Goal: Task Accomplishment & Management: Use online tool/utility

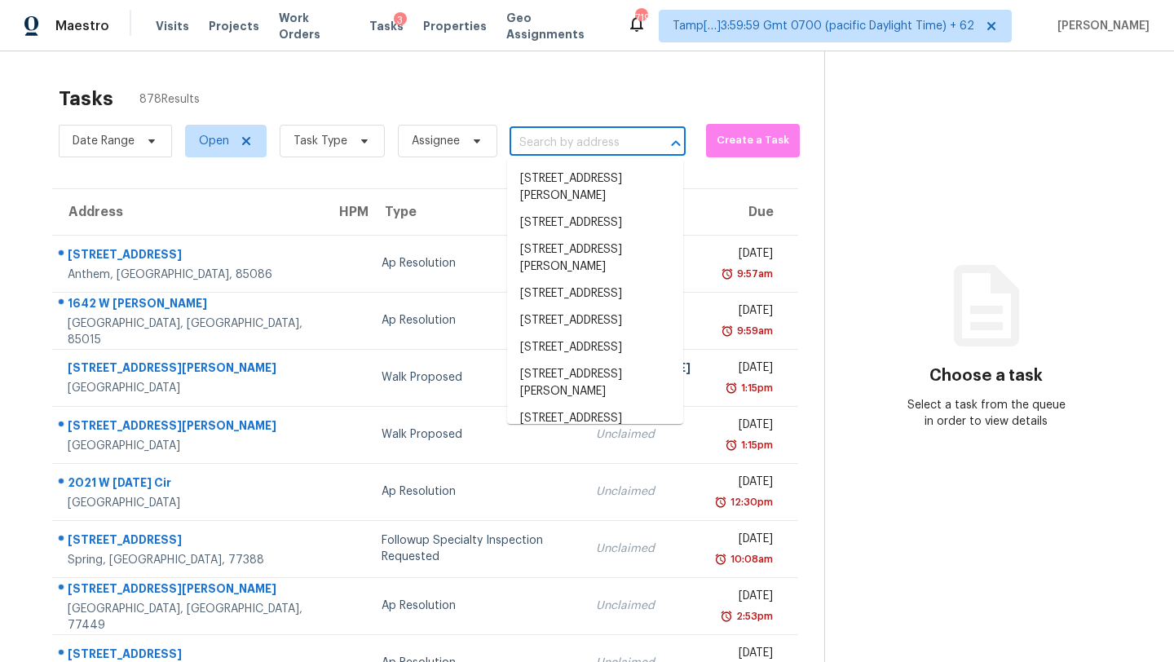
click at [598, 142] on input "text" at bounding box center [574, 142] width 130 height 25
paste input "905 Tanglewood Trl Woodstock, GA, 30189"
type input "905 Tanglewood Trl Woodstock, GA, 30189"
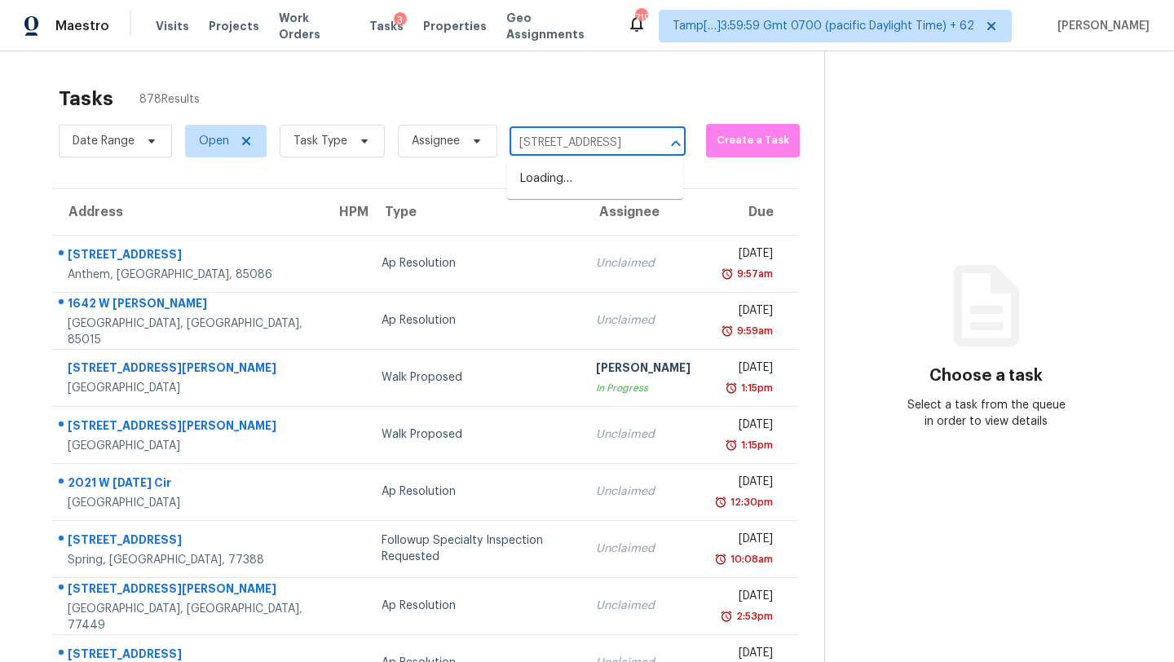
scroll to position [0, 109]
click at [578, 182] on li "905 Tanglewood Trl, Woodstock, GA 30189" at bounding box center [595, 178] width 176 height 27
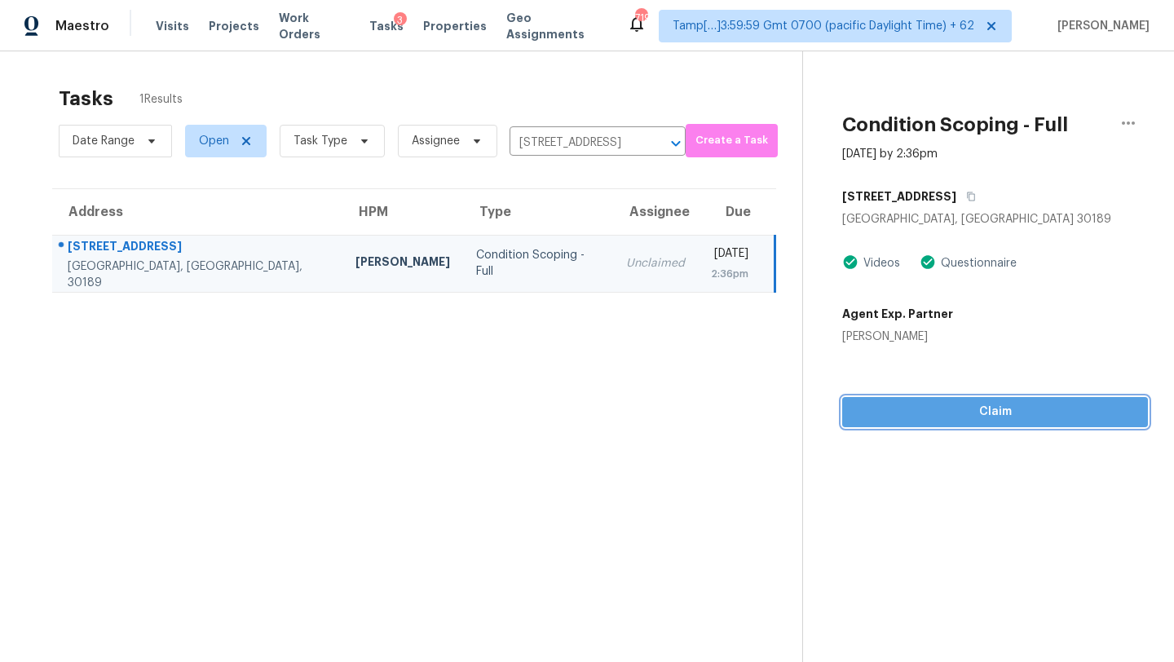
click at [951, 425] on button "Claim" at bounding box center [995, 412] width 306 height 30
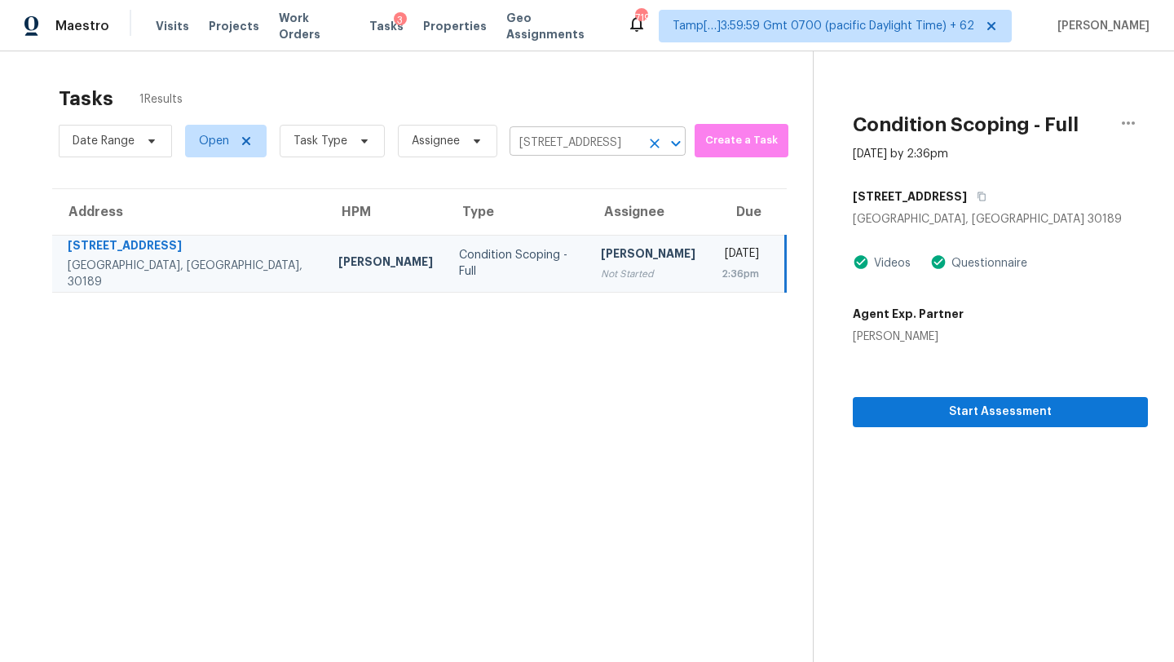
click at [612, 153] on input "905 Tanglewood Trl, Woodstock, GA 30189" at bounding box center [574, 142] width 130 height 25
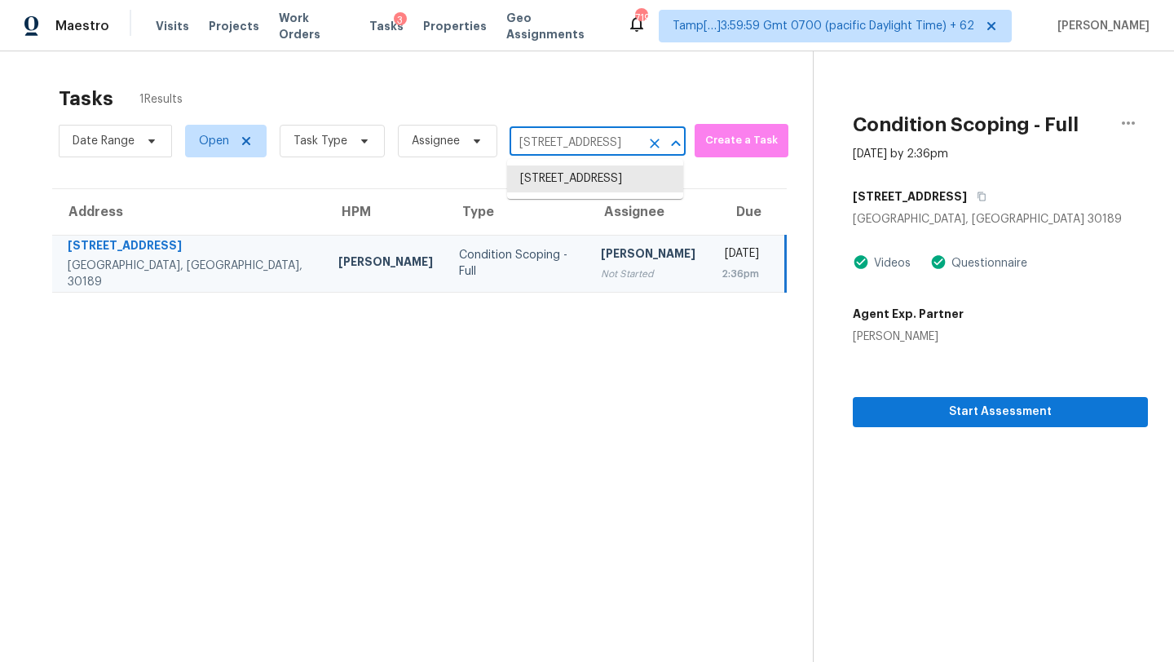
click at [612, 153] on input "905 Tanglewood Trl, Woodstock, GA 30189" at bounding box center [574, 142] width 130 height 25
paste input "4291 Fiddlers Bnd Loganville, GA, 30052"
type input "4291 Fiddlers Bnd Loganville, GA, 30052"
click at [568, 183] on li "4291 Fiddlers Bnd, Loganville, GA 30052" at bounding box center [595, 178] width 176 height 27
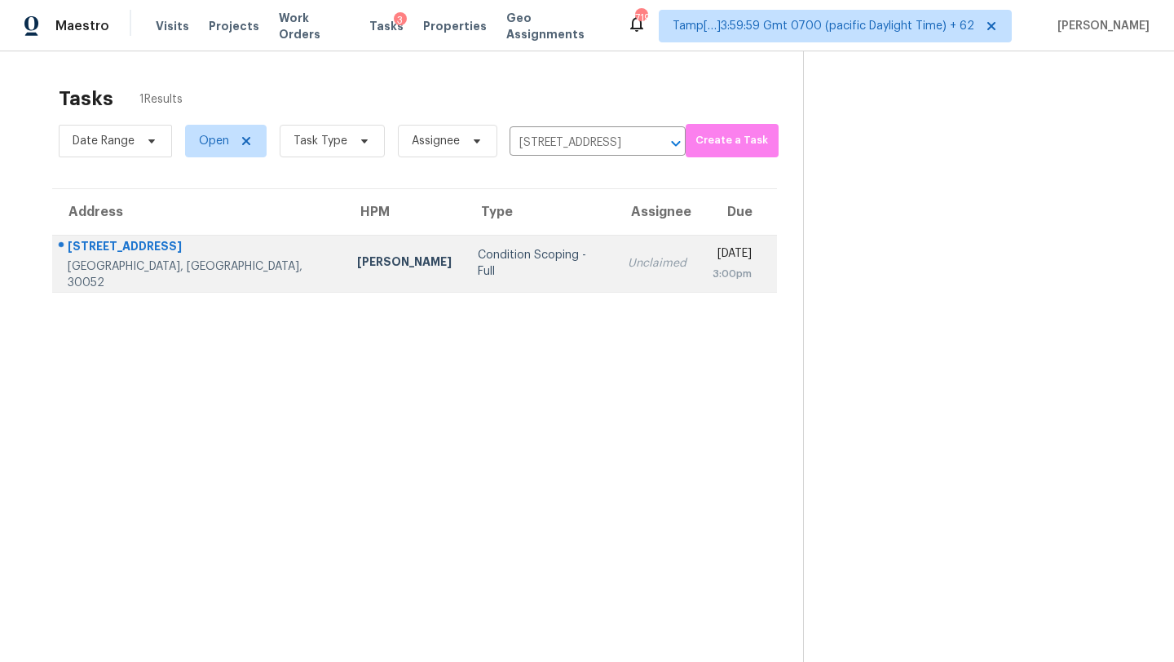
click at [615, 276] on td "Unclaimed" at bounding box center [657, 263] width 85 height 57
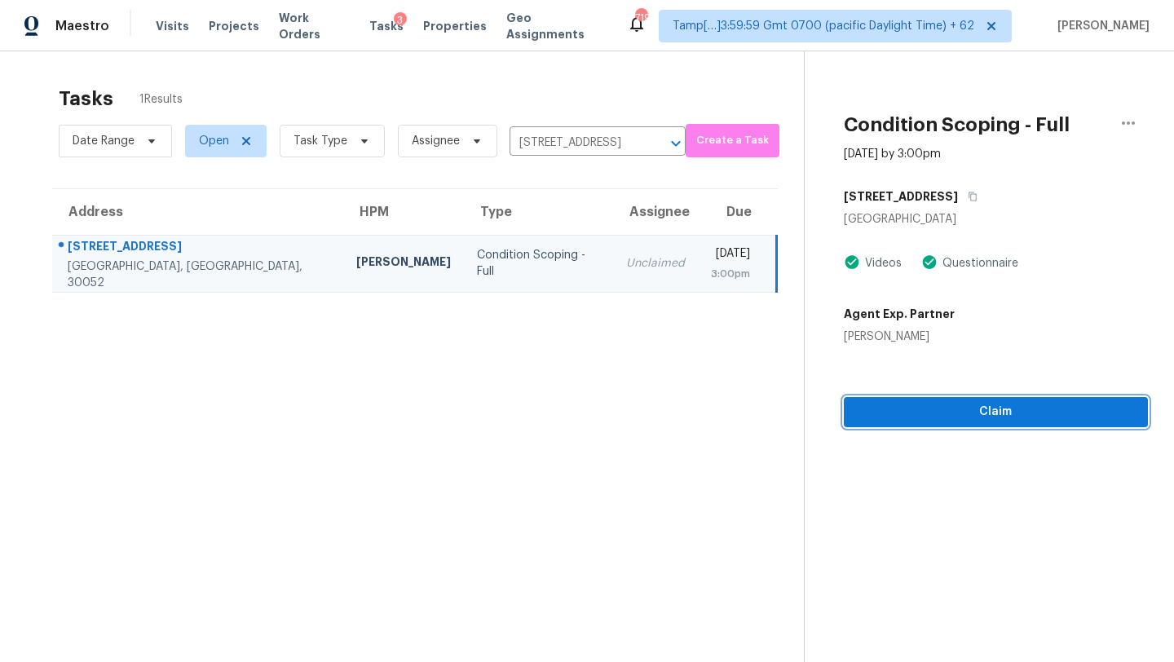
click at [981, 415] on span "Claim" at bounding box center [996, 412] width 278 height 20
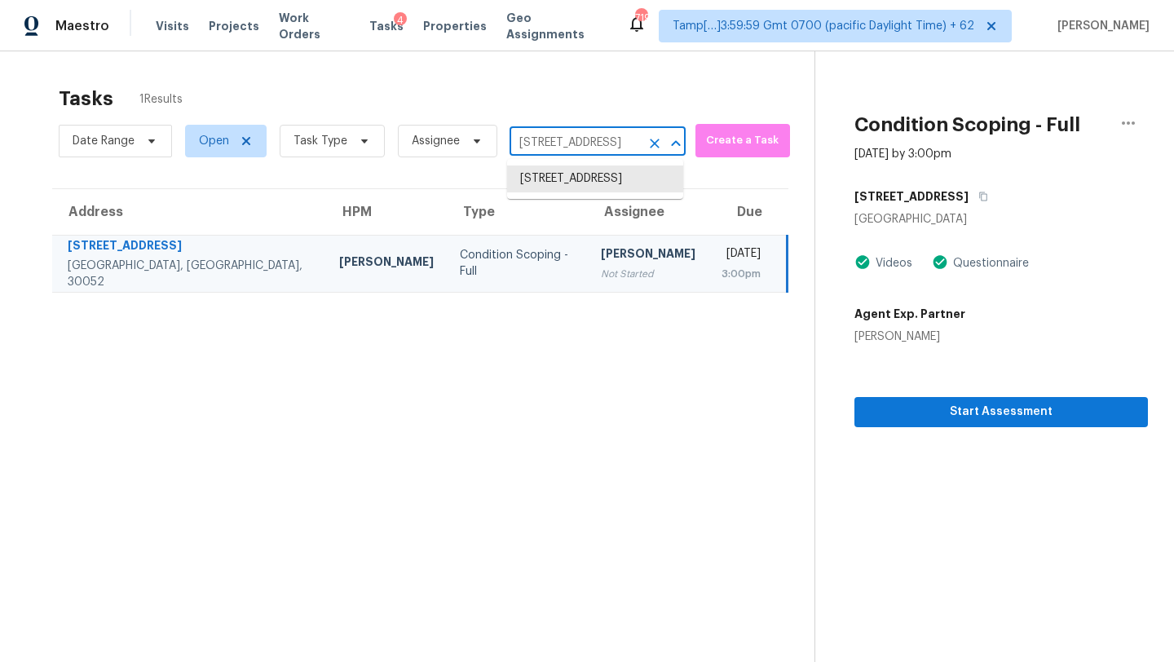
click at [575, 138] on input "4291 Fiddlers Bnd, Loganville, GA 30052" at bounding box center [574, 142] width 130 height 25
paste input "101 E Paulding Dr Dallas, GA, 30157"
type input "4101 E Paulding Dr Dallas, GA, 30157"
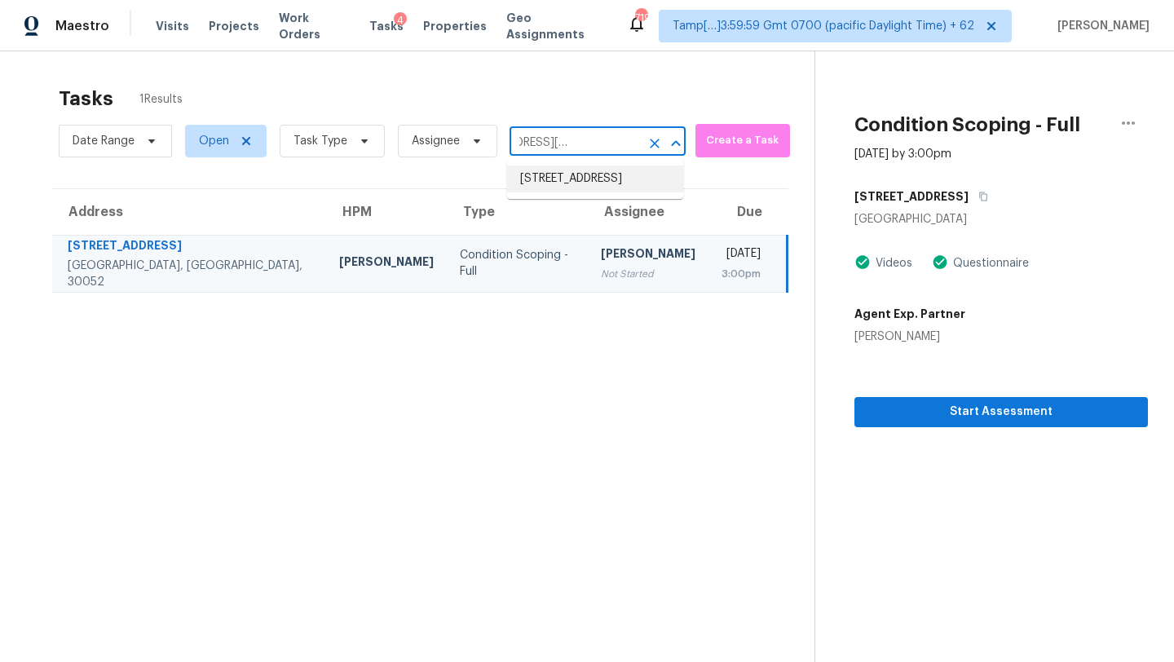
click at [563, 192] on li "4101 E Paulding Dr, Dallas, GA 30157" at bounding box center [595, 178] width 176 height 27
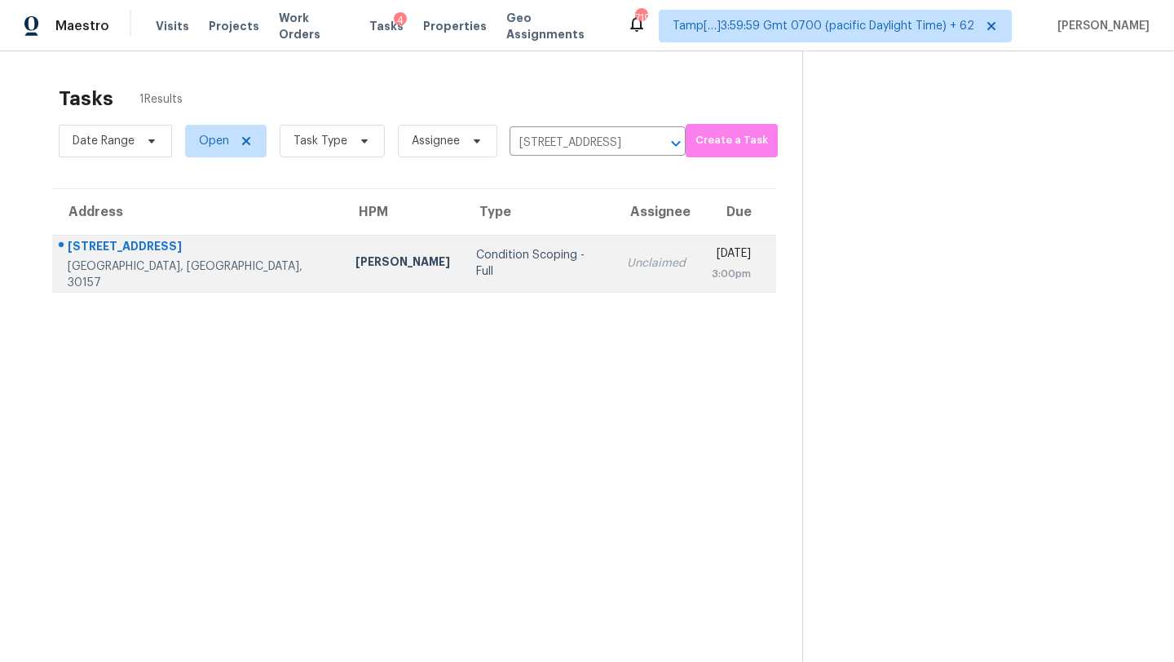
click at [627, 261] on div "Unclaimed" at bounding box center [656, 263] width 59 height 16
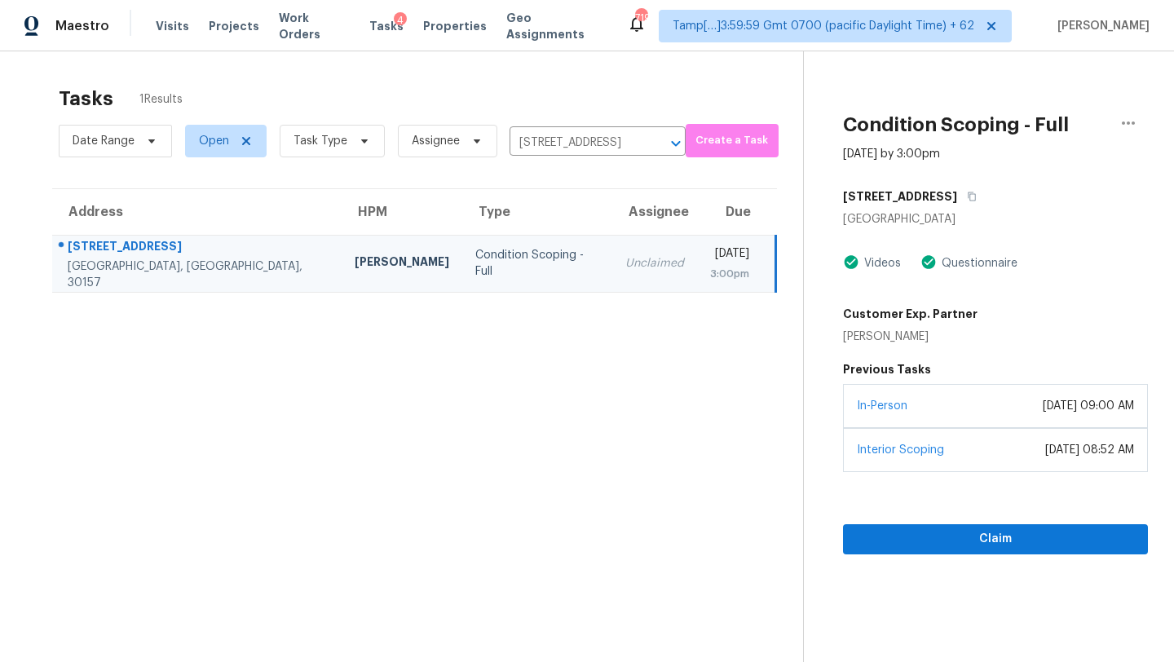
click at [871, 565] on section "Condition Scoping - Full Oct 9th 2025 by 3:00pm 4101 E Paulding Dr Dallas, GA 3…" at bounding box center [975, 382] width 345 height 662
click at [873, 542] on span "Claim" at bounding box center [995, 539] width 279 height 20
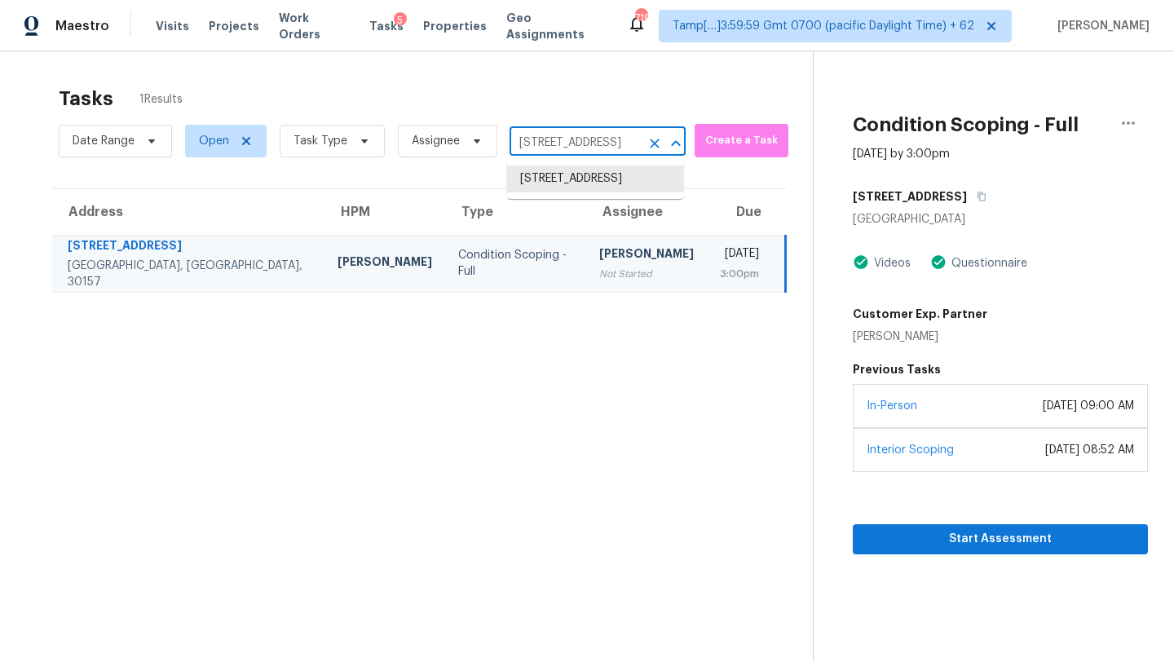
click at [593, 140] on input "4101 E Paulding Dr, Dallas, GA 30157" at bounding box center [574, 142] width 130 height 25
paste input "245 Amistad Dr Saint Augustine, FL, 32086"
type input "245 Amistad Dr Saint Augustine, FL, 32086"
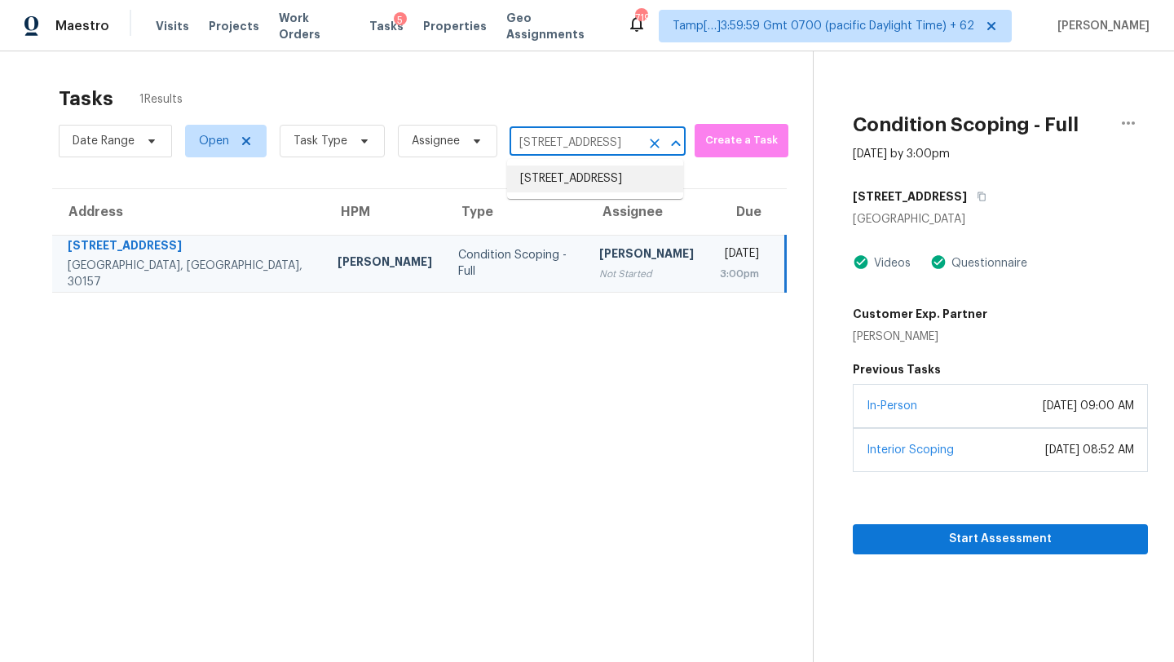
click at [591, 187] on li "245 Amistad Dr, Saint Augustine, FL 32086" at bounding box center [595, 178] width 176 height 27
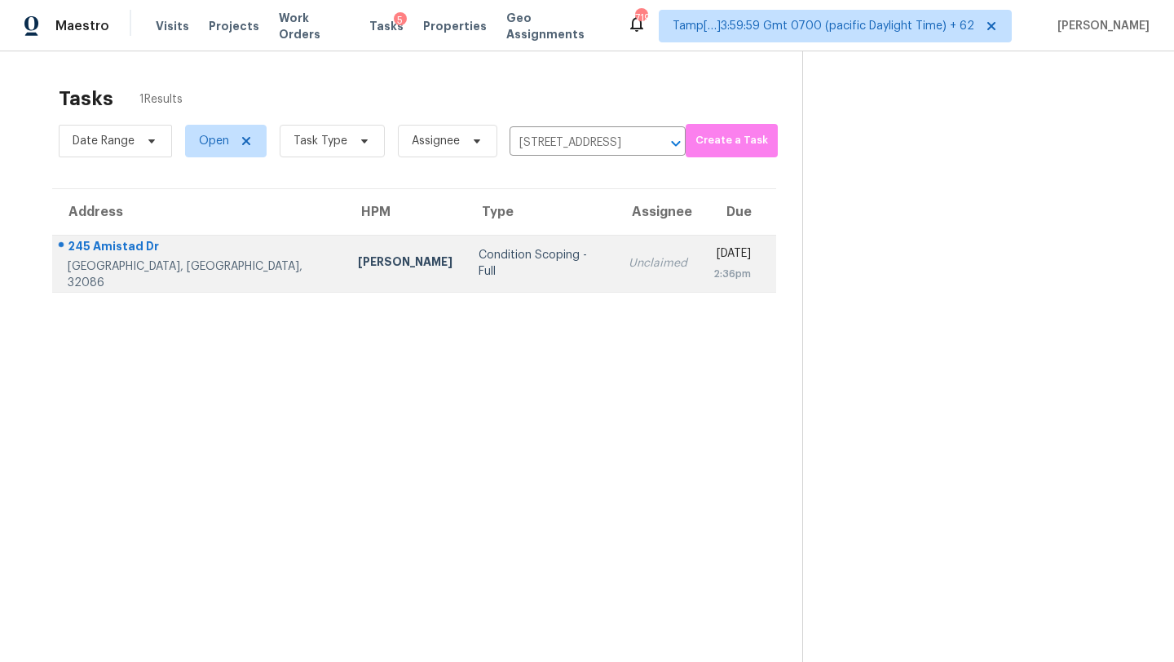
click at [615, 280] on td "Unclaimed" at bounding box center [657, 263] width 85 height 57
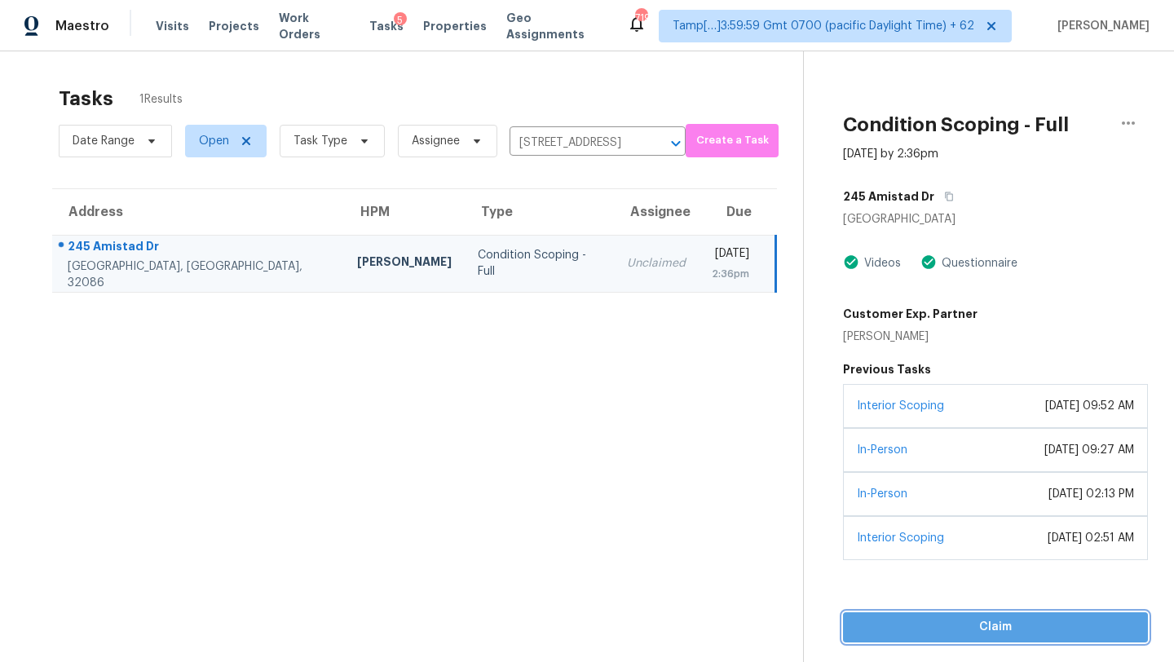
click at [905, 637] on button "Claim" at bounding box center [995, 627] width 305 height 30
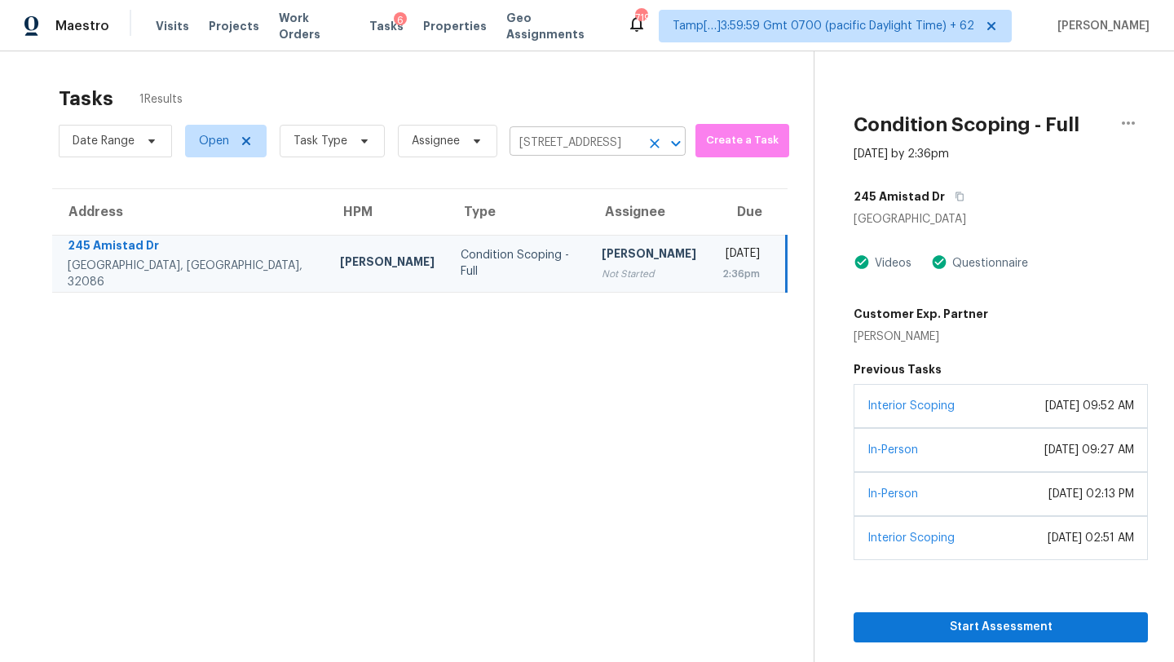
click at [545, 141] on input "245 Amistad Dr, Saint Augustine, FL 32086" at bounding box center [574, 142] width 130 height 25
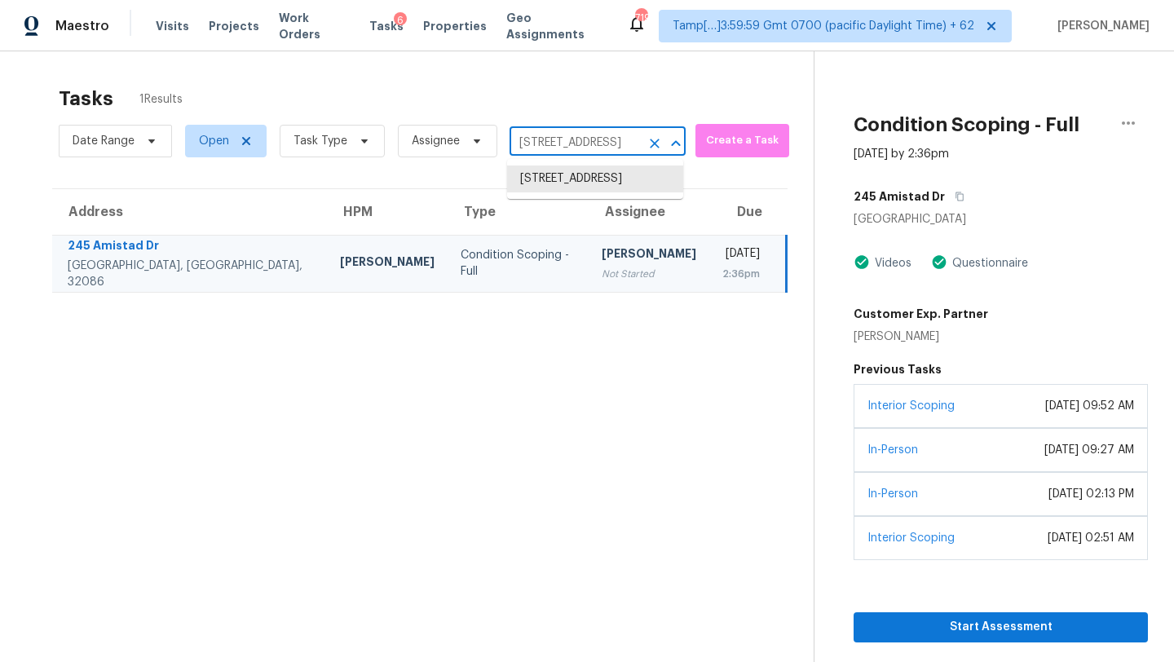
click at [545, 141] on input "245 Amistad Dr, Saint Augustine, FL 32086" at bounding box center [574, 142] width 130 height 25
paste input "3500 Hunters Trail Cir Eustis, FL, 3272"
type input "3500 Hunters Trail Cir Eustis, FL, 32726"
click at [549, 181] on li "3500 Hunters Trail Cir, Eustis, FL 32726" at bounding box center [595, 178] width 176 height 27
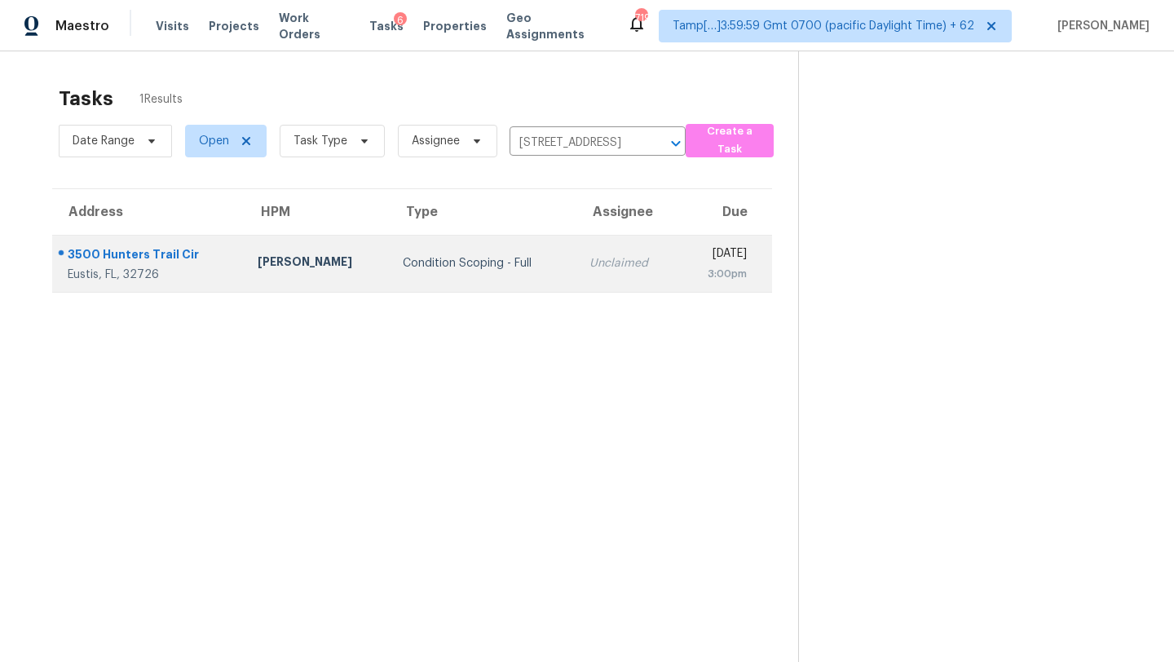
click at [601, 252] on td "Unclaimed" at bounding box center [627, 263] width 102 height 57
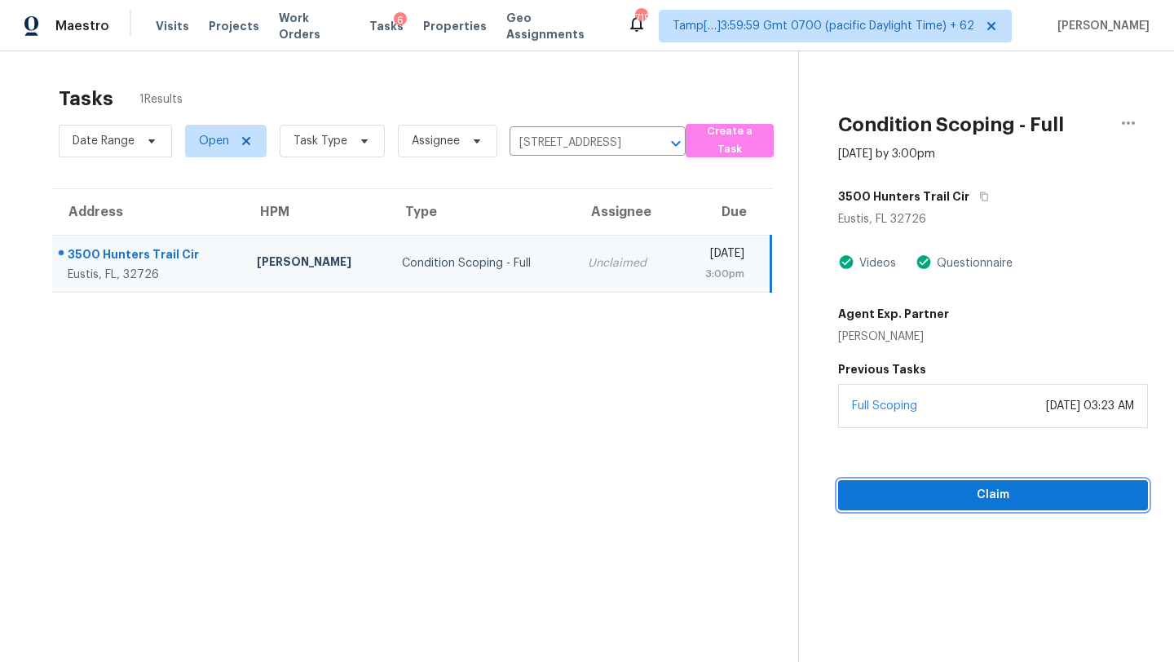
click at [875, 482] on button "Claim" at bounding box center [993, 495] width 310 height 30
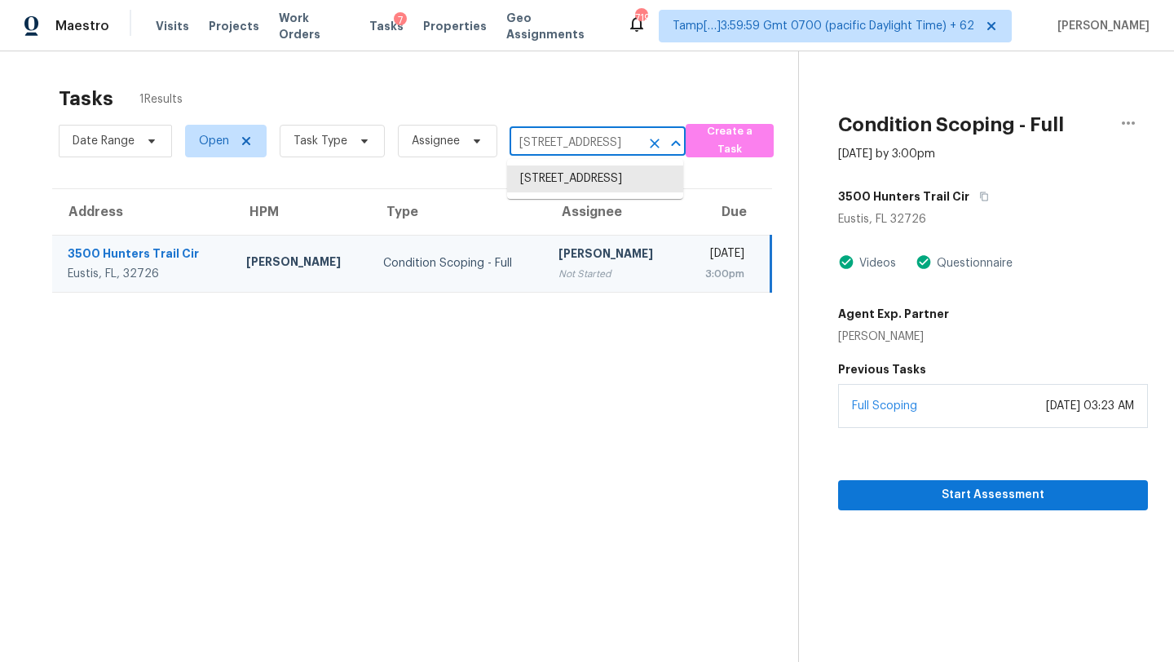
click at [532, 142] on input "3500 Hunters Trail Cir, Eustis, FL 32726" at bounding box center [574, 142] width 130 height 25
paste input "2759 Gale Rose Dr Lakeland, FL, 33805"
type input "2759 Gale Rose Dr Lakeland, FL, 33805"
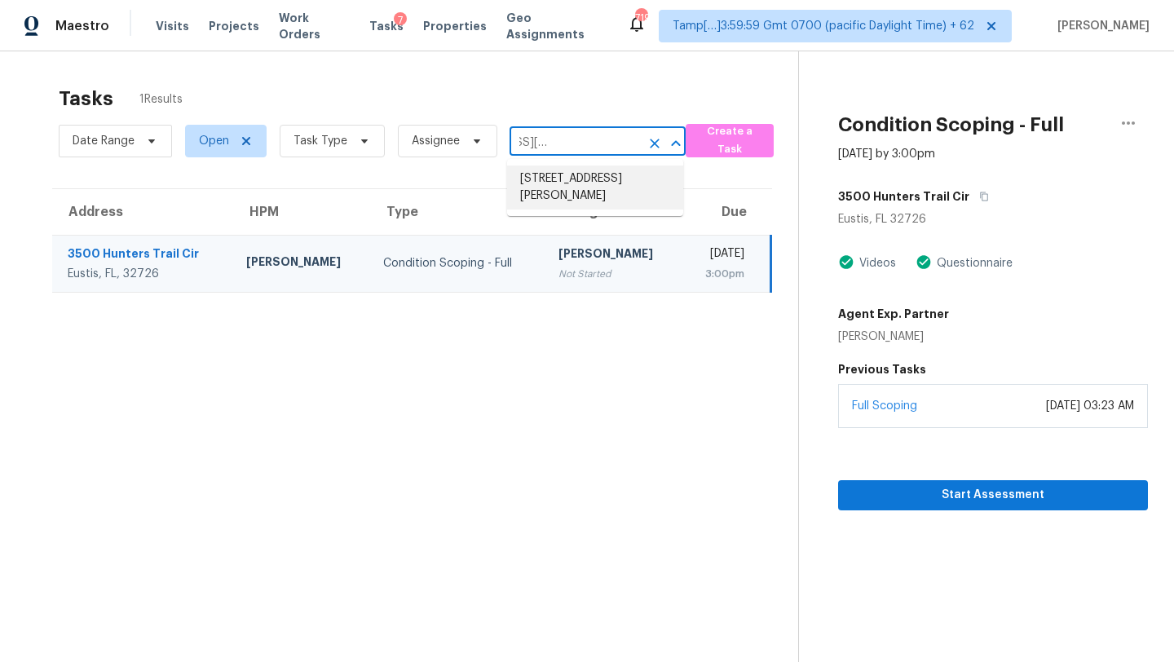
click at [551, 176] on li "2759 Gale Rose Dr, Lakeland, FL 33805" at bounding box center [595, 187] width 176 height 44
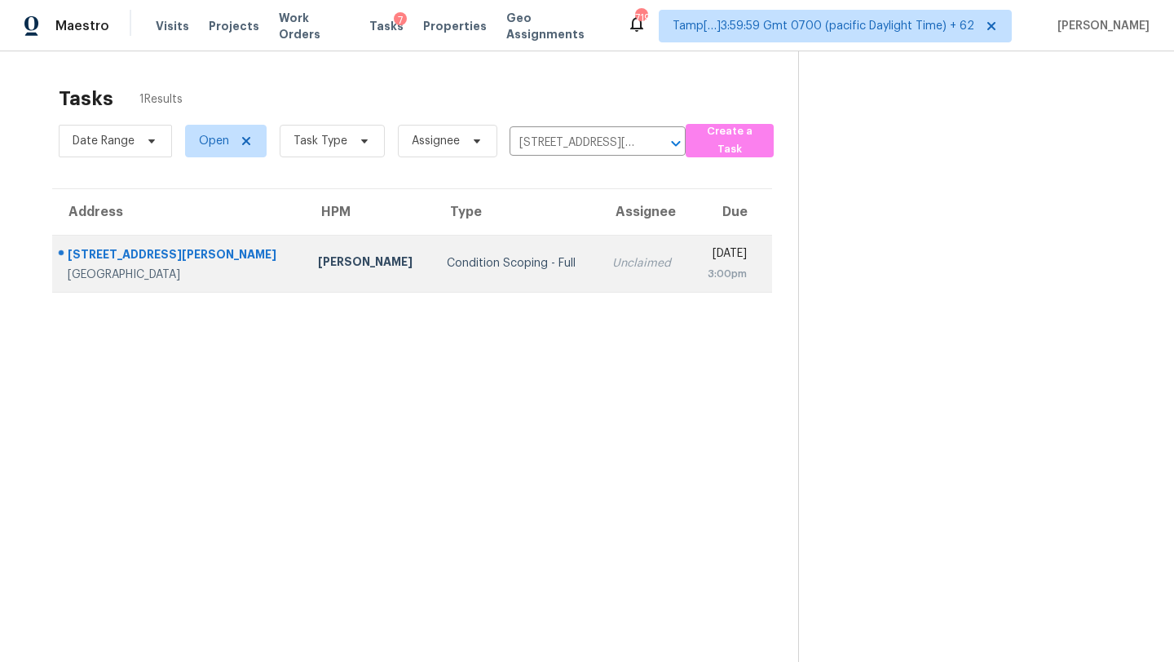
click at [612, 259] on div "Unclaimed" at bounding box center [644, 263] width 64 height 16
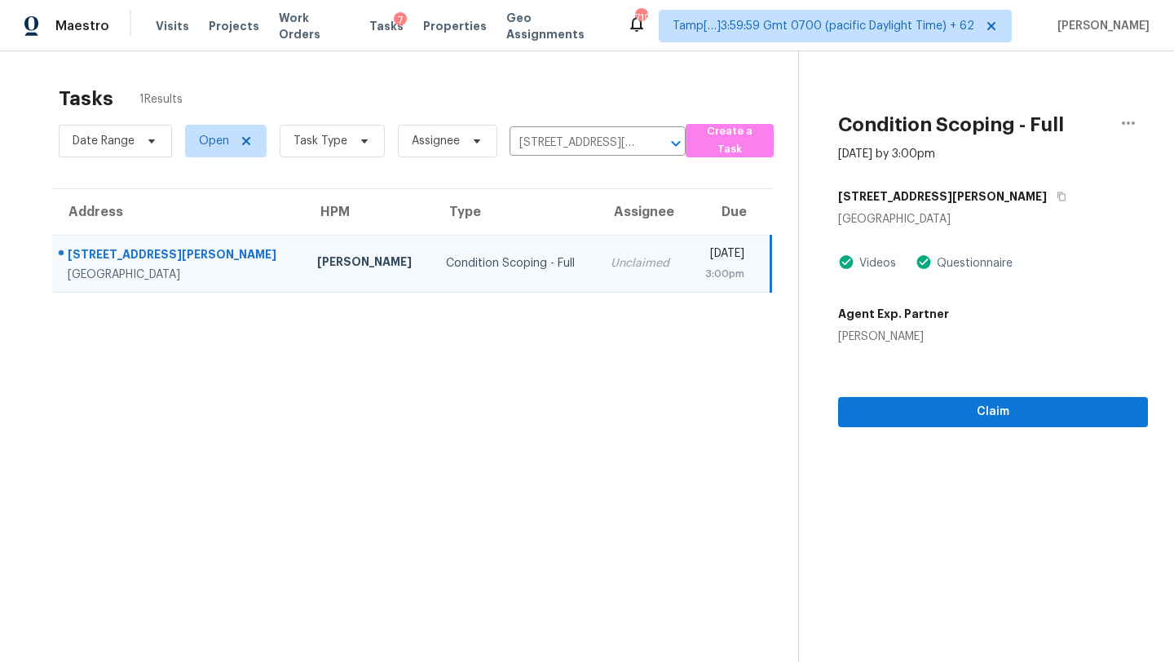
click at [875, 430] on section "Condition Scoping - Full Oct 9th 2025 by 3:00pm 2759 Gale Rose Dr Lakeland, FL …" at bounding box center [973, 382] width 350 height 662
click at [875, 426] on button "Claim" at bounding box center [993, 412] width 310 height 30
click at [551, 139] on input "2759 Gale Rose Dr, Lakeland, FL 33805" at bounding box center [574, 142] width 130 height 25
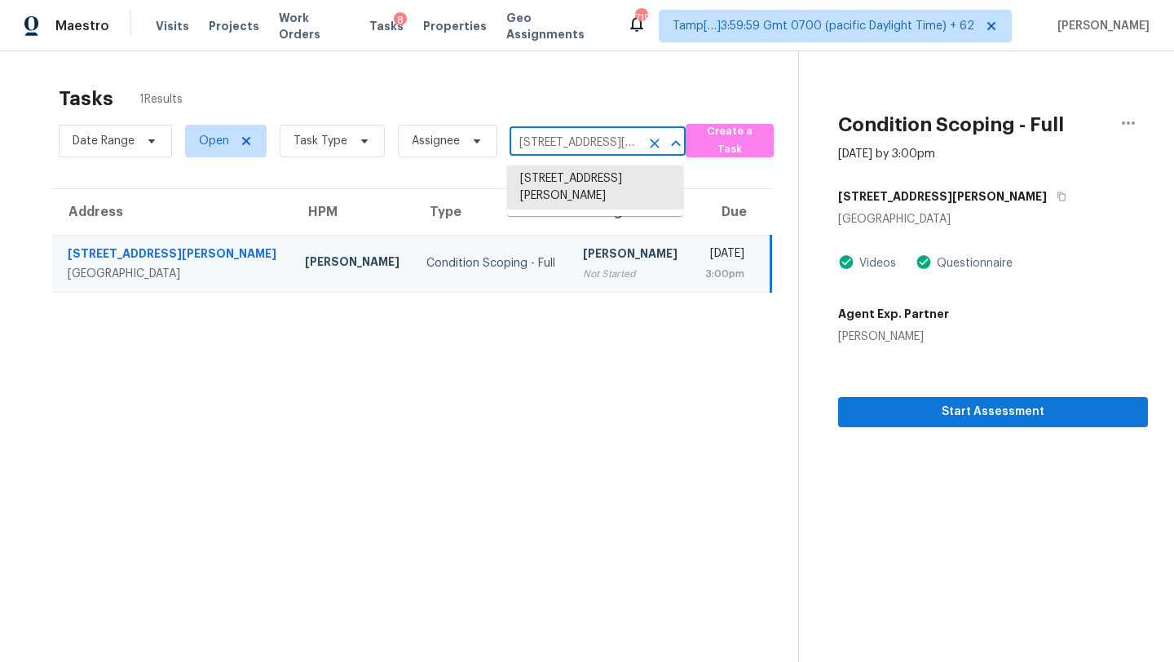
paste input "6600 Blue Sky Ln Charlotte, NC, 28269"
type input "6600 Blue Sky Ln Charlotte, NC, 28269"
click at [554, 171] on li "6600 Blue Sky Ln, Charlotte, NC 28269" at bounding box center [595, 178] width 176 height 27
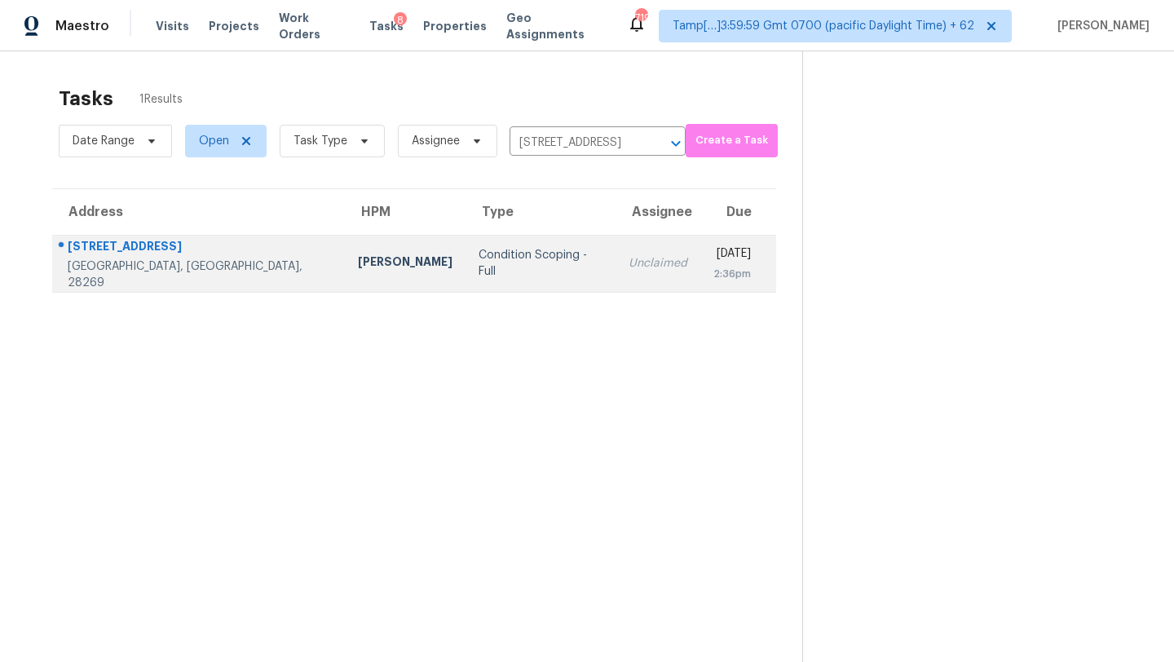
click at [700, 240] on td "Thu, Oct 9th 2025 2:36pm" at bounding box center [738, 263] width 76 height 57
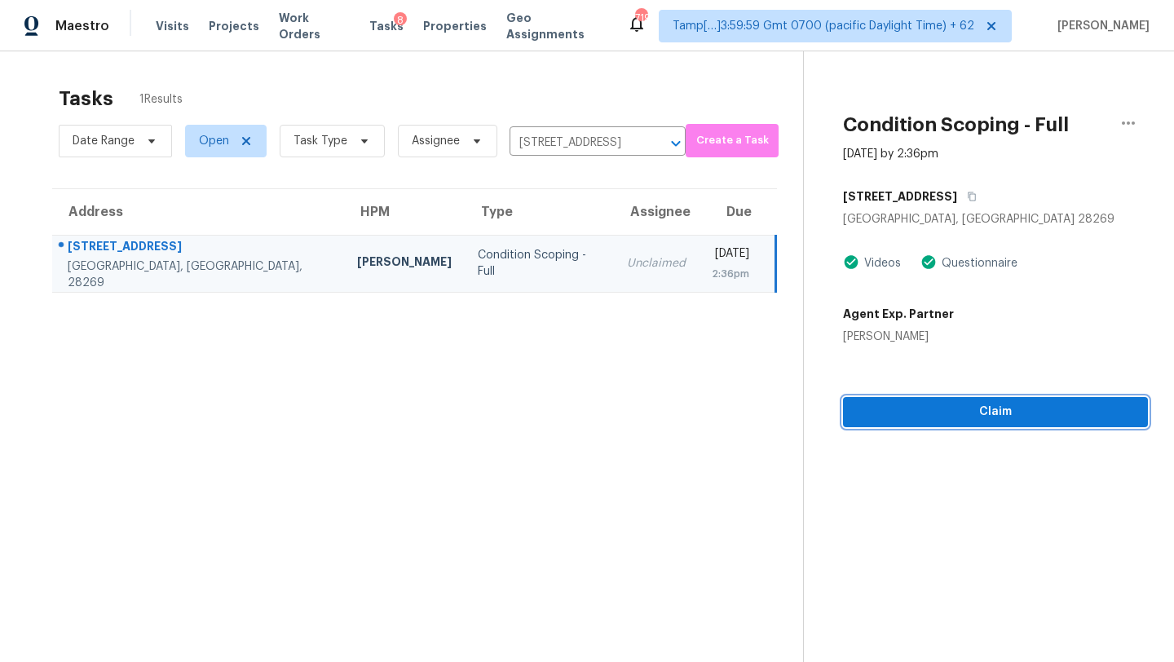
click at [922, 410] on span "Claim" at bounding box center [995, 412] width 279 height 20
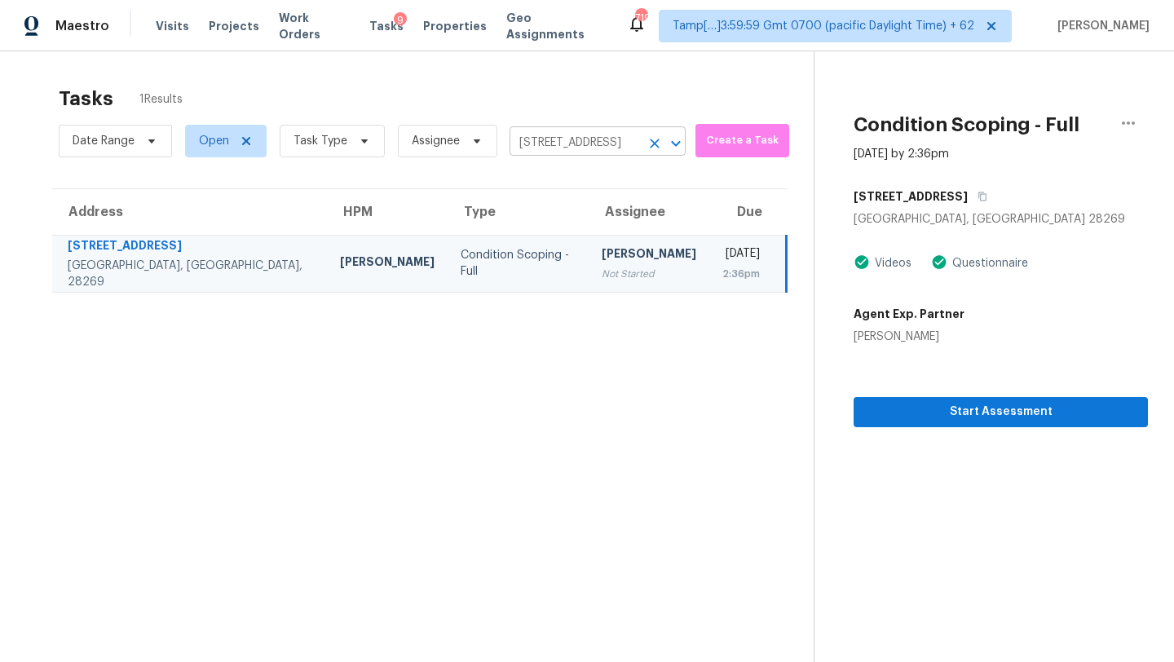
click at [549, 138] on input "6600 Blue Sky Ln, Charlotte, NC 28269" at bounding box center [574, 142] width 130 height 25
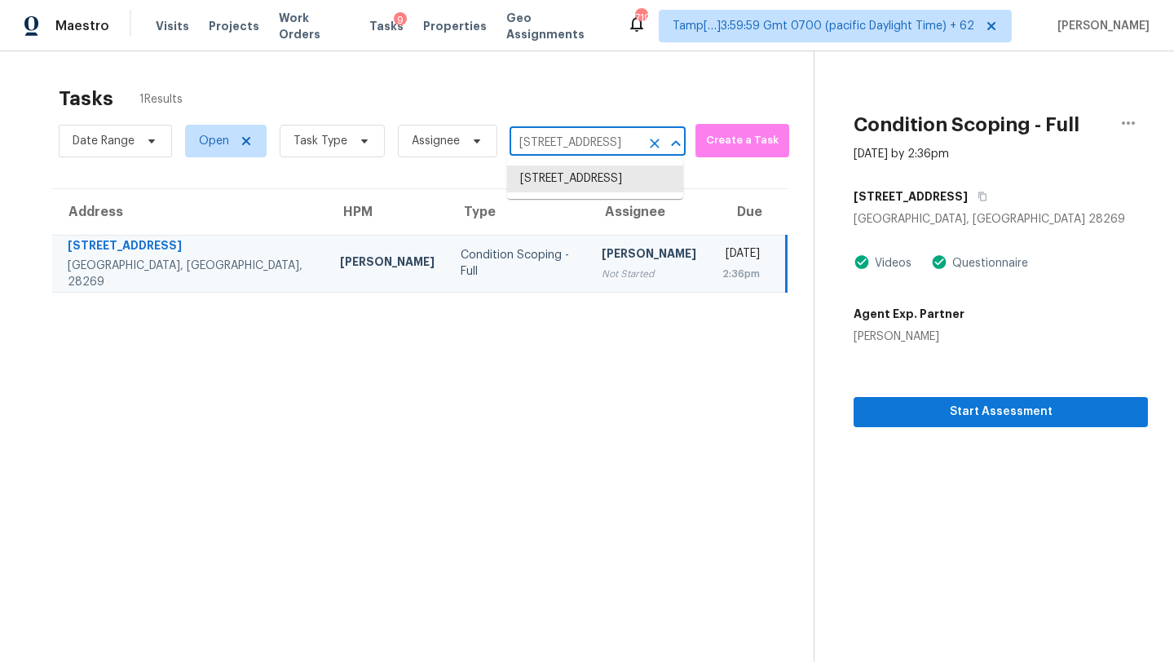
click at [549, 138] on input "6600 Blue Sky Ln, Charlotte, NC 28269" at bounding box center [574, 142] width 130 height 25
paste input "903 Dalton Ridge Pl Apex, NC, 27523"
type input "903 Dalton Ridge Pl Apex, NC, 27523"
click at [579, 180] on li "903 Dalton Ridge Pl, Apex, NC 27523" at bounding box center [595, 187] width 176 height 44
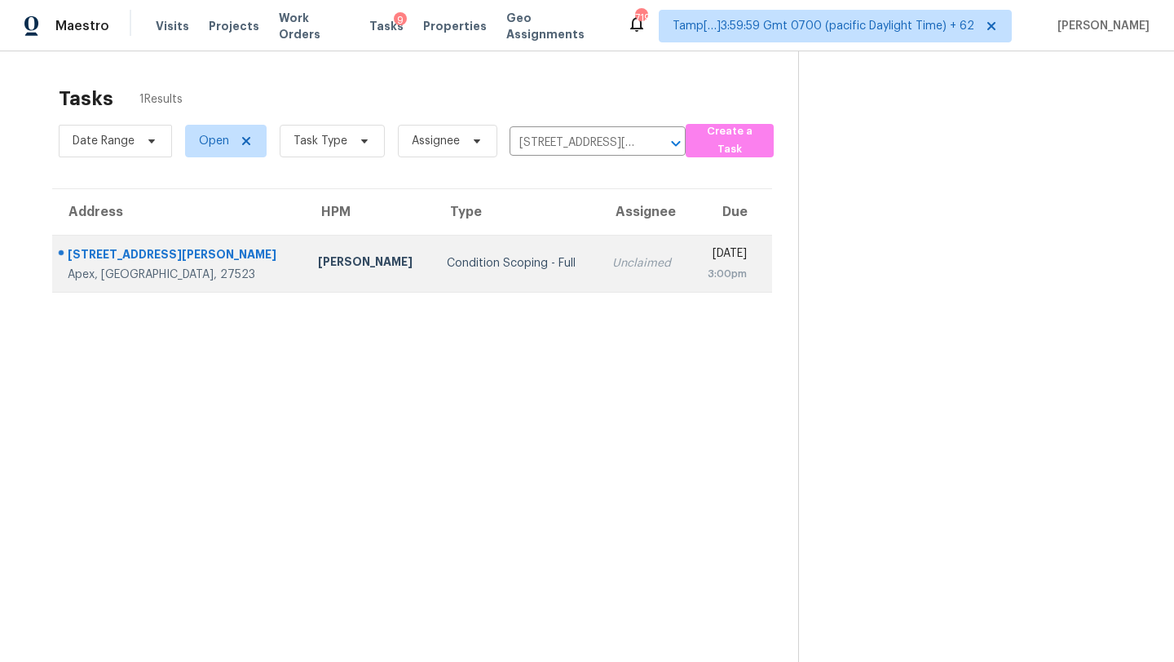
click at [599, 254] on td "Unclaimed" at bounding box center [644, 263] width 90 height 57
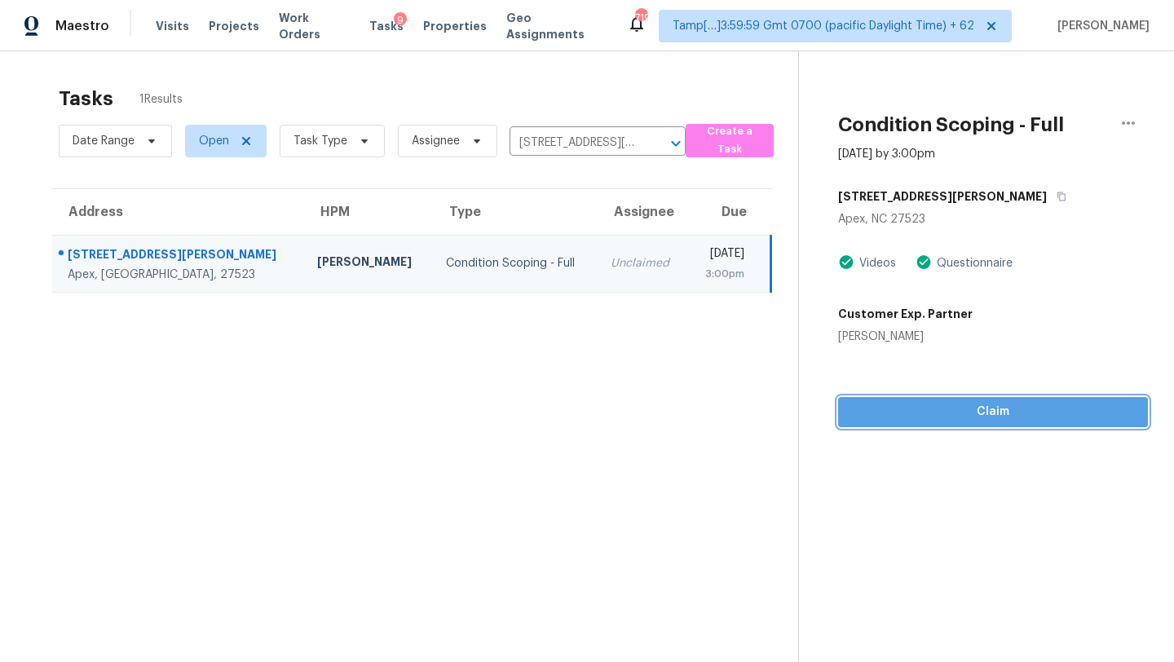
click at [959, 426] on button "Claim" at bounding box center [993, 412] width 310 height 30
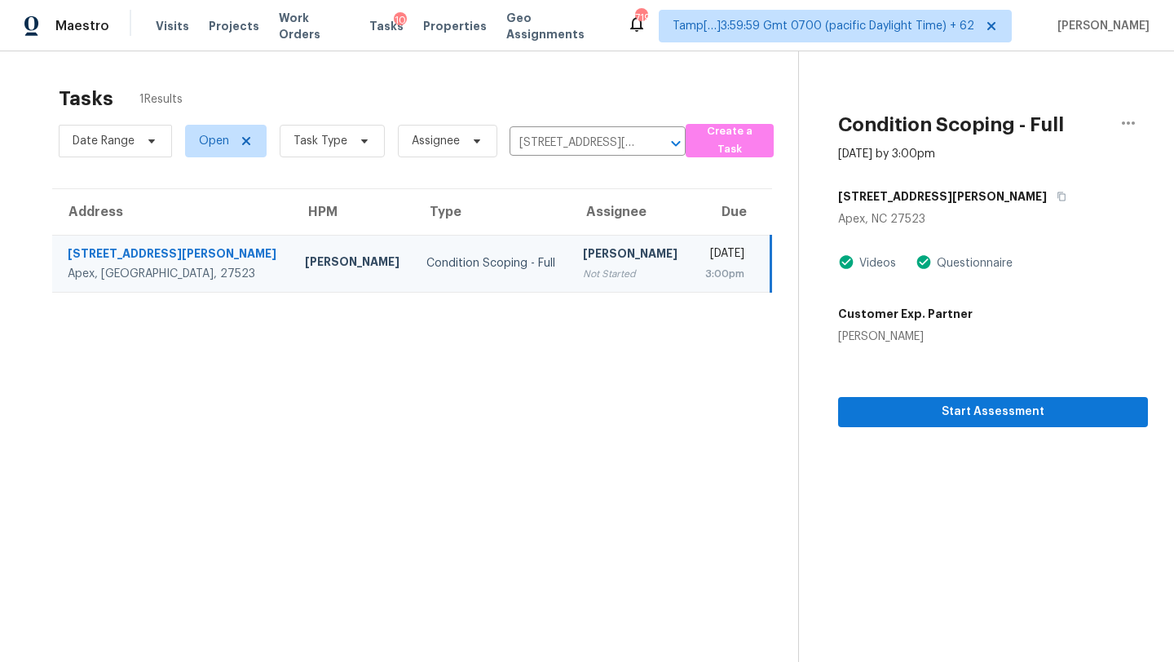
click at [554, 164] on section "Tasks 1 Results Date Range Open Task Type Assignee 903 Dalton Ridge Pl, Apex, N…" at bounding box center [412, 395] width 772 height 636
click at [571, 139] on input "903 Dalton Ridge Pl, Apex, NC 27523" at bounding box center [574, 142] width 130 height 25
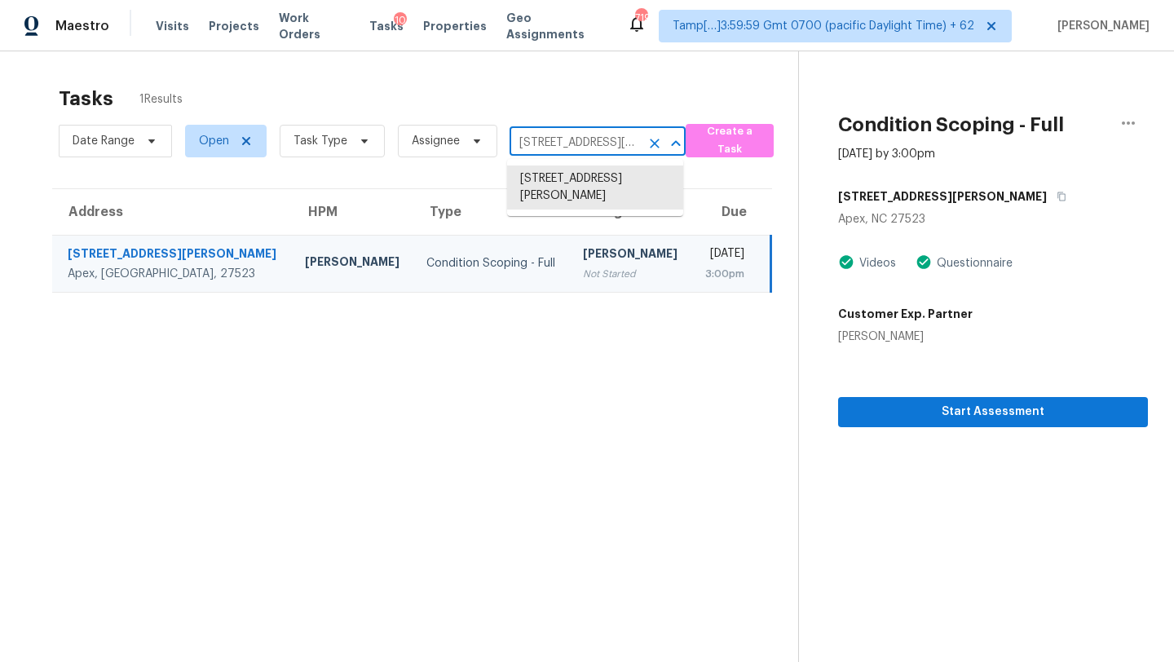
click at [571, 139] on input "903 Dalton Ridge Pl, Apex, NC 27523" at bounding box center [574, 142] width 130 height 25
paste input "220 W Jordan St Alvin, TX, 77511"
type input "220 W Jordan St Alvin, TX, 77511"
click at [571, 188] on li "220 W Jordan St, Alvin, TX 77511" at bounding box center [595, 178] width 176 height 27
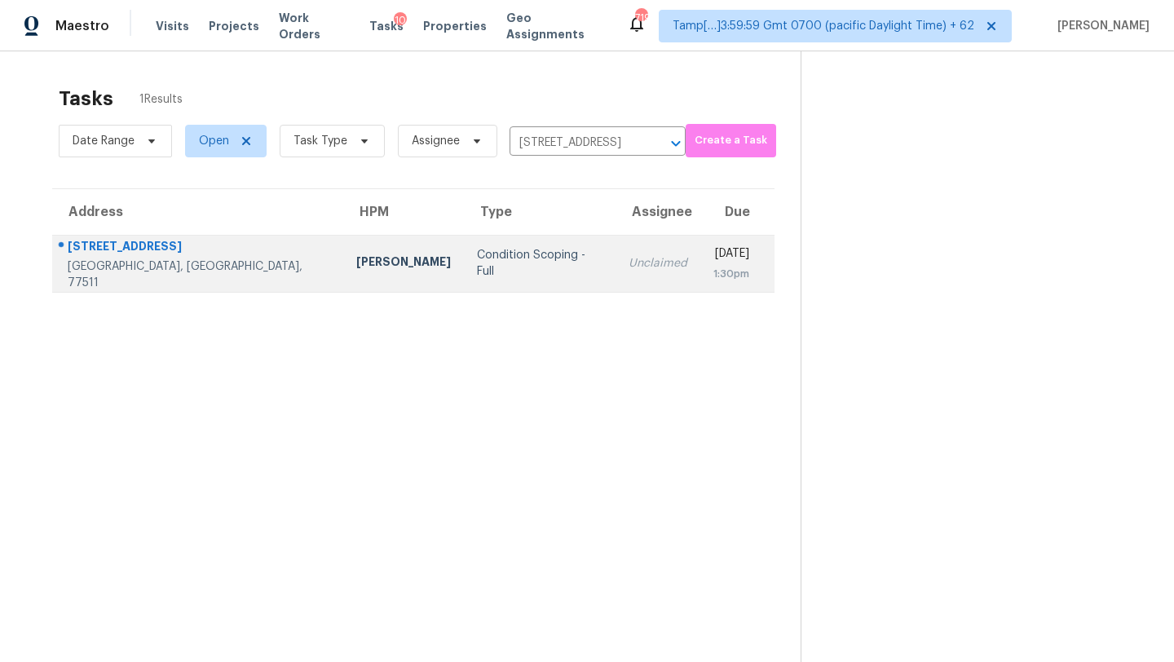
click at [629, 261] on div "Unclaimed" at bounding box center [658, 263] width 59 height 16
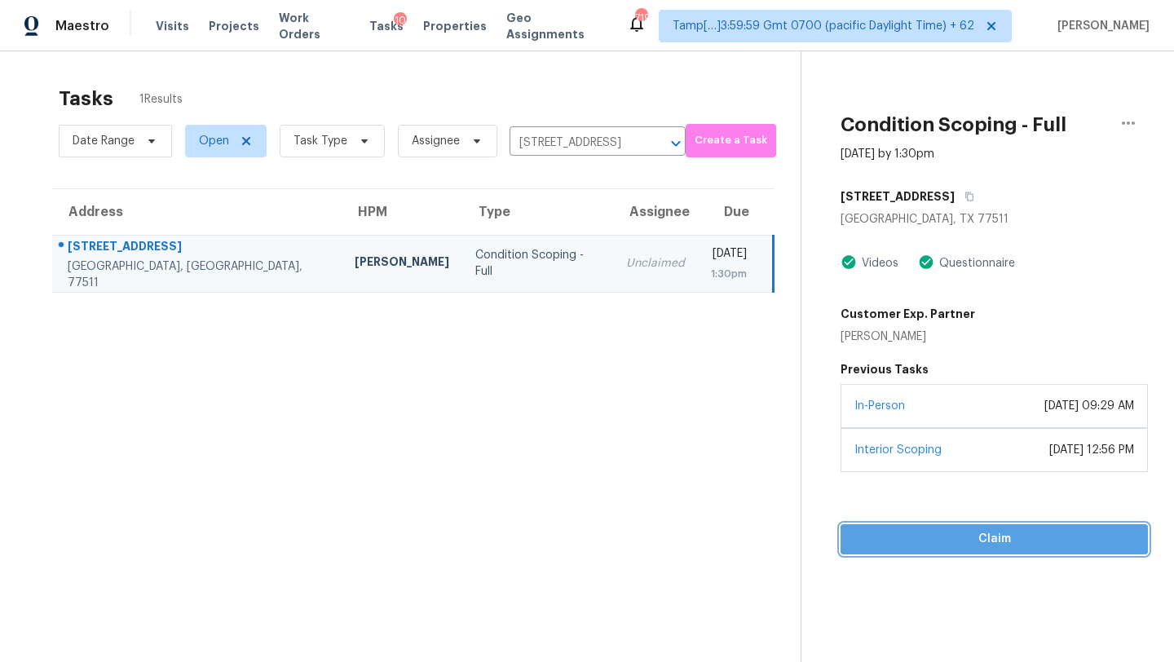
click at [946, 552] on button "Claim" at bounding box center [993, 539] width 307 height 30
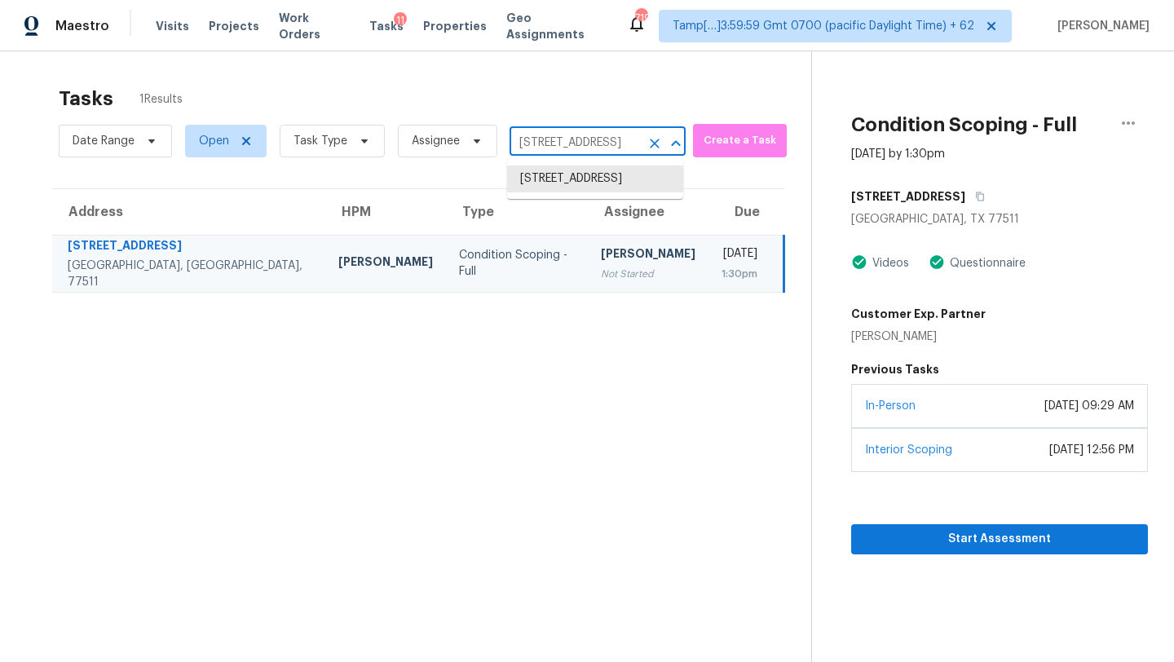
click at [599, 143] on input "220 W Jordan St, Alvin, TX 77511" at bounding box center [574, 142] width 130 height 25
paste input "1105 Via Del Rey Mesquite, TX, 75150"
type input "1105 Via Del Rey Mesquite, TX, 75150"
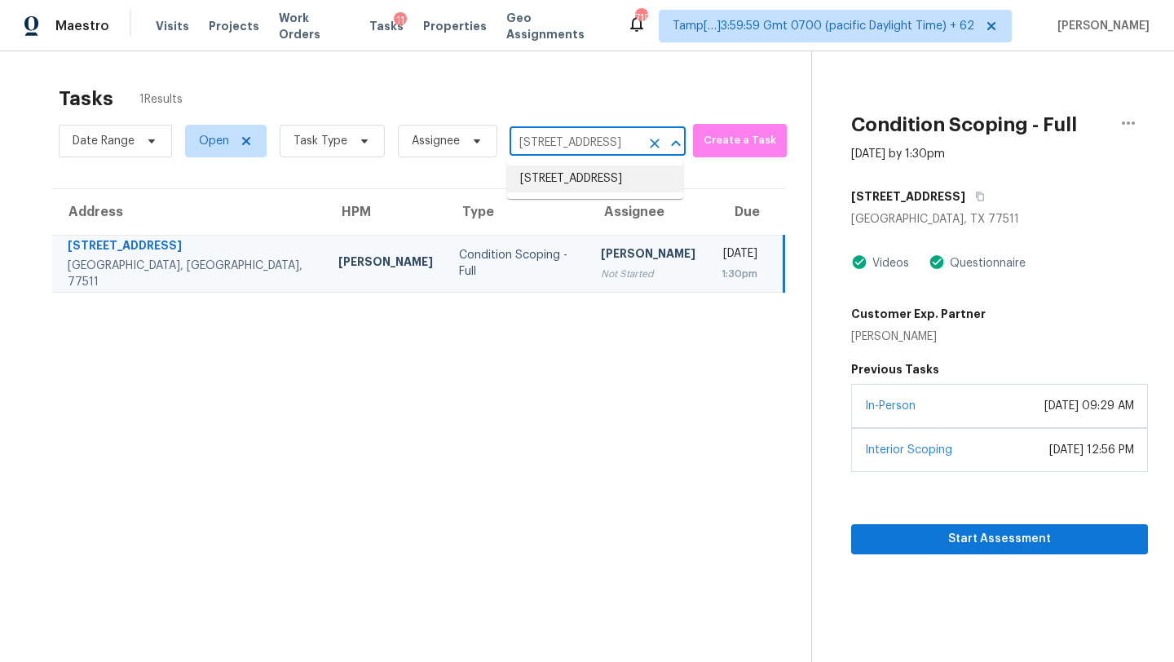
click at [590, 172] on li "1105 Via Del Rey, Mesquite, TX 75150" at bounding box center [595, 178] width 176 height 27
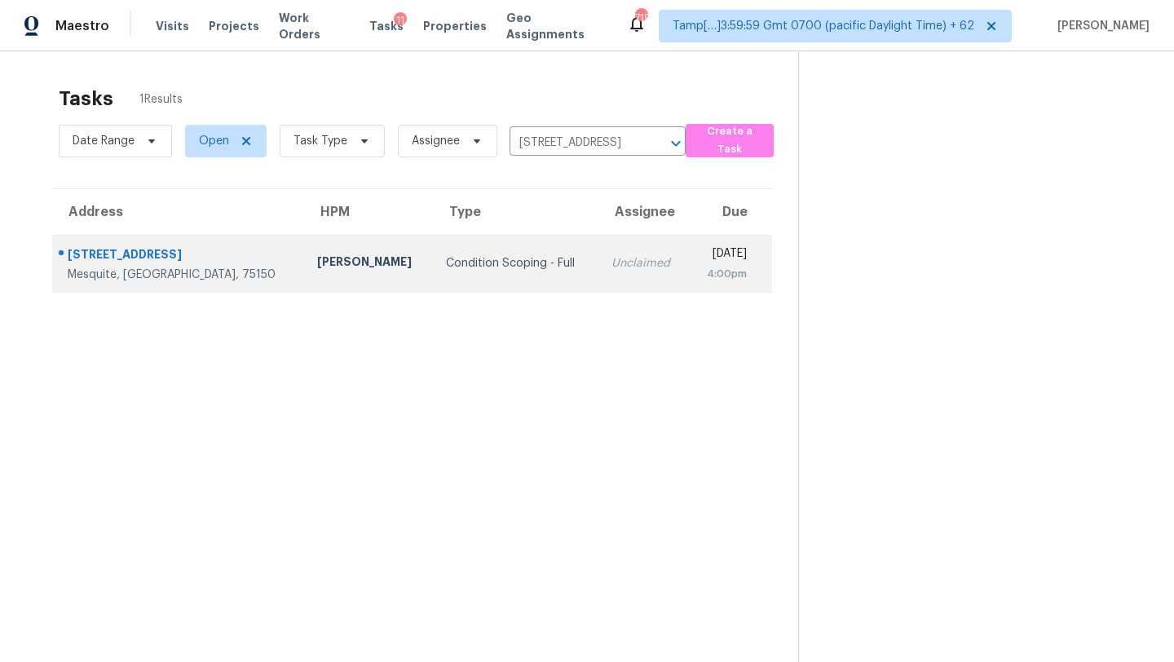
click at [611, 263] on div "Unclaimed" at bounding box center [643, 263] width 64 height 16
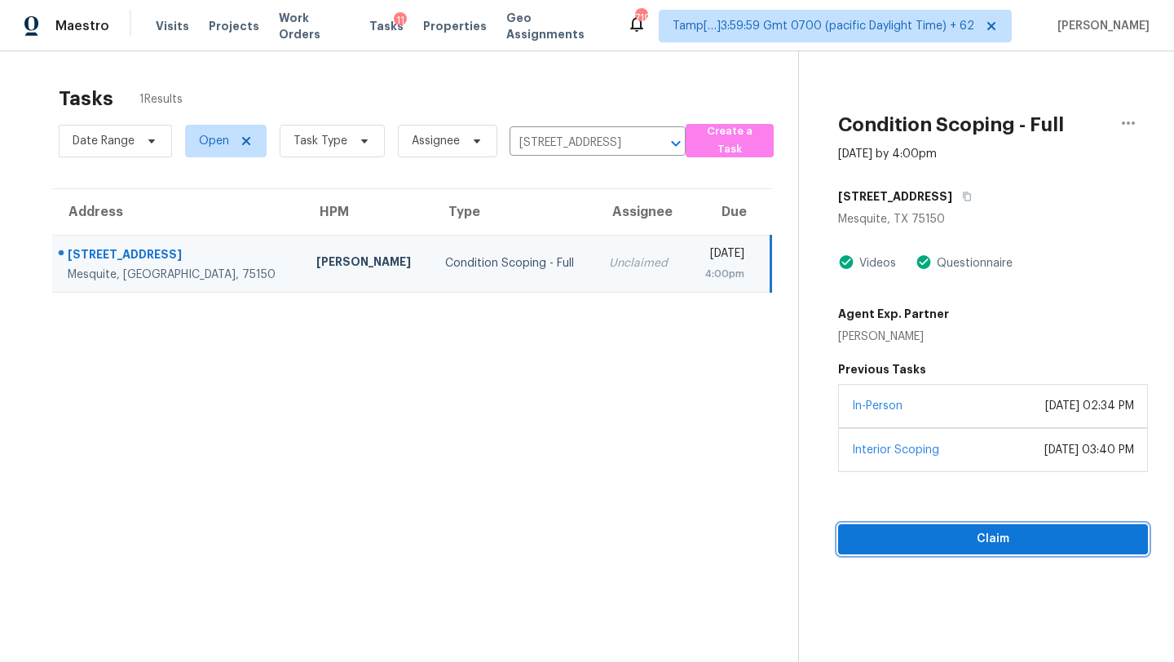
click at [953, 542] on span "Claim" at bounding box center [993, 539] width 284 height 20
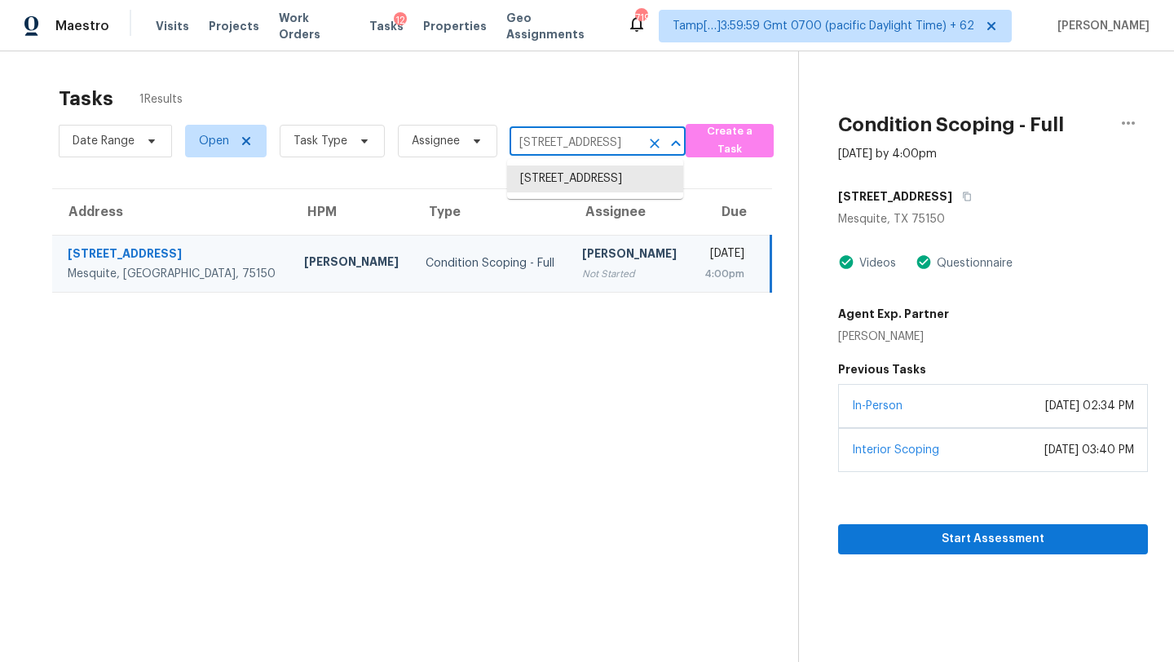
click at [580, 148] on input "1105 Via Del Rey, Mesquite, TX 75150" at bounding box center [574, 142] width 130 height 25
paste input "921 Renwick Dr Celina, TX, 75009"
type input "1921 Renwick Dr Celina, TX, 75009"
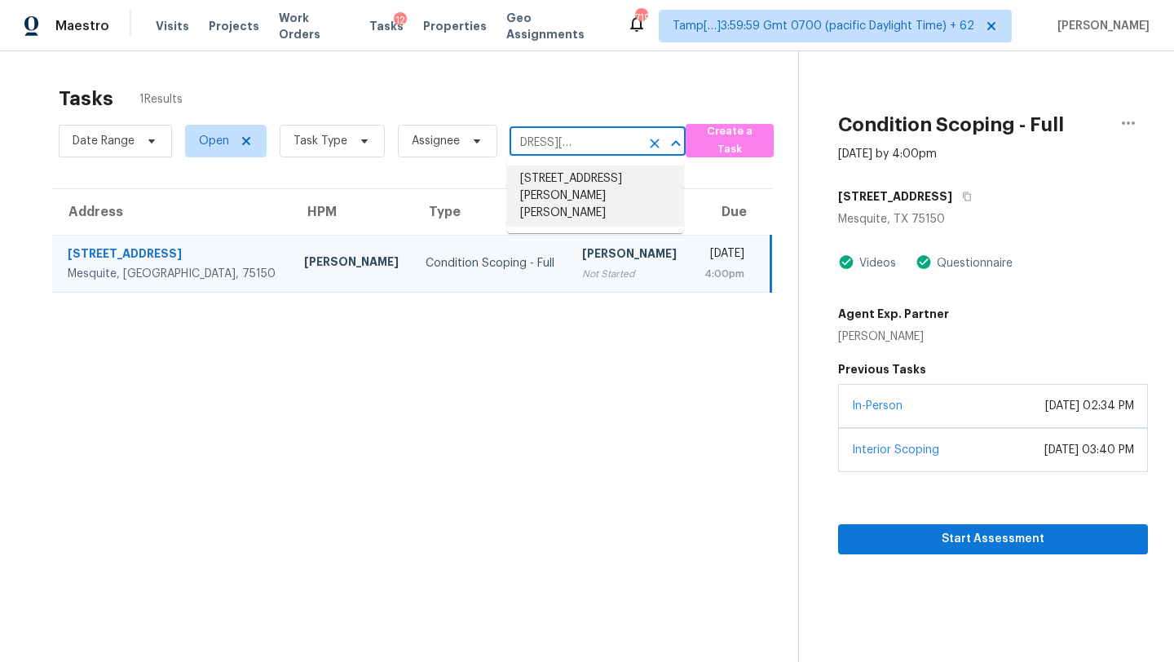
click at [576, 177] on li "1921 Renwick Dr, Celina, TX 75009" at bounding box center [595, 195] width 176 height 61
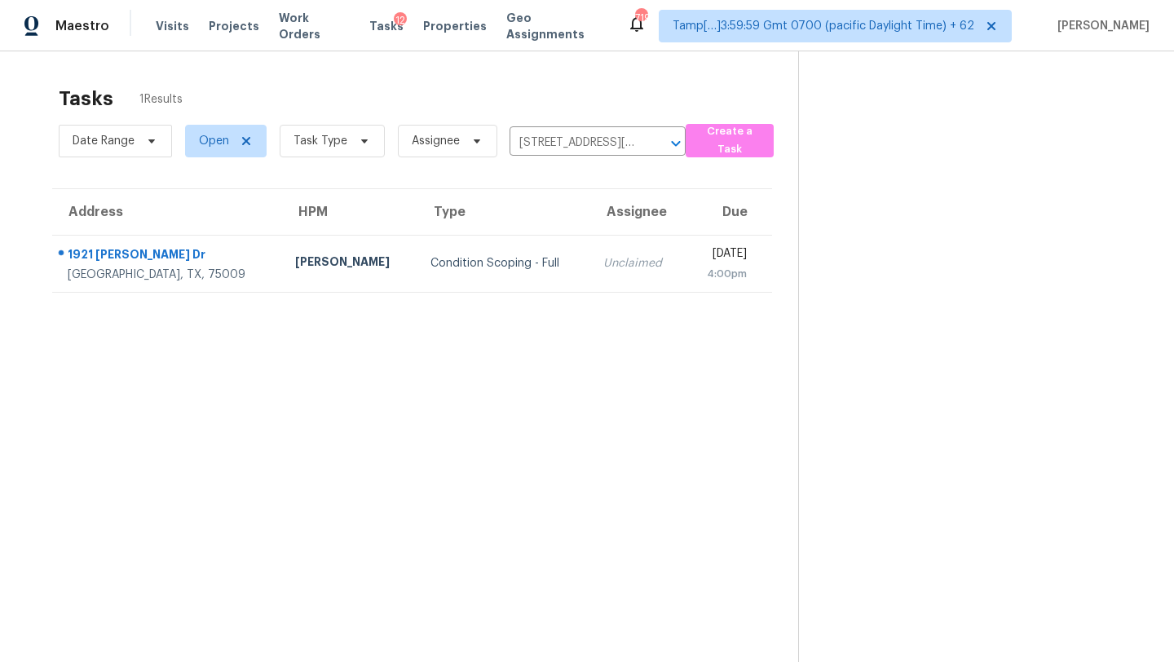
click at [603, 263] on div "Unclaimed" at bounding box center [637, 263] width 68 height 16
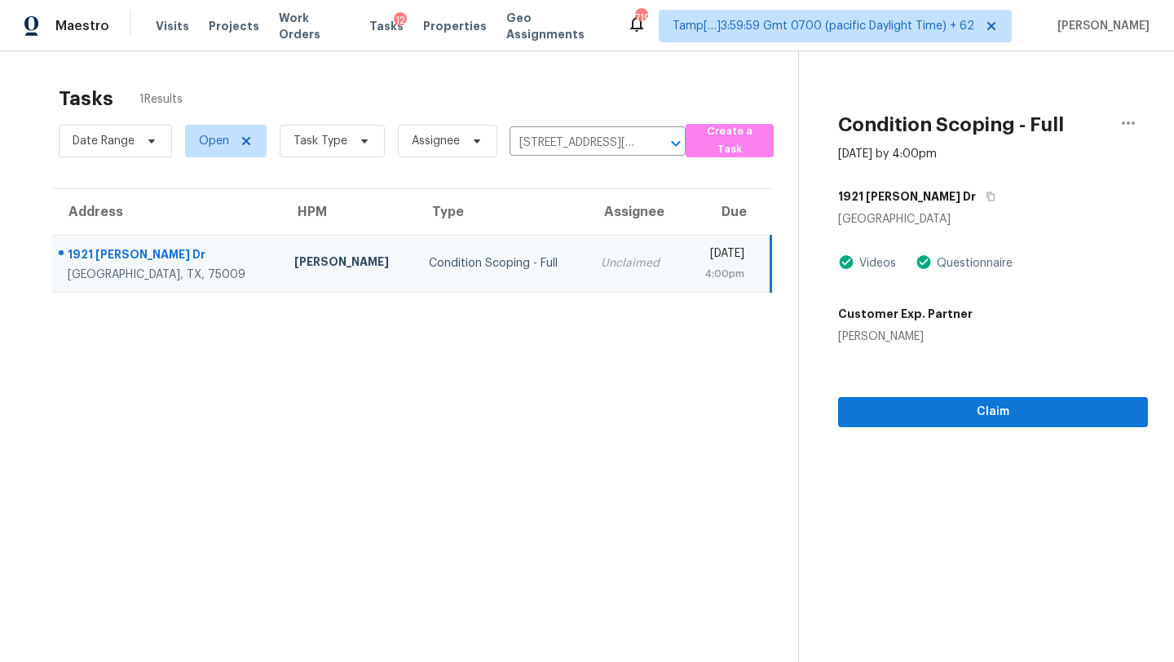
click at [948, 430] on section "Condition Scoping - Full Oct 9th 2025 by 4:00pm 1921 Renwick Dr Celina, TX 7500…" at bounding box center [973, 382] width 350 height 662
click at [948, 416] on span "Claim" at bounding box center [993, 412] width 284 height 20
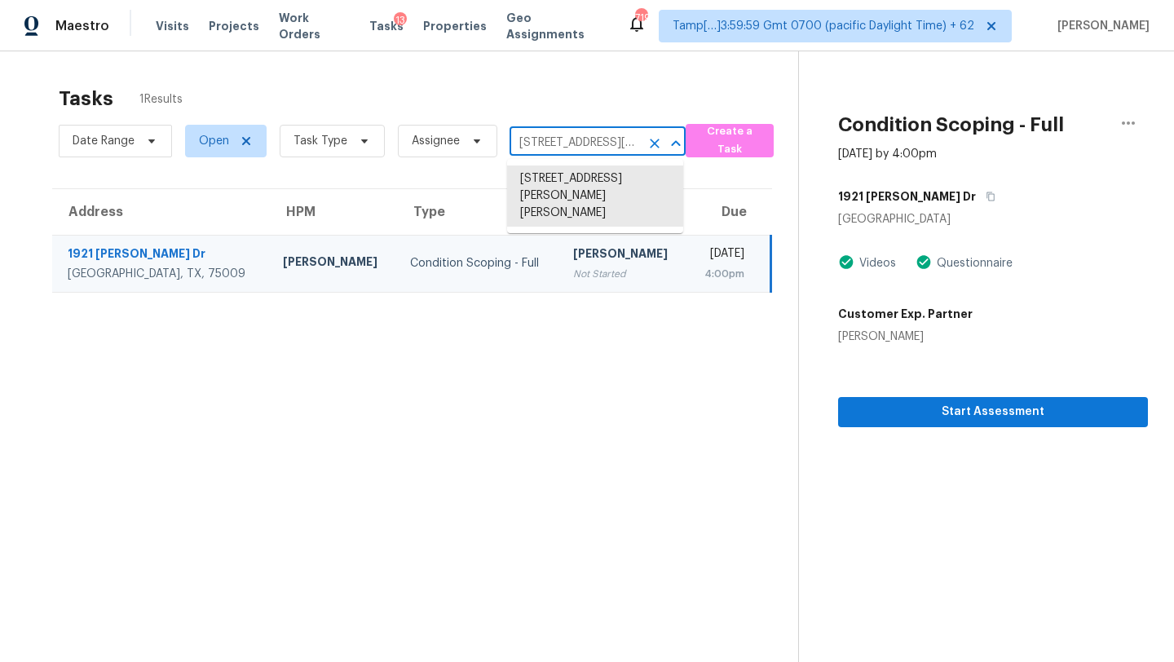
click at [549, 135] on input "1921 Renwick Dr, Celina, TX 75009" at bounding box center [574, 142] width 130 height 25
paste input "320 Ventura Ave Livermore, CA, 94551"
type input "1320 Ventura Ave Livermore, CA, 94551"
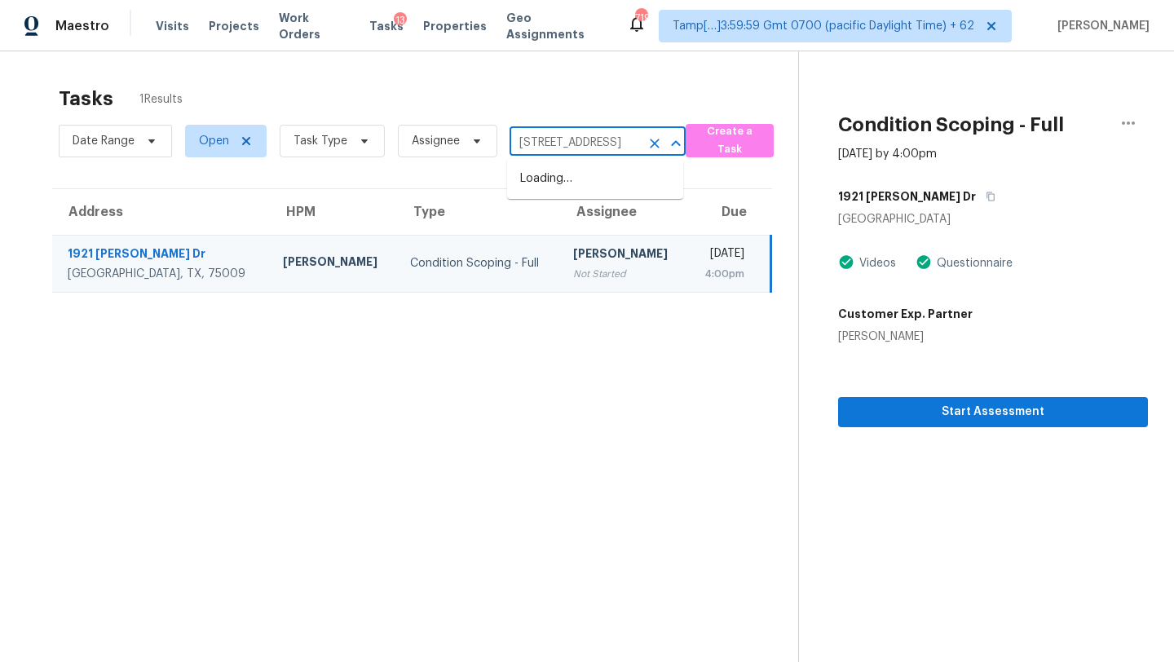
scroll to position [0, 89]
click at [555, 175] on li "1320 Ventura Ave, Livermore, CA 94551" at bounding box center [595, 178] width 176 height 27
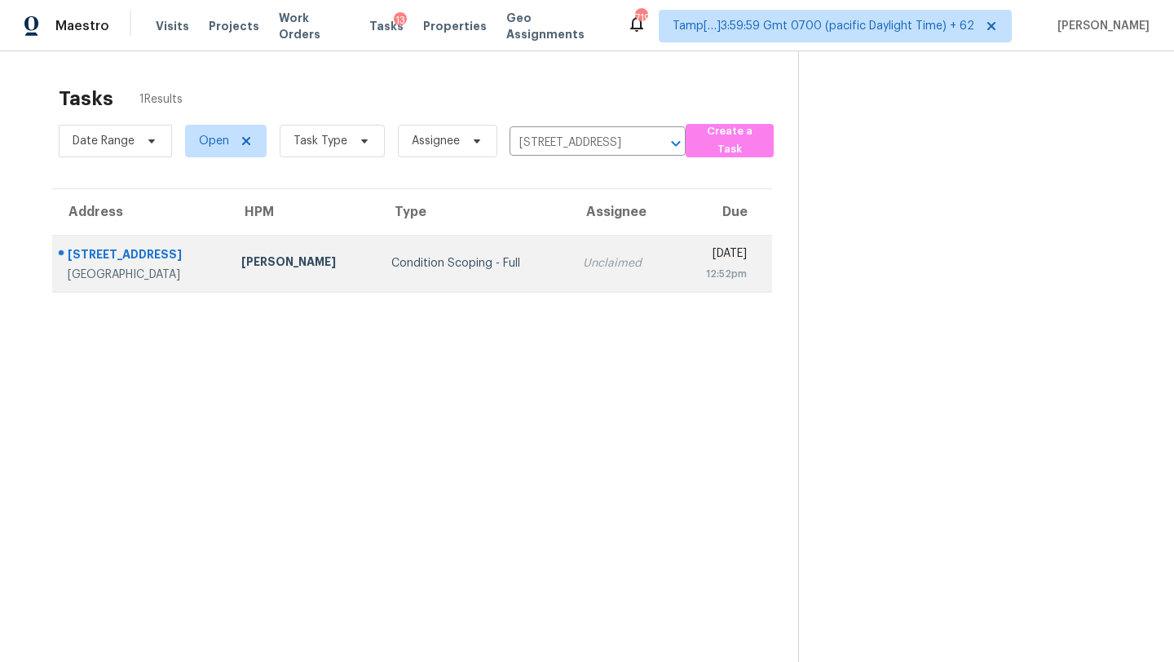
click at [570, 275] on td "Unclaimed" at bounding box center [622, 263] width 105 height 57
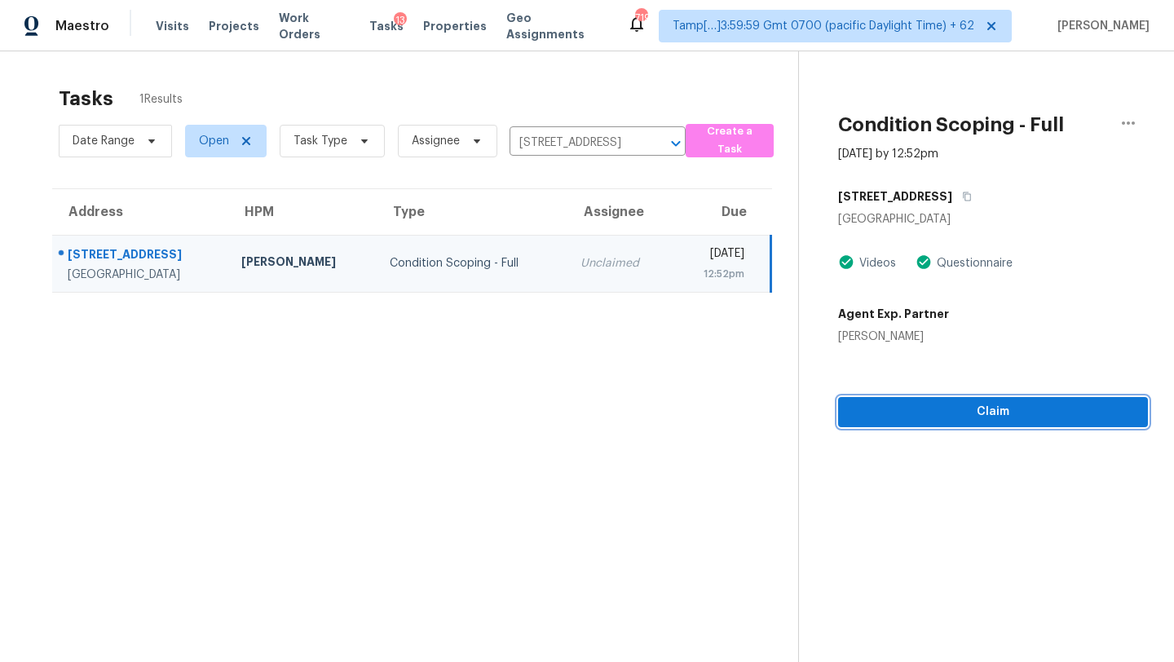
click at [986, 421] on span "Claim" at bounding box center [993, 412] width 284 height 20
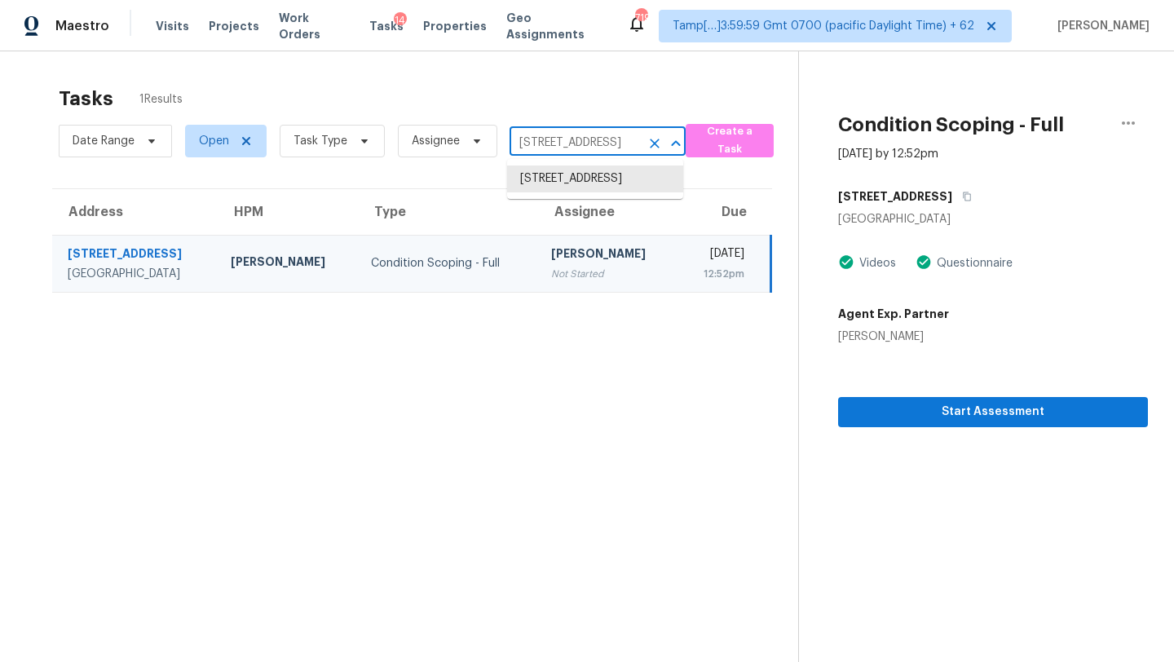
click at [563, 148] on input "1320 Ventura Ave, Livermore, CA 94551" at bounding box center [574, 142] width 130 height 25
paste input "2294 Florentine Dr Corona, CA, 92883"
type input "2294 Florentine Dr Corona, CA, 92883"
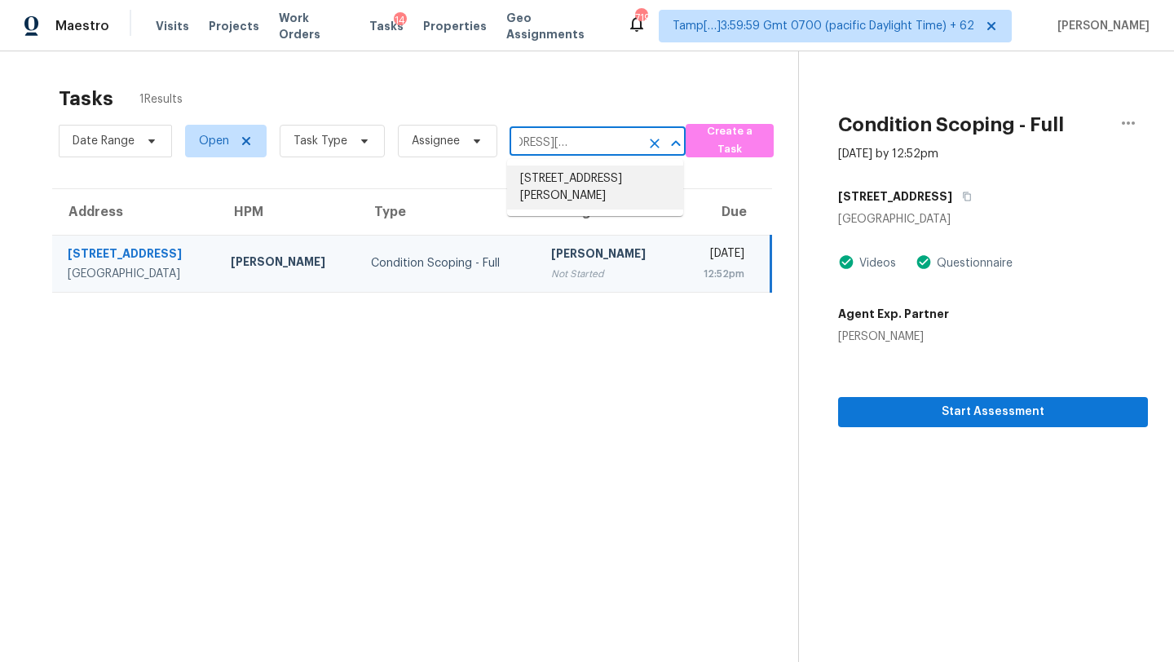
click at [553, 180] on li "2294 Florentine Dr, Corona, CA 92883" at bounding box center [595, 187] width 176 height 44
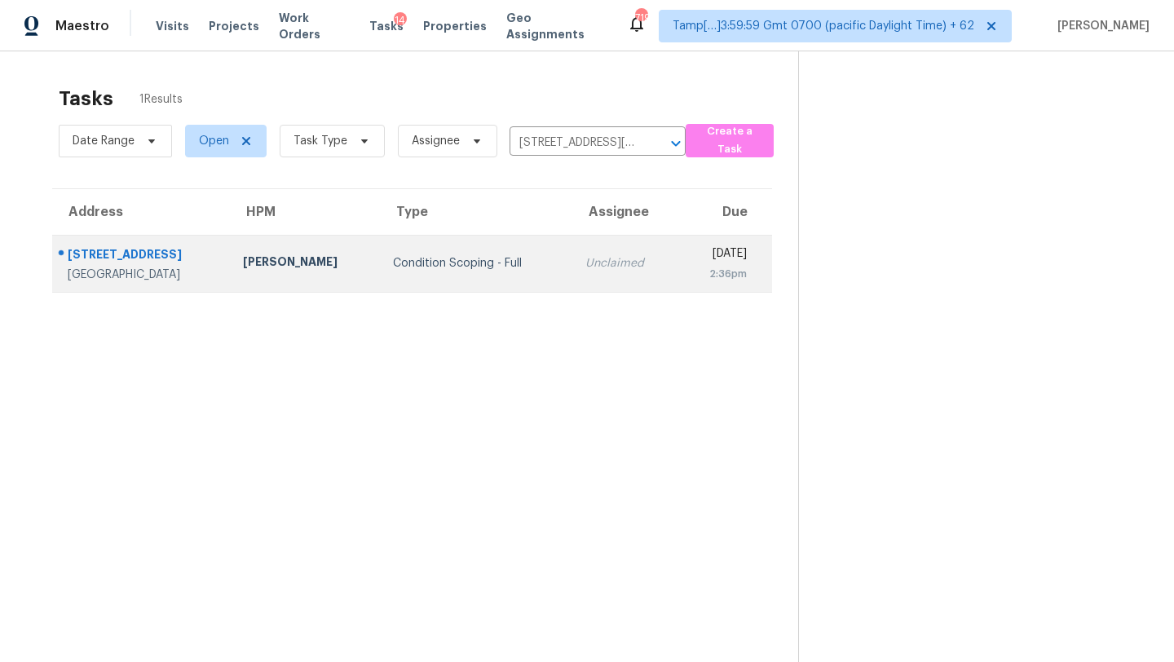
click at [677, 273] on td "Thu, Oct 9th 2025 2:36pm" at bounding box center [724, 263] width 95 height 57
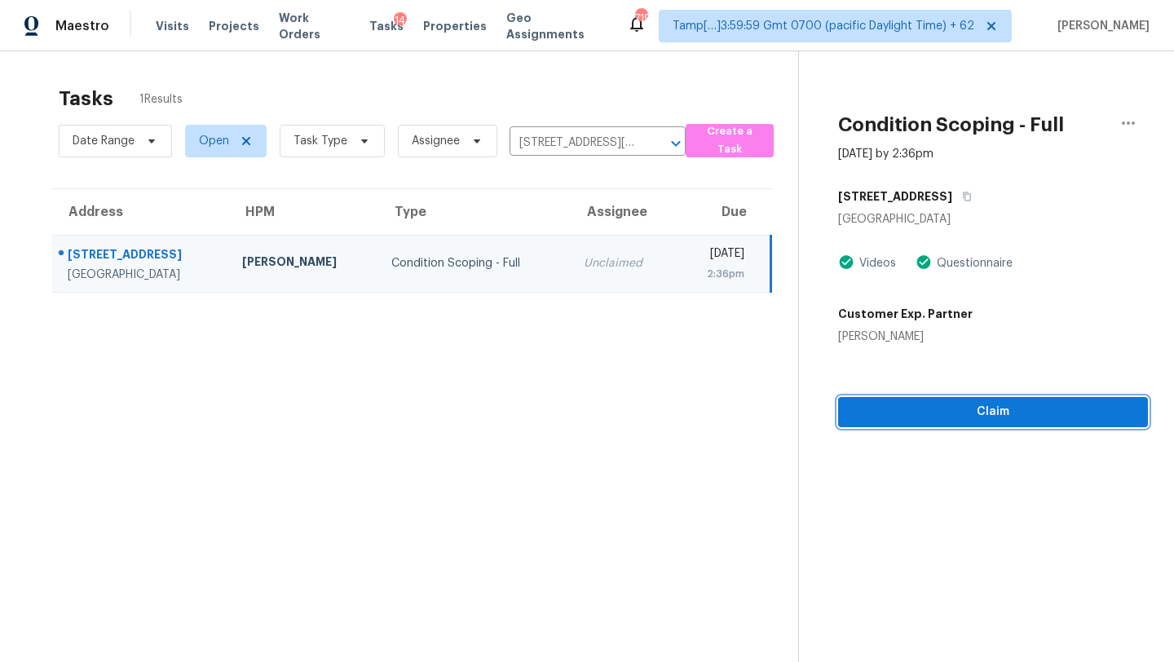
click at [946, 418] on span "Claim" at bounding box center [993, 412] width 284 height 20
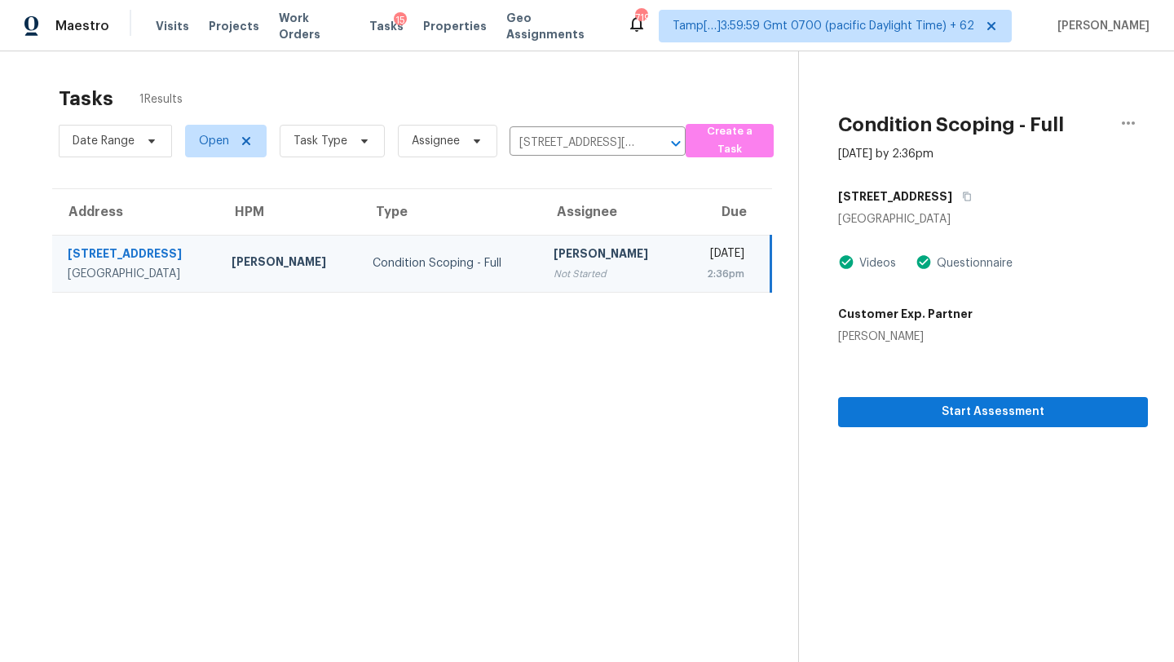
click at [571, 129] on div "Date Range Open Task Type Assignee 2294 Florentine Dr, Corona, CA 92883 ​" at bounding box center [372, 141] width 627 height 42
click at [569, 152] on input "2294 Florentine Dr, Corona, CA 92883" at bounding box center [574, 142] width 130 height 25
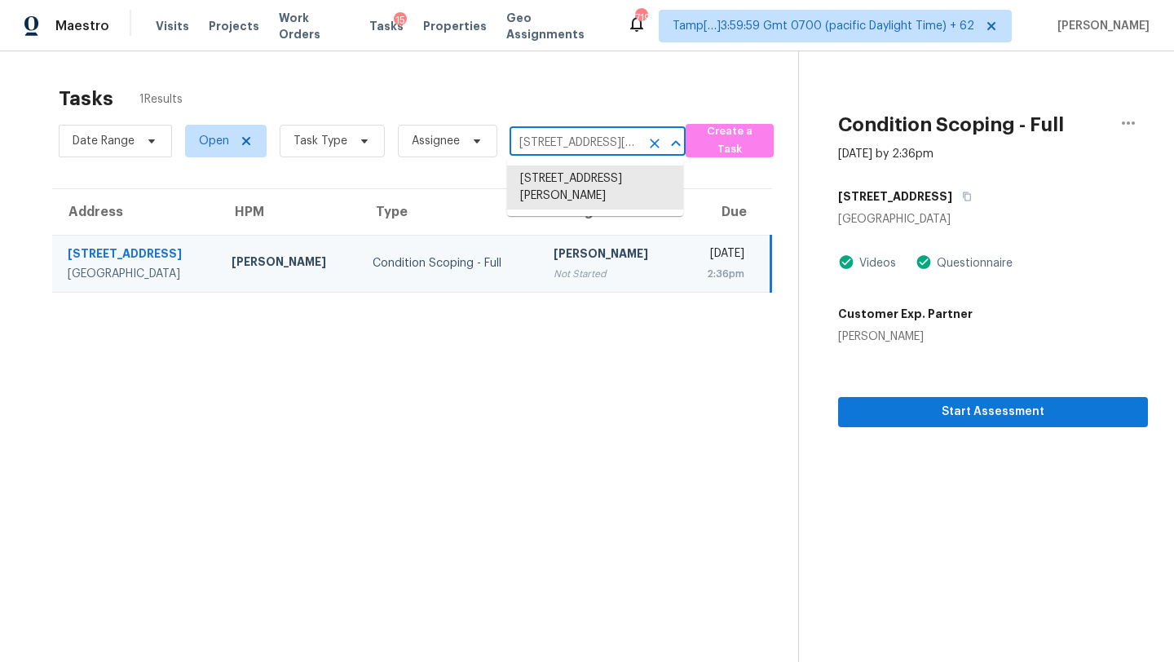
click at [569, 152] on input "2294 Florentine Dr, Corona, CA 92883" at bounding box center [574, 142] width 130 height 25
paste input "140 Sandy Run Dr Gaston, SC, 2905"
type input "2140 Sandy Run Dr Gaston, SC, 29053"
click at [571, 184] on li "2140 Sandy Run Dr, Gaston, SC 29053" at bounding box center [595, 195] width 176 height 61
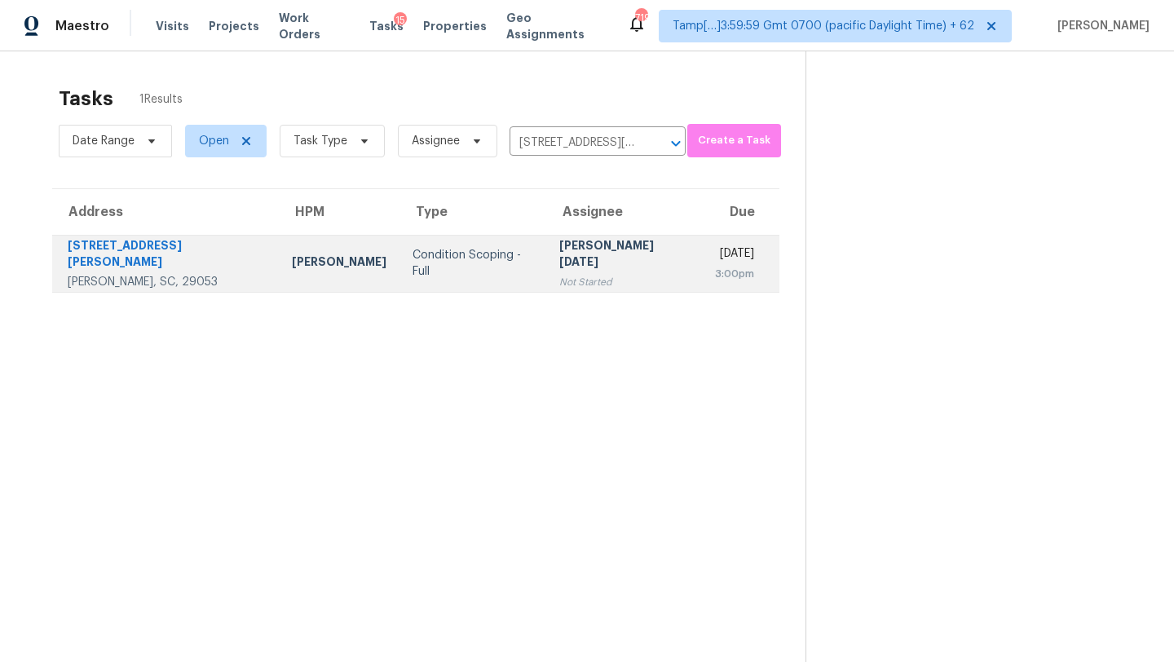
click at [702, 259] on td "Thu, Oct 9th 2025 3:00pm" at bounding box center [740, 263] width 77 height 57
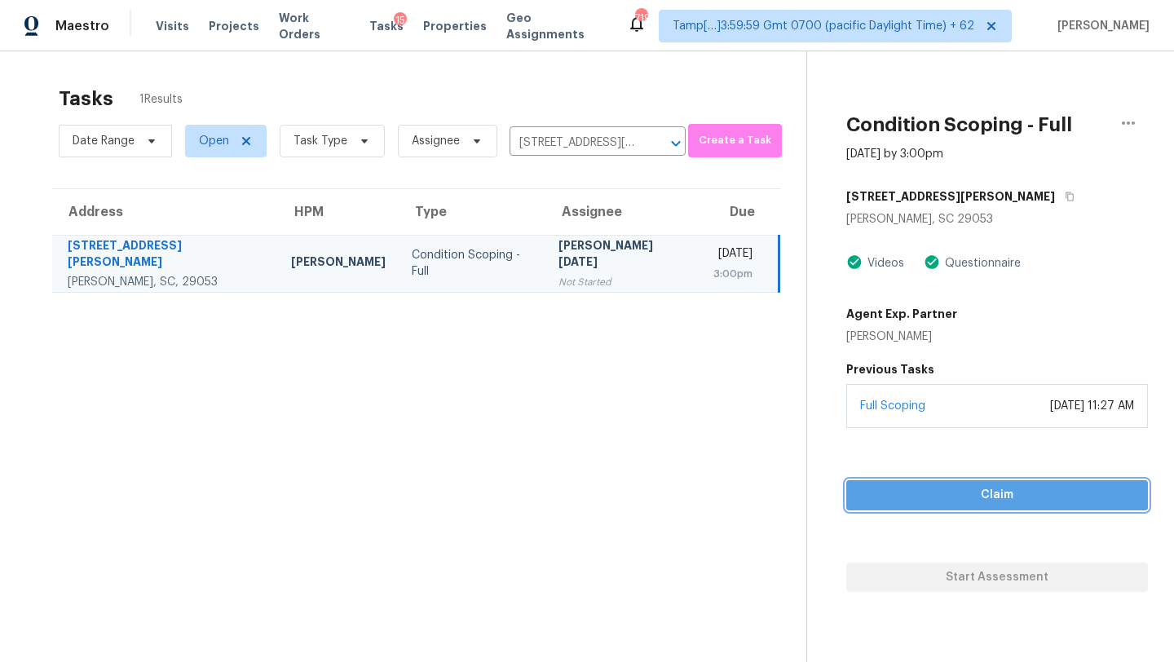
click at [988, 497] on span "Claim" at bounding box center [997, 495] width 276 height 20
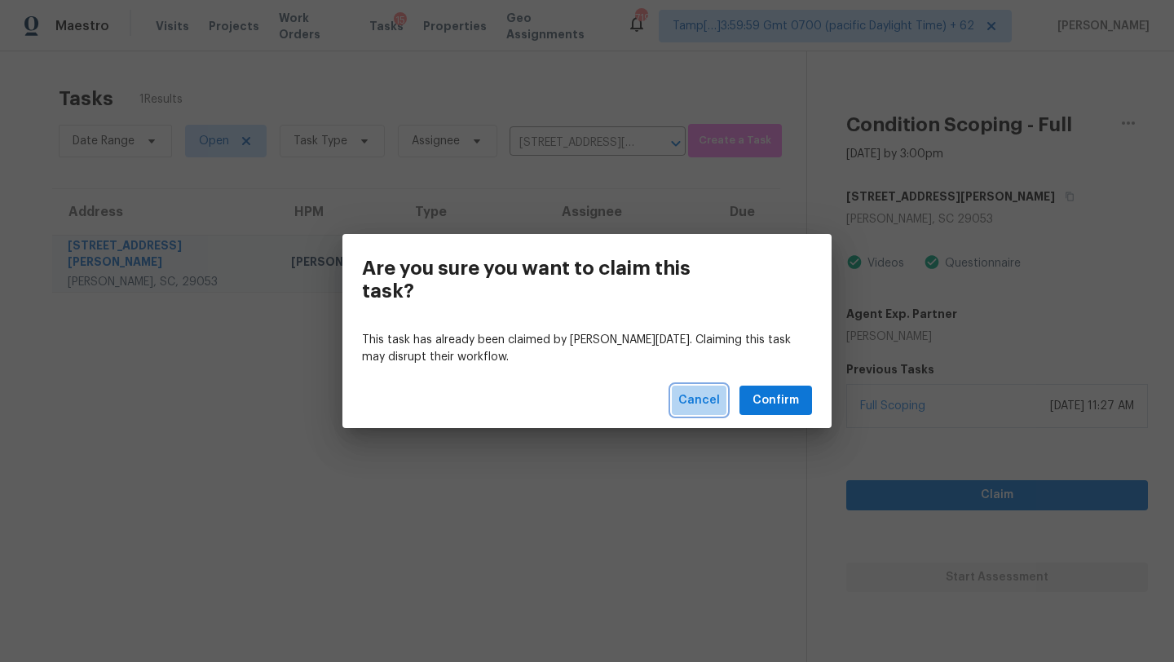
click at [712, 404] on span "Cancel" at bounding box center [699, 400] width 42 height 20
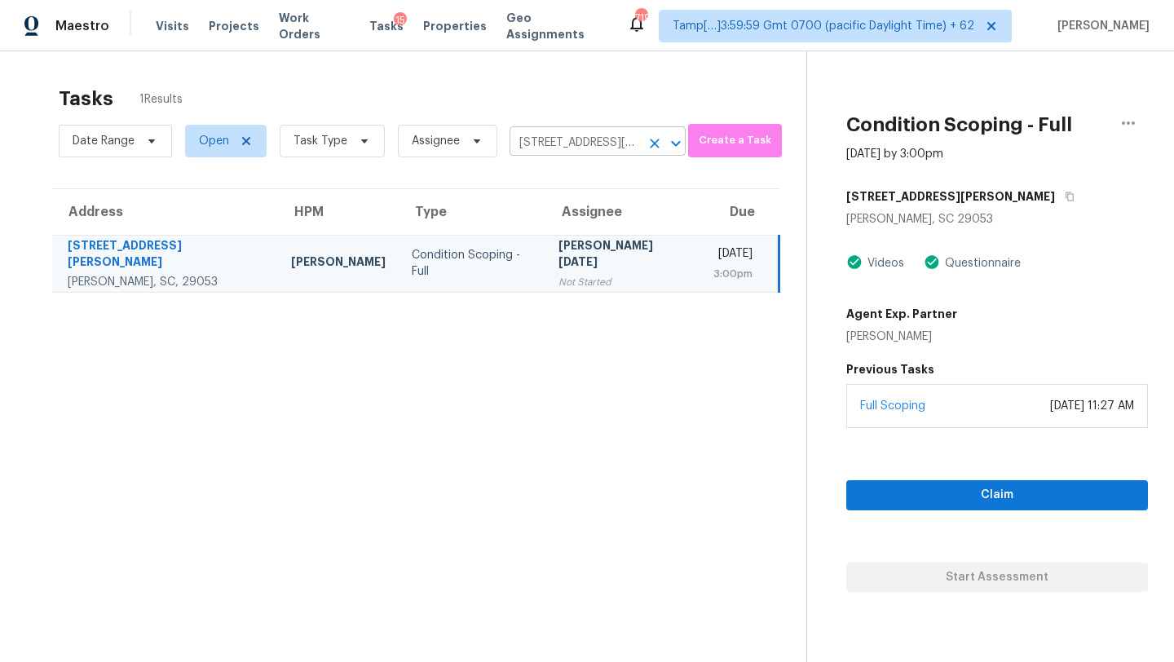
click at [611, 149] on input "2140 Sandy Run Dr, Gaston, SC 29053" at bounding box center [574, 142] width 130 height 25
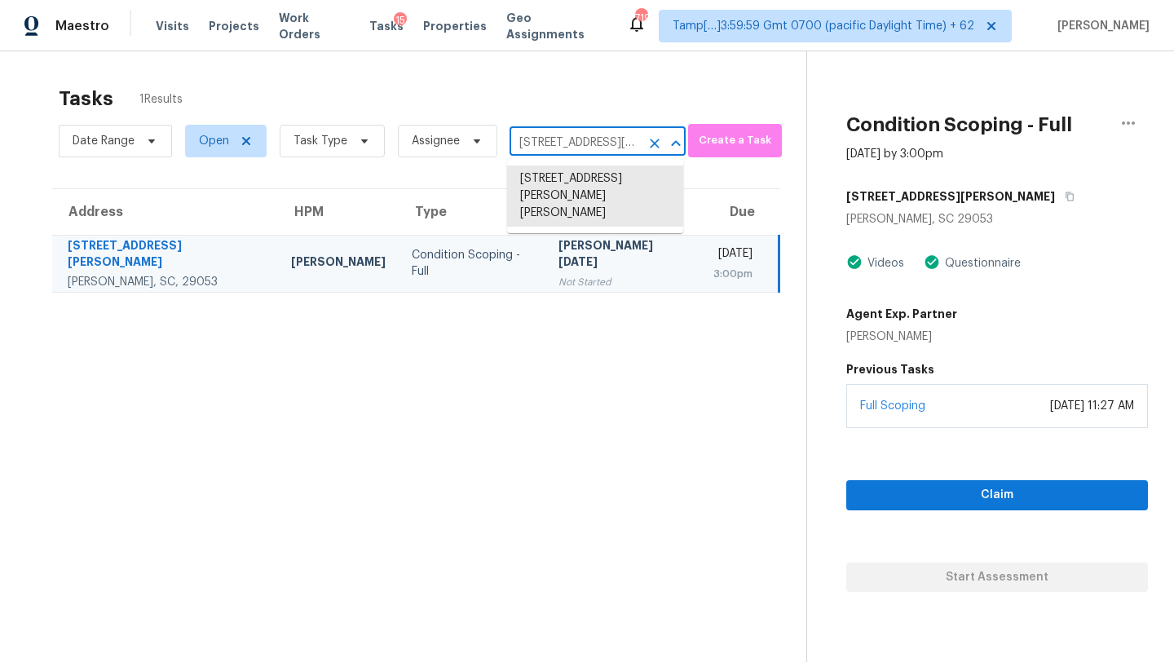
click at [611, 149] on input "2140 Sandy Run Dr, Gaston, SC 29053" at bounding box center [574, 142] width 130 height 25
paste input "1240 Golden Eagle Way Clarksville, TN, 37040"
type input "1240 Golden Eagle Way Clarksville, TN, 37040"
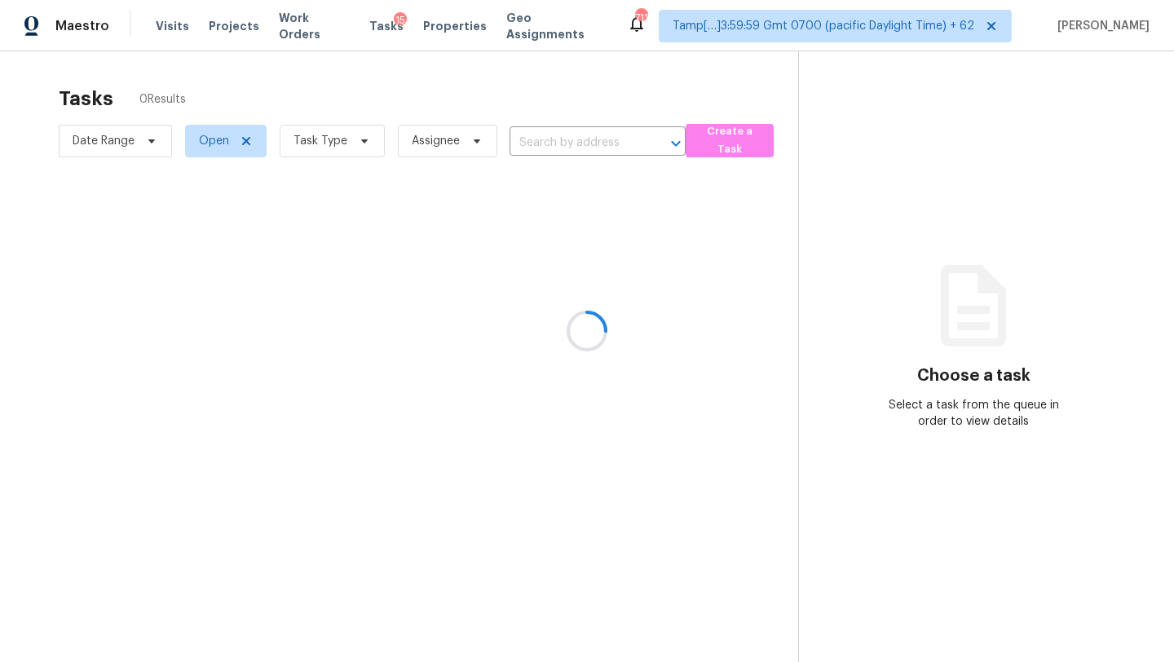
click at [536, 148] on div at bounding box center [587, 331] width 1174 height 662
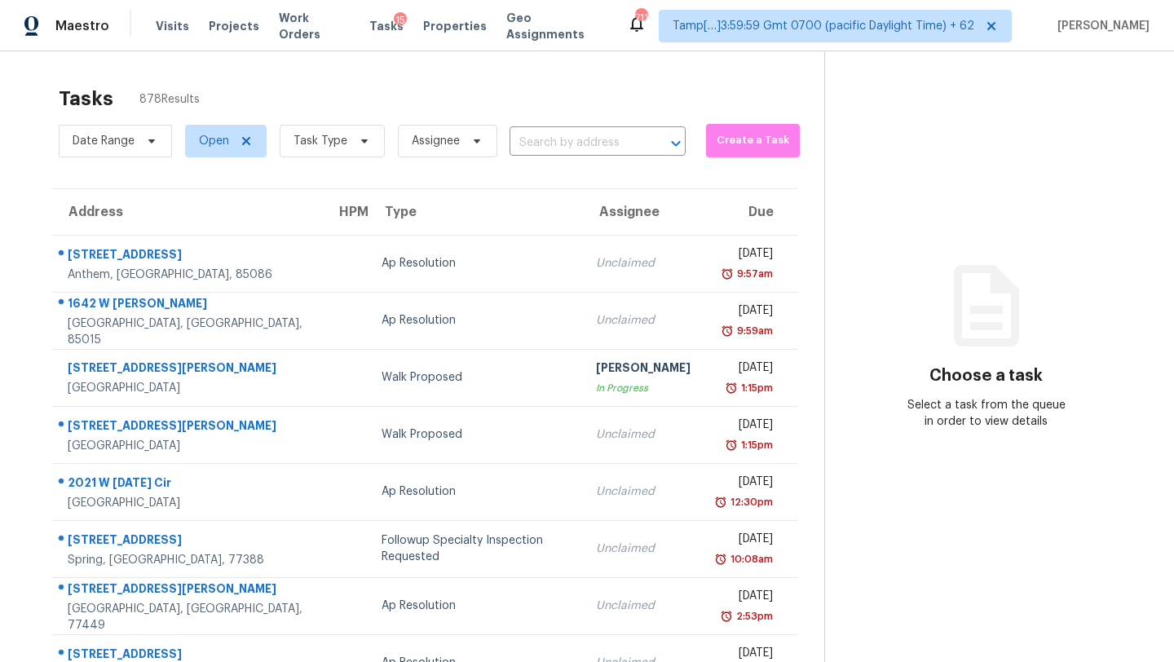
click at [536, 148] on input "text" at bounding box center [574, 142] width 130 height 25
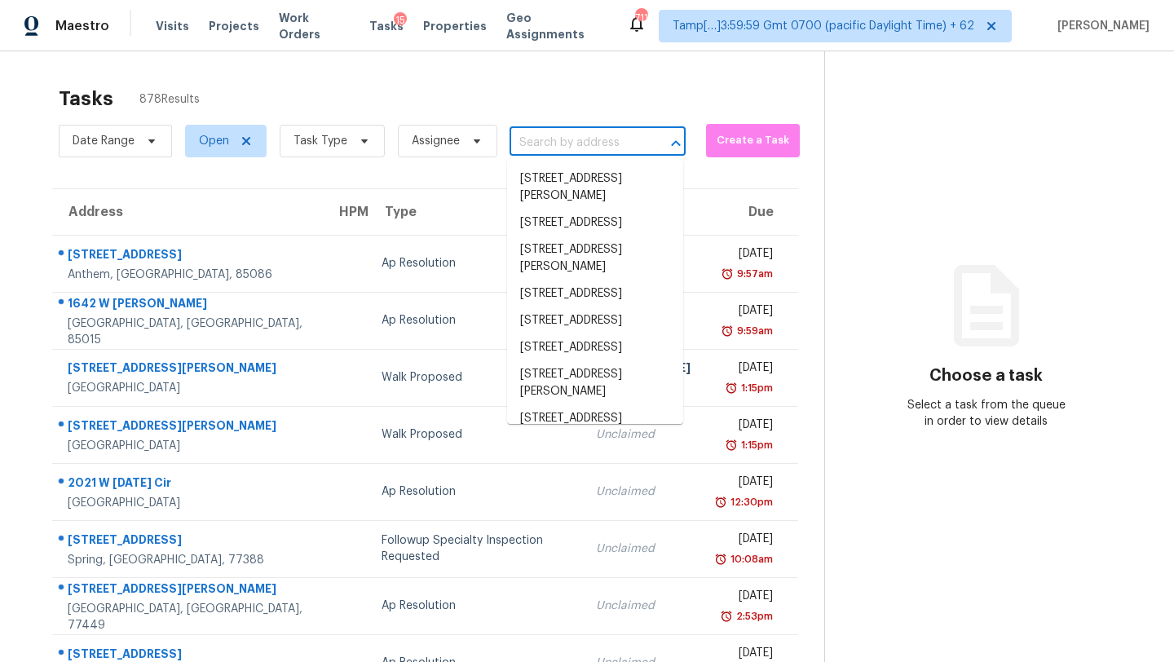
paste input "1240 Golden Eagle Way Clarksville, TN, 37040"
type input "1240 Golden Eagle Way Clarksville, TN, 37040"
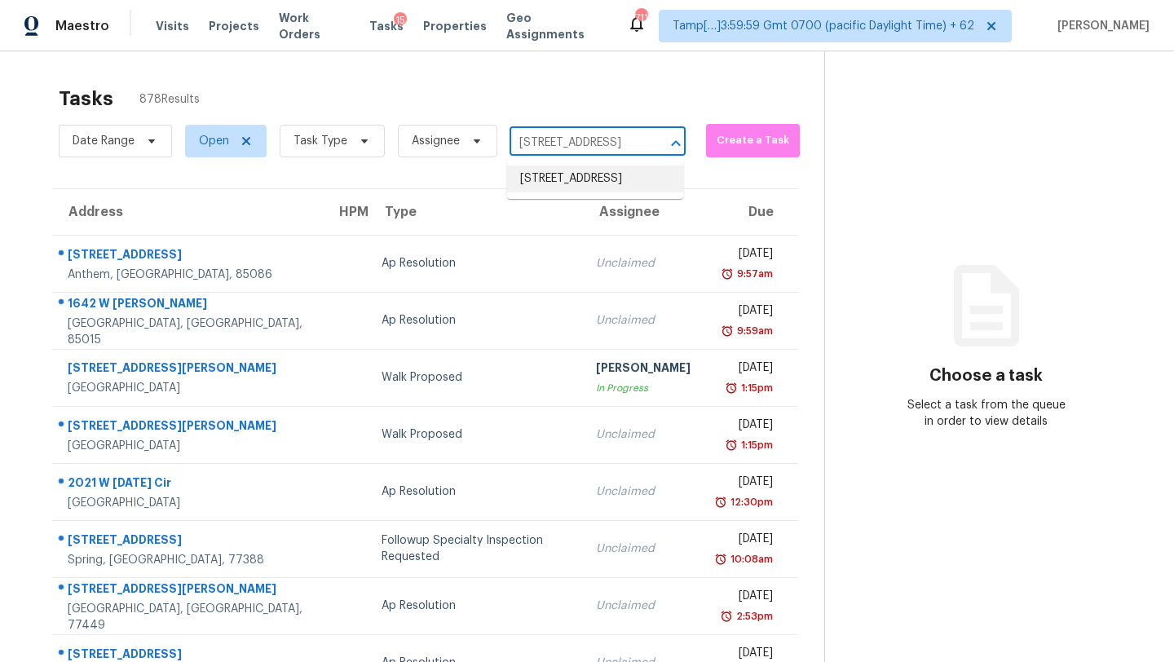
click at [538, 183] on li "1240 Golden Eagle Way, Clarksville, TN 37040" at bounding box center [595, 178] width 176 height 27
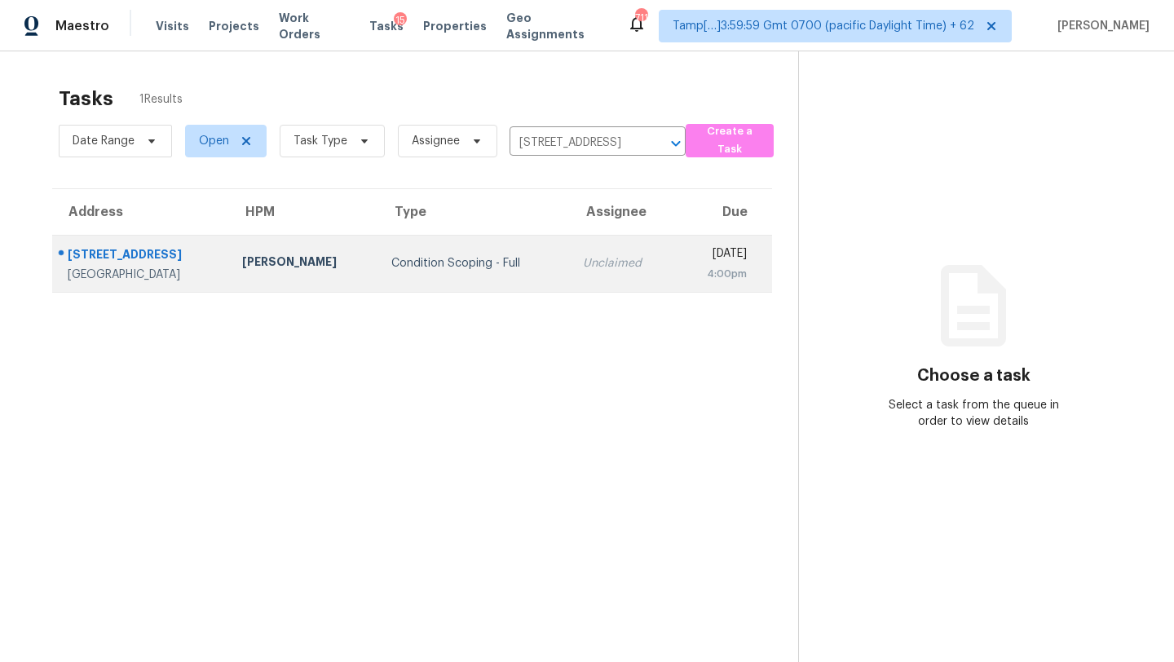
click at [607, 259] on td "Unclaimed" at bounding box center [622, 263] width 105 height 57
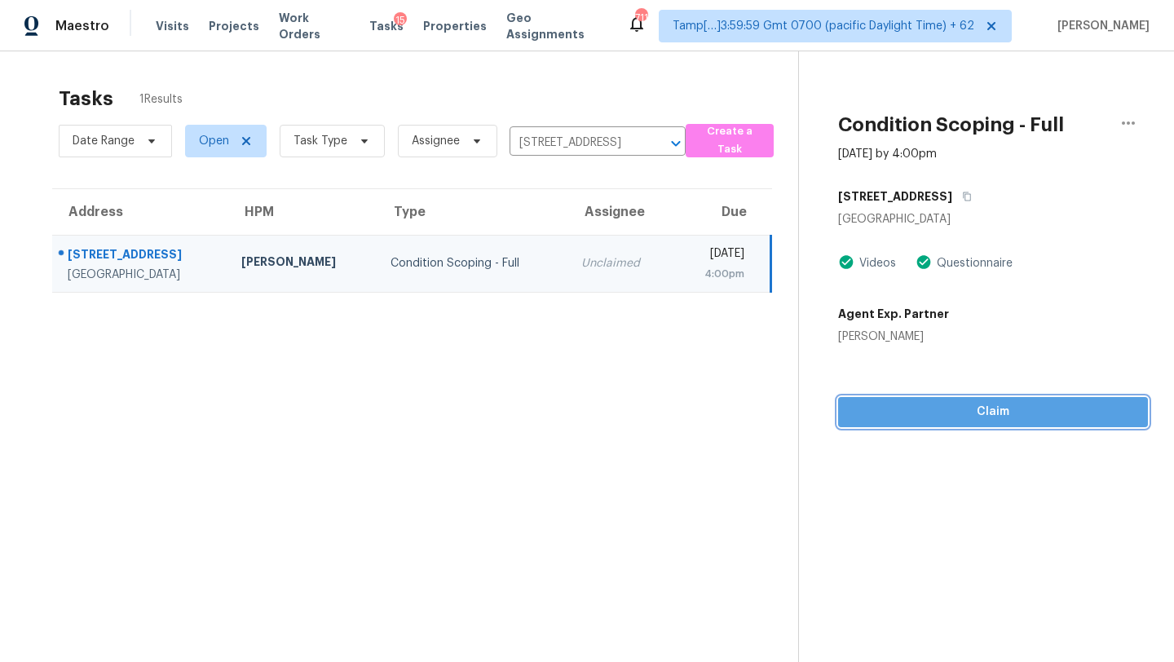
click at [983, 416] on span "Claim" at bounding box center [993, 412] width 284 height 20
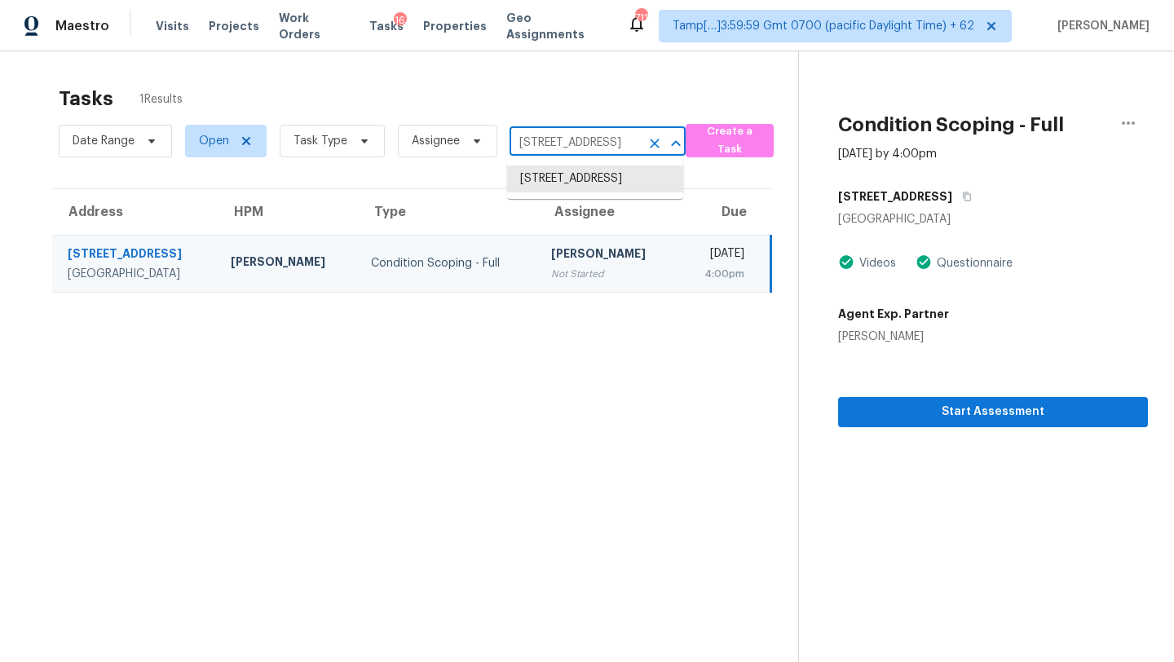
click at [616, 140] on input "1240 Golden Eagle Way, Clarksville, TN 37040" at bounding box center [574, 142] width 130 height 25
paste input "5451 W Aster Dr Surprise, AZ, 85379"
type input "15451 W Aster Dr Surprise, AZ, 85379"
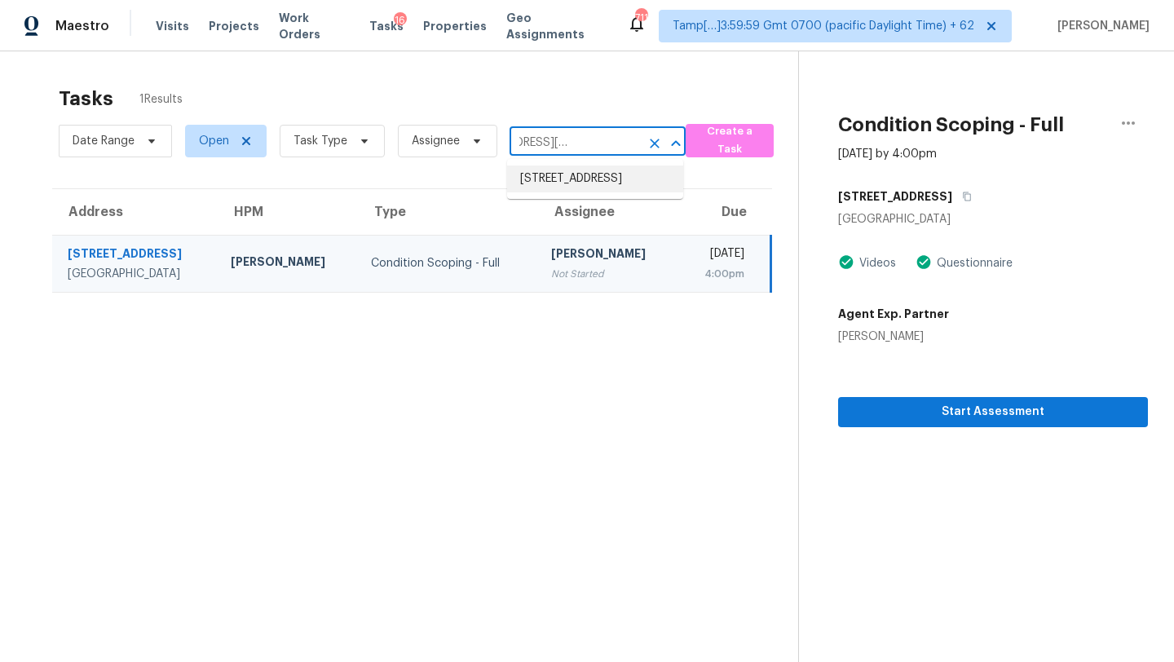
click at [571, 182] on li "15451 W Aster Dr, Surprise, AZ 85379" at bounding box center [595, 178] width 176 height 27
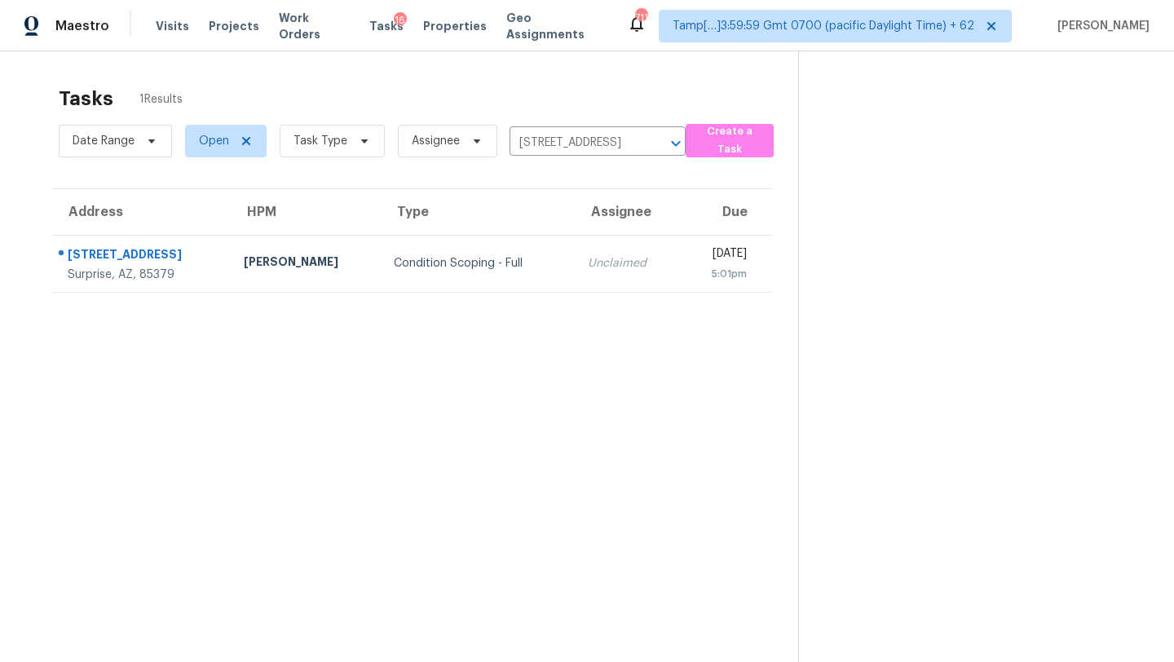
click at [588, 266] on div "Unclaimed" at bounding box center [628, 263] width 80 height 16
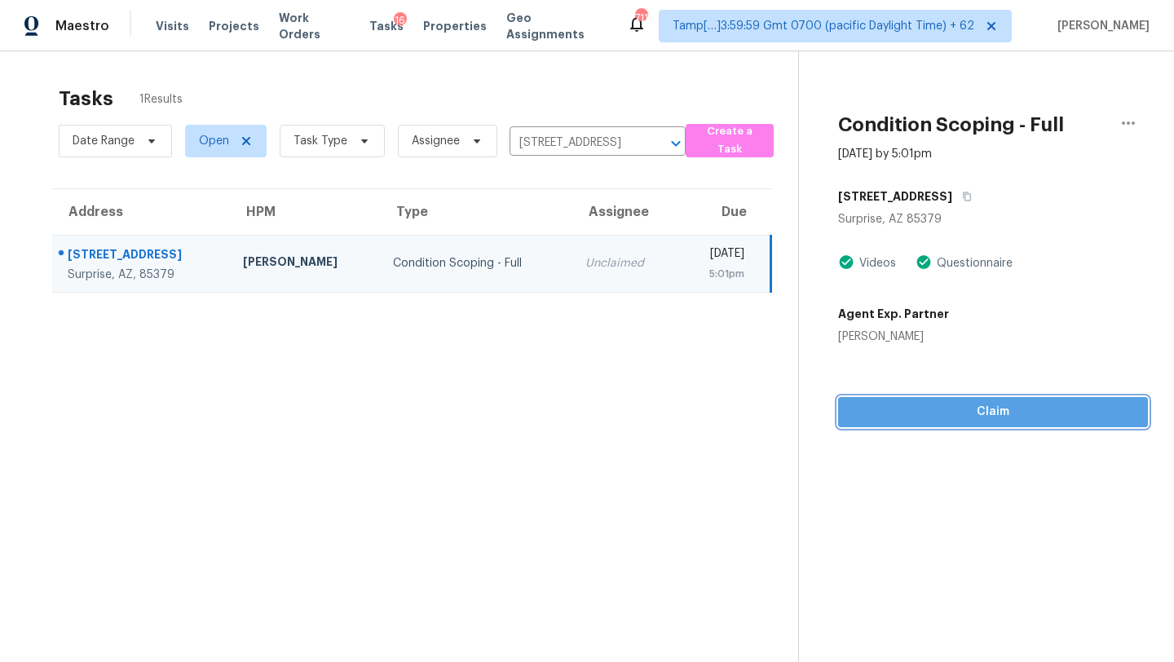
click at [897, 417] on span "Claim" at bounding box center [993, 412] width 284 height 20
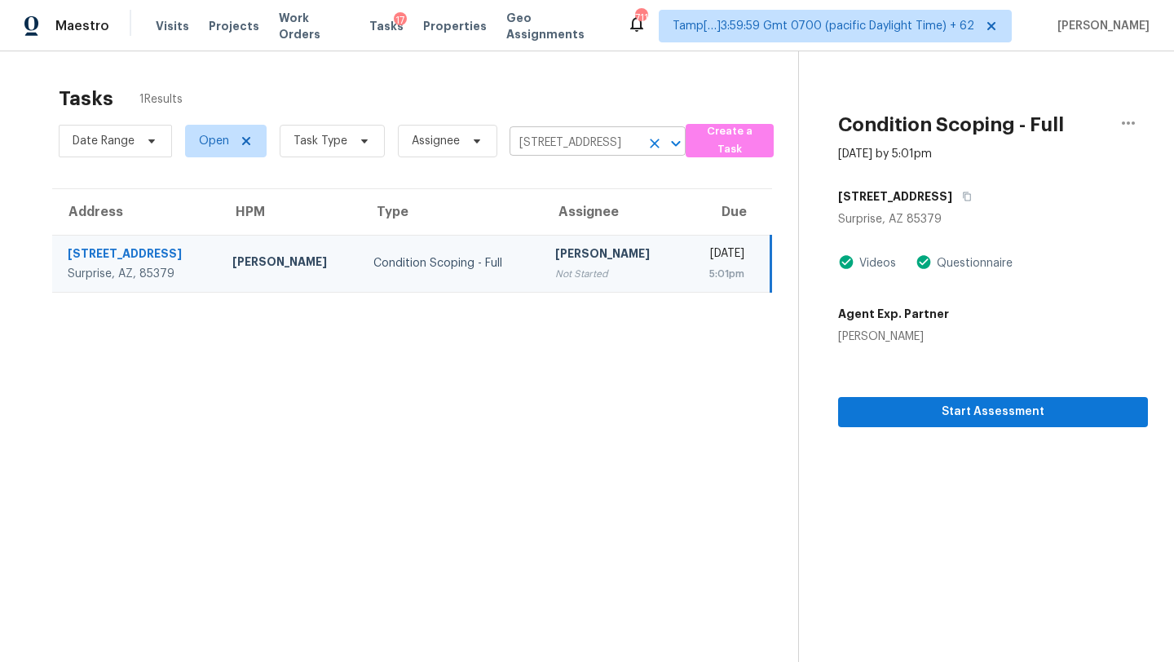
click at [598, 145] on input "15451 W Aster Dr, Surprise, AZ 85379" at bounding box center [574, 142] width 130 height 25
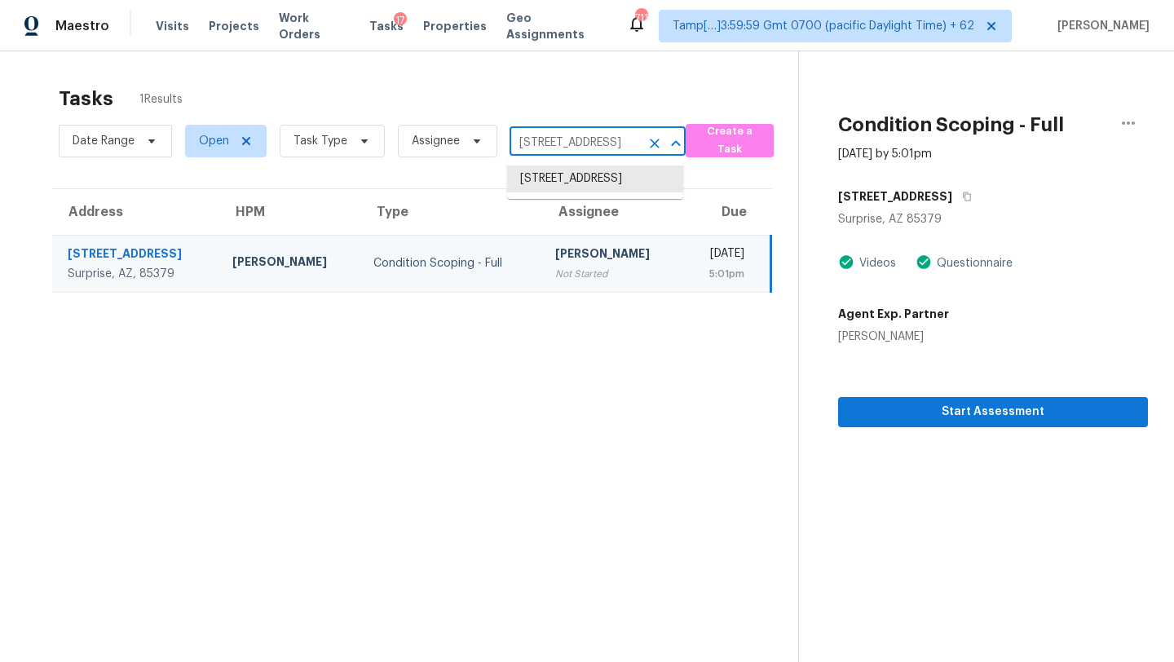
click at [598, 145] on input "15451 W Aster Dr, Surprise, AZ 85379" at bounding box center [574, 142] width 130 height 25
paste input "6433 Buck Jones Ave"
type input "6433 Buck Jones Ave"
click at [571, 196] on li "6433 Buck Jones Ave Unit 103, Las Vegas, NV 89122" at bounding box center [595, 187] width 176 height 44
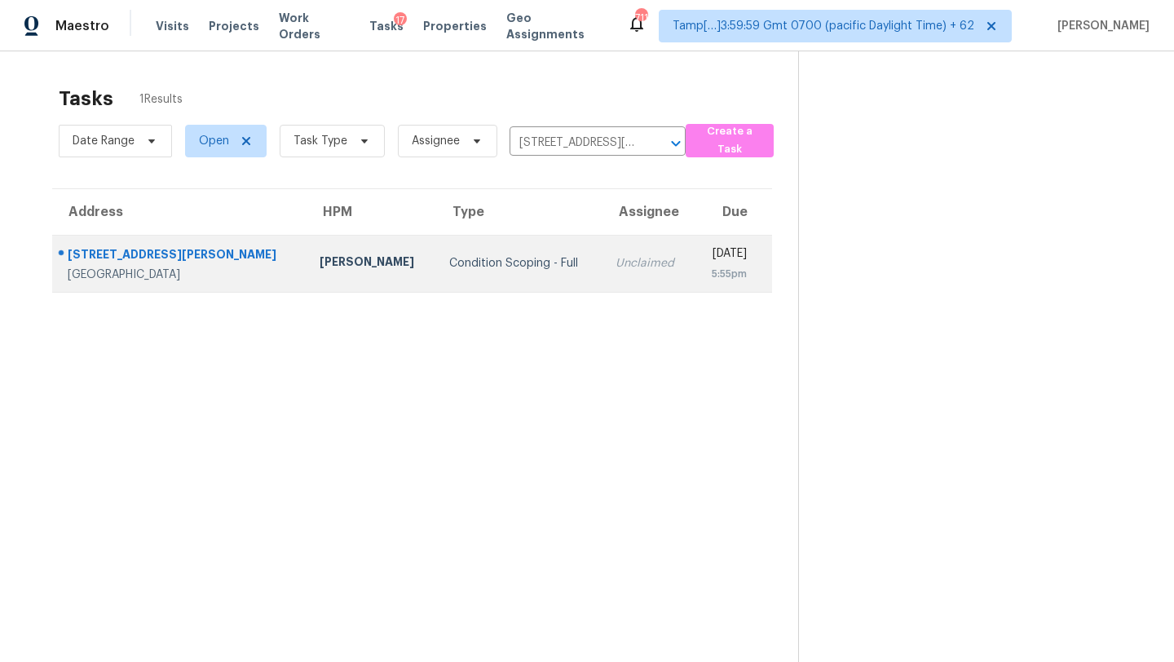
click at [602, 249] on td "Unclaimed" at bounding box center [647, 263] width 91 height 57
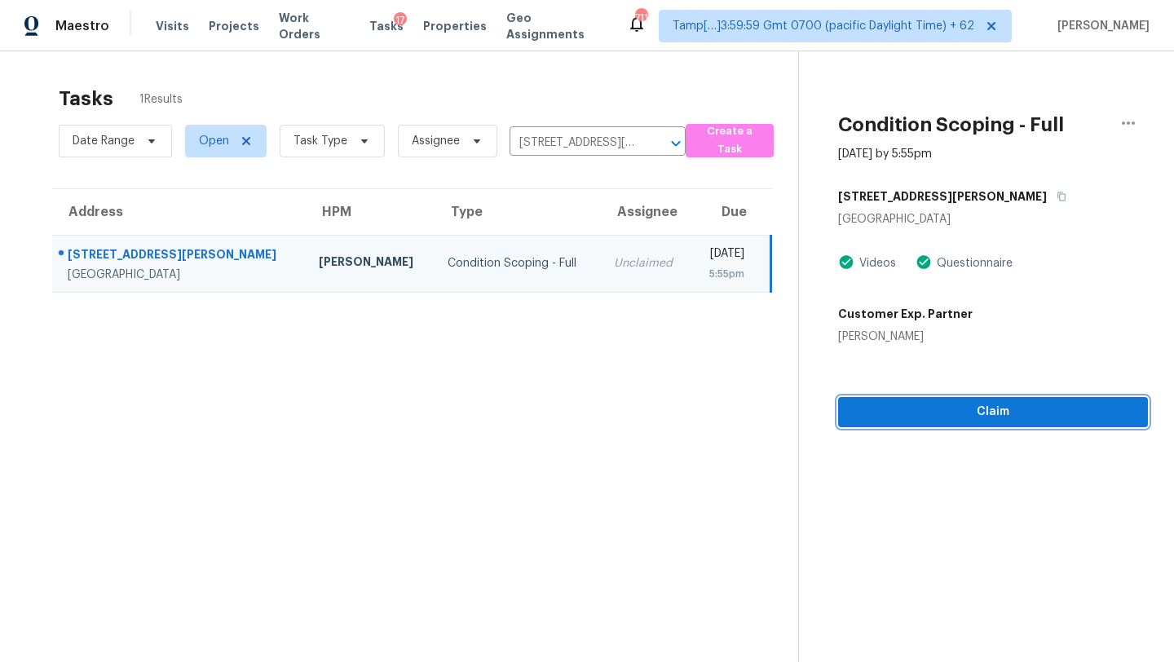
click at [972, 416] on span "Claim" at bounding box center [993, 412] width 284 height 20
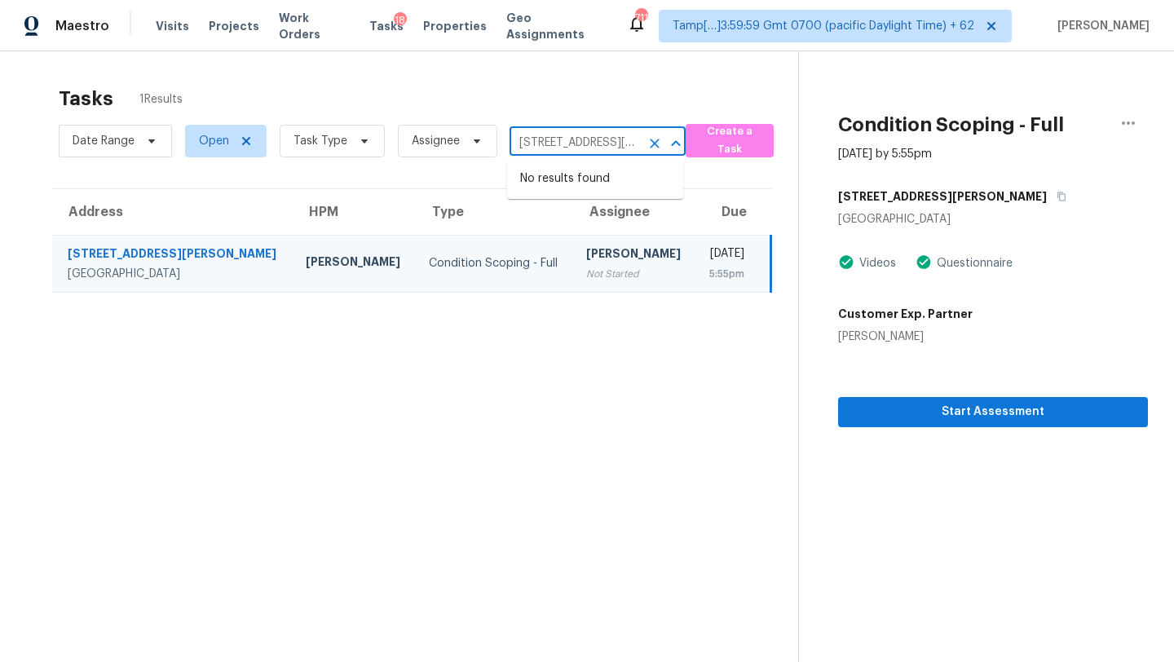
click at [593, 145] on input "6433 Buck Jones Ave Unit 103, Las Vegas, NV 89122" at bounding box center [574, 142] width 130 height 25
paste input "3461 E Greensmith St, Saint Charles, MO 63301"
type input "3461 E Greensmith St, Saint Charles, MO 63301"
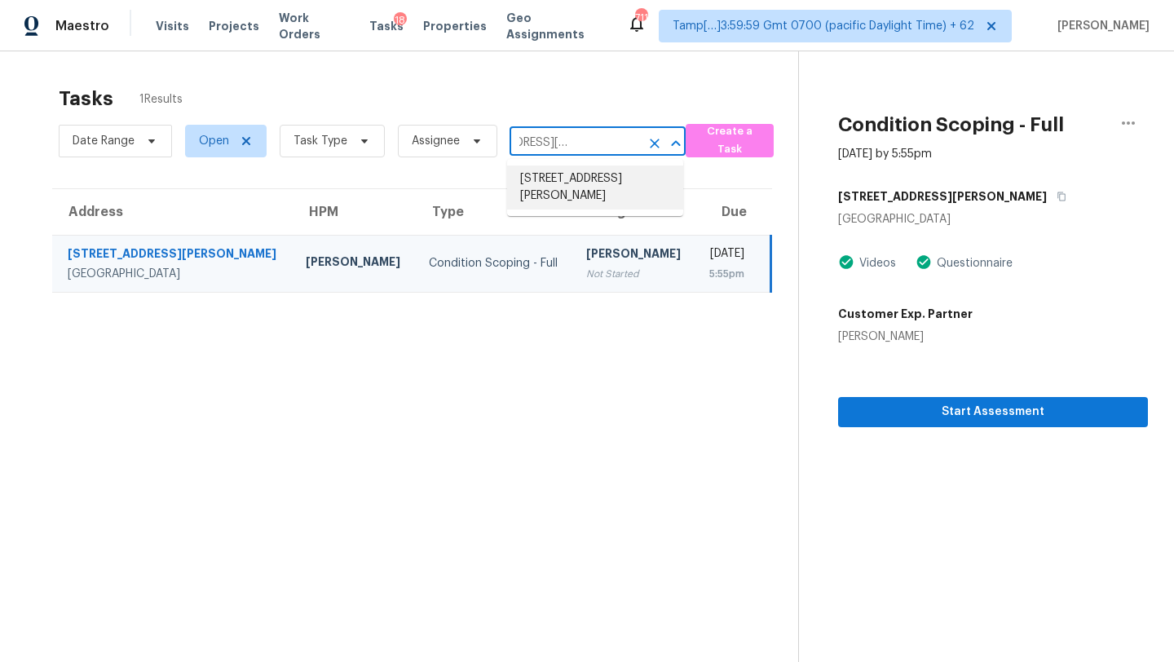
click at [598, 182] on li "3461 E Greensmith St, Saint Charles, MO 63301" at bounding box center [595, 187] width 176 height 44
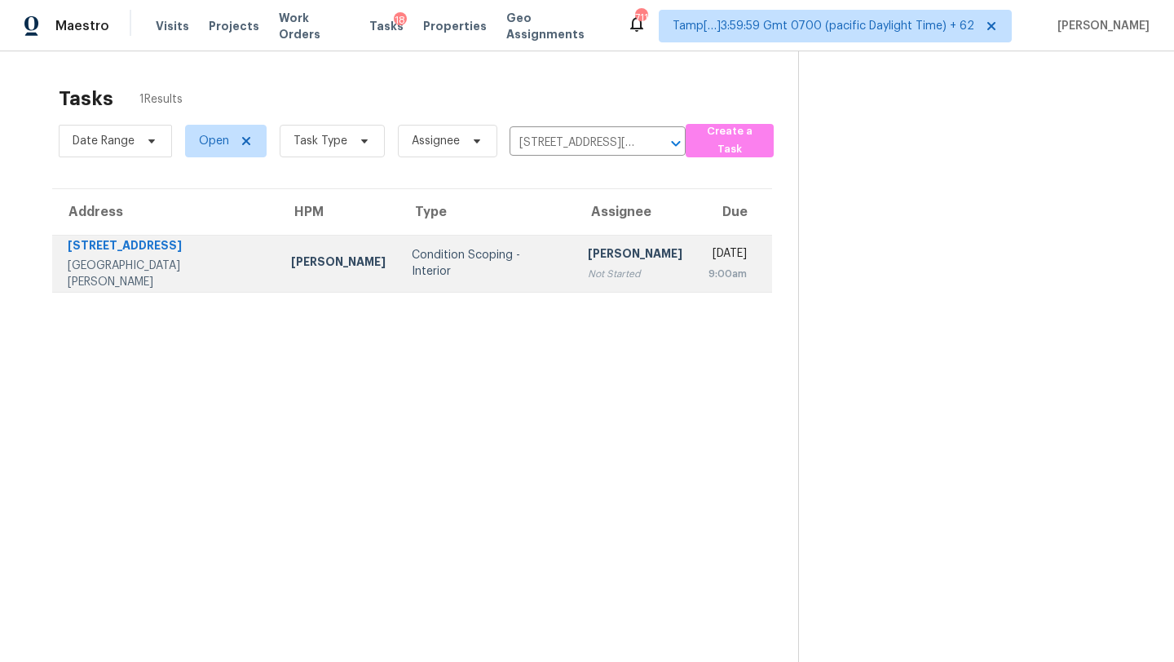
click at [588, 262] on div "[PERSON_NAME]" at bounding box center [635, 255] width 95 height 20
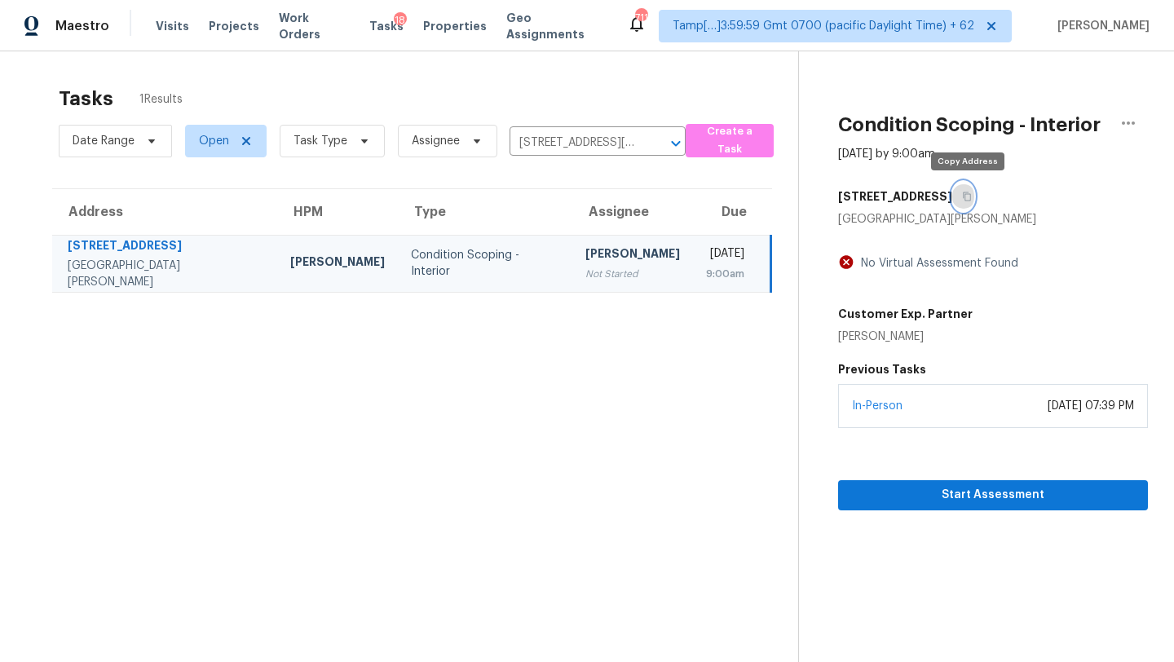
click at [972, 192] on icon "button" at bounding box center [967, 197] width 10 height 10
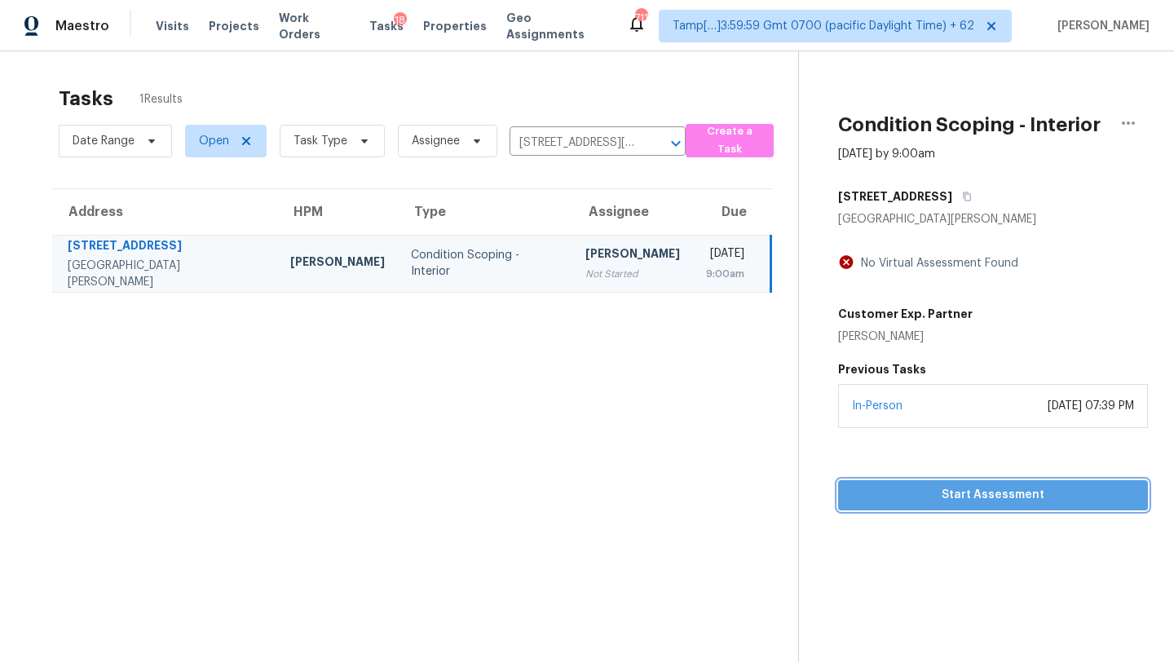
click at [922, 496] on span "Start Assessment" at bounding box center [993, 495] width 284 height 20
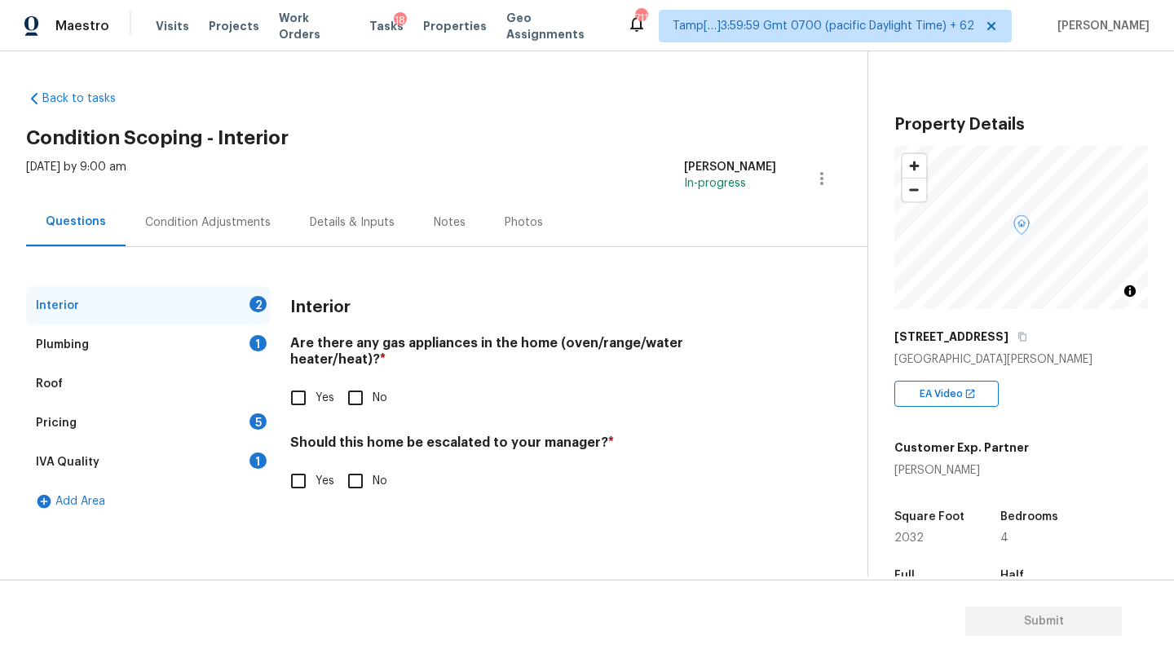
click at [295, 381] on input "Yes" at bounding box center [298, 398] width 34 height 34
checkbox input "true"
click at [356, 472] on input "No" at bounding box center [355, 481] width 34 height 34
checkbox input "true"
click at [242, 352] on div "Plumbing 1" at bounding box center [148, 344] width 245 height 39
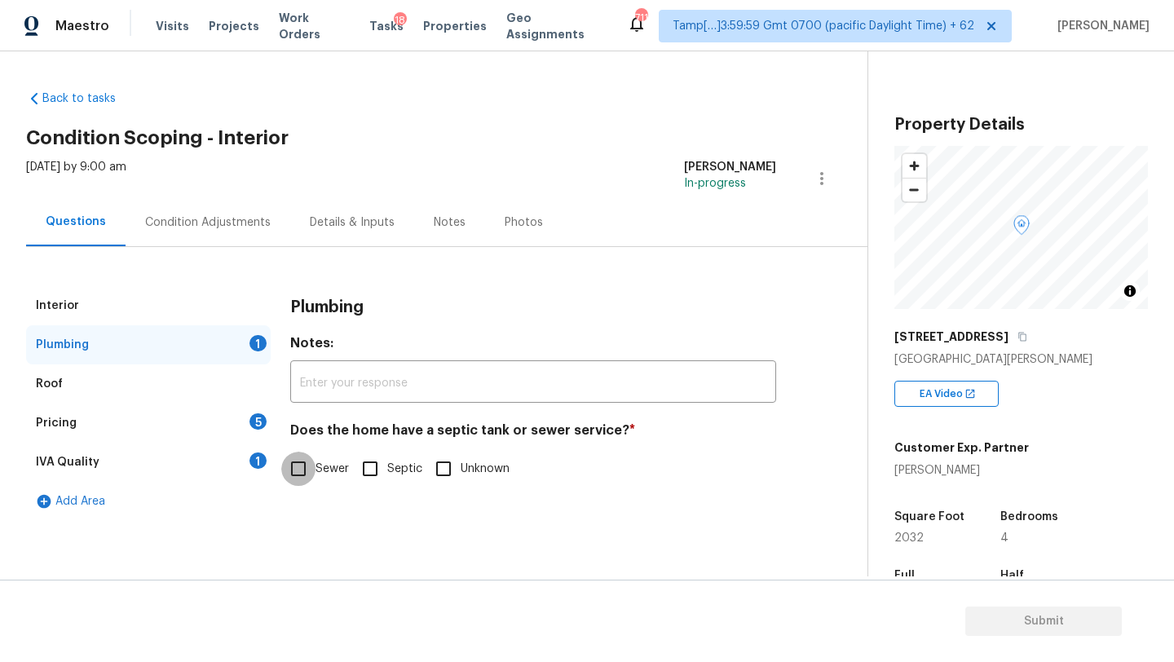
click at [301, 480] on input "Sewer" at bounding box center [298, 469] width 34 height 34
checkbox input "true"
click at [248, 457] on div "IVA Quality 1" at bounding box center [148, 462] width 245 height 39
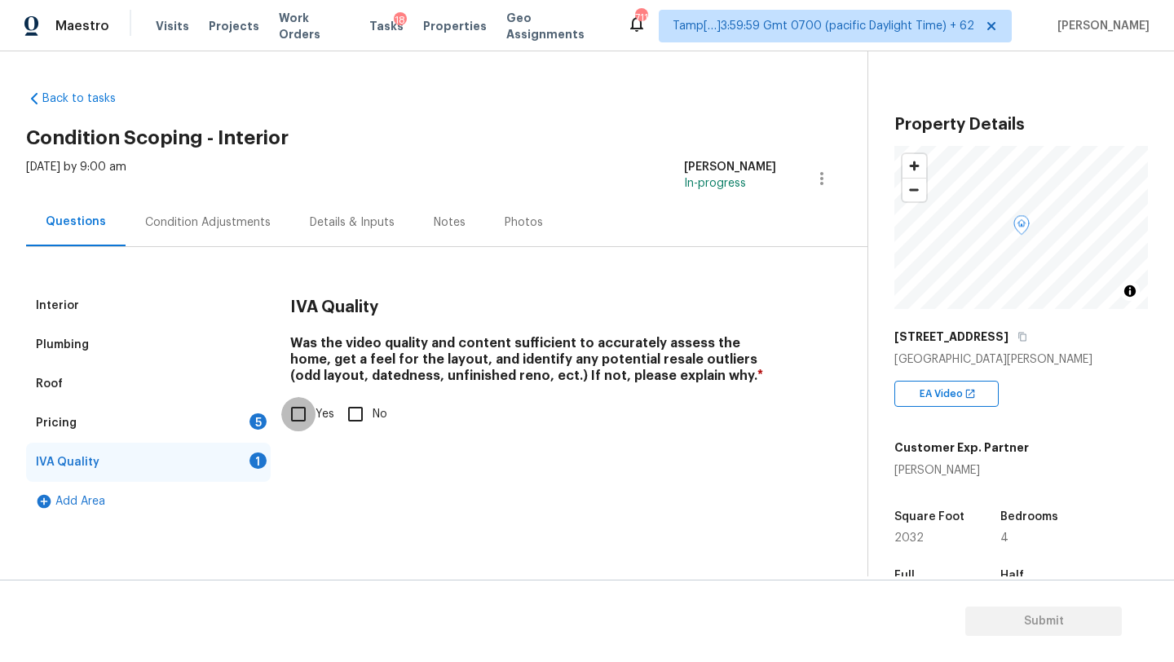
click at [291, 423] on input "Yes" at bounding box center [298, 414] width 34 height 34
checkbox input "true"
click at [237, 423] on div "Pricing 5" at bounding box center [148, 423] width 245 height 39
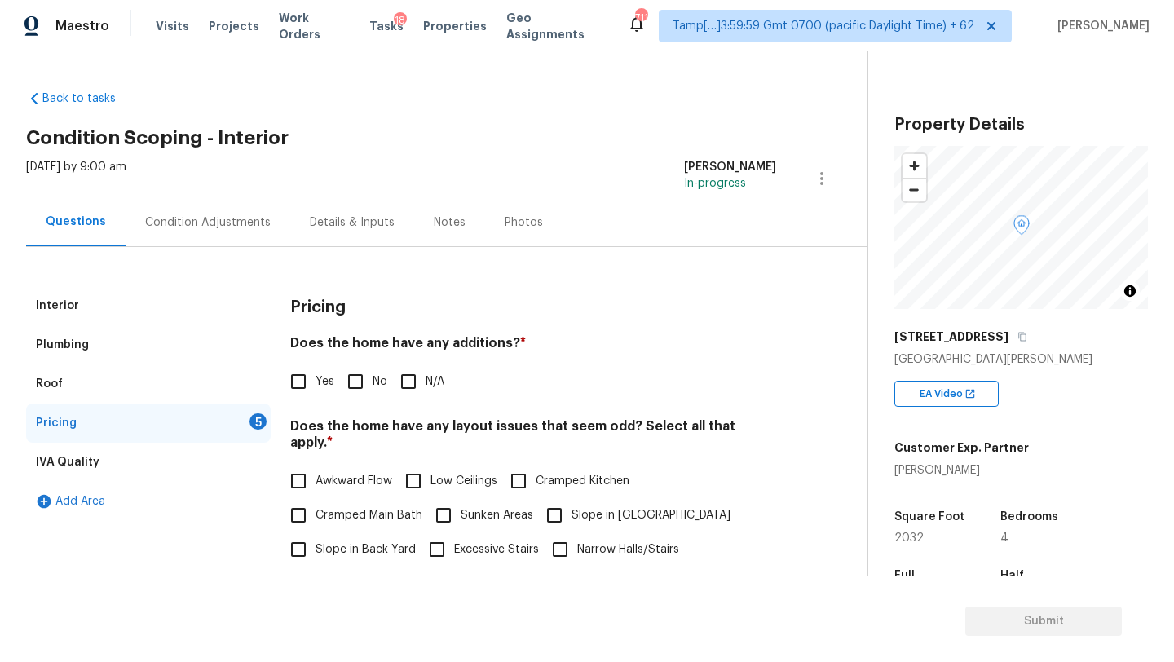
click at [351, 373] on input "No" at bounding box center [355, 381] width 34 height 34
checkbox input "true"
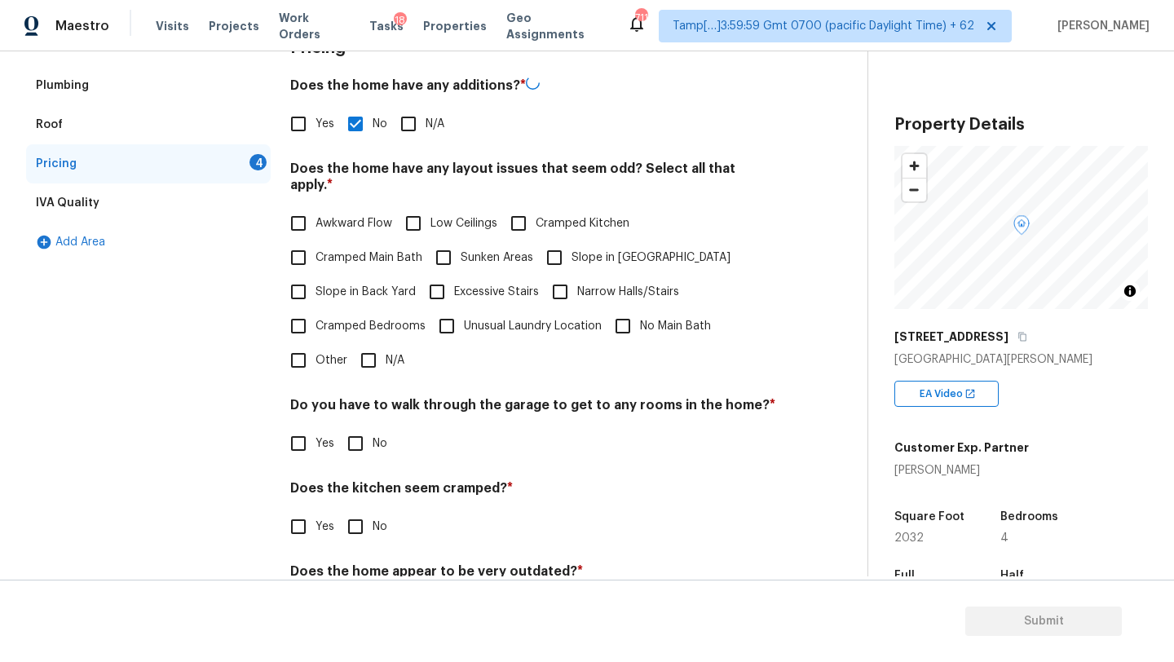
scroll to position [288, 0]
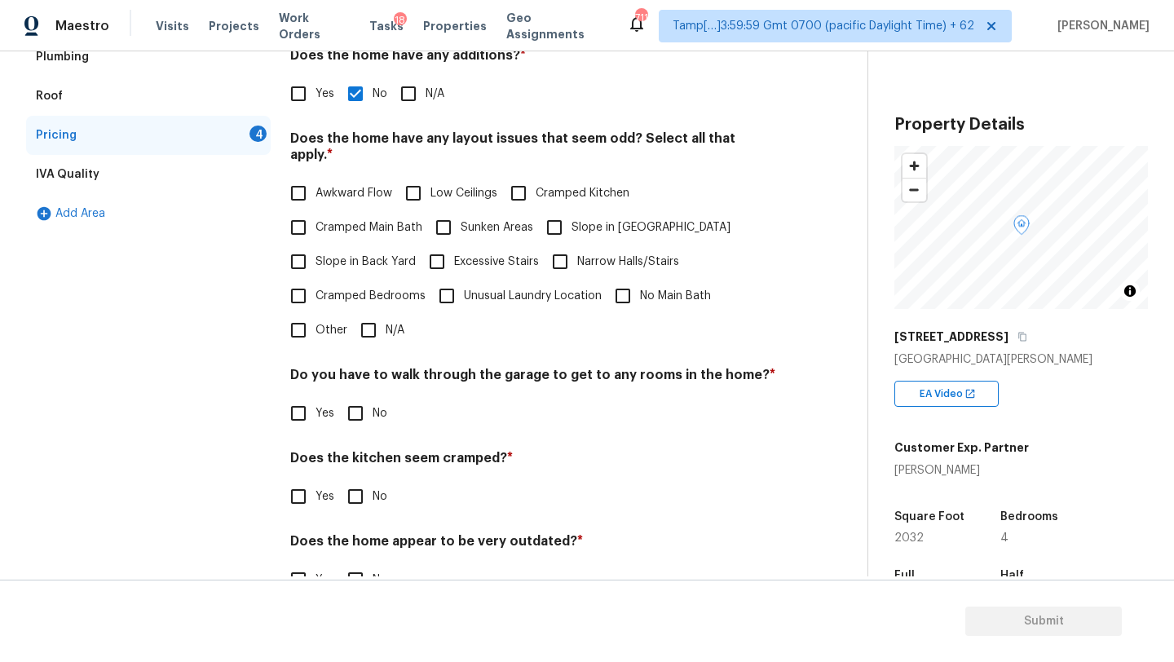
click at [368, 324] on input "N/A" at bounding box center [368, 330] width 34 height 34
checkbox input "true"
click at [368, 415] on div "Pricing Does the home have any additions? * Yes No N/A Does the home have any l…" at bounding box center [533, 308] width 486 height 620
click at [368, 491] on input "No" at bounding box center [355, 496] width 34 height 34
checkbox input "true"
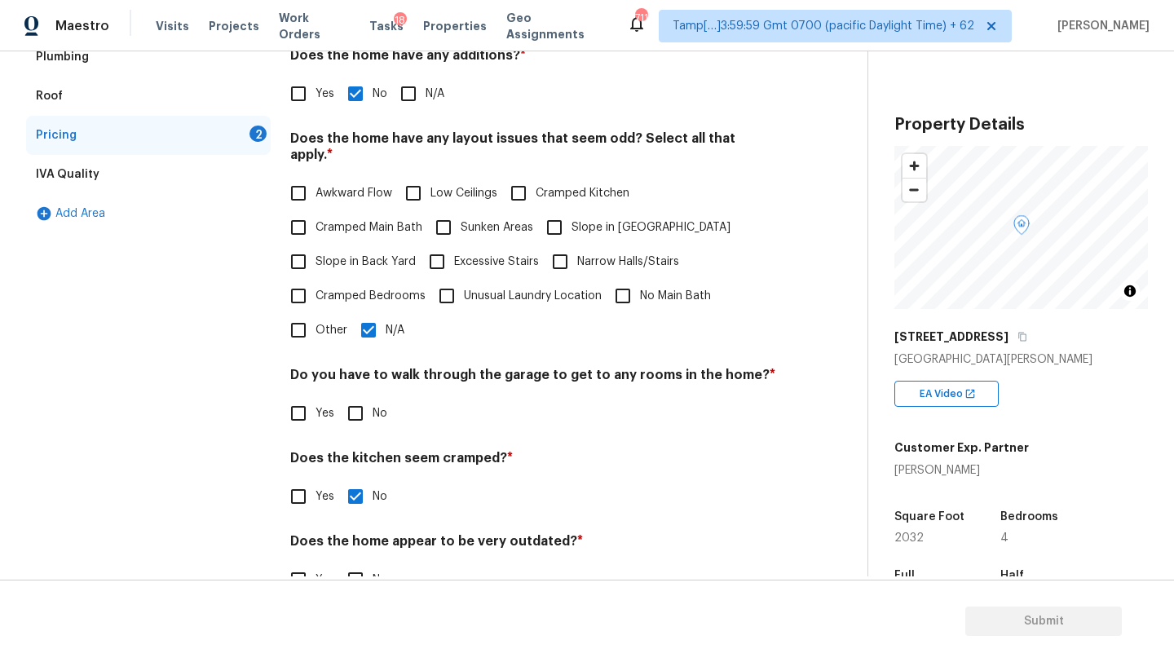
click at [355, 545] on div "Does the home appear to be very outdated? * Yes No" at bounding box center [533, 565] width 486 height 64
click at [355, 562] on input "No" at bounding box center [355, 579] width 34 height 34
checkbox input "true"
click at [360, 412] on input "No" at bounding box center [355, 413] width 34 height 34
checkbox input "true"
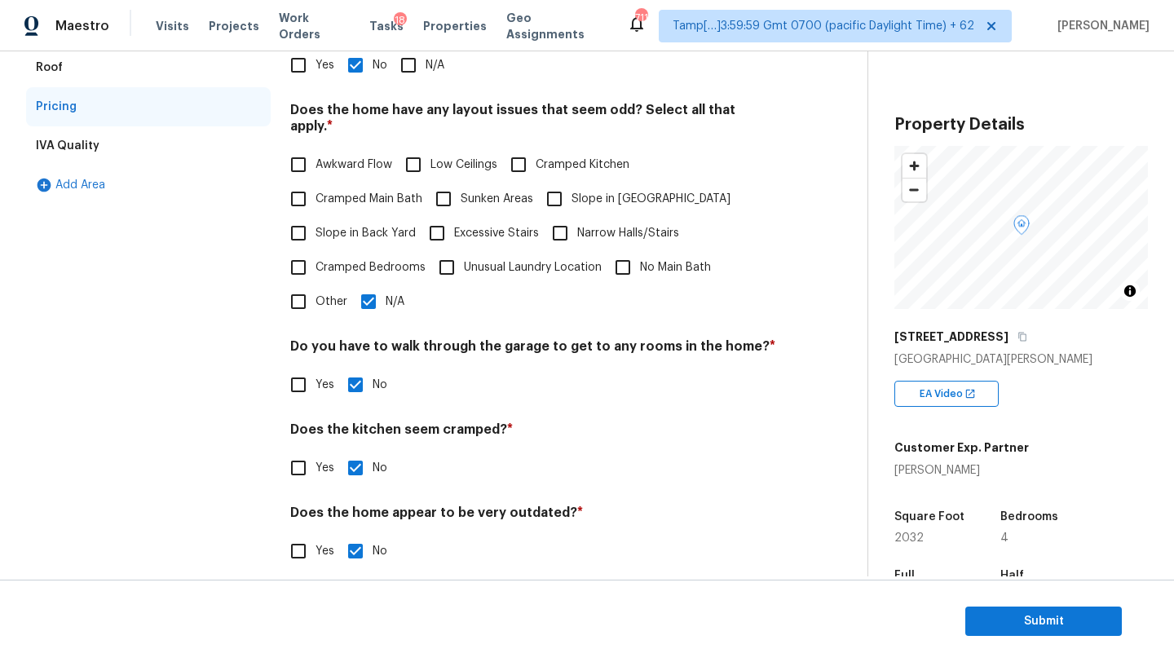
scroll to position [0, 0]
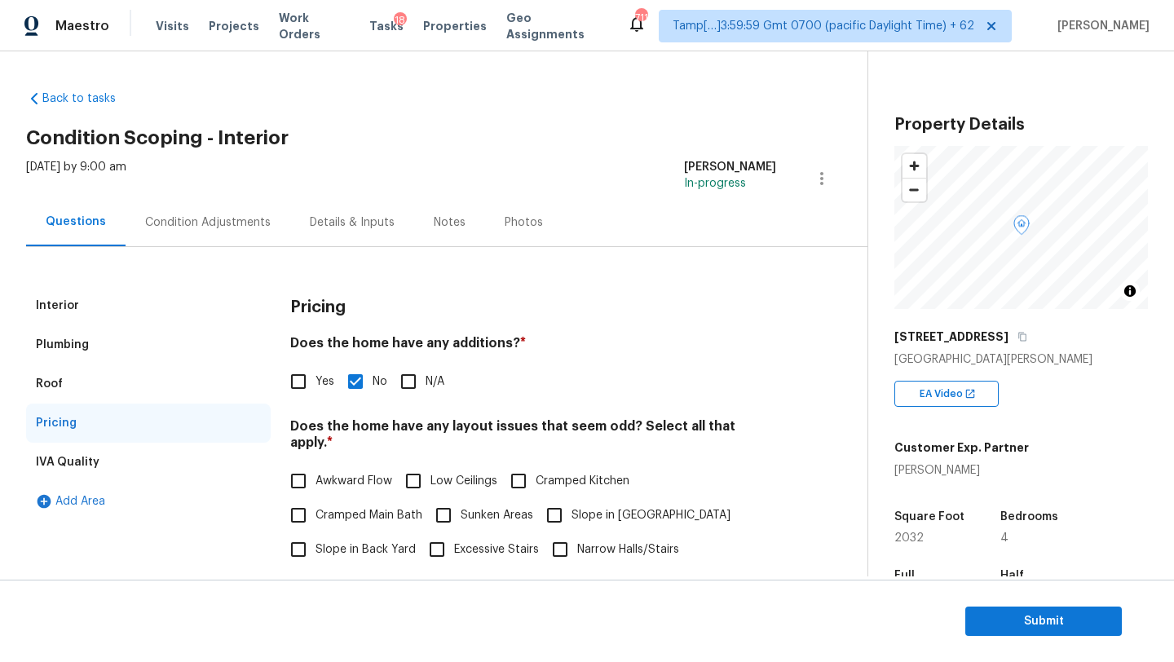
click at [179, 210] on div "Condition Adjustments" at bounding box center [208, 222] width 165 height 48
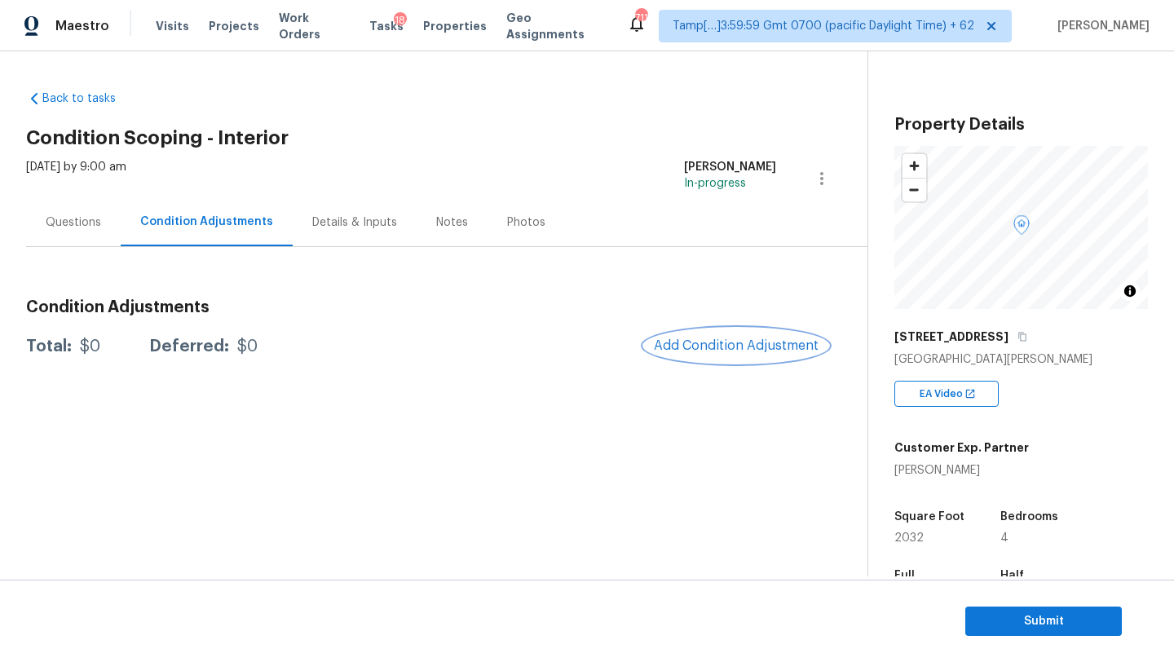
click at [721, 340] on span "Add Condition Adjustment" at bounding box center [736, 345] width 165 height 15
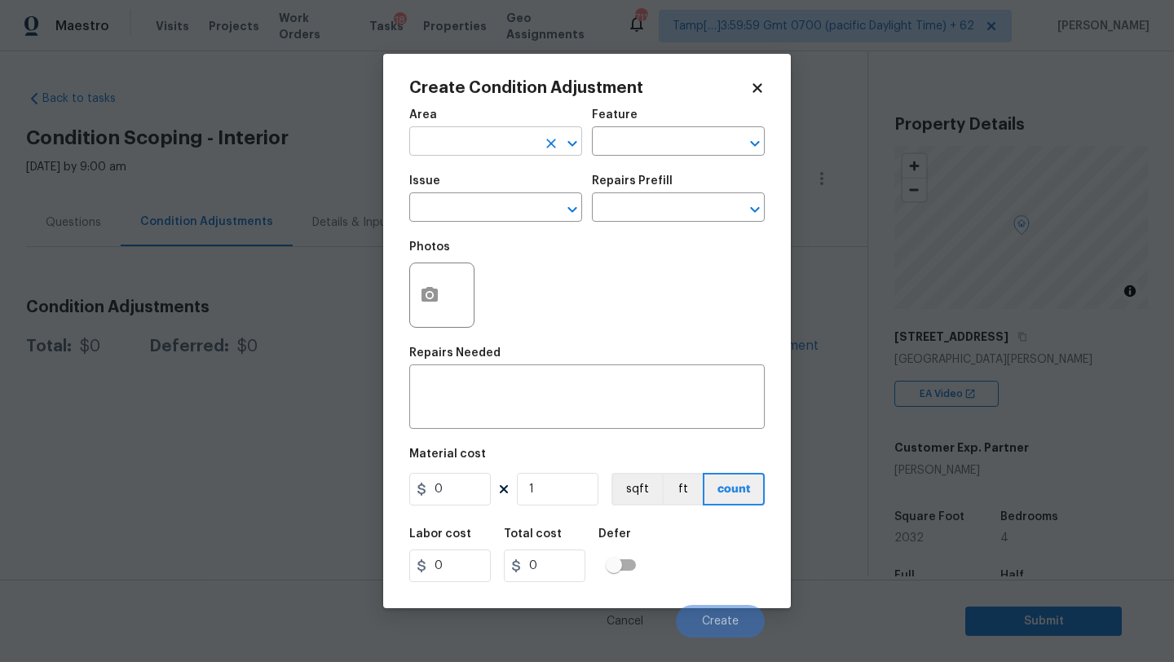
click at [439, 139] on input "text" at bounding box center [472, 142] width 127 height 25
type input "e"
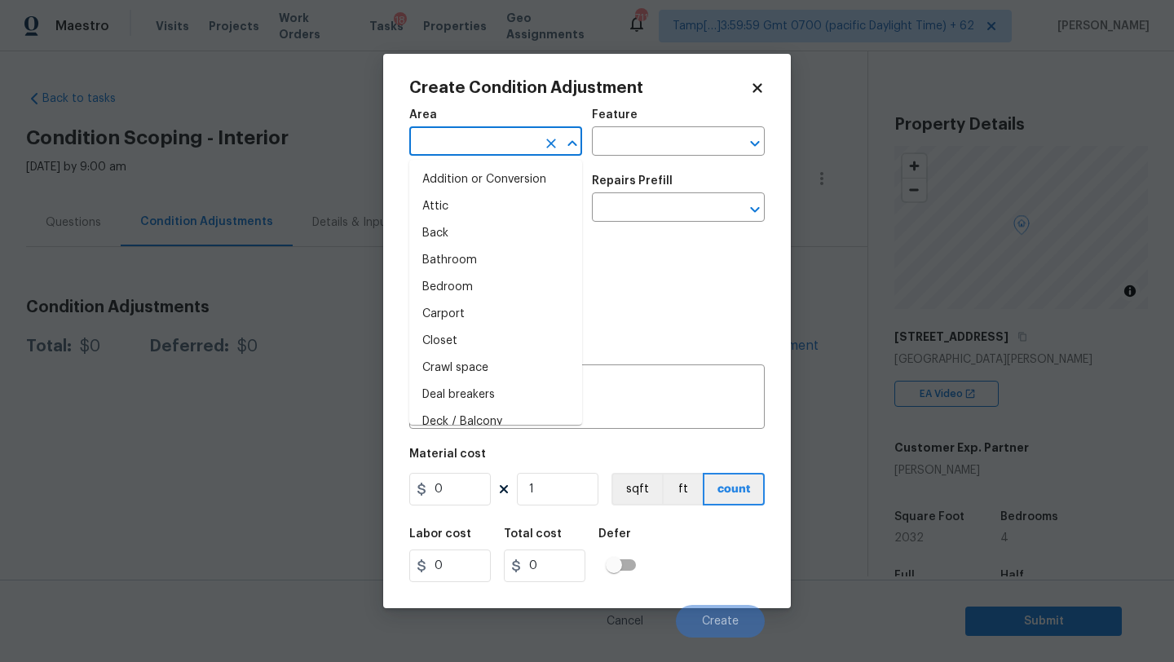
type input "x"
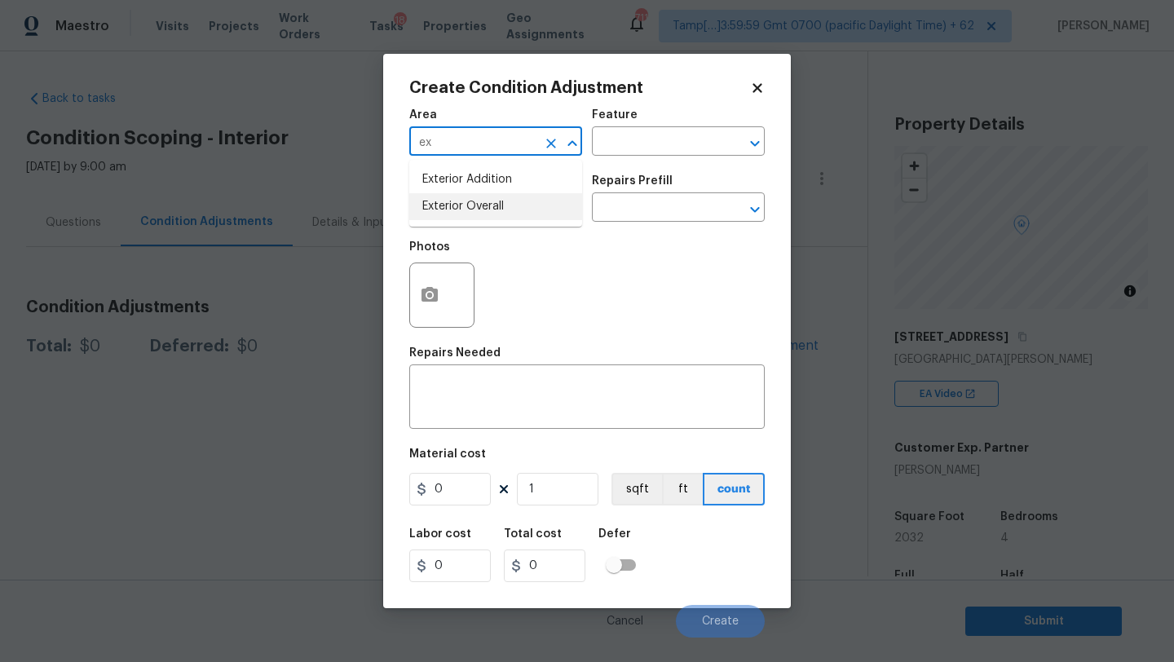
click at [511, 197] on li "Exterior Overall" at bounding box center [495, 206] width 173 height 27
type input "Exterior Overall"
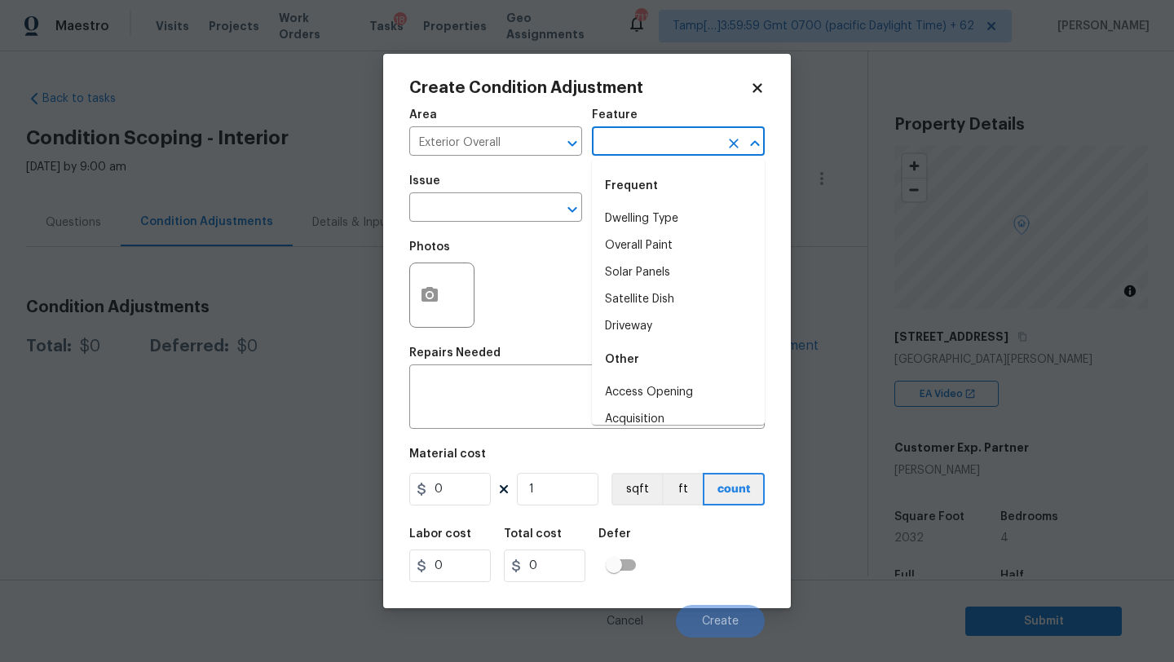
click at [636, 136] on input "text" at bounding box center [655, 142] width 127 height 25
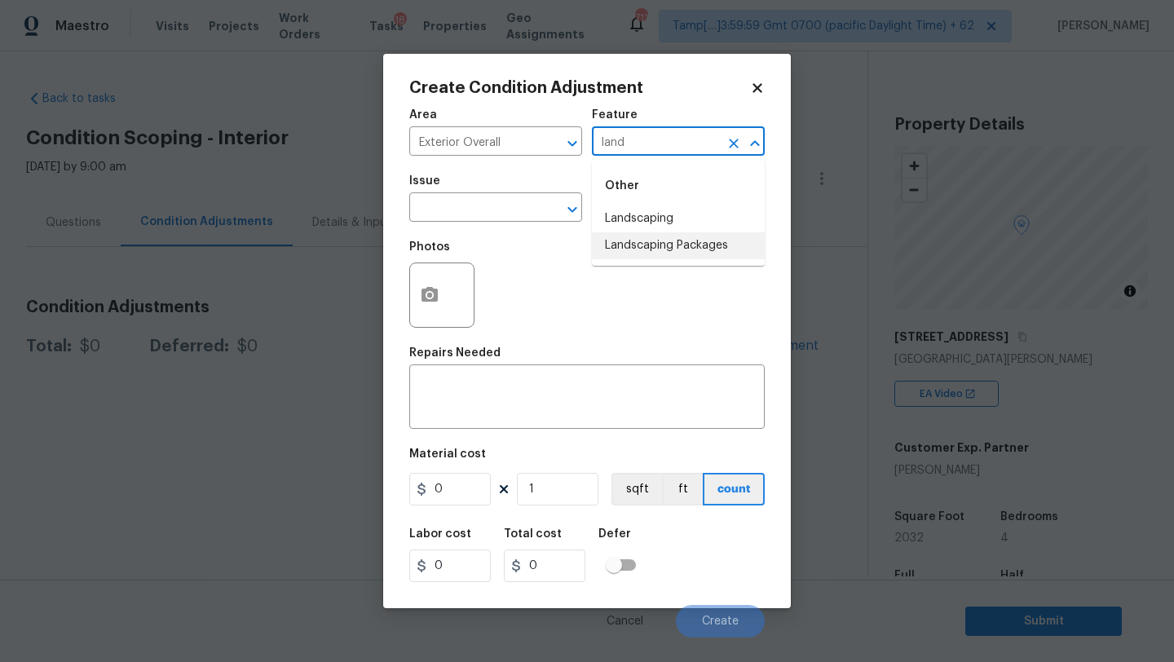
click at [641, 250] on li "Landscaping Packages" at bounding box center [678, 245] width 173 height 27
type input "Landscaping Packages"
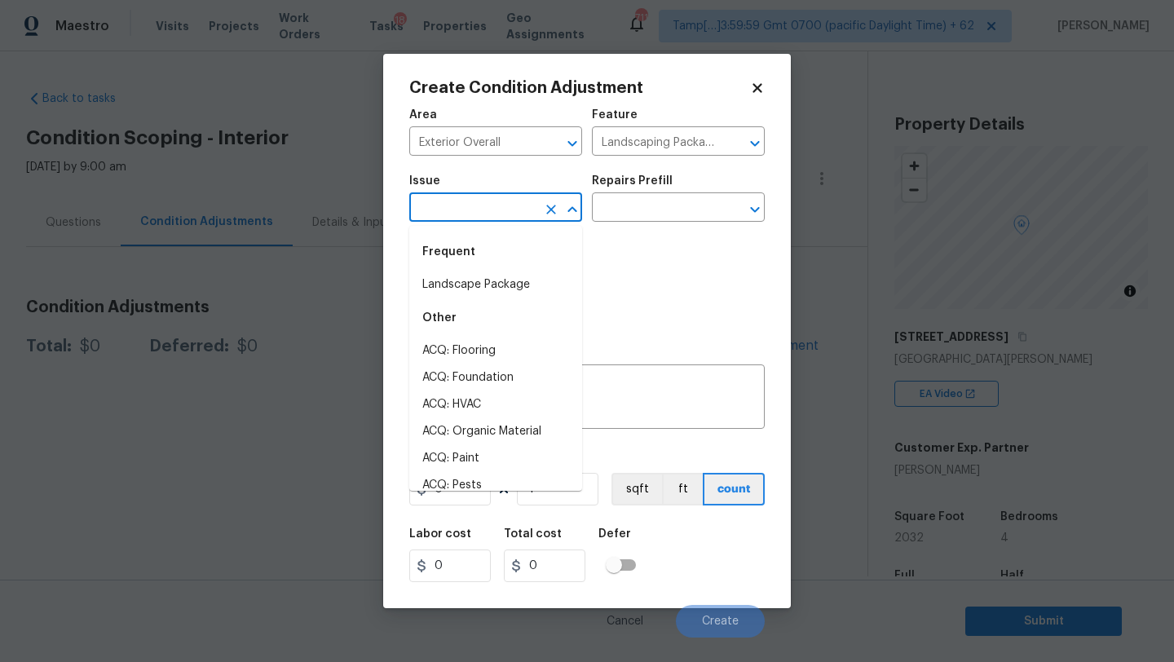
click at [477, 205] on input "text" at bounding box center [472, 208] width 127 height 25
click at [477, 284] on li "Landscape Package" at bounding box center [495, 284] width 173 height 27
type input "Landscape Package"
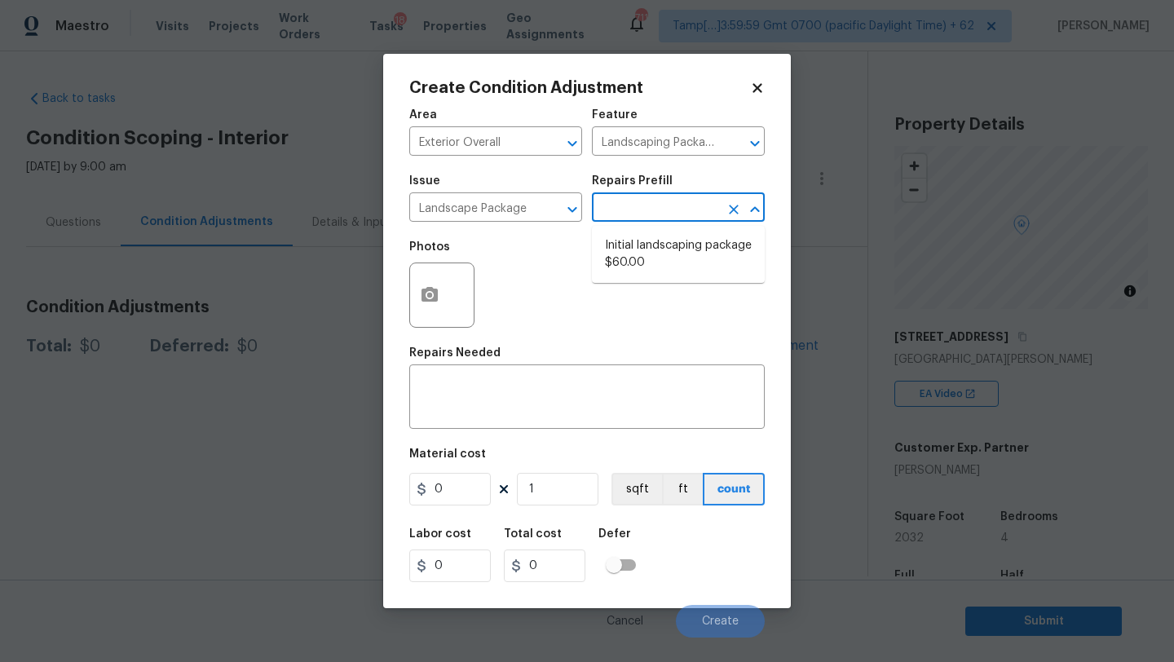
click at [637, 218] on input "text" at bounding box center [655, 208] width 127 height 25
click at [638, 252] on li "Initial landscaping package $60.00" at bounding box center [678, 254] width 173 height 44
type input "Home Readiness Packages"
type textarea "Mowing of grass up to 6" in height. Mow, edge along driveways & sidewalks, trim…"
type input "60"
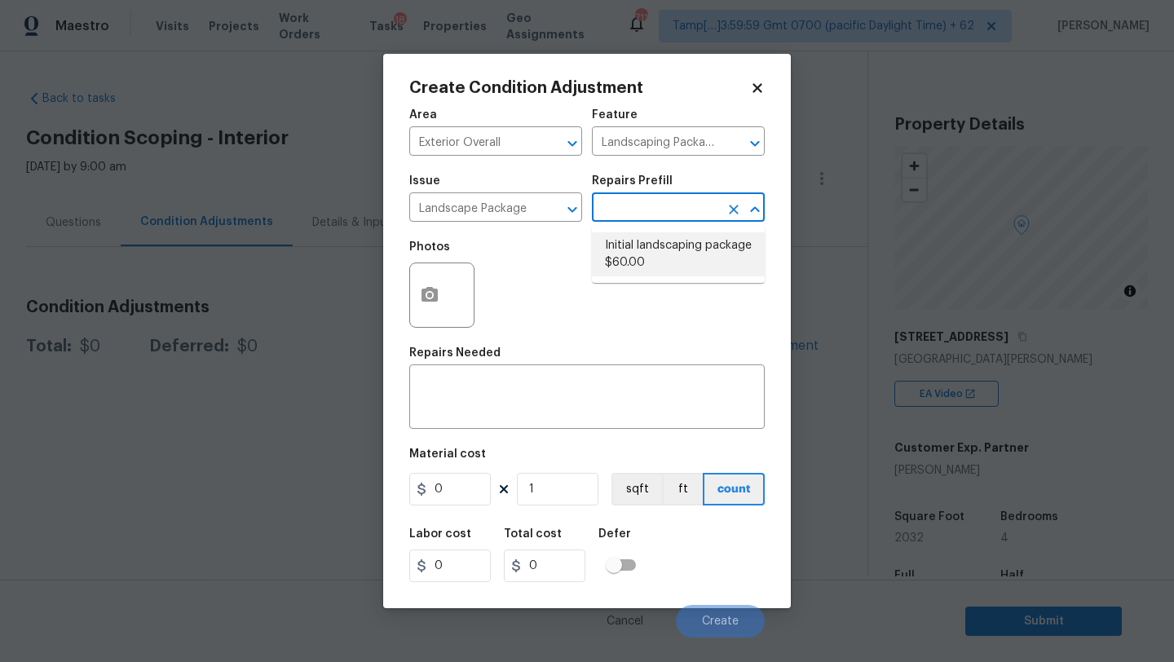
type input "60"
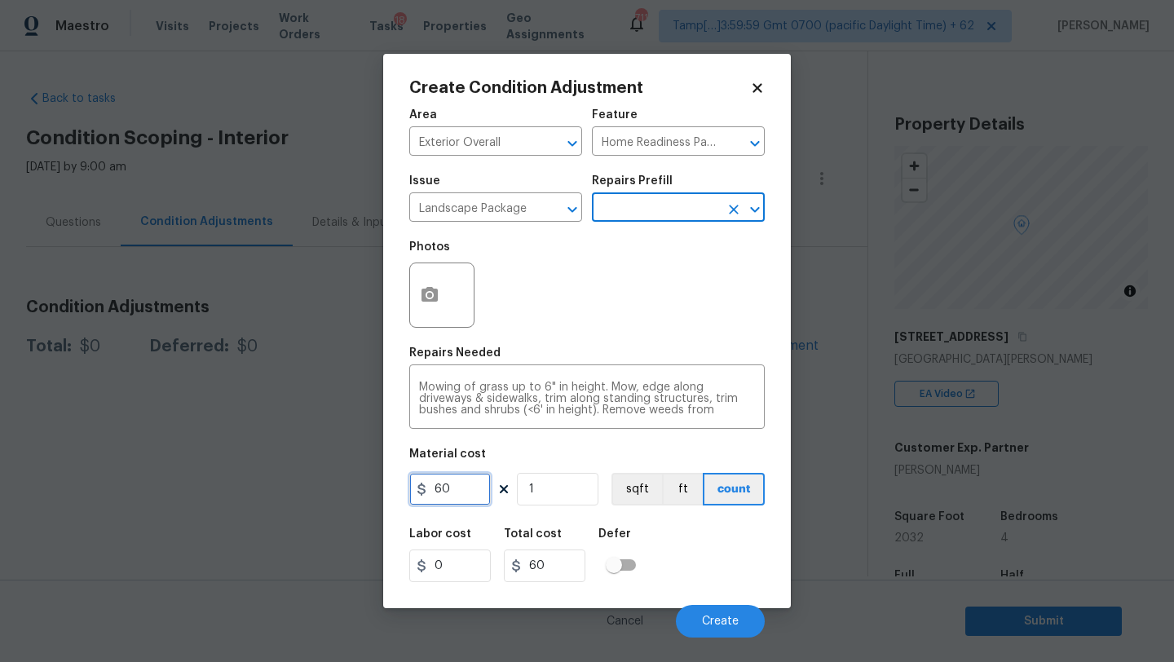
click at [475, 498] on input "60" at bounding box center [450, 489] width 82 height 33
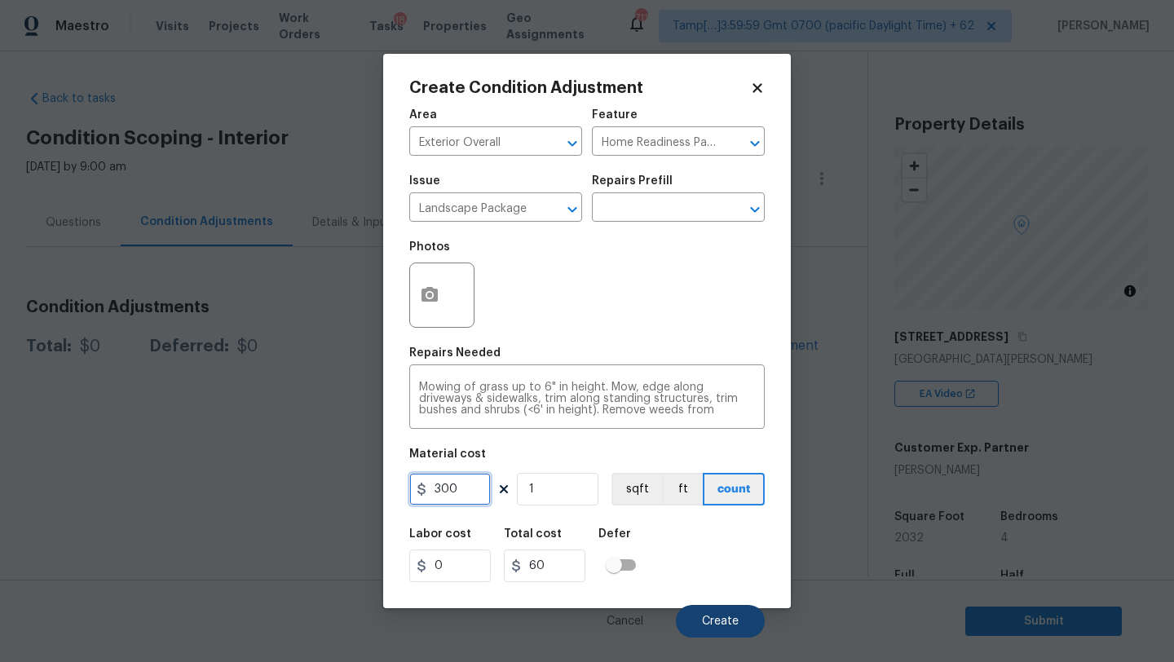
type input "300"
click at [712, 607] on button "Create" at bounding box center [720, 621] width 89 height 33
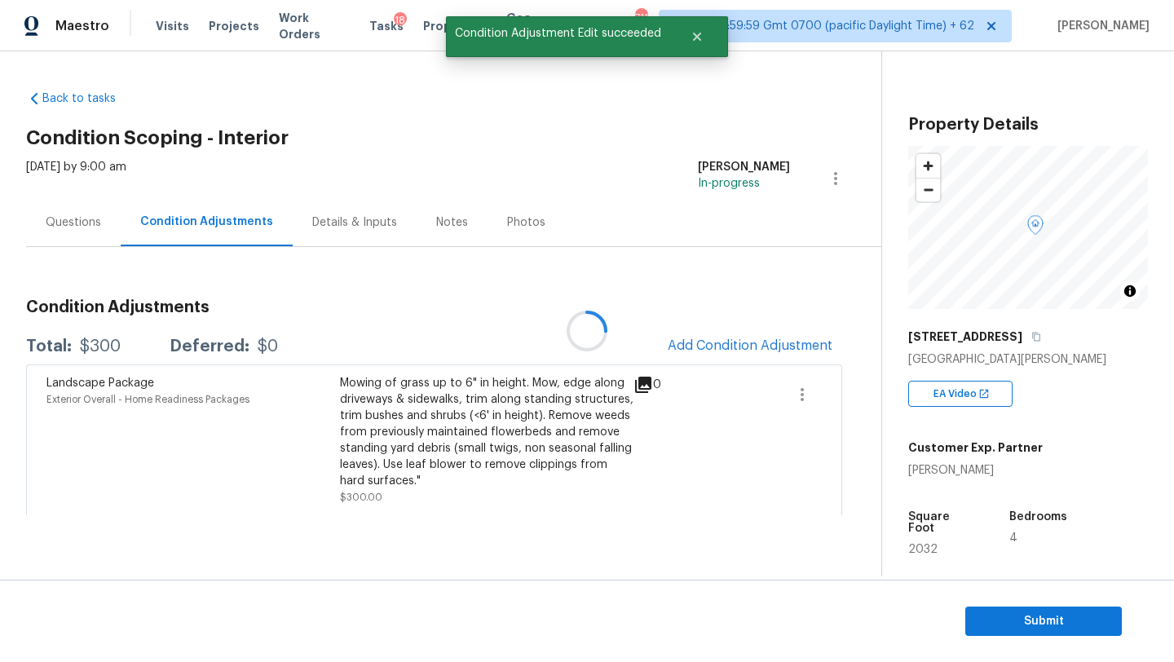
click at [727, 354] on div at bounding box center [587, 331] width 1174 height 662
click at [720, 329] on button "Add Condition Adjustment" at bounding box center [750, 346] width 184 height 34
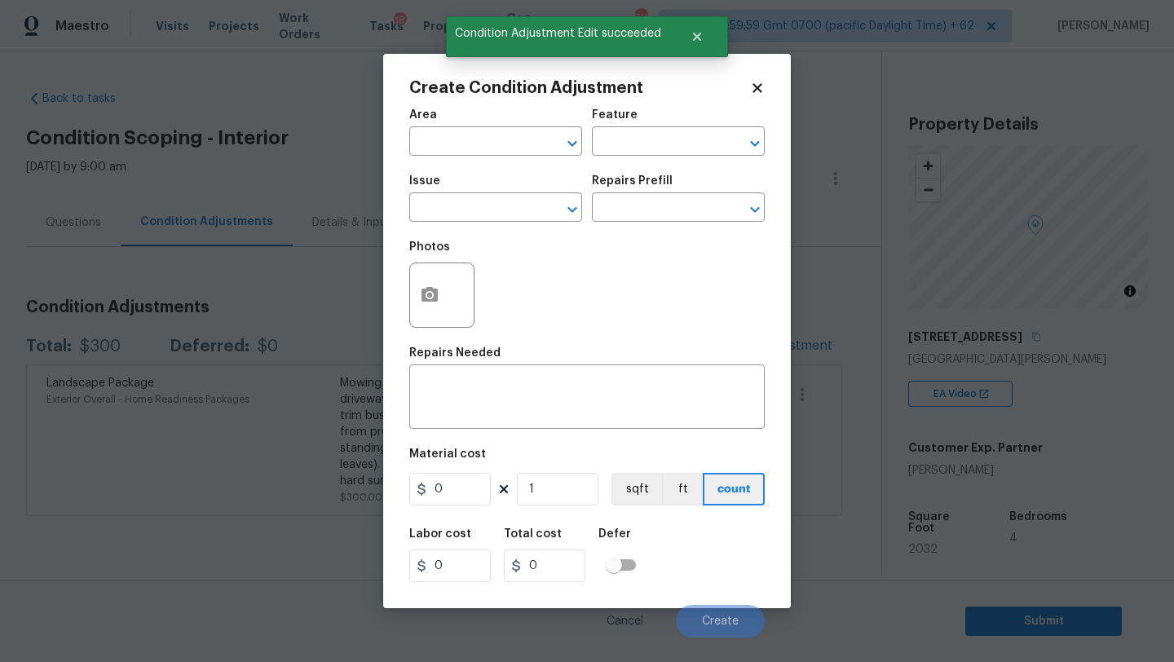
click at [497, 169] on span "Issue ​" at bounding box center [495, 198] width 173 height 66
click at [484, 139] on input "text" at bounding box center [472, 142] width 127 height 25
click at [494, 195] on li "Exterior Overall" at bounding box center [495, 206] width 173 height 27
type input "Exterior Overall"
click at [659, 137] on input "text" at bounding box center [655, 142] width 127 height 25
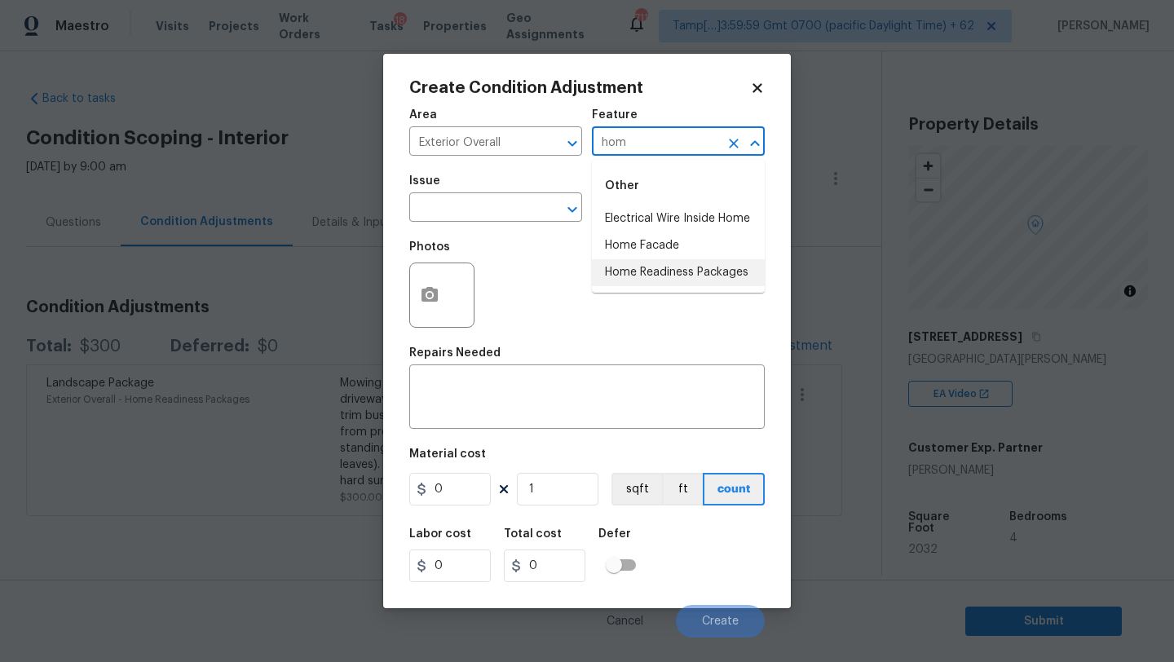
click at [664, 282] on li "Home Readiness Packages" at bounding box center [678, 272] width 173 height 27
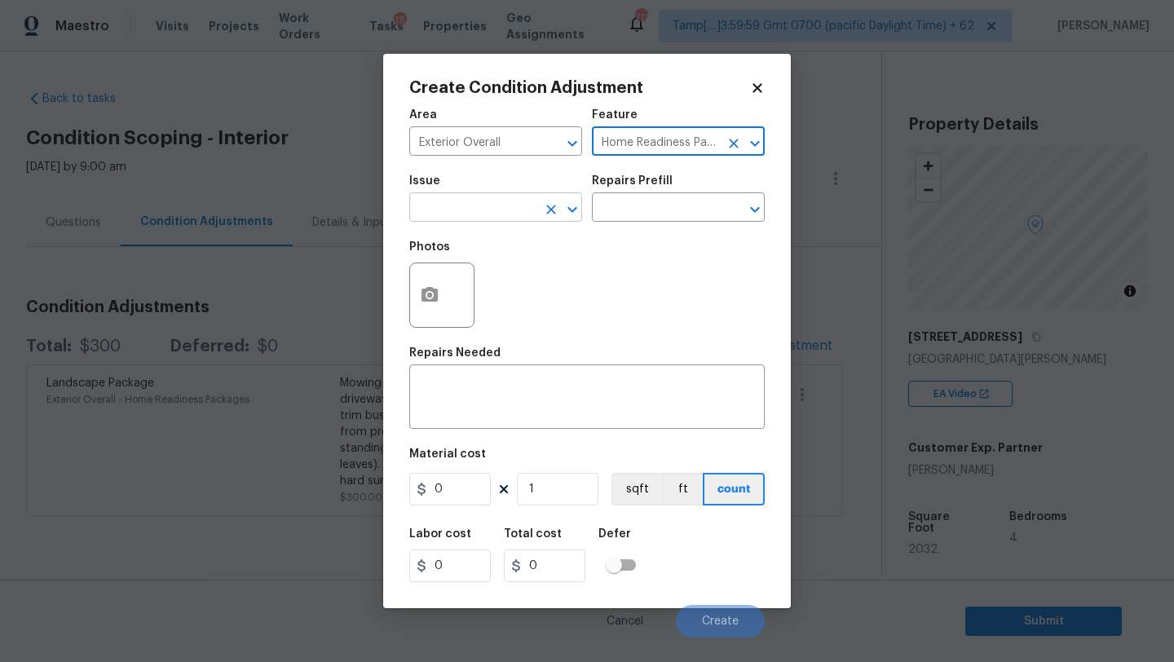
type input "Home Readiness Packages"
click at [470, 214] on input "text" at bounding box center [472, 208] width 127 height 25
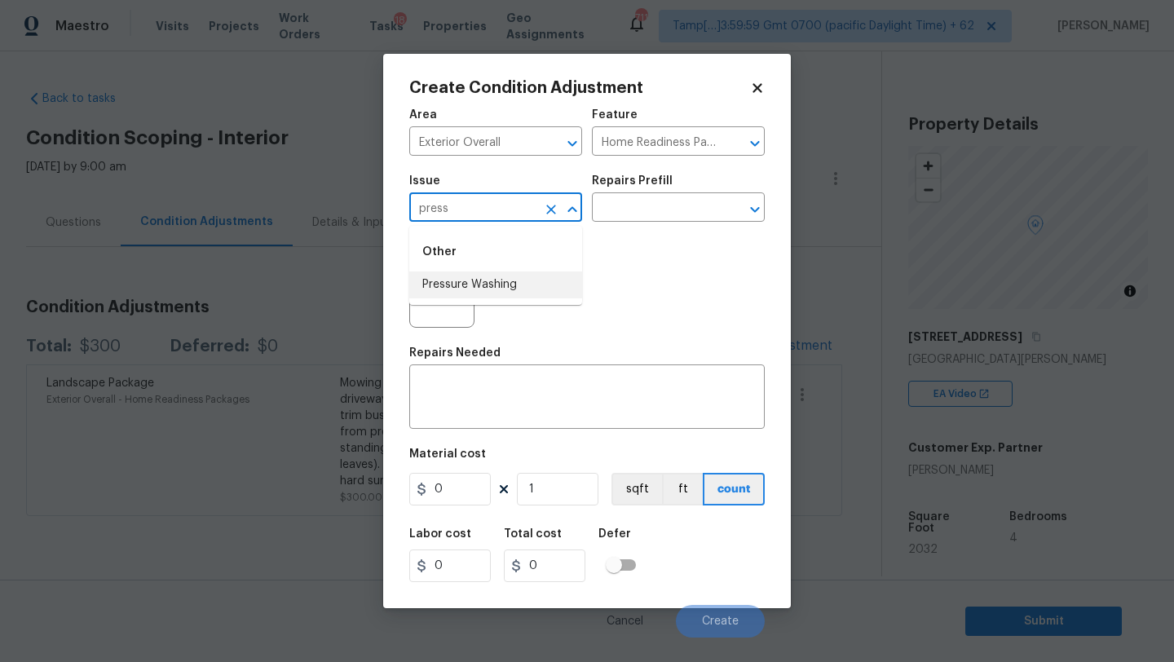
click at [481, 280] on li "Pressure Washing" at bounding box center [495, 284] width 173 height 27
type input "Pressure Washing"
click at [548, 417] on div "x ​" at bounding box center [586, 398] width 355 height 60
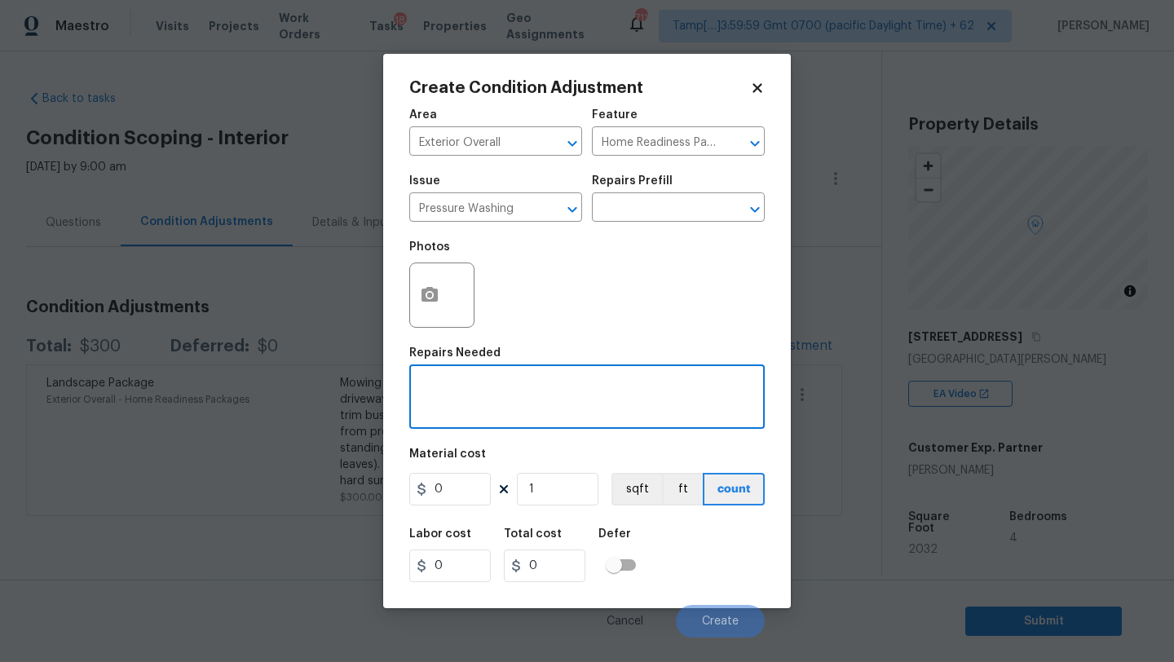
click at [488, 406] on textarea at bounding box center [587, 399] width 336 height 34
paste textarea "Pressure wash home, driveway, walkways/sidewalks and patio. Must use a surface …"
type textarea "Pressure wash home, driveway, walkways/sidewalks and patio. Must use a surface …"
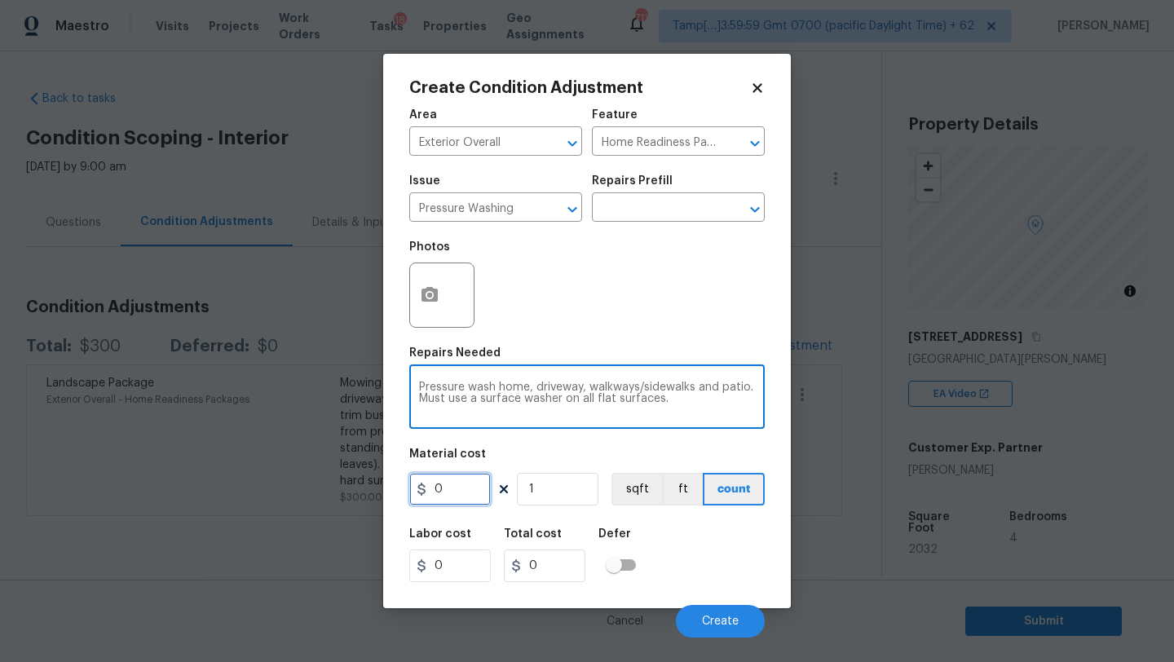
click at [444, 482] on input "0" at bounding box center [450, 489] width 82 height 33
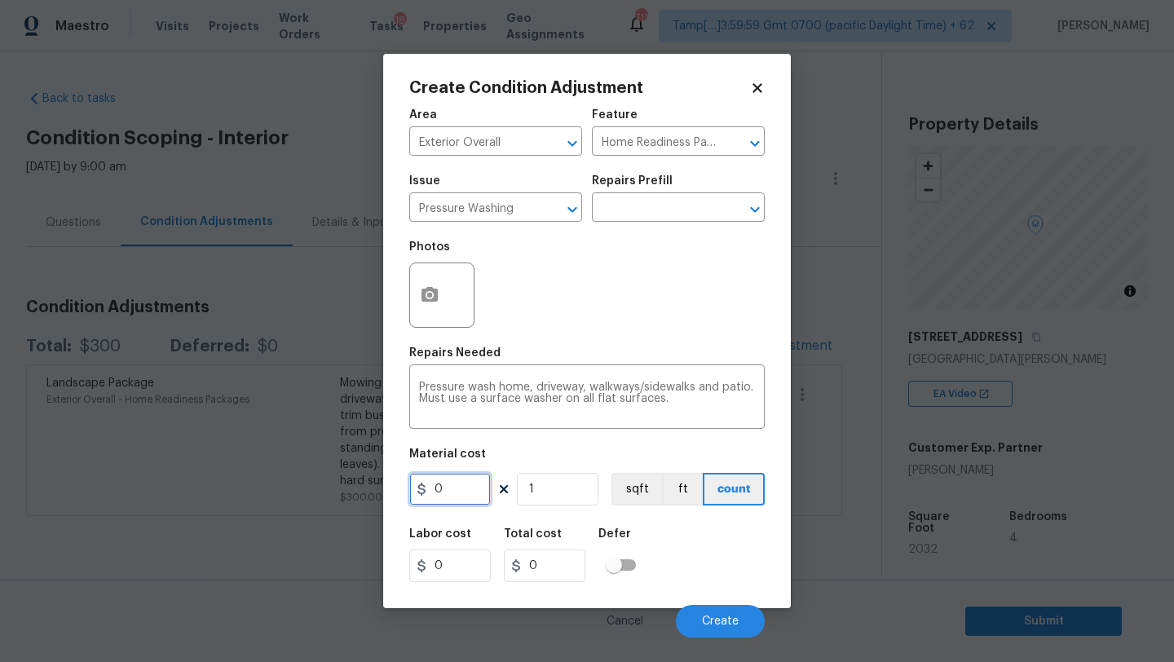
click at [444, 482] on input "0" at bounding box center [450, 489] width 82 height 33
type input "400"
click at [706, 578] on div "Labor cost 0 Total cost 400 Defer" at bounding box center [586, 554] width 355 height 73
click at [714, 611] on button "Create" at bounding box center [720, 621] width 89 height 33
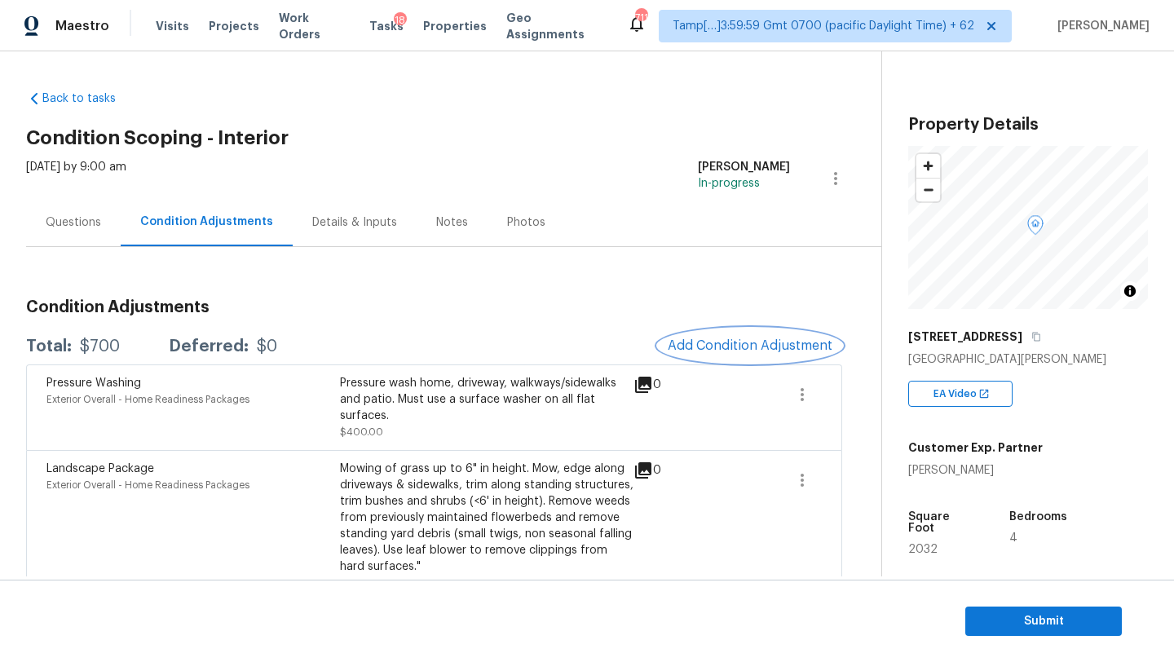
scroll to position [31, 0]
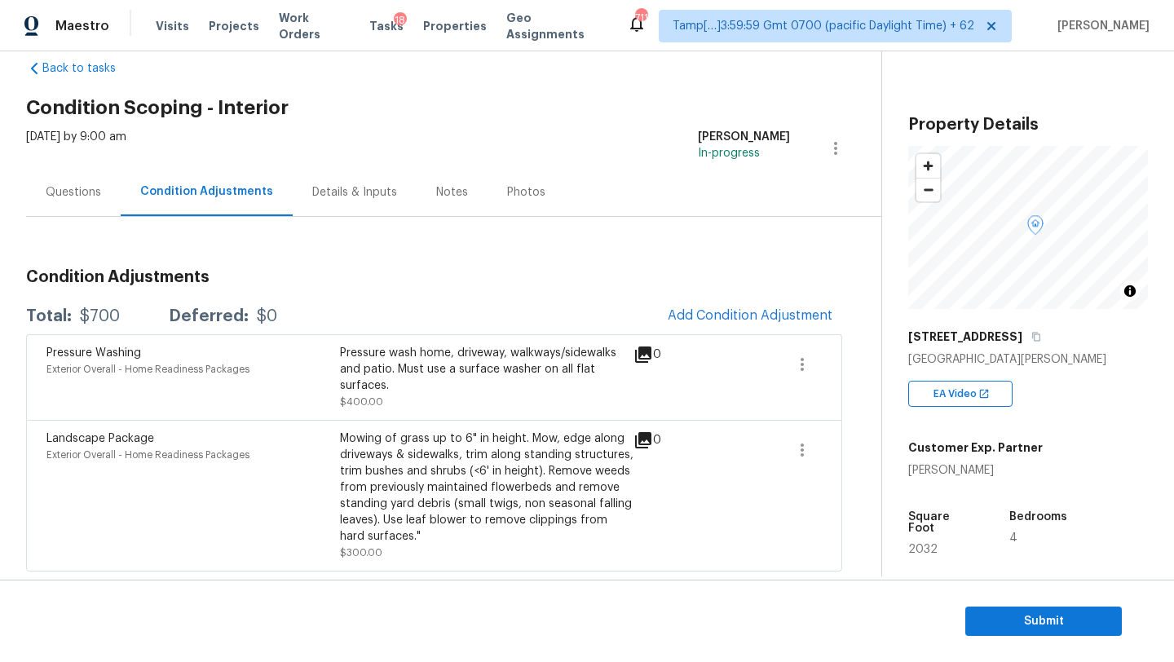
click at [704, 213] on div "Questions Condition Adjustments Details & Inputs Notes Photos" at bounding box center [453, 192] width 855 height 49
click at [658, 88] on div "Back to tasks Condition Scoping - Interior Thu, Oct 09 2025 by 9:00 am Rajesh M…" at bounding box center [453, 311] width 855 height 529
click at [721, 308] on span "Add Condition Adjustment" at bounding box center [750, 315] width 165 height 15
click at [324, 262] on body "Maestro Visits Projects Work Orders Tasks 18 Properties Geo Assignments 711 Tam…" at bounding box center [587, 331] width 1174 height 662
click at [752, 301] on button "Add Condition Adjustment" at bounding box center [750, 315] width 184 height 34
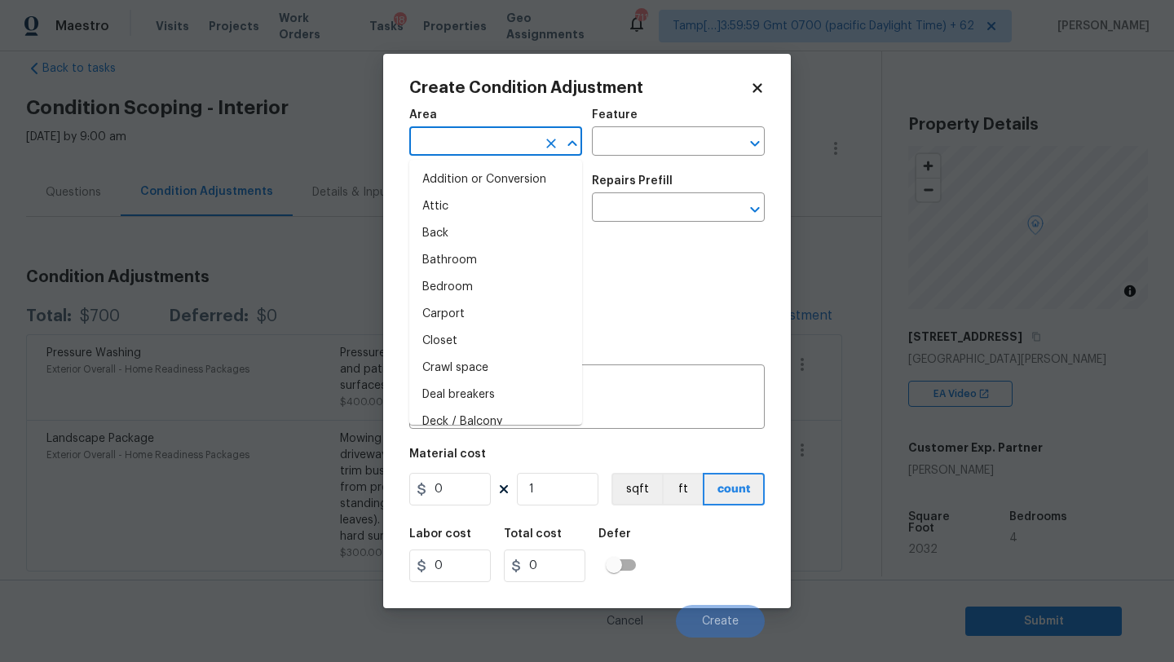
click at [433, 148] on input "text" at bounding box center [472, 142] width 127 height 25
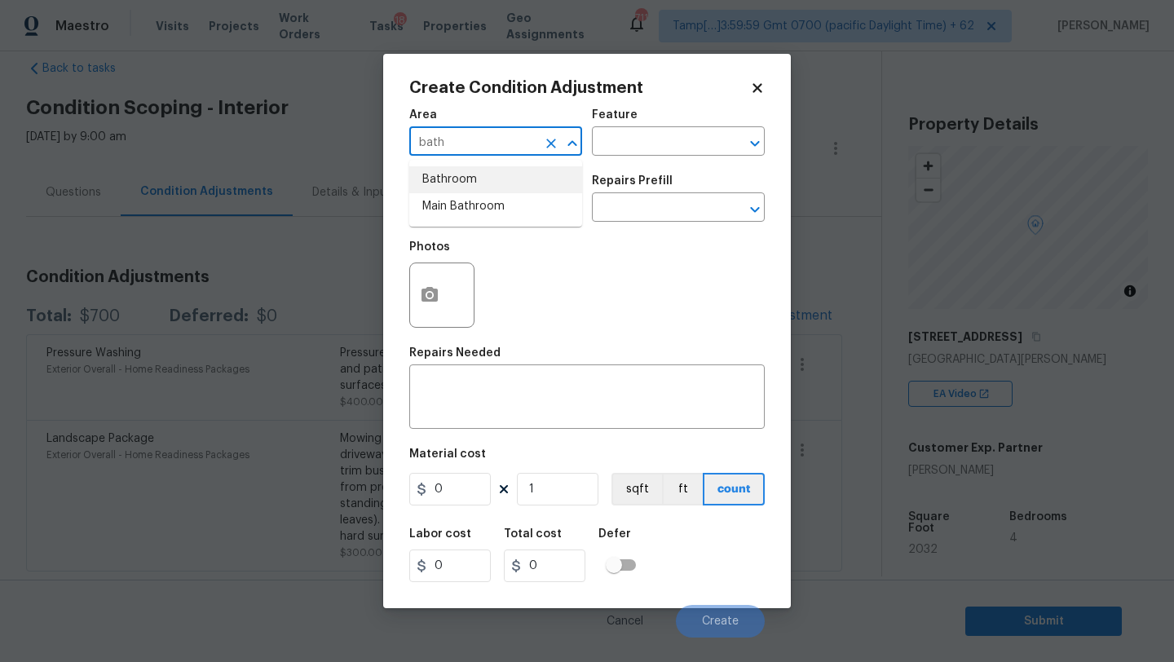
click at [443, 178] on li "Bathroom" at bounding box center [495, 179] width 173 height 27
type input "Bathroom"
click at [461, 368] on div "Repairs Needed" at bounding box center [586, 357] width 355 height 21
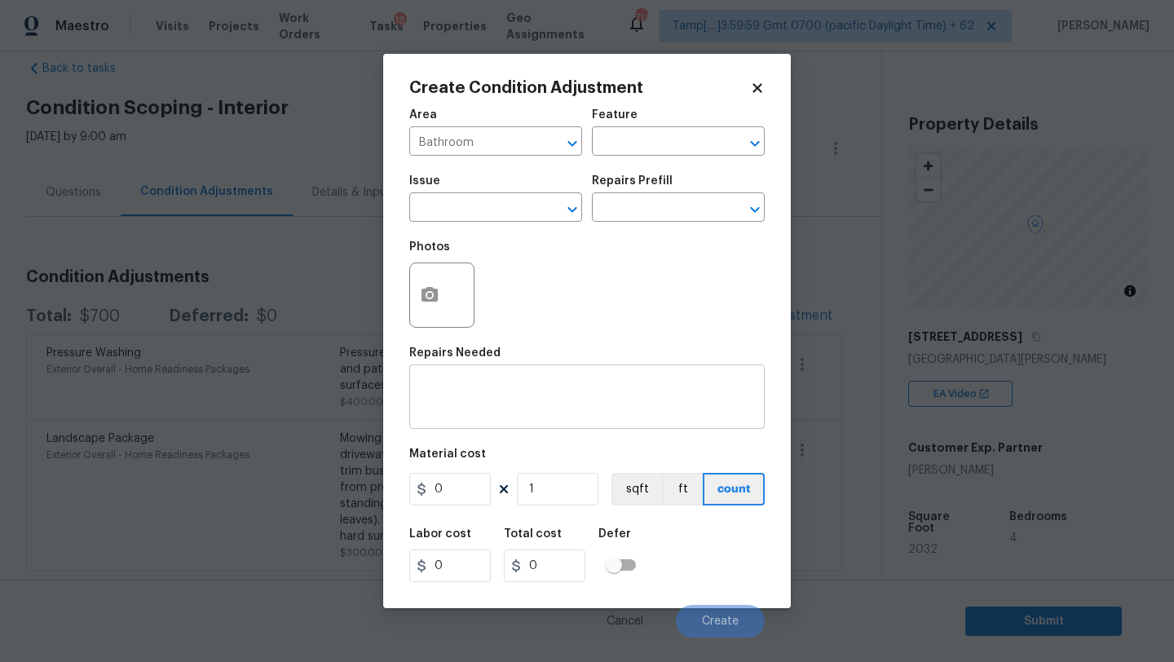
click at [461, 377] on div "x ​" at bounding box center [586, 398] width 355 height 60
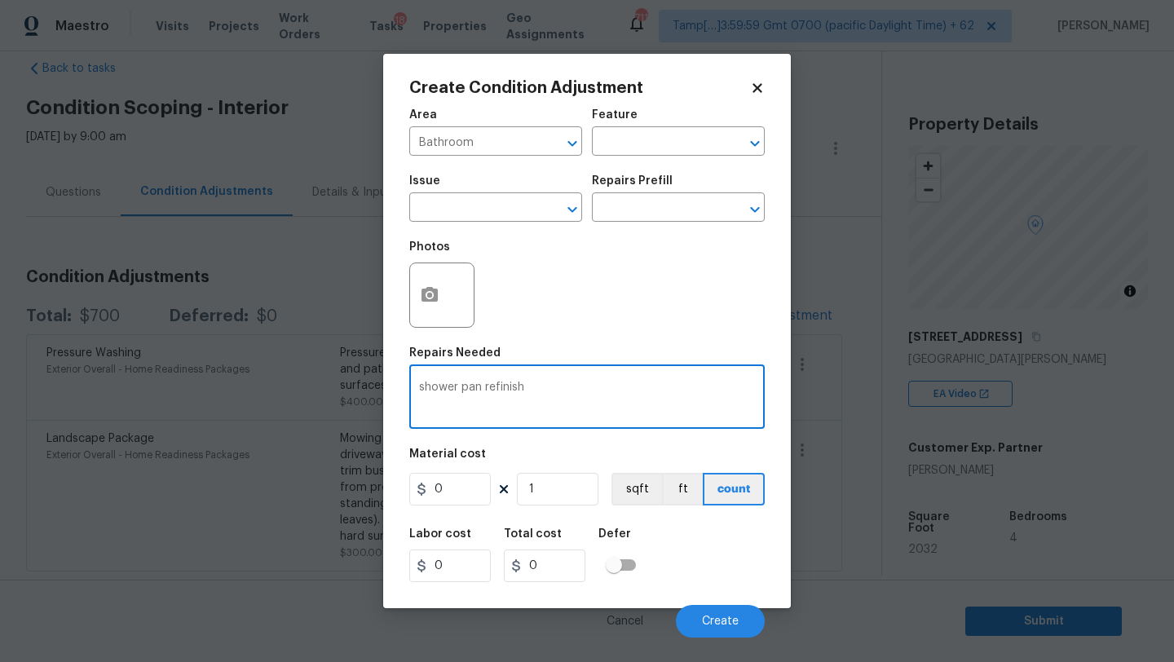
type textarea "shower pan refinish"
click at [454, 485] on input "0" at bounding box center [450, 489] width 82 height 33
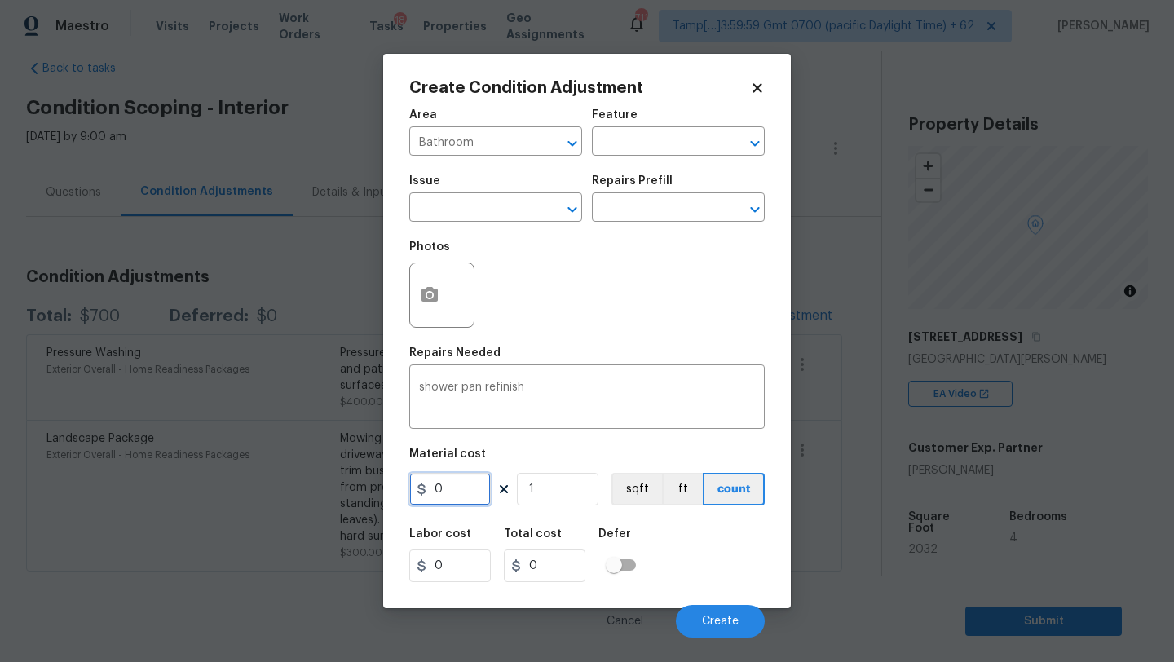
click at [454, 485] on input "0" at bounding box center [450, 489] width 82 height 33
type input "350"
click at [443, 297] on button "button" at bounding box center [429, 295] width 39 height 64
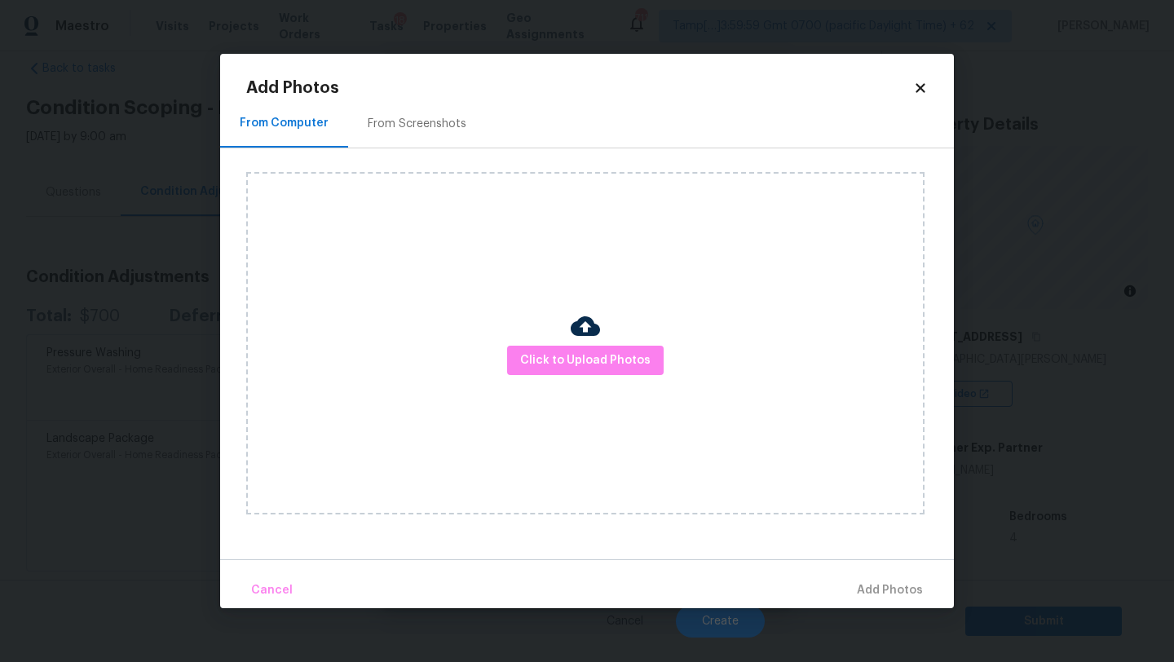
click at [618, 388] on div "Click to Upload Photos" at bounding box center [585, 343] width 678 height 342
click at [607, 351] on span "Click to Upload Photos" at bounding box center [585, 361] width 130 height 20
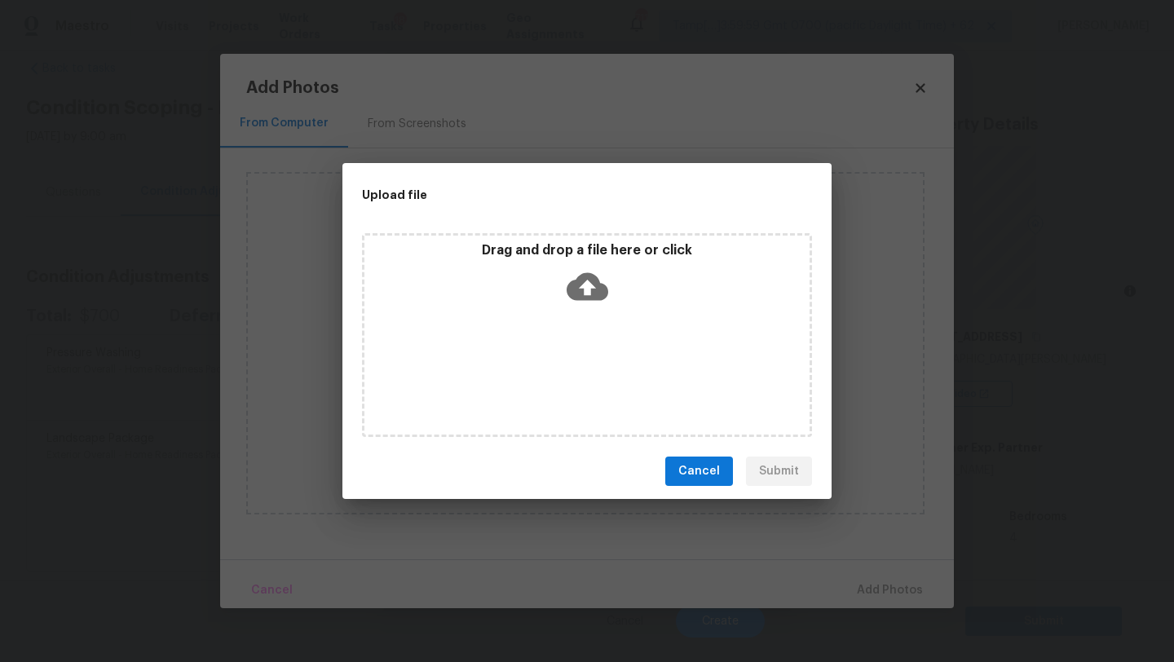
click at [581, 284] on icon at bounding box center [588, 287] width 42 height 42
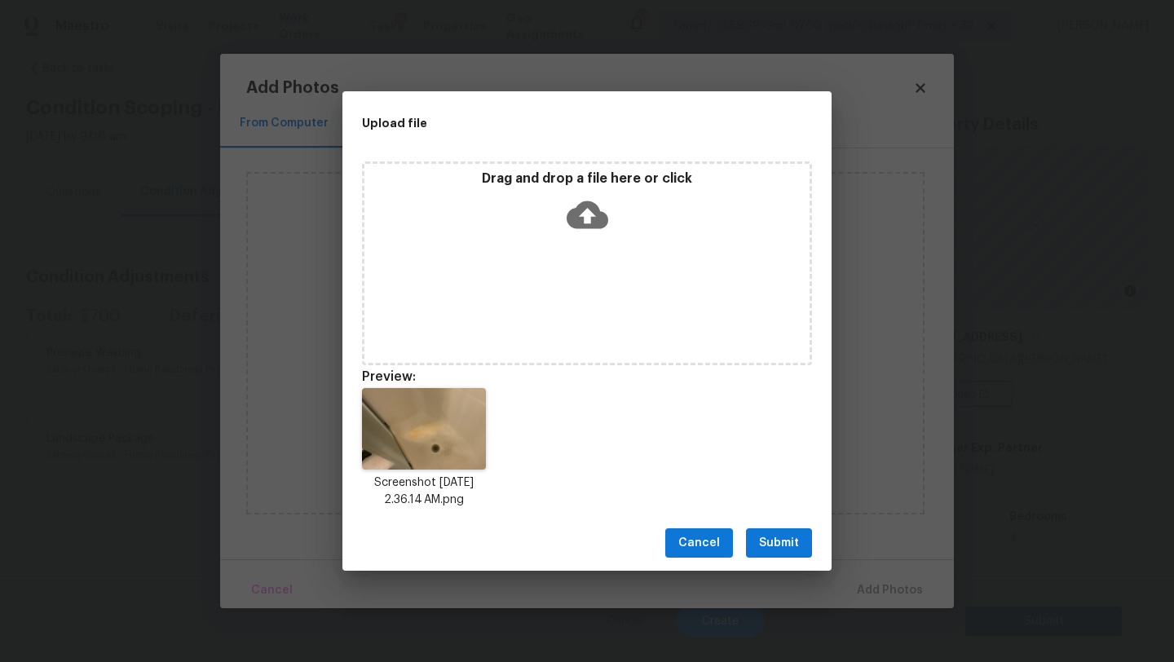
click at [795, 549] on span "Submit" at bounding box center [779, 543] width 40 height 20
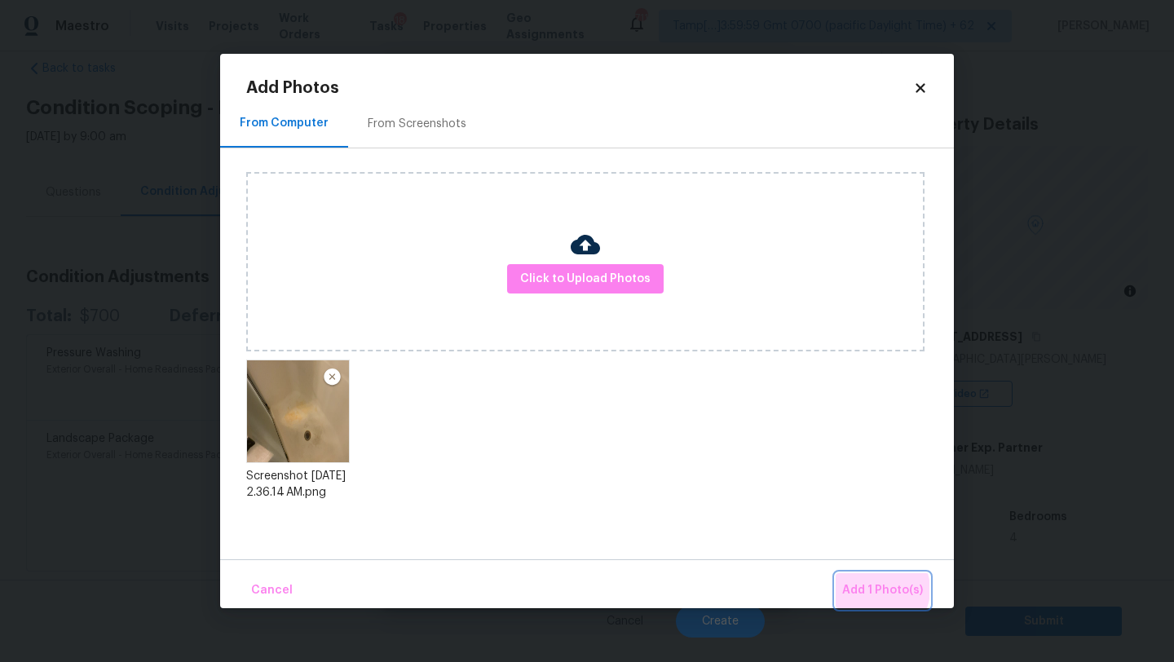
click at [879, 589] on span "Add 1 Photo(s)" at bounding box center [882, 590] width 81 height 20
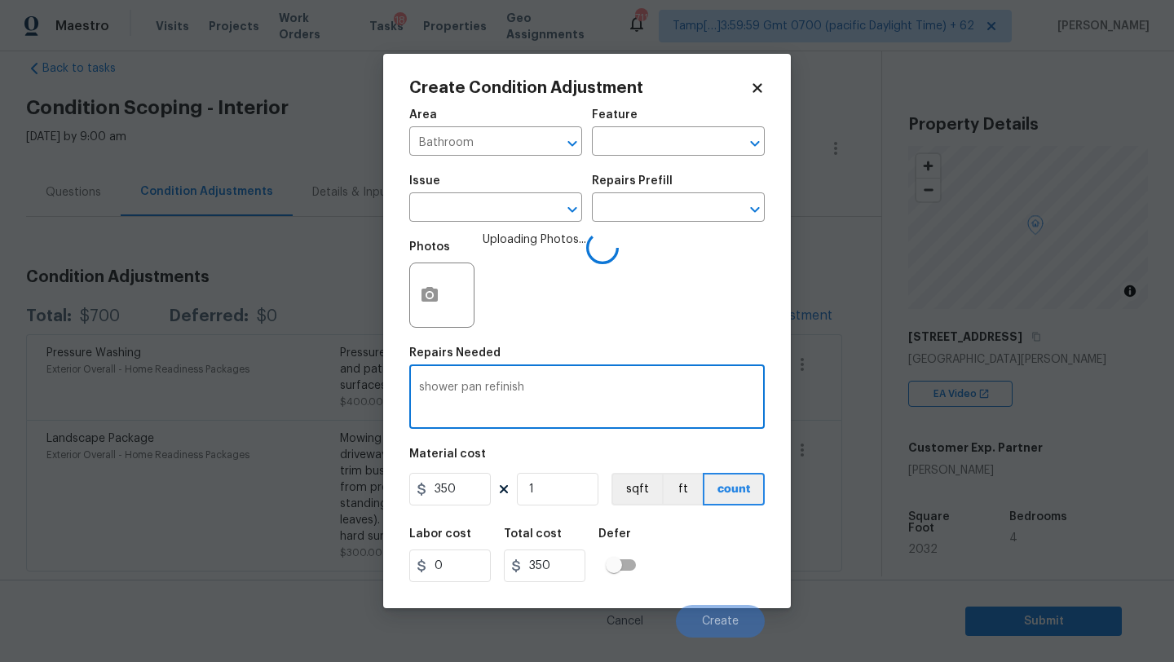
click at [661, 410] on textarea "shower pan refinish" at bounding box center [587, 399] width 336 height 34
click at [708, 615] on span "Create" at bounding box center [720, 621] width 37 height 12
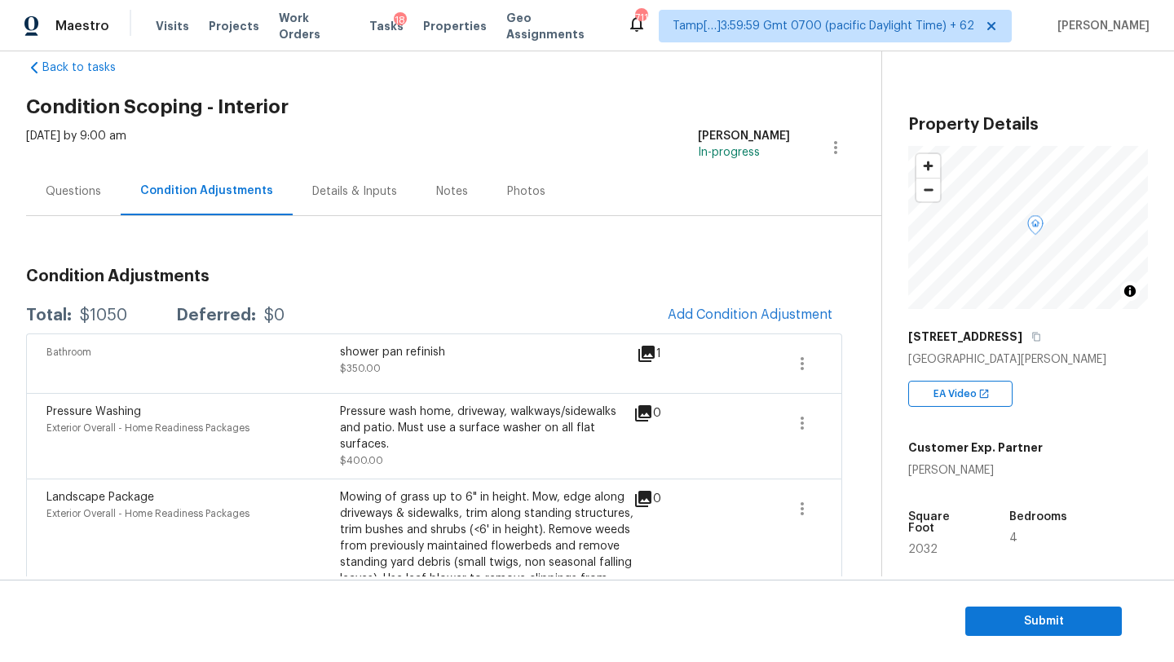
click at [691, 237] on div "Condition Adjustments Total: $1050 Deferred: $0 Add Condition Adjustment Bathro…" at bounding box center [434, 423] width 816 height 414
click at [769, 310] on span "Add Condition Adjustment" at bounding box center [750, 314] width 165 height 15
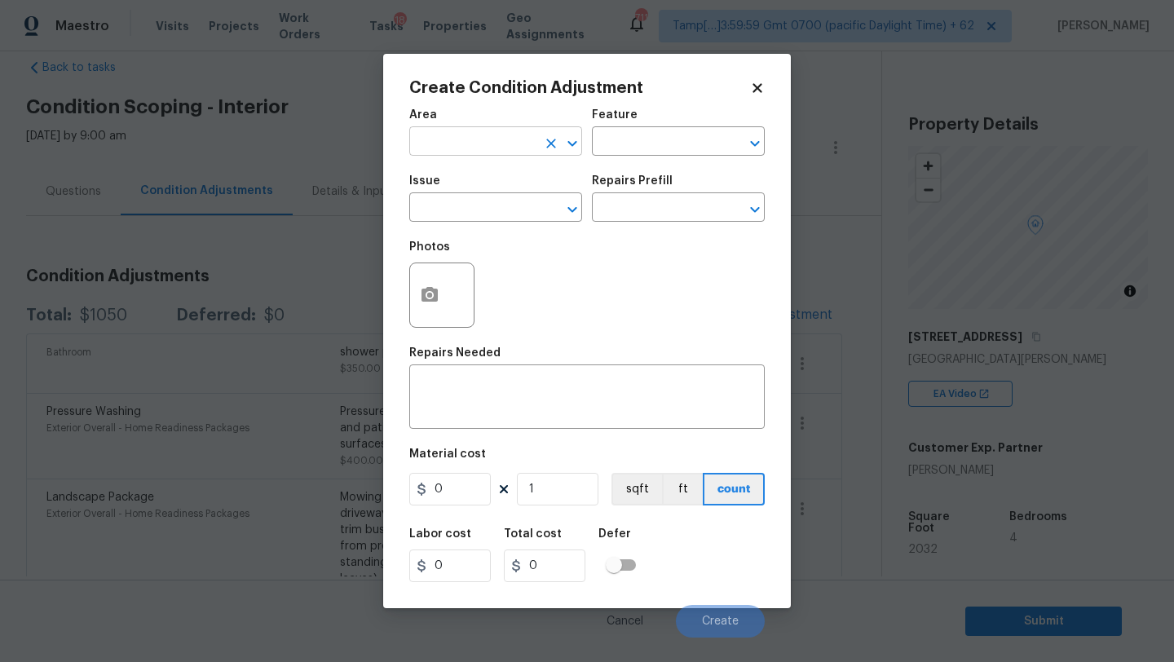
click at [424, 140] on input "text" at bounding box center [472, 142] width 127 height 25
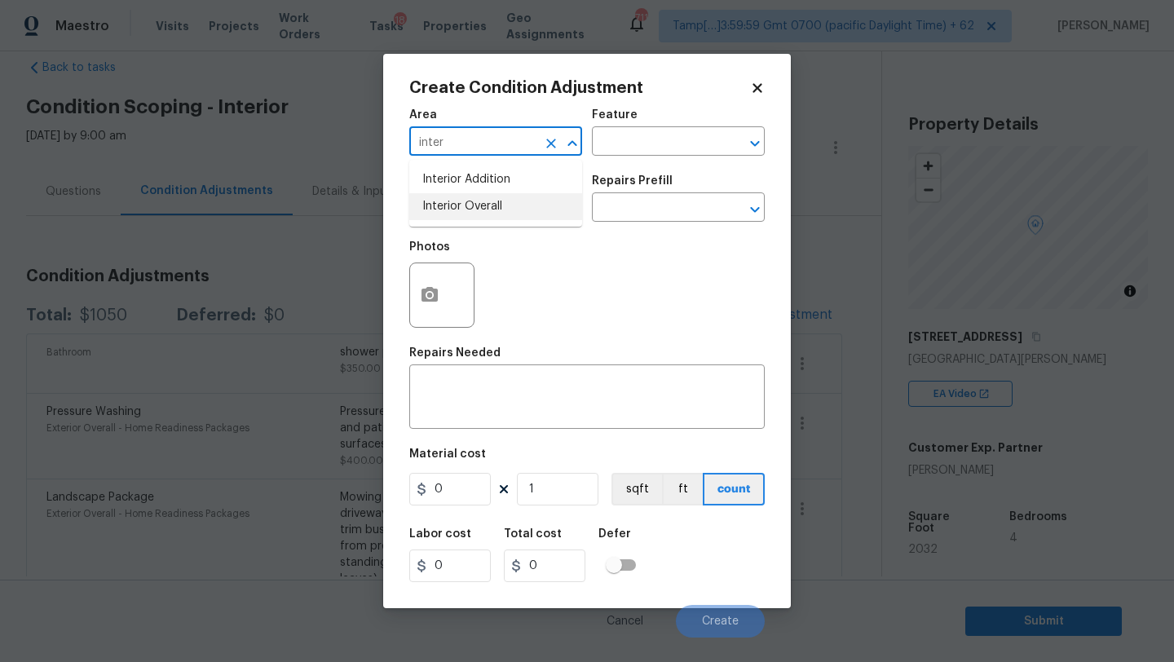
click at [443, 201] on li "Interior Overall" at bounding box center [495, 206] width 173 height 27
type input "Interior Overall"
click at [628, 135] on input "text" at bounding box center [655, 142] width 127 height 25
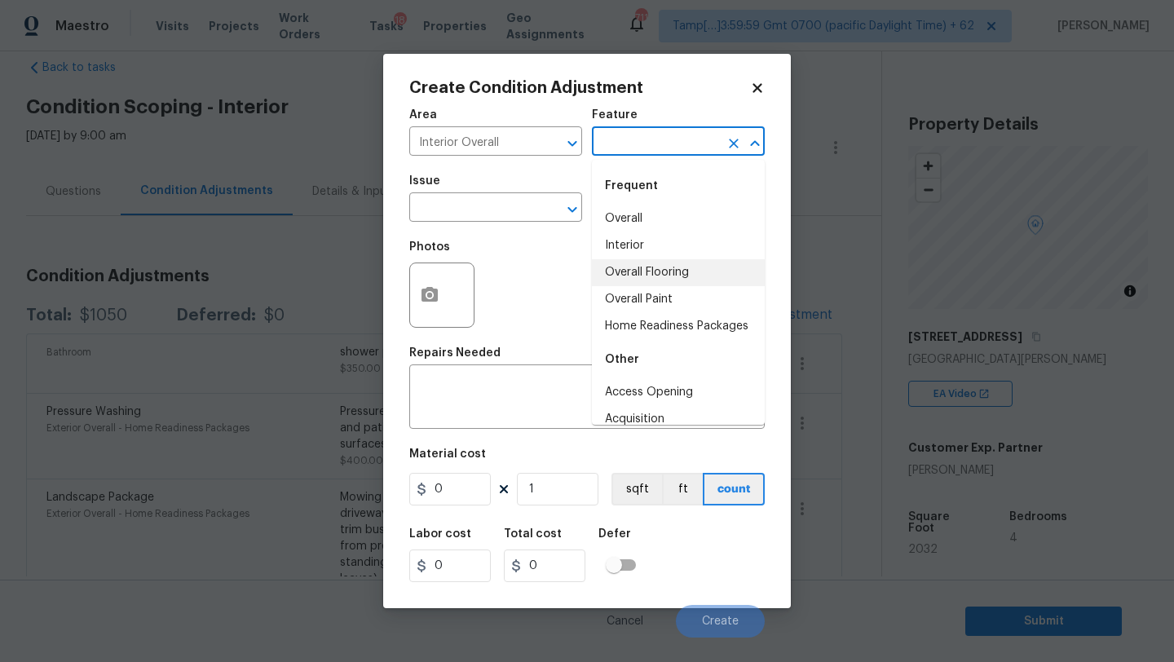
click at [629, 268] on li "Overall Flooring" at bounding box center [678, 272] width 173 height 27
type input "Overall Flooring"
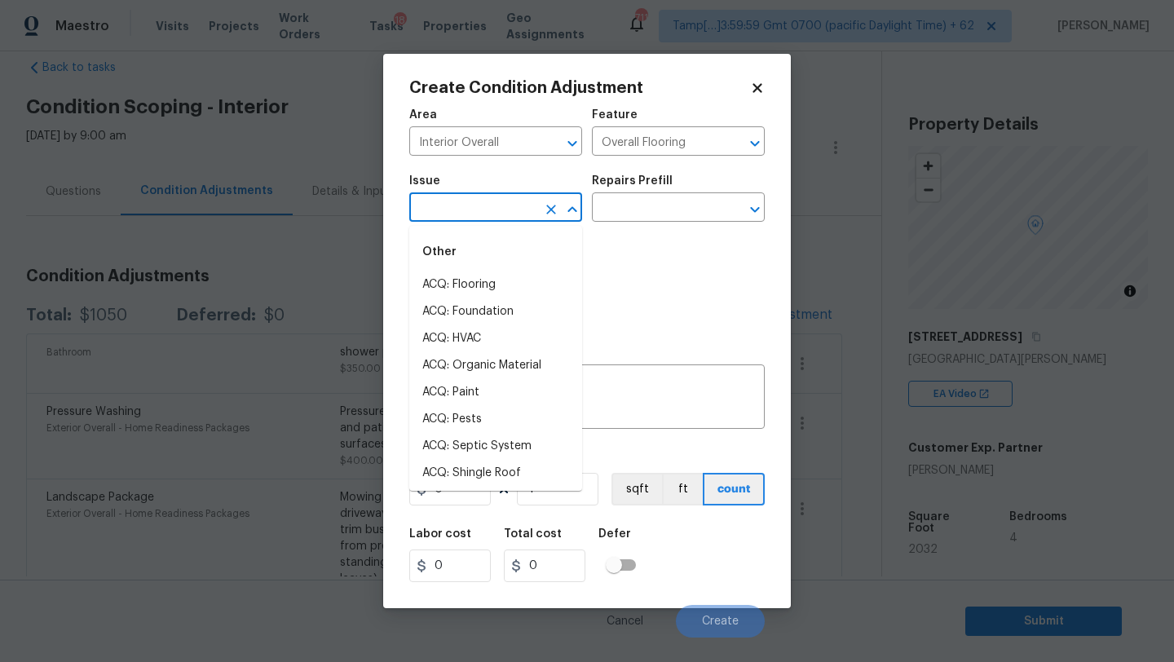
click at [505, 222] on input "text" at bounding box center [472, 208] width 127 height 25
click at [500, 285] on li "ACQ: Flooring" at bounding box center [495, 284] width 173 height 27
type input "ACQ: Flooring"
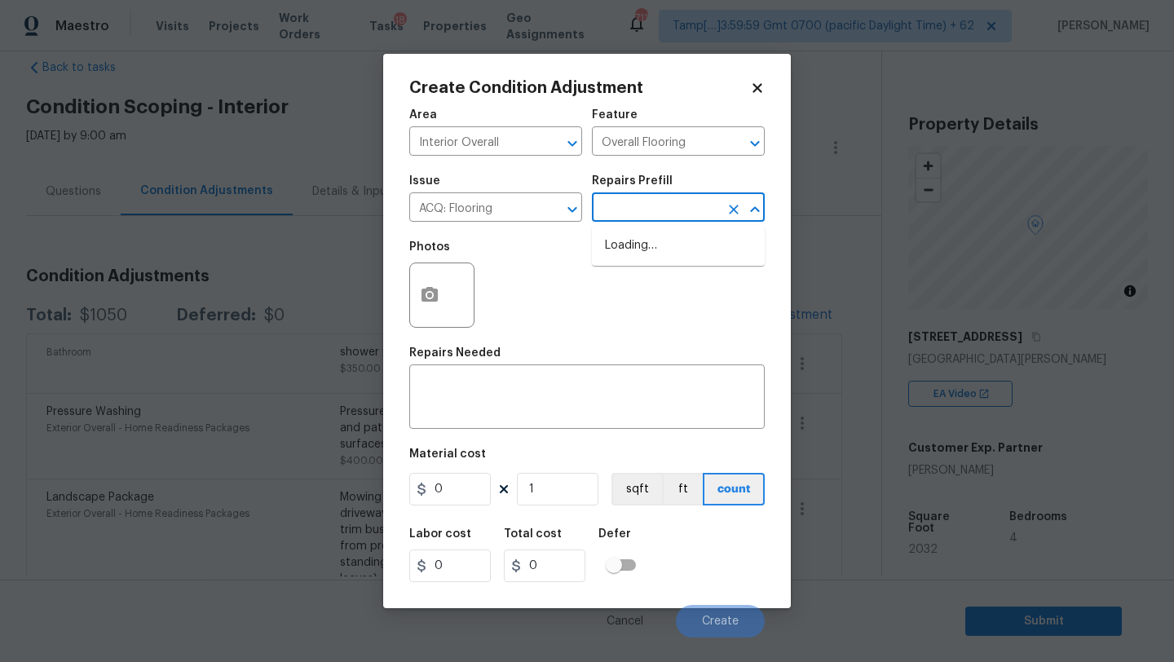
click at [639, 199] on input "text" at bounding box center [655, 208] width 127 height 25
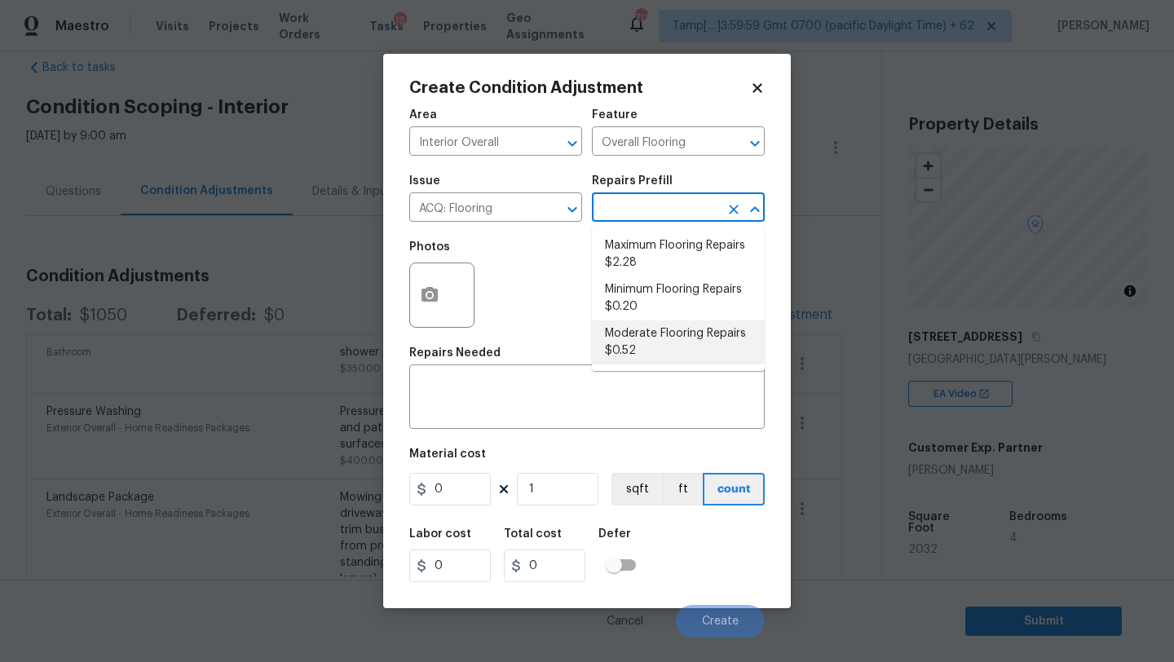
click at [633, 333] on li "Moderate Flooring Repairs $0.52" at bounding box center [678, 342] width 173 height 44
type input "Acquisition"
type textarea "Acquisition Scope: Moderate flooring repairs"
type input "0.52"
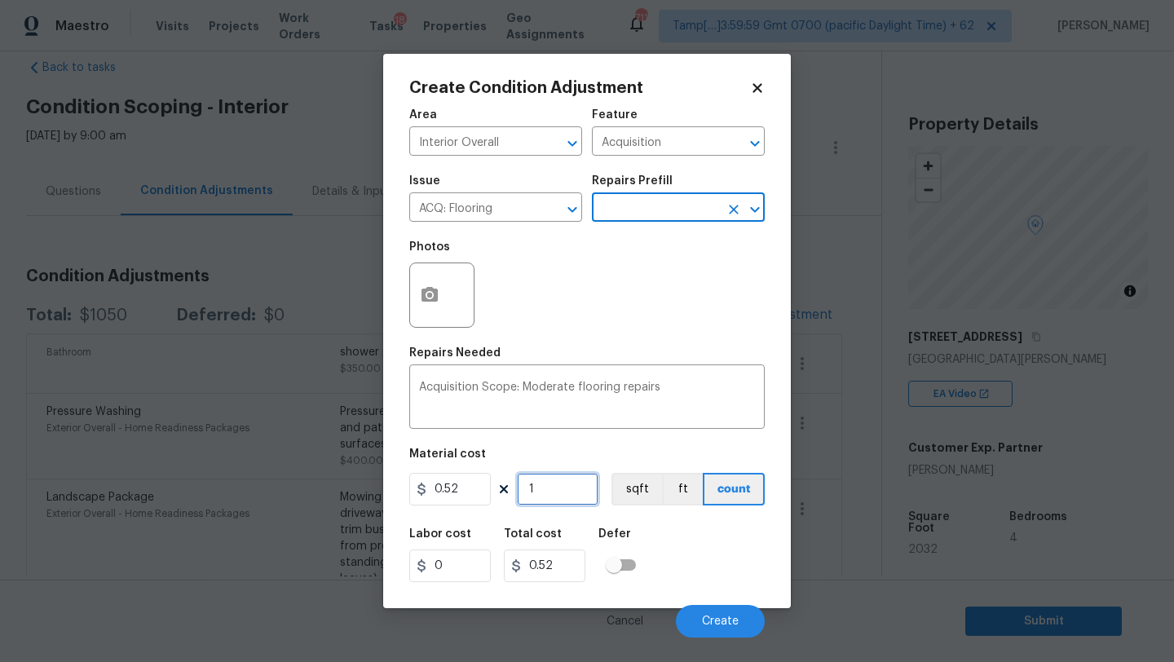
click at [566, 492] on input "1" at bounding box center [558, 489] width 82 height 33
type input "2"
type input "1.04"
type input "20"
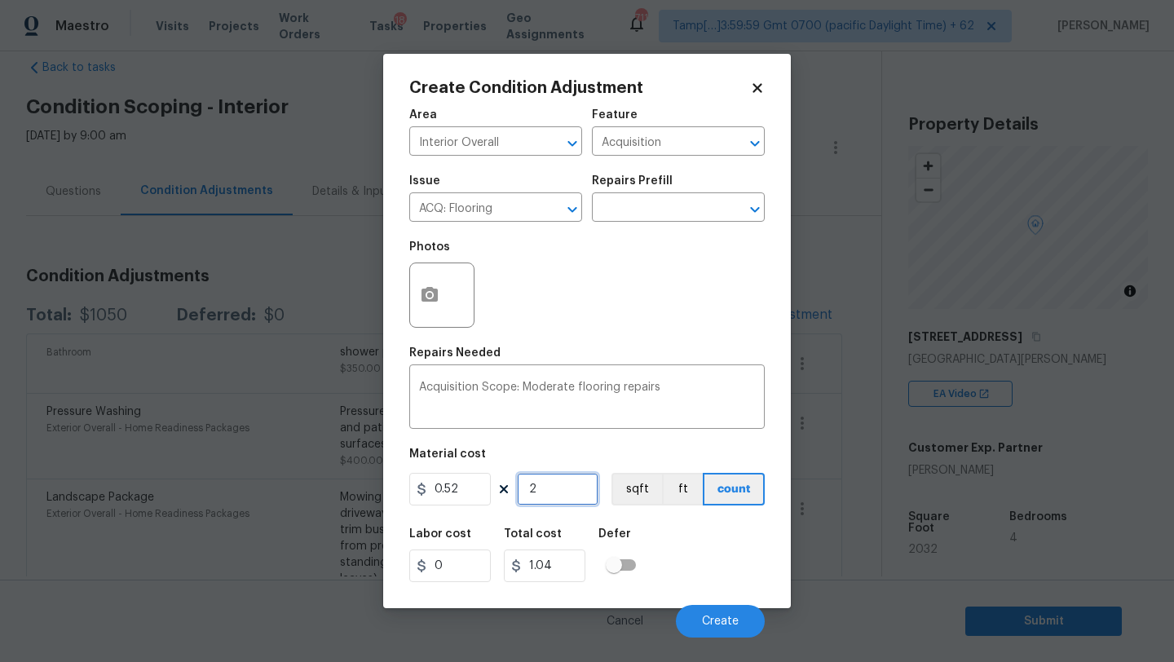
type input "10.4"
type input "203"
type input "105.56"
type input "2032"
type input "1056.64"
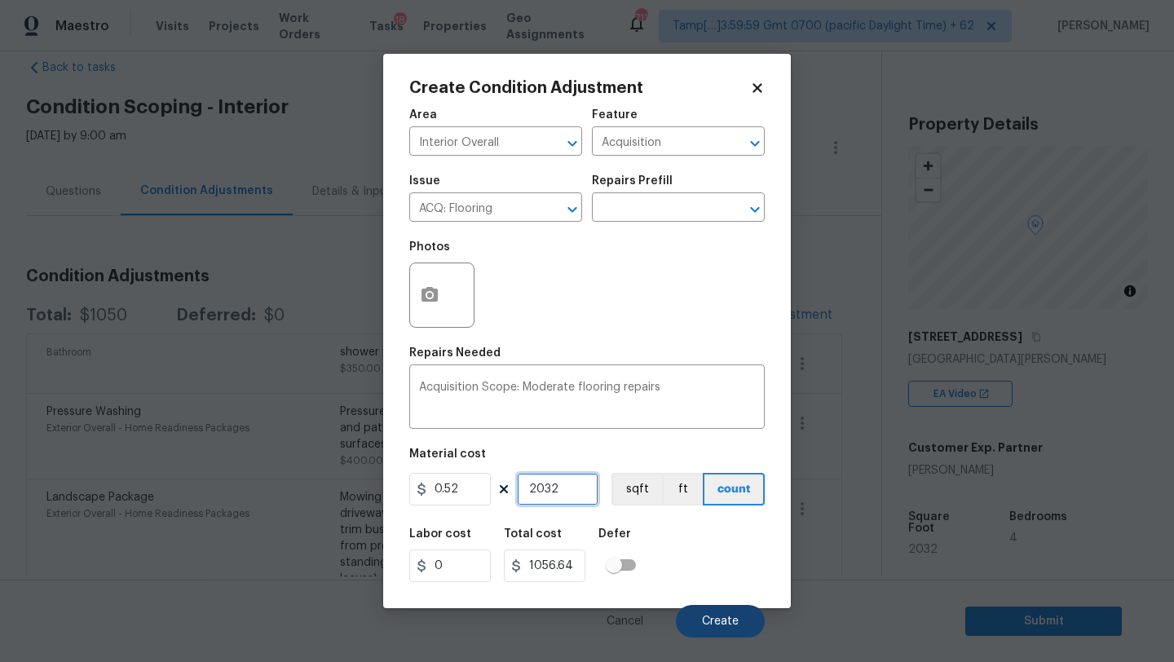
type input "2032"
click at [709, 616] on span "Create" at bounding box center [720, 621] width 37 height 12
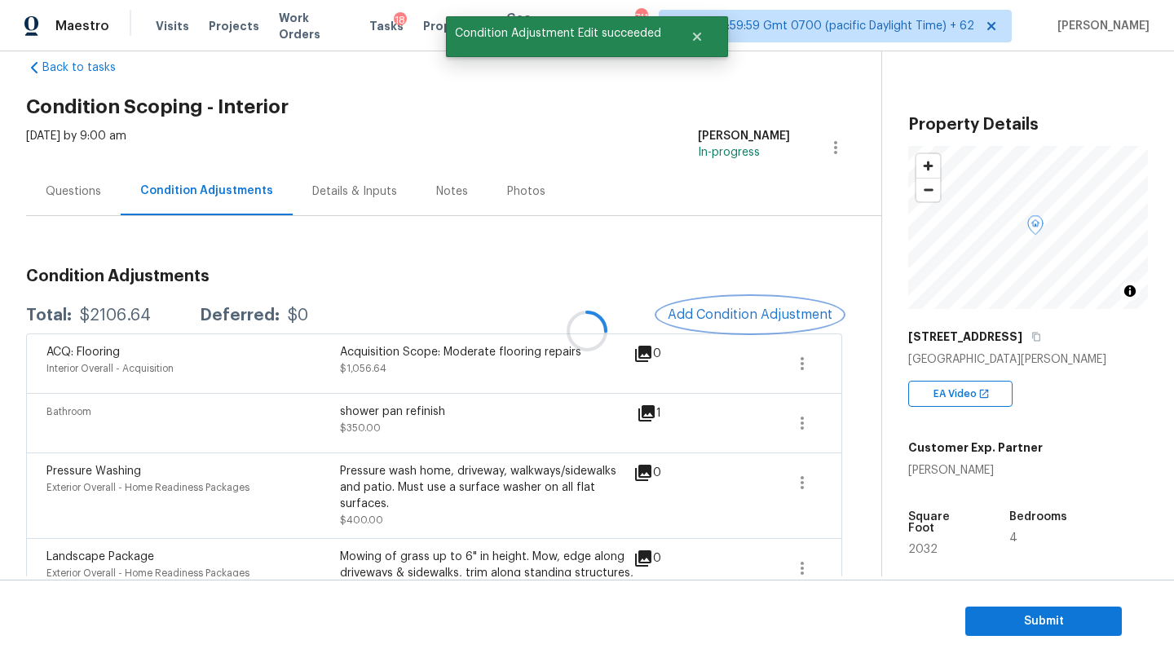
click at [756, 318] on span "Add Condition Adjustment" at bounding box center [750, 314] width 165 height 15
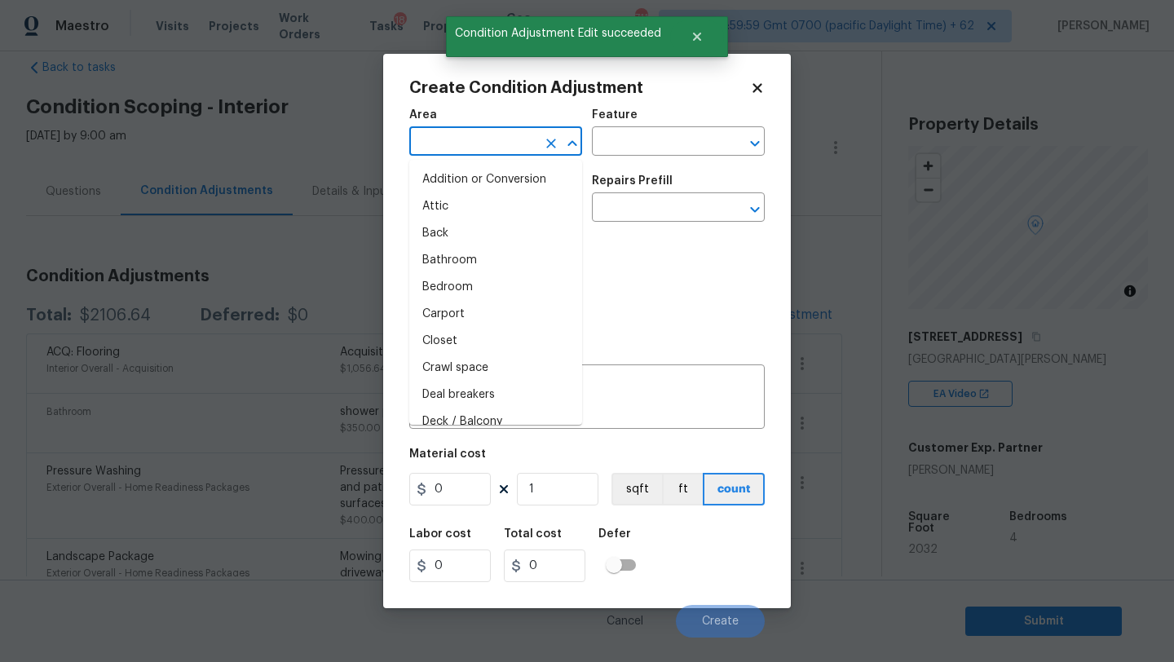
click at [458, 142] on input "text" at bounding box center [472, 142] width 127 height 25
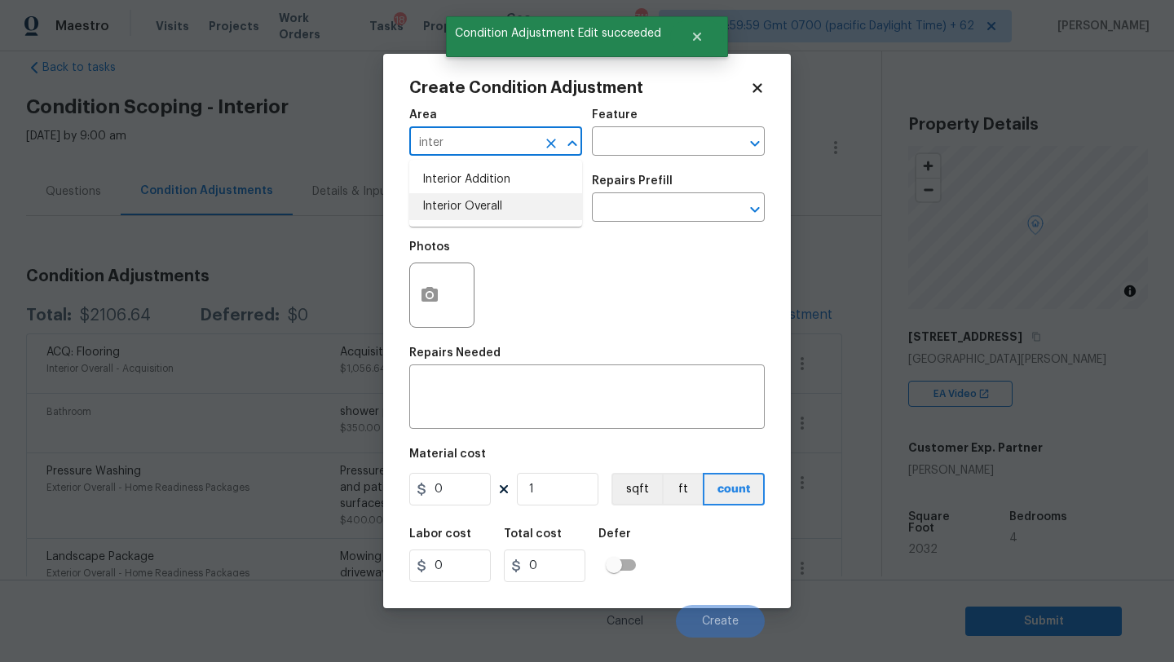
click at [469, 212] on li "Interior Overall" at bounding box center [495, 206] width 173 height 27
type input "Interior Overall"
click at [659, 134] on input "text" at bounding box center [655, 142] width 127 height 25
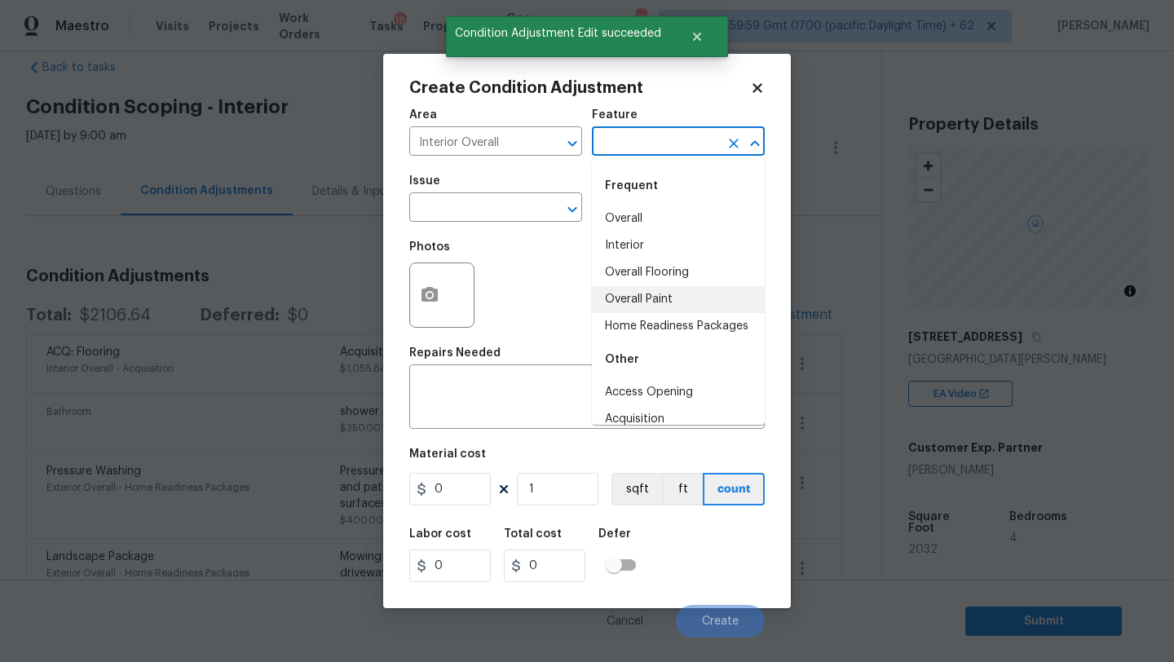
click at [659, 302] on li "Overall Paint" at bounding box center [678, 299] width 173 height 27
type input "Overall Paint"
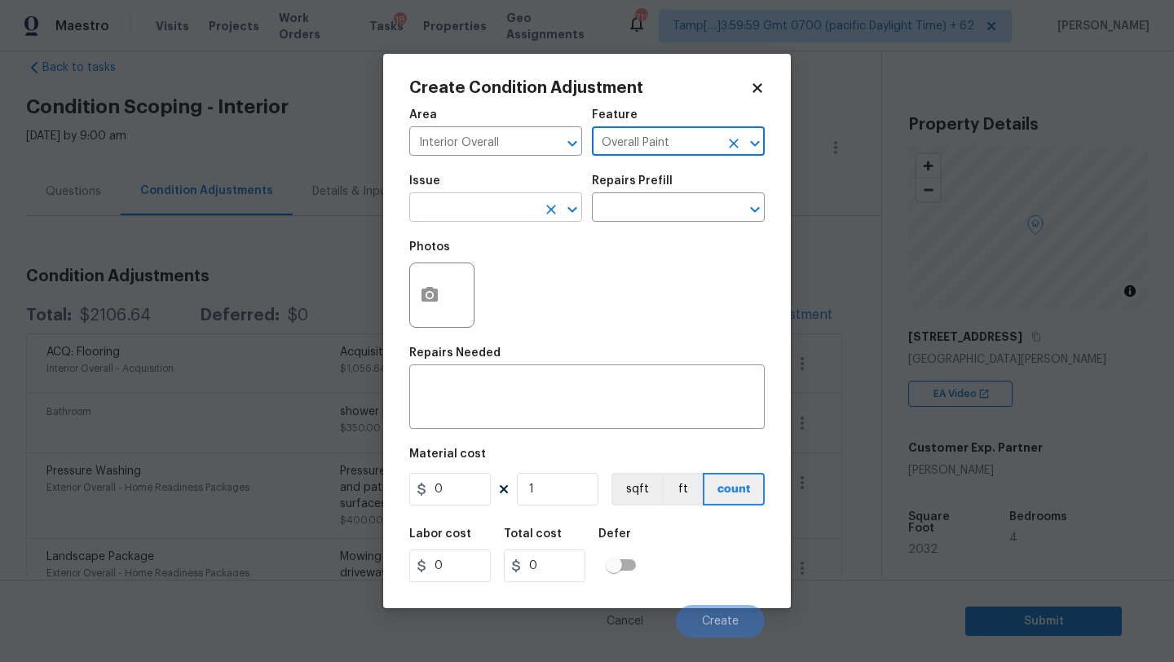
click at [501, 202] on input "text" at bounding box center [472, 208] width 127 height 25
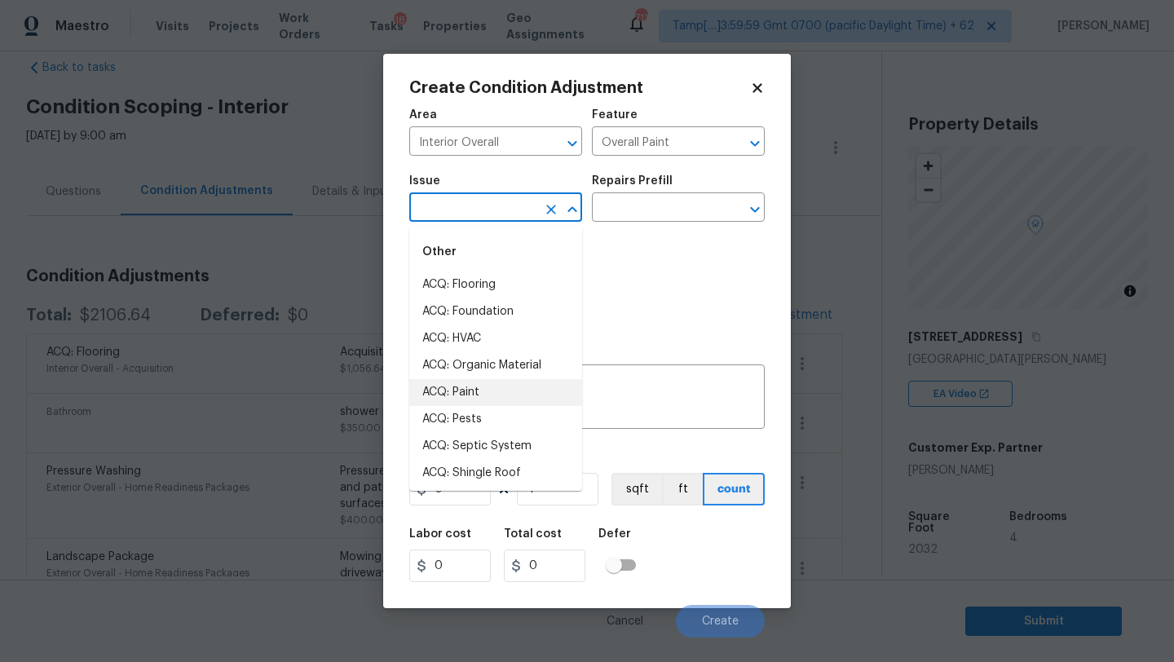
click at [493, 396] on li "ACQ: Paint" at bounding box center [495, 392] width 173 height 27
type input "ACQ: Paint"
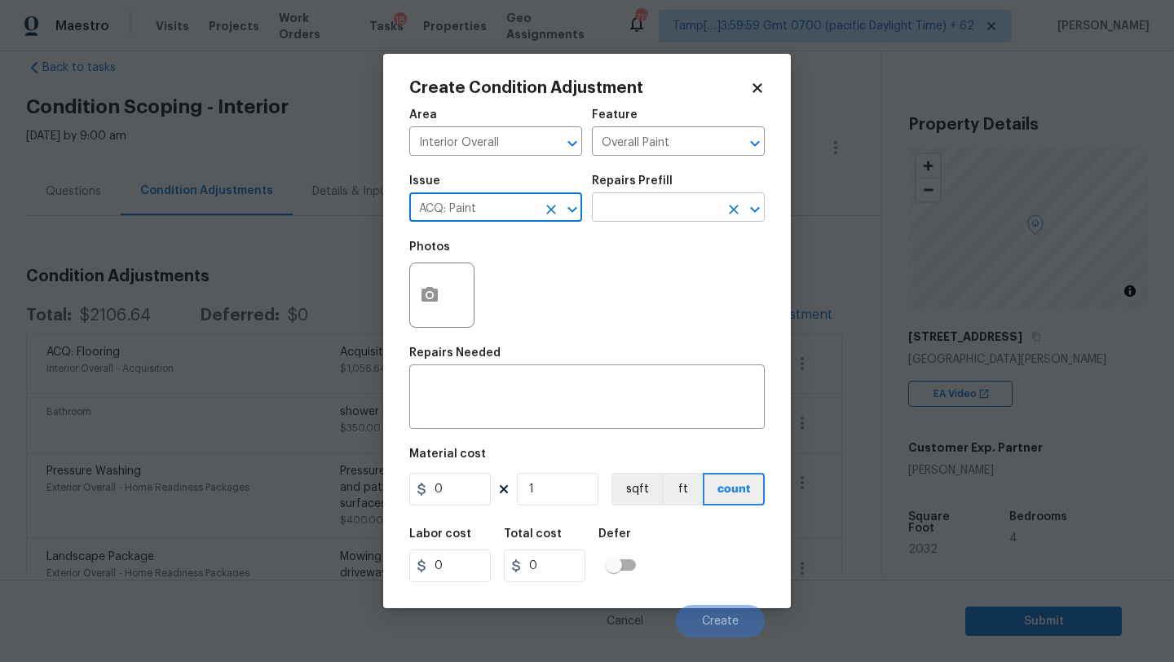
click at [673, 201] on input "text" at bounding box center [655, 208] width 127 height 25
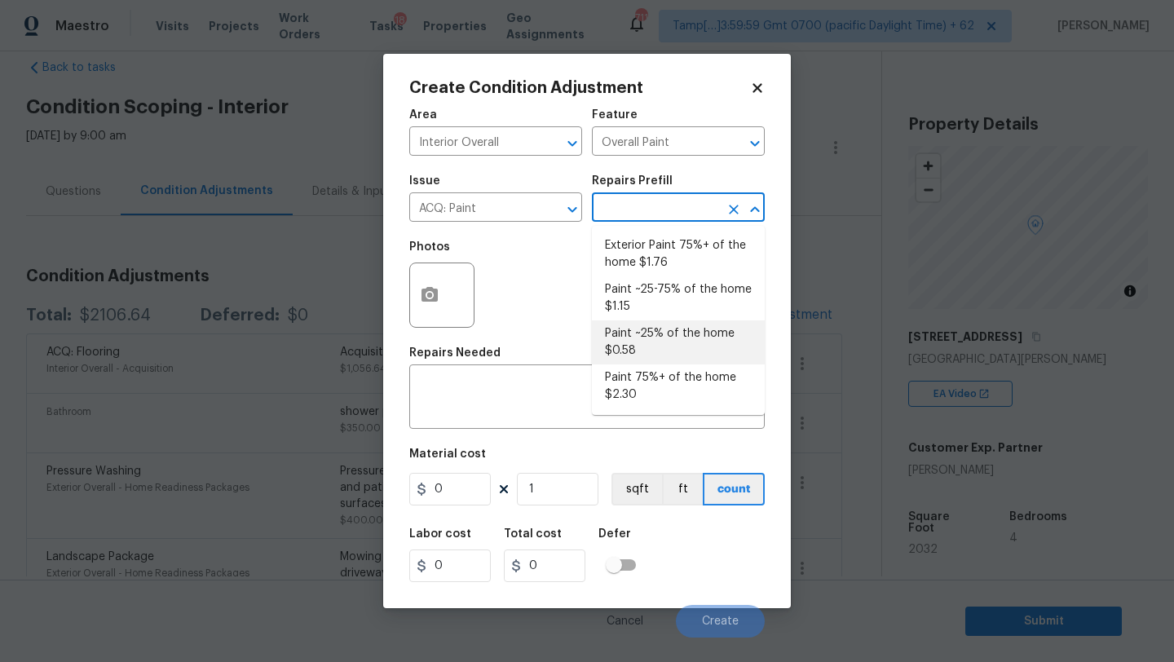
click at [656, 350] on li "Paint ~25% of the home $0.58" at bounding box center [678, 342] width 173 height 44
type input "Acquisition"
type textarea "Acquisition Scope: ~25% of the home needs interior paint"
type input "0.58"
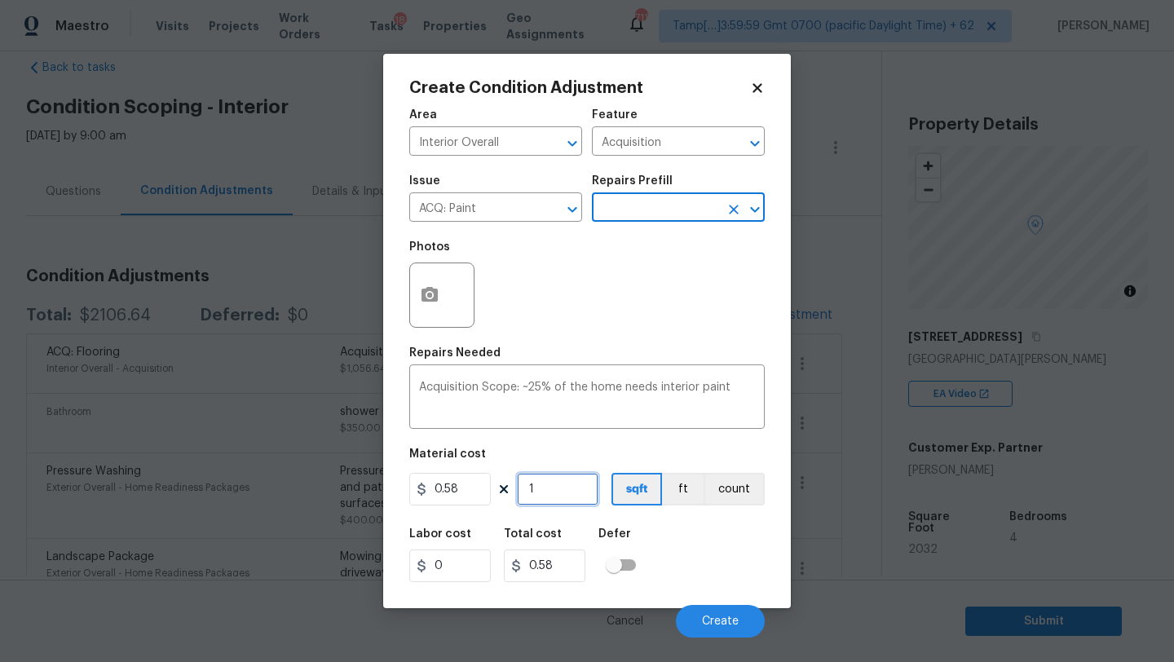
click at [557, 491] on input "1" at bounding box center [558, 489] width 82 height 33
type input "2"
type input "1.16"
type input "20"
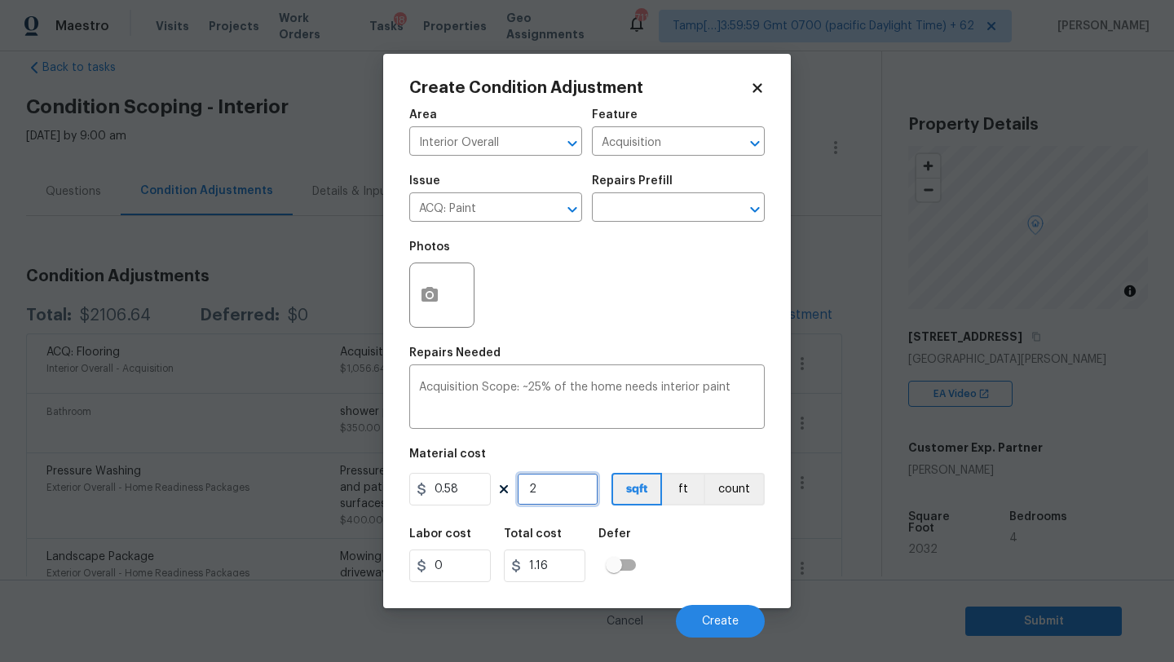
type input "11.6"
type input "202"
type input "117.16"
type input "20"
type input "11.6"
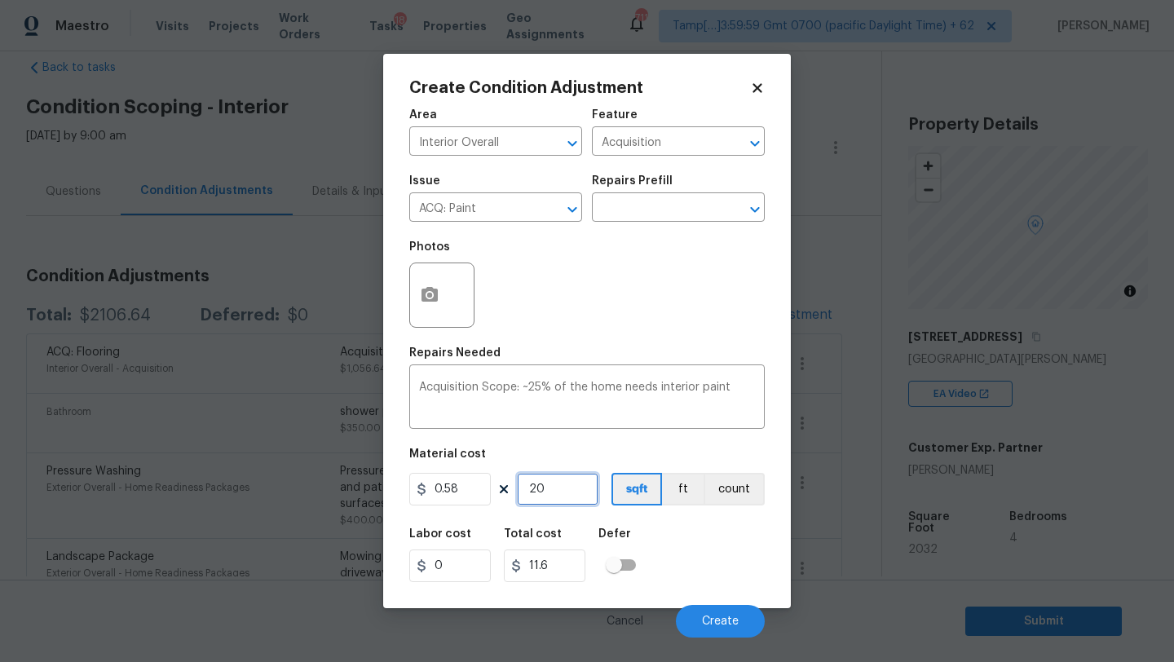
type input "203"
type input "117.74"
type input "2032"
type input "1178.56"
type input "2032"
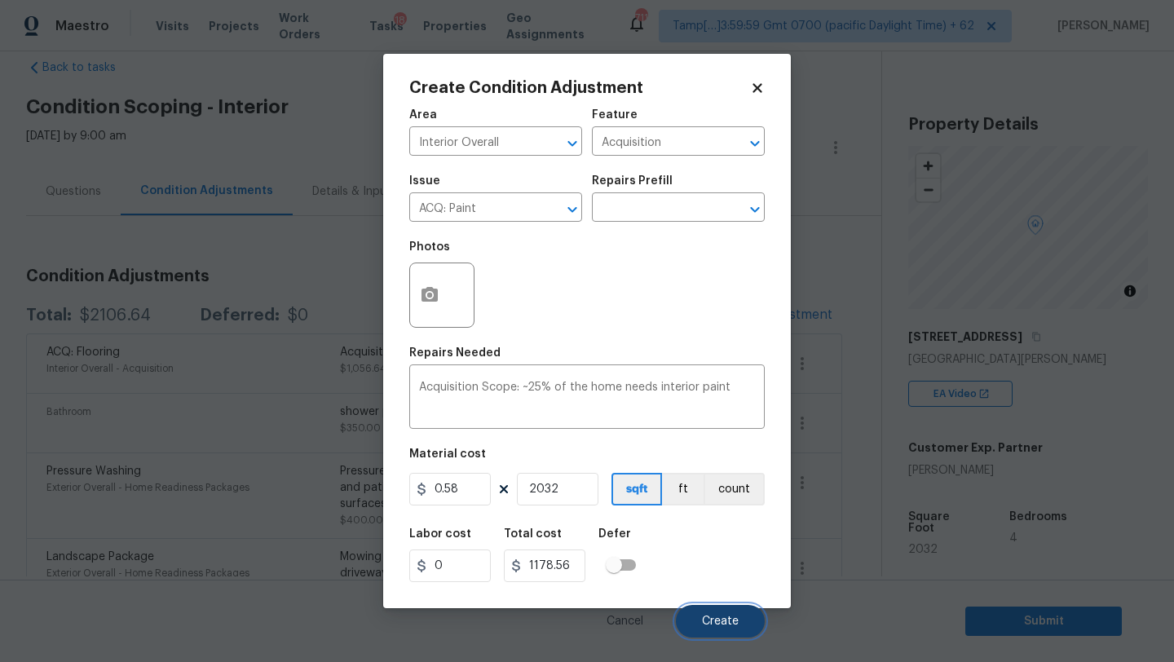
click at [711, 629] on button "Create" at bounding box center [720, 621] width 89 height 33
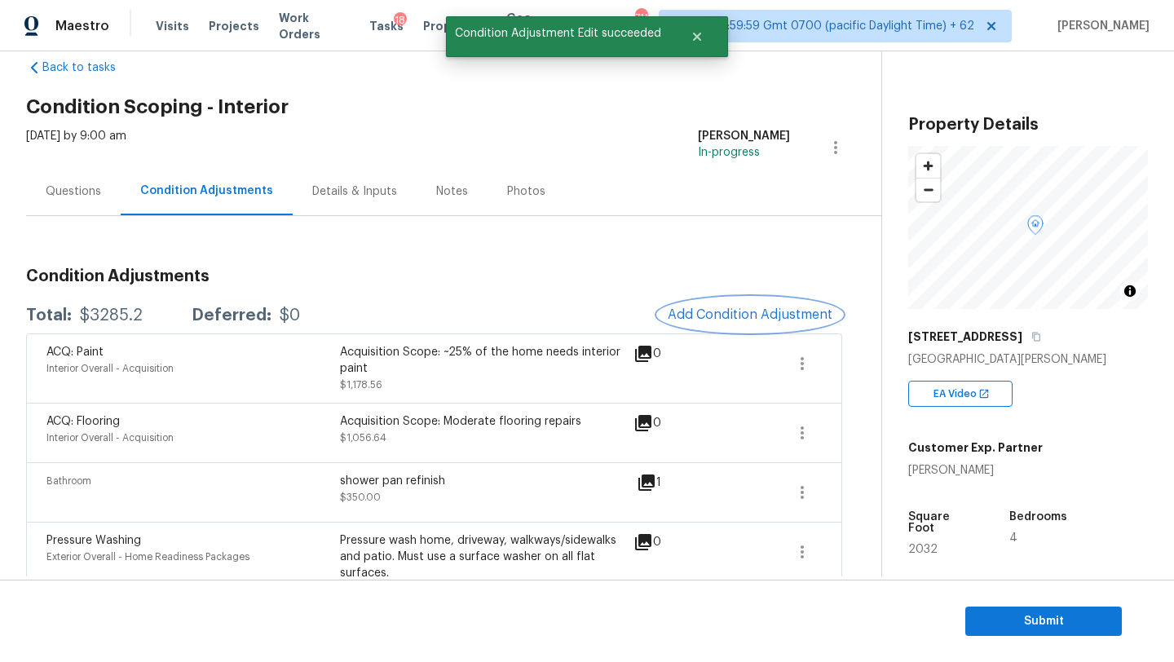
scroll to position [219, 0]
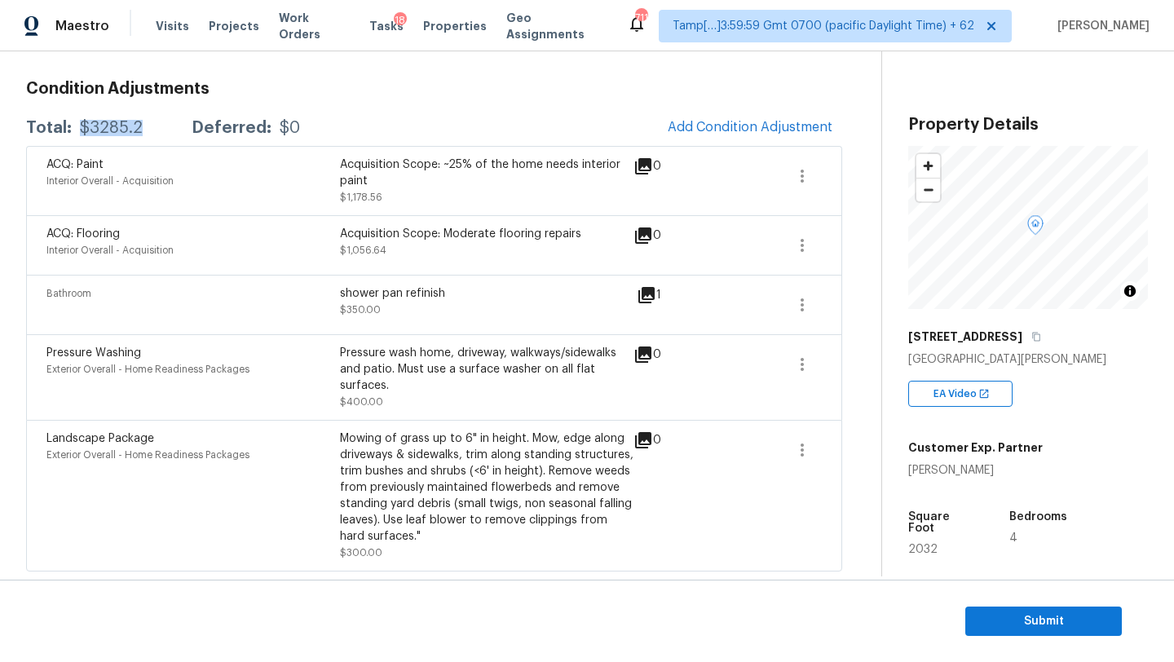
drag, startPoint x: 77, startPoint y: 133, endPoint x: 148, endPoint y: 135, distance: 71.8
click at [148, 135] on div "Total: $3285.2 Deferred: $0" at bounding box center [163, 128] width 274 height 16
copy div "$3285.2"
drag, startPoint x: 1024, startPoint y: 615, endPoint x: 1013, endPoint y: 607, distance: 13.9
click at [1013, 607] on button "Submit" at bounding box center [1043, 622] width 157 height 30
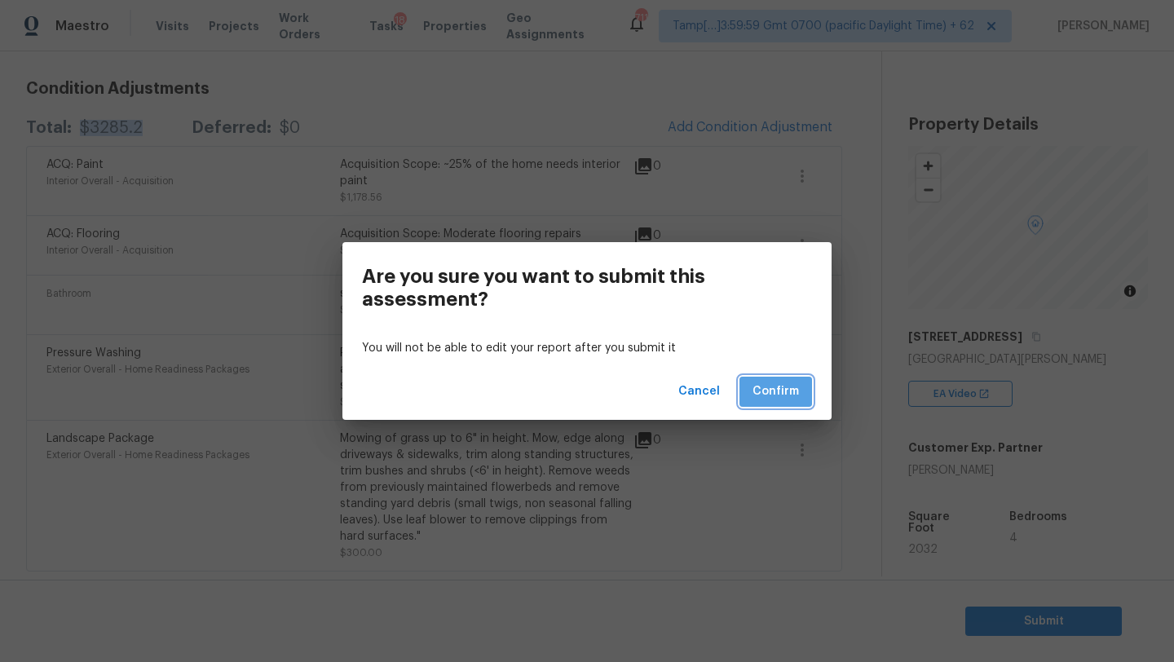
click at [799, 399] on button "Confirm" at bounding box center [775, 392] width 73 height 30
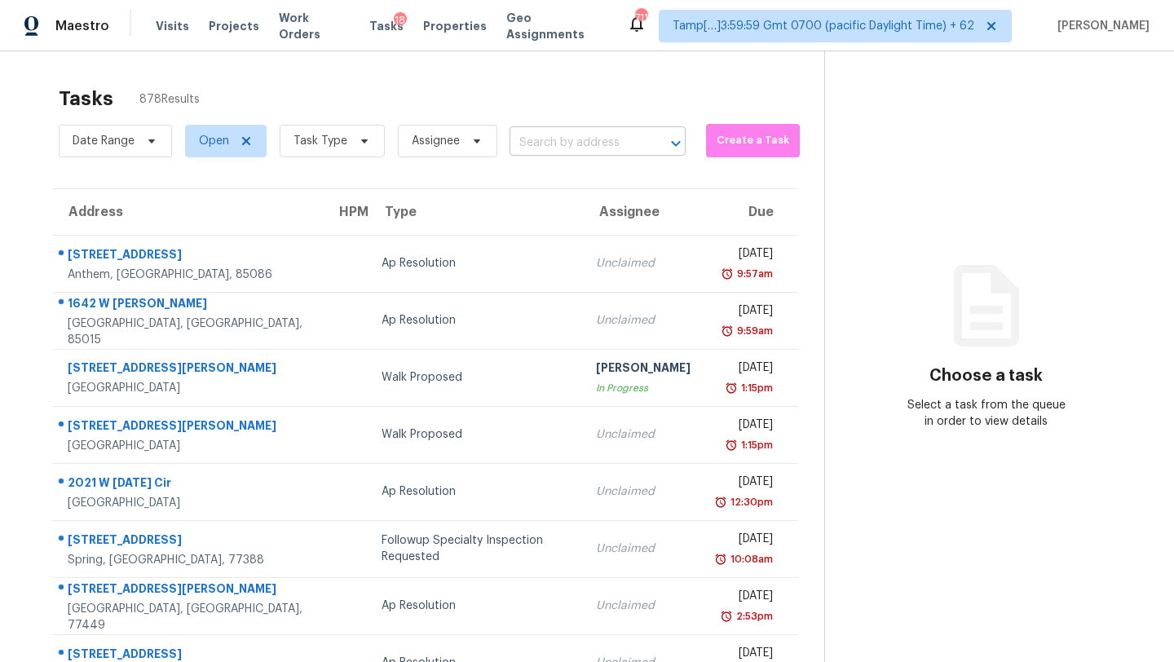
click at [577, 139] on input "text" at bounding box center [574, 142] width 130 height 25
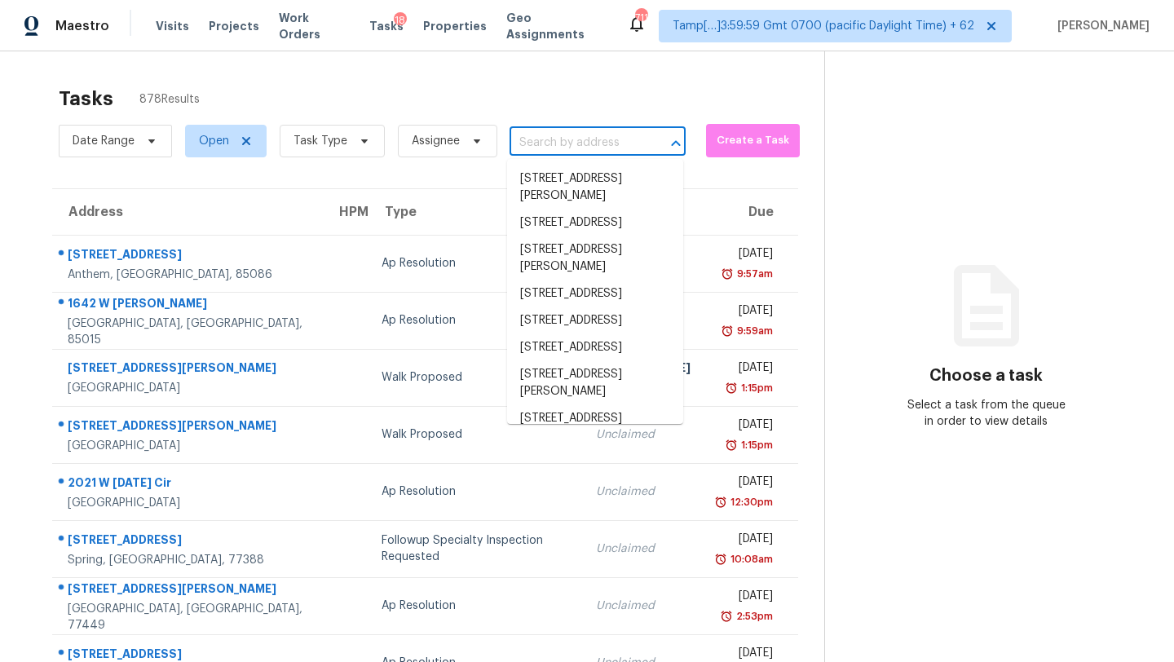
paste input "2206 Colima St, San Antonio, TX 78207"
type input "2206 Colima St, San Antonio, TX 78207"
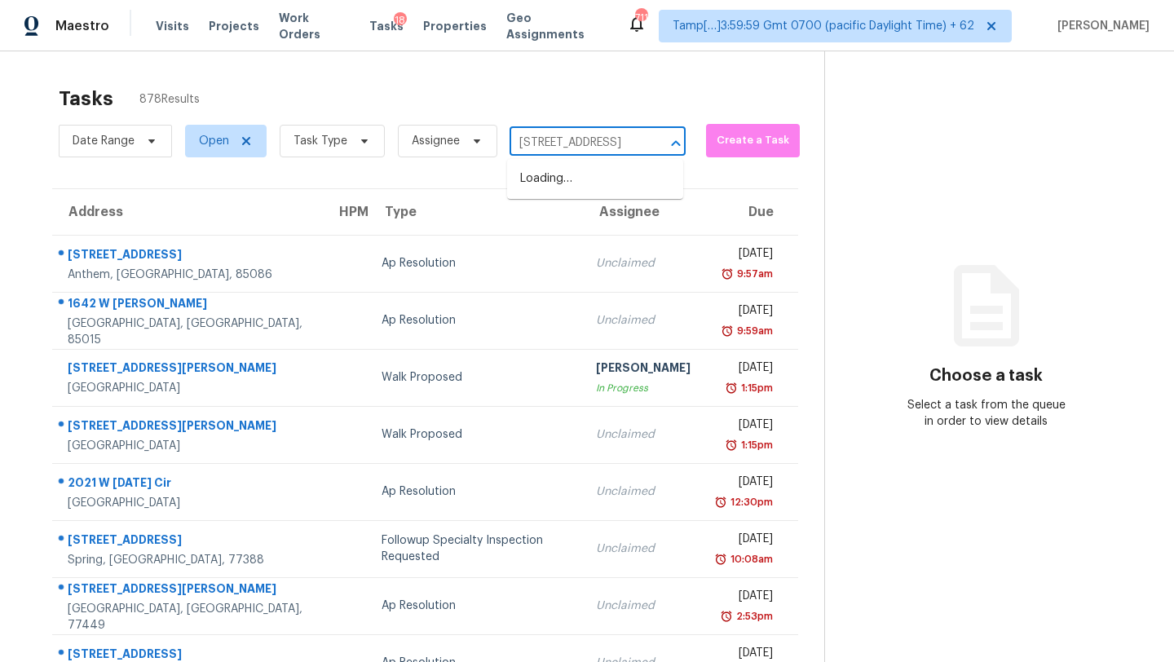
scroll to position [0, 88]
click at [568, 179] on li "2206 Colima St, San Antonio, TX 78207" at bounding box center [595, 178] width 176 height 27
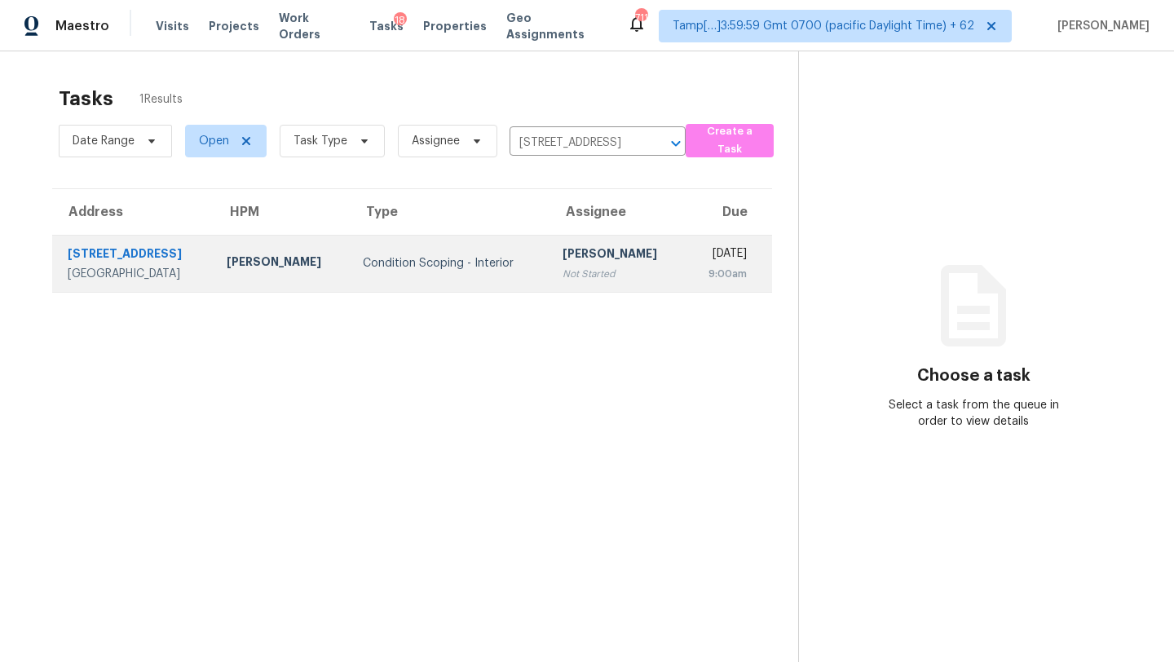
click at [593, 236] on td "Rajesh M Not Started" at bounding box center [617, 263] width 136 height 57
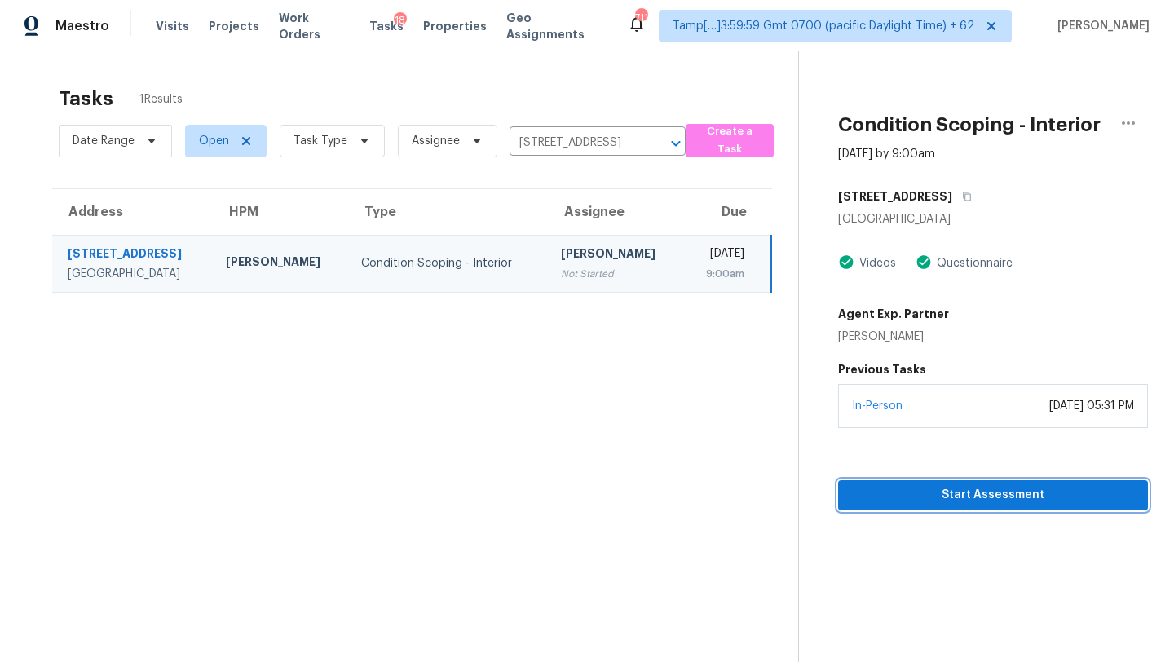
click at [920, 491] on span "Start Assessment" at bounding box center [993, 495] width 284 height 20
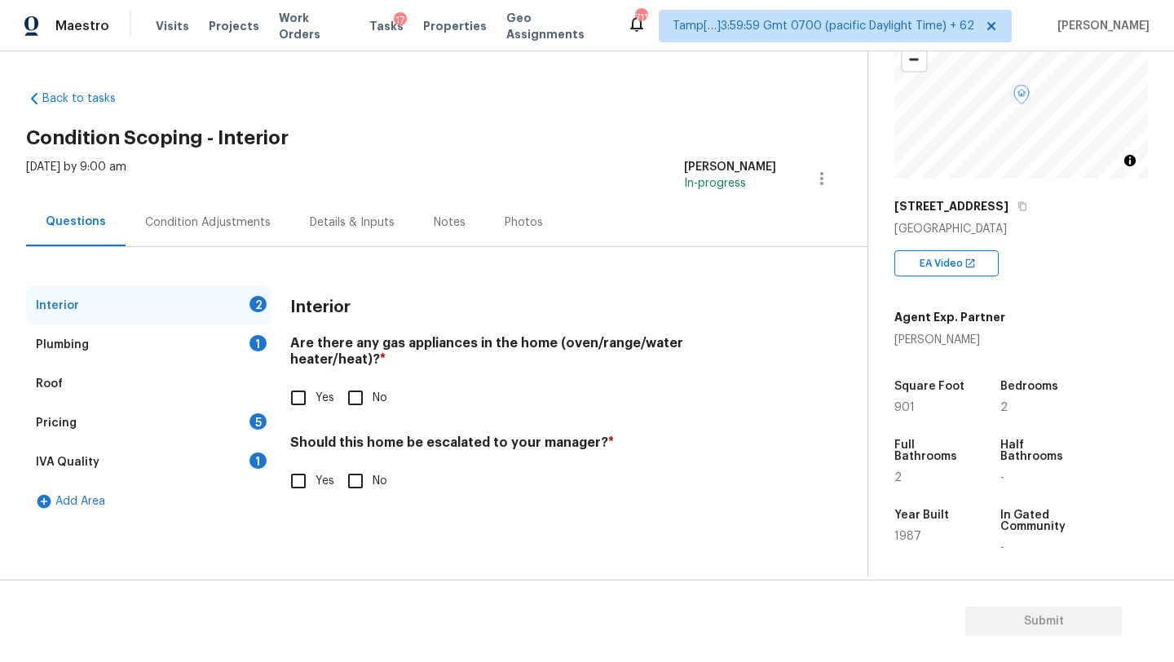
scroll to position [320, 0]
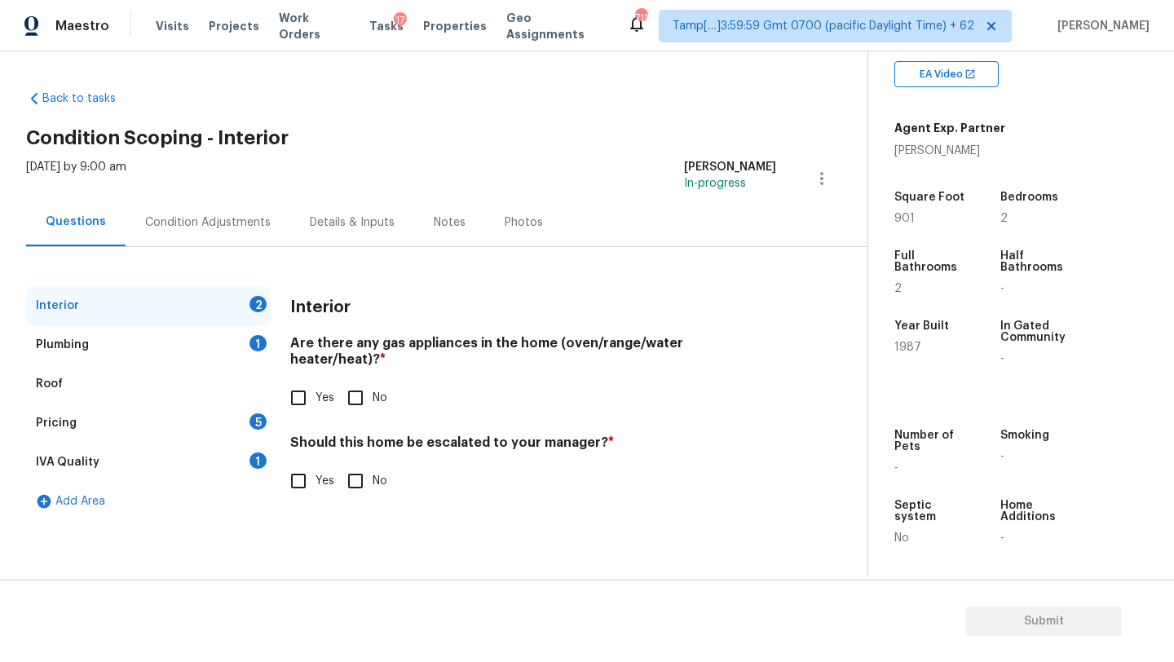
click at [290, 402] on div "Interior Are there any gas appliances in the home (oven/range/water heater/heat…" at bounding box center [533, 402] width 486 height 232
drag, startPoint x: 362, startPoint y: 472, endPoint x: 326, endPoint y: 436, distance: 50.7
click at [361, 471] on input "No" at bounding box center [355, 481] width 34 height 34
checkbox input "true"
click at [300, 381] on input "Yes" at bounding box center [298, 398] width 34 height 34
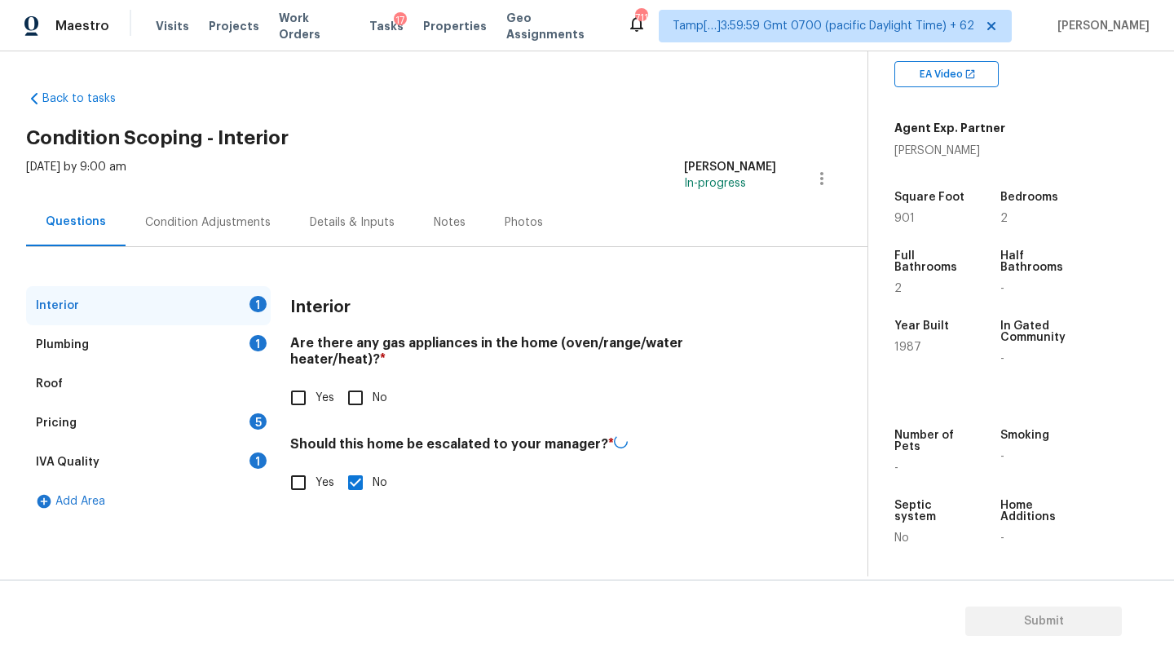
checkbox input "true"
click at [143, 340] on div "Plumbing 1" at bounding box center [148, 344] width 245 height 39
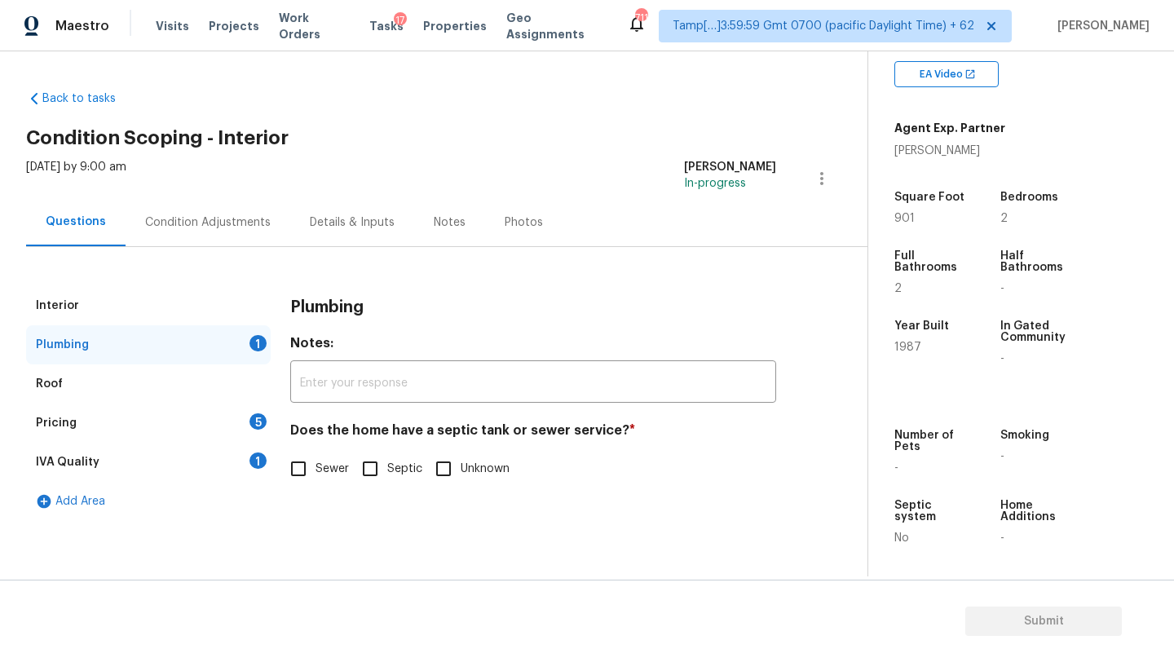
click at [319, 471] on span "Sewer" at bounding box center [331, 469] width 33 height 17
click at [315, 471] on input "Sewer" at bounding box center [298, 469] width 34 height 34
checkbox input "true"
click at [218, 462] on div "IVA Quality 1" at bounding box center [148, 462] width 245 height 39
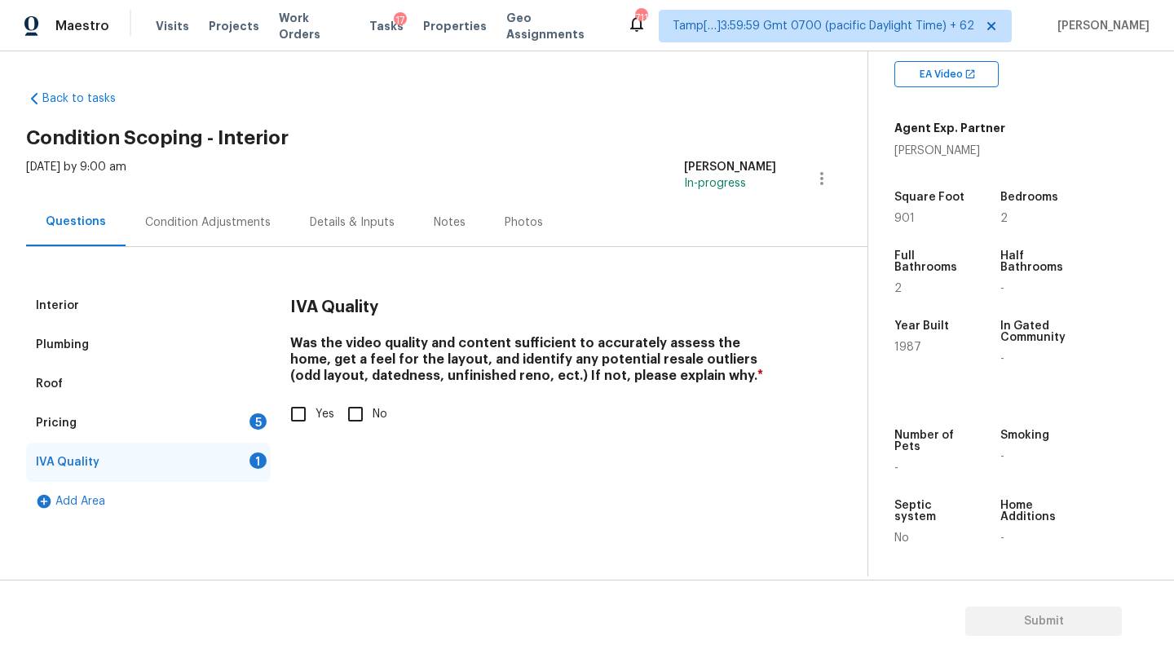
click at [315, 424] on label "Yes" at bounding box center [307, 414] width 53 height 34
click at [315, 424] on input "Yes" at bounding box center [298, 414] width 34 height 34
checkbox input "true"
click at [260, 424] on div "5" at bounding box center [257, 421] width 17 height 16
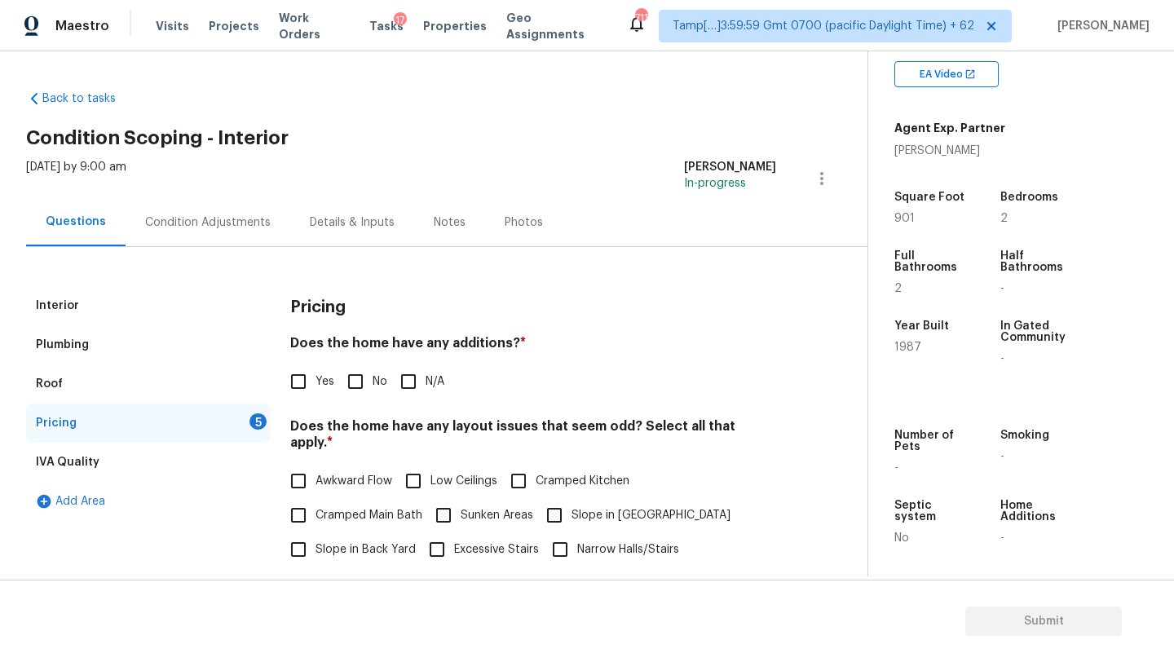
click at [361, 382] on input "No" at bounding box center [355, 381] width 34 height 34
checkbox input "true"
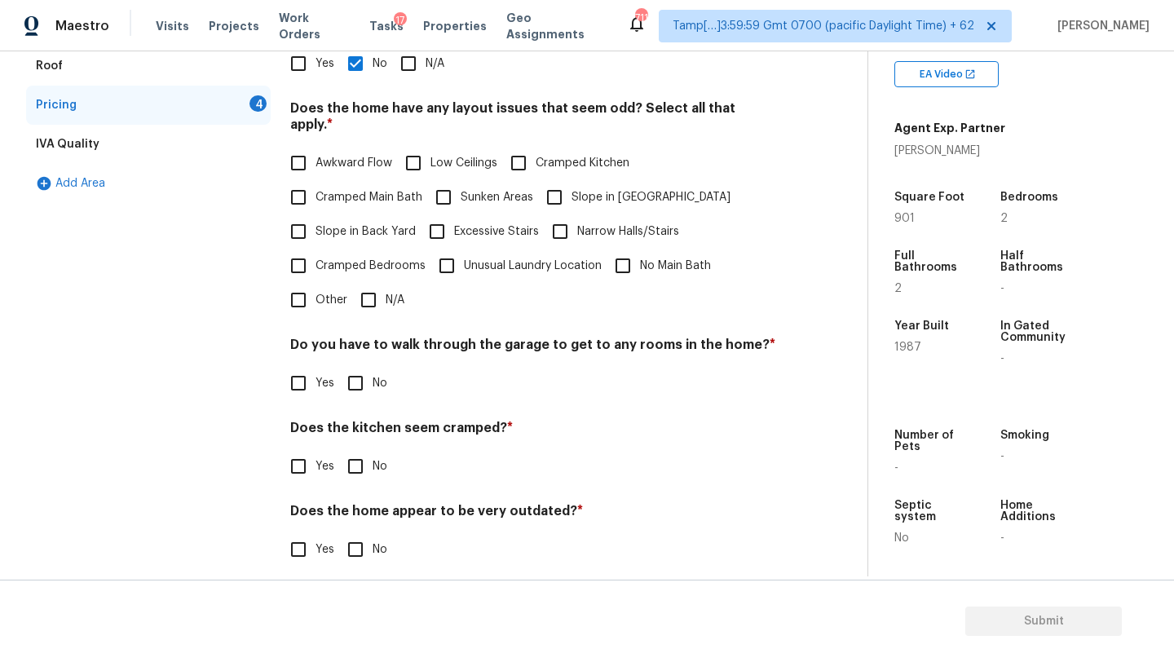
scroll to position [316, 0]
click at [370, 295] on input "N/A" at bounding box center [368, 302] width 34 height 34
checkbox input "true"
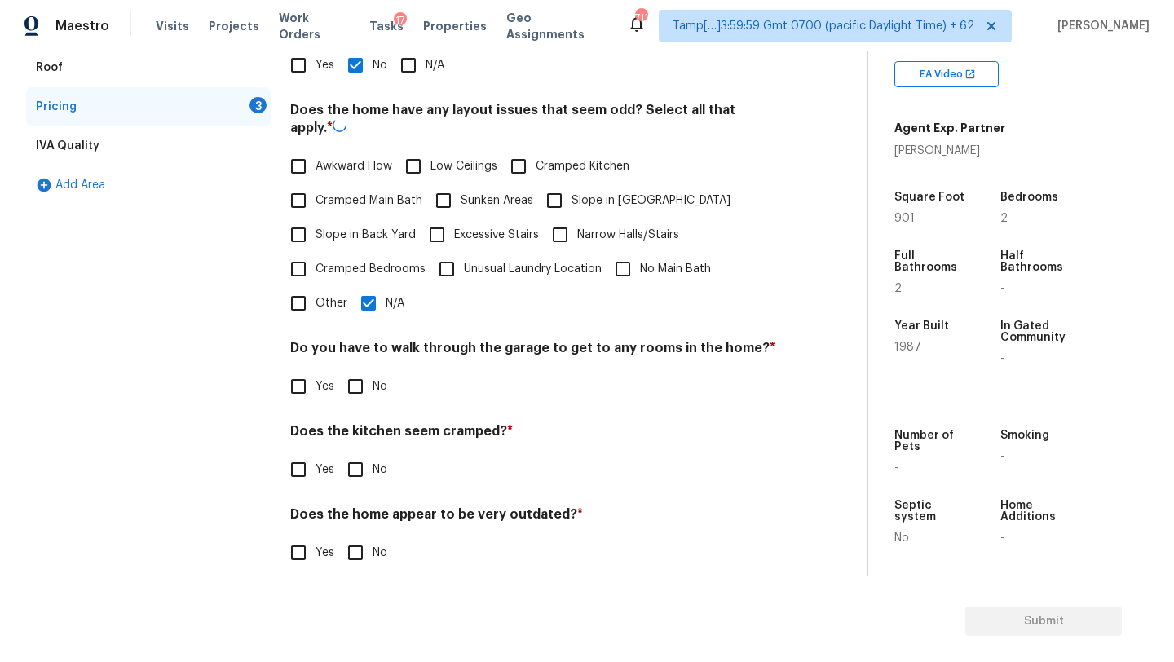
click at [365, 372] on input "No" at bounding box center [355, 386] width 34 height 34
checkbox input "true"
click at [365, 464] on input "No" at bounding box center [355, 468] width 34 height 34
checkbox input "true"
click at [365, 548] on input "No" at bounding box center [355, 553] width 34 height 34
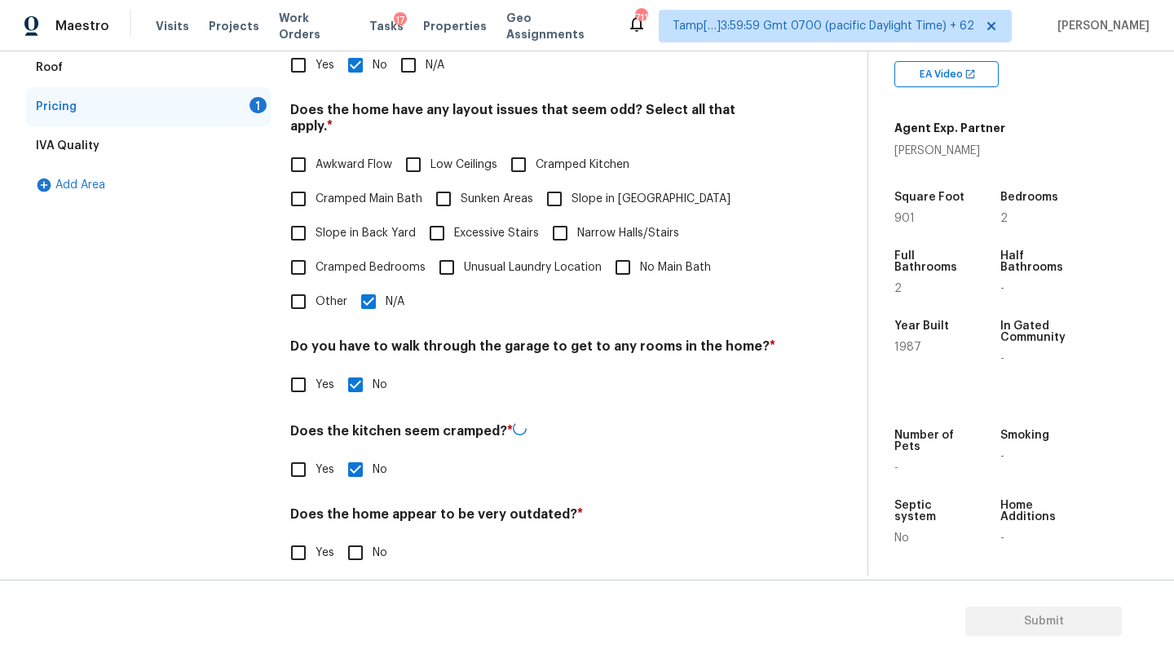
checkbox input "true"
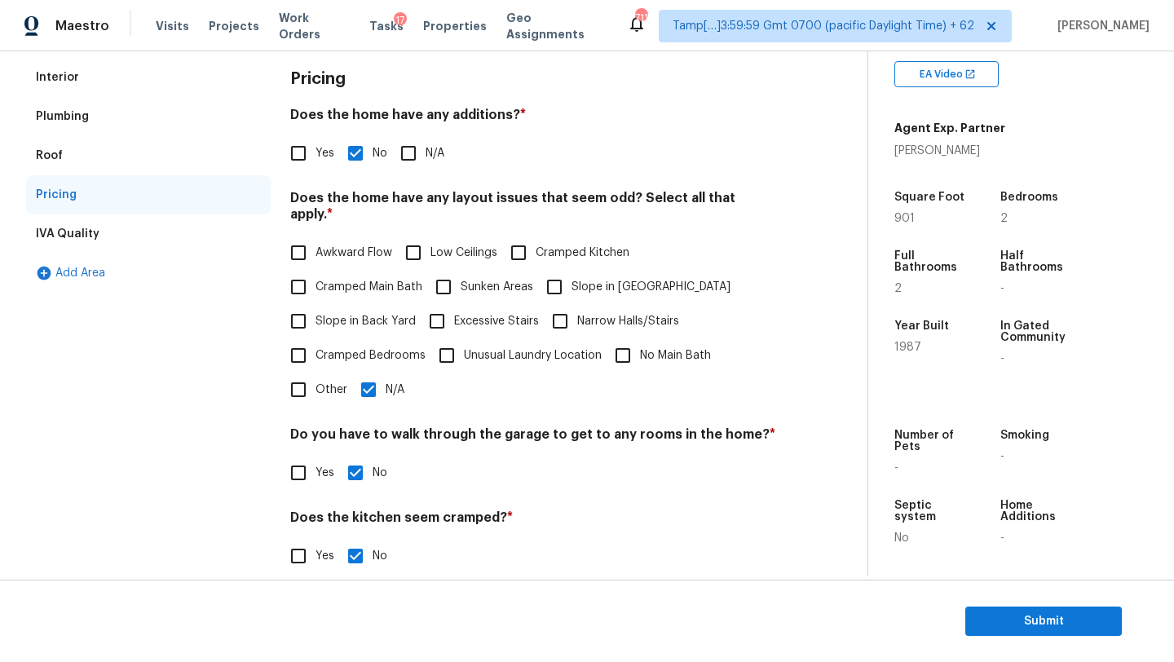
scroll to position [67, 0]
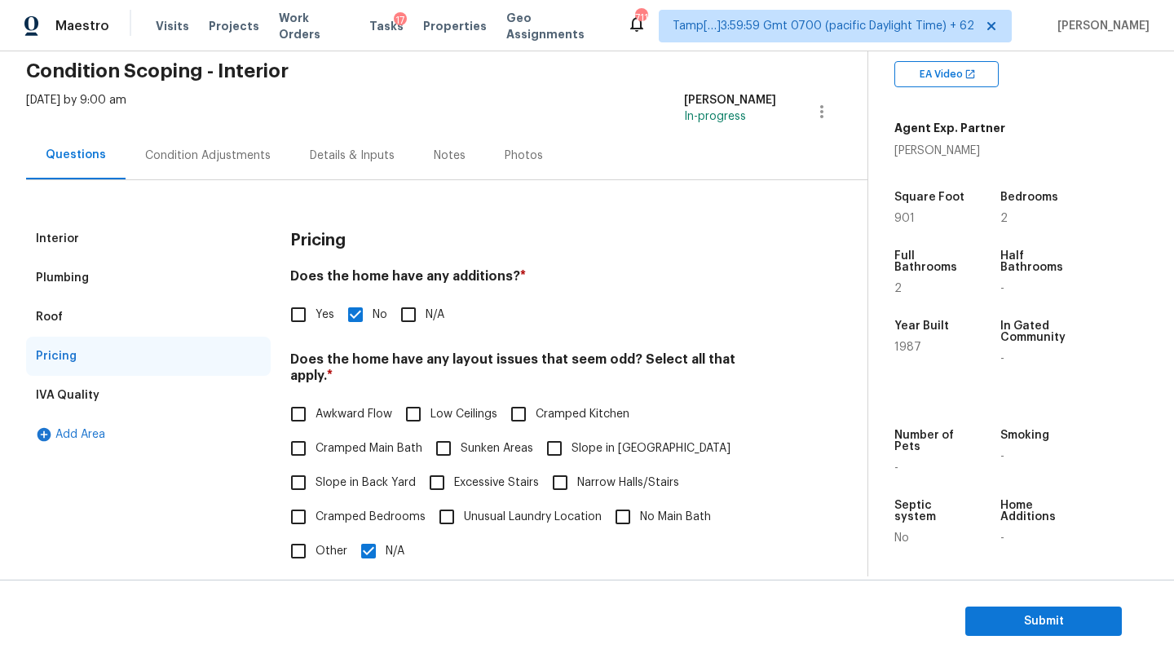
click at [81, 233] on div "Interior" at bounding box center [148, 238] width 245 height 39
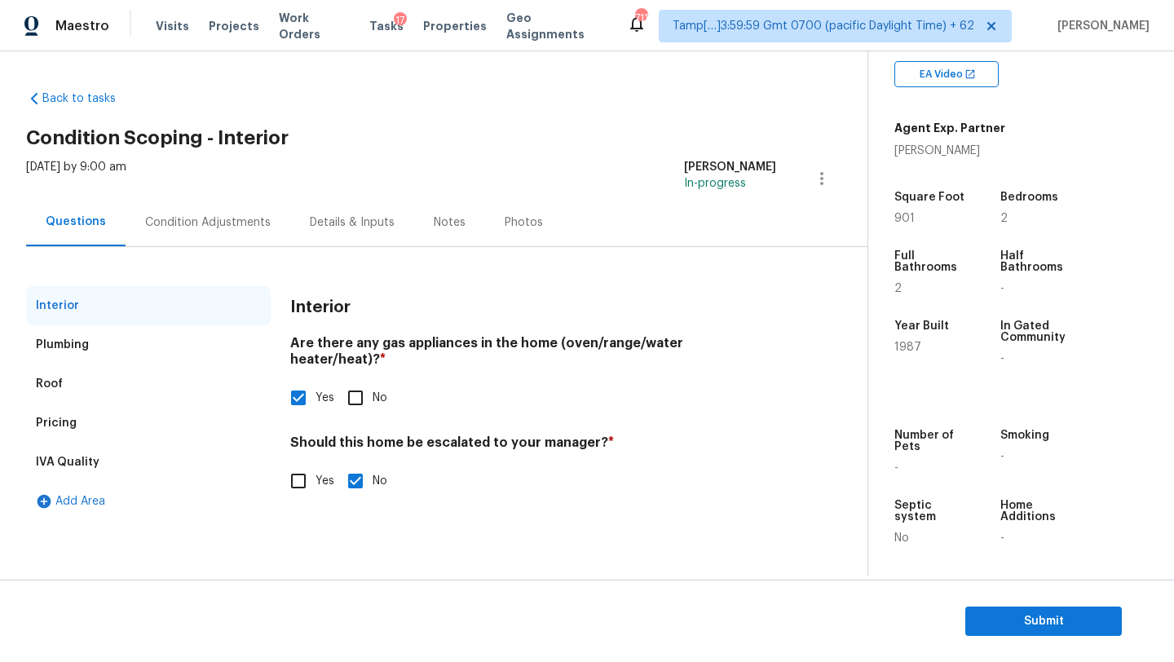
scroll to position [0, 0]
click at [280, 458] on div "Interior Plumbing Roof Pricing IVA Quality Add Area Interior Are there any gas …" at bounding box center [427, 403] width 802 height 235
click at [311, 475] on input "Yes" at bounding box center [298, 481] width 34 height 34
checkbox input "true"
checkbox input "false"
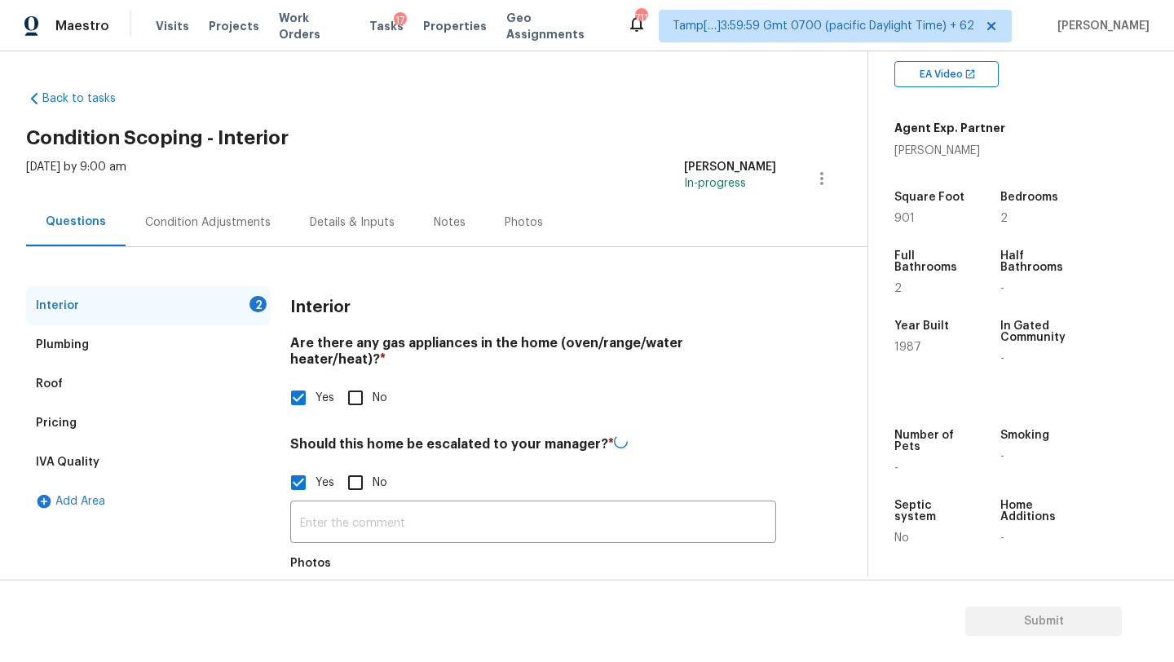
click at [312, 505] on input "text" at bounding box center [533, 524] width 486 height 38
paste input "No HVAC system only two mini-splits."
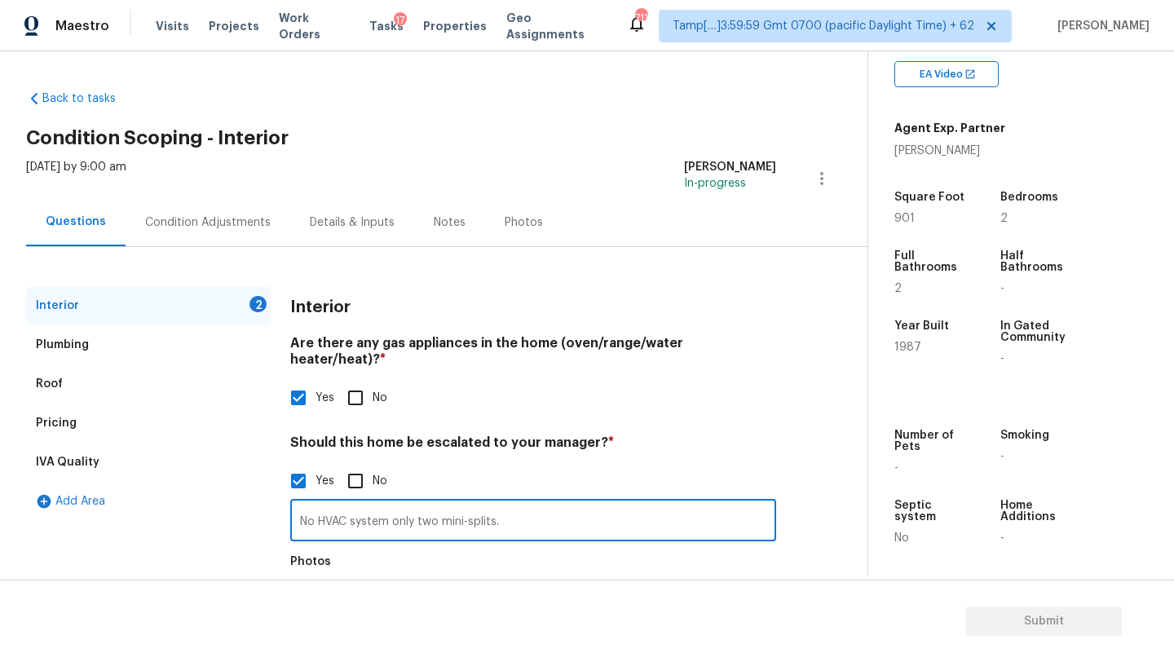
scroll to position [84, 0]
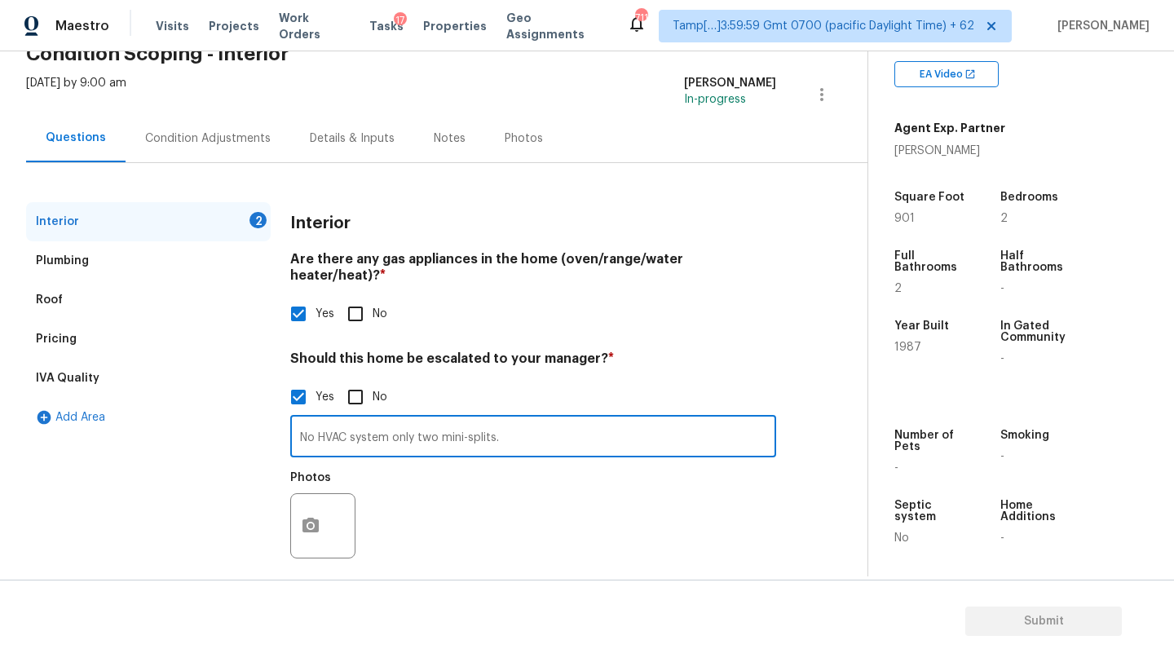
type input "No HVAC system only two mini-splits."
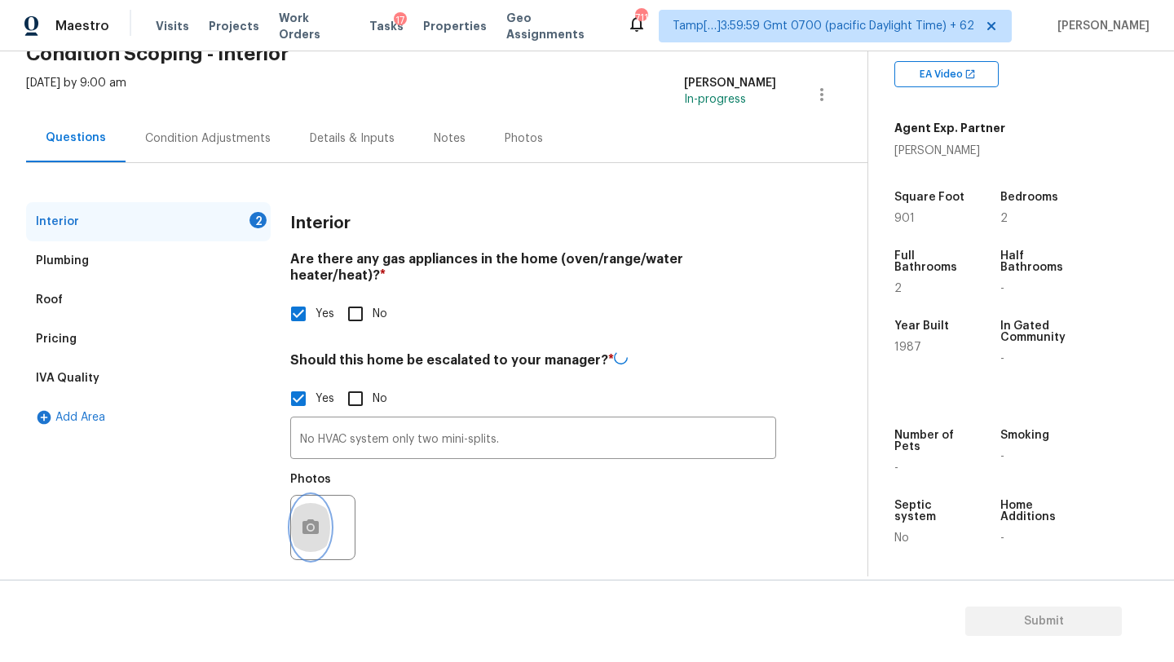
click at [312, 496] on button "button" at bounding box center [310, 528] width 39 height 64
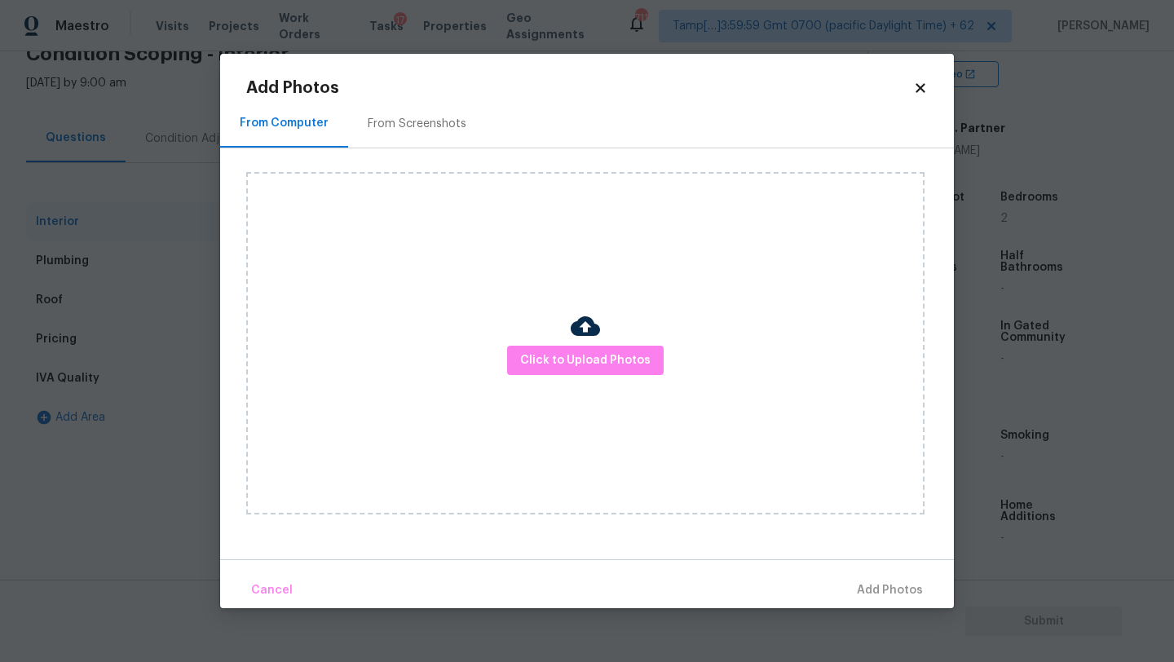
click at [412, 127] on div "From Screenshots" at bounding box center [417, 124] width 99 height 16
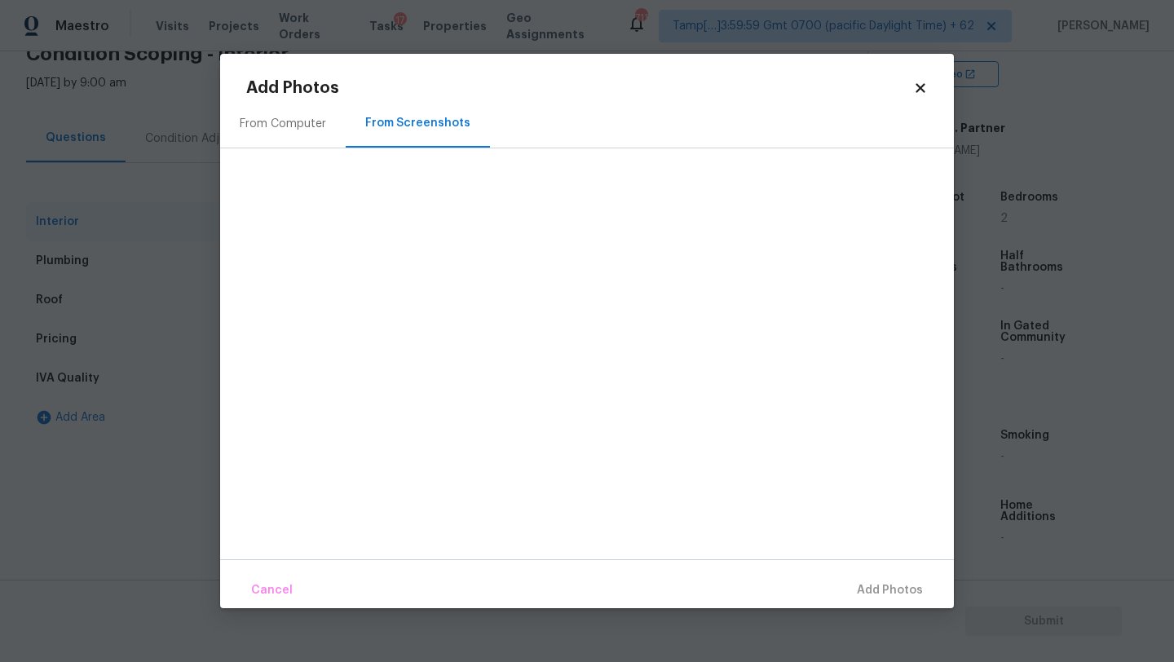
click at [258, 162] on div at bounding box center [600, 328] width 708 height 342
click at [264, 132] on div "From Computer" at bounding box center [283, 123] width 126 height 48
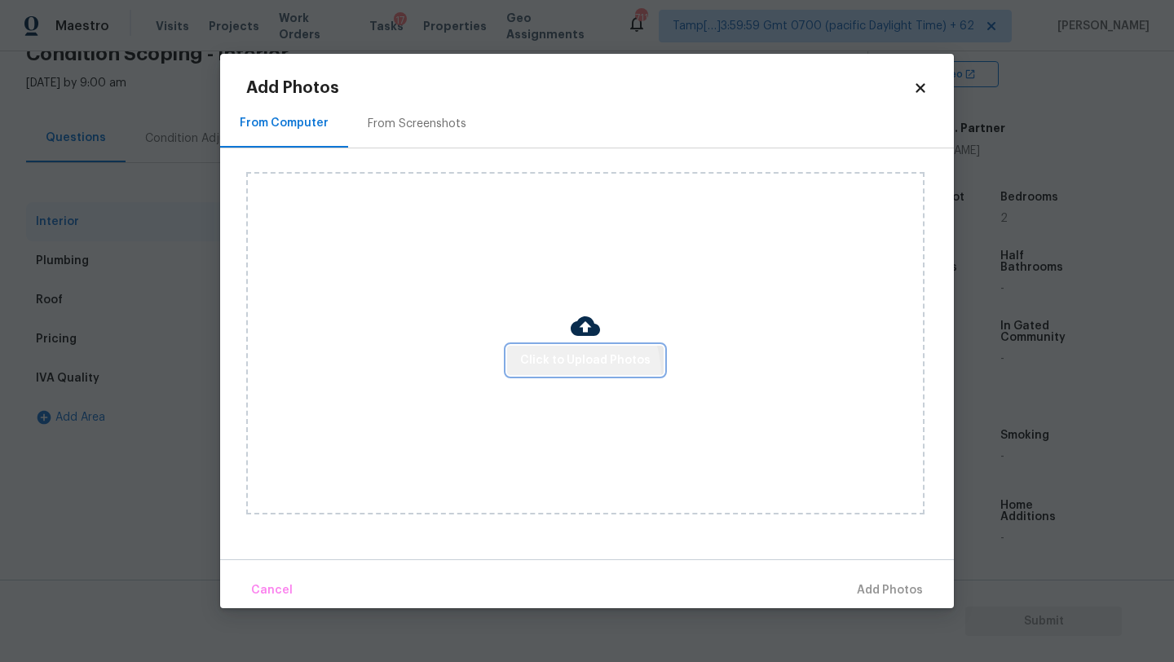
click at [556, 374] on button "Click to Upload Photos" at bounding box center [585, 361] width 157 height 30
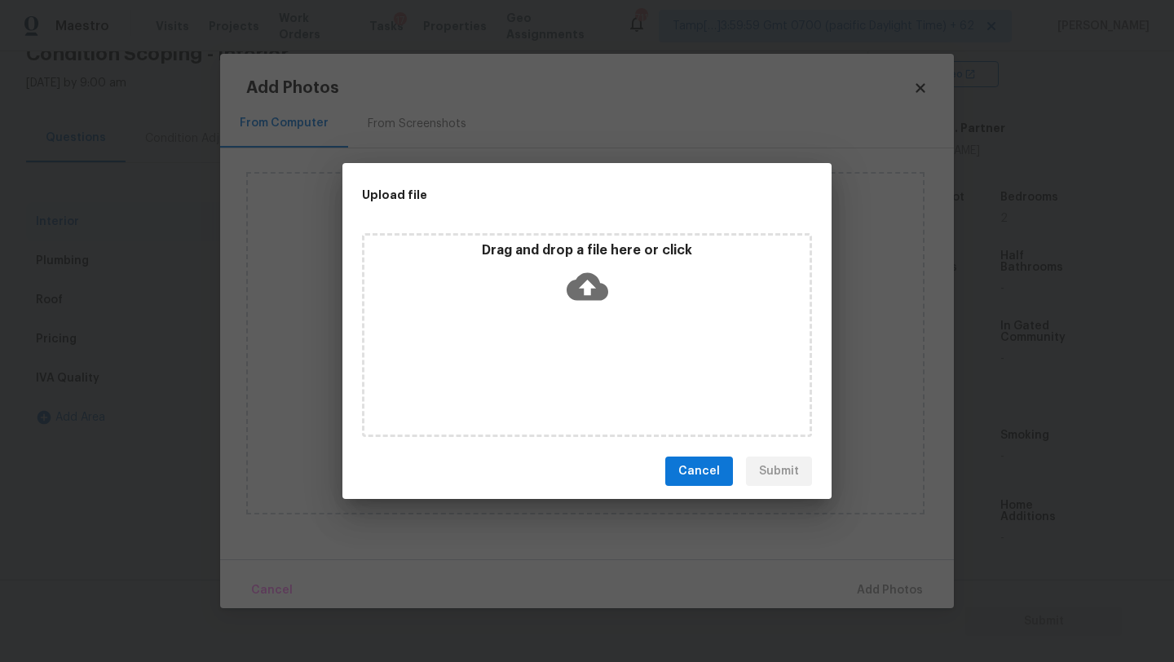
click at [563, 349] on div "Drag and drop a file here or click" at bounding box center [587, 335] width 450 height 204
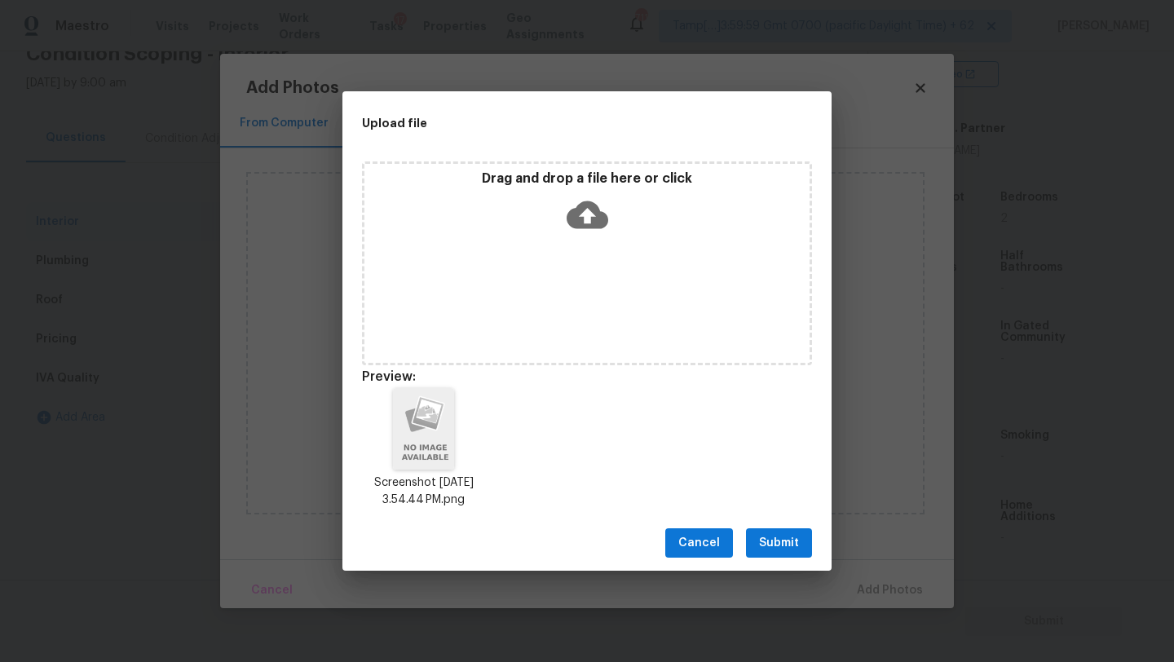
click at [791, 545] on span "Submit" at bounding box center [779, 543] width 40 height 20
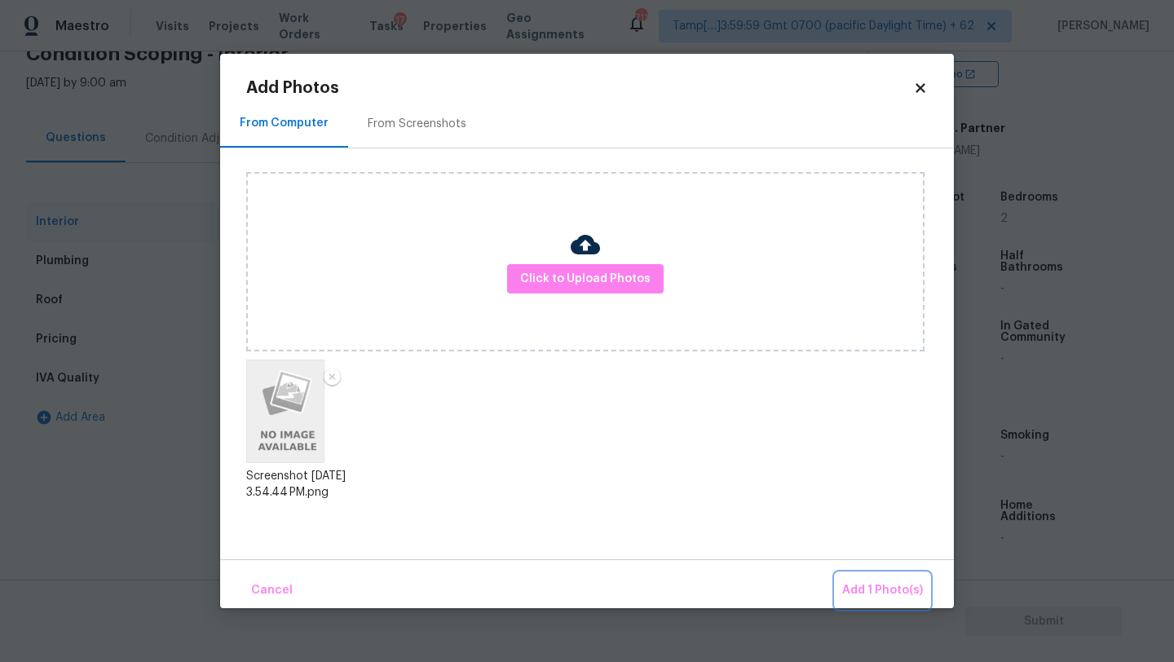
click at [854, 581] on span "Add 1 Photo(s)" at bounding box center [882, 590] width 81 height 20
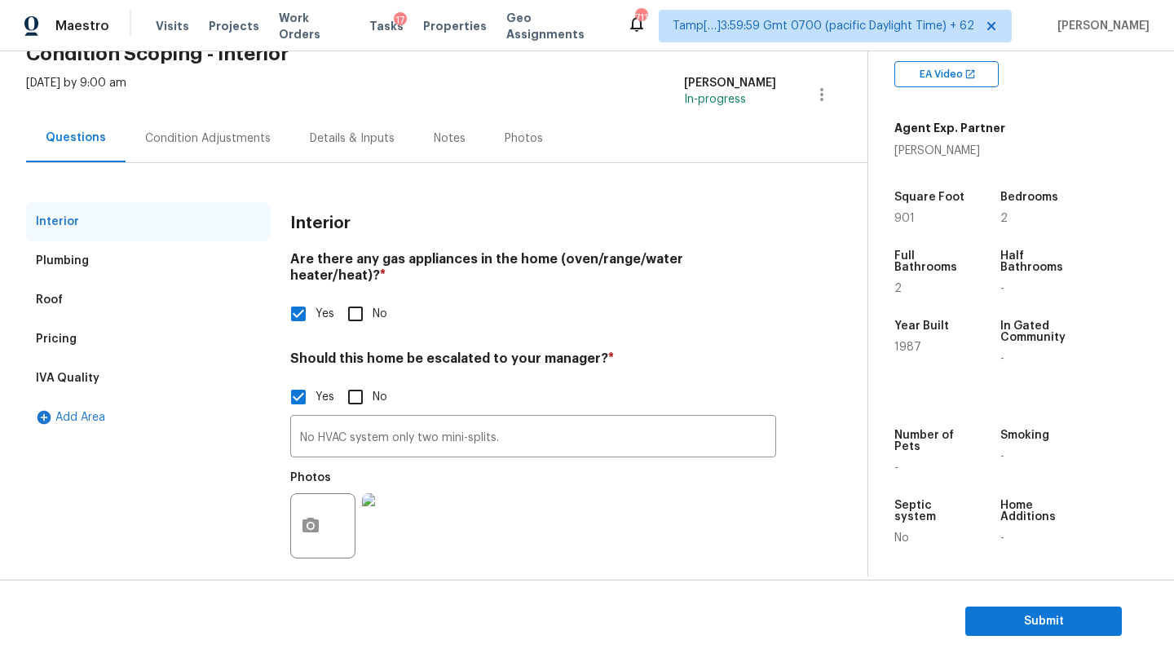
click at [154, 355] on div "Pricing" at bounding box center [148, 339] width 245 height 39
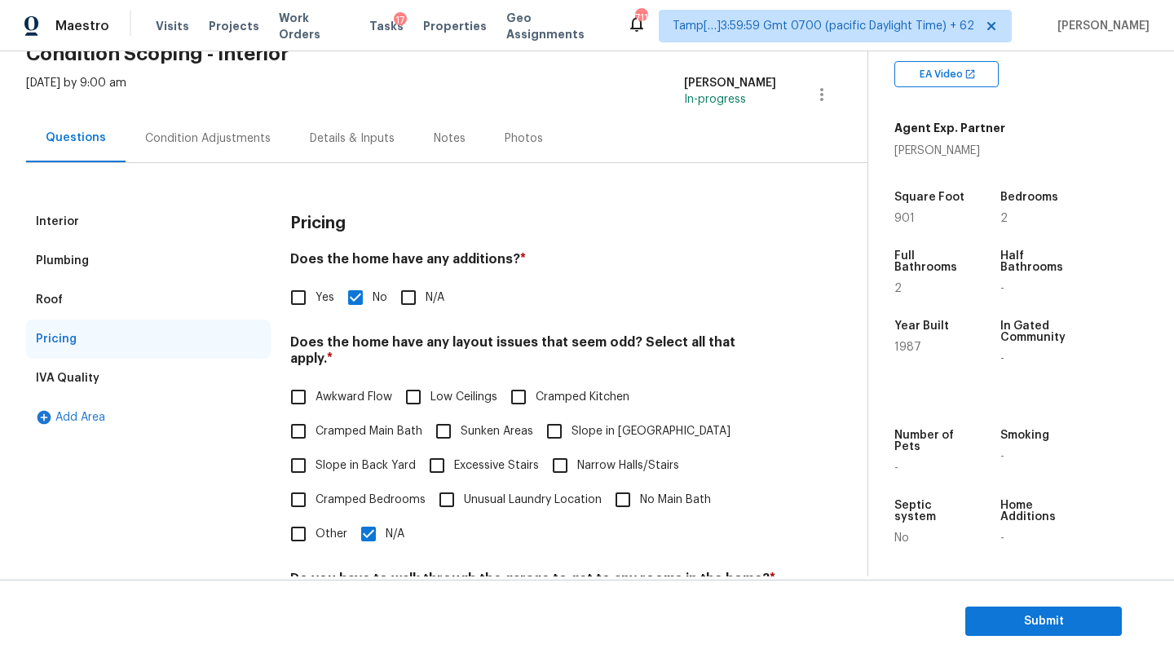
click at [302, 312] on input "Yes" at bounding box center [298, 297] width 34 height 34
checkbox input "true"
checkbox input "false"
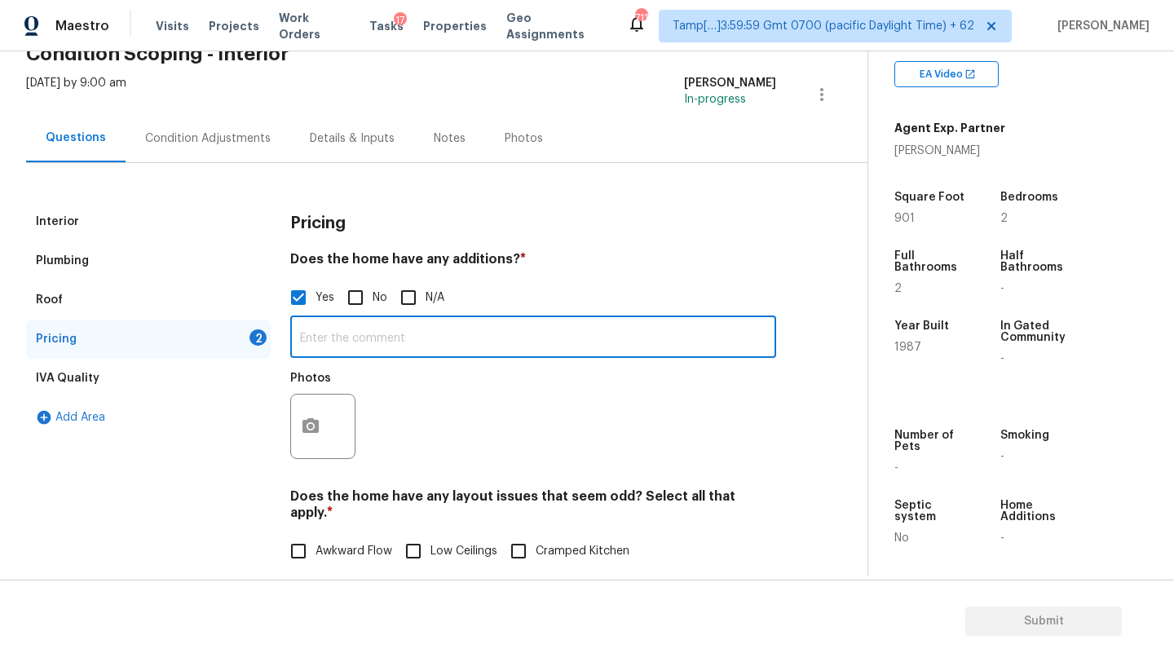
click at [332, 337] on input "text" at bounding box center [533, 339] width 486 height 38
paste input "This home has two (2) full bathrooms that are part of an addition to the home."
type input "This home has two (2) full bathrooms that are part of an addition to the home."
click at [294, 444] on button "button" at bounding box center [310, 427] width 39 height 64
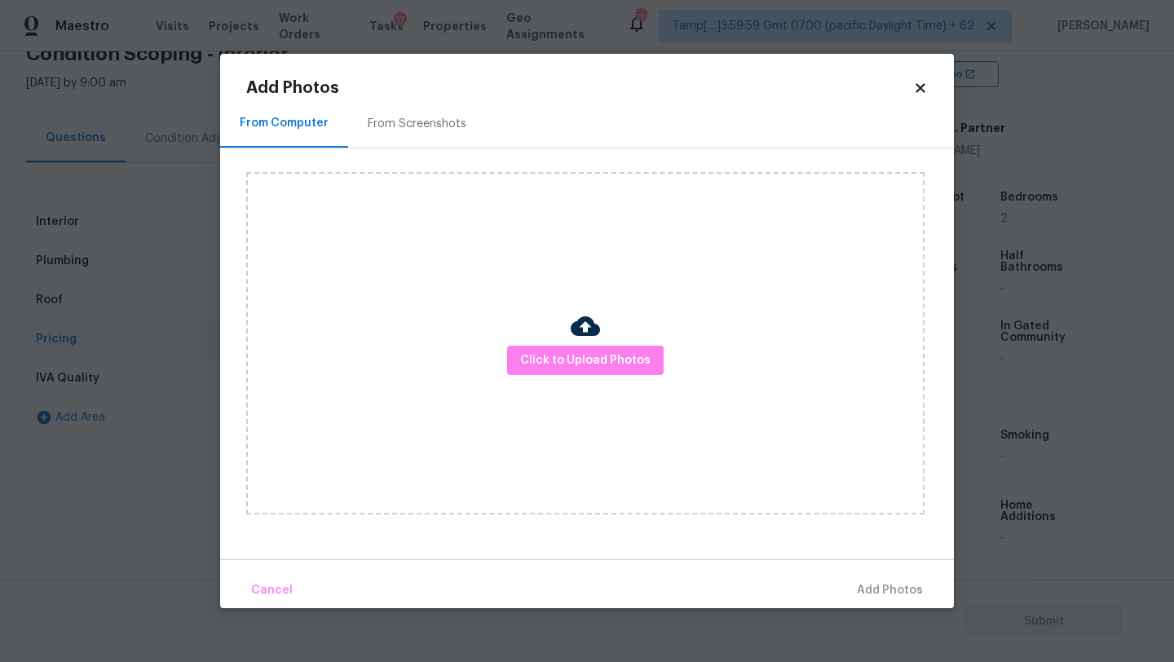
click at [567, 377] on div "Click to Upload Photos" at bounding box center [585, 343] width 678 height 342
click at [567, 347] on button "Click to Upload Photos" at bounding box center [585, 361] width 157 height 30
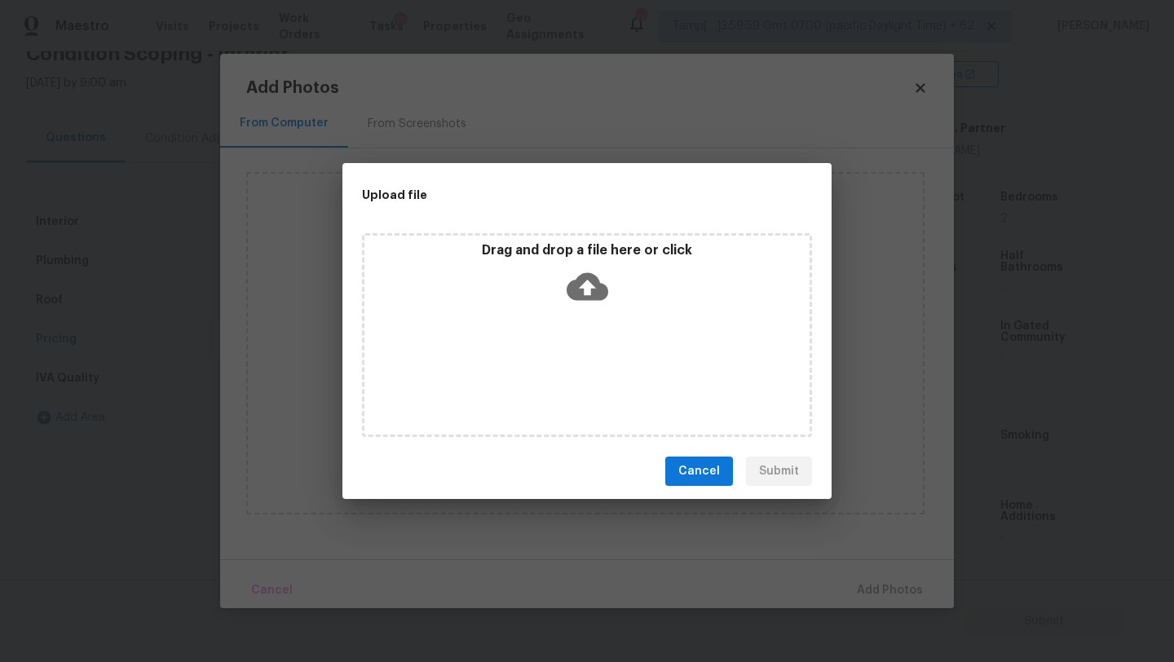
click at [567, 355] on div "Drag and drop a file here or click" at bounding box center [587, 335] width 450 height 204
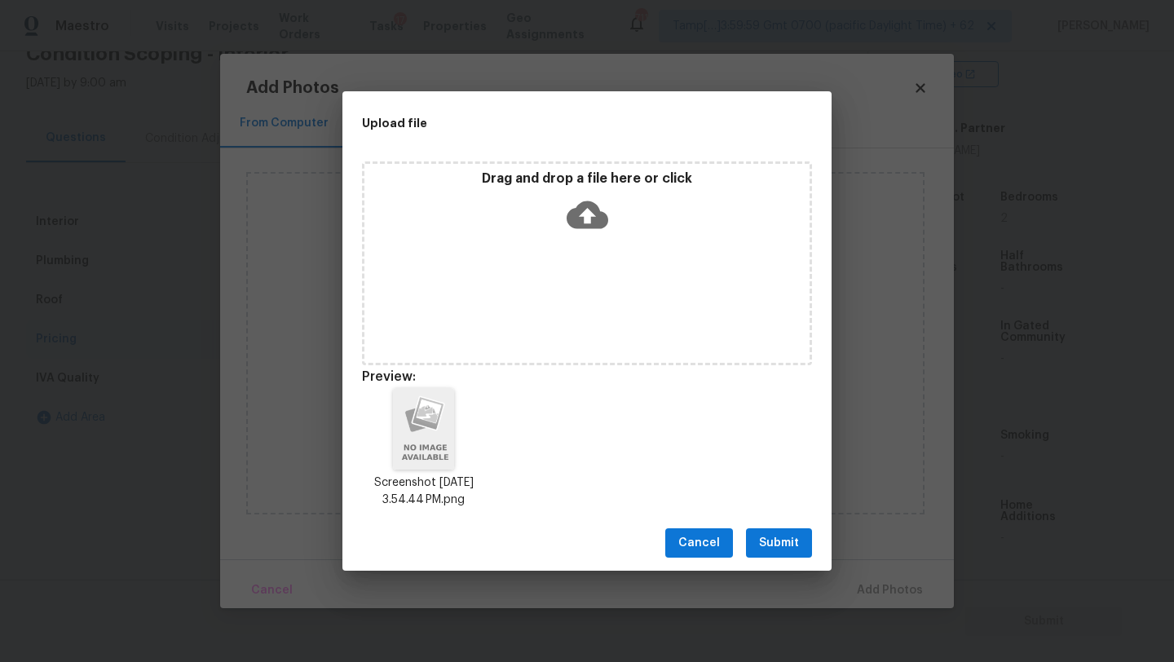
click at [795, 534] on span "Submit" at bounding box center [779, 543] width 40 height 20
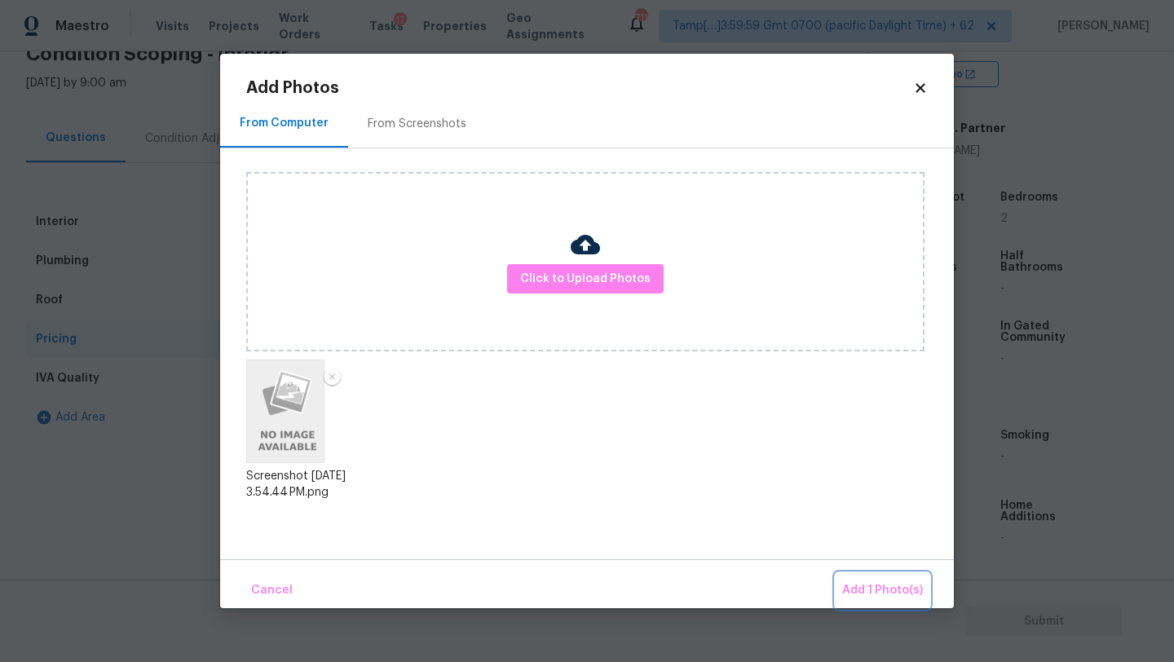
click at [846, 580] on button "Add 1 Photo(s)" at bounding box center [883, 590] width 94 height 35
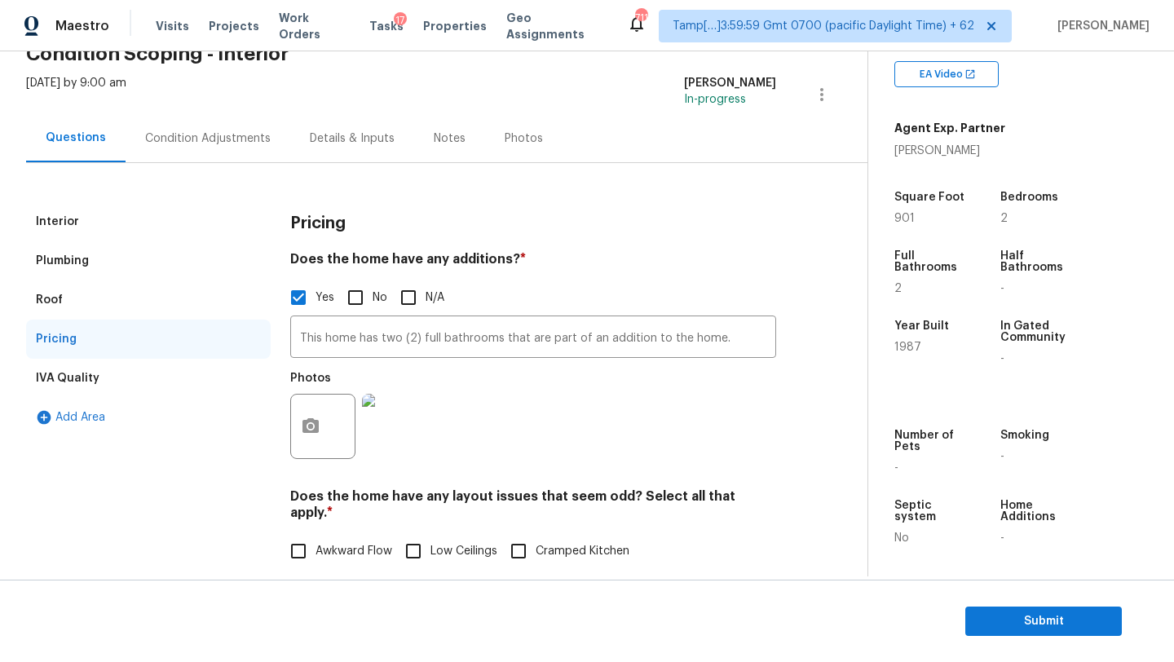
click at [207, 155] on div "Condition Adjustments" at bounding box center [208, 138] width 165 height 48
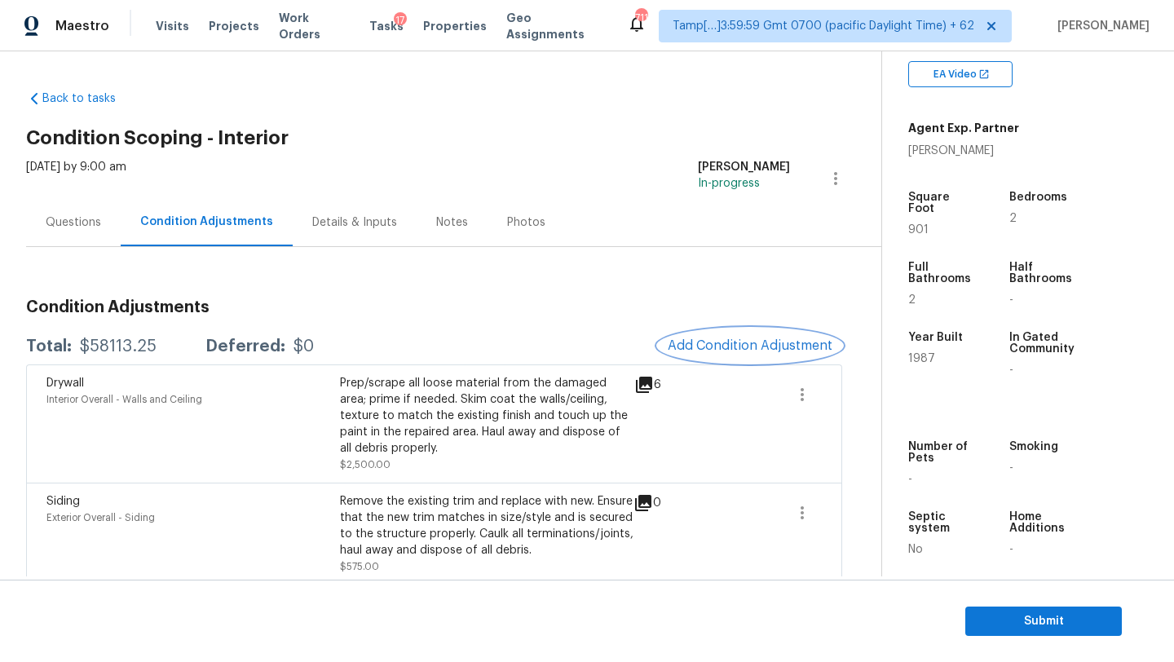
click at [763, 355] on button "Add Condition Adjustment" at bounding box center [750, 346] width 184 height 34
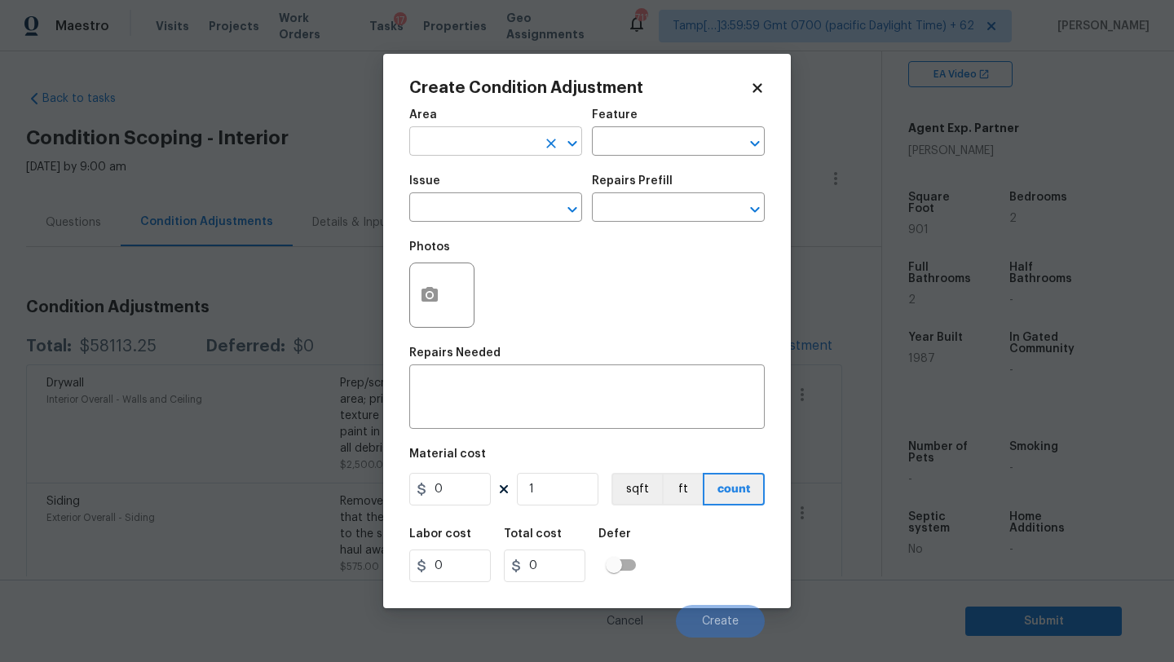
click at [508, 142] on input "text" at bounding box center [472, 142] width 127 height 25
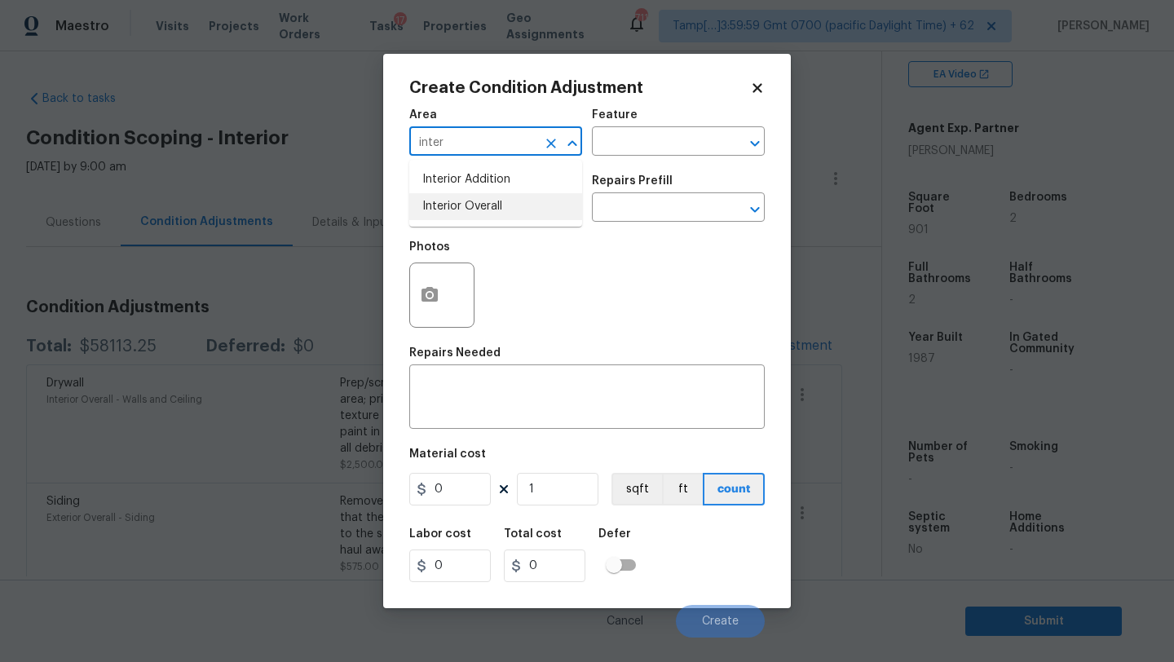
click at [517, 209] on li "Interior Overall" at bounding box center [495, 206] width 173 height 27
type input "Interior Overall"
click at [660, 123] on div "Feature" at bounding box center [678, 119] width 173 height 21
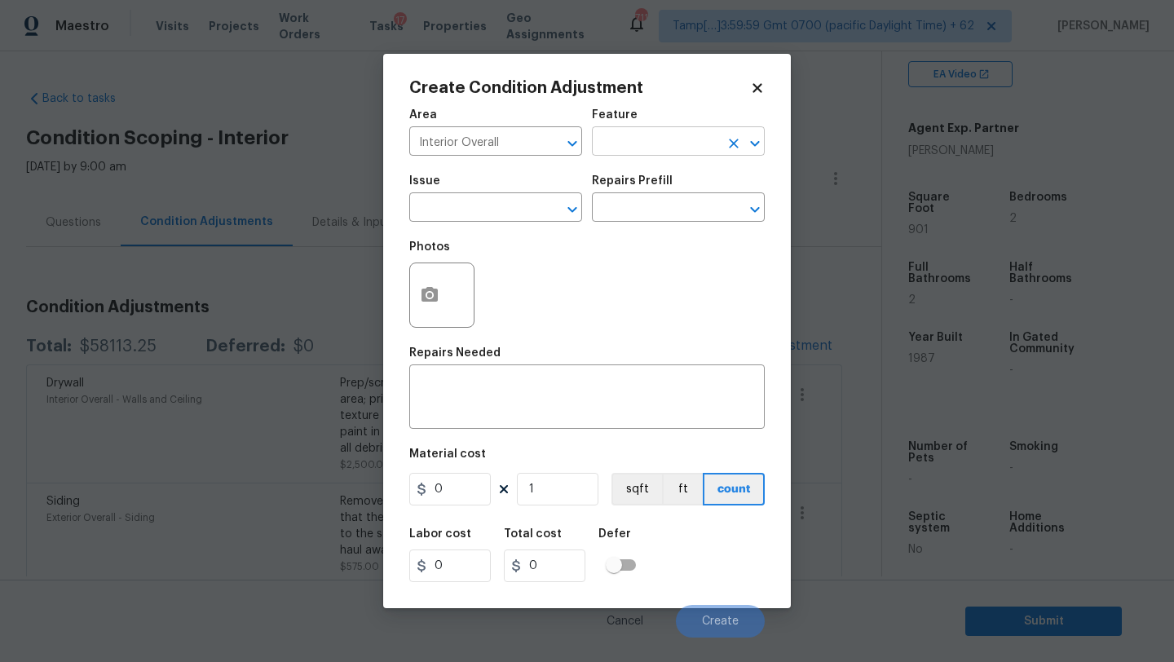
click at [661, 146] on input "text" at bounding box center [655, 142] width 127 height 25
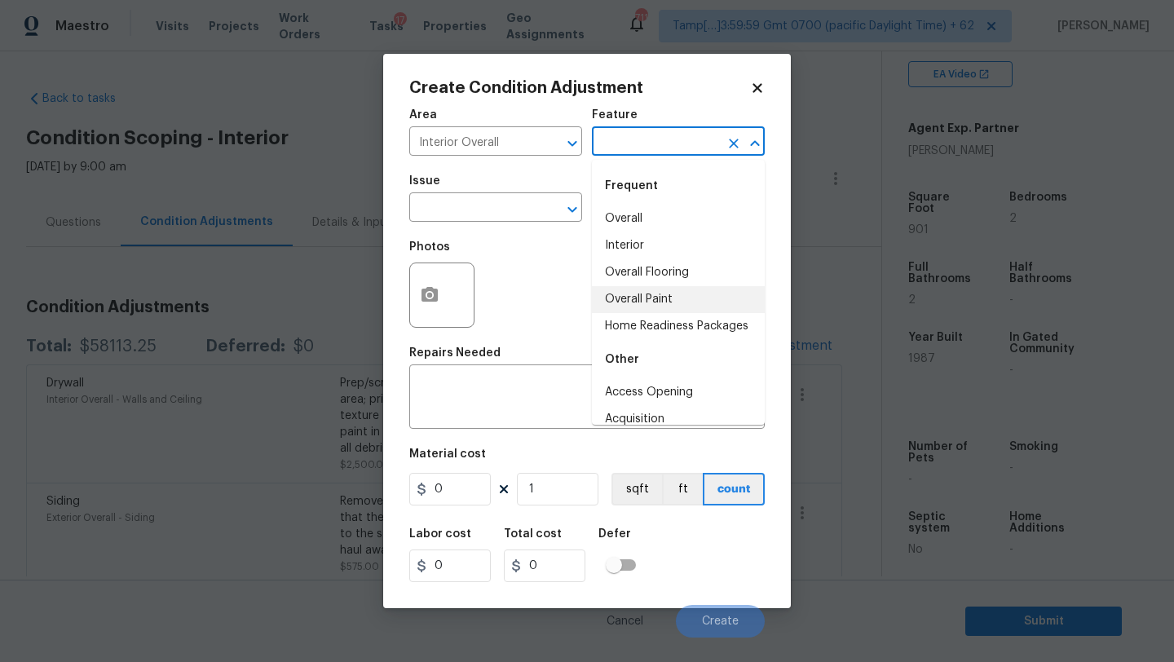
click at [657, 307] on li "Overall Paint" at bounding box center [678, 299] width 173 height 27
type input "Overall Paint"
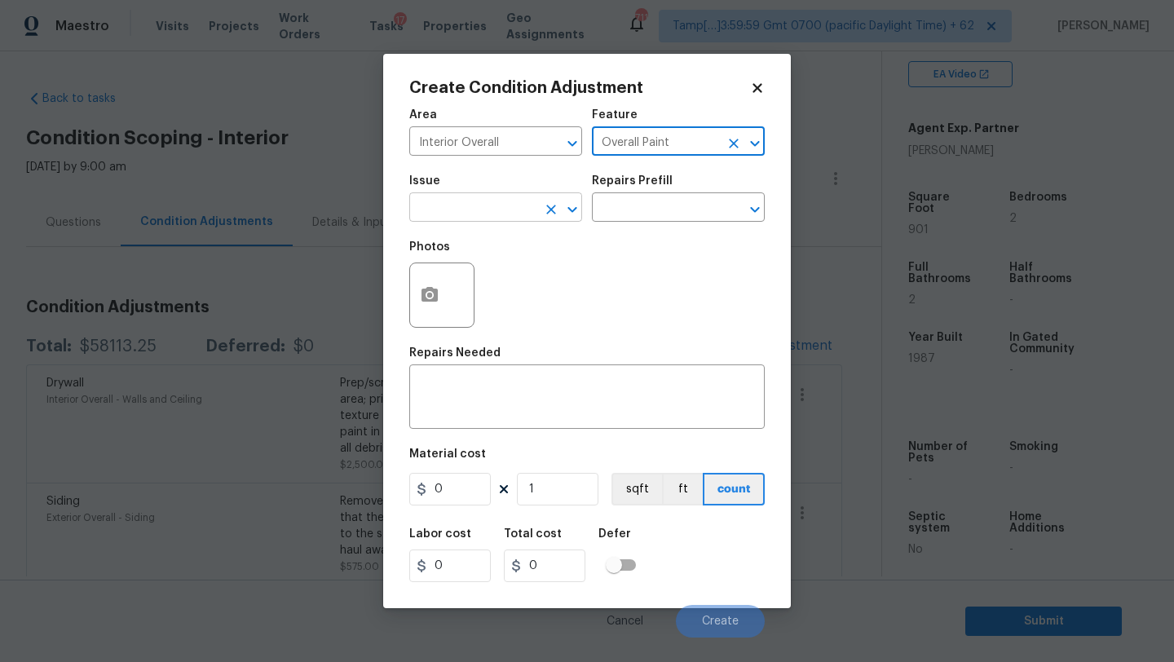
click at [478, 214] on input "text" at bounding box center [472, 208] width 127 height 25
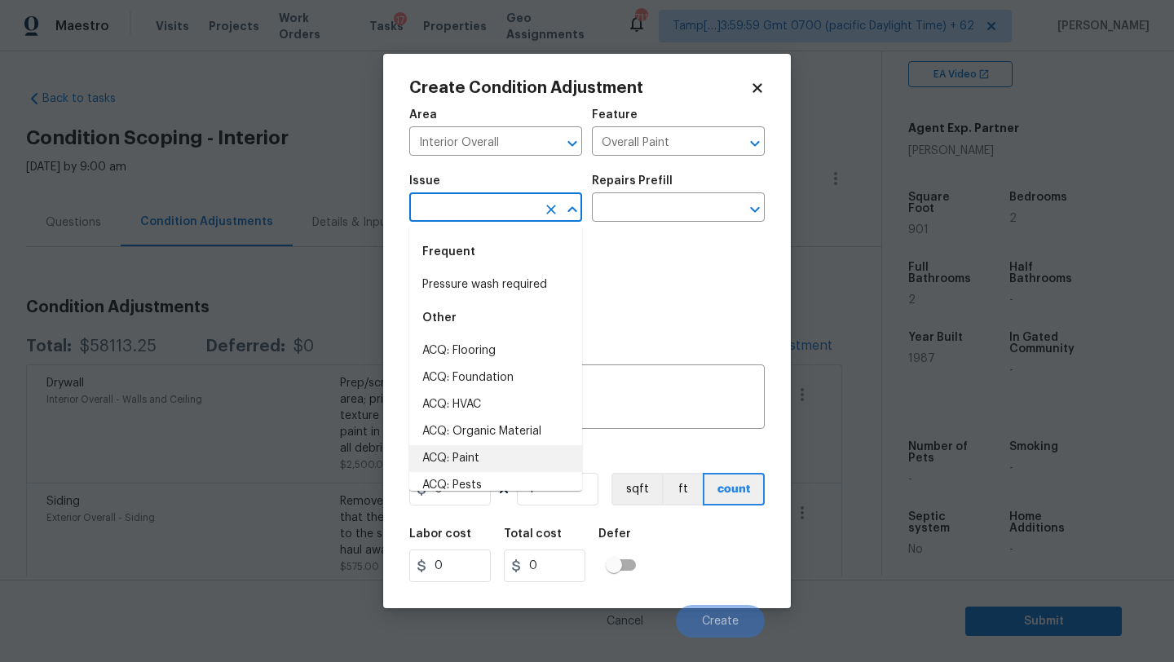
click at [472, 457] on li "ACQ: Paint" at bounding box center [495, 458] width 173 height 27
type input "ACQ: Paint"
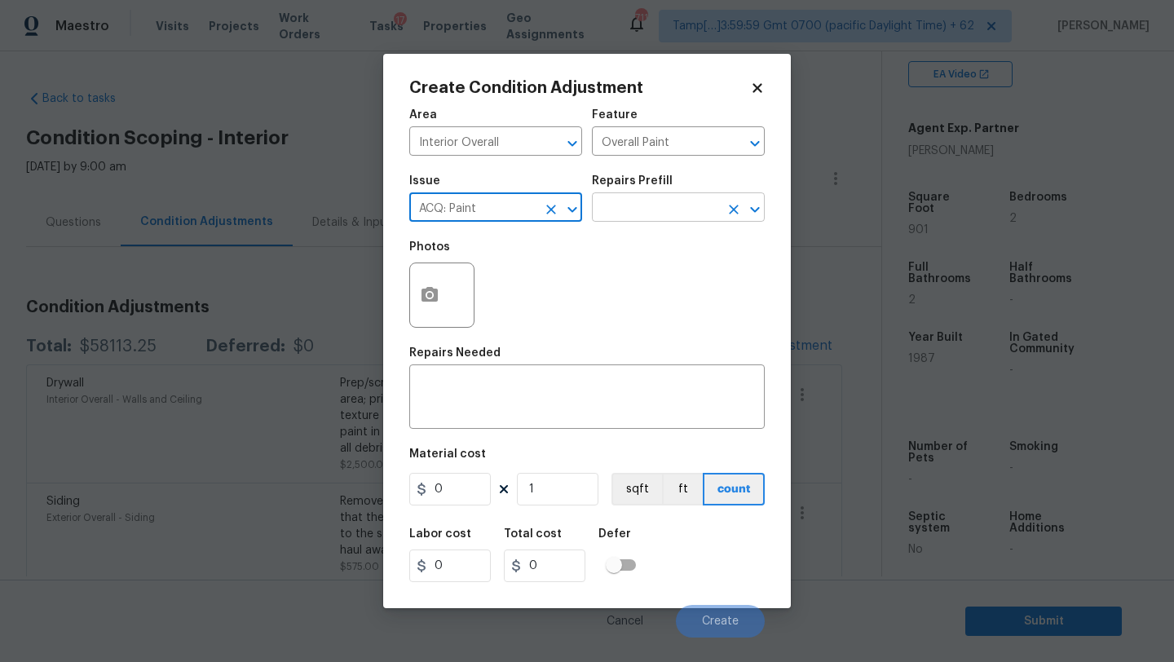
click at [646, 214] on input "text" at bounding box center [655, 208] width 127 height 25
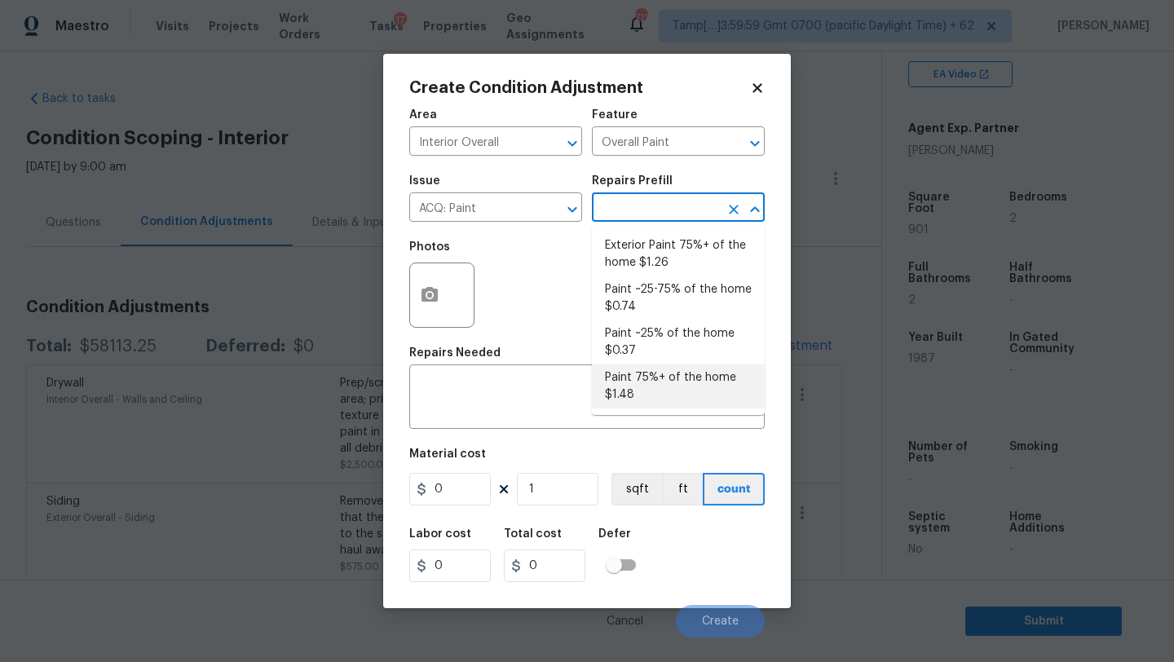
click at [656, 393] on li "Paint 75%+ of the home $1.48" at bounding box center [678, 386] width 173 height 44
type input "Acquisition"
type textarea "Acquisition Scope: 75%+ of the home will likely require interior paint"
type input "1.48"
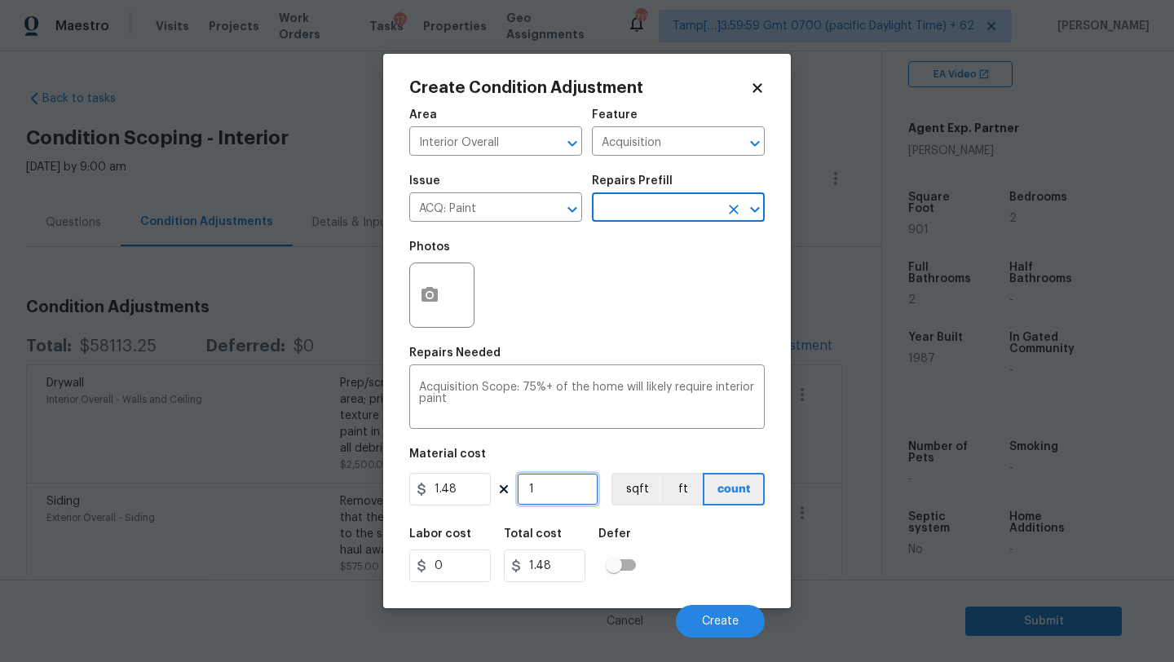
click at [567, 494] on input "1" at bounding box center [558, 489] width 82 height 33
type input "9"
type input "13.32"
type input "90"
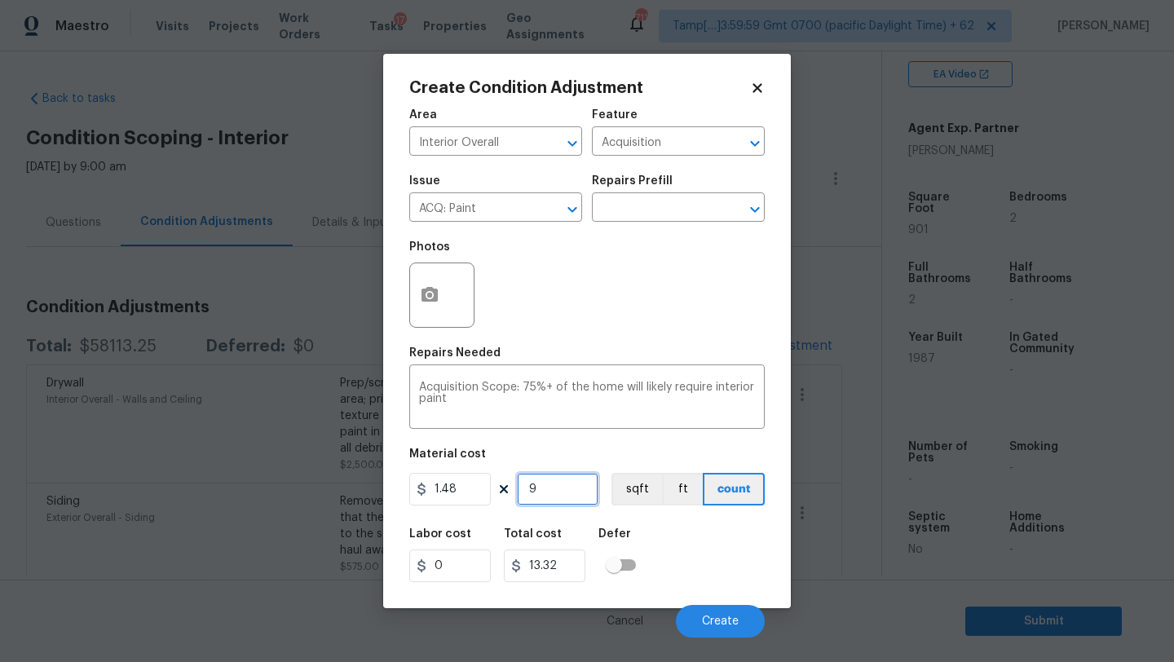
type input "133.2"
type input "901"
type input "1333.48"
type input "901"
click at [692, 615] on button "Create" at bounding box center [720, 621] width 89 height 33
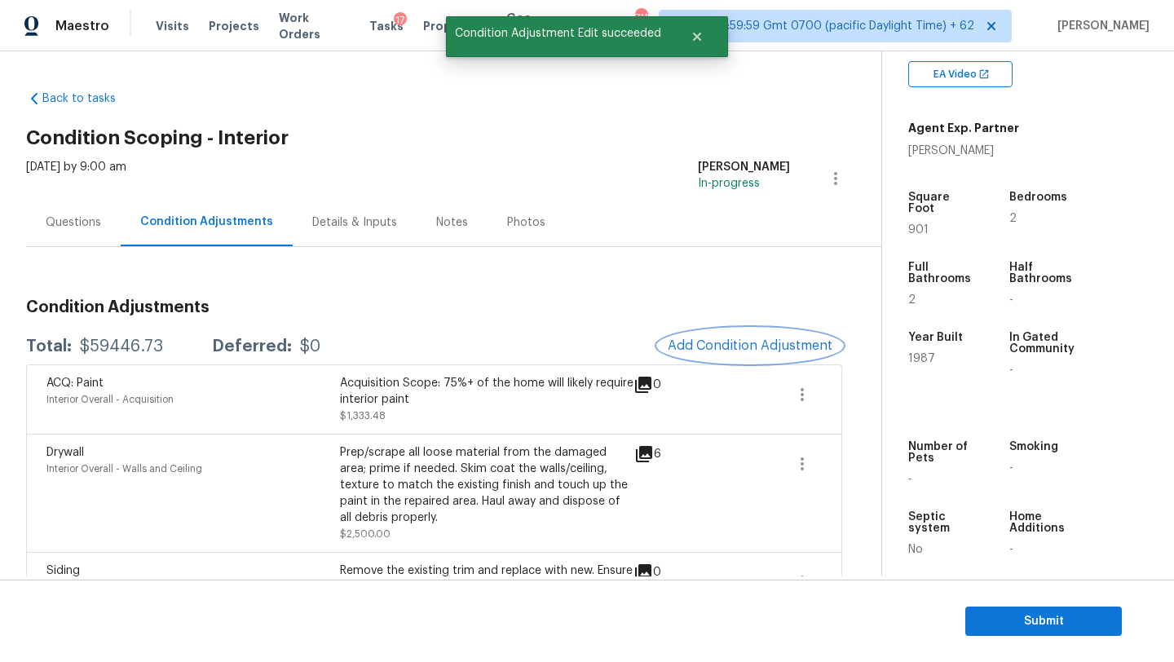
click at [742, 355] on button "Add Condition Adjustment" at bounding box center [750, 346] width 184 height 34
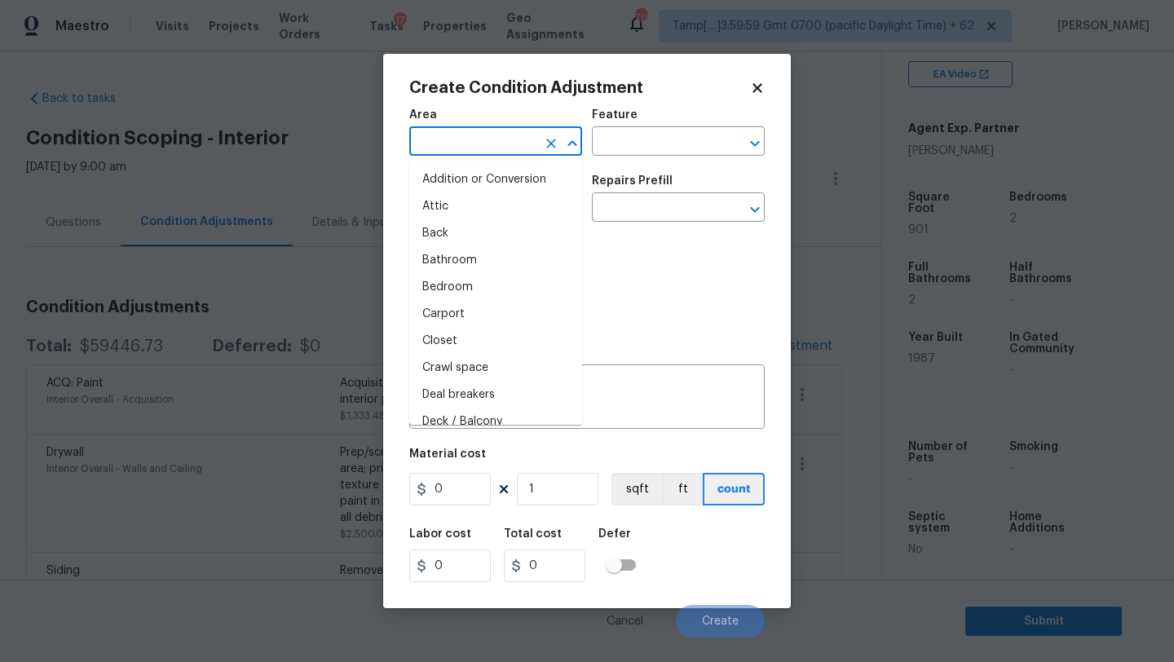
click at [482, 152] on input "text" at bounding box center [472, 142] width 127 height 25
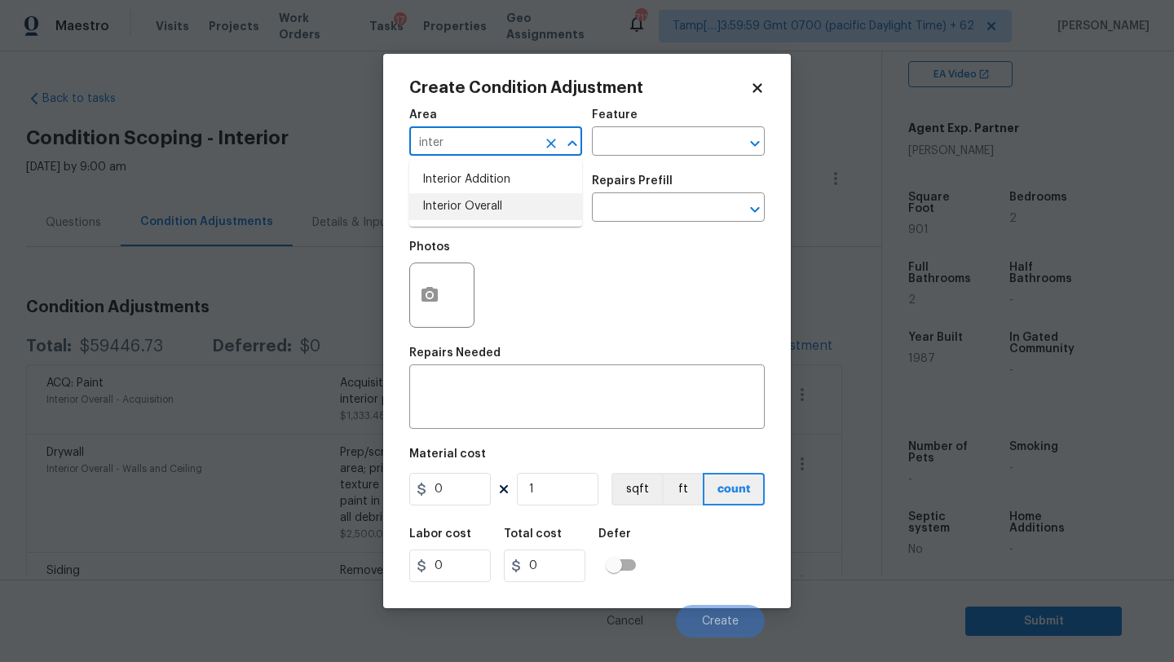
click at [485, 210] on li "Interior Overall" at bounding box center [495, 206] width 173 height 27
type input "Interior Overall"
click at [605, 149] on input "text" at bounding box center [655, 142] width 127 height 25
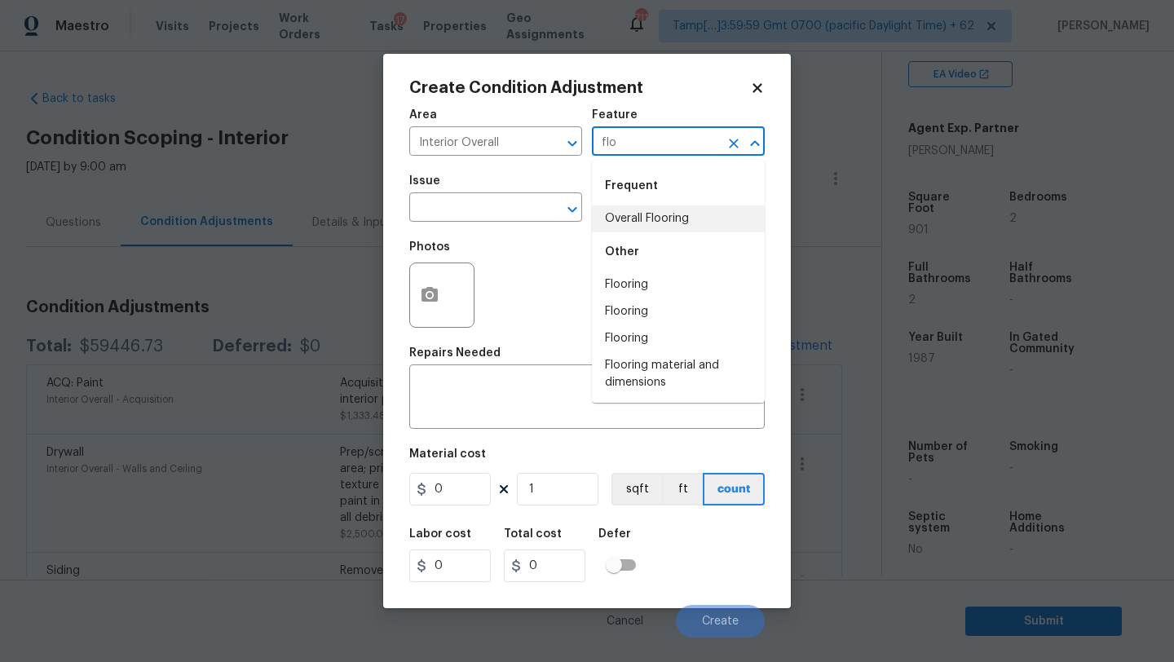
click at [606, 209] on li "Overall Flooring" at bounding box center [678, 218] width 173 height 27
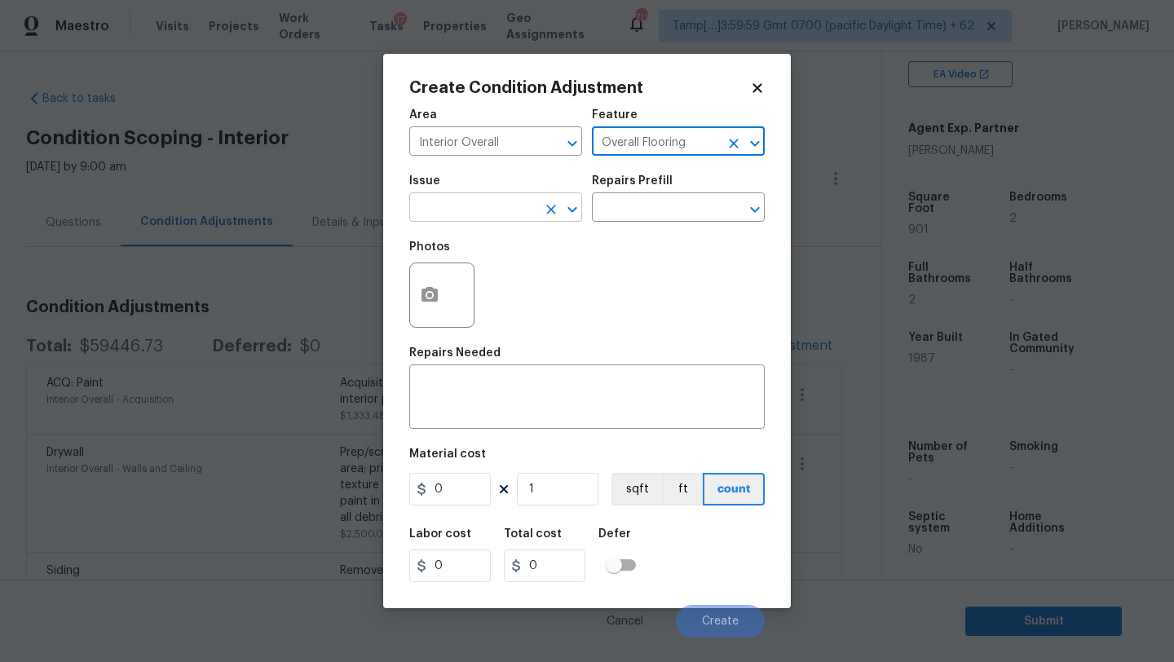
type input "Overall Flooring"
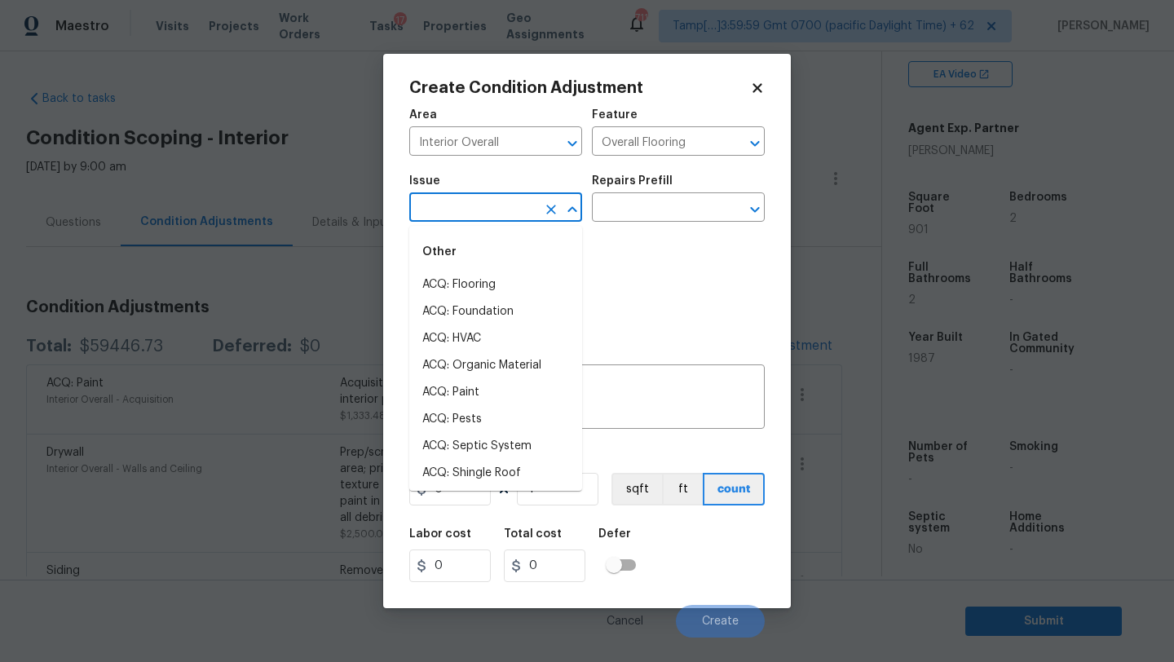
click at [495, 198] on input "text" at bounding box center [472, 208] width 127 height 25
click at [494, 280] on li "ACQ: Flooring" at bounding box center [495, 284] width 173 height 27
type input "ACQ: Flooring"
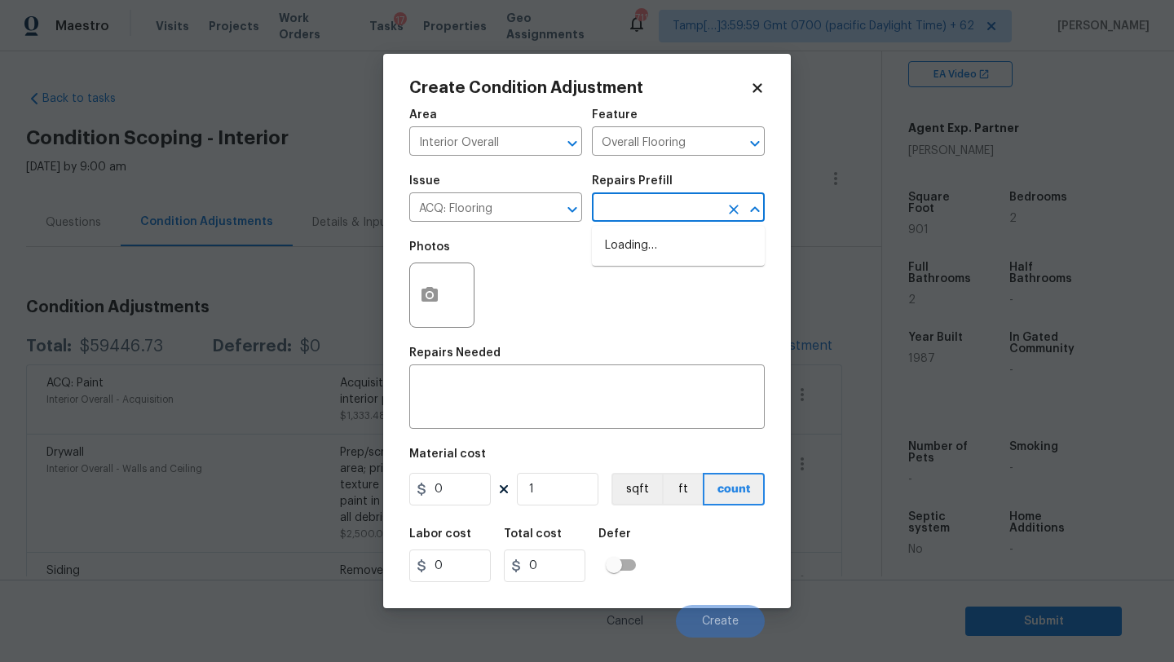
click at [628, 208] on input "text" at bounding box center [655, 208] width 127 height 25
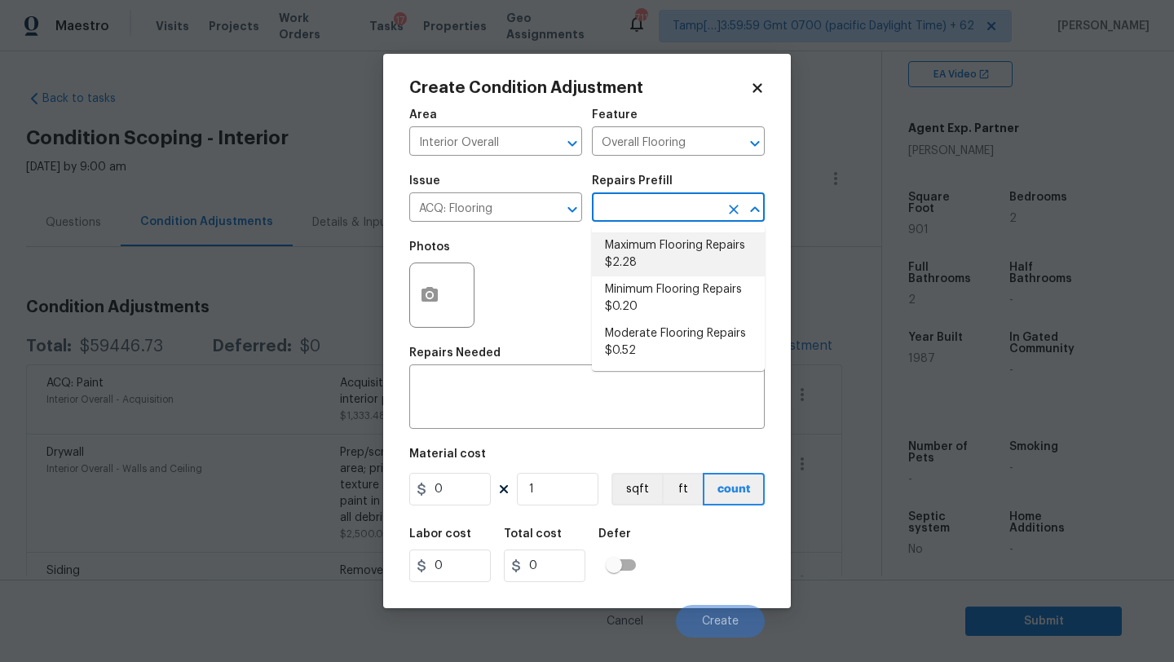
click at [634, 235] on li "Maximum Flooring Repairs $2.28" at bounding box center [678, 254] width 173 height 44
type input "Acquisition"
type textarea "Acquisition Scope: Maximum flooring repairs"
type input "2.28"
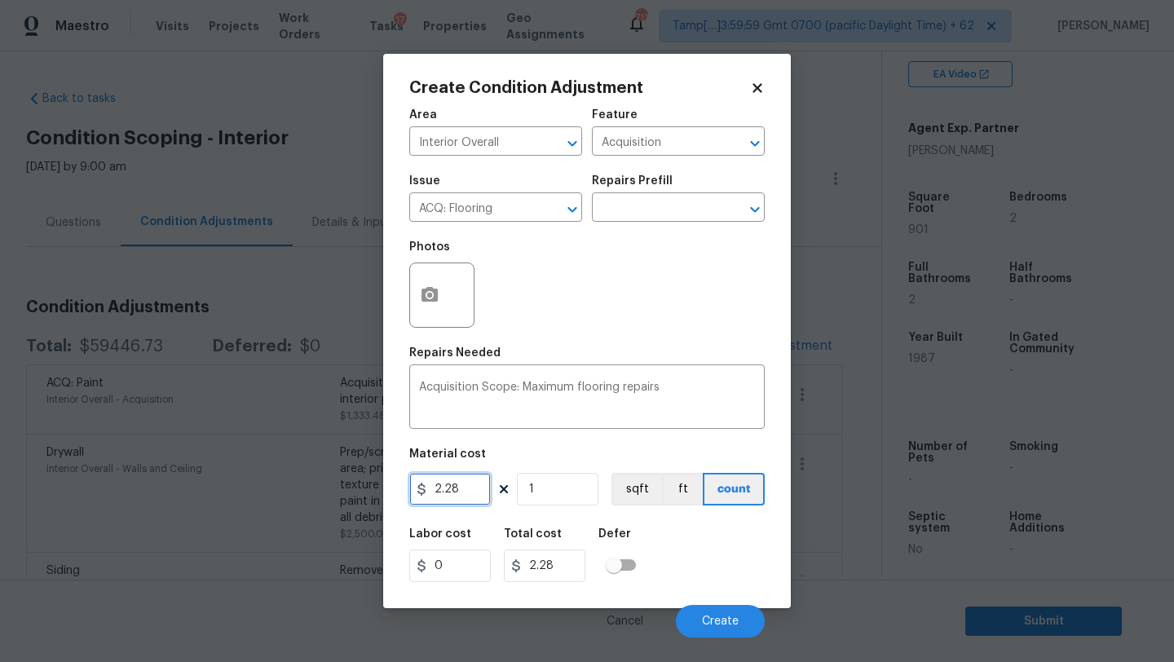
click at [466, 485] on input "2.28" at bounding box center [450, 489] width 82 height 33
type input "5.5"
click at [562, 492] on input "1" at bounding box center [558, 489] width 82 height 33
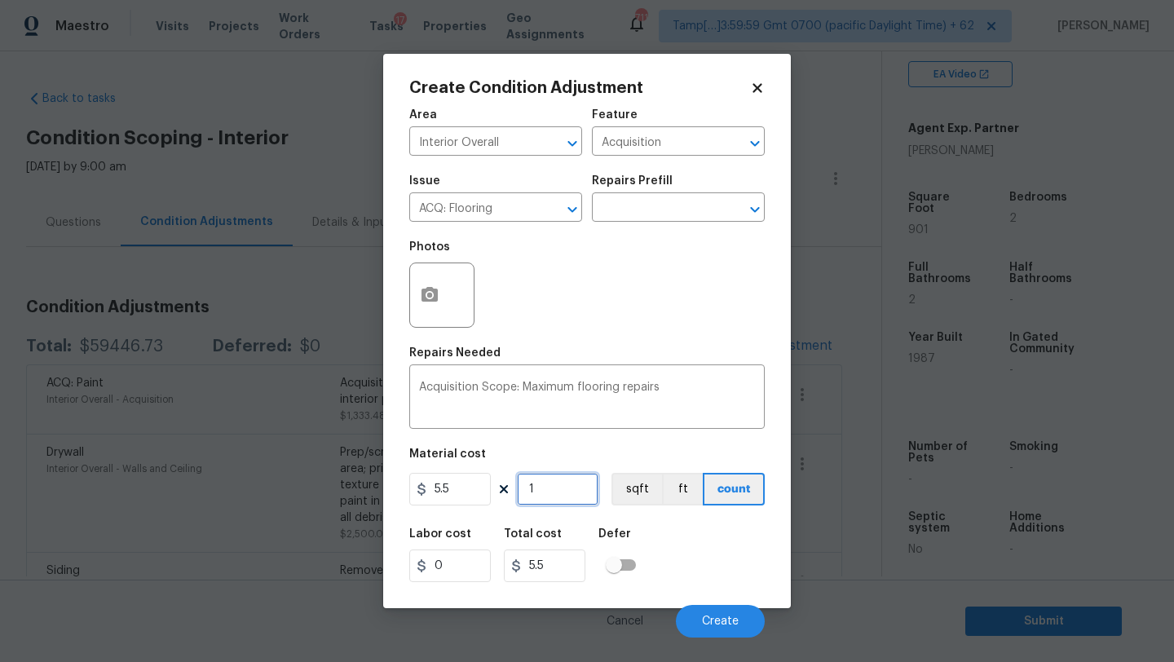
click at [562, 492] on input "1" at bounding box center [558, 489] width 82 height 33
type input "0"
type input "9"
type input "49.5"
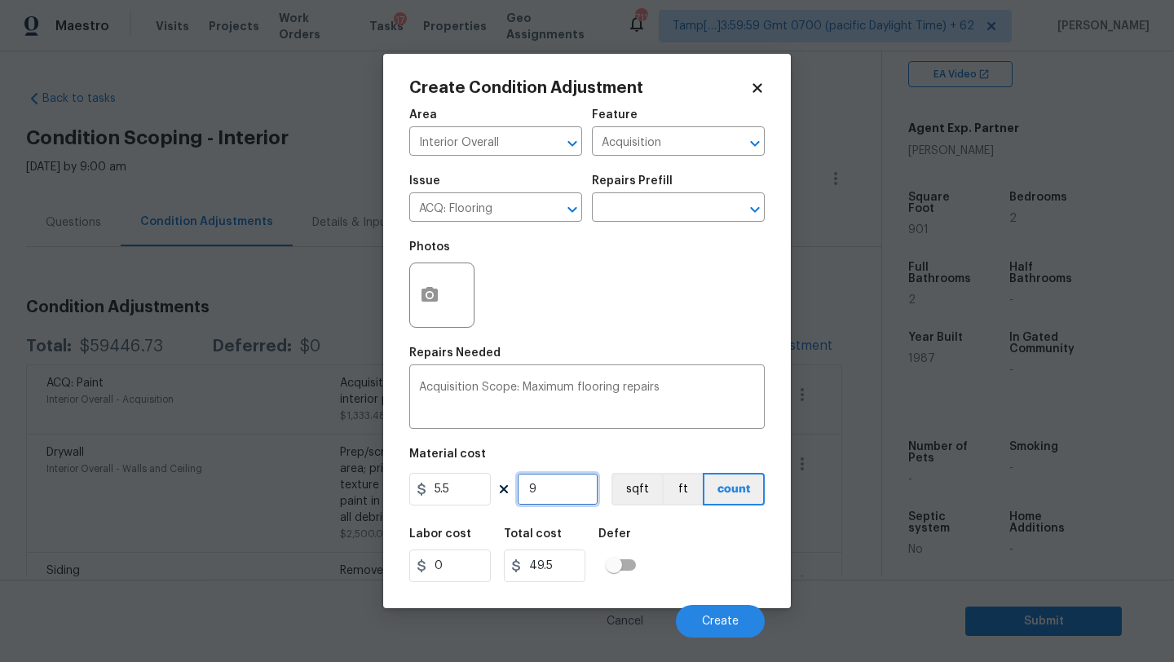
type input "90"
type input "495"
type input "901"
type input "4955.5"
type input "901"
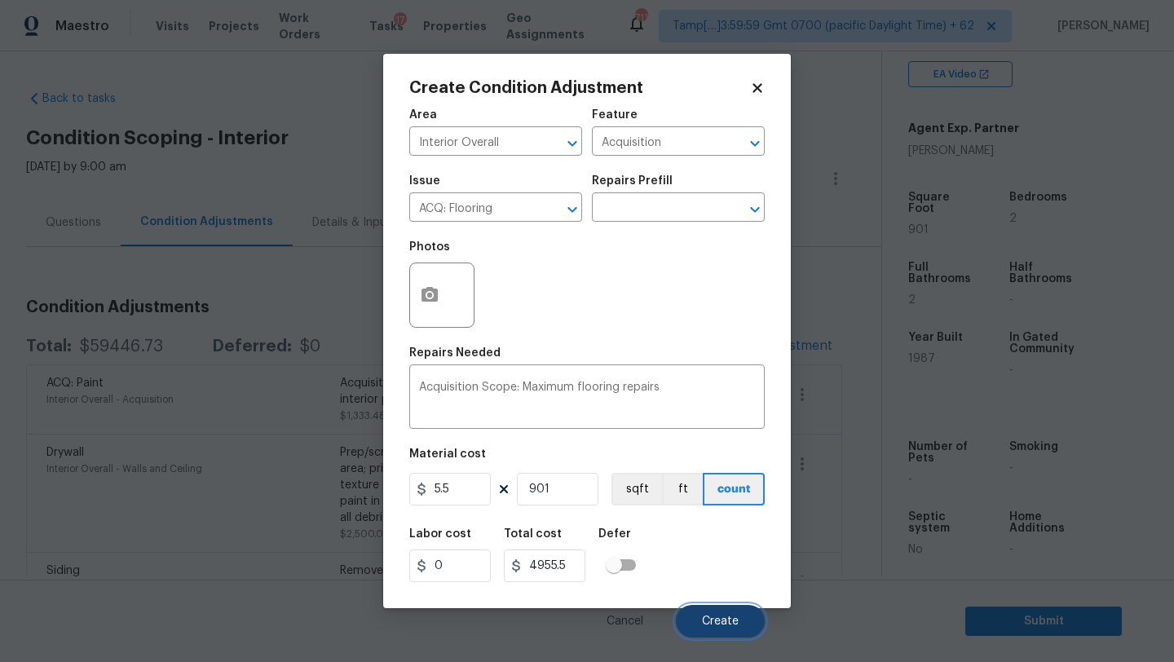
click at [739, 621] on button "Create" at bounding box center [720, 621] width 89 height 33
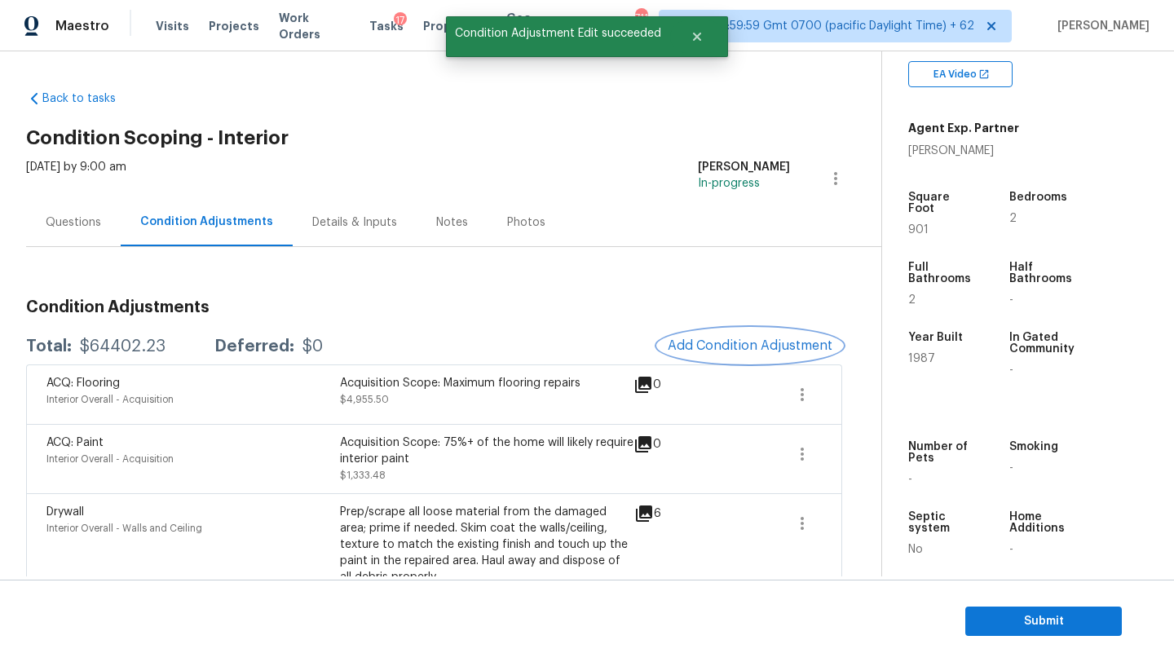
scroll to position [60, 0]
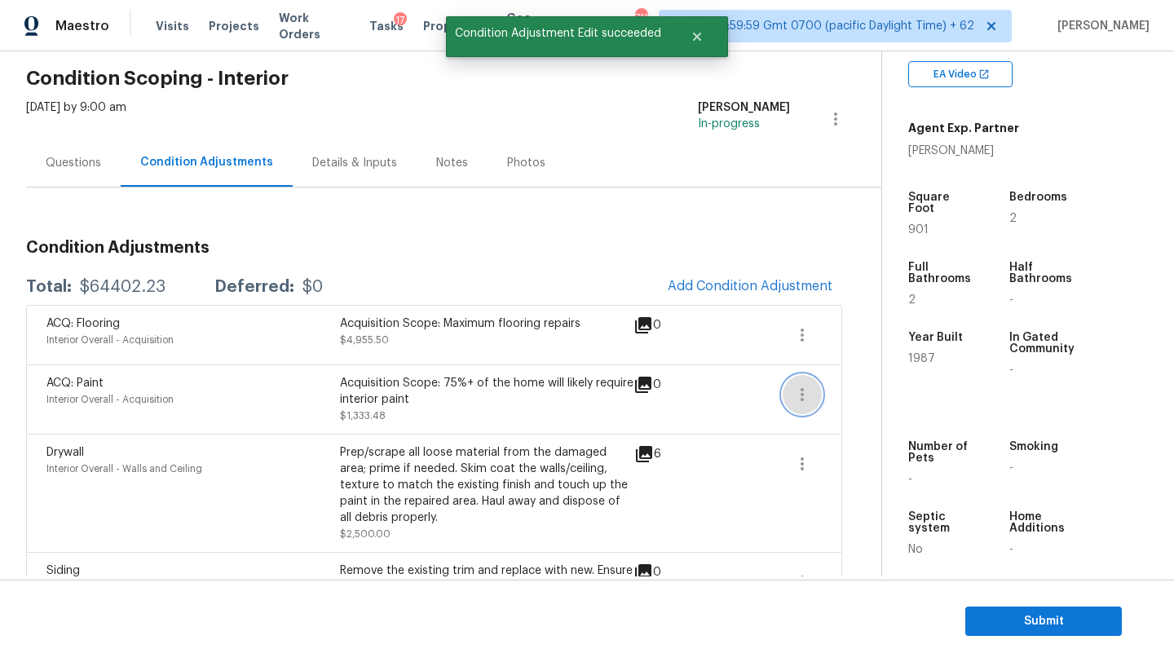
click at [809, 390] on icon "button" at bounding box center [802, 395] width 20 height 20
click at [857, 390] on div "Edit" at bounding box center [894, 391] width 127 height 16
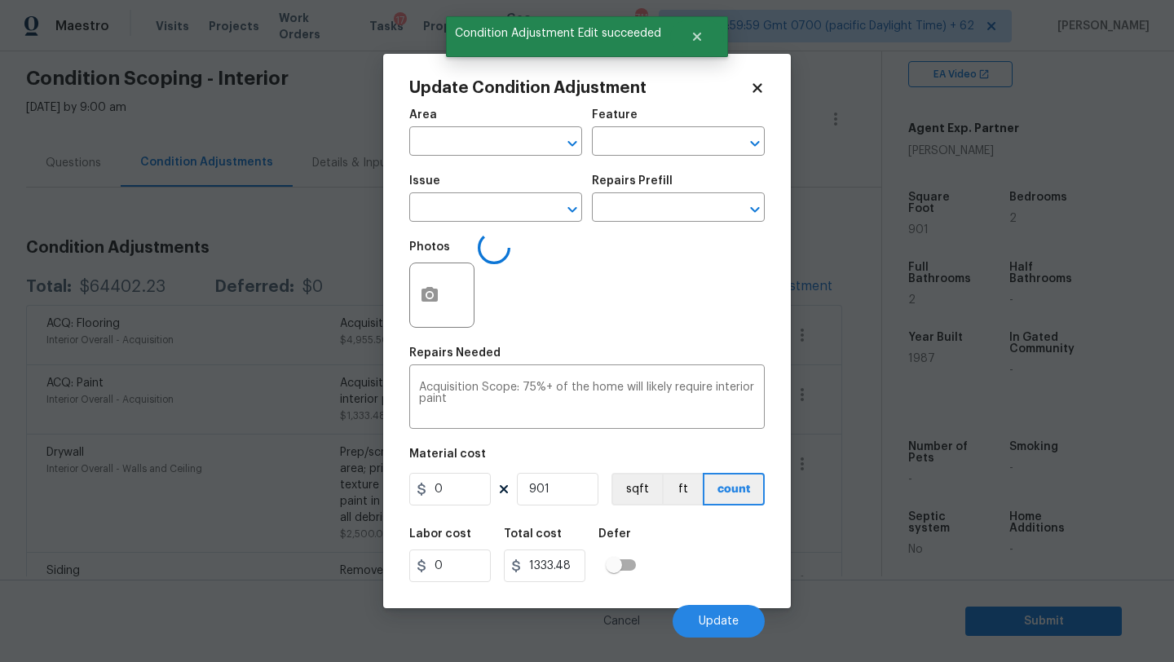
type input "Interior Overall"
type input "Acquisition"
type input "ACQ: Paint"
type input "1.48"
click at [733, 624] on span "Update" at bounding box center [719, 621] width 40 height 12
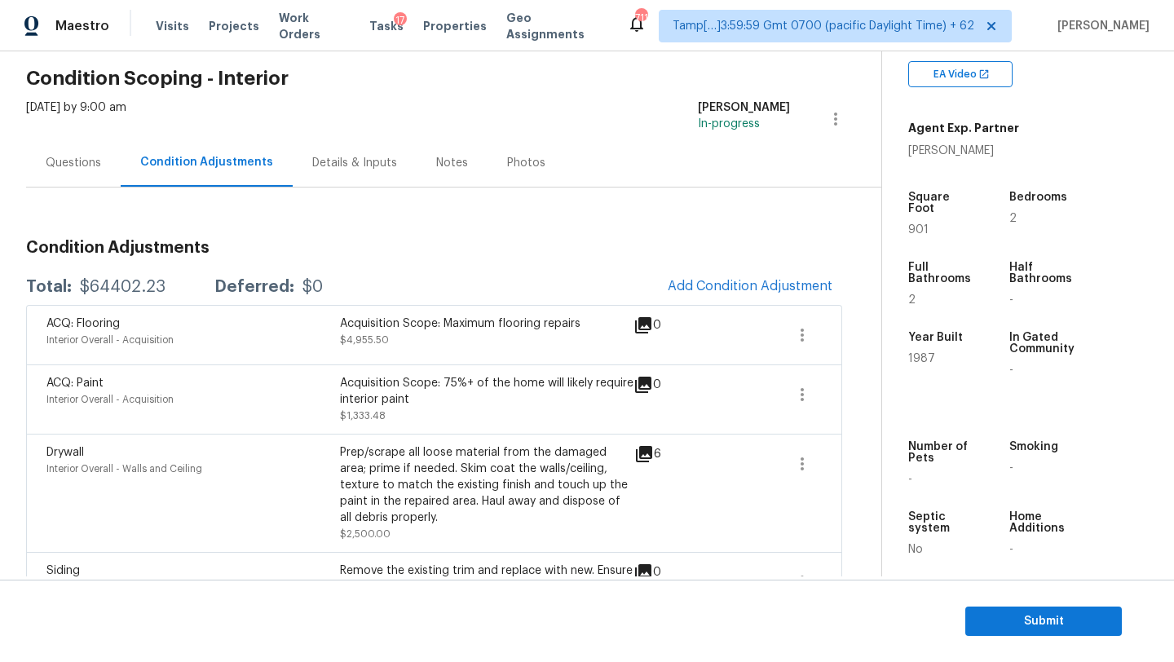
click at [43, 157] on div "Questions" at bounding box center [73, 163] width 95 height 48
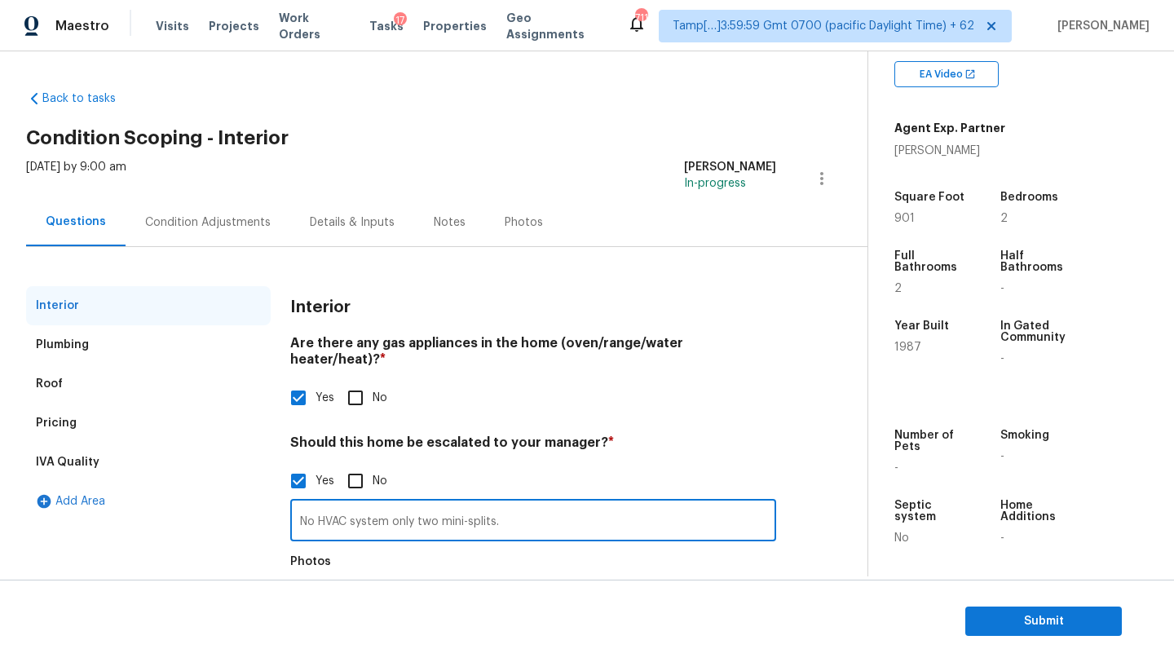
click at [542, 523] on input "No HVAC system only two mini-splits." at bounding box center [533, 522] width 486 height 38
paste input "Interior & exterior signs of foundation movement."
type input "No HVAC system only two mini-splits. Interior & exterior signs of foundation mo…"
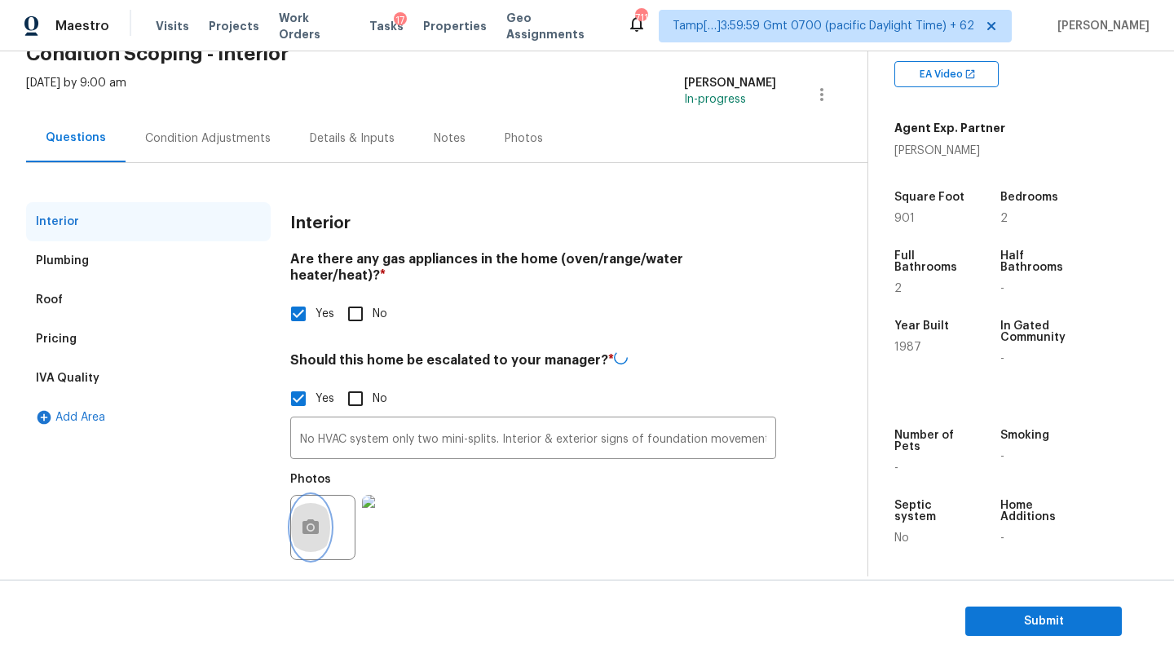
click at [314, 518] on icon "button" at bounding box center [311, 528] width 20 height 20
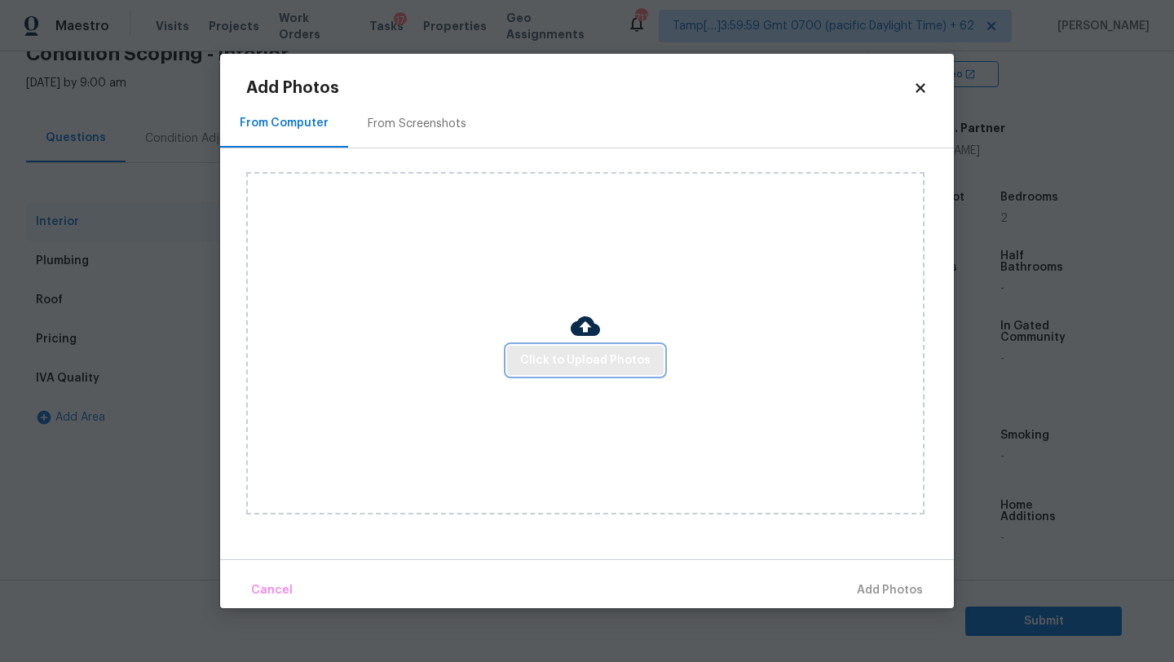
click at [651, 365] on button "Click to Upload Photos" at bounding box center [585, 361] width 157 height 30
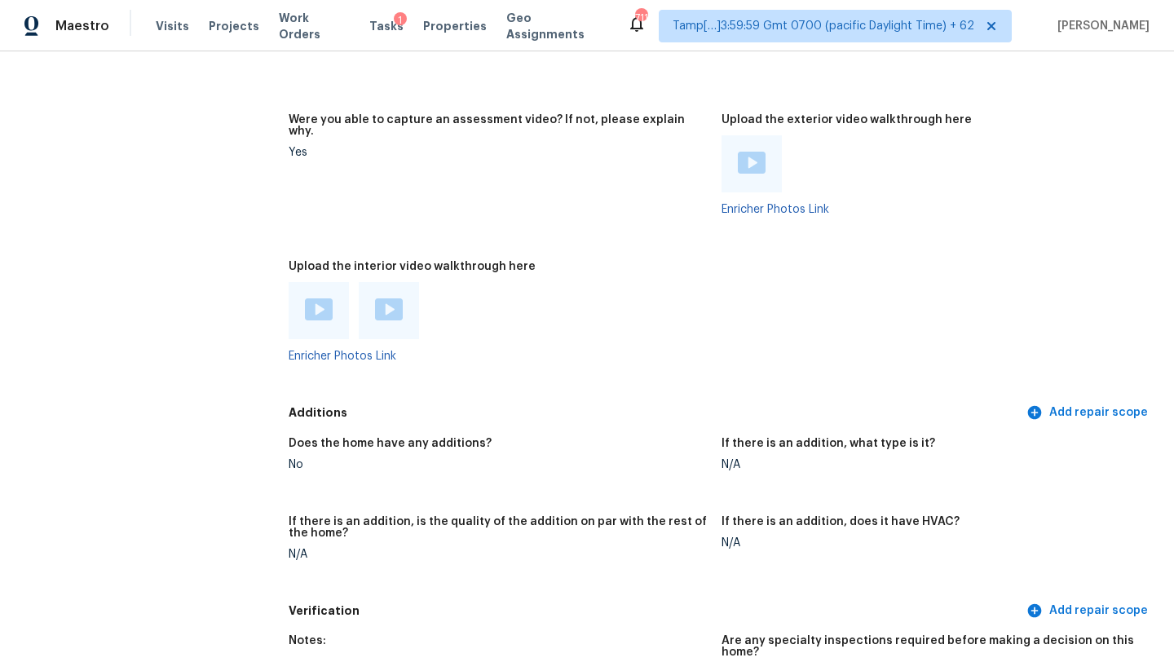
scroll to position [3415, 0]
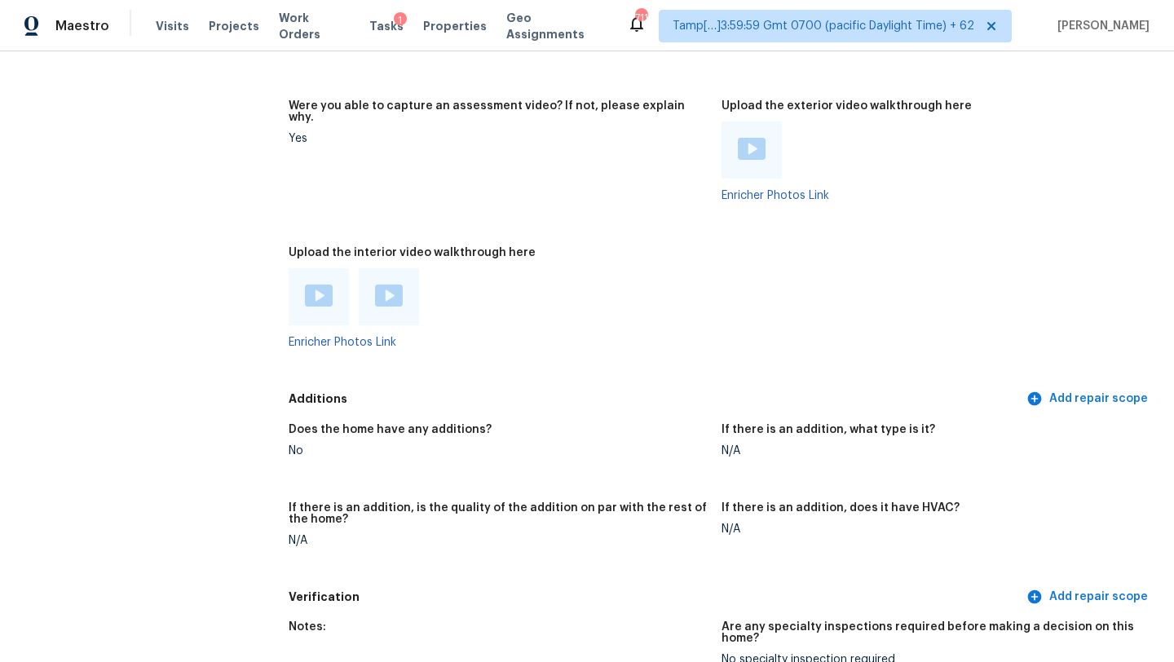
click at [316, 285] on img at bounding box center [319, 296] width 28 height 22
click at [385, 285] on img at bounding box center [389, 296] width 28 height 22
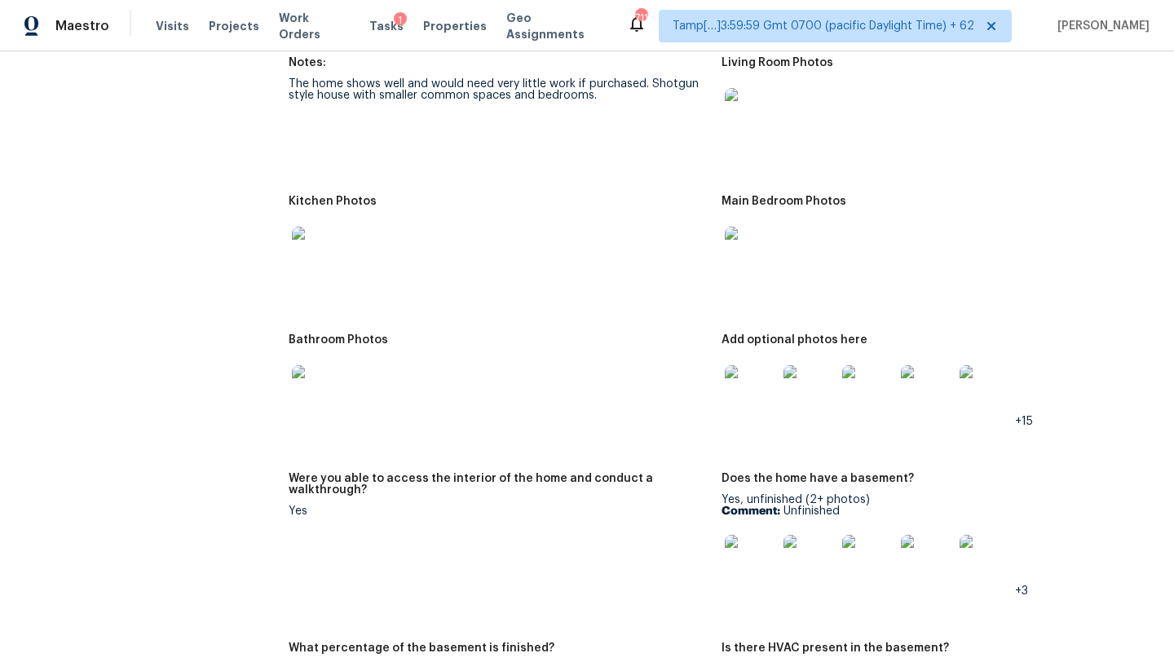
scroll to position [2149, 0]
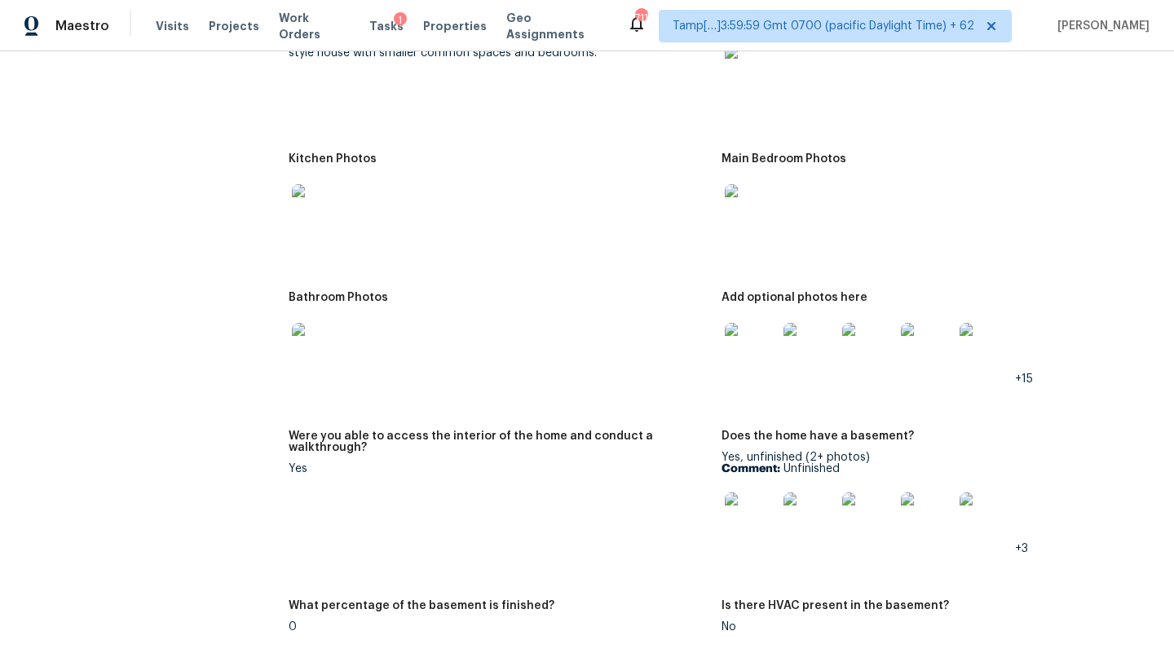
click at [747, 323] on img at bounding box center [751, 349] width 52 height 52
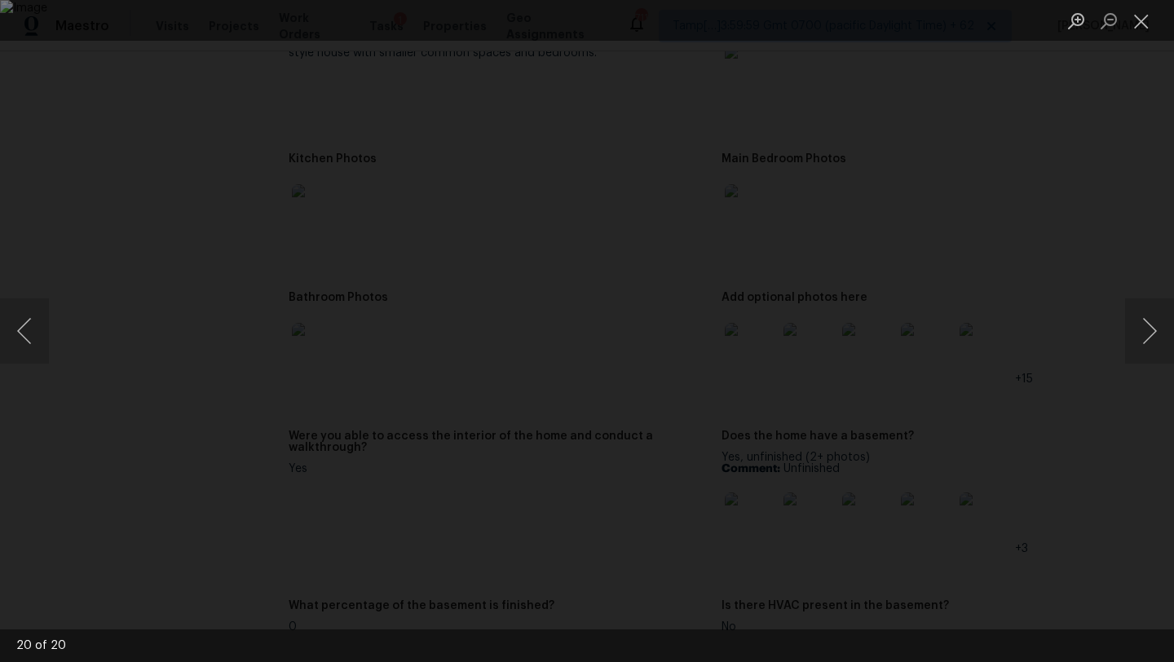
click at [1155, 199] on div "Lightbox" at bounding box center [587, 331] width 1174 height 662
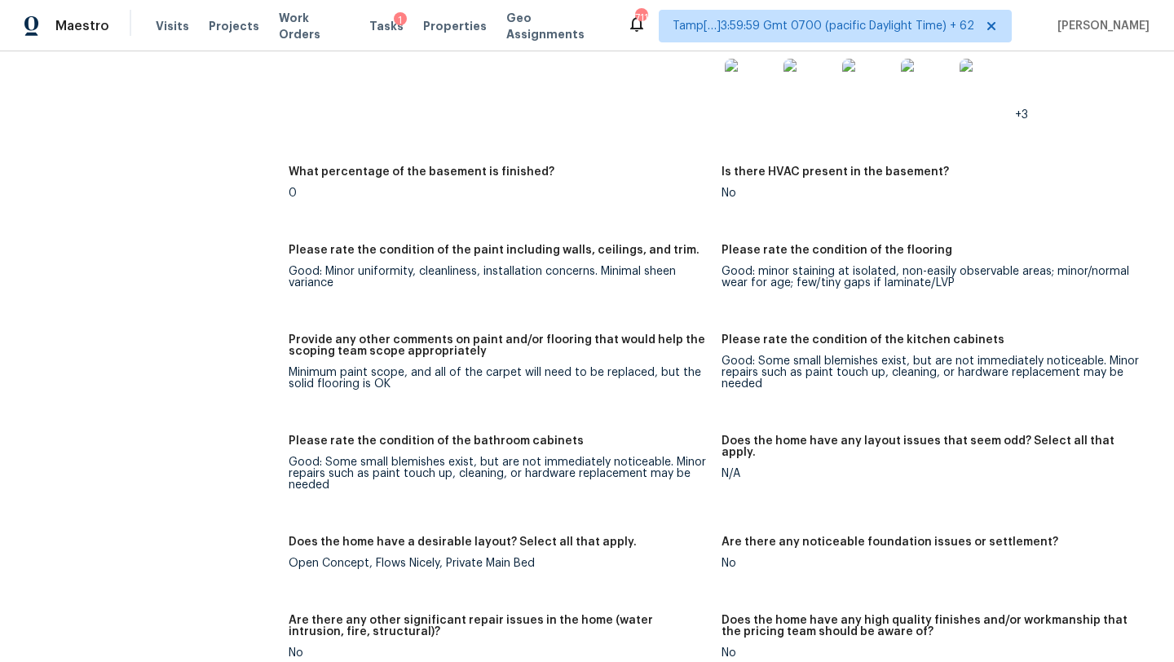
scroll to position [2504, 0]
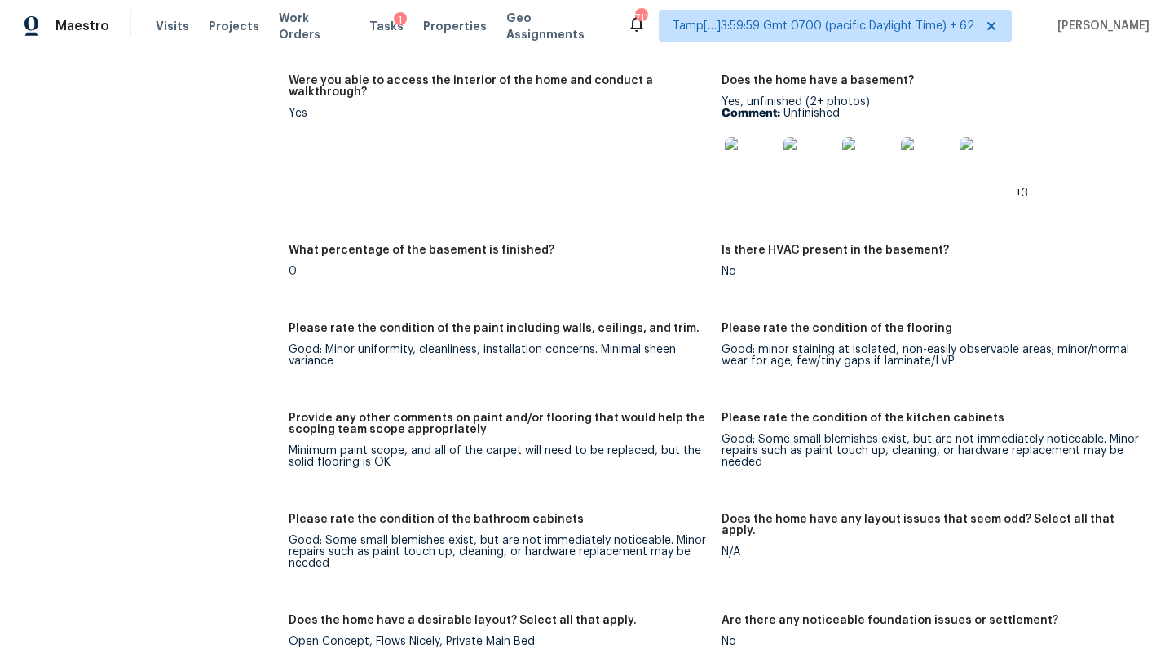
click at [633, 192] on figure "Were you able to access the interior of the home and conduct a walkthrough? Yes" at bounding box center [505, 150] width 433 height 150
click at [640, 224] on div "Notes: The home shows well and would need very little work if purchased. Shotgu…" at bounding box center [722, 471] width 866 height 1645
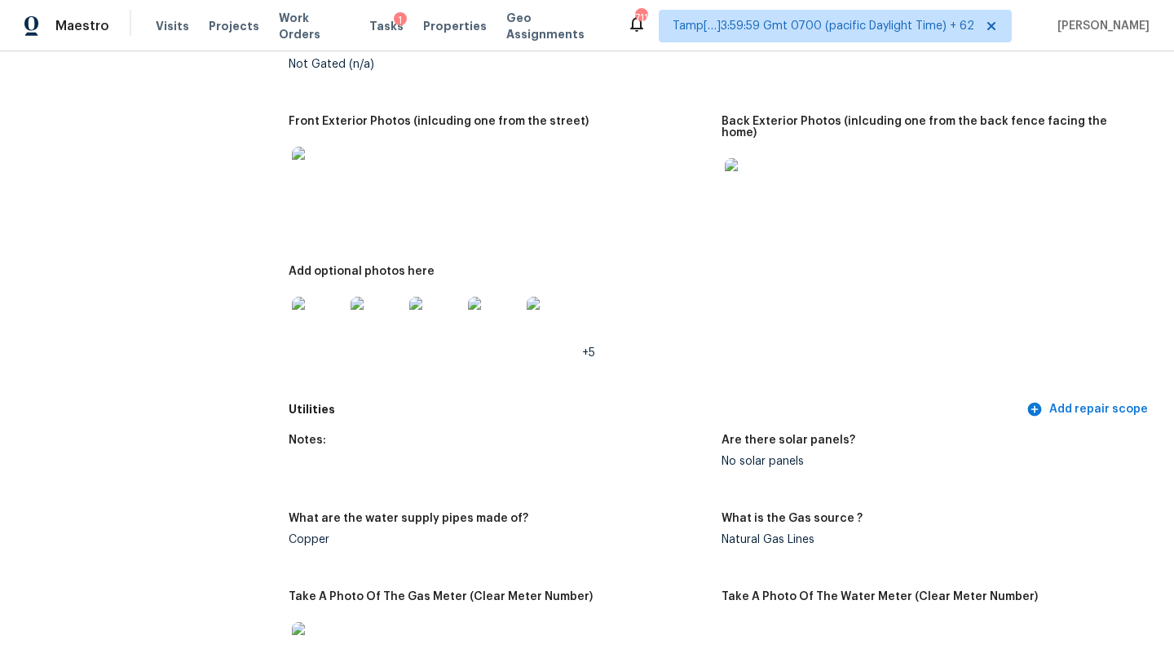
scroll to position [0, 0]
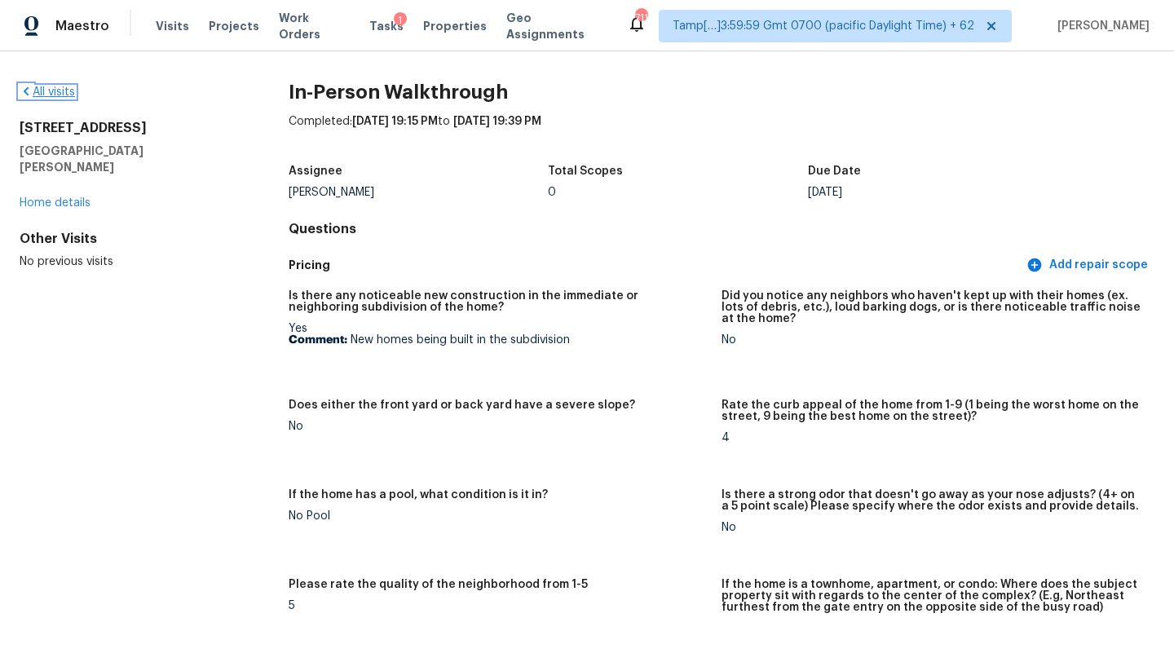
click at [50, 90] on link "All visits" at bounding box center [47, 91] width 55 height 11
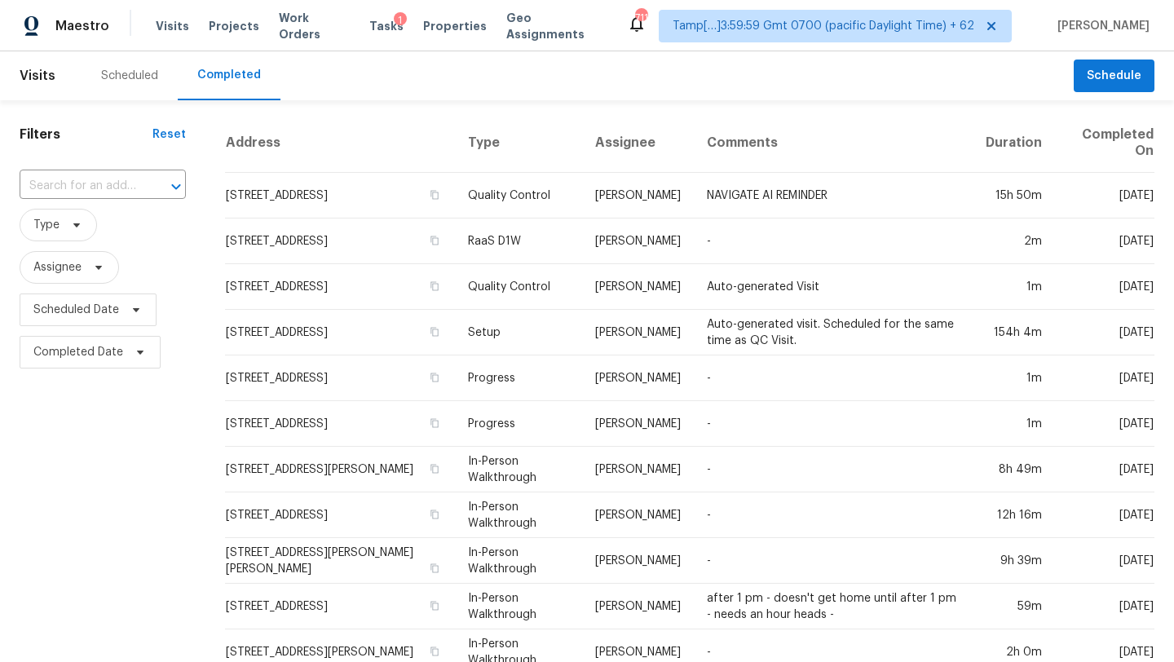
click at [113, 170] on div "​" at bounding box center [103, 186] width 166 height 35
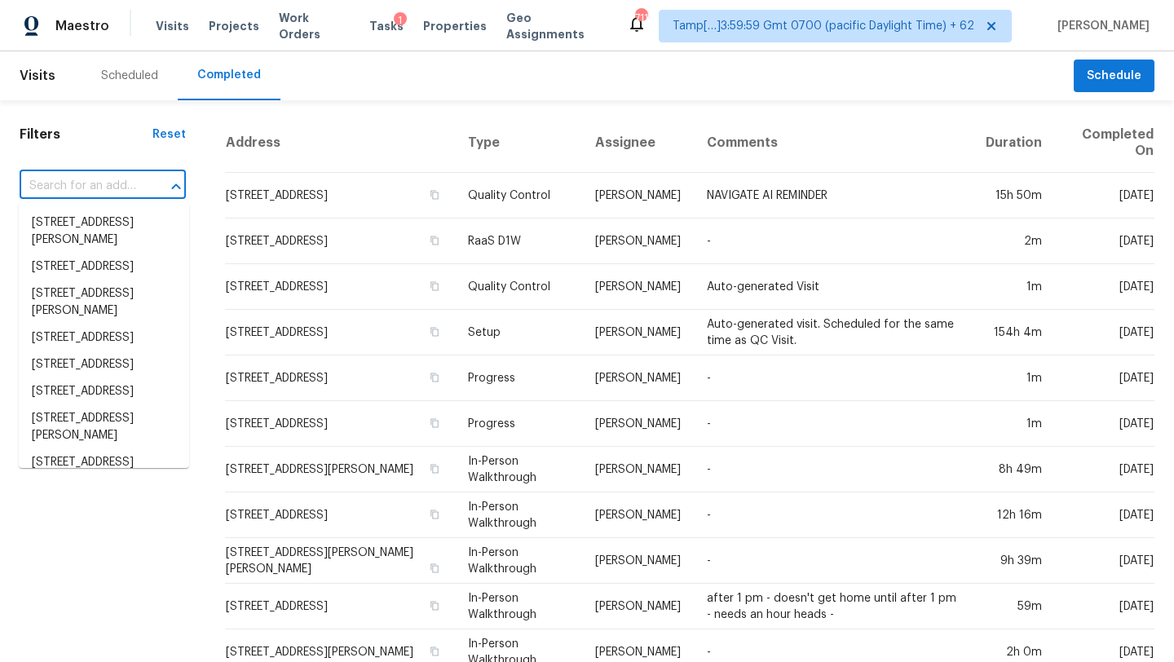
paste input "2206 Colima St, San Antonio, TX 78207"
type input "2206 Colima St, San Antonio, TX 78207"
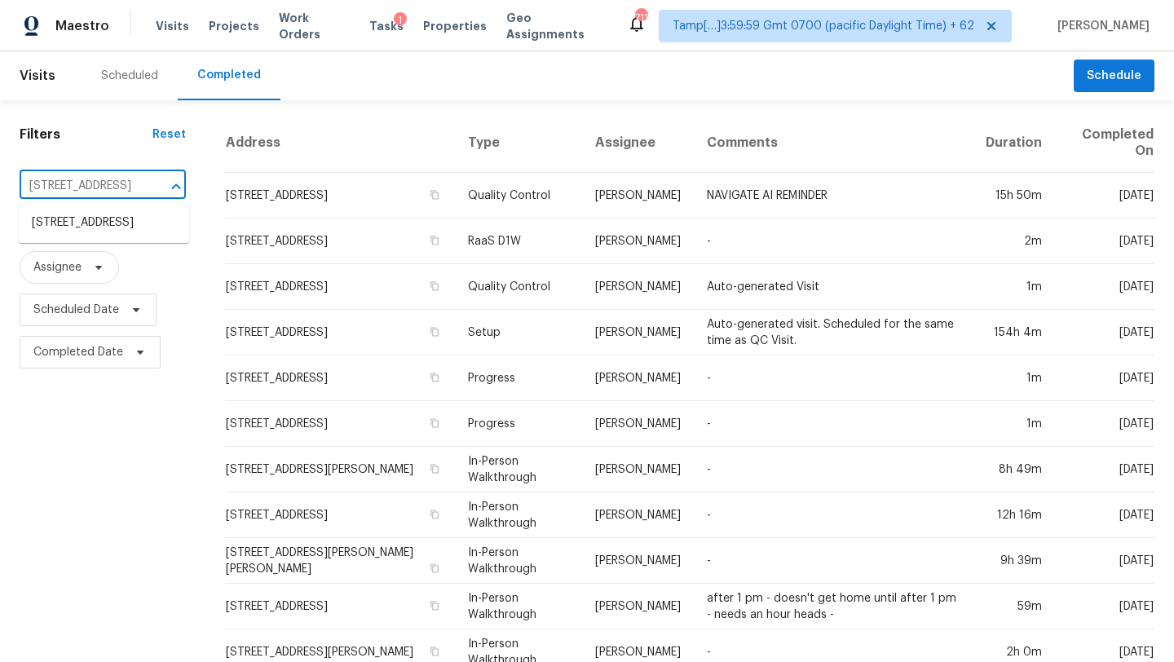
scroll to position [0, 93]
click at [124, 236] on li "2206 Colima St, San Antonio, TX 78207" at bounding box center [104, 223] width 170 height 27
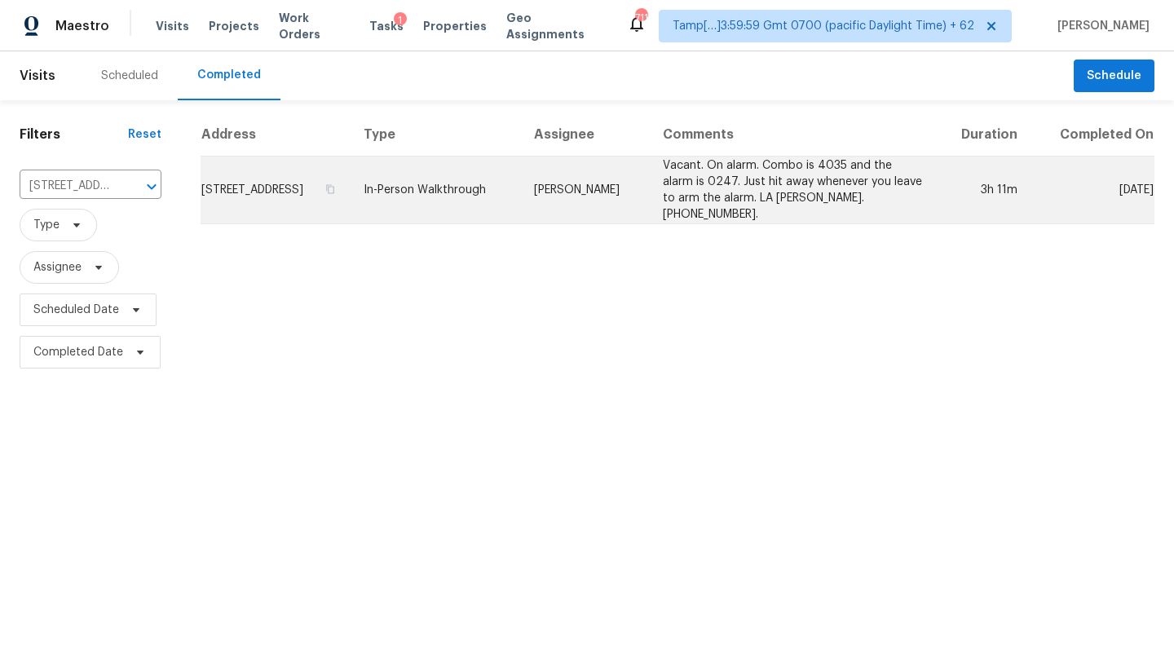
click at [876, 182] on td "Vacant. On alarm. Combo is 4035 and the alarm is 0247. Just hit away whenever y…" at bounding box center [793, 191] width 286 height 68
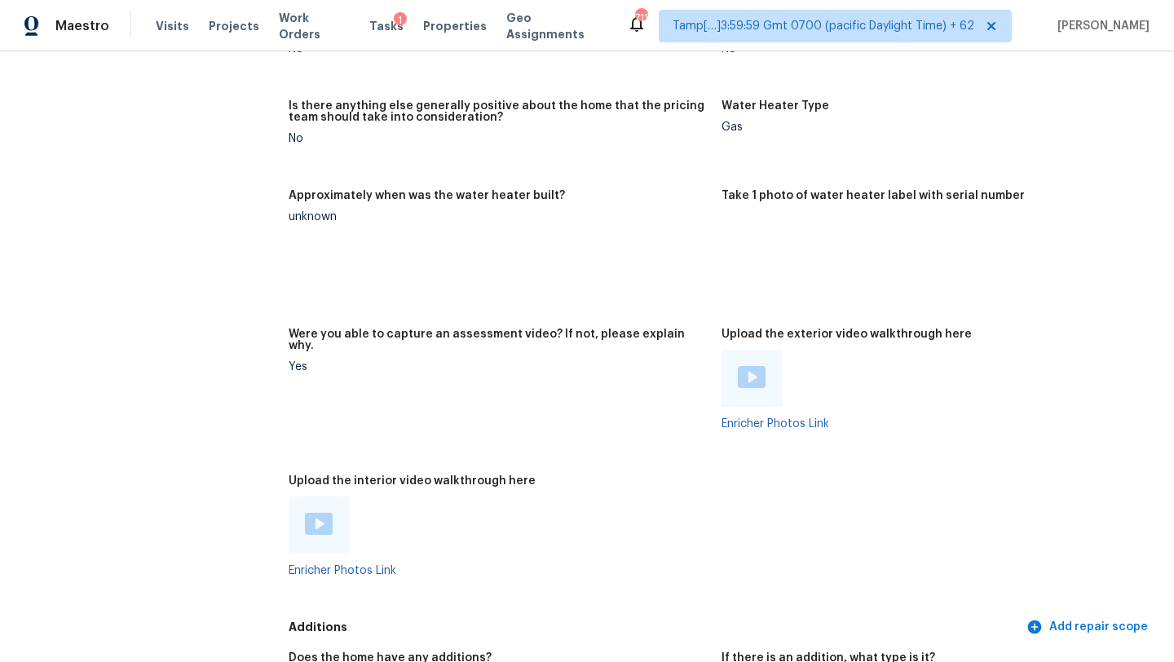
scroll to position [3215, 0]
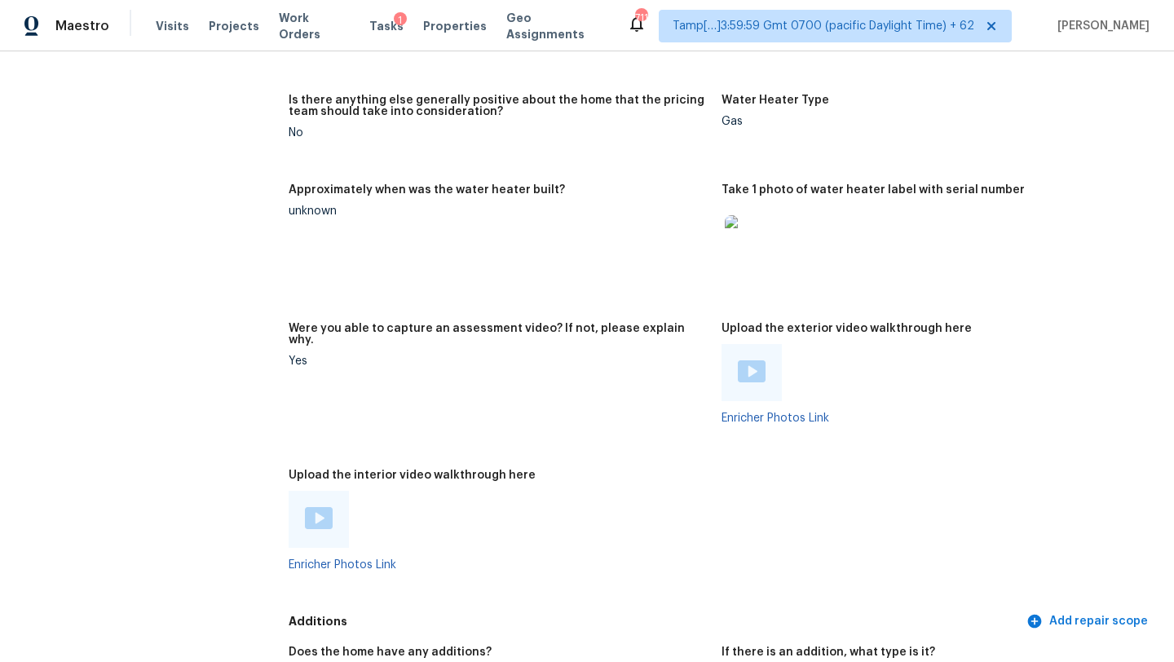
click at [324, 507] on img at bounding box center [319, 518] width 28 height 22
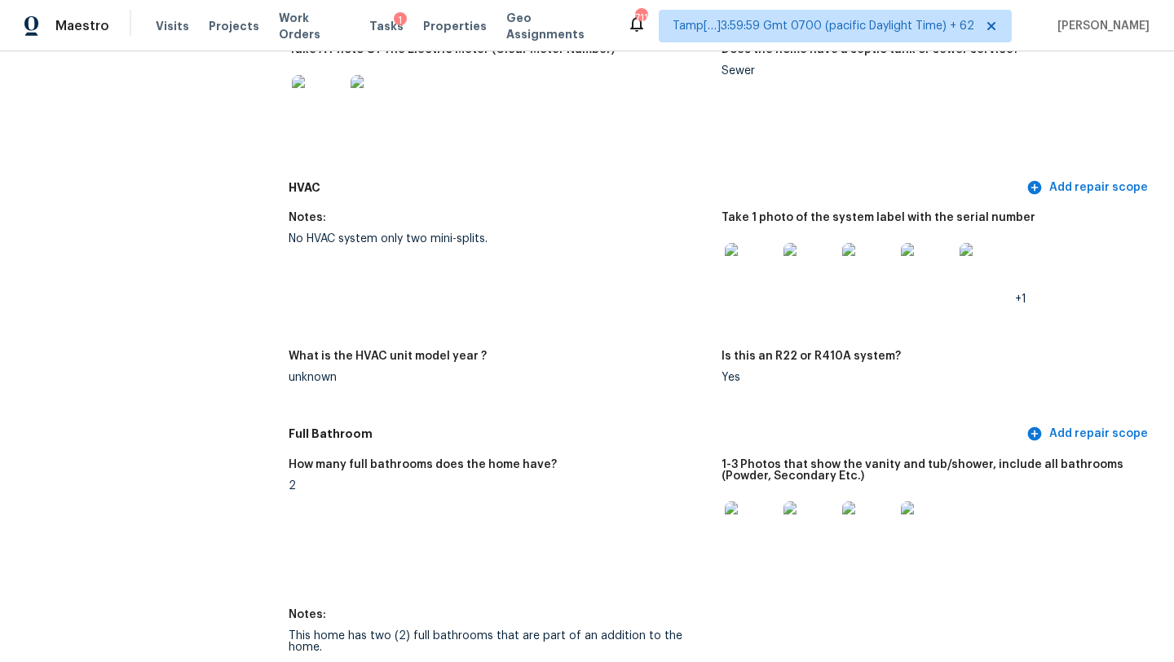
scroll to position [1408, 0]
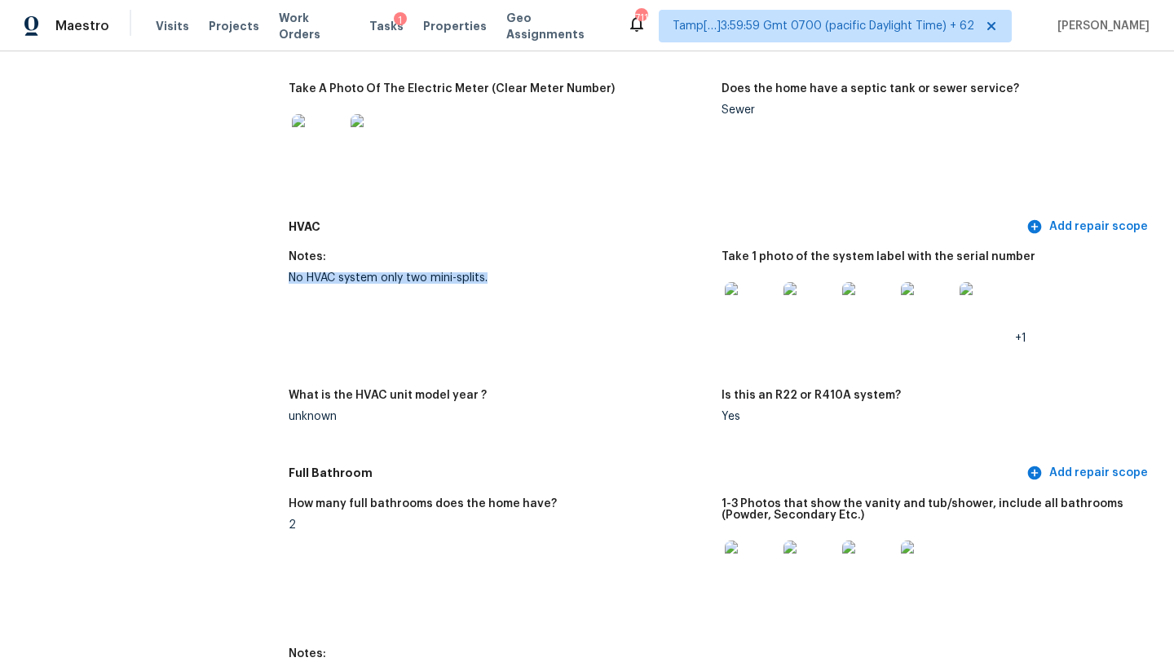
drag, startPoint x: 285, startPoint y: 271, endPoint x: 568, endPoint y: 329, distance: 288.7
copy div "No HVAC system only two mini-splits."
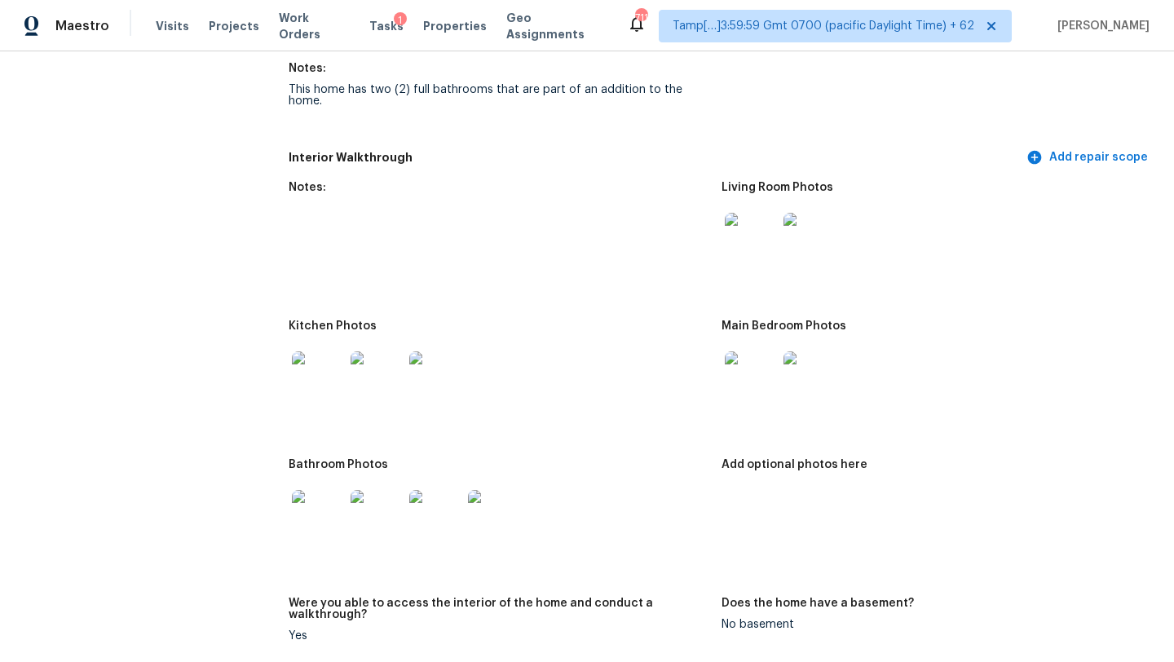
scroll to position [1991, 0]
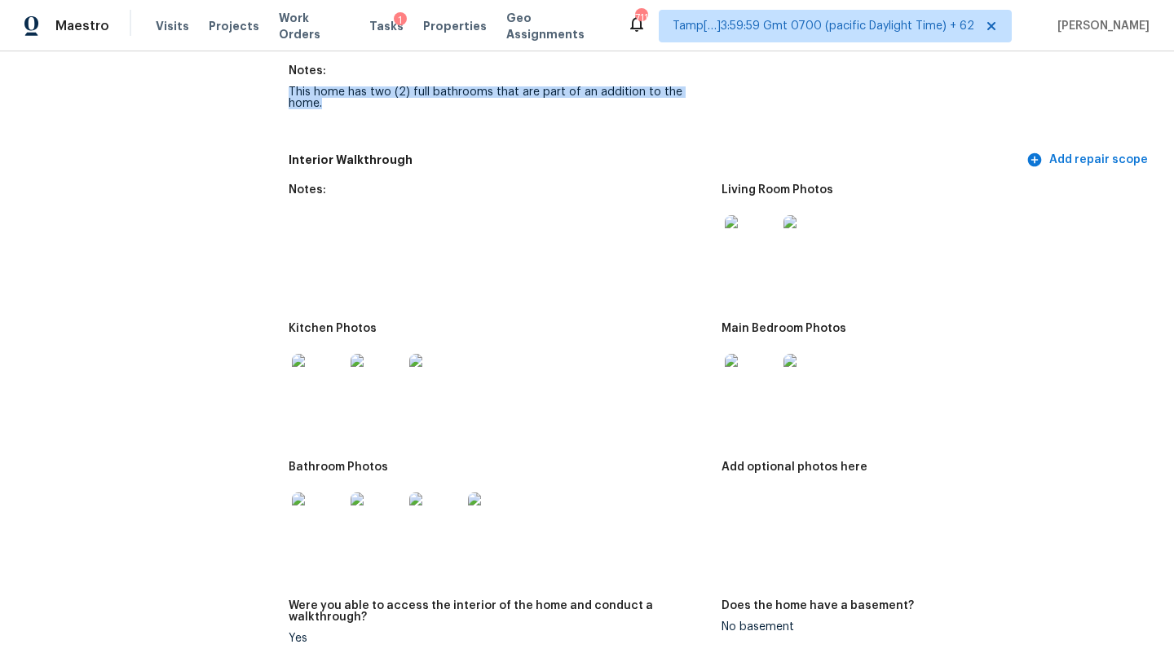
drag, startPoint x: 289, startPoint y: 80, endPoint x: 745, endPoint y: 81, distance: 456.5
click at [745, 82] on div "How many full bathrooms does the home have? 2 1-3 Photos that show the vanity a…" at bounding box center [722, 25] width 866 height 240
copy figure "This home has two (2) full bathrooms that are part of an addition to the home."
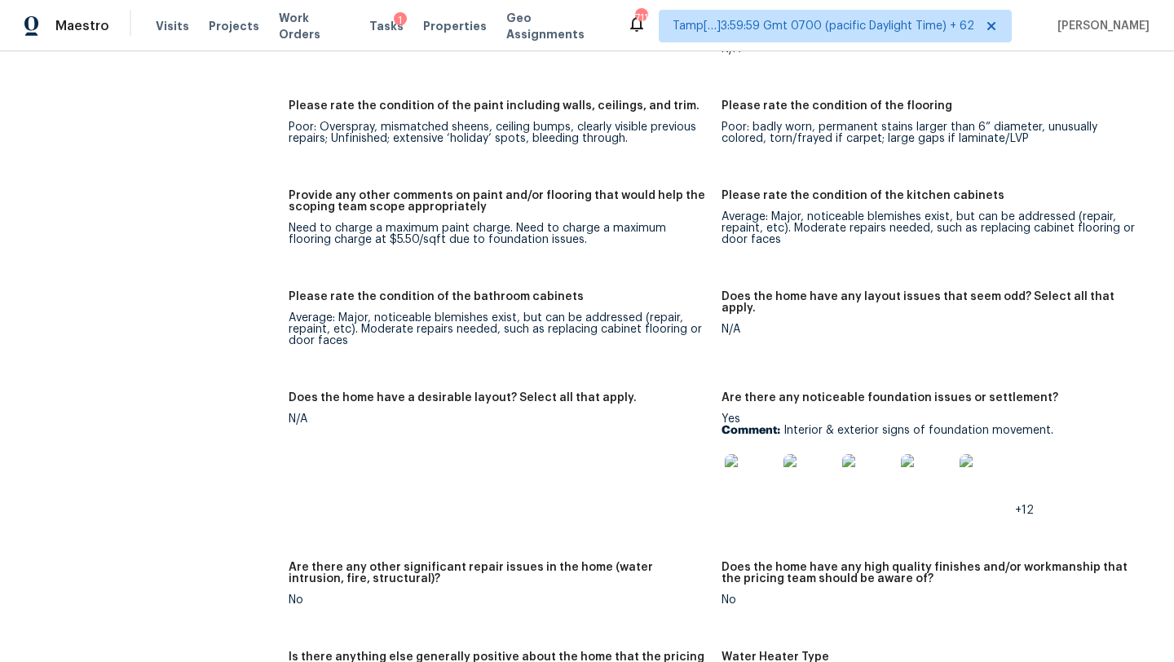
scroll to position [2766, 0]
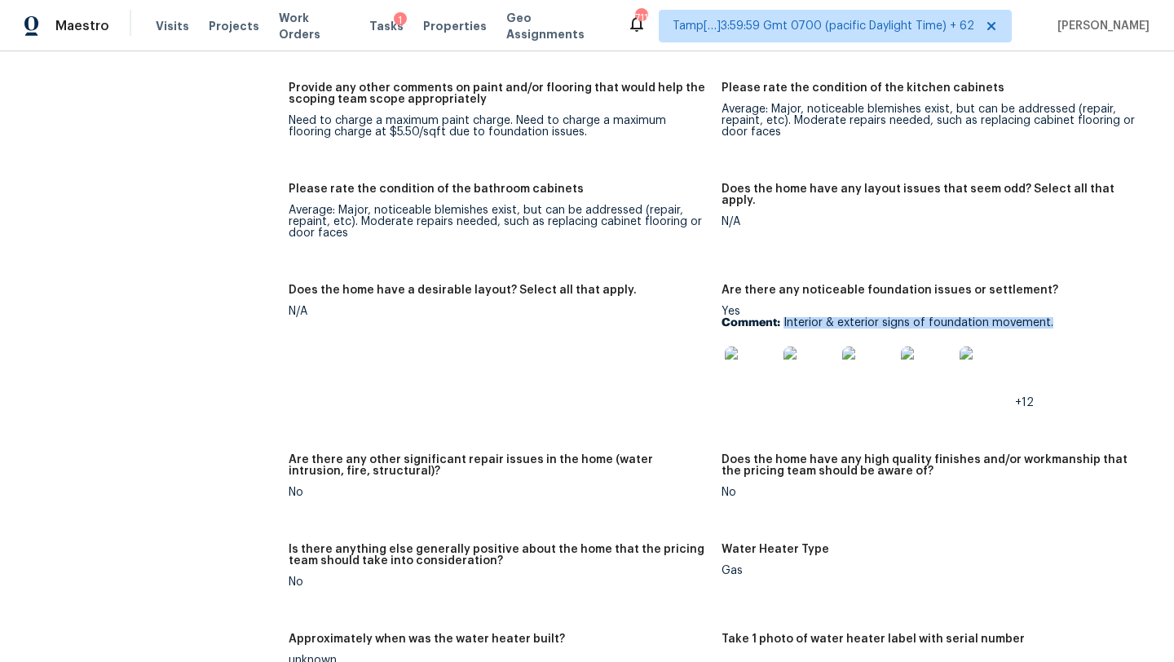
drag, startPoint x: 782, startPoint y: 291, endPoint x: 1049, endPoint y: 285, distance: 267.5
click at [1049, 317] on p "Comment: Interior & exterior signs of foundation movement." at bounding box center [931, 322] width 420 height 11
copy p "Interior & exterior signs of foundation movement."
click at [751, 366] on div at bounding box center [750, 373] width 59 height 72
click at [748, 348] on img at bounding box center [751, 372] width 52 height 52
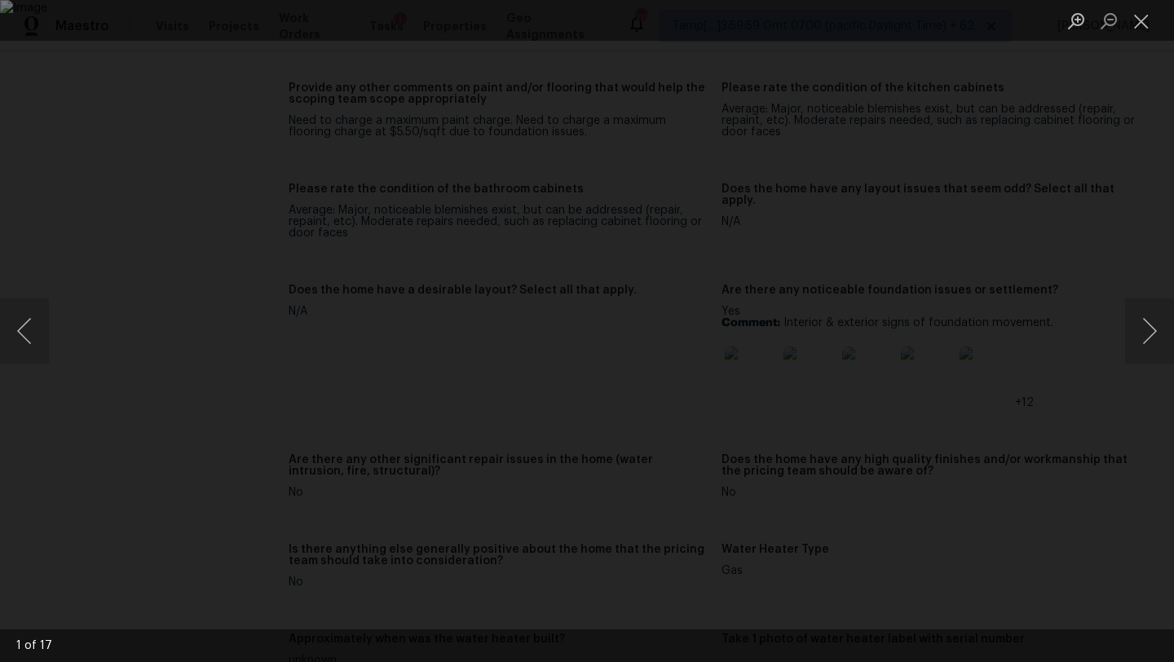
click at [1148, 107] on div "Lightbox" at bounding box center [587, 331] width 1174 height 662
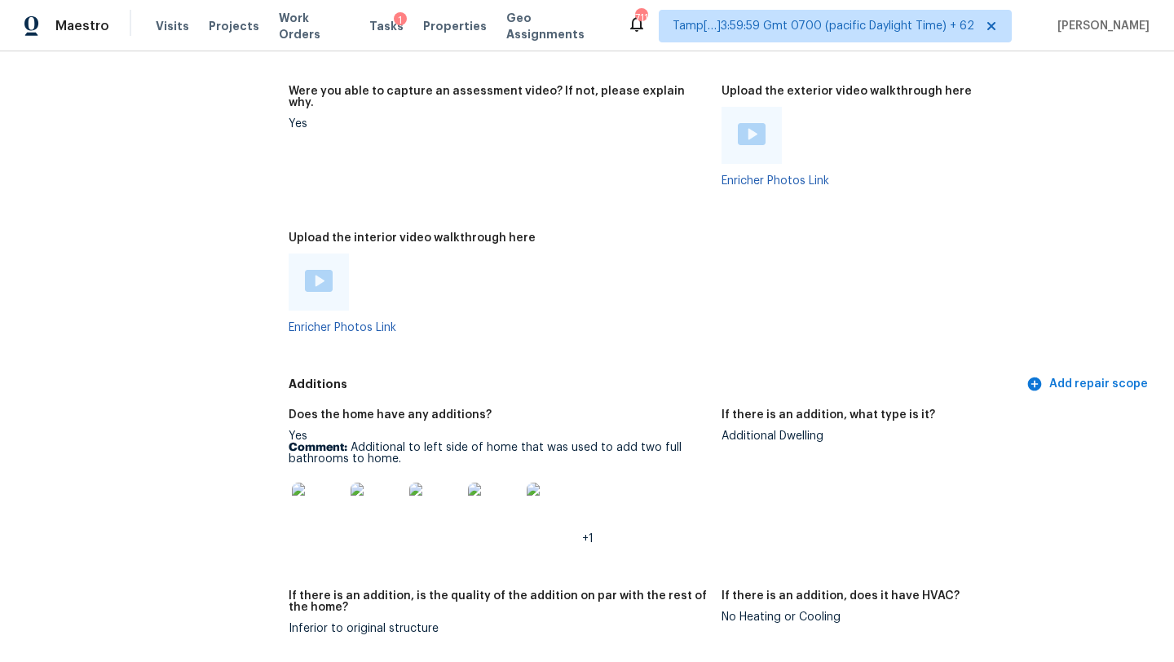
scroll to position [3460, 0]
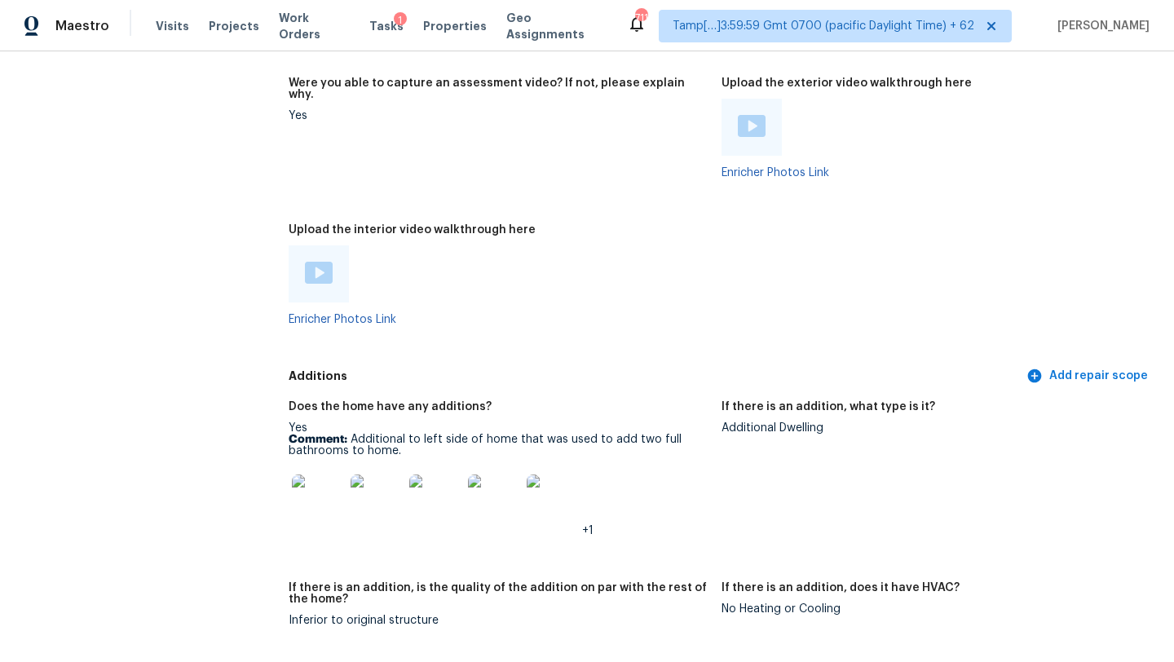
click at [313, 480] on img at bounding box center [318, 500] width 52 height 52
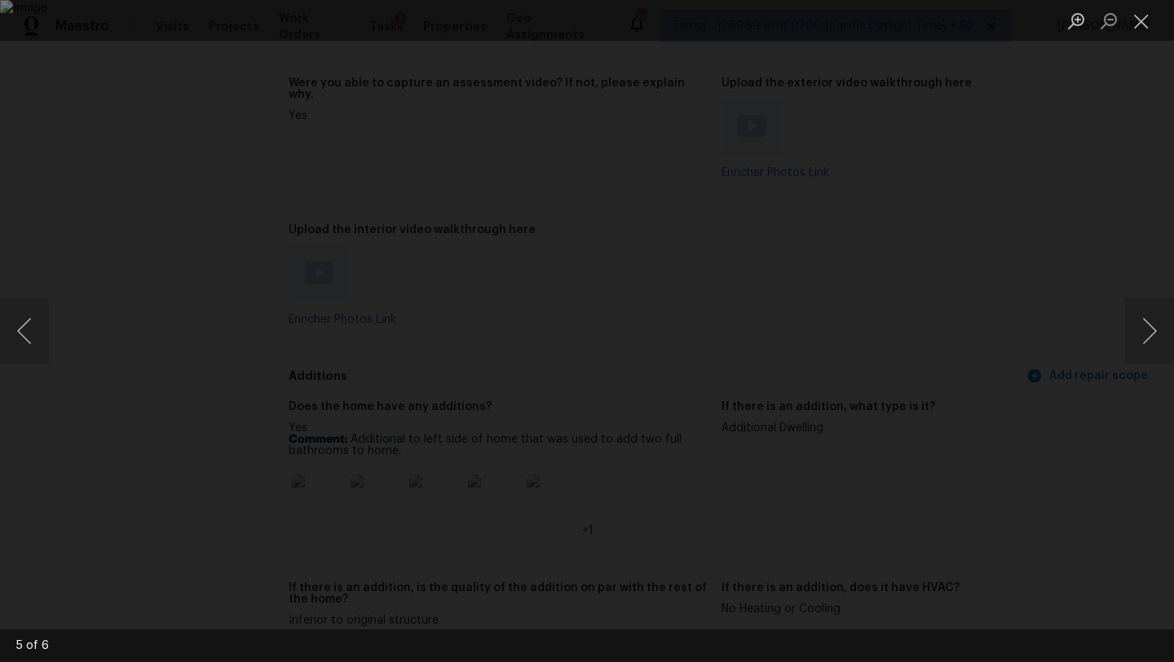
click at [1145, 198] on div "Lightbox" at bounding box center [587, 331] width 1174 height 662
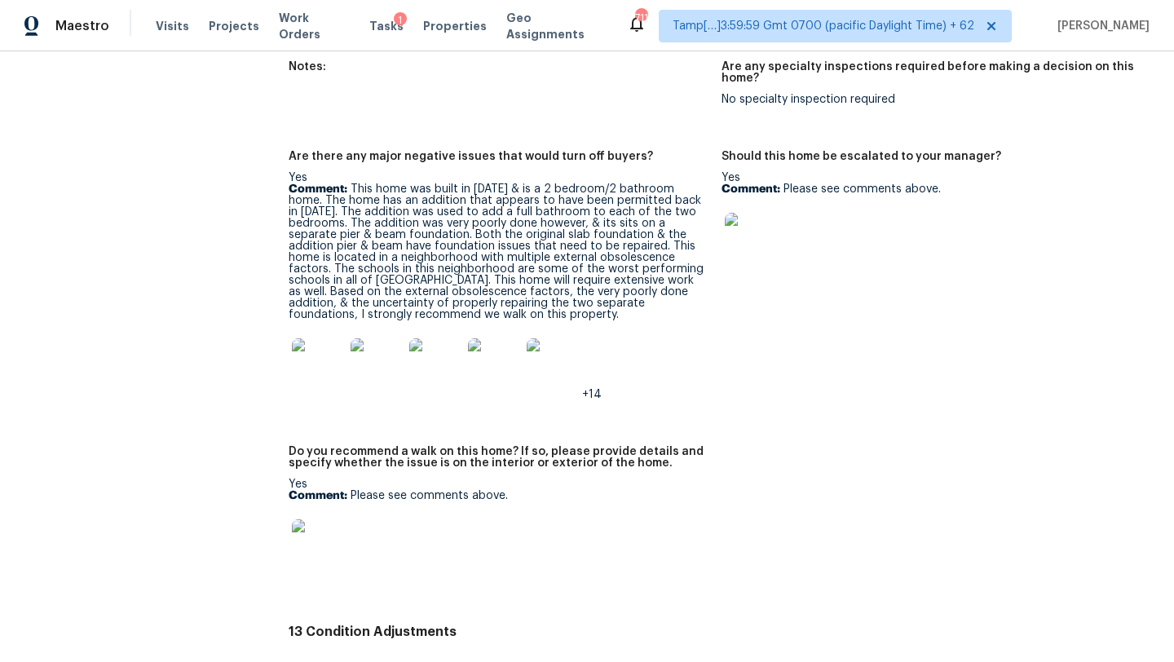
scroll to position [3990, 0]
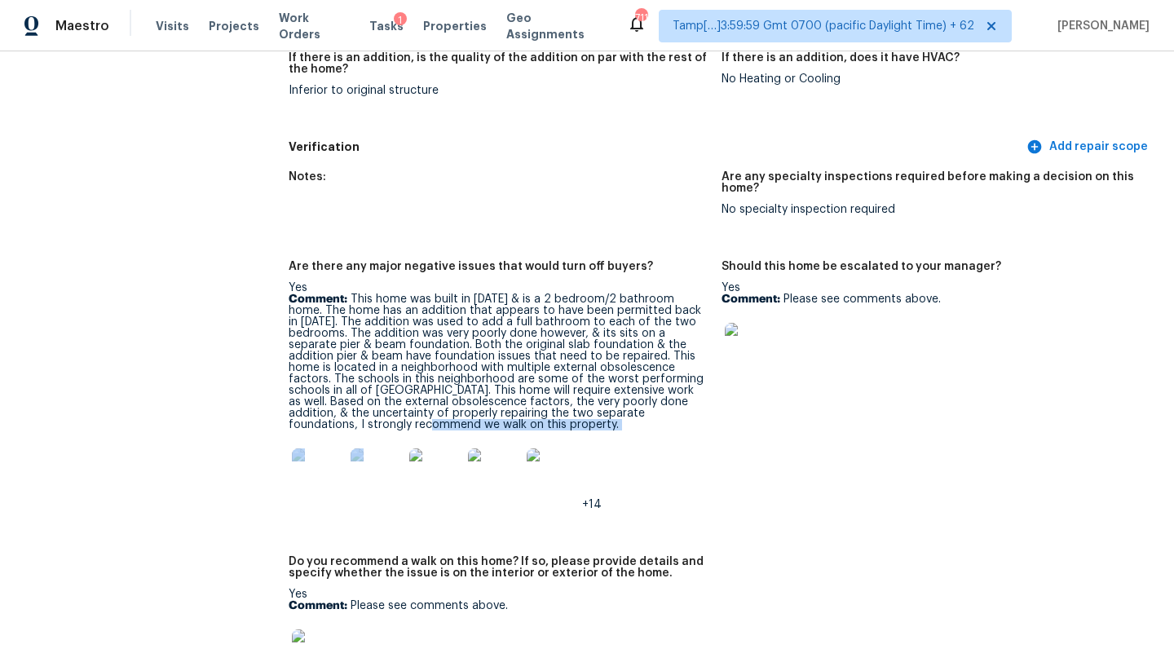
drag, startPoint x: 289, startPoint y: 392, endPoint x: 435, endPoint y: 398, distance: 146.8
click at [435, 399] on div "Yes Comment: This home was built in 1987 & is a 2 bedroom/2 bathroom home. The …" at bounding box center [499, 396] width 420 height 228
click at [707, 403] on div "Yes Comment: This home was built in 1987 & is a 2 bedroom/2 bathroom home. The …" at bounding box center [499, 396] width 420 height 228
drag, startPoint x: 604, startPoint y: 380, endPoint x: 624, endPoint y: 388, distance: 21.2
click at [624, 388] on p "Comment: This home was built in 1987 & is a 2 bedroom/2 bathroom home. The home…" at bounding box center [499, 361] width 420 height 137
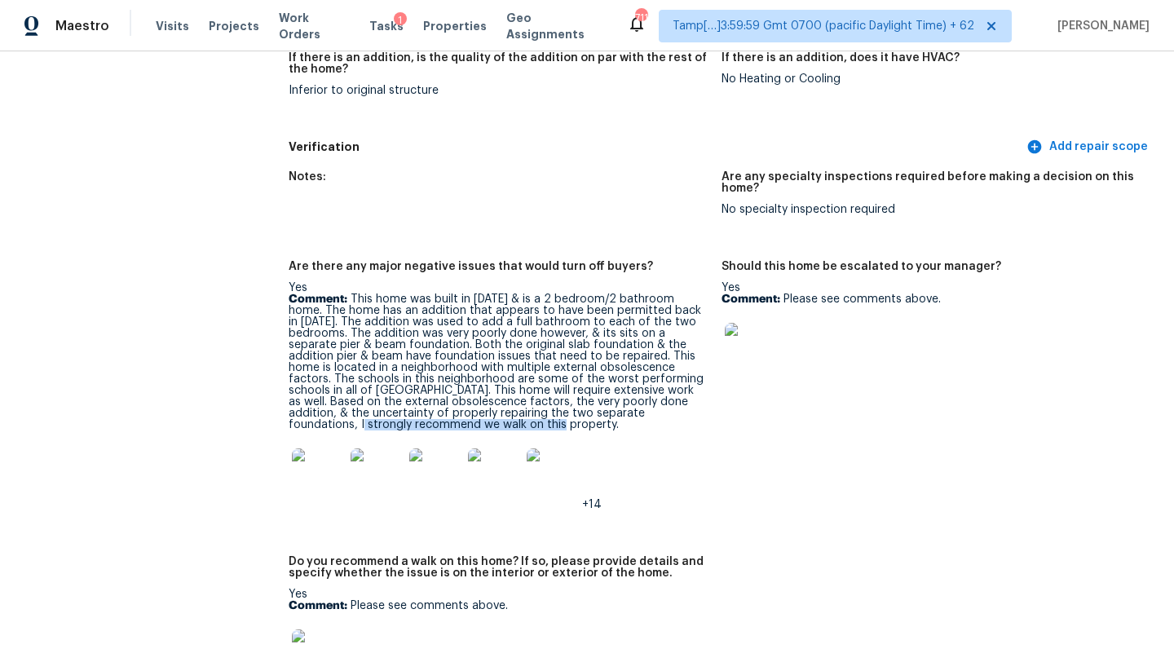
click at [624, 388] on p "Comment: This home was built in 1987 & is a 2 bedroom/2 bathroom home. The home…" at bounding box center [499, 361] width 420 height 137
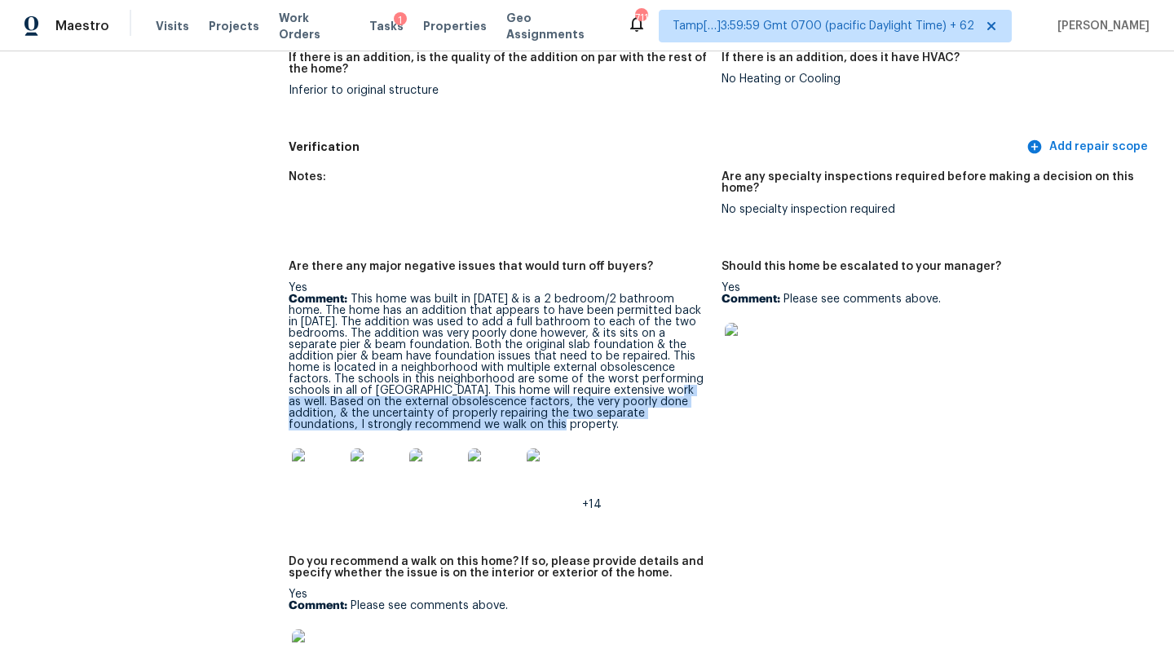
drag, startPoint x: 527, startPoint y: 353, endPoint x: 567, endPoint y: 380, distance: 47.5
click at [567, 382] on p "Comment: This home was built in 1987 & is a 2 bedroom/2 bathroom home. The home…" at bounding box center [499, 361] width 420 height 137
copy p ". Based on the external obsolescence factors, the very poorly done addition, & …"
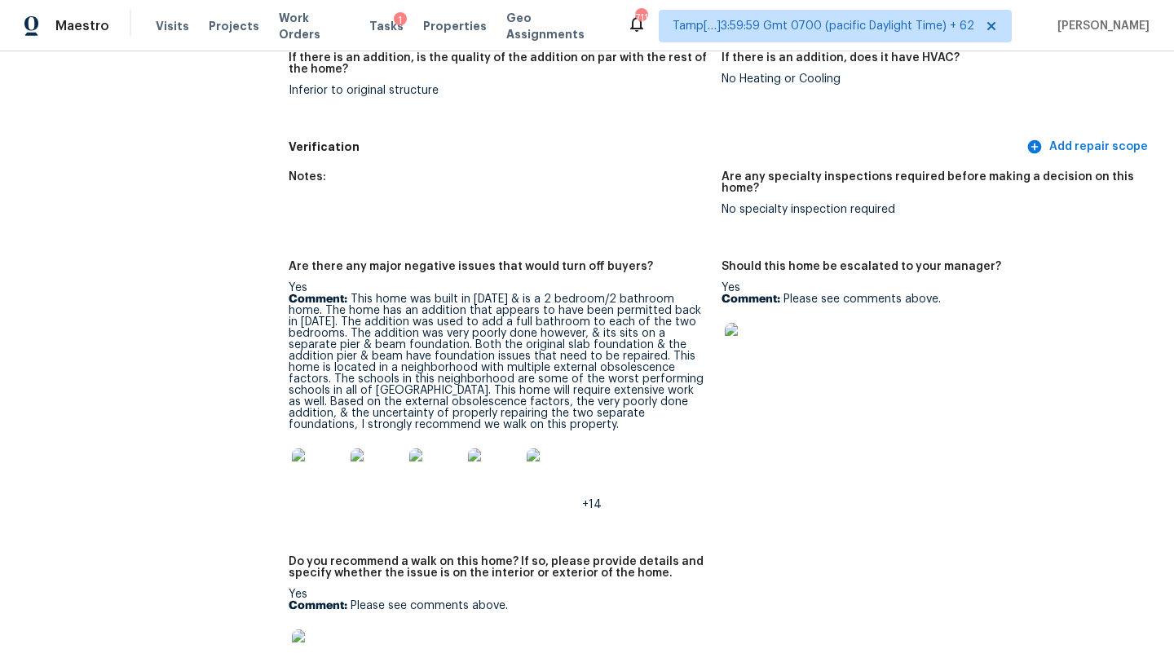
click at [531, 359] on p "Comment: This home was built in 1987 & is a 2 bedroom/2 bathroom home. The home…" at bounding box center [499, 361] width 420 height 137
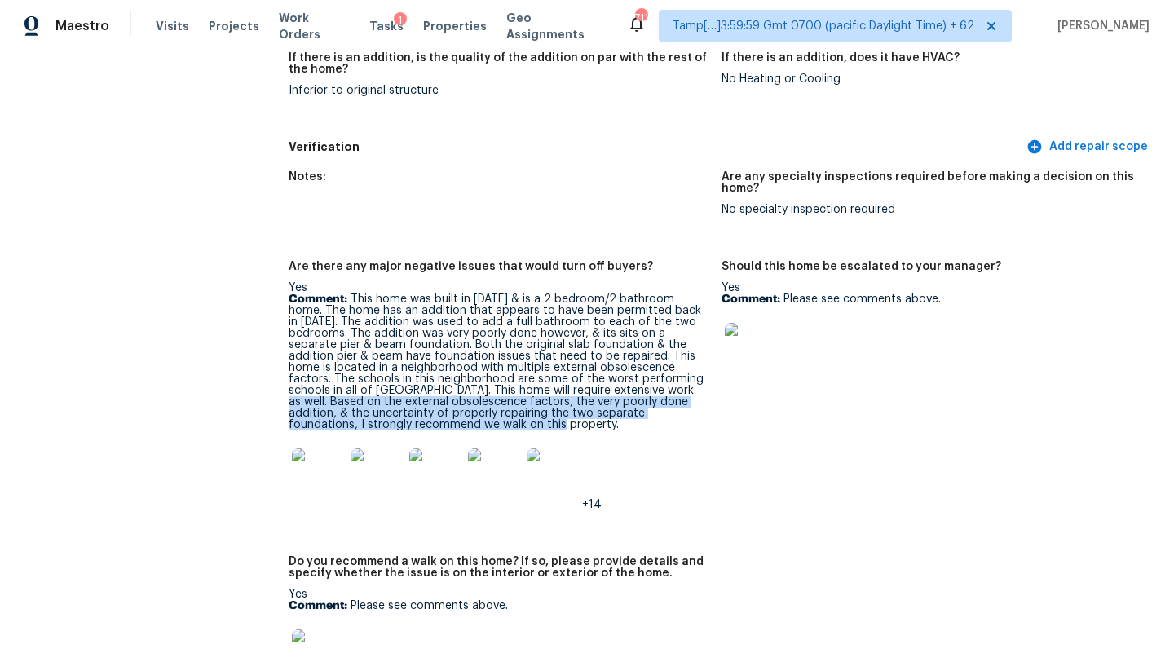
drag, startPoint x: 534, startPoint y: 359, endPoint x: 551, endPoint y: 389, distance: 34.7
click at [551, 389] on p "Comment: This home was built in 1987 & is a 2 bedroom/2 bathroom home. The home…" at bounding box center [499, 361] width 420 height 137
copy p "Based on the external obsolescence factors, the very poorly done addition, & th…"
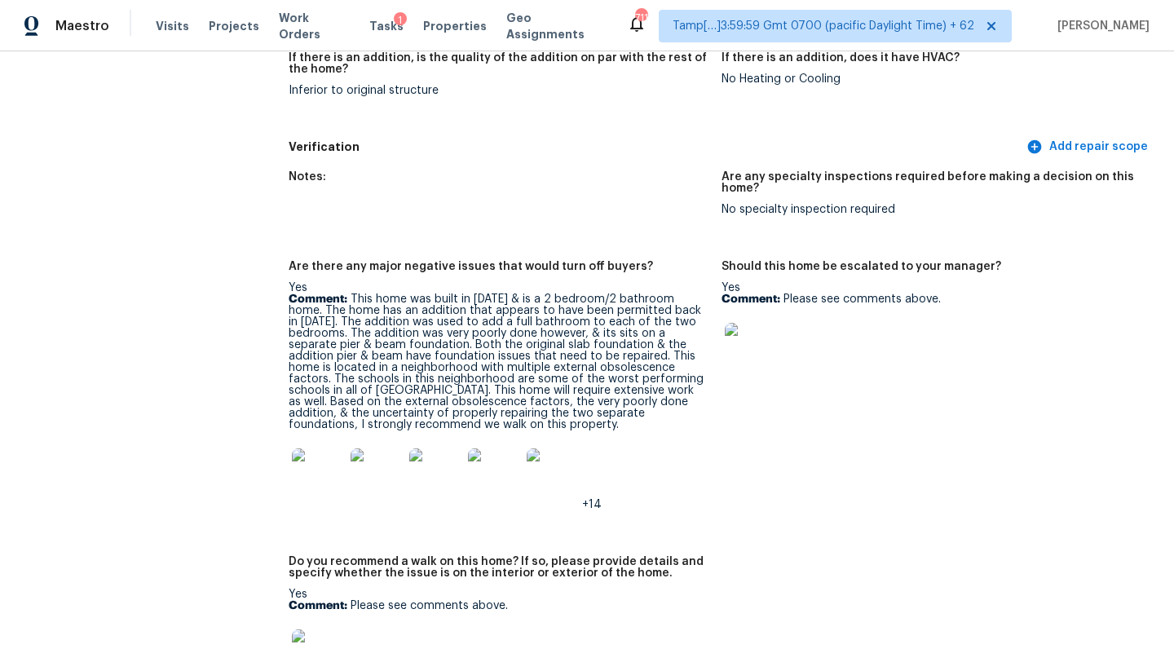
click at [722, 418] on figure "Should this home be escalated to your manager? Yes Comment: Please see comments…" at bounding box center [937, 399] width 433 height 276
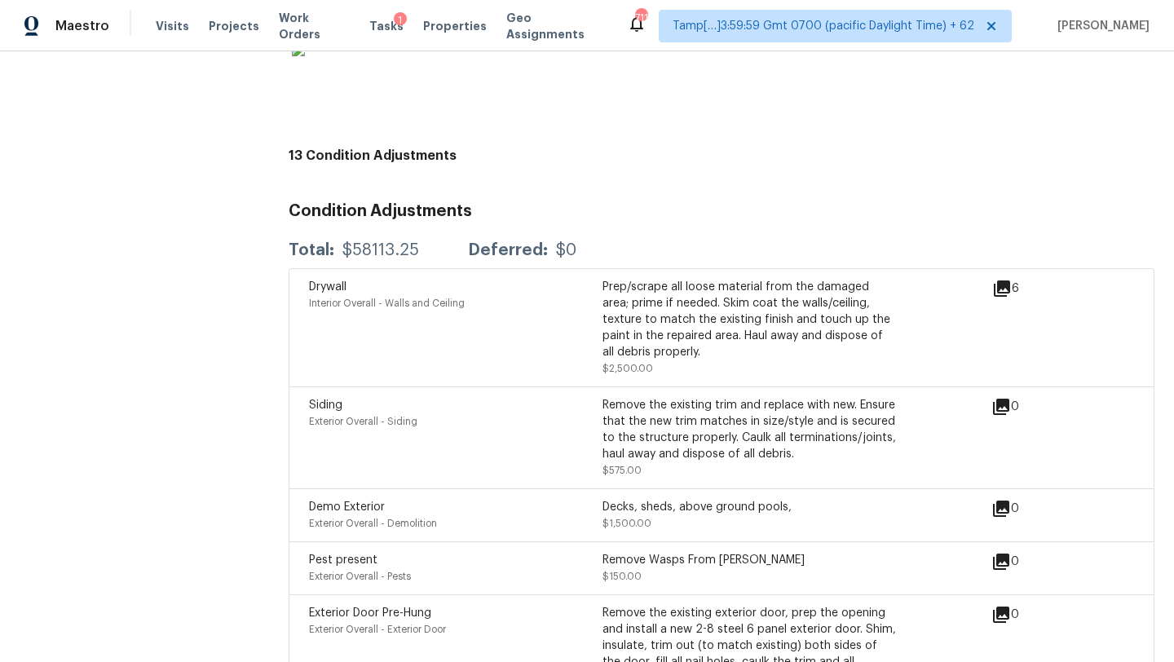
scroll to position [4404, 0]
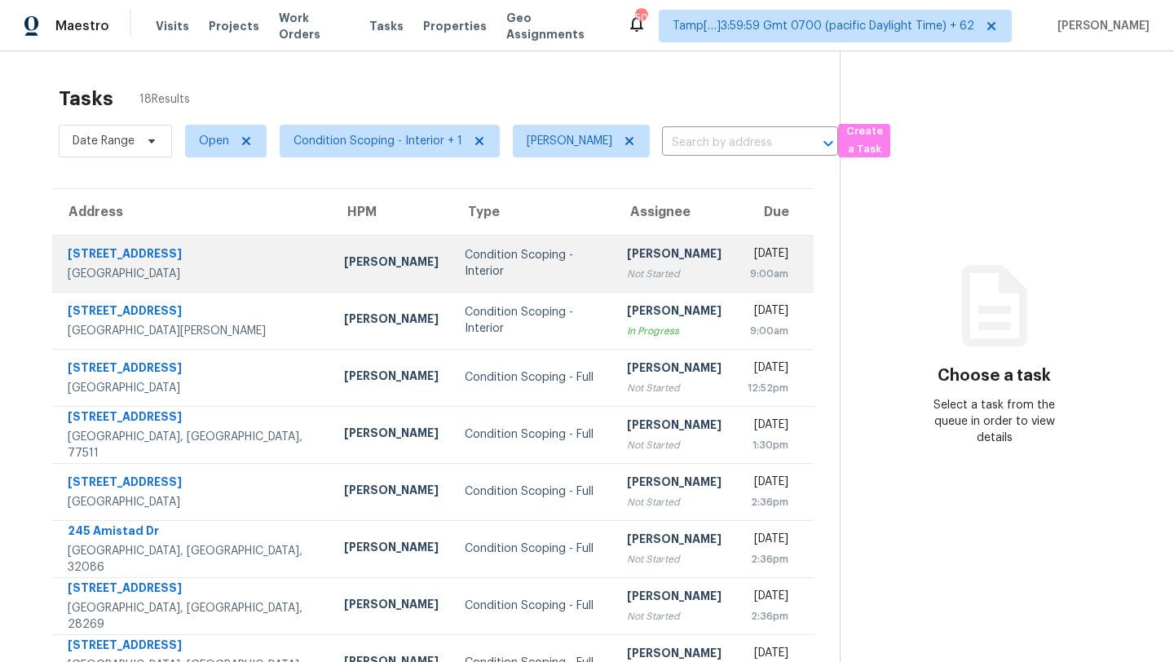
click at [646, 257] on td "[PERSON_NAME] Not Started" at bounding box center [674, 263] width 121 height 57
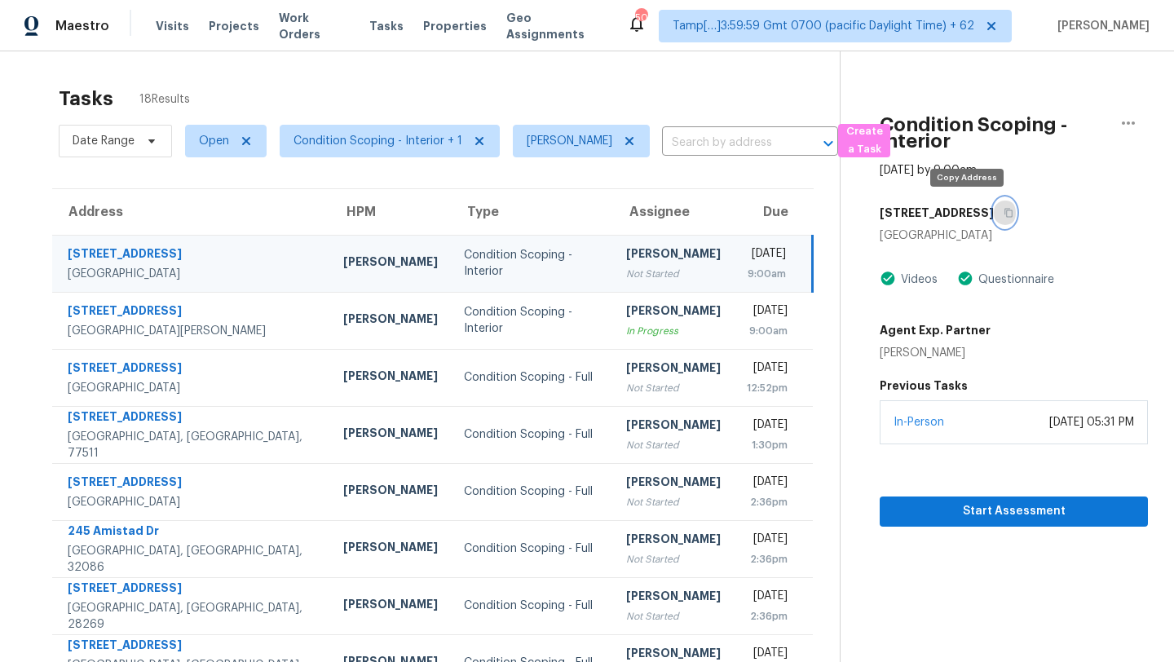
click at [1004, 211] on icon "button" at bounding box center [1008, 213] width 8 height 9
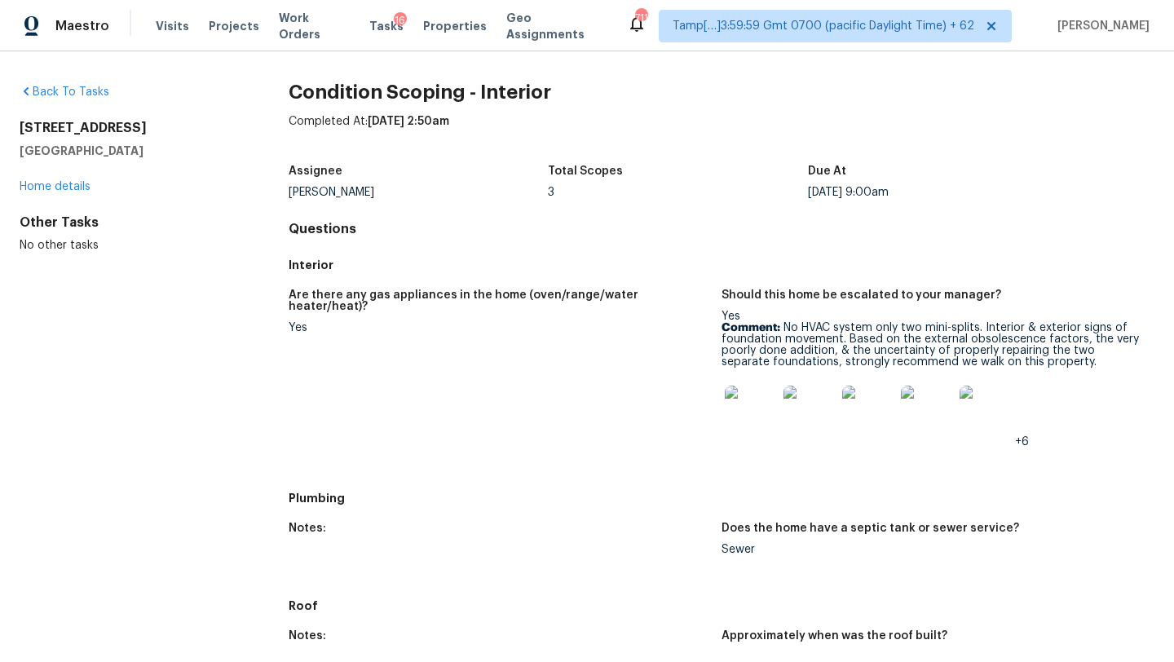
scroll to position [844, 0]
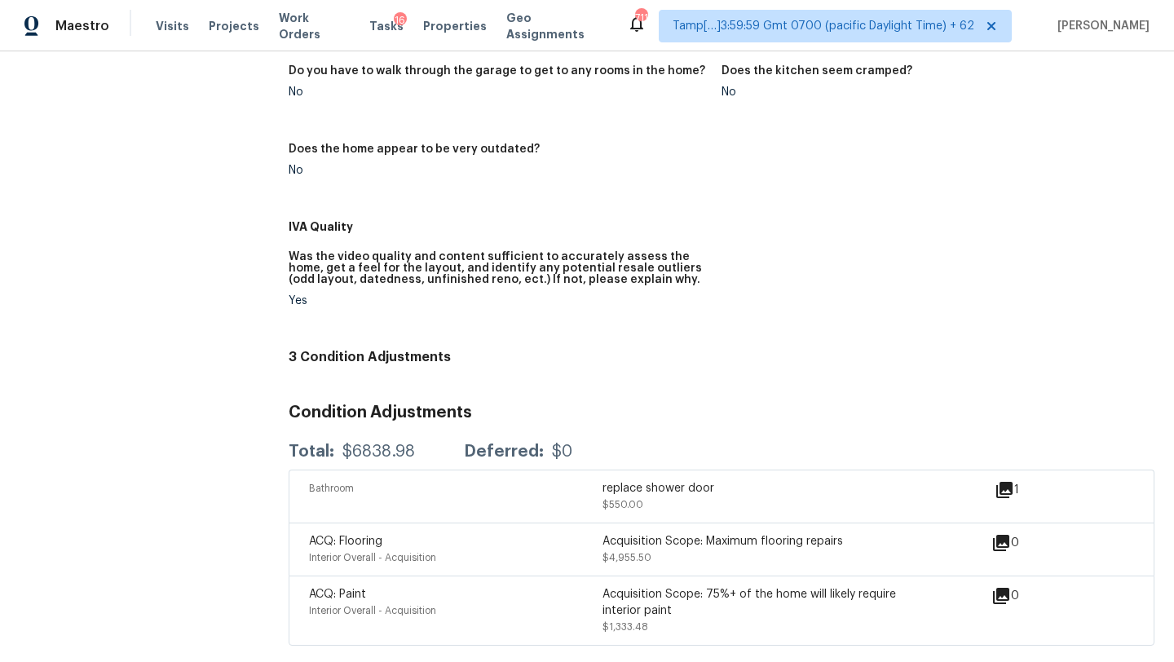
drag, startPoint x: 335, startPoint y: 448, endPoint x: 413, endPoint y: 454, distance: 78.5
click at [413, 454] on div "Total: $6838.98 Deferred: $0" at bounding box center [431, 451] width 284 height 16
copy div "$6838.98"
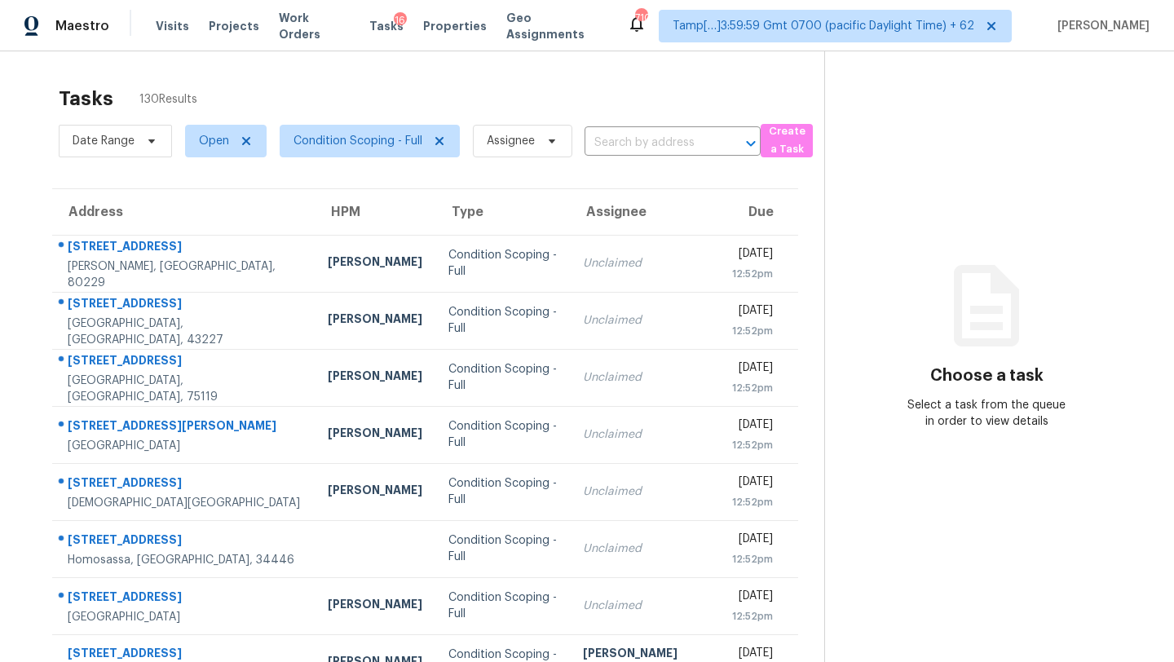
click at [479, 80] on div "Tasks 130 Results" at bounding box center [441, 98] width 765 height 42
click at [615, 101] on div "Tasks 130 Results" at bounding box center [441, 98] width 765 height 42
click at [691, 88] on div "Tasks 130 Results" at bounding box center [441, 98] width 765 height 42
click at [225, 152] on span "Open" at bounding box center [226, 141] width 82 height 33
click at [226, 231] on label "Blocked" at bounding box center [226, 233] width 64 height 16
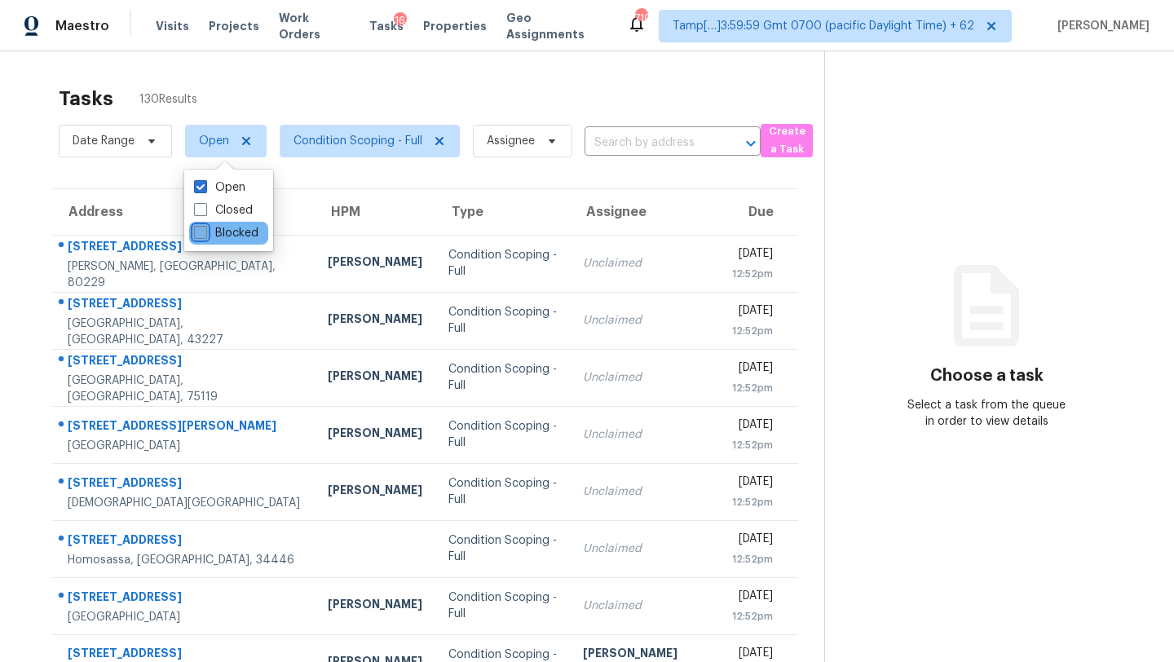
click at [205, 231] on input "Blocked" at bounding box center [199, 230] width 11 height 11
checkbox input "true"
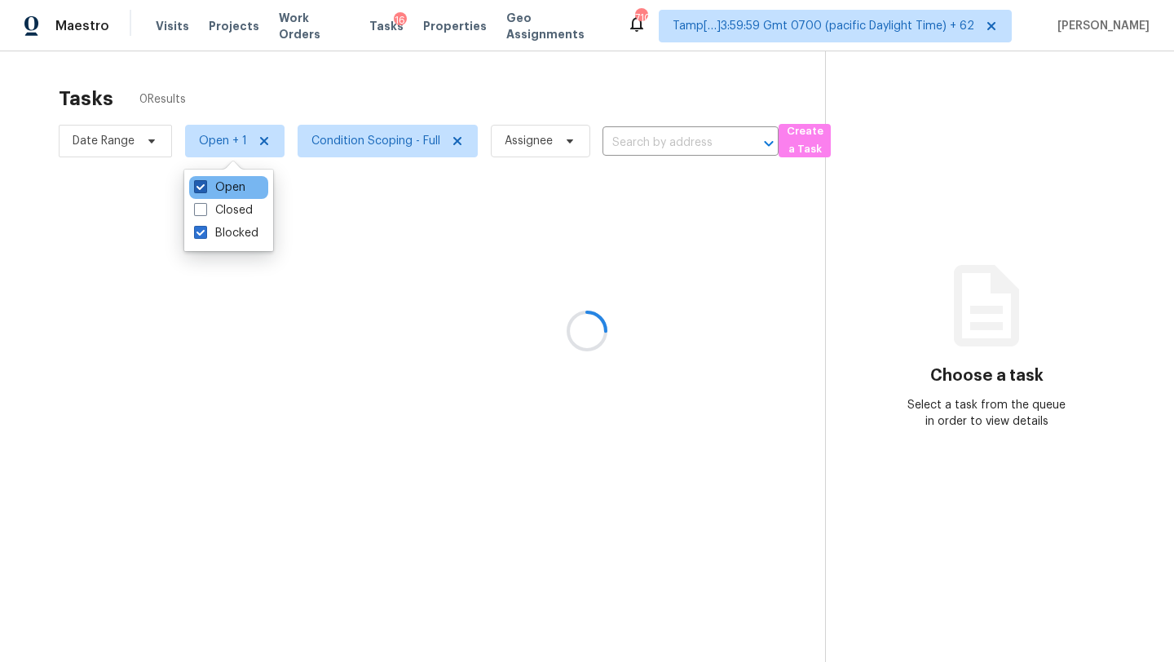
click at [215, 191] on label "Open" at bounding box center [219, 187] width 51 height 16
click at [205, 190] on input "Open" at bounding box center [199, 184] width 11 height 11
checkbox input "false"
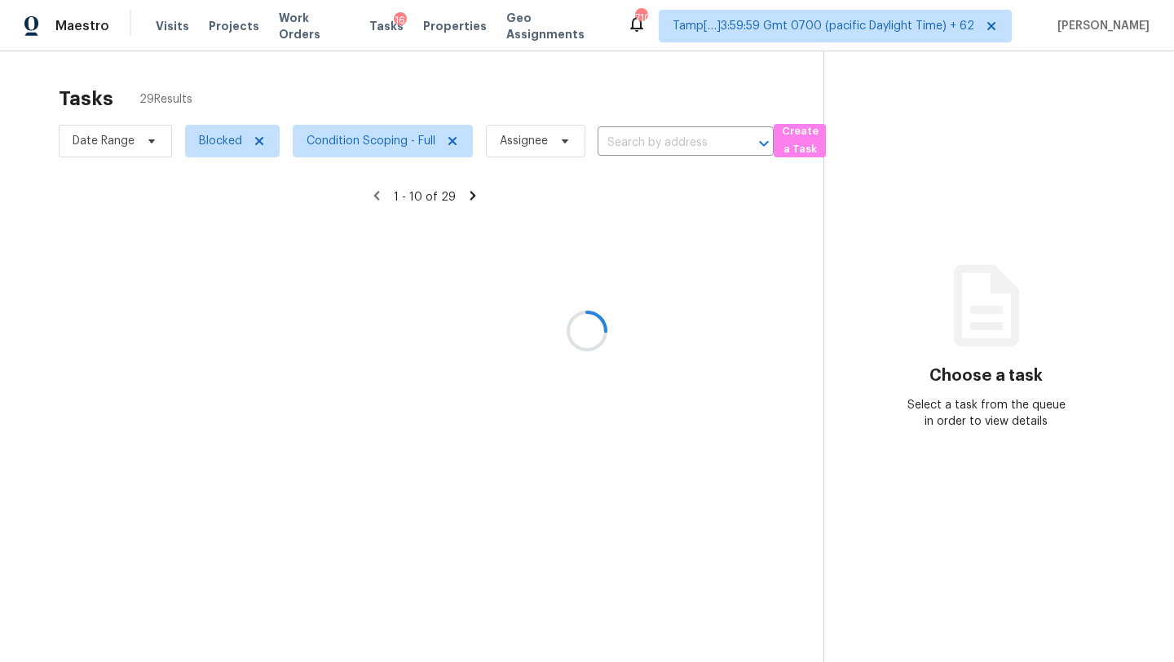
click at [662, 148] on div at bounding box center [587, 331] width 1174 height 662
click at [648, 139] on input "text" at bounding box center [663, 142] width 130 height 25
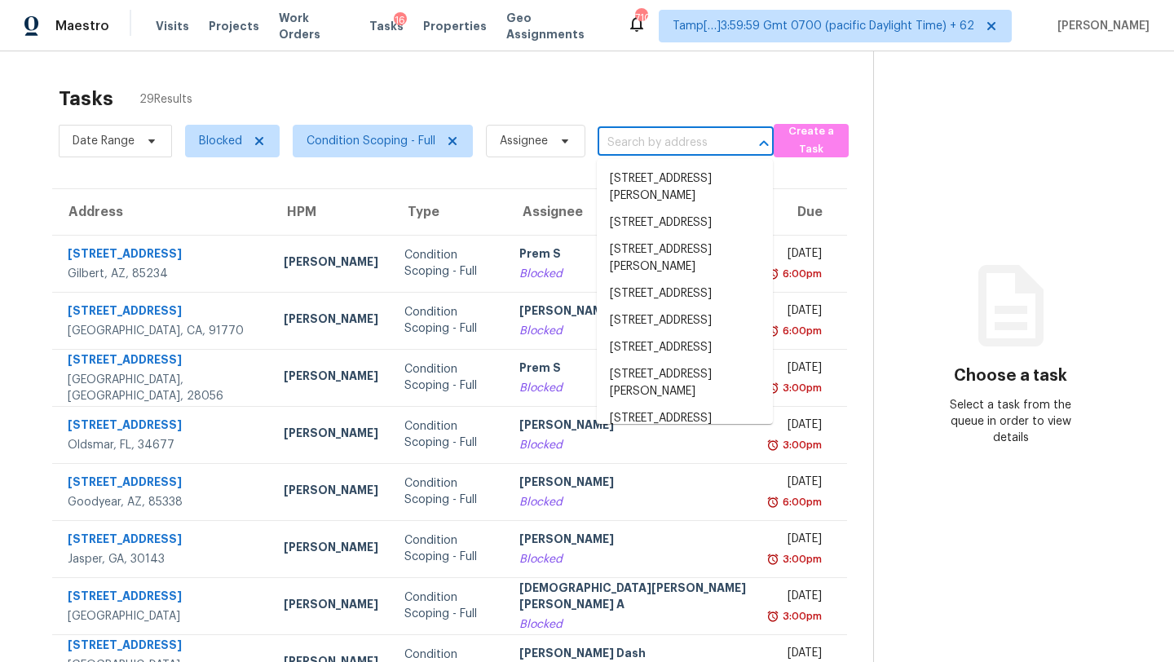
paste input "IVA completed."
type input "IVA completed."
click at [620, 143] on input "text" at bounding box center [663, 142] width 130 height 25
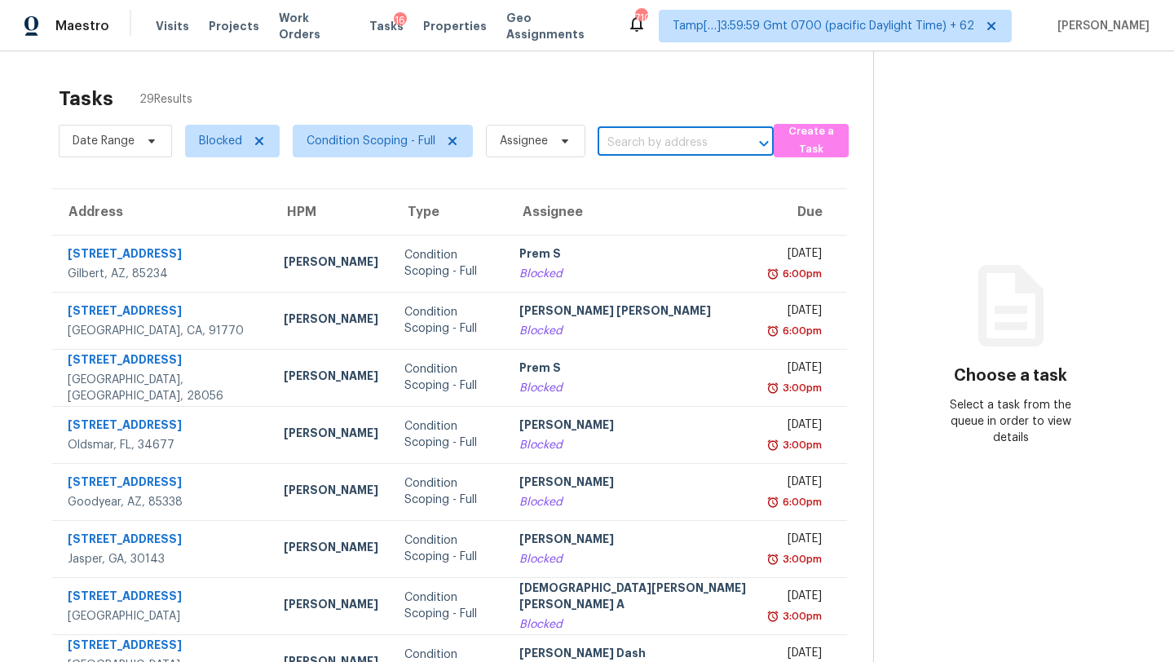
paste input "351 Hamilton Pointe Dr, McDonough, GA 30253"
type input "351 Hamilton Pointe Dr, McDonough, GA 30253"
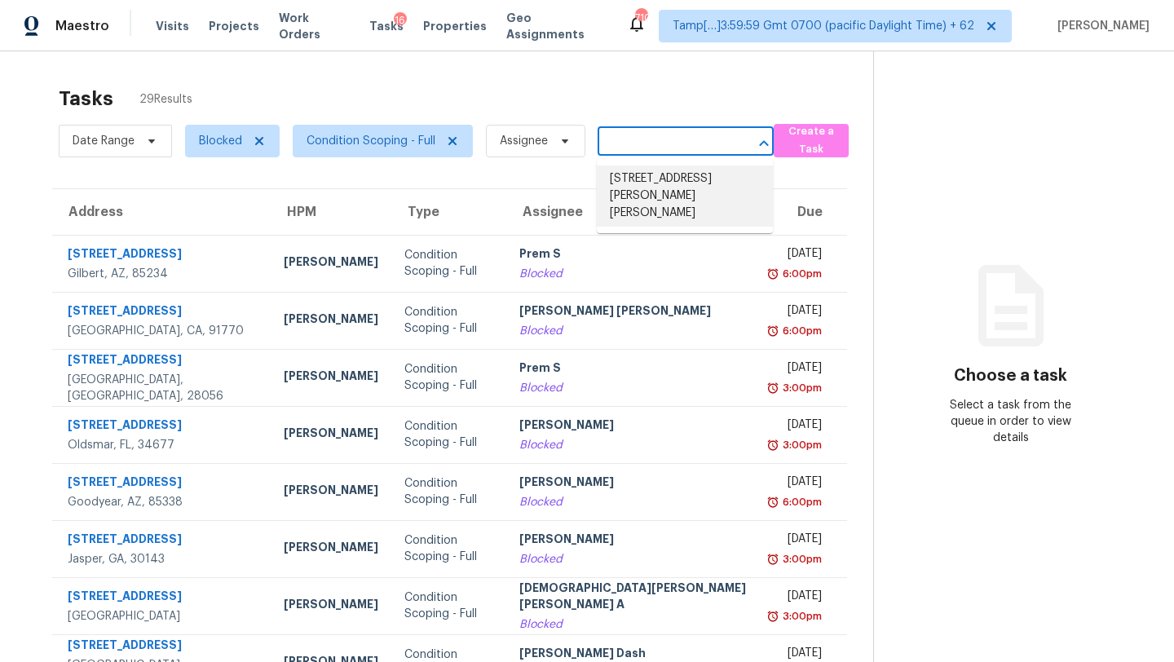
click at [634, 177] on li "351 Hamilton Pointe Dr, McDonough, GA 30253" at bounding box center [685, 195] width 176 height 61
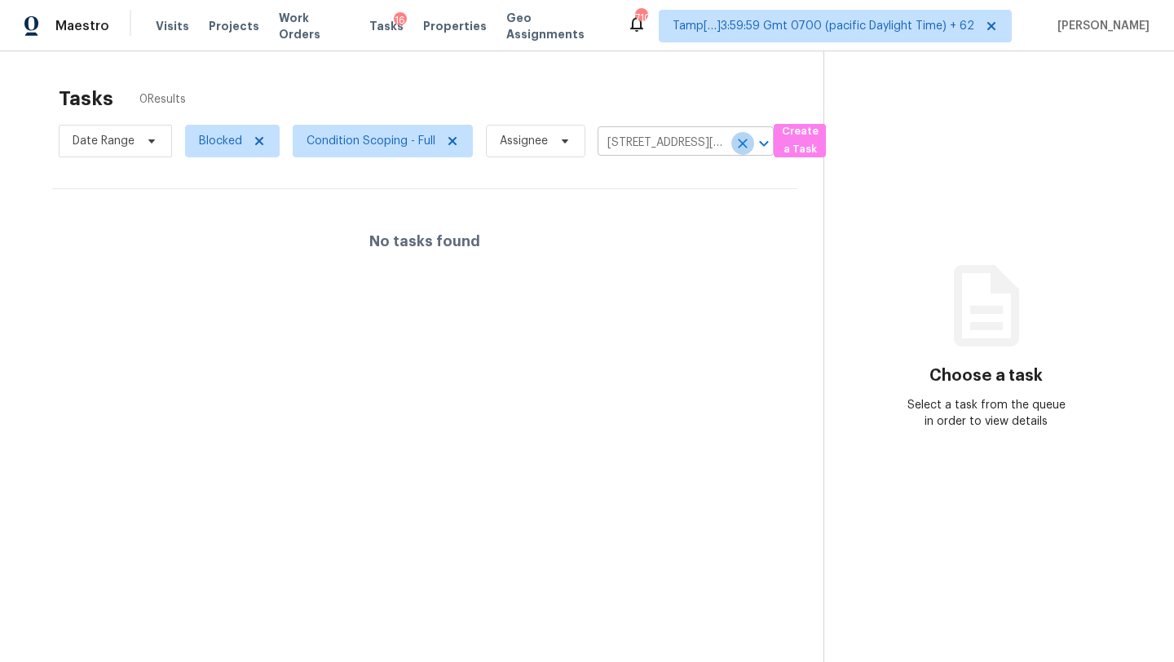
click at [741, 137] on icon "Clear" at bounding box center [742, 143] width 16 height 16
click at [786, 143] on div at bounding box center [587, 331] width 1174 height 662
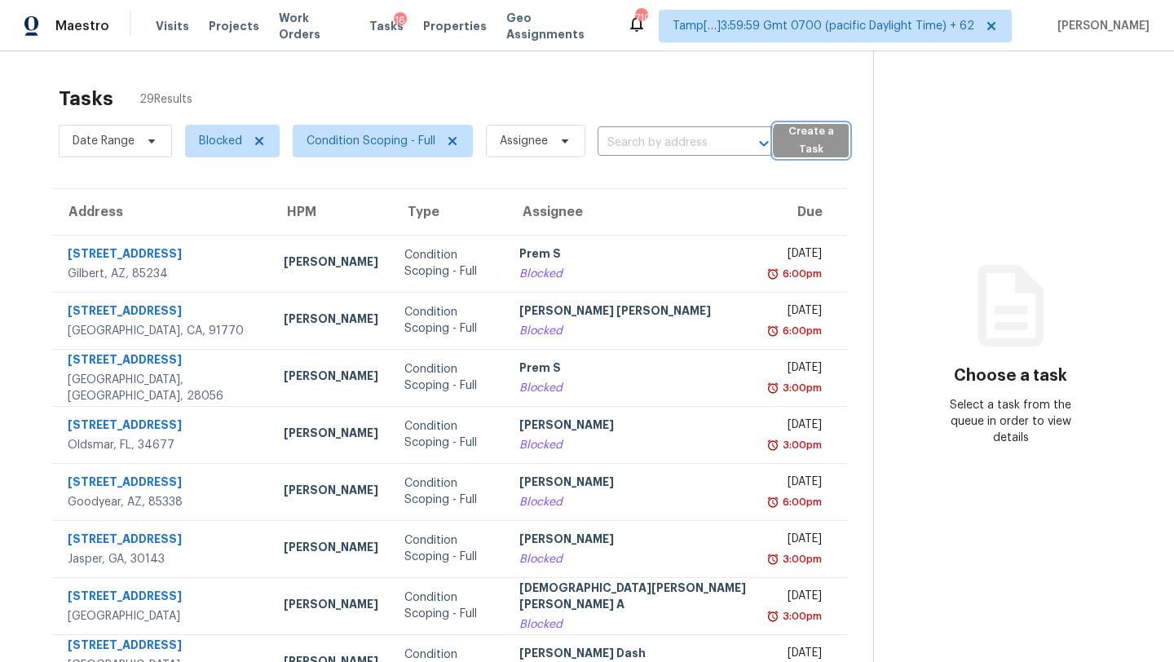
click at [794, 151] on span "Create a Task" at bounding box center [811, 140] width 59 height 37
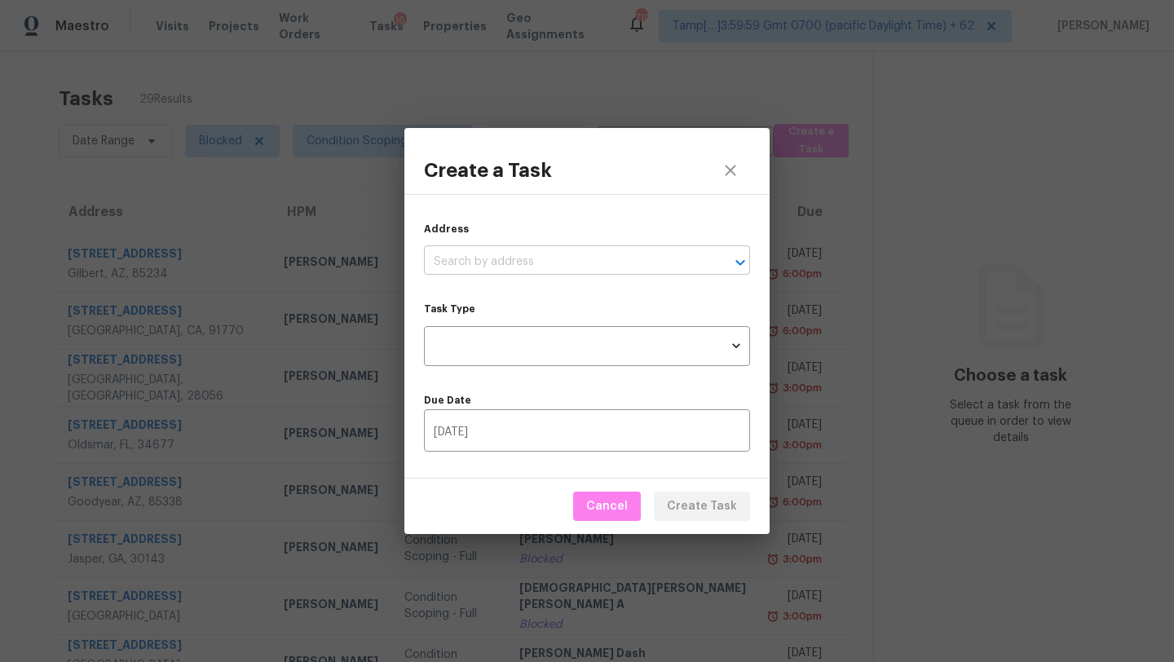
click at [473, 254] on input "text" at bounding box center [564, 261] width 280 height 25
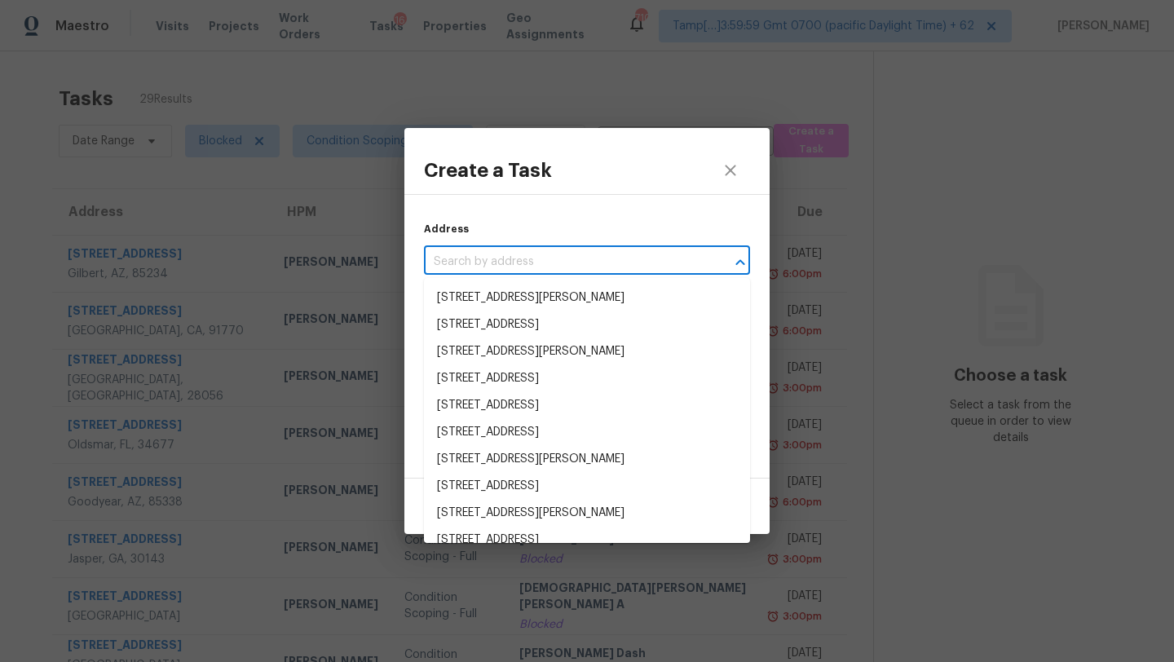
paste input "351 Hamilton Pointe Dr, McDonough, GA 30253"
type input "351 Hamilton Pointe Dr, McDonough, GA 30253"
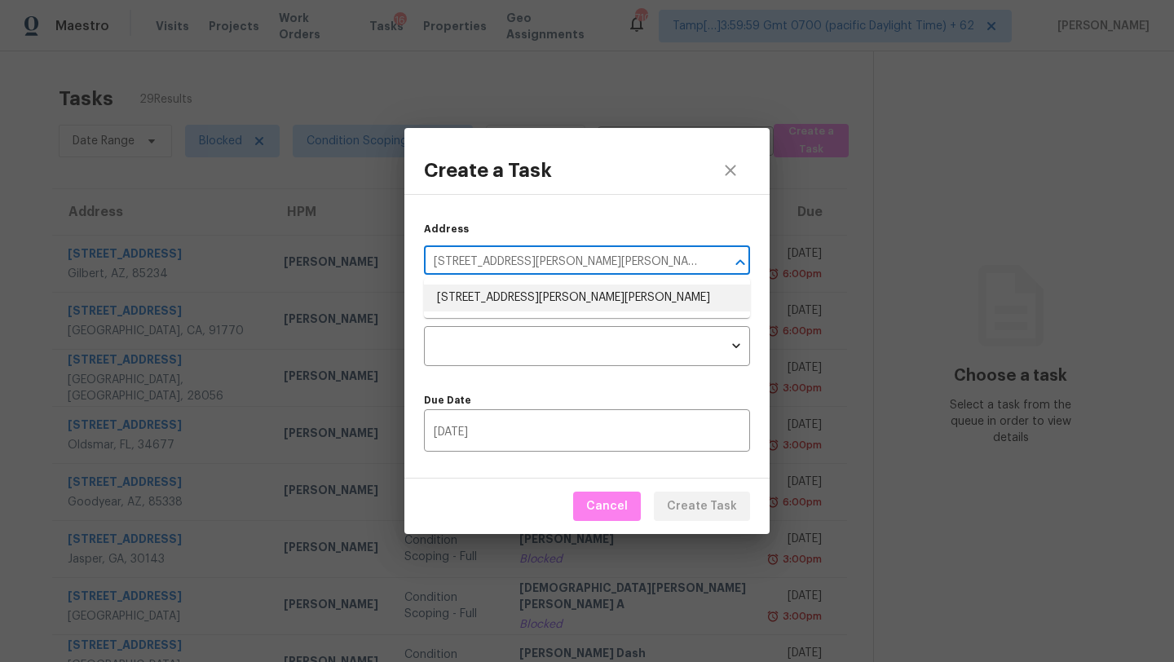
click at [486, 291] on li "351 Hamilton Pointe Dr, McDonough, GA 30253" at bounding box center [587, 298] width 326 height 27
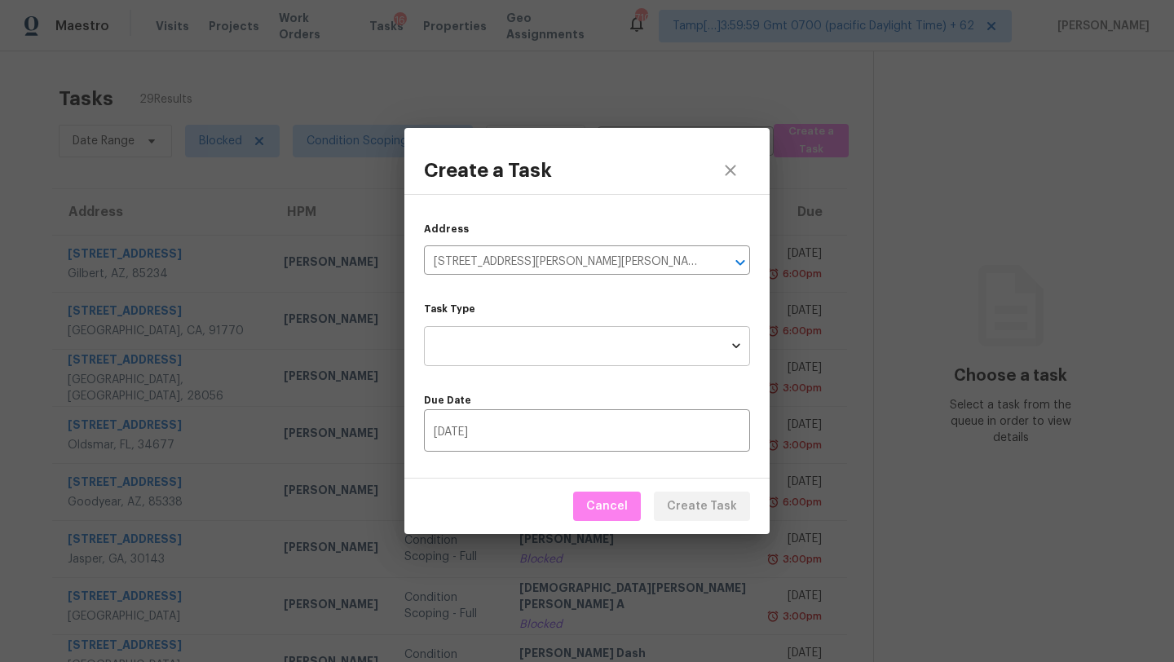
click at [489, 346] on body "Maestro Visits Projects Work Orders Tasks 16 Properties Geo Assignments 710 Tam…" at bounding box center [587, 331] width 1174 height 662
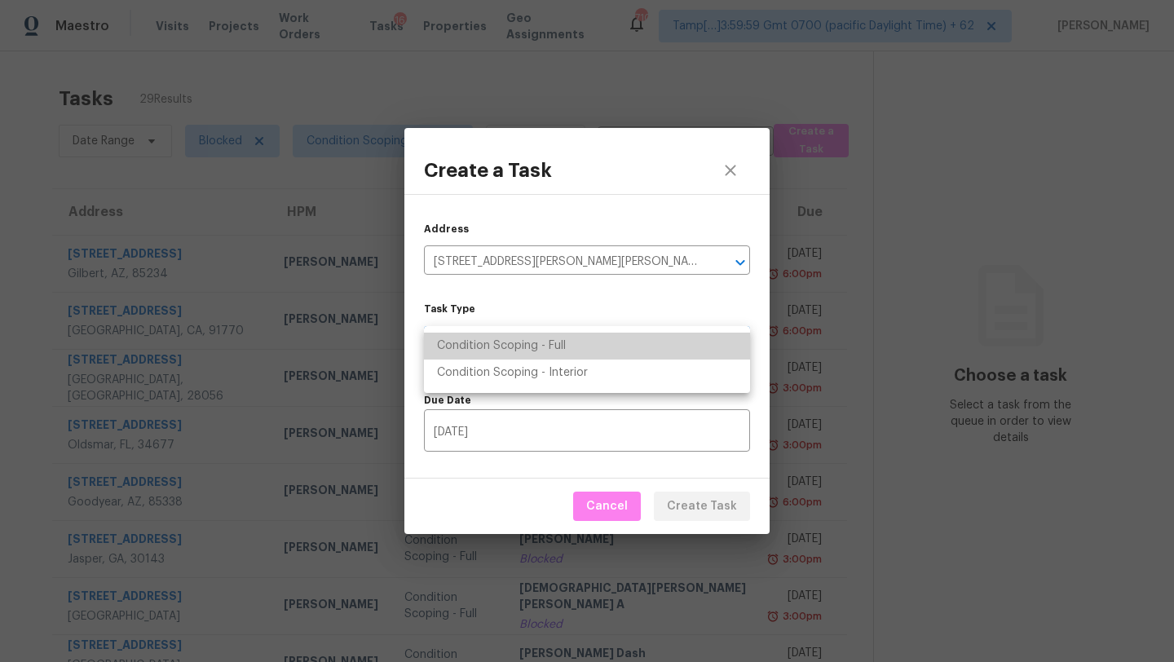
click at [492, 352] on li "Condition Scoping - Full" at bounding box center [587, 346] width 326 height 27
type input "virtual_full_assessment"
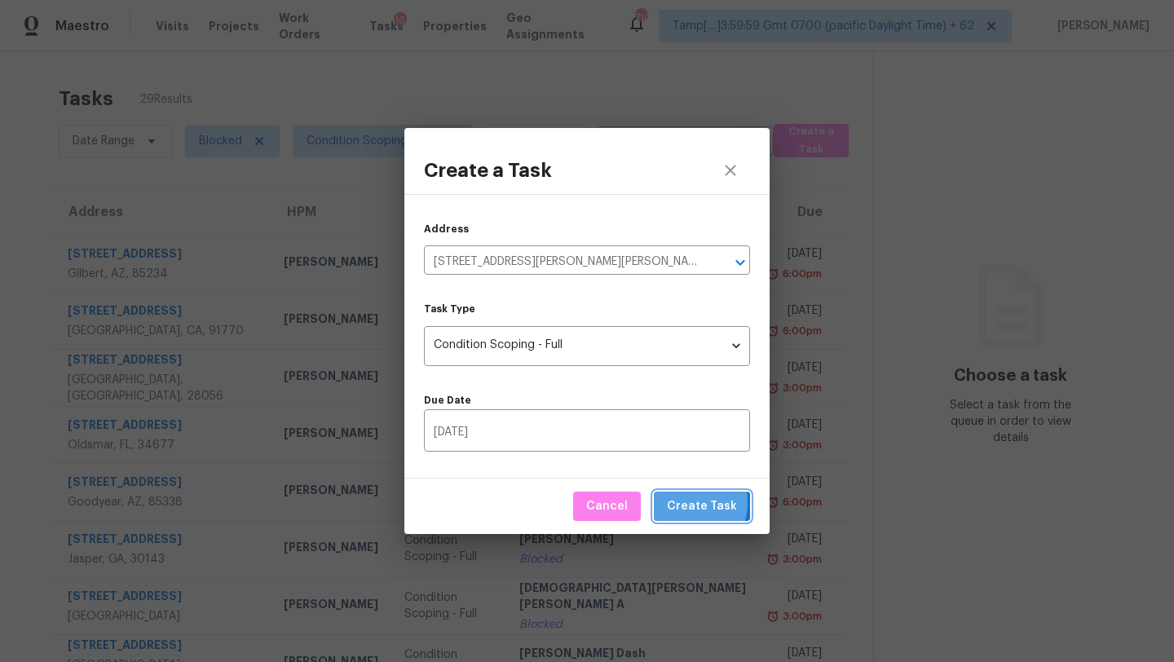
click at [683, 502] on span "Create Task" at bounding box center [702, 506] width 70 height 20
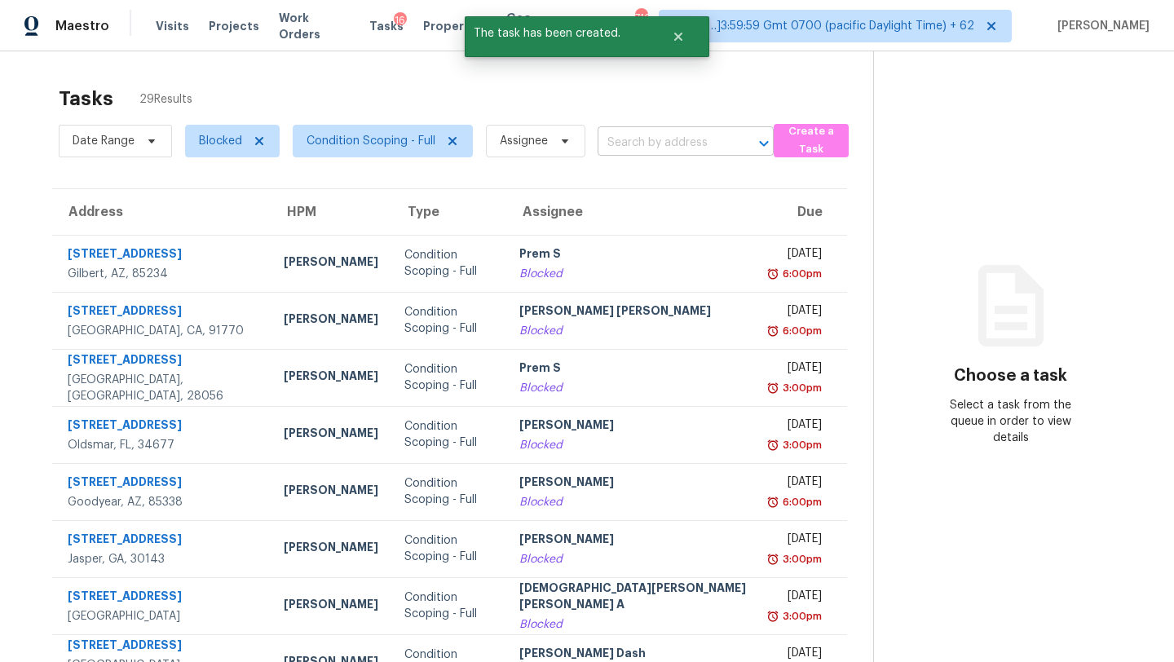
click at [647, 148] on input "text" at bounding box center [663, 142] width 130 height 25
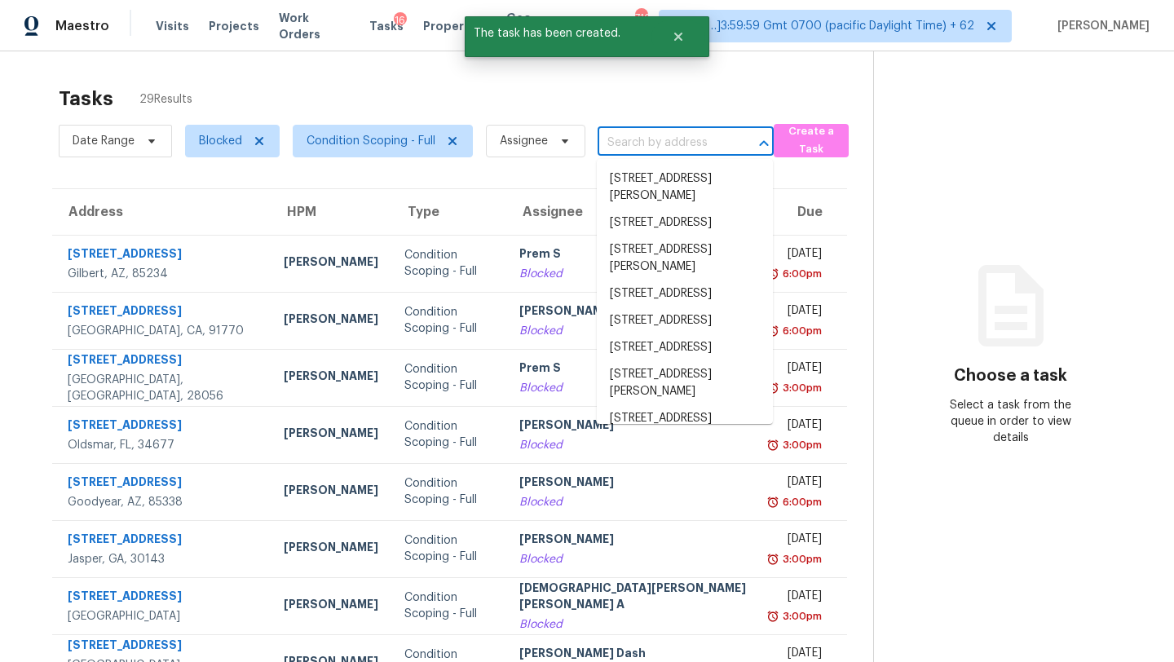
paste input "351 Hamilton Pointe Dr, McDonough, GA 30253"
type input "351 Hamilton Pointe Dr, McDonough, GA 30253"
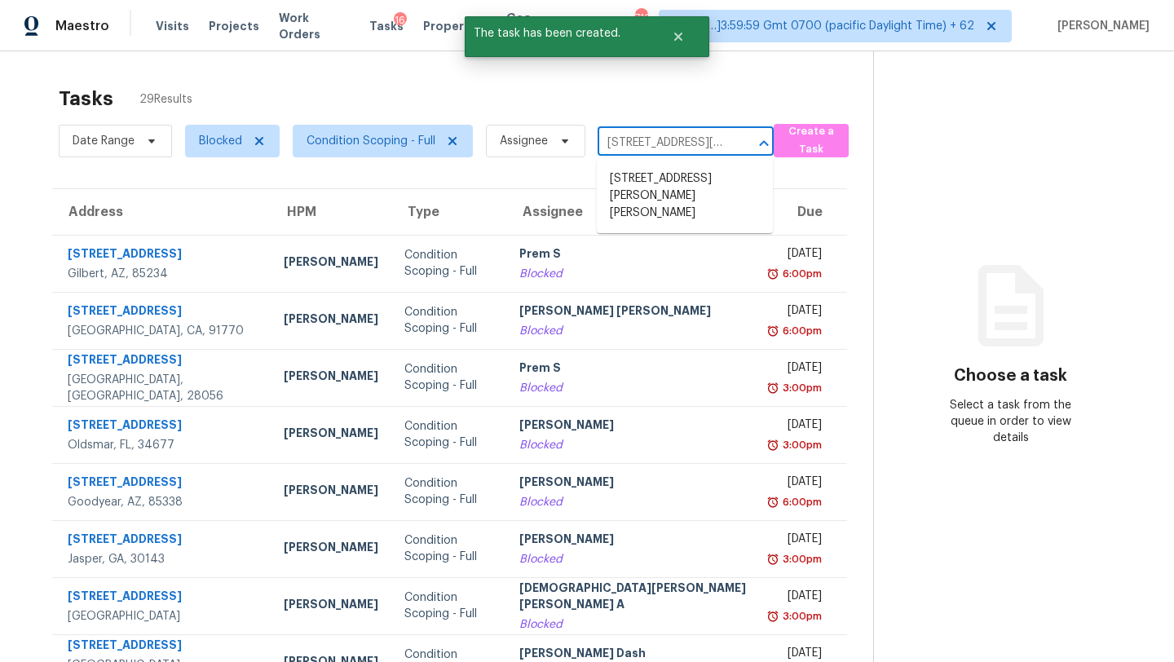
scroll to position [0, 131]
click at [652, 191] on li "351 Hamilton Pointe Dr, McDonough, GA 30253" at bounding box center [685, 195] width 176 height 61
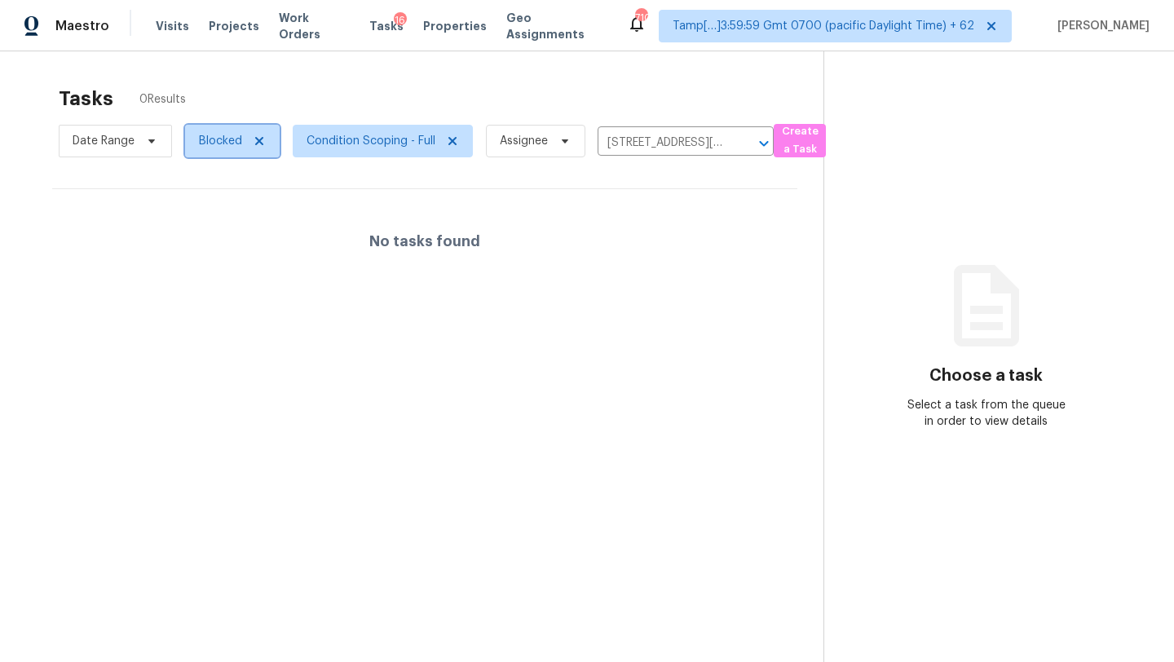
click at [208, 139] on span "Blocked" at bounding box center [220, 141] width 43 height 16
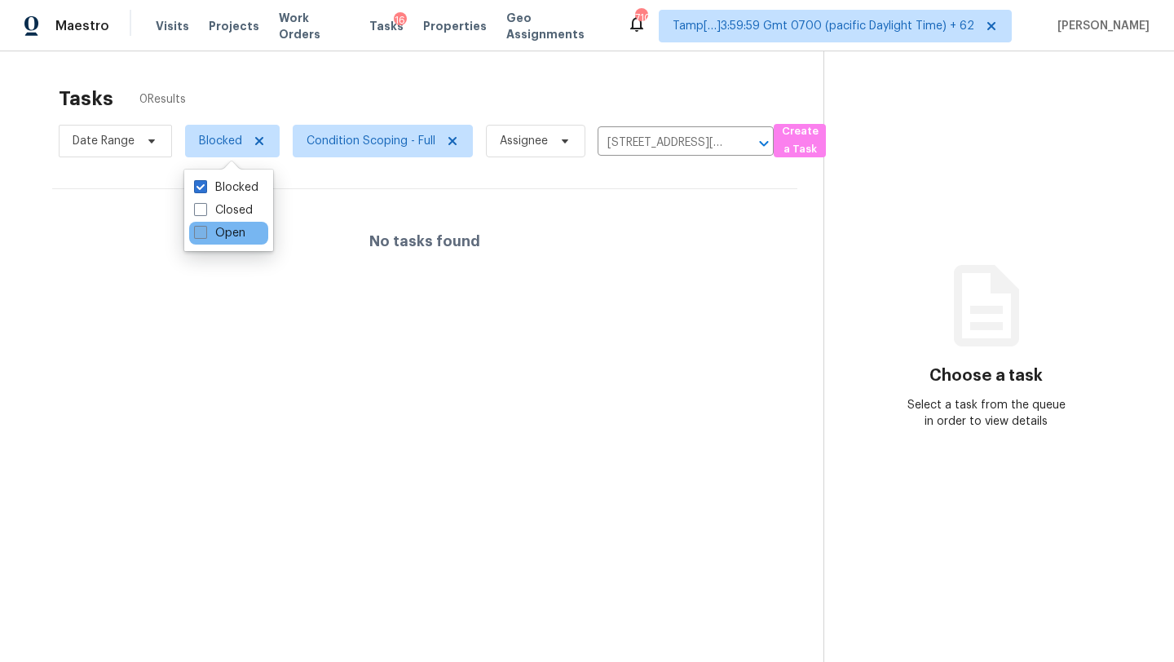
click at [225, 227] on label "Open" at bounding box center [219, 233] width 51 height 16
click at [205, 227] on input "Open" at bounding box center [199, 230] width 11 height 11
checkbox input "true"
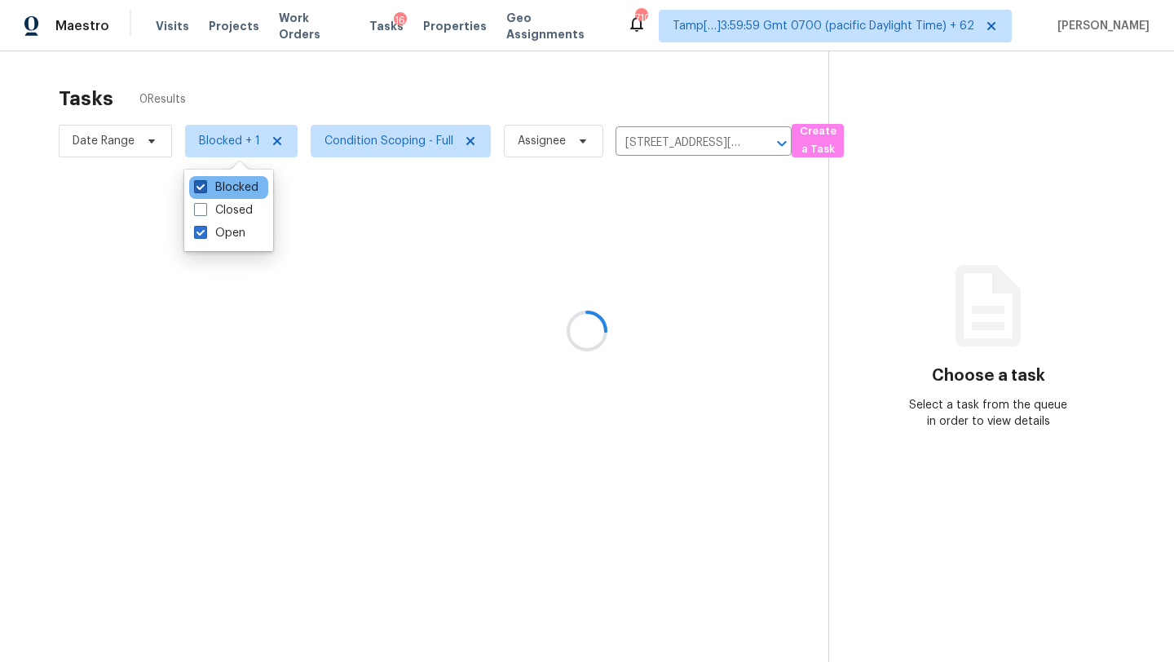
click at [225, 192] on label "Blocked" at bounding box center [226, 187] width 64 height 16
click at [205, 190] on input "Blocked" at bounding box center [199, 184] width 11 height 11
checkbox input "false"
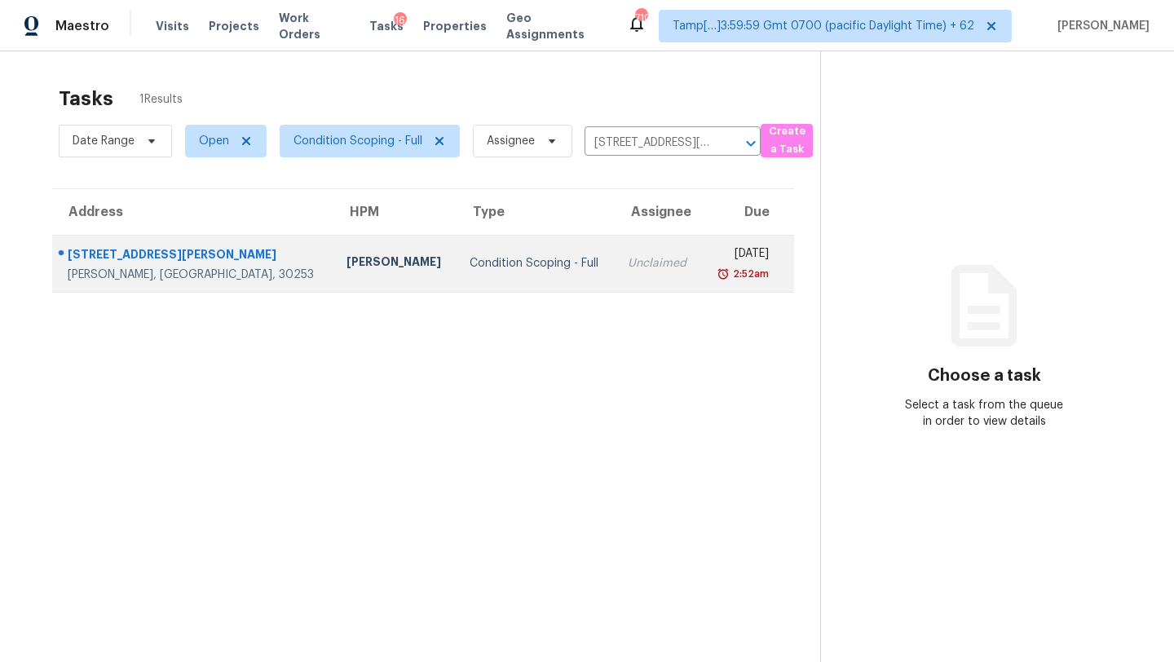
click at [615, 289] on td "Unclaimed" at bounding box center [658, 263] width 86 height 57
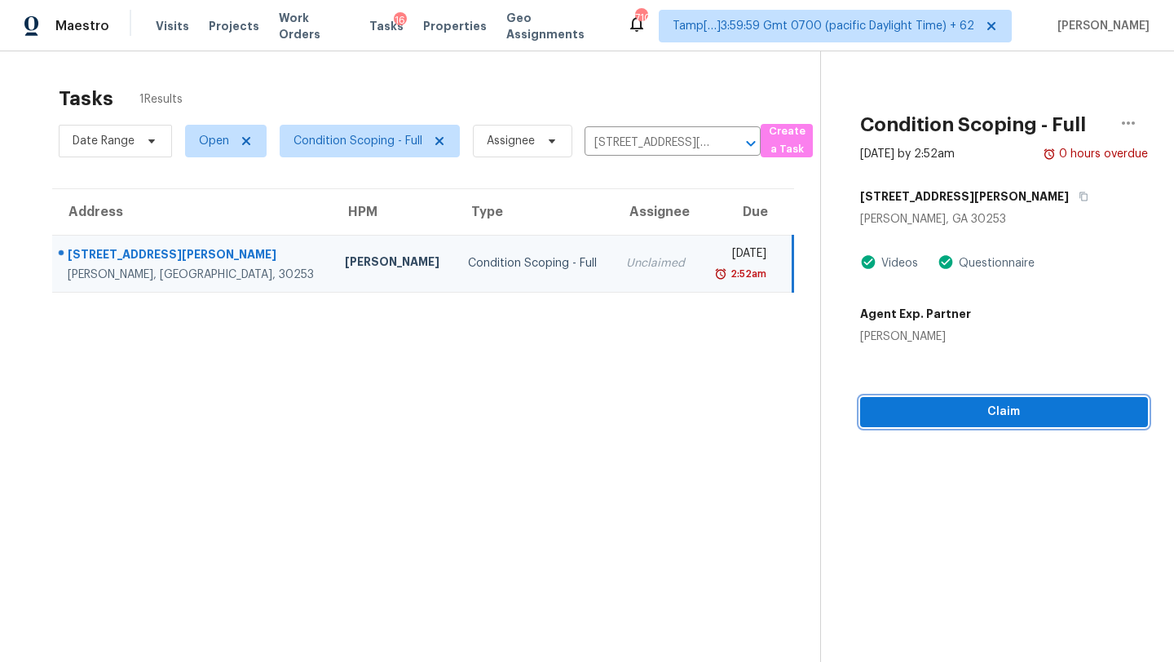
click at [937, 419] on span "Claim" at bounding box center [1004, 412] width 262 height 20
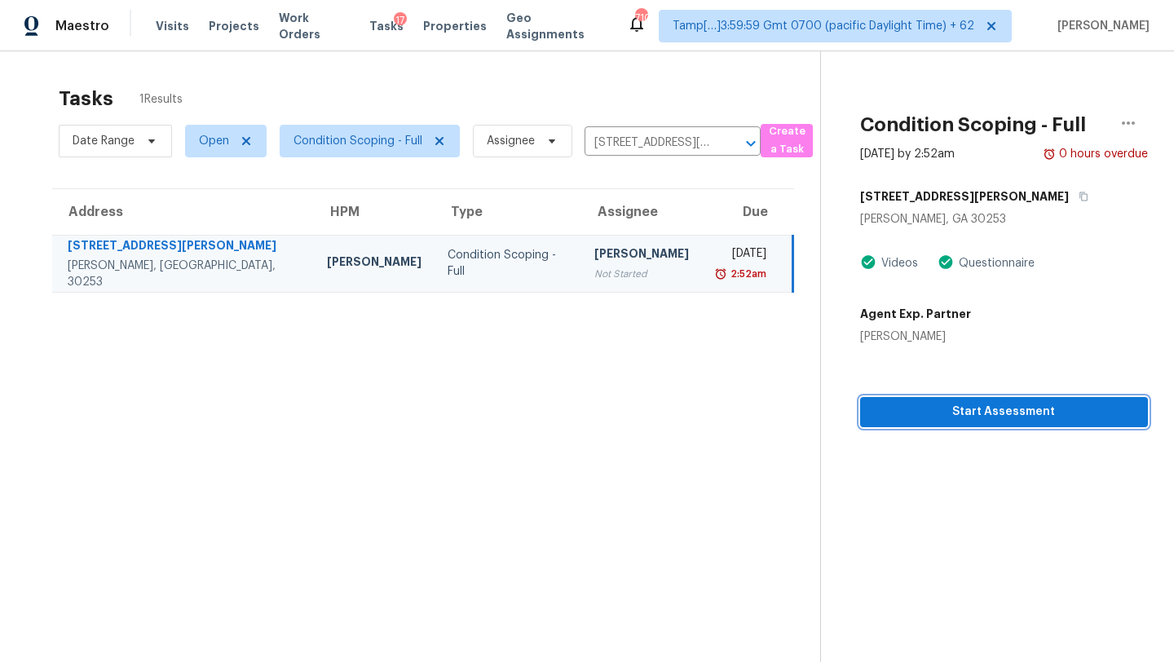
click at [936, 419] on span "Start Assessment" at bounding box center [1004, 412] width 262 height 20
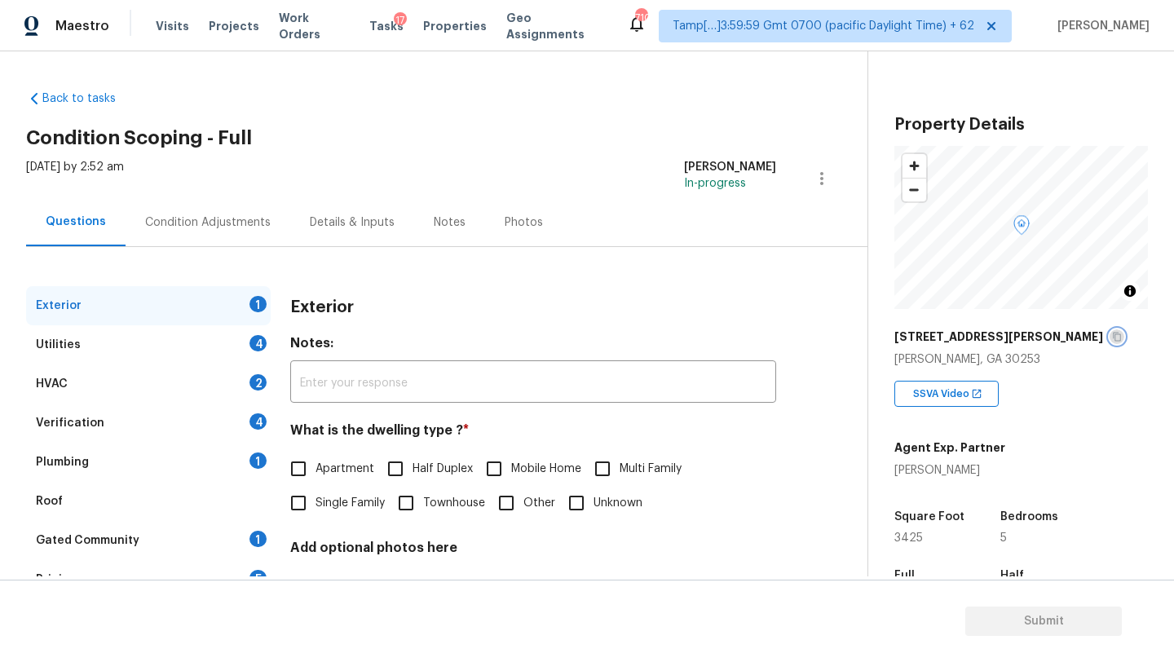
click at [1112, 333] on icon "button" at bounding box center [1117, 337] width 10 height 10
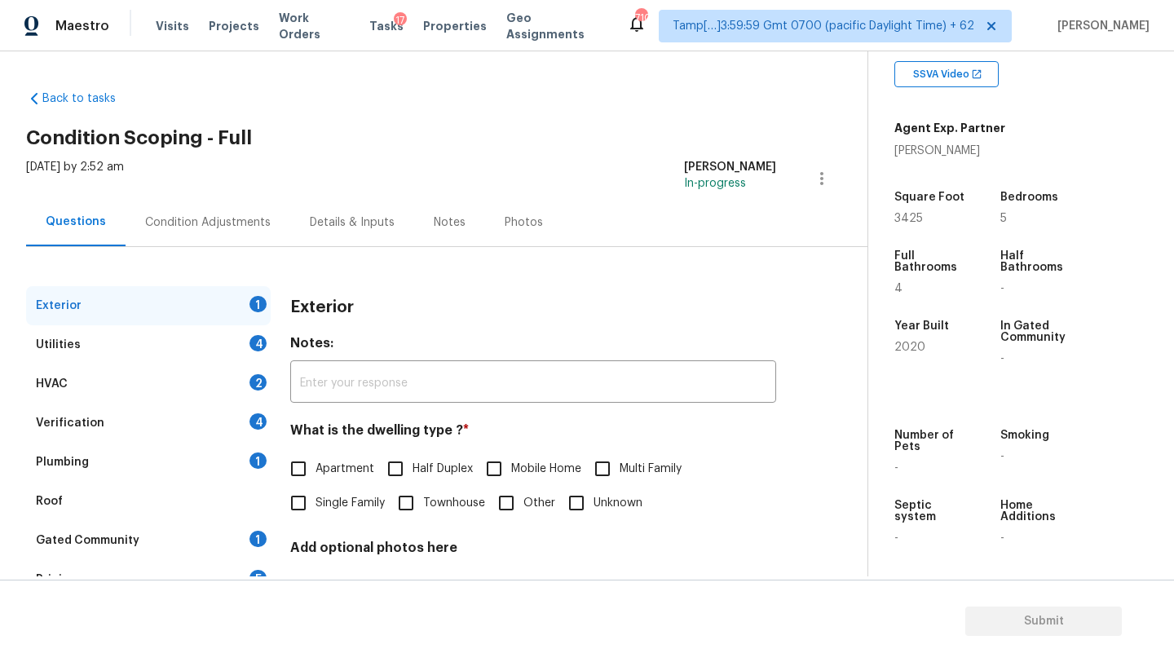
click at [326, 491] on label "Single Family" at bounding box center [333, 503] width 104 height 34
click at [315, 491] on input "Single Family" at bounding box center [298, 503] width 34 height 34
checkbox input "true"
click at [257, 532] on div "1" at bounding box center [257, 539] width 17 height 16
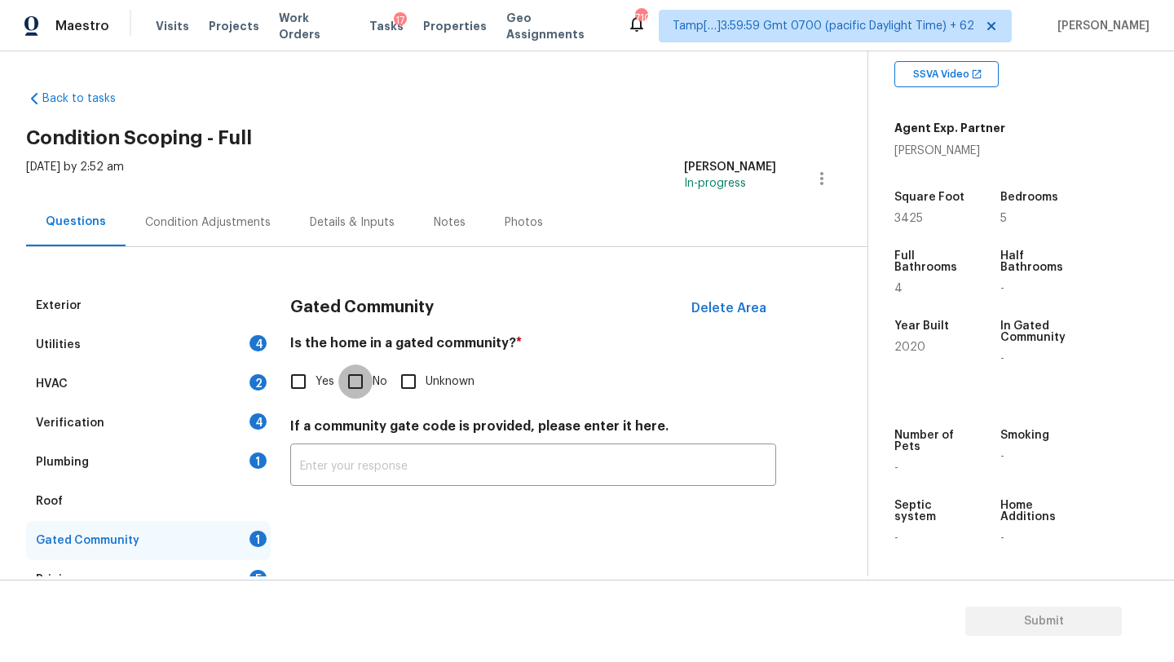
click at [362, 380] on input "No" at bounding box center [355, 381] width 34 height 34
checkbox input "true"
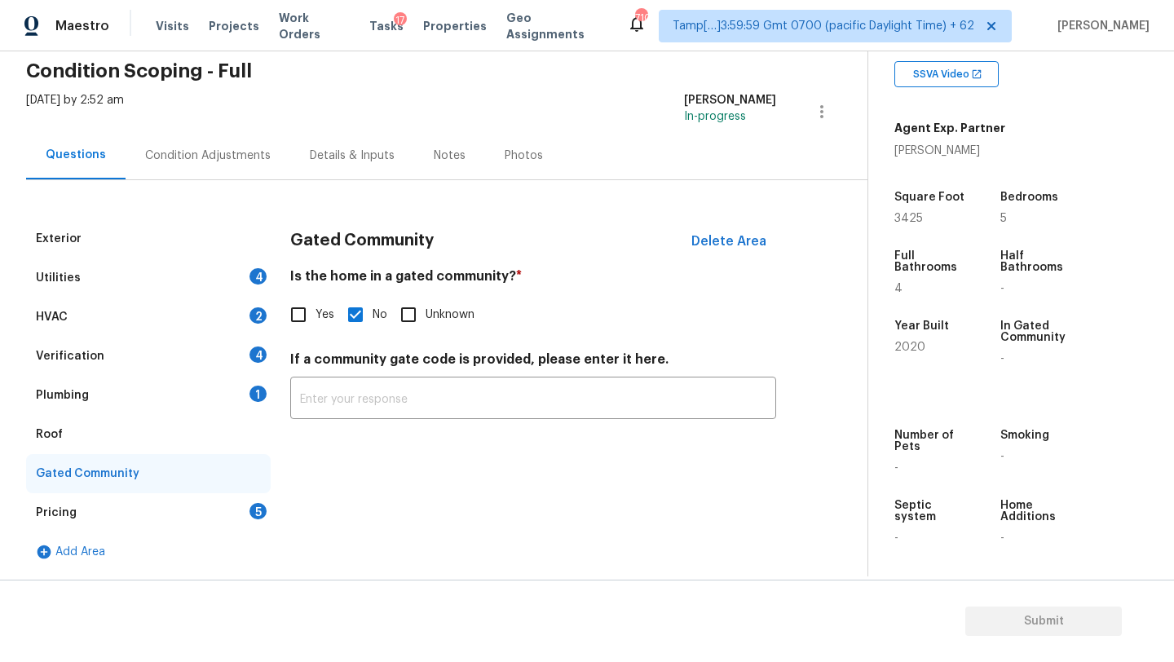
click at [250, 518] on div "Pricing 5" at bounding box center [148, 512] width 245 height 39
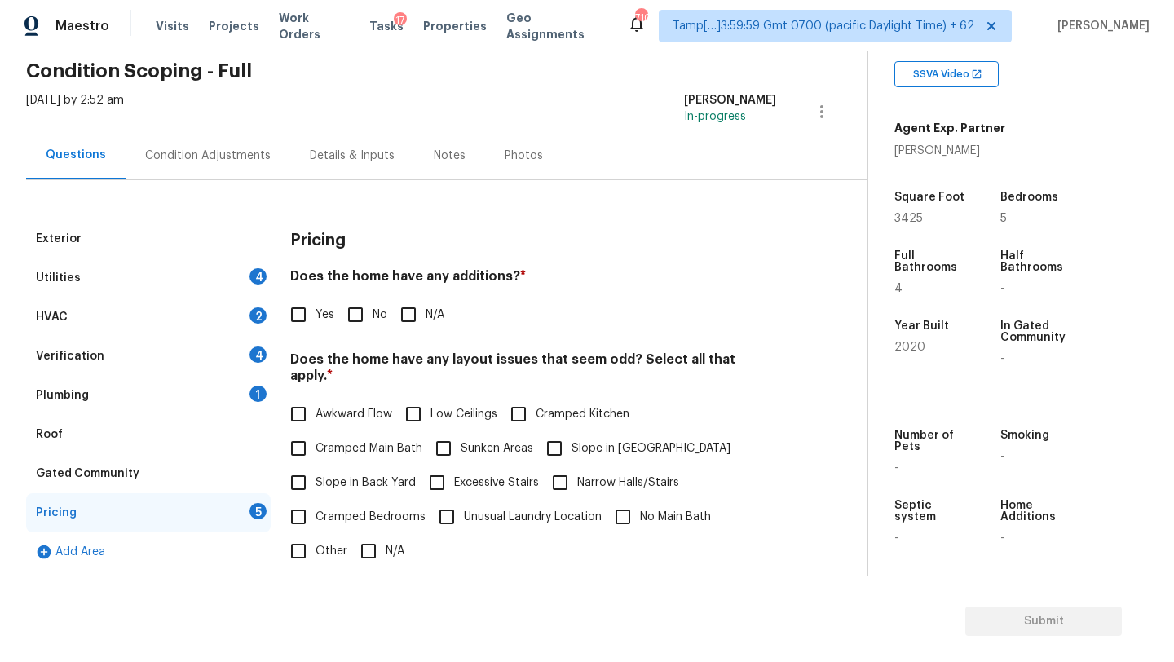
click at [360, 333] on div "Pricing Does the home have any additions? * Yes No N/A Does the home have any l…" at bounding box center [533, 528] width 486 height 618
click at [360, 325] on input "No" at bounding box center [355, 315] width 34 height 34
checkbox input "true"
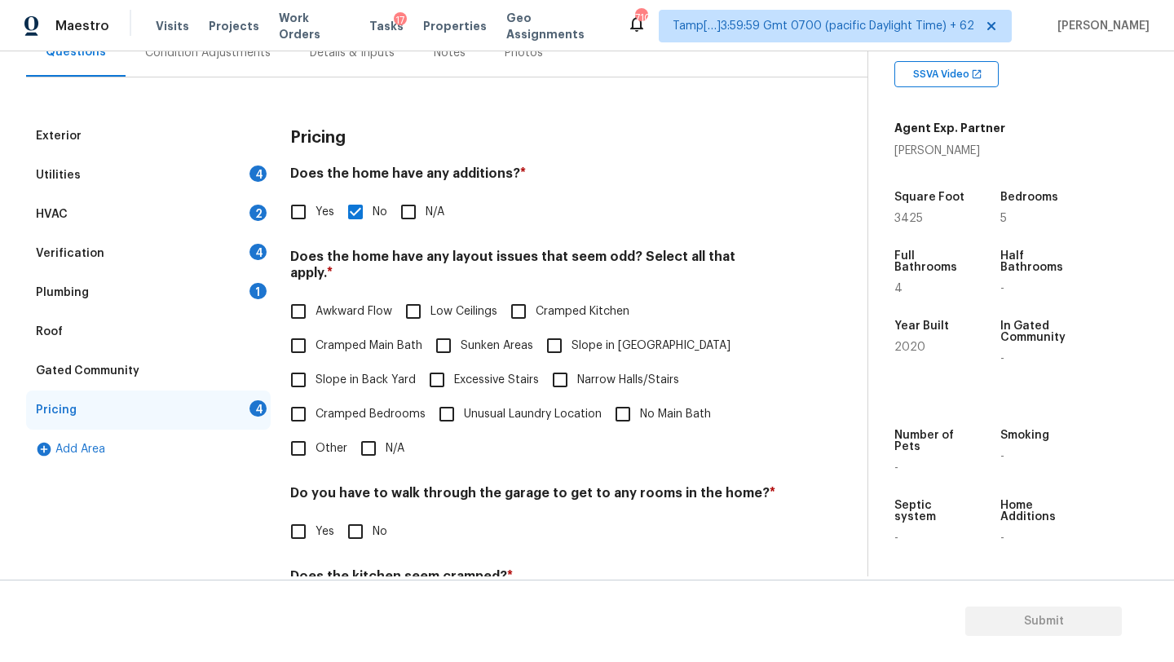
scroll to position [233, 0]
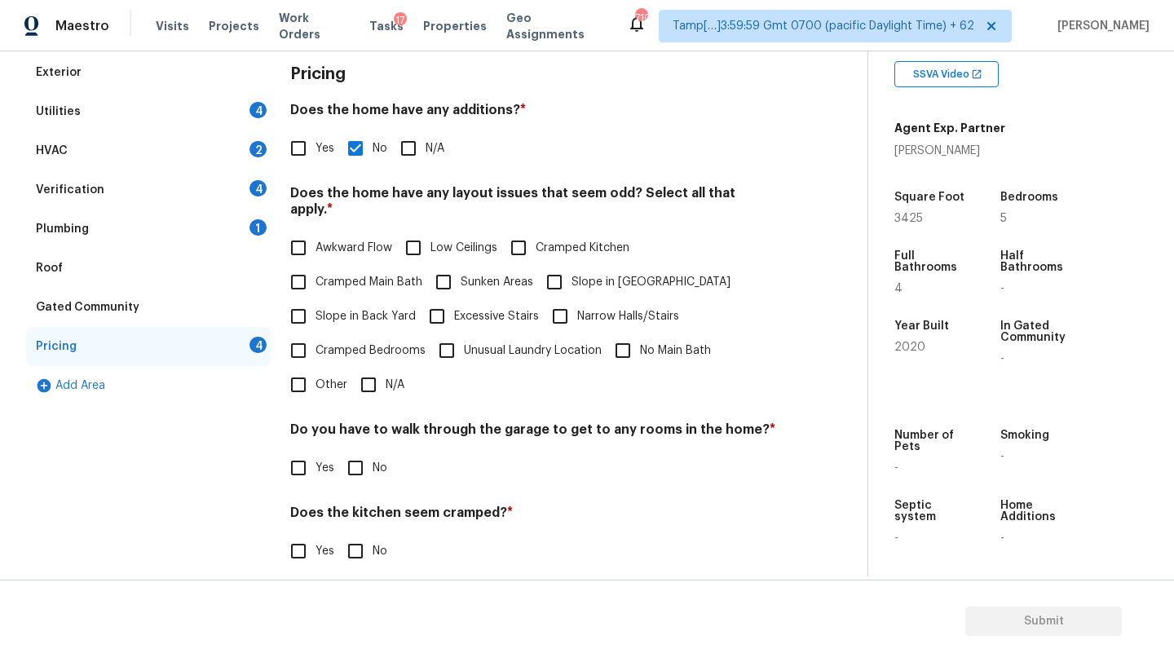
click at [368, 368] on input "N/A" at bounding box center [368, 385] width 34 height 34
checkbox input "true"
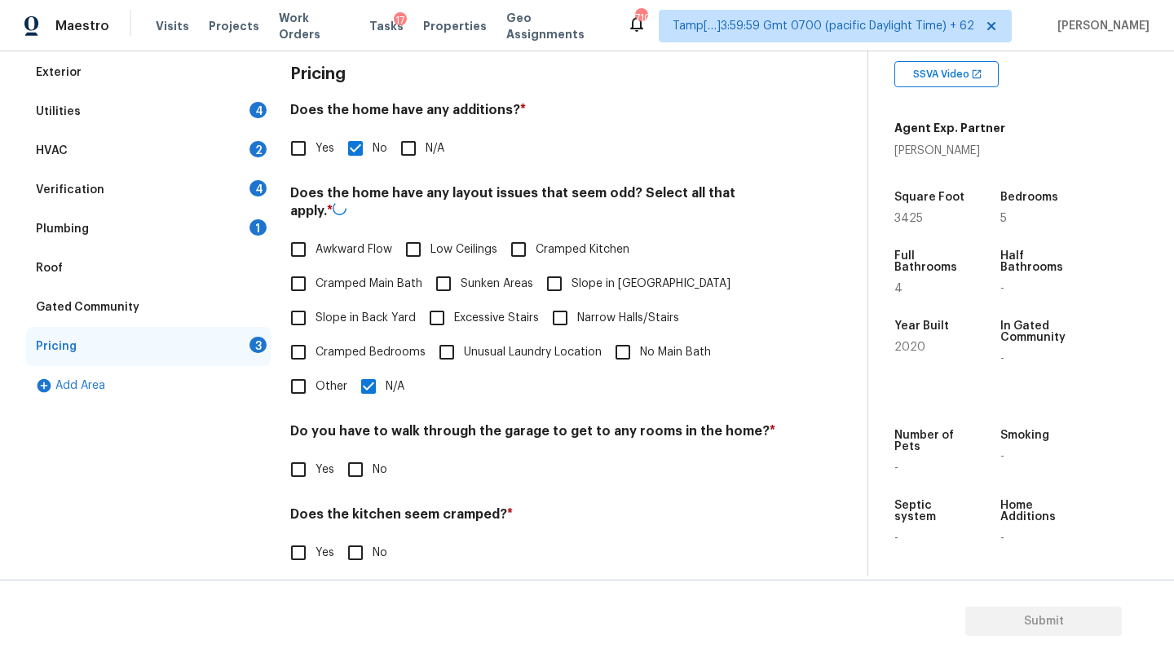
click at [364, 465] on input "No" at bounding box center [355, 469] width 34 height 34
checkbox input "true"
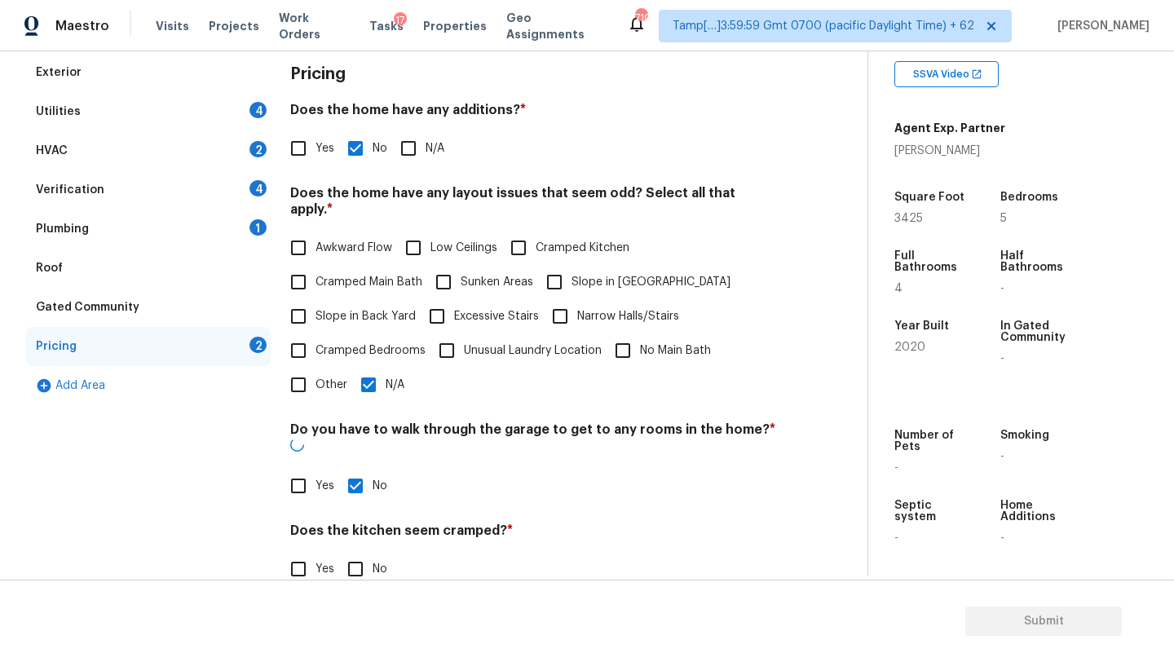
click at [364, 552] on input "No" at bounding box center [355, 569] width 34 height 34
checkbox input "true"
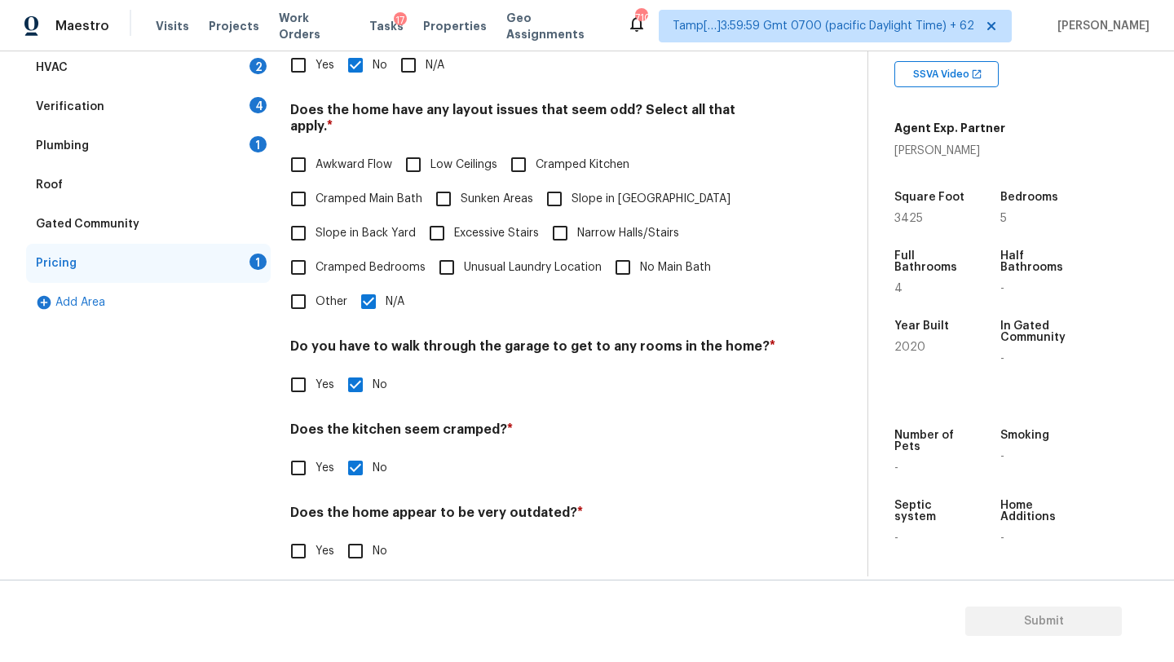
click at [364, 540] on input "No" at bounding box center [355, 551] width 34 height 34
checkbox input "true"
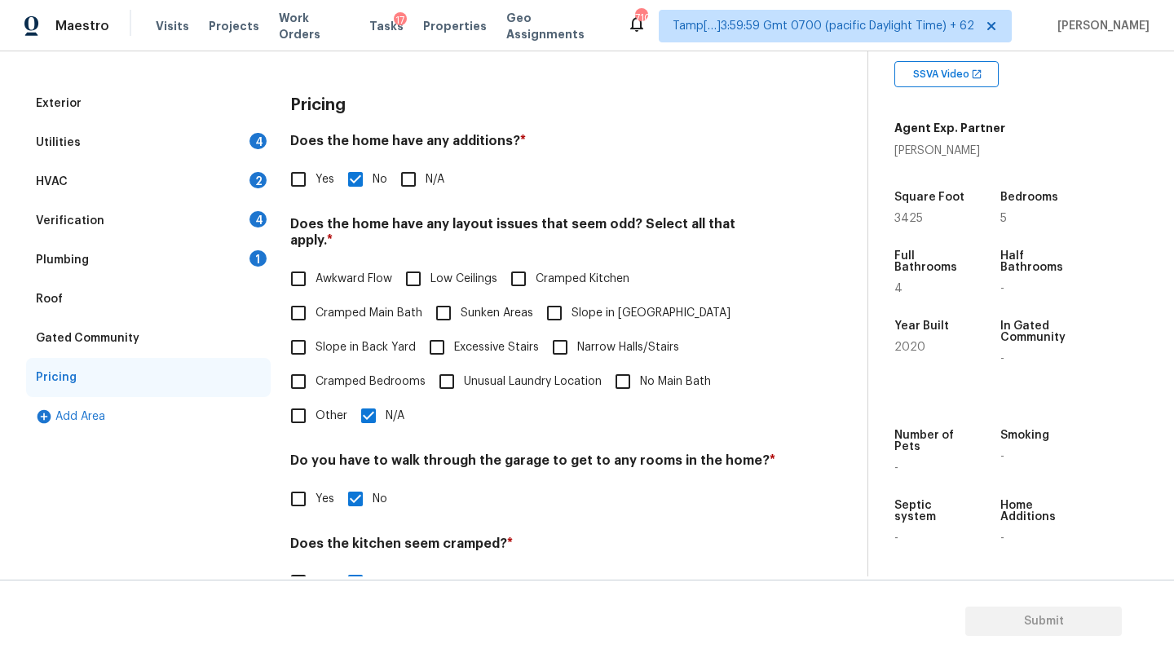
scroll to position [0, 0]
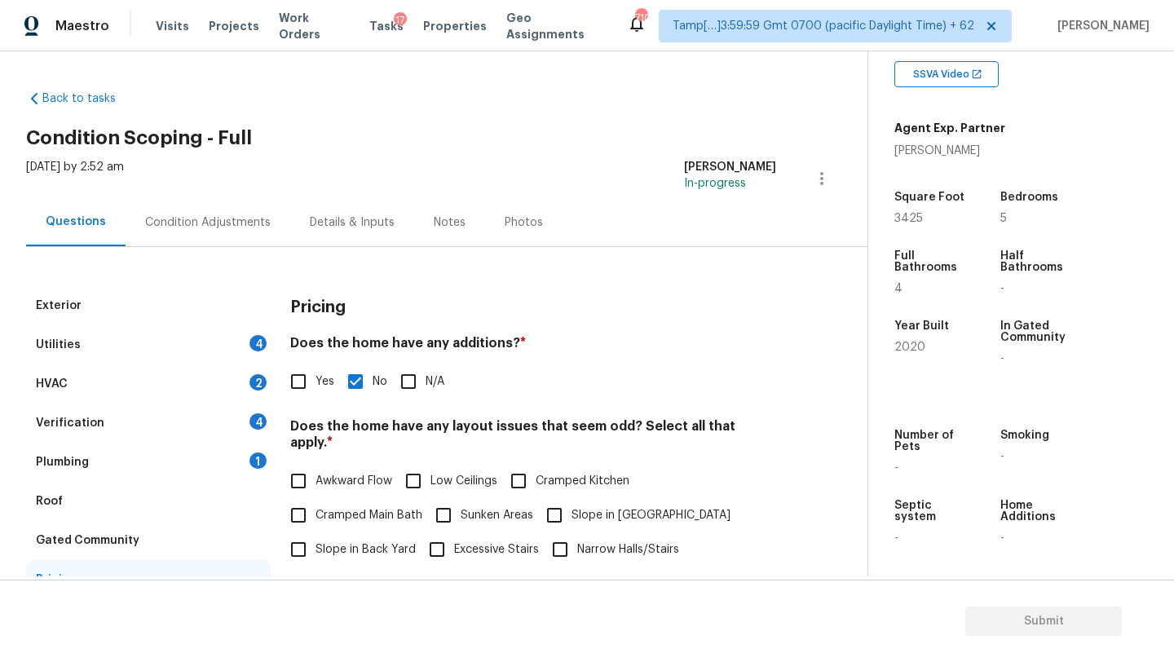
click at [68, 496] on div "Roof" at bounding box center [148, 501] width 245 height 39
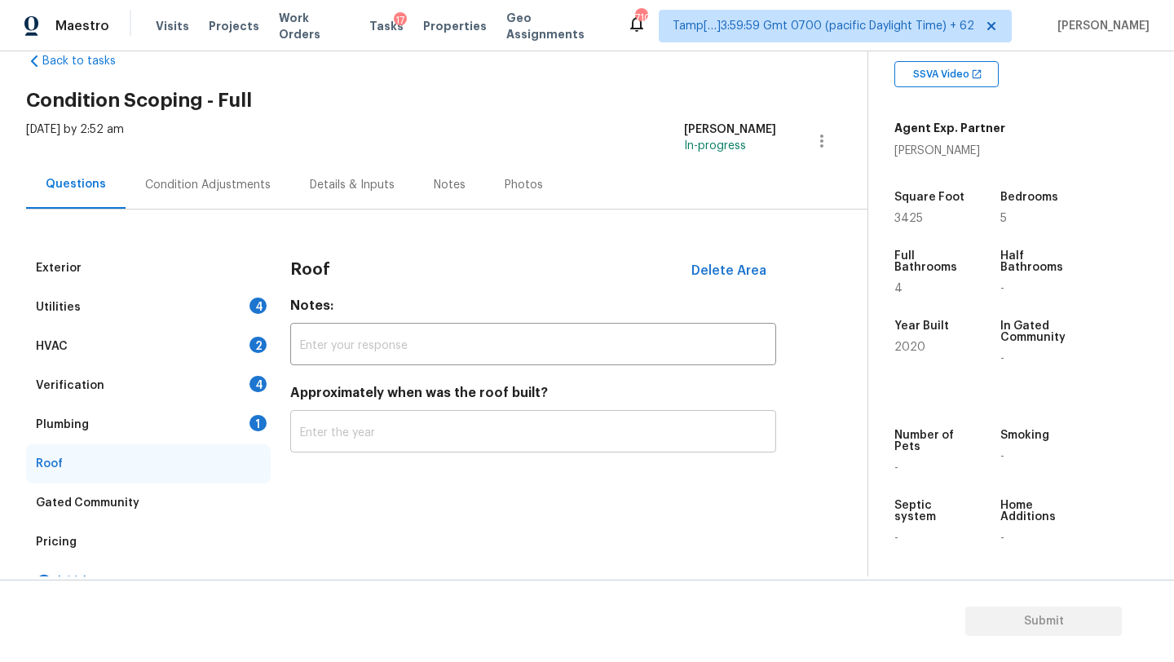
scroll to position [67, 0]
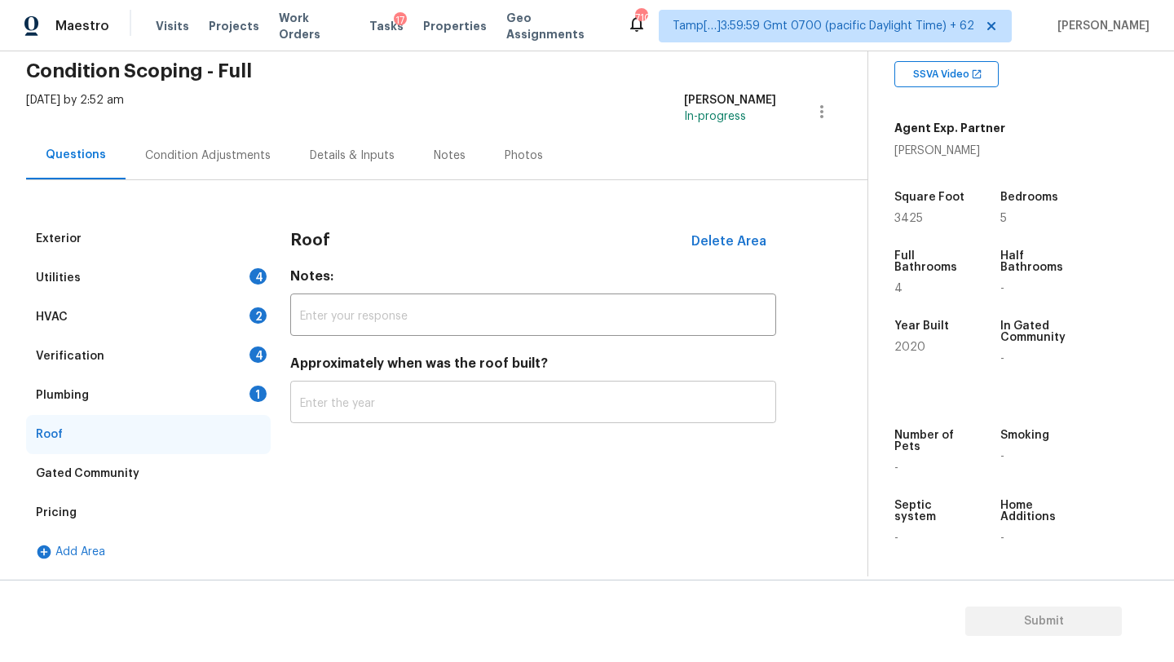
click at [366, 408] on input "text" at bounding box center [533, 404] width 486 height 38
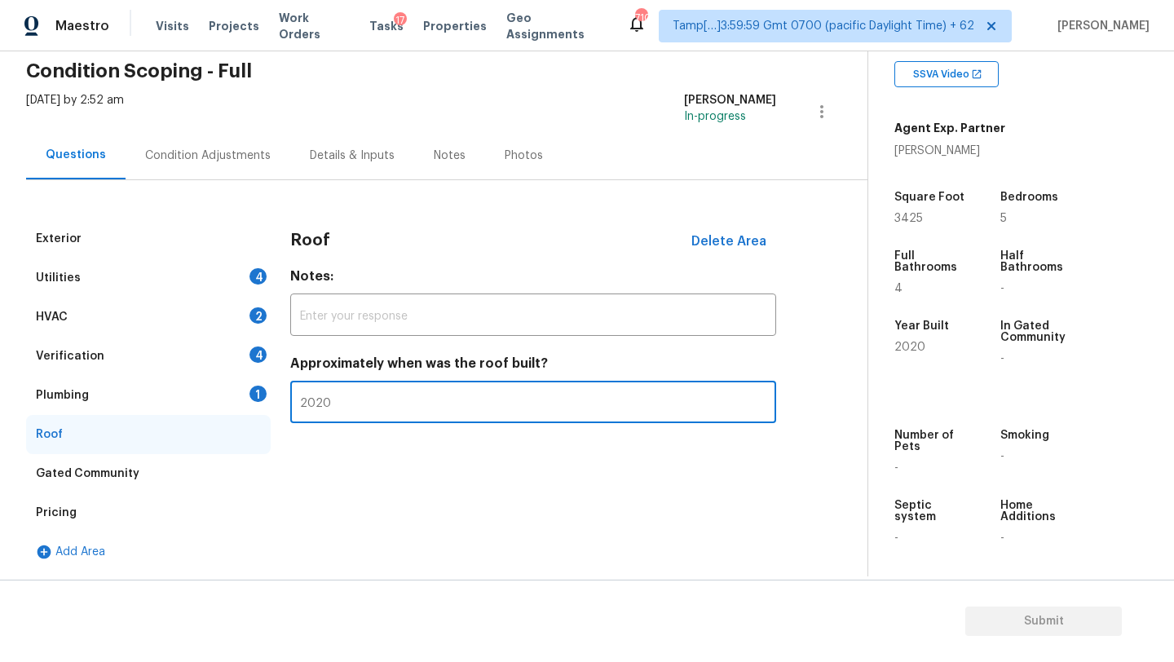
type input "2020"
click at [255, 390] on div "1" at bounding box center [257, 394] width 17 height 16
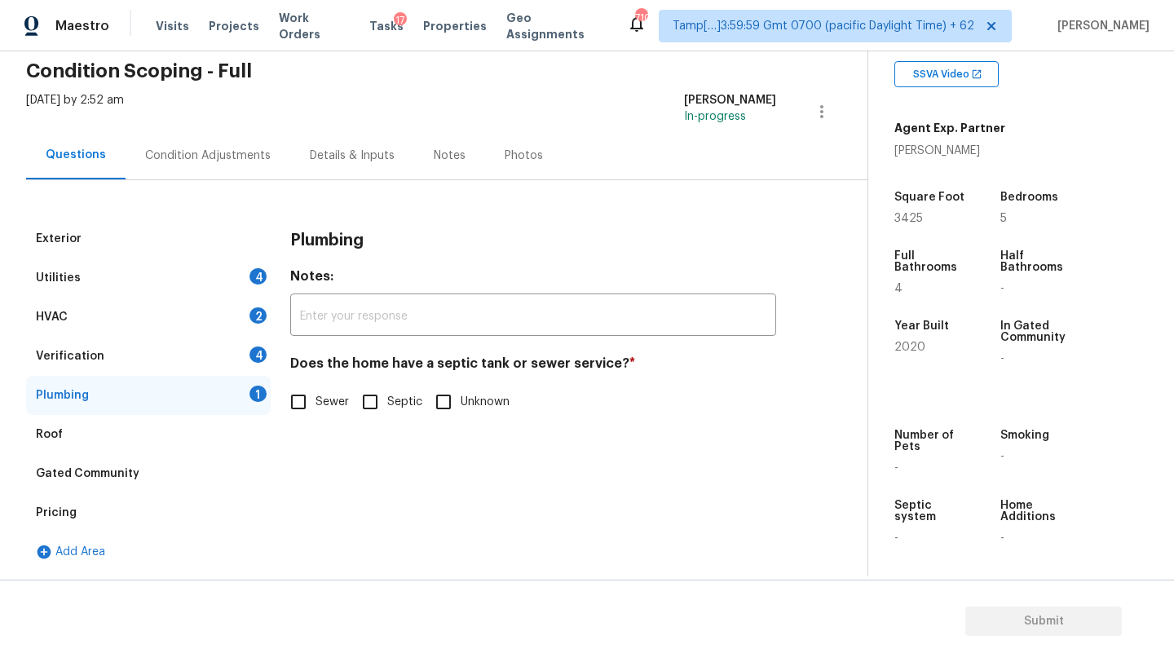
click at [335, 390] on label "Sewer" at bounding box center [315, 402] width 68 height 34
click at [315, 390] on input "Sewer" at bounding box center [298, 402] width 34 height 34
checkbox input "true"
click at [227, 339] on div "Verification 4" at bounding box center [148, 356] width 245 height 39
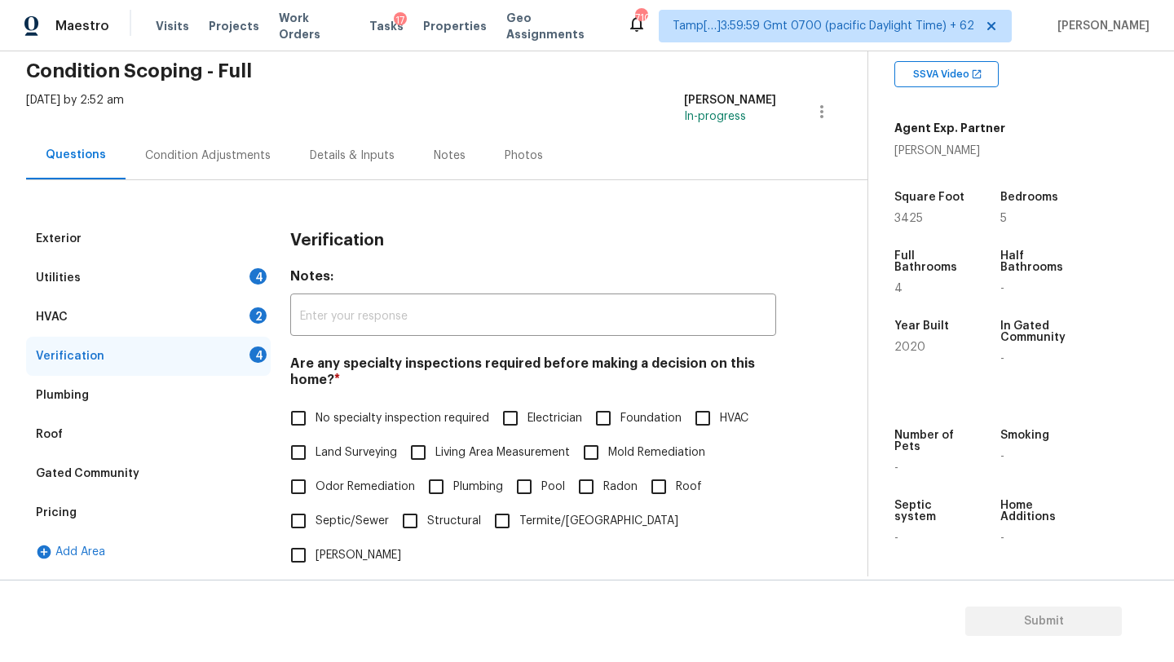
click at [315, 401] on label "No specialty inspection required" at bounding box center [385, 418] width 208 height 34
click at [315, 401] on input "No specialty inspection required" at bounding box center [298, 418] width 34 height 34
checkbox input "true"
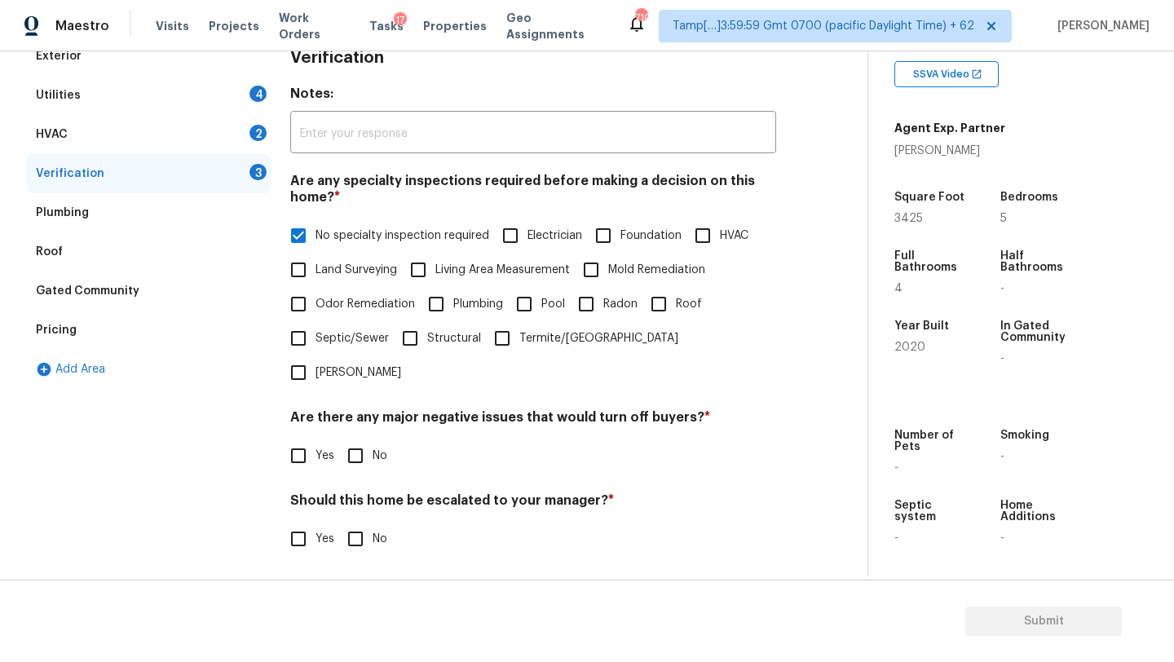
drag, startPoint x: 355, startPoint y: 417, endPoint x: 355, endPoint y: 434, distance: 17.9
click at [355, 439] on input "No" at bounding box center [355, 456] width 34 height 34
checkbox input "true"
click at [356, 523] on input "No" at bounding box center [355, 540] width 34 height 34
checkbox input "true"
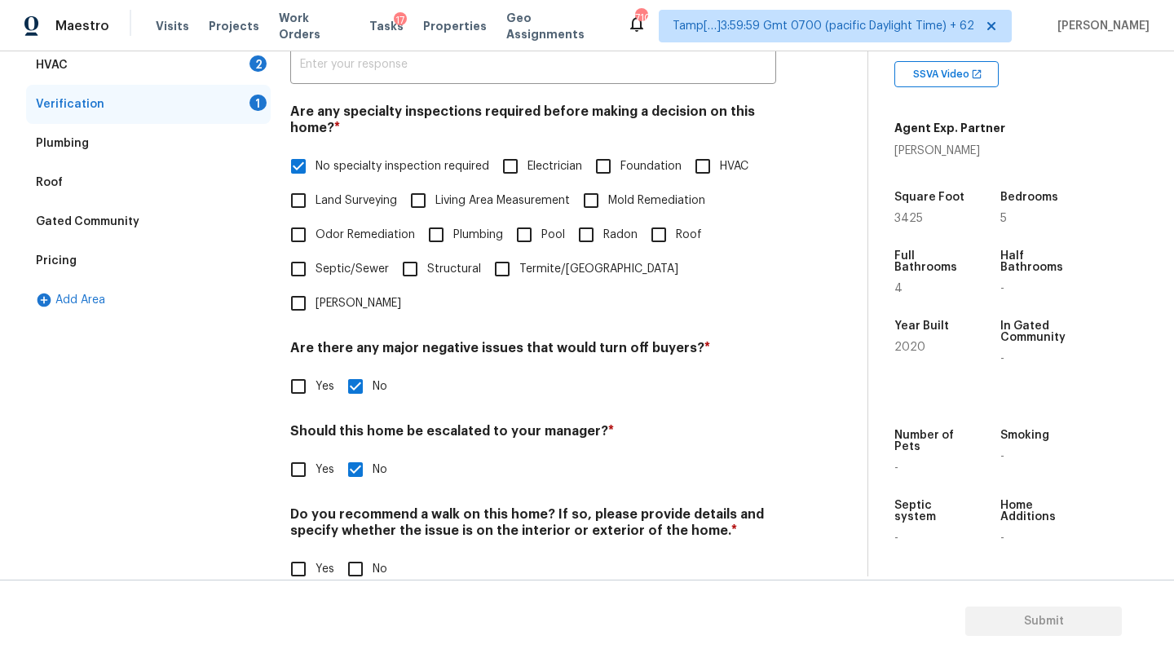
click at [363, 552] on input "No" at bounding box center [355, 569] width 34 height 34
checkbox input "true"
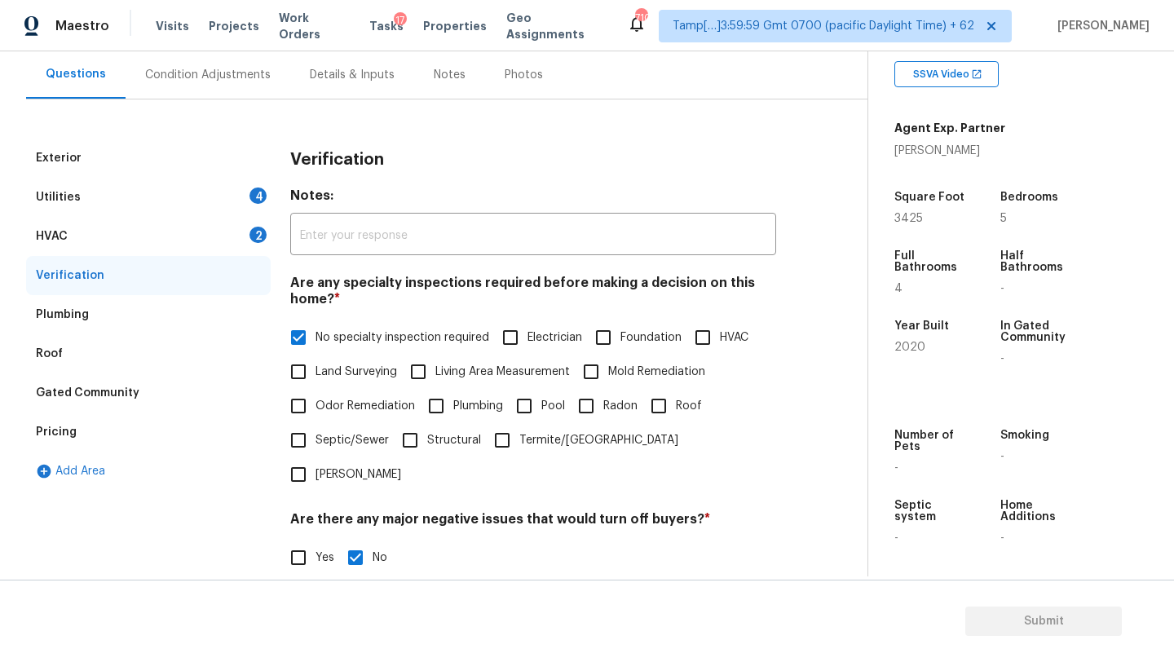
click at [82, 236] on div "HVAC 2" at bounding box center [148, 236] width 245 height 39
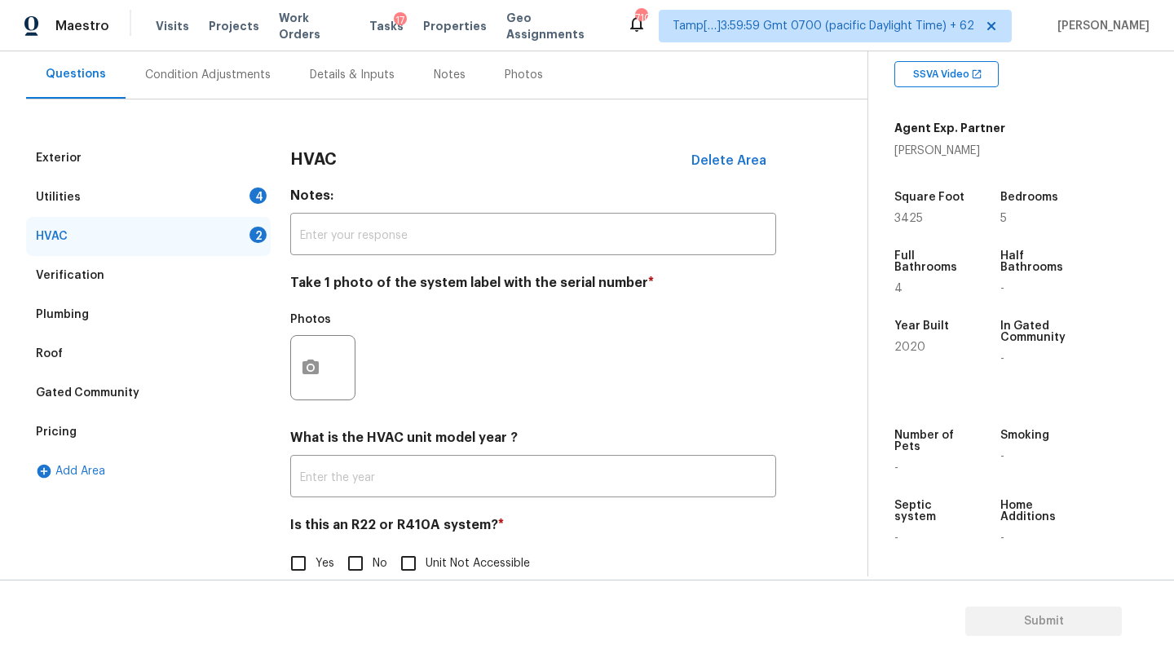
click at [315, 457] on div "What is the HVAC unit model year ? ​" at bounding box center [533, 464] width 486 height 68
click at [319, 469] on input "text" at bounding box center [533, 478] width 486 height 38
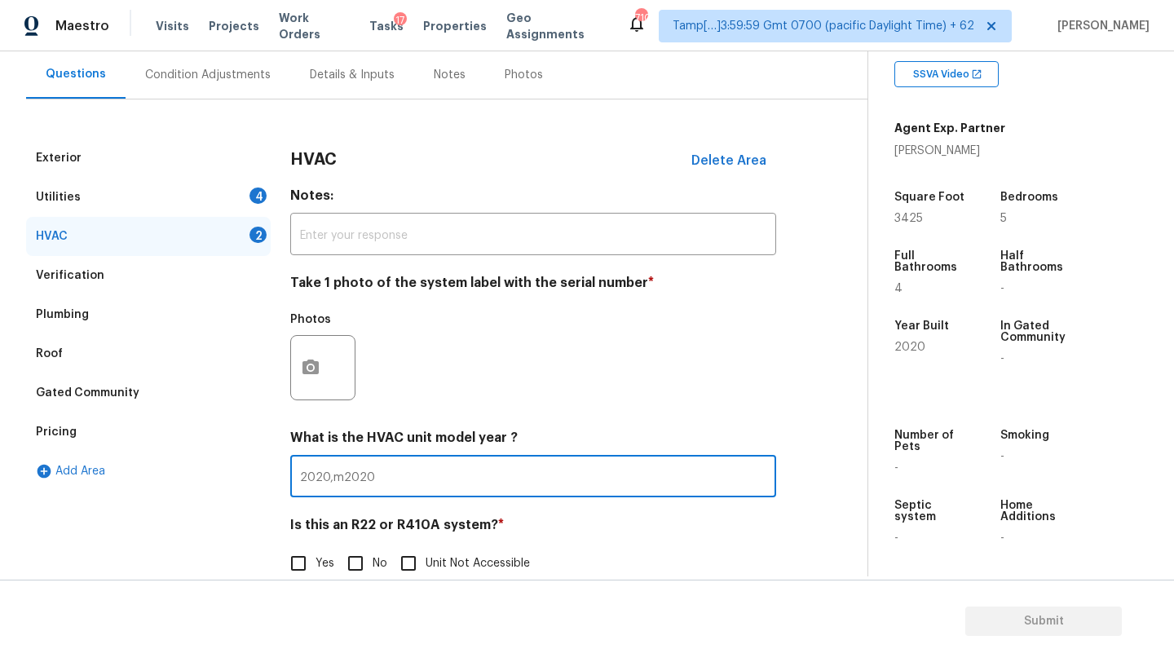
click at [342, 478] on input "2020,m2020" at bounding box center [533, 478] width 486 height 38
type input "2020,2020"
click at [356, 564] on input "No" at bounding box center [355, 563] width 34 height 34
checkbox input "true"
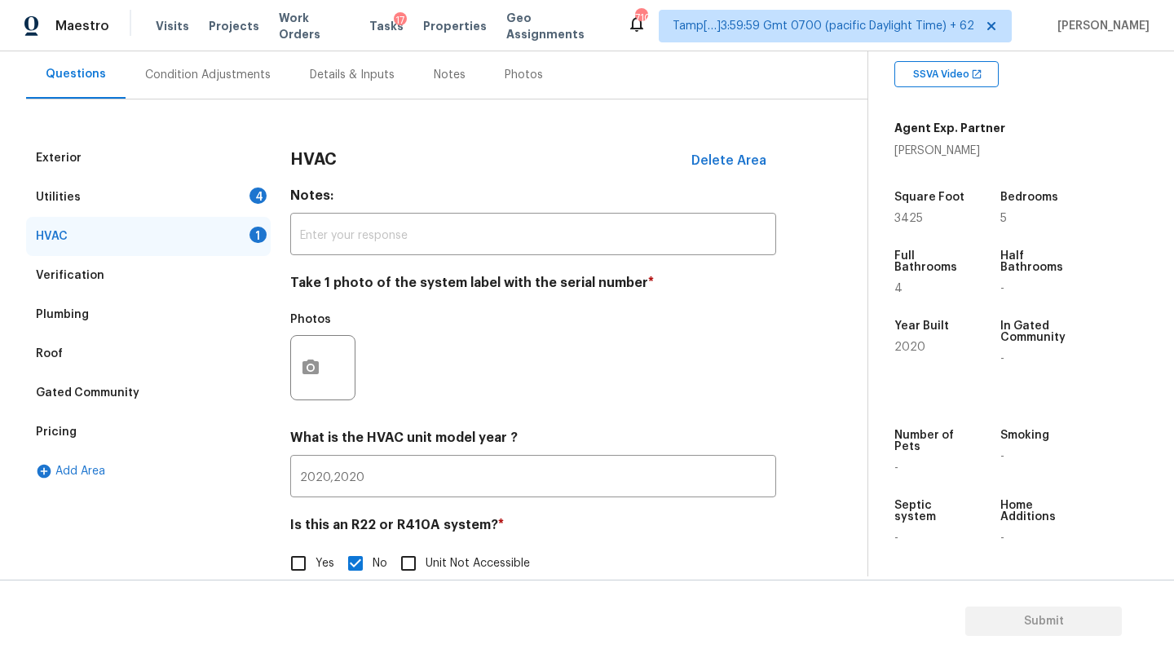
drag, startPoint x: 144, startPoint y: 187, endPoint x: 319, endPoint y: 270, distance: 192.9
click at [144, 188] on div "Utilities 4" at bounding box center [148, 197] width 245 height 39
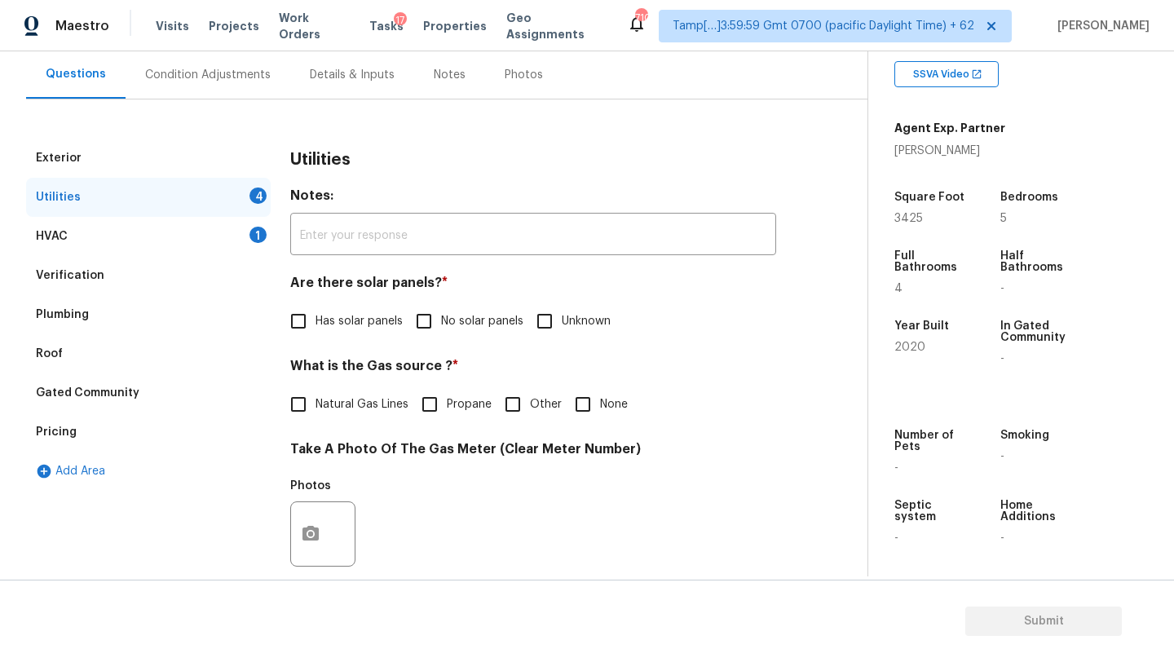
click at [445, 330] on label "No solar panels" at bounding box center [465, 321] width 117 height 34
click at [441, 330] on input "No solar panels" at bounding box center [424, 321] width 34 height 34
checkbox input "true"
click at [375, 400] on span "Natural Gas Lines" at bounding box center [361, 406] width 93 height 17
click at [315, 400] on input "Natural Gas Lines" at bounding box center [298, 406] width 34 height 34
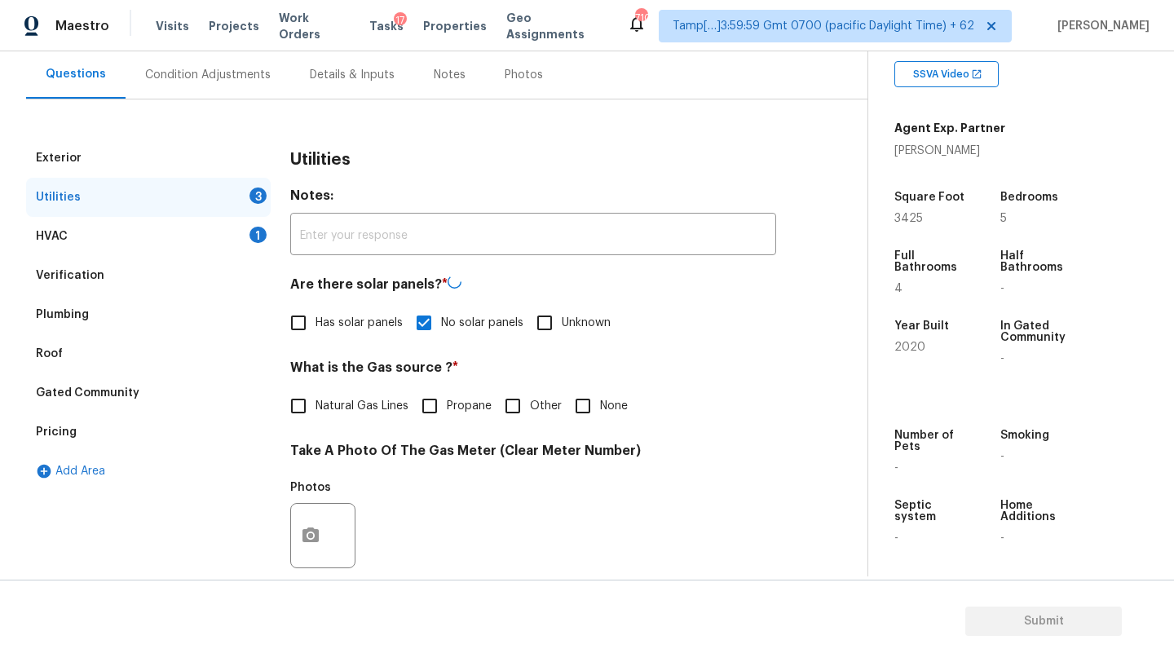
checkbox input "true"
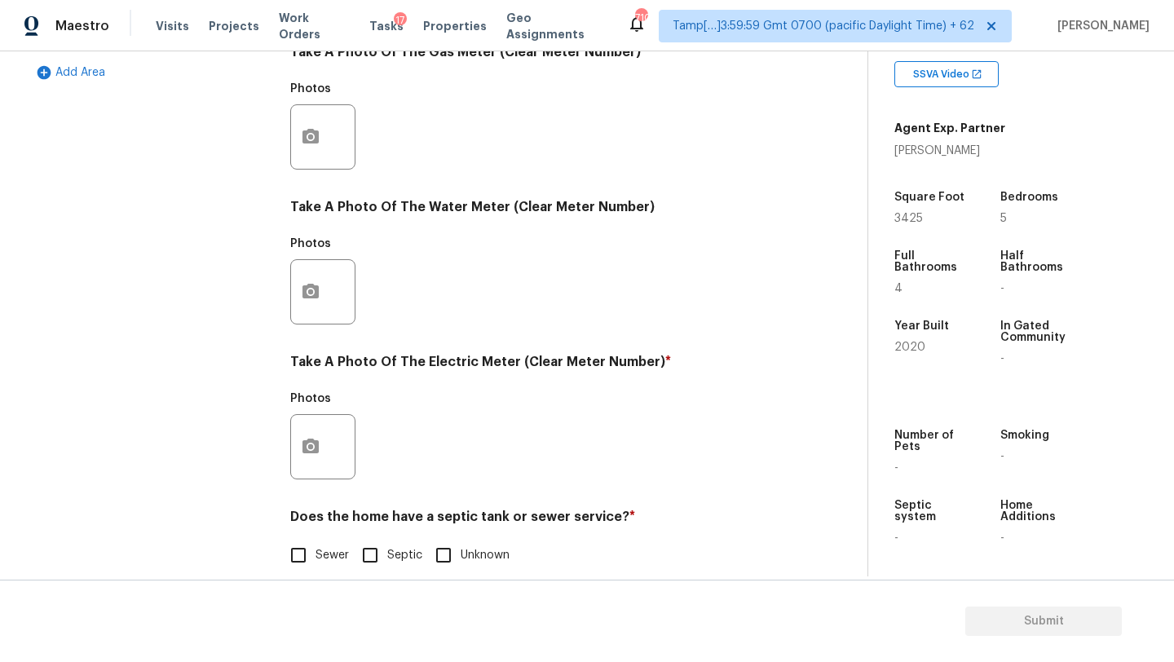
scroll to position [565, 0]
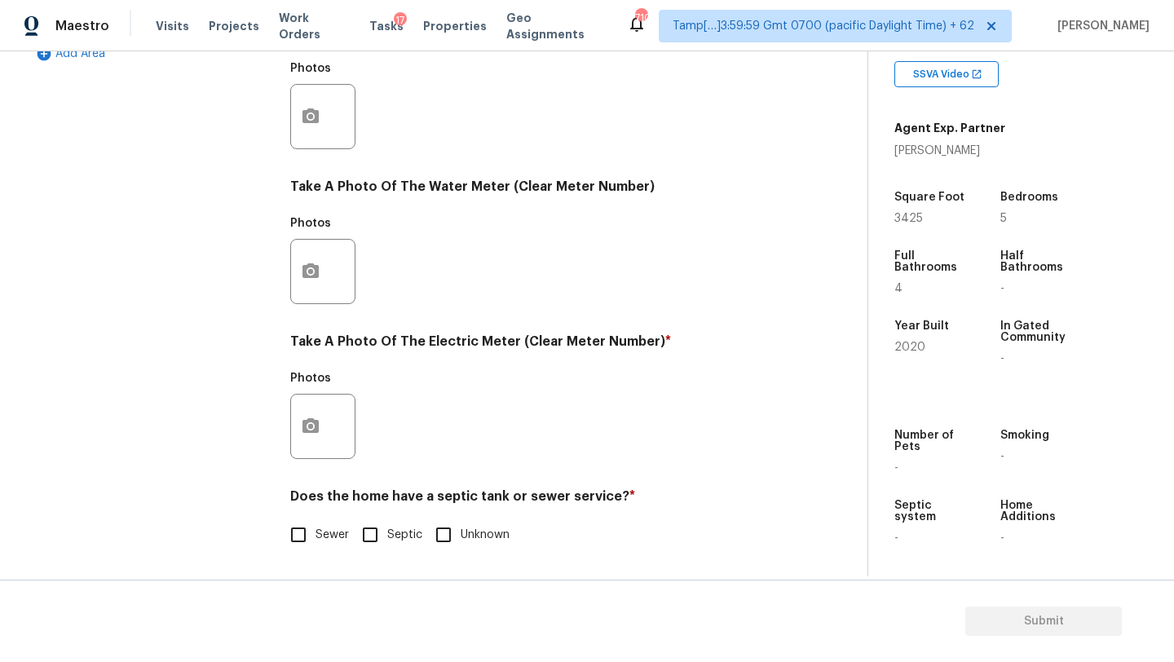
click at [293, 567] on div "Utilities Notes: ​ Are there solar panels? * Has solar panels No solar panels U…" at bounding box center [533, 146] width 486 height 850
click at [300, 545] on input "Sewer" at bounding box center [298, 535] width 34 height 34
checkbox input "true"
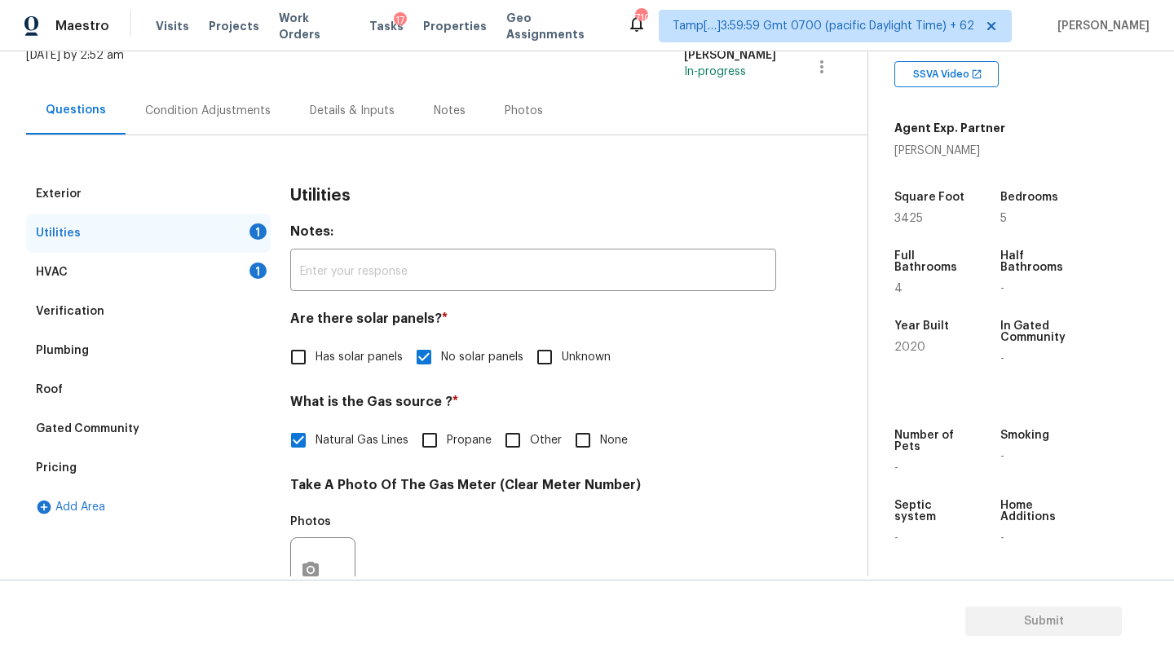
scroll to position [258, 0]
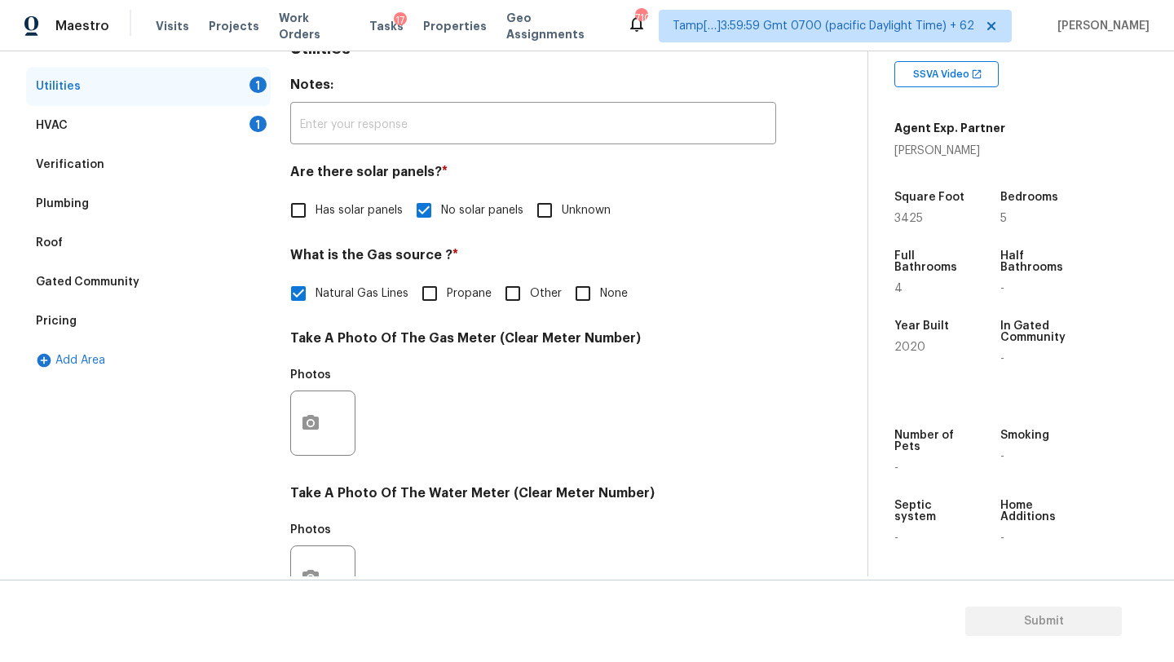
click at [298, 393] on div at bounding box center [322, 422] width 65 height 65
click at [307, 499] on h4 "Take A Photo Of The Water Meter (Clear Meter Number)" at bounding box center [533, 496] width 486 height 23
click at [307, 428] on icon "button" at bounding box center [310, 422] width 16 height 15
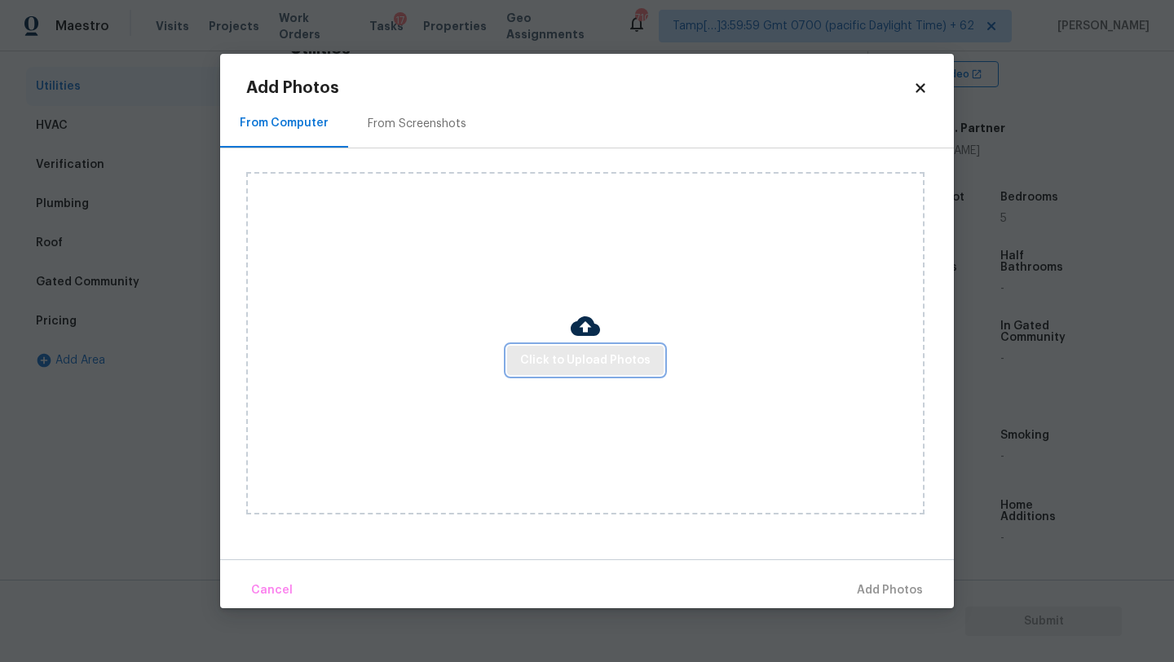
click at [571, 355] on span "Click to Upload Photos" at bounding box center [585, 361] width 130 height 20
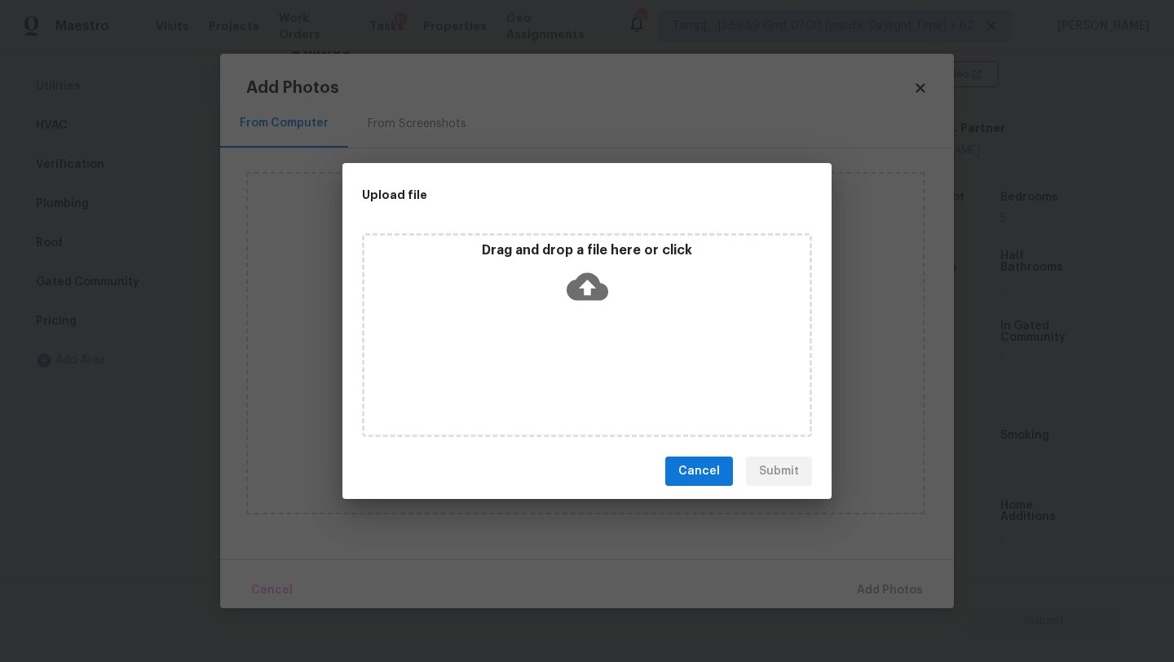
click at [613, 289] on div "Drag and drop a file here or click" at bounding box center [586, 277] width 445 height 70
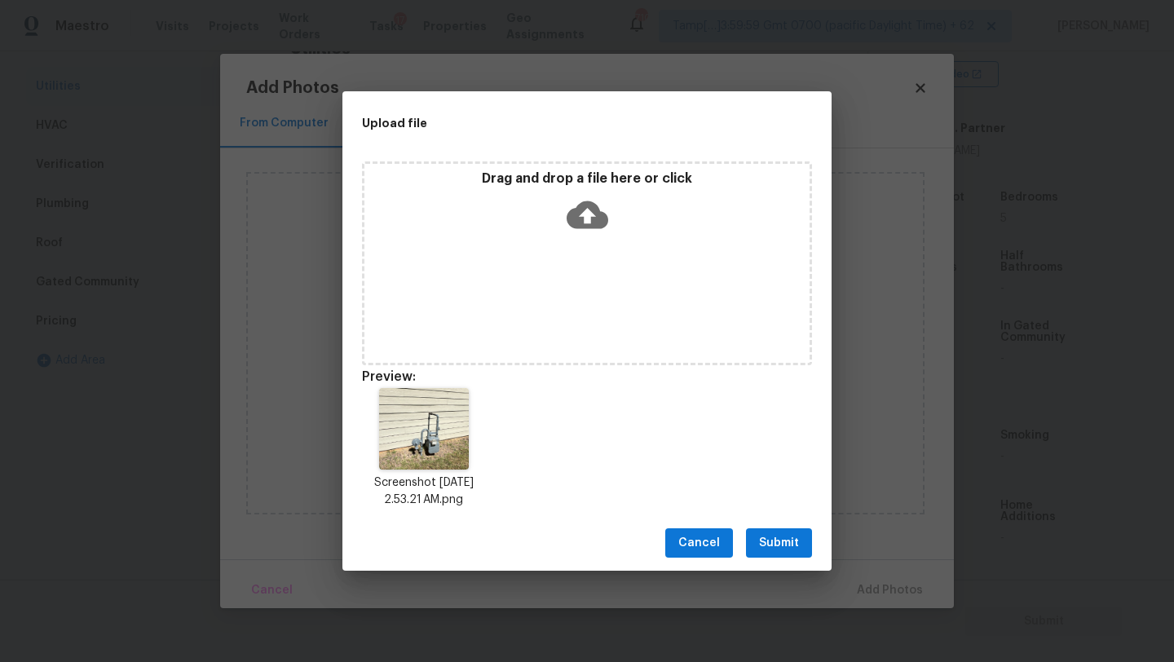
click at [778, 542] on span "Submit" at bounding box center [779, 543] width 40 height 20
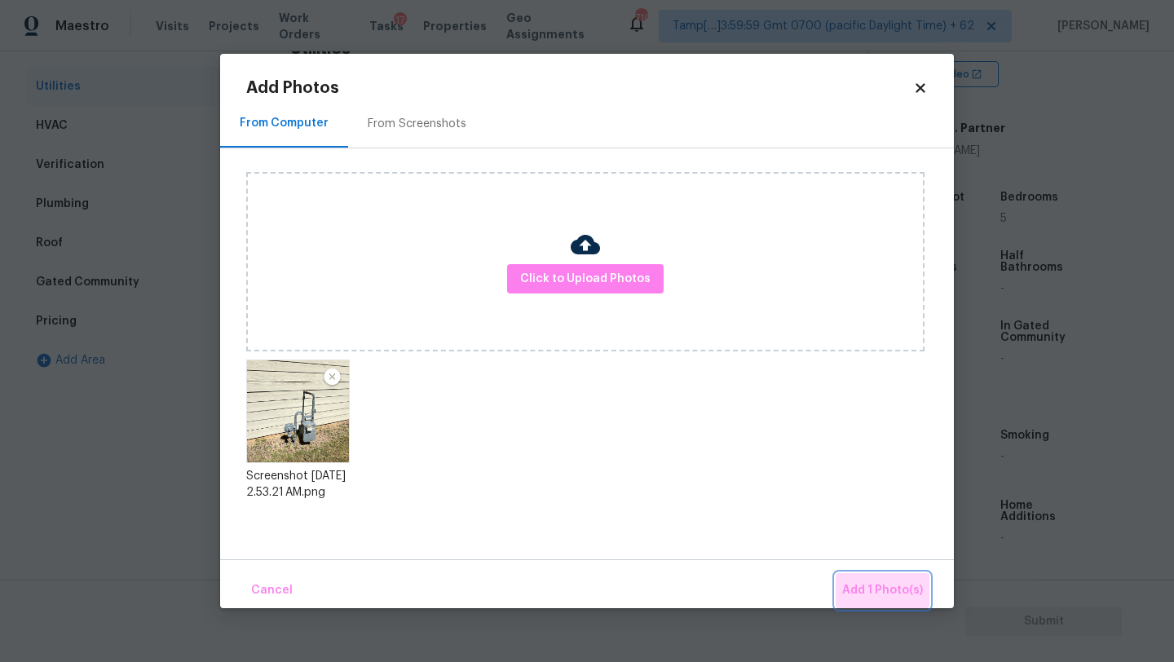
click at [882, 576] on button "Add 1 Photo(s)" at bounding box center [883, 590] width 94 height 35
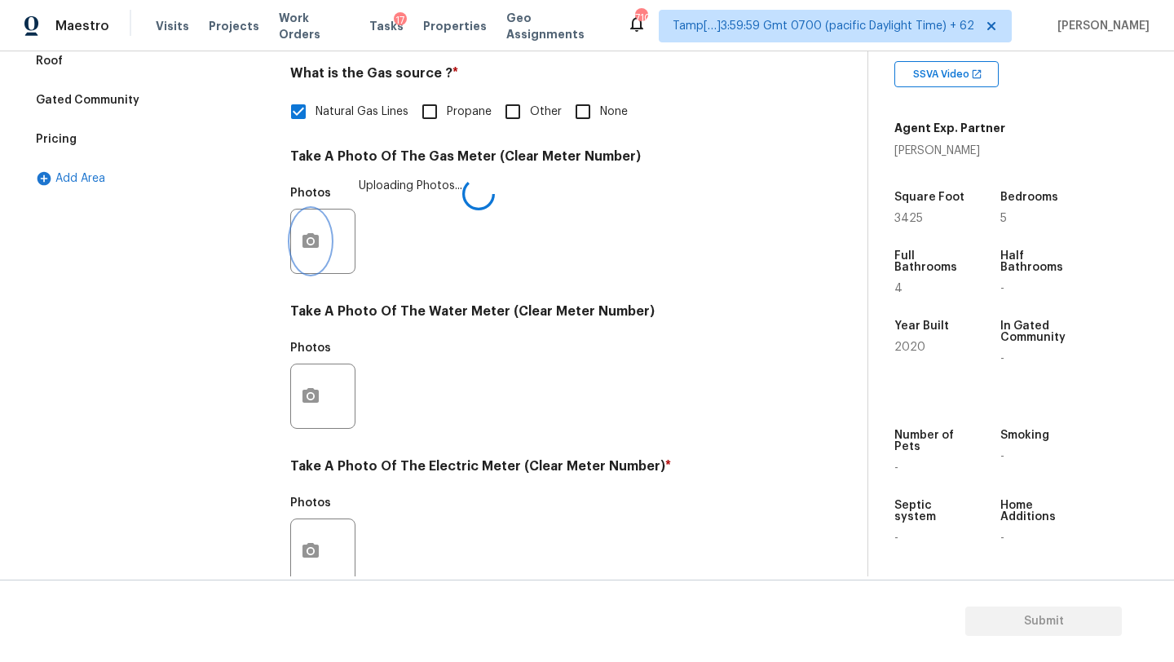
scroll to position [565, 0]
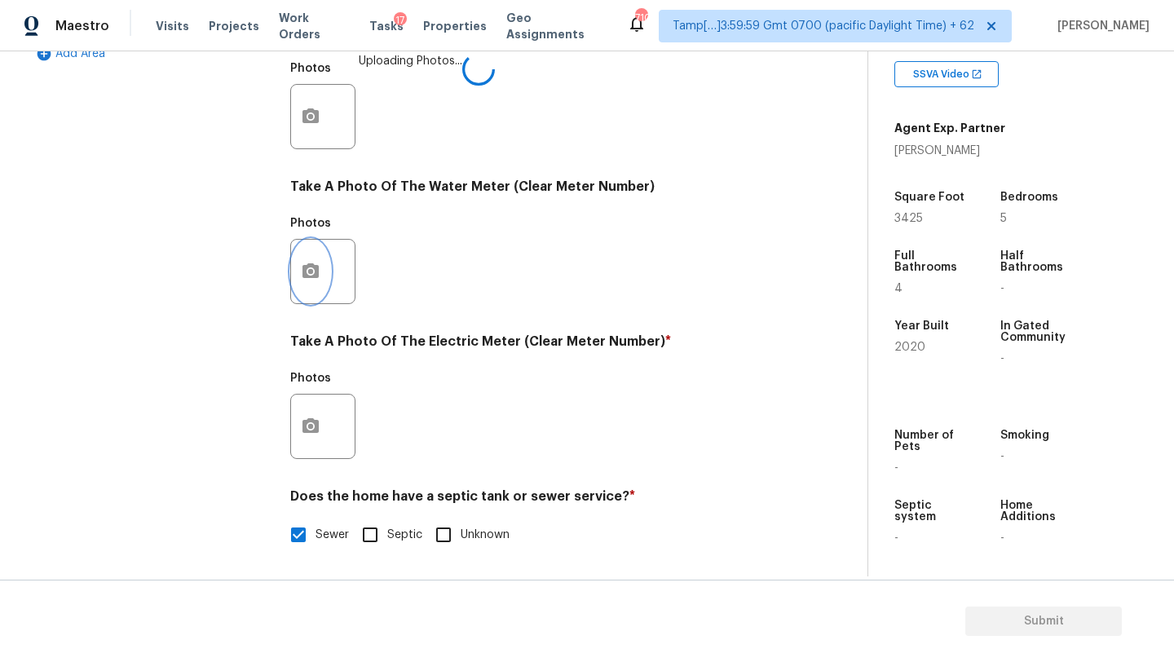
click at [307, 266] on icon "button" at bounding box center [310, 270] width 16 height 15
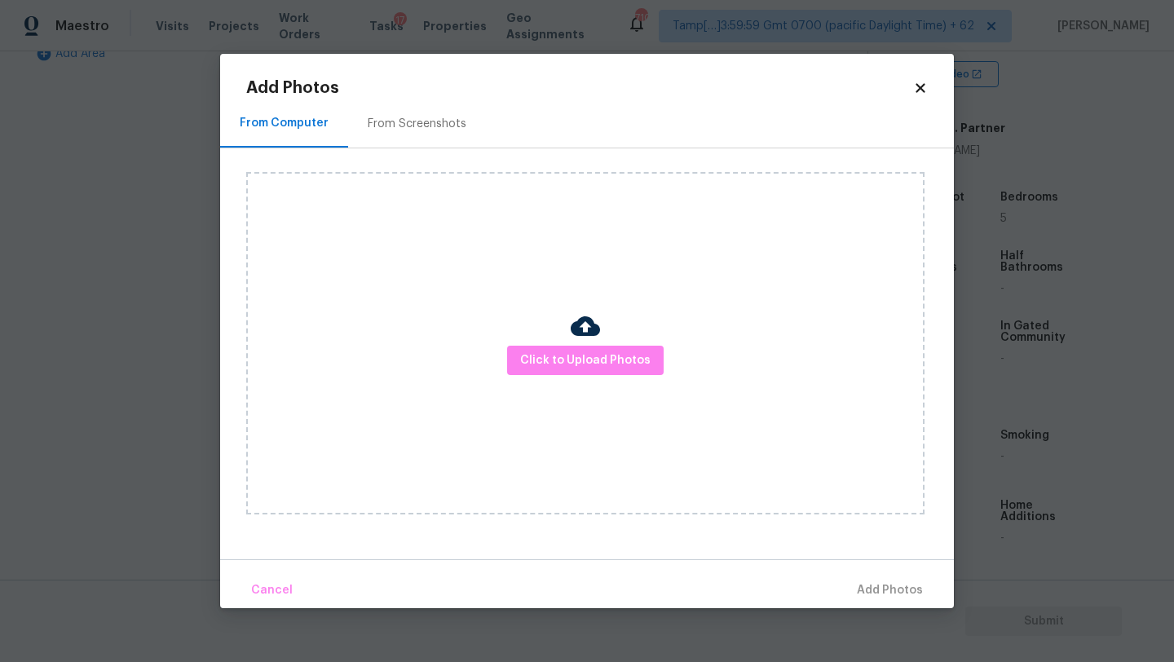
click at [427, 126] on div "From Screenshots" at bounding box center [417, 124] width 99 height 16
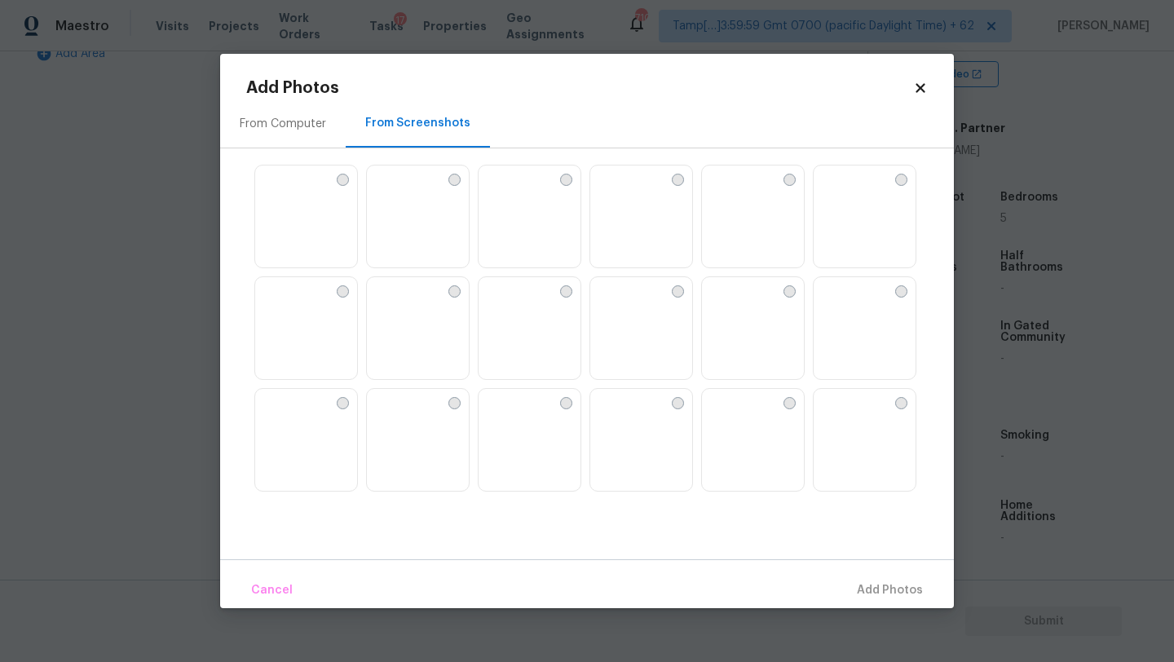
click at [393, 192] on img at bounding box center [380, 178] width 26 height 26
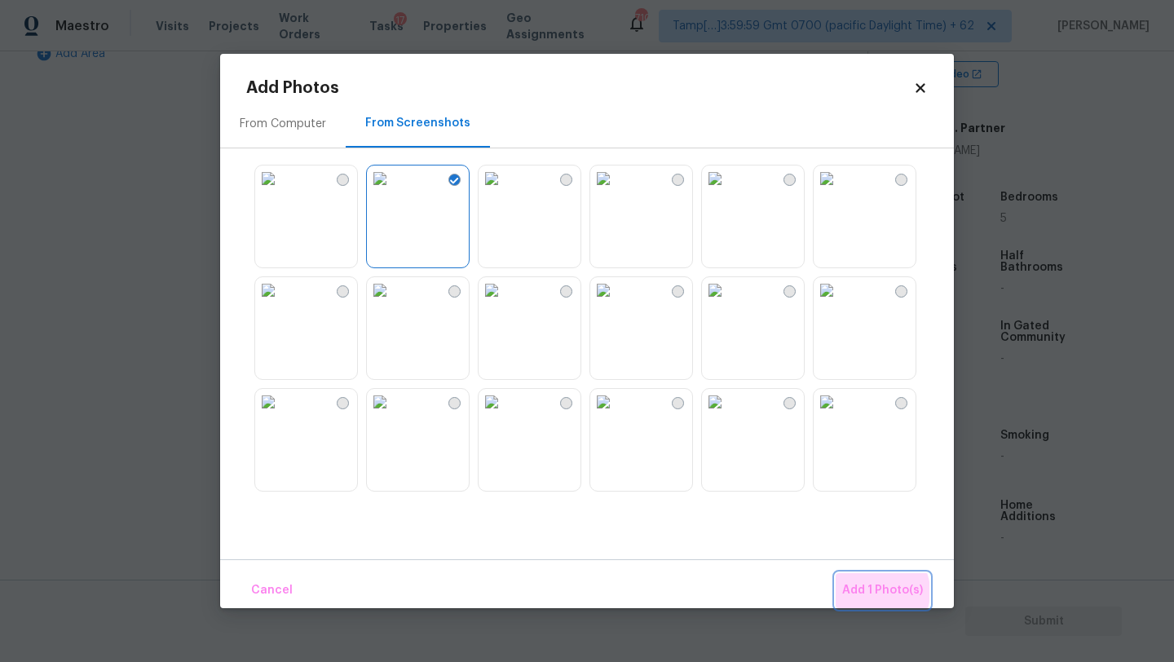
click at [874, 592] on span "Add 1 Photo(s)" at bounding box center [882, 590] width 81 height 20
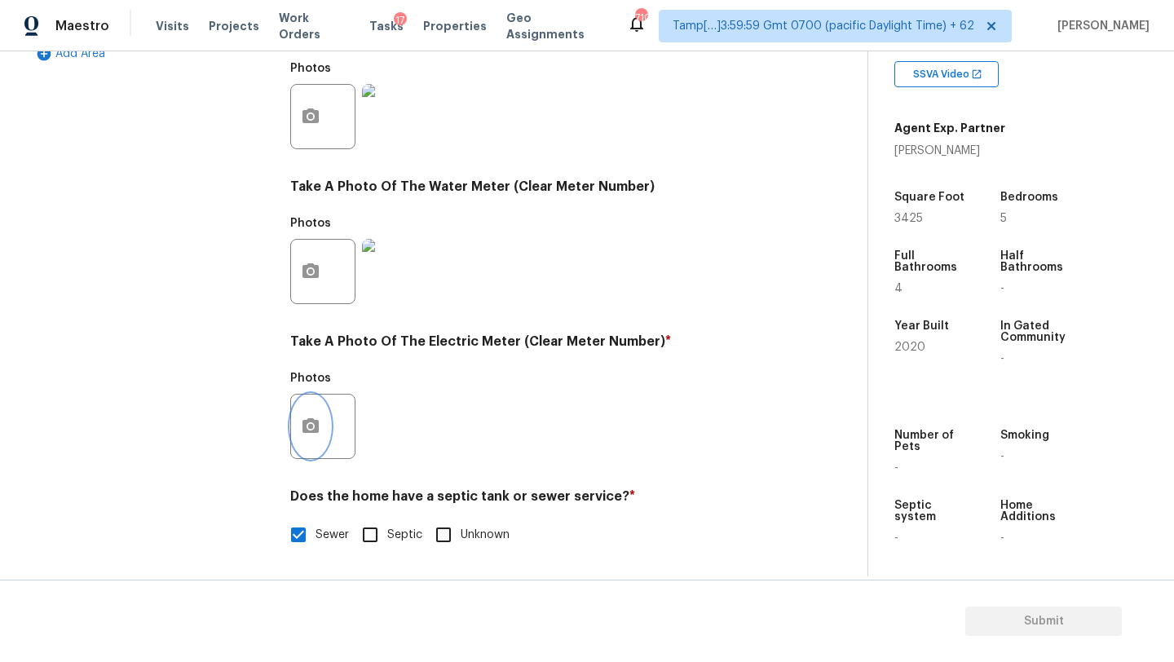
click at [315, 412] on button "button" at bounding box center [310, 427] width 39 height 64
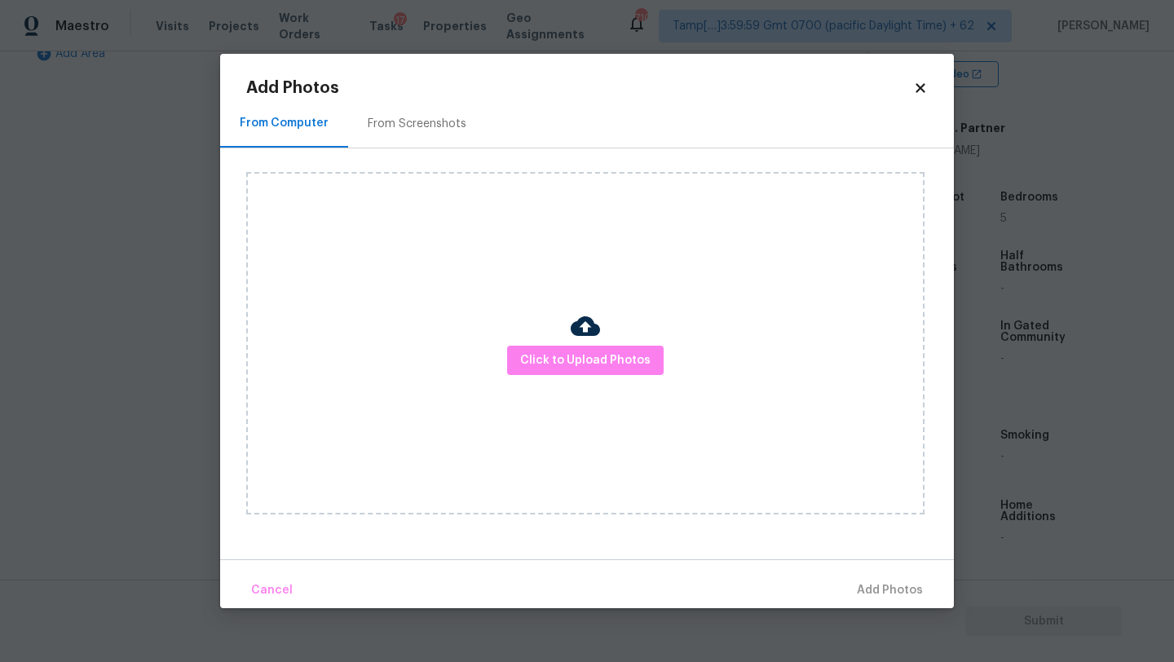
click at [414, 123] on div "From Screenshots" at bounding box center [417, 124] width 99 height 16
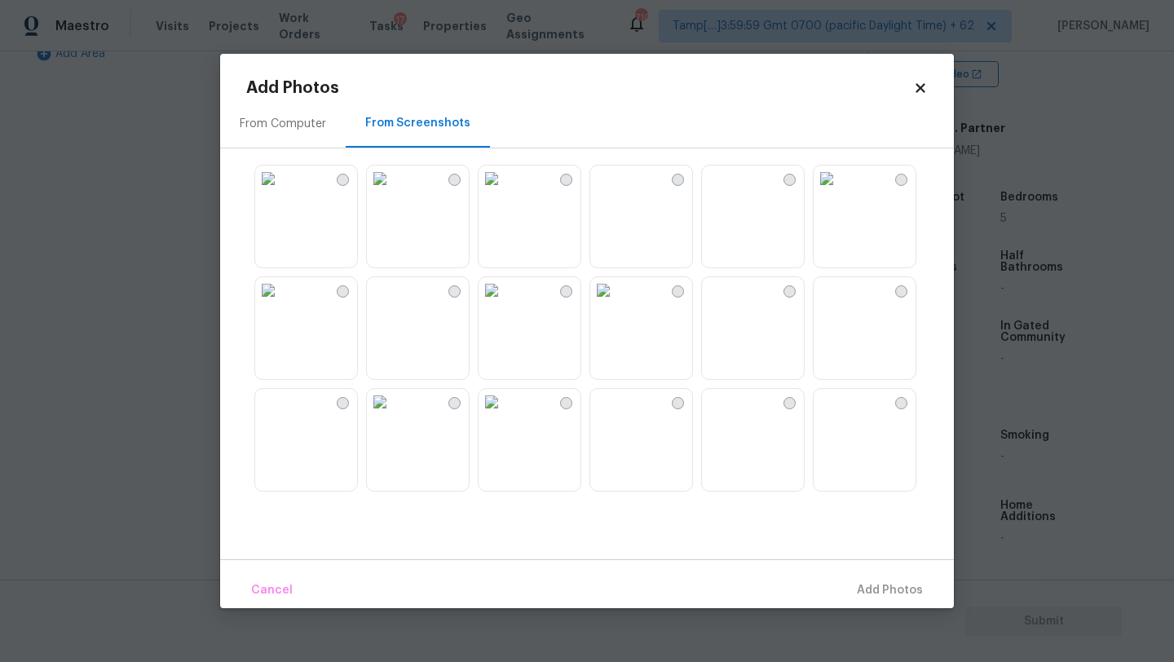
drag, startPoint x: 409, startPoint y: 227, endPoint x: 573, endPoint y: 329, distance: 193.0
click at [393, 192] on img at bounding box center [380, 178] width 26 height 26
click at [901, 597] on span "Add 1 Photo(s)" at bounding box center [882, 590] width 81 height 20
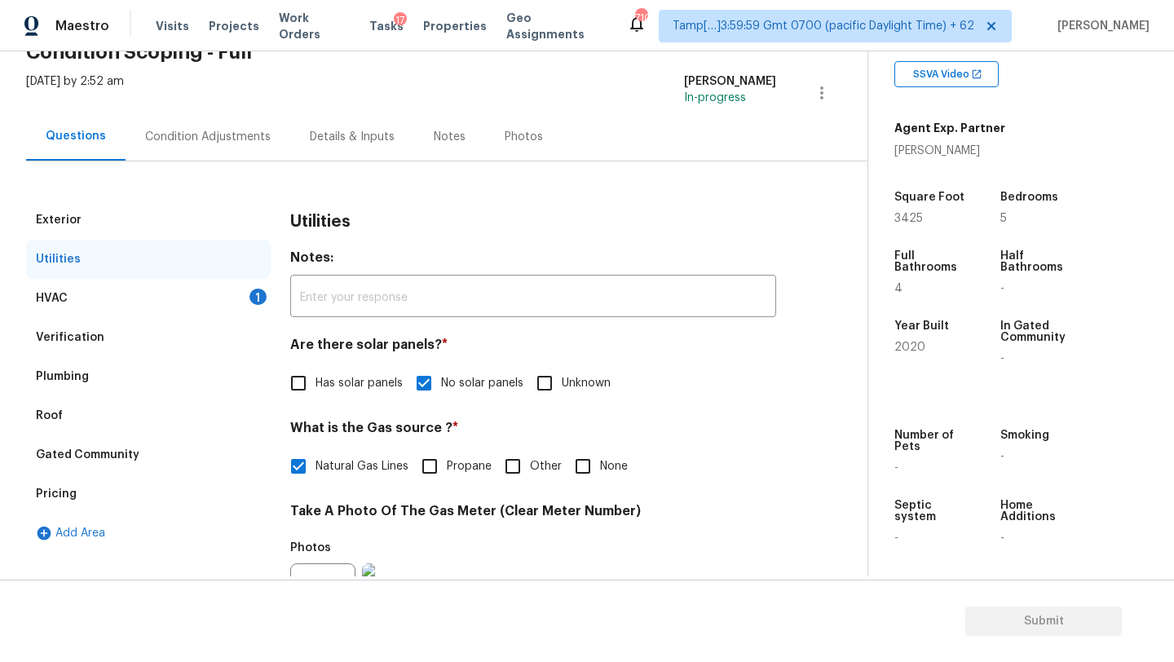
scroll to position [0, 0]
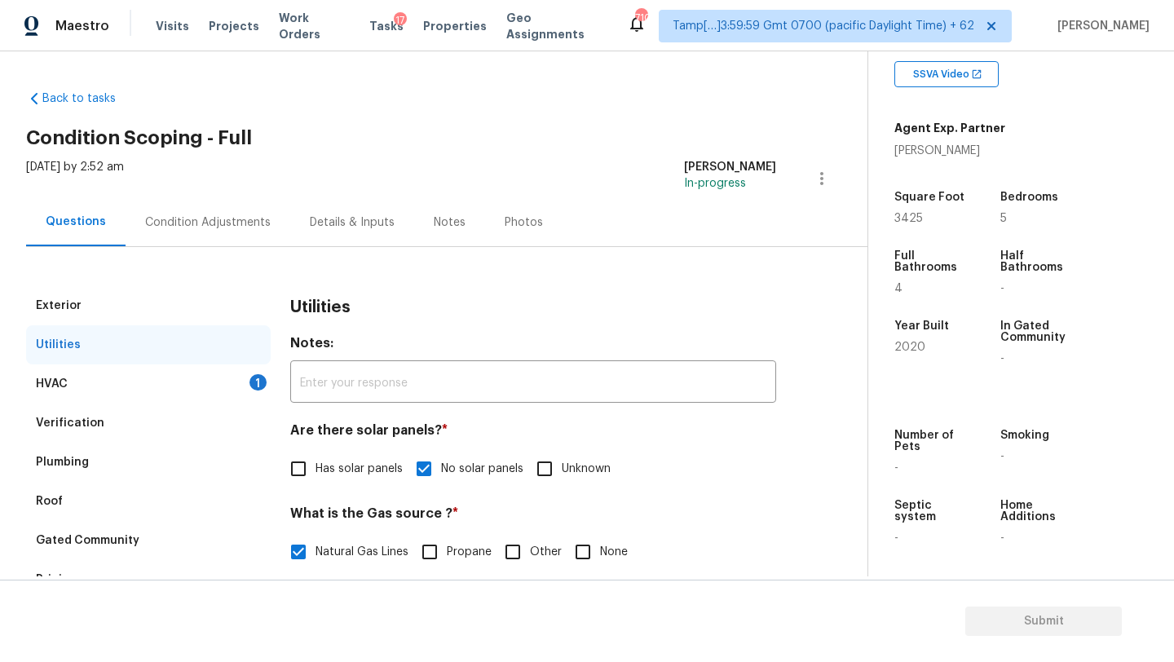
click at [175, 392] on div "HVAC 1" at bounding box center [148, 383] width 245 height 39
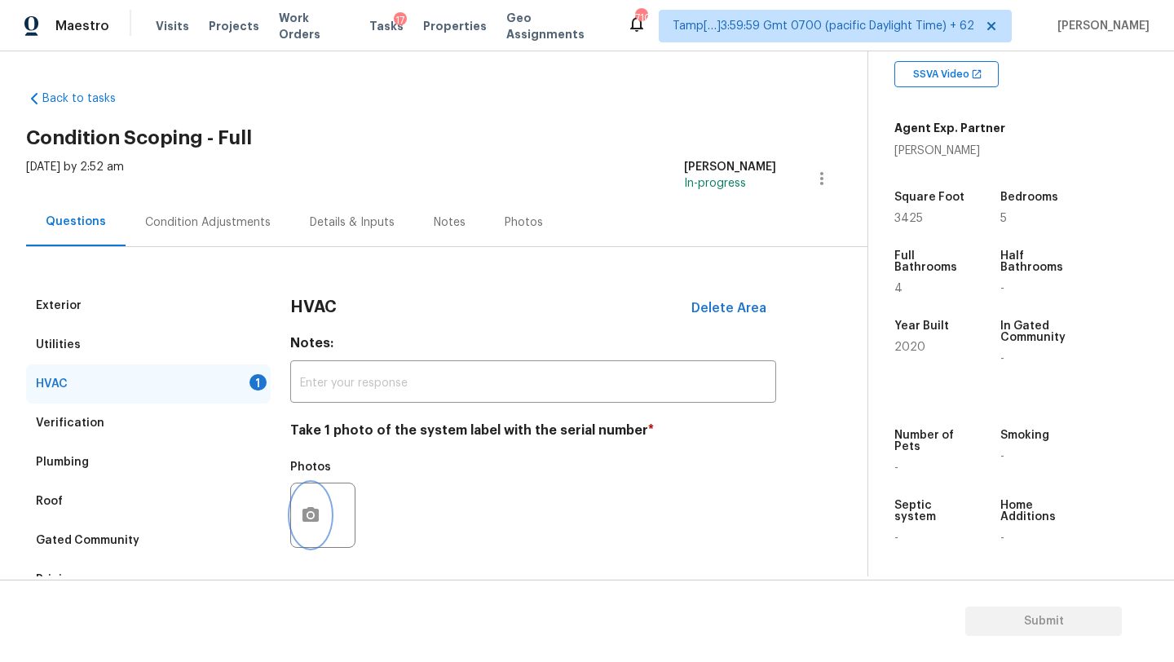
click at [322, 536] on button "button" at bounding box center [310, 515] width 39 height 64
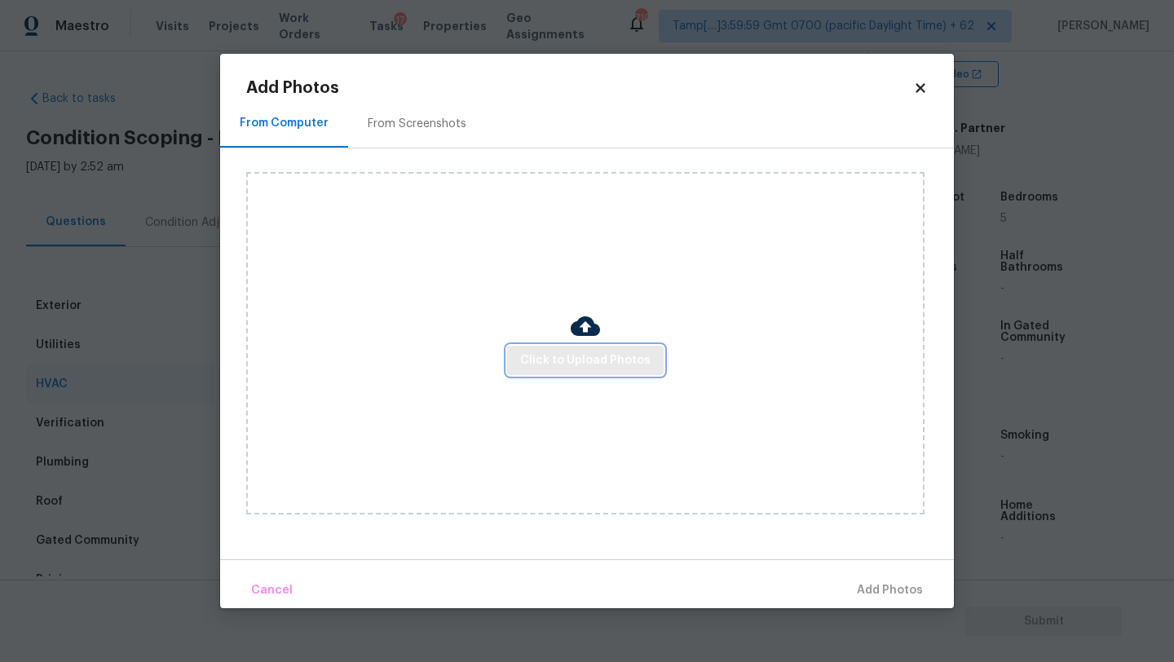
click at [561, 353] on span "Click to Upload Photos" at bounding box center [585, 361] width 130 height 20
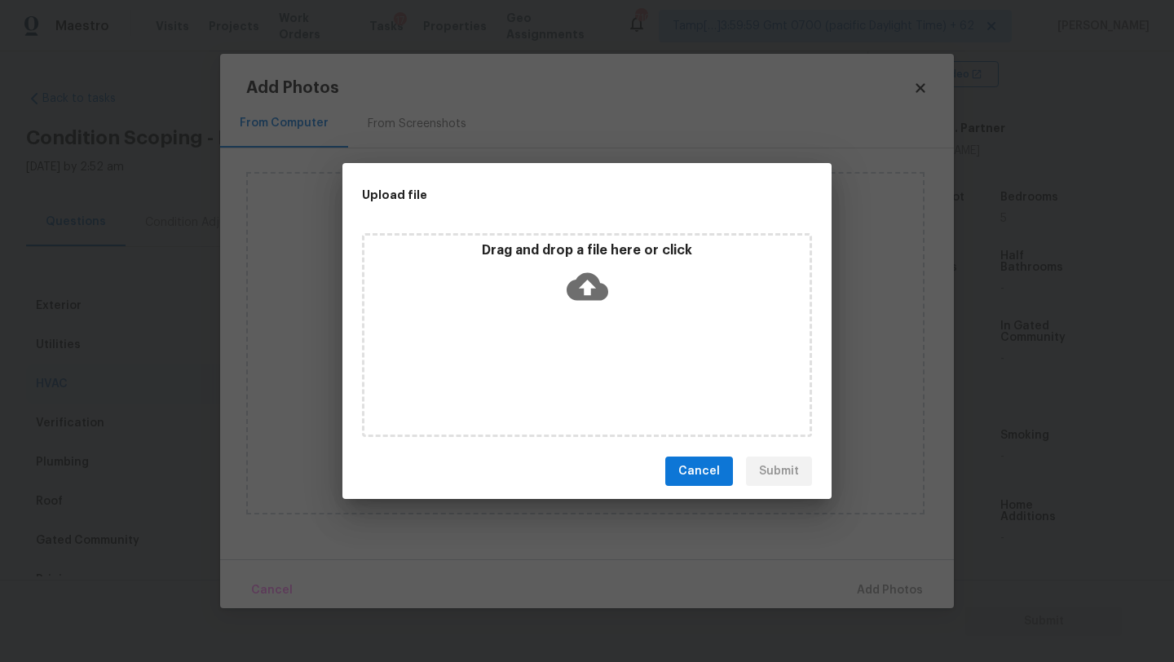
click at [571, 317] on div "Drag and drop a file here or click" at bounding box center [587, 335] width 450 height 204
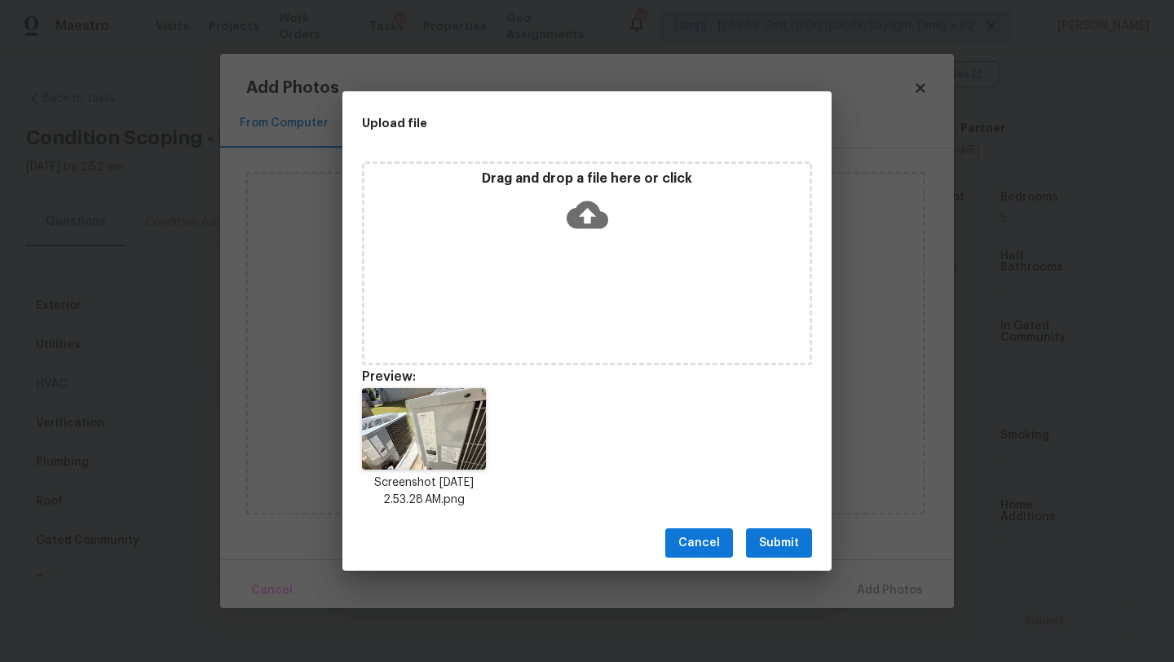
click at [782, 553] on button "Submit" at bounding box center [779, 543] width 66 height 30
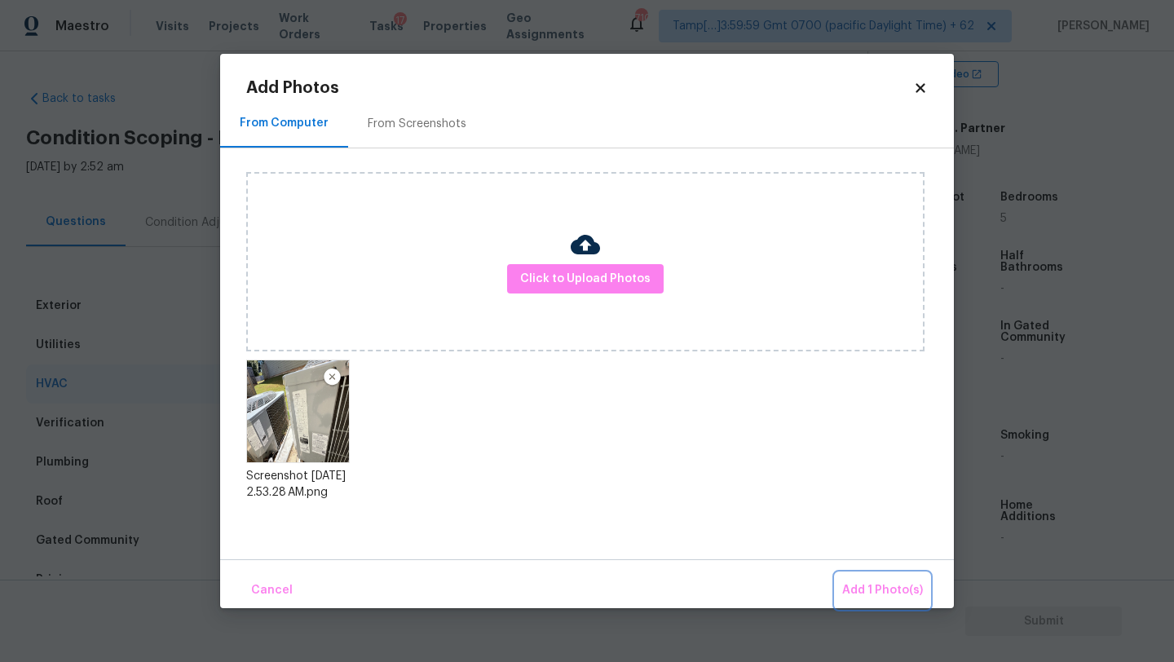
click at [859, 585] on span "Add 1 Photo(s)" at bounding box center [882, 590] width 81 height 20
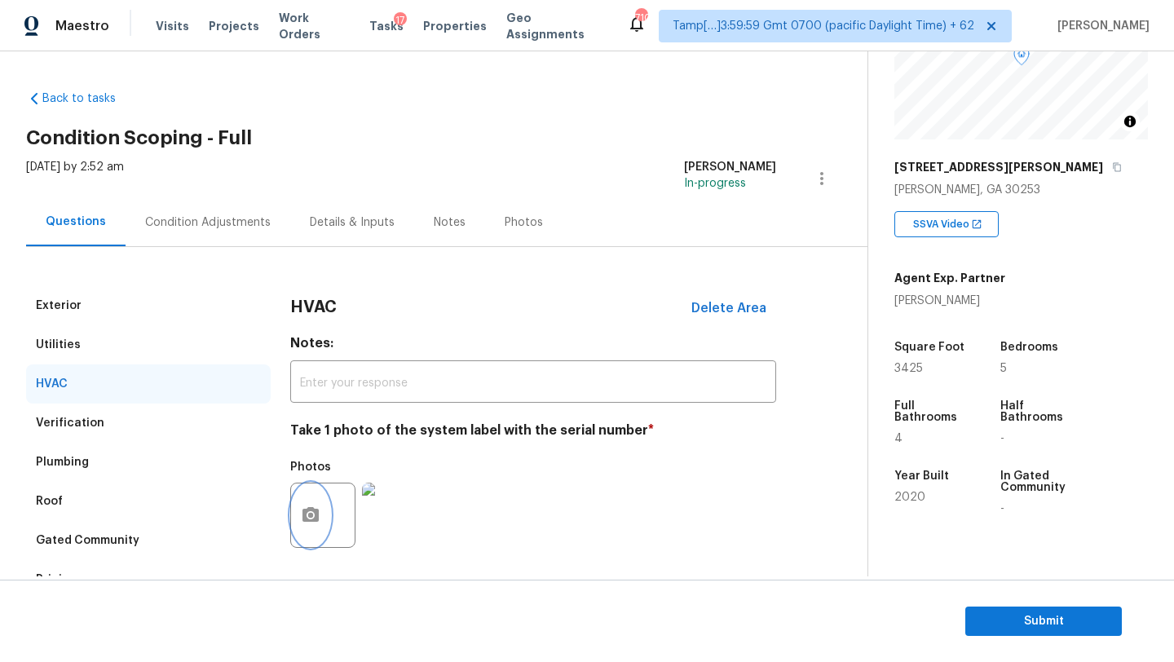
scroll to position [7, 0]
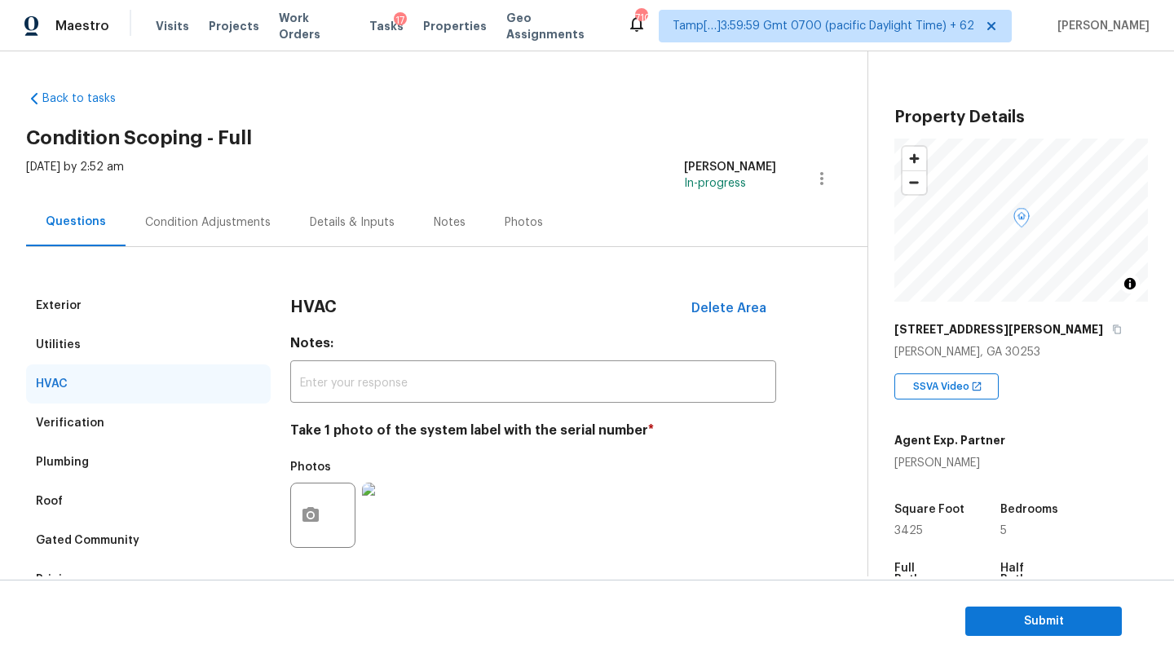
click at [1034, 337] on div "351 Hamilton Pointe Dr" at bounding box center [1021, 329] width 254 height 29
click at [1112, 328] on icon "button" at bounding box center [1117, 329] width 10 height 10
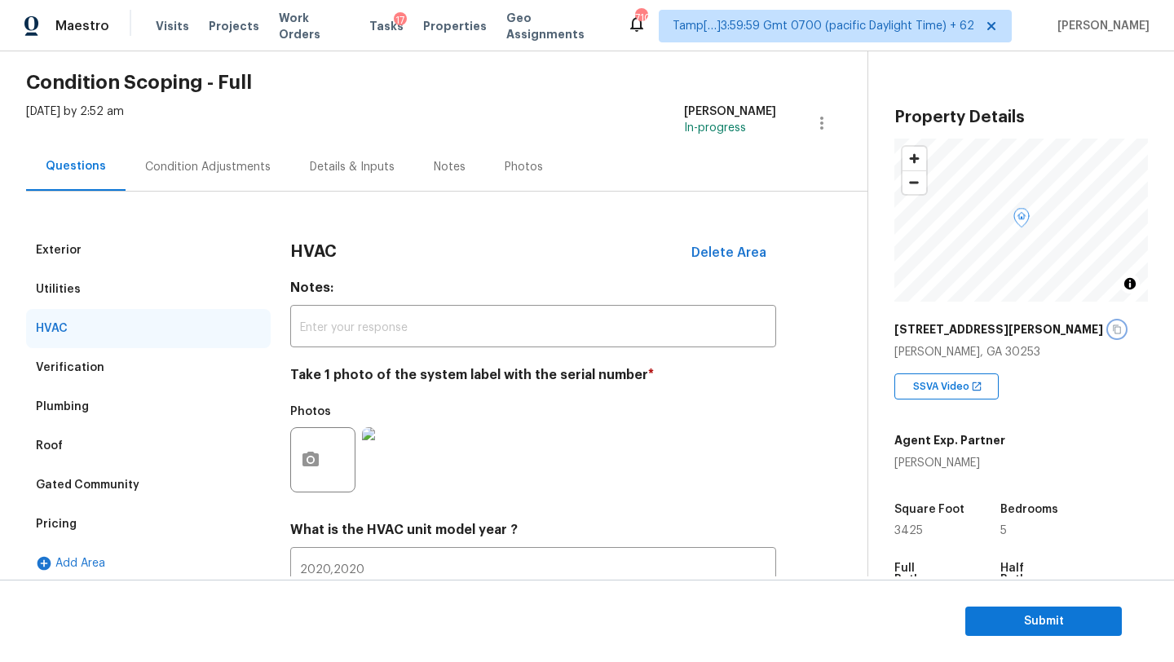
scroll to position [92, 0]
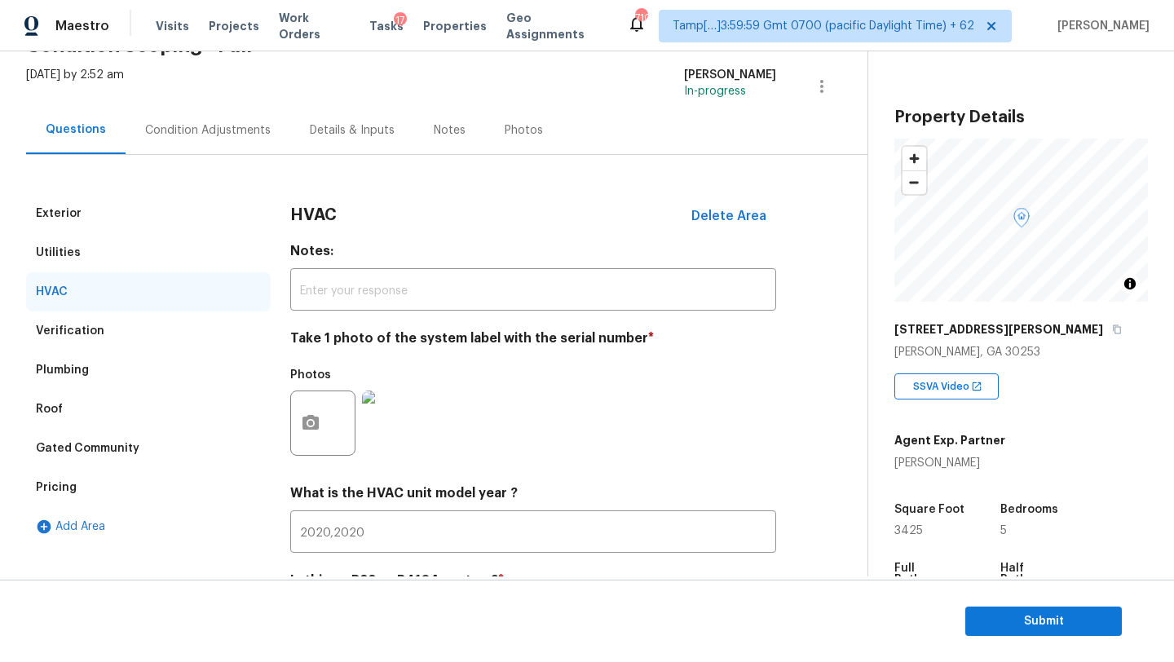
click at [163, 497] on div "Pricing" at bounding box center [148, 487] width 245 height 39
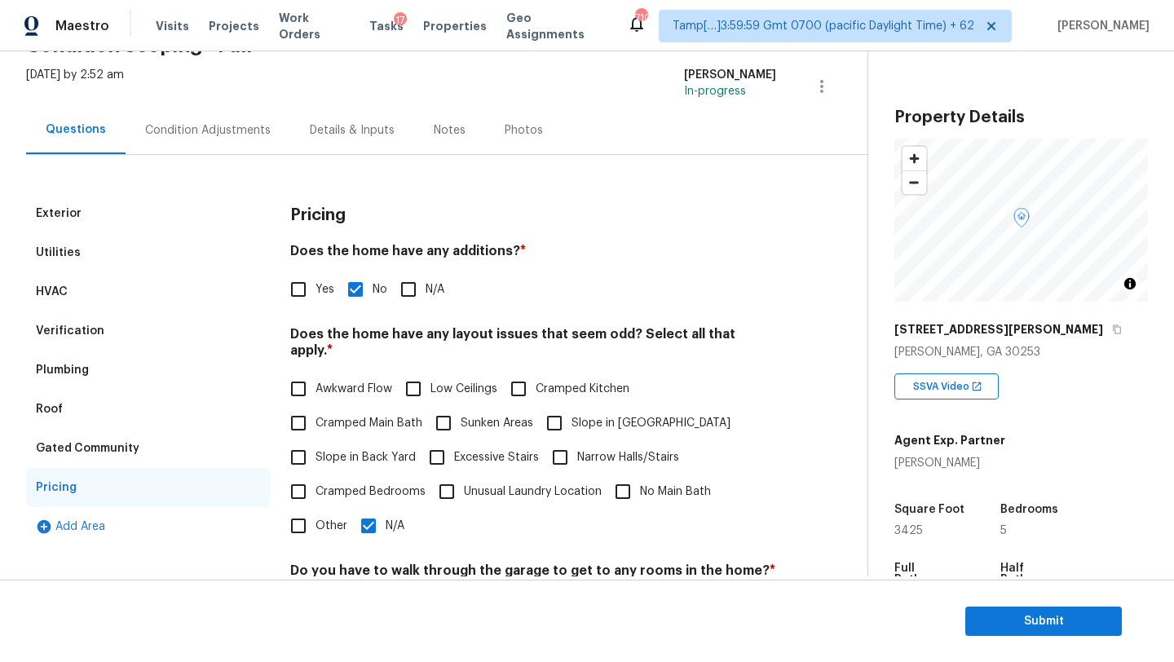
click at [346, 452] on label "Slope in Back Yard" at bounding box center [348, 457] width 135 height 34
click at [315, 452] on input "Slope in Back Yard" at bounding box center [298, 457] width 34 height 34
checkbox input "true"
click at [558, 423] on input "Slope in [GEOGRAPHIC_DATA]" at bounding box center [554, 423] width 34 height 34
checkbox input "true"
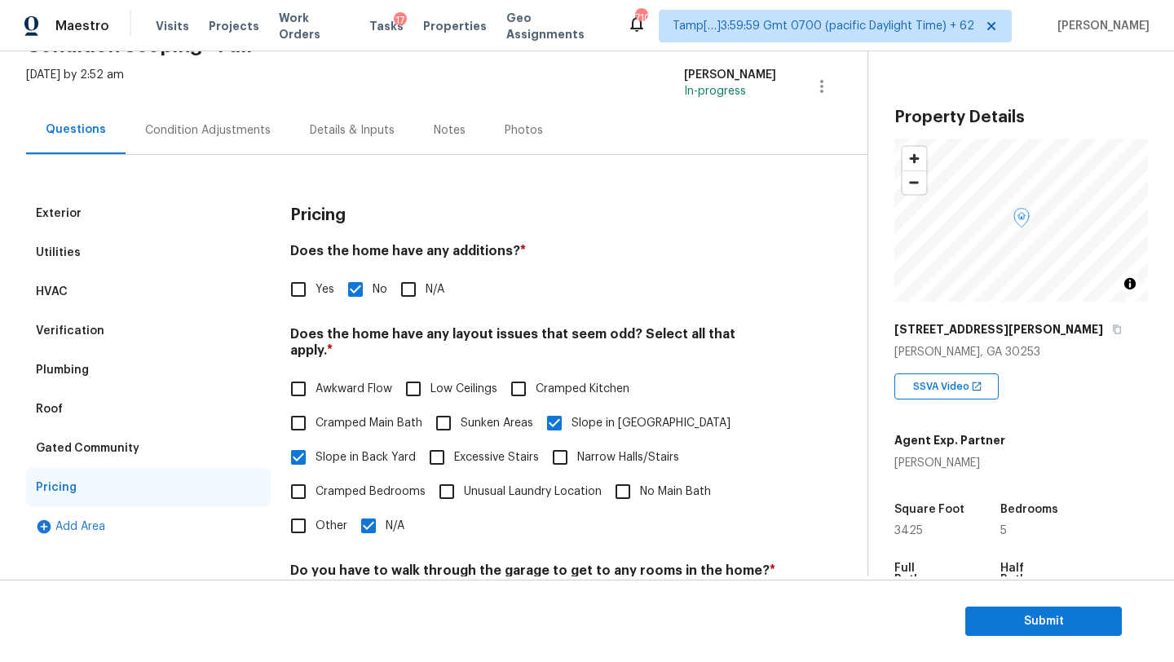
click at [360, 519] on input "N/A" at bounding box center [368, 526] width 34 height 34
checkbox input "false"
click at [183, 107] on div "Condition Adjustments" at bounding box center [208, 130] width 165 height 48
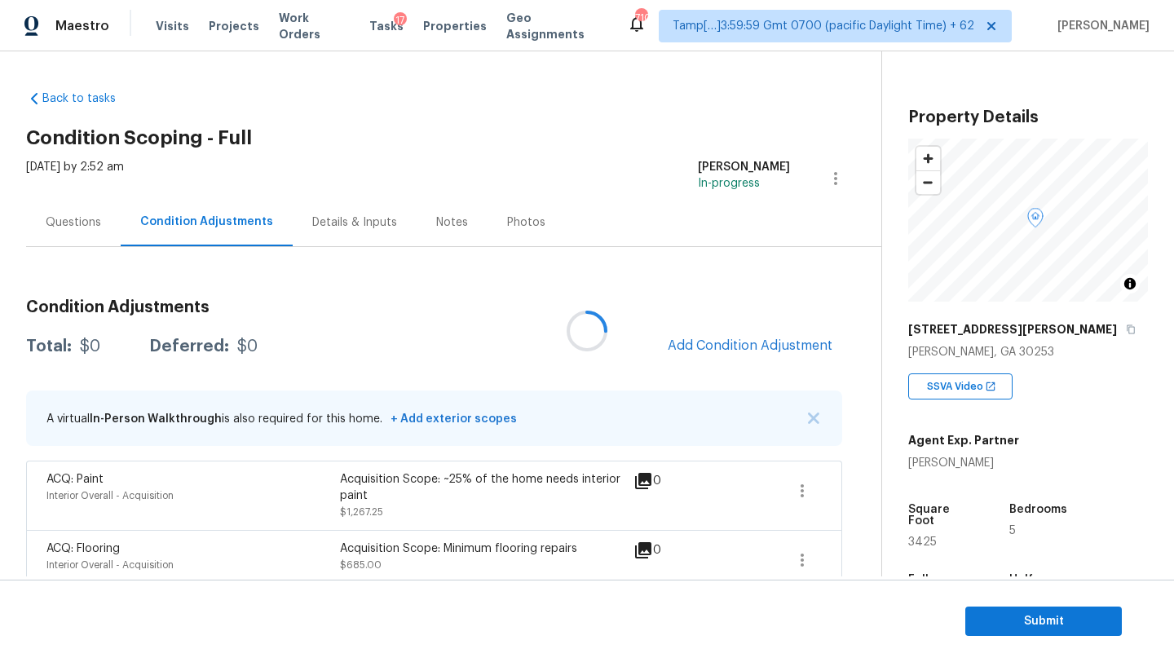
click at [810, 349] on div at bounding box center [587, 331] width 1174 height 662
click at [811, 349] on span "Add Condition Adjustment" at bounding box center [750, 345] width 165 height 15
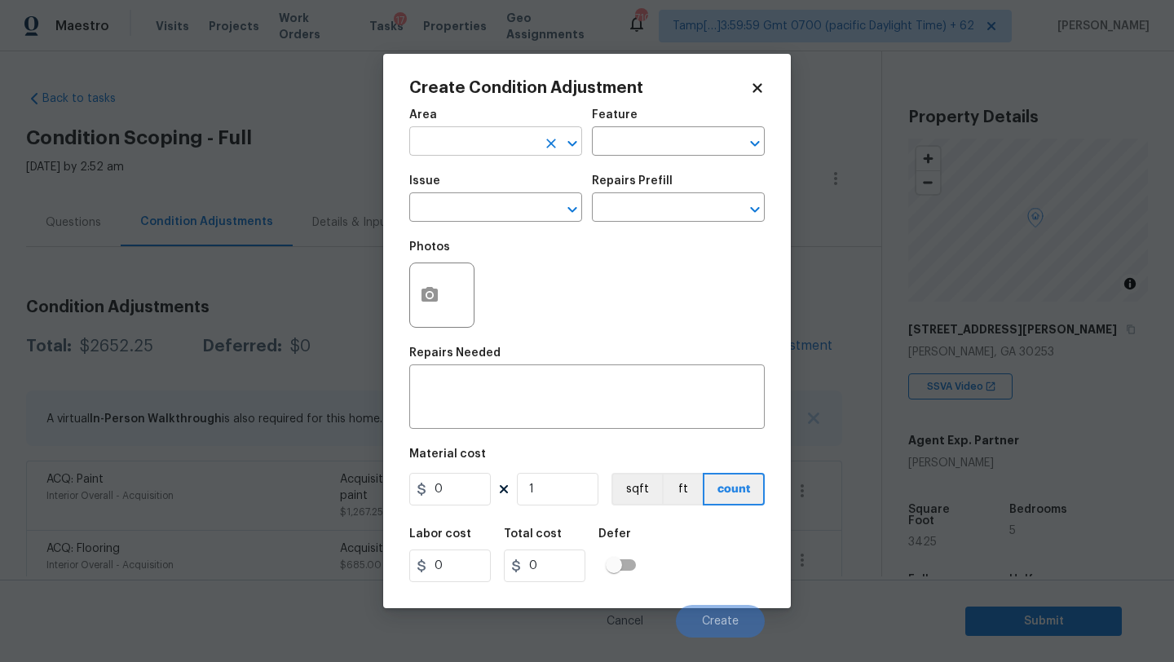
click at [486, 153] on input "text" at bounding box center [472, 142] width 127 height 25
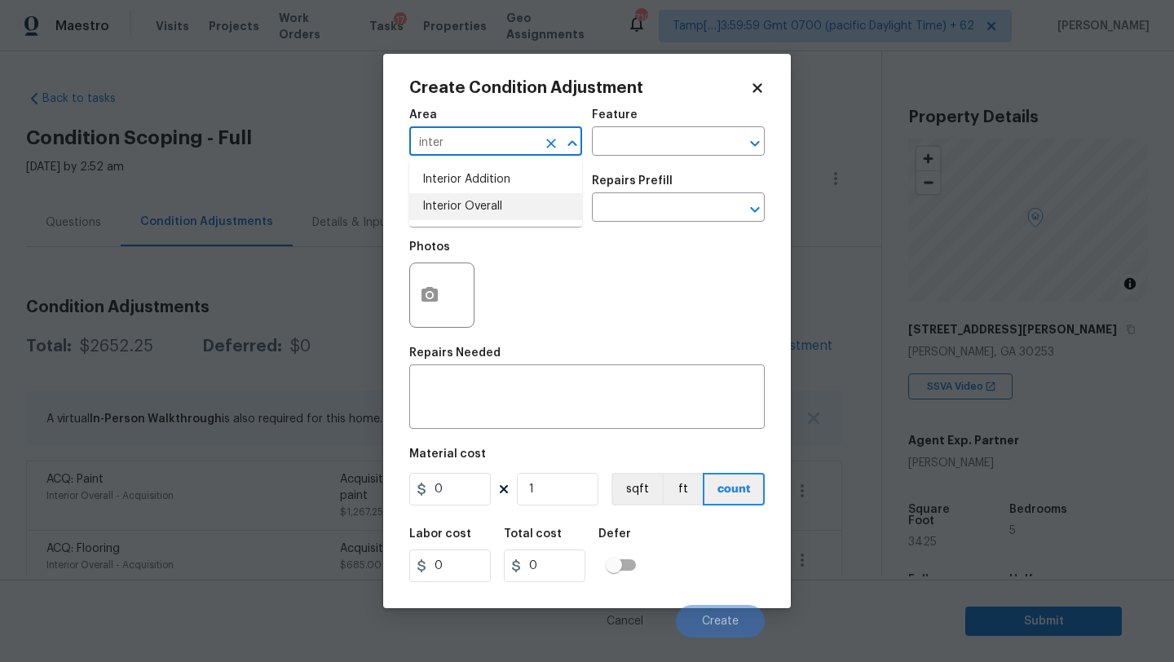
click at [494, 210] on li "Interior Overall" at bounding box center [495, 206] width 173 height 27
type input "Interior Overall"
click at [667, 142] on input "text" at bounding box center [655, 142] width 127 height 25
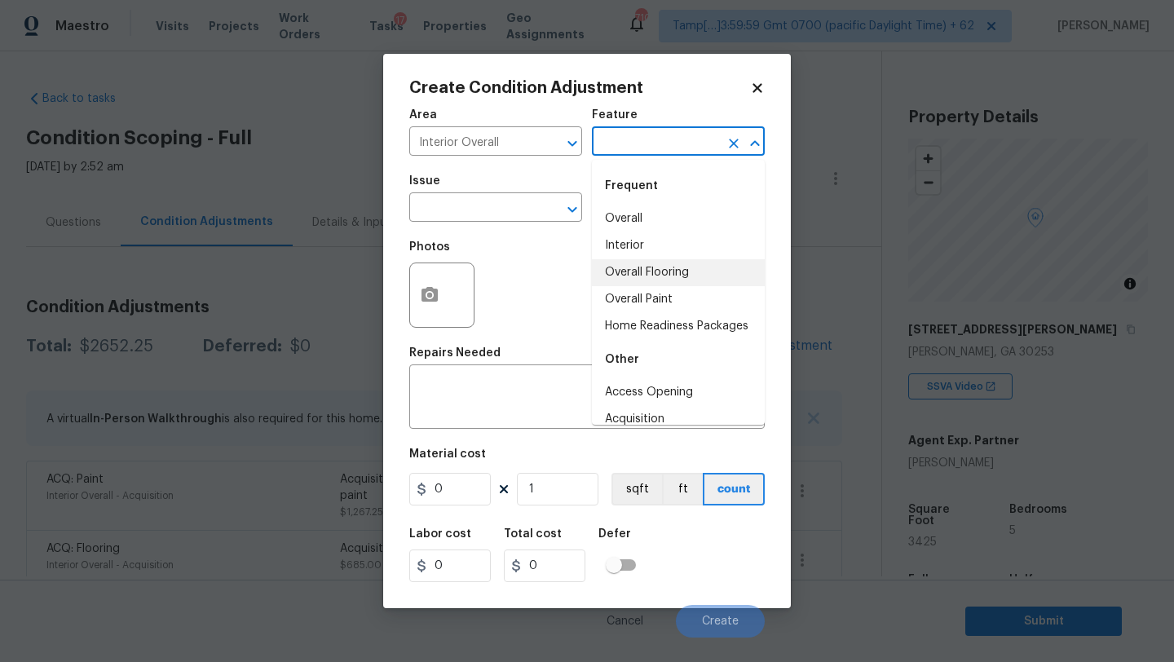
click at [661, 260] on li "Overall Flooring" at bounding box center [678, 272] width 173 height 27
type input "Overall Flooring"
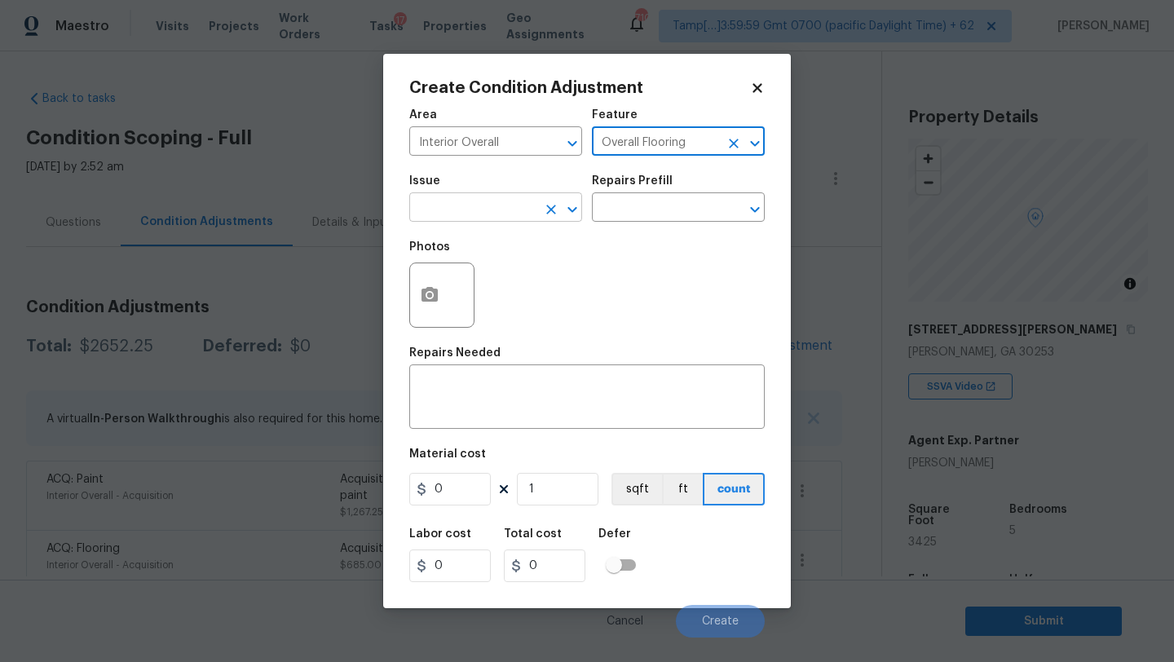
click at [443, 209] on input "text" at bounding box center [472, 208] width 127 height 25
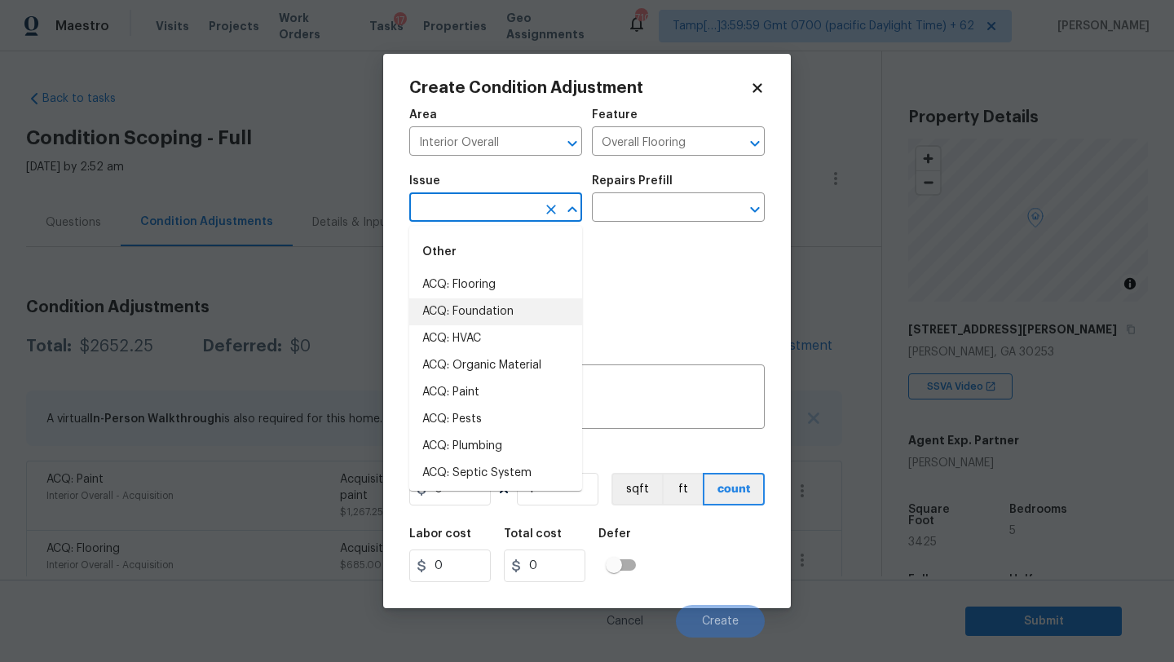
click at [442, 285] on li "ACQ: Flooring" at bounding box center [495, 284] width 173 height 27
type input "ACQ: Flooring"
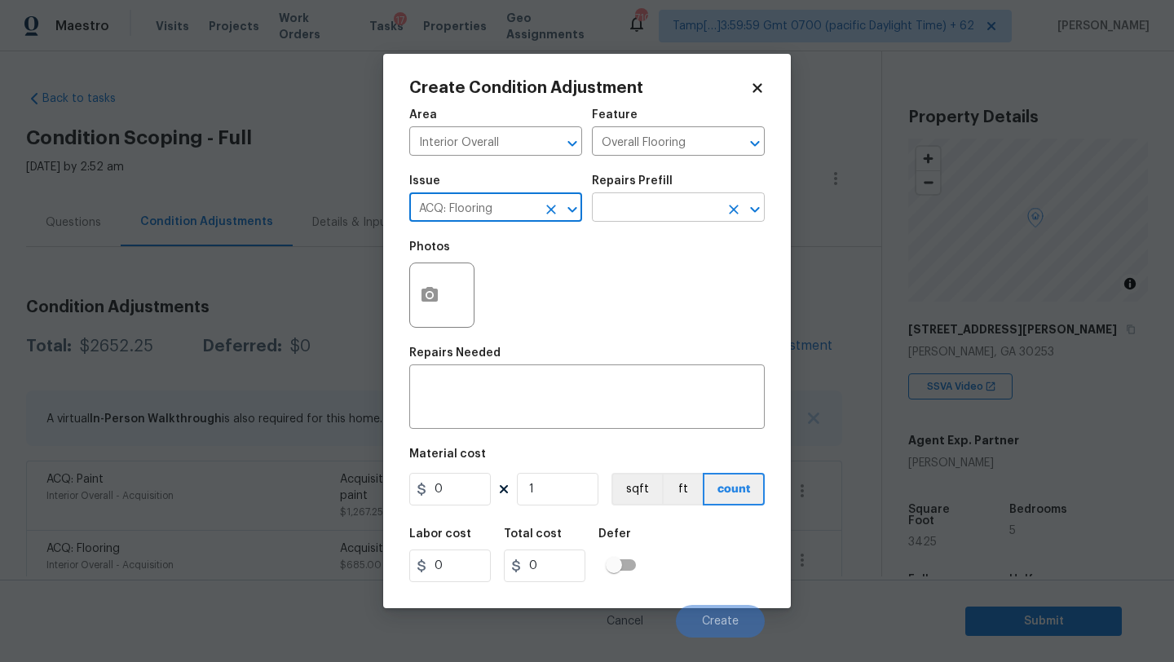
click at [633, 221] on input "text" at bounding box center [655, 208] width 127 height 25
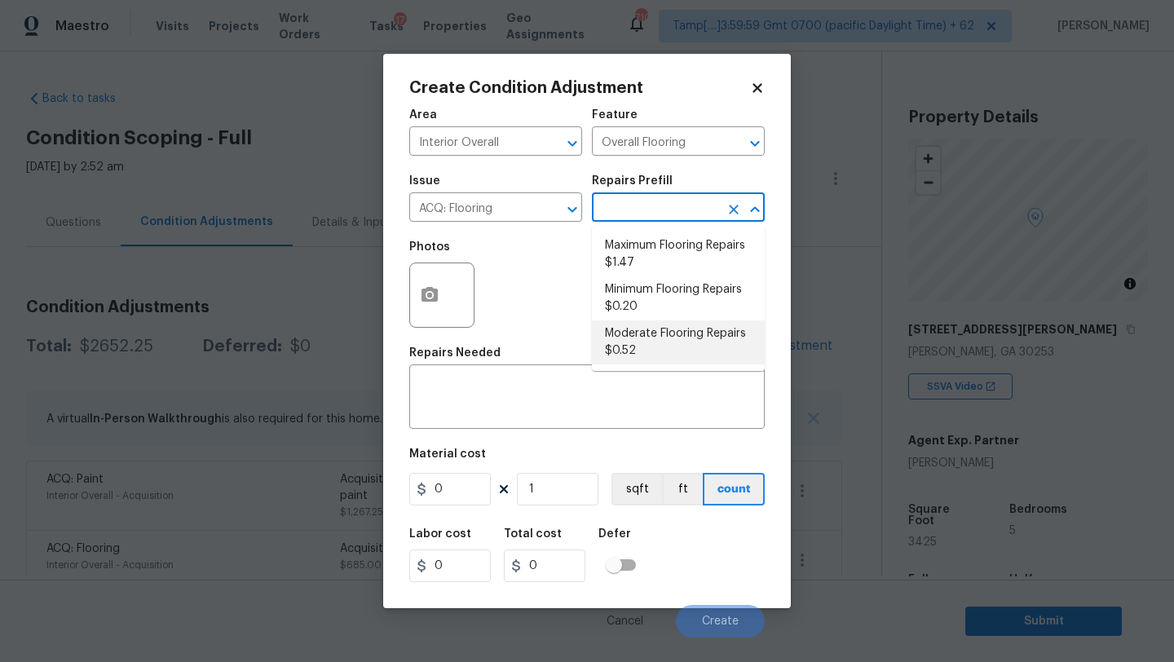
click at [642, 333] on li "Moderate Flooring Repairs $0.52" at bounding box center [678, 342] width 173 height 44
type input "Acquisition"
type textarea "Acquisition Scope: Moderate flooring repairs"
type input "0.52"
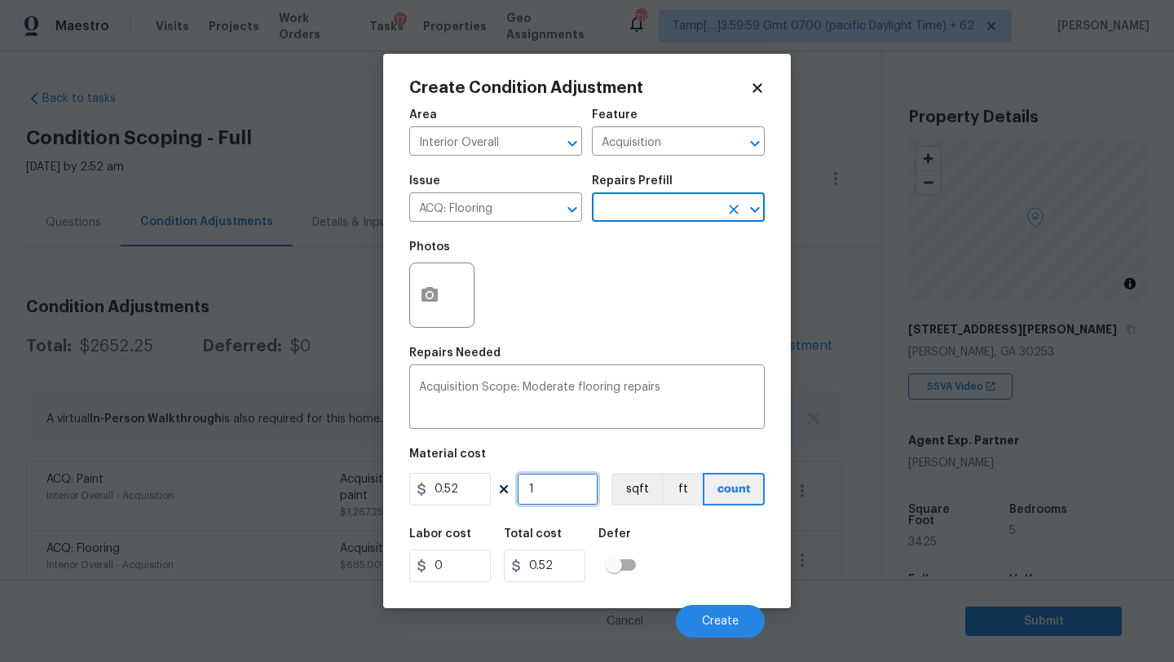
click at [561, 487] on input "1" at bounding box center [558, 489] width 82 height 33
type input "3"
type input "1.56"
type input "34"
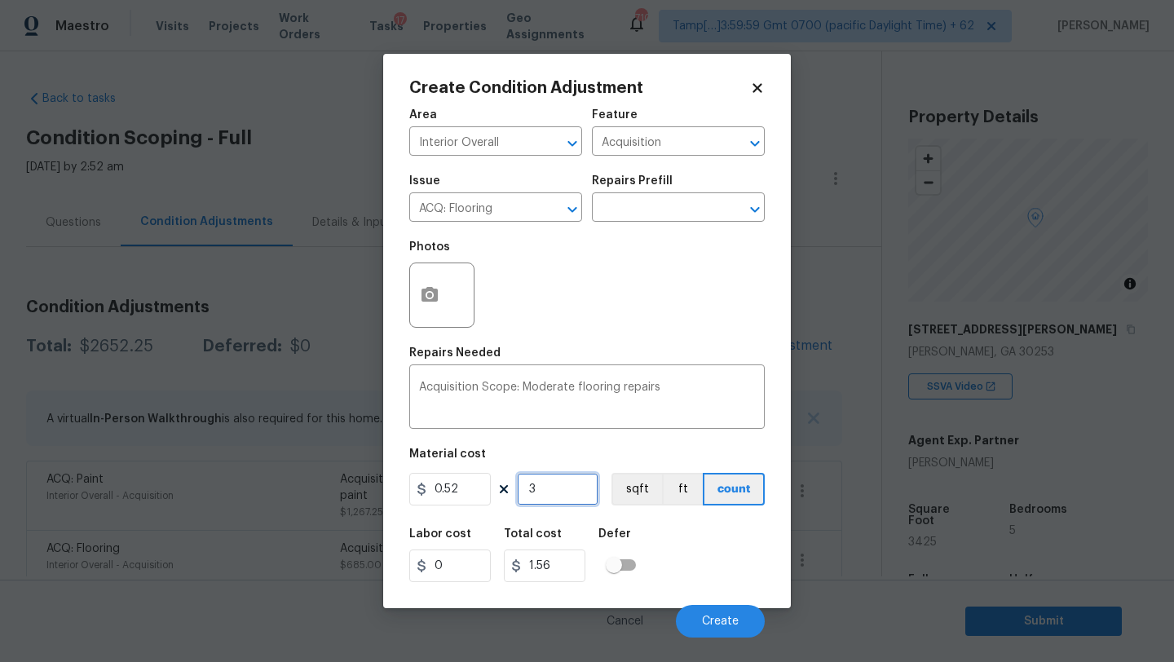
type input "17.68"
type input "342"
type input "177.84"
type input "3425"
type input "1781"
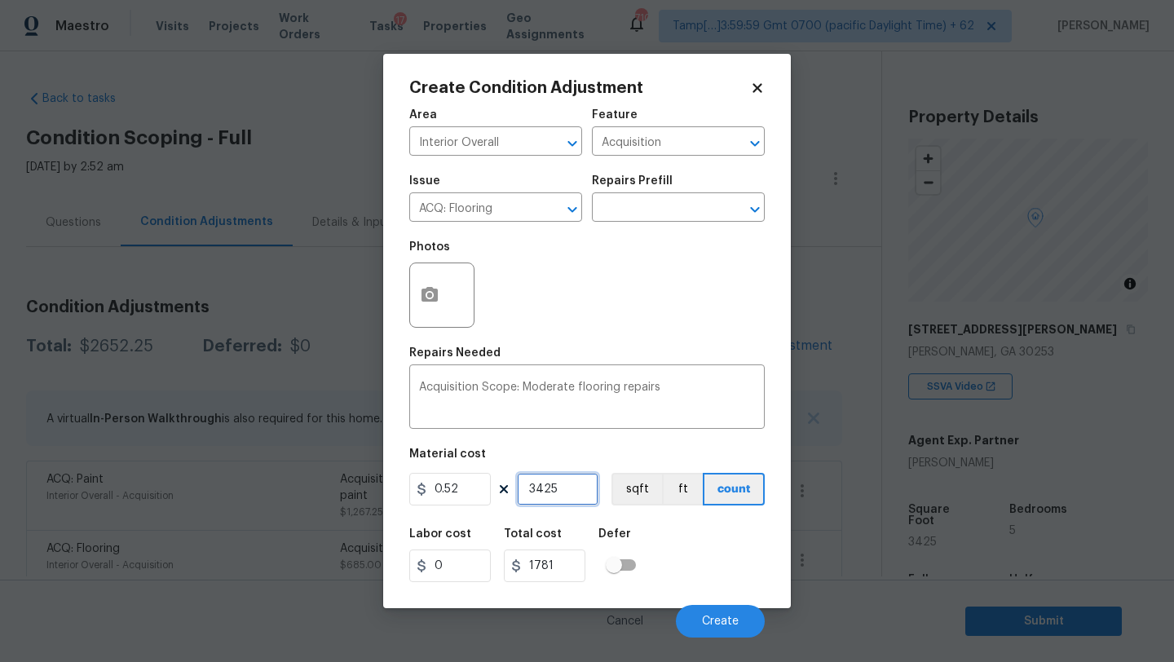
type input "3425"
click at [452, 321] on div at bounding box center [441, 294] width 65 height 65
click at [438, 303] on icon "button" at bounding box center [430, 295] width 20 height 20
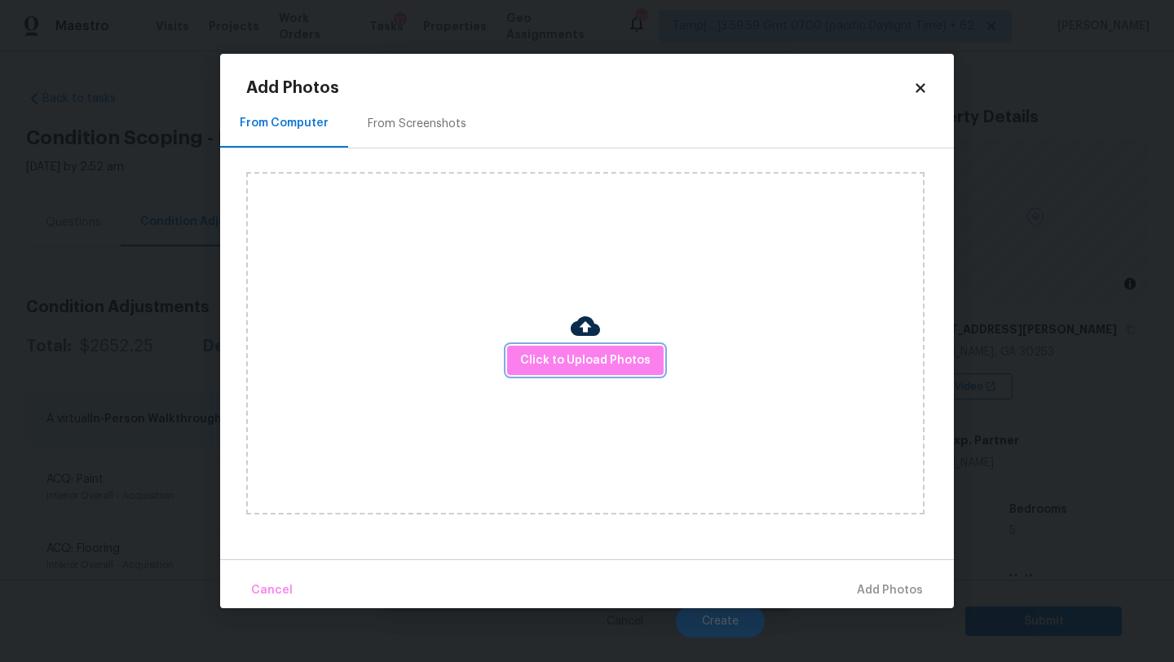
click at [558, 368] on span "Click to Upload Photos" at bounding box center [585, 361] width 130 height 20
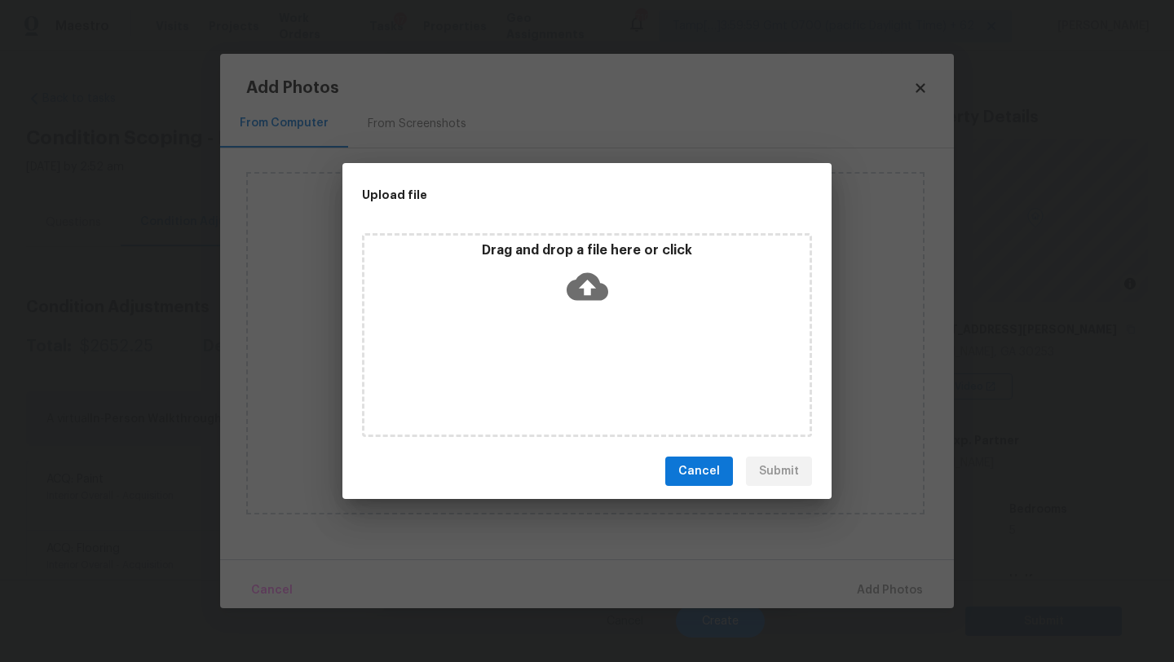
click at [585, 300] on icon at bounding box center [588, 287] width 42 height 42
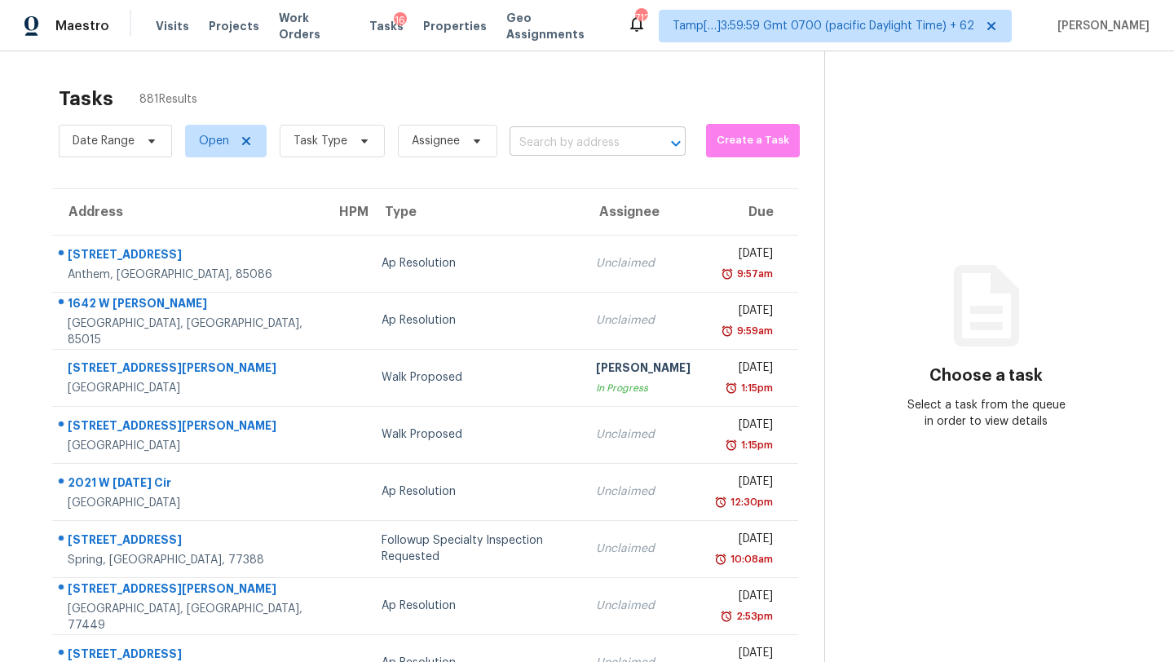
click at [603, 138] on input "text" at bounding box center [574, 142] width 130 height 25
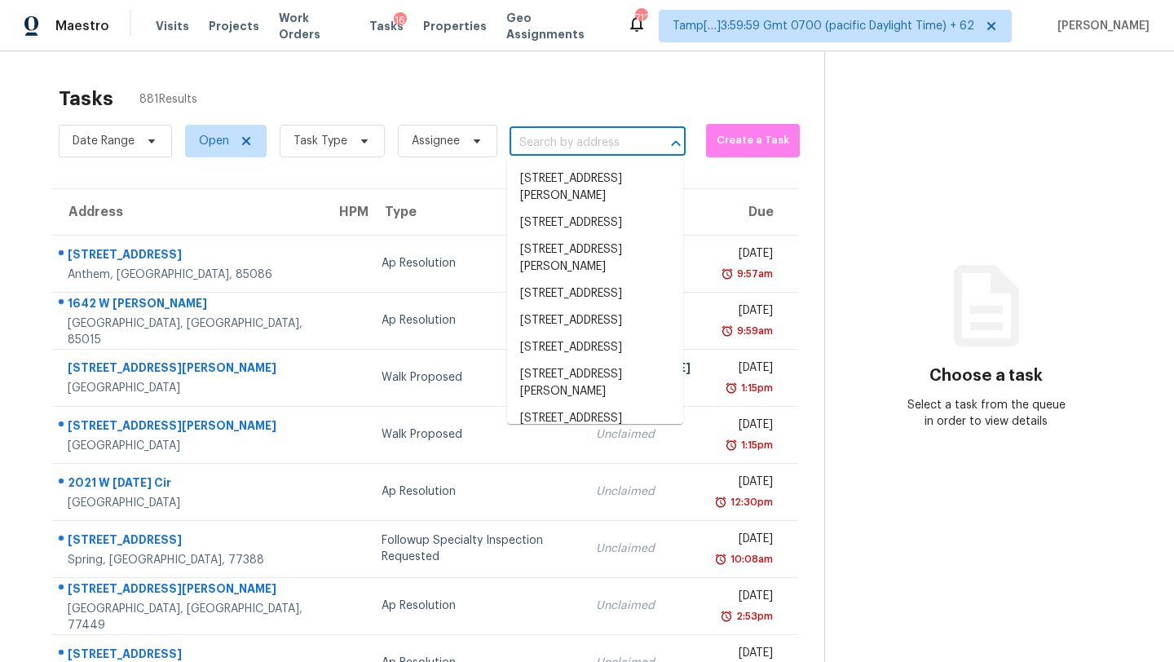
paste input "905 Tanglewood Trl Woodstock, GA, 30189"
type input "905 Tanglewood Trl Woodstock, GA, 30189"
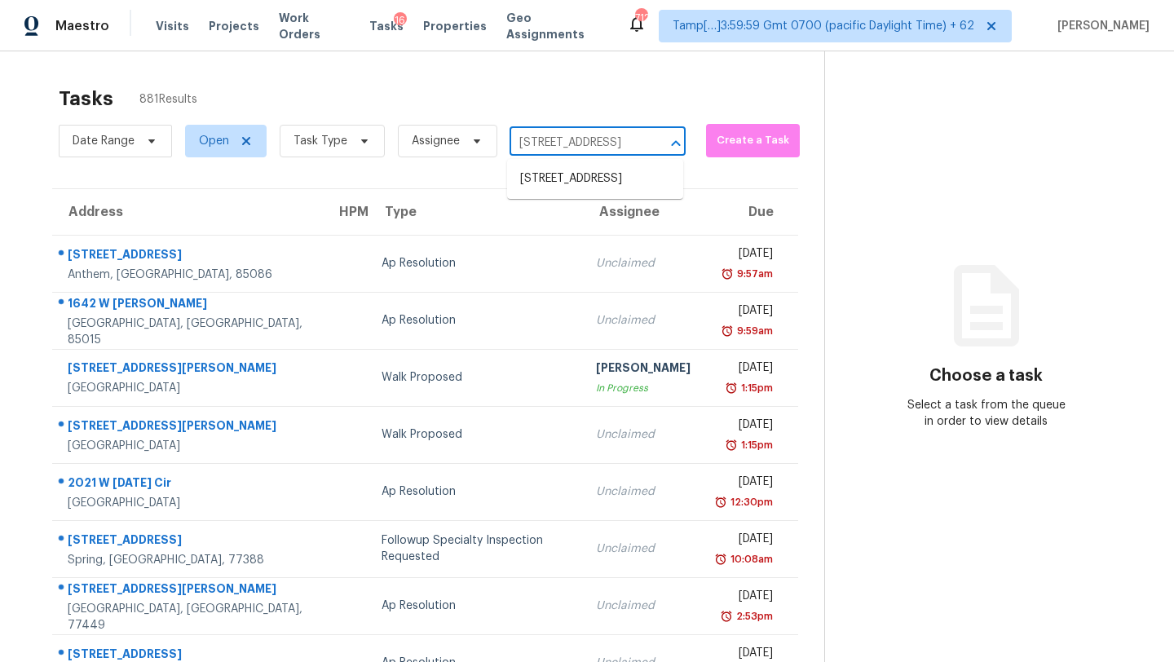
click at [585, 192] on li "905 Tanglewood Trl, Woodstock, GA 30189" at bounding box center [595, 178] width 176 height 27
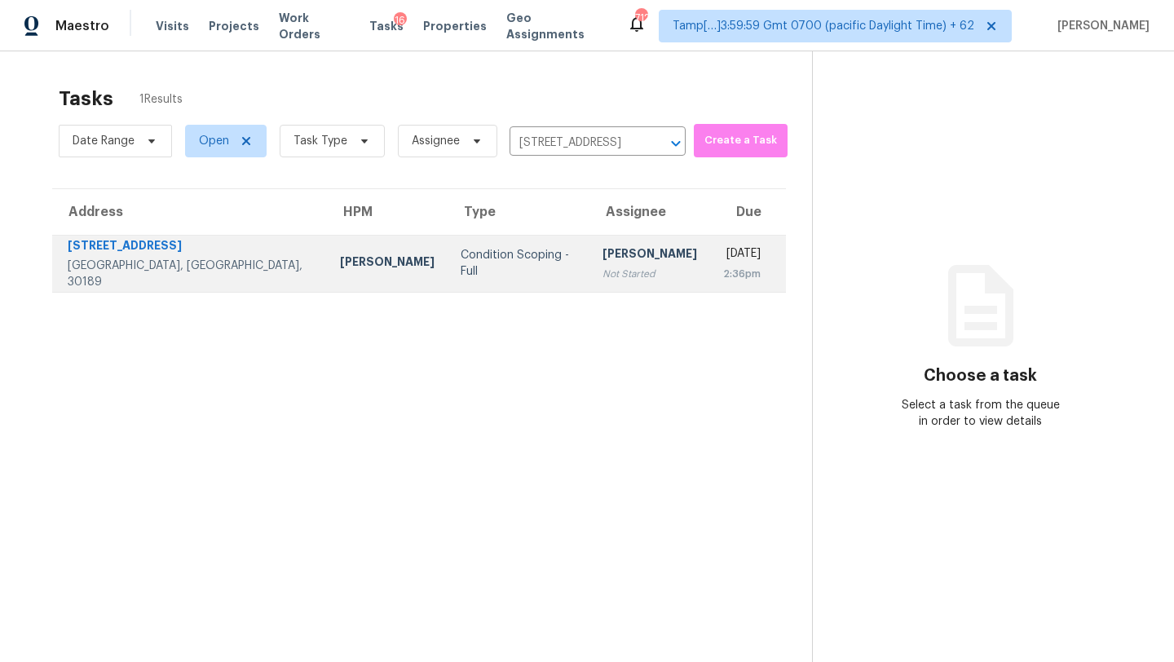
click at [602, 263] on div "[PERSON_NAME]" at bounding box center [649, 255] width 95 height 20
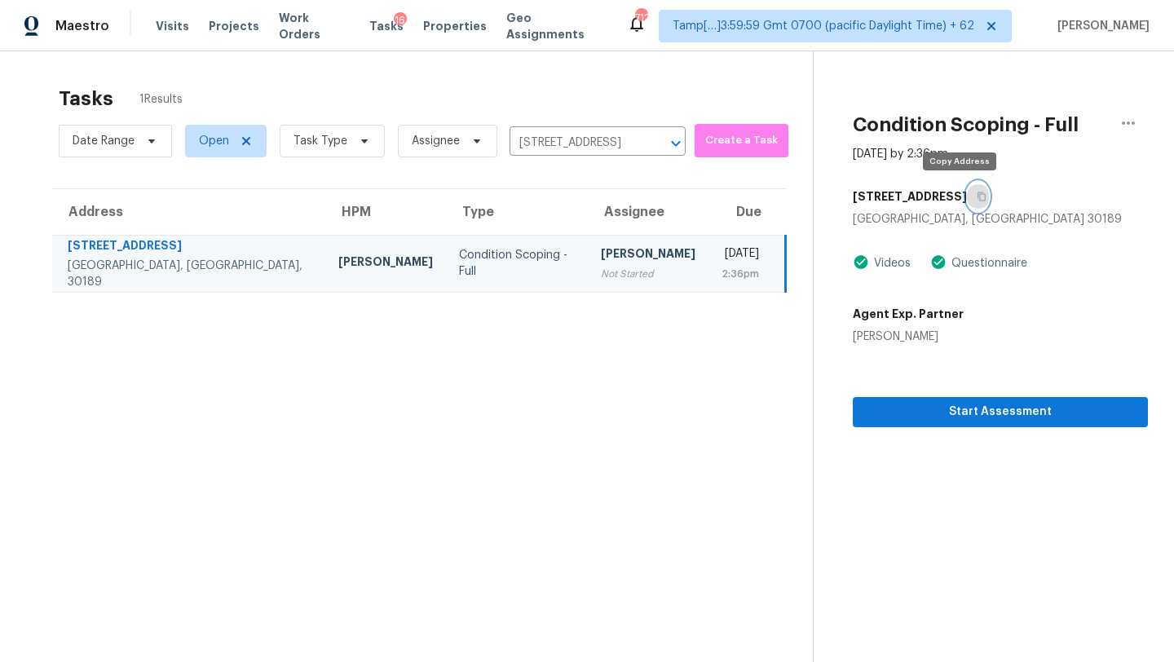
click at [967, 187] on button "button" at bounding box center [978, 196] width 22 height 29
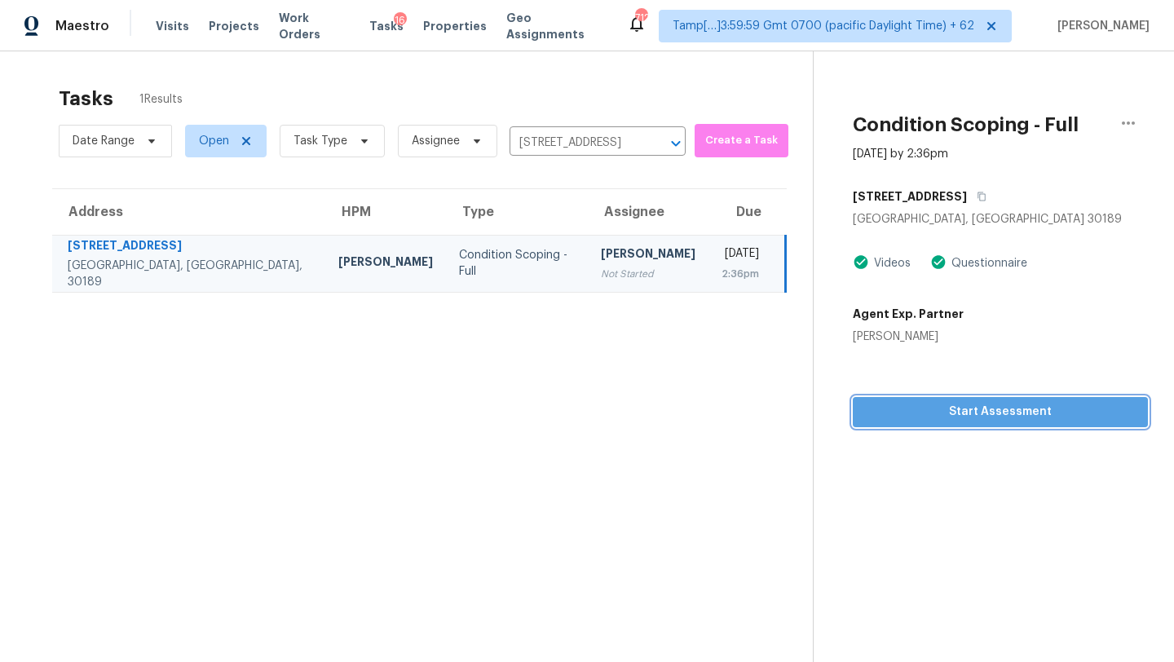
click at [949, 407] on span "Start Assessment" at bounding box center [1000, 412] width 269 height 20
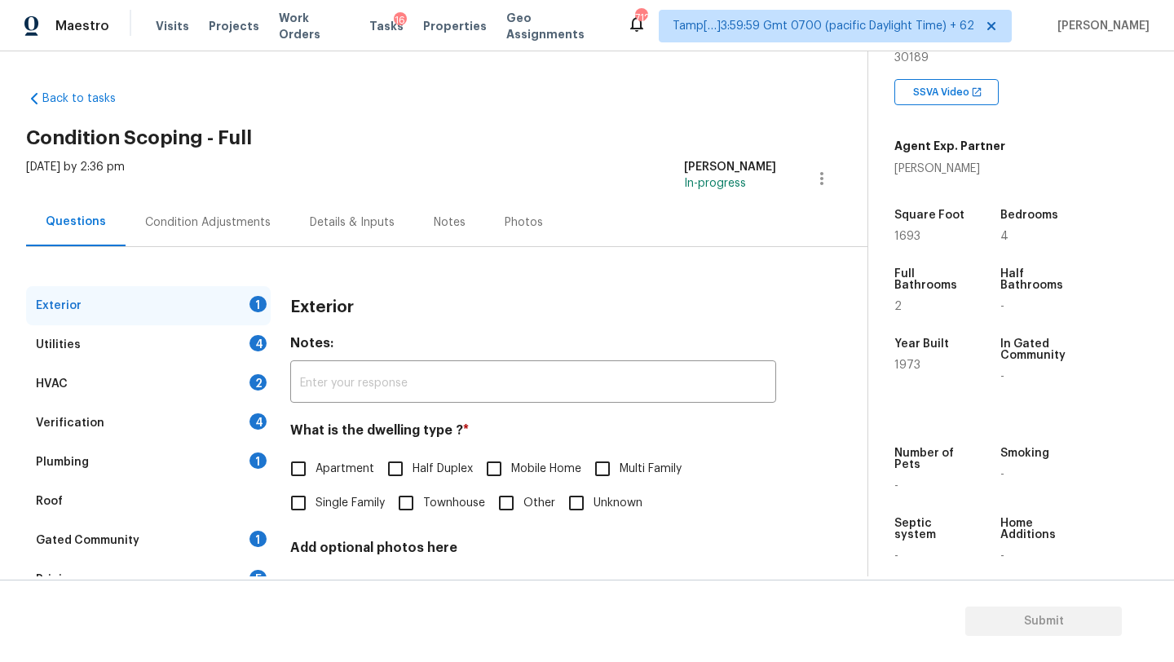
scroll to position [123, 0]
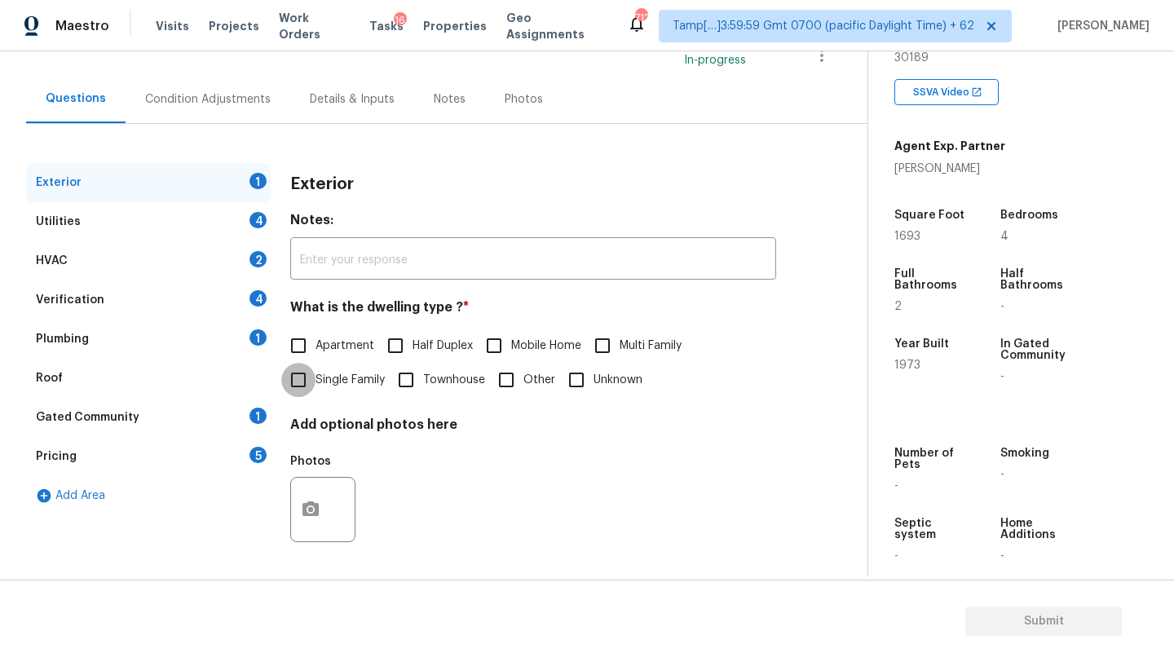
click at [312, 391] on input "Single Family" at bounding box center [298, 380] width 34 height 34
checkbox input "true"
click at [274, 406] on div "Exterior Utilities 4 HVAC 2 Verification 4 Plumbing 1 Roof Gated Community 1 Pr…" at bounding box center [427, 368] width 802 height 410
click at [271, 406] on div "Exterior Utilities 4 HVAC 2 Verification 4 Plumbing 1 Roof Gated Community 1 Pr…" at bounding box center [427, 367] width 802 height 408
click at [254, 421] on div "1" at bounding box center [257, 416] width 17 height 16
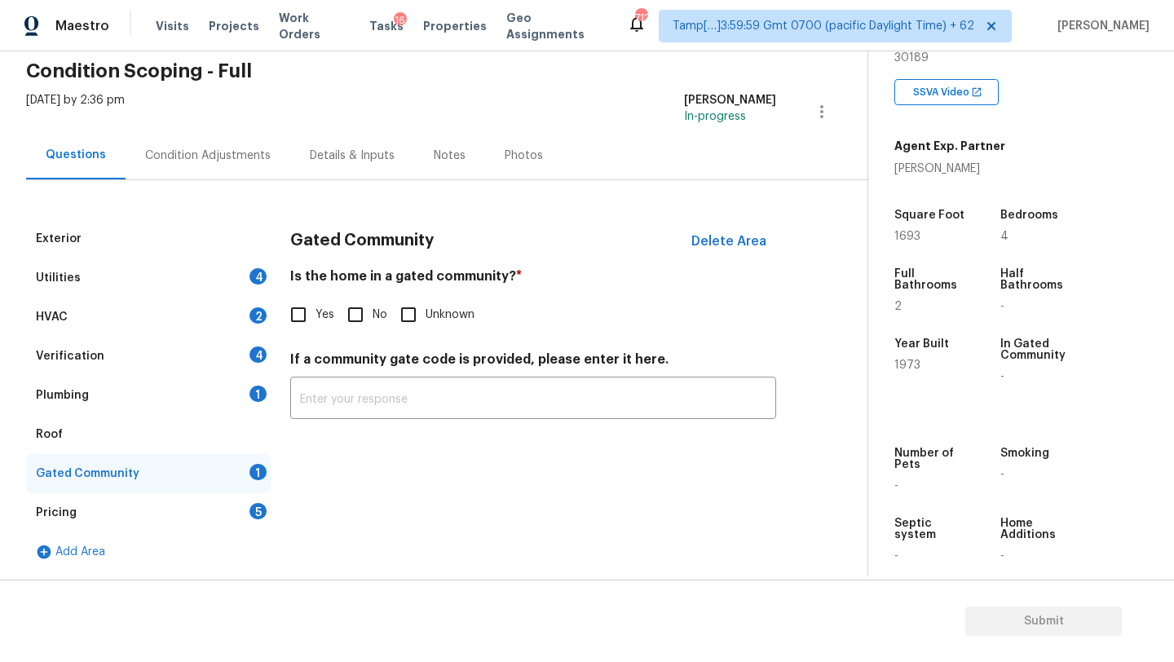
scroll to position [67, 0]
click at [341, 324] on input "No" at bounding box center [355, 315] width 34 height 34
checkbox input "true"
click at [124, 444] on div "Roof" at bounding box center [148, 434] width 245 height 39
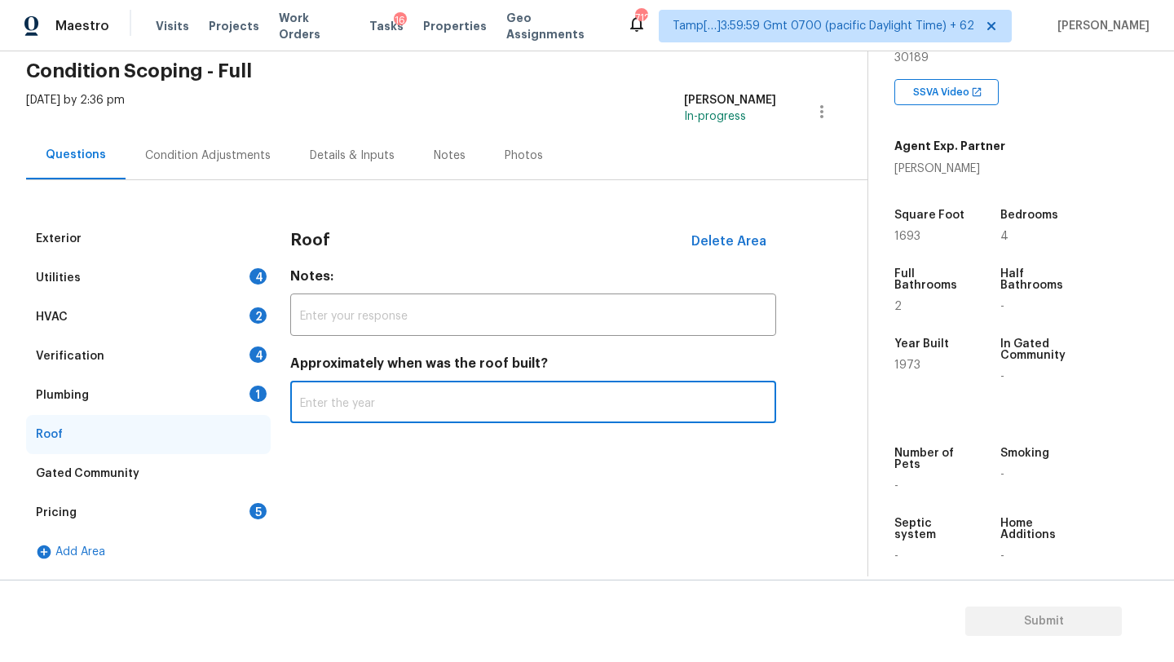
click at [342, 415] on input "text" at bounding box center [533, 404] width 486 height 38
type input "2005"
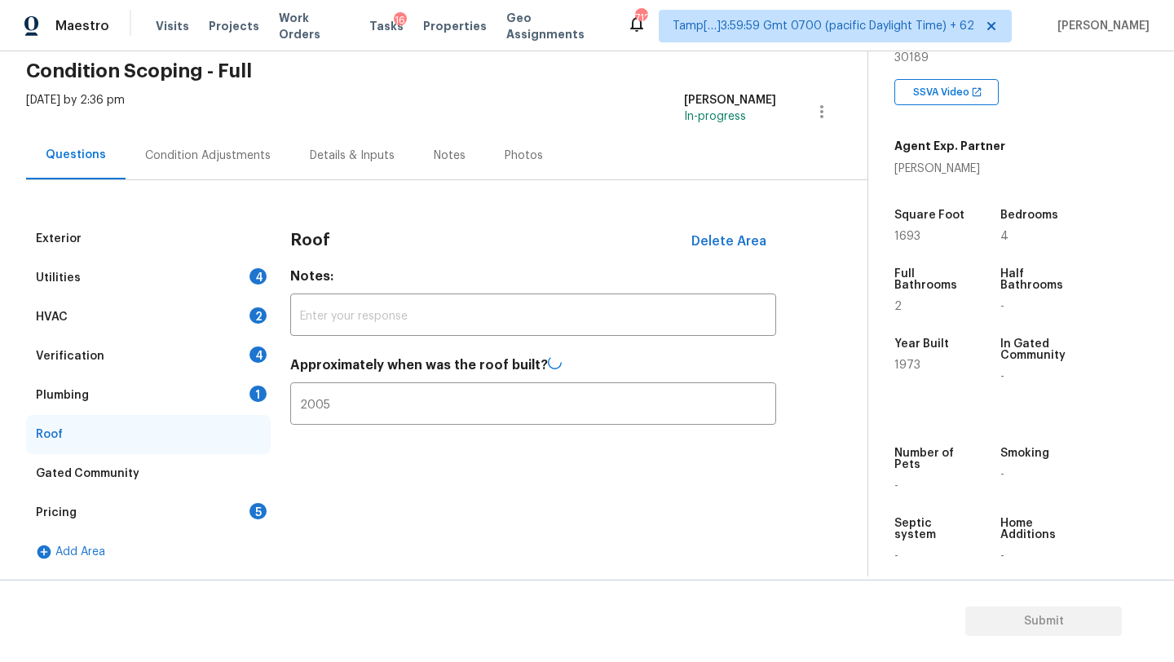
click at [99, 405] on div "Plumbing 1" at bounding box center [148, 395] width 245 height 39
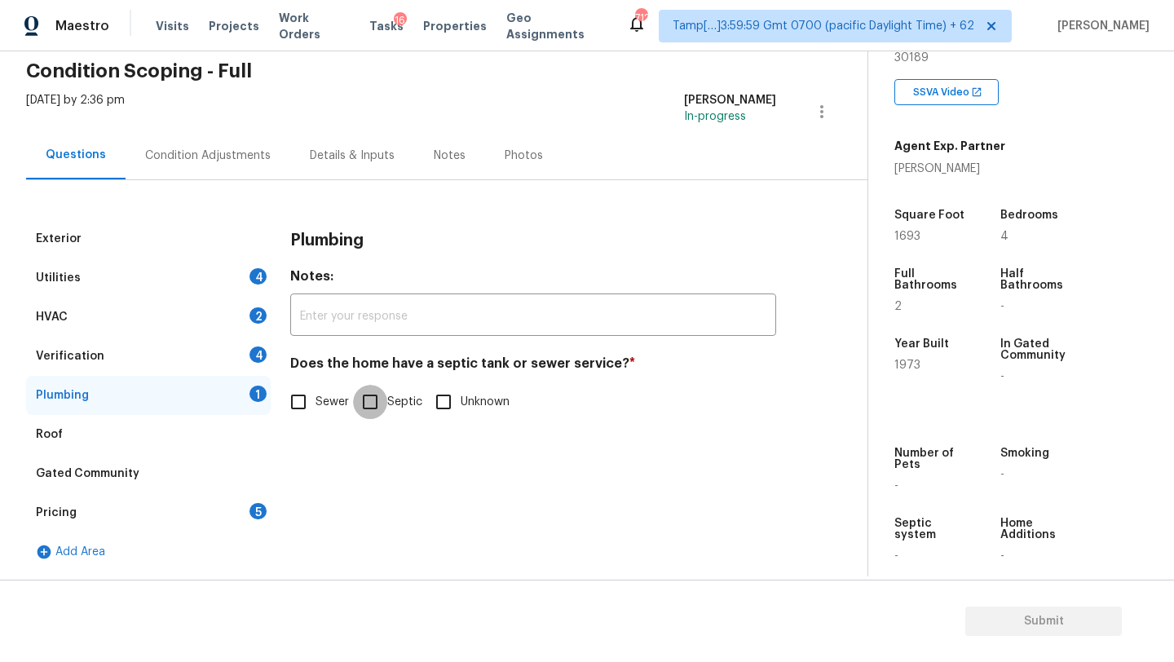
click at [383, 395] on input "Septic" at bounding box center [370, 402] width 34 height 34
checkbox input "true"
click at [104, 360] on div "Verification 4" at bounding box center [148, 356] width 245 height 39
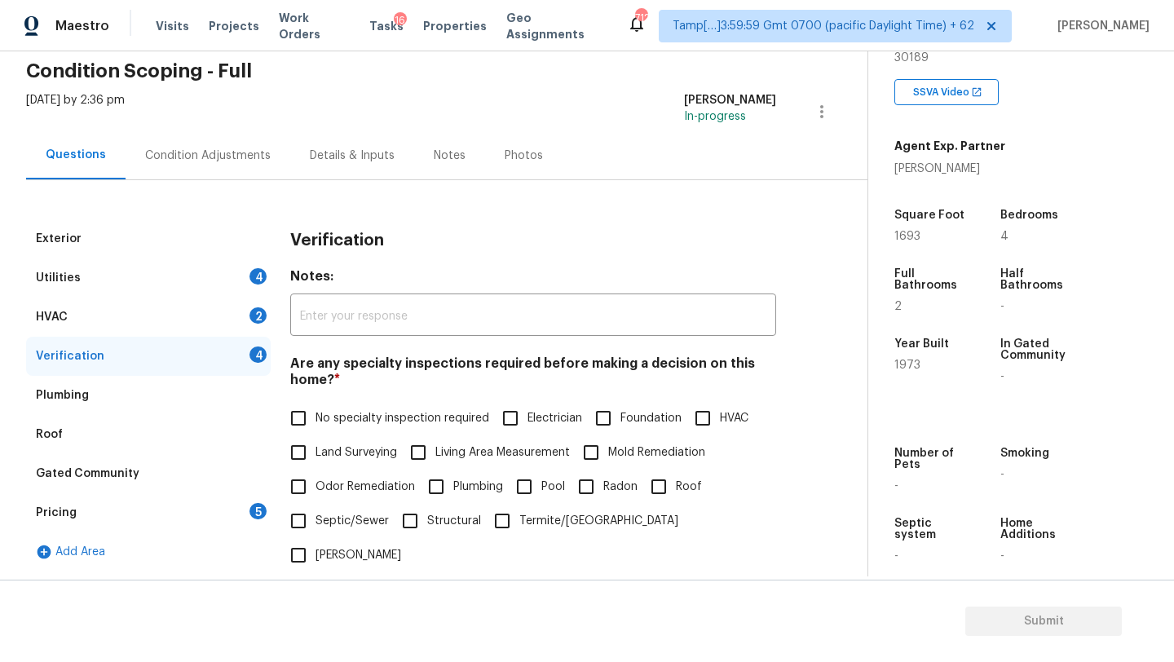
click at [303, 395] on div "Are any specialty inspections required before making a decision on this home? *…" at bounding box center [533, 463] width 486 height 217
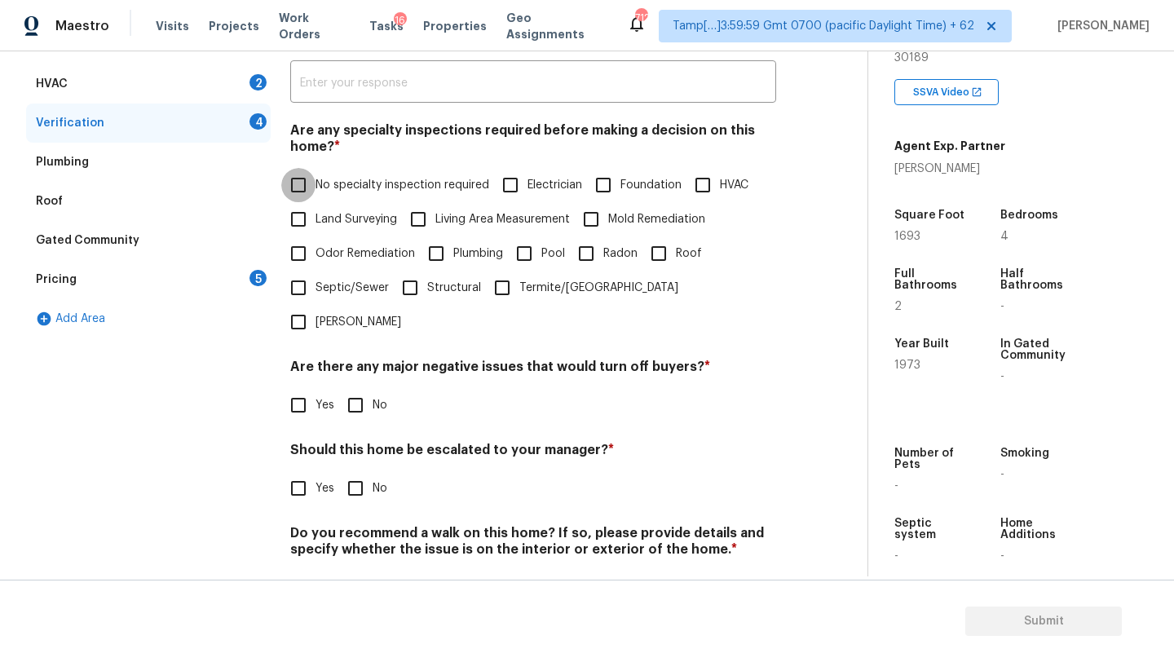
click at [300, 187] on input "No specialty inspection required" at bounding box center [298, 185] width 34 height 34
checkbox input "true"
click at [359, 388] on input "No" at bounding box center [355, 405] width 34 height 34
checkbox input "true"
click at [360, 471] on input "No" at bounding box center [355, 488] width 34 height 34
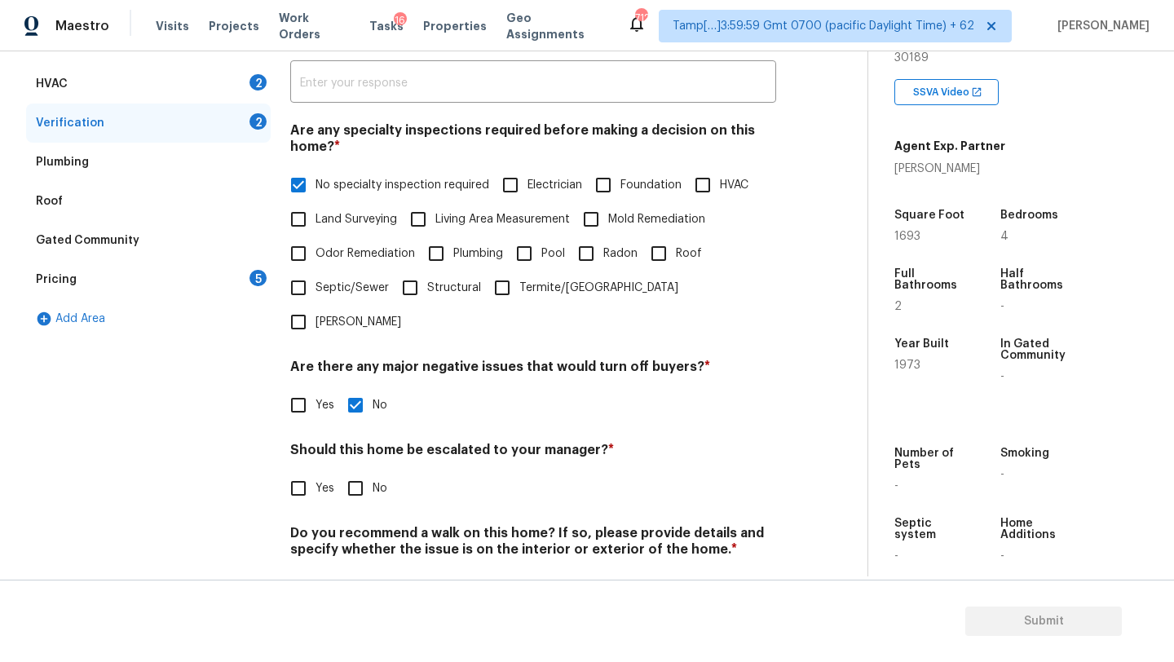
checkbox input "true"
click at [360, 572] on input "No" at bounding box center [355, 589] width 34 height 34
checkbox input "true"
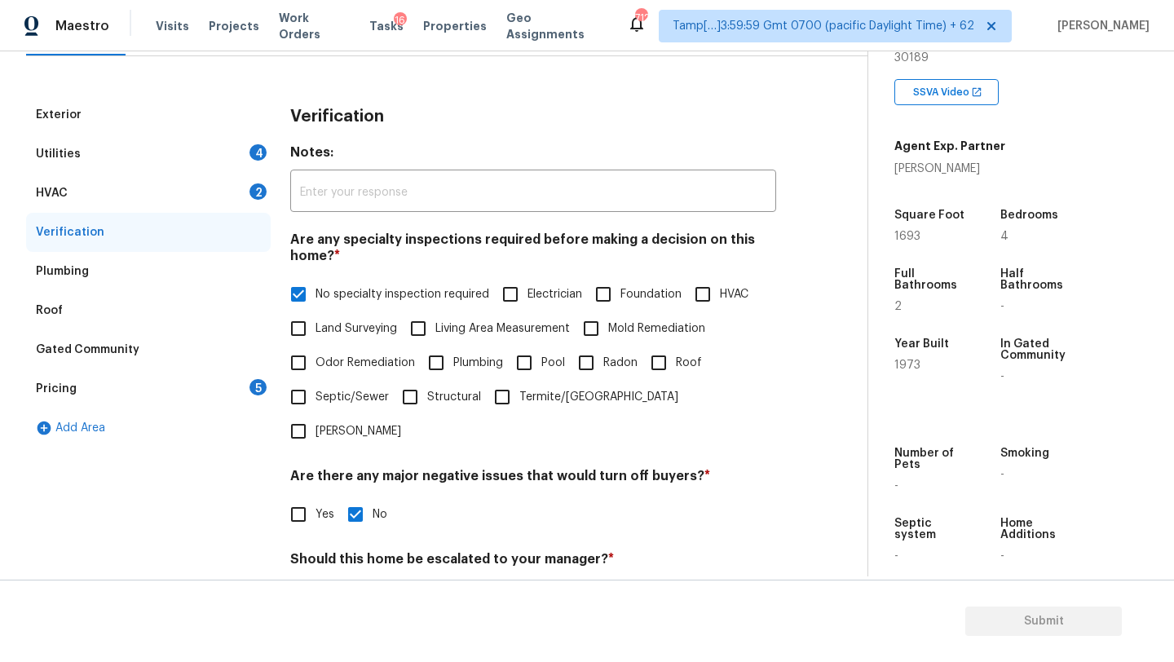
scroll to position [89, 0]
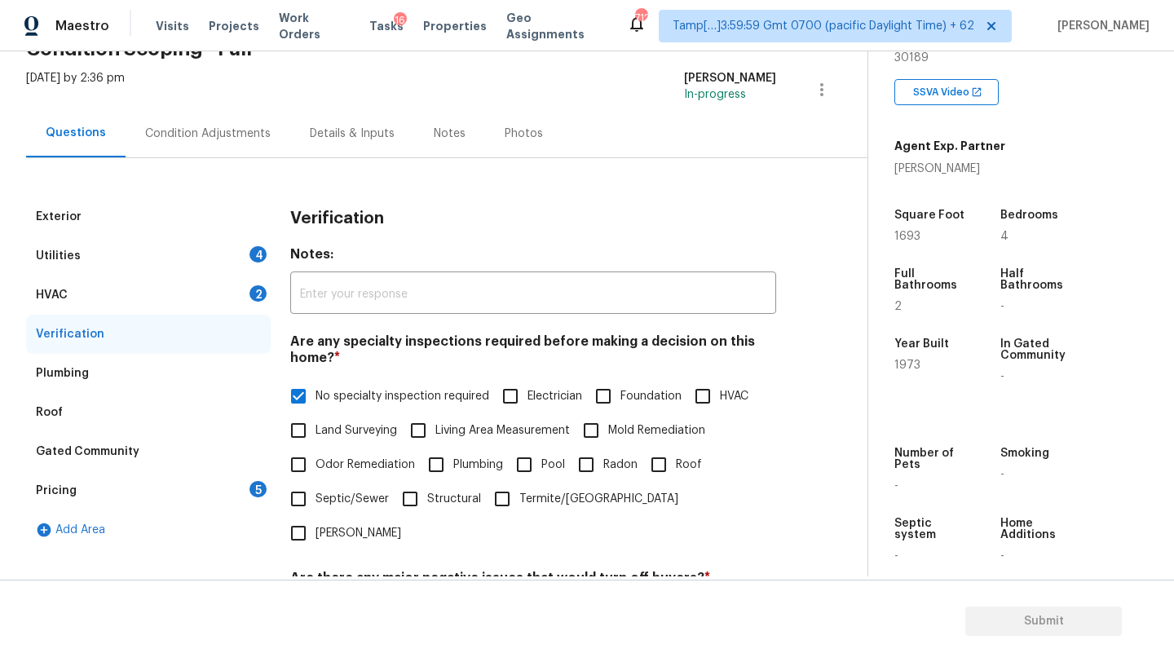
click at [82, 283] on div "HVAC 2" at bounding box center [148, 295] width 245 height 39
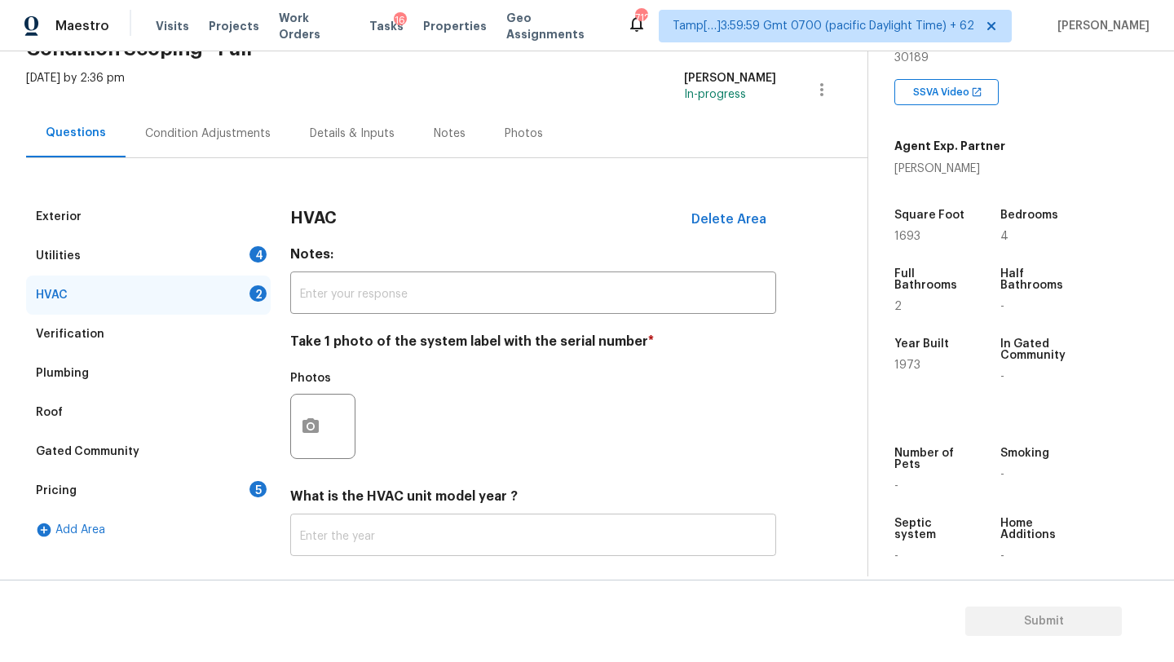
click at [307, 539] on input "text" at bounding box center [533, 537] width 486 height 38
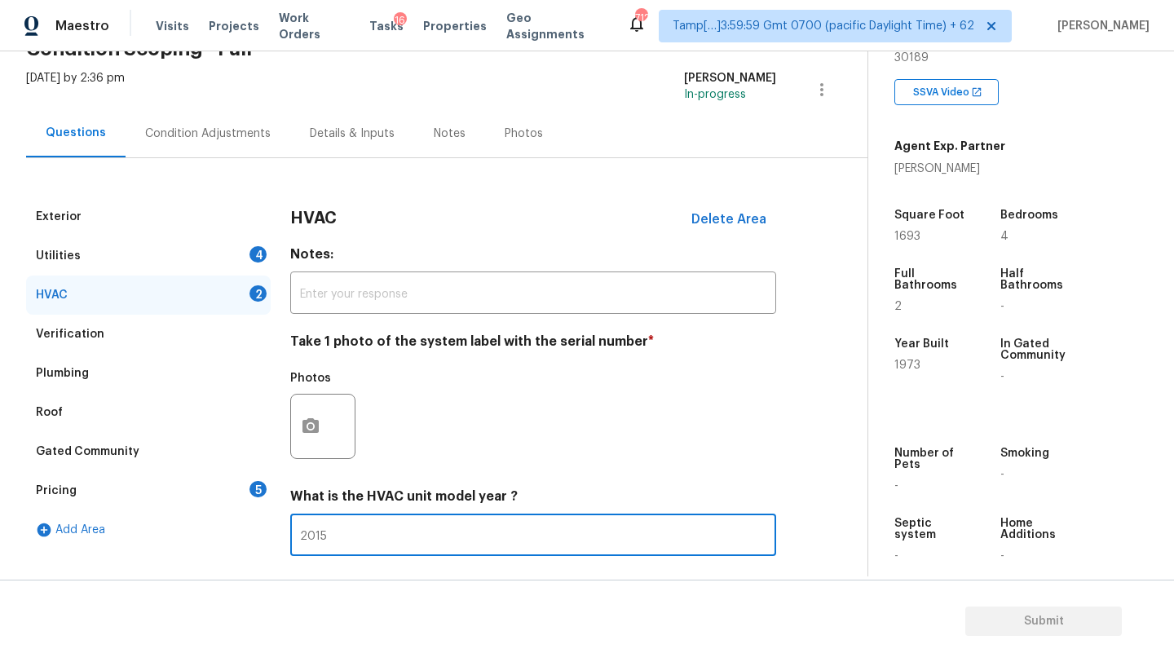
scroll to position [177, 0]
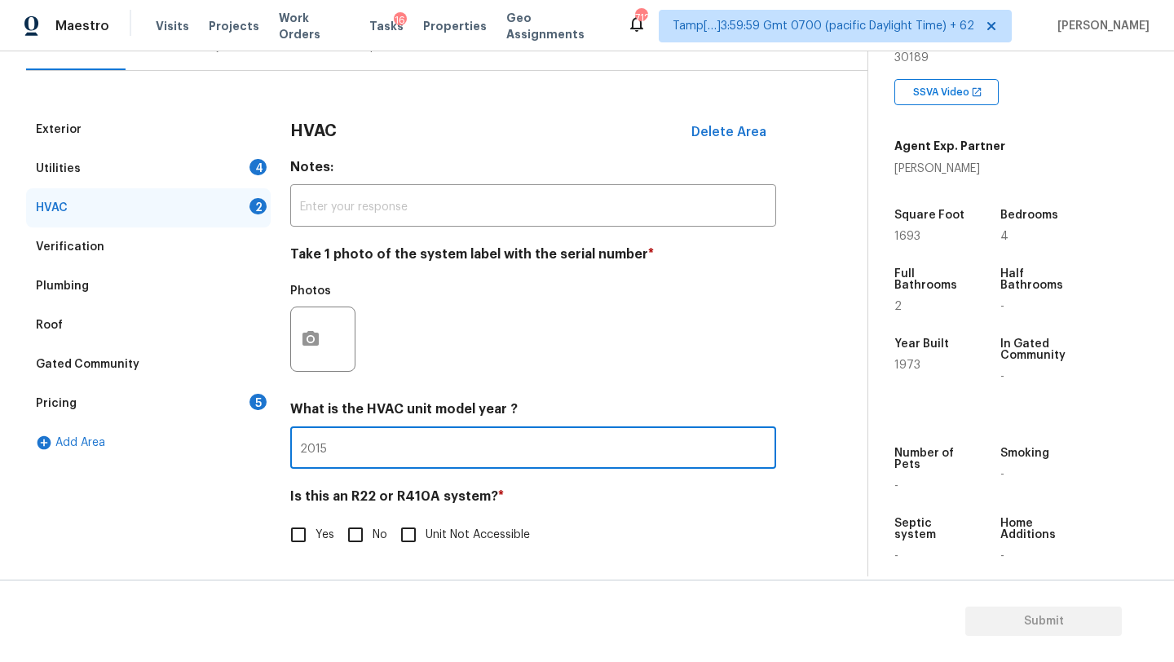
type input "2015"
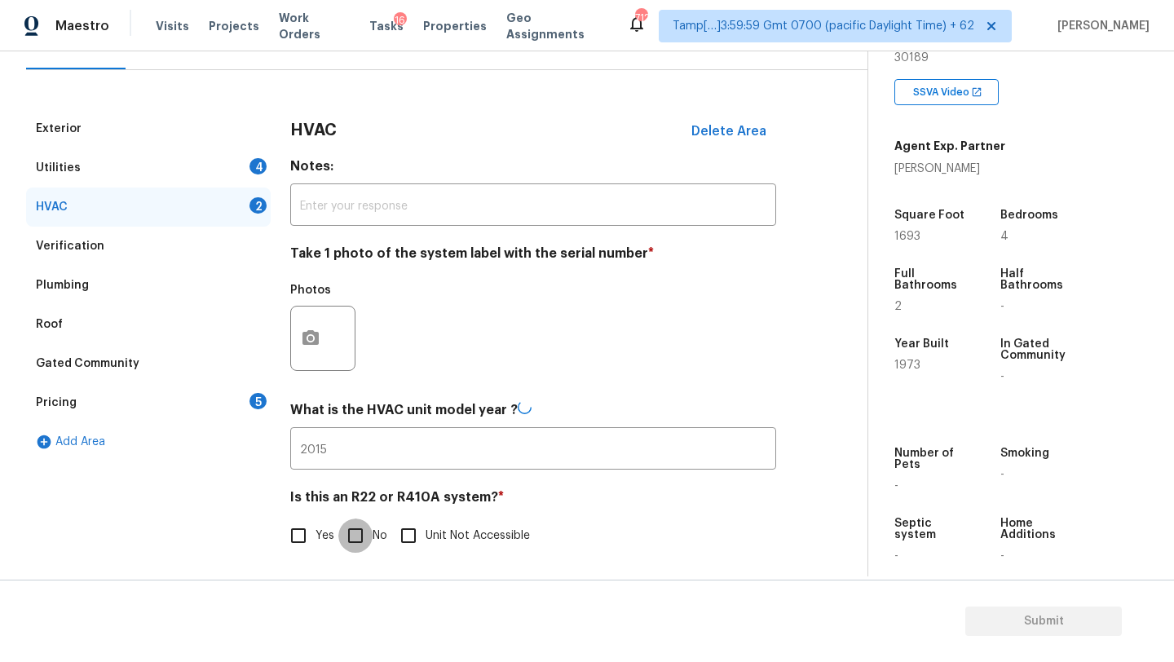
click at [346, 536] on input "No" at bounding box center [355, 535] width 34 height 34
checkbox input "true"
click at [102, 175] on div "Utilities 4" at bounding box center [148, 168] width 245 height 39
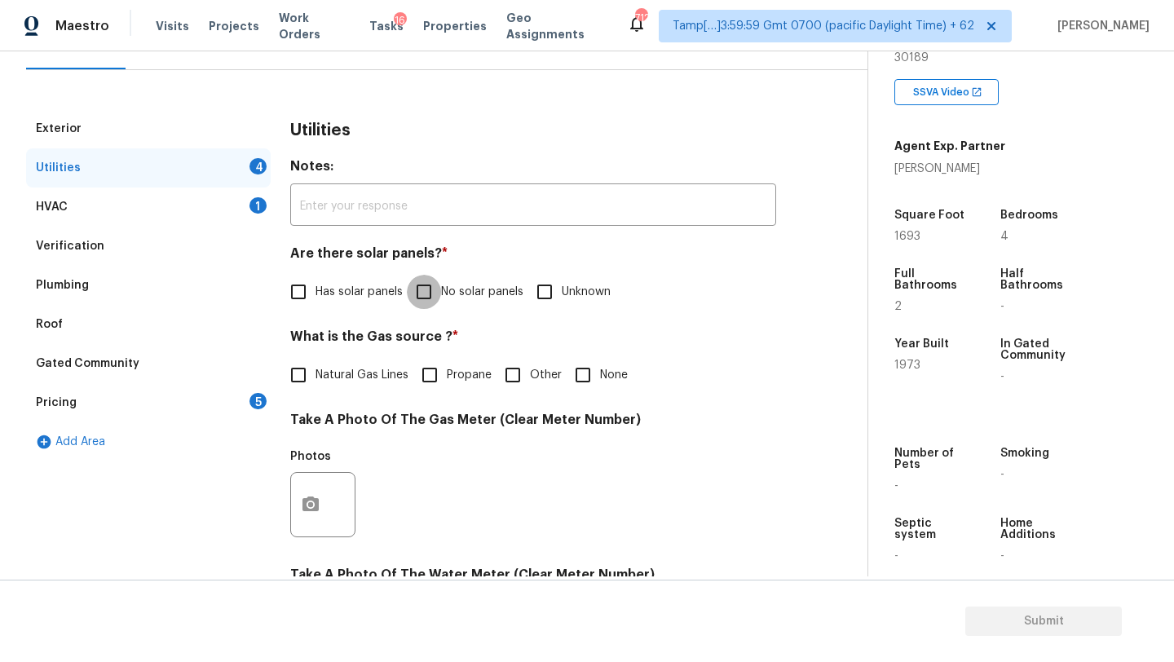
click at [430, 278] on input "No solar panels" at bounding box center [424, 292] width 34 height 34
checkbox input "true"
click at [357, 357] on div "What is the Gas source ? * Natural Gas Lines Propane Other None" at bounding box center [533, 362] width 486 height 64
click at [357, 364] on label "Natural Gas Lines" at bounding box center [344, 375] width 127 height 34
click at [315, 364] on input "Natural Gas Lines" at bounding box center [298, 375] width 34 height 34
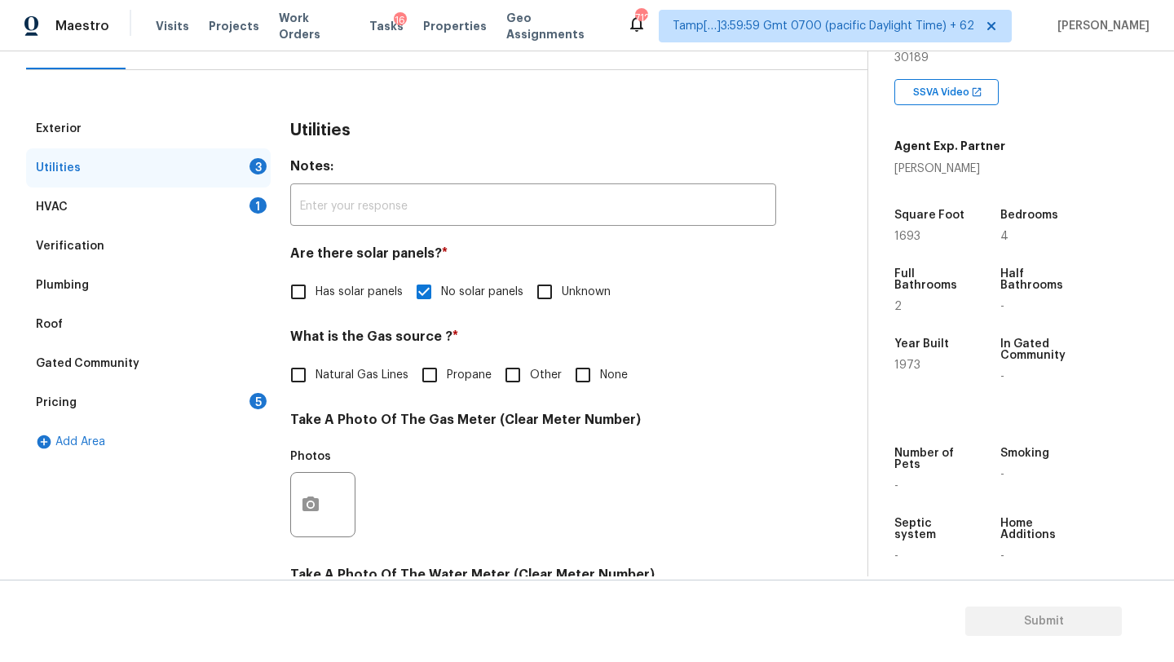
checkbox input "true"
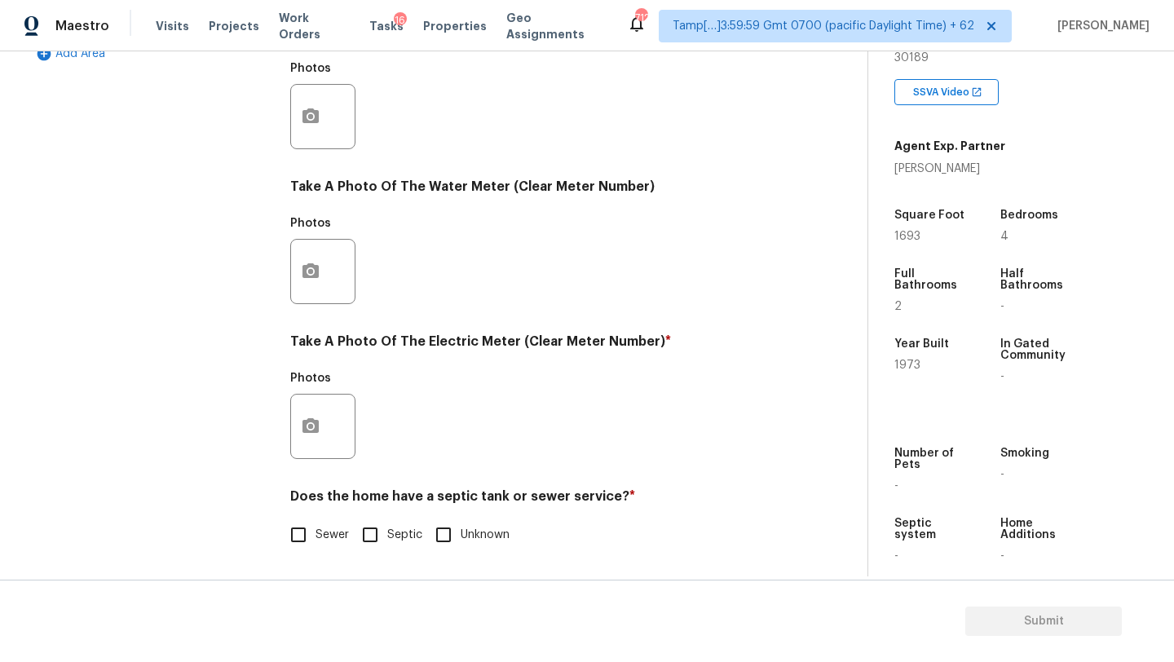
click at [376, 548] on input "Septic" at bounding box center [370, 535] width 34 height 34
checkbox input "true"
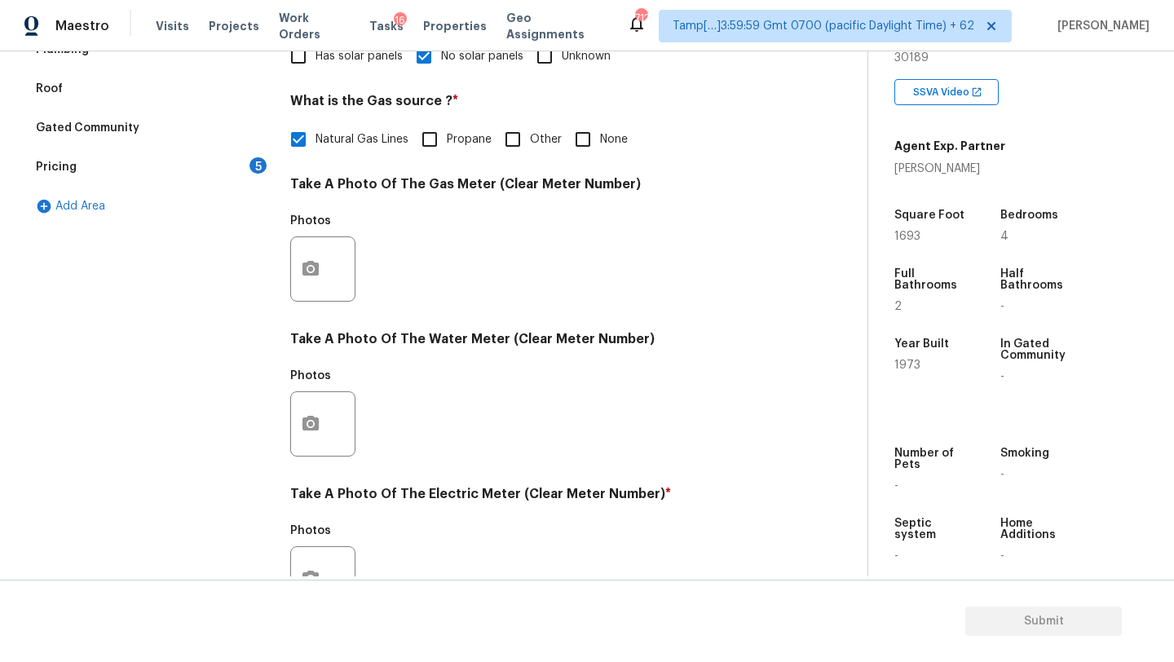
scroll to position [206, 0]
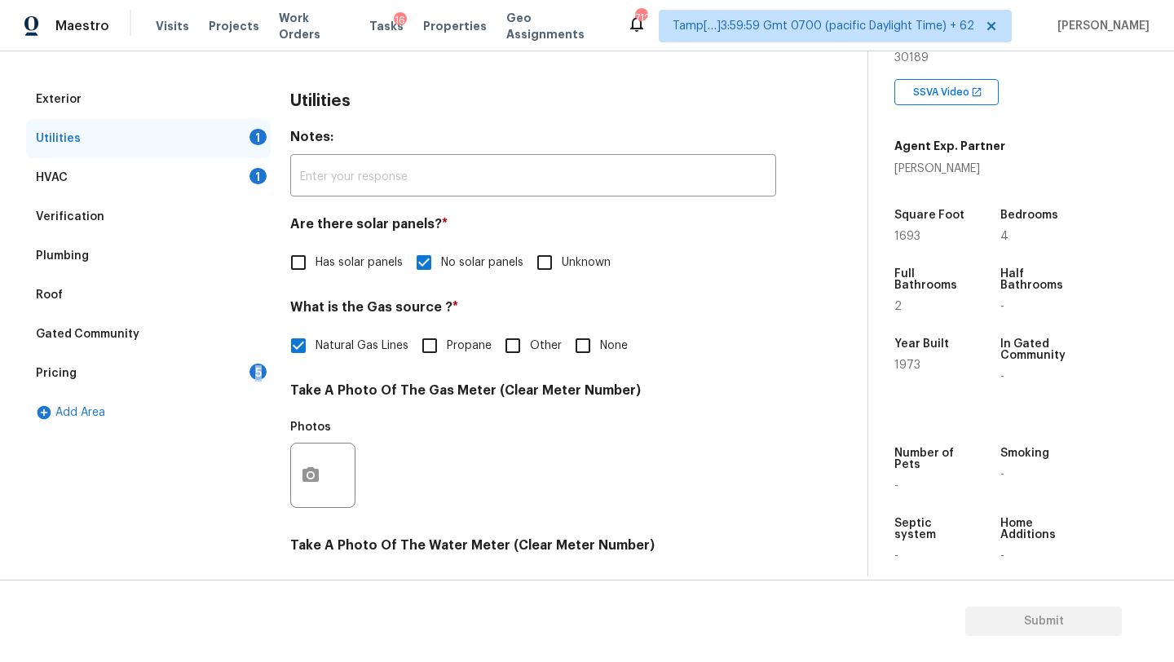
click at [242, 380] on div "Pricing 5" at bounding box center [148, 373] width 245 height 39
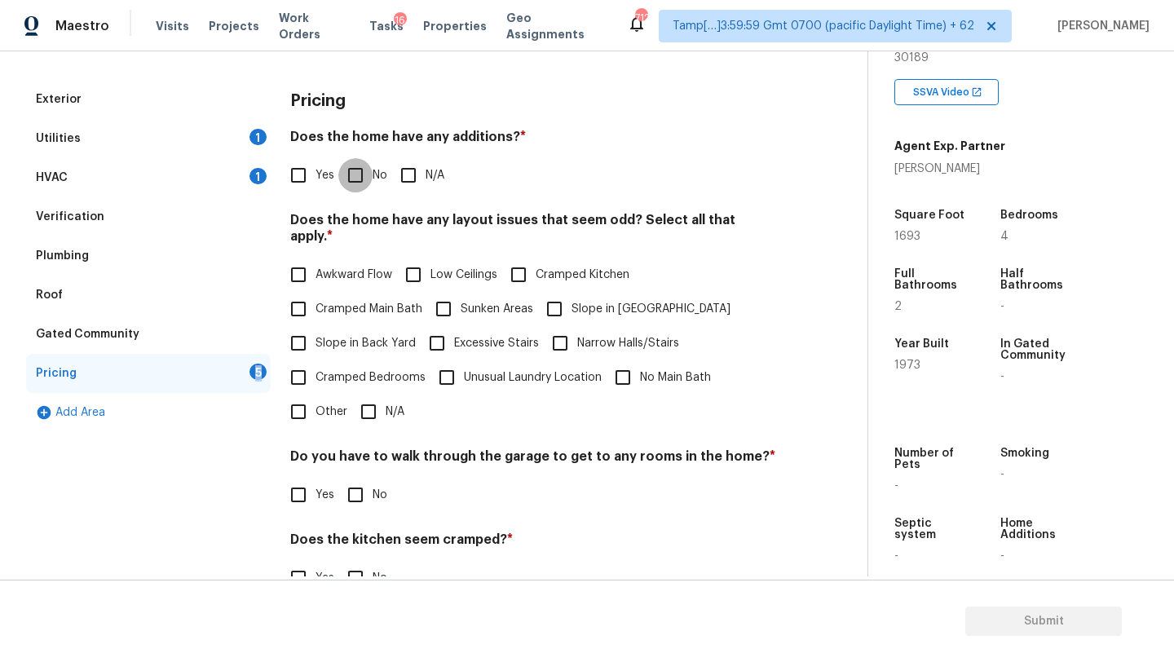
click at [351, 187] on input "No" at bounding box center [355, 175] width 34 height 34
checkbox input "true"
click at [311, 330] on input "Slope in Back Yard" at bounding box center [298, 343] width 34 height 34
checkbox input "true"
click at [569, 292] on input "Slope in [GEOGRAPHIC_DATA]" at bounding box center [554, 309] width 34 height 34
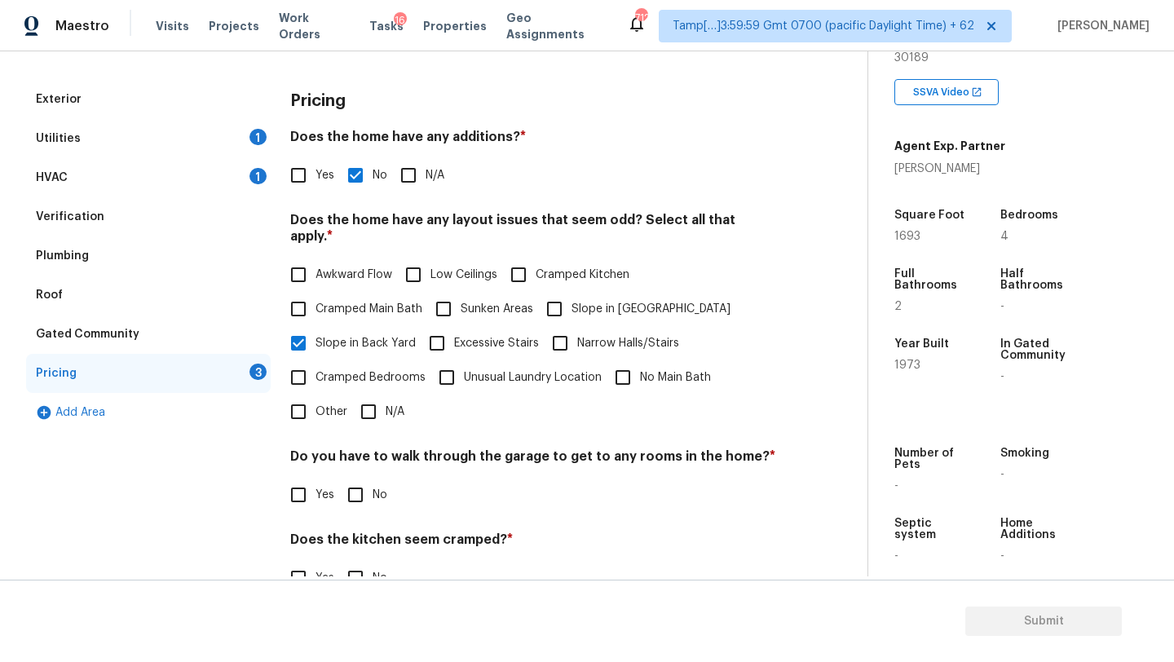
checkbox input "true"
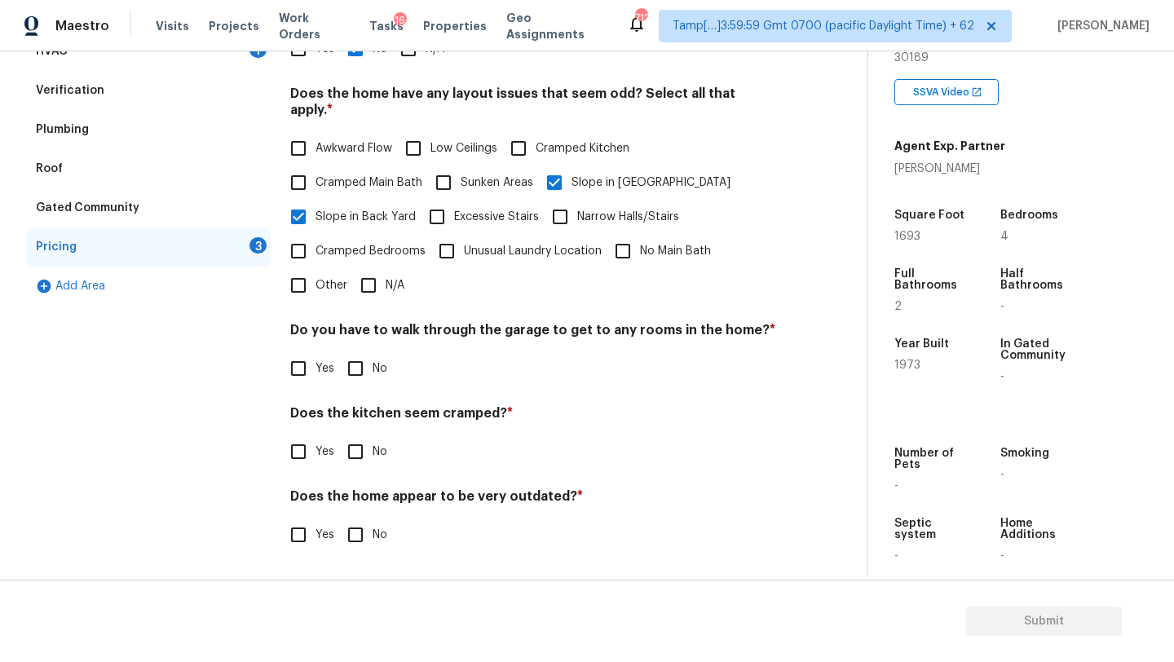
scroll to position [316, 0]
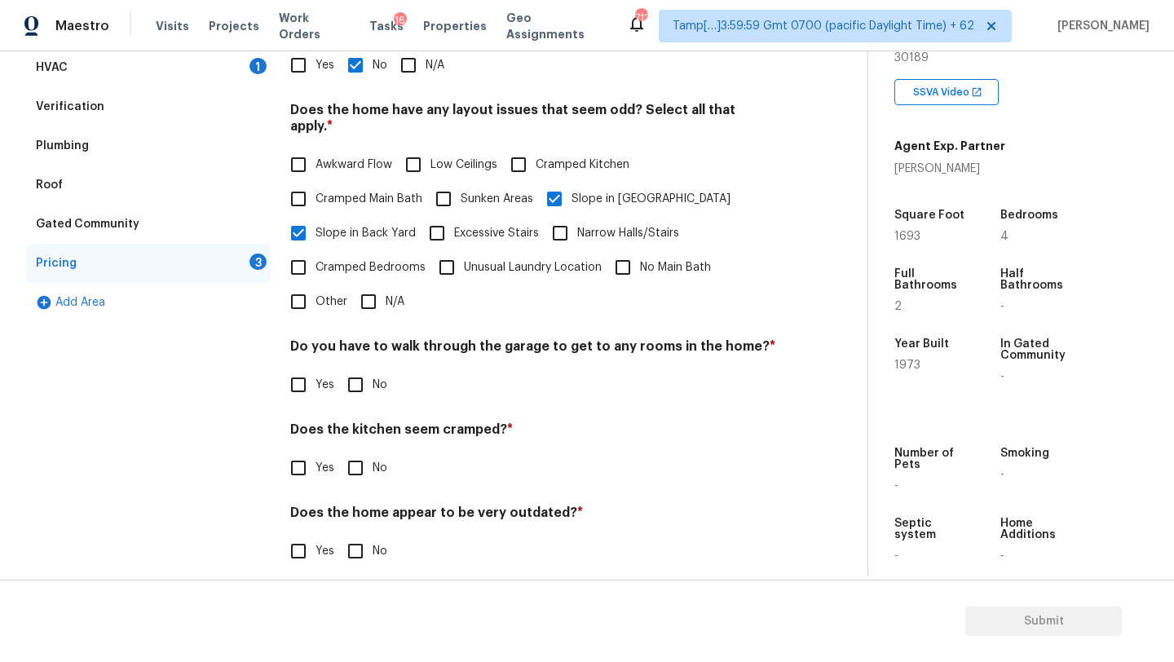
click at [360, 368] on input "No" at bounding box center [355, 385] width 34 height 34
checkbox input "true"
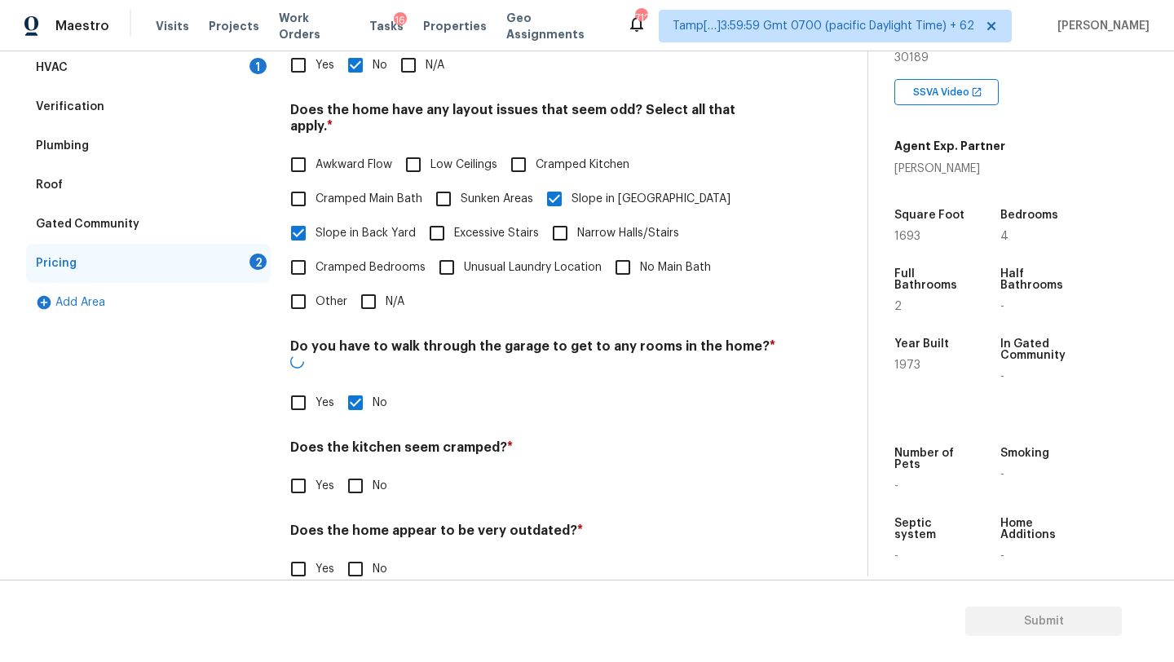
click at [362, 469] on input "No" at bounding box center [355, 486] width 34 height 34
checkbox input "true"
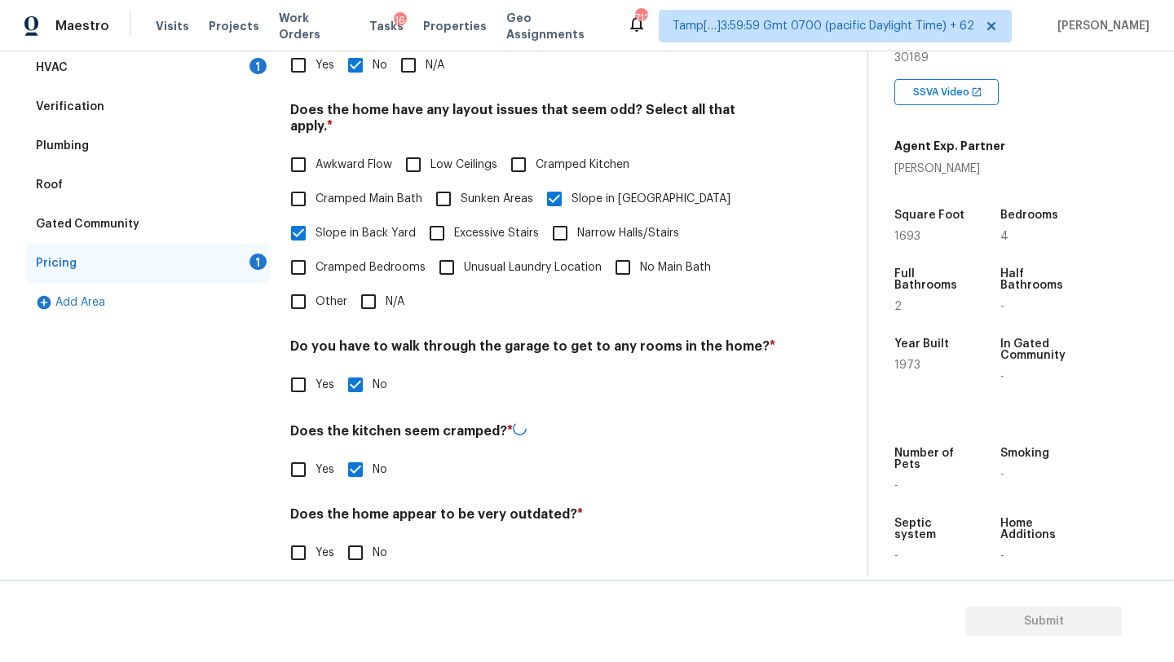
click at [362, 571] on div "Pricing Does the home have any additions? * Yes No N/A Does the home have any l…" at bounding box center [533, 280] width 486 height 620
click at [362, 547] on input "No" at bounding box center [355, 551] width 34 height 34
checkbox input "true"
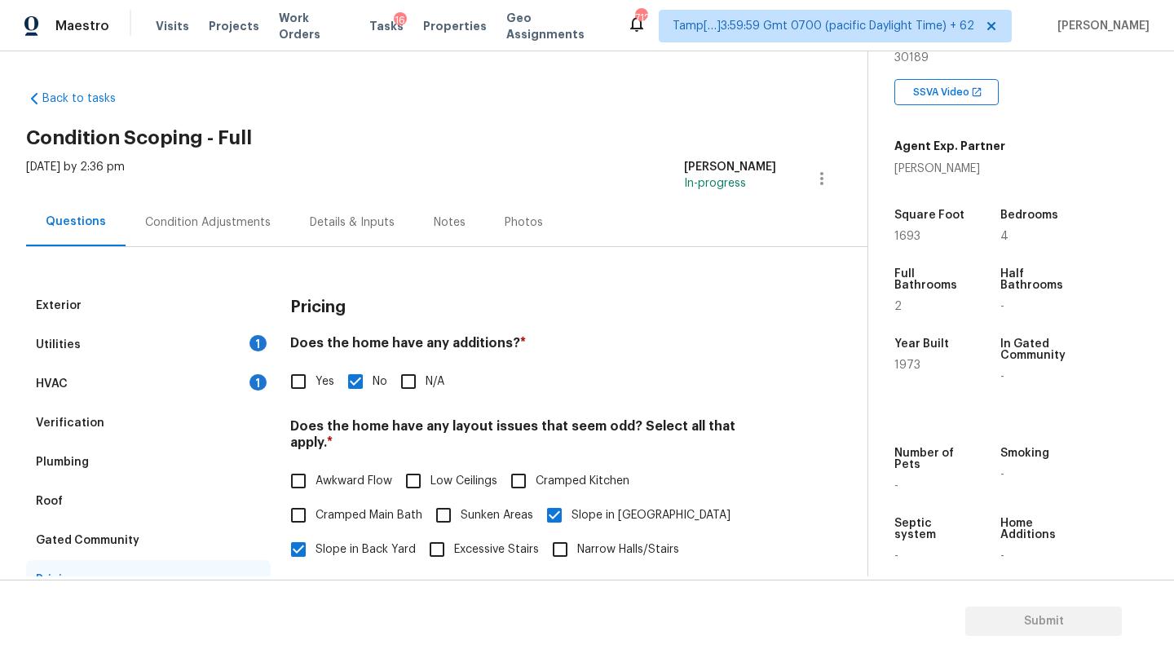
click at [198, 231] on div "Condition Adjustments" at bounding box center [208, 222] width 165 height 48
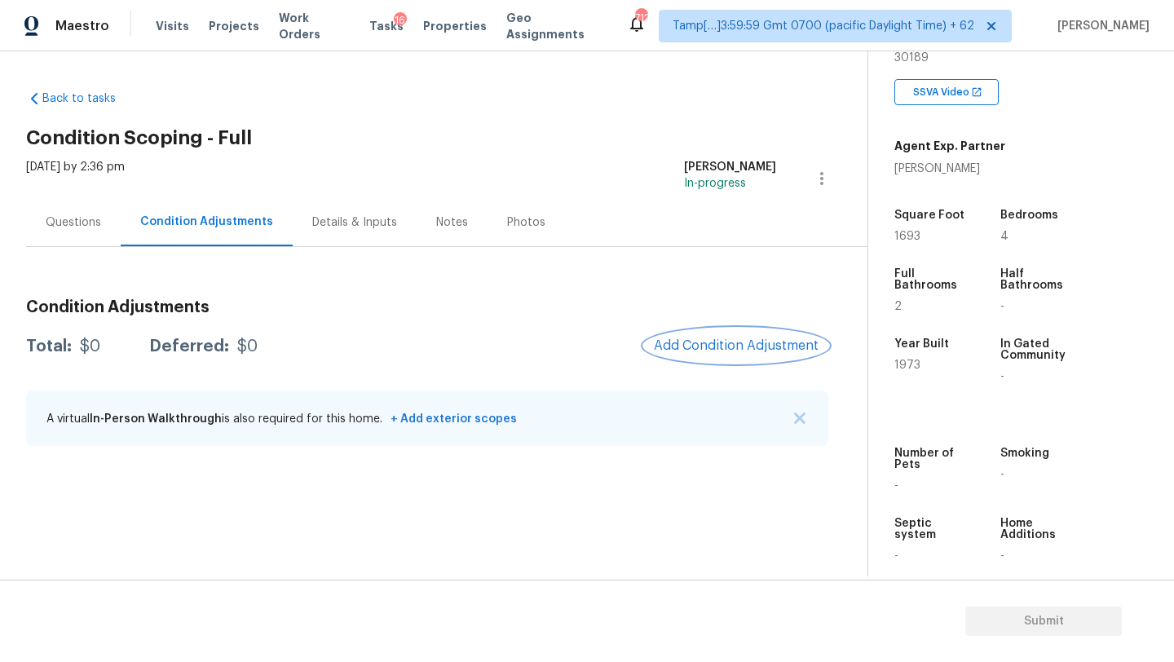
click at [717, 336] on button "Add Condition Adjustment" at bounding box center [736, 346] width 184 height 34
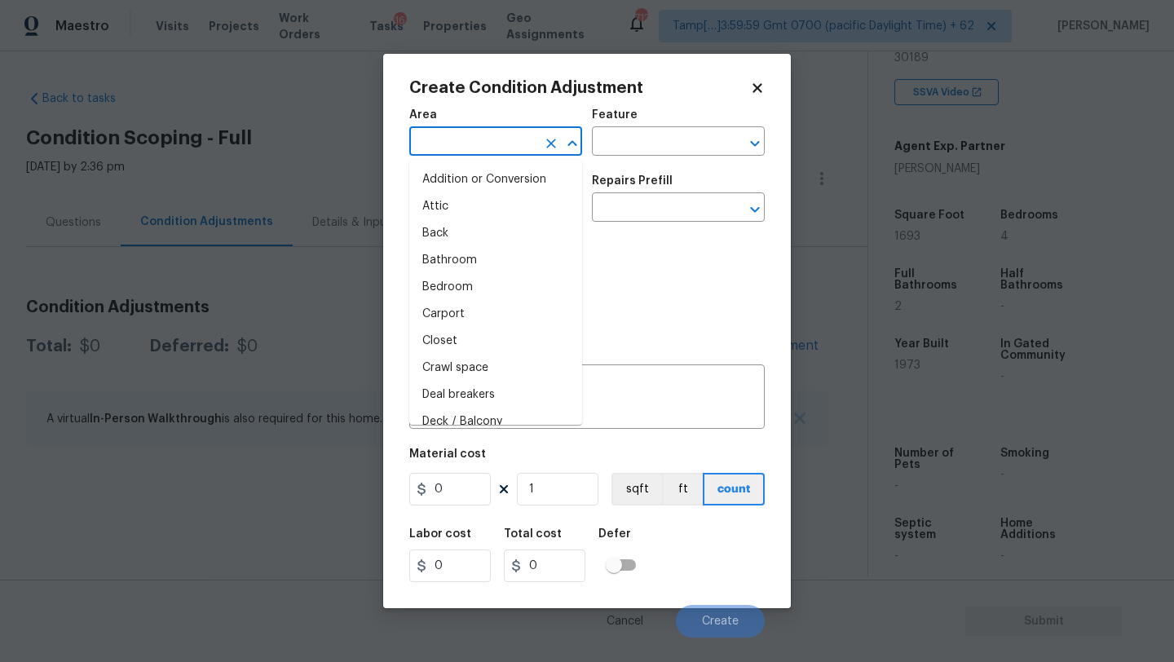
click at [454, 151] on input "text" at bounding box center [472, 142] width 127 height 25
type input "e"
type input "x"
click at [471, 198] on li "Attic" at bounding box center [495, 206] width 173 height 27
click at [471, 198] on input "text" at bounding box center [472, 208] width 127 height 25
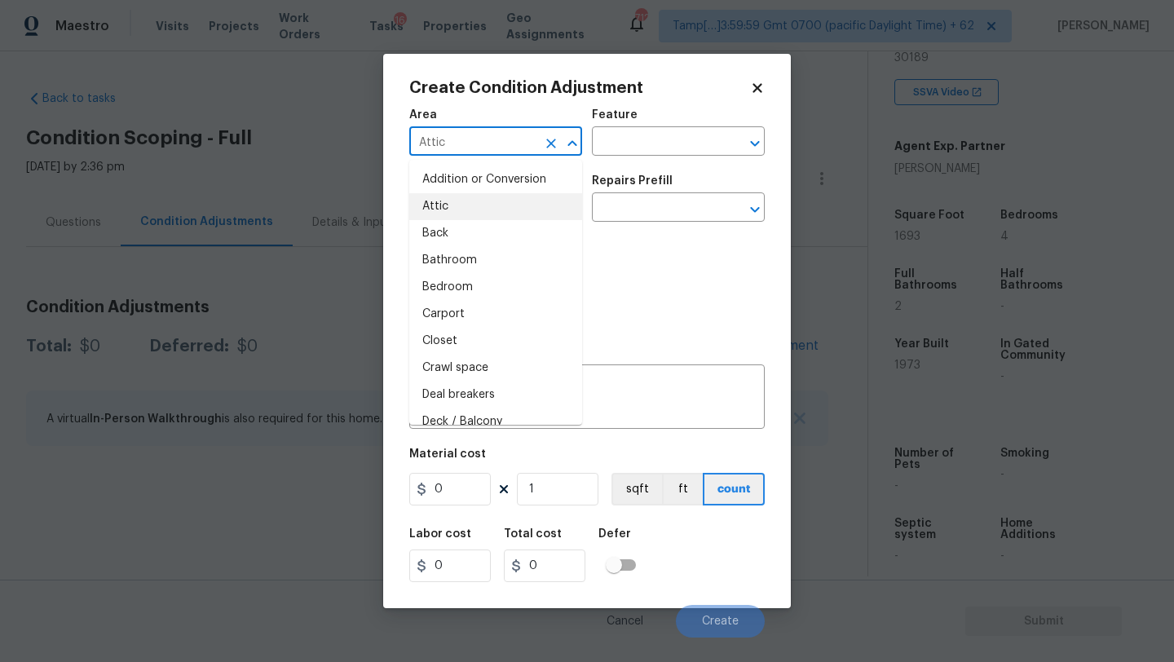
click at [515, 135] on input "Attic" at bounding box center [472, 142] width 127 height 25
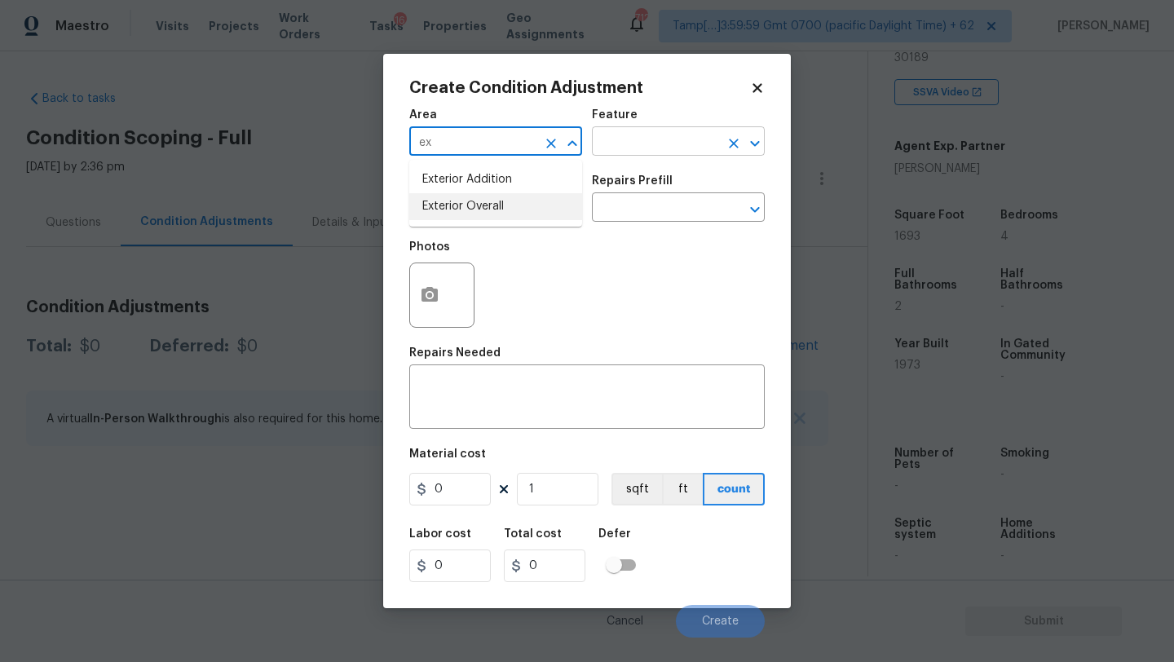
drag, startPoint x: 511, startPoint y: 209, endPoint x: 609, endPoint y: 145, distance: 116.7
click at [511, 209] on li "Exterior Overall" at bounding box center [495, 206] width 173 height 27
type input "Exterior Overall"
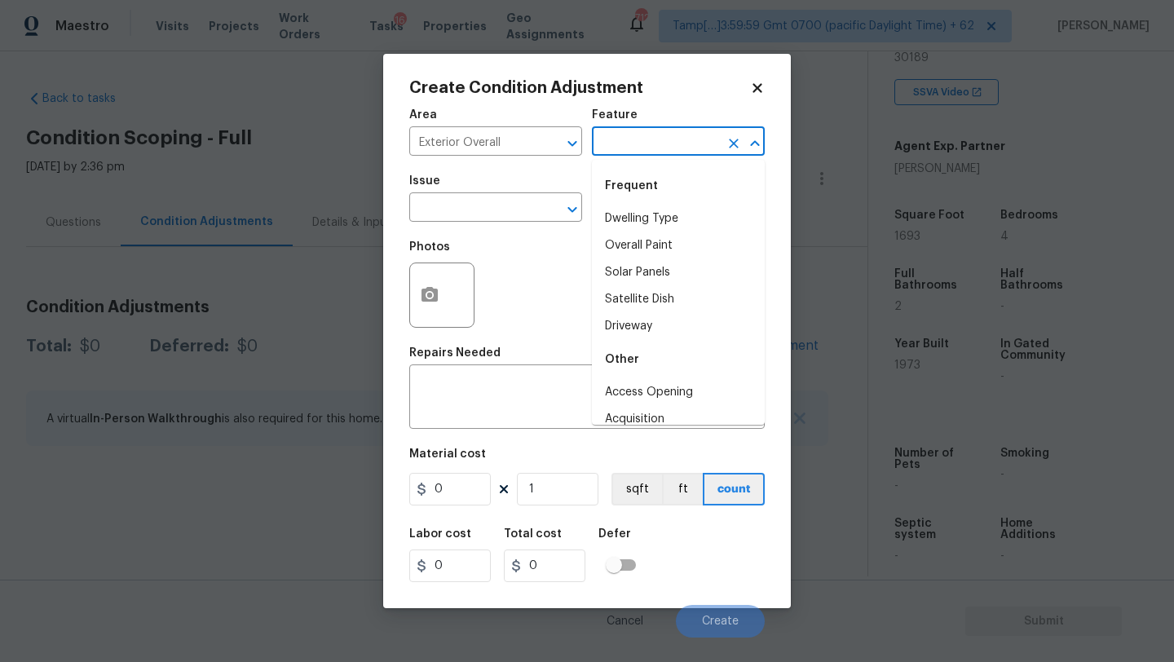
click at [624, 140] on input "text" at bounding box center [655, 142] width 127 height 25
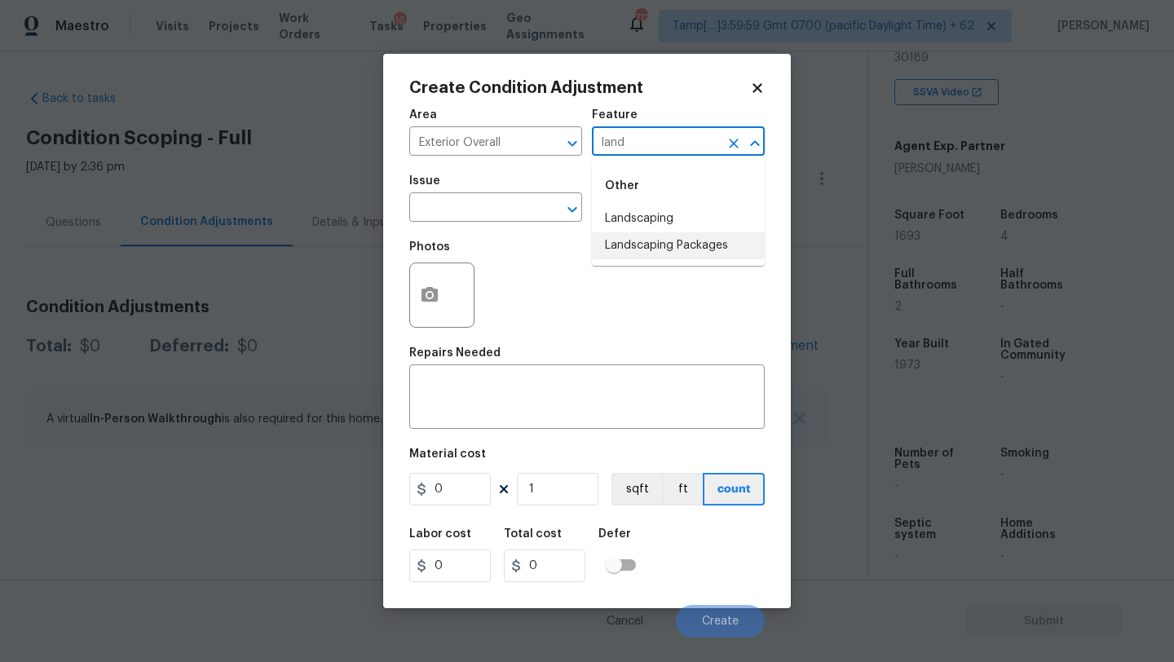
click at [651, 249] on li "Landscaping Packages" at bounding box center [678, 245] width 173 height 27
type input "Landscaping Packages"
click at [512, 214] on input "text" at bounding box center [472, 208] width 127 height 25
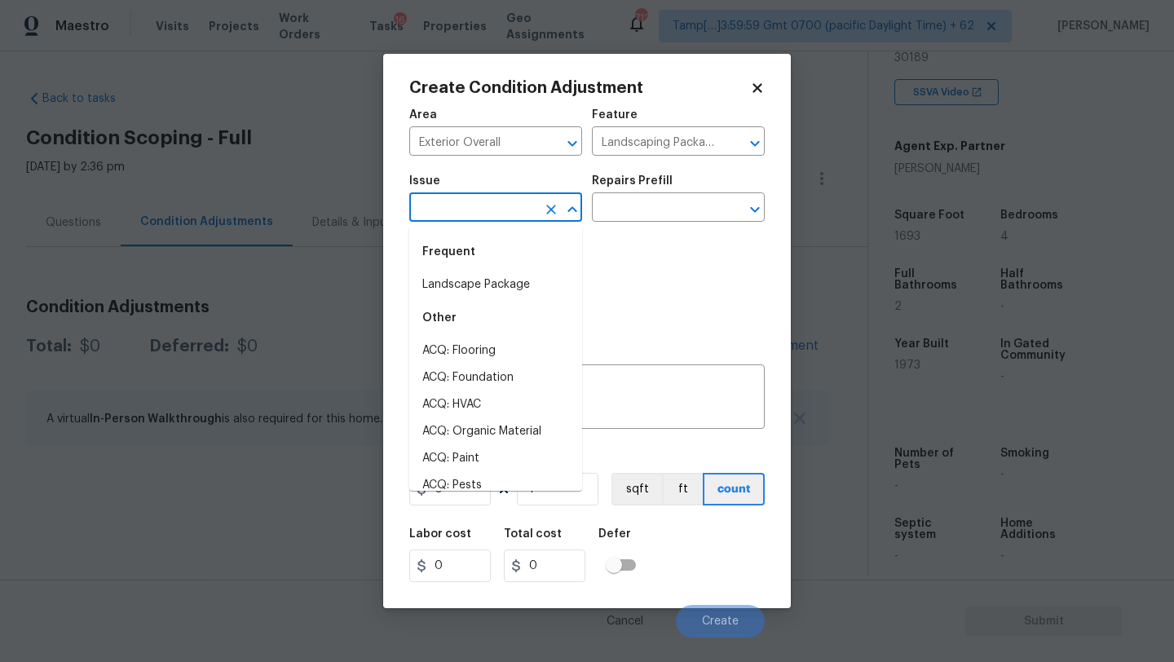
click at [490, 271] on div "Frequent" at bounding box center [495, 251] width 173 height 39
click at [490, 279] on li "Landscape Package" at bounding box center [495, 284] width 173 height 27
type input "Landscape Package"
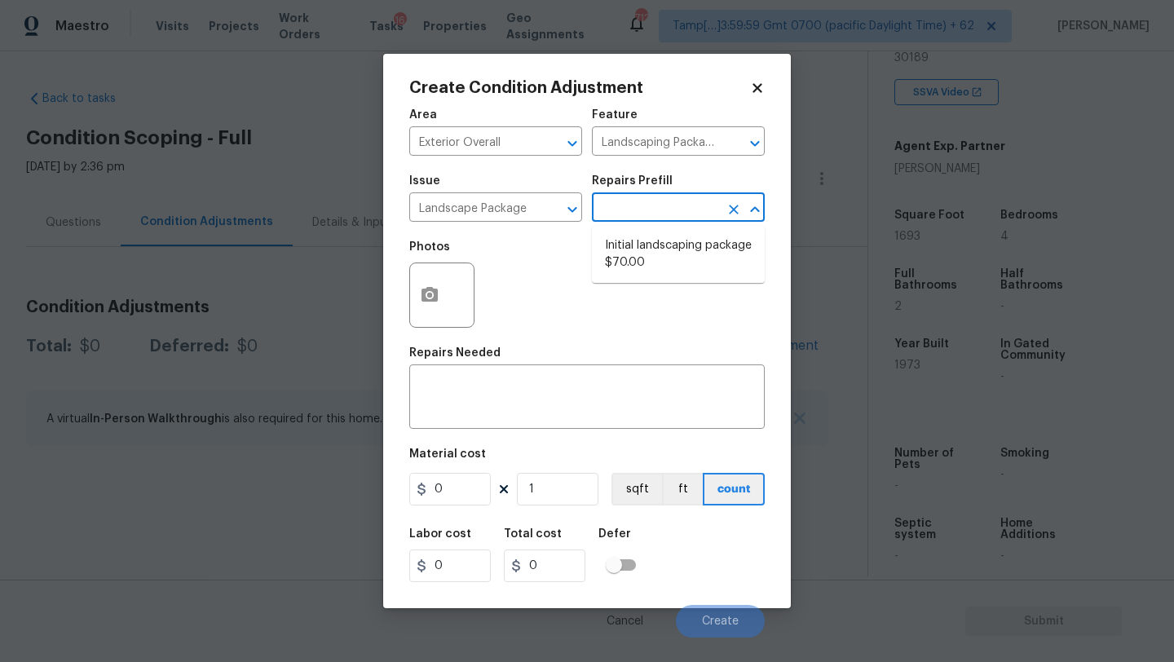
click at [672, 207] on input "text" at bounding box center [655, 208] width 127 height 25
click at [660, 264] on li "Initial landscaping package $70.00" at bounding box center [678, 254] width 173 height 44
type input "Home Readiness Packages"
type textarea "Mowing of grass up to 6" in height. Mow, edge along driveways & sidewalks, trim…"
type input "70"
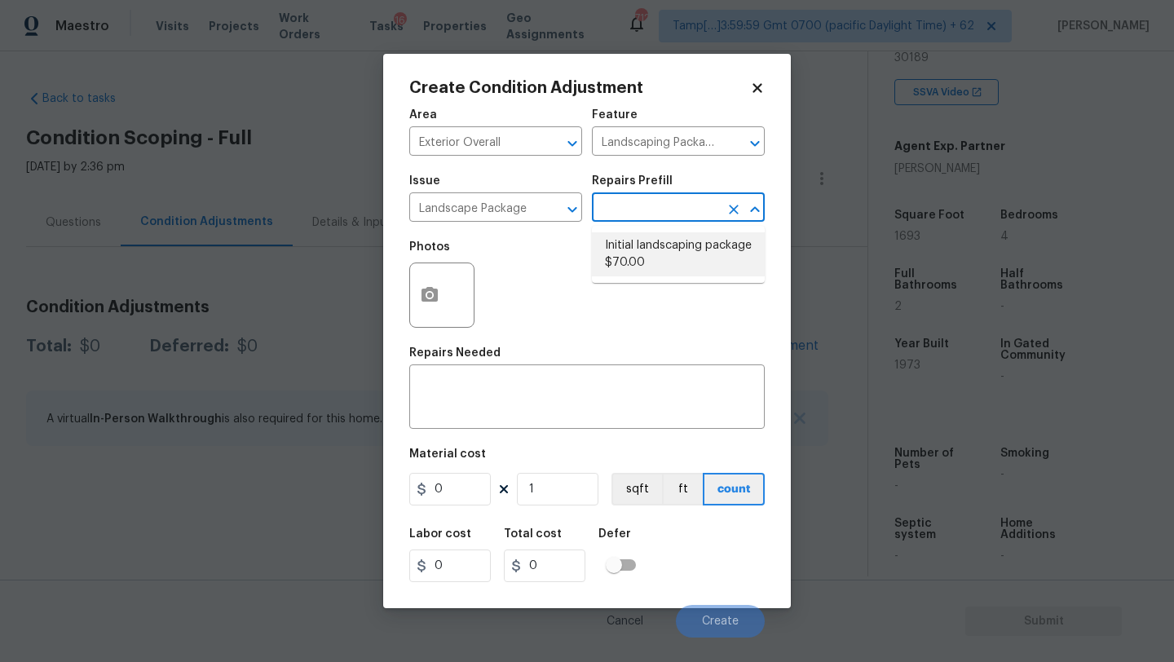
type input "70"
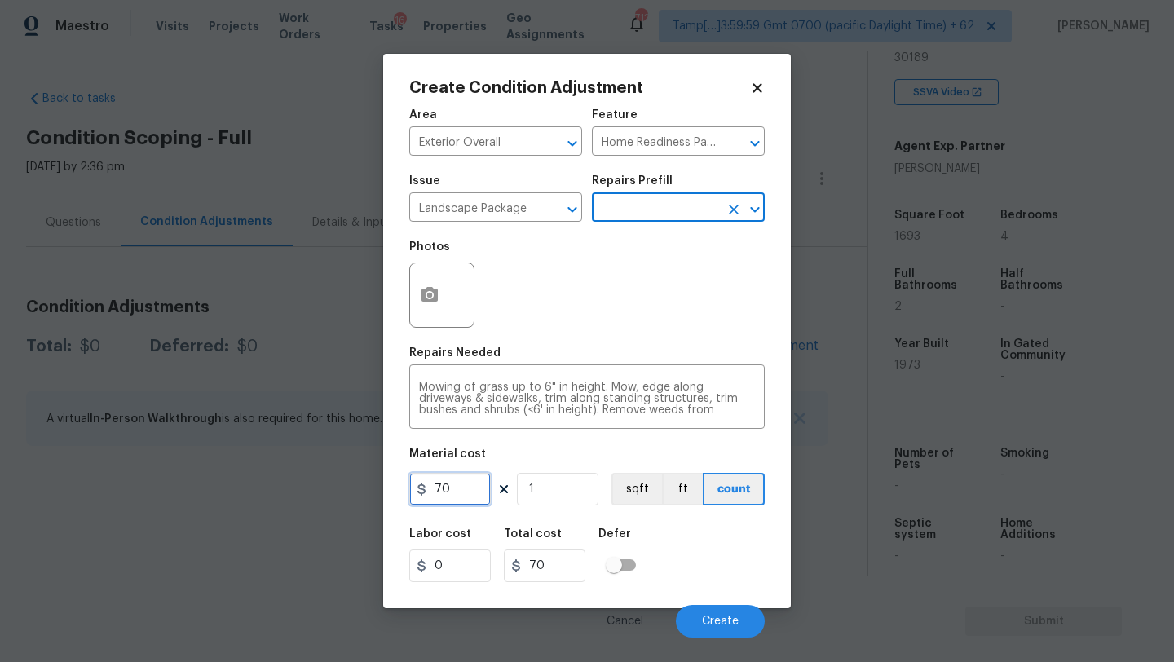
click at [466, 491] on input "70" at bounding box center [450, 489] width 82 height 33
type input "300"
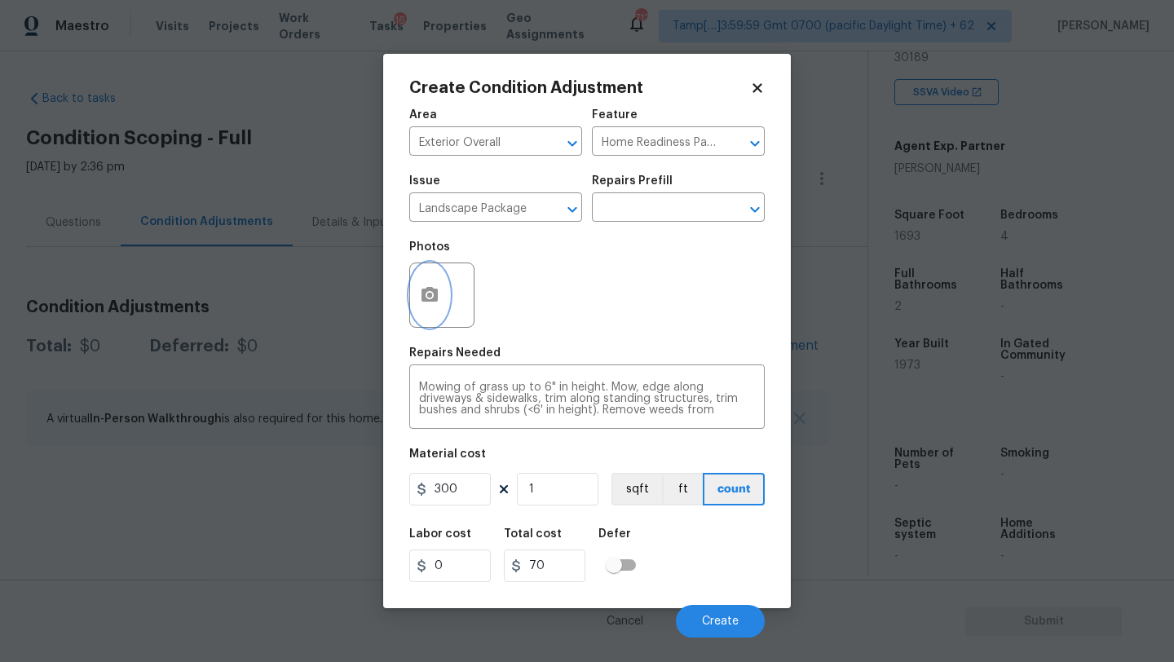
type input "300"
click at [429, 300] on icon "button" at bounding box center [429, 294] width 16 height 15
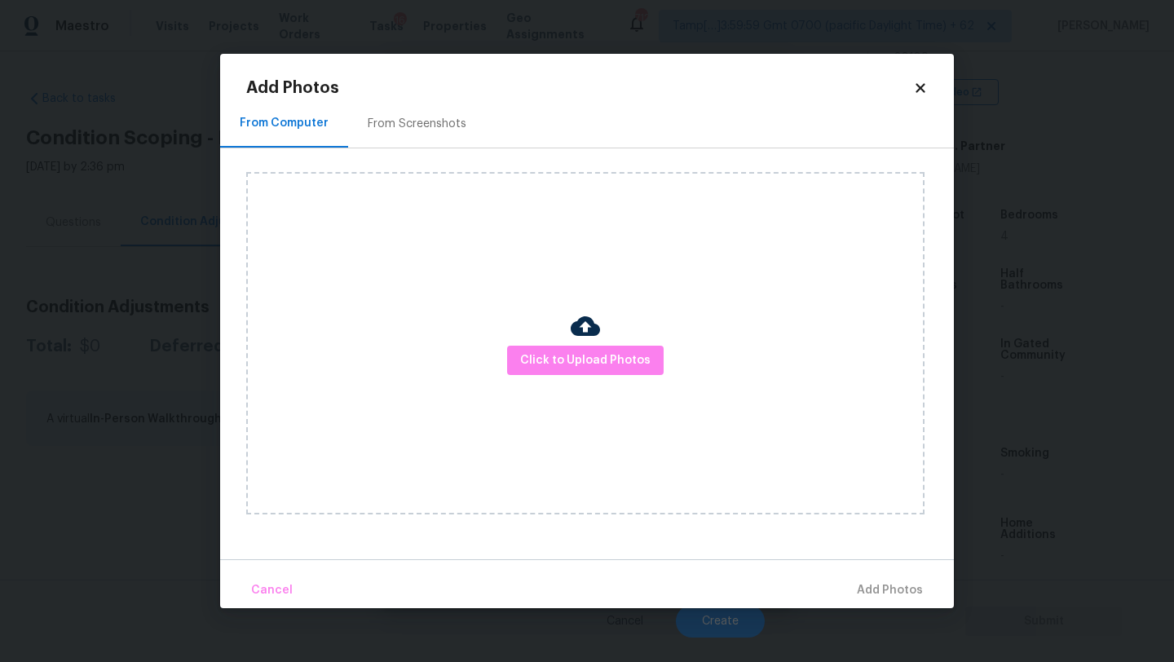
click at [413, 139] on div "From Screenshots" at bounding box center [417, 123] width 138 height 48
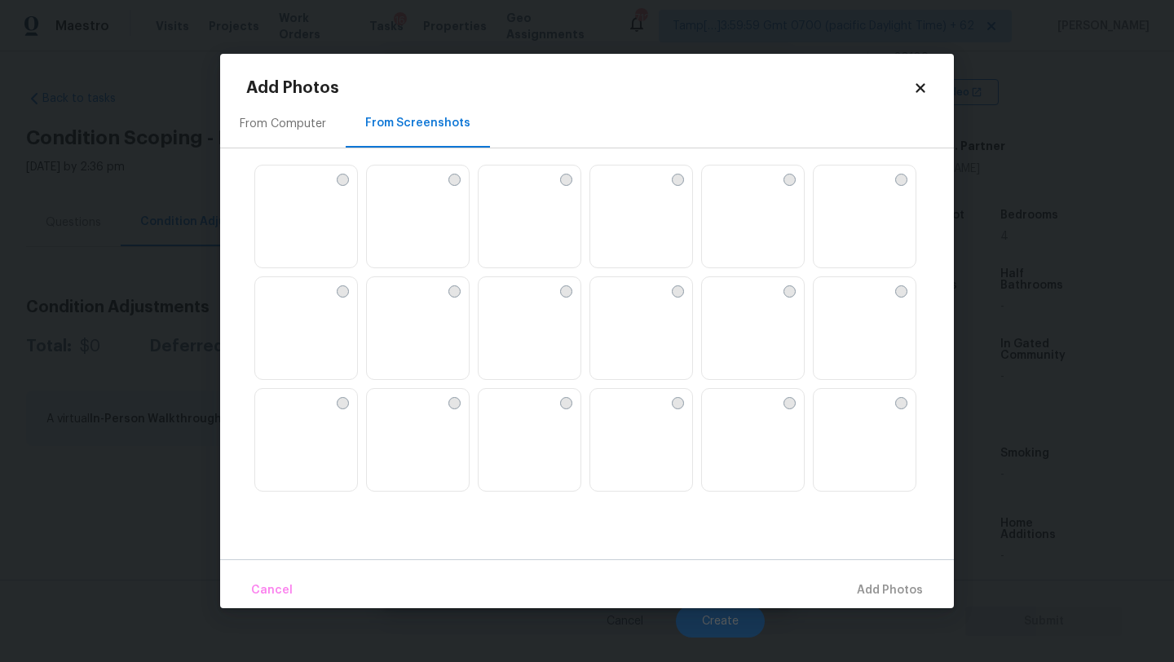
click at [751, 228] on img at bounding box center [753, 217] width 102 height 104
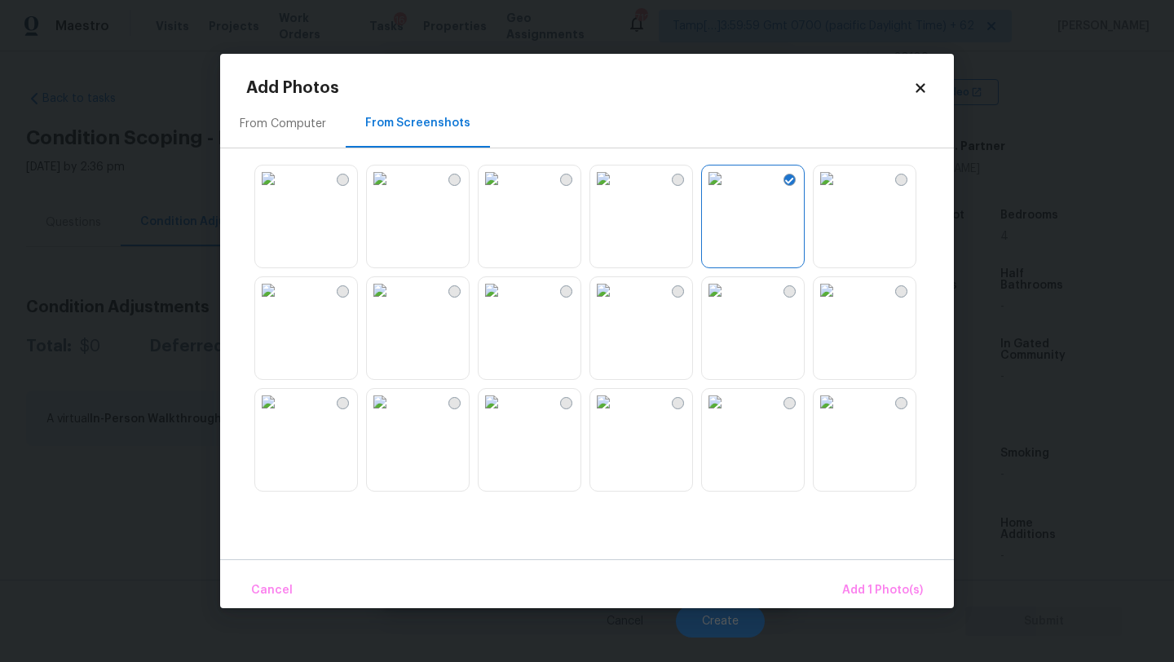
click at [393, 303] on img at bounding box center [380, 290] width 26 height 26
click at [393, 415] on img at bounding box center [380, 402] width 26 height 26
click at [840, 303] on img at bounding box center [827, 290] width 26 height 26
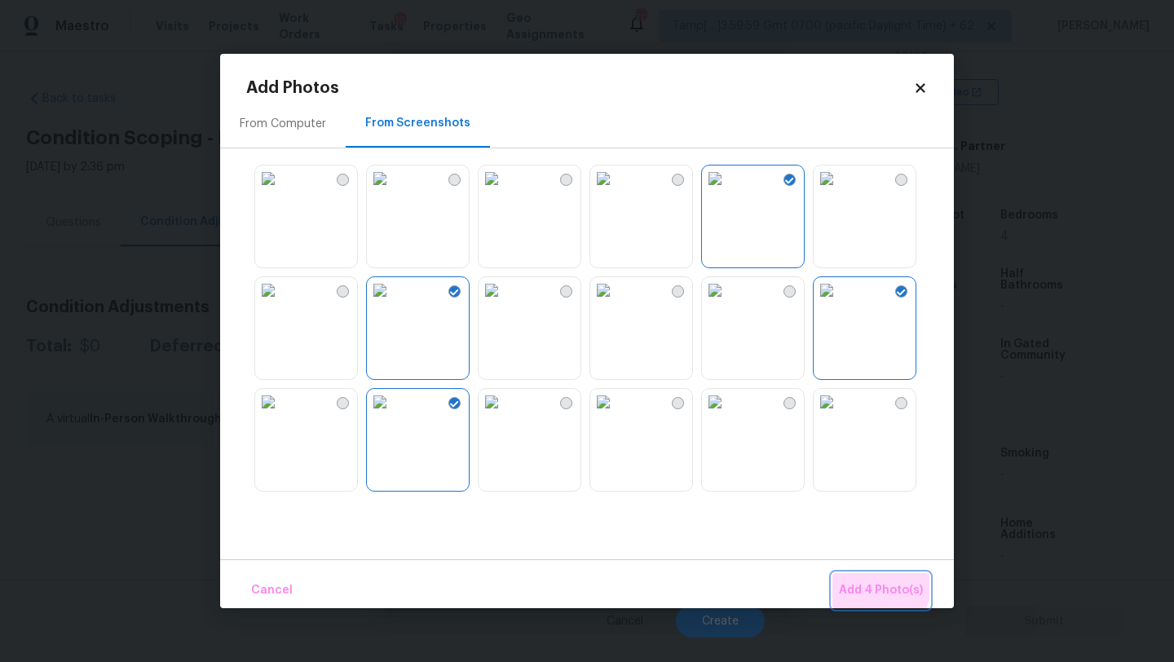
click at [849, 573] on button "Add 4 Photo(s)" at bounding box center [880, 590] width 97 height 35
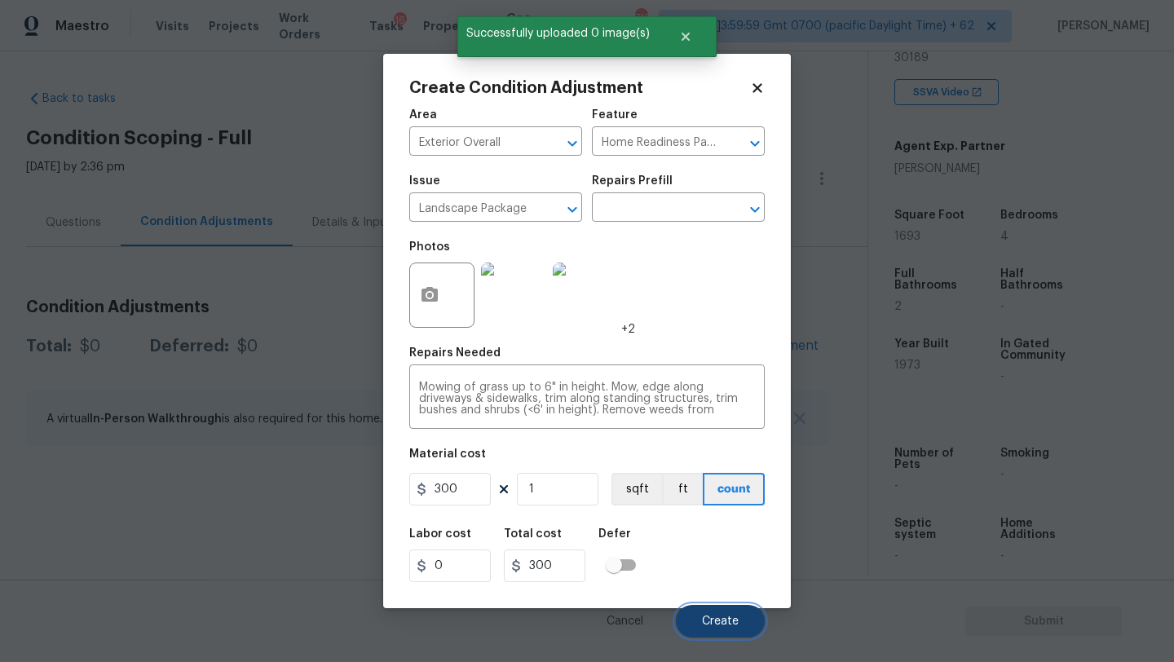
click at [748, 616] on button "Create" at bounding box center [720, 621] width 89 height 33
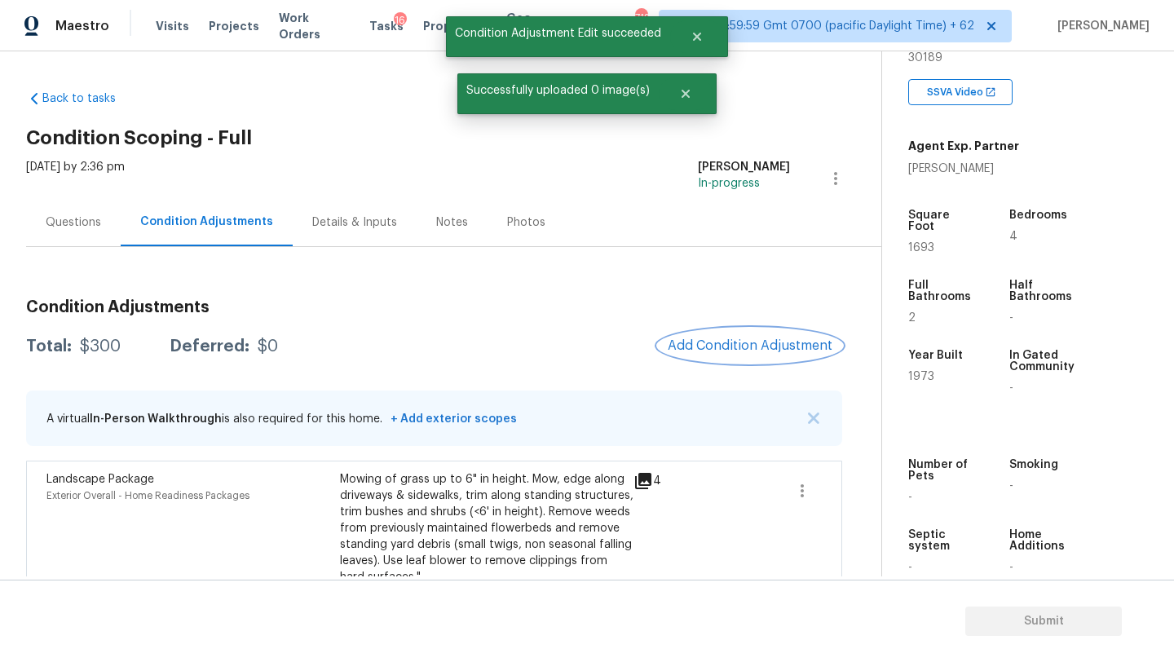
click at [713, 340] on span "Add Condition Adjustment" at bounding box center [750, 345] width 165 height 15
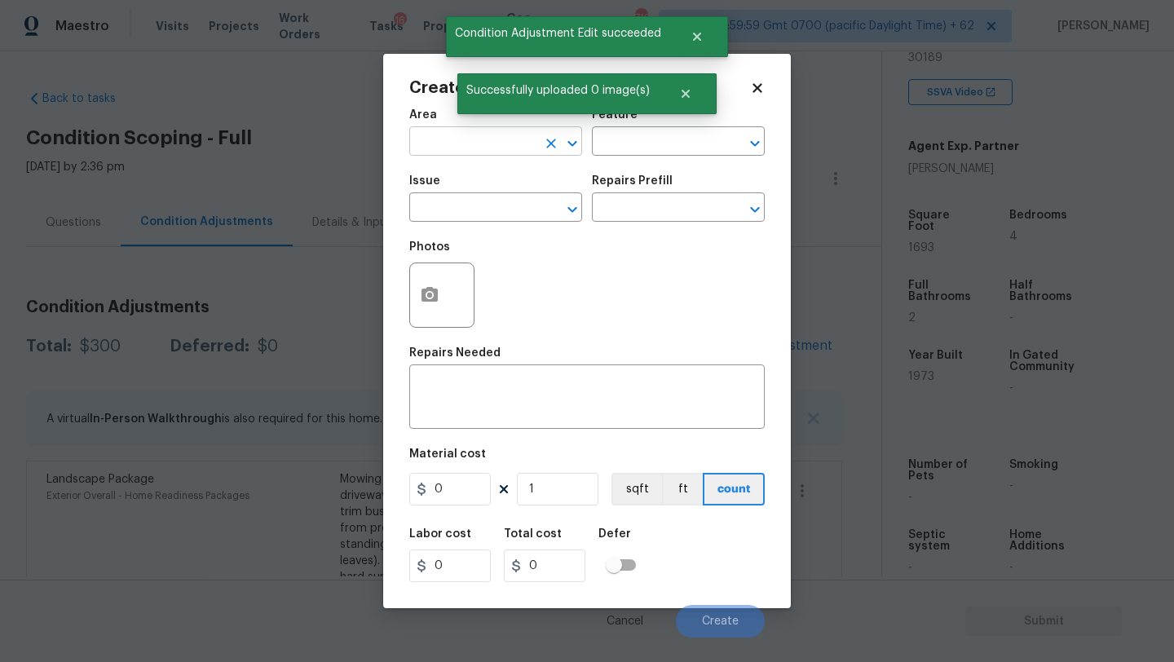
click at [448, 134] on input "text" at bounding box center [472, 142] width 127 height 25
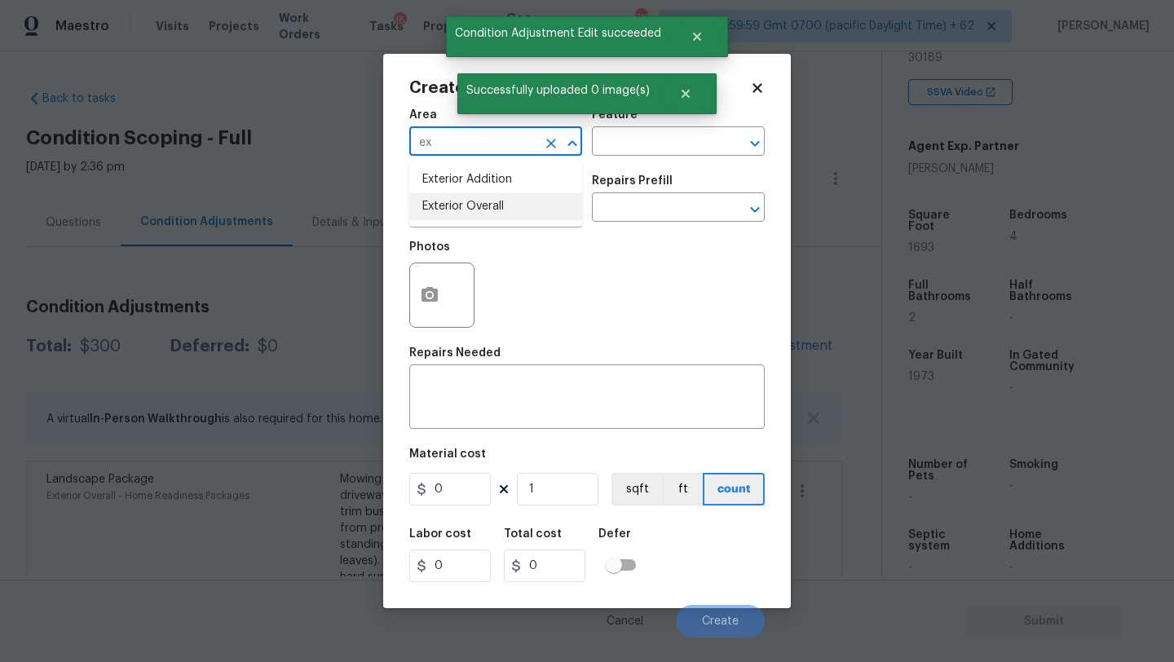
click at [460, 206] on li "Exterior Overall" at bounding box center [495, 206] width 173 height 27
type input "Exterior Overall"
click at [620, 152] on input "text" at bounding box center [655, 142] width 127 height 25
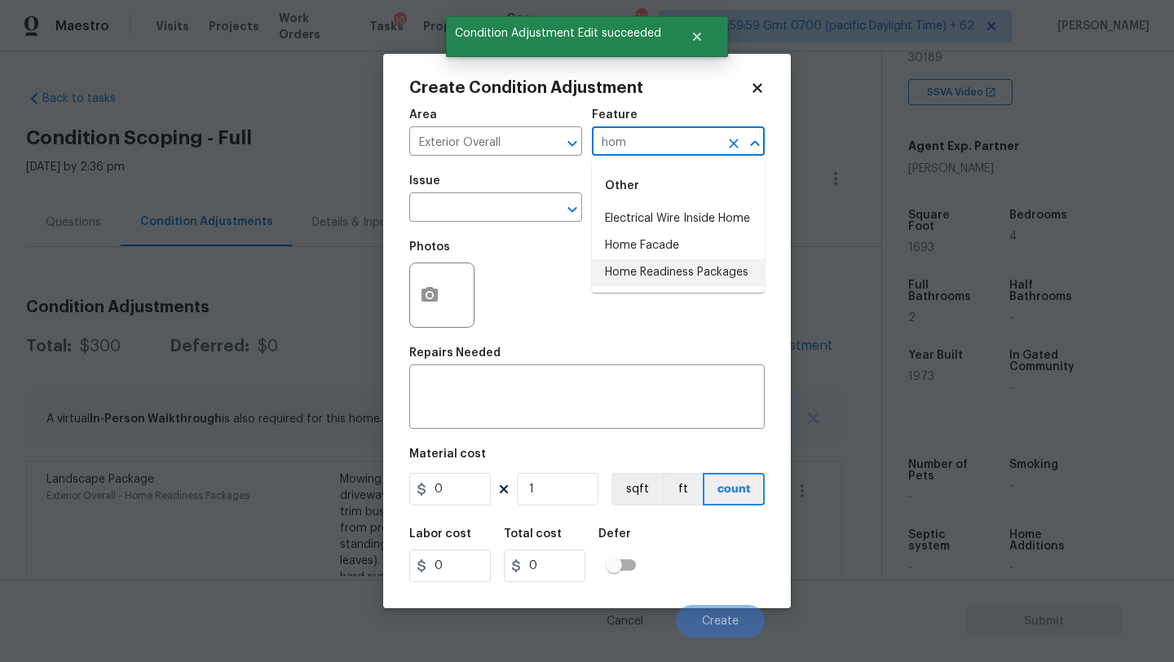
click at [652, 275] on li "Home Readiness Packages" at bounding box center [678, 272] width 173 height 27
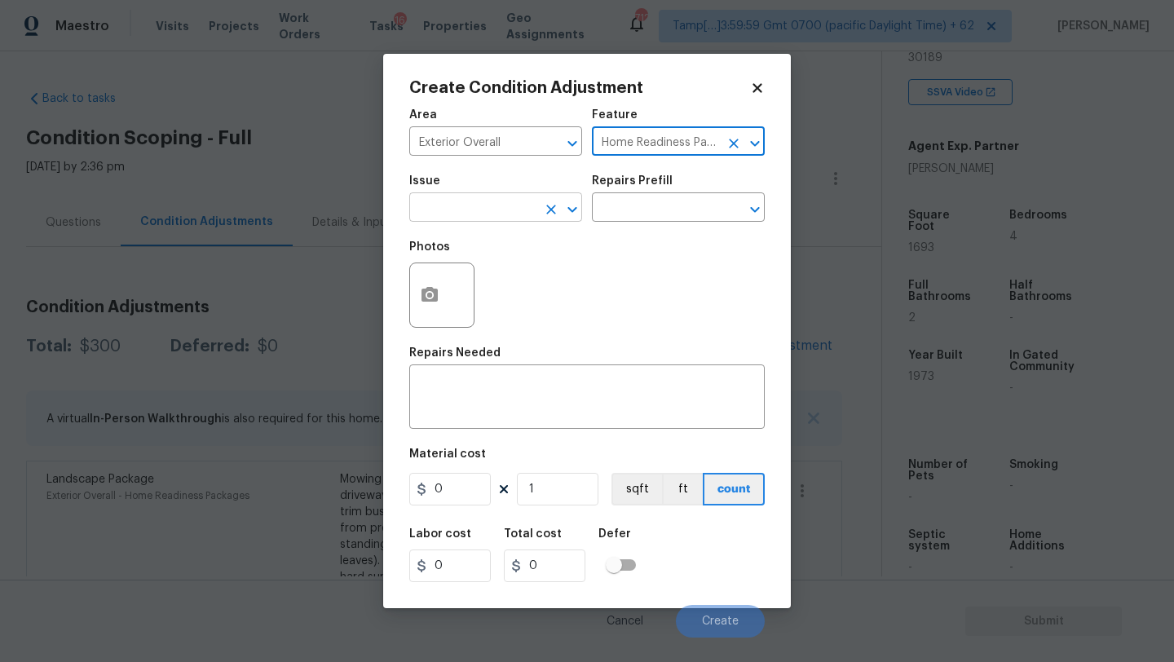
type input "Home Readiness Packages"
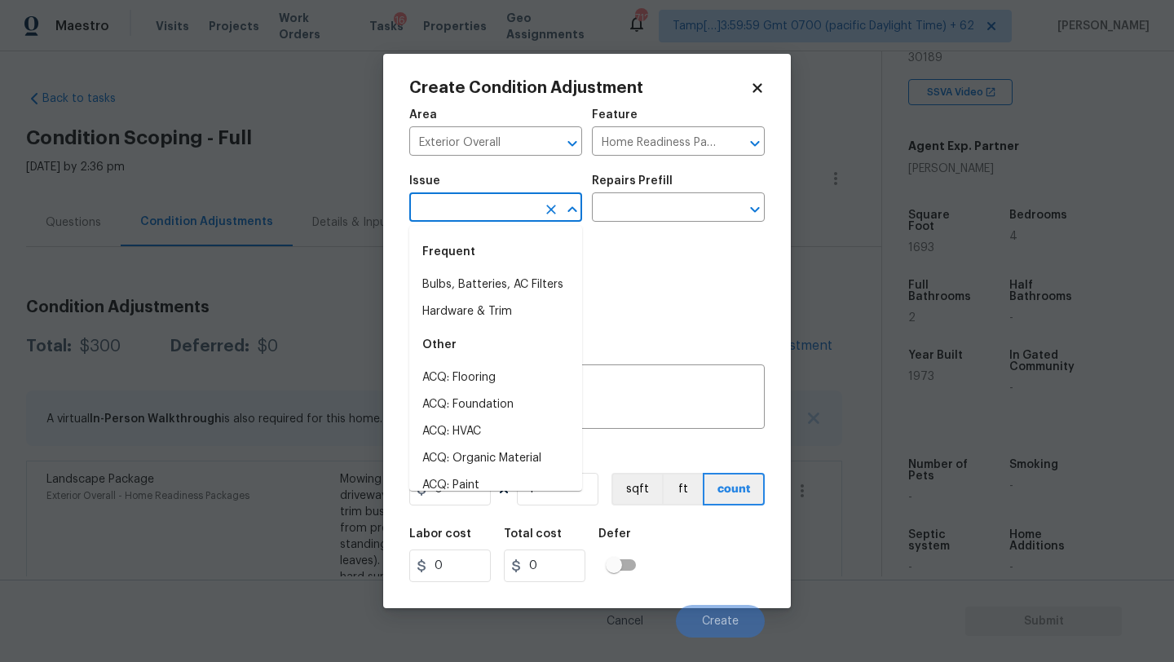
click at [501, 203] on input "text" at bounding box center [472, 208] width 127 height 25
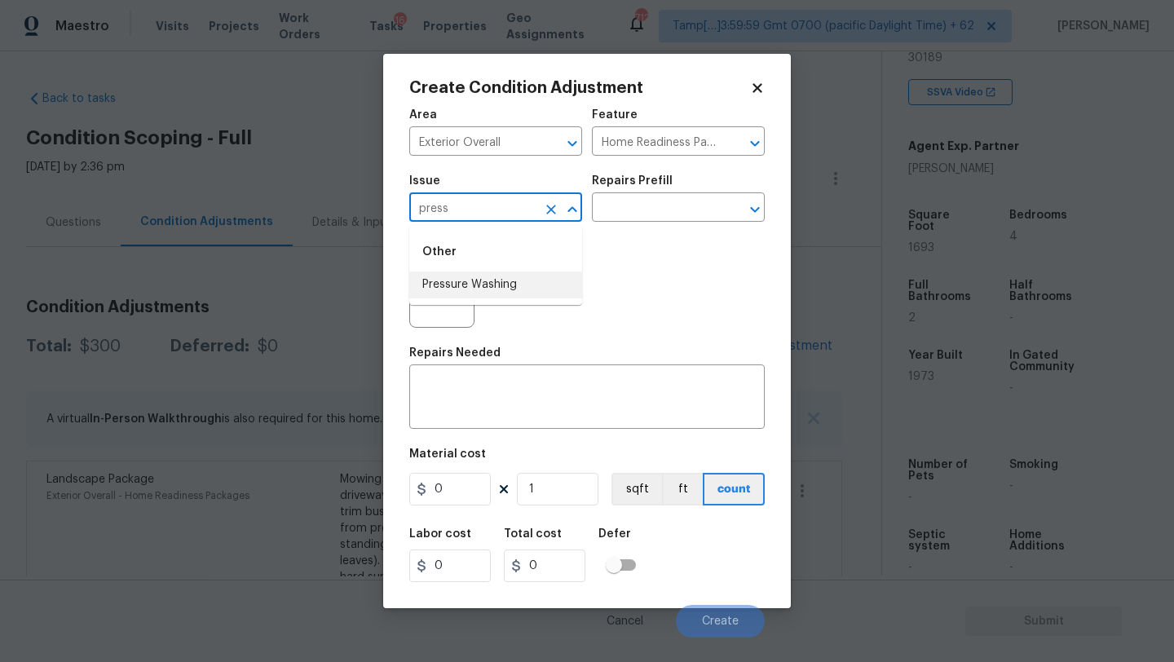
click at [501, 285] on li "Pressure Washing" at bounding box center [495, 284] width 173 height 27
type input "Pressure Washing"
click at [557, 397] on textarea at bounding box center [587, 399] width 336 height 34
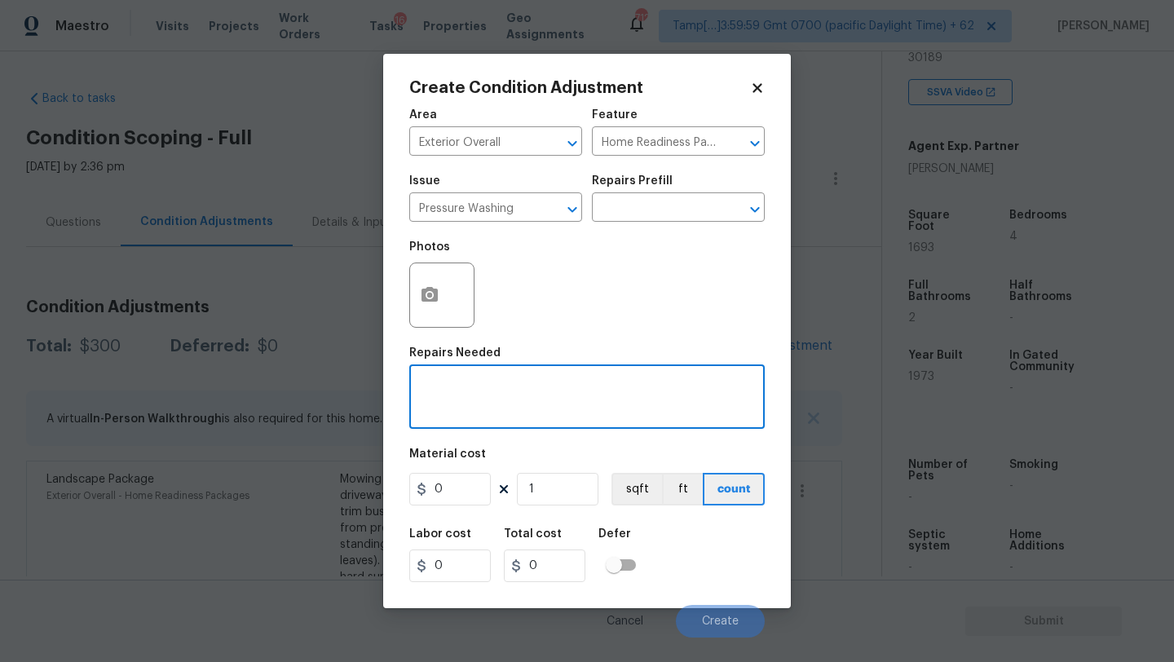
click at [525, 386] on textarea at bounding box center [587, 399] width 336 height 34
paste textarea "Pressure wash home, driveway, walkways/sidewalks and patio. Must use a surface …"
type textarea "Pressure wash home, driveway, walkways/sidewalks and patio. Must use a surface …"
click at [465, 509] on figure "Material cost 0 1 sqft ft count" at bounding box center [586, 478] width 355 height 60
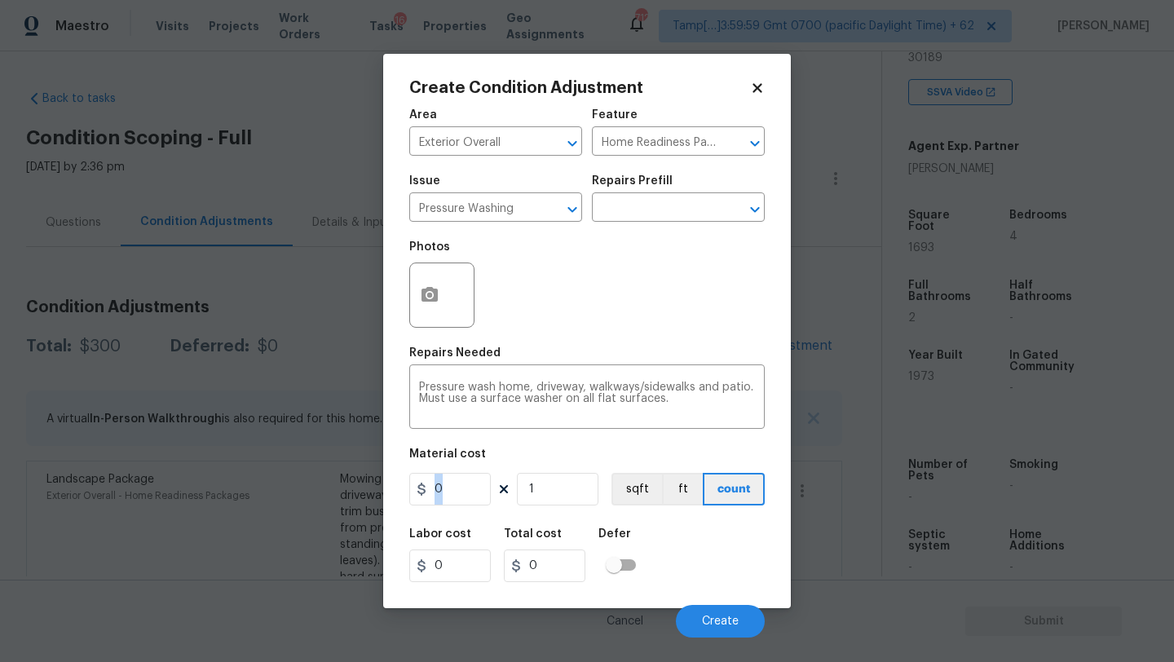
click at [465, 509] on figure "Material cost 0 1 sqft ft count" at bounding box center [586, 478] width 355 height 60
click at [465, 497] on input "0" at bounding box center [450, 489] width 82 height 33
type input "400"
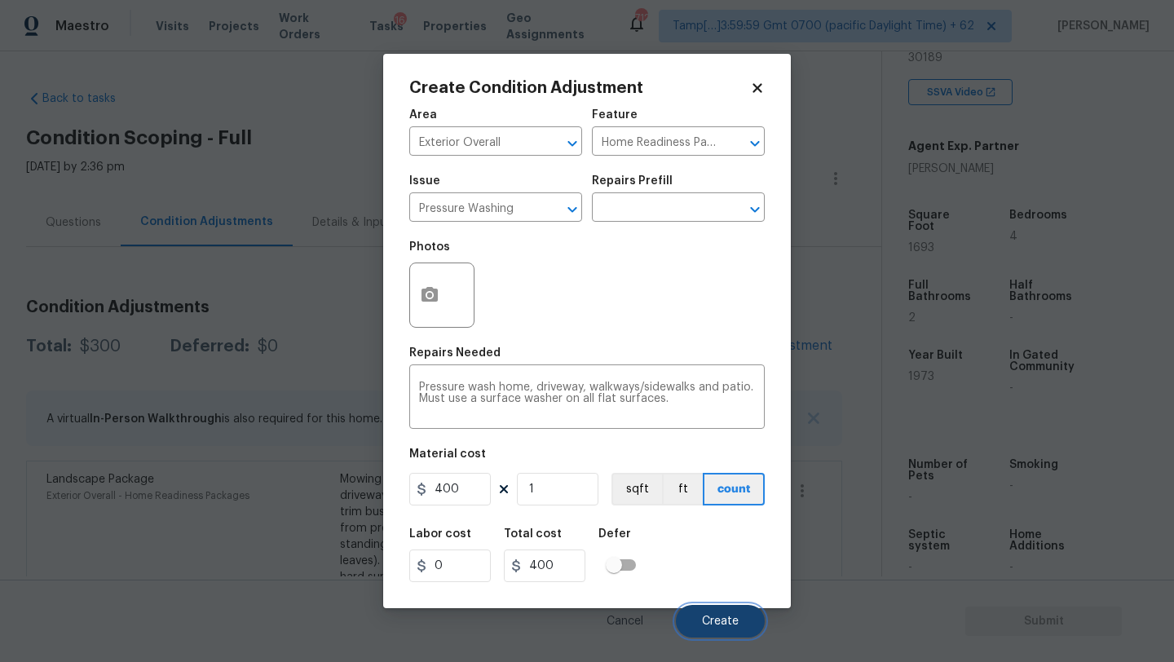
click at [692, 615] on button "Create" at bounding box center [720, 621] width 89 height 33
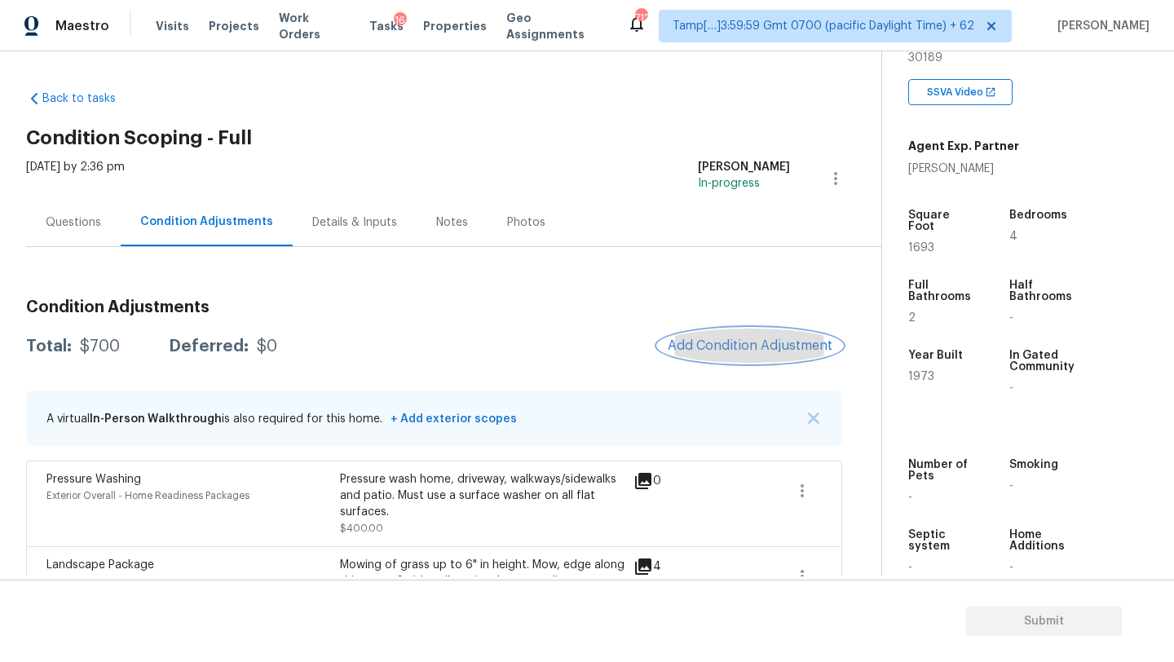
click at [759, 342] on span "Add Condition Adjustment" at bounding box center [750, 345] width 165 height 15
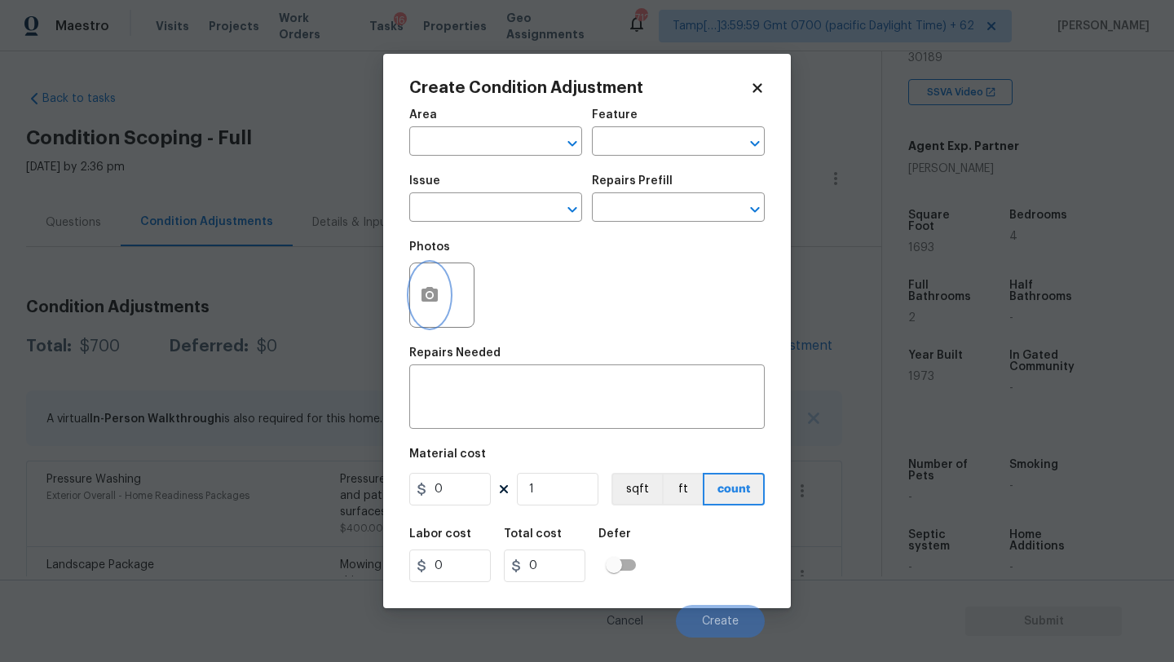
click at [439, 311] on button "button" at bounding box center [429, 295] width 39 height 64
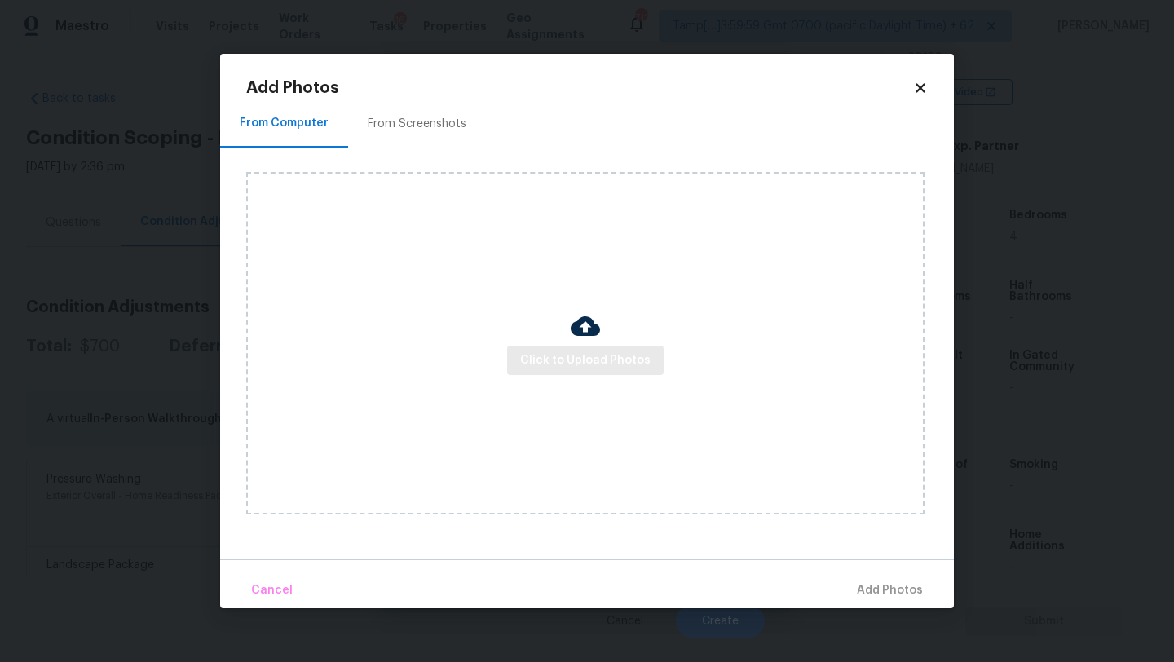
click at [608, 374] on div "Click to Upload Photos" at bounding box center [585, 343] width 678 height 342
click at [607, 364] on span "Click to Upload Photos" at bounding box center [585, 361] width 130 height 20
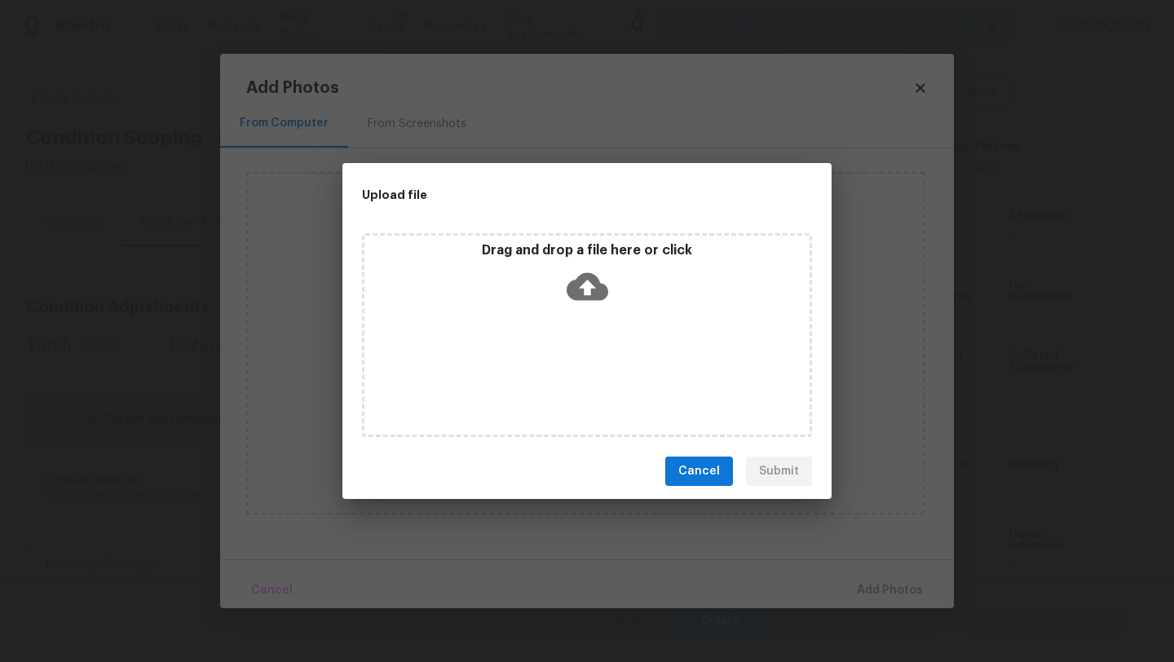
click at [578, 311] on div "Drag and drop a file here or click" at bounding box center [587, 335] width 450 height 204
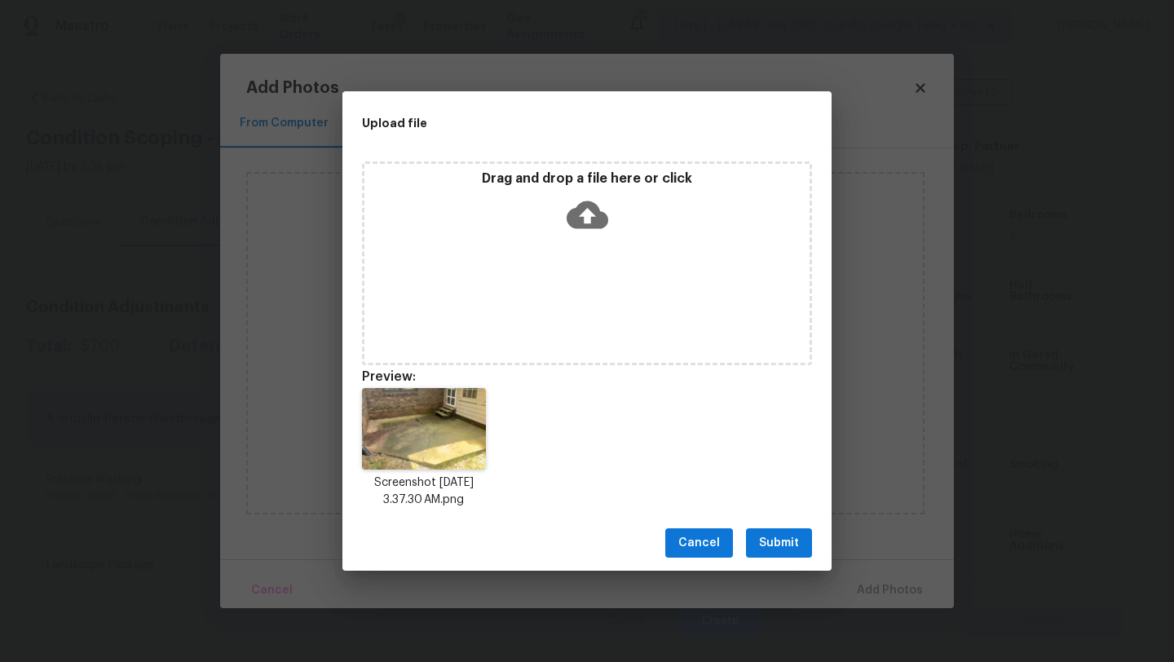
click at [784, 535] on span "Submit" at bounding box center [779, 543] width 40 height 20
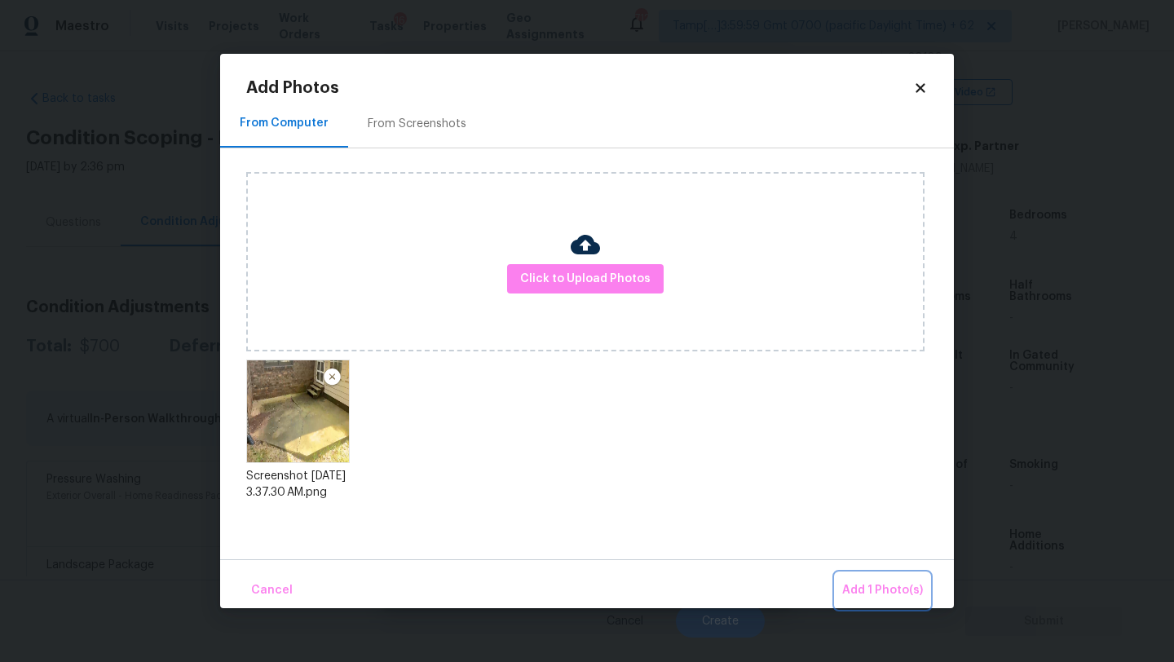
click at [885, 587] on span "Add 1 Photo(s)" at bounding box center [882, 590] width 81 height 20
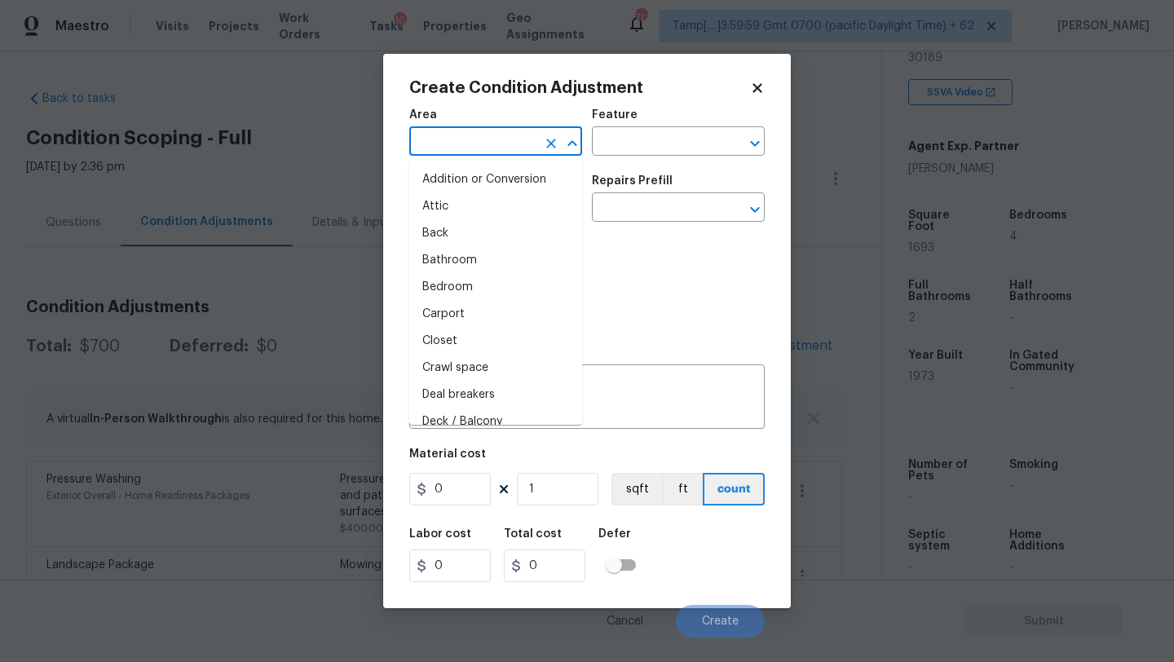
click at [443, 139] on input "text" at bounding box center [472, 142] width 127 height 25
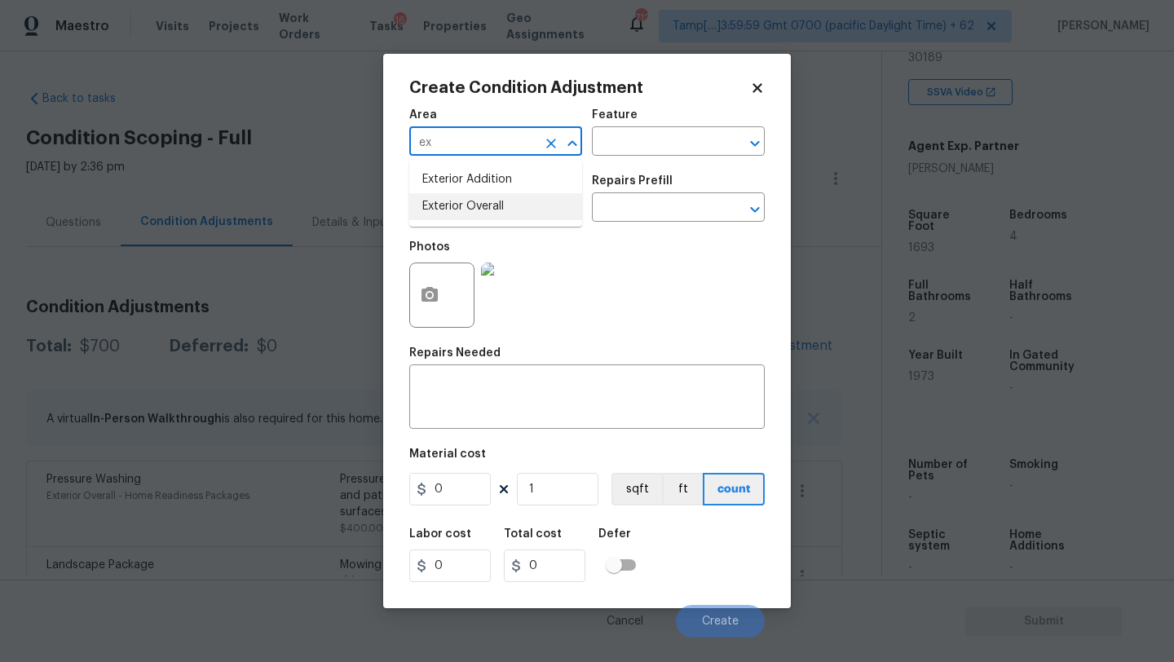
click at [478, 210] on li "Exterior Overall" at bounding box center [495, 206] width 173 height 27
type input "Exterior Overall"
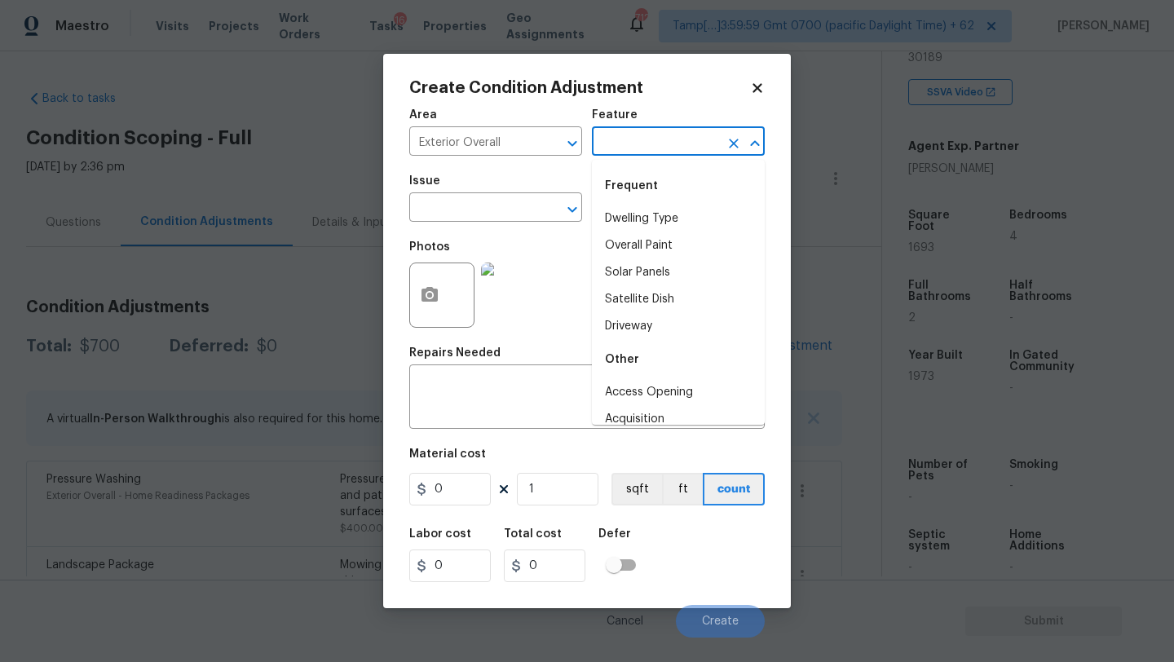
click at [682, 132] on input "text" at bounding box center [655, 142] width 127 height 25
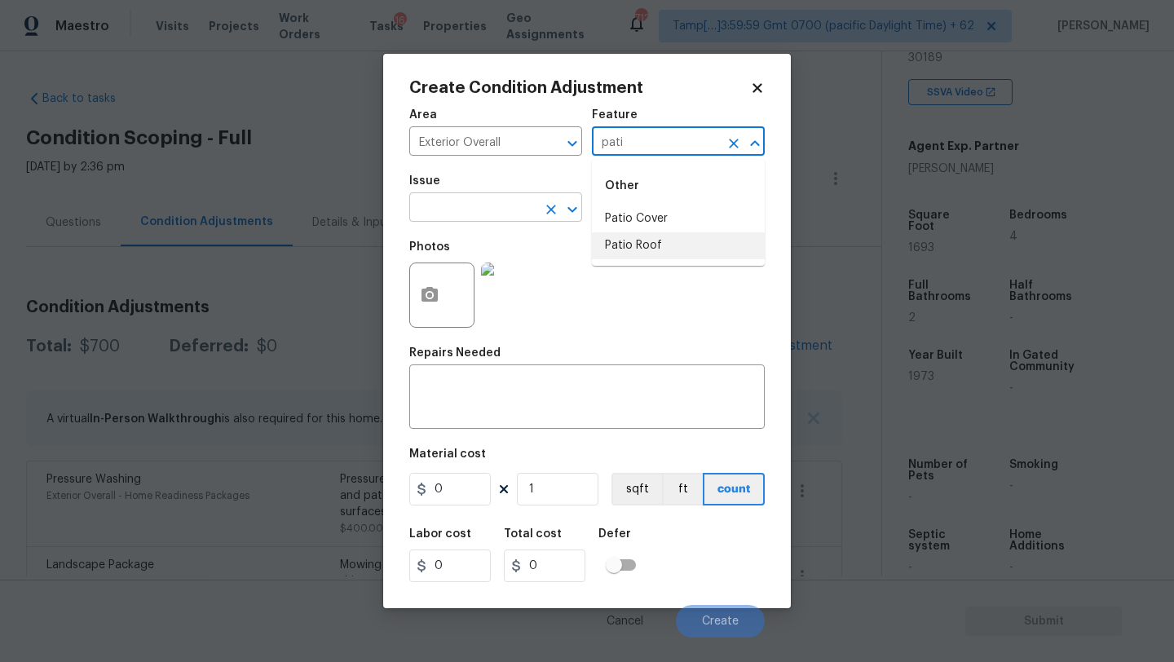
type input "pati"
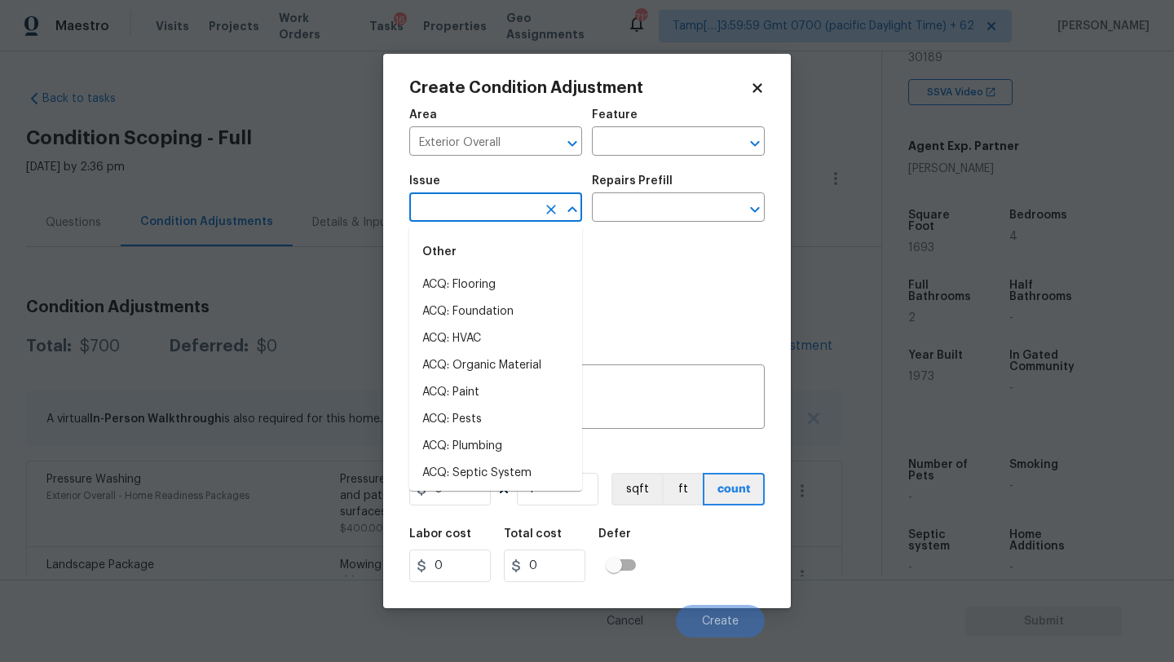
click at [455, 208] on input "text" at bounding box center [472, 208] width 127 height 25
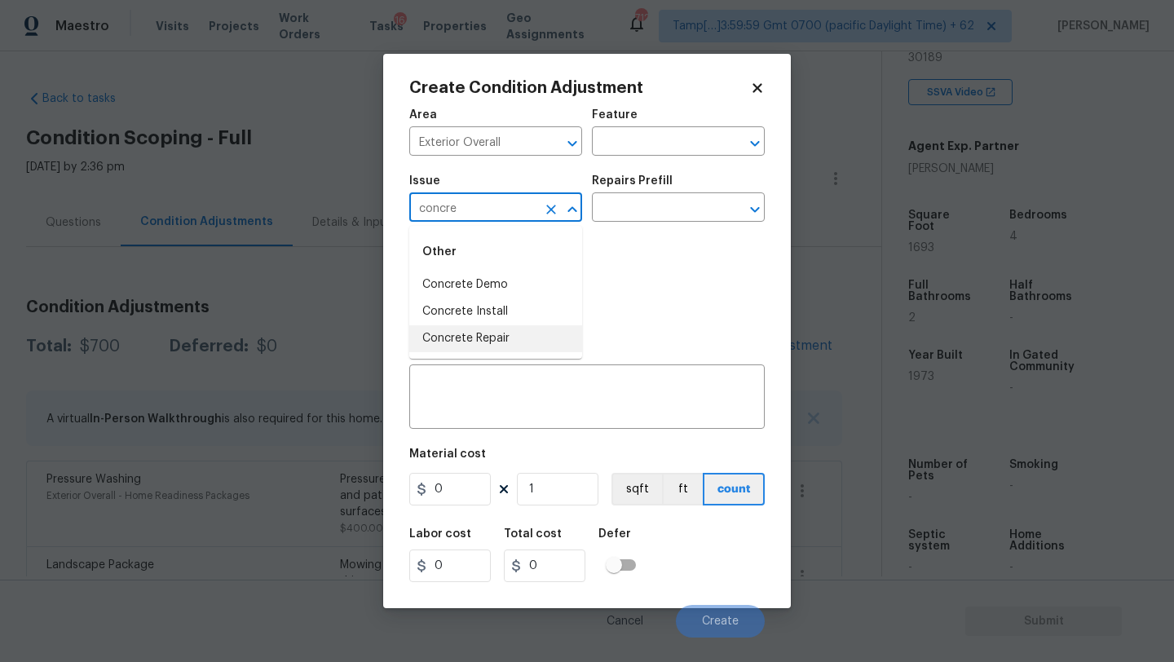
click at [471, 336] on li "Concrete Repair" at bounding box center [495, 338] width 173 height 27
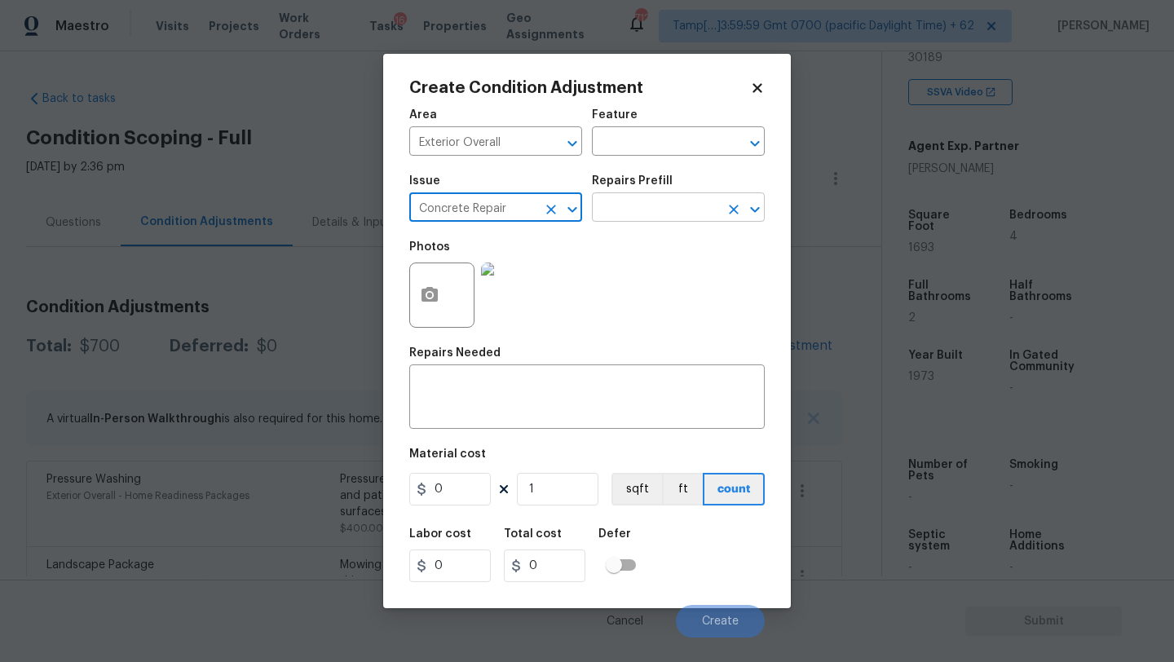
type input "Concrete Repair"
click at [651, 200] on input "text" at bounding box center [655, 208] width 127 height 25
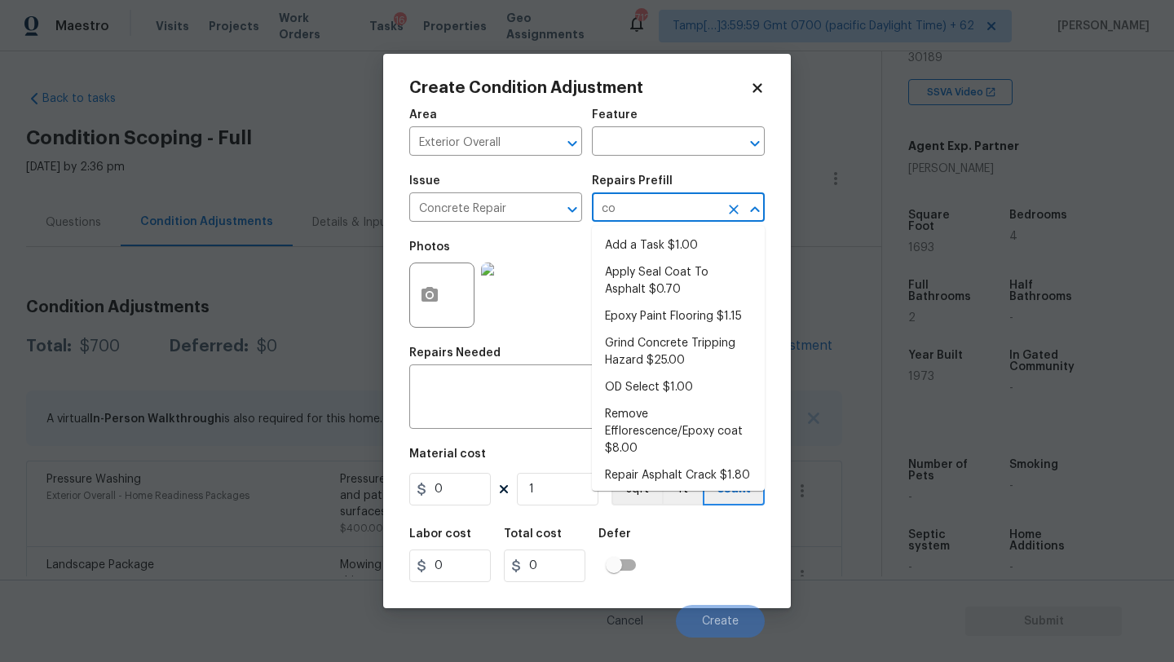
type input "con"
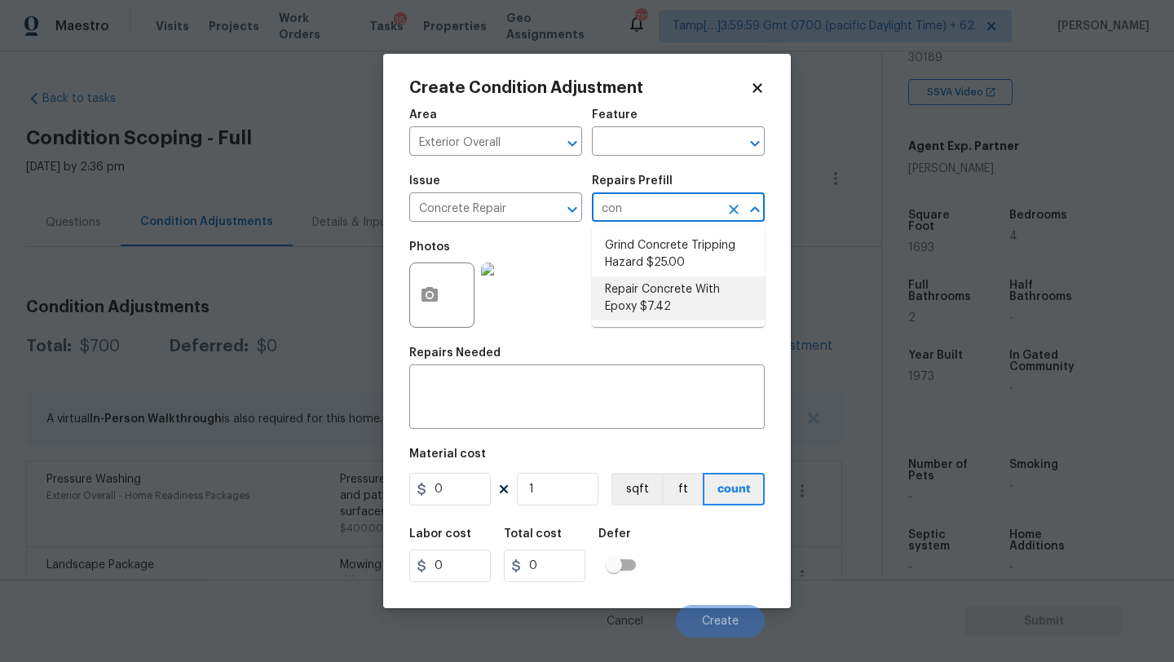
click at [651, 310] on li "Repair Concrete With Epoxy $7.42" at bounding box center [678, 298] width 173 height 44
type input "Flatwork"
type textarea "Prep and clean the crack in the concrete thoroughly. Apply/inject a concrete ad…"
type input "7.42"
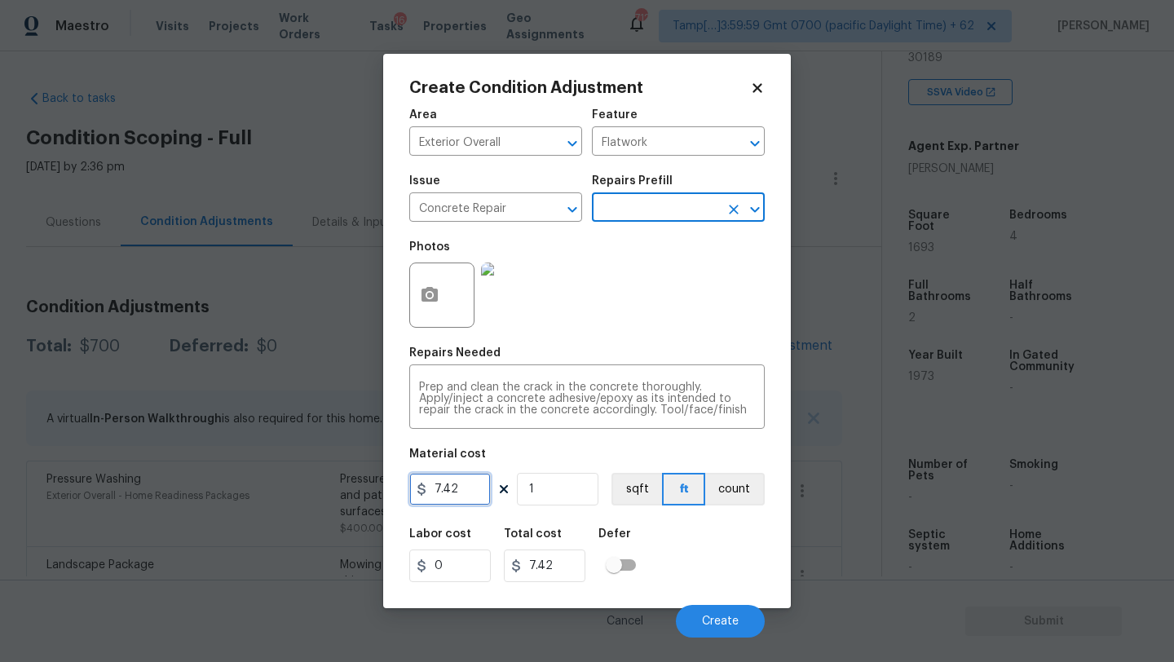
click at [461, 495] on input "7.42" at bounding box center [450, 489] width 82 height 33
type input "500"
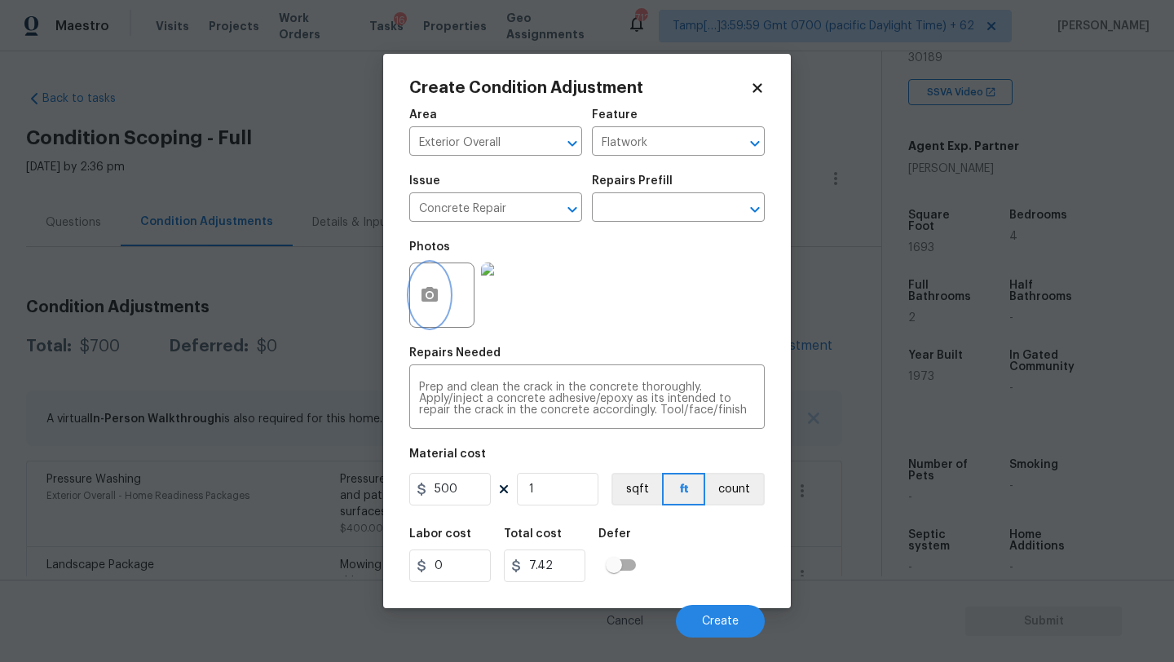
type input "500"
click at [437, 293] on icon "button" at bounding box center [429, 294] width 16 height 15
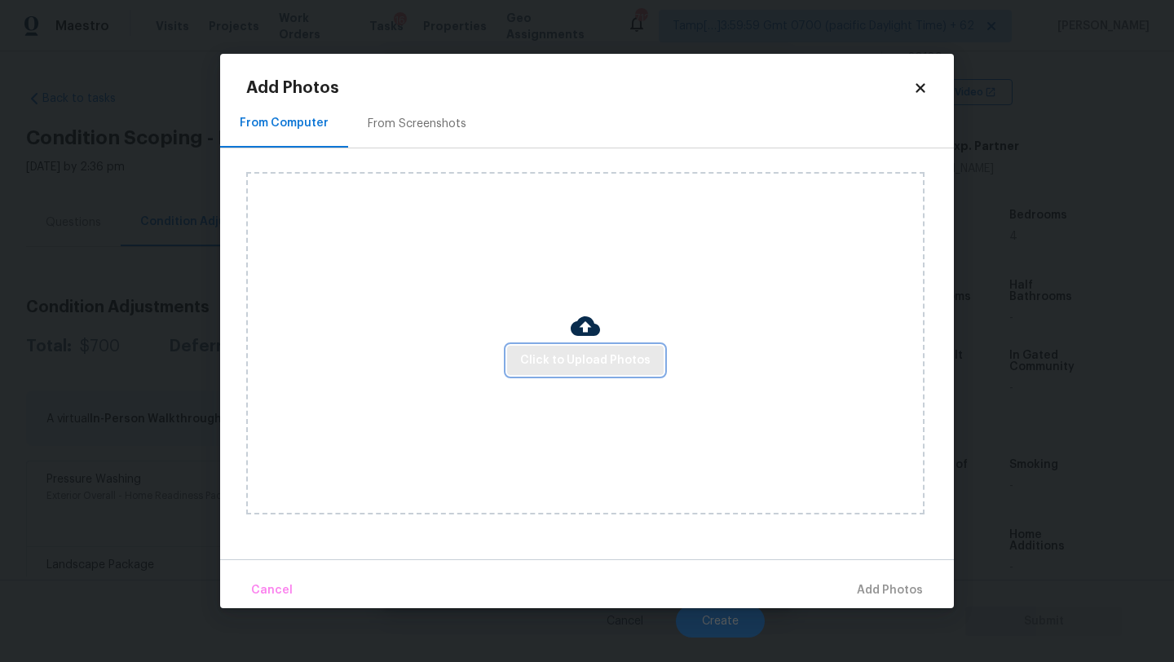
click at [539, 364] on span "Click to Upload Photos" at bounding box center [585, 361] width 130 height 20
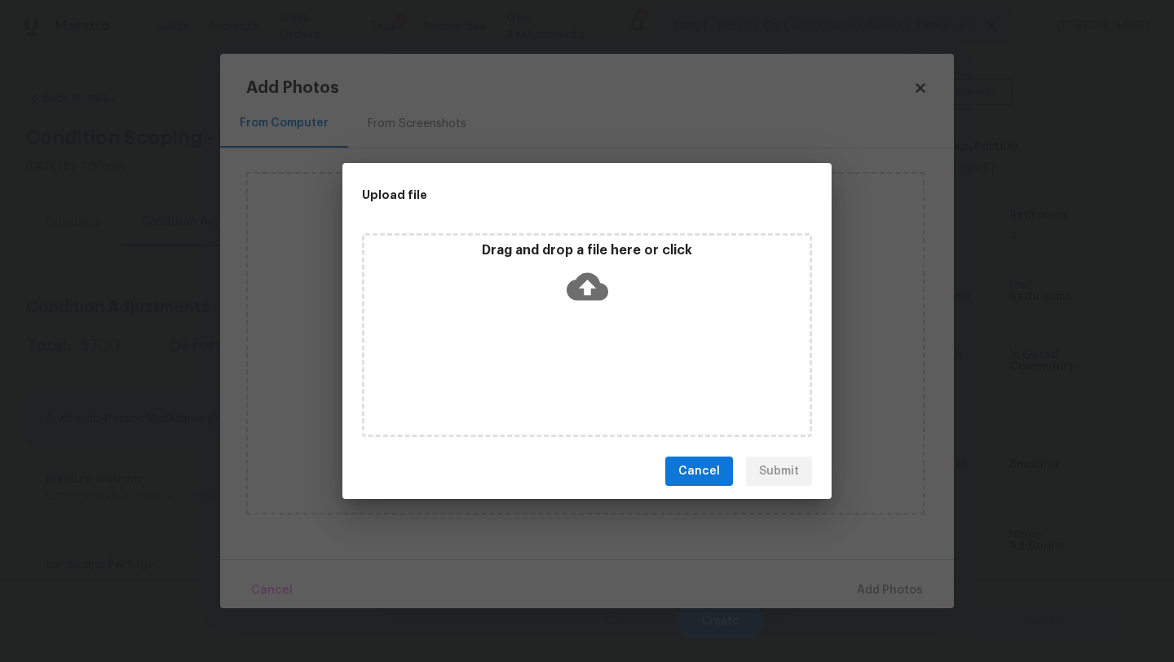
click at [567, 333] on div "Drag and drop a file here or click" at bounding box center [587, 335] width 450 height 204
click at [696, 466] on span "Cancel" at bounding box center [699, 471] width 42 height 20
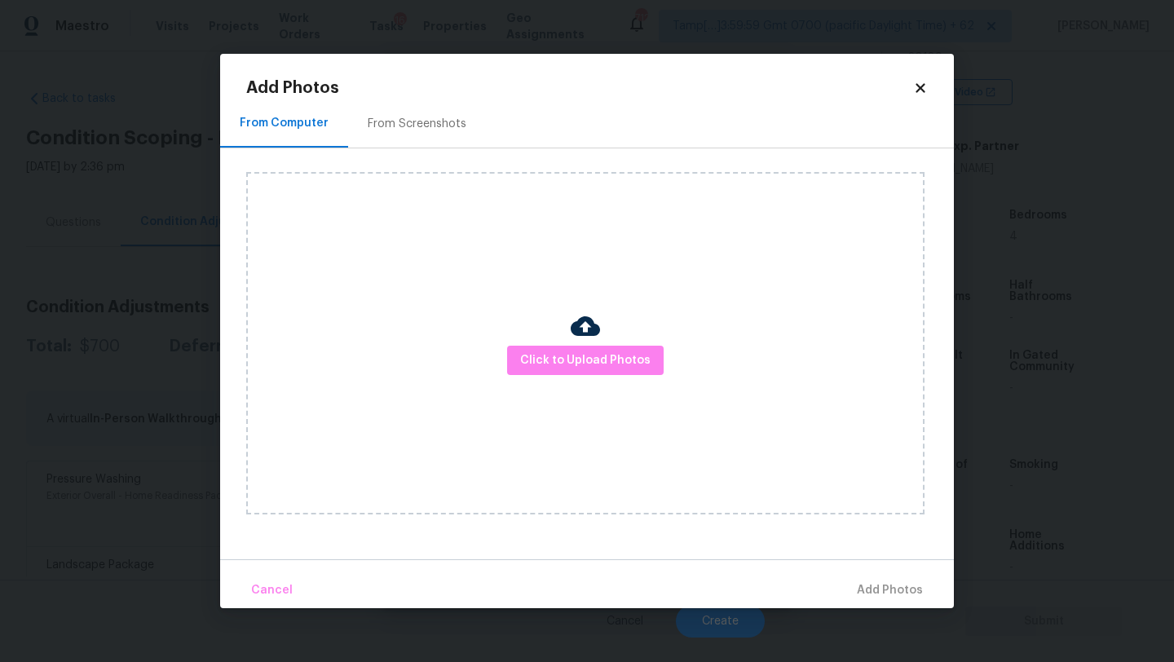
click at [920, 94] on icon at bounding box center [920, 88] width 15 height 15
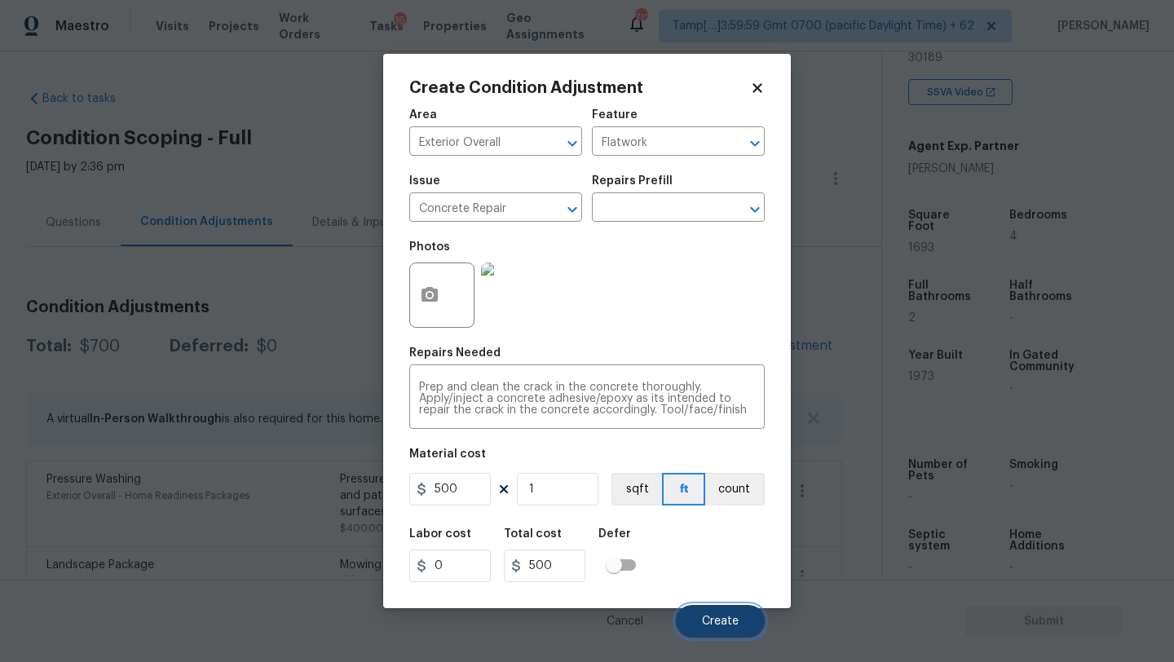
click at [705, 615] on button "Create" at bounding box center [720, 621] width 89 height 33
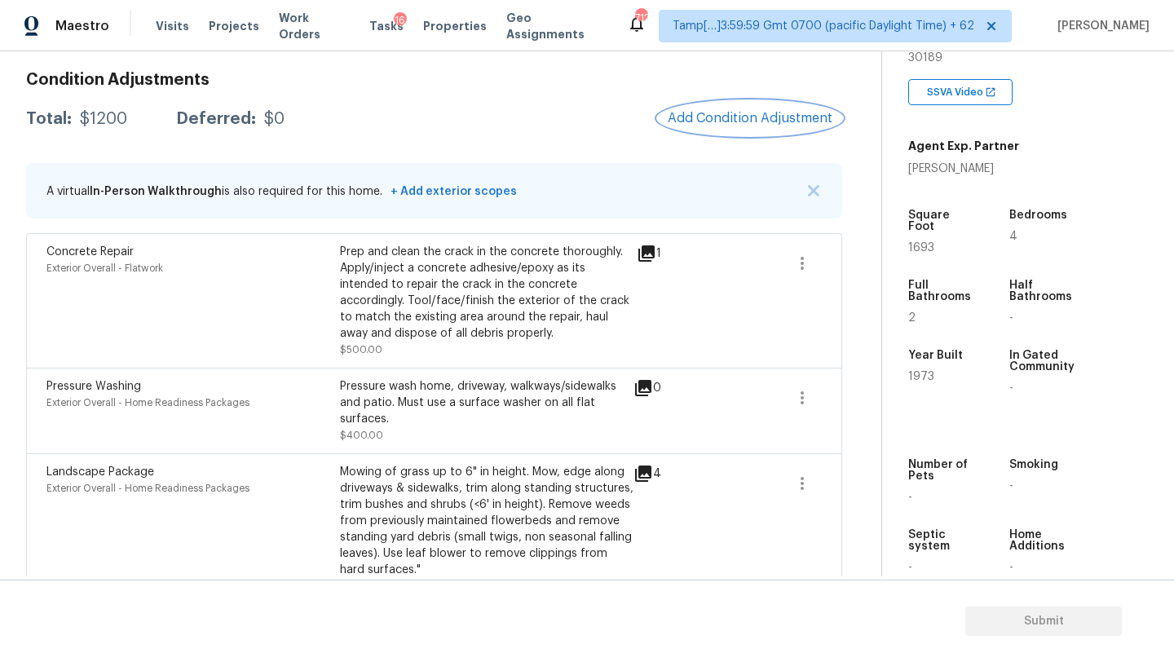
scroll to position [227, 0]
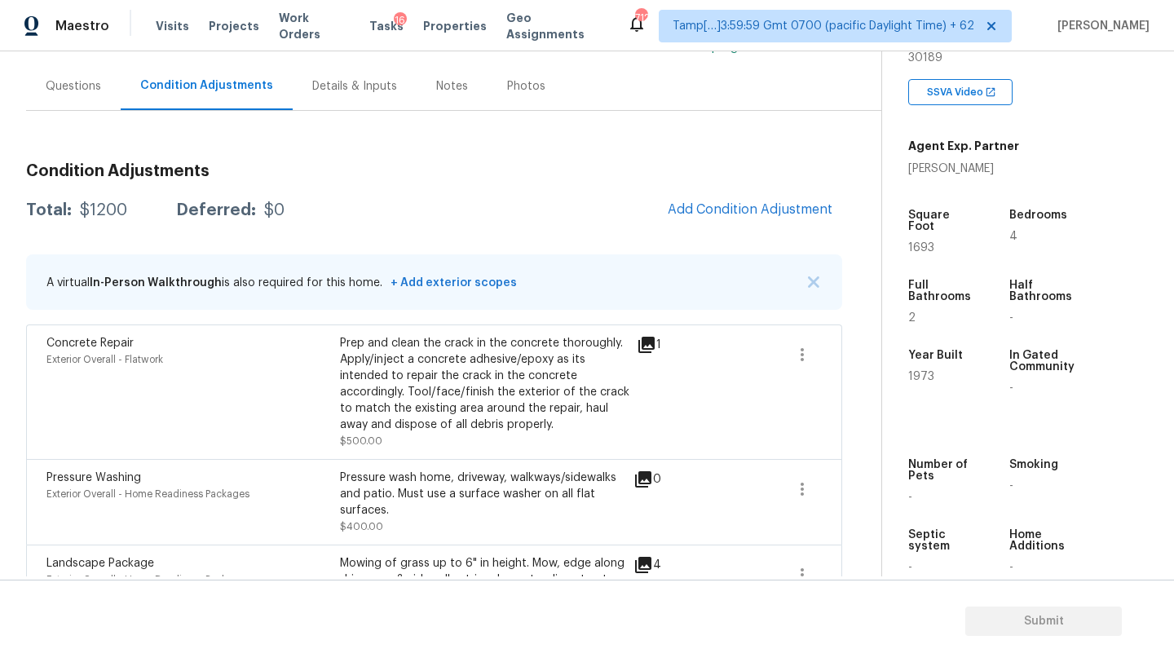
click at [64, 98] on div "Questions" at bounding box center [73, 86] width 95 height 48
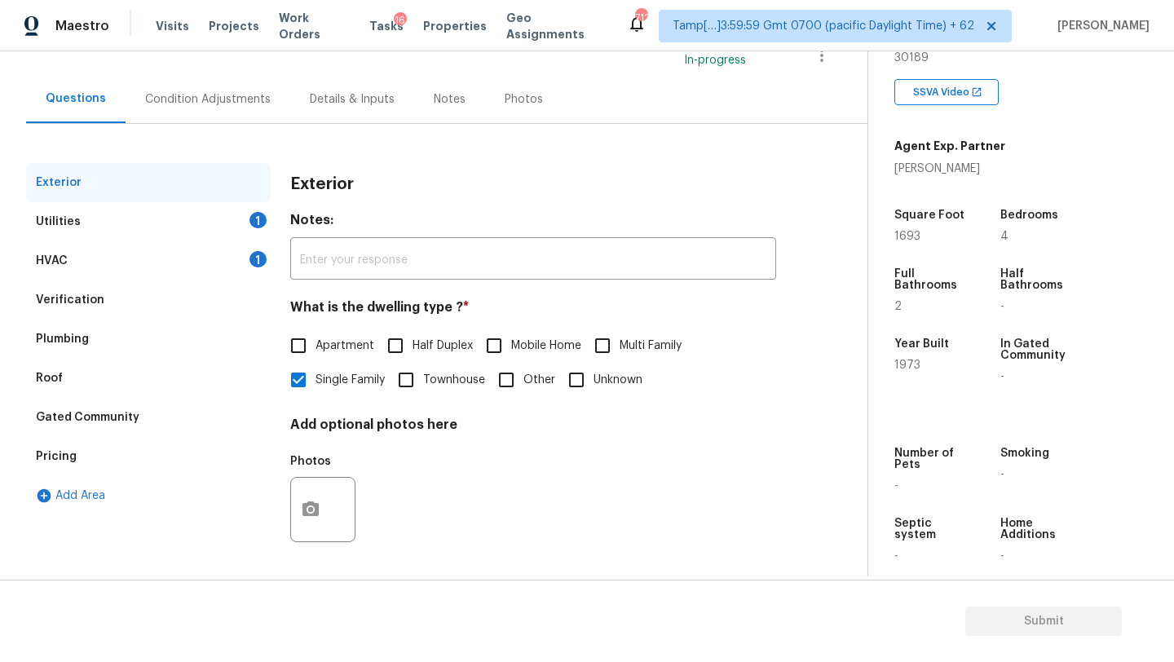
scroll to position [123, 0]
click at [81, 461] on div "Pricing" at bounding box center [148, 456] width 245 height 39
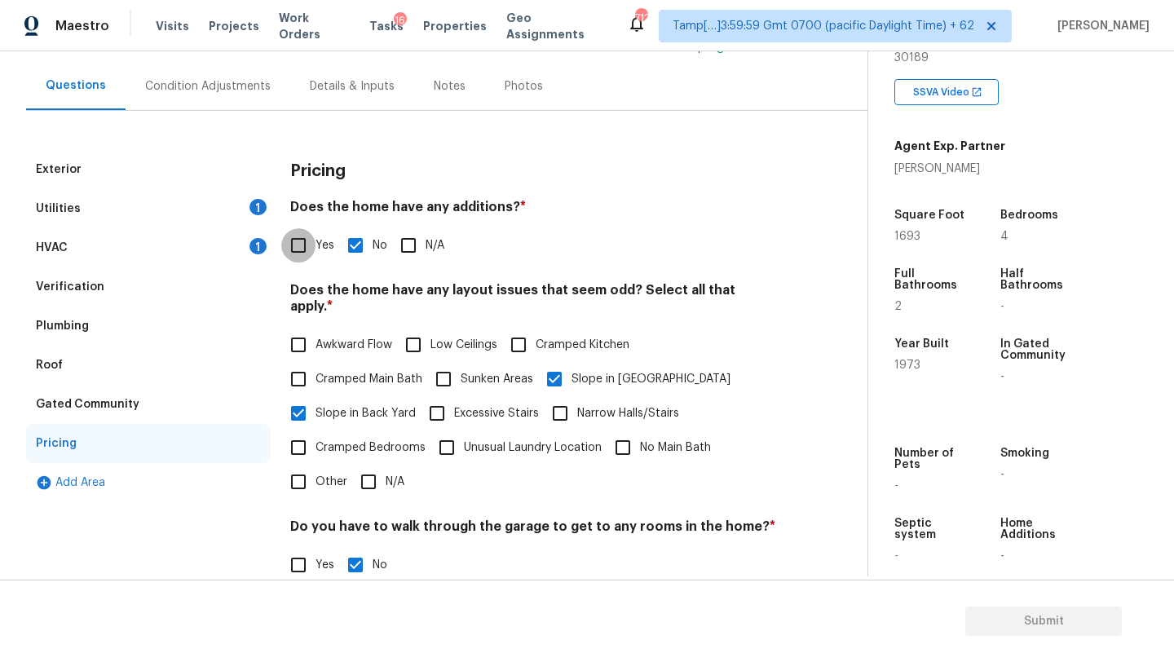
click at [307, 232] on input "Yes" at bounding box center [298, 245] width 34 height 34
checkbox input "true"
checkbox input "false"
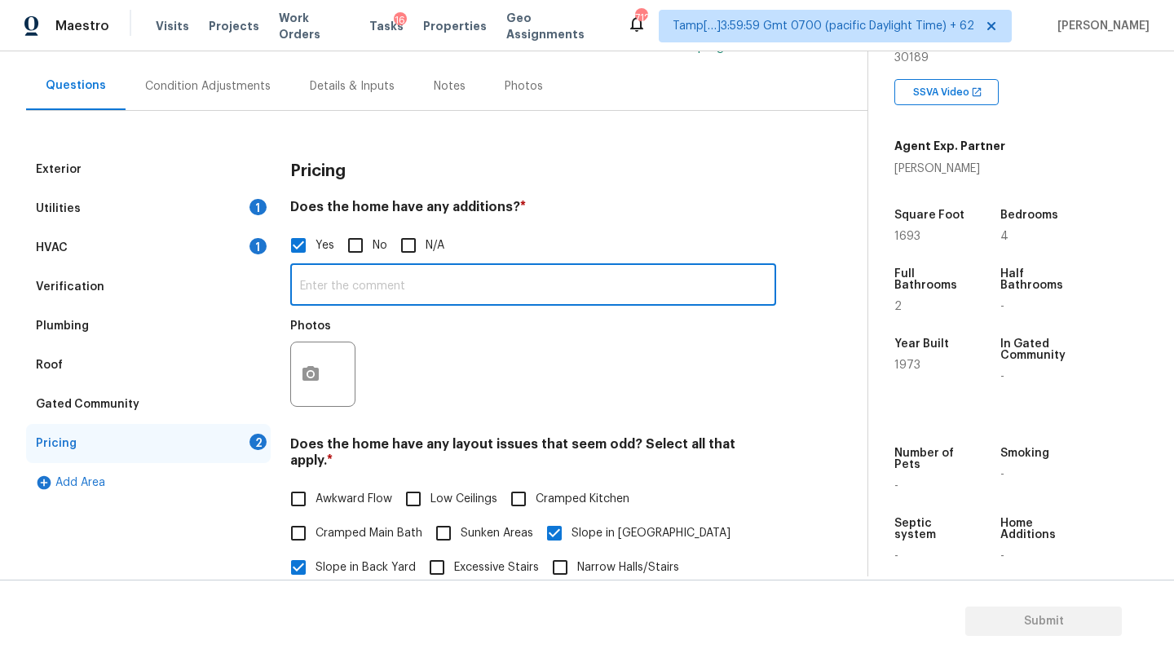
click at [334, 295] on input "text" at bounding box center [533, 286] width 486 height 38
type input "enclosed sunroom"
click at [343, 363] on div at bounding box center [322, 374] width 65 height 65
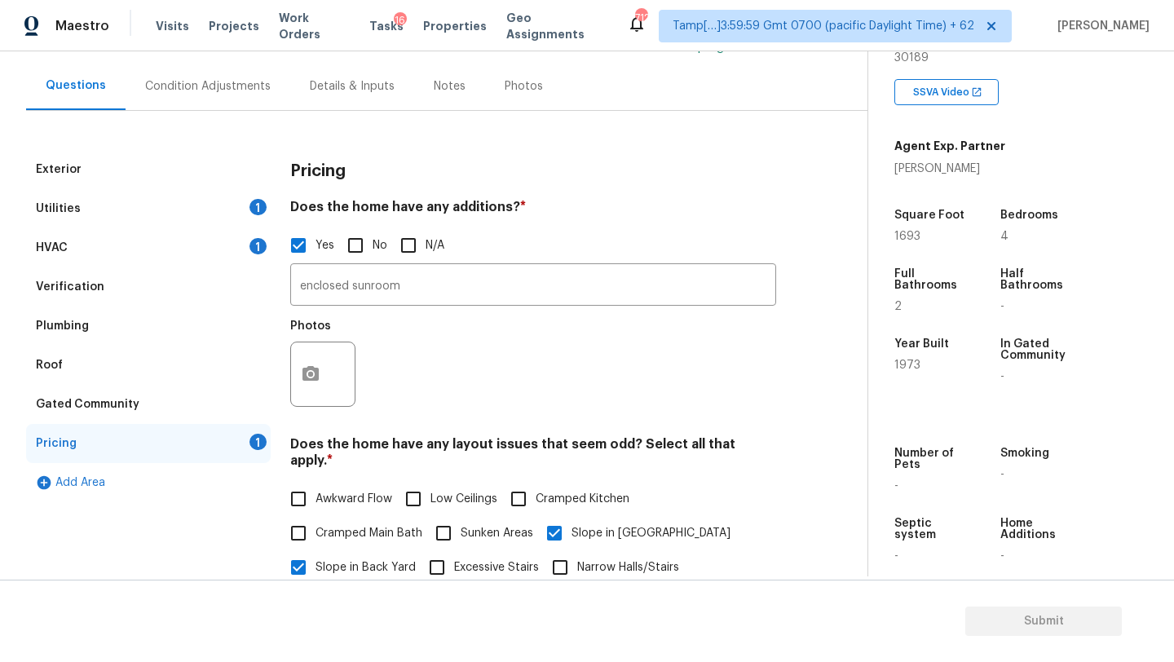
click at [333, 374] on div at bounding box center [322, 374] width 65 height 65
click at [321, 373] on button "button" at bounding box center [310, 374] width 39 height 64
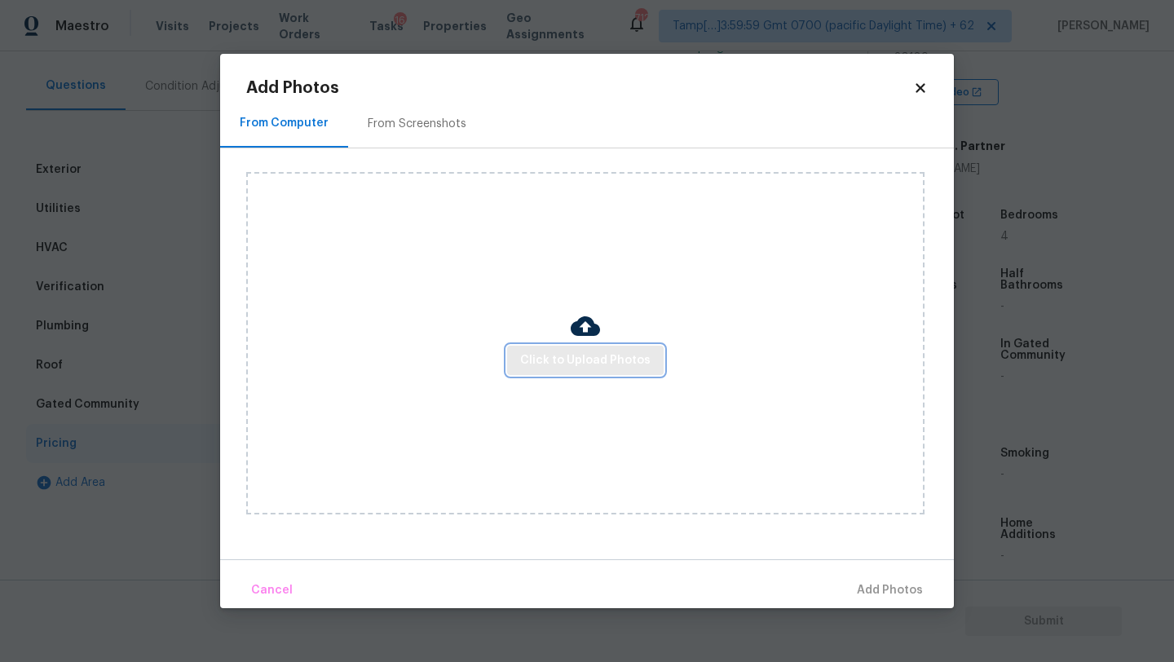
click at [553, 373] on button "Click to Upload Photos" at bounding box center [585, 361] width 157 height 30
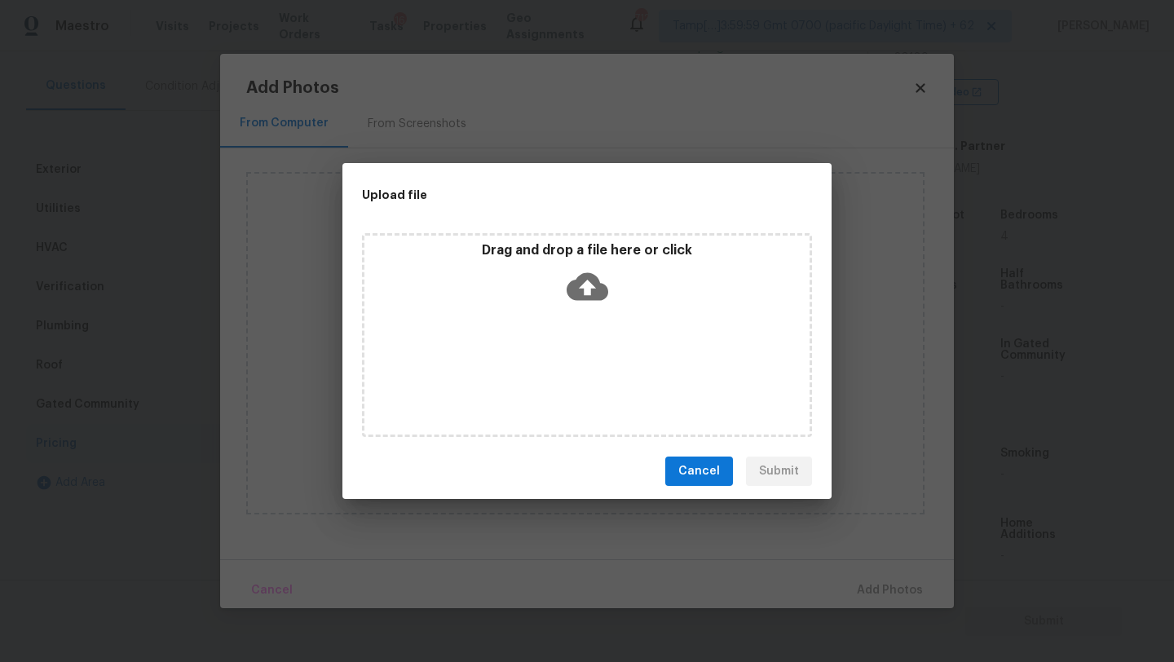
click at [558, 335] on div "Drag and drop a file here or click" at bounding box center [587, 335] width 450 height 204
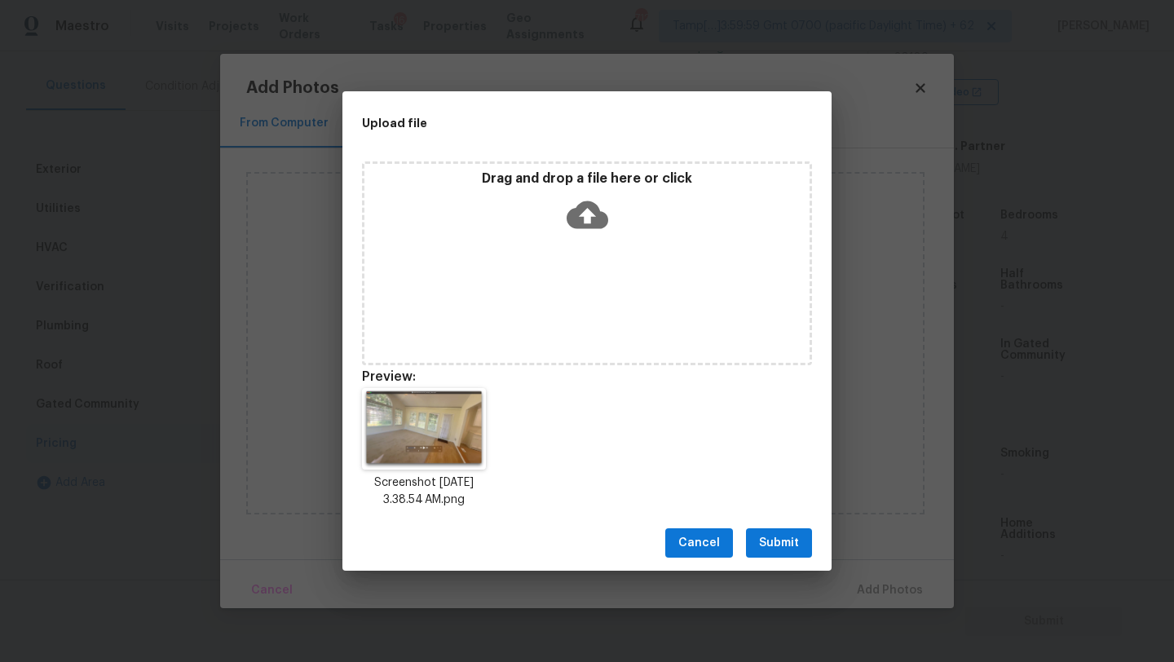
click at [783, 540] on span "Submit" at bounding box center [779, 543] width 40 height 20
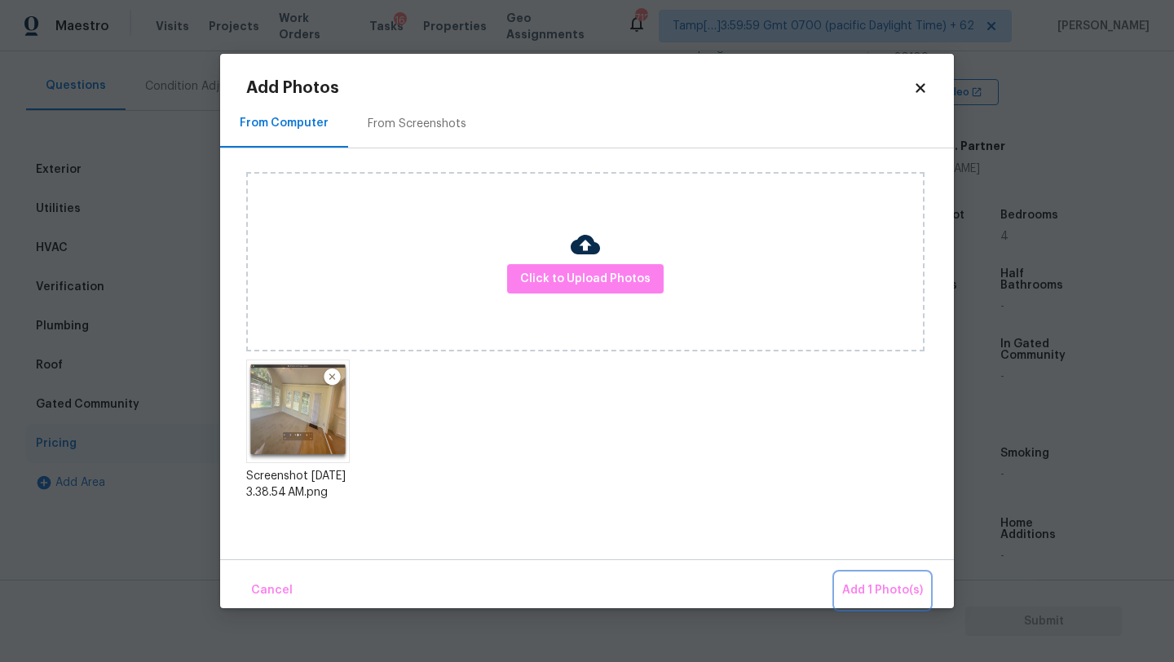
click at [869, 589] on span "Add 1 Photo(s)" at bounding box center [882, 590] width 81 height 20
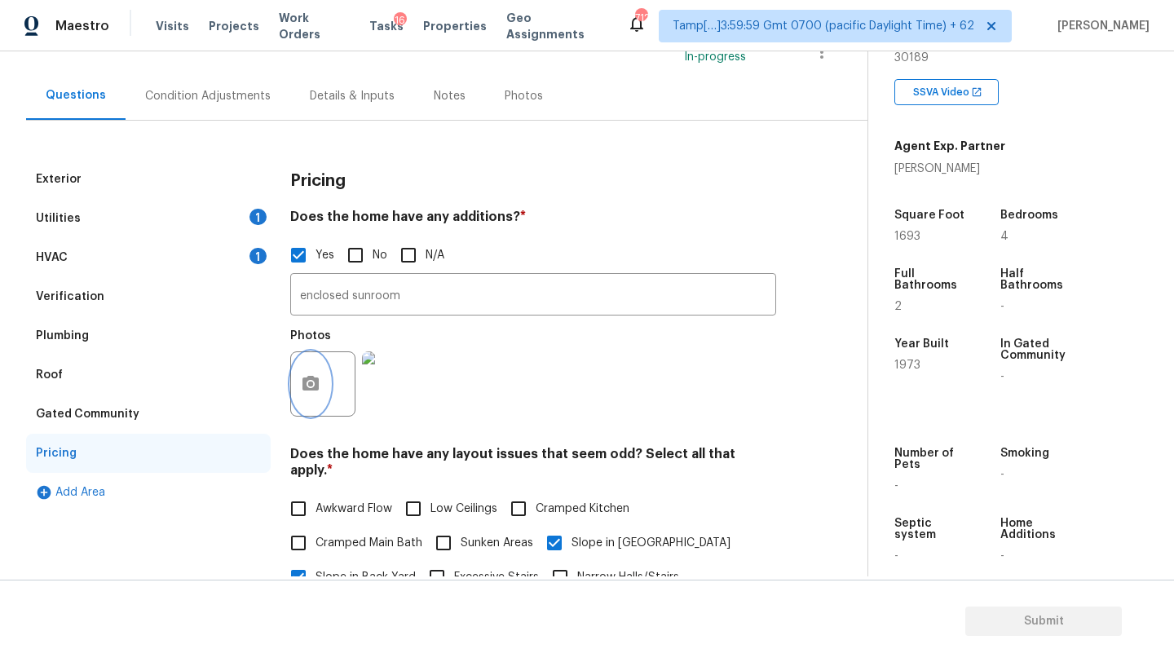
scroll to position [95, 0]
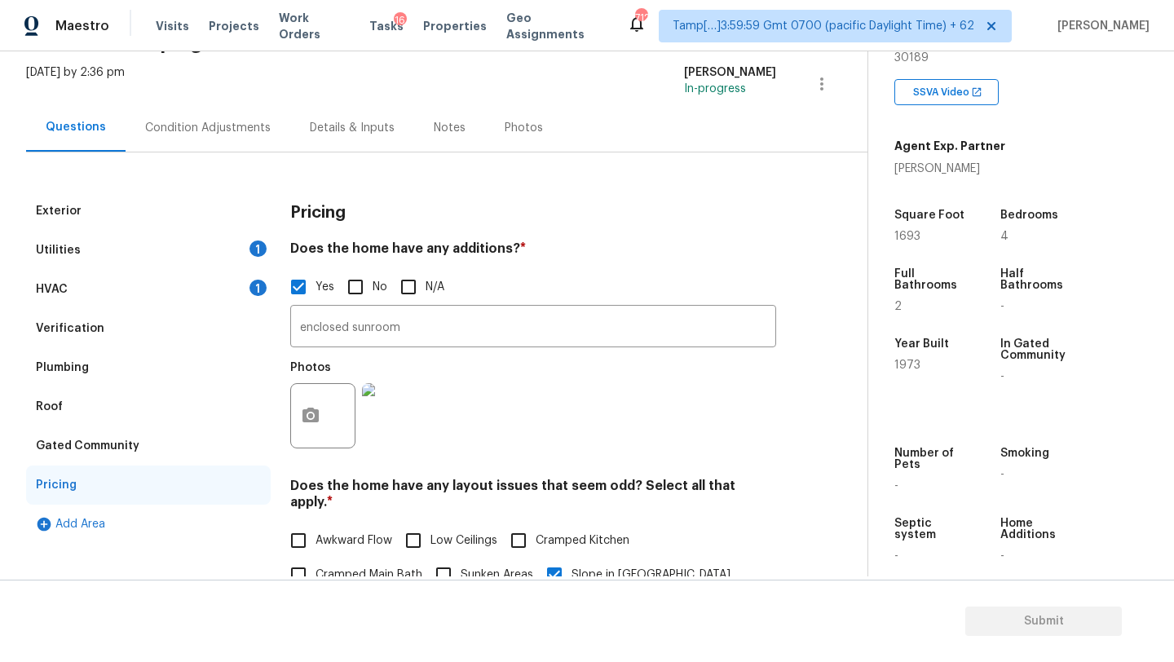
click at [184, 125] on div "Condition Adjustments" at bounding box center [208, 128] width 126 height 16
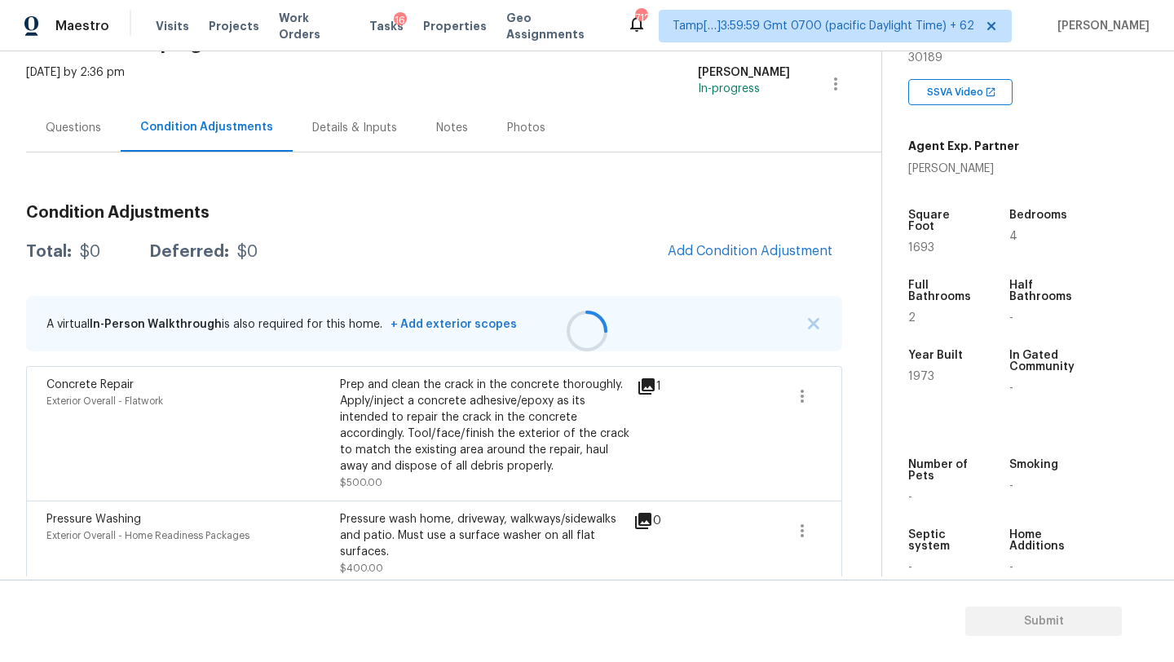
click at [739, 251] on div at bounding box center [587, 331] width 1174 height 662
click at [740, 254] on span "Add Condition Adjustment" at bounding box center [750, 251] width 165 height 15
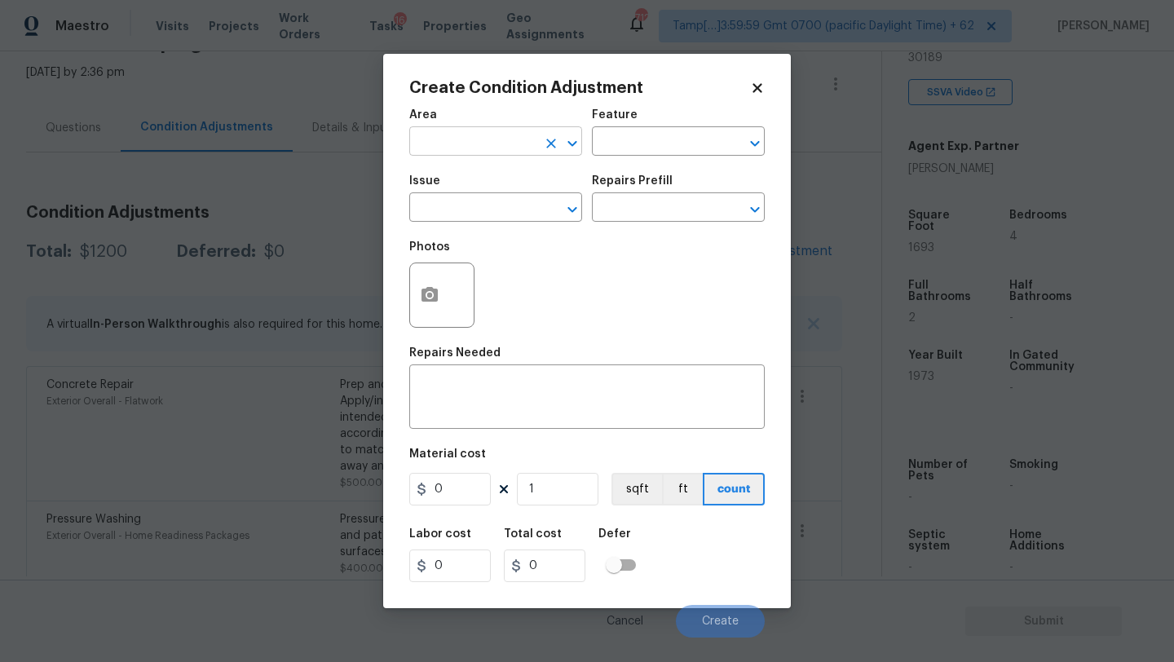
click at [528, 147] on input "text" at bounding box center [472, 142] width 127 height 25
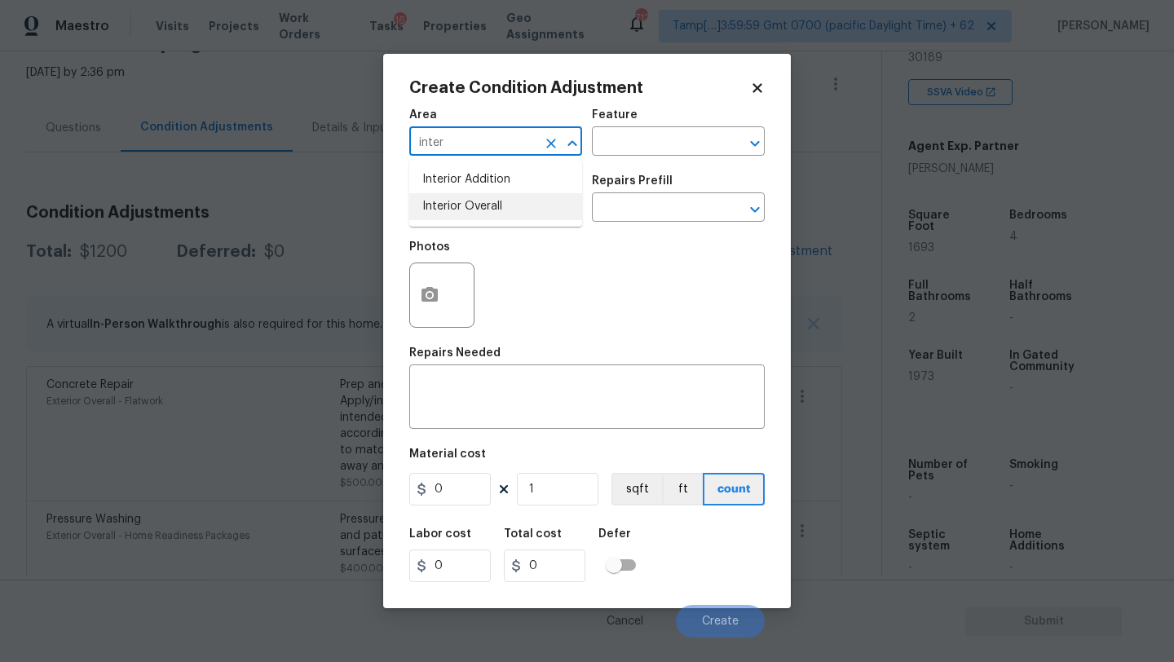
click at [538, 217] on li "Interior Overall" at bounding box center [495, 206] width 173 height 27
type input "Interior Overall"
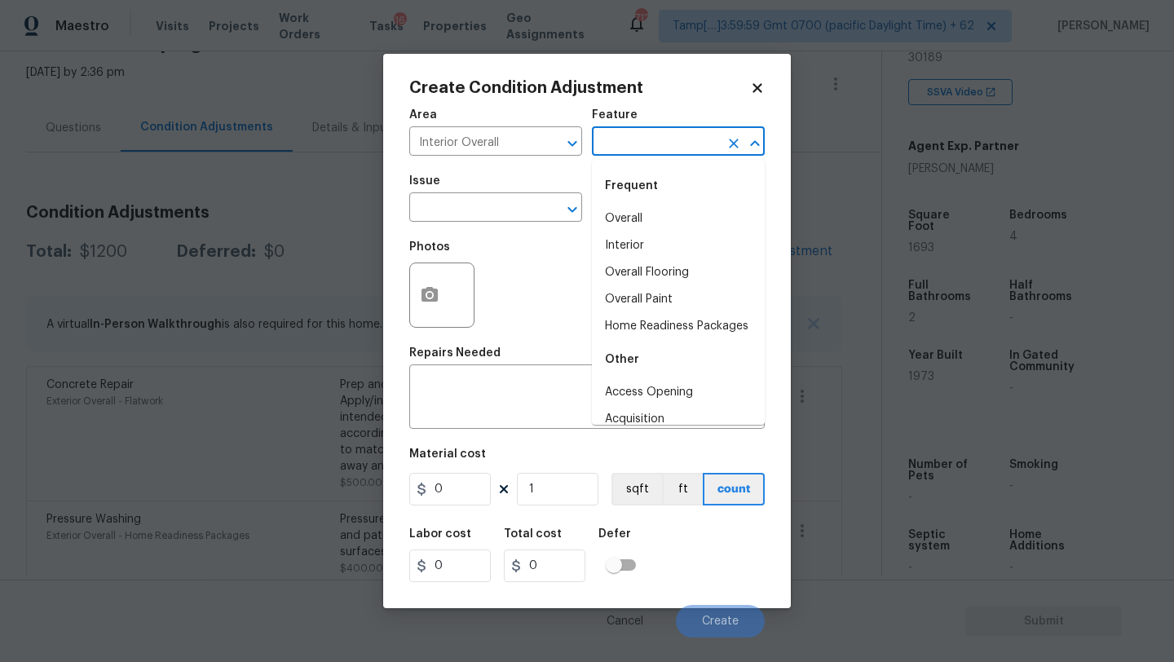
click at [622, 145] on input "text" at bounding box center [655, 142] width 127 height 25
click at [635, 275] on li "Overall Flooring" at bounding box center [678, 272] width 173 height 27
type input "Overall Flooring"
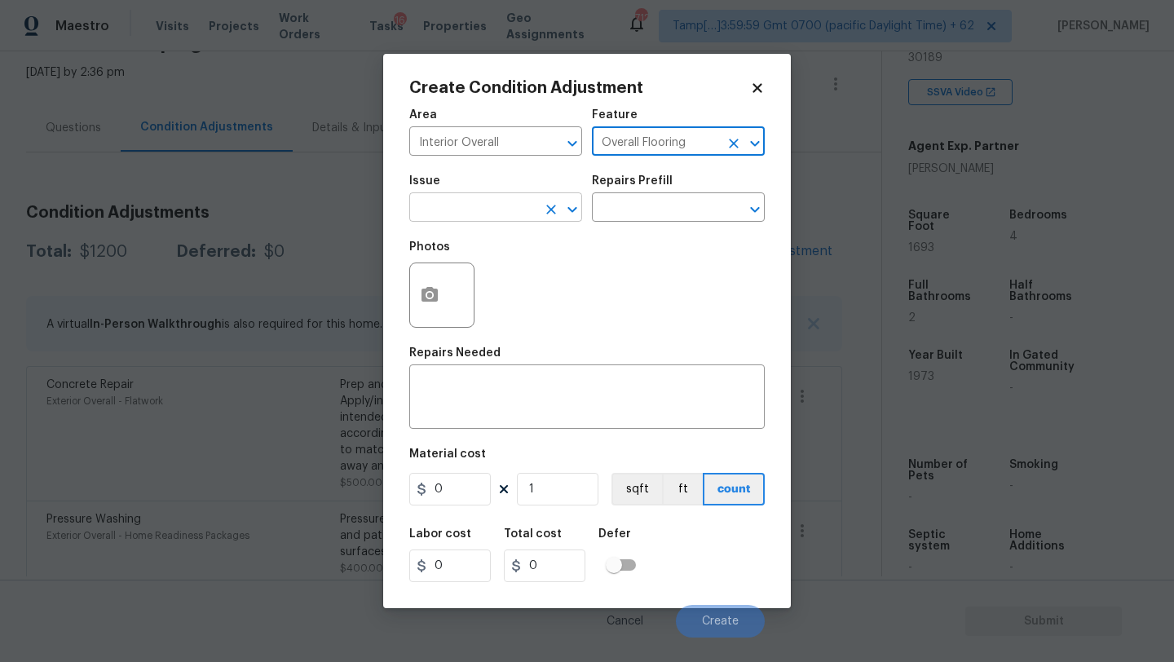
click at [481, 217] on input "text" at bounding box center [472, 208] width 127 height 25
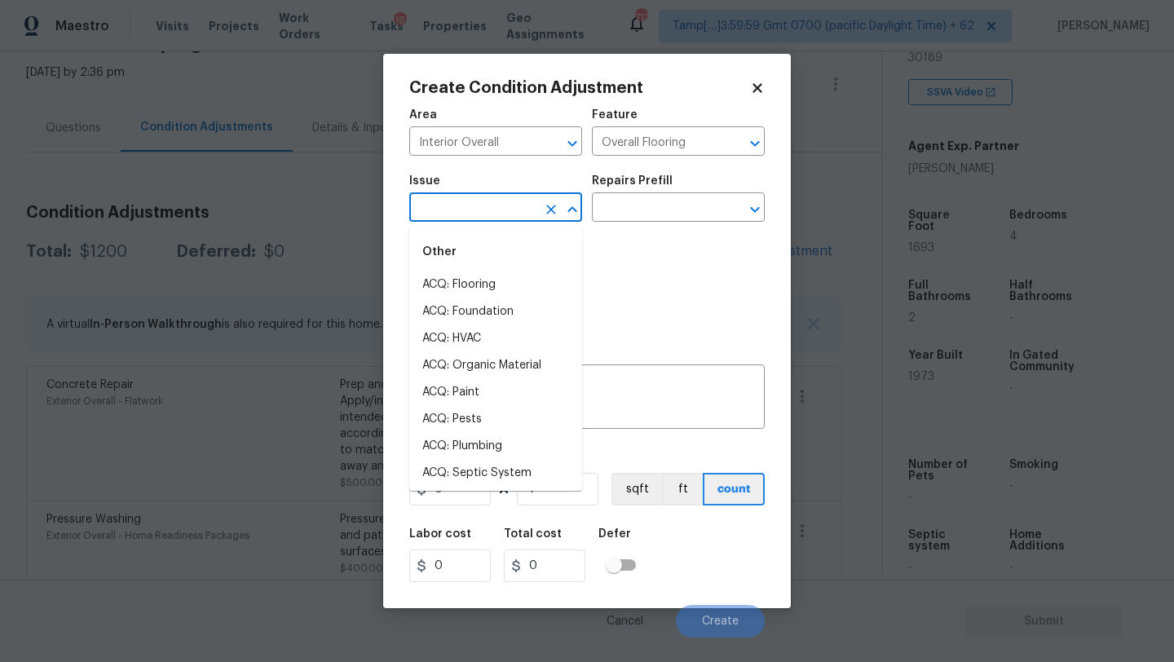
click at [482, 272] on li "ACQ: Flooring" at bounding box center [495, 284] width 173 height 27
type input "ACQ: Flooring"
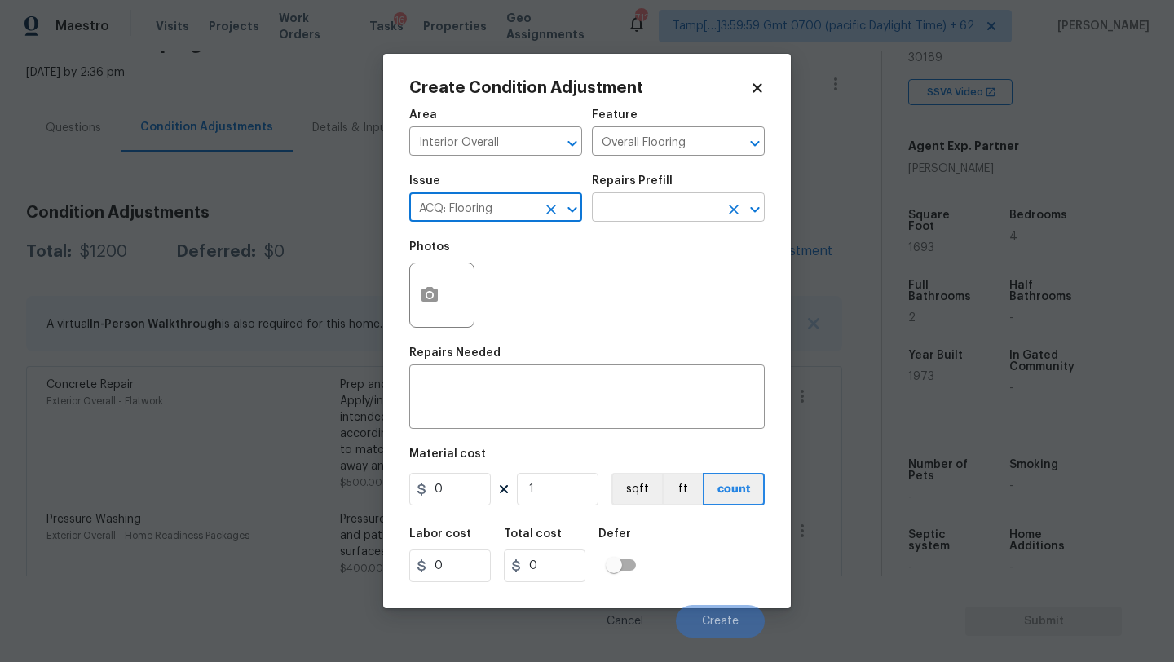
click at [690, 205] on input "text" at bounding box center [655, 208] width 127 height 25
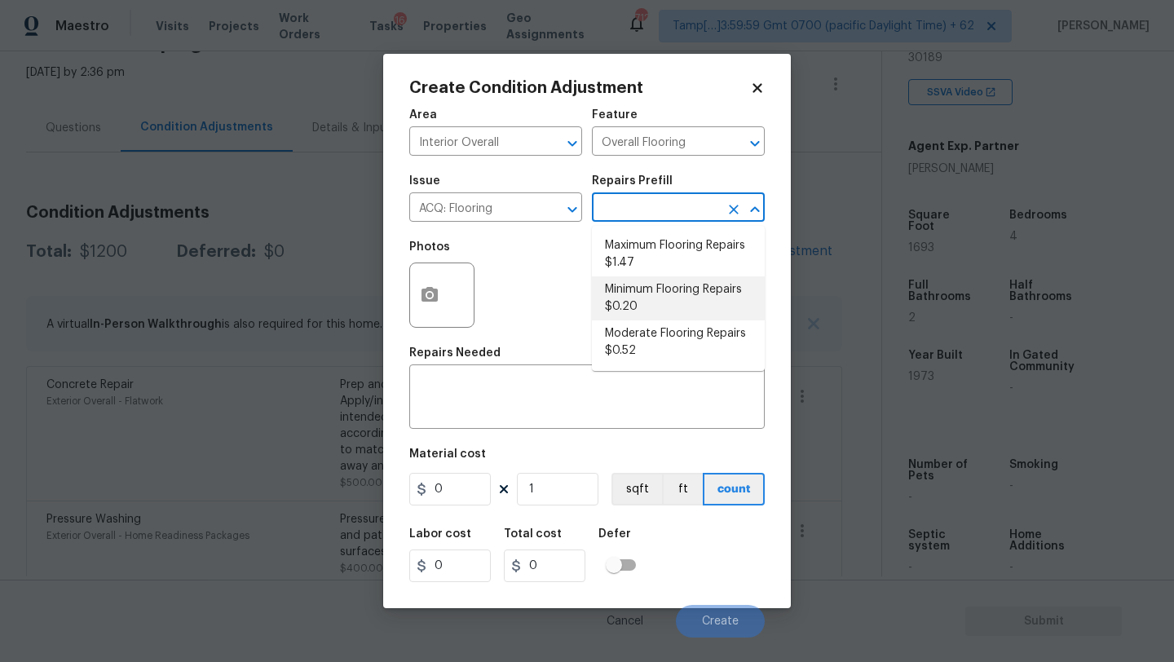
click at [656, 292] on li "Minimum Flooring Repairs $0.20" at bounding box center [678, 298] width 173 height 44
type input "Acquisition"
type textarea "Acquisition Scope: Minimum flooring repairs"
type input "0.2"
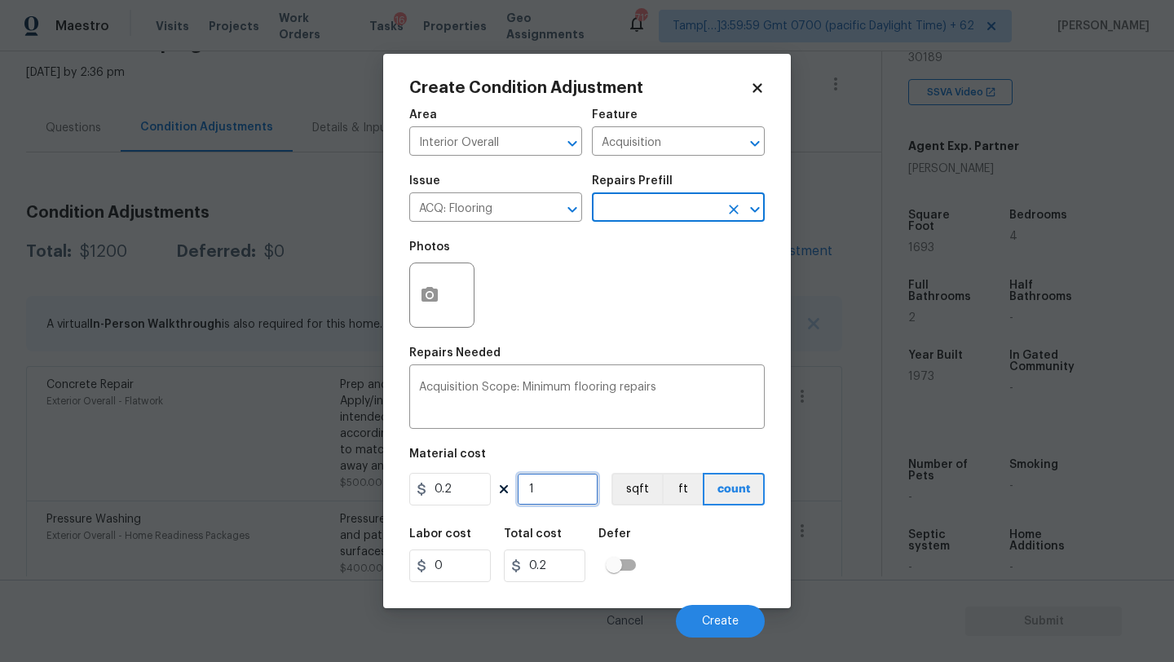
click at [553, 485] on input "1" at bounding box center [558, 489] width 82 height 33
type input "16"
type input "3.2"
type input "169"
type input "33.8"
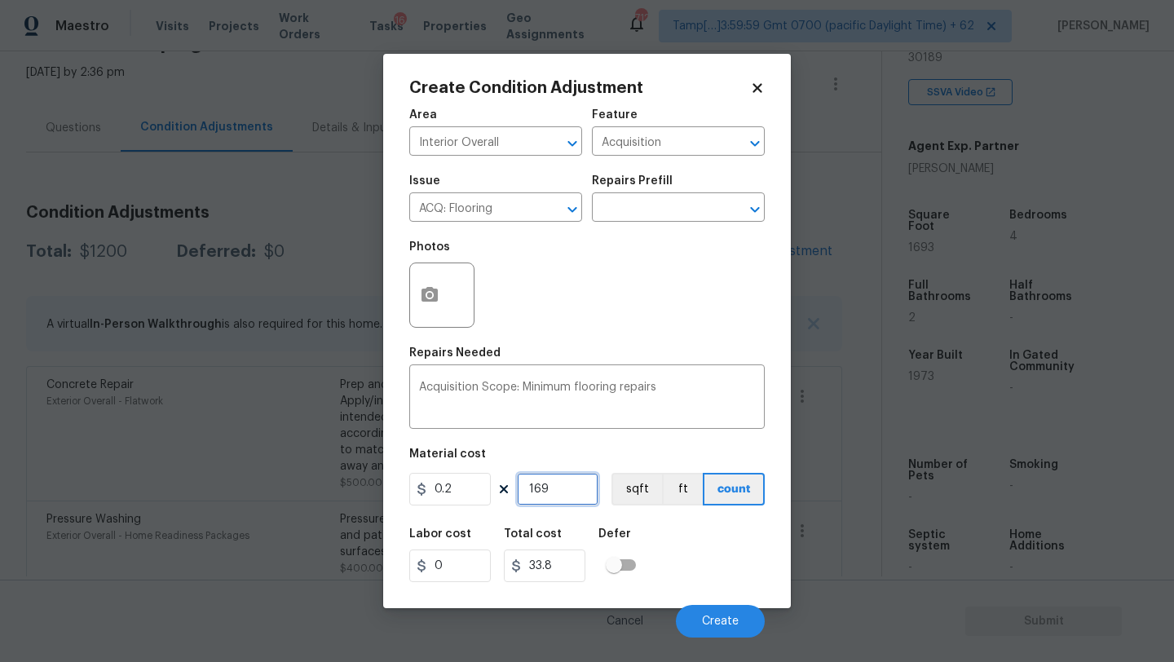
type input "1693"
type input "338.6"
type input "1693"
click at [726, 614] on button "Create" at bounding box center [720, 621] width 89 height 33
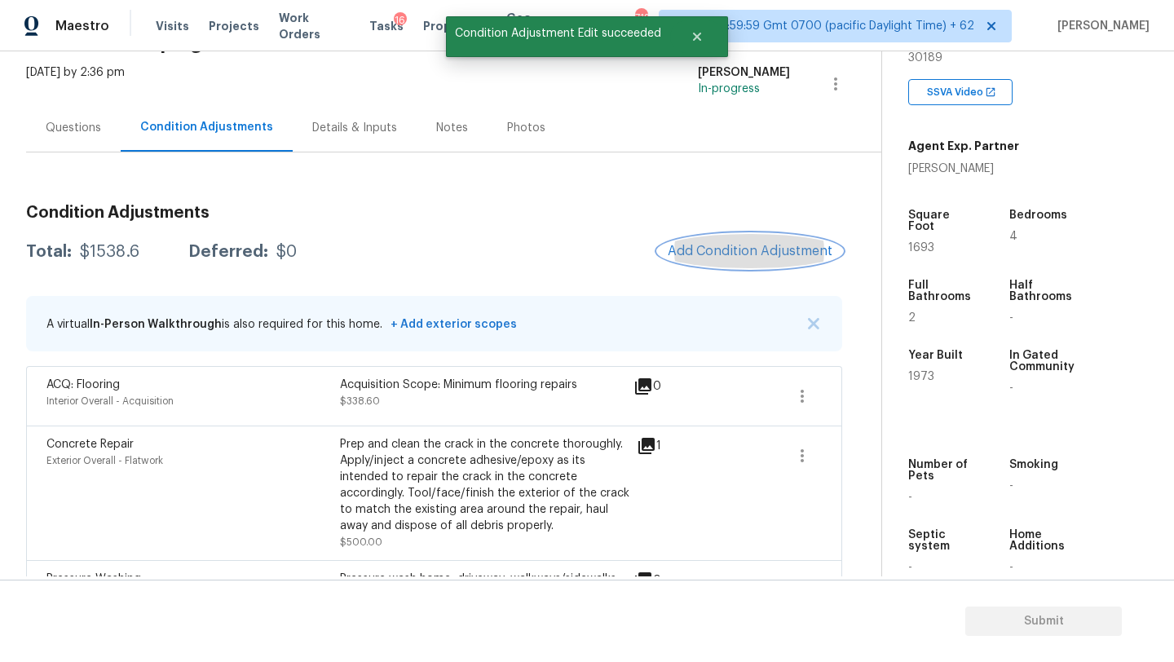
click at [712, 254] on span "Add Condition Adjustment" at bounding box center [750, 251] width 165 height 15
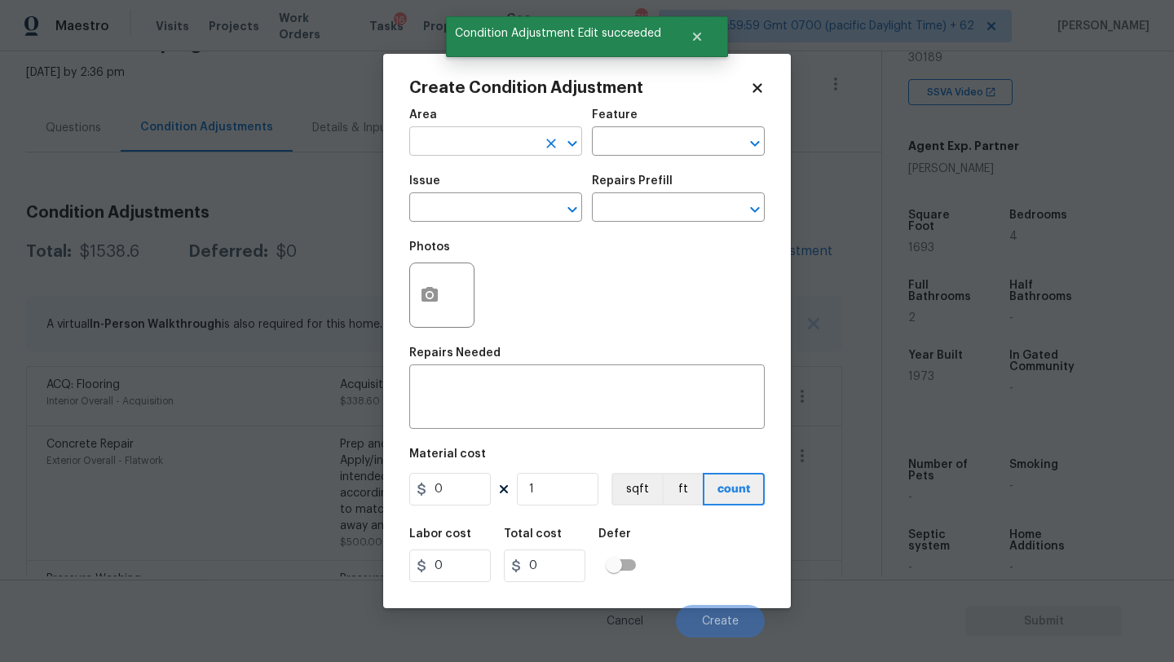
click at [499, 136] on input "text" at bounding box center [472, 142] width 127 height 25
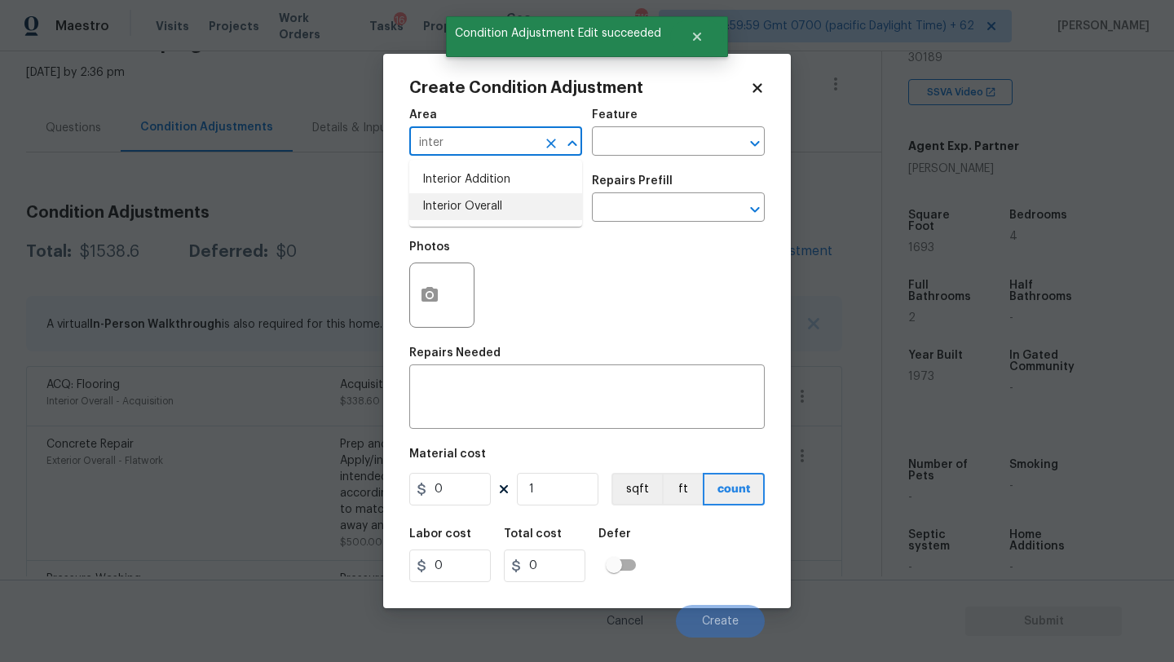
click at [505, 204] on li "Interior Overall" at bounding box center [495, 206] width 173 height 27
type input "Interior Overall"
click at [655, 130] on input "text" at bounding box center [655, 142] width 127 height 25
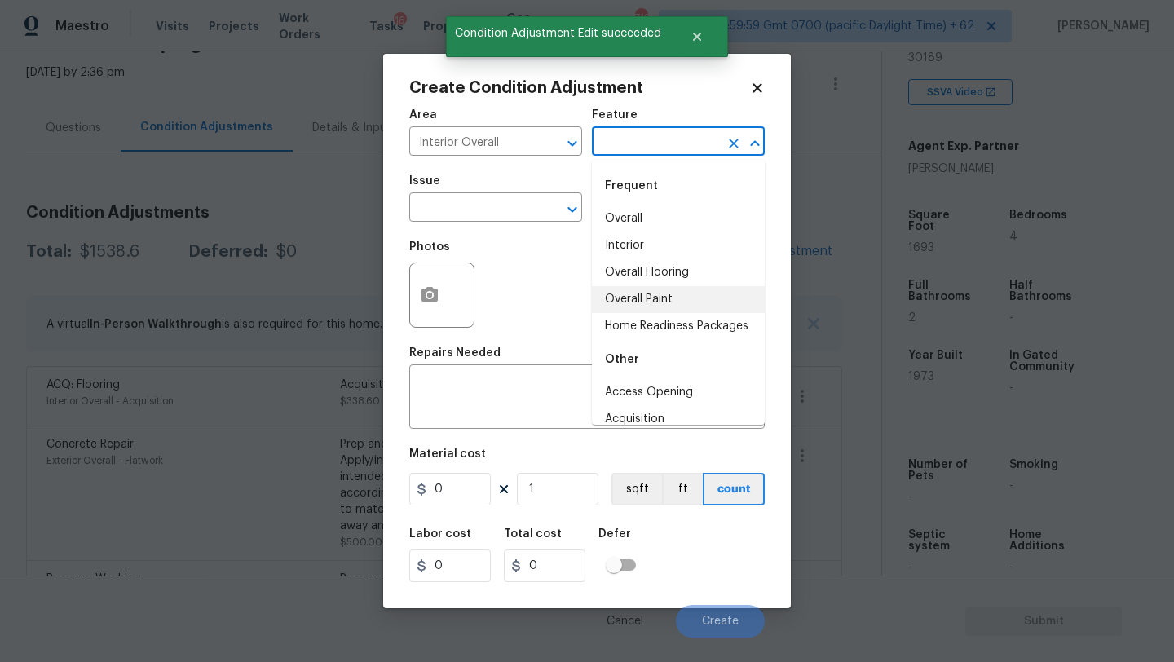
click at [636, 298] on li "Overall Paint" at bounding box center [678, 299] width 173 height 27
type input "Overall Paint"
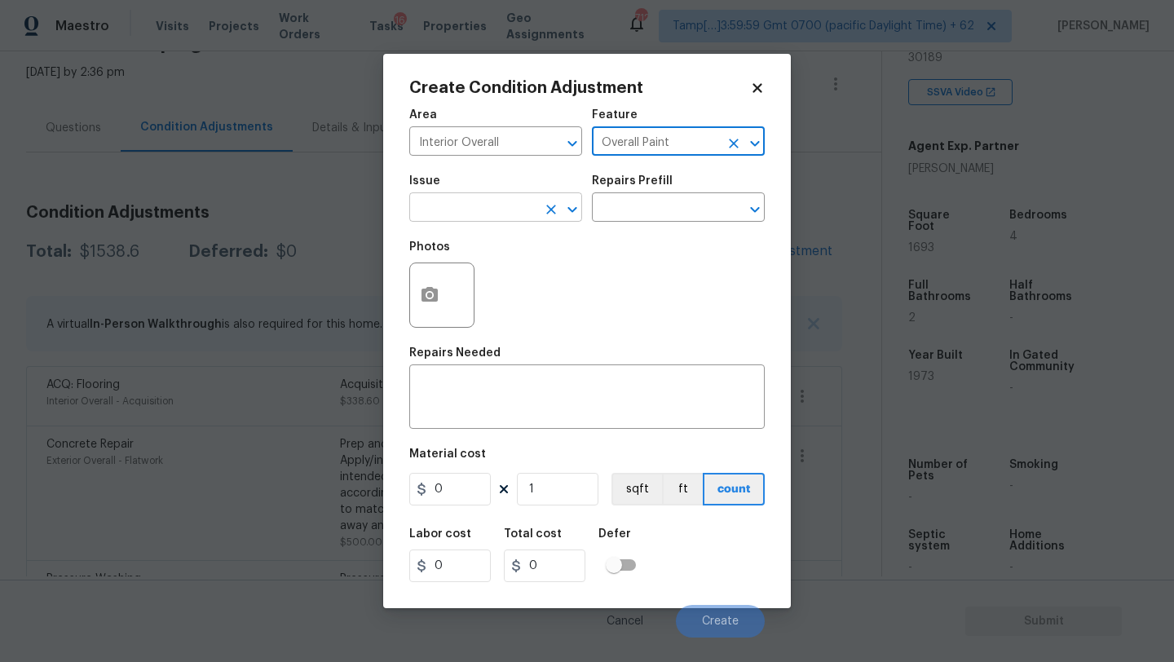
click at [460, 207] on input "text" at bounding box center [472, 208] width 127 height 25
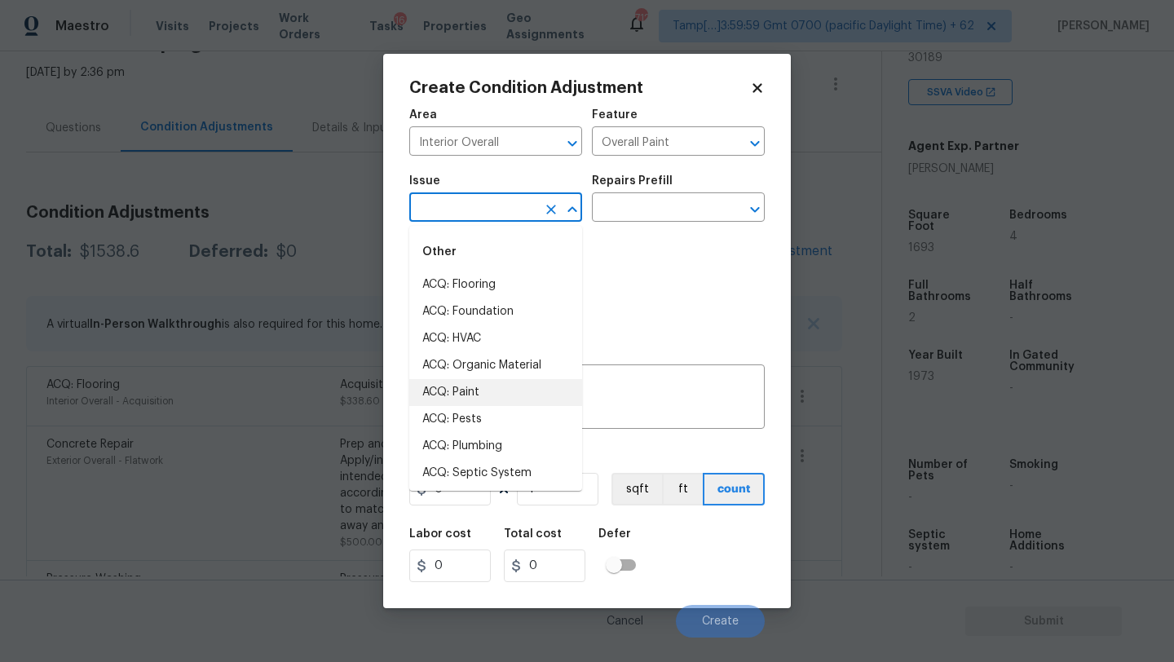
click at [462, 389] on li "ACQ: Paint" at bounding box center [495, 392] width 173 height 27
type input "ACQ: Paint"
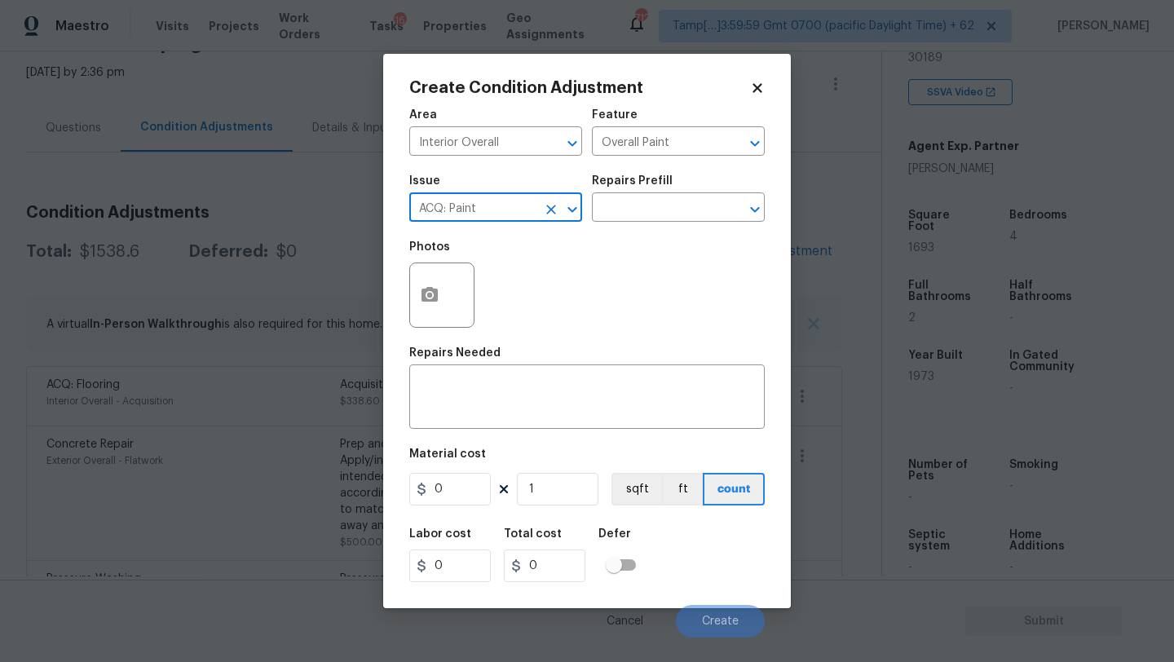
click at [654, 190] on div "Repairs Prefill" at bounding box center [678, 185] width 173 height 21
click at [654, 205] on input "text" at bounding box center [655, 208] width 127 height 25
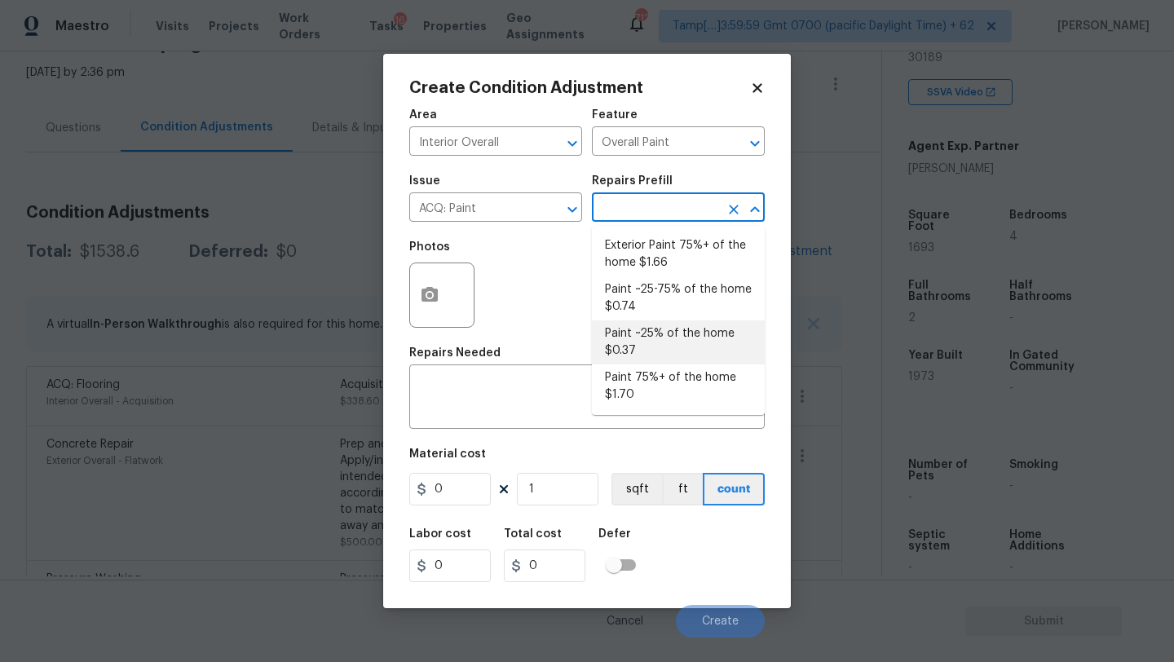
click at [647, 355] on li "Paint ~25% of the home $0.37" at bounding box center [678, 342] width 173 height 44
type input "Acquisition"
type textarea "Acquisition Scope: ~25% of the home needs interior paint"
type input "0.37"
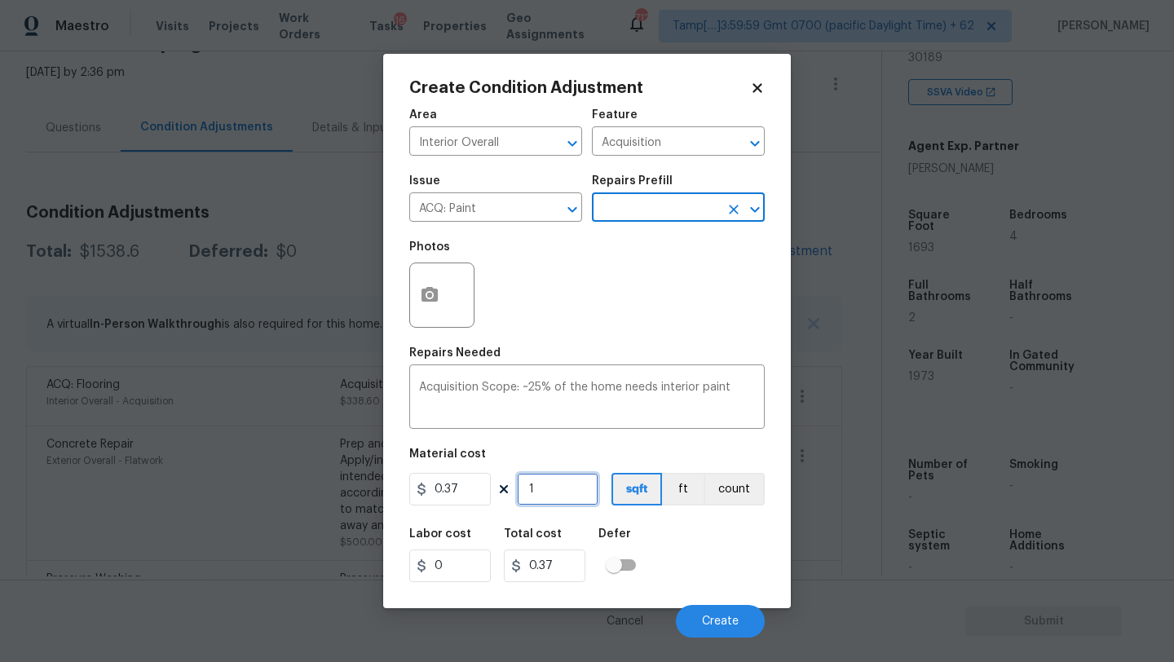
click at [561, 491] on input "1" at bounding box center [558, 489] width 82 height 33
type input "16"
type input "5.92"
type input "169"
type input "62.53"
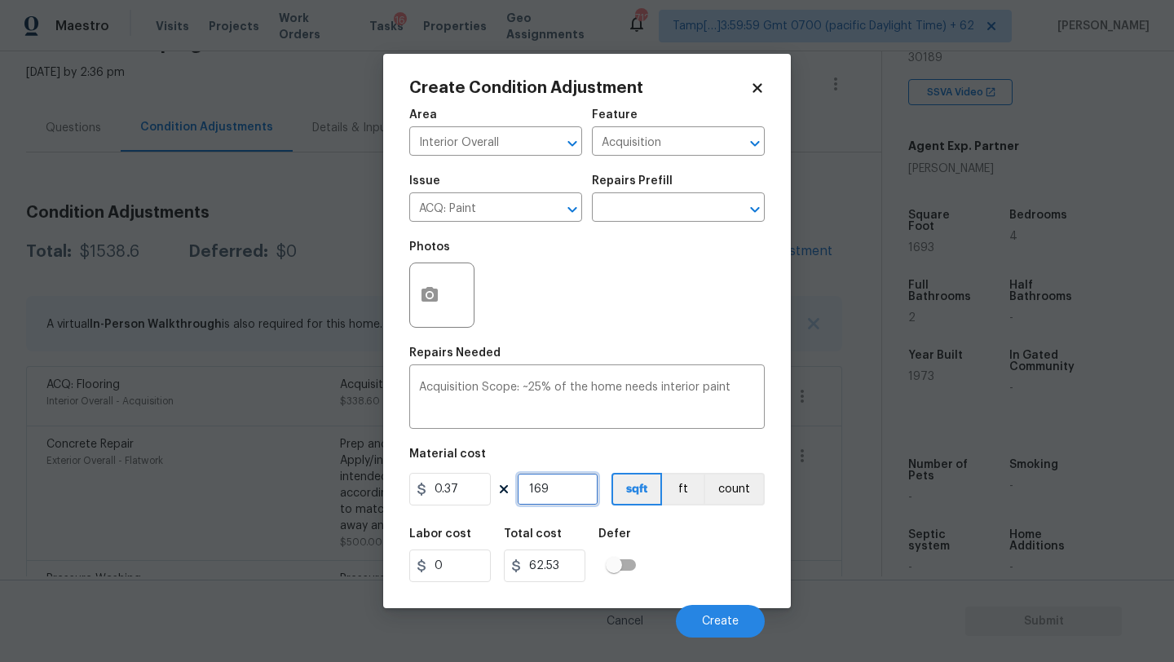
type input "1693"
type input "626.41"
type input "1693"
click at [722, 621] on span "Create" at bounding box center [720, 621] width 37 height 12
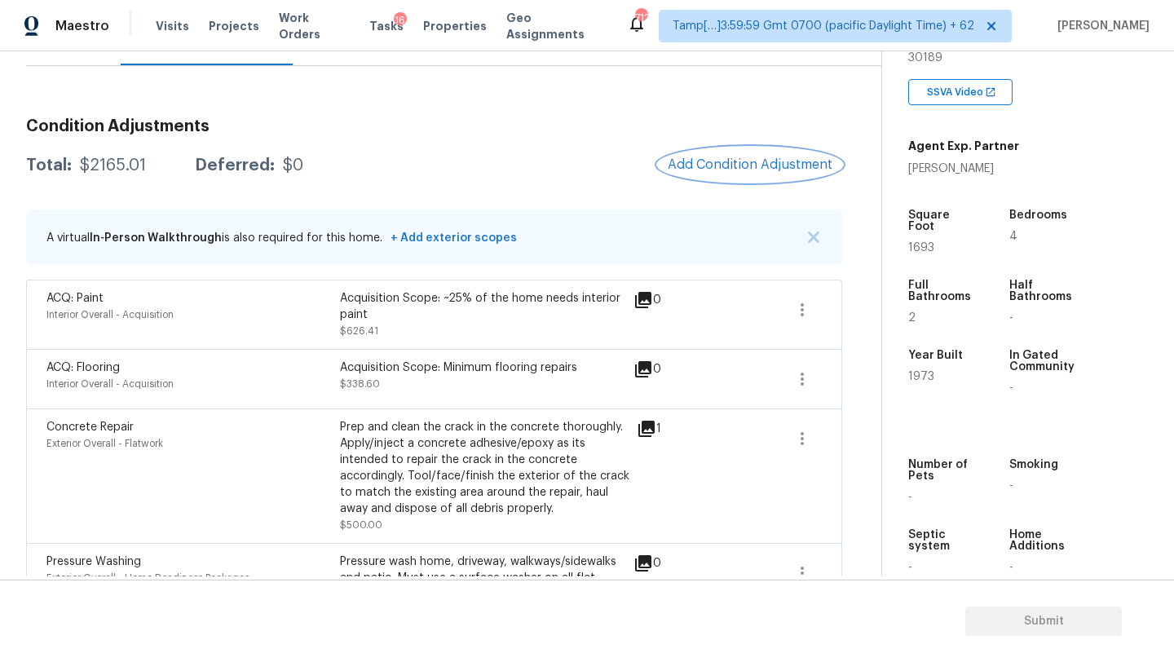
scroll to position [163, 0]
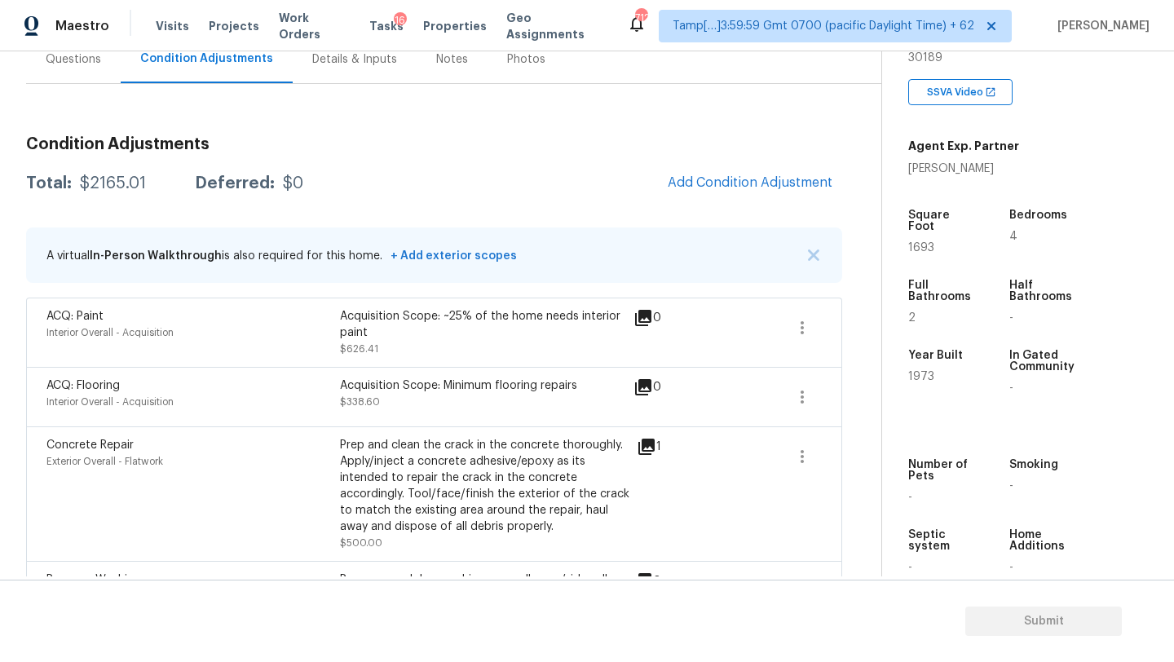
click at [86, 194] on div "Total: $2165.01 Deferred: $0 Add Condition Adjustment" at bounding box center [434, 183] width 816 height 36
drag, startPoint x: 78, startPoint y: 182, endPoint x: 166, endPoint y: 194, distance: 88.9
click at [166, 194] on div "Total: $2165.01 Deferred: $0 Add Condition Adjustment" at bounding box center [434, 183] width 816 height 36
copy div "$2165.01"
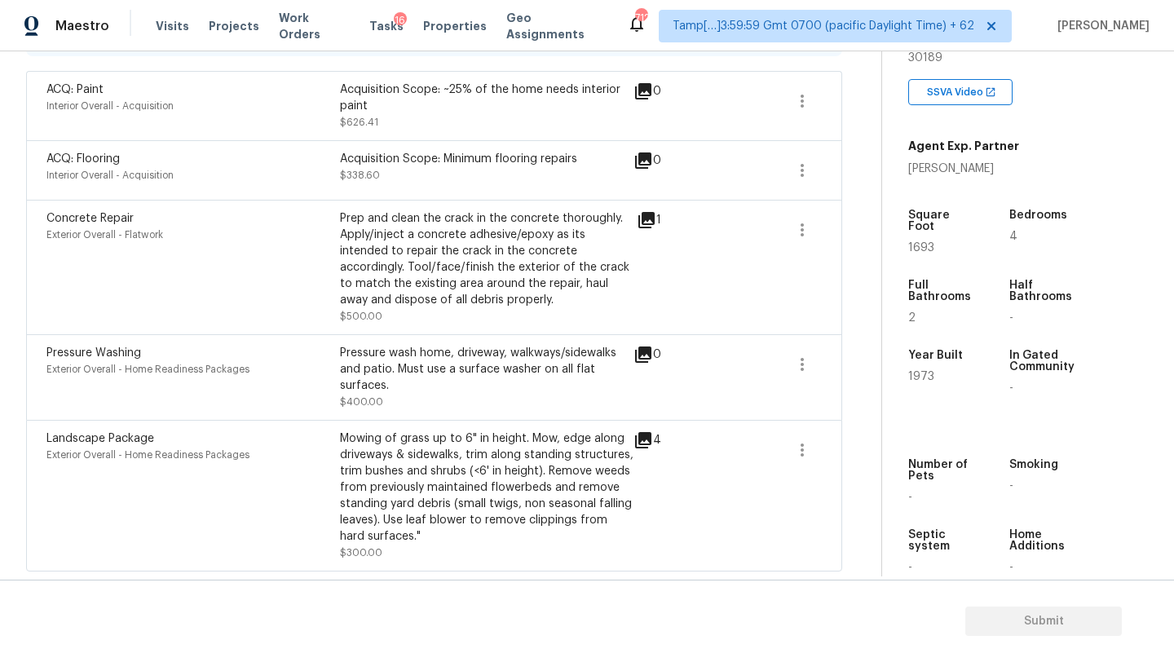
scroll to position [0, 0]
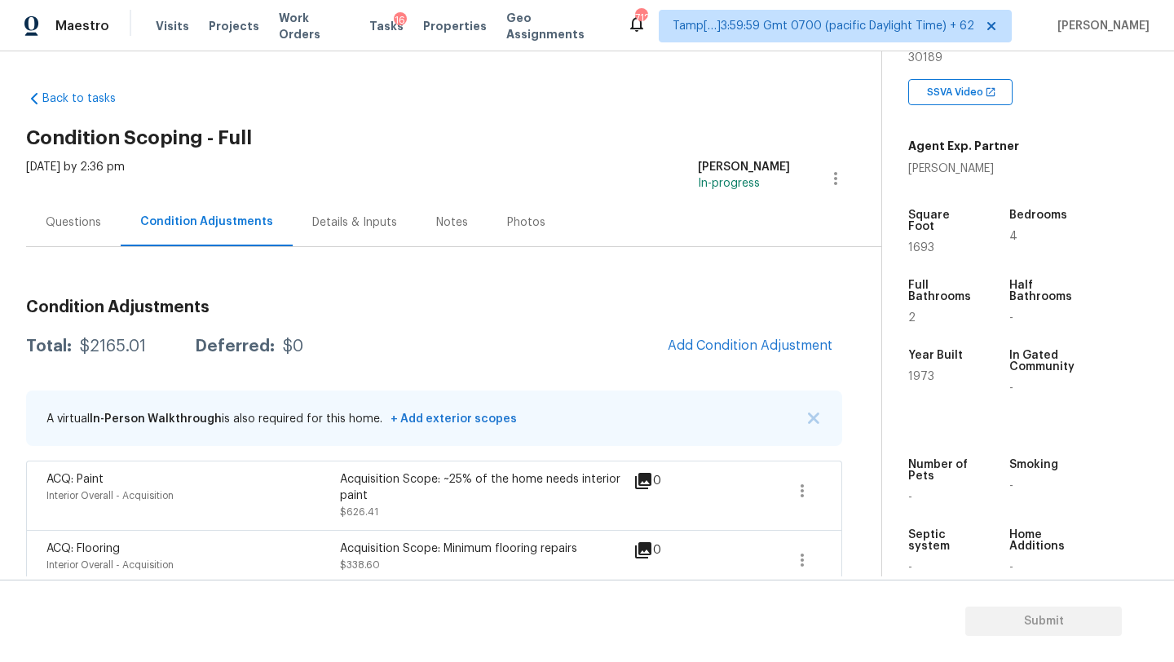
click at [63, 220] on div "Questions" at bounding box center [73, 222] width 55 height 16
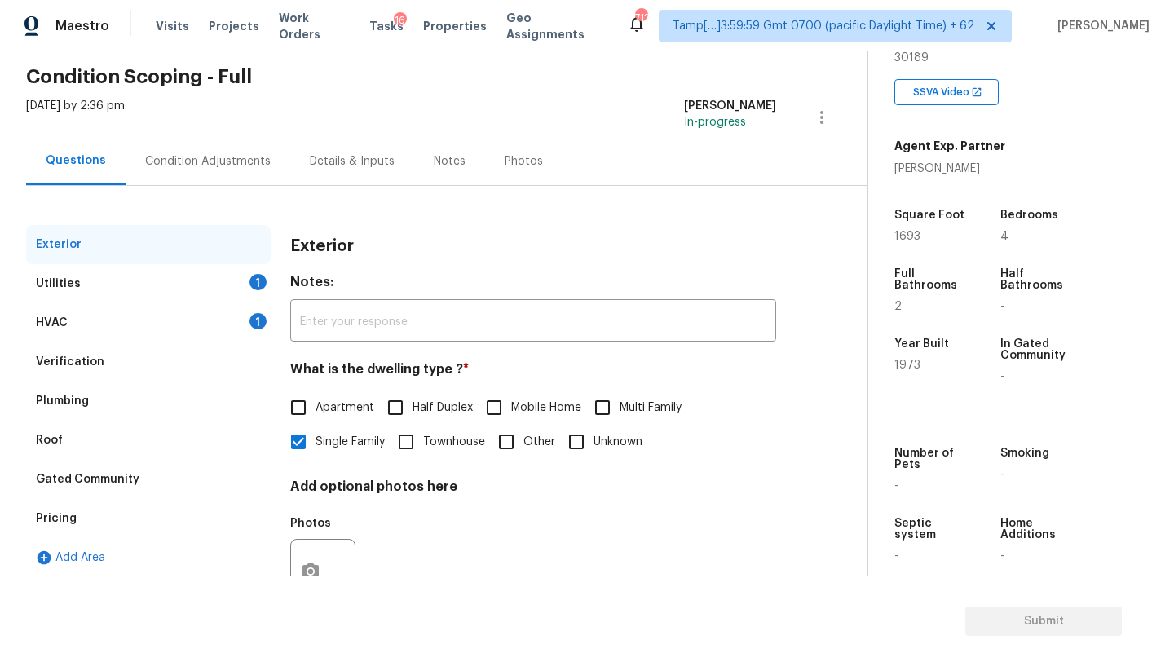
scroll to position [123, 0]
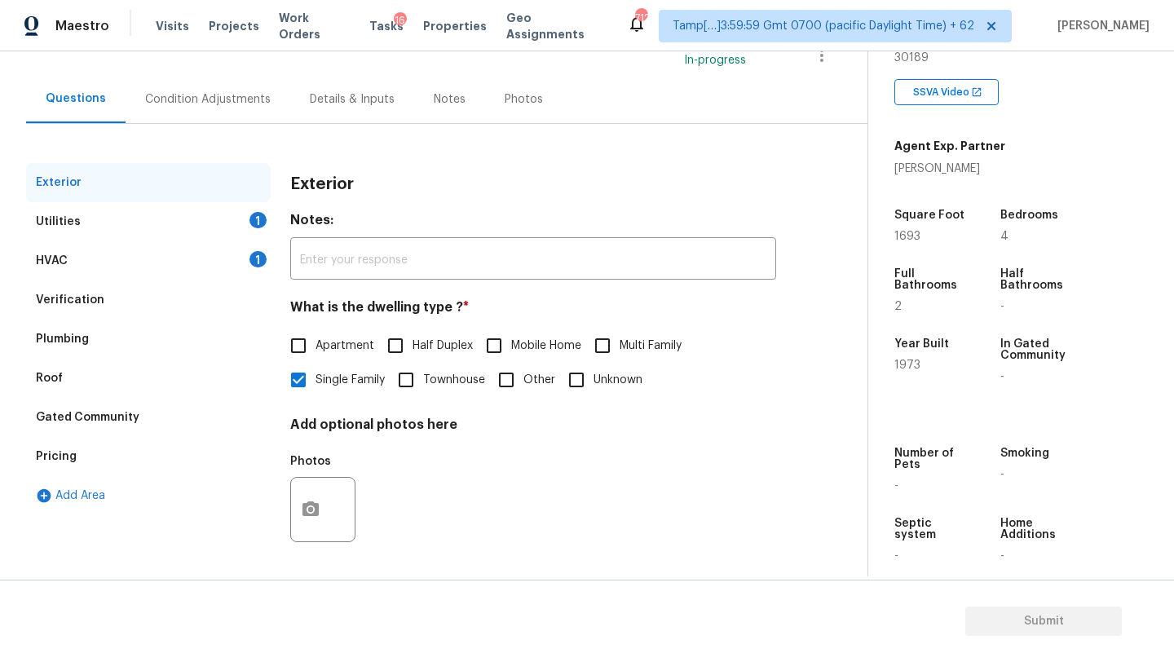
click at [114, 309] on div "Verification" at bounding box center [148, 299] width 245 height 39
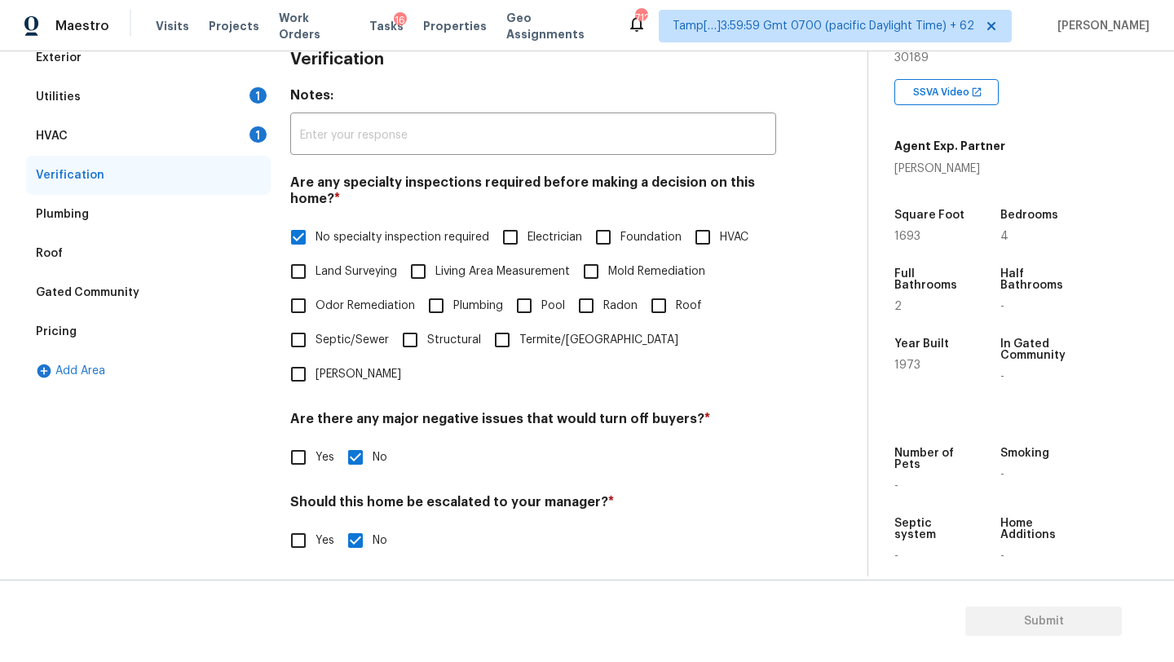
scroll to position [170, 0]
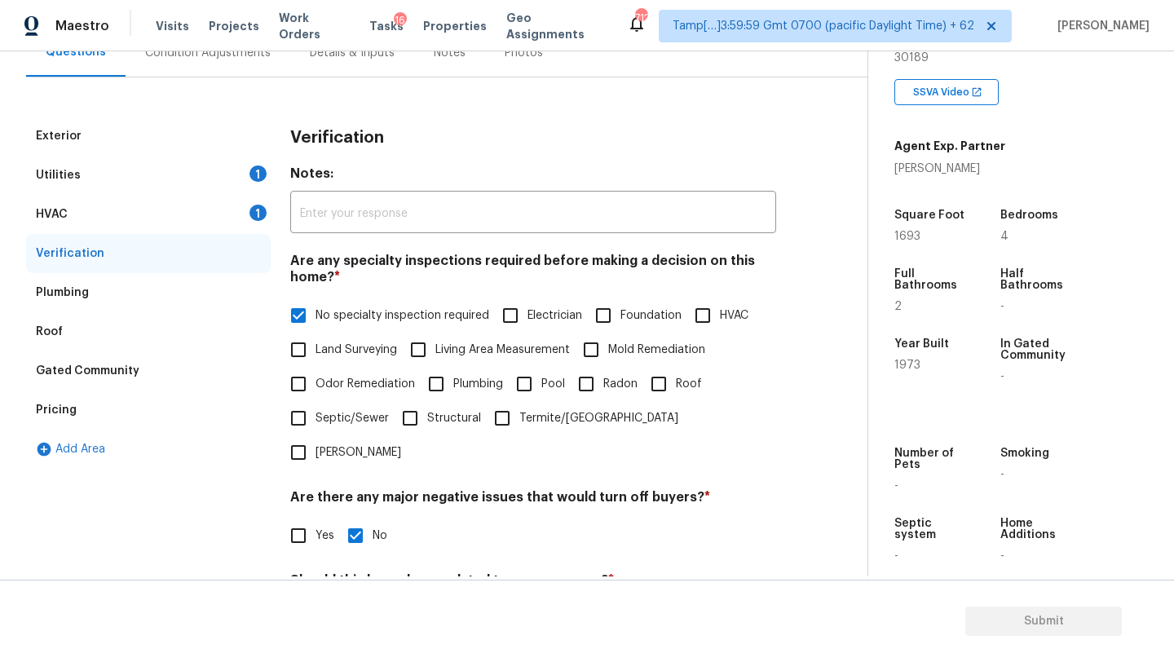
click at [99, 390] on div "Pricing" at bounding box center [148, 409] width 245 height 39
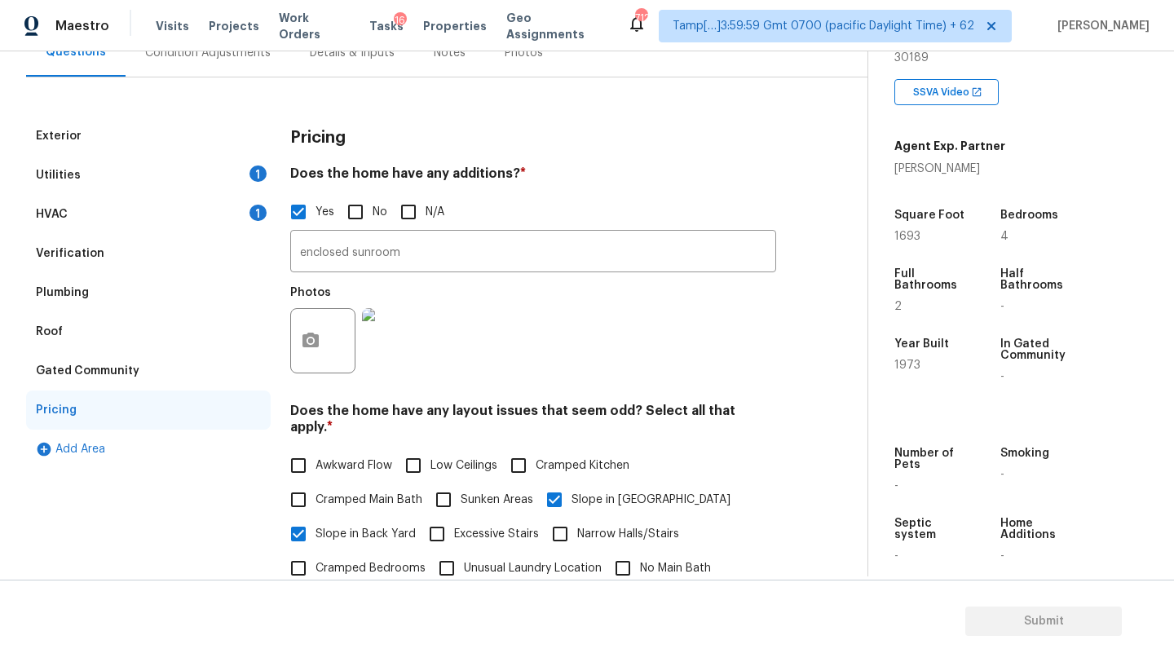
click at [99, 405] on div "Pricing" at bounding box center [148, 409] width 245 height 39
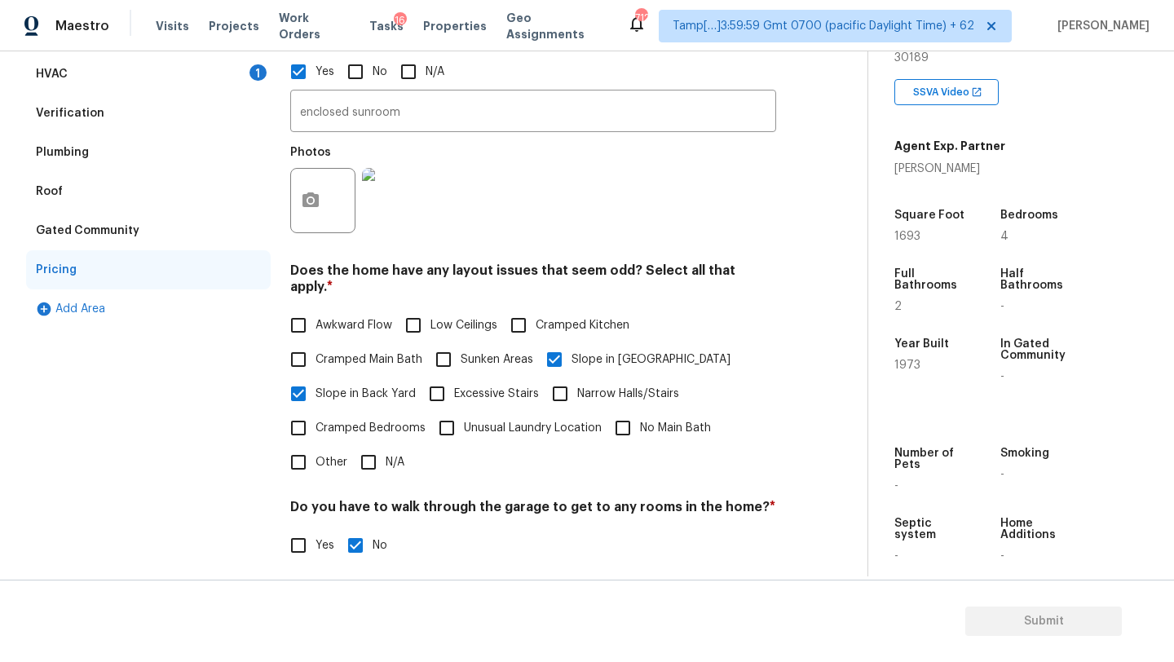
scroll to position [45, 0]
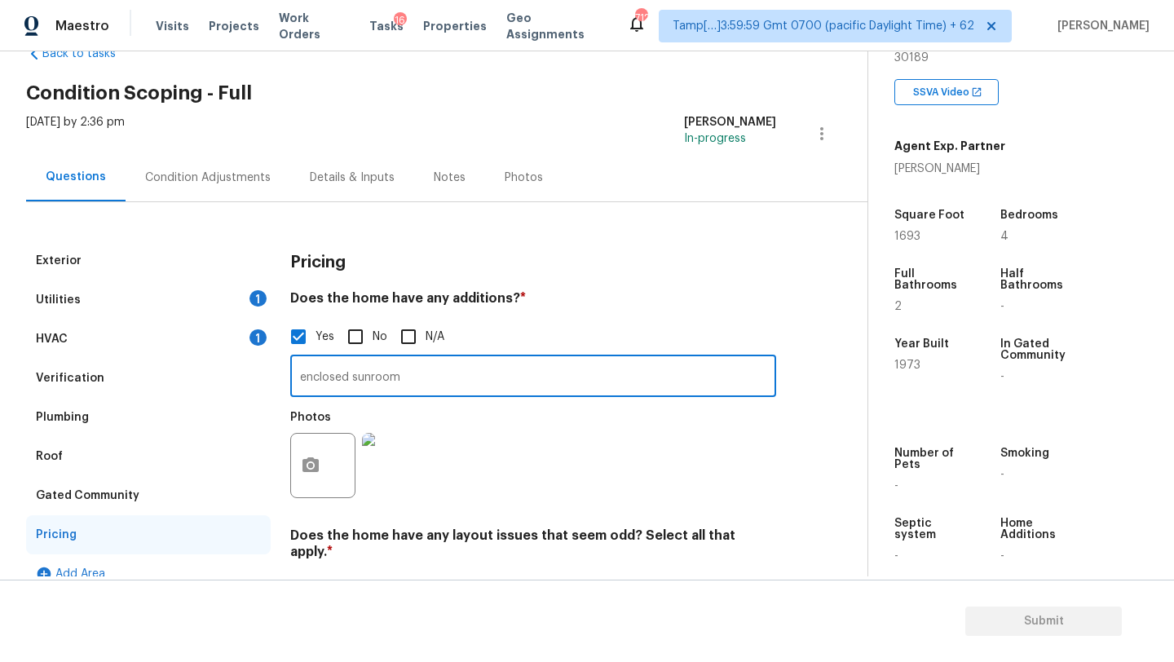
click at [452, 373] on input "enclosed sunroom" at bounding box center [533, 378] width 486 height 38
click at [211, 337] on div "HVAC 1" at bounding box center [148, 339] width 245 height 39
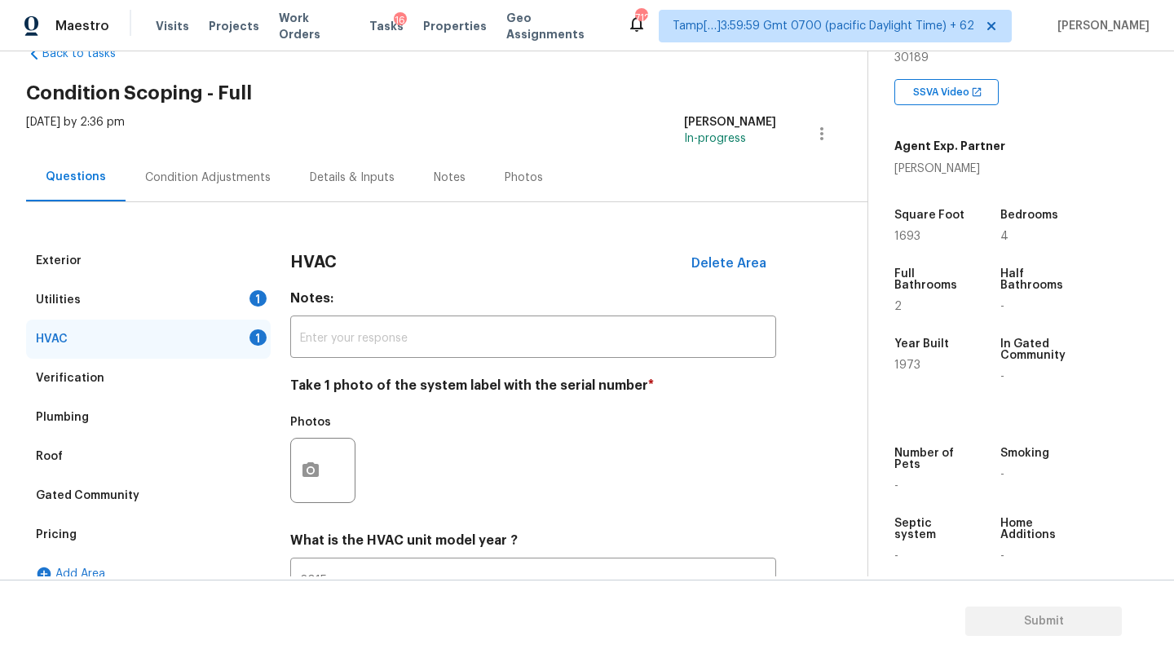
scroll to position [177, 0]
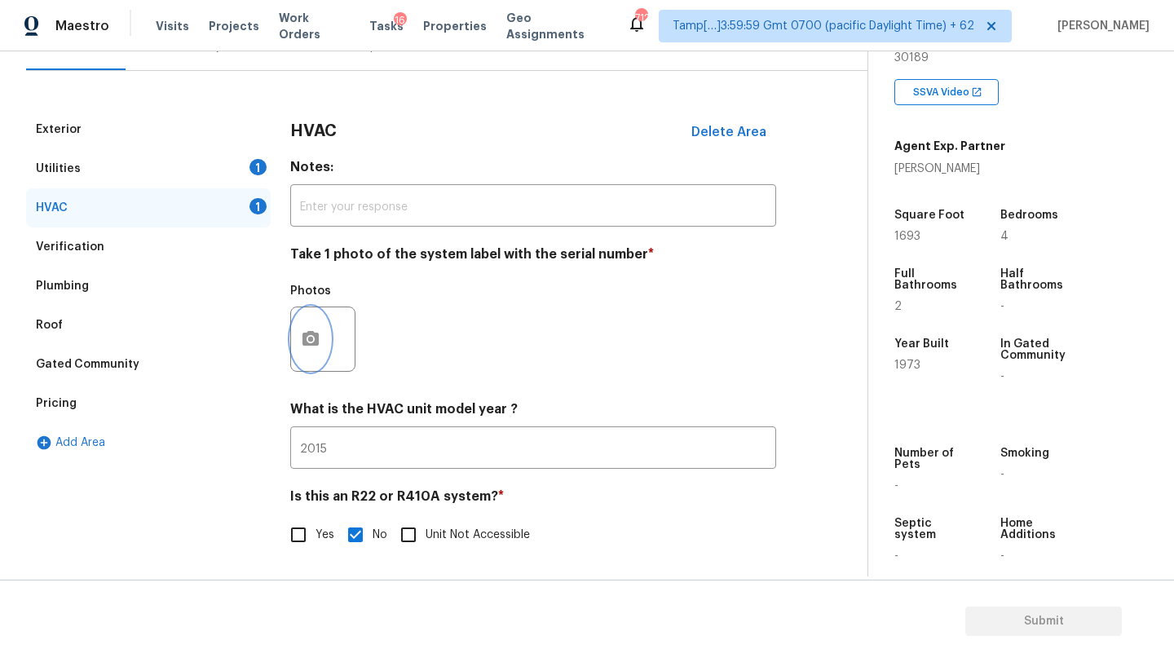
click at [324, 350] on button "button" at bounding box center [310, 339] width 39 height 64
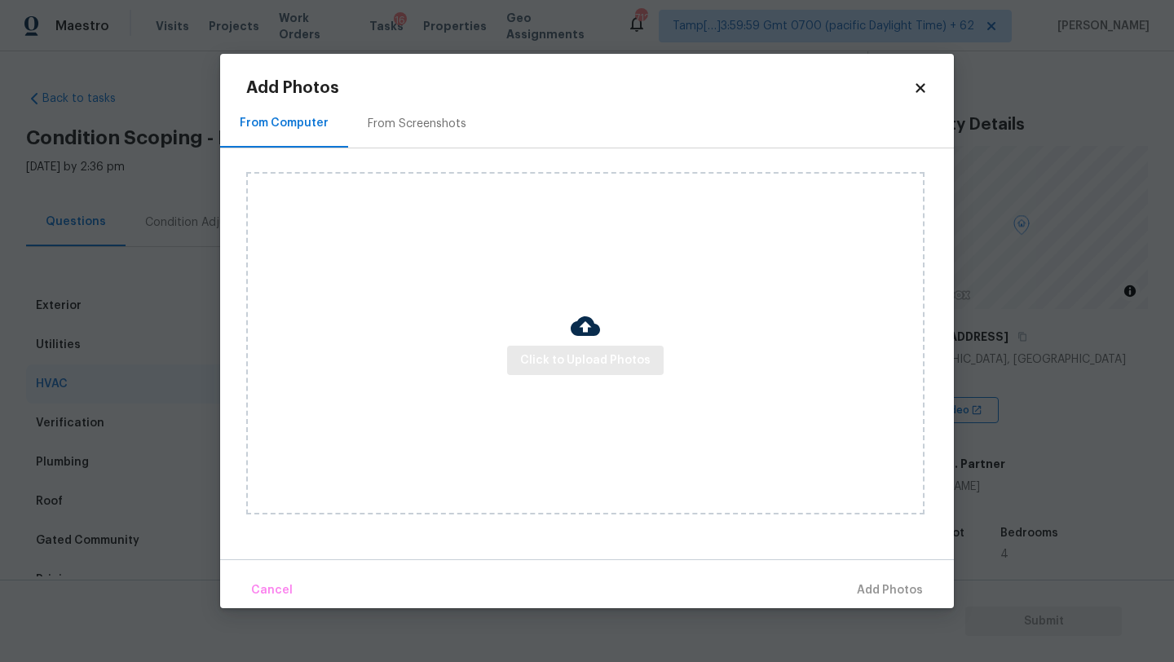
scroll to position [318, 0]
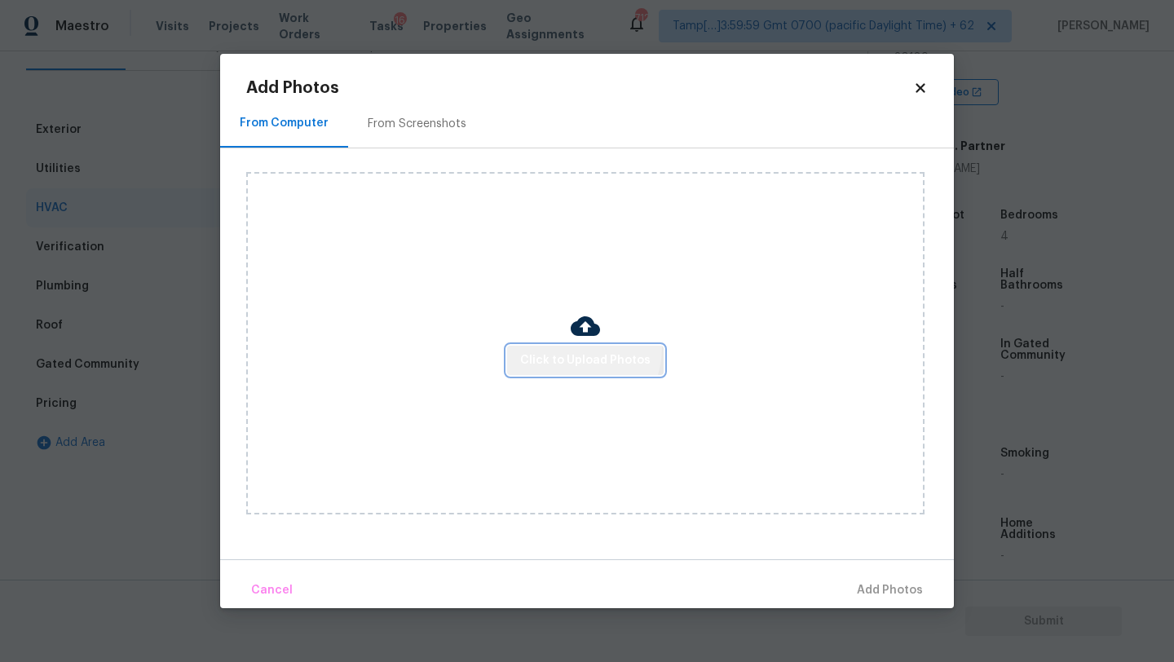
click at [572, 347] on button "Click to Upload Photos" at bounding box center [585, 361] width 157 height 30
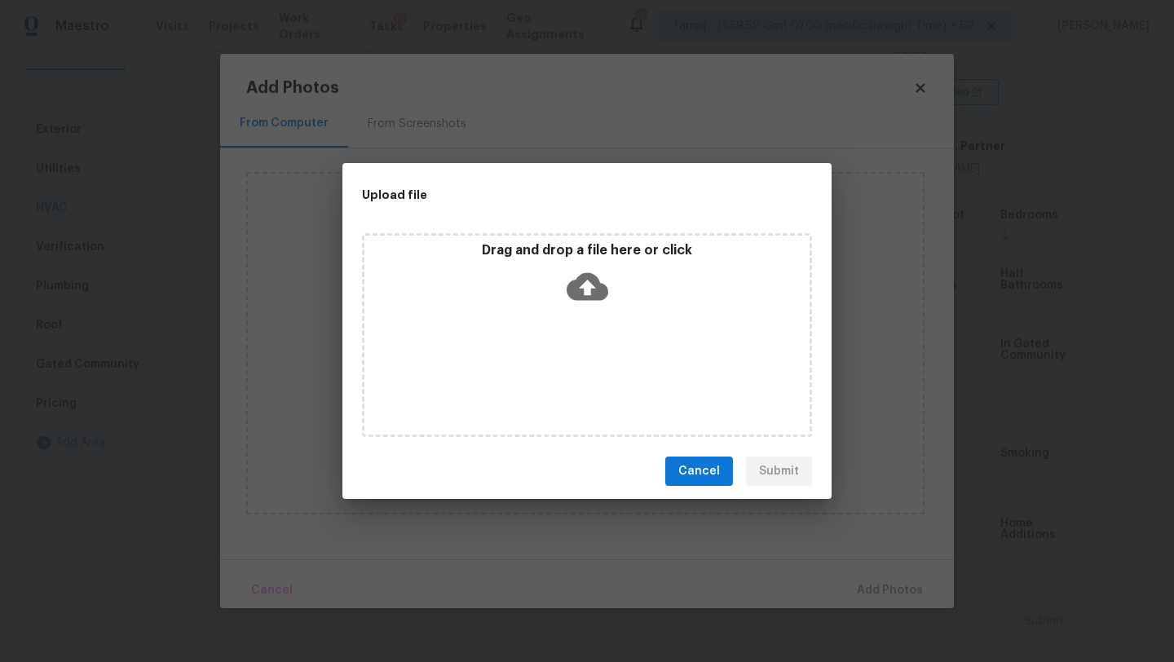
click at [591, 311] on div "Drag and drop a file here or click" at bounding box center [587, 335] width 450 height 204
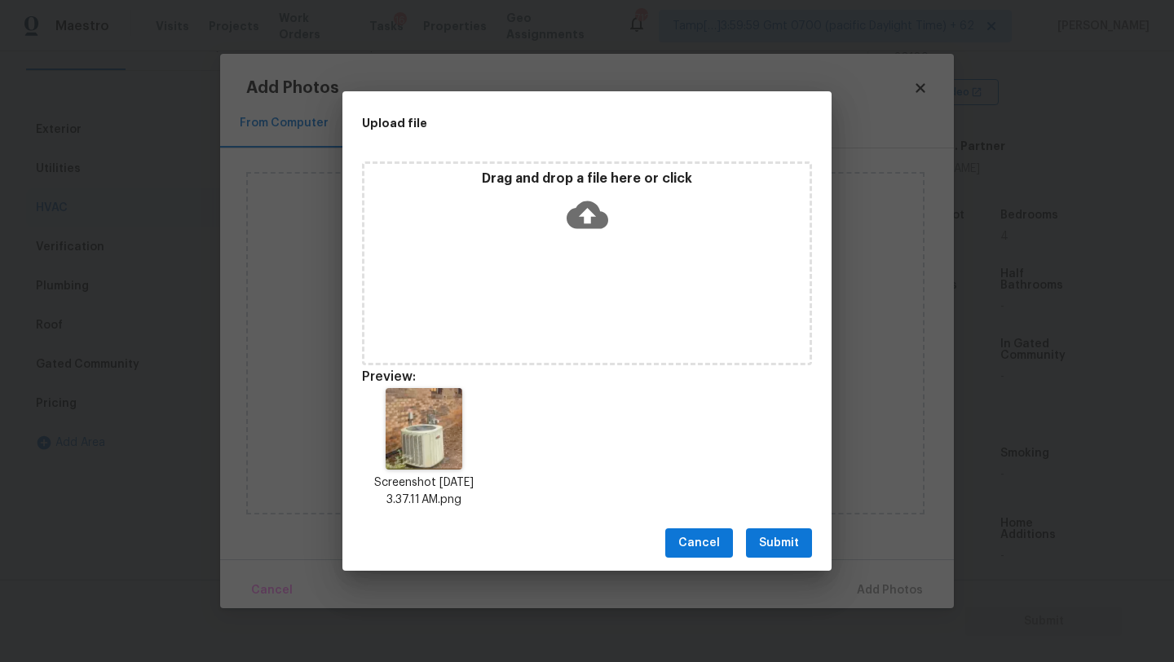
click at [793, 555] on button "Submit" at bounding box center [779, 543] width 66 height 30
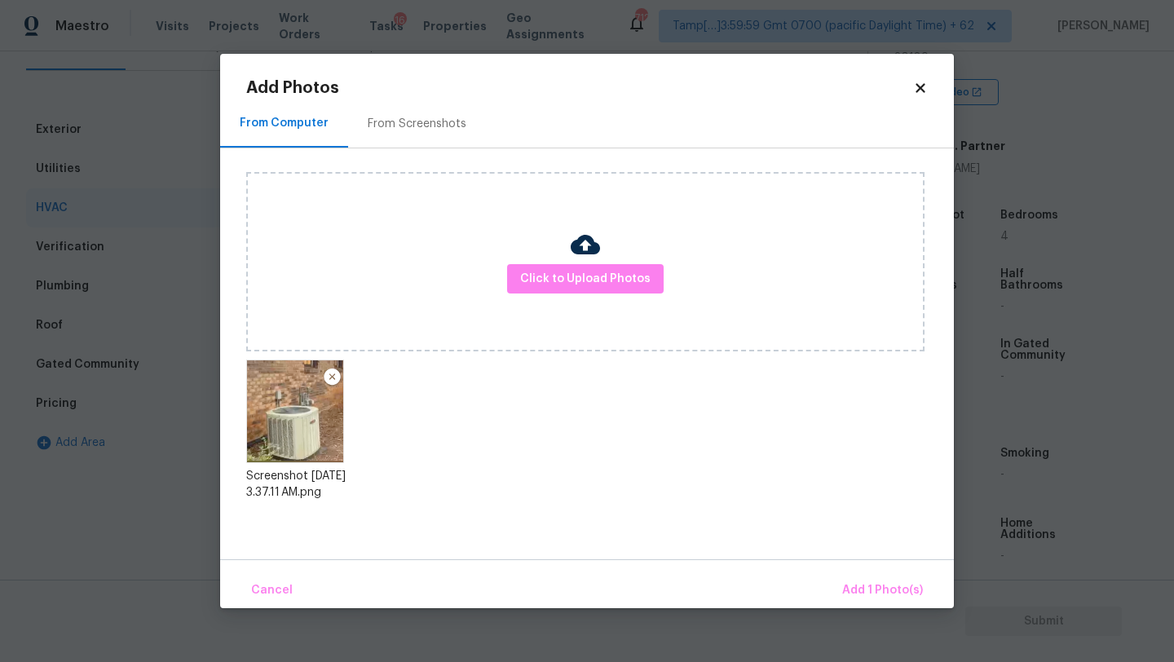
click at [913, 610] on body "Maestro Visits Projects Work Orders Tasks 16 Properties Geo Assignments 712 Tam…" at bounding box center [587, 331] width 1174 height 662
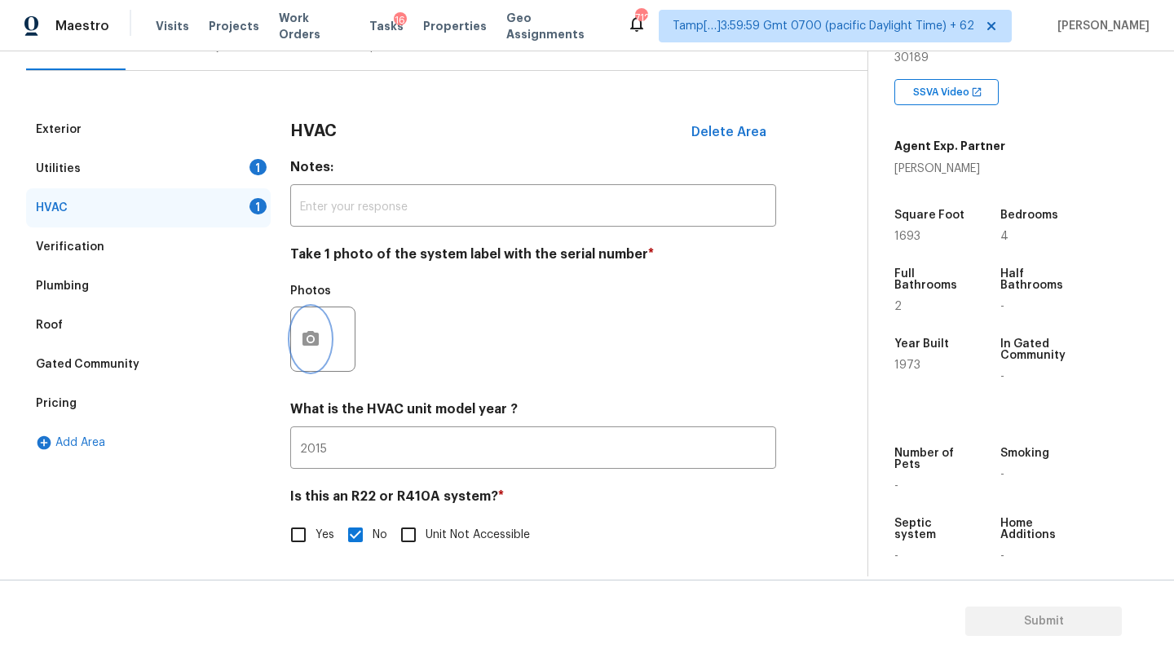
click at [319, 348] on button "button" at bounding box center [310, 339] width 39 height 64
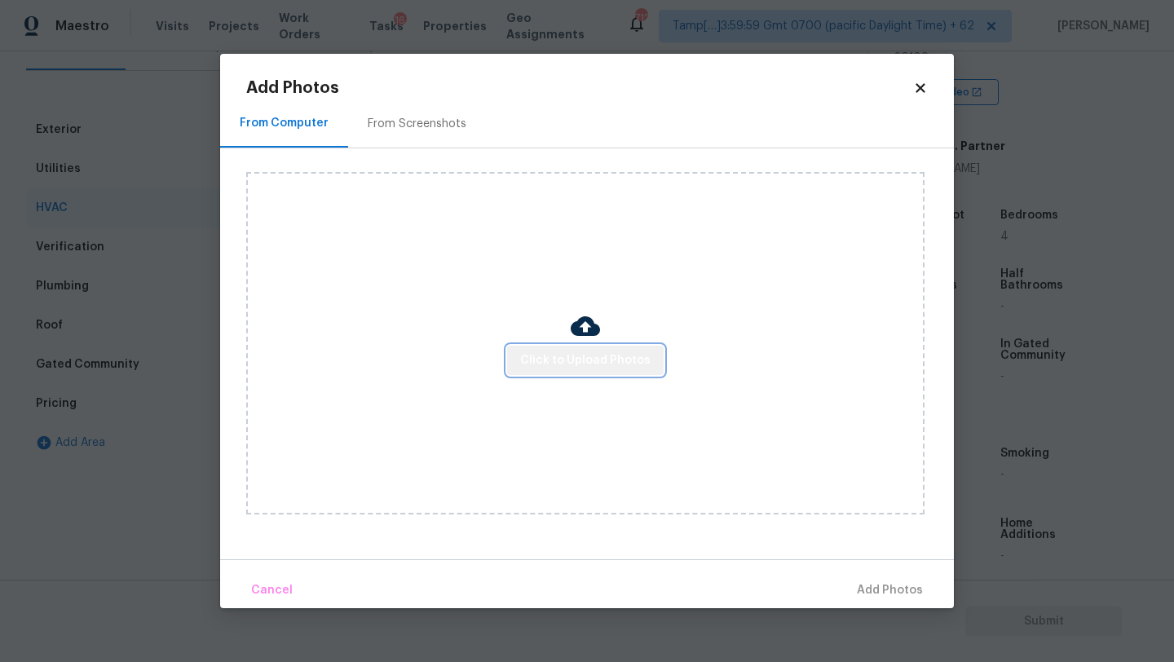
click at [601, 362] on span "Click to Upload Photos" at bounding box center [585, 361] width 130 height 20
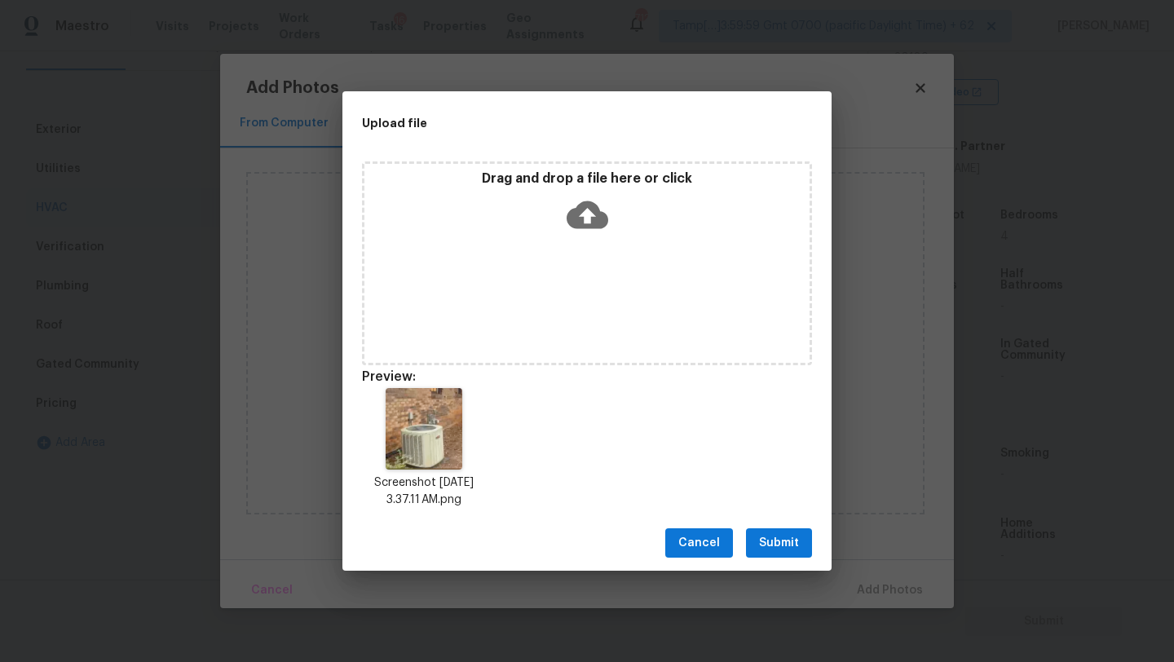
click at [778, 548] on span "Submit" at bounding box center [779, 543] width 40 height 20
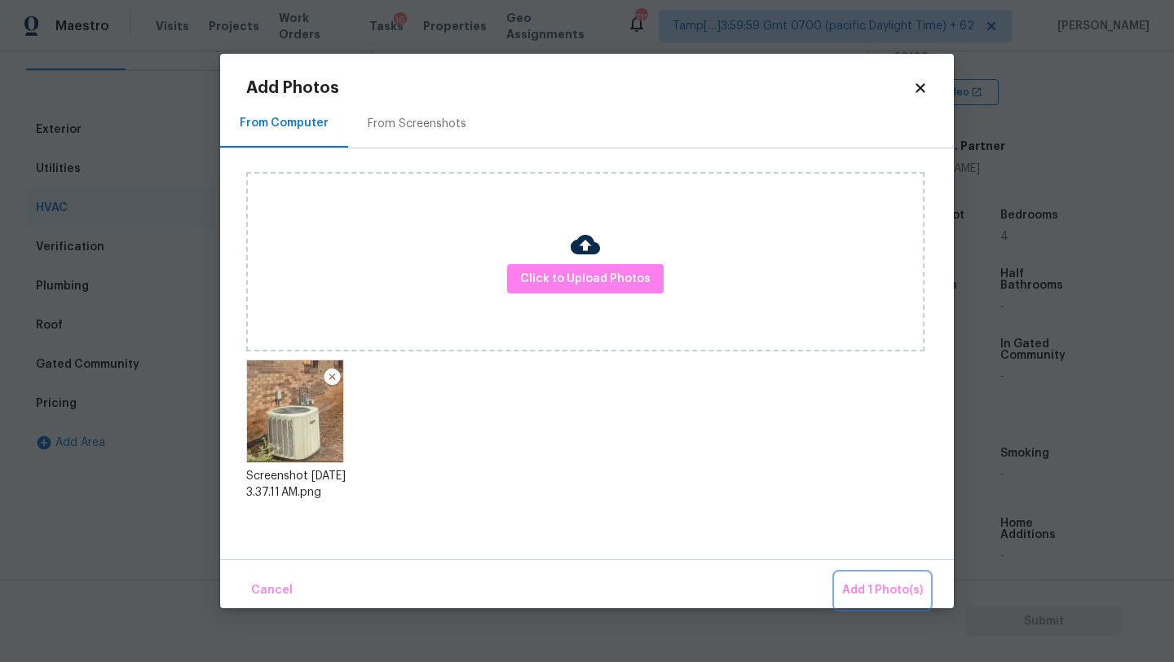
click at [850, 581] on span "Add 1 Photo(s)" at bounding box center [882, 590] width 81 height 20
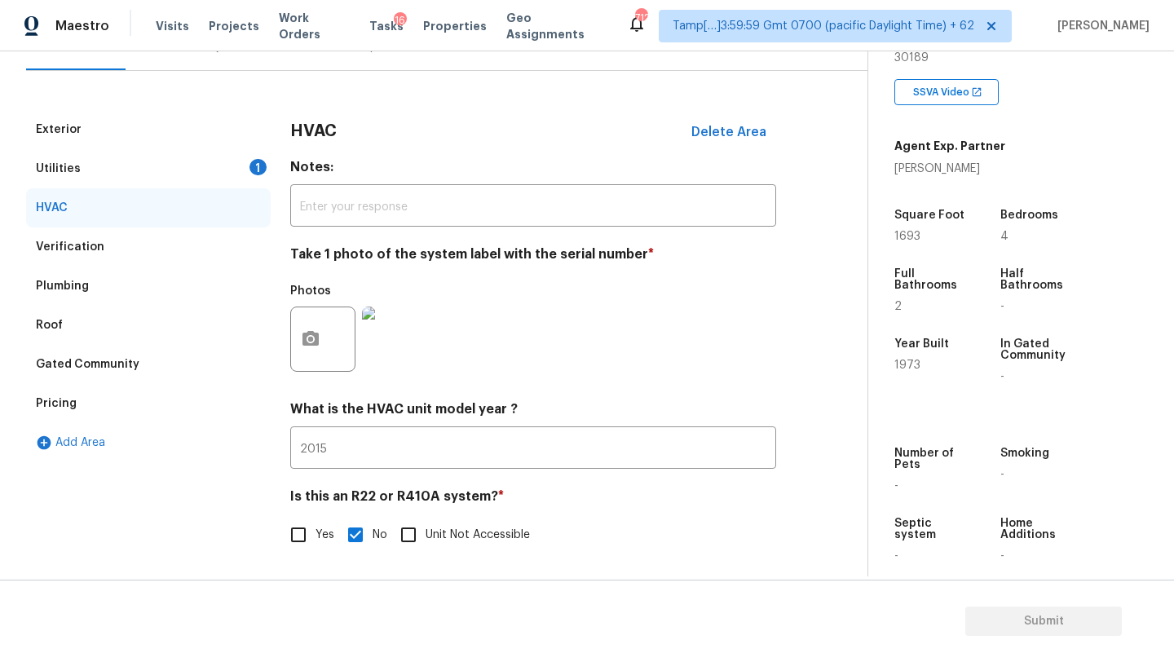
click at [133, 159] on div "Utilities 1" at bounding box center [148, 168] width 245 height 39
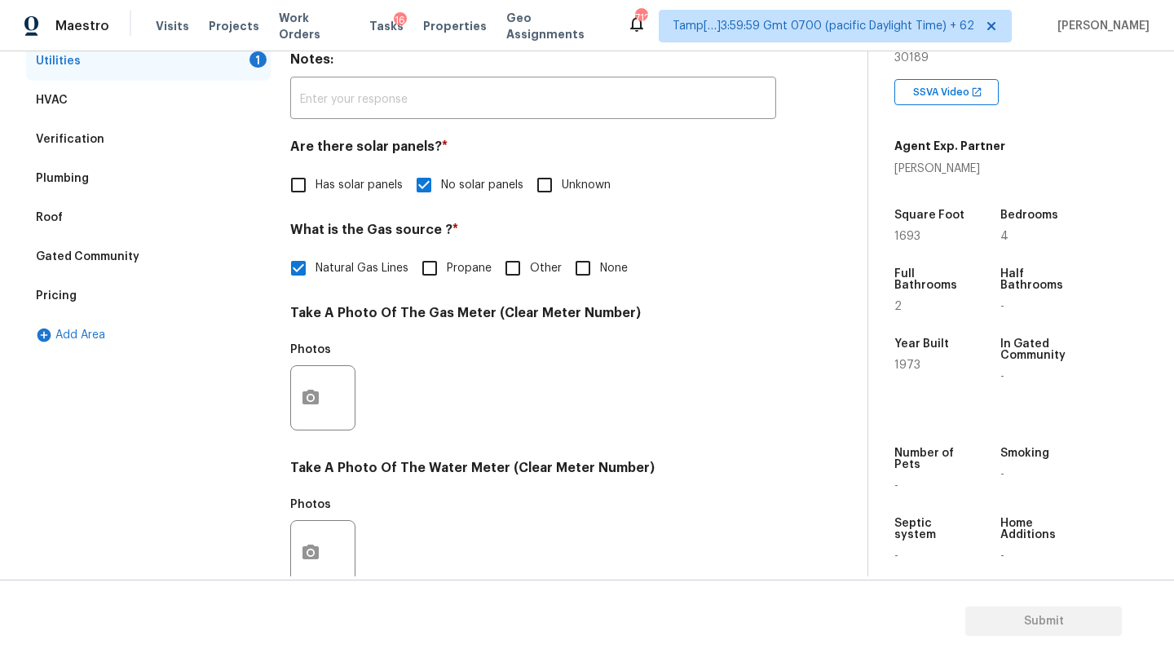
scroll to position [400, 0]
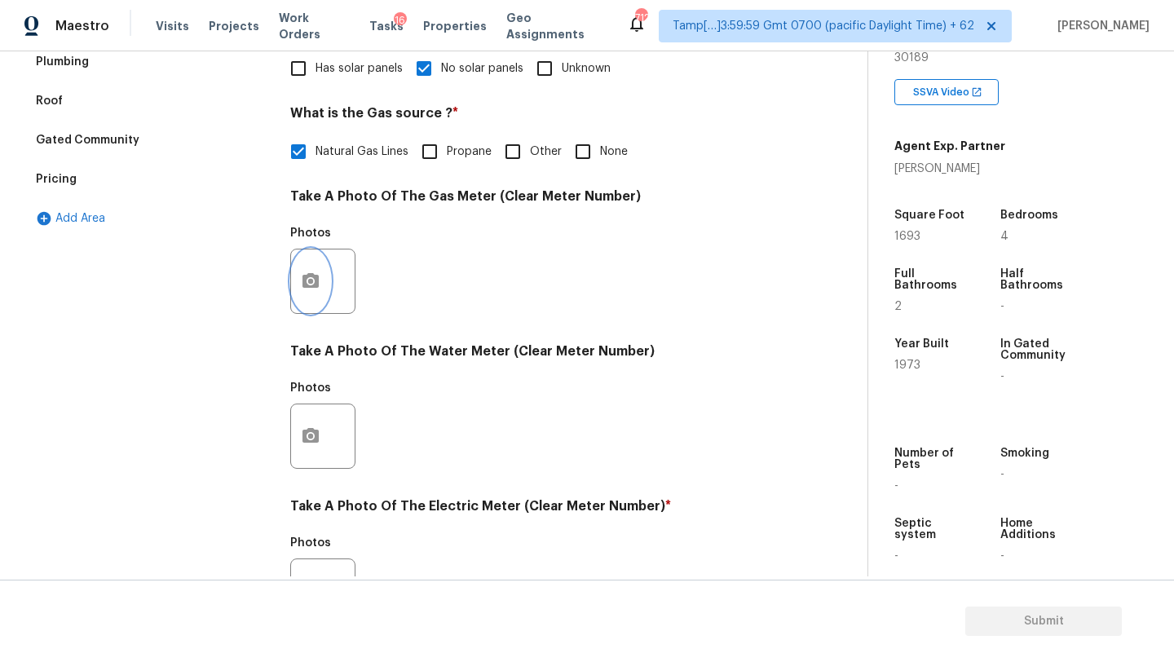
click at [303, 266] on button "button" at bounding box center [310, 281] width 39 height 64
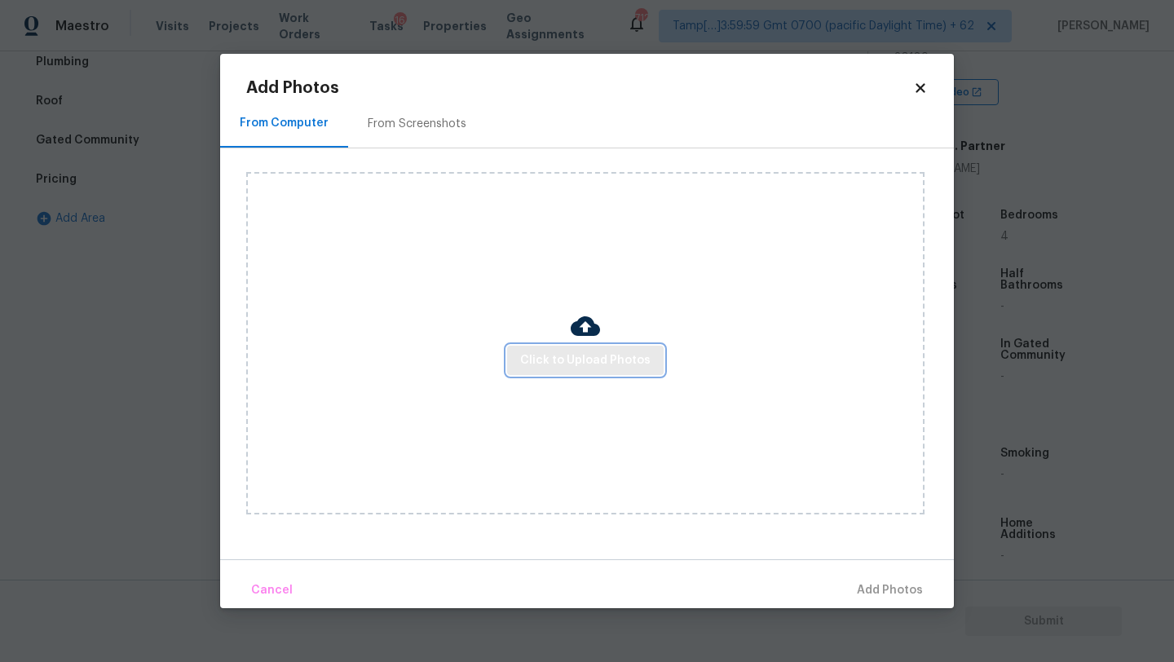
click at [565, 361] on span "Click to Upload Photos" at bounding box center [585, 361] width 130 height 20
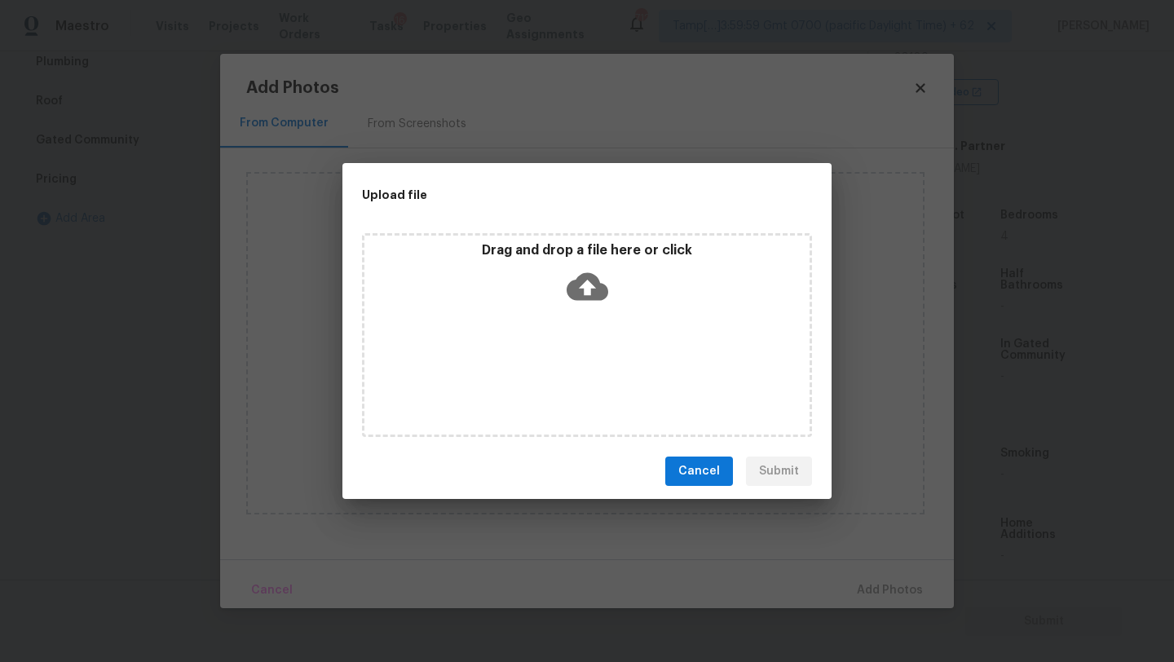
click at [566, 343] on div "Drag and drop a file here or click" at bounding box center [587, 335] width 450 height 204
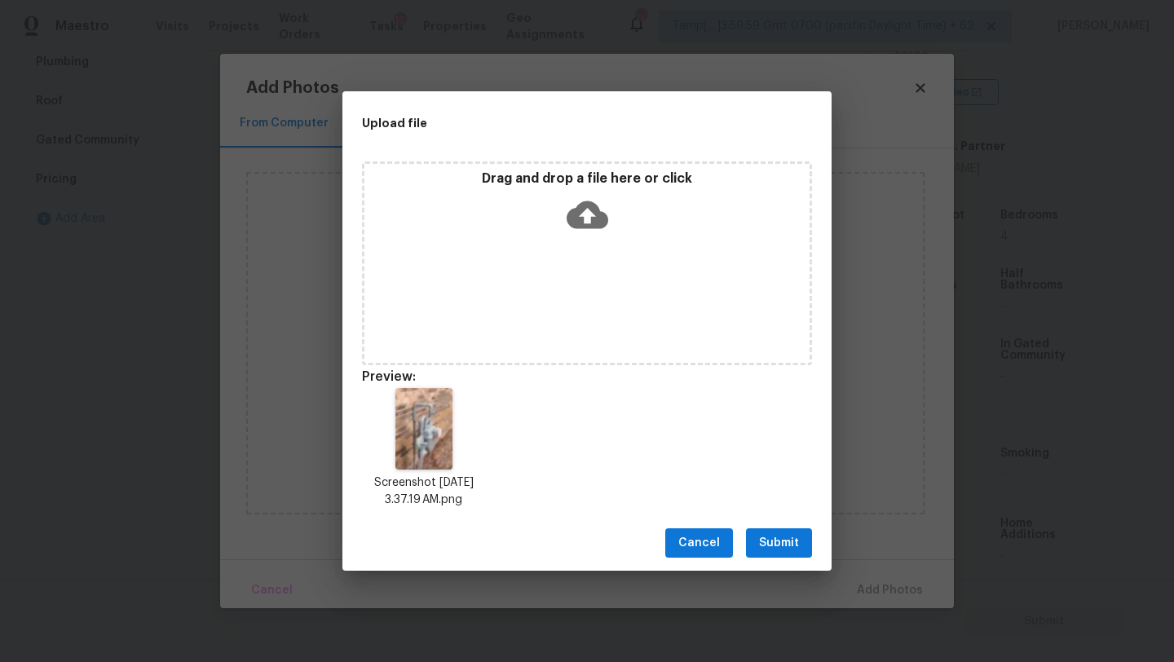
click at [748, 533] on button "Submit" at bounding box center [779, 543] width 66 height 30
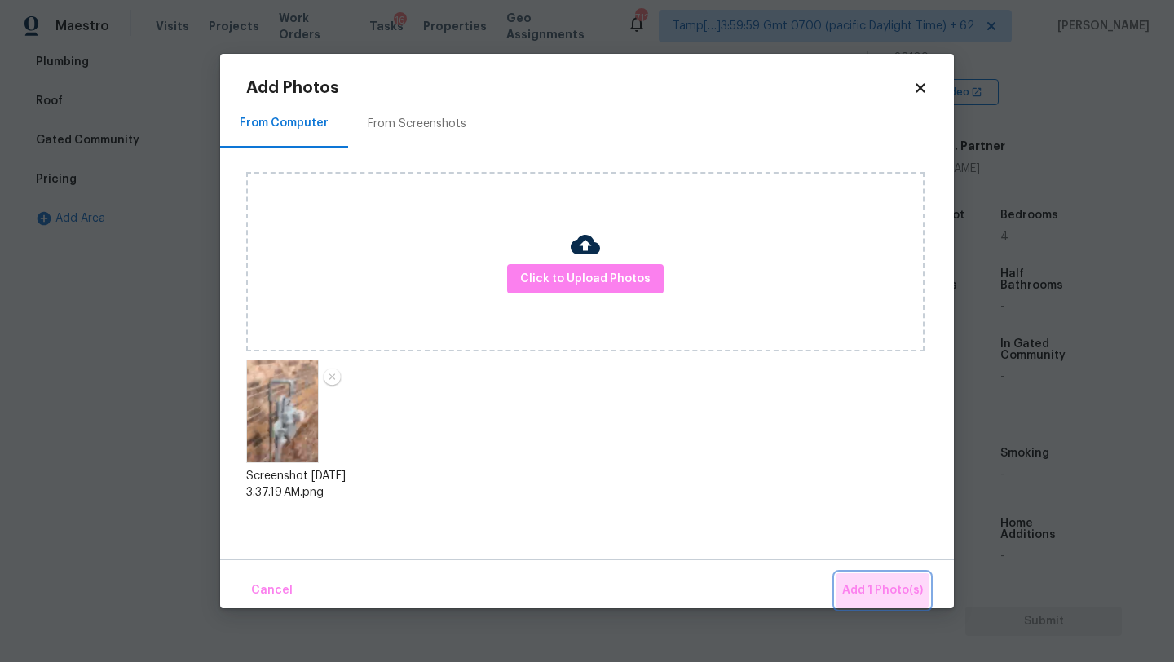
click at [844, 576] on button "Add 1 Photo(s)" at bounding box center [883, 590] width 94 height 35
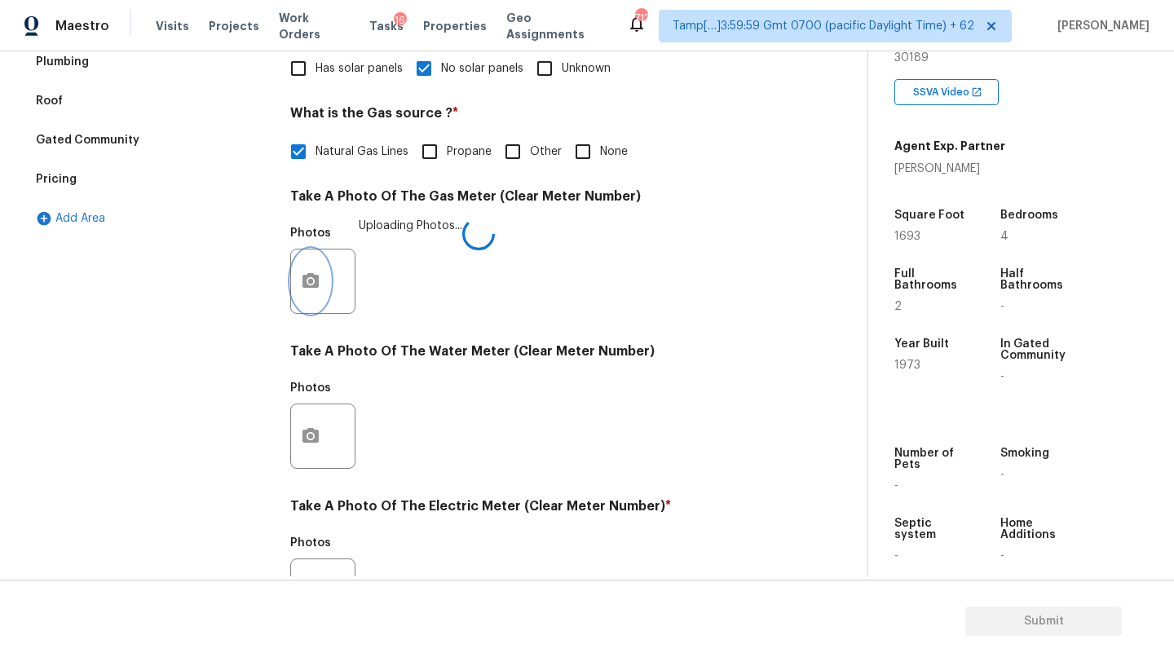
scroll to position [565, 0]
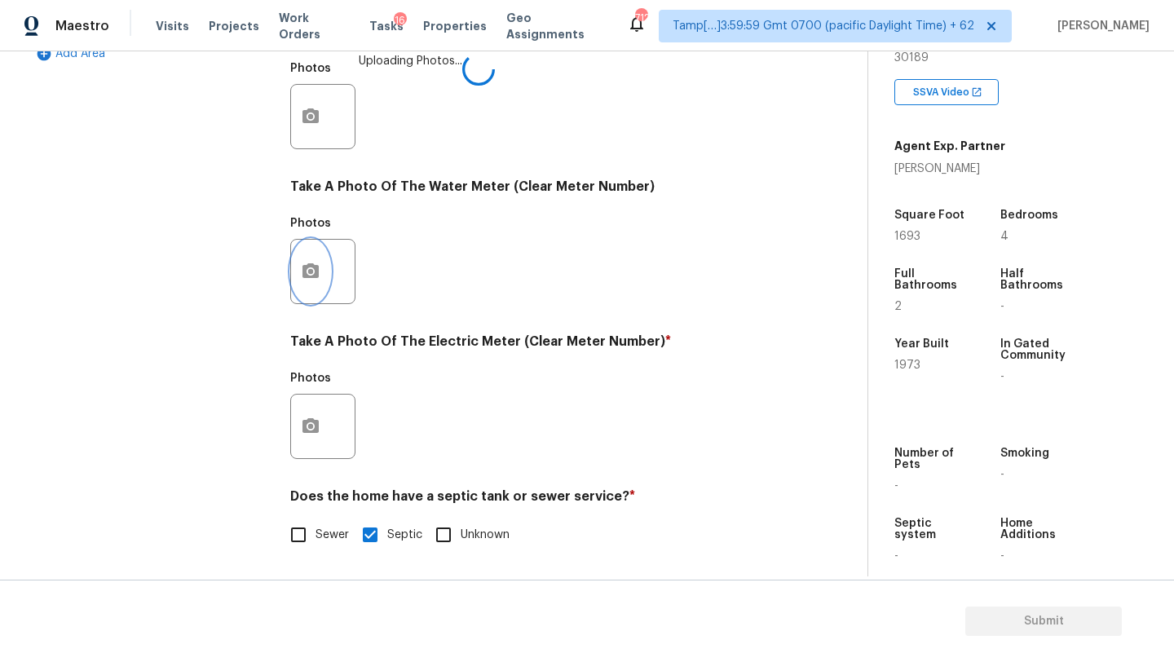
click at [308, 254] on button "button" at bounding box center [310, 272] width 39 height 64
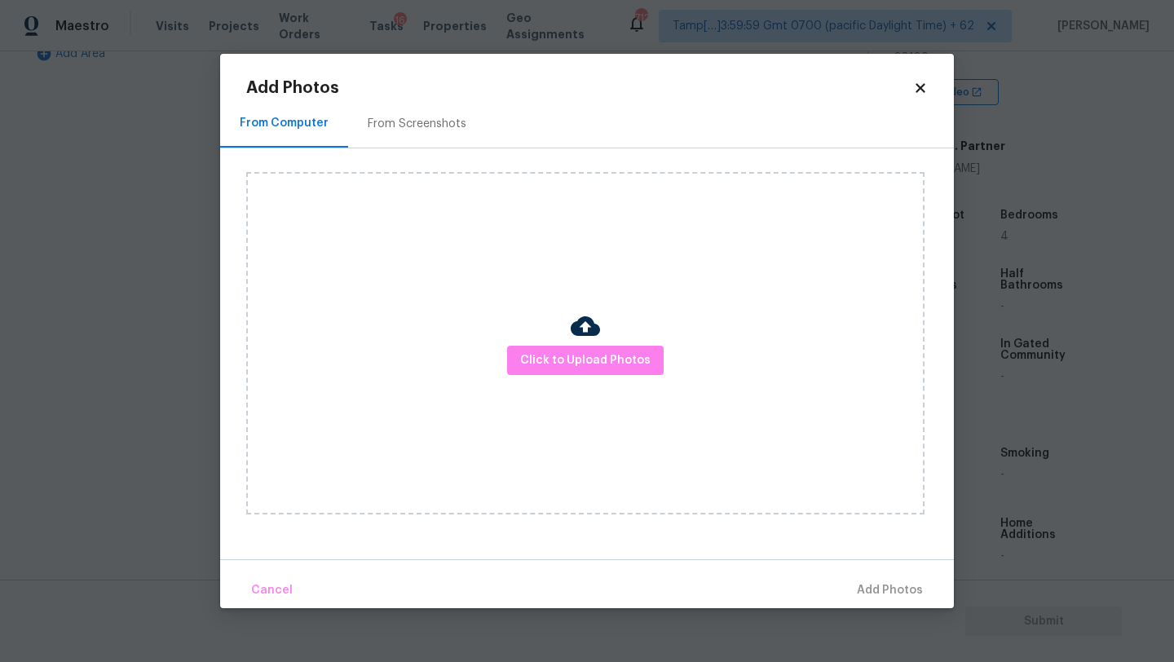
click at [426, 106] on div "From Screenshots" at bounding box center [417, 123] width 138 height 48
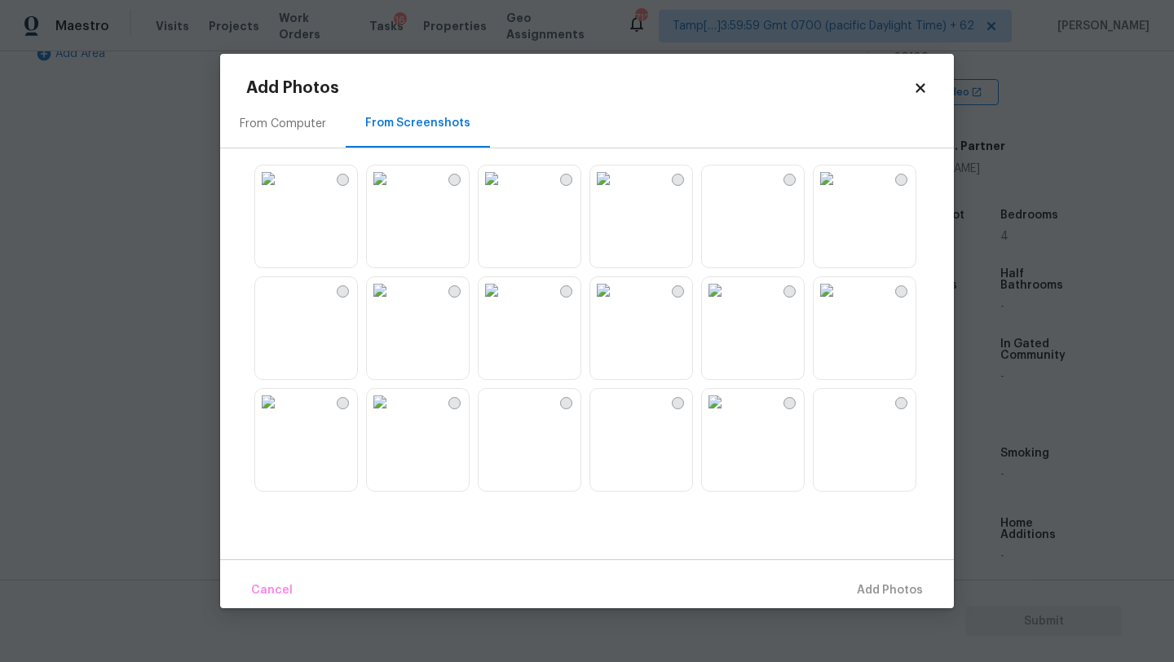
click at [393, 303] on img at bounding box center [380, 290] width 26 height 26
click at [886, 593] on span "Add 1 Photo(s)" at bounding box center [882, 590] width 81 height 20
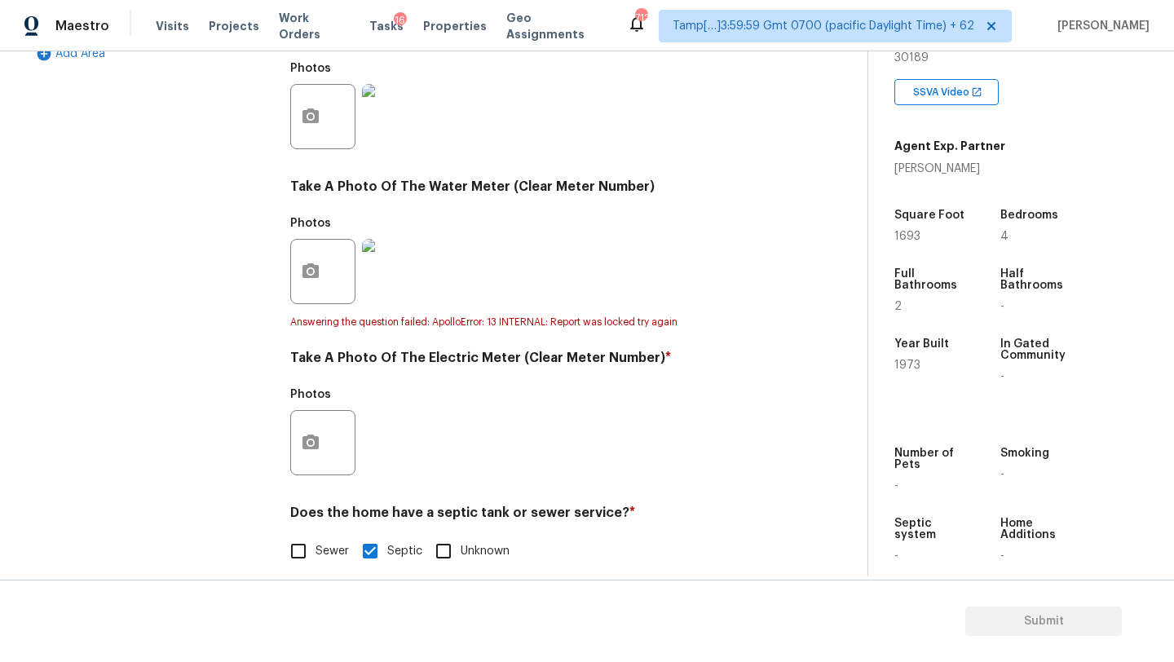
click at [282, 432] on div "Exterior Utilities 1 HVAC Verification Plumbing Roof Gated Community Pricing Ad…" at bounding box center [427, 154] width 802 height 867
click at [313, 439] on icon "button" at bounding box center [310, 441] width 16 height 15
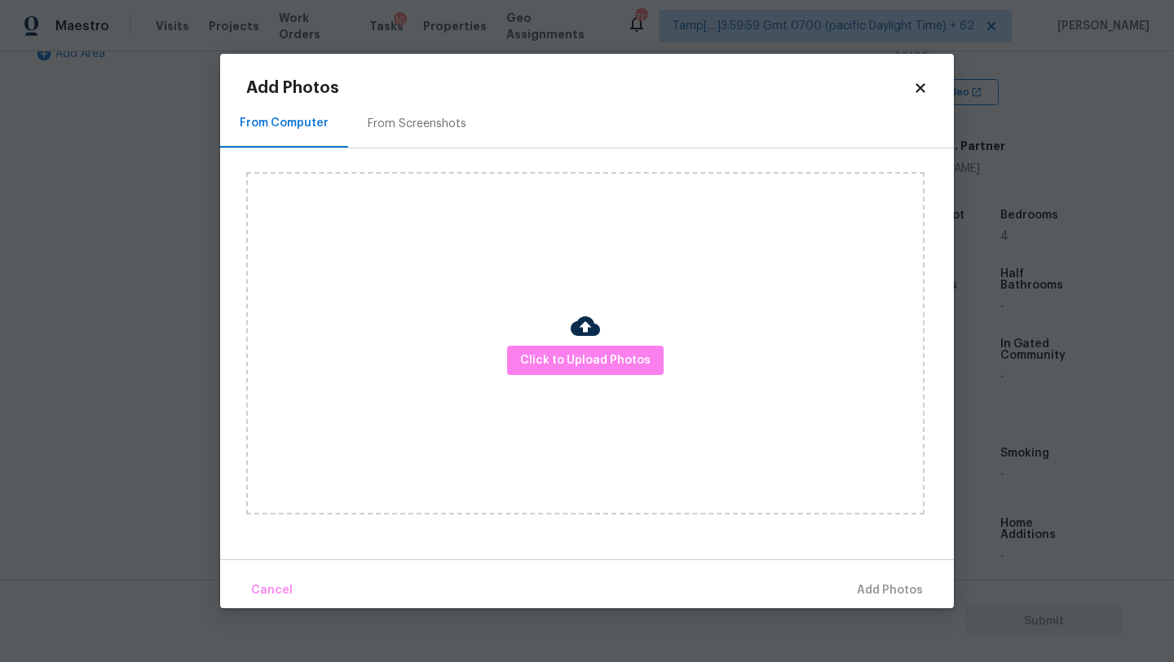
click at [390, 90] on h2 "Add Photos" at bounding box center [579, 88] width 667 height 16
click at [390, 122] on div "From Screenshots" at bounding box center [417, 124] width 99 height 16
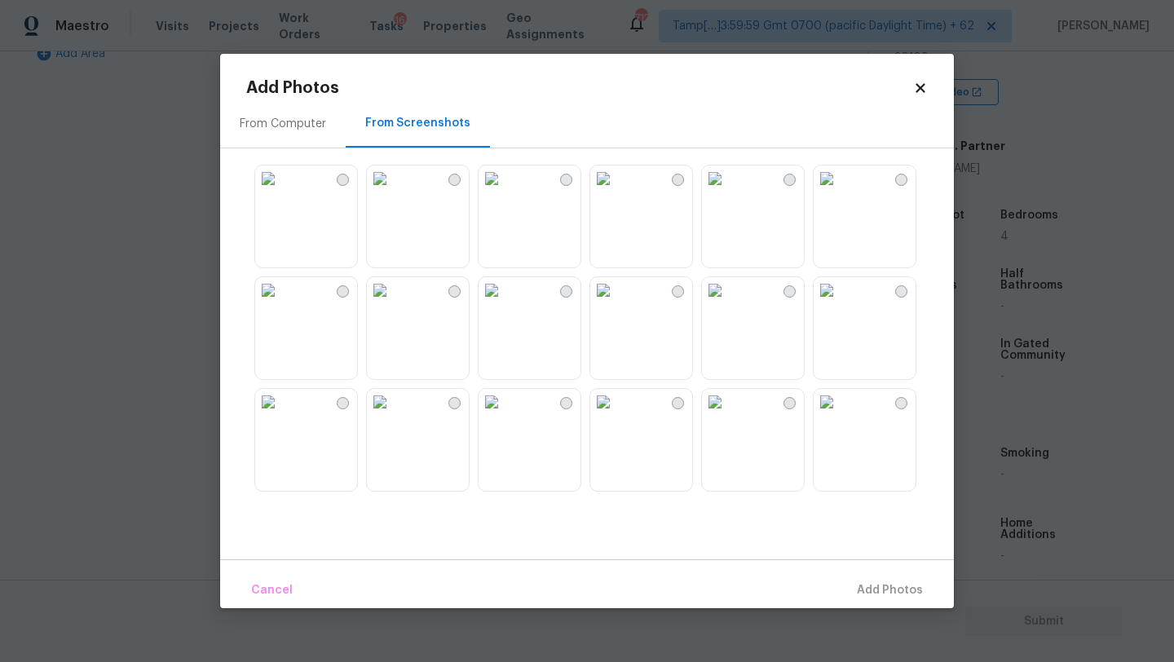
click at [393, 303] on img at bounding box center [380, 290] width 26 height 26
click at [852, 601] on button "Add 1 Photo(s)" at bounding box center [883, 590] width 94 height 35
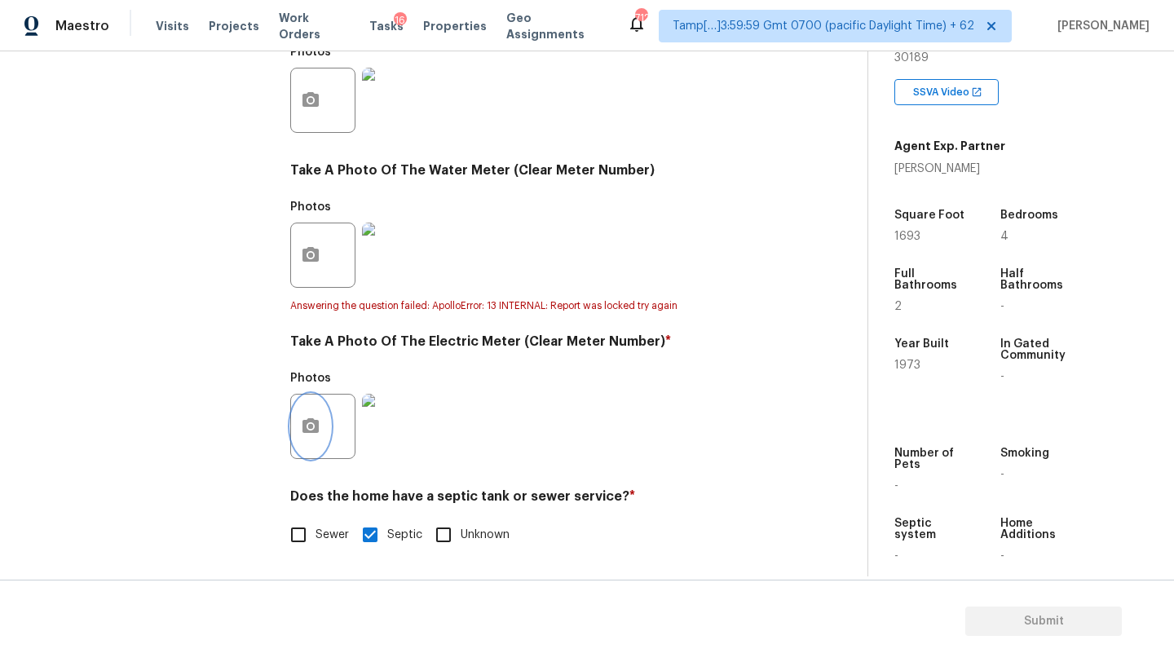
scroll to position [51, 0]
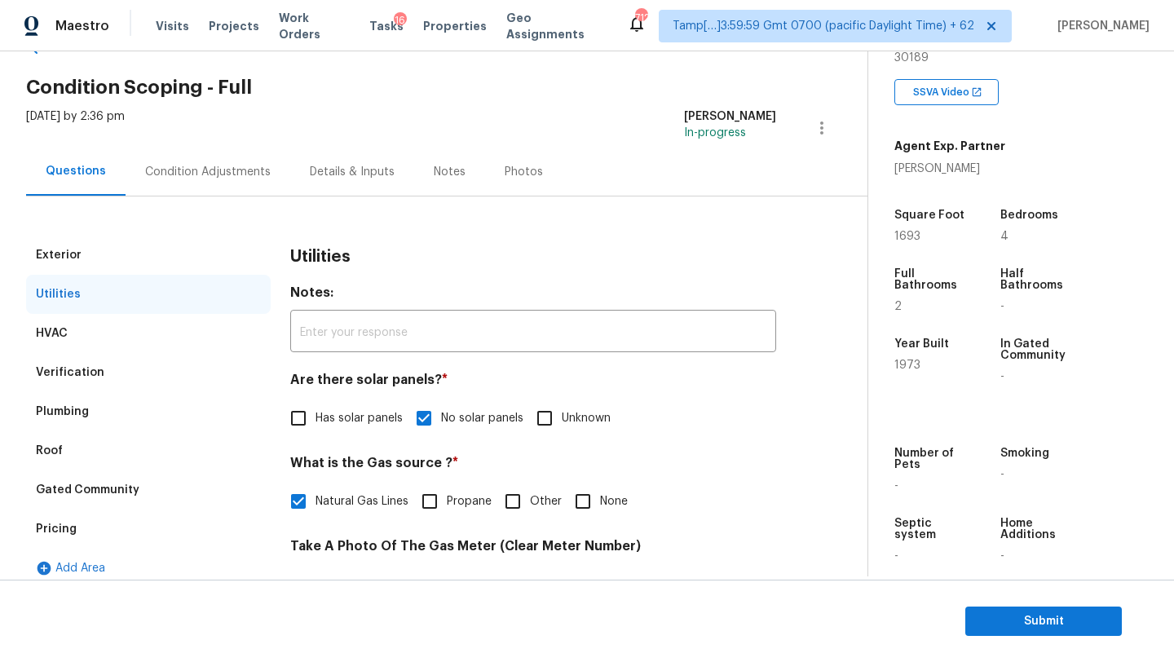
click at [196, 183] on div "Condition Adjustments" at bounding box center [208, 172] width 165 height 48
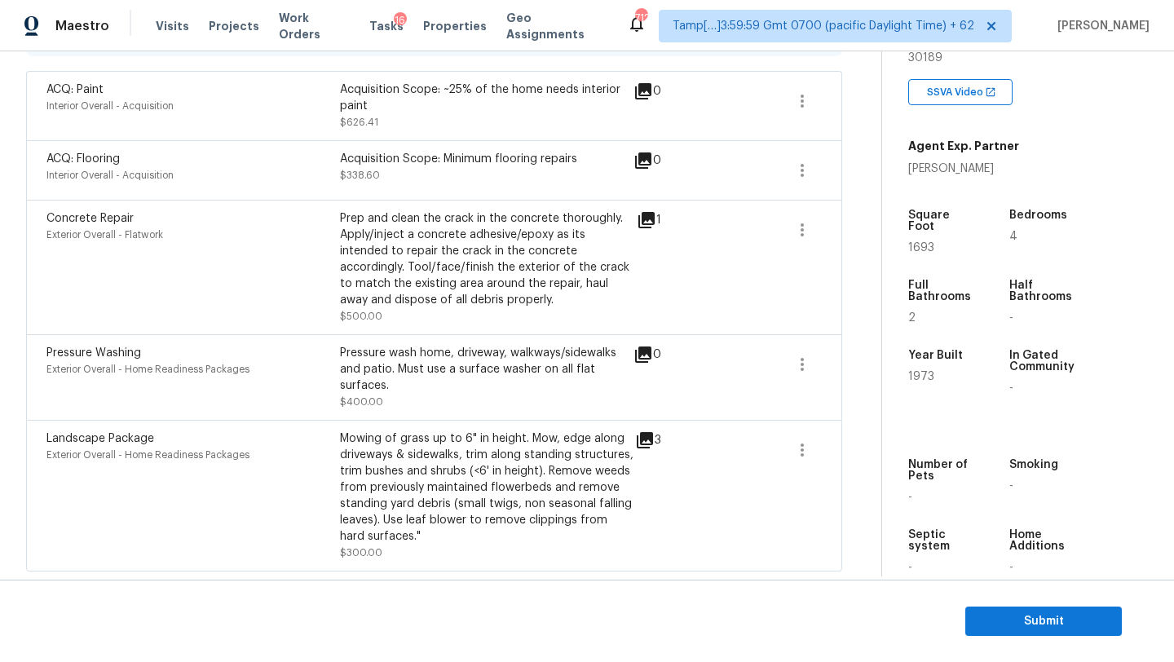
scroll to position [171, 0]
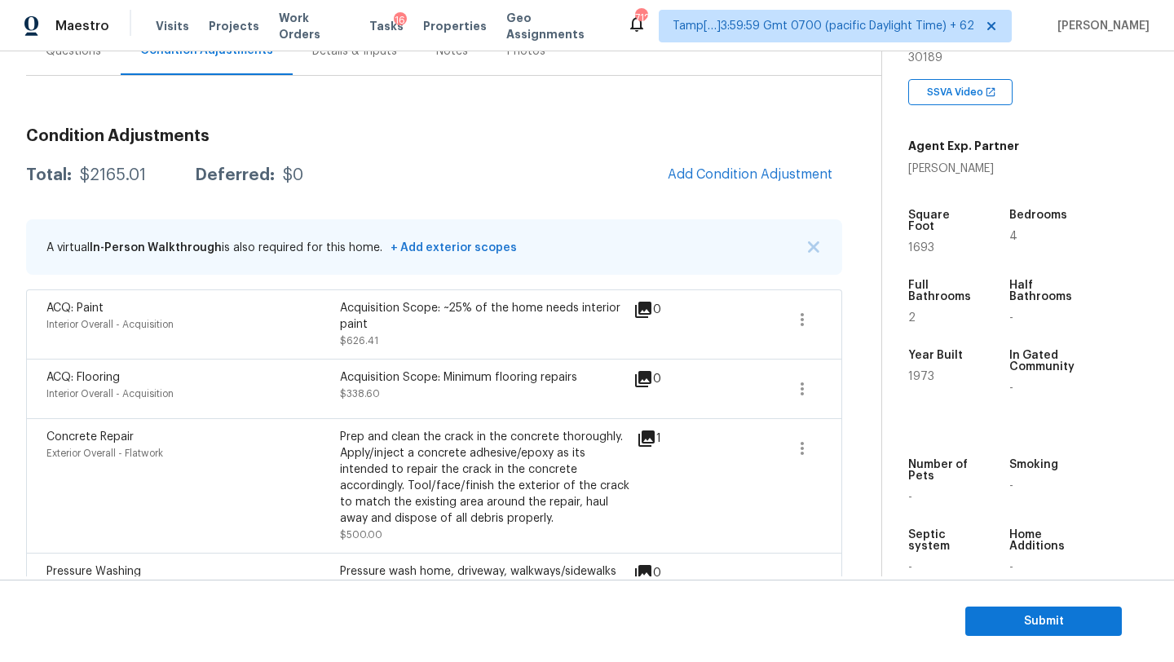
drag, startPoint x: 73, startPoint y: 179, endPoint x: 159, endPoint y: 182, distance: 86.4
click at [159, 182] on div "Total: $2165.01 Deferred: $0" at bounding box center [164, 175] width 277 height 16
copy div "$2165.01"
click at [1002, 617] on span "Submit" at bounding box center [1043, 621] width 130 height 20
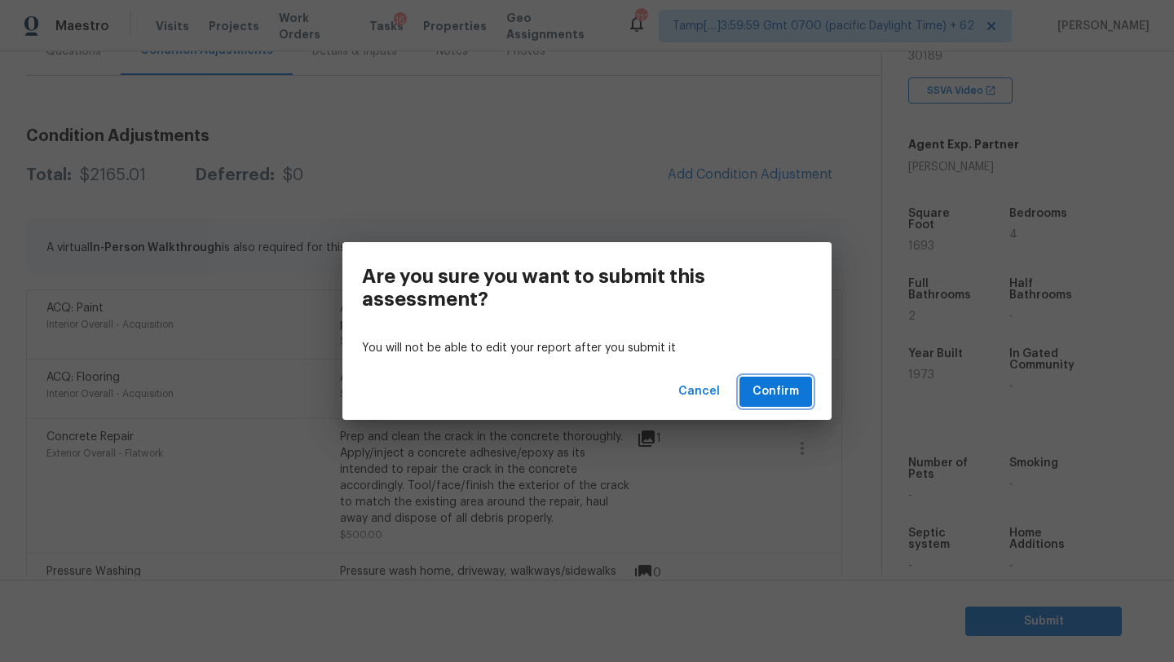
click at [774, 392] on span "Confirm" at bounding box center [775, 392] width 46 height 20
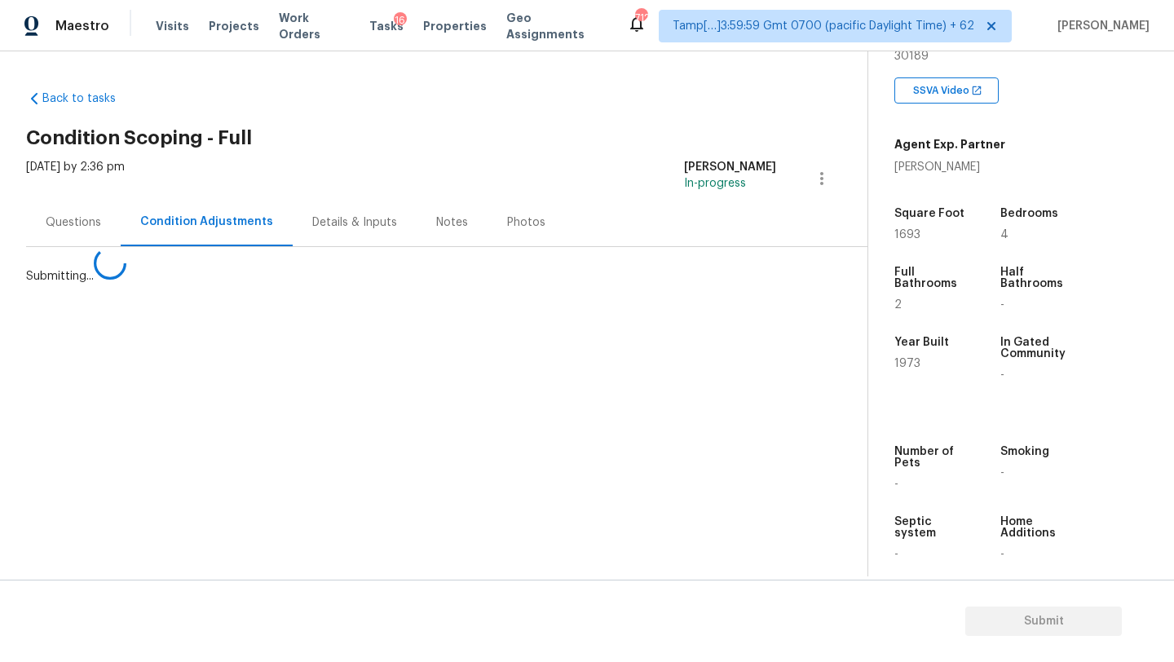
scroll to position [0, 0]
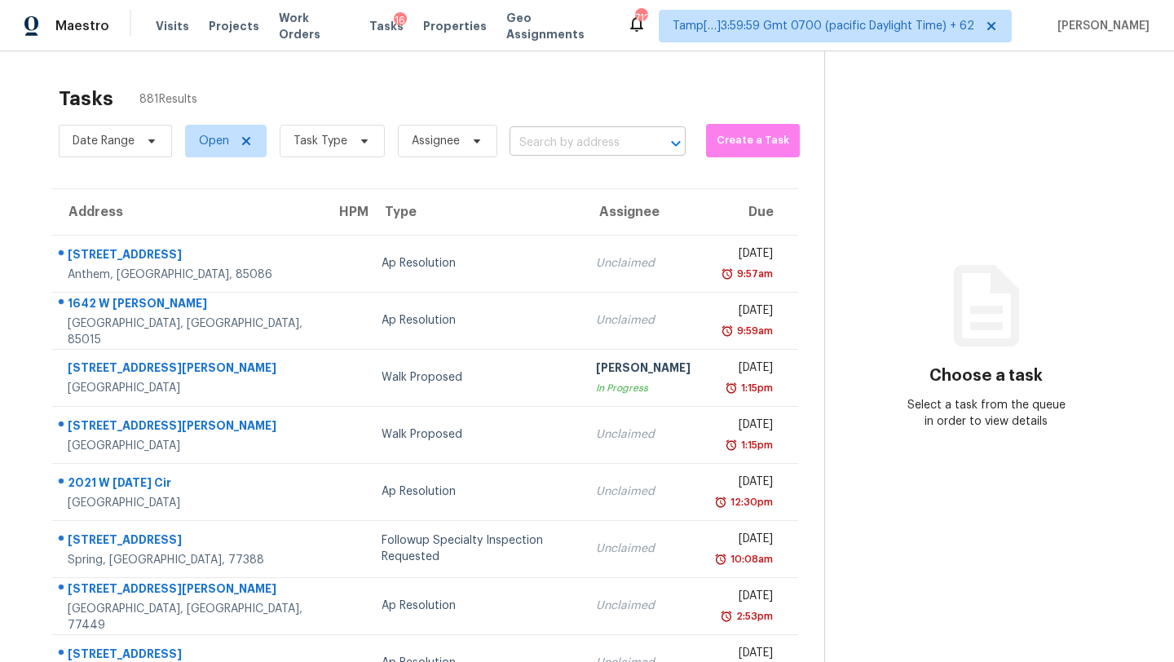
click at [571, 138] on input "text" at bounding box center [574, 142] width 130 height 25
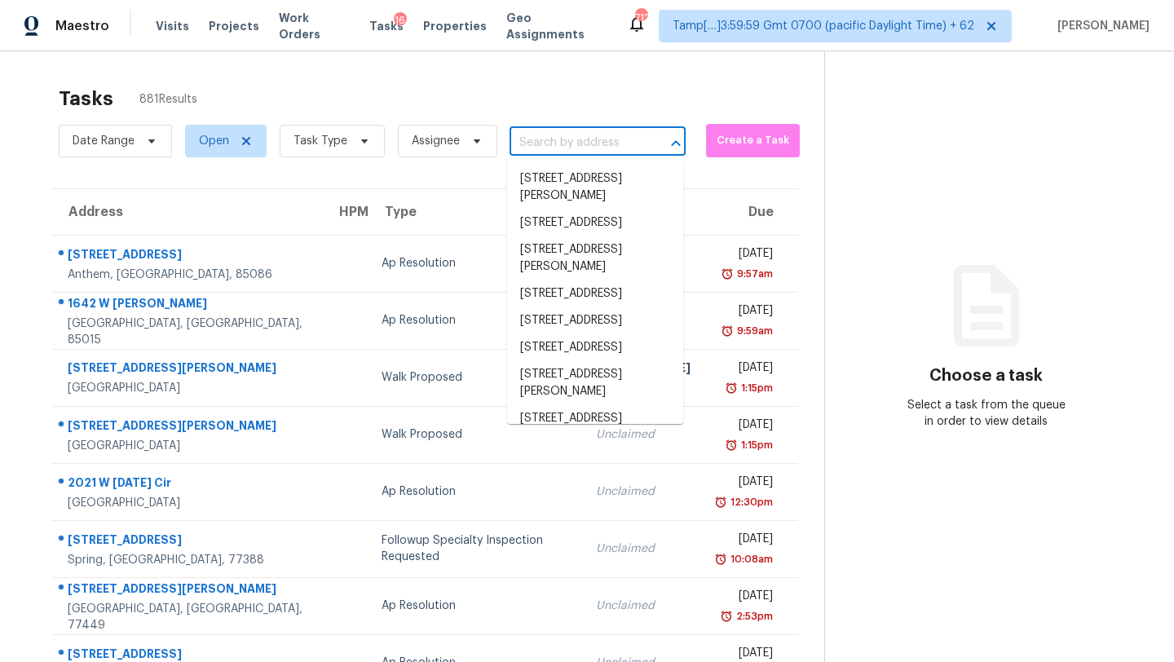
paste input "[STREET_ADDRESS]"
type input "[STREET_ADDRESS]"
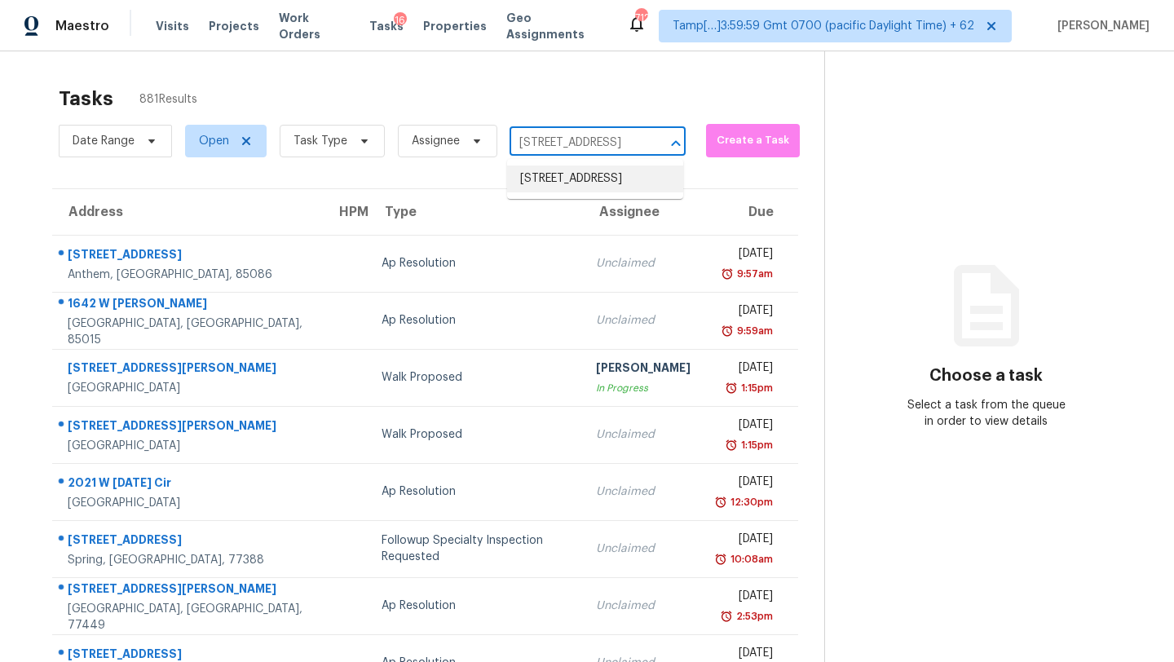
click at [573, 174] on li "[STREET_ADDRESS]" at bounding box center [595, 178] width 176 height 27
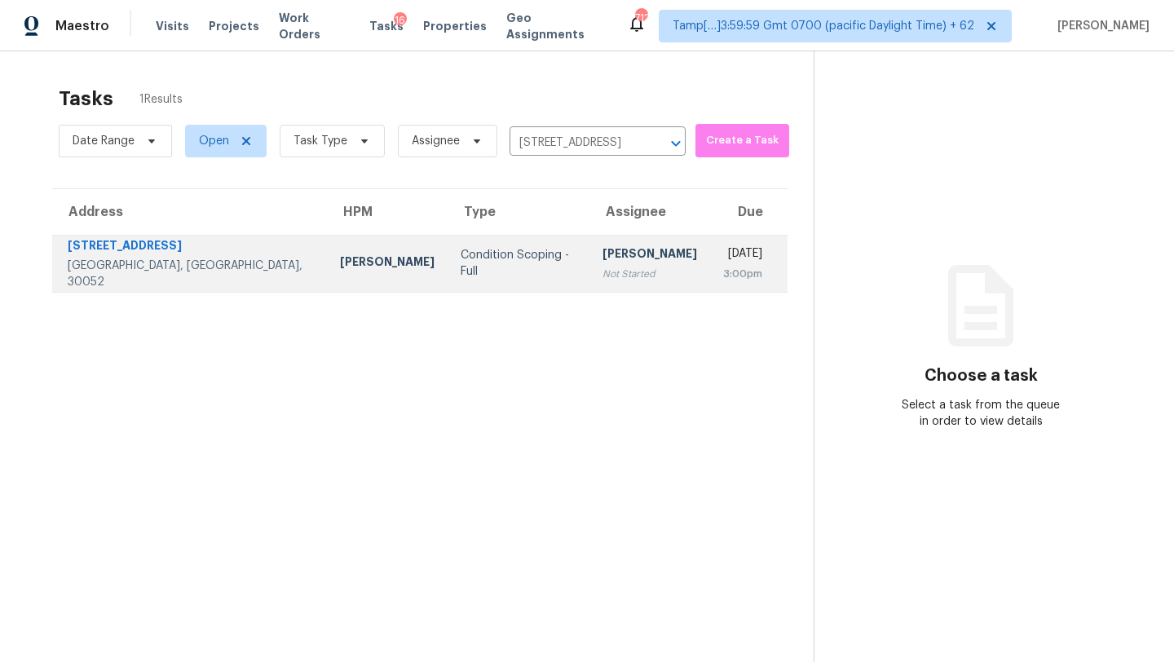
click at [602, 263] on div "[PERSON_NAME]" at bounding box center [649, 255] width 95 height 20
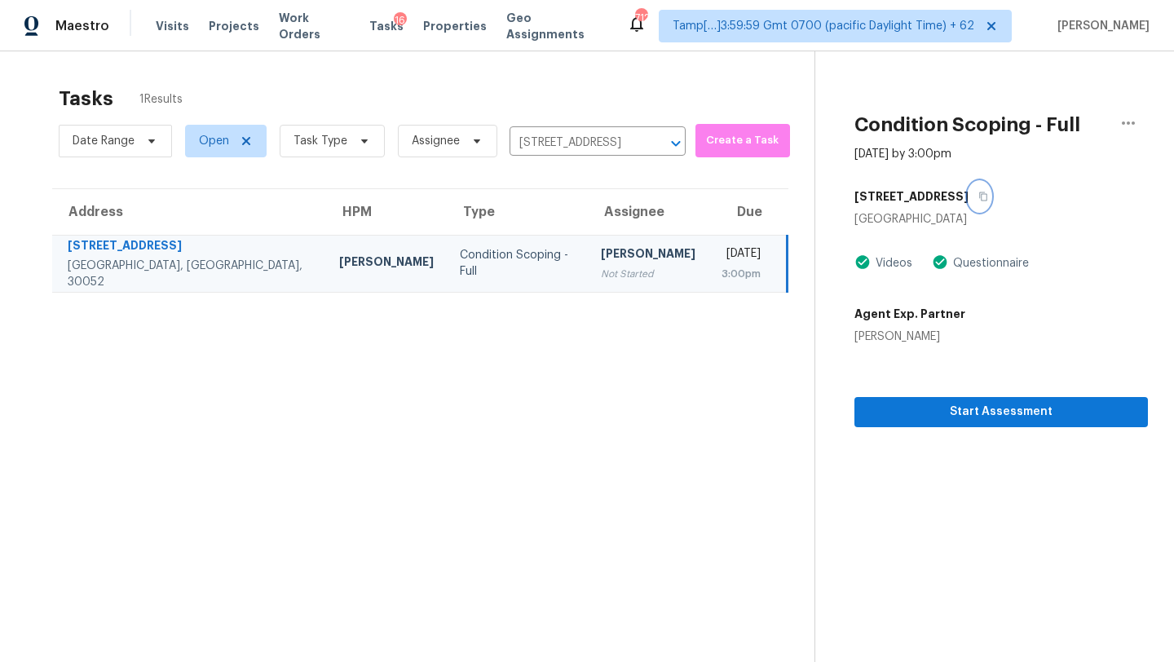
click at [968, 201] on button "button" at bounding box center [979, 196] width 22 height 29
click at [945, 406] on span "Start Assessment" at bounding box center [1000, 412] width 267 height 20
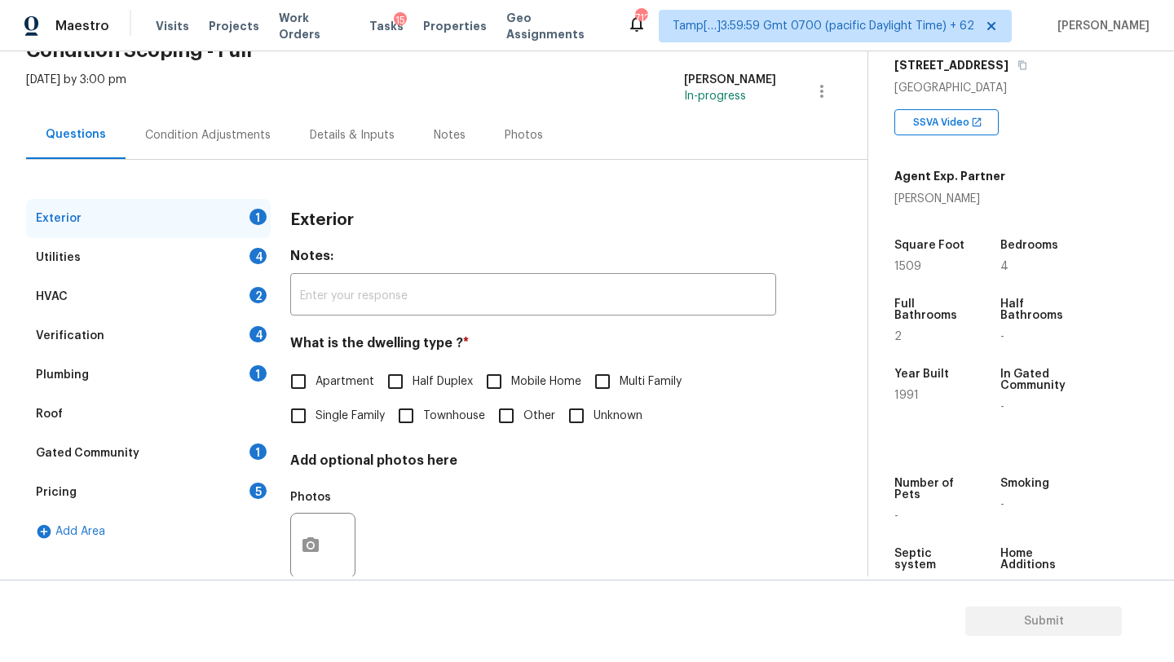
scroll to position [123, 0]
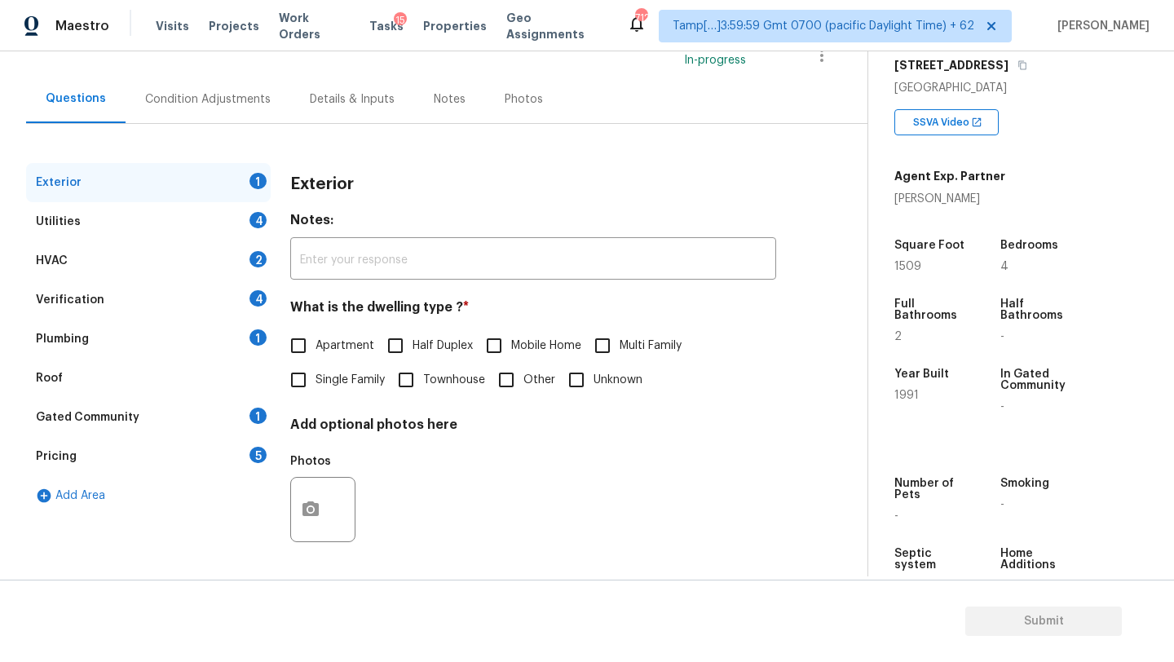
click at [330, 382] on span "Single Family" at bounding box center [349, 380] width 69 height 17
click at [315, 382] on input "Single Family" at bounding box center [298, 380] width 34 height 34
checkbox input "true"
click at [242, 412] on div "Gated Community 1" at bounding box center [148, 417] width 245 height 39
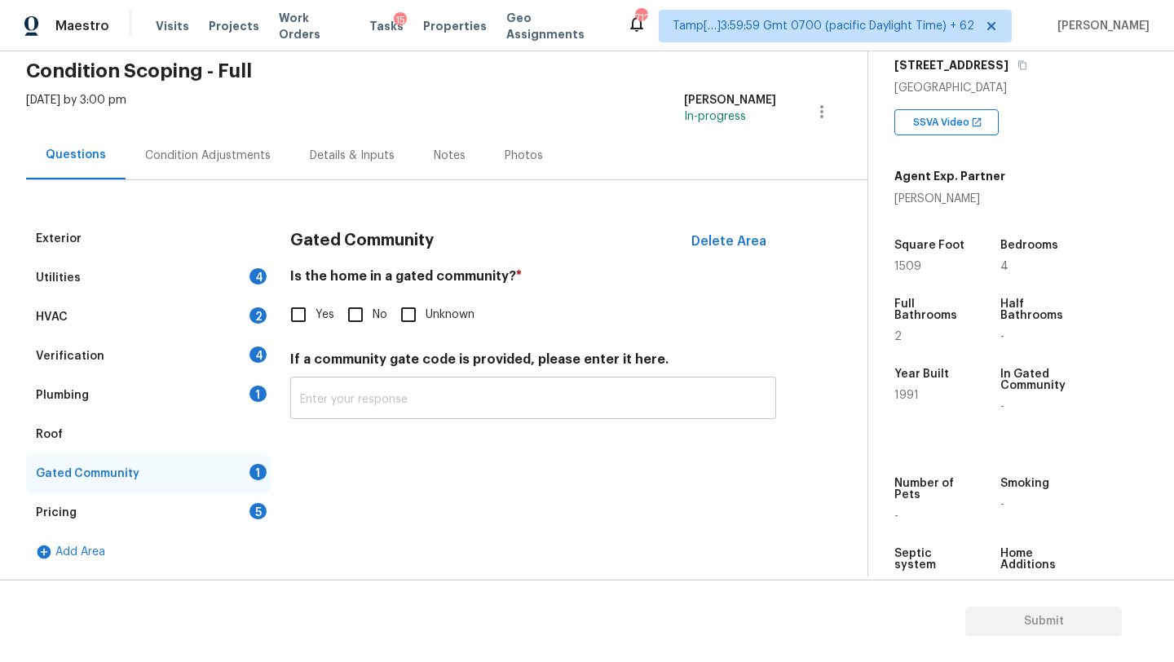
scroll to position [67, 0]
click at [353, 329] on input "No" at bounding box center [355, 315] width 34 height 34
checkbox input "true"
click at [166, 434] on div "Roof" at bounding box center [148, 434] width 245 height 39
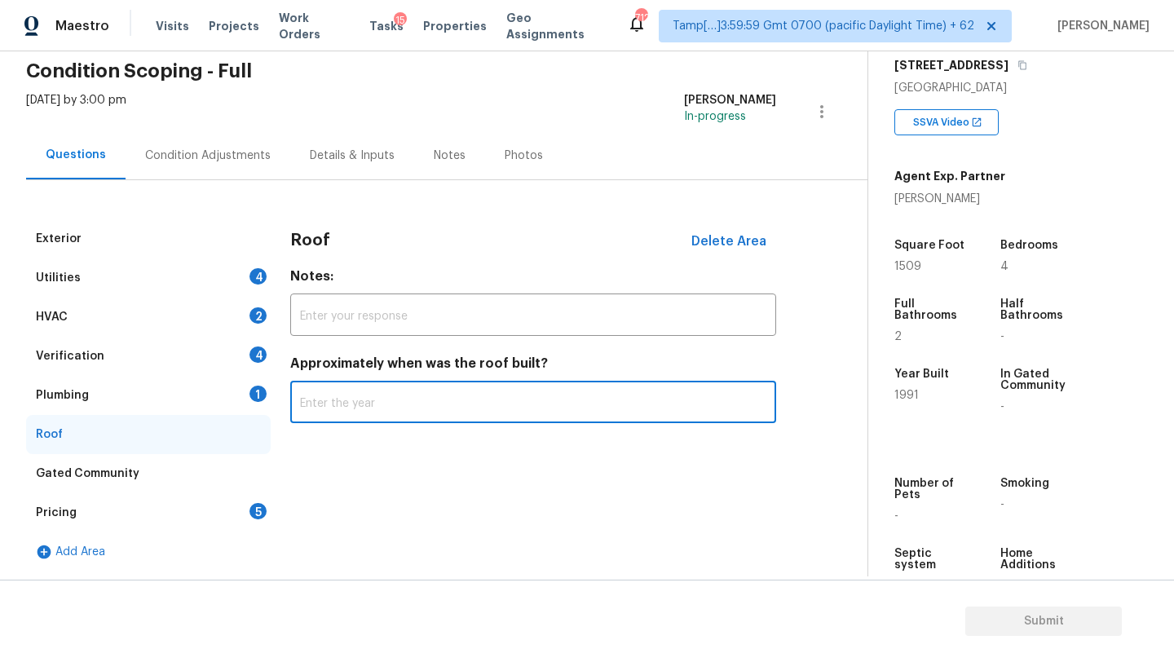
click at [405, 388] on input "text" at bounding box center [533, 404] width 486 height 38
type input "2016"
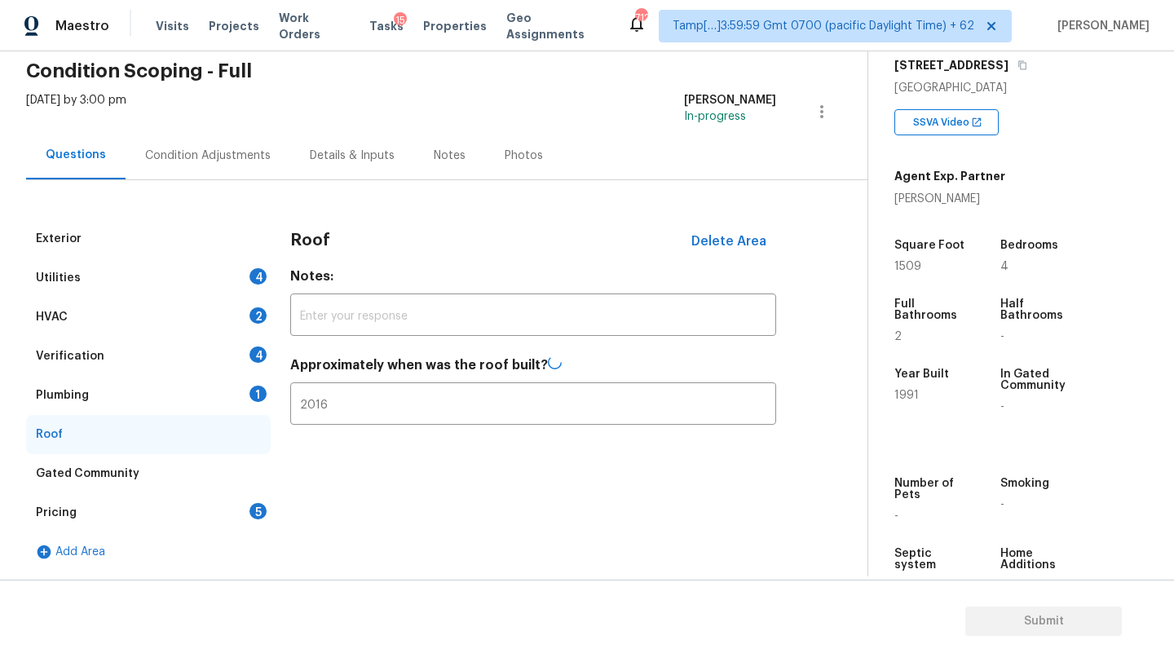
click at [170, 401] on div "Plumbing 1" at bounding box center [148, 395] width 245 height 39
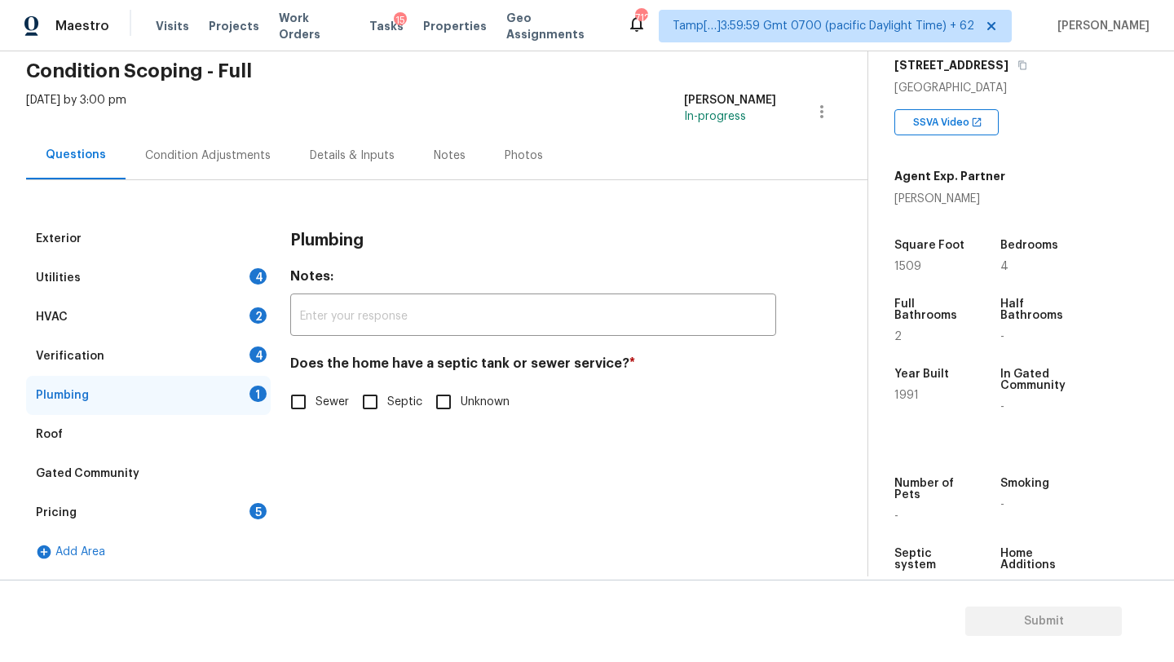
click at [325, 413] on label "Sewer" at bounding box center [315, 402] width 68 height 34
click at [315, 413] on input "Sewer" at bounding box center [298, 402] width 34 height 34
checkbox input "true"
click at [221, 371] on div "Verification 4" at bounding box center [148, 356] width 245 height 39
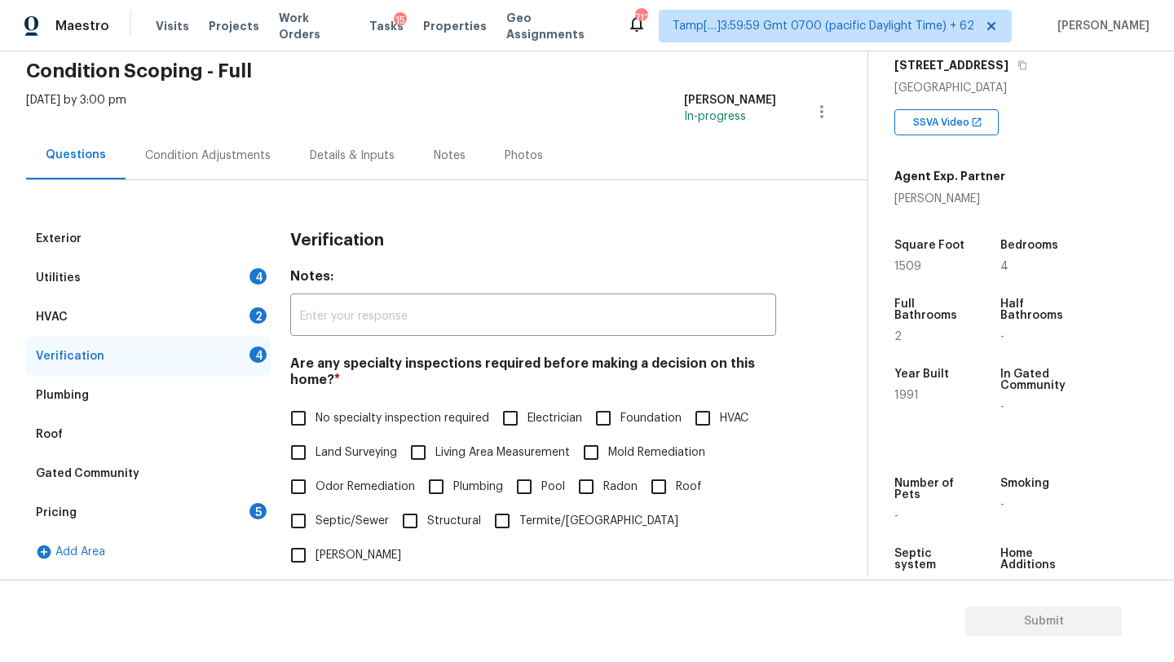
click at [335, 419] on span "No specialty inspection required" at bounding box center [402, 418] width 174 height 17
click at [315, 419] on input "No specialty inspection required" at bounding box center [298, 418] width 34 height 34
checkbox input "true"
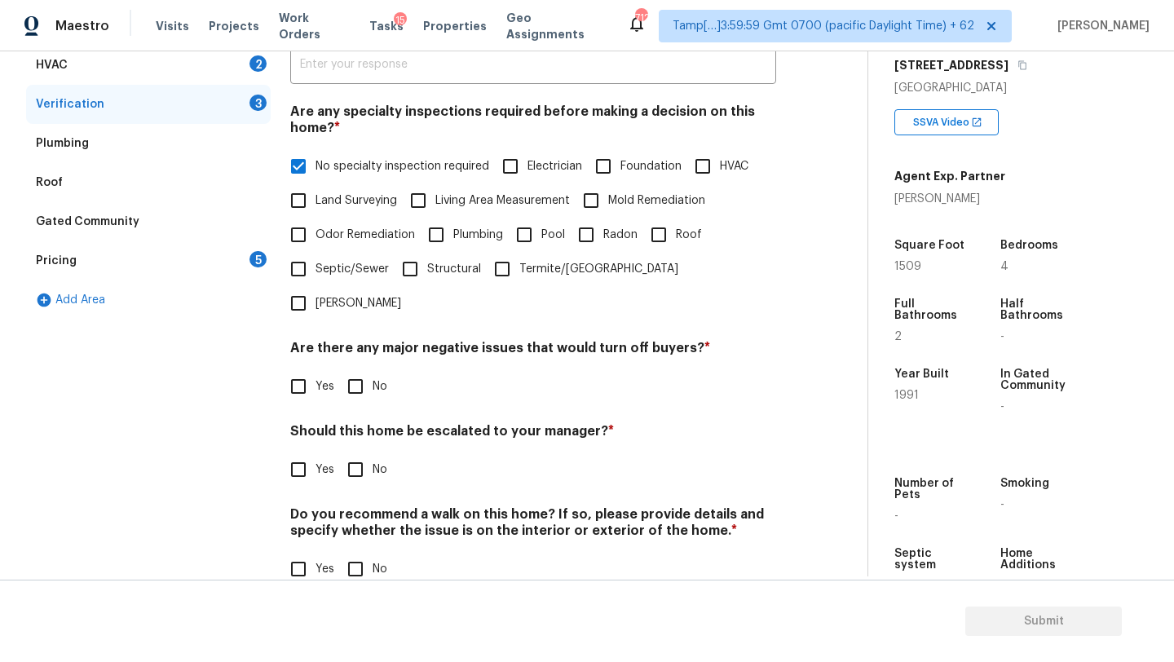
click at [349, 369] on input "No" at bounding box center [355, 386] width 34 height 34
checkbox input "true"
click at [363, 454] on input "No" at bounding box center [355, 471] width 34 height 34
checkbox input "true"
click at [363, 508] on h4 "Do you recommend a walk on this home? If so, please provide details and specify…" at bounding box center [533, 527] width 486 height 39
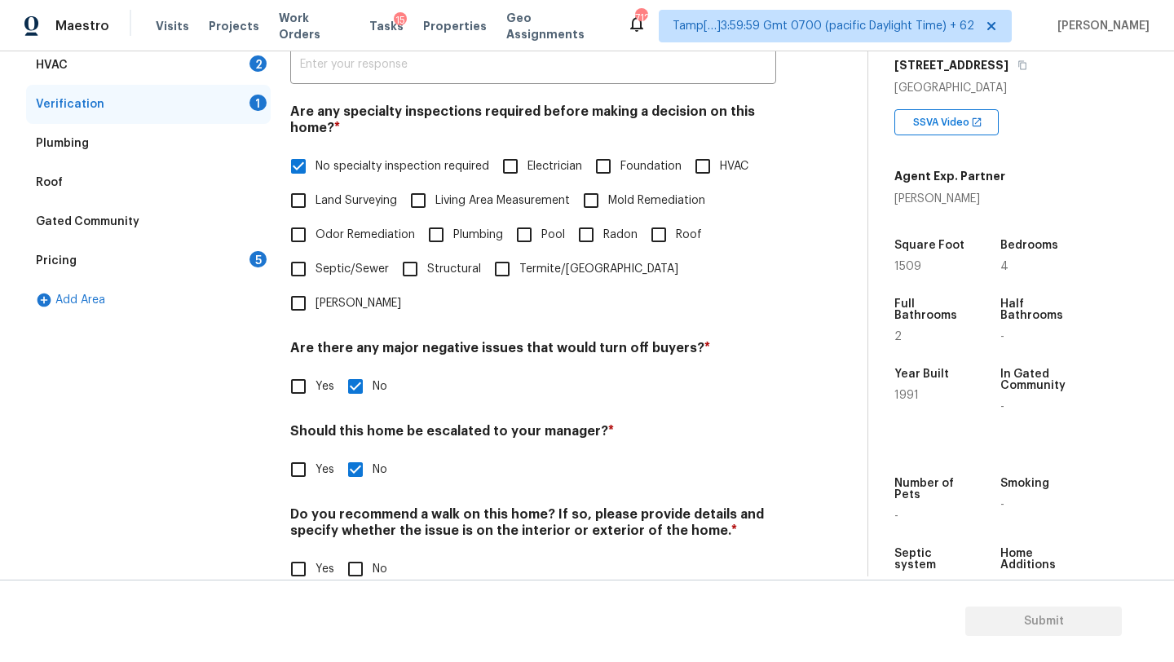
click at [363, 552] on input "No" at bounding box center [355, 569] width 34 height 34
checkbox input "true"
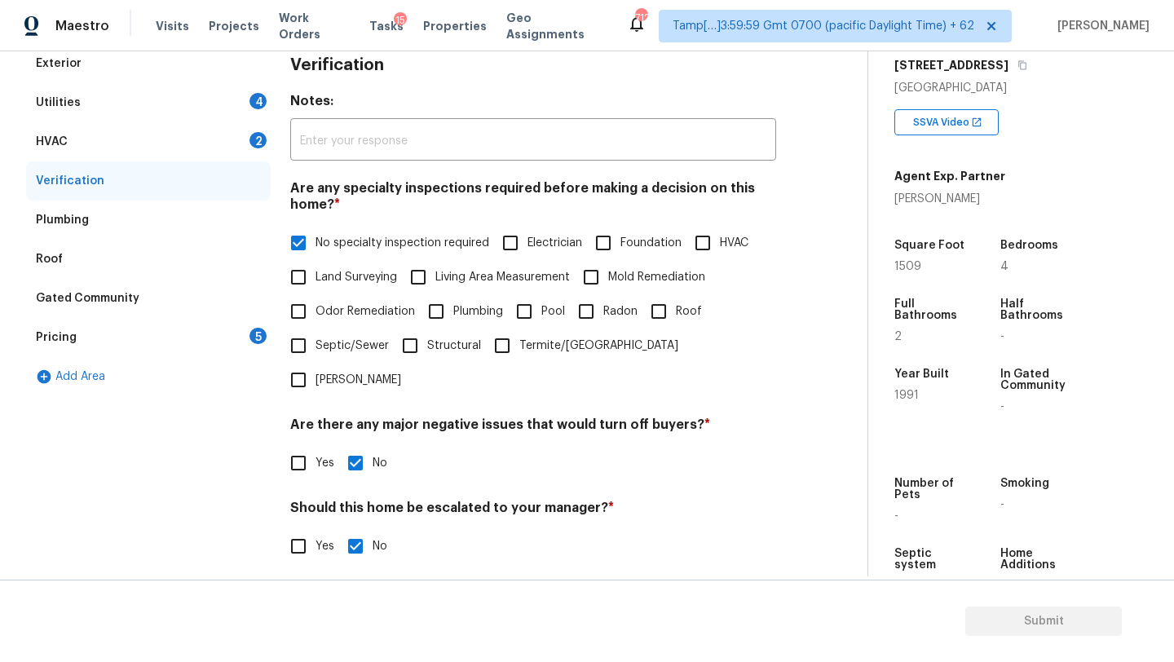
scroll to position [105, 0]
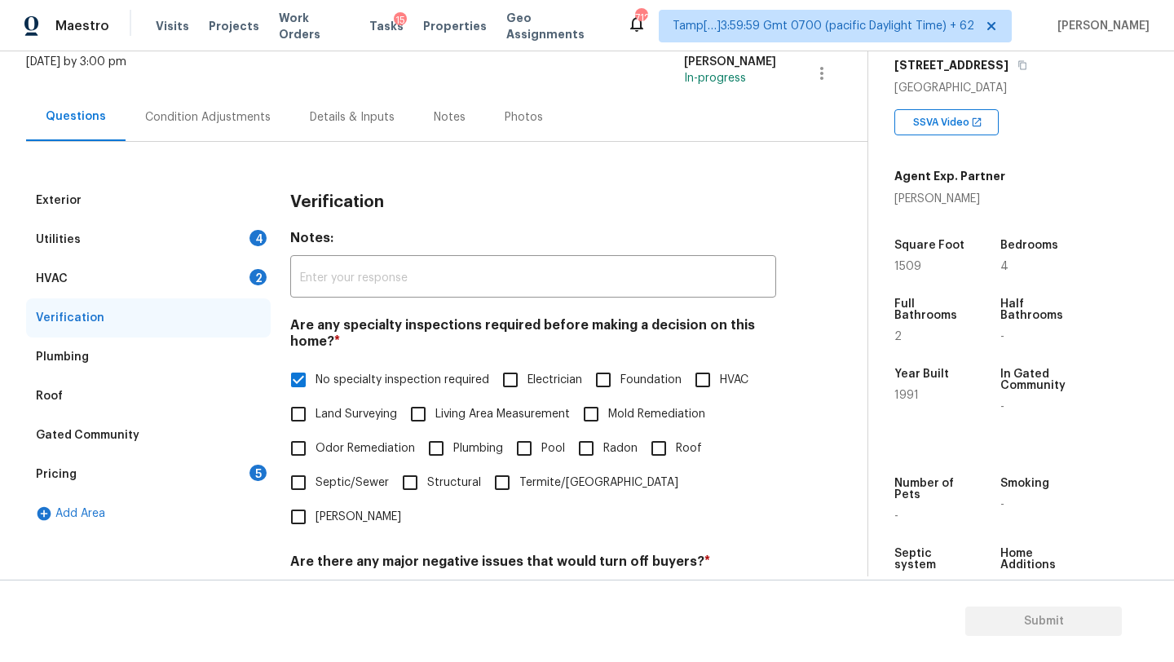
click at [161, 276] on div "HVAC 2" at bounding box center [148, 278] width 245 height 39
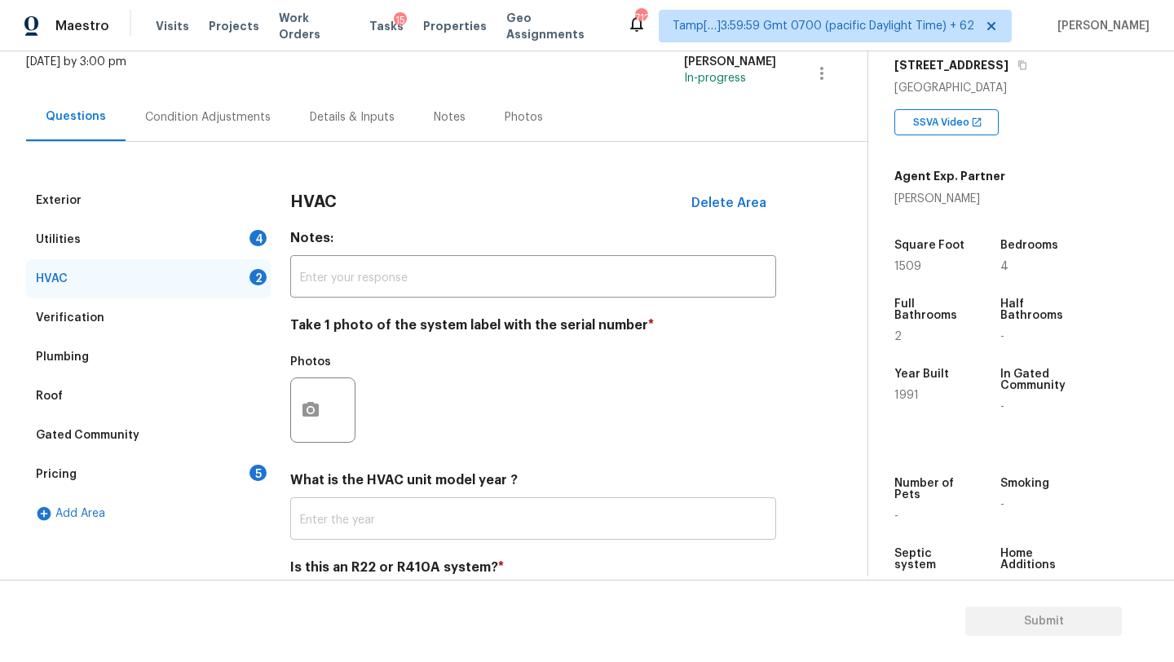
click at [350, 512] on input "text" at bounding box center [533, 520] width 486 height 38
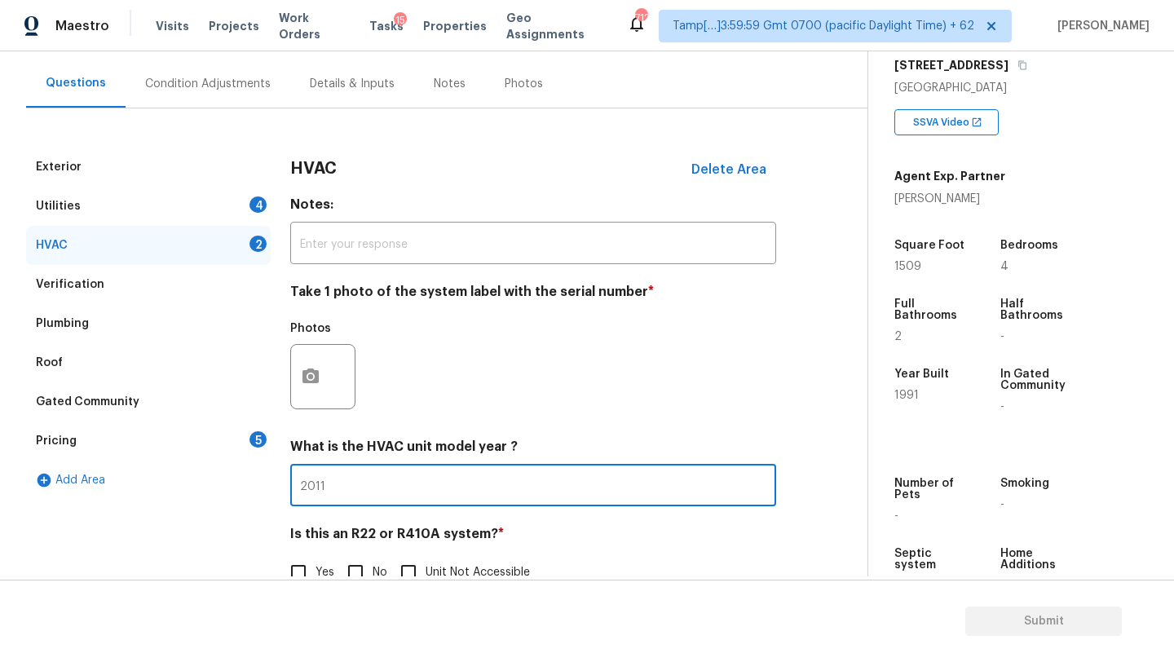
scroll to position [177, 0]
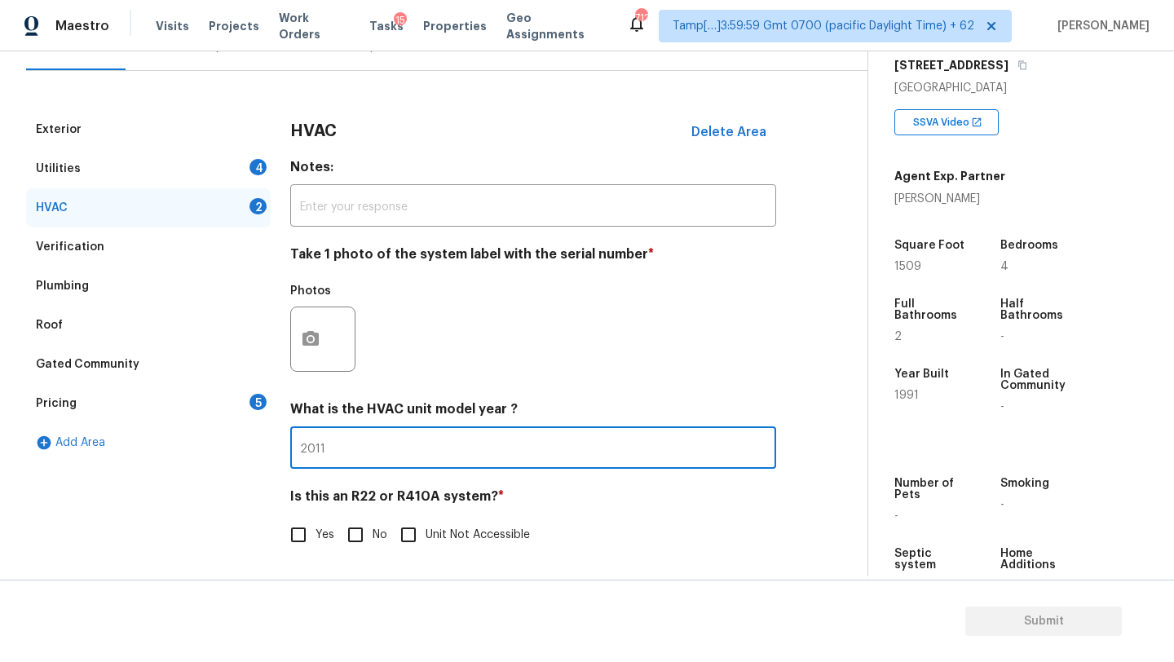
type input "2011"
click at [370, 535] on input "No" at bounding box center [355, 535] width 34 height 34
checkbox input "true"
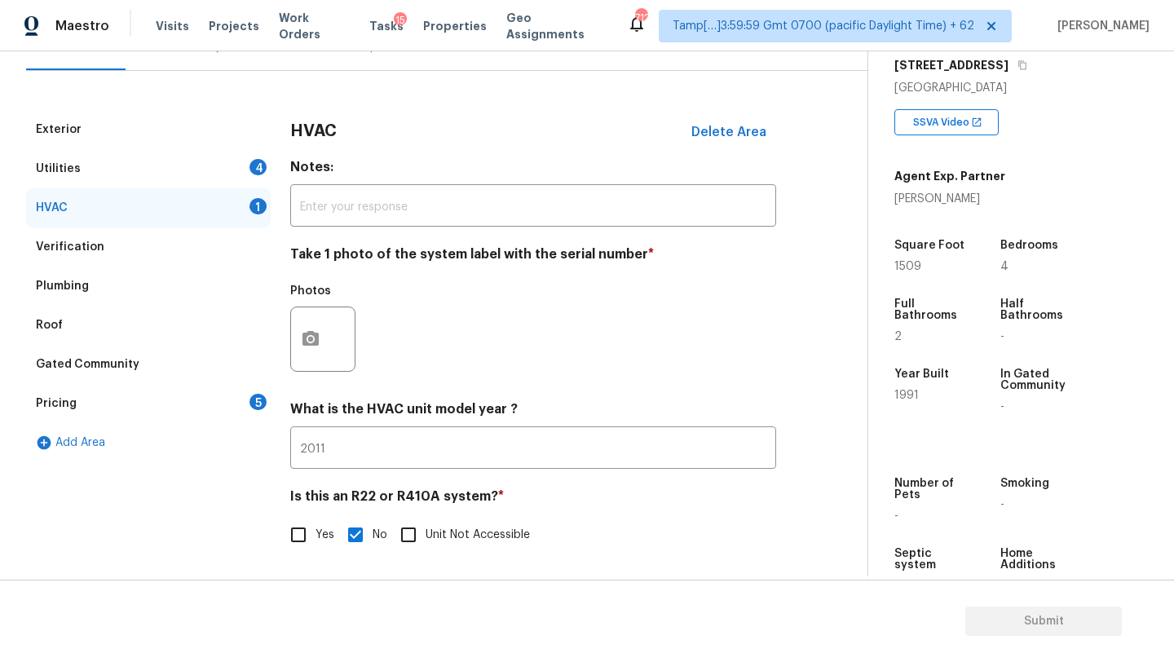
click at [126, 181] on div "Utilities 4" at bounding box center [148, 168] width 245 height 39
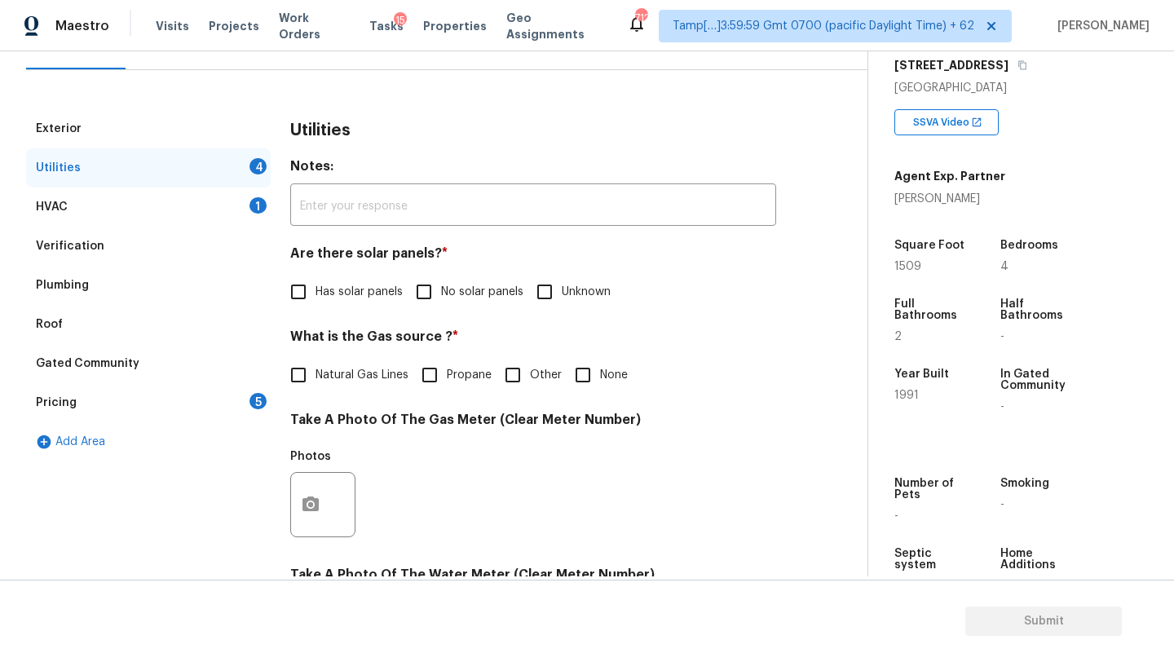
click at [426, 285] on input "No solar panels" at bounding box center [424, 292] width 34 height 34
checkbox input "true"
click at [343, 367] on span "Natural Gas Lines" at bounding box center [361, 375] width 93 height 17
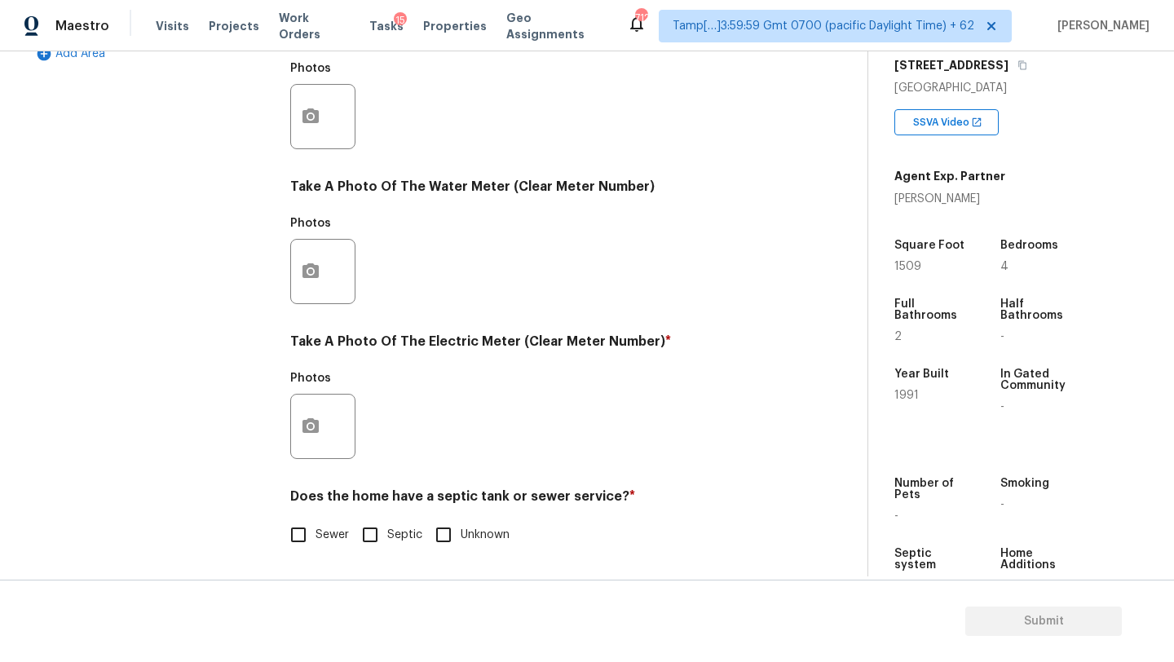
click at [322, 545] on label "Sewer" at bounding box center [315, 535] width 68 height 34
click at [315, 545] on input "Sewer" at bounding box center [298, 535] width 34 height 34
checkbox input "true"
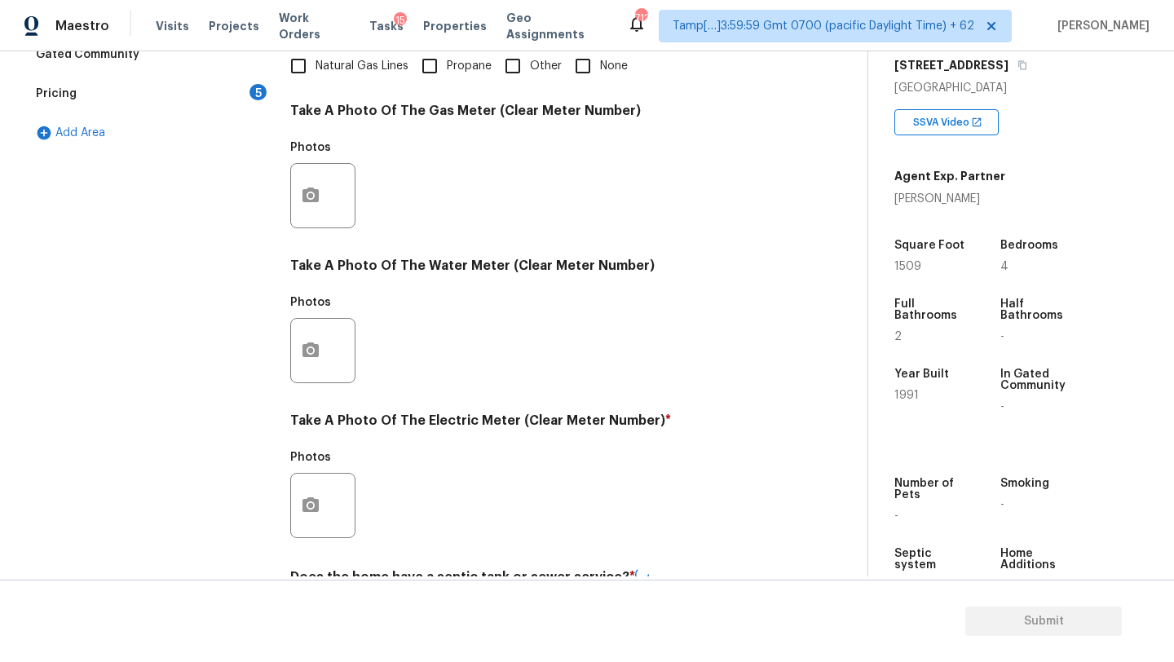
scroll to position [316, 0]
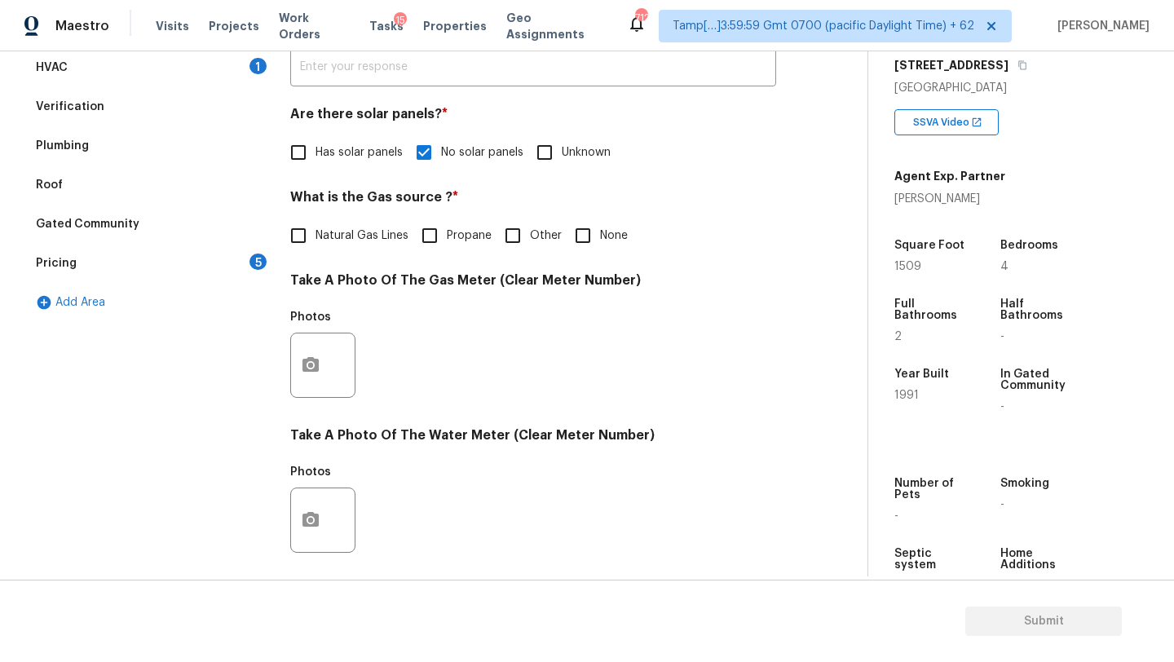
click at [302, 252] on input "Natural Gas Lines" at bounding box center [298, 235] width 34 height 34
checkbox input "true"
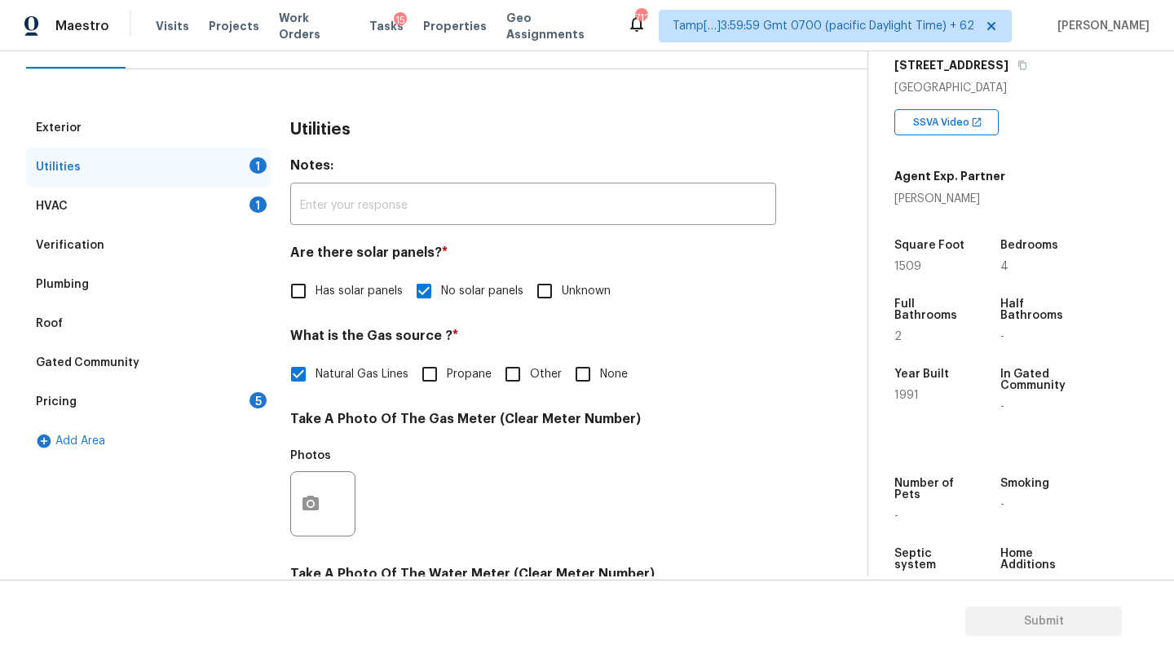
scroll to position [161, 0]
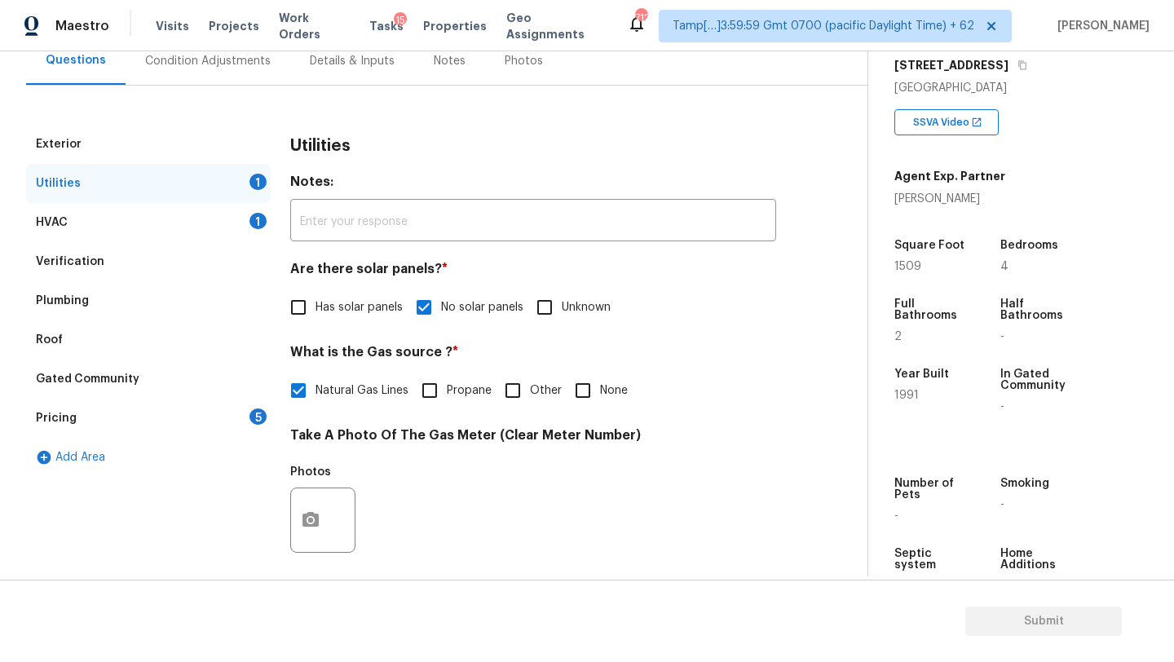
click at [262, 408] on div "5" at bounding box center [257, 416] width 17 height 16
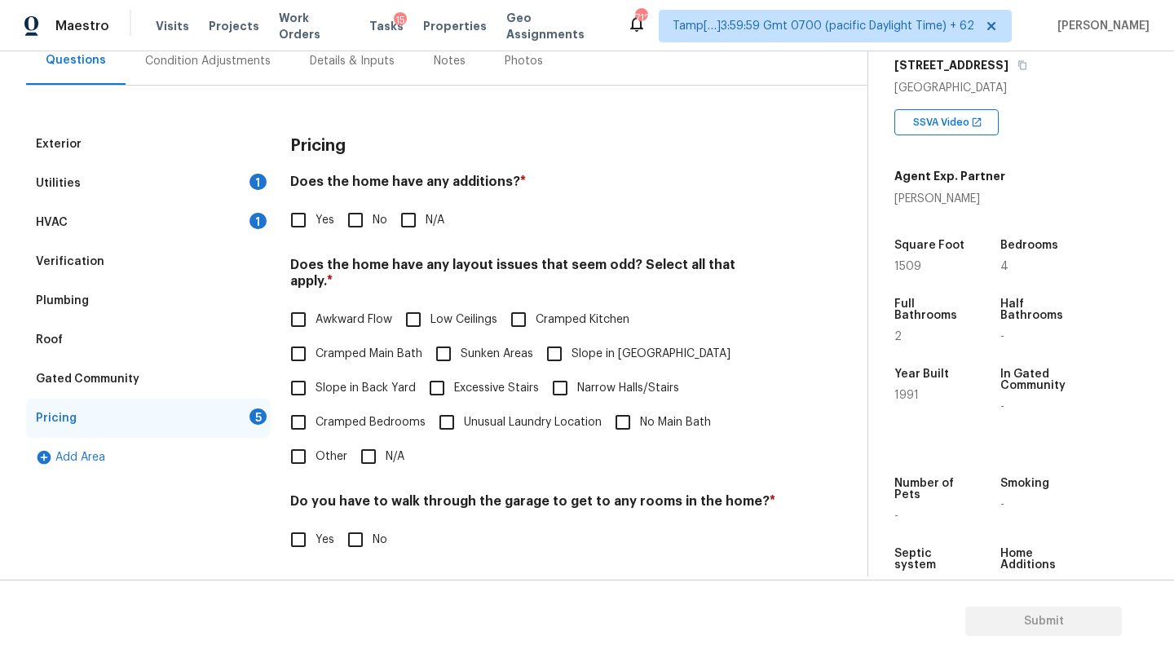
click at [359, 218] on input "No" at bounding box center [355, 220] width 34 height 34
checkbox input "true"
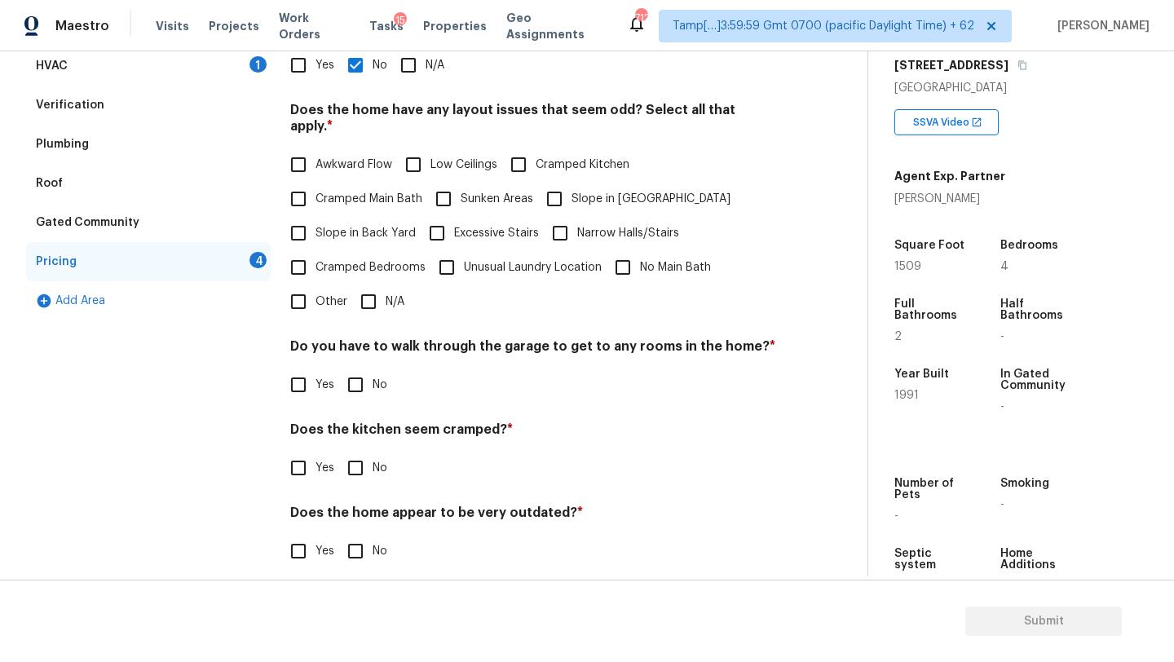
scroll to position [316, 0]
click at [382, 288] on input "N/A" at bounding box center [368, 302] width 34 height 34
checkbox input "true"
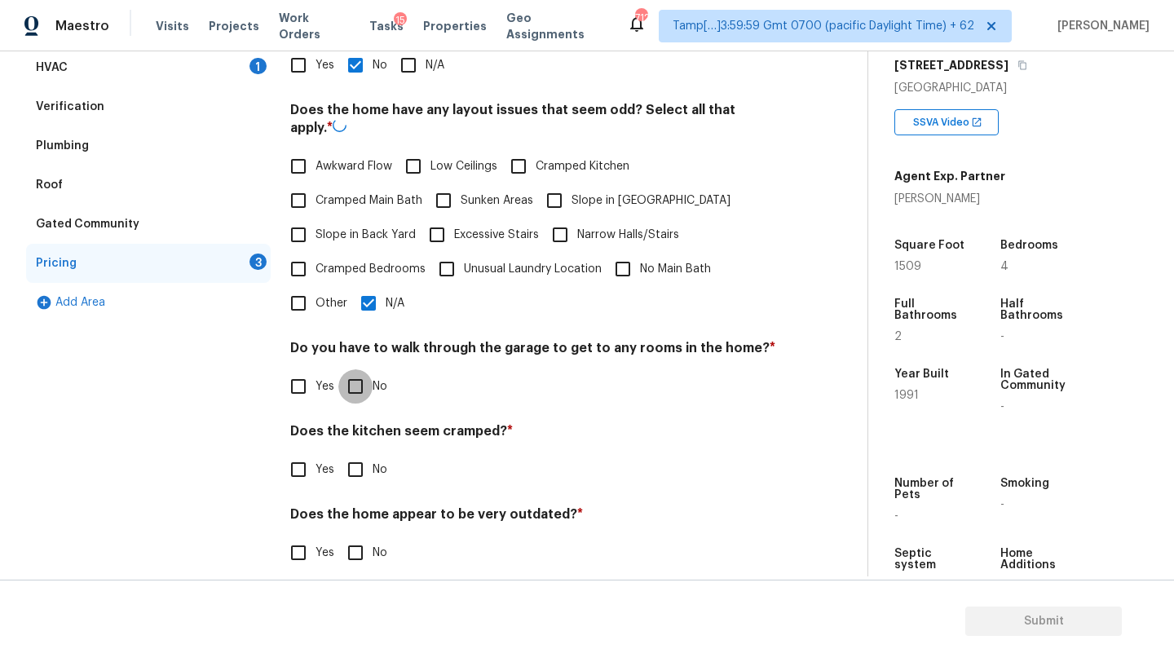
click at [359, 386] on div "Pricing Does the home have any additions? * Yes No N/A Does the home have any l…" at bounding box center [533, 280] width 486 height 620
click at [359, 505] on h4 "Does the home appear to be very outdated? *" at bounding box center [533, 516] width 486 height 23
click at [359, 464] on input "No" at bounding box center [355, 468] width 34 height 34
checkbox input "true"
click at [359, 390] on div "Pricing Does the home have any additions? * Yes No N/A Does the home have any l…" at bounding box center [533, 280] width 486 height 620
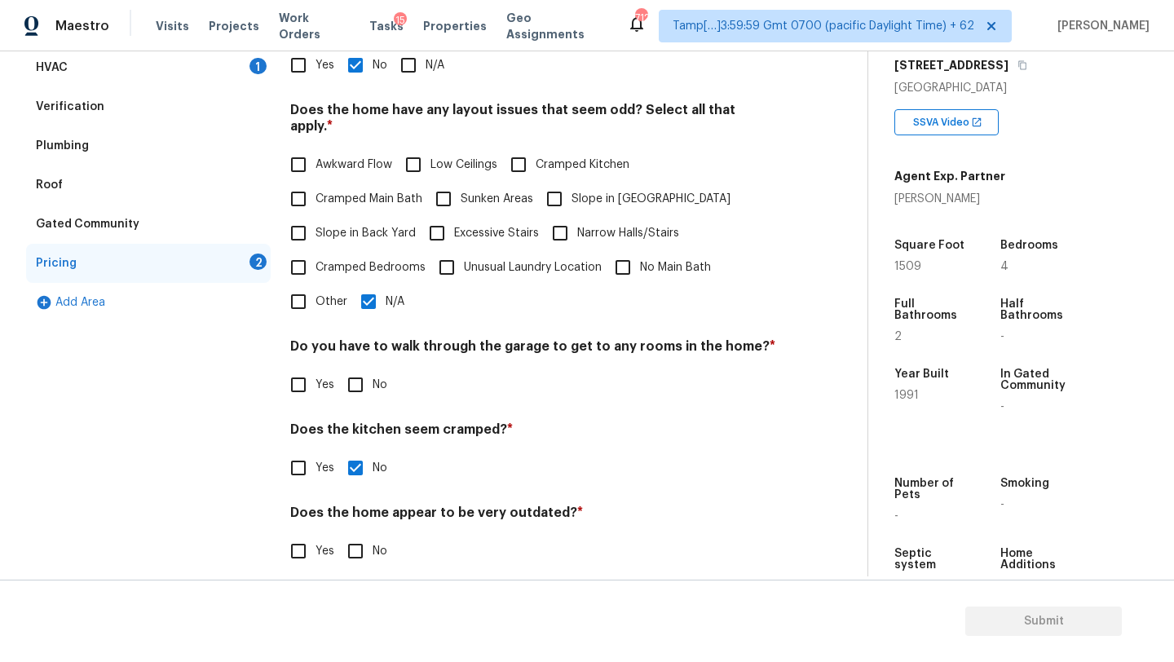
click at [359, 377] on input "No" at bounding box center [355, 385] width 34 height 34
checkbox input "true"
click at [359, 534] on input "No" at bounding box center [355, 551] width 34 height 34
checkbox input "true"
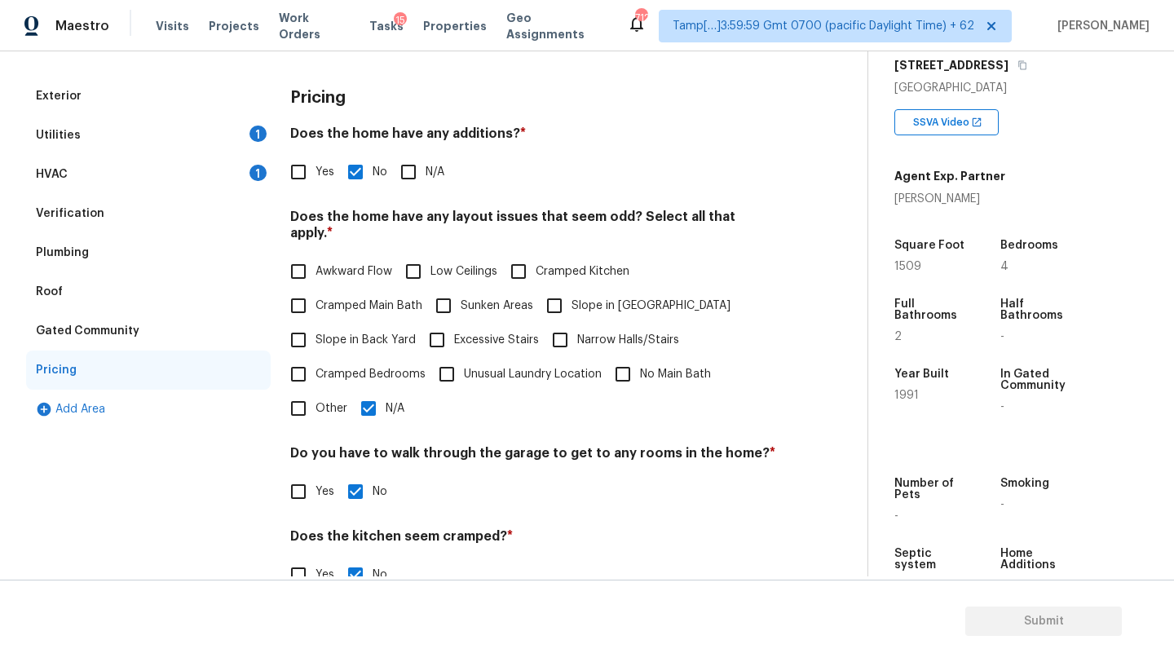
scroll to position [0, 0]
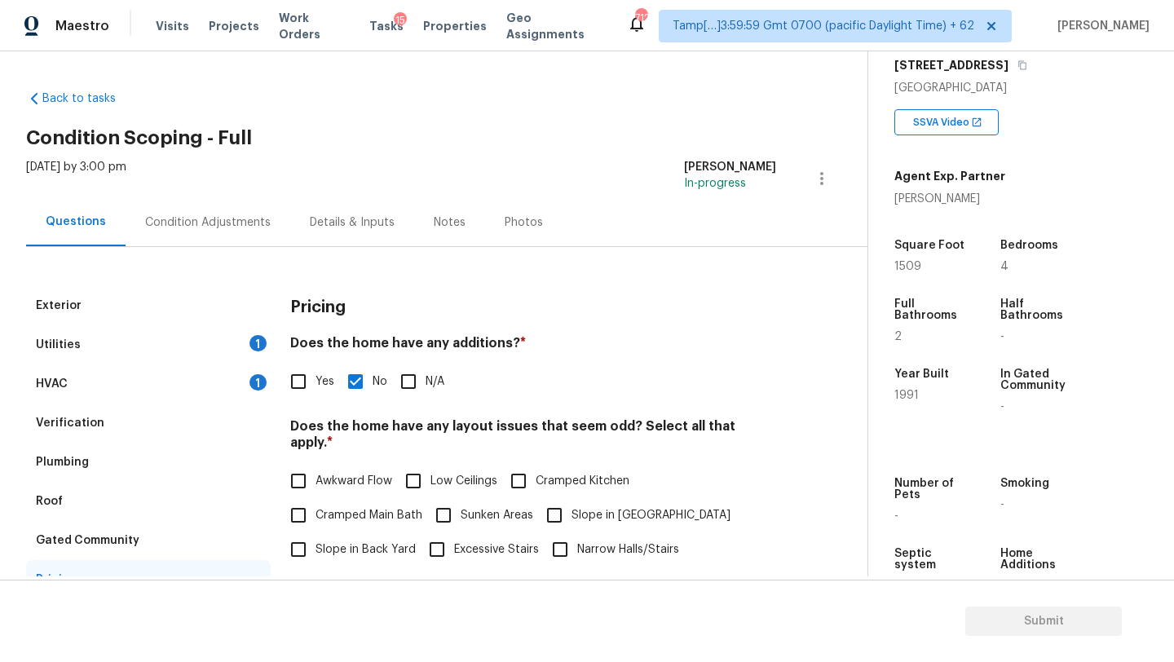
click at [155, 210] on div "Condition Adjustments" at bounding box center [208, 222] width 165 height 48
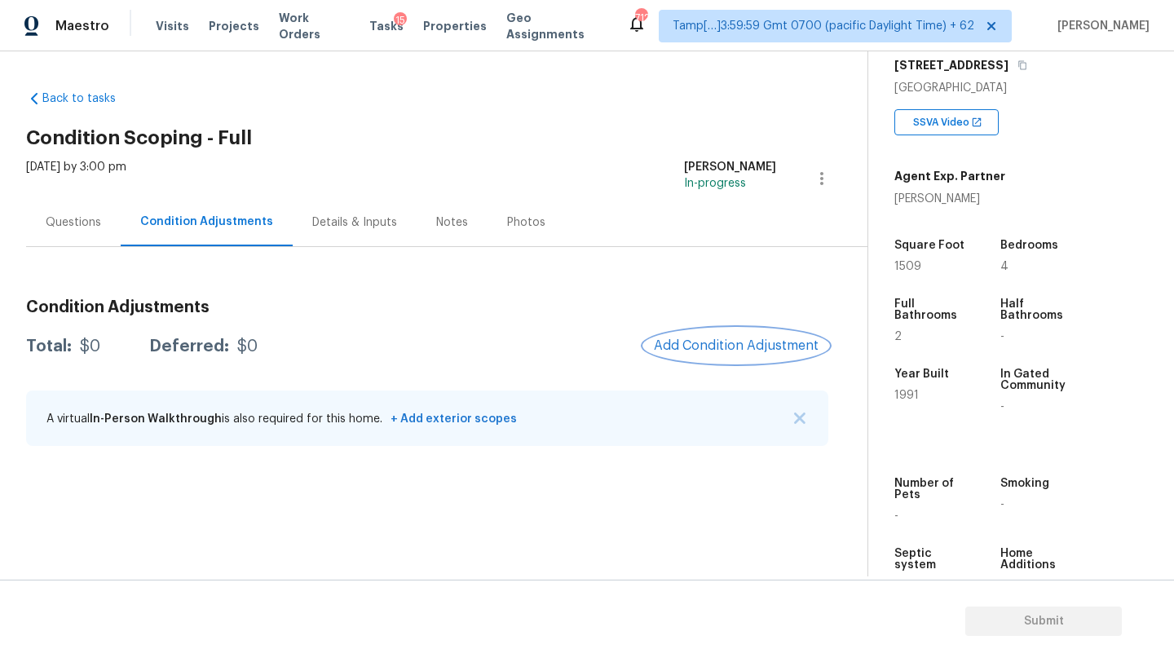
click at [721, 336] on button "Add Condition Adjustment" at bounding box center [736, 346] width 184 height 34
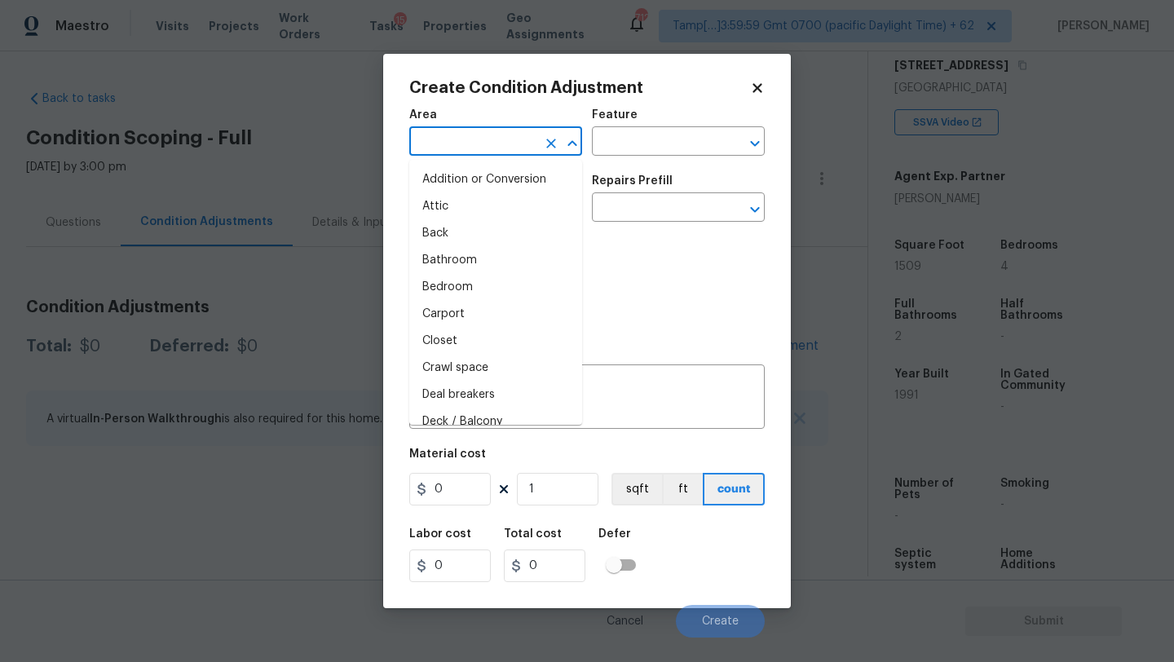
click at [481, 149] on input "text" at bounding box center [472, 142] width 127 height 25
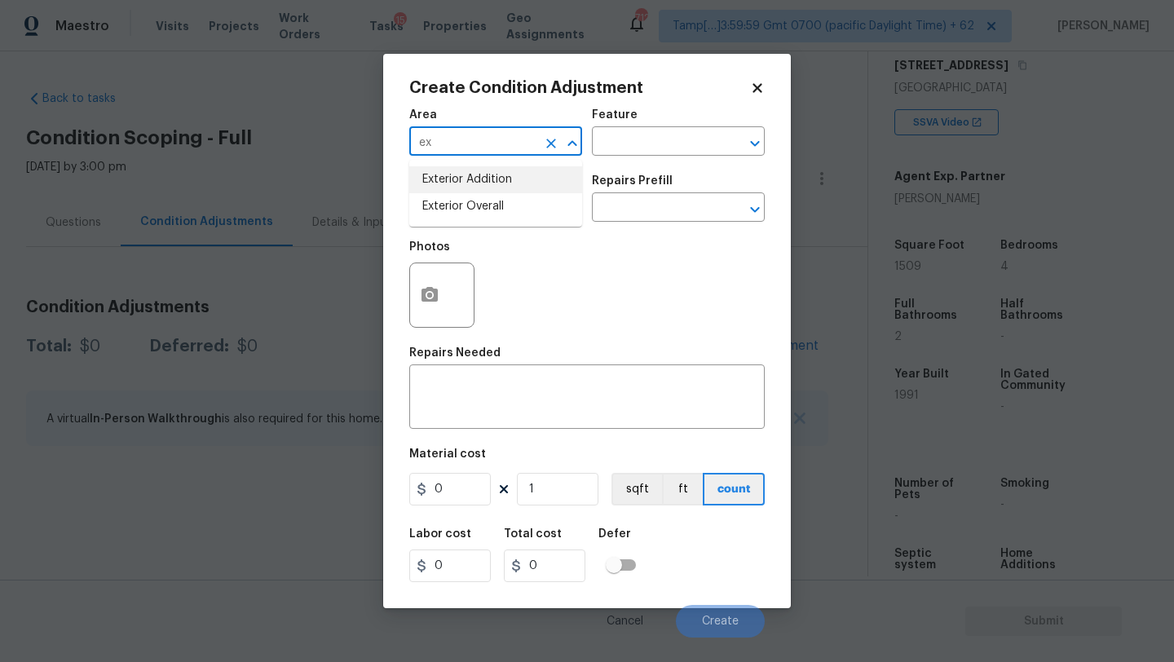
click at [490, 199] on li "Exterior Overall" at bounding box center [495, 206] width 173 height 27
type input "Exterior Overall"
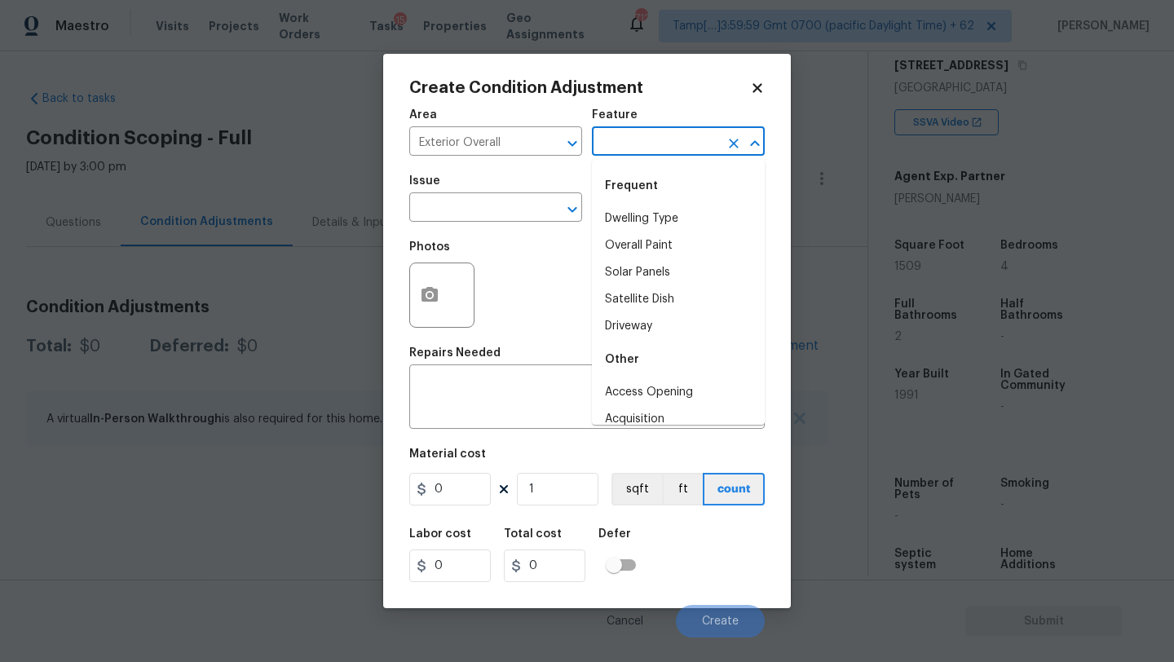
click at [616, 142] on input "text" at bounding box center [655, 142] width 127 height 25
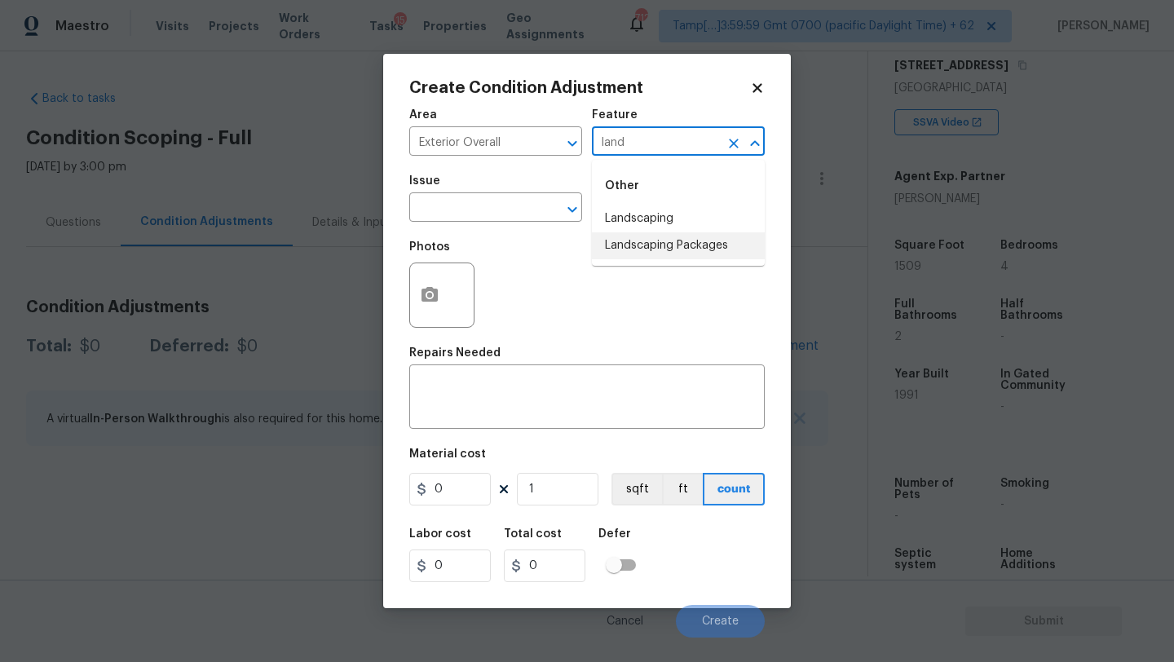
click at [617, 246] on li "Landscaping Packages" at bounding box center [678, 245] width 173 height 27
type input "Landscaping Packages"
click at [467, 197] on input "text" at bounding box center [472, 208] width 127 height 25
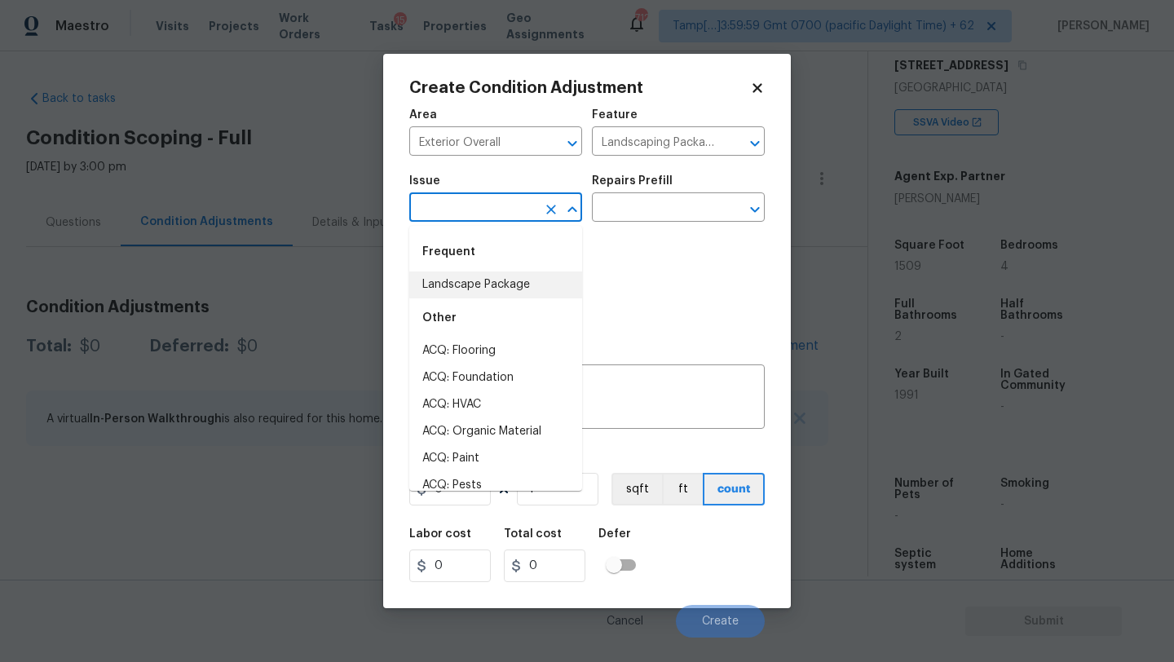
click at [467, 295] on li "Landscape Package" at bounding box center [495, 284] width 173 height 27
type input "Landscape Package"
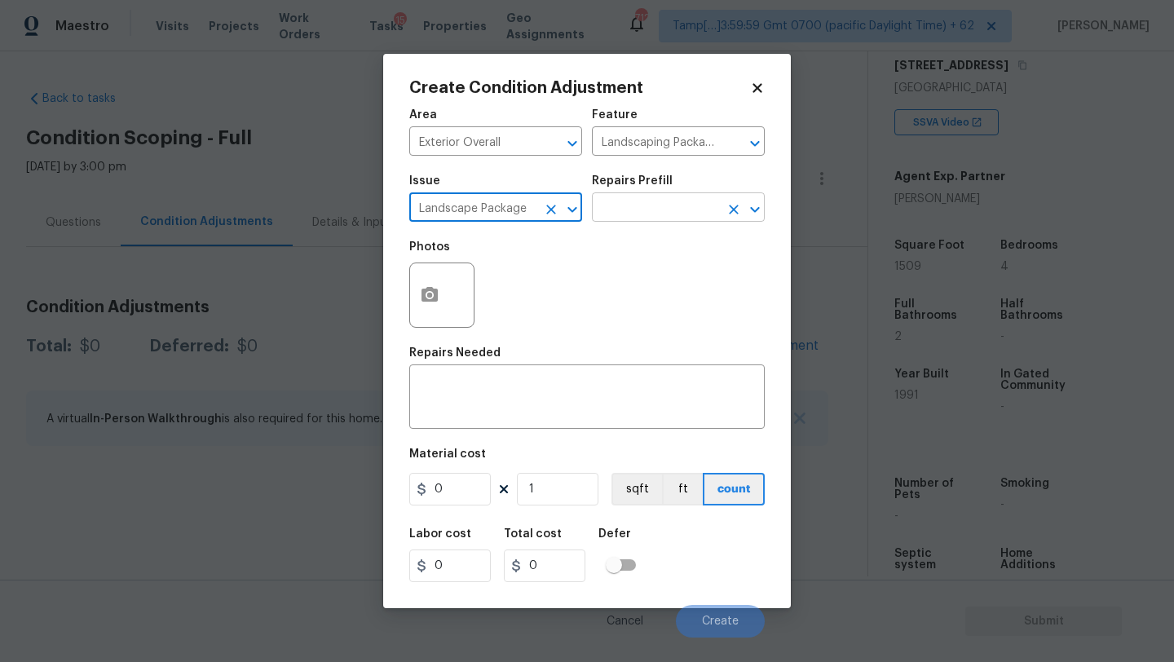
click at [636, 215] on input "text" at bounding box center [655, 208] width 127 height 25
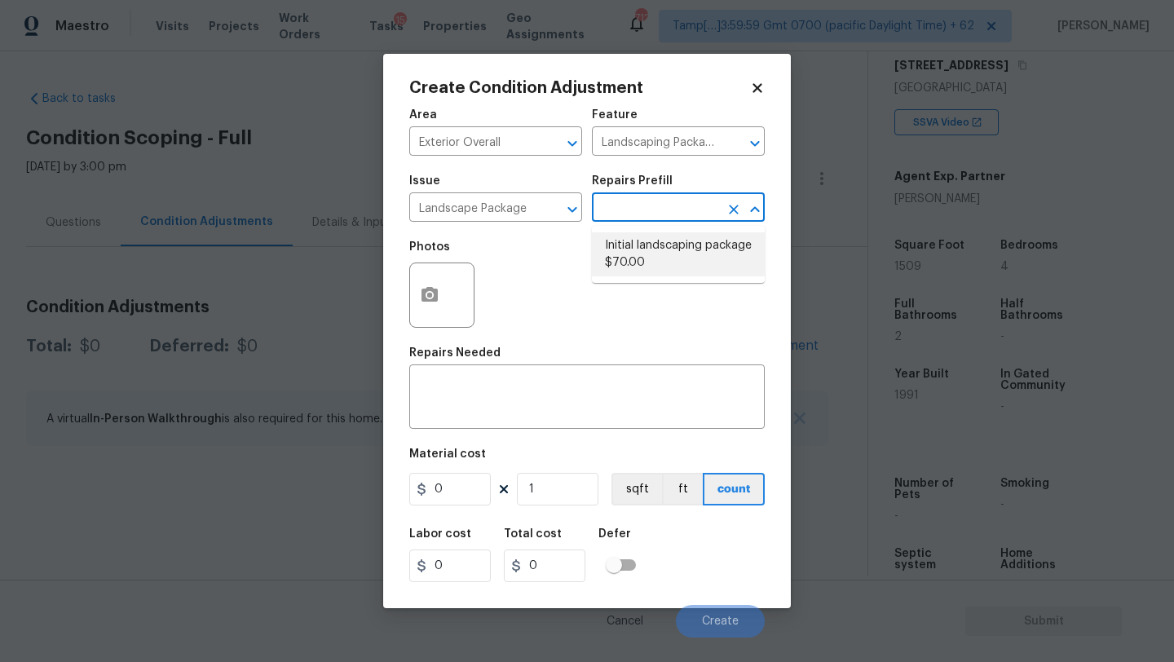
click at [636, 239] on li "Initial landscaping package $70.00" at bounding box center [678, 254] width 173 height 44
type input "Home Readiness Packages"
type textarea "Mowing of grass up to 6" in height. Mow, edge along driveways & sidewalks, trim…"
type input "70"
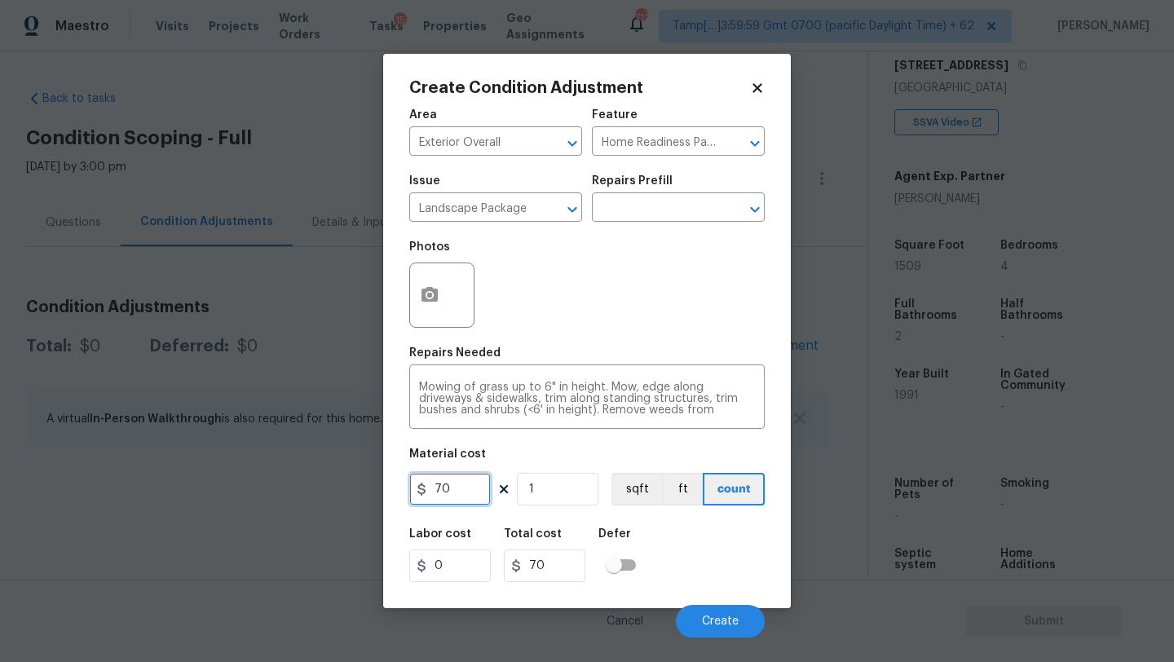
click at [474, 487] on input "70" at bounding box center [450, 489] width 82 height 33
type input "300"
click at [428, 290] on icon "button" at bounding box center [429, 294] width 16 height 15
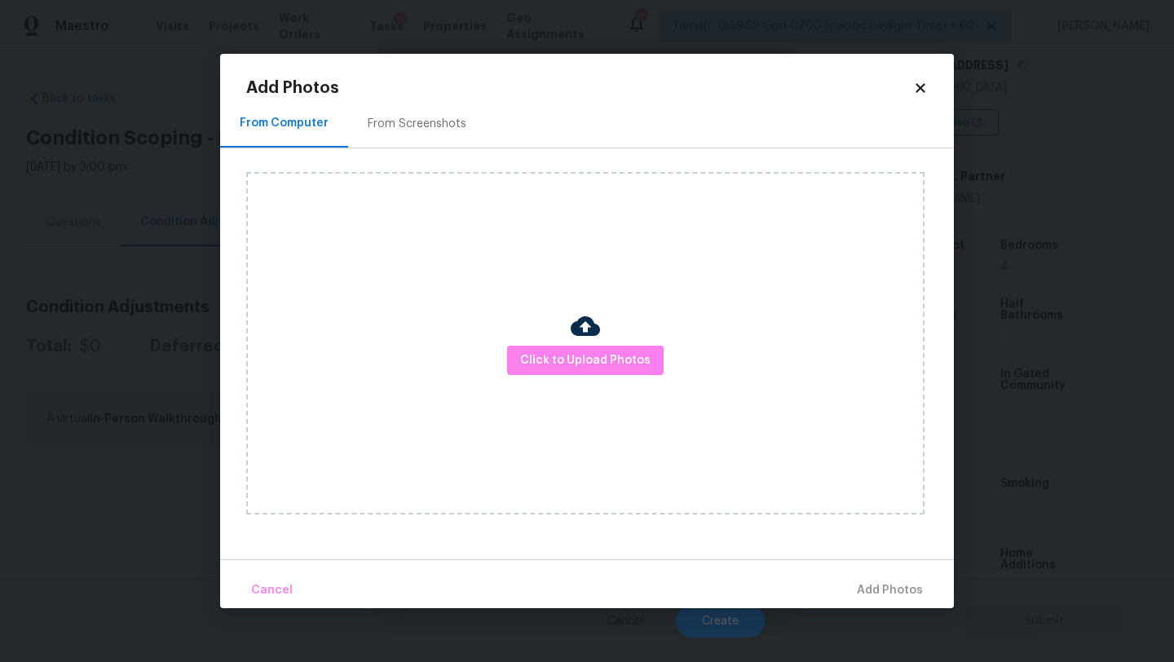
click at [420, 130] on div "From Screenshots" at bounding box center [417, 124] width 99 height 16
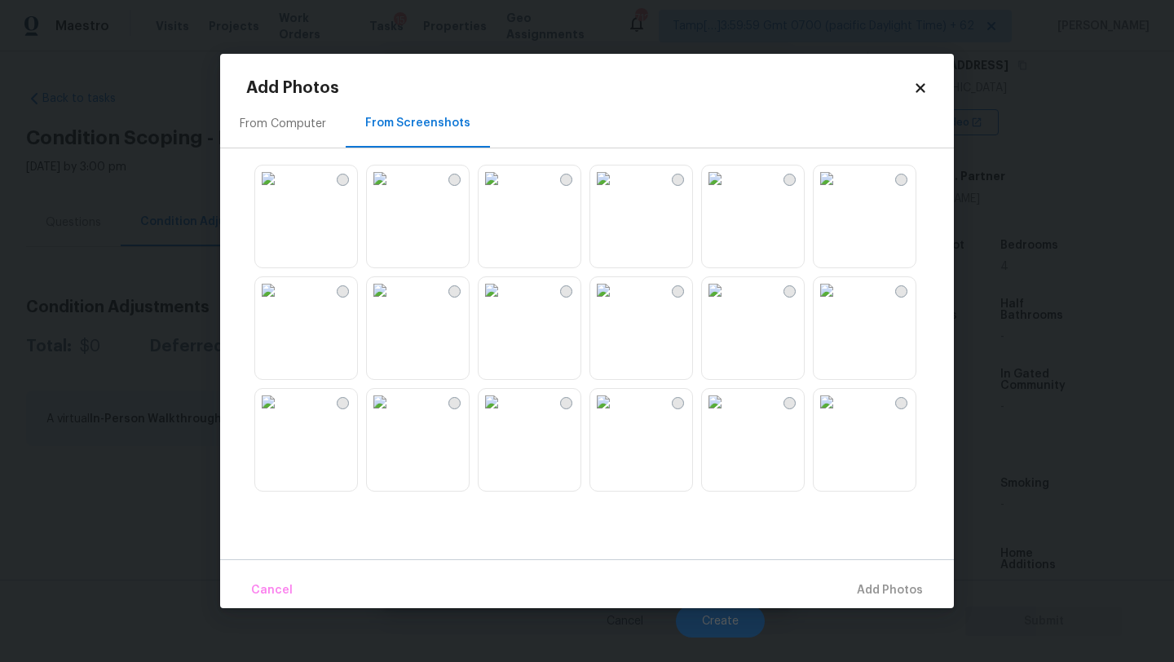
click at [728, 303] on img at bounding box center [715, 290] width 26 height 26
click at [393, 303] on img at bounding box center [380, 290] width 26 height 26
click at [728, 192] on img at bounding box center [715, 178] width 26 height 26
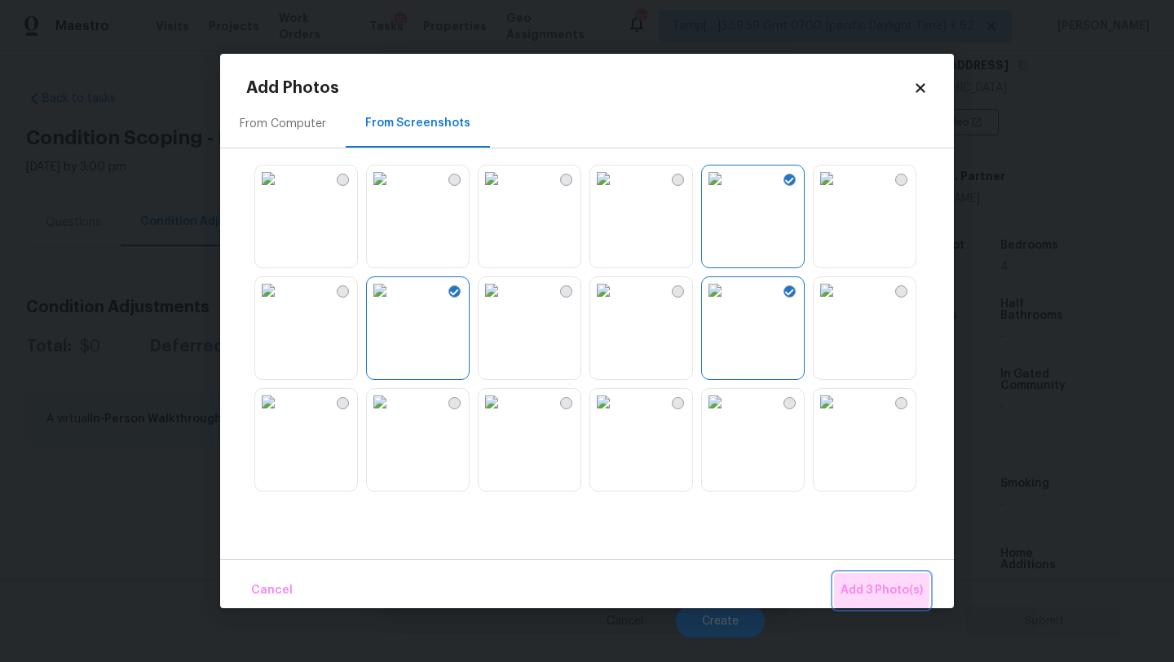
click at [869, 588] on span "Add 3 Photo(s)" at bounding box center [881, 590] width 82 height 20
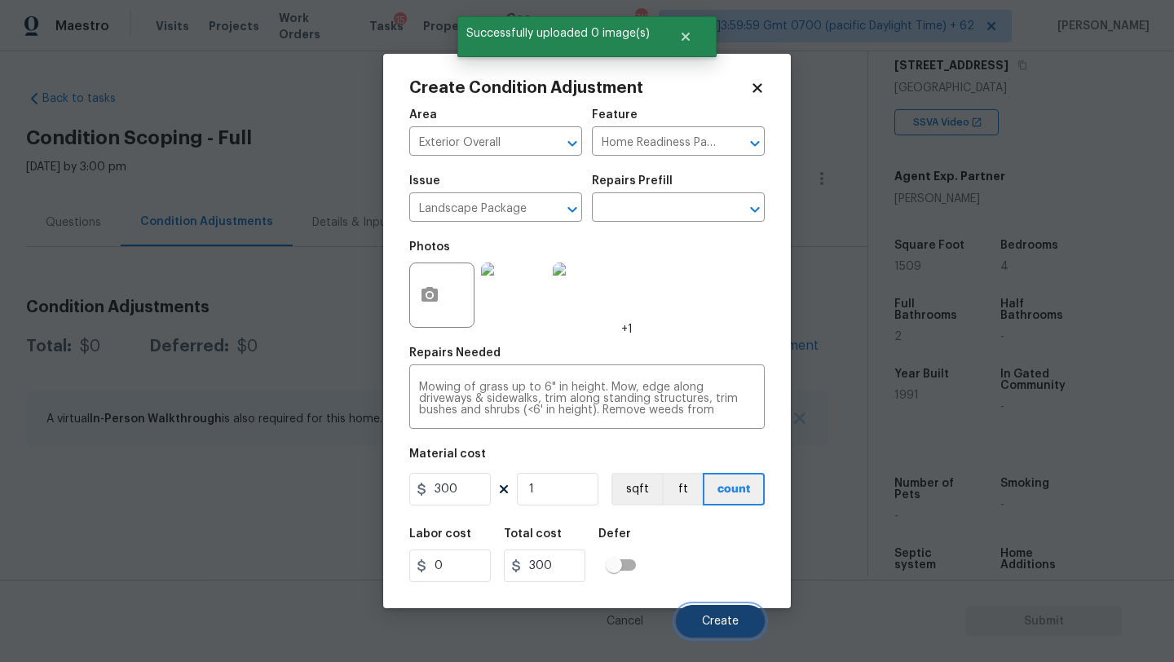
click at [706, 610] on button "Create" at bounding box center [720, 621] width 89 height 33
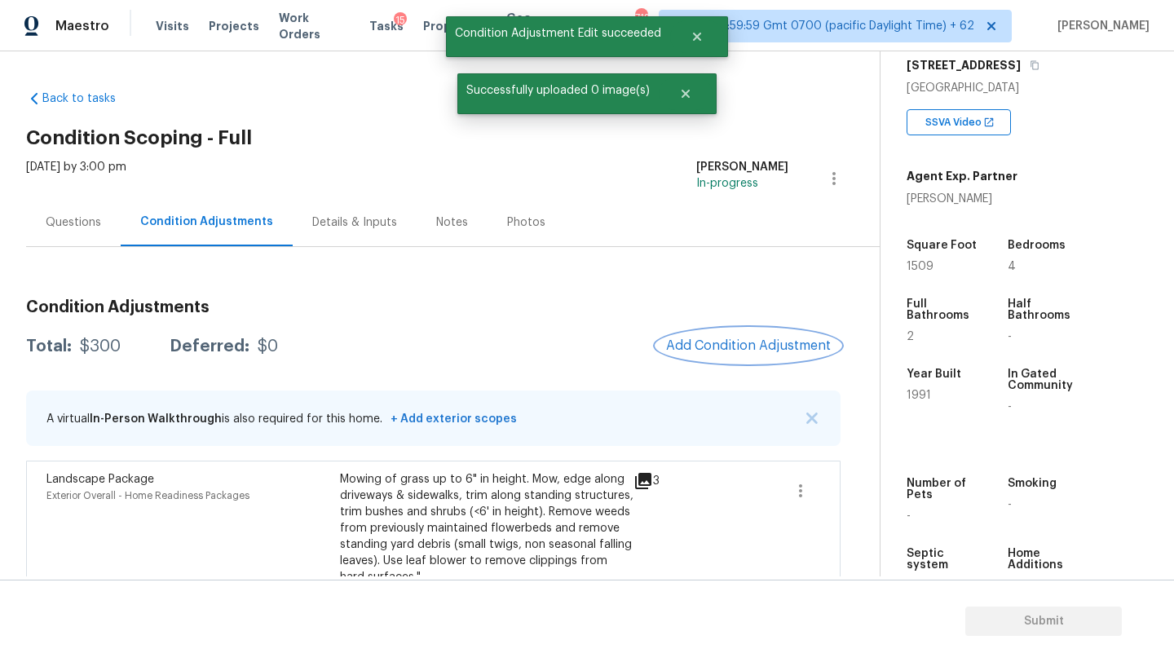
click at [707, 350] on span "Add Condition Adjustment" at bounding box center [748, 345] width 165 height 15
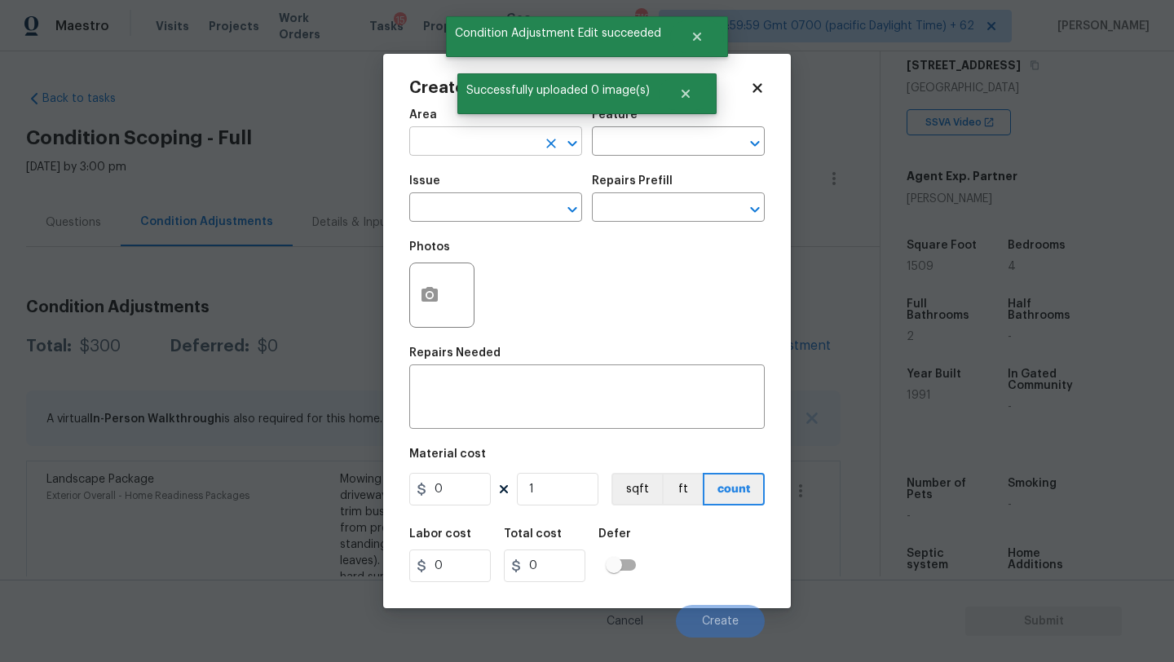
click at [426, 134] on input "text" at bounding box center [472, 142] width 127 height 25
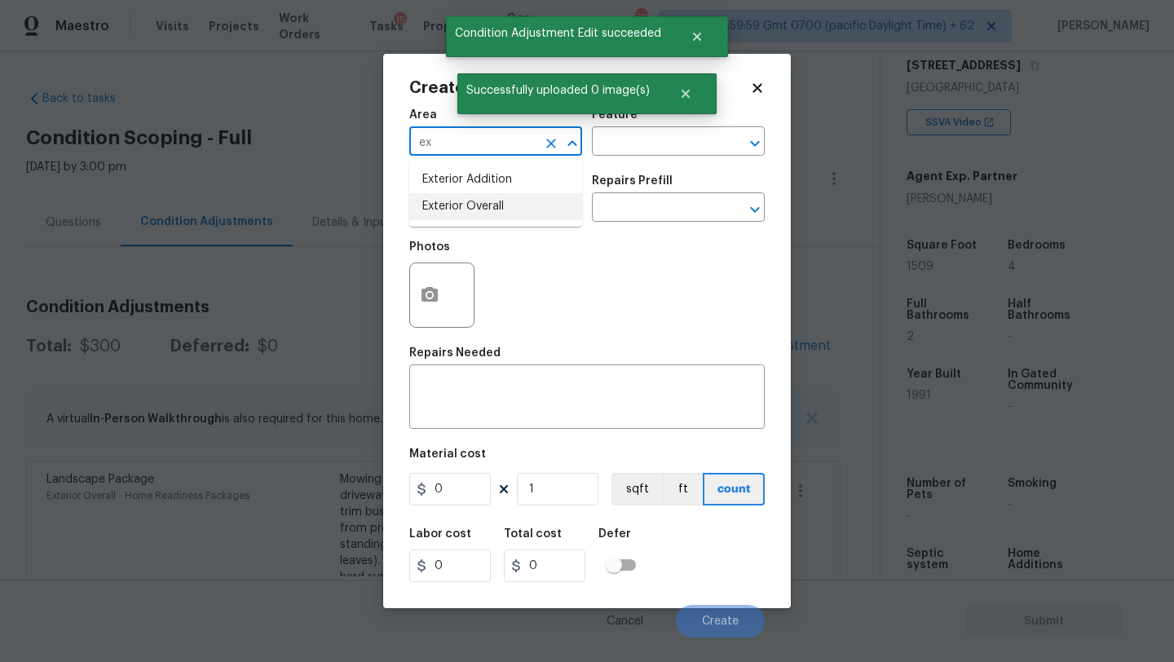
click at [459, 209] on li "Exterior Overall" at bounding box center [495, 206] width 173 height 27
type input "Exterior Overall"
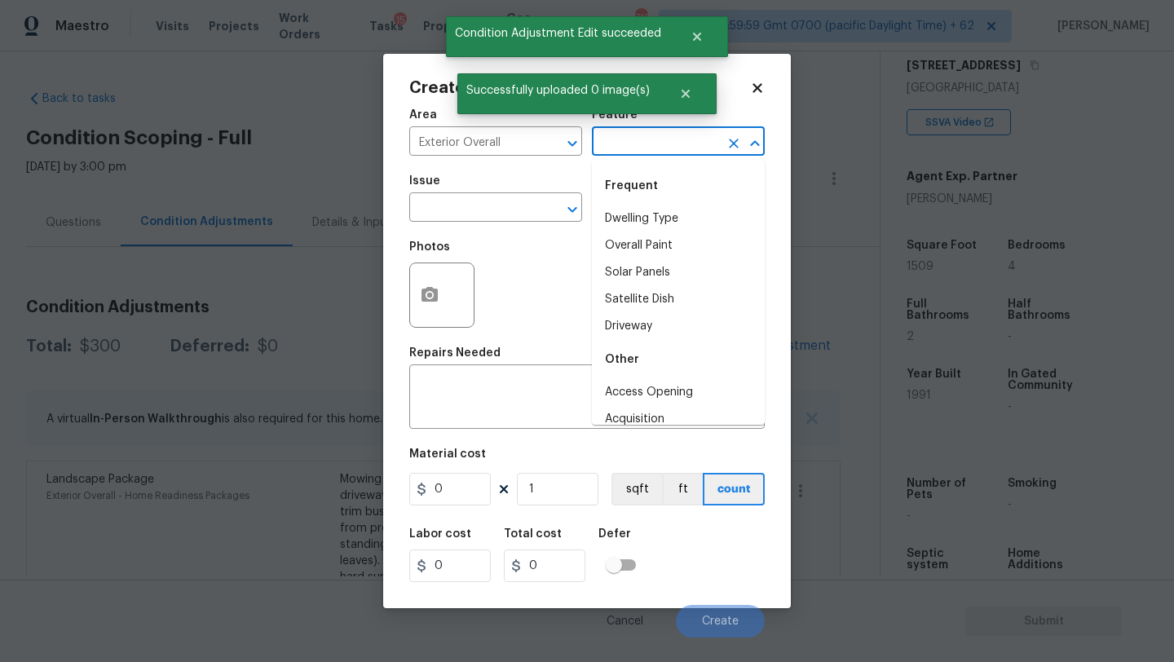
click at [631, 136] on input "text" at bounding box center [655, 142] width 127 height 25
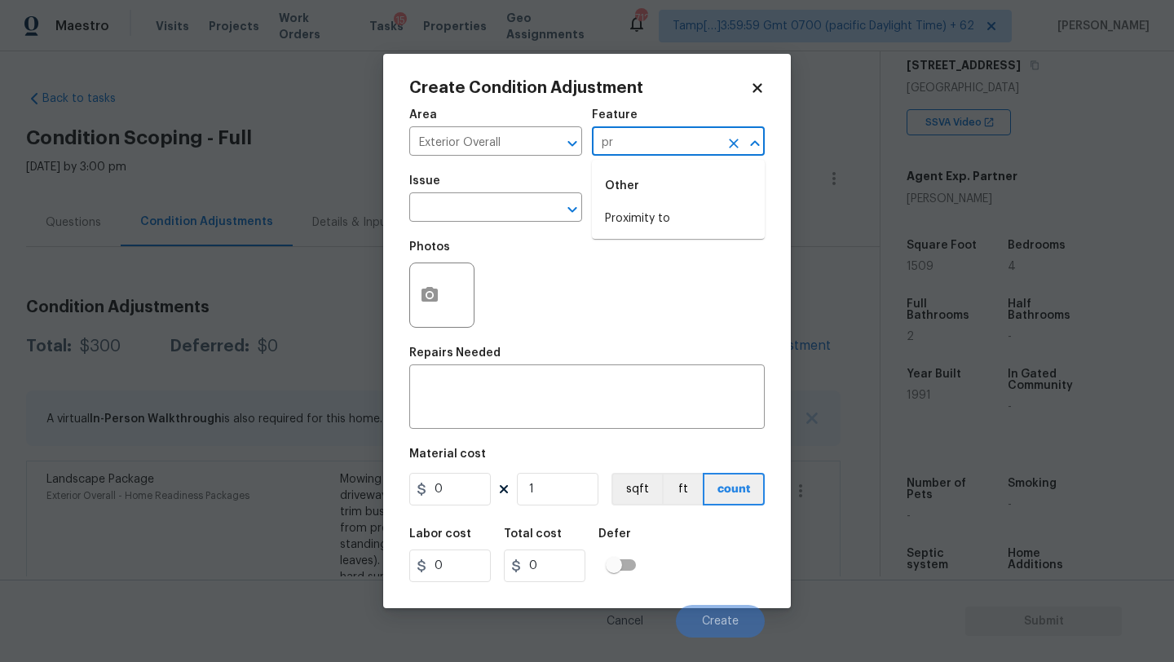
type input "p"
drag, startPoint x: 654, startPoint y: 280, endPoint x: 537, endPoint y: 250, distance: 120.2
click at [647, 279] on li "Home Readiness Packages" at bounding box center [678, 272] width 173 height 27
type input "Home Readiness Packages"
click at [508, 213] on input "text" at bounding box center [472, 208] width 127 height 25
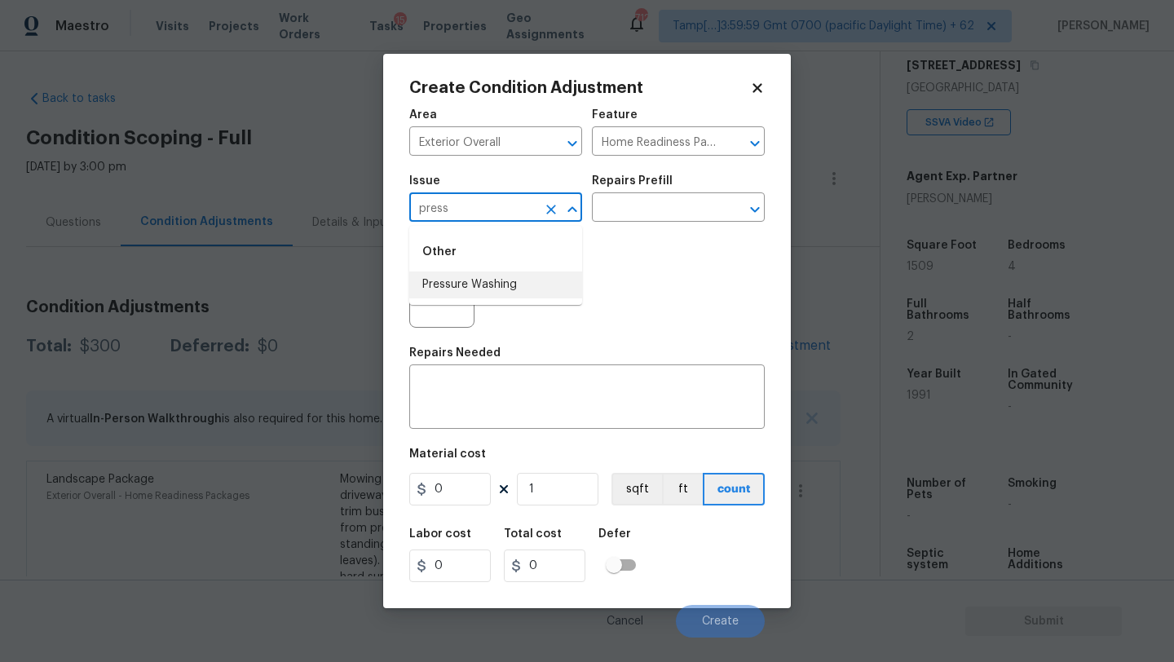
click at [517, 289] on li "Pressure Washing" at bounding box center [495, 284] width 173 height 27
type input "Pressure Washing"
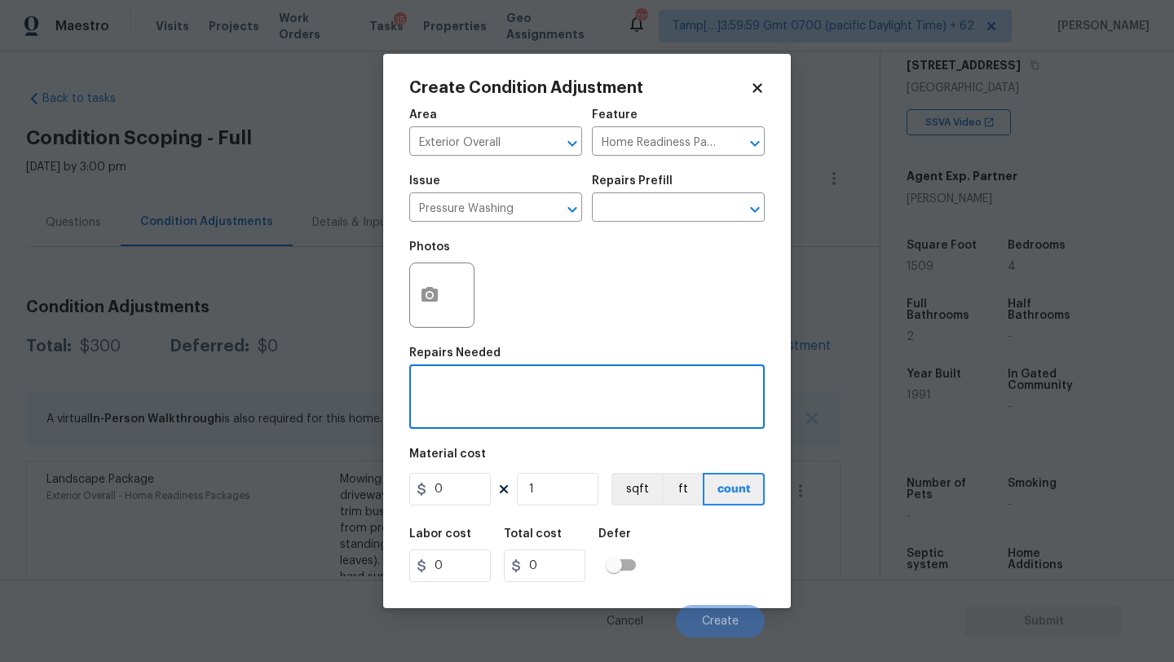
click at [517, 402] on textarea at bounding box center [587, 399] width 336 height 34
click at [439, 392] on textarea at bounding box center [587, 399] width 336 height 34
paste textarea "Pressure wash home, driveway, walkways/sidewalks and patio. Must use a surface …"
type textarea "Pressure wash home, driveway, walkways/sidewalks and patio. Must use a surface …"
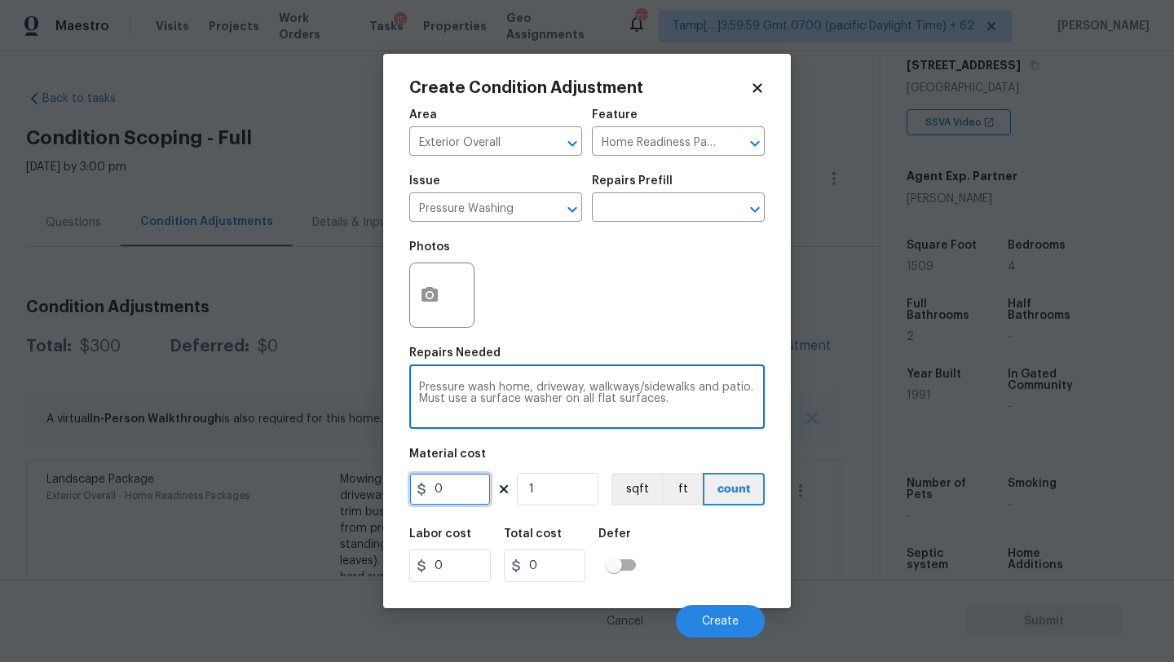
click at [461, 476] on input "0" at bounding box center [450, 489] width 82 height 33
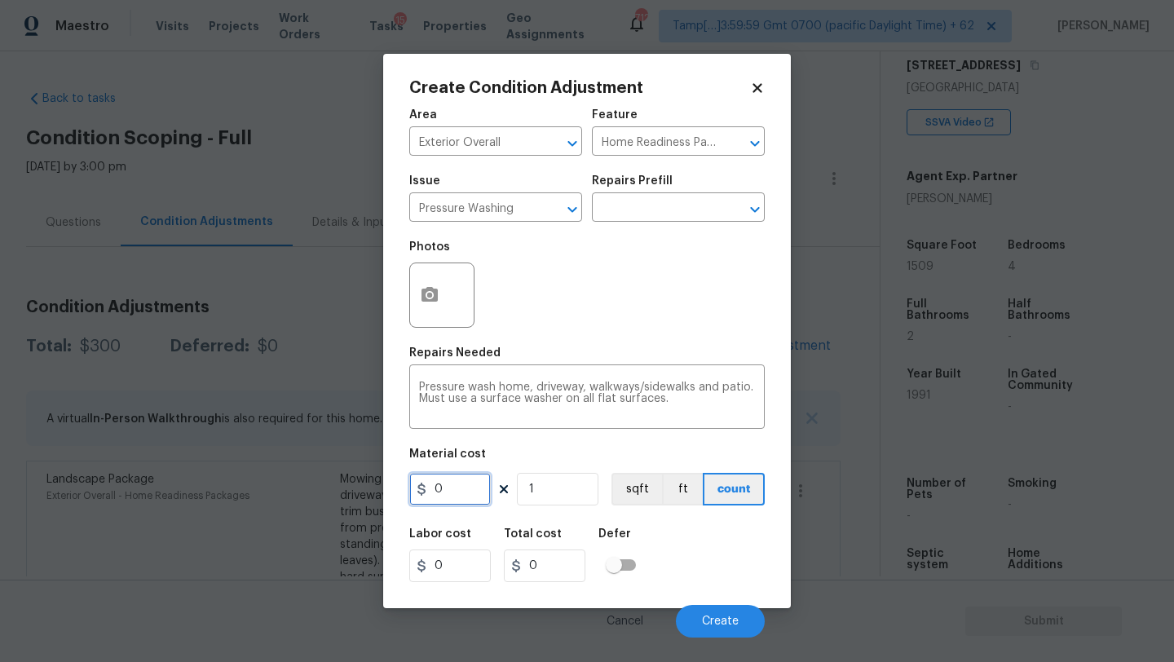
click at [461, 476] on input "0" at bounding box center [450, 489] width 82 height 33
type input "400"
click at [724, 611] on button "Create" at bounding box center [720, 621] width 89 height 33
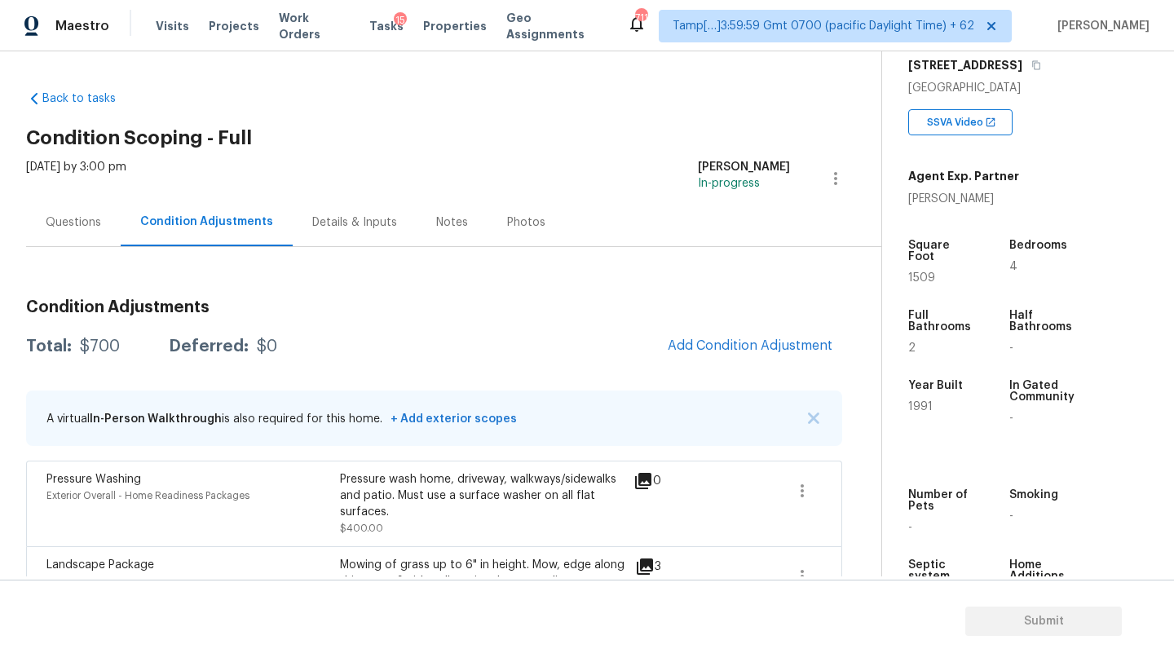
click at [100, 216] on div "Questions" at bounding box center [73, 222] width 95 height 48
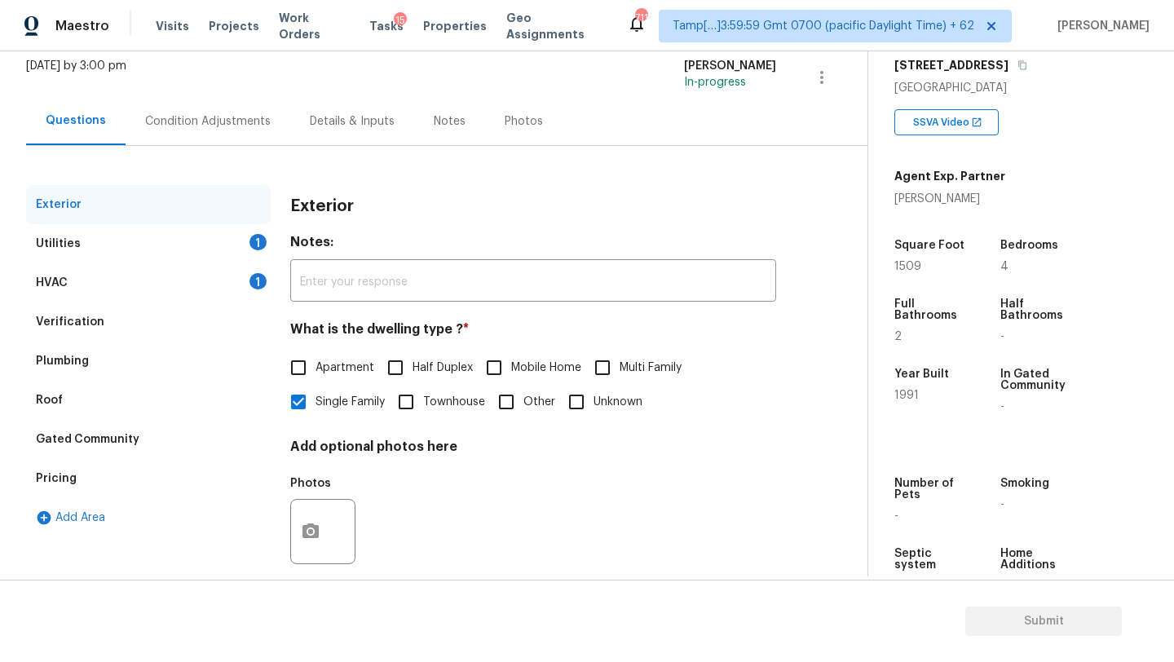
scroll to position [123, 0]
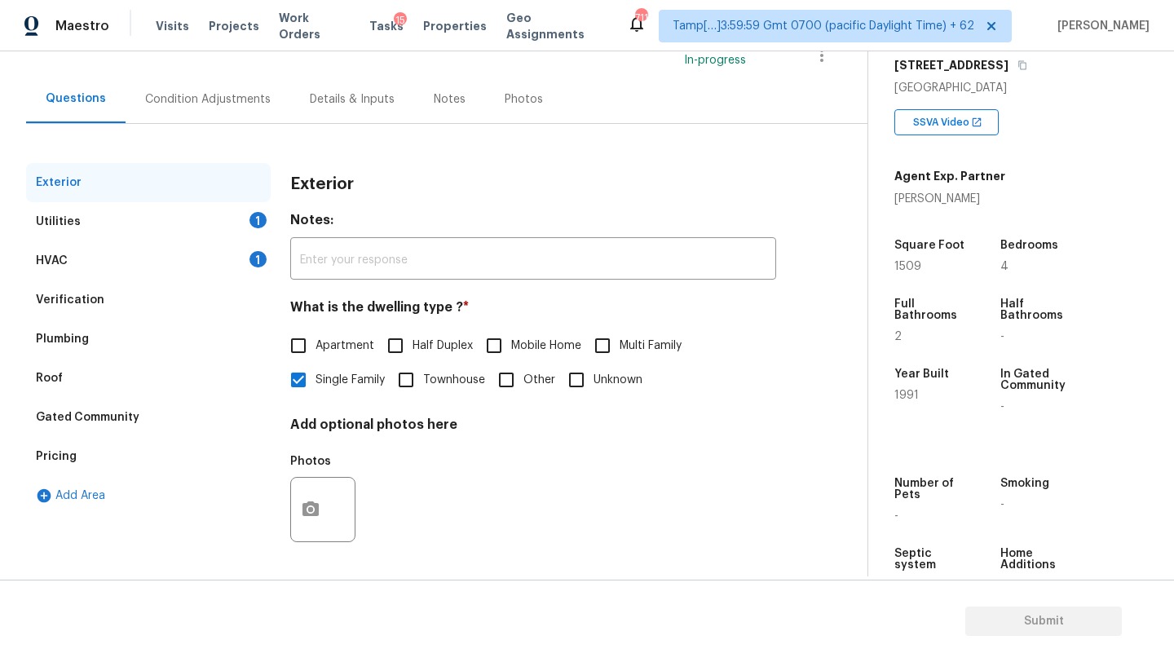
drag, startPoint x: 108, startPoint y: 452, endPoint x: 143, endPoint y: 395, distance: 67.4
click at [108, 452] on div "Pricing" at bounding box center [148, 456] width 245 height 39
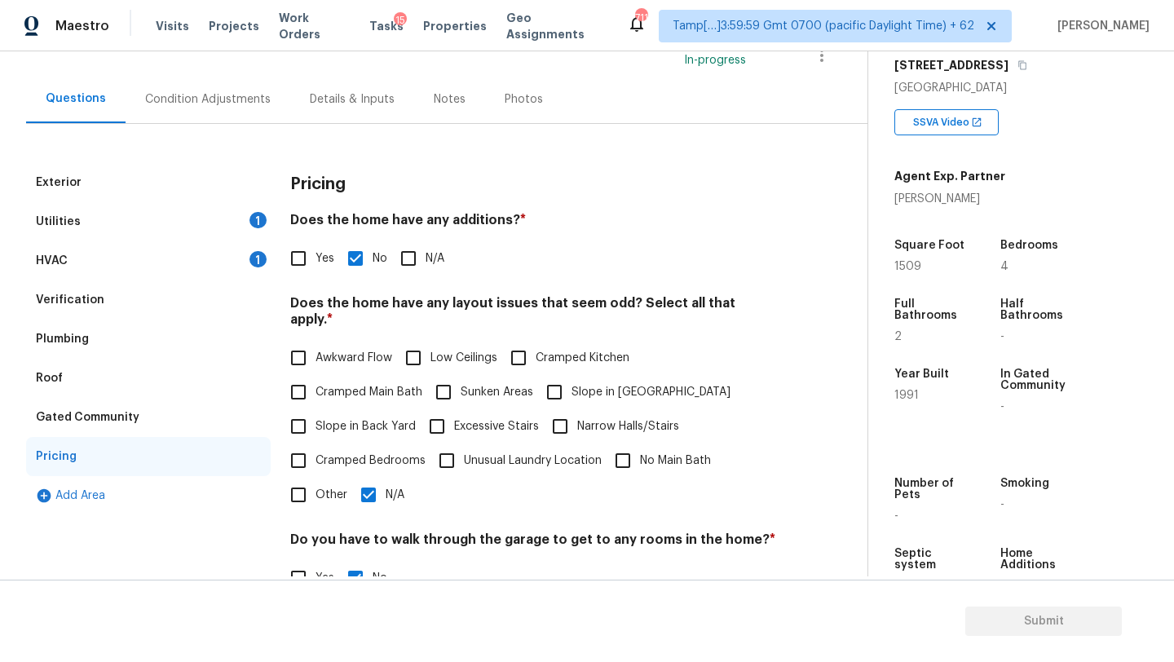
click at [295, 249] on input "Yes" at bounding box center [298, 258] width 34 height 34
checkbox input "true"
checkbox input "false"
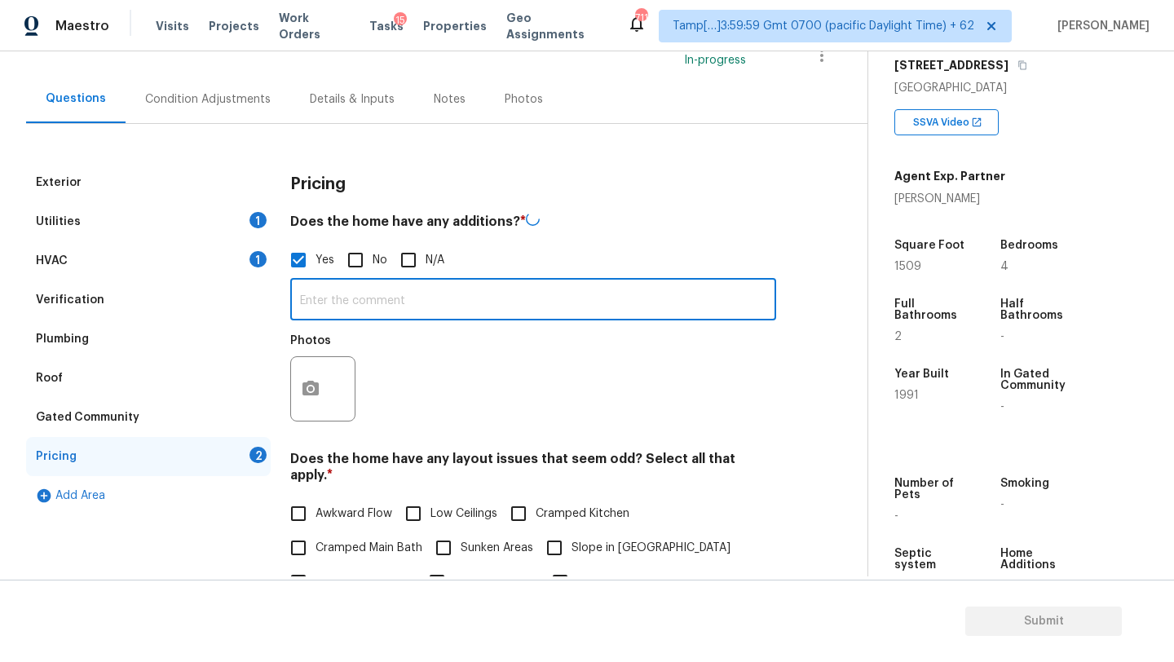
click at [340, 288] on input "text" at bounding box center [533, 301] width 486 height 38
type input "bonus room"
click at [316, 380] on icon "button" at bounding box center [311, 387] width 20 height 20
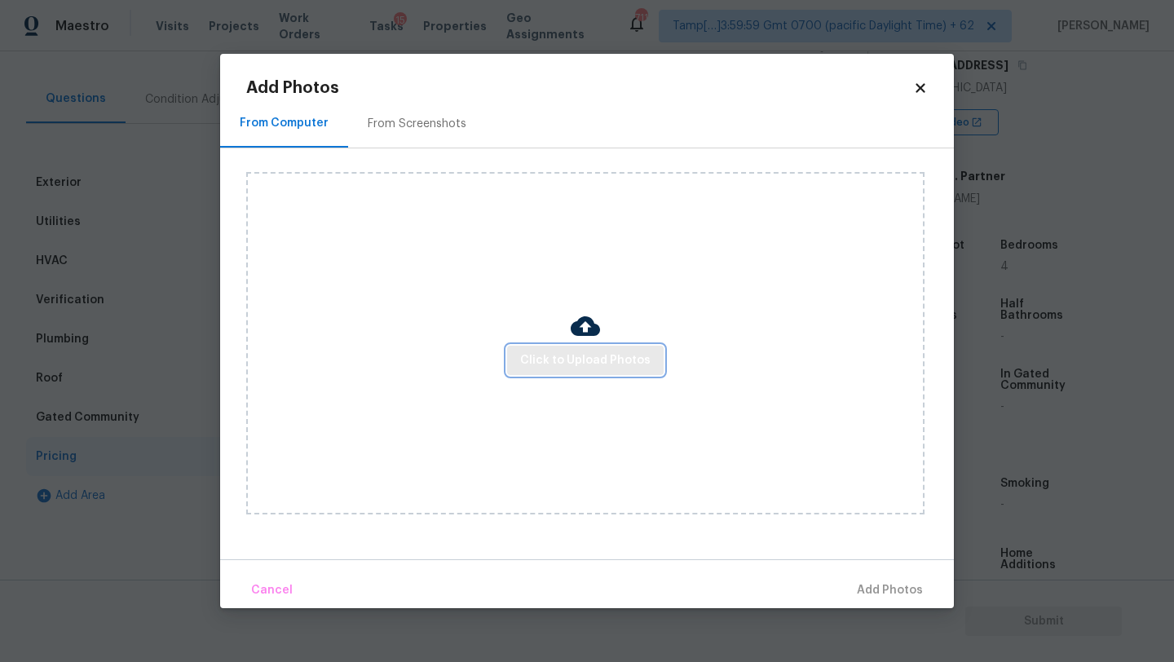
click at [554, 370] on button "Click to Upload Photos" at bounding box center [585, 361] width 157 height 30
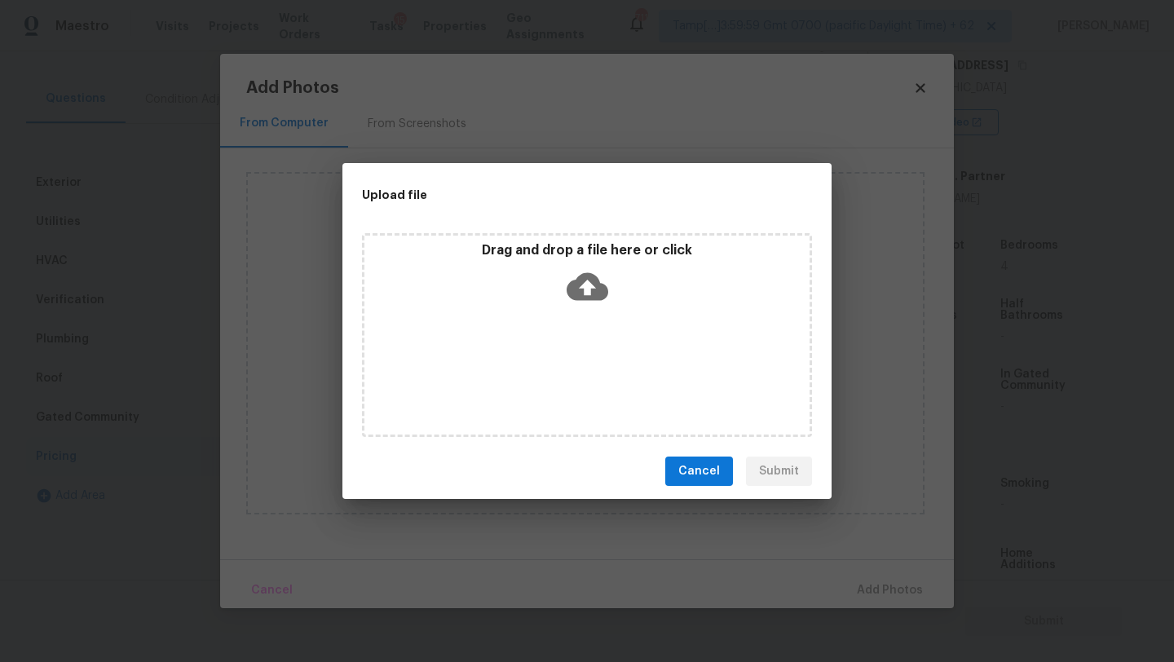
click at [554, 360] on div "Drag and drop a file here or click" at bounding box center [587, 335] width 450 height 204
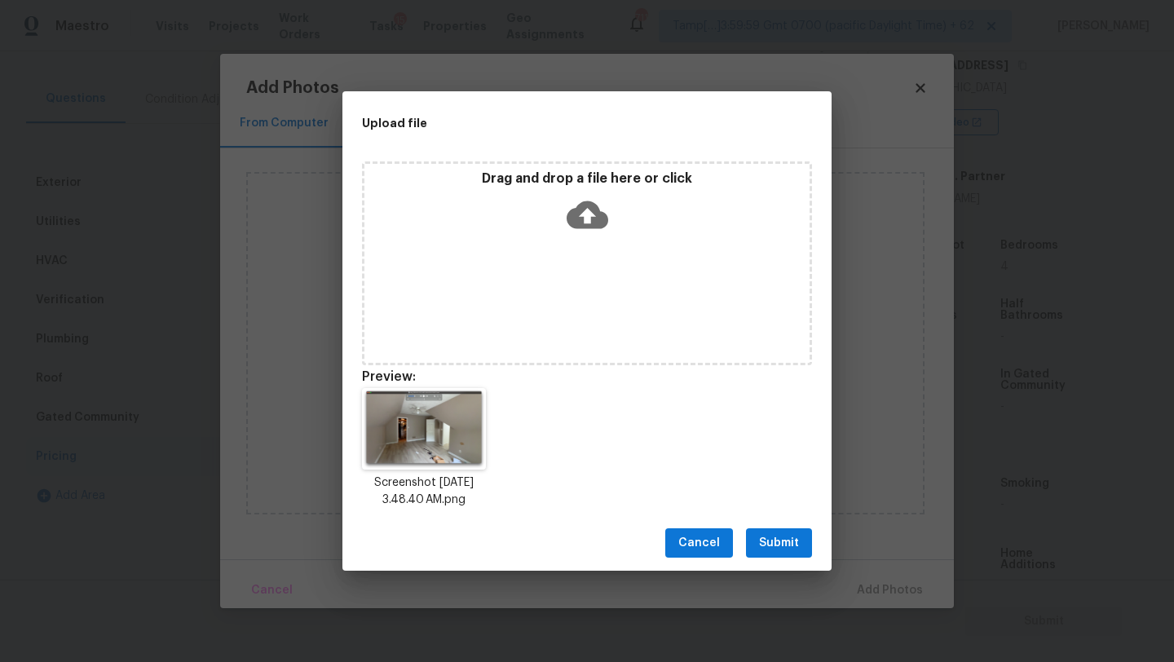
click at [772, 542] on span "Submit" at bounding box center [779, 543] width 40 height 20
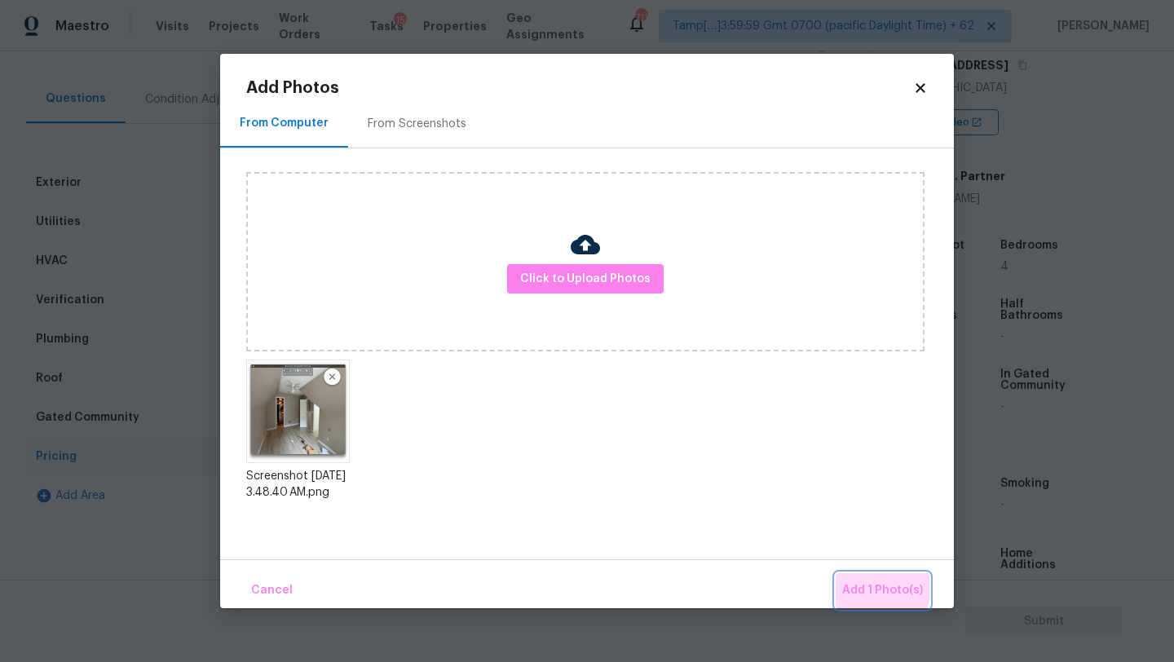
click at [862, 582] on span "Add 1 Photo(s)" at bounding box center [882, 590] width 81 height 20
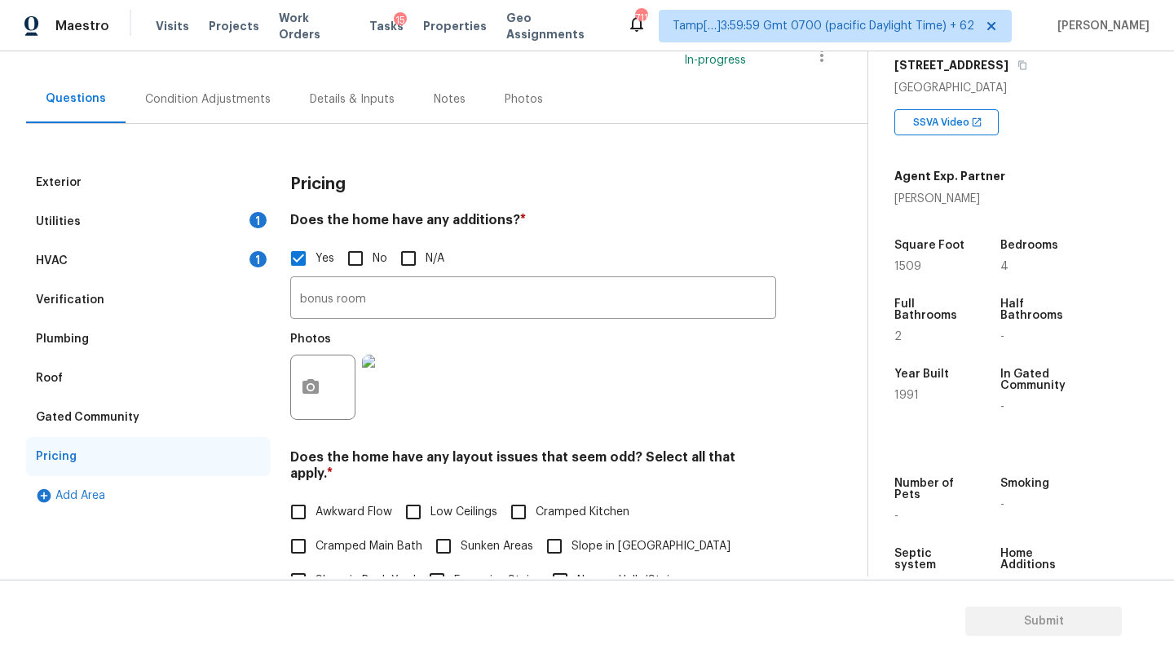
click at [205, 114] on div "Condition Adjustments" at bounding box center [208, 99] width 165 height 48
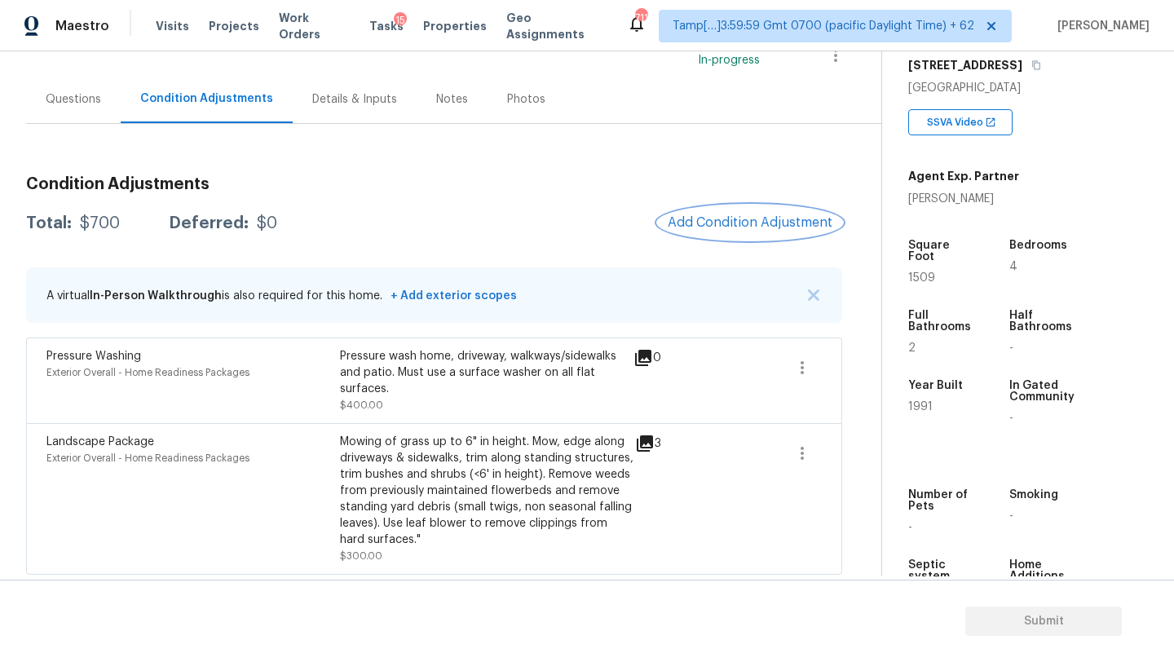
click at [719, 226] on span "Add Condition Adjustment" at bounding box center [750, 222] width 165 height 15
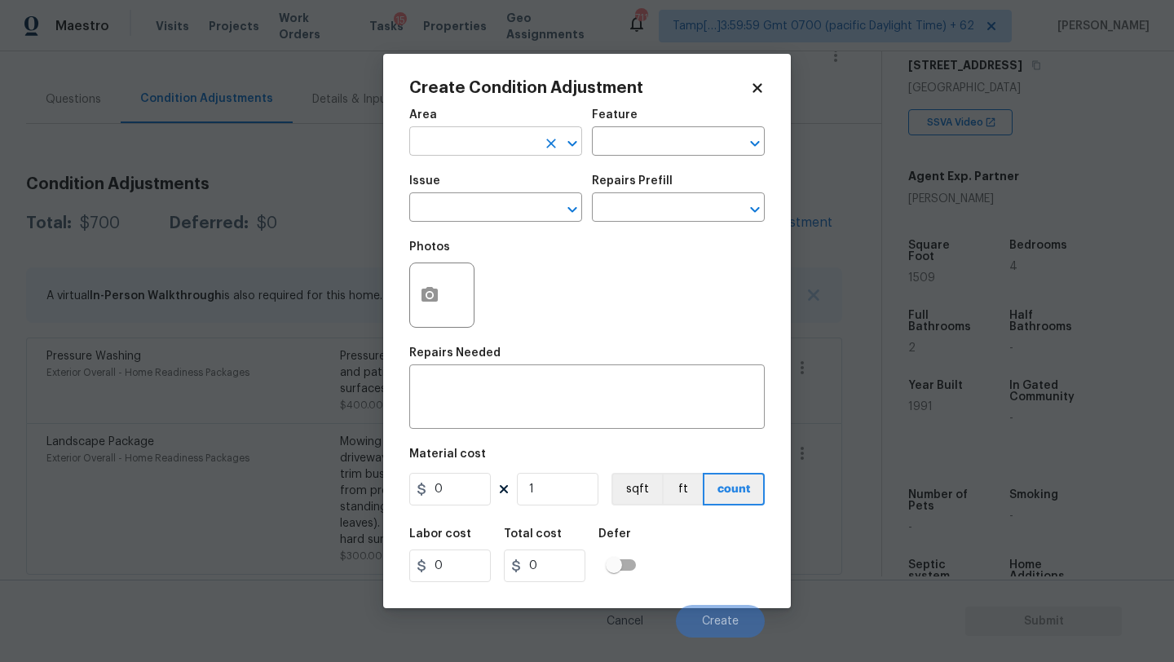
click at [507, 152] on input "text" at bounding box center [472, 142] width 127 height 25
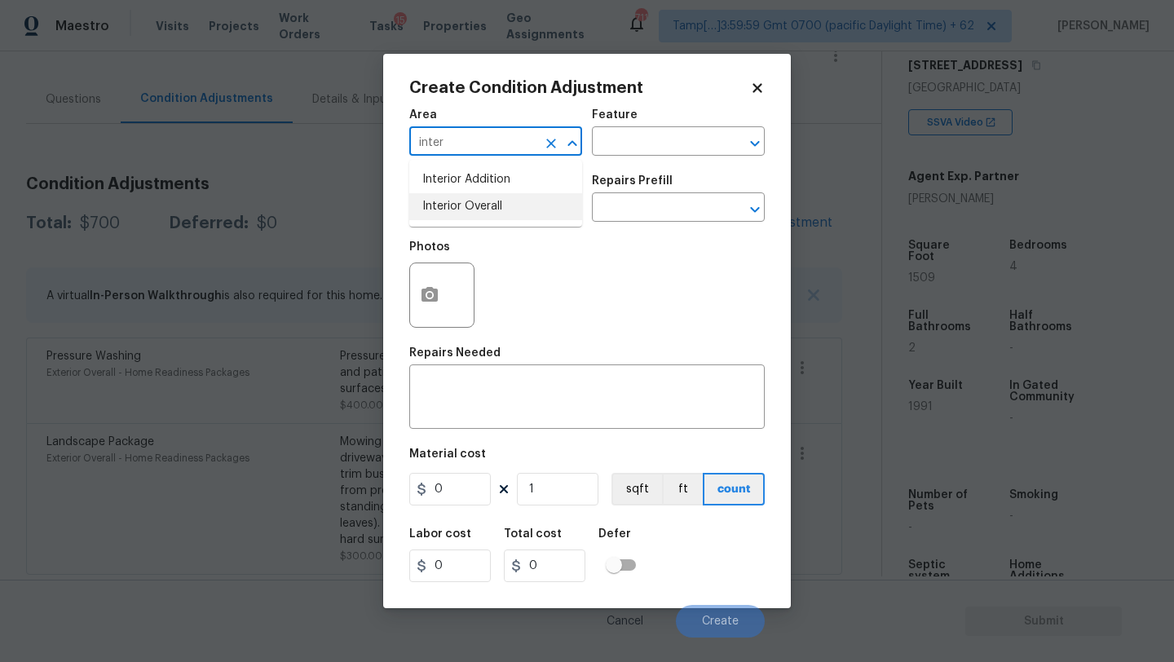
click at [509, 215] on li "Interior Overall" at bounding box center [495, 206] width 173 height 27
type input "Interior Overall"
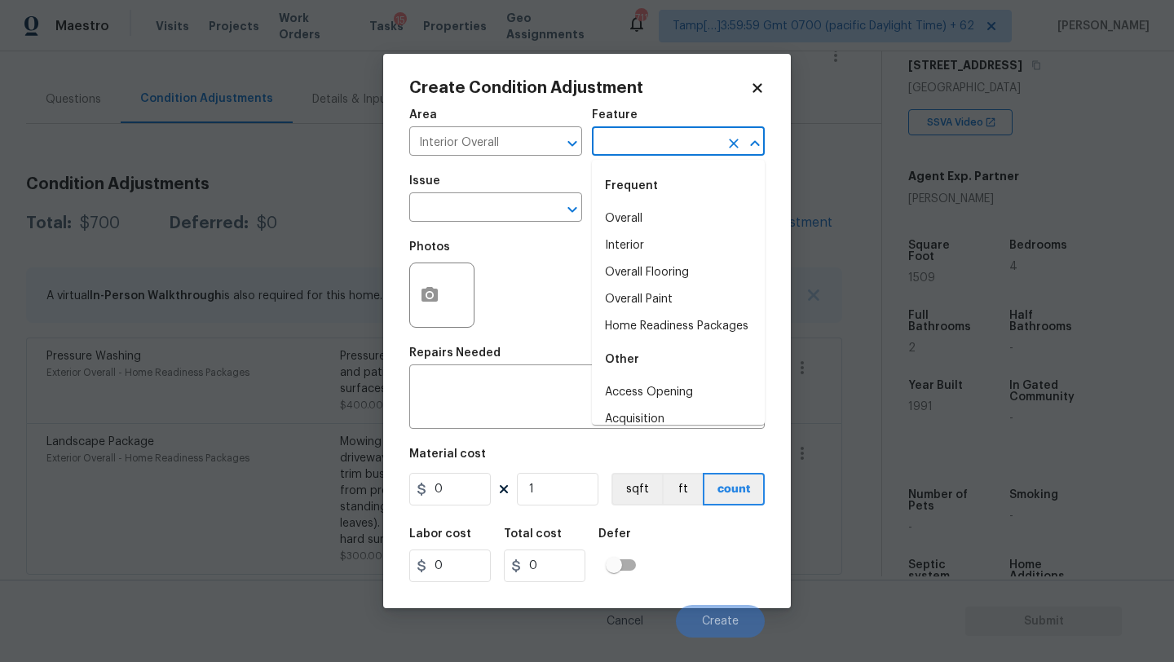
click at [632, 140] on input "text" at bounding box center [655, 142] width 127 height 25
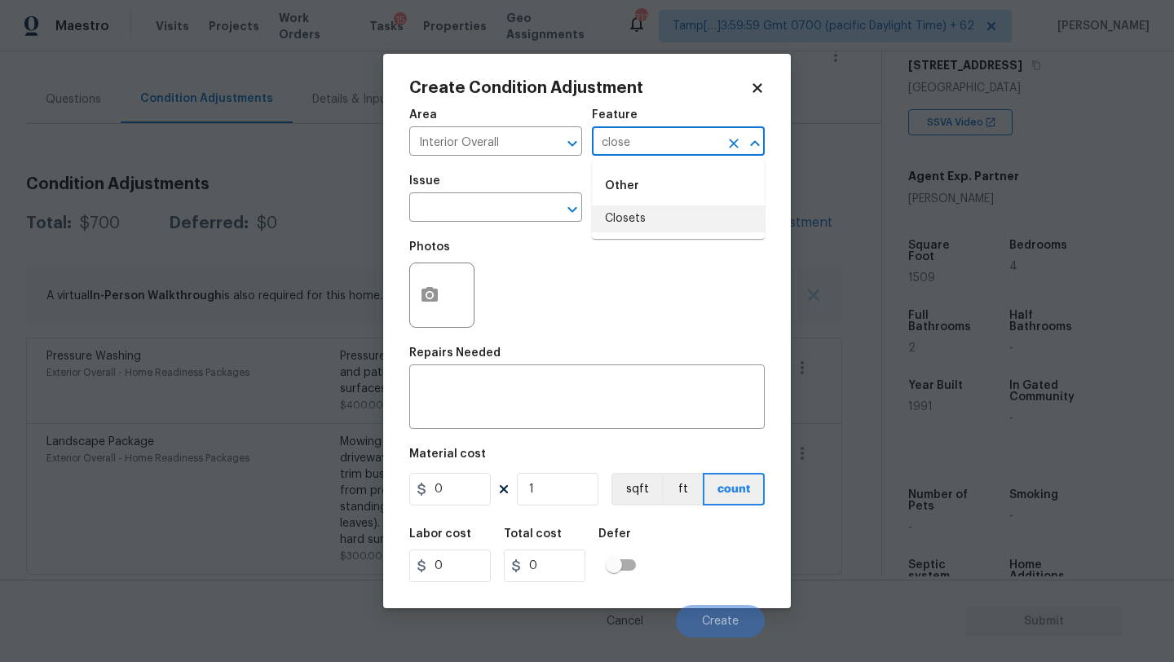
click at [629, 217] on li "Closets" at bounding box center [678, 218] width 173 height 27
type input "Closets"
click at [519, 376] on div "x ​" at bounding box center [586, 398] width 355 height 60
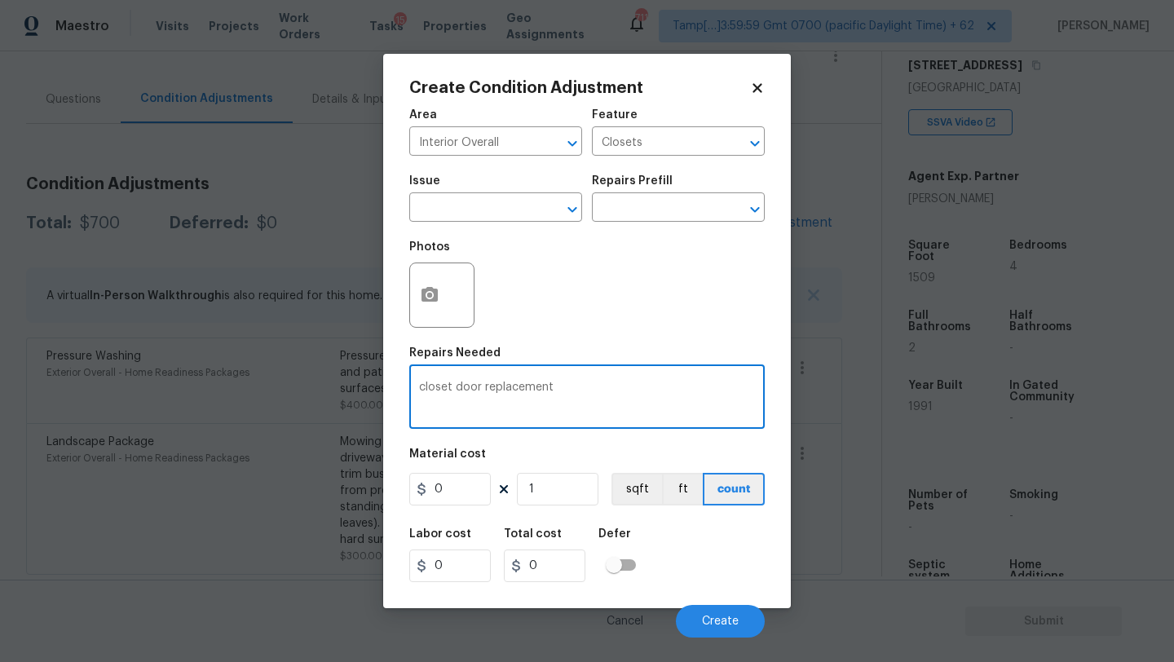
type textarea "closet door replacement"
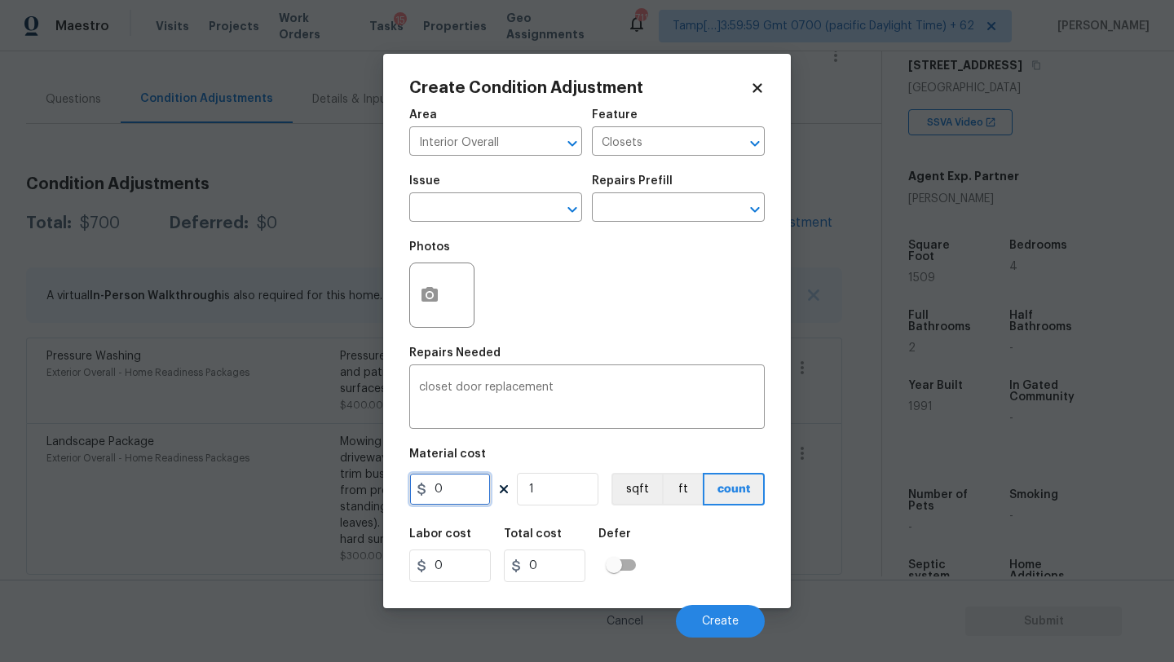
click at [461, 498] on input "0" at bounding box center [450, 489] width 82 height 33
type input "190"
click at [439, 287] on icon "button" at bounding box center [430, 295] width 20 height 20
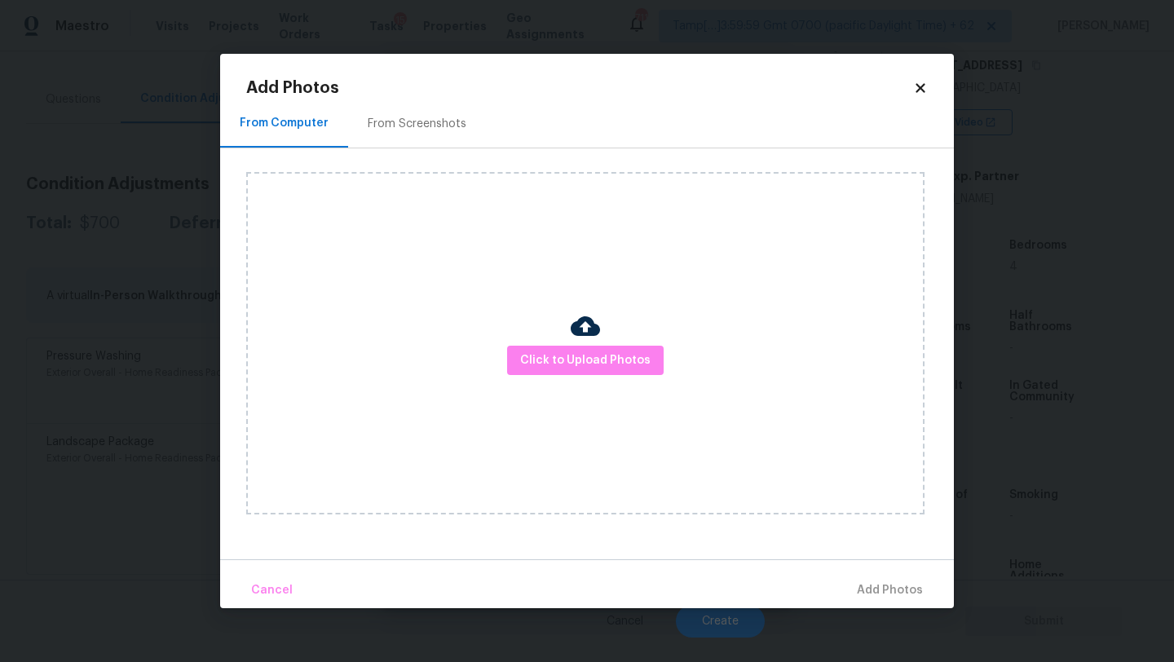
click at [432, 149] on div "Click to Upload Photos" at bounding box center [600, 343] width 708 height 390
click at [430, 141] on div "From Screenshots" at bounding box center [417, 123] width 138 height 48
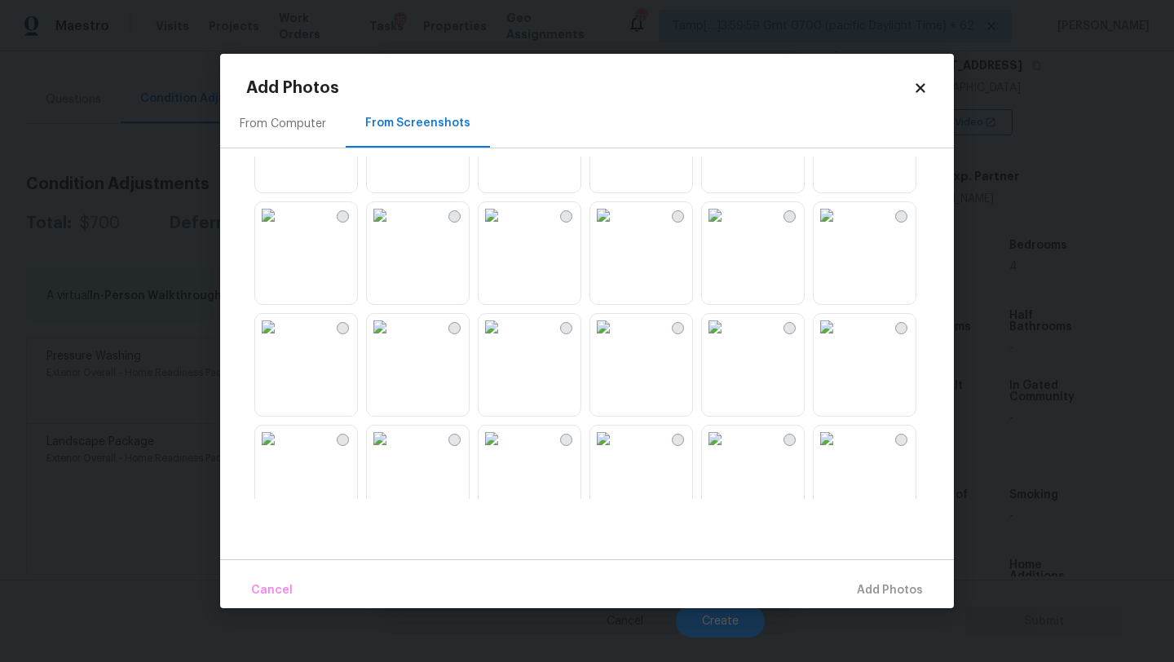
click at [496, 340] on img at bounding box center [492, 327] width 26 height 26
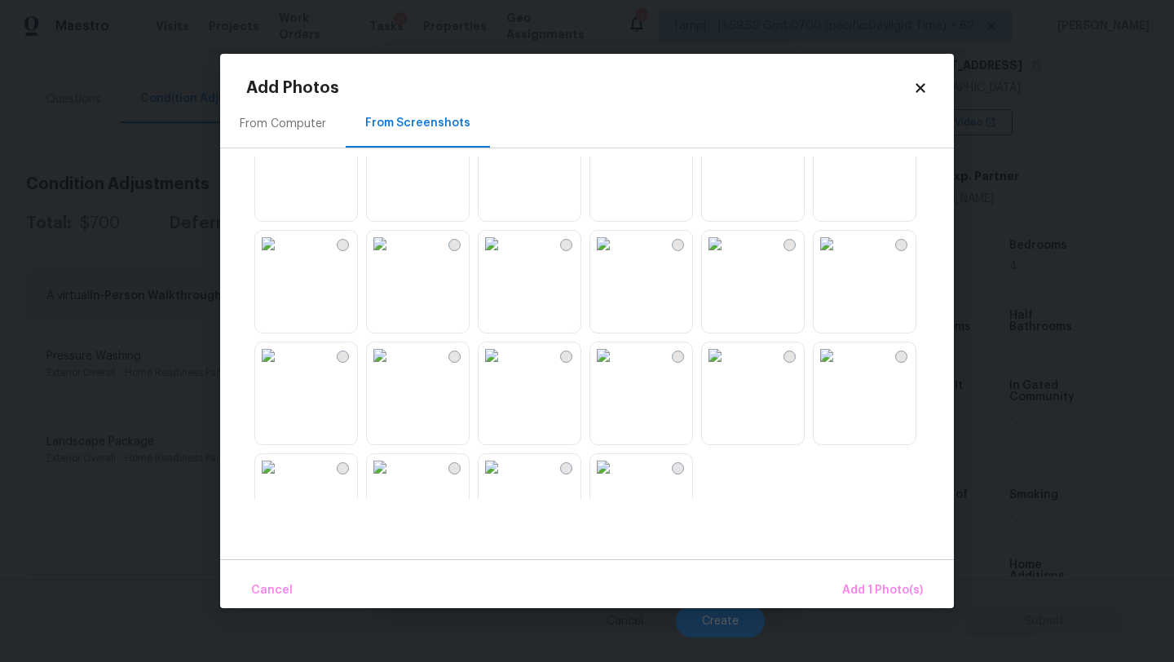
scroll to position [1557, 0]
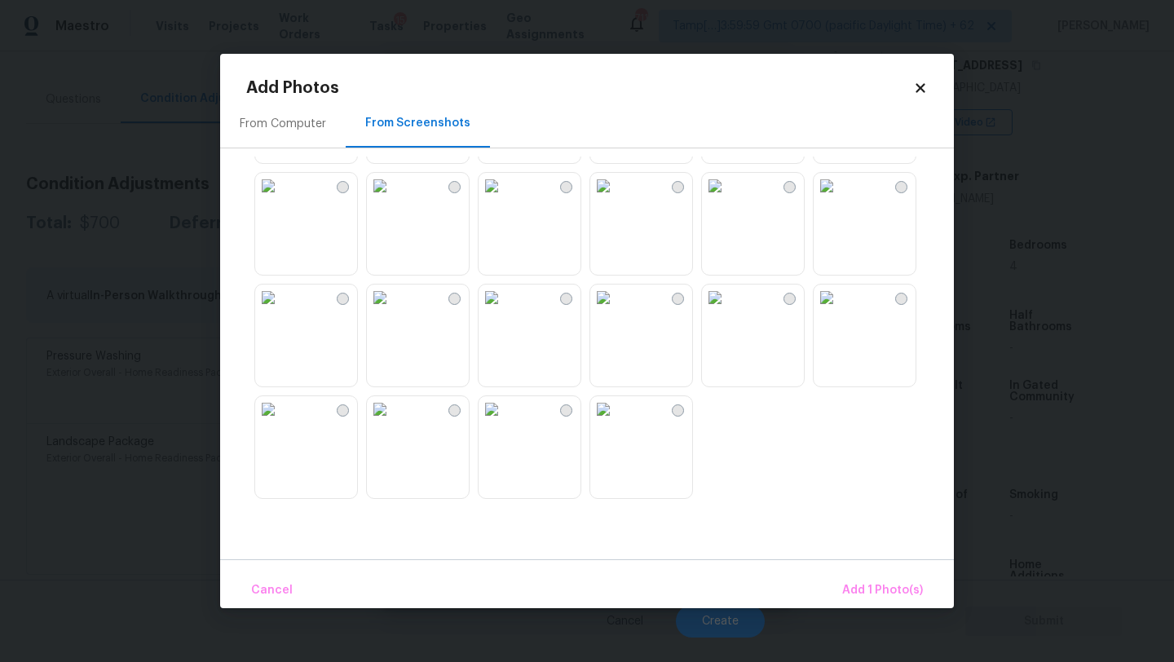
click at [393, 422] on img at bounding box center [380, 409] width 26 height 26
click at [876, 593] on span "Add 2 Photo(s)" at bounding box center [881, 590] width 83 height 20
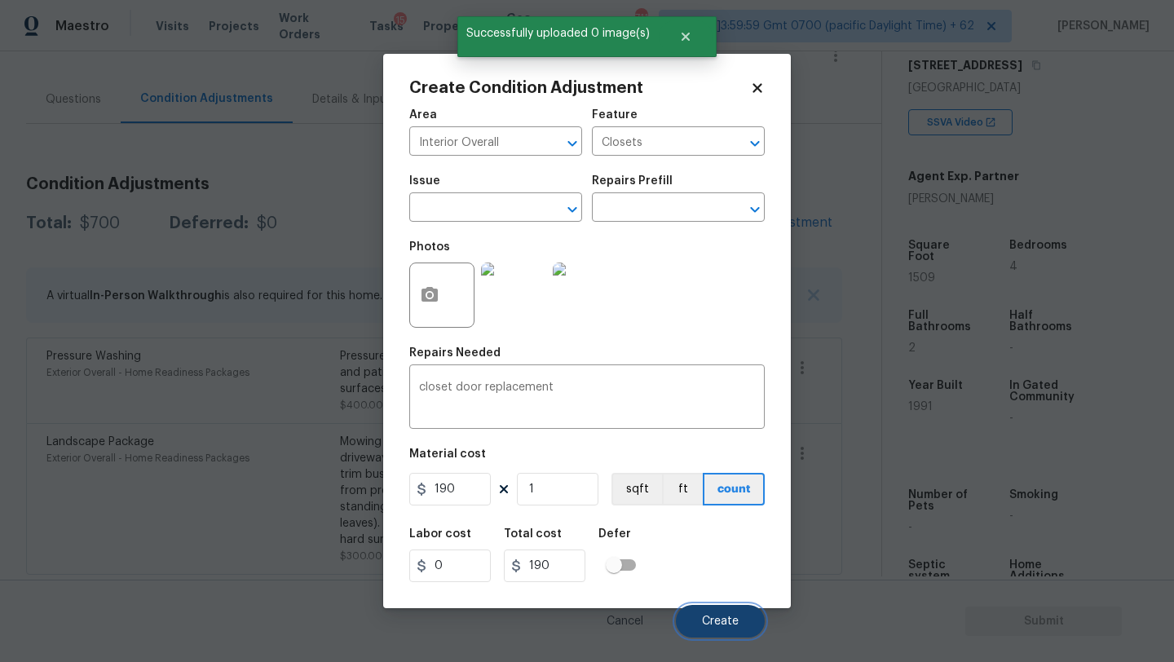
click at [730, 627] on span "Create" at bounding box center [720, 621] width 37 height 12
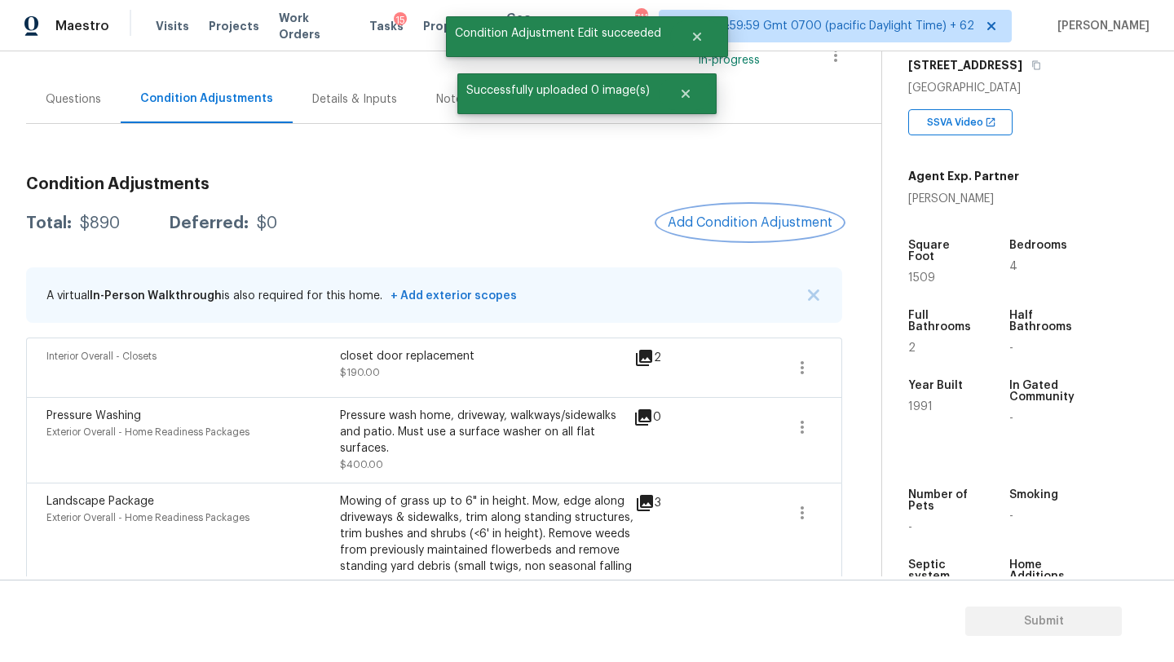
click at [725, 217] on span "Add Condition Adjustment" at bounding box center [750, 222] width 165 height 15
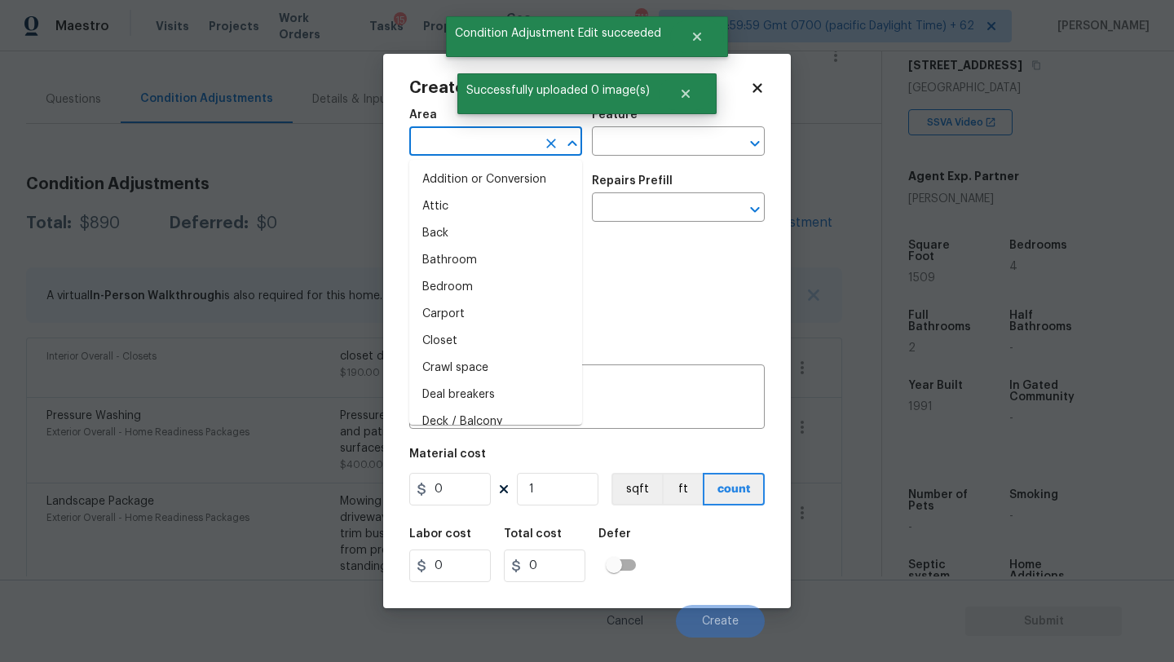
click at [469, 146] on input "text" at bounding box center [472, 142] width 127 height 25
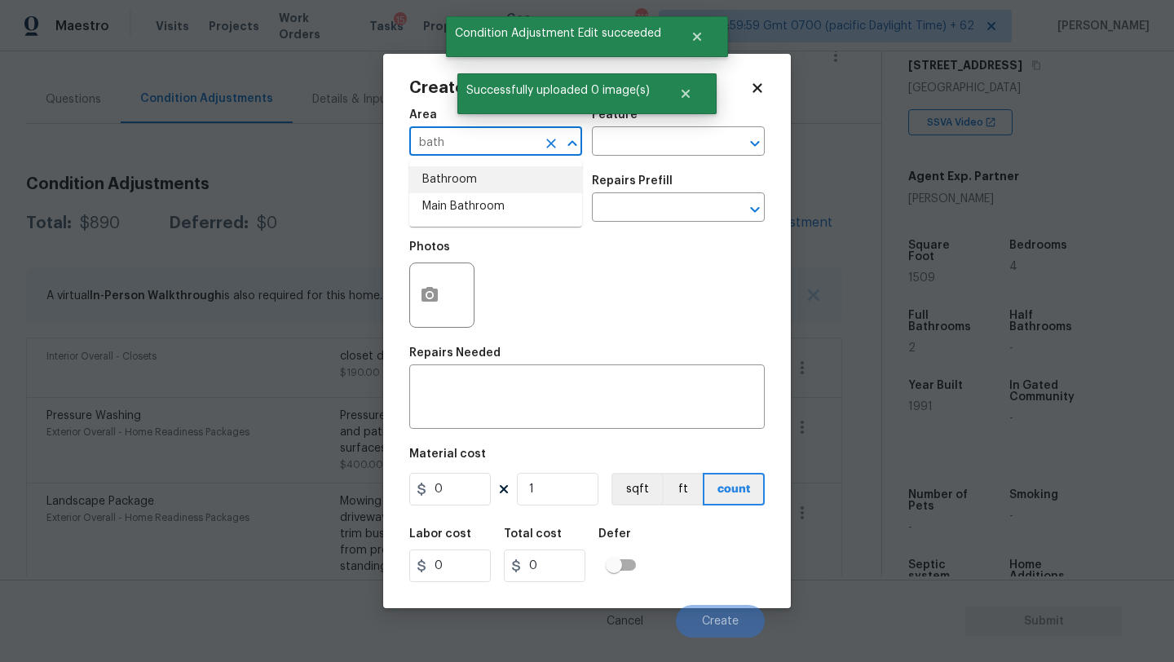
click at [466, 187] on li "Bathroom" at bounding box center [495, 179] width 173 height 27
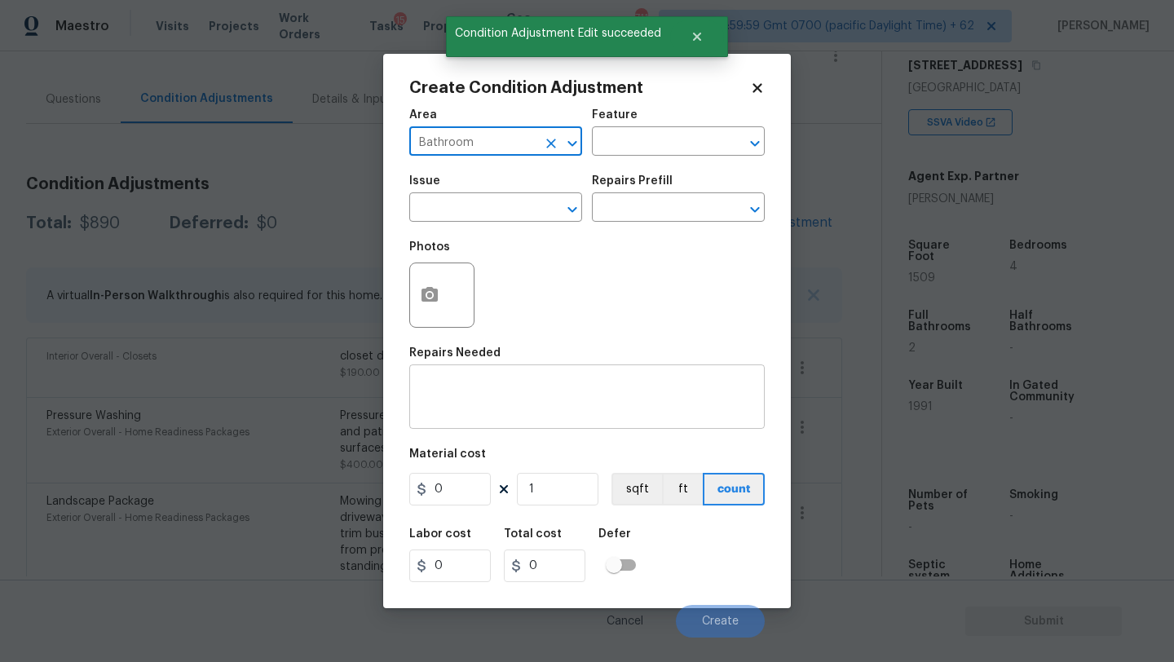
type input "Bathroom"
click at [468, 368] on div "x ​" at bounding box center [586, 398] width 355 height 60
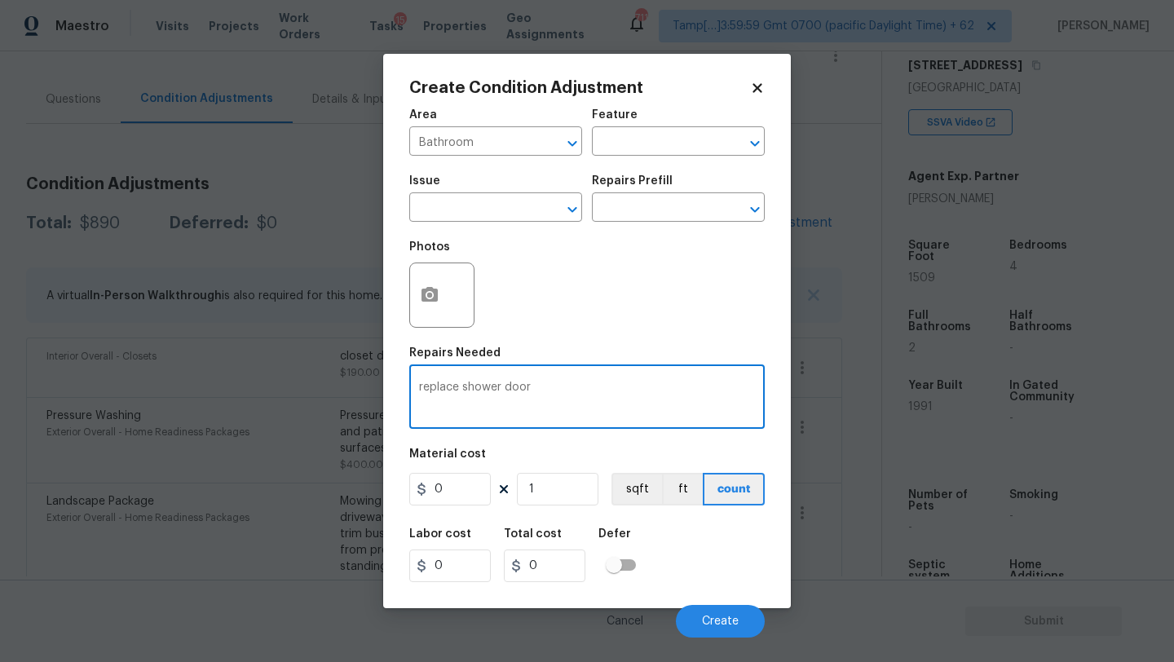
type textarea "replace shower door"
click at [459, 479] on input "0" at bounding box center [450, 489] width 82 height 33
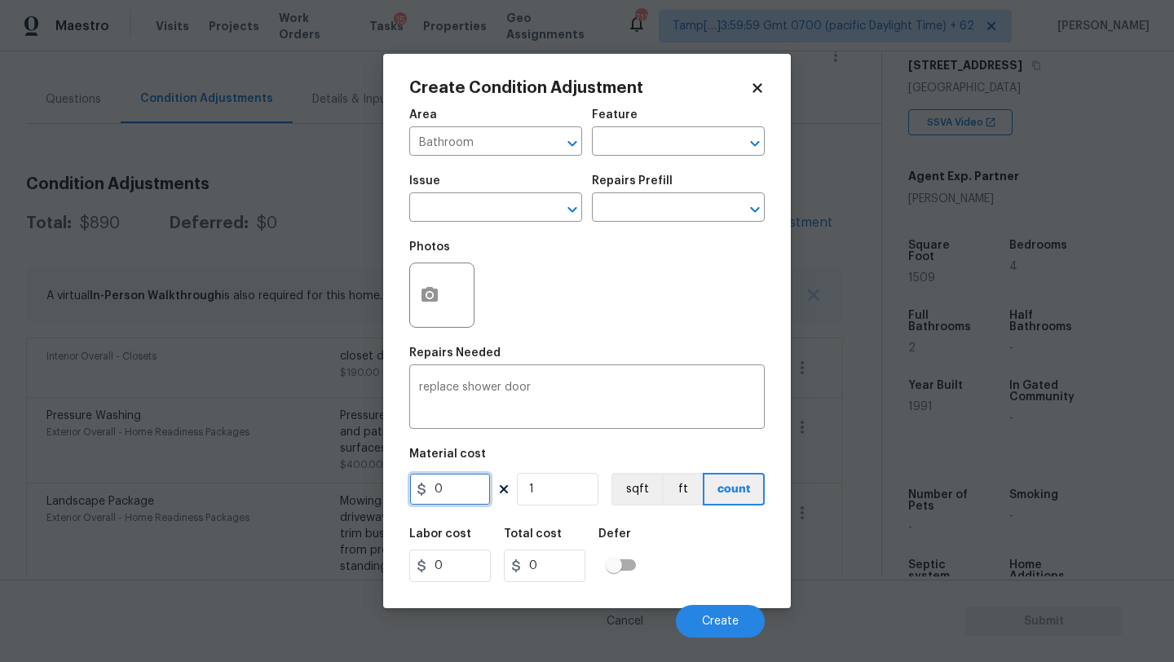
click at [459, 479] on input "0" at bounding box center [450, 489] width 82 height 33
type input "550"
click at [436, 310] on button "button" at bounding box center [429, 295] width 39 height 64
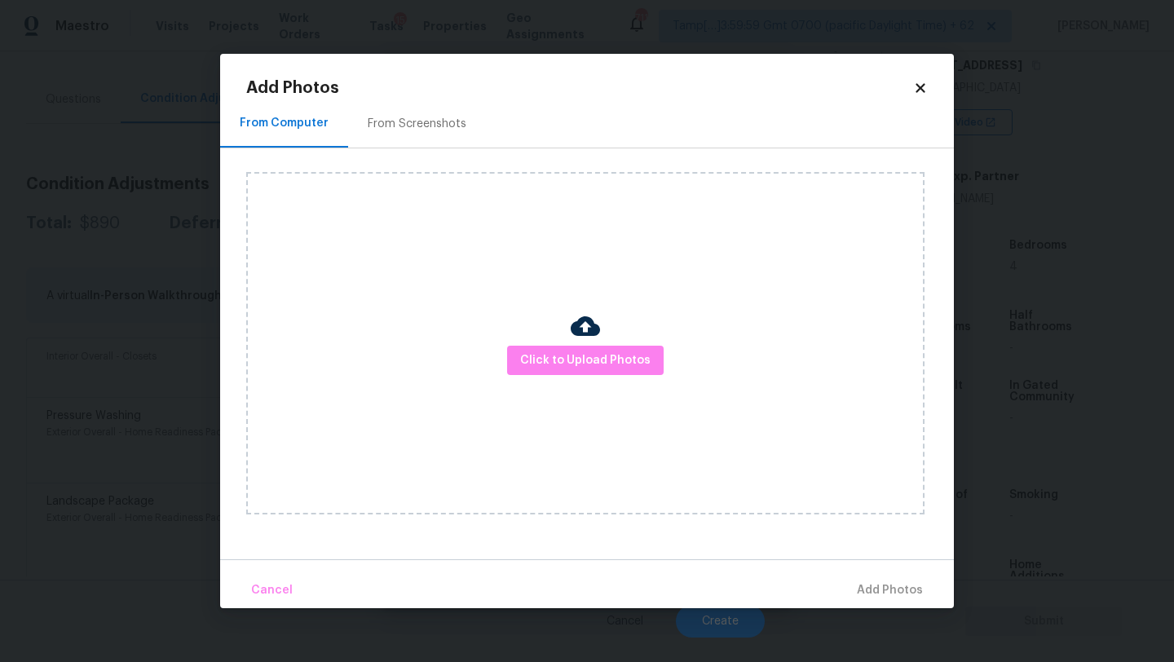
click at [436, 136] on div "From Screenshots" at bounding box center [417, 123] width 138 height 48
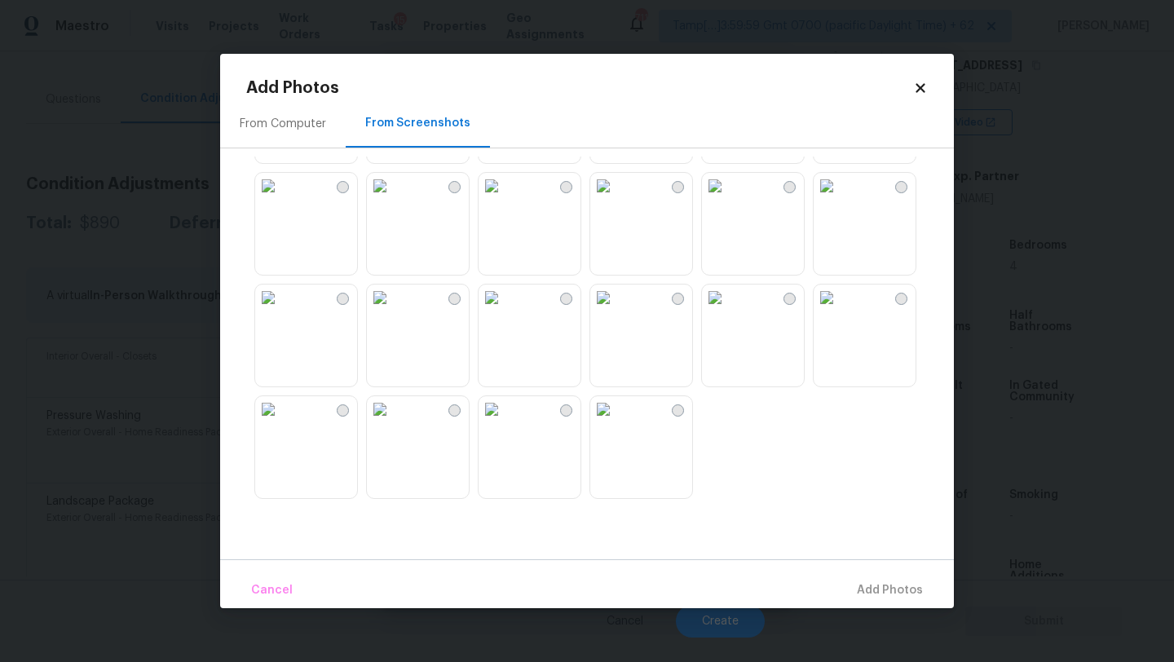
click at [840, 311] on img at bounding box center [827, 298] width 26 height 26
click at [890, 571] on div "Cancel Add 1 Photo(s)" at bounding box center [587, 583] width 734 height 49
click at [884, 583] on span "Add 1 Photo(s)" at bounding box center [882, 590] width 81 height 20
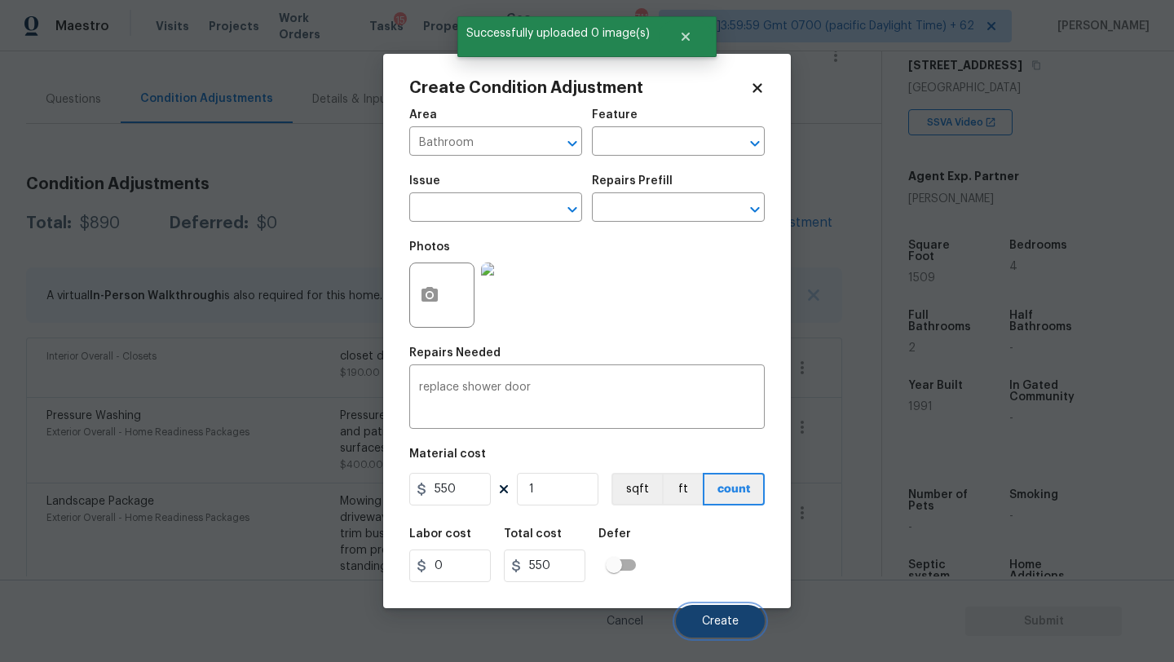
click at [717, 618] on span "Create" at bounding box center [720, 621] width 37 height 12
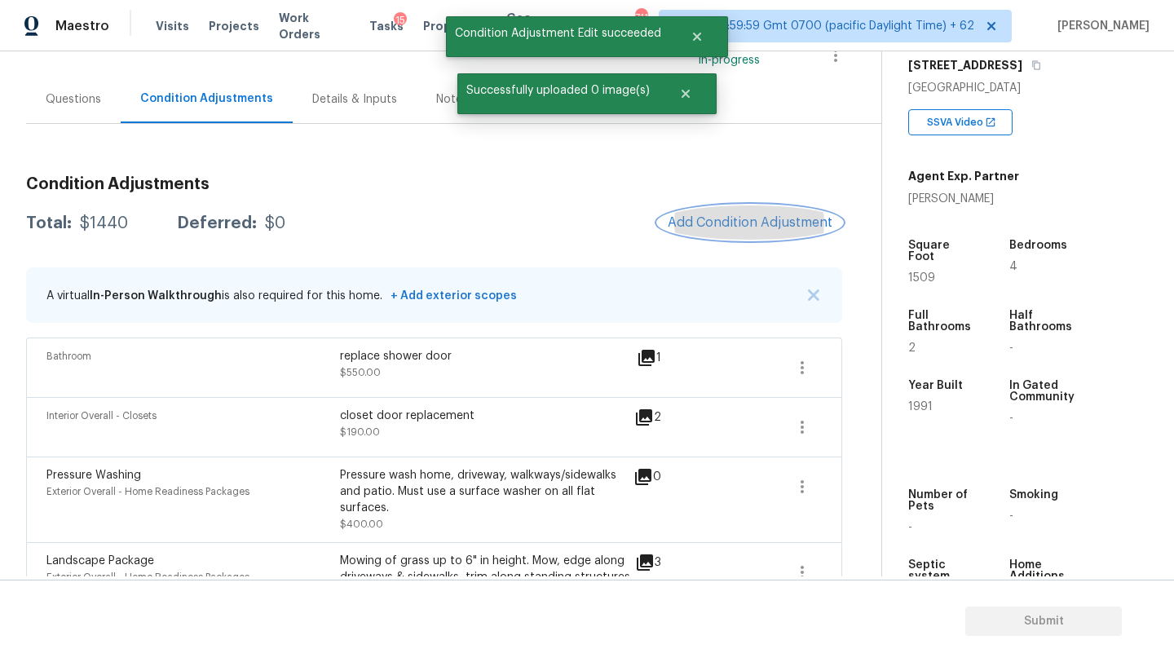
click at [738, 217] on span "Add Condition Adjustment" at bounding box center [750, 222] width 165 height 15
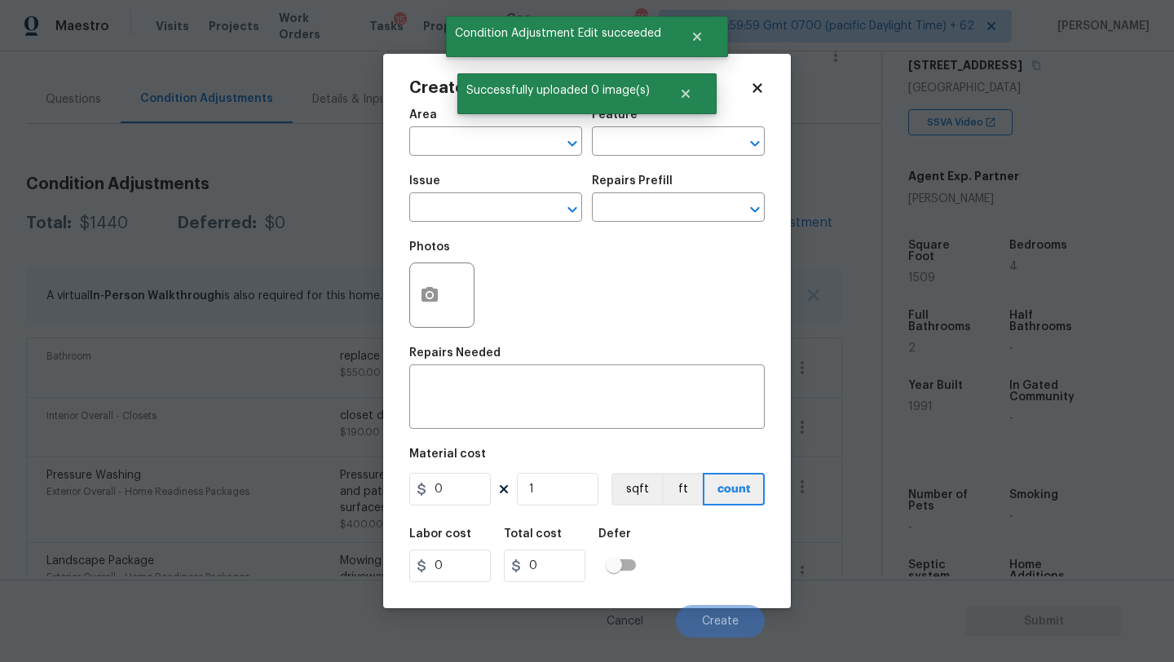
click at [469, 160] on span "Area ​" at bounding box center [495, 132] width 173 height 66
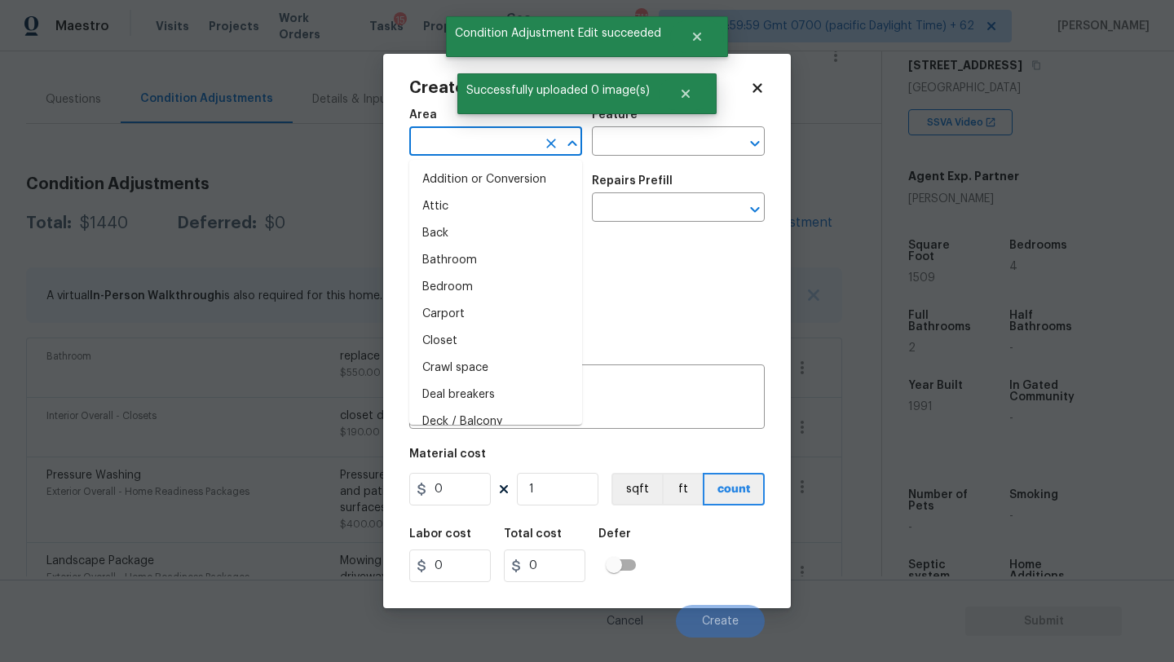
click at [469, 145] on input "text" at bounding box center [472, 142] width 127 height 25
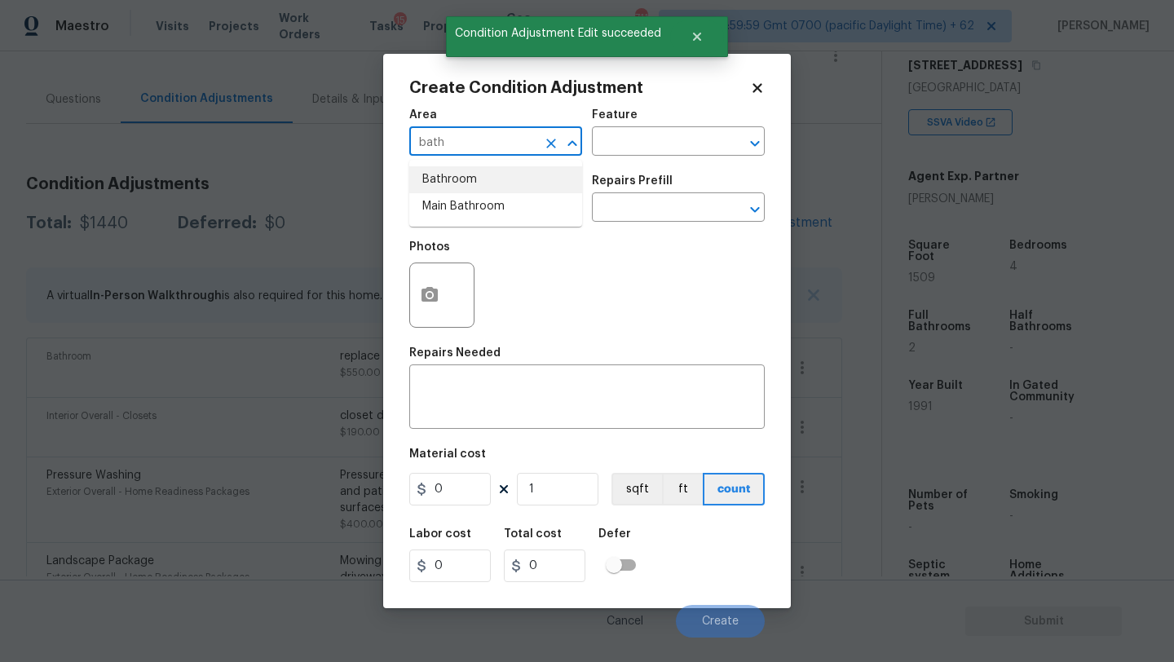
click at [470, 184] on li "Bathroom" at bounding box center [495, 179] width 173 height 27
type input "Bathroom"
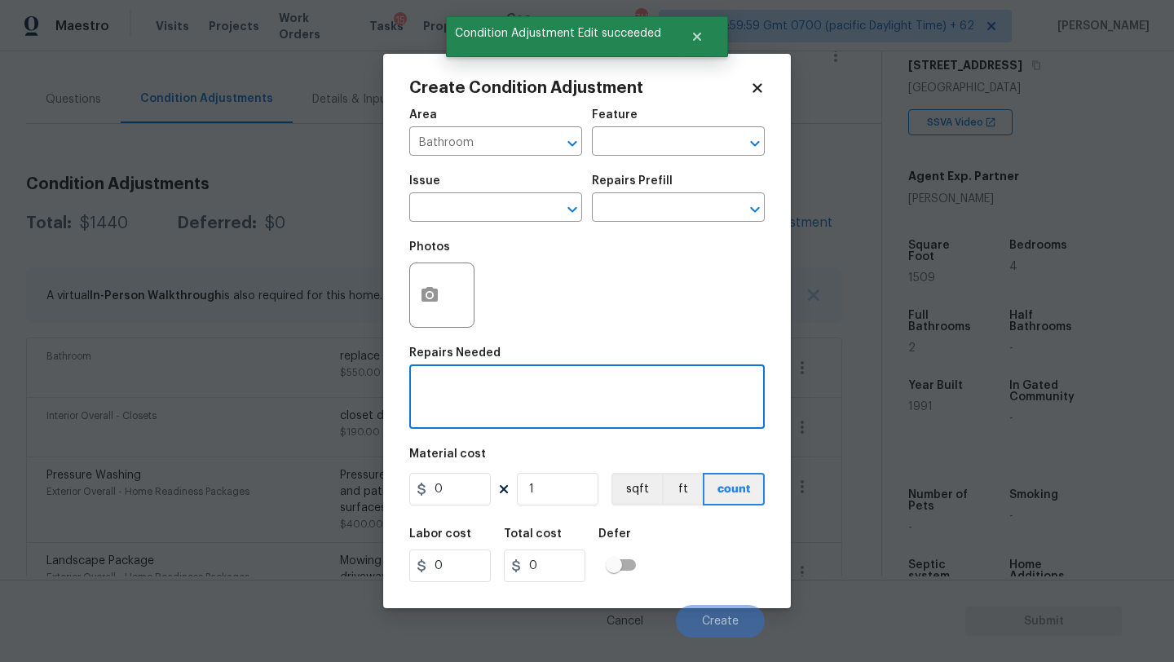
click at [470, 395] on textarea at bounding box center [587, 399] width 336 height 34
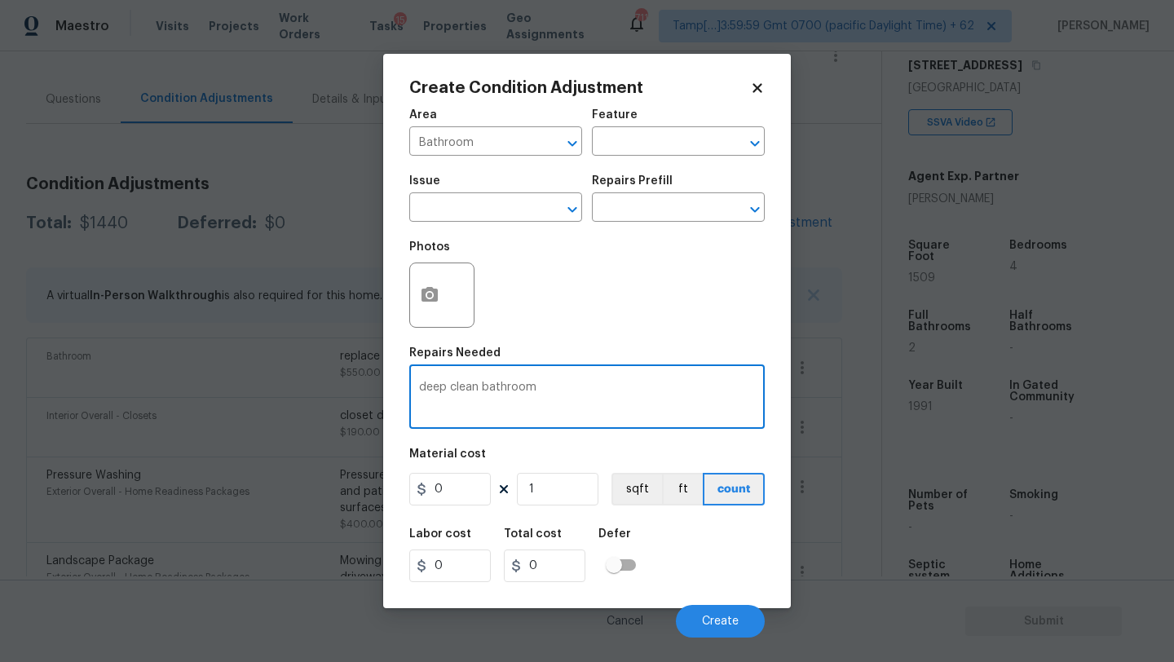
type textarea "deep clean bathroom"
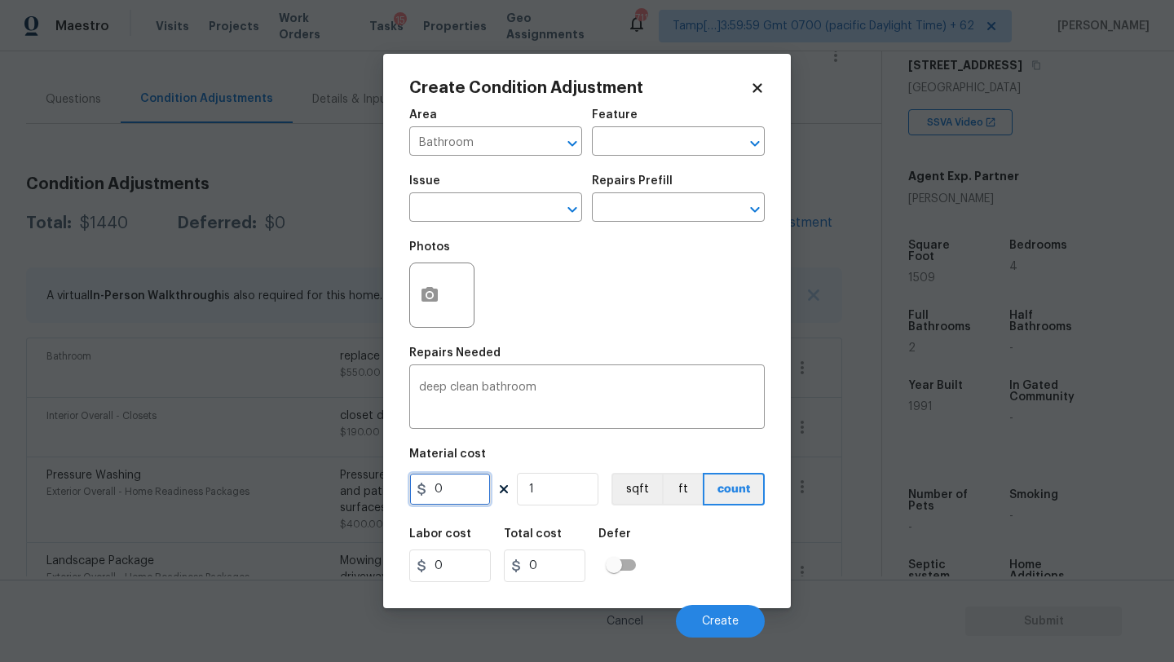
click at [452, 500] on input "0" at bounding box center [450, 489] width 82 height 33
type input "75"
click at [419, 274] on button "button" at bounding box center [429, 295] width 39 height 64
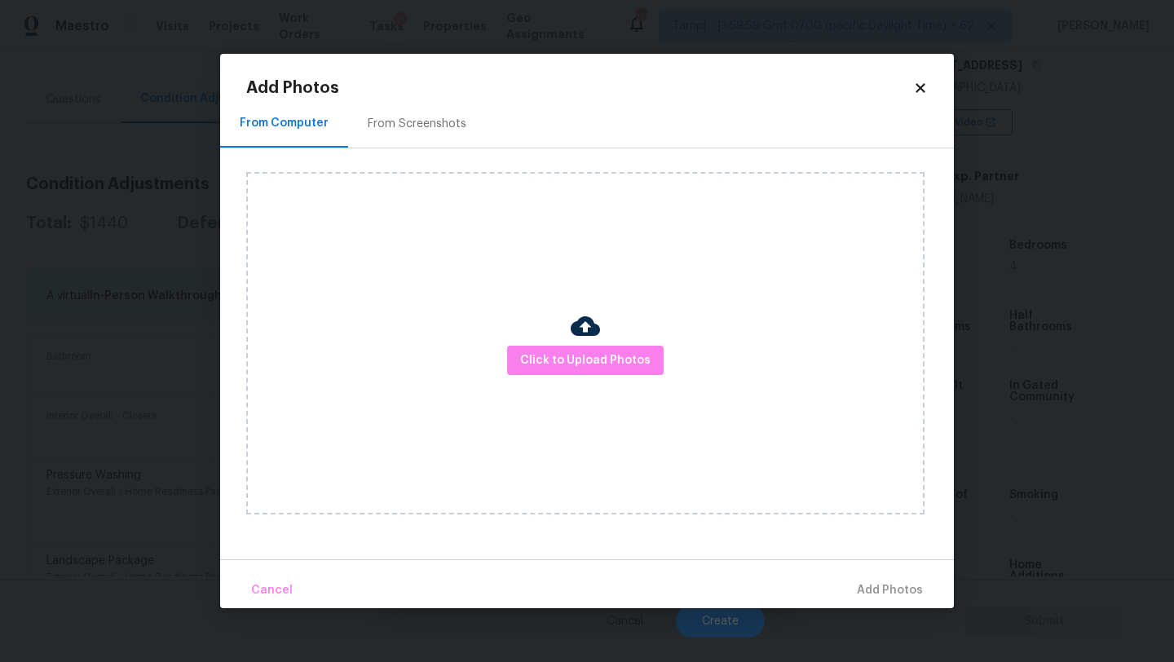
click at [454, 137] on div "From Screenshots" at bounding box center [417, 123] width 138 height 48
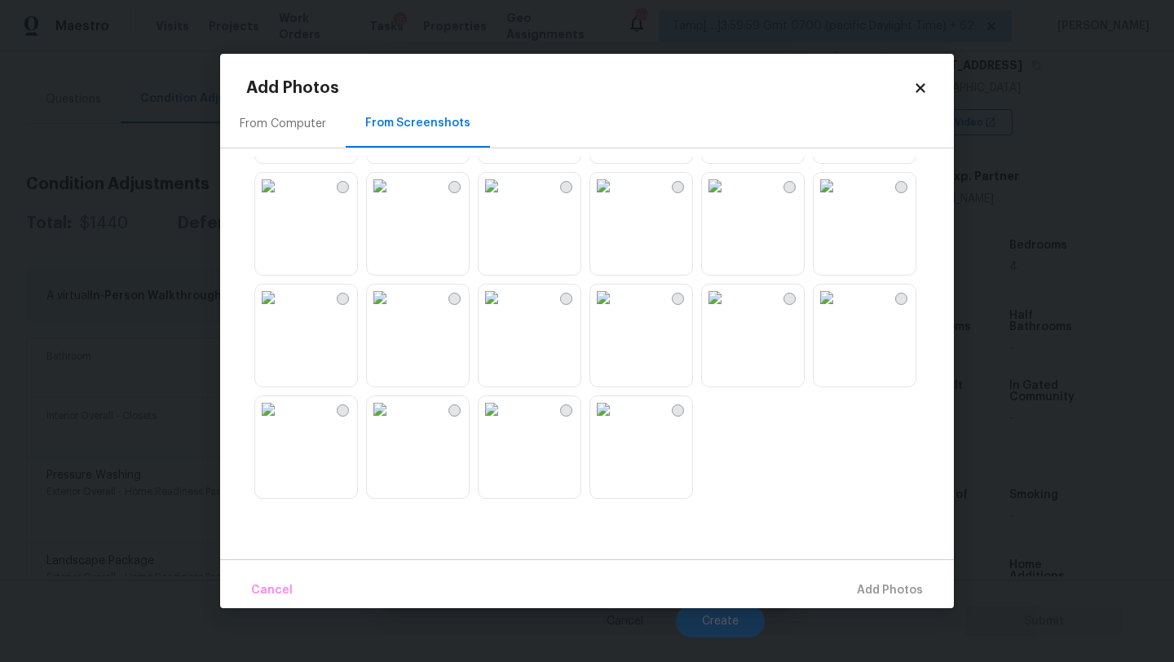
click at [281, 422] on img at bounding box center [268, 409] width 26 height 26
click at [878, 598] on span "Add 1 Photo(s)" at bounding box center [882, 590] width 81 height 20
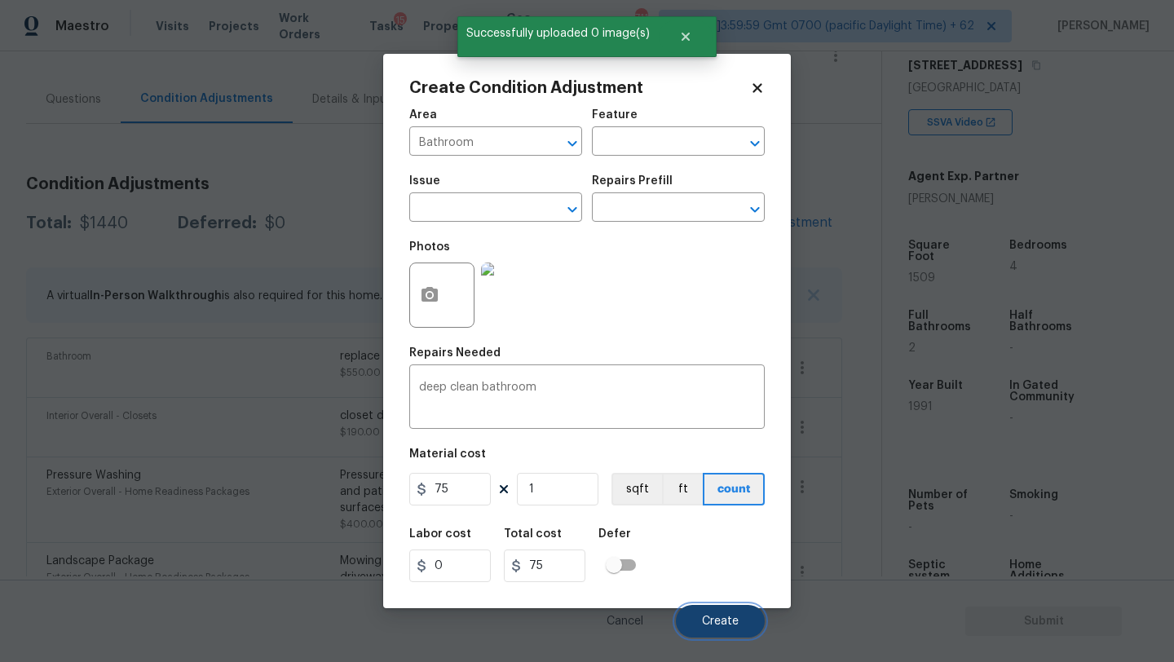
click at [736, 613] on button "Create" at bounding box center [720, 621] width 89 height 33
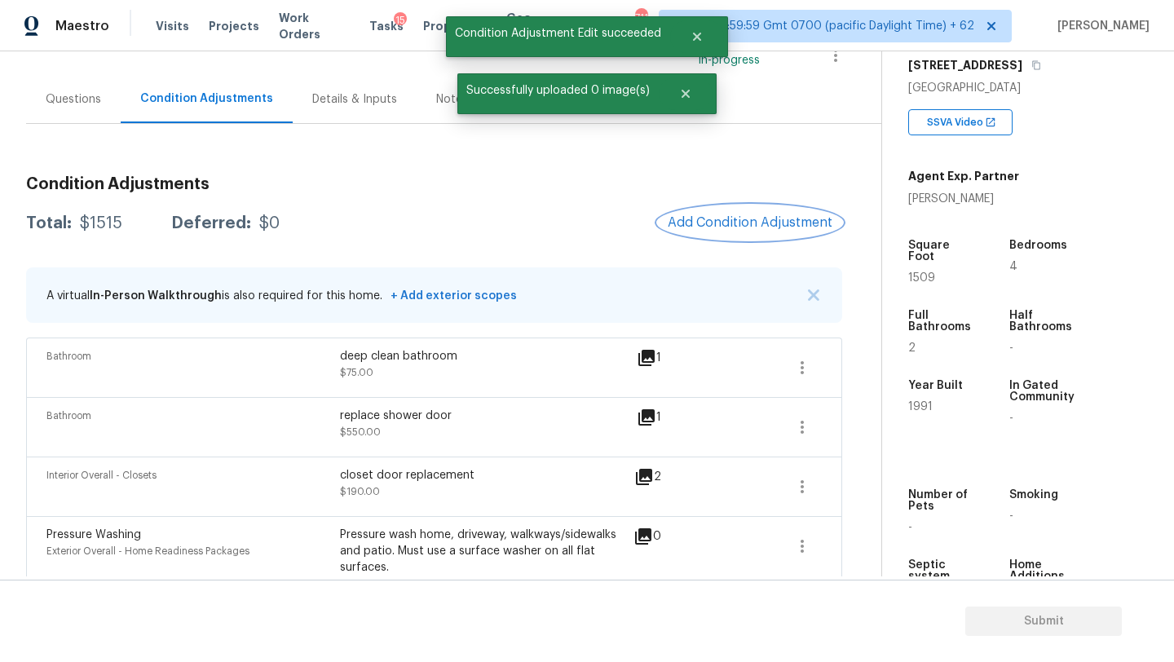
click at [729, 234] on button "Add Condition Adjustment" at bounding box center [750, 222] width 184 height 34
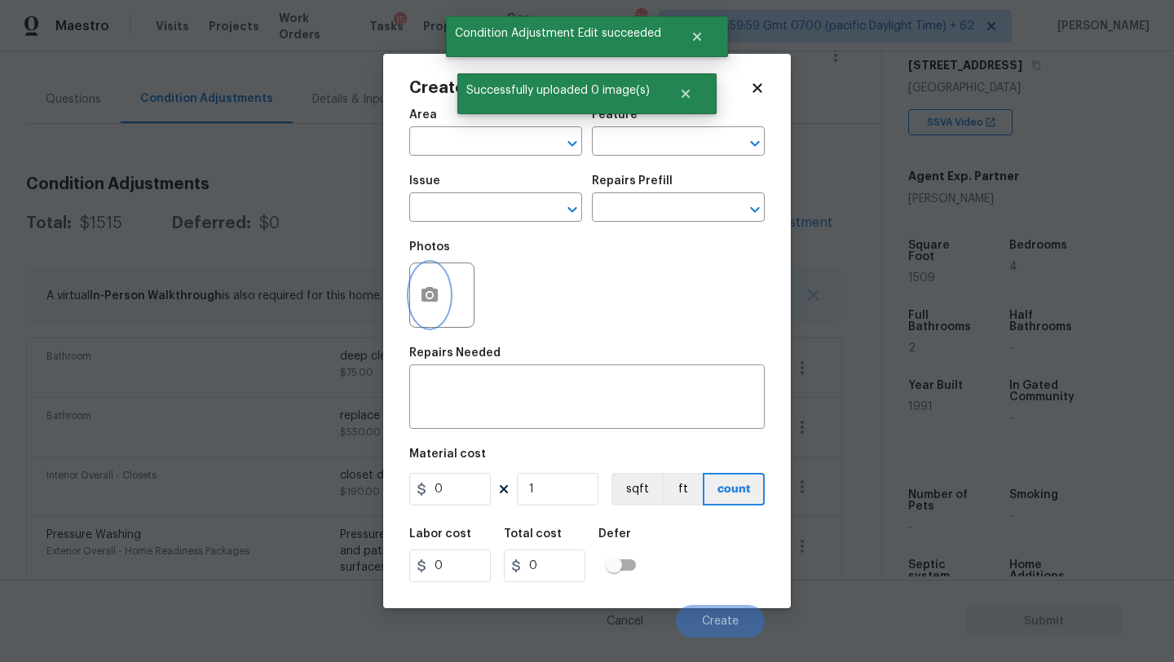
click at [429, 298] on circle "button" at bounding box center [429, 295] width 5 height 5
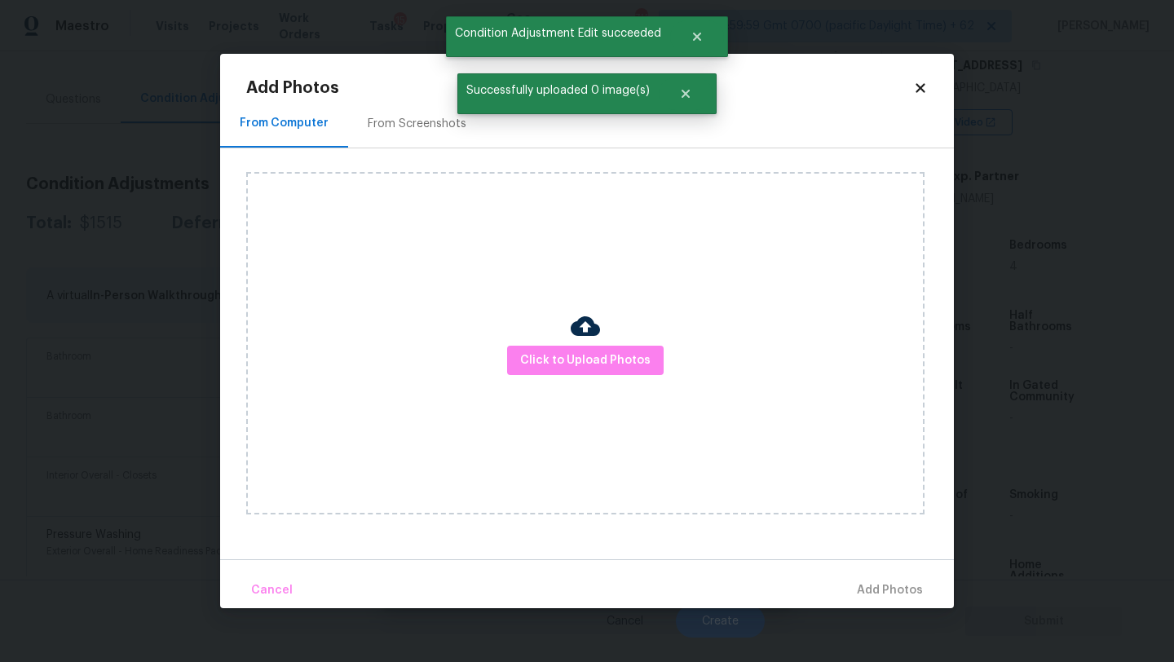
click at [514, 326] on div "Click to Upload Photos" at bounding box center [585, 343] width 678 height 342
click at [531, 348] on button "Click to Upload Photos" at bounding box center [585, 361] width 157 height 30
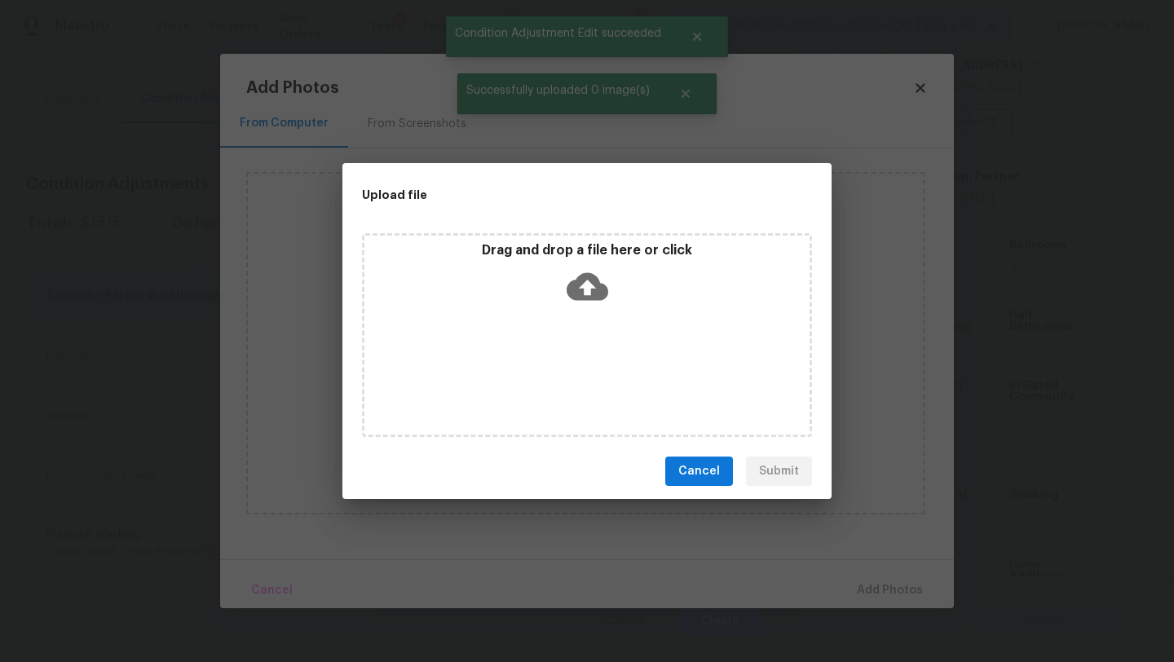
click at [565, 315] on div "Drag and drop a file here or click" at bounding box center [587, 335] width 450 height 204
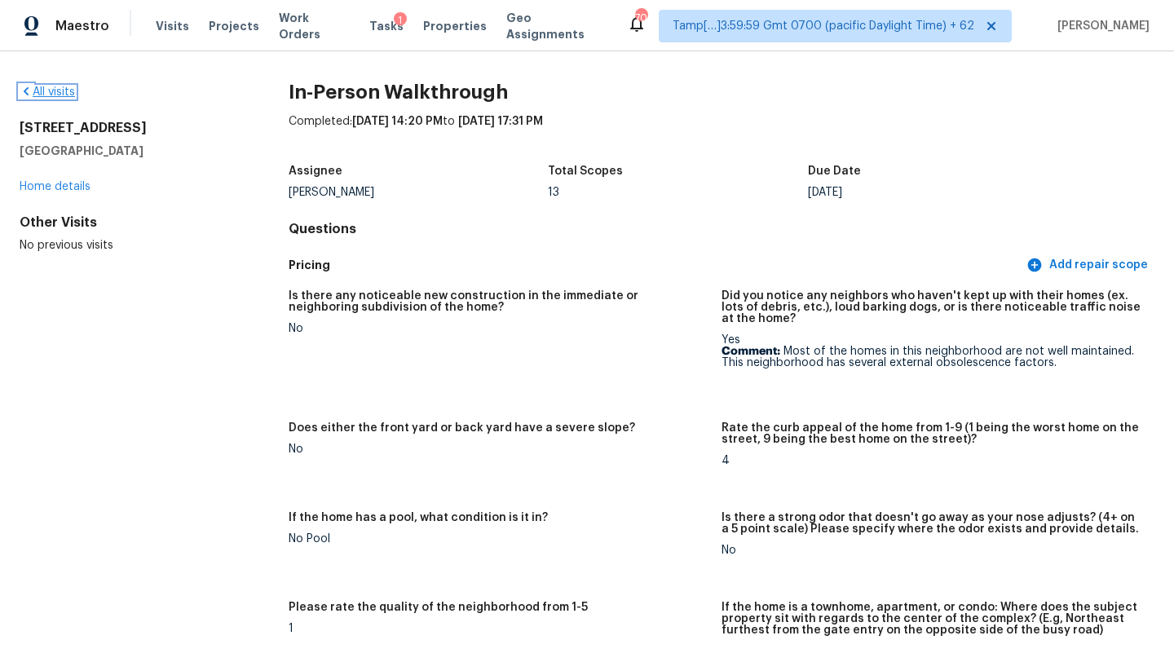
click at [56, 89] on link "All visits" at bounding box center [47, 91] width 55 height 11
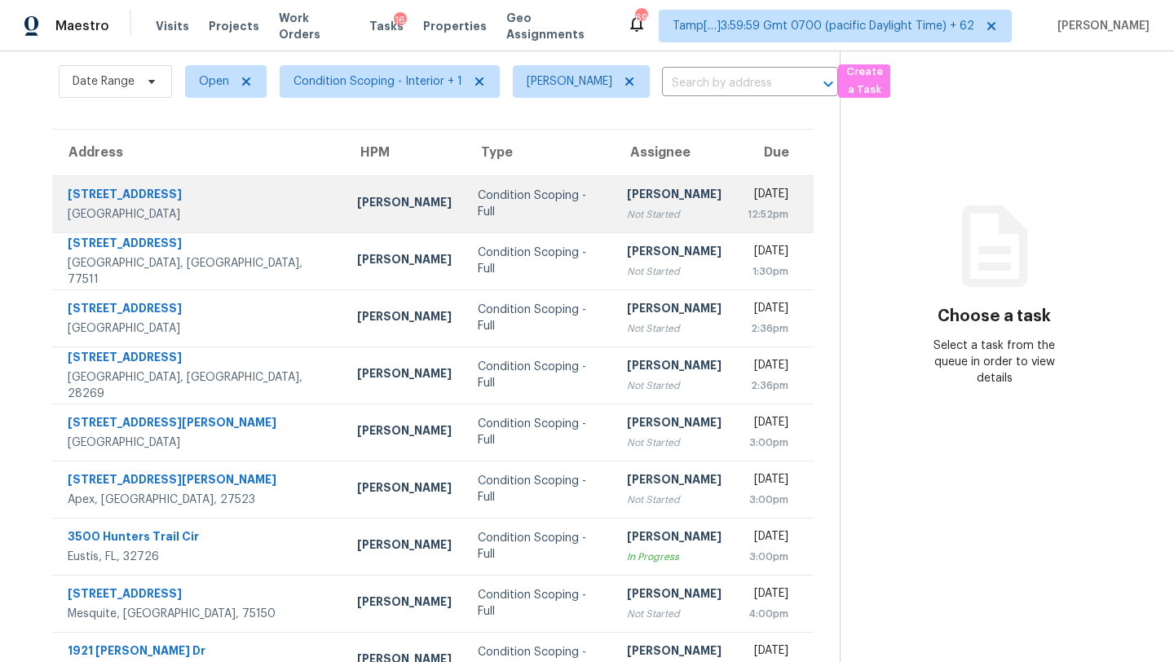
scroll to position [24, 0]
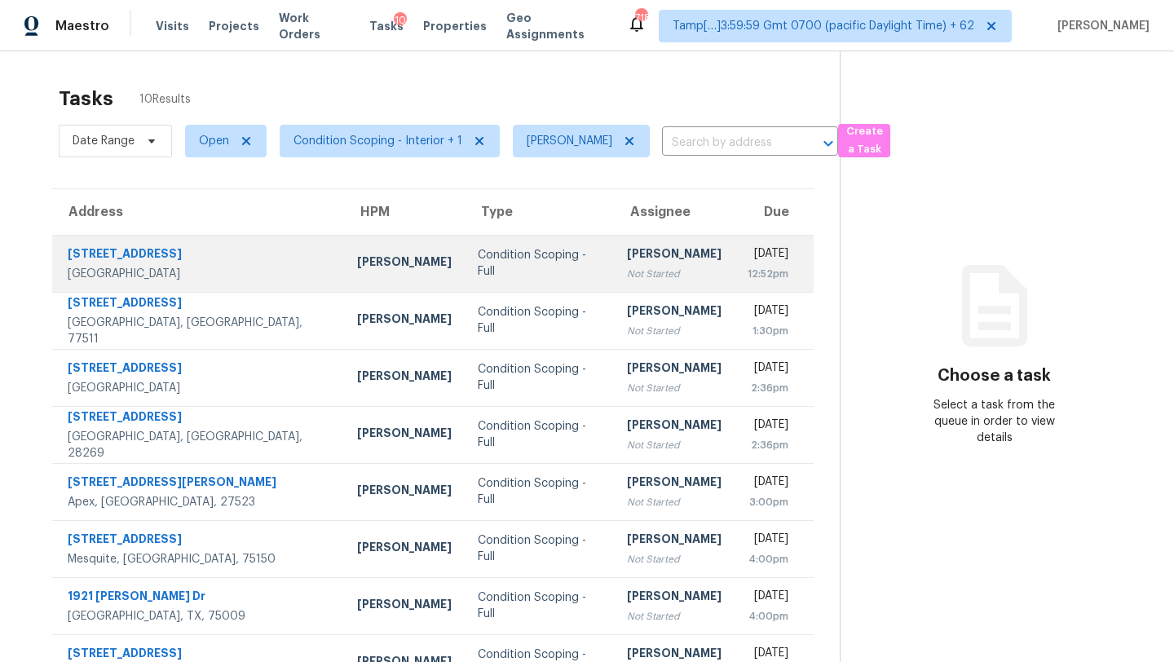
click at [627, 264] on div "[PERSON_NAME]" at bounding box center [674, 255] width 95 height 20
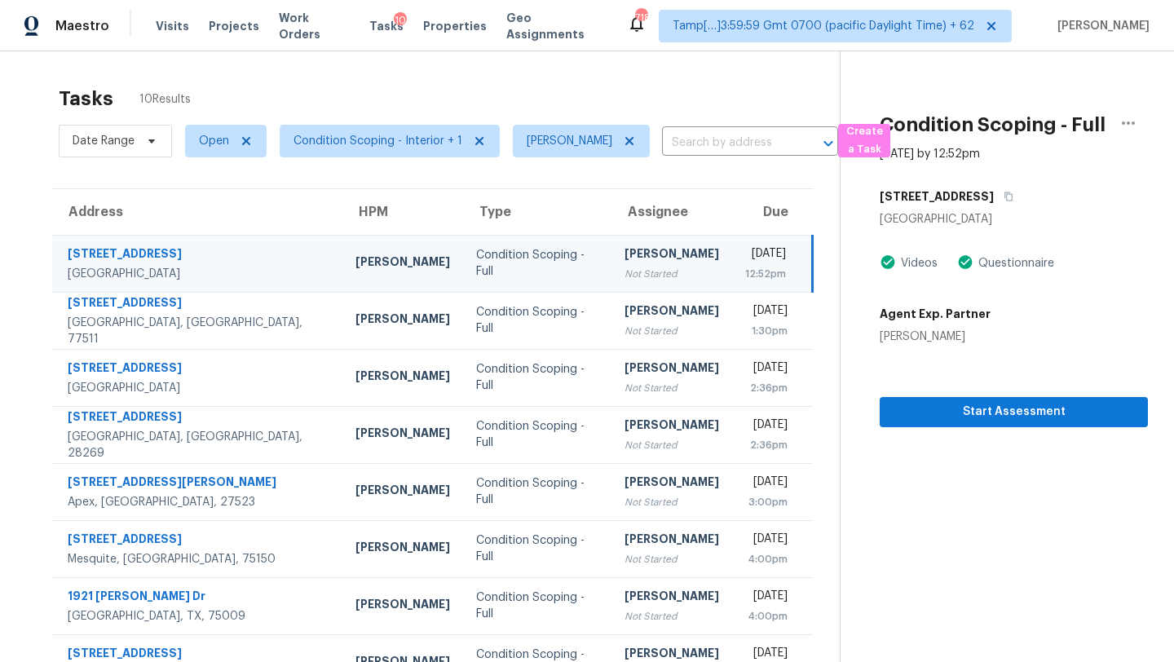
click at [624, 267] on div "Not Started" at bounding box center [671, 274] width 95 height 16
click at [1004, 199] on icon "button" at bounding box center [1009, 197] width 10 height 10
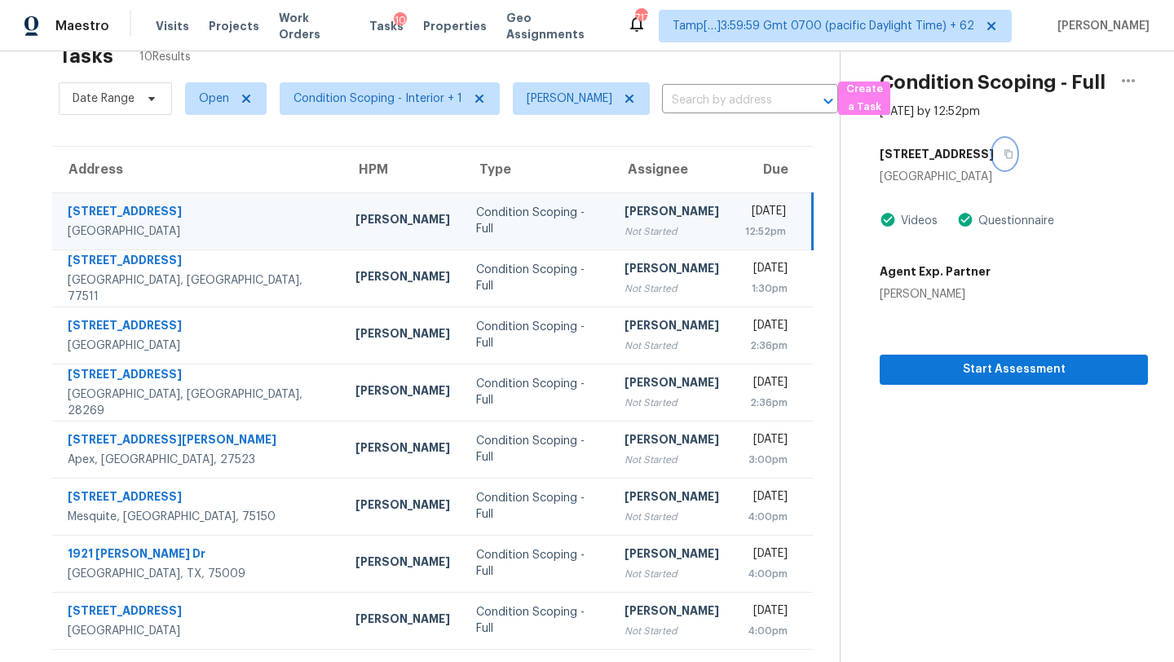
scroll to position [30, 0]
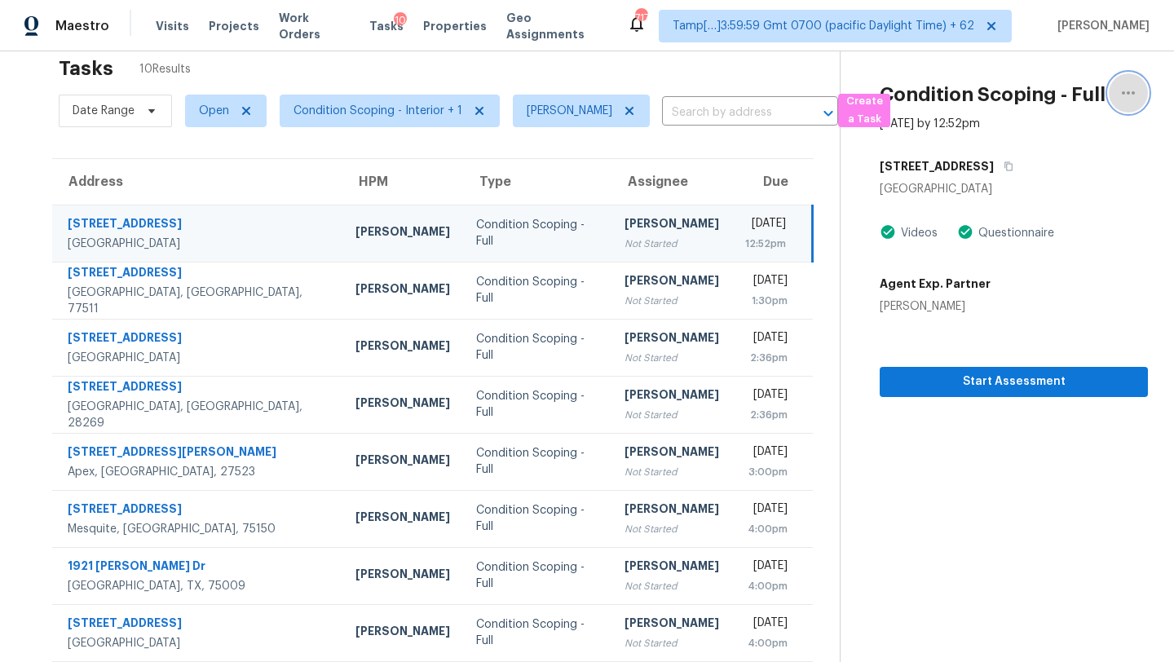
click at [1119, 95] on icon "button" at bounding box center [1128, 93] width 20 height 20
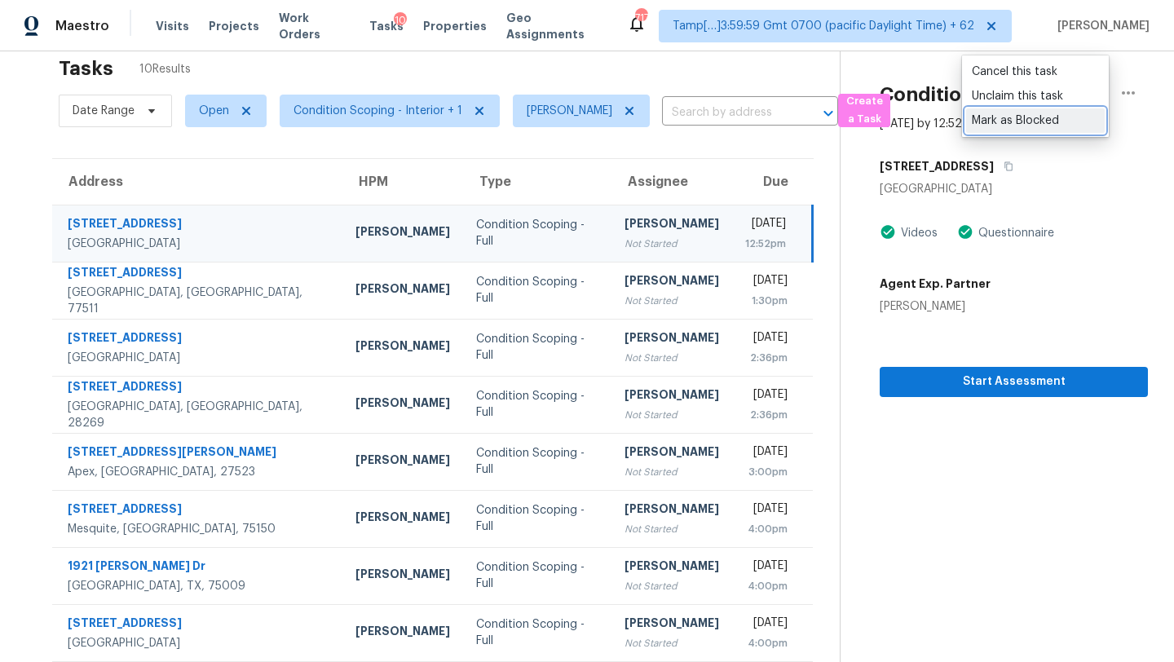
click at [1010, 114] on div "Mark as Blocked" at bounding box center [1035, 120] width 127 height 16
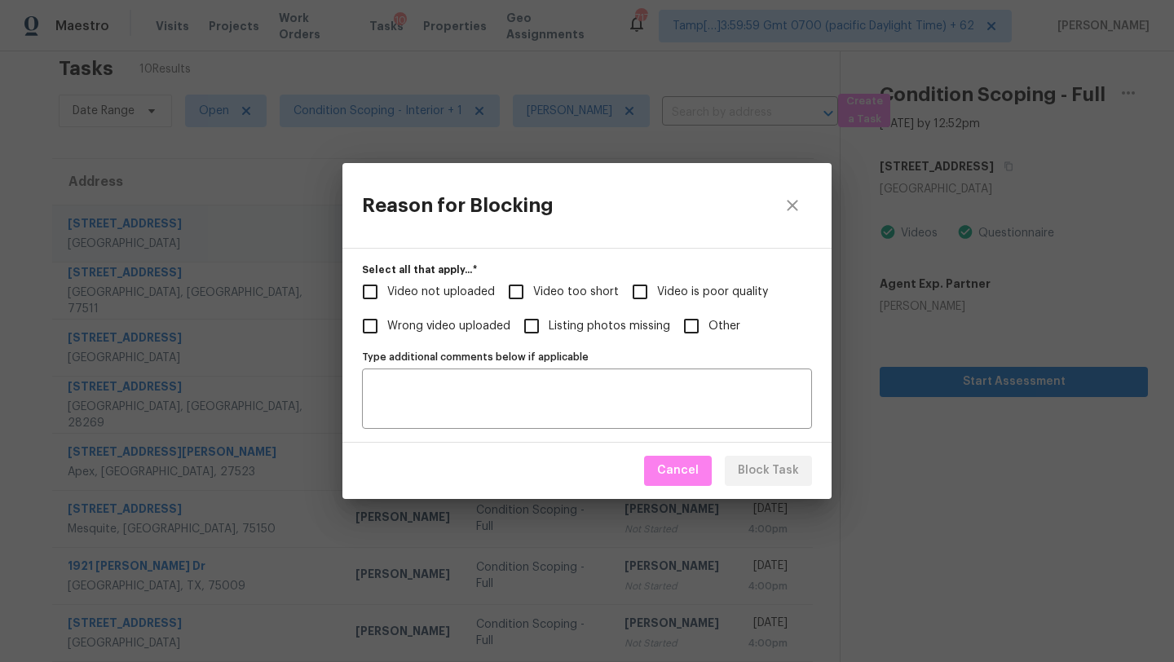
click at [521, 298] on input "Video too short" at bounding box center [516, 292] width 34 height 34
checkbox input "true"
click at [765, 474] on span "Block Task" at bounding box center [768, 471] width 61 height 20
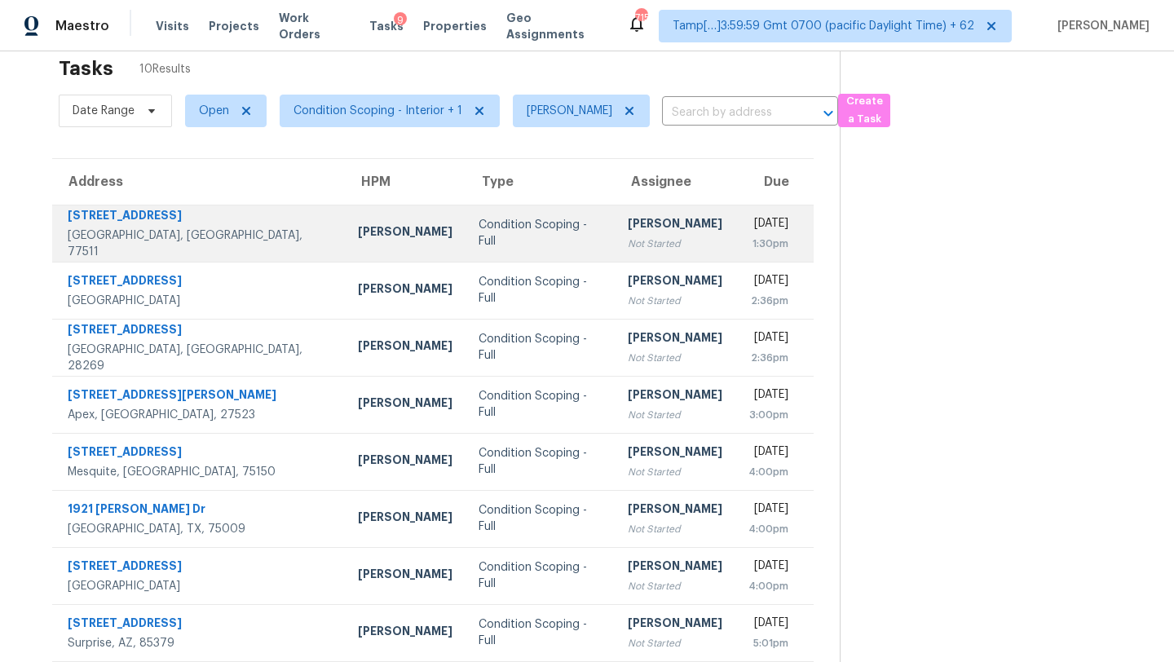
click at [628, 231] on div "[PERSON_NAME]" at bounding box center [675, 225] width 95 height 20
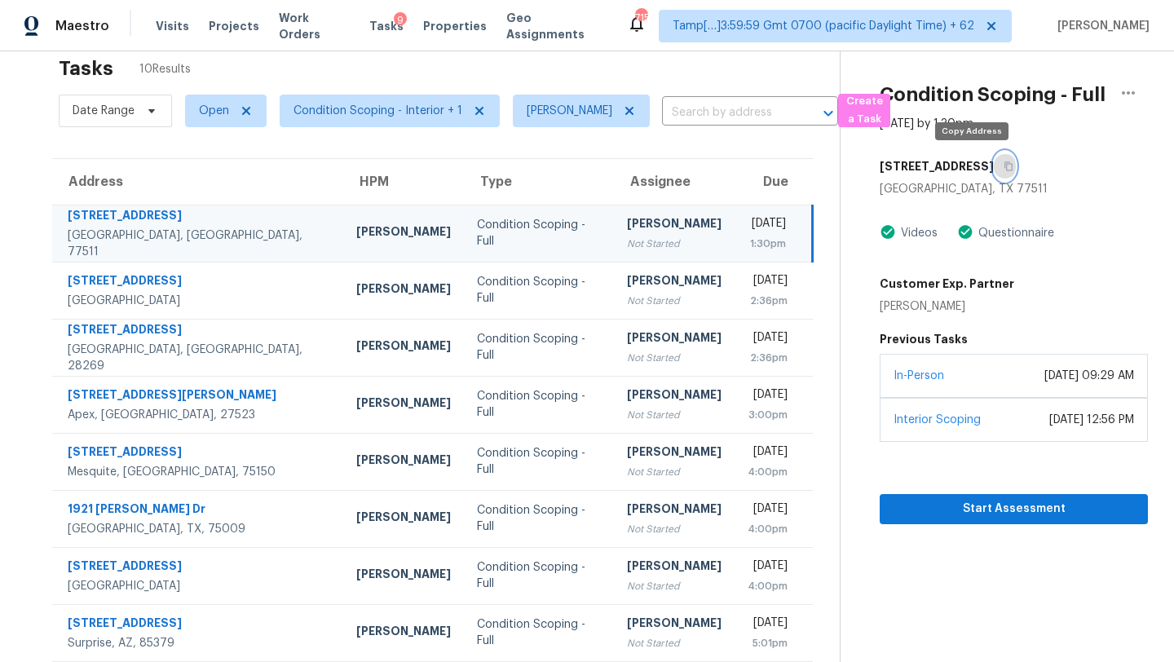
click at [1004, 167] on icon "button" at bounding box center [1009, 166] width 10 height 10
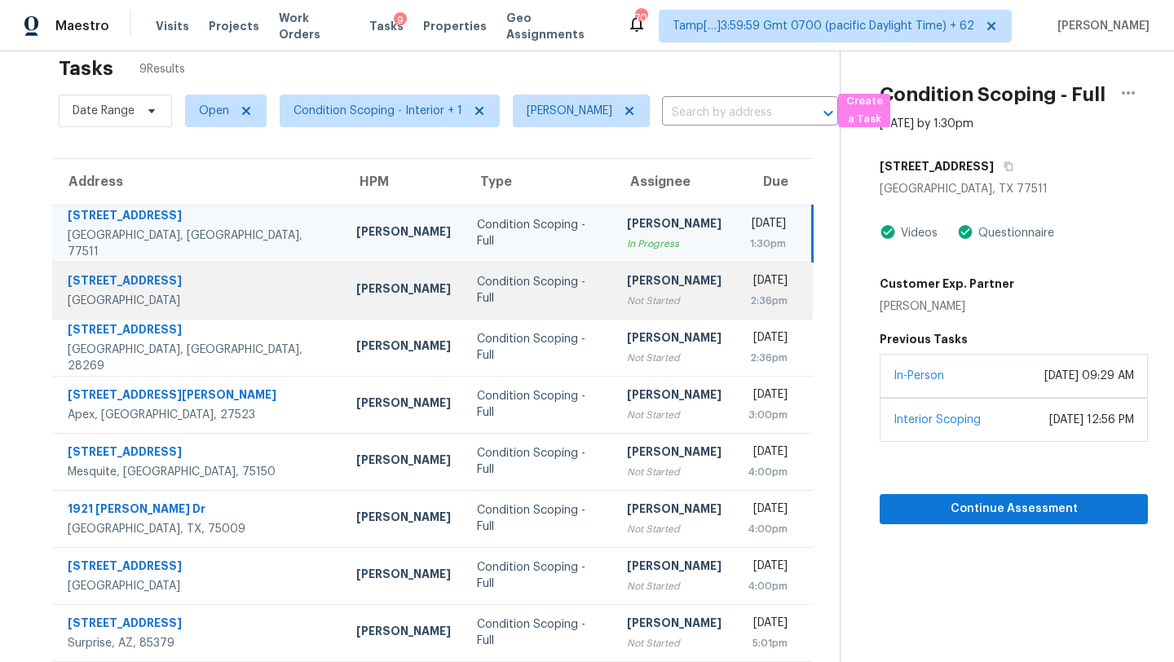
click at [627, 288] on div "[PERSON_NAME]" at bounding box center [674, 282] width 95 height 20
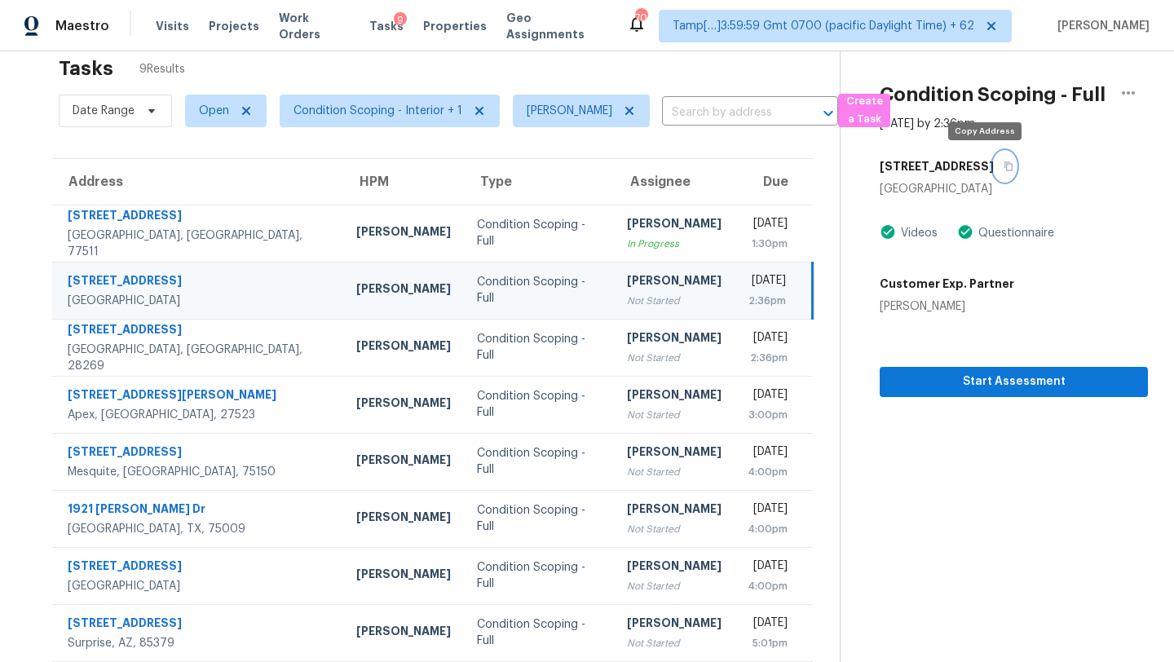
click at [1004, 169] on icon "button" at bounding box center [1008, 166] width 8 height 9
click at [748, 293] on div "2:36pm" at bounding box center [767, 301] width 39 height 16
click at [1004, 167] on icon "button" at bounding box center [1008, 166] width 8 height 9
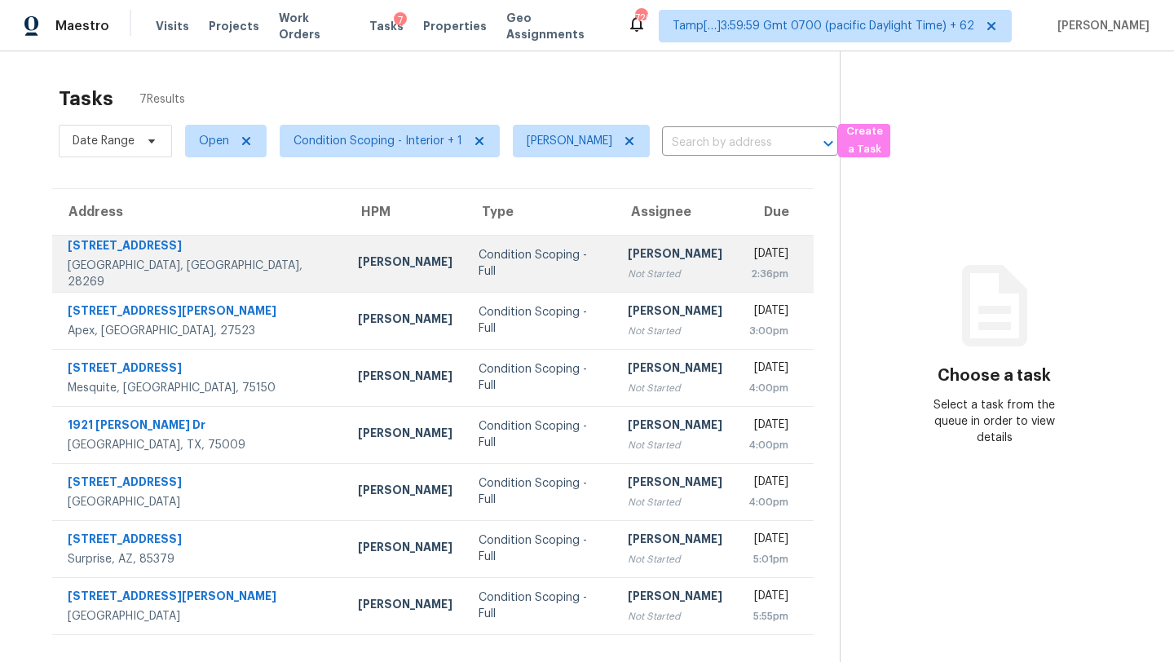
click at [615, 284] on td "[PERSON_NAME] Not Started" at bounding box center [675, 263] width 121 height 57
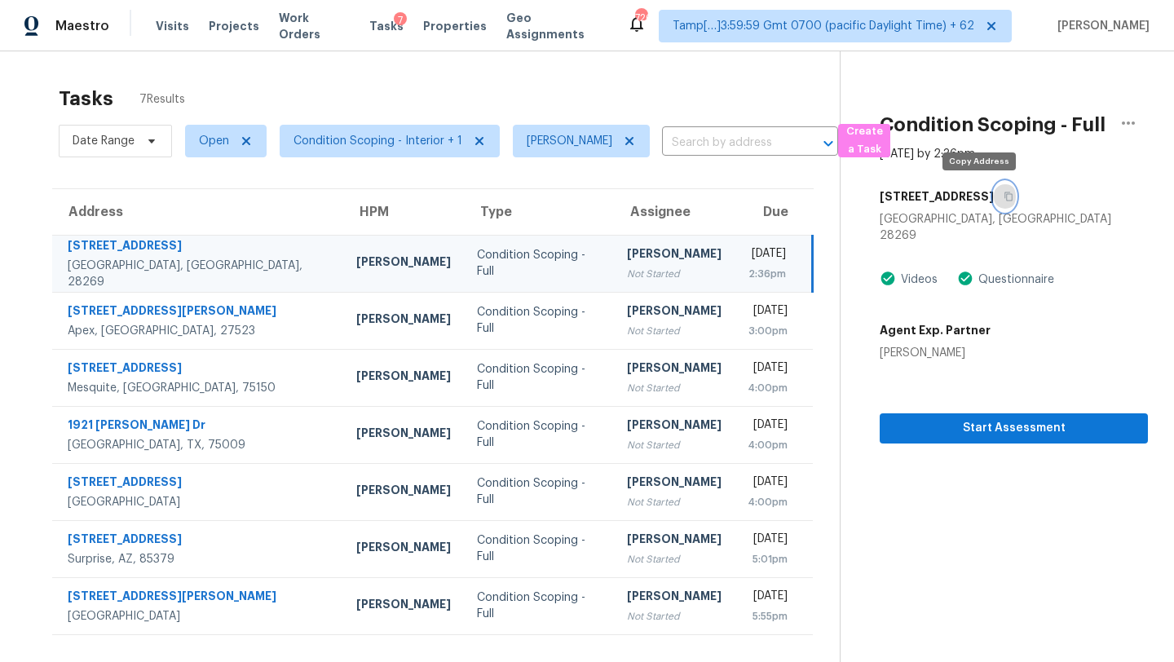
click at [1004, 198] on icon "button" at bounding box center [1008, 196] width 8 height 9
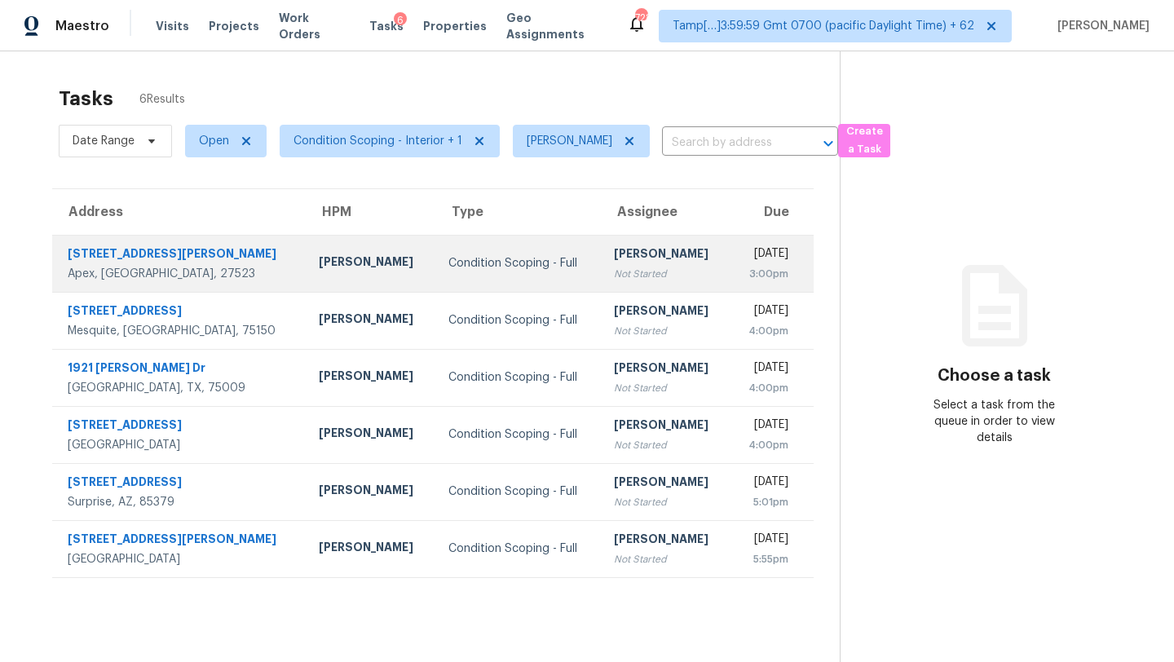
click at [621, 243] on td "[PERSON_NAME] Not Started" at bounding box center [665, 263] width 129 height 57
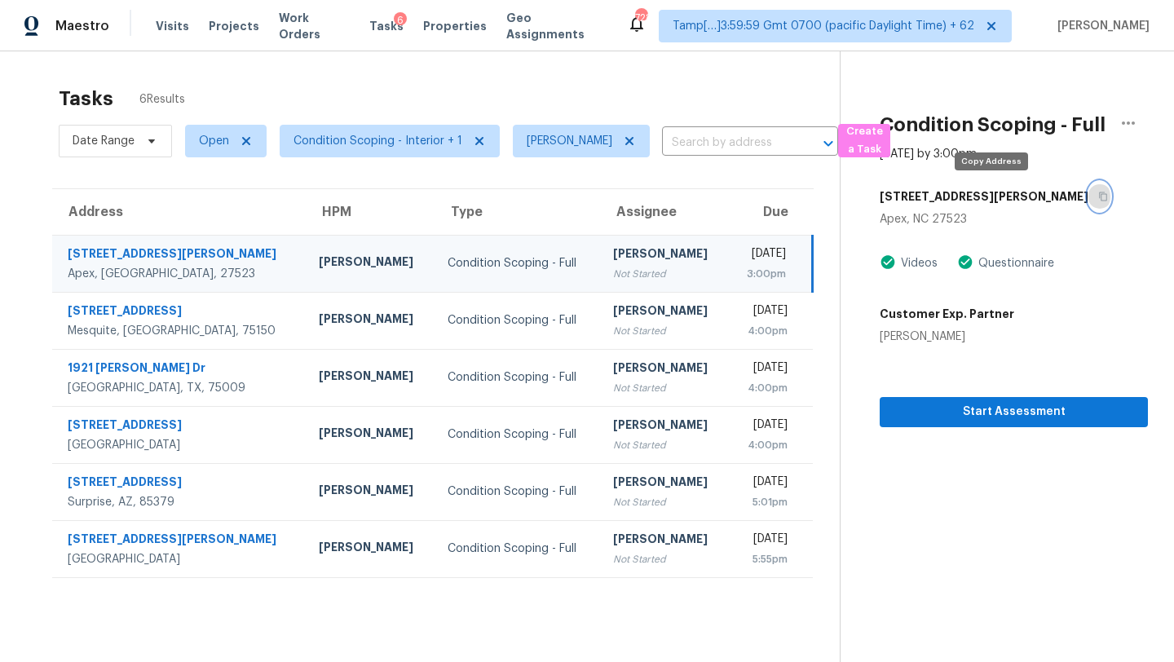
click at [1099, 192] on icon "button" at bounding box center [1103, 196] width 8 height 9
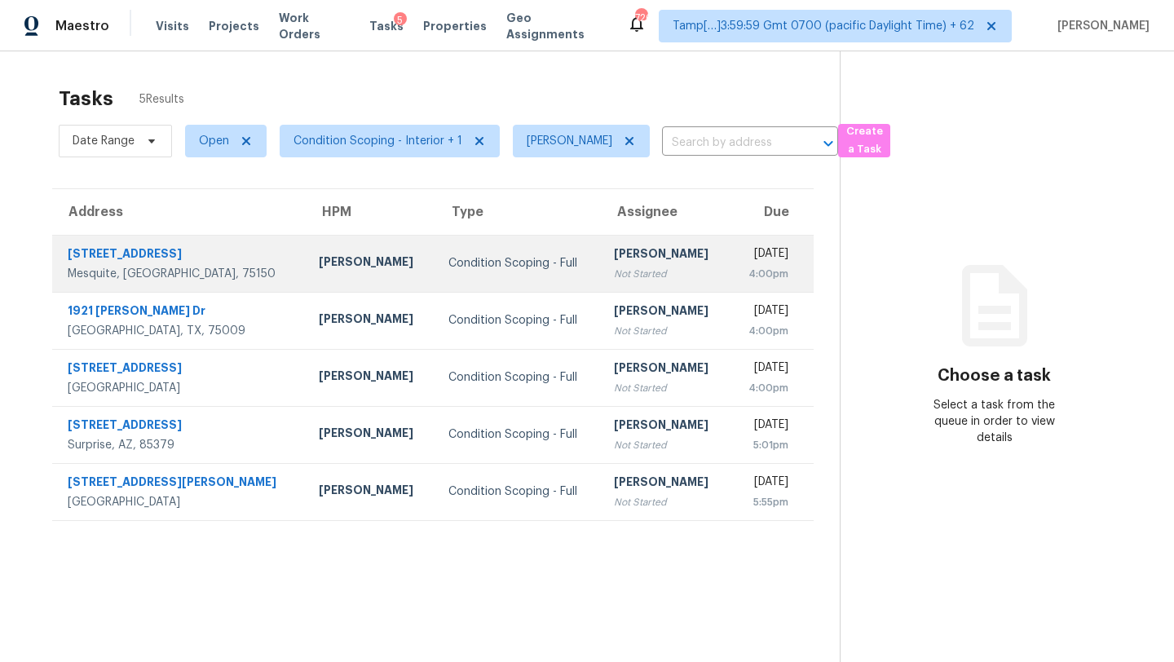
click at [646, 241] on td "[PERSON_NAME] Not Started" at bounding box center [665, 263] width 129 height 57
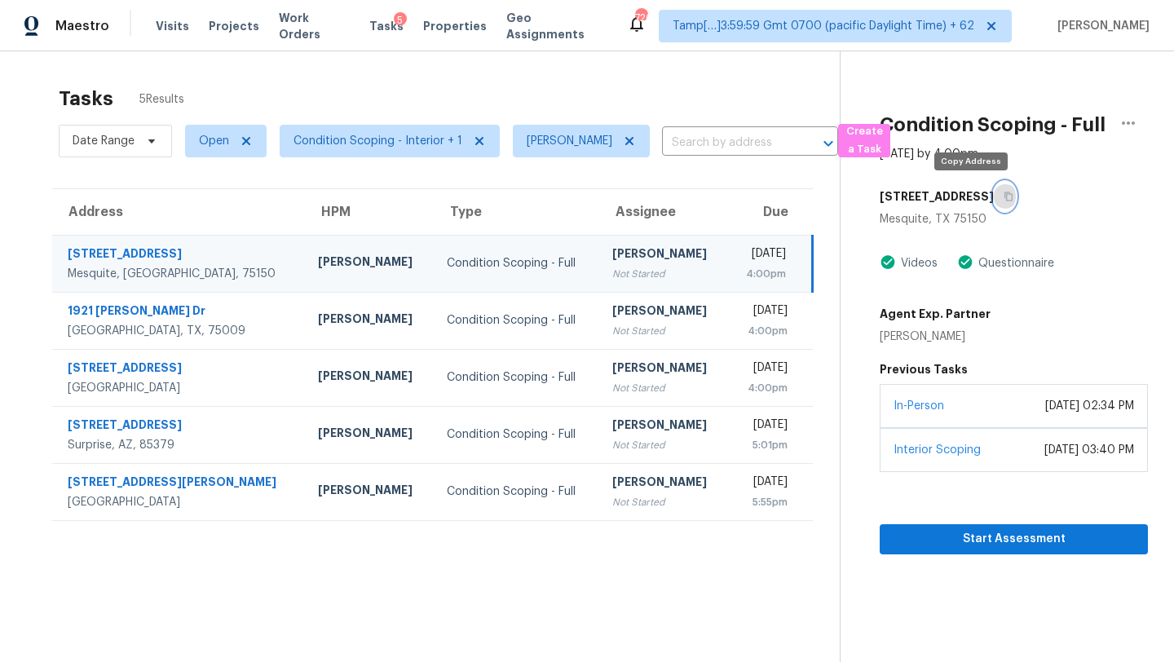
click at [994, 207] on button "button" at bounding box center [1005, 196] width 22 height 29
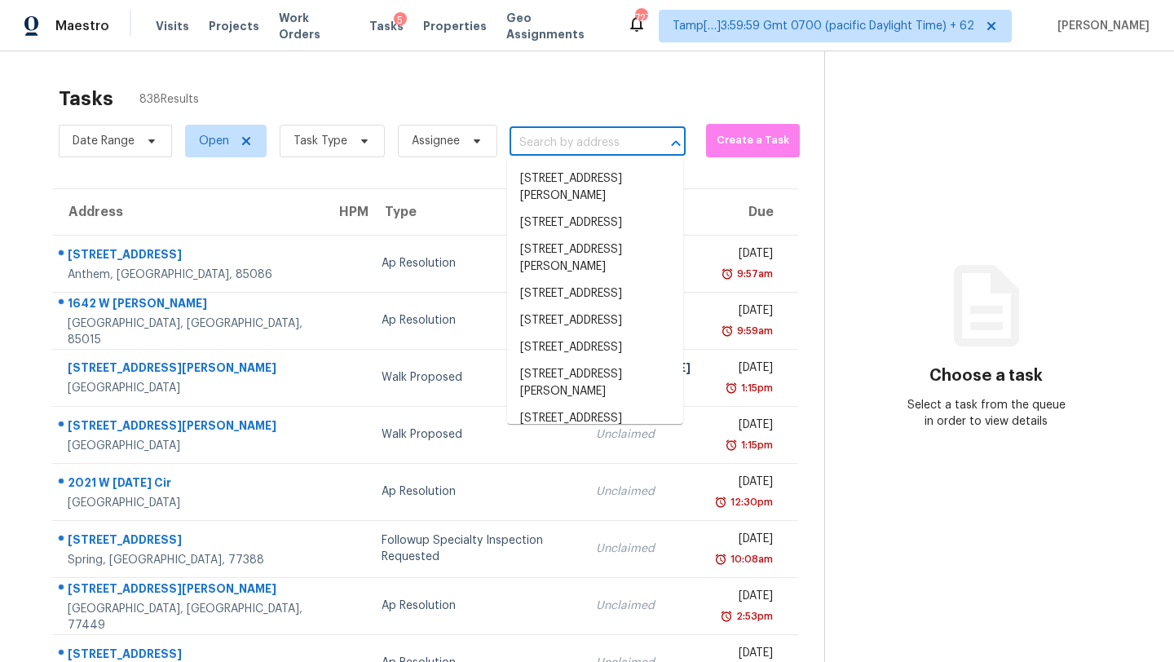
click at [562, 149] on input "text" at bounding box center [574, 142] width 130 height 25
paste input "[STREET_ADDRESS]"
type input "[STREET_ADDRESS]"
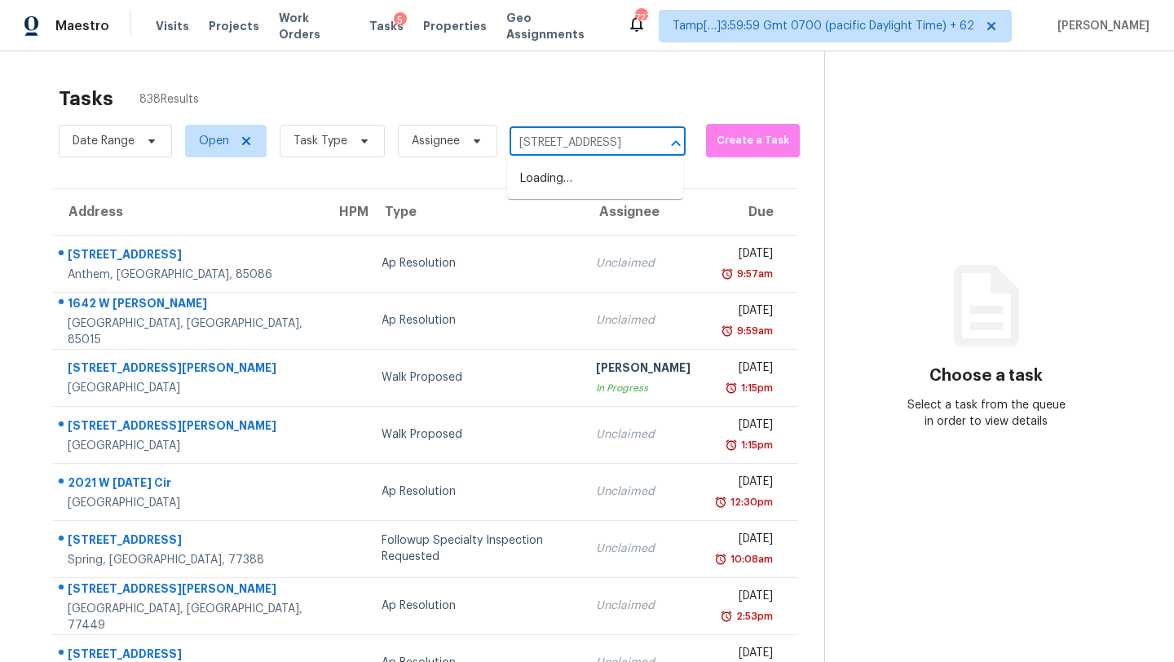
scroll to position [0, 74]
click at [571, 181] on li "[STREET_ADDRESS]" at bounding box center [595, 178] width 176 height 27
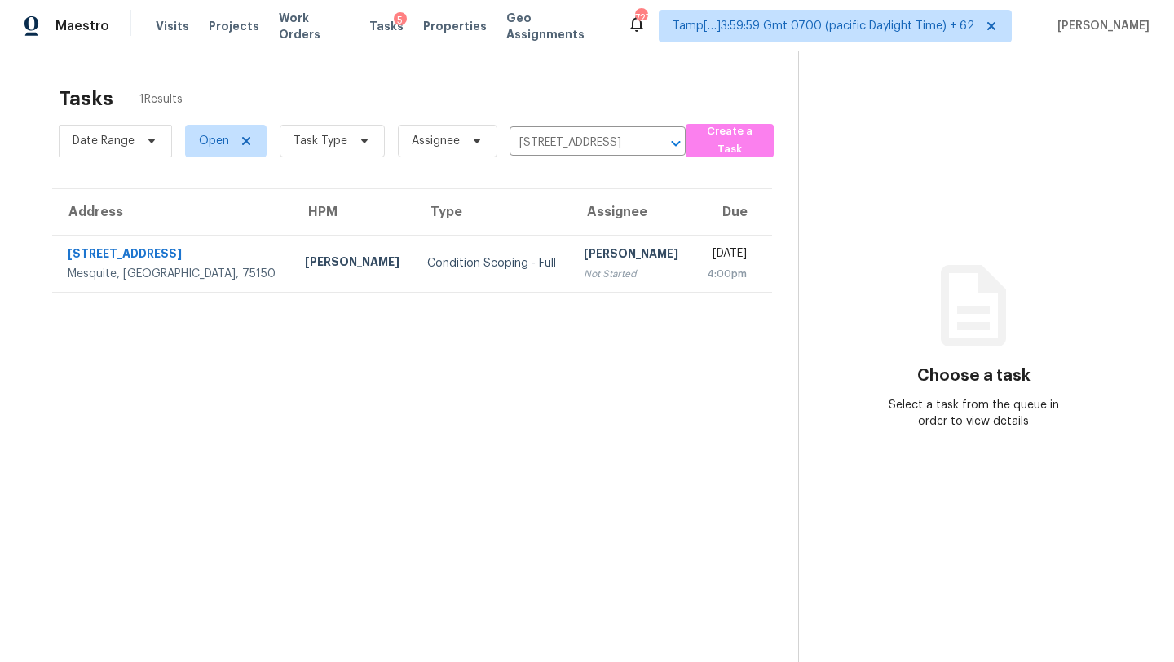
click at [573, 241] on td "[PERSON_NAME] Not Started" at bounding box center [632, 263] width 122 height 57
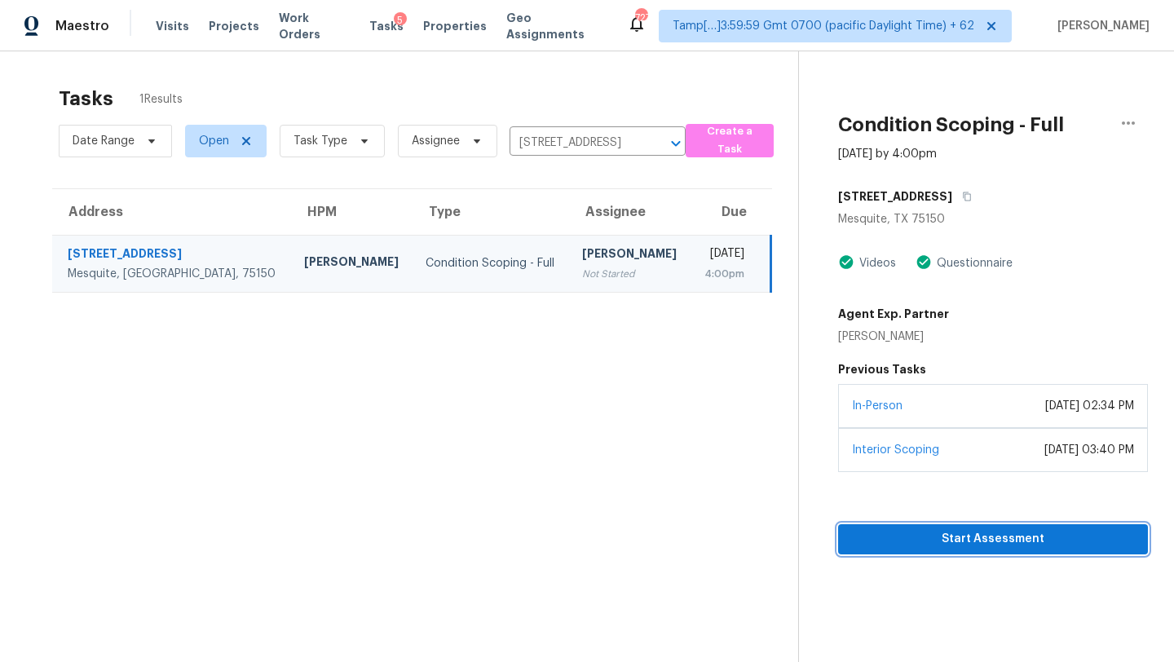
click at [932, 530] on span "Start Assessment" at bounding box center [993, 539] width 284 height 20
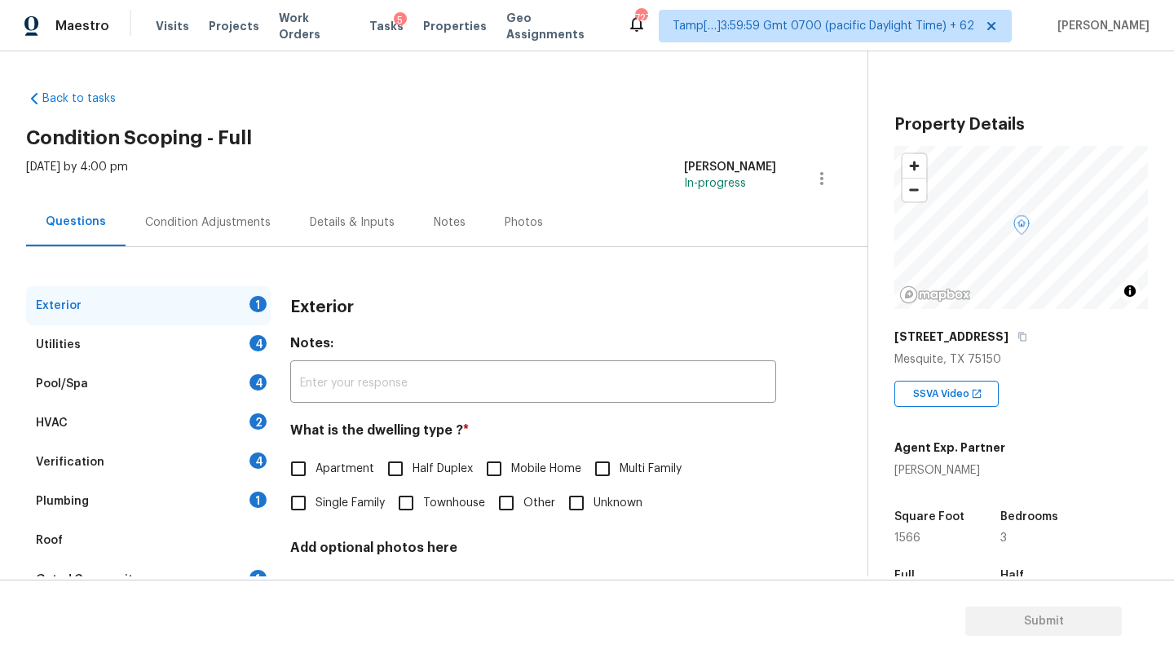
click at [159, 540] on div "Roof" at bounding box center [148, 540] width 245 height 39
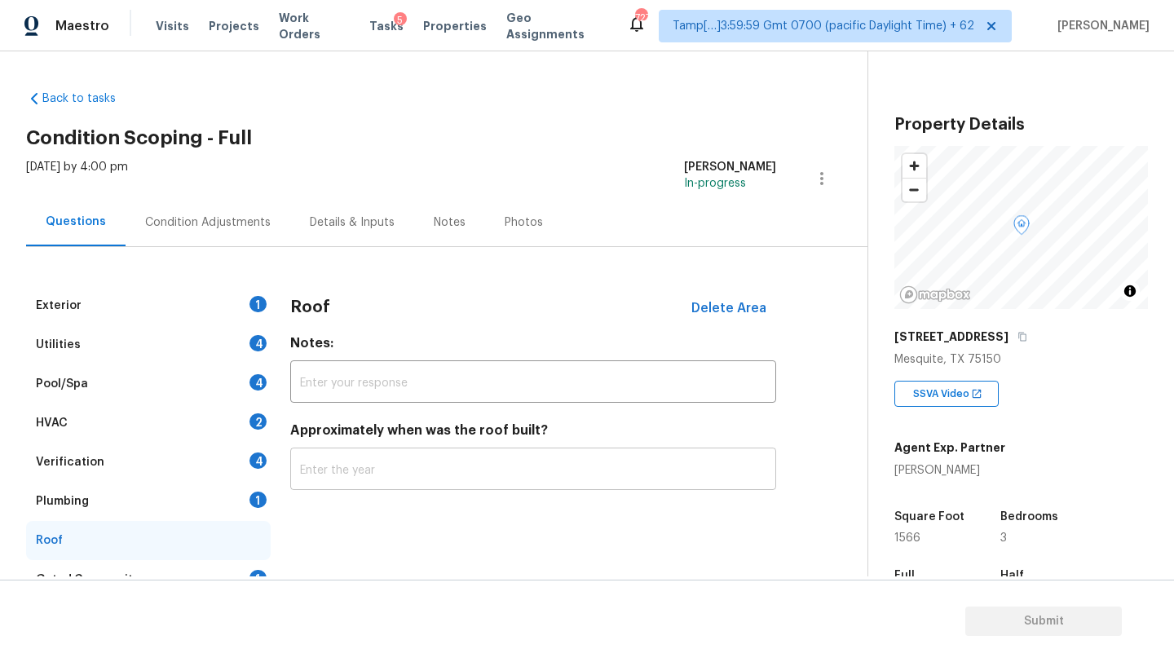
click at [401, 464] on input "text" at bounding box center [533, 471] width 486 height 38
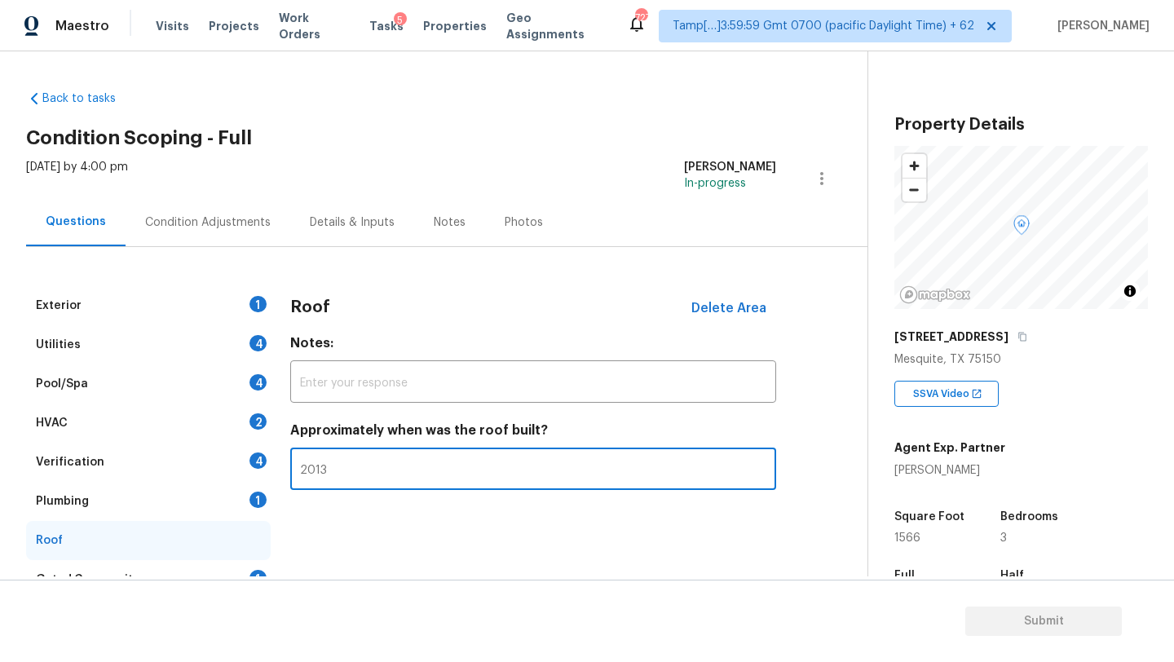
scroll to position [106, 0]
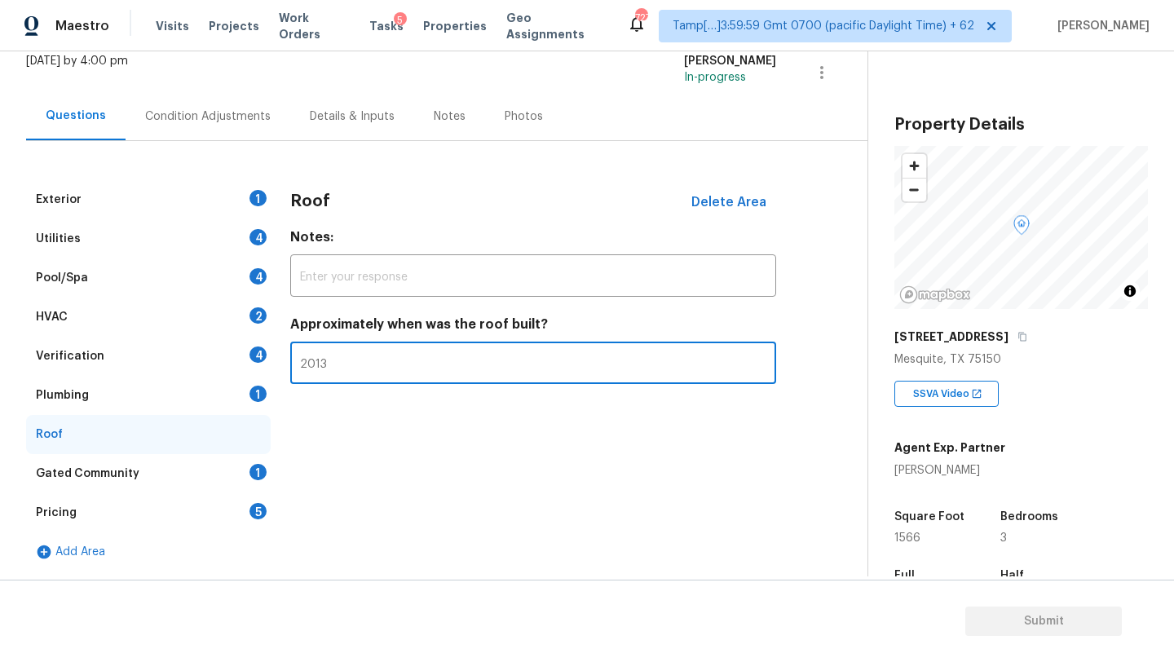
type input "2013"
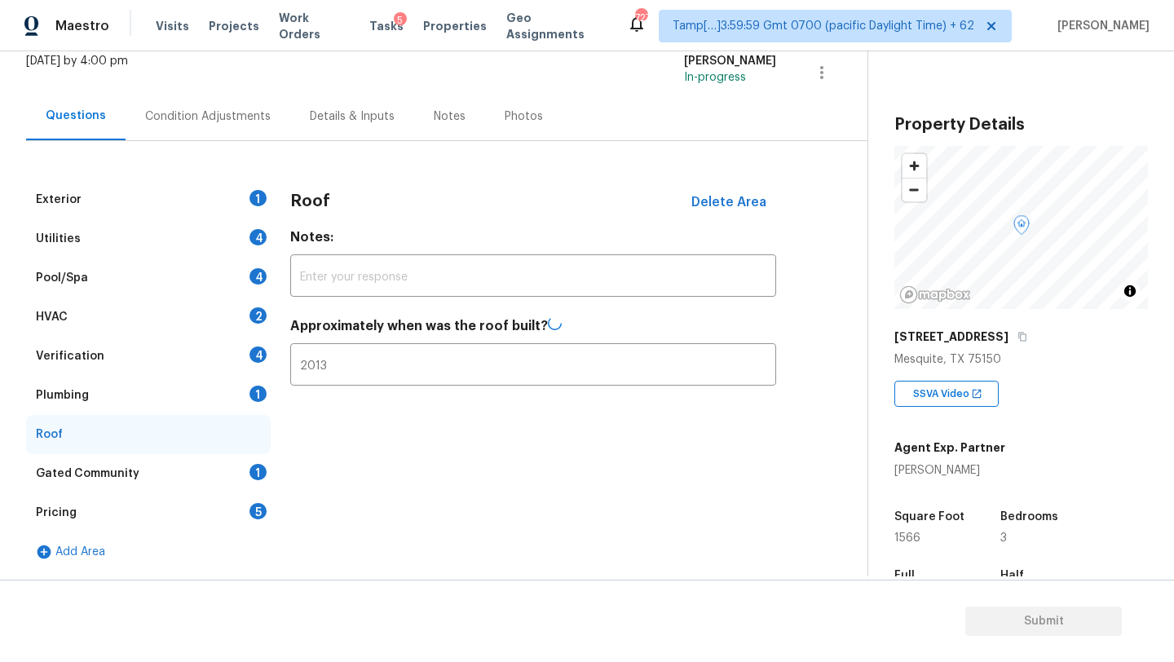
click at [240, 475] on div "Gated Community 1" at bounding box center [148, 473] width 245 height 39
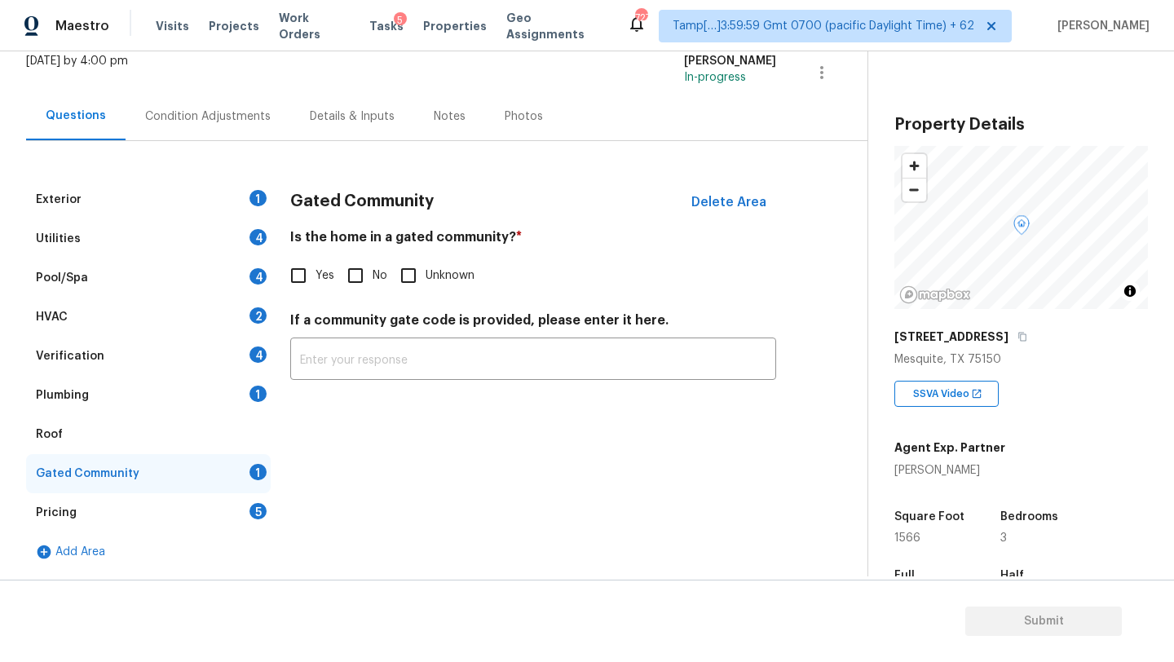
click at [368, 280] on input "No" at bounding box center [355, 275] width 34 height 34
checkbox input "true"
click at [160, 440] on div "Roof" at bounding box center [148, 434] width 245 height 39
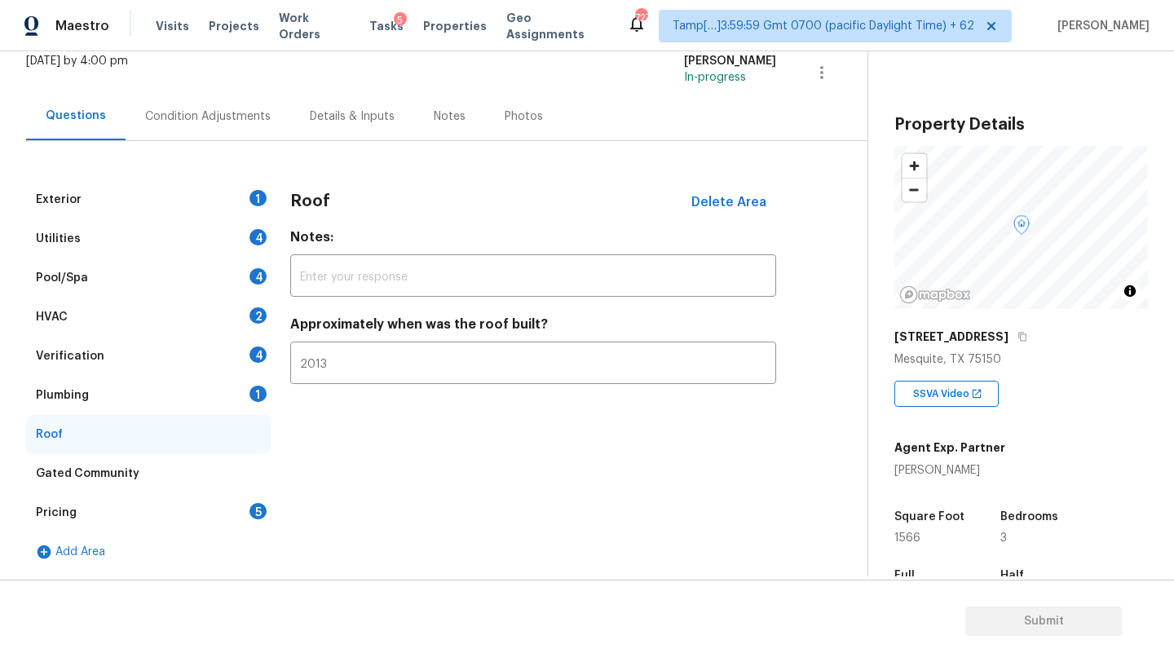
click at [172, 400] on div "Plumbing 1" at bounding box center [148, 395] width 245 height 39
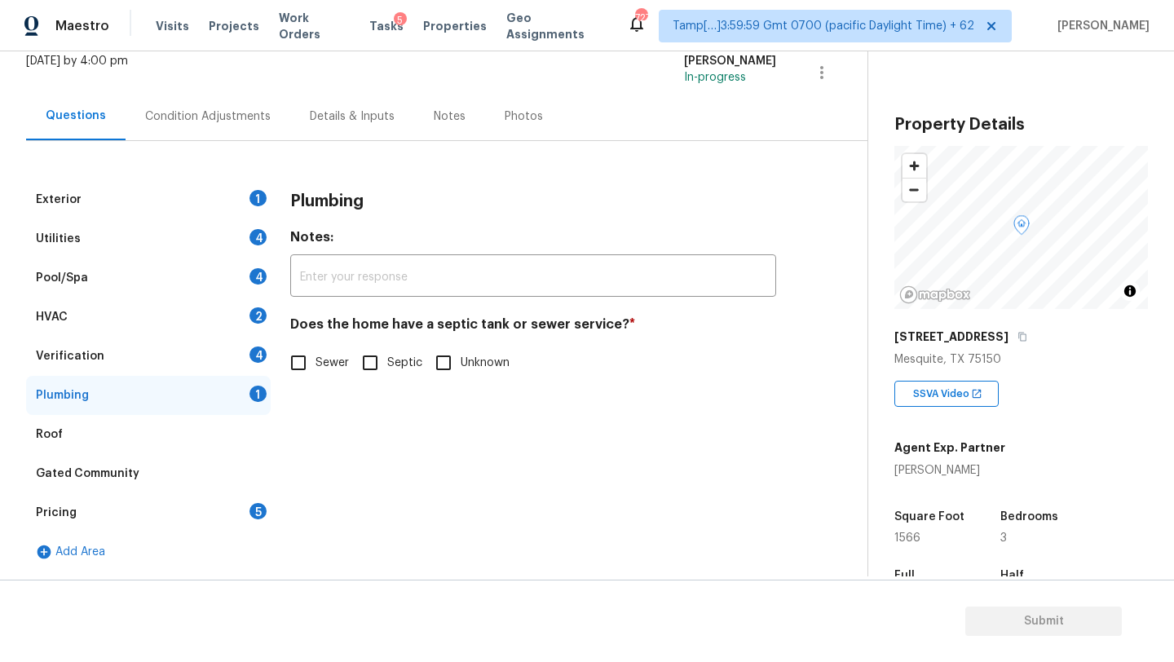
click at [299, 360] on input "Sewer" at bounding box center [298, 363] width 34 height 34
checkbox input "true"
click at [248, 357] on div "Verification 4" at bounding box center [148, 356] width 245 height 39
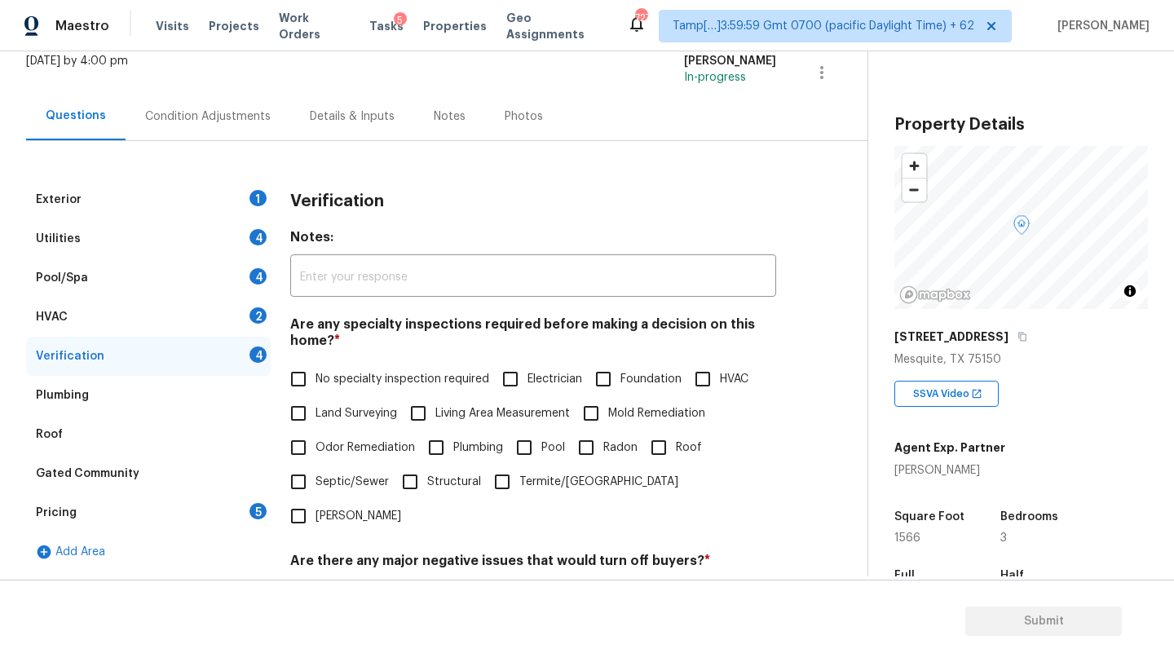
click at [324, 381] on span "No specialty inspection required" at bounding box center [402, 379] width 174 height 17
click at [315, 381] on input "No specialty inspection required" at bounding box center [298, 379] width 34 height 34
checkbox input "true"
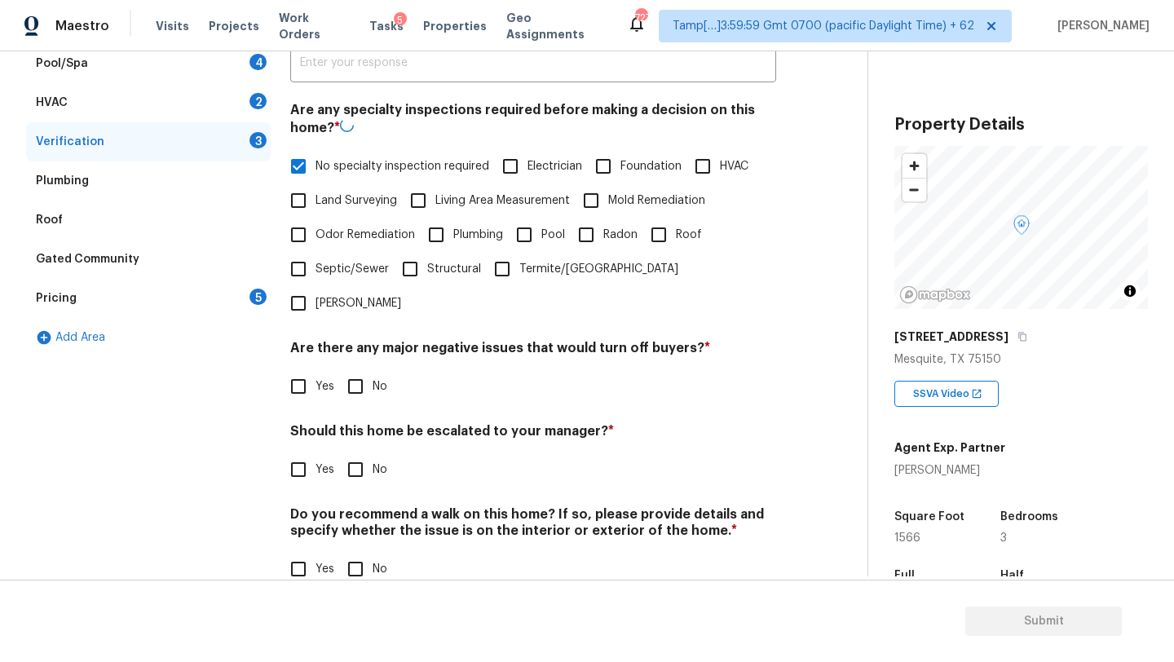
scroll to position [319, 0]
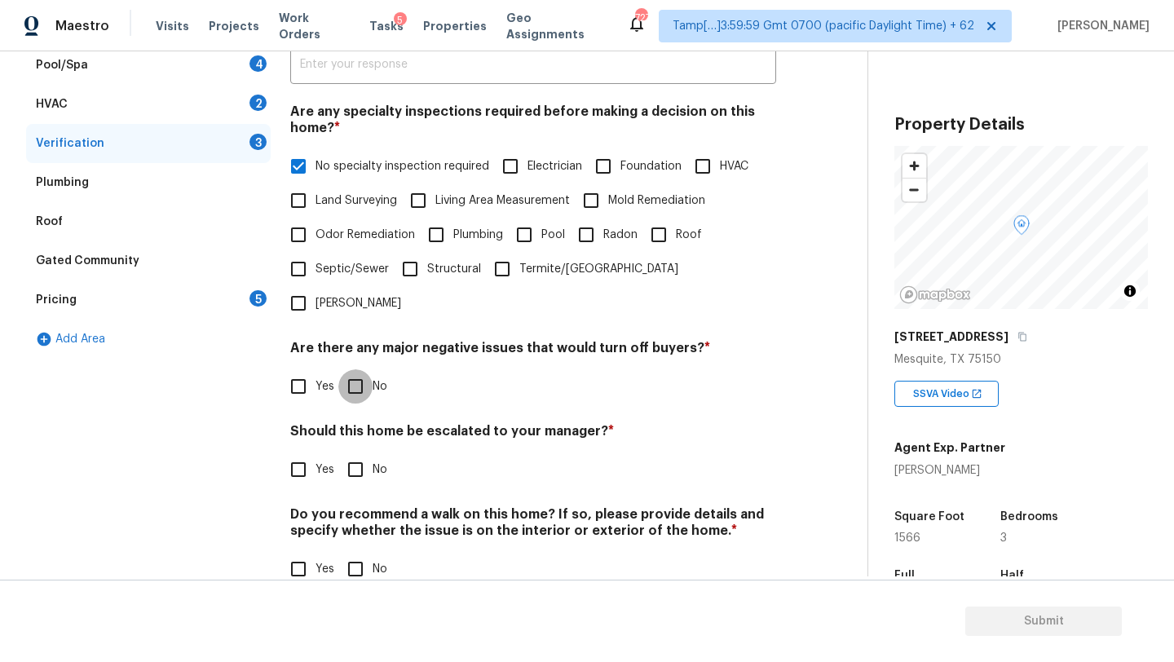
click at [346, 369] on input "No" at bounding box center [355, 386] width 34 height 34
checkbox input "true"
click at [351, 454] on input "No" at bounding box center [355, 471] width 34 height 34
checkbox input "true"
click at [351, 554] on input "No" at bounding box center [355, 571] width 34 height 34
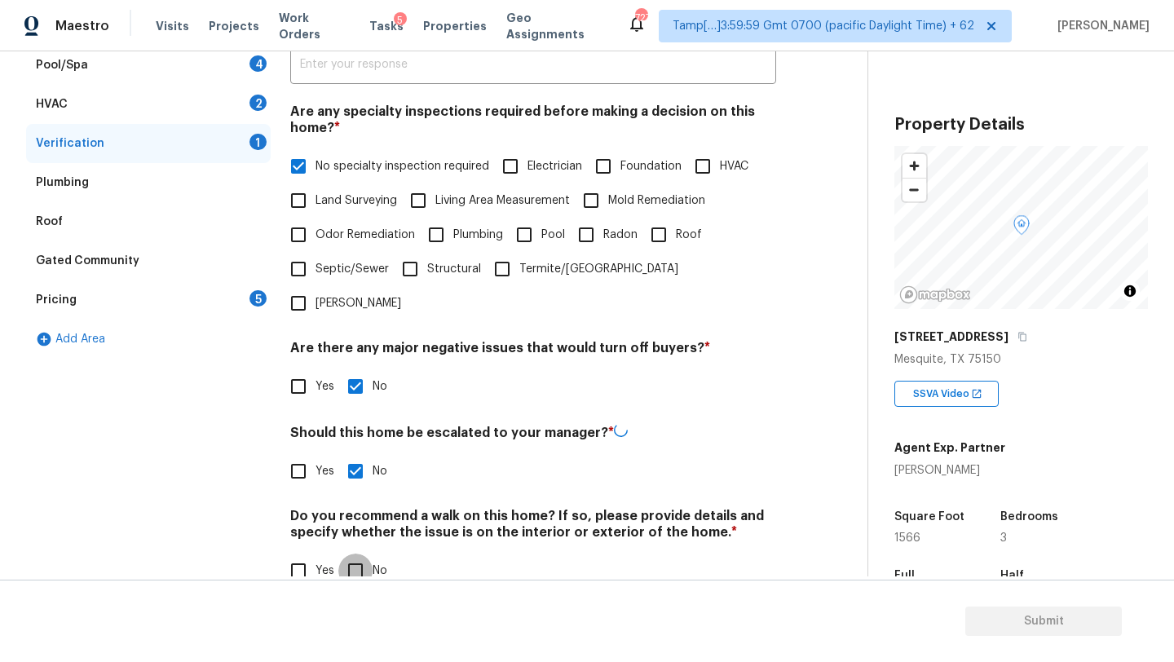
checkbox input "true"
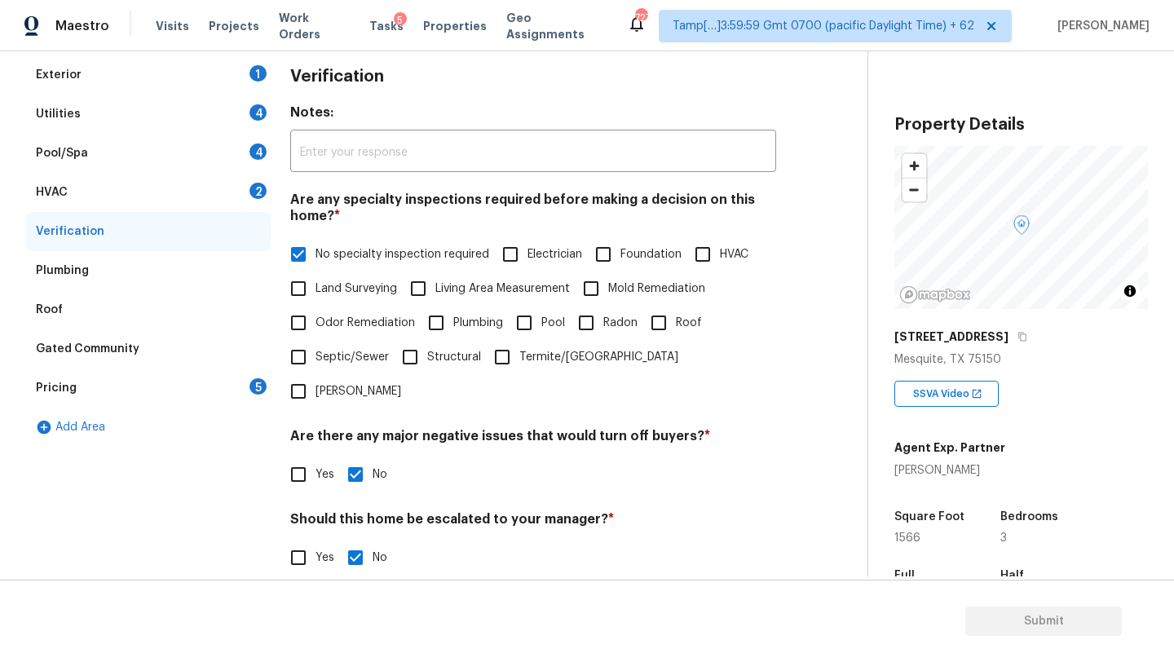
scroll to position [101, 0]
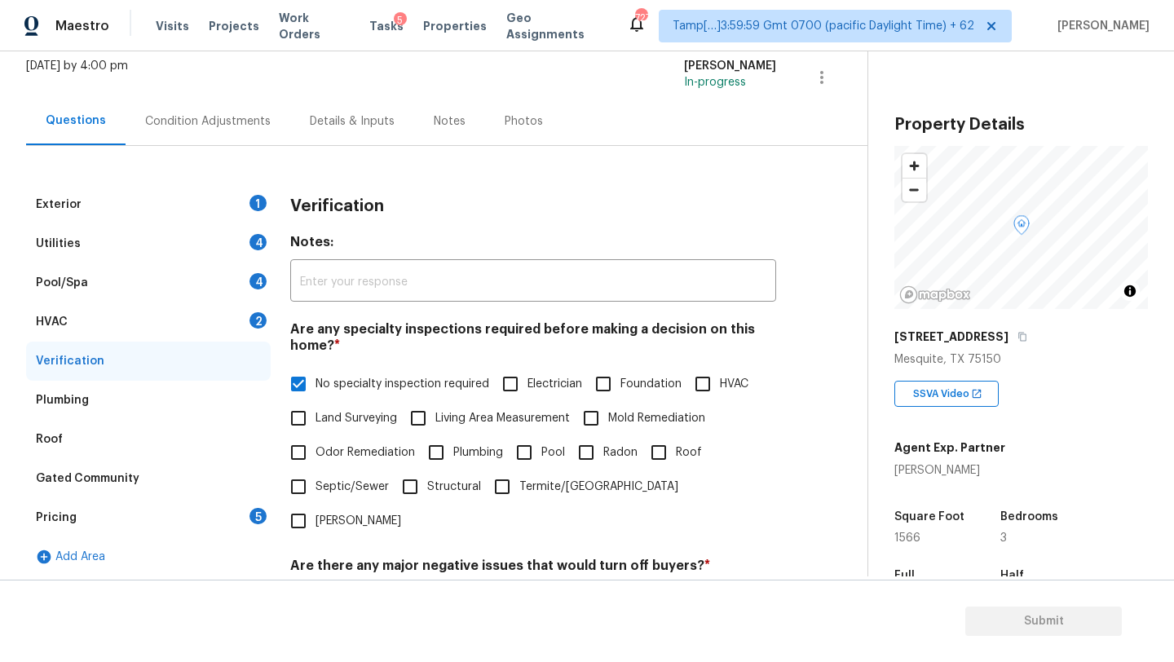
click at [68, 320] on div "HVAC 2" at bounding box center [148, 321] width 245 height 39
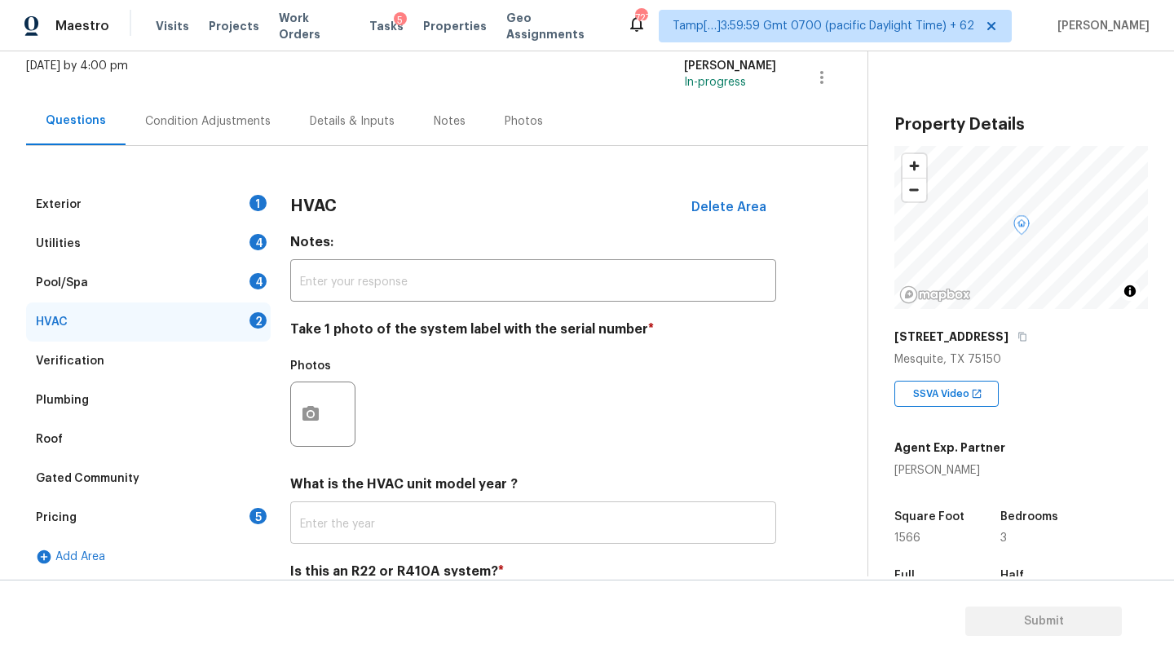
click at [377, 536] on input "text" at bounding box center [533, 524] width 486 height 38
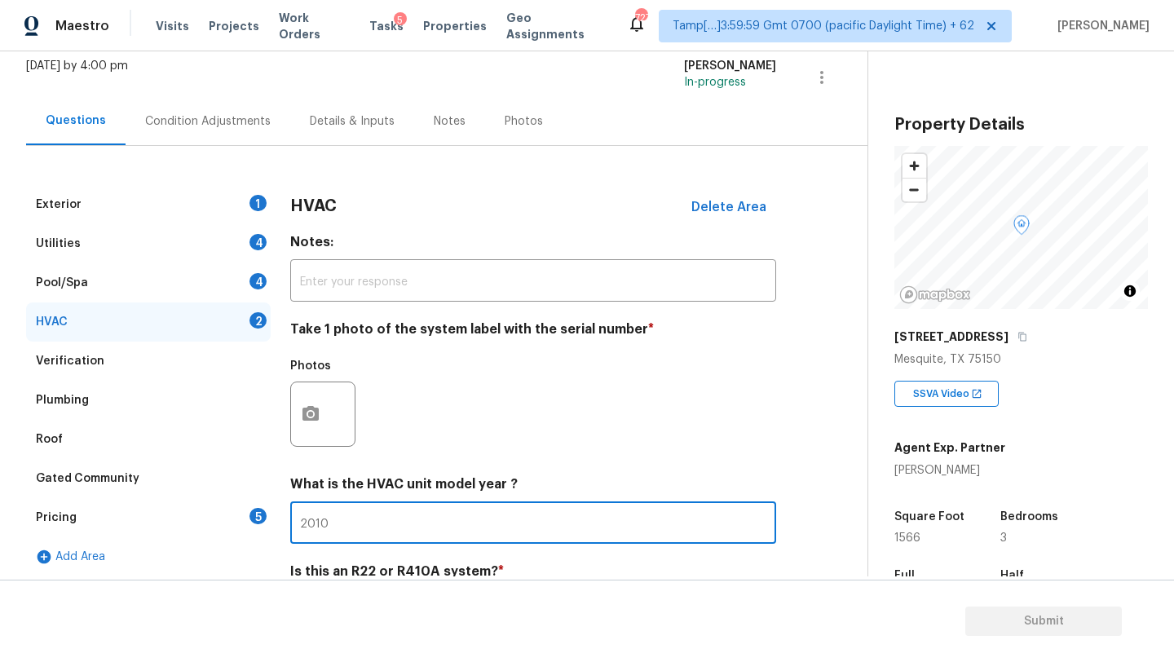
scroll to position [177, 0]
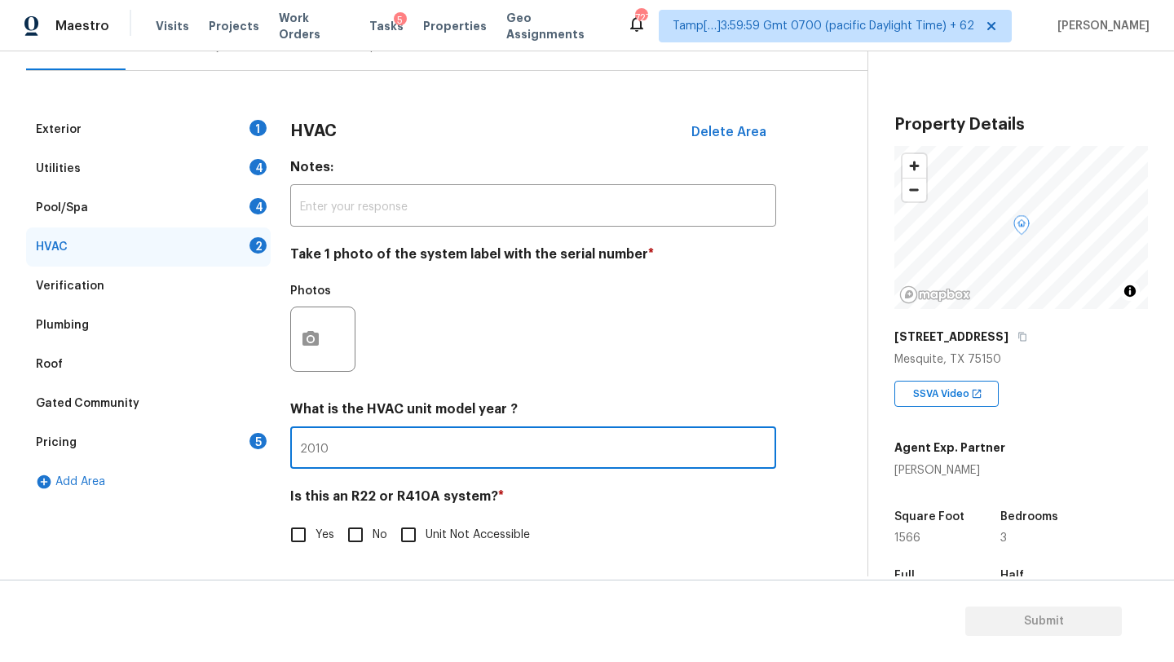
type input "2010"
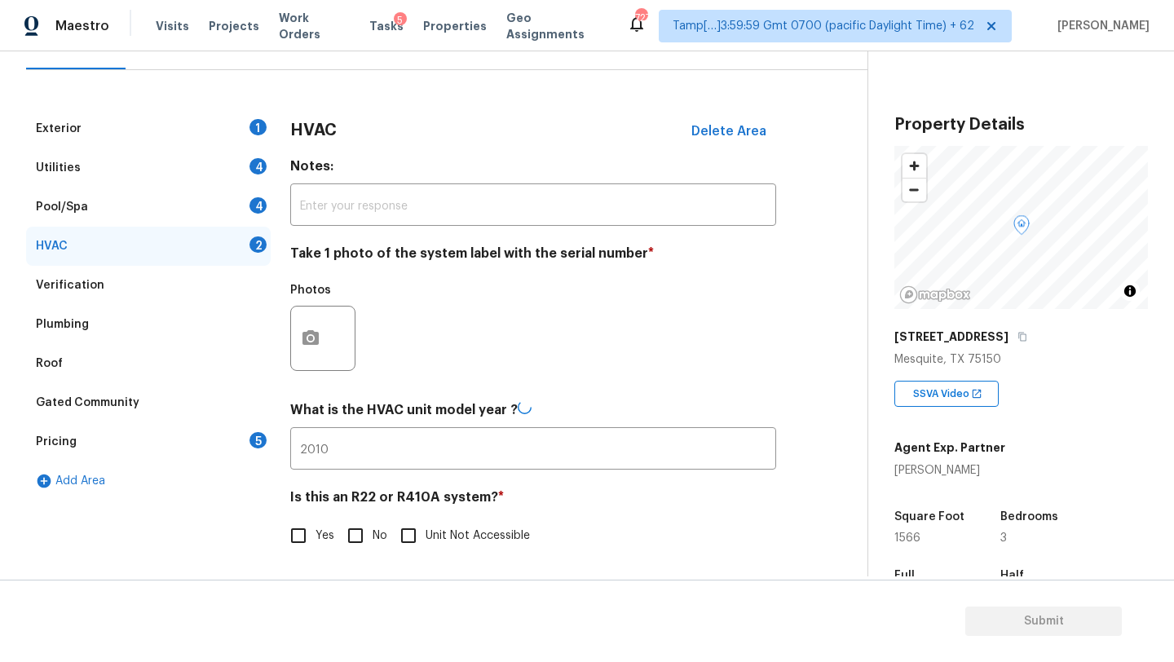
click at [373, 534] on span "No" at bounding box center [380, 535] width 15 height 17
click at [373, 534] on input "No" at bounding box center [355, 535] width 34 height 34
checkbox input "true"
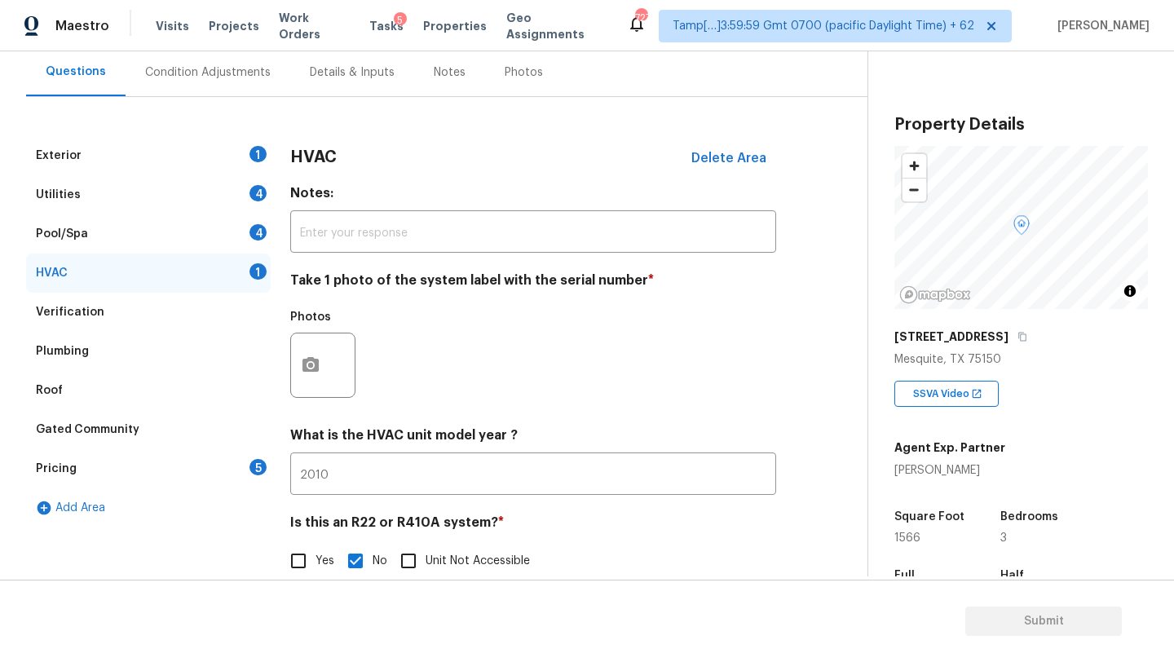
scroll to position [126, 0]
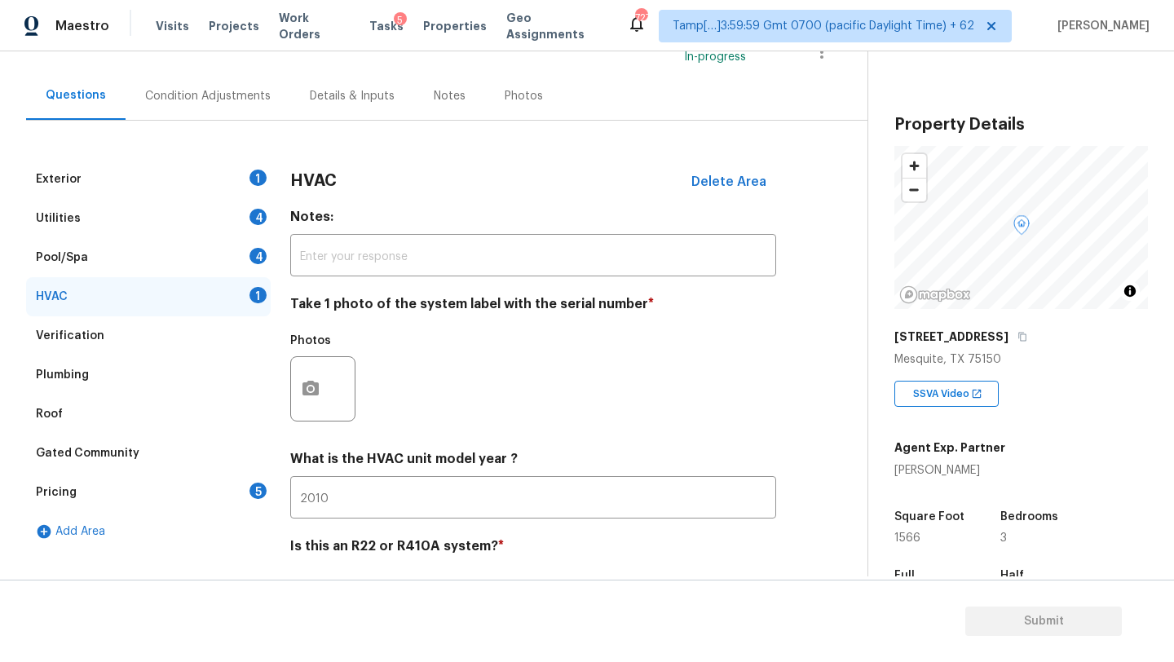
click at [176, 190] on div "Exterior 1" at bounding box center [148, 179] width 245 height 39
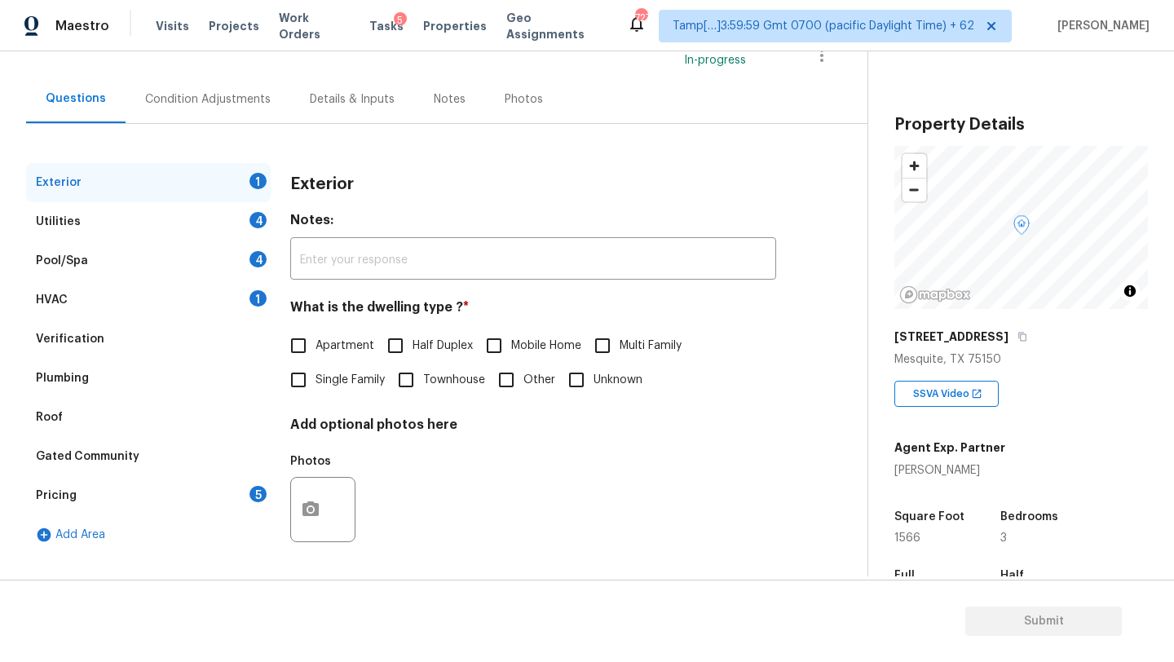
click at [331, 372] on span "Single Family" at bounding box center [349, 380] width 69 height 17
click at [315, 372] on input "Single Family" at bounding box center [298, 380] width 34 height 34
checkbox input "true"
click at [188, 501] on div "Pricing 5" at bounding box center [148, 495] width 245 height 39
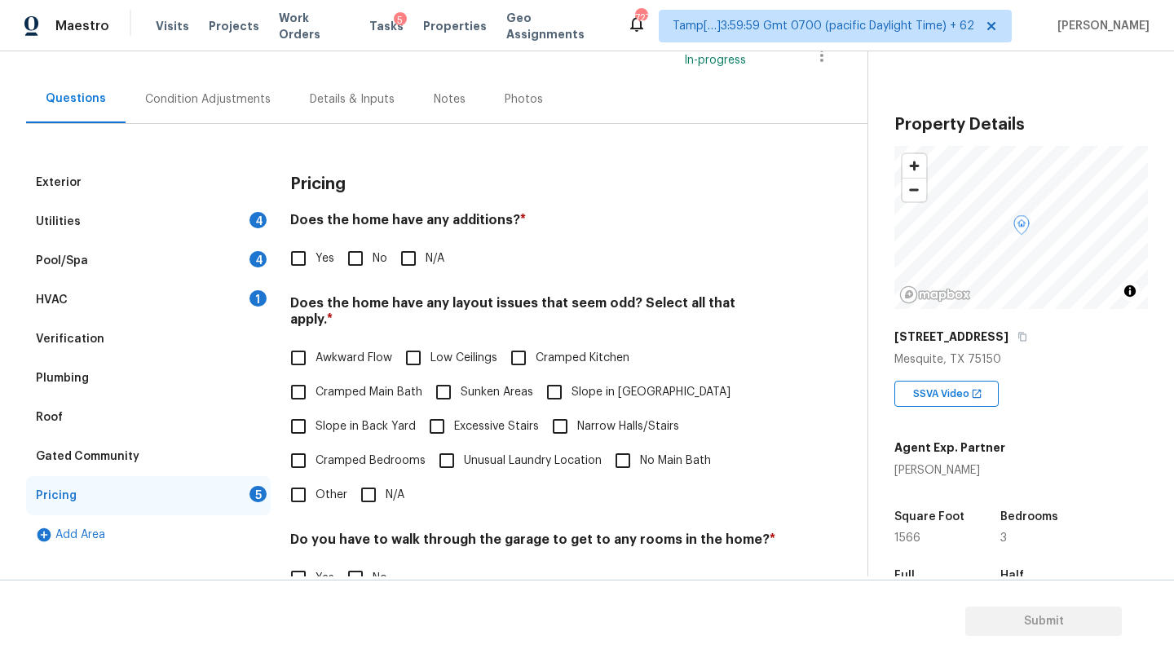
click at [357, 258] on input "No" at bounding box center [355, 258] width 34 height 34
checkbox input "true"
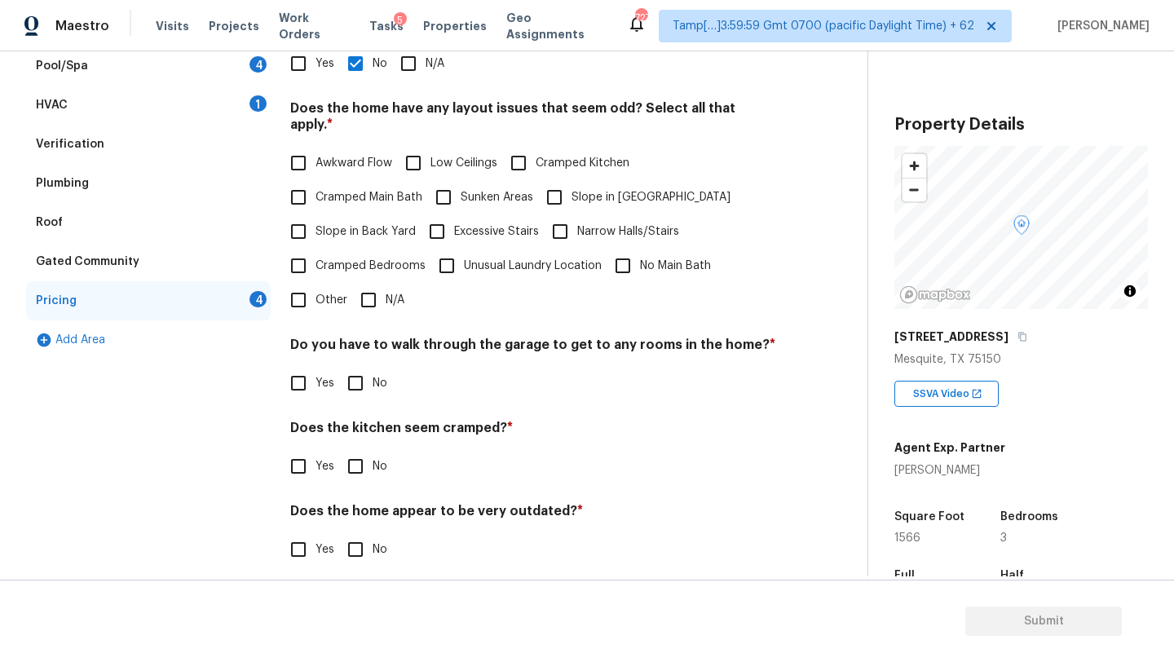
scroll to position [316, 0]
click at [367, 285] on input "N/A" at bounding box center [368, 302] width 34 height 34
checkbox input "true"
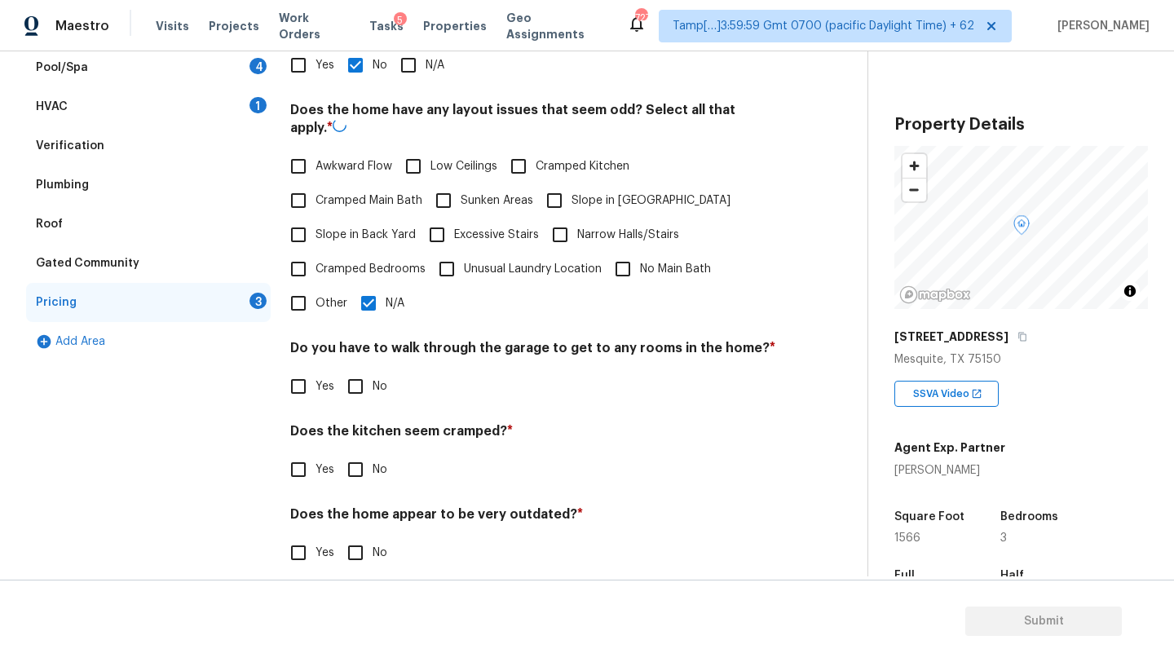
click at [367, 389] on input "No" at bounding box center [355, 386] width 34 height 34
checkbox input "true"
click at [353, 459] on input "No" at bounding box center [355, 468] width 34 height 34
checkbox input "true"
click at [353, 536] on input "No" at bounding box center [355, 553] width 34 height 34
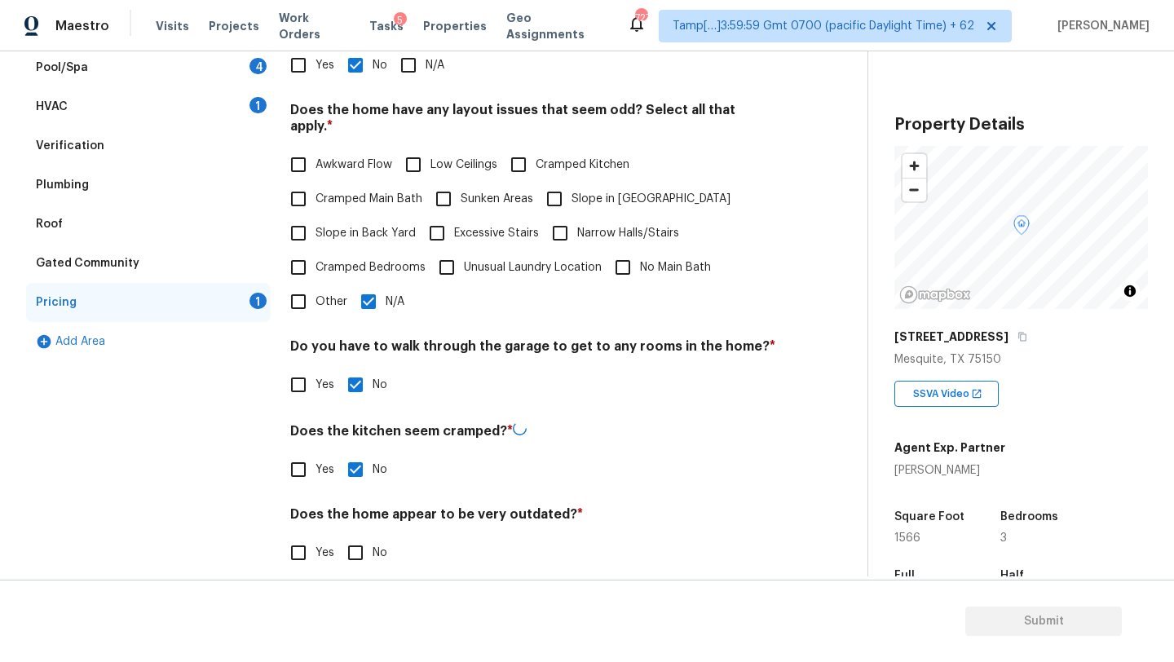
checkbox input "true"
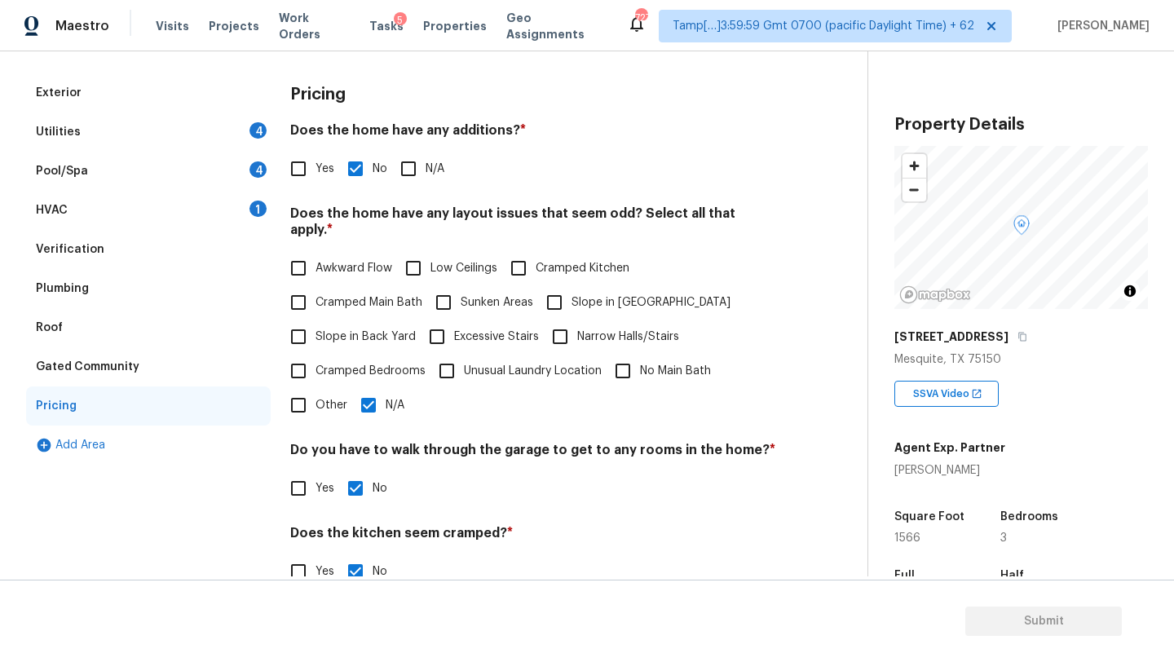
scroll to position [0, 0]
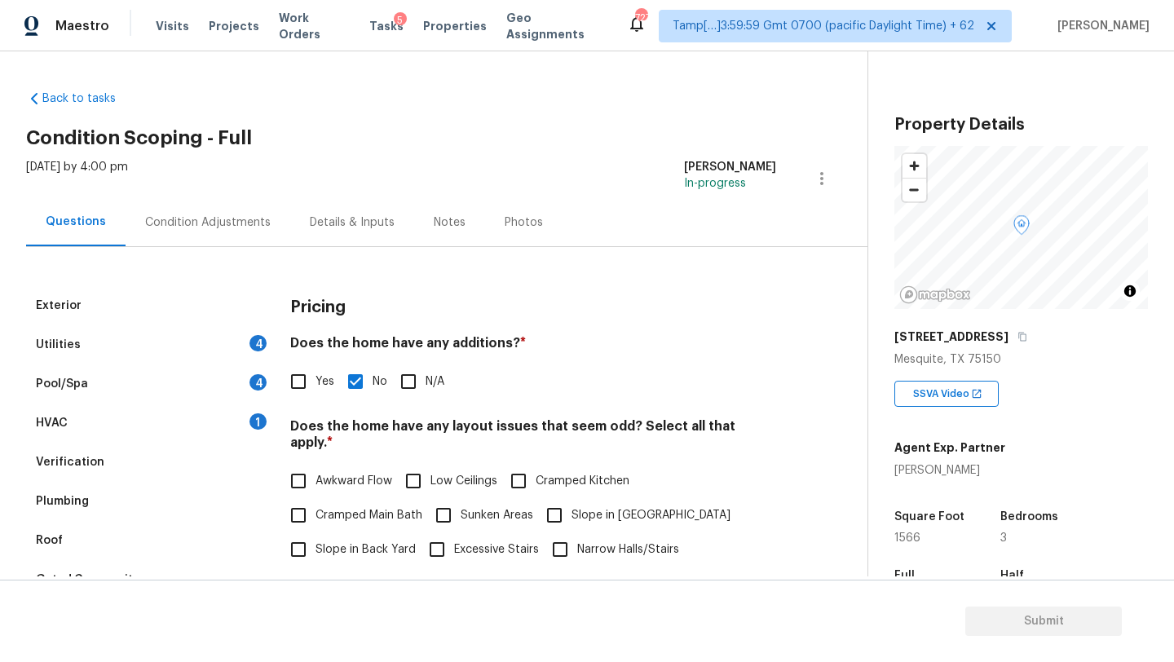
click at [152, 351] on div "Utilities 4" at bounding box center [148, 344] width 245 height 39
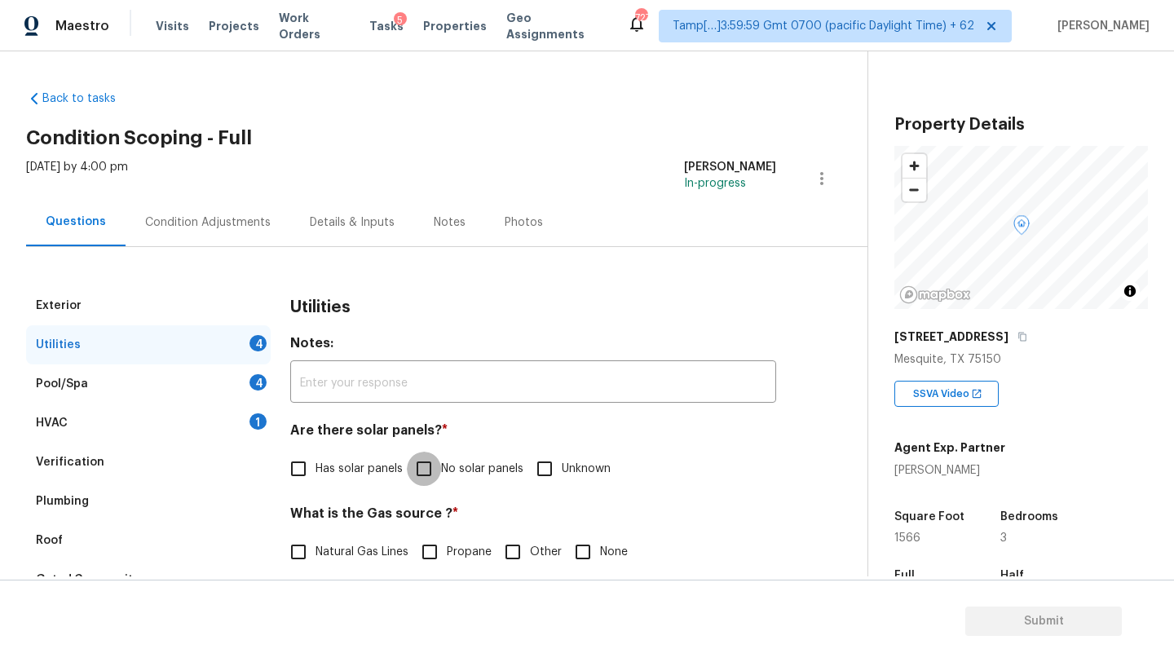
click at [434, 472] on input "No solar panels" at bounding box center [424, 469] width 34 height 34
checkbox input "true"
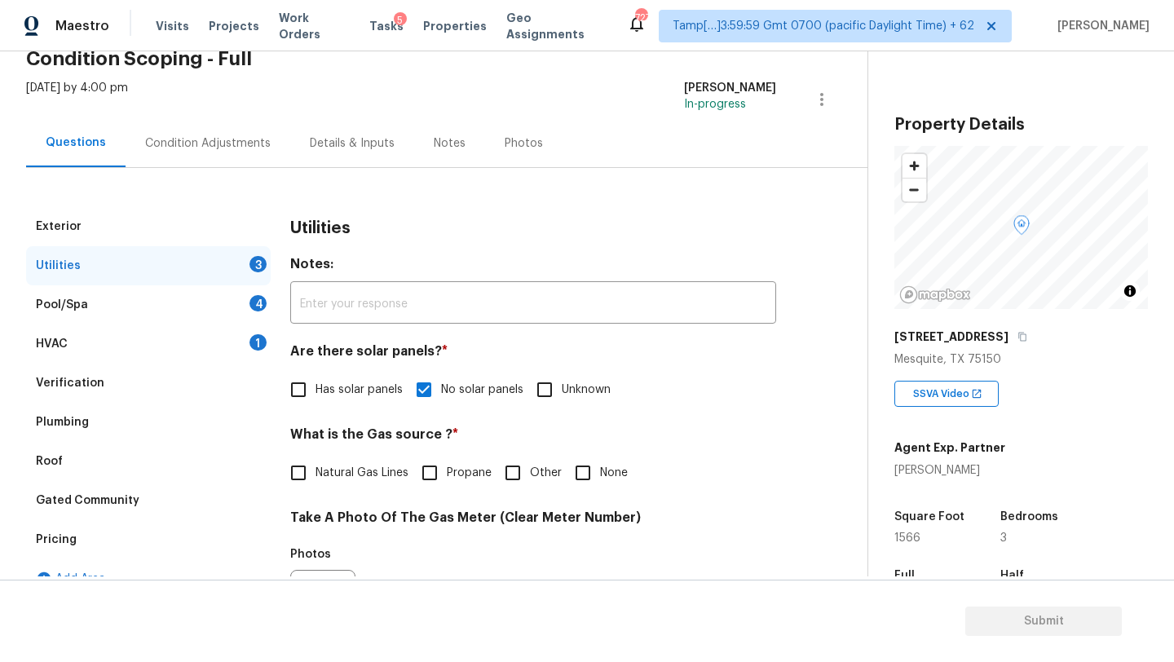
scroll to position [156, 0]
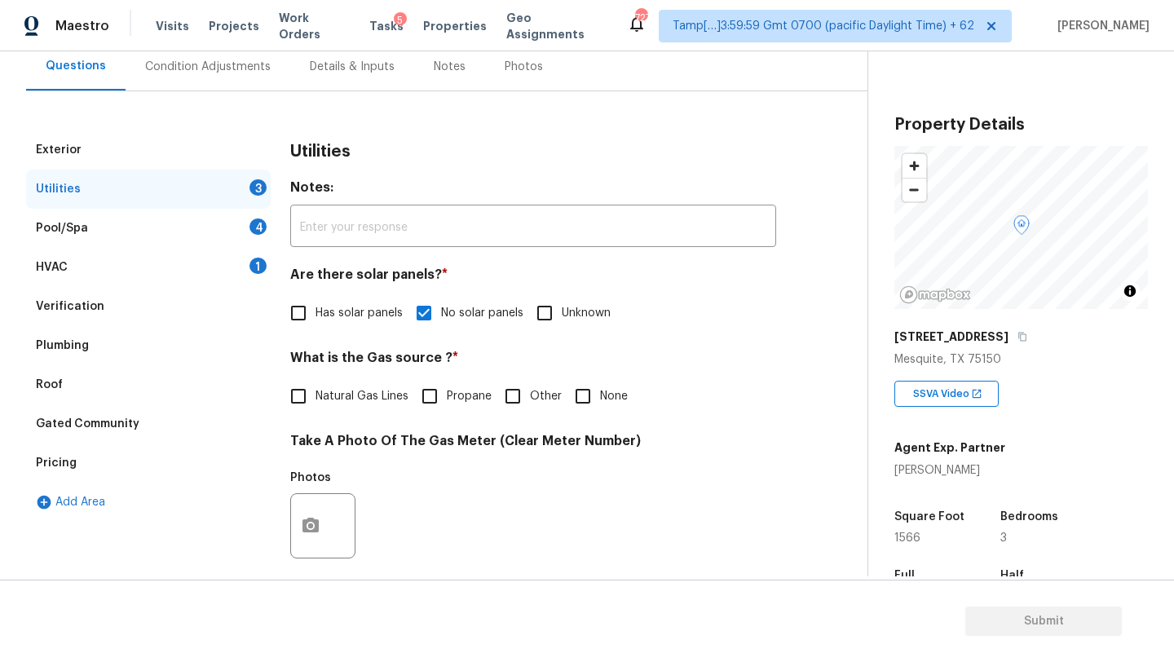
click at [320, 397] on span "Natural Gas Lines" at bounding box center [361, 396] width 93 height 17
click at [315, 397] on input "Natural Gas Lines" at bounding box center [298, 396] width 34 height 34
checkbox input "true"
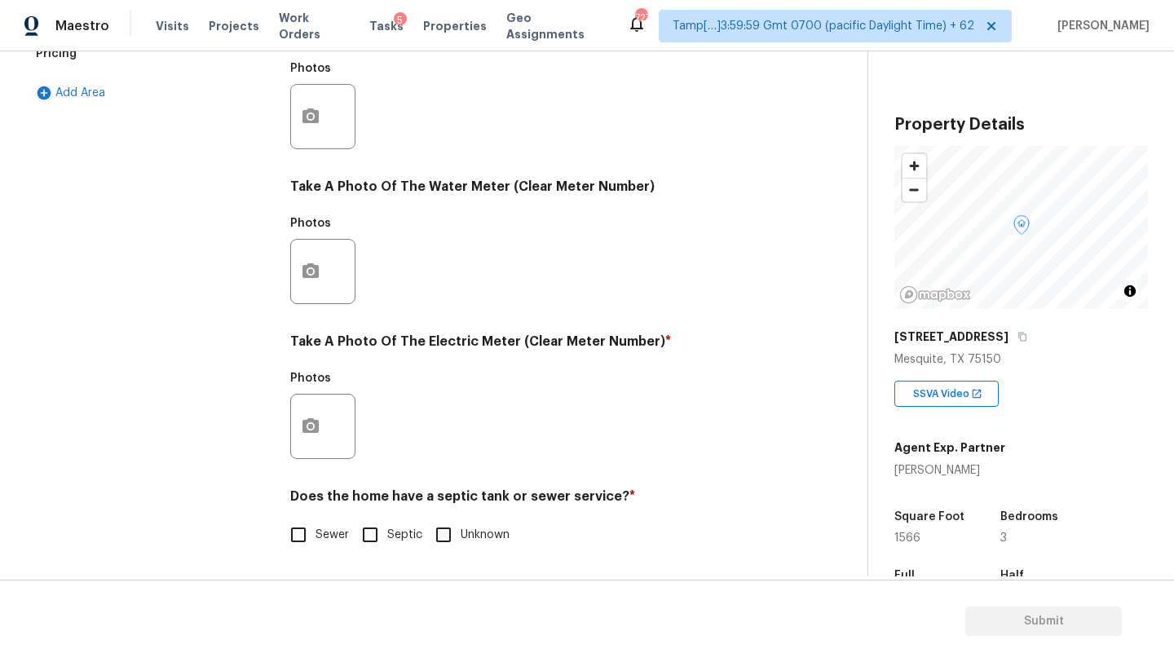
click at [320, 518] on label "Sewer" at bounding box center [315, 535] width 68 height 34
click at [315, 518] on input "Sewer" at bounding box center [298, 535] width 34 height 34
checkbox input "true"
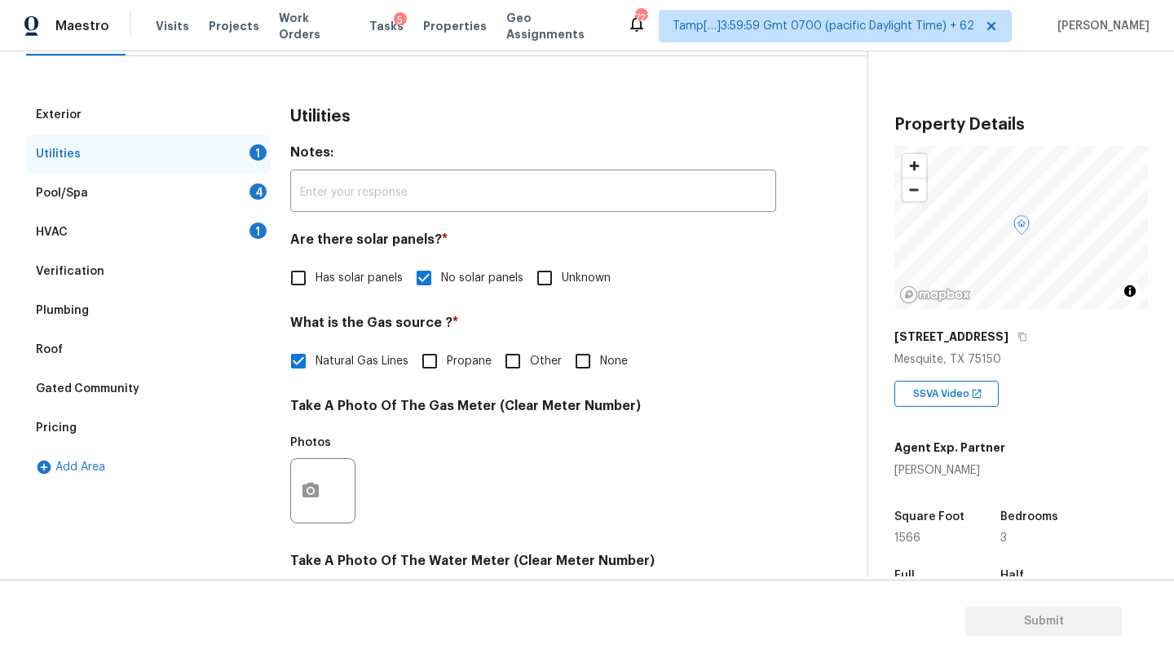
scroll to position [68, 0]
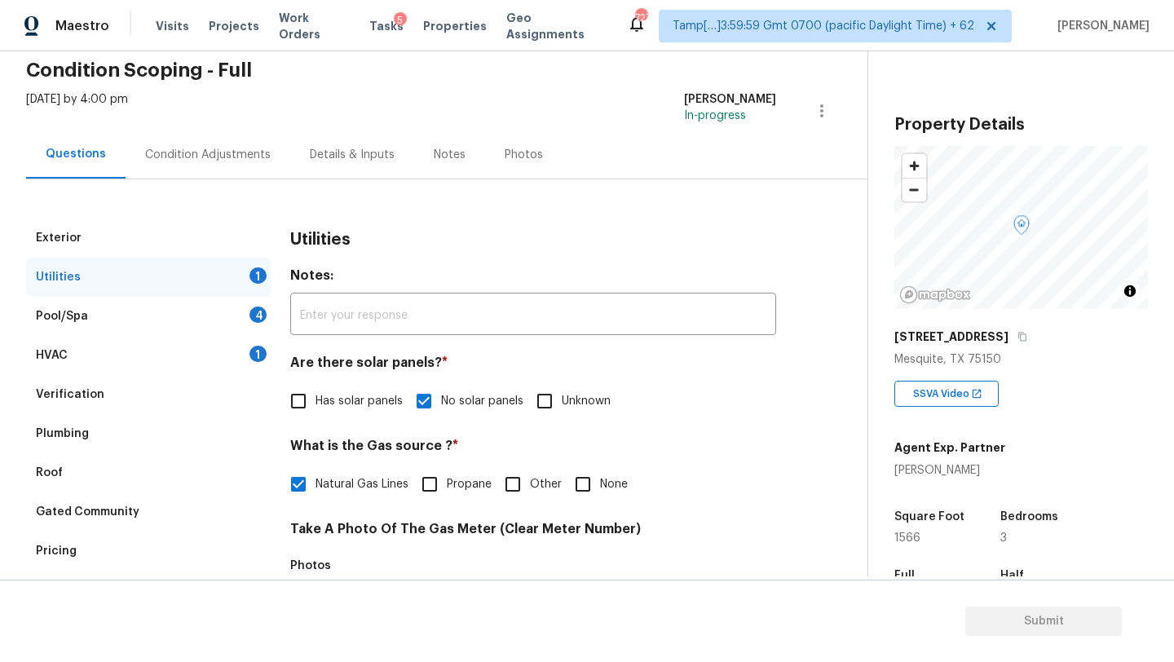
click at [229, 161] on div "Condition Adjustments" at bounding box center [208, 155] width 126 height 16
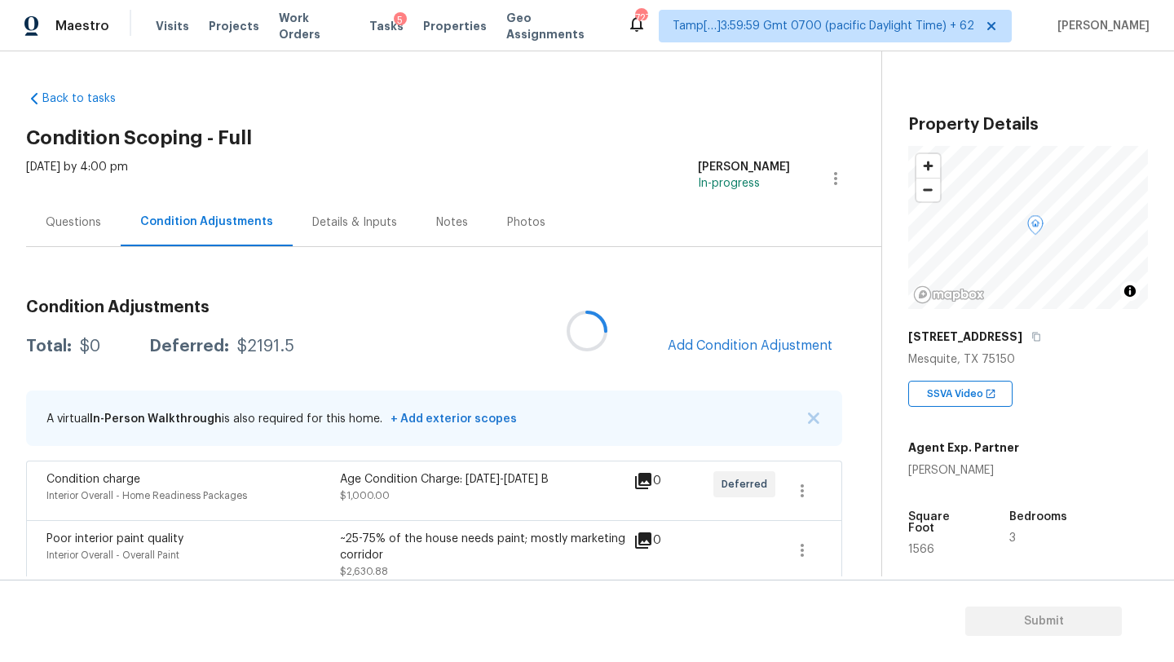
click at [745, 344] on div at bounding box center [587, 331] width 1174 height 662
click at [745, 344] on span "Add Condition Adjustment" at bounding box center [750, 345] width 165 height 15
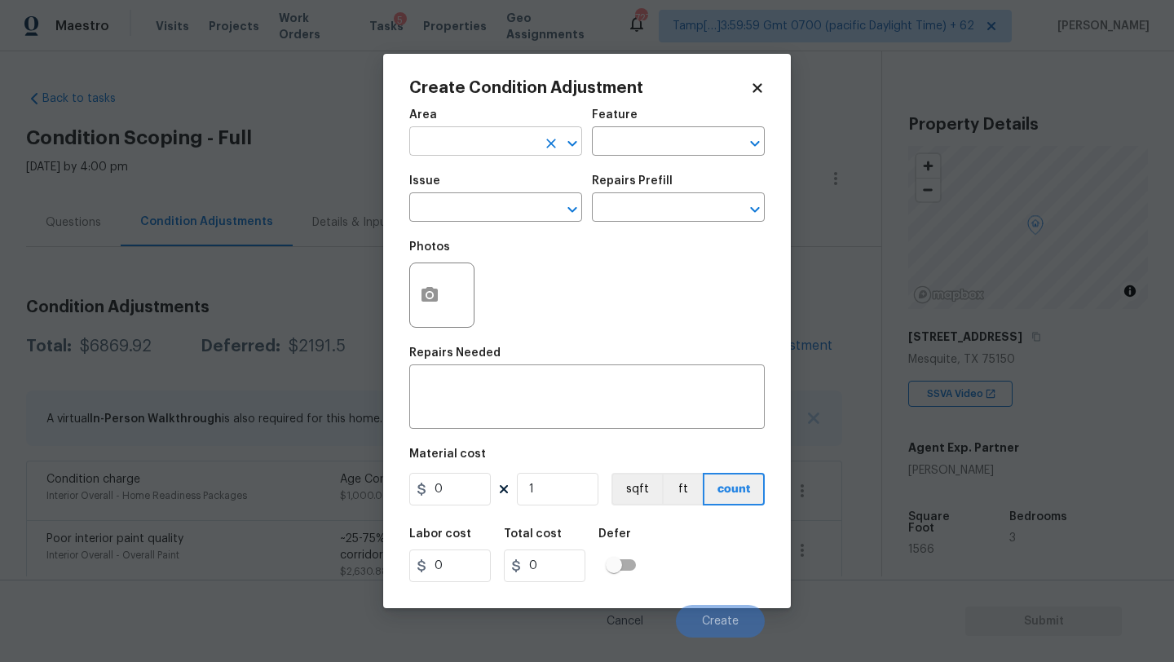
click at [484, 145] on input "text" at bounding box center [472, 142] width 127 height 25
type input "e"
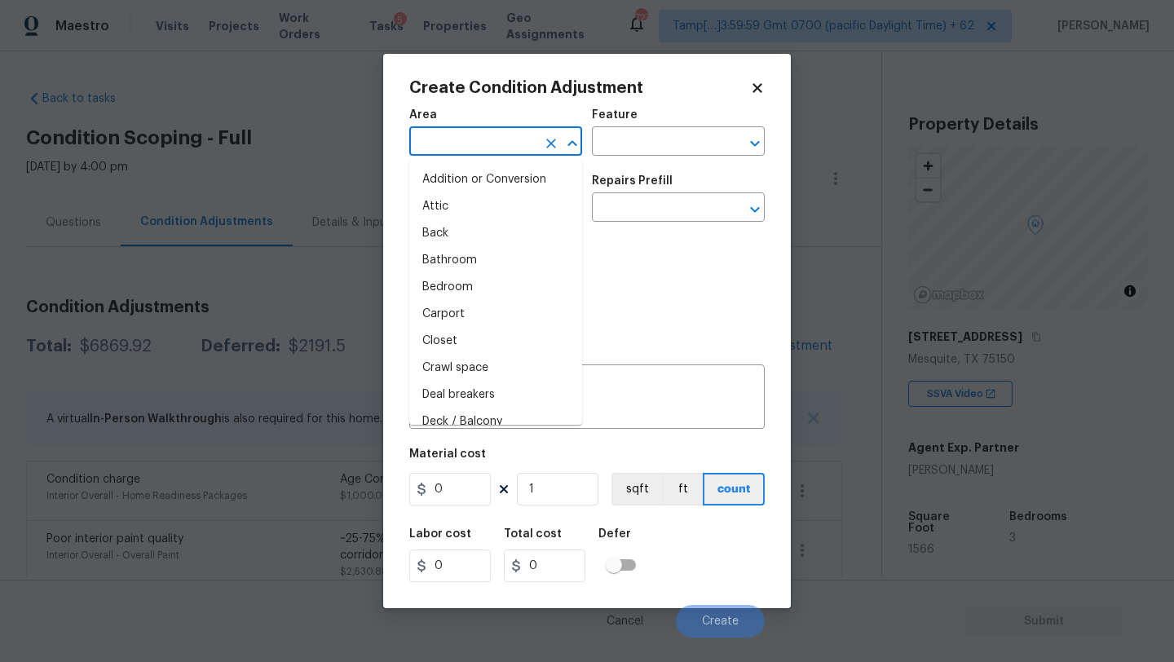
type input "x"
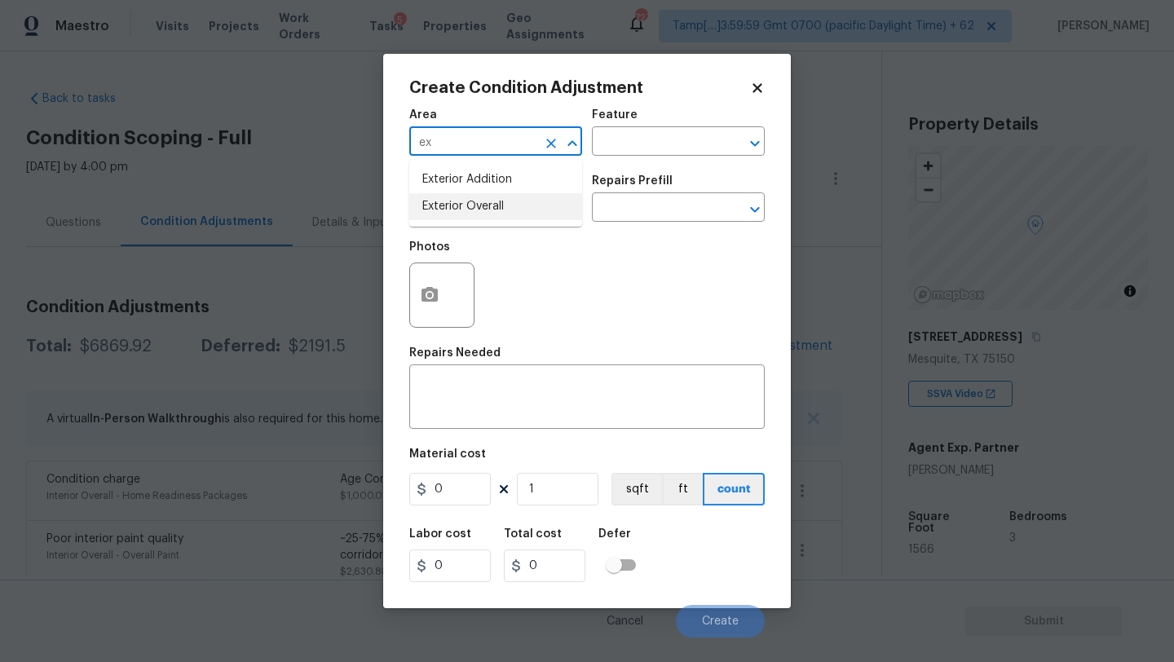
click at [492, 200] on li "Exterior Overall" at bounding box center [495, 206] width 173 height 27
type input "Exterior Overall"
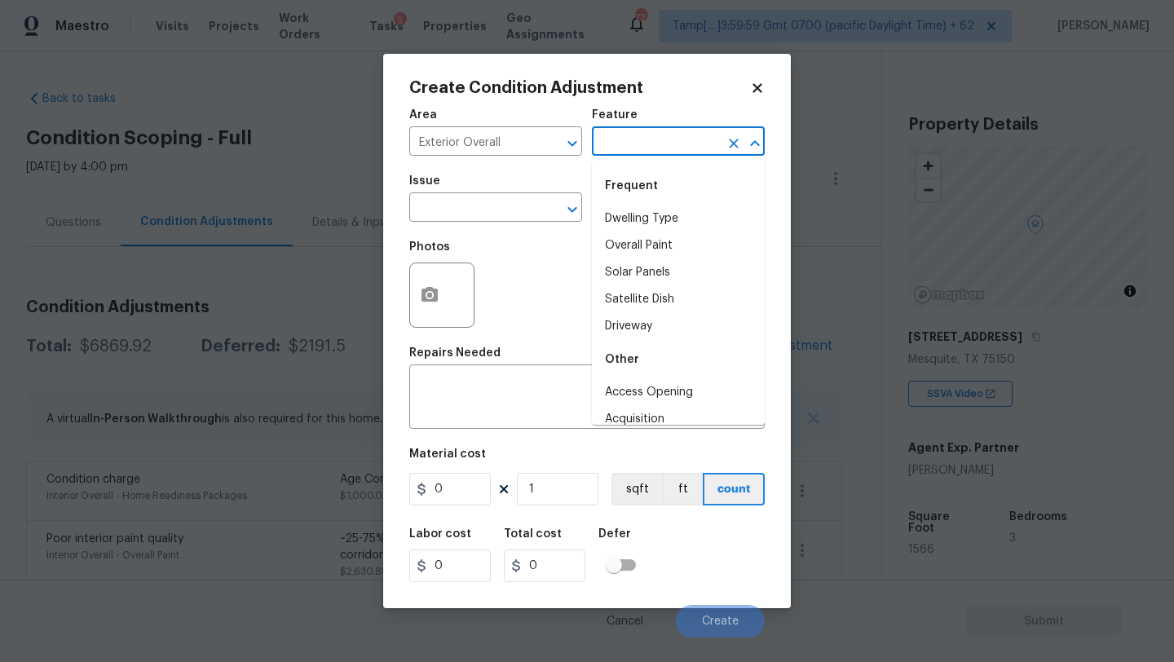
click at [628, 138] on input "text" at bounding box center [655, 142] width 127 height 25
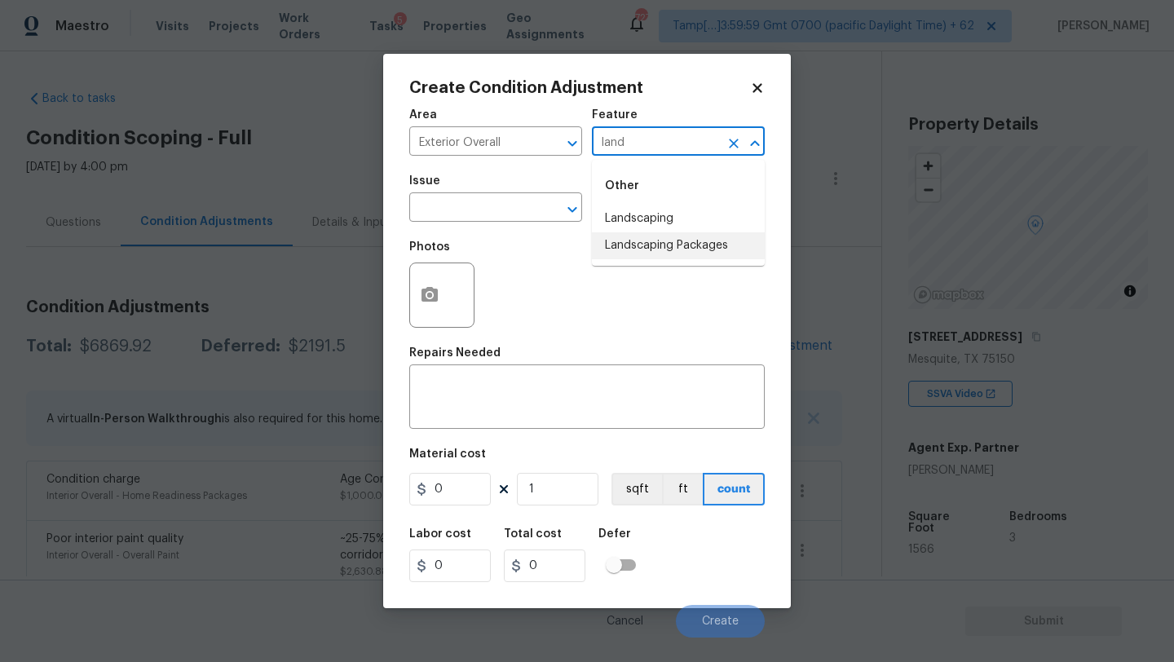
click at [645, 246] on li "Landscaping Packages" at bounding box center [678, 245] width 173 height 27
type input "Landscaping Packages"
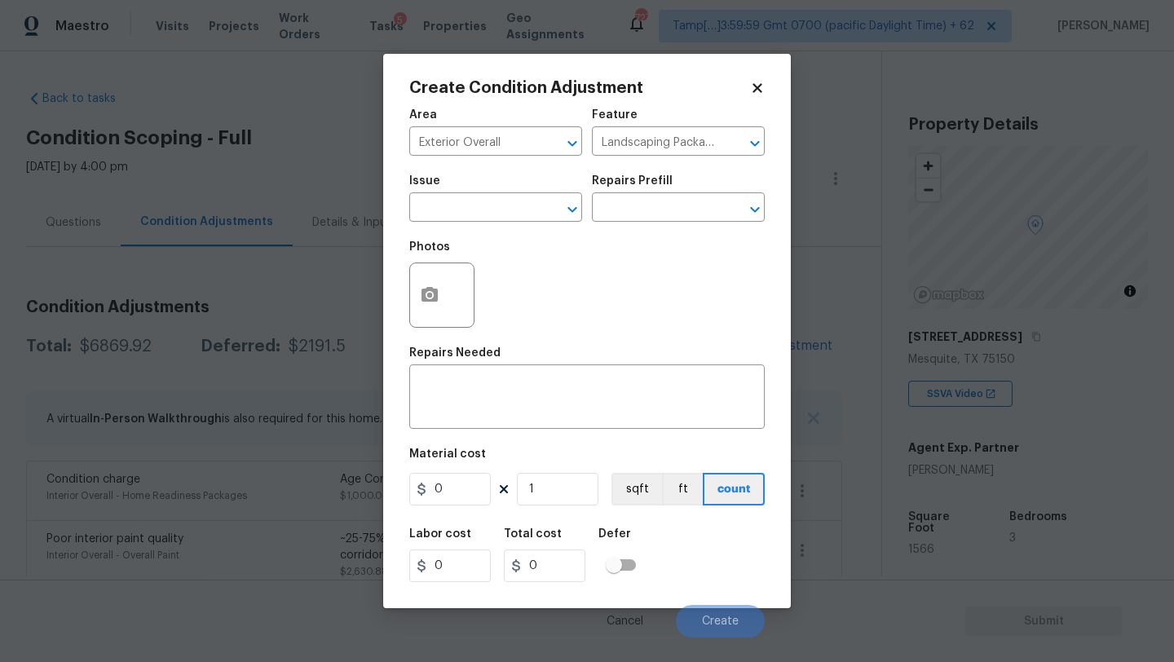
click at [426, 195] on div "Issue" at bounding box center [495, 185] width 173 height 21
click at [443, 212] on input "text" at bounding box center [472, 208] width 127 height 25
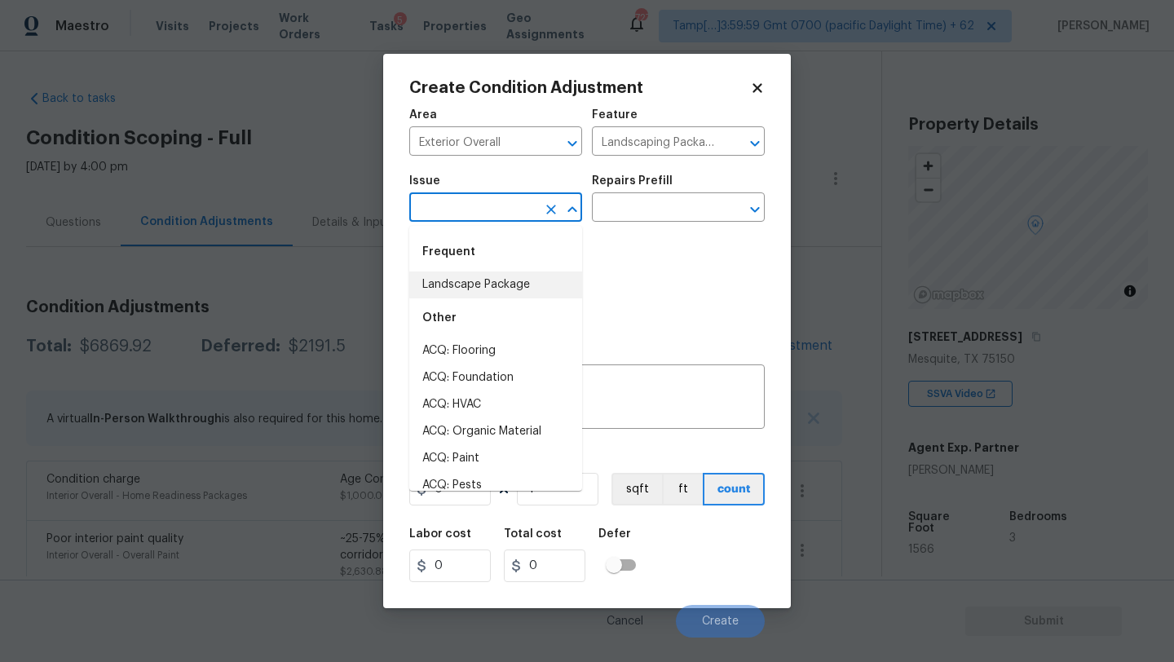
click at [465, 284] on li "Landscape Package" at bounding box center [495, 284] width 173 height 27
type input "Landscape Package"
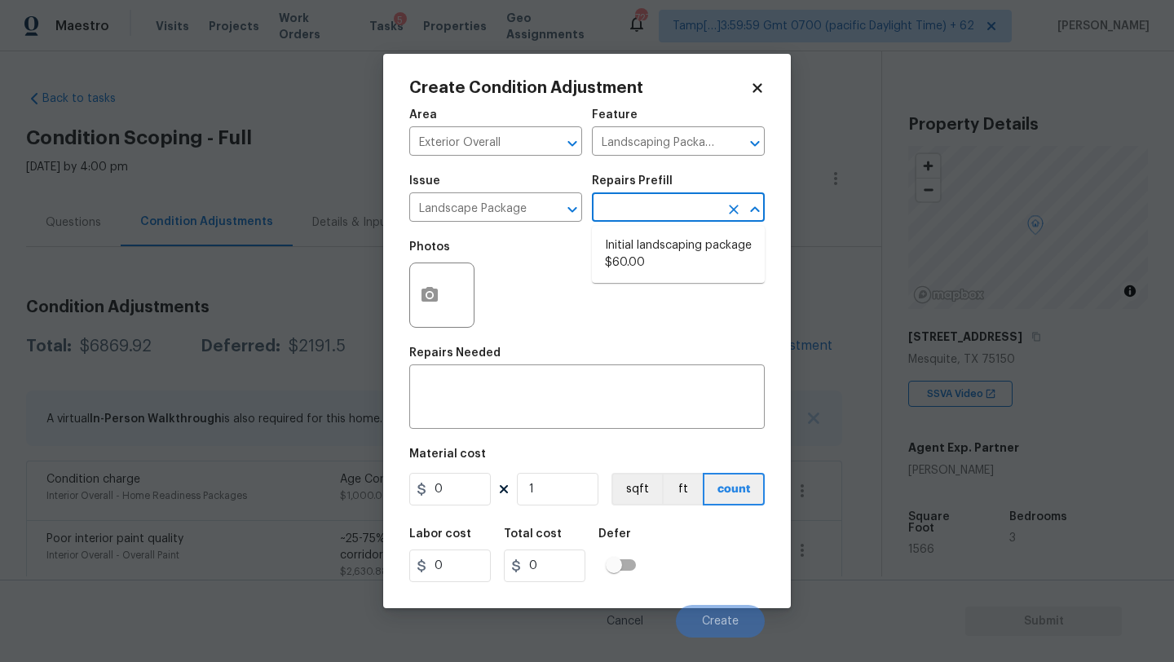
click at [652, 206] on input "text" at bounding box center [655, 208] width 127 height 25
click at [643, 268] on li "Initial landscaping package $60.00" at bounding box center [678, 254] width 173 height 44
type input "Home Readiness Packages"
type textarea "Mowing of grass up to 6" in height. Mow, edge along driveways & sidewalks, trim…"
type input "60"
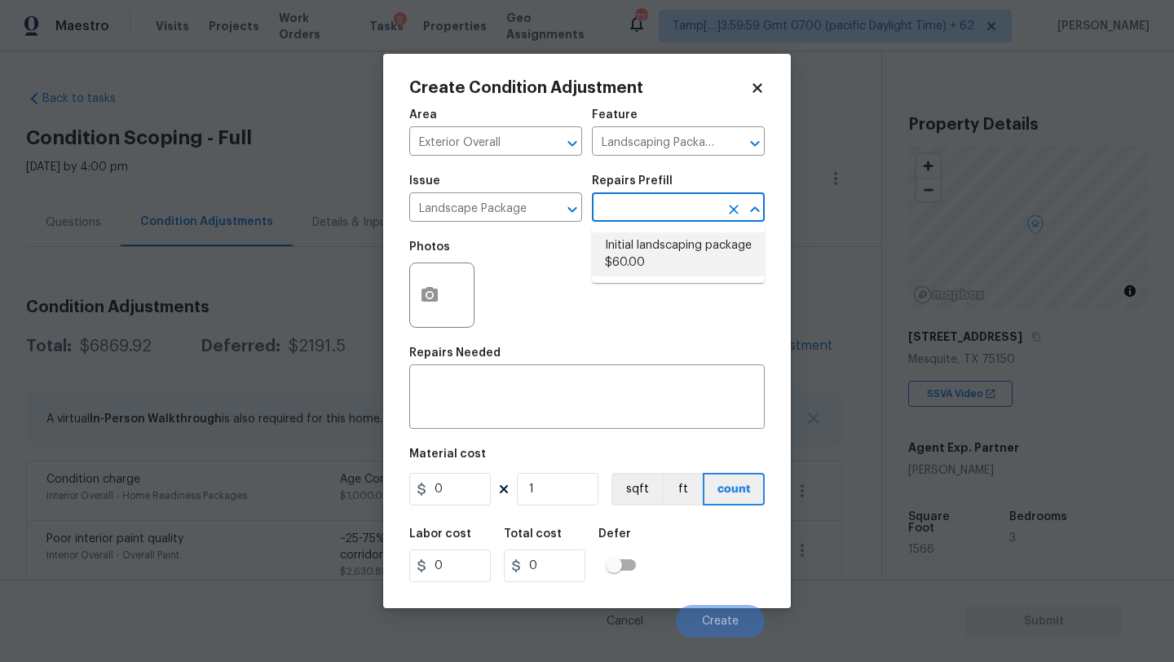
type input "60"
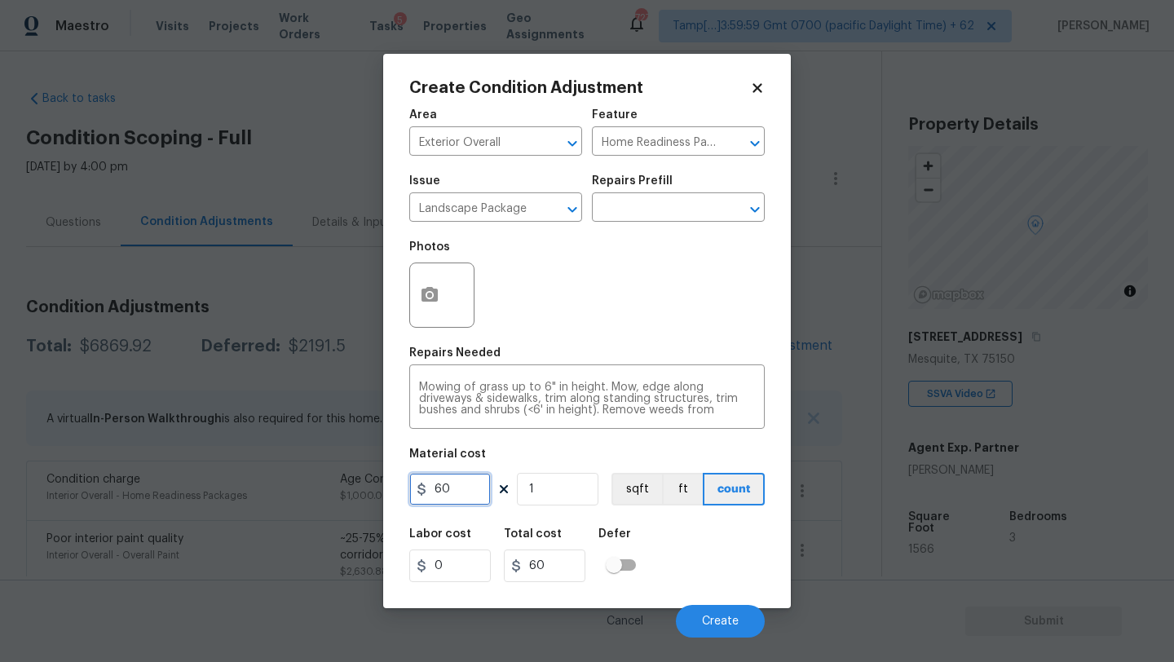
click at [439, 501] on input "60" at bounding box center [450, 489] width 82 height 33
type input "300"
click at [425, 298] on icon "button" at bounding box center [429, 294] width 16 height 15
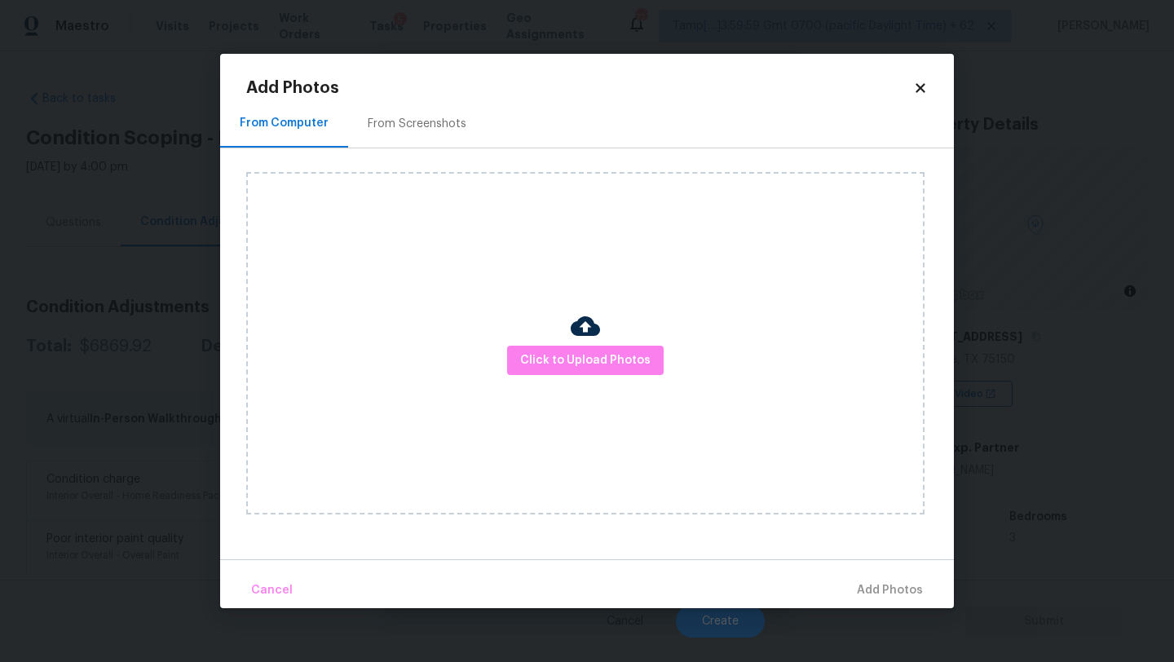
click at [406, 121] on div "From Screenshots" at bounding box center [417, 124] width 99 height 16
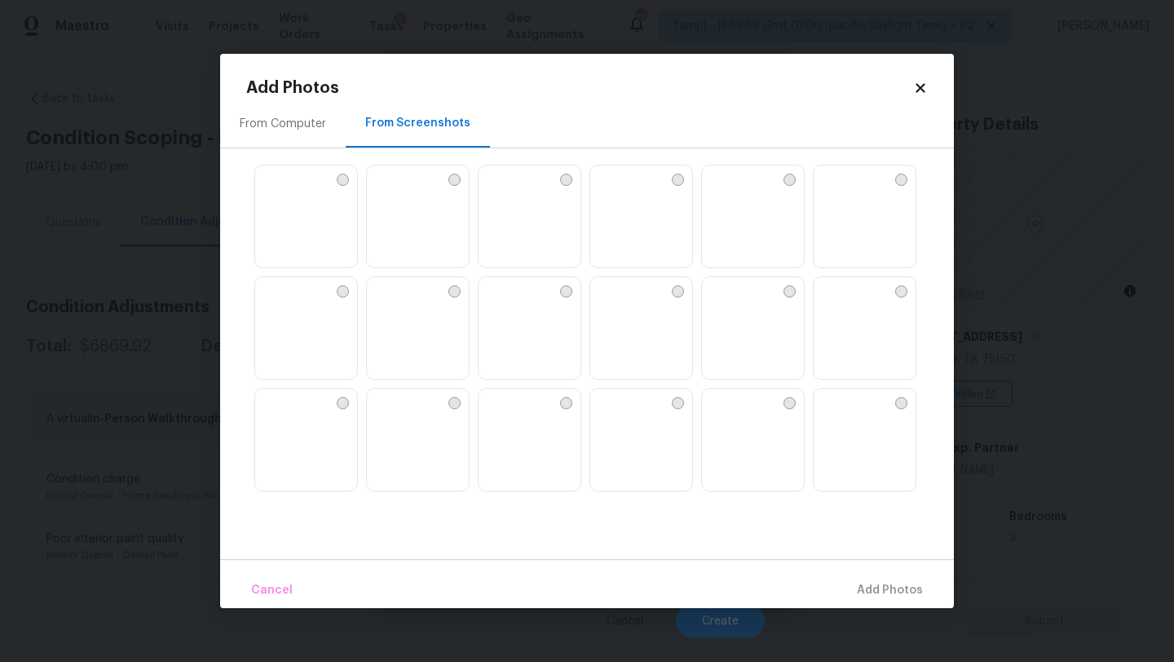
click at [520, 213] on img at bounding box center [530, 217] width 102 height 104
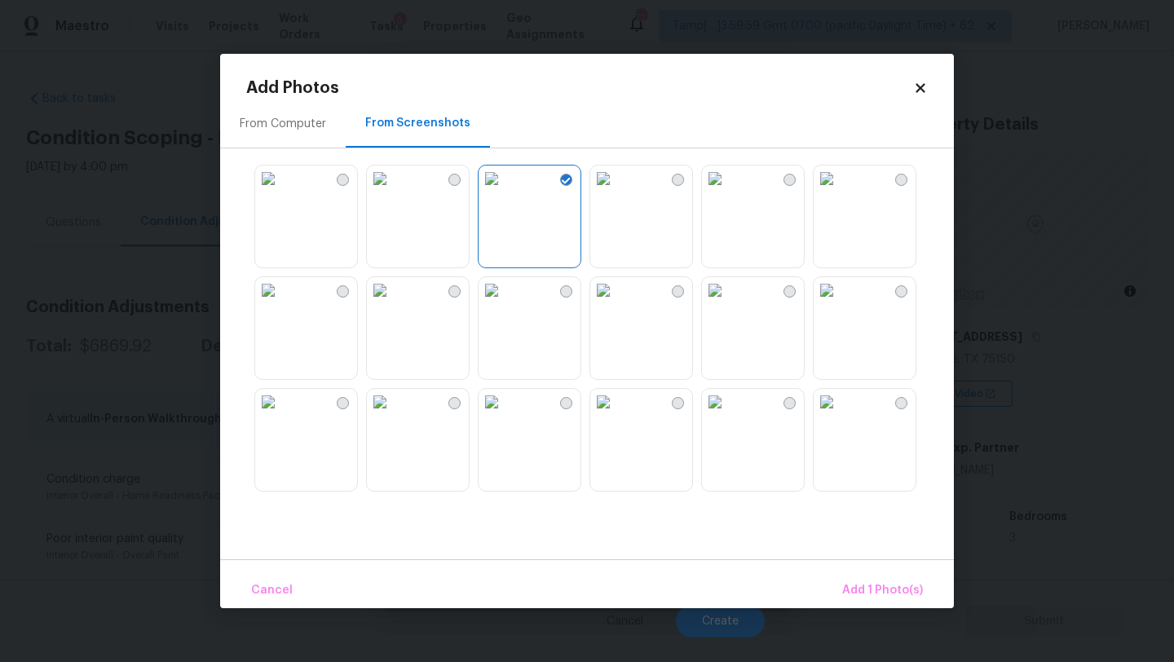
click at [393, 303] on img at bounding box center [380, 290] width 26 height 26
click at [276, 303] on img at bounding box center [268, 290] width 26 height 26
click at [393, 415] on img at bounding box center [380, 402] width 26 height 26
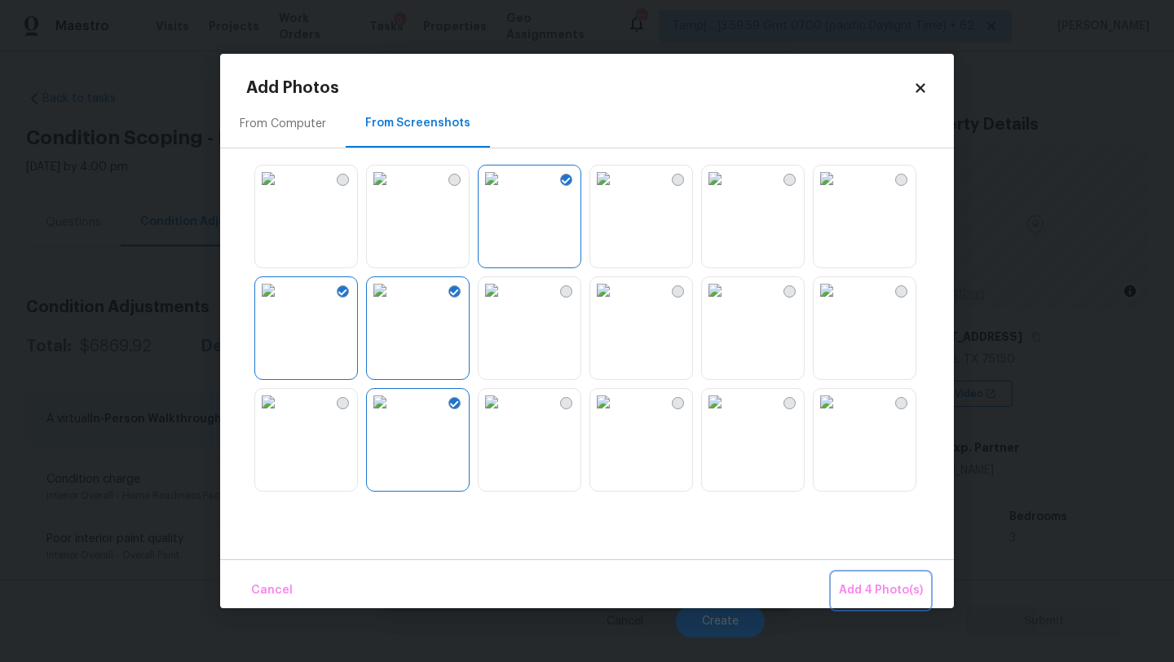
click at [859, 597] on span "Add 4 Photo(s)" at bounding box center [881, 590] width 84 height 20
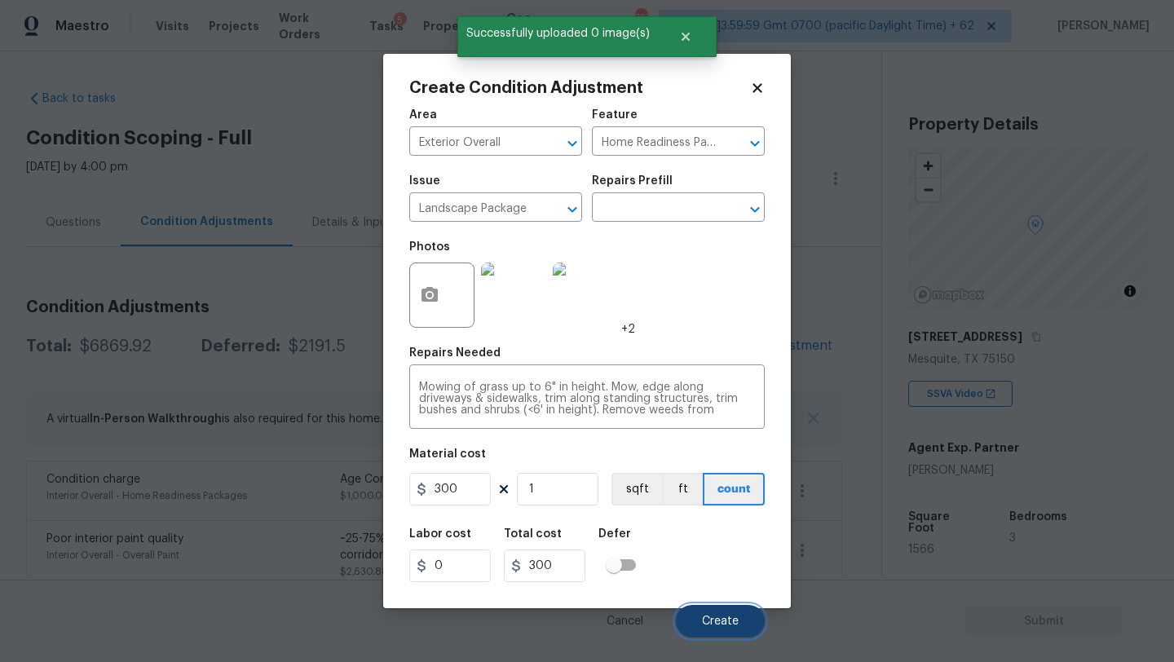
click at [744, 618] on button "Create" at bounding box center [720, 621] width 89 height 33
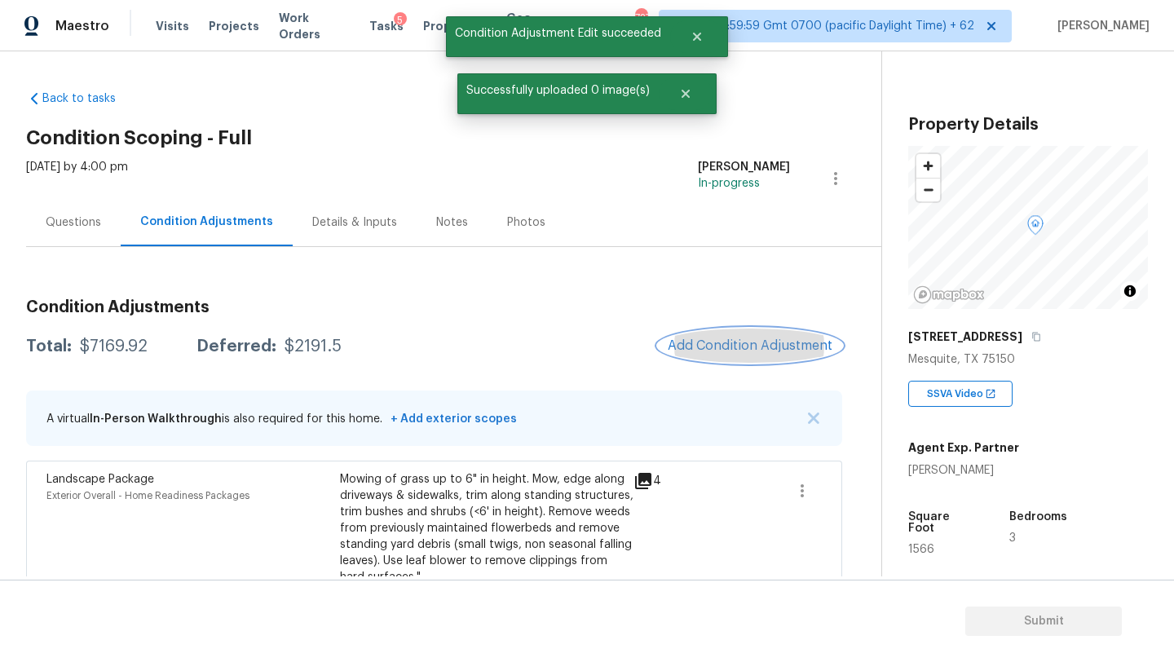
click at [748, 351] on span "Add Condition Adjustment" at bounding box center [750, 345] width 165 height 15
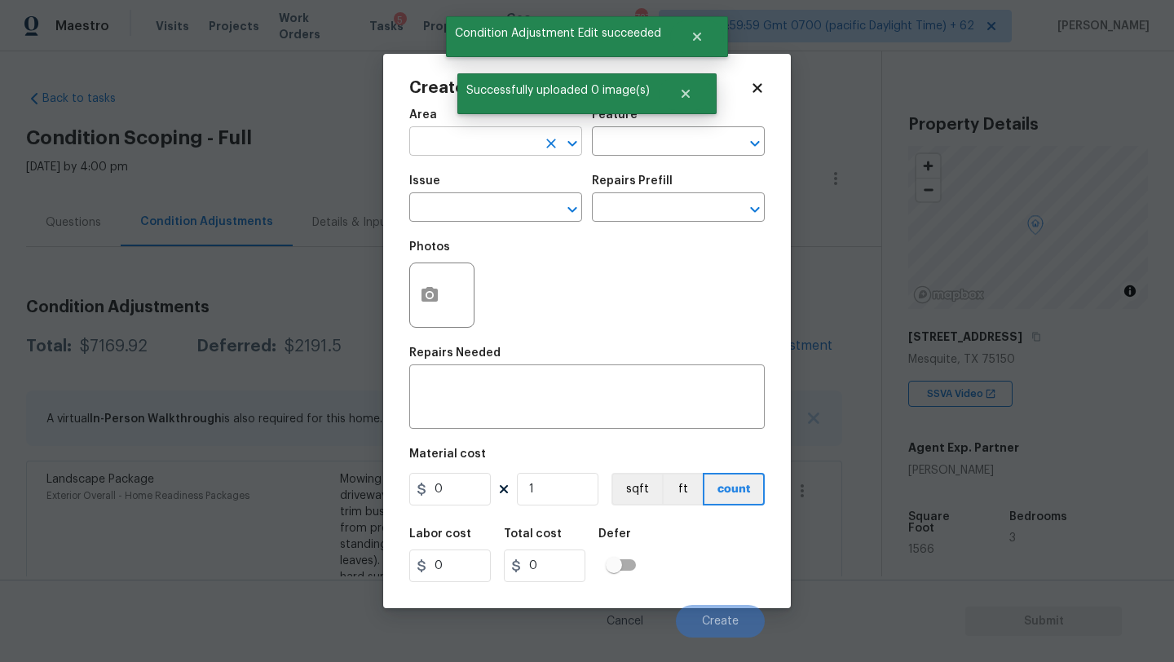
click at [468, 152] on input "text" at bounding box center [472, 142] width 127 height 25
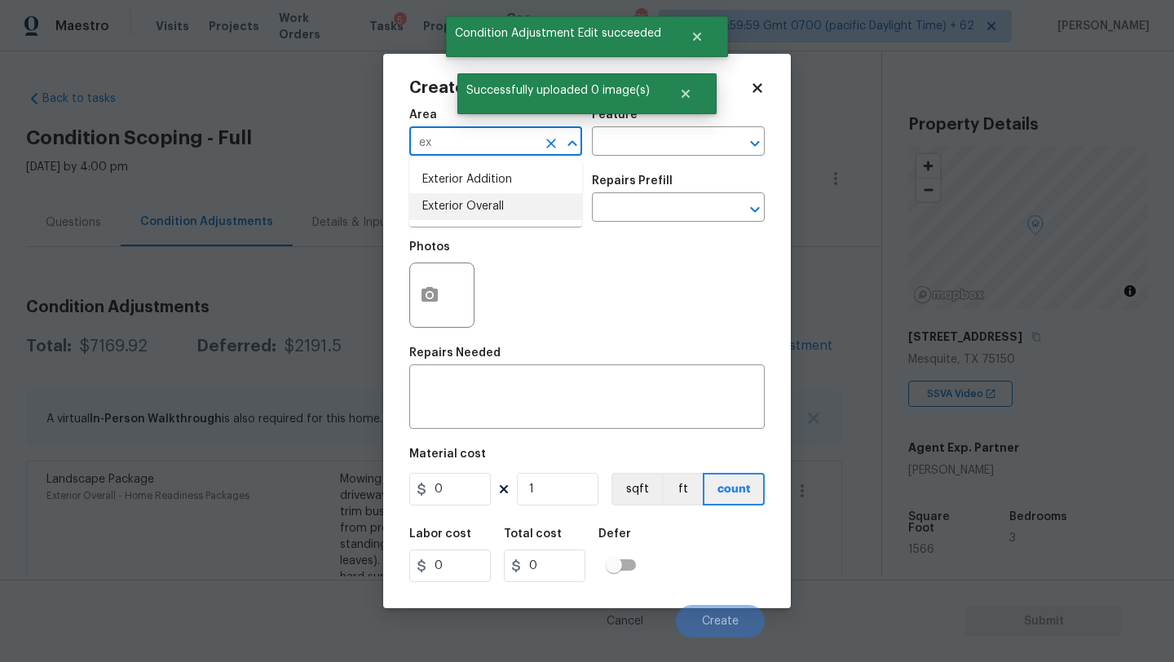
click at [477, 201] on li "Exterior Overall" at bounding box center [495, 206] width 173 height 27
type input "Exterior Overall"
click at [635, 121] on div "Feature" at bounding box center [678, 119] width 173 height 21
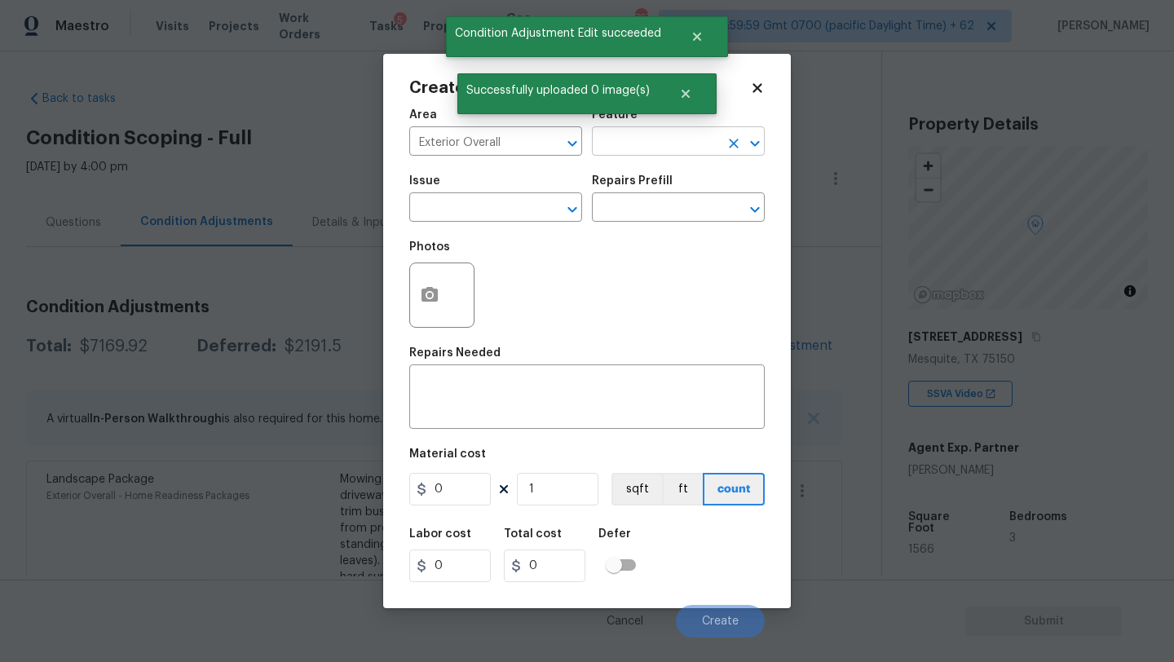
click at [635, 143] on input "text" at bounding box center [655, 142] width 127 height 25
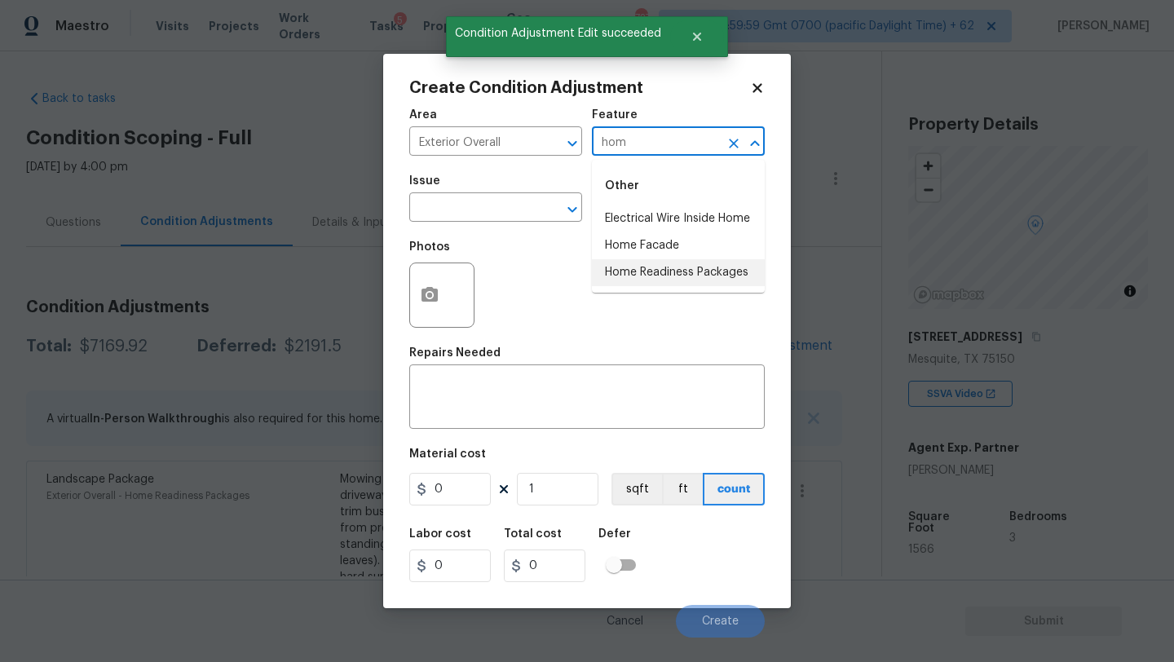
click at [633, 262] on li "Home Readiness Packages" at bounding box center [678, 272] width 173 height 27
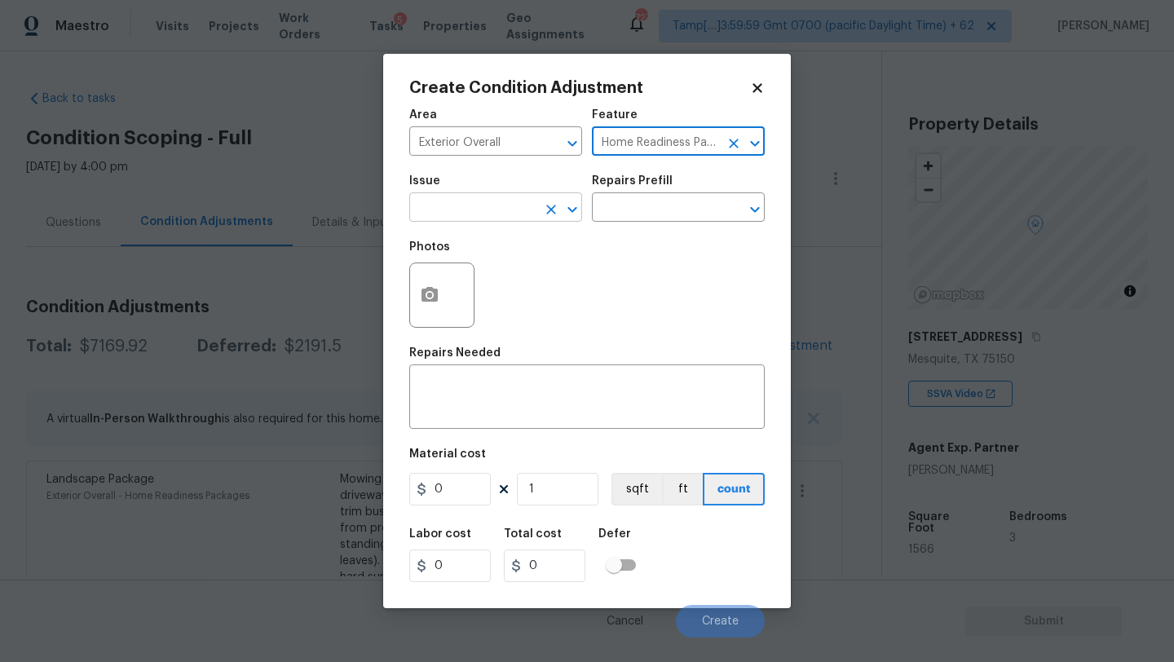
type input "Home Readiness Packages"
click at [472, 205] on input "text" at bounding box center [472, 208] width 127 height 25
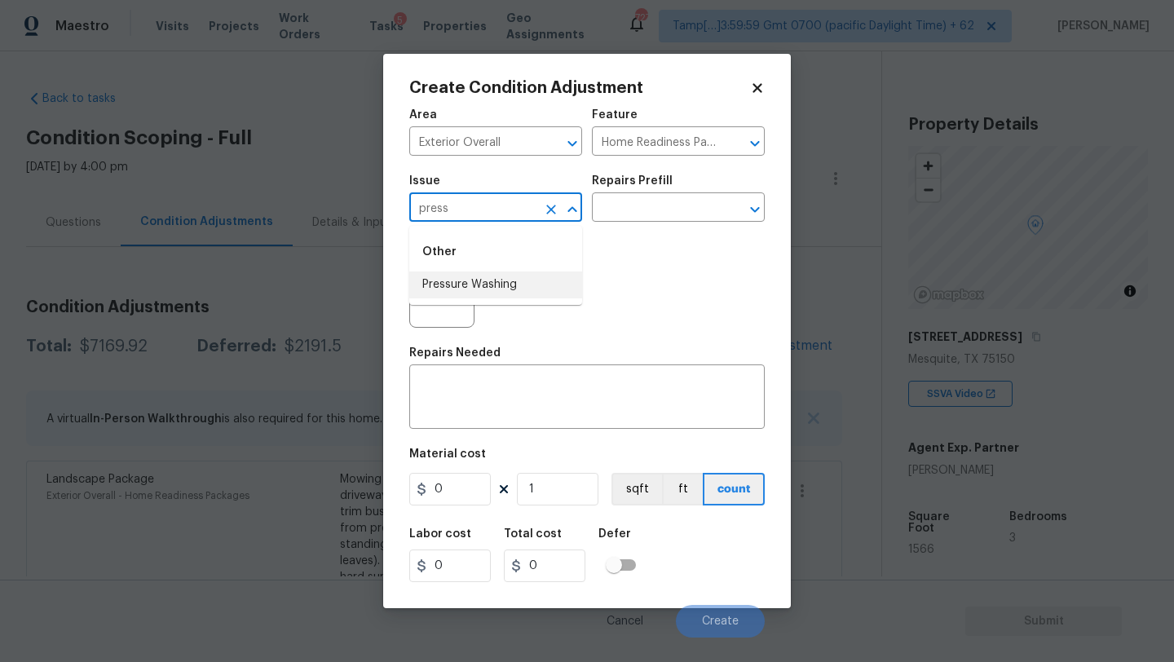
drag, startPoint x: 494, startPoint y: 282, endPoint x: 551, endPoint y: 257, distance: 62.4
click at [494, 282] on li "Pressure Washing" at bounding box center [495, 284] width 173 height 27
type input "Pressure Washing"
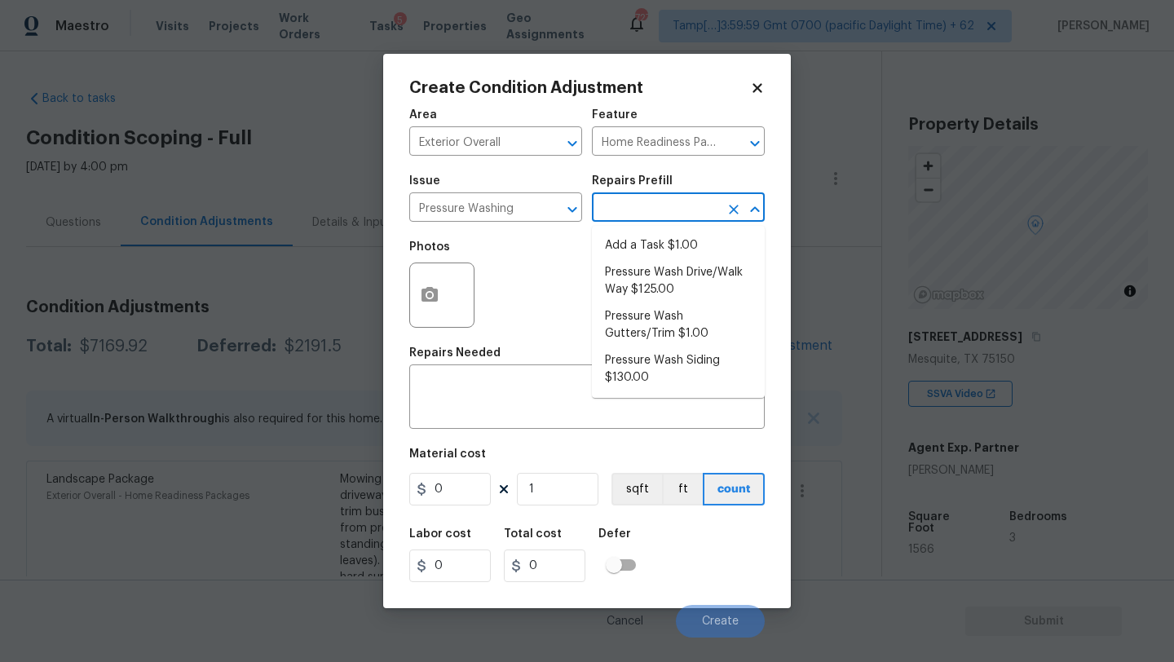
click at [645, 213] on input "text" at bounding box center [655, 208] width 127 height 25
click at [543, 373] on div "x ​" at bounding box center [586, 398] width 355 height 60
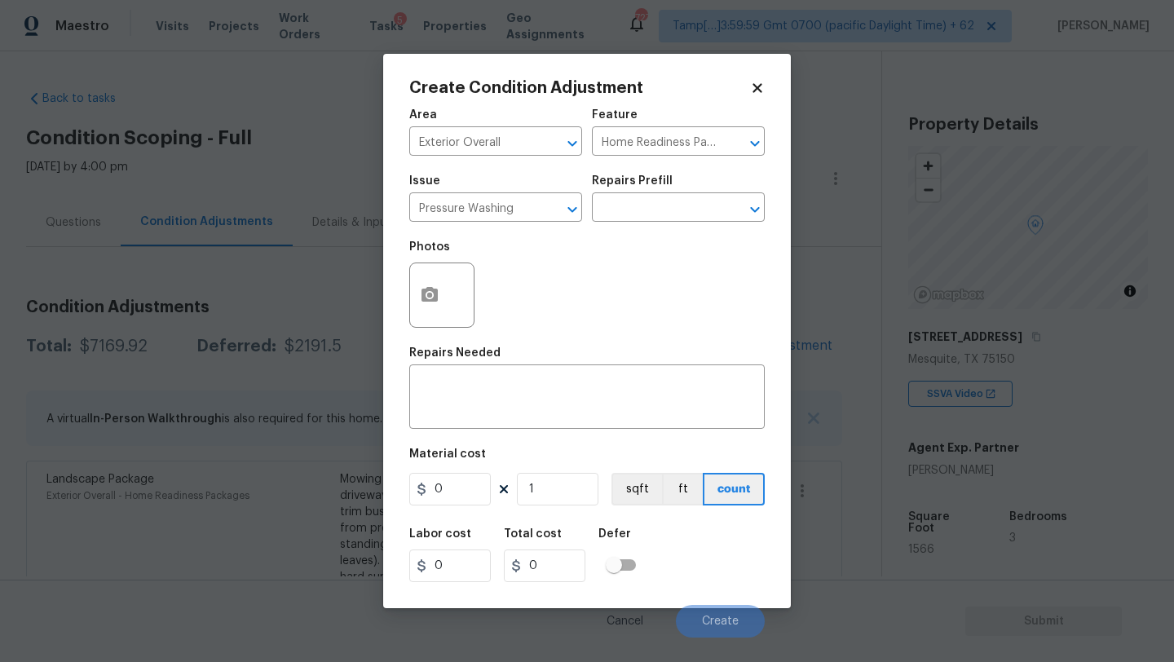
click at [404, 387] on div "Create Condition Adjustment Area Exterior Overall ​ Feature Home Readiness Pack…" at bounding box center [587, 331] width 408 height 554
click at [434, 387] on textarea at bounding box center [587, 399] width 336 height 34
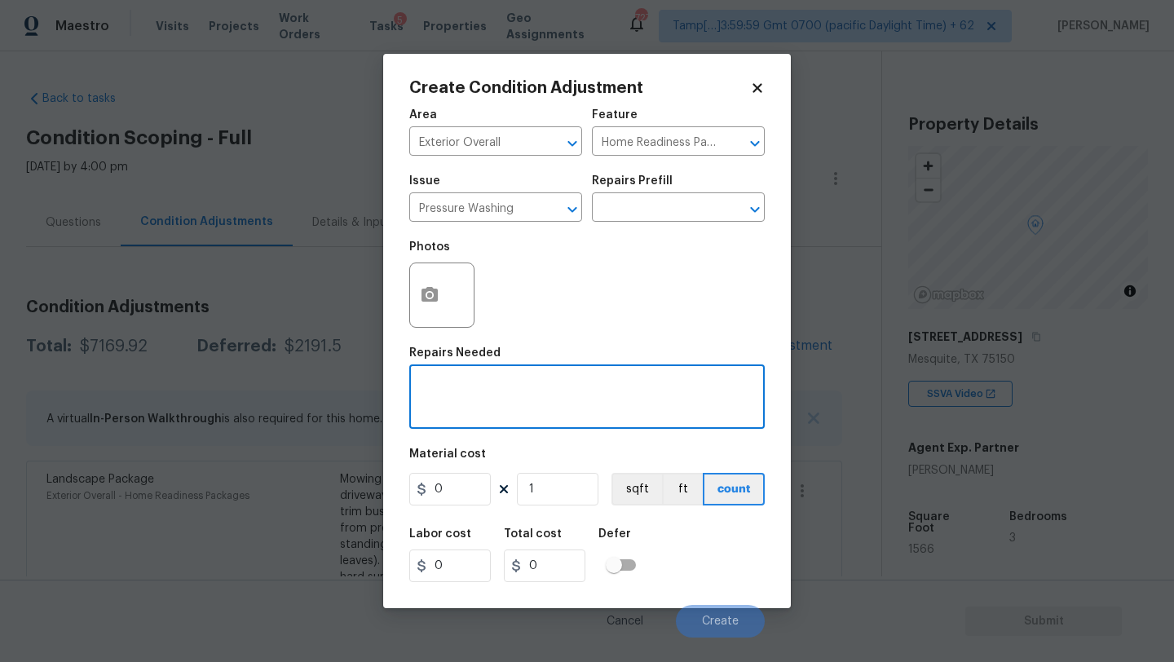
paste textarea "Pressure wash home, driveway, walkways/sidewalks and patio. Must use a surface …"
type textarea "Pressure wash home, driveway, walkways/sidewalks and patio. Must use a surface …"
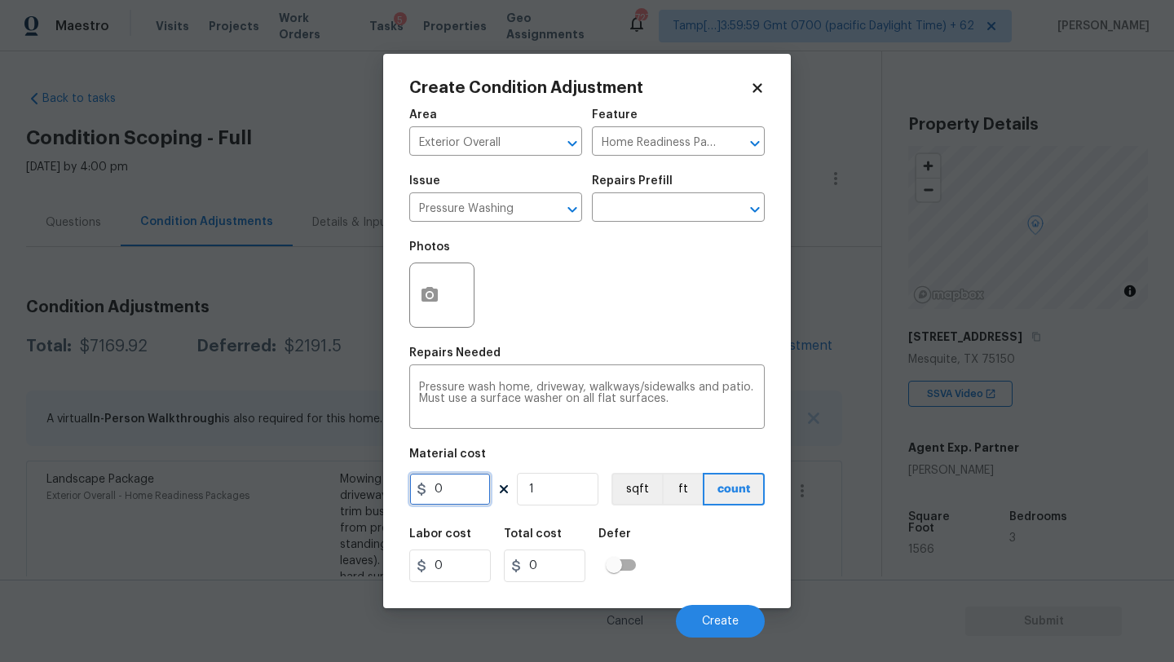
click at [443, 486] on input "0" at bounding box center [450, 489] width 82 height 33
type input "400"
click at [713, 619] on span "Create" at bounding box center [720, 621] width 37 height 12
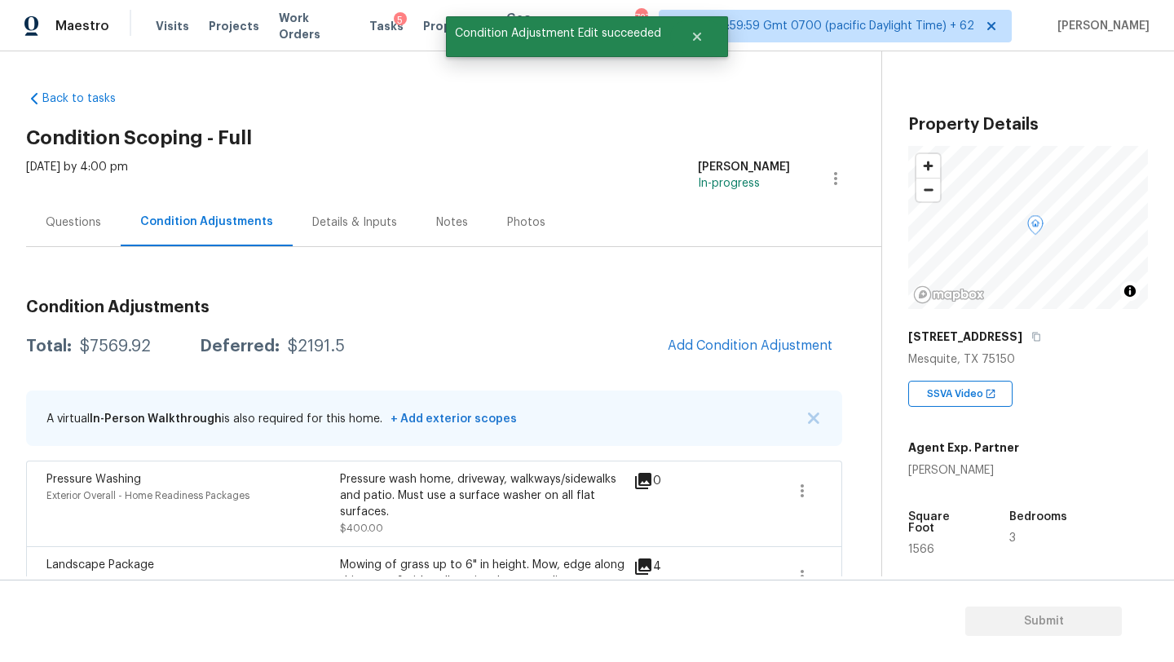
click at [748, 351] on span "Add Condition Adjustment" at bounding box center [750, 345] width 165 height 15
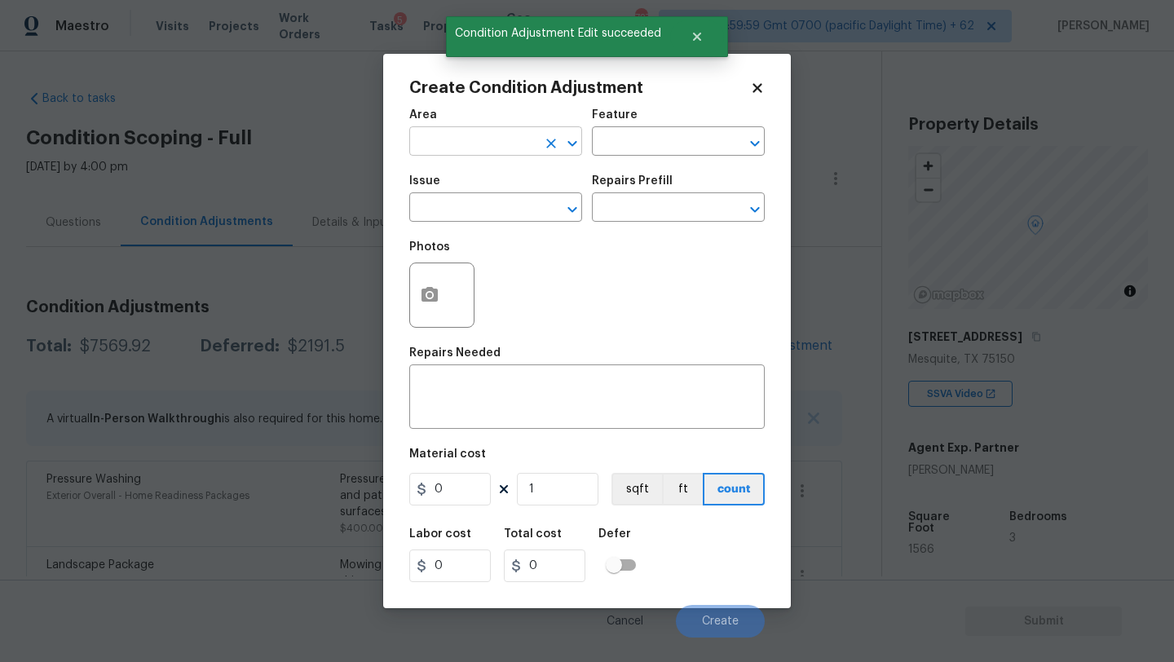
click at [498, 141] on input "text" at bounding box center [472, 142] width 127 height 25
drag, startPoint x: 499, startPoint y: 185, endPoint x: 502, endPoint y: 202, distance: 17.4
click at [502, 202] on ul "Exterior Addition Exterior Overall" at bounding box center [495, 193] width 173 height 67
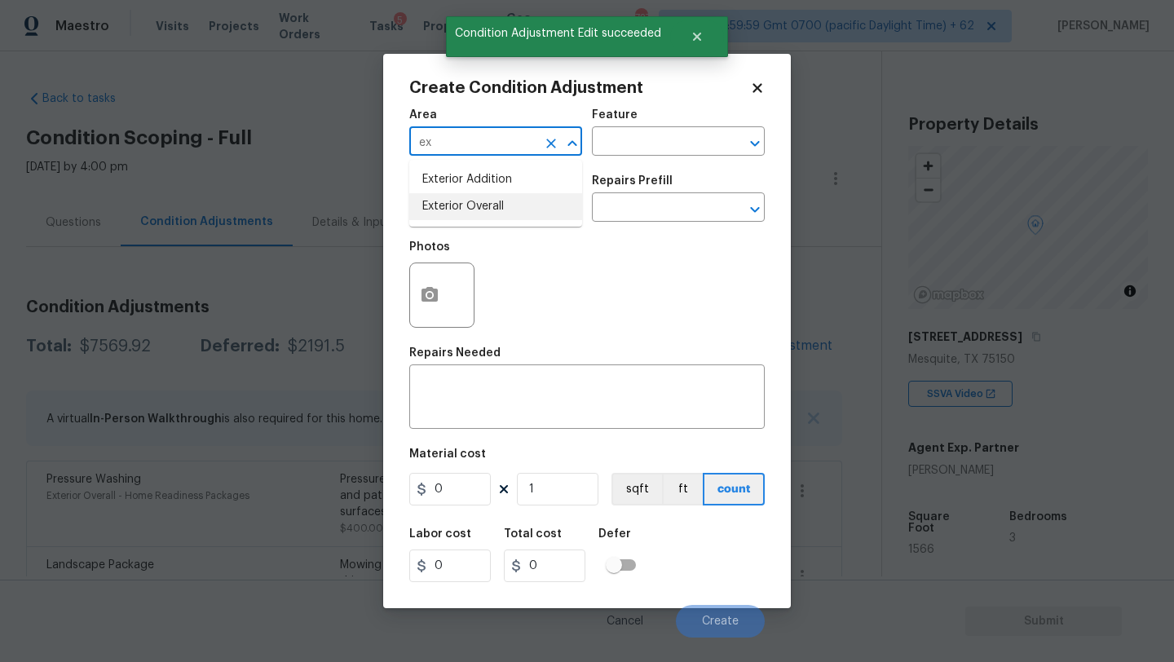
click at [502, 202] on li "Exterior Overall" at bounding box center [495, 206] width 173 height 27
type input "Exterior Overall"
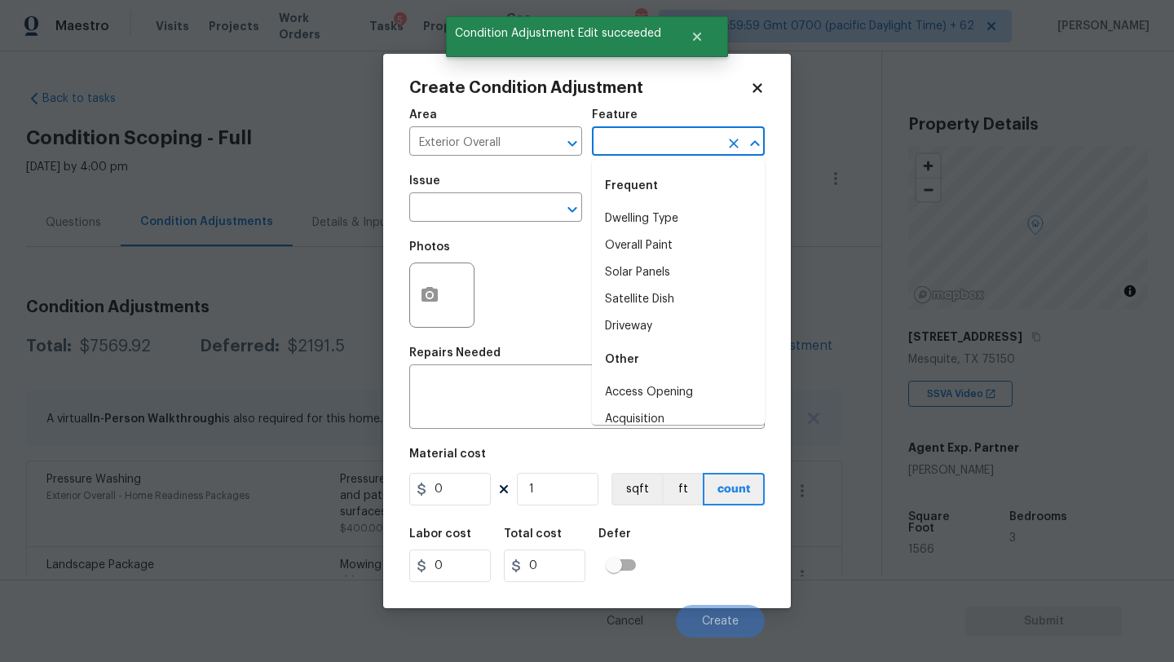
click at [630, 133] on input "text" at bounding box center [655, 142] width 127 height 25
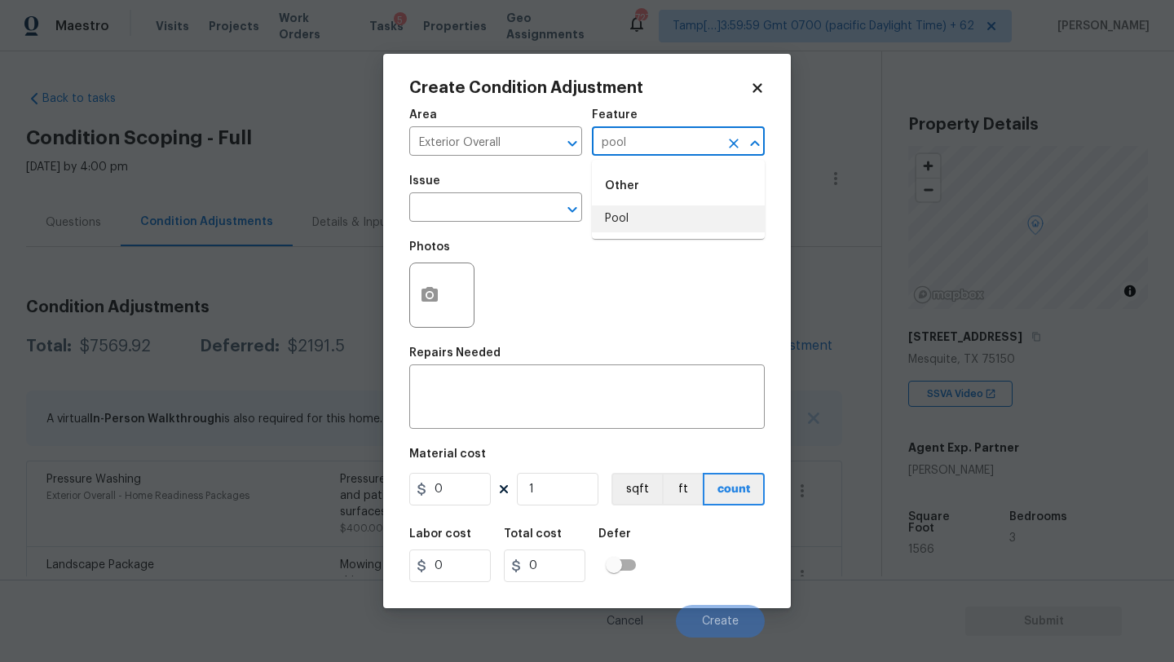
click at [633, 221] on li "Pool" at bounding box center [678, 218] width 173 height 27
type input "Pool"
click at [483, 214] on input "text" at bounding box center [472, 208] width 127 height 25
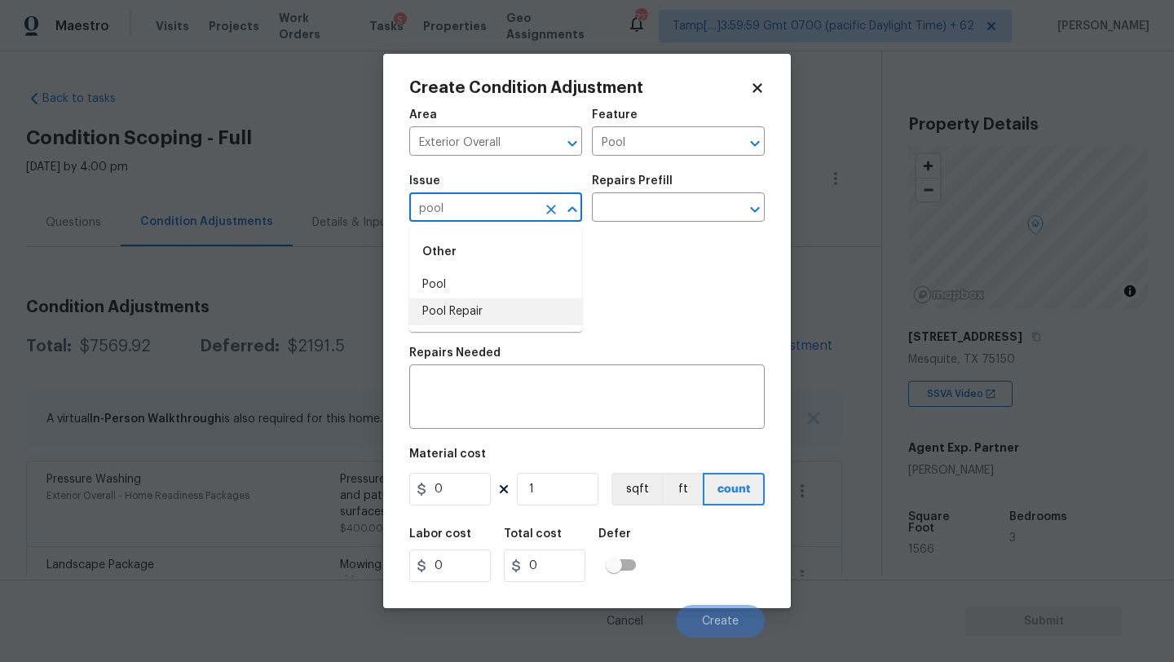
click at [465, 303] on li "Pool Repair" at bounding box center [495, 311] width 173 height 27
type input "Pool Repair"
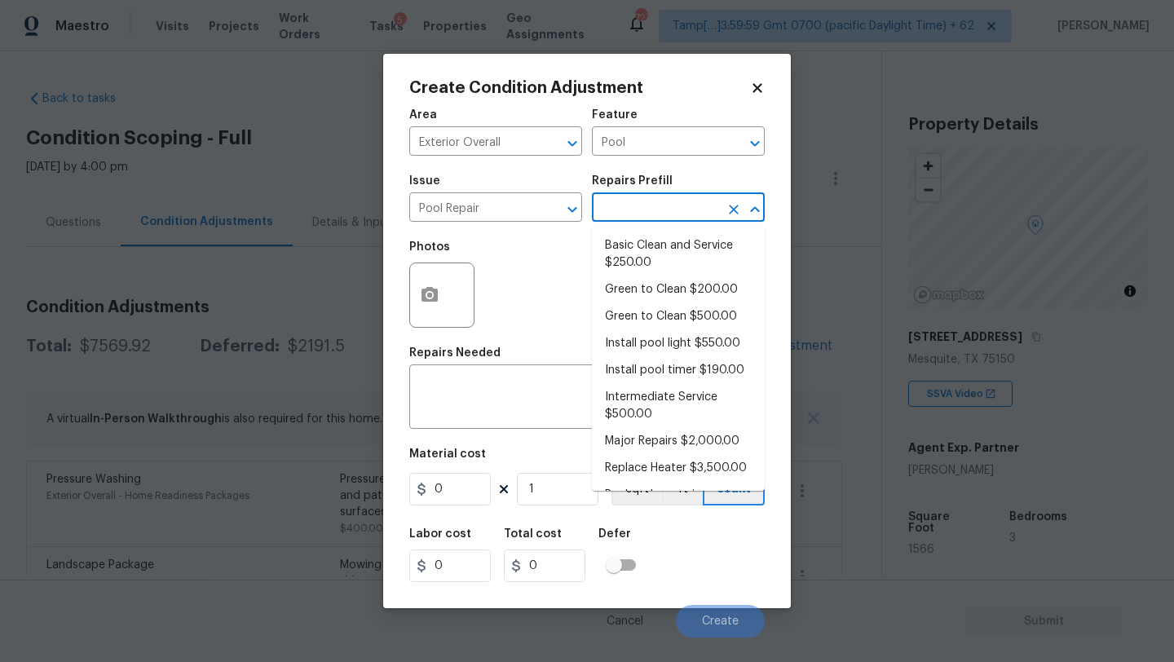
click at [627, 204] on input "text" at bounding box center [655, 208] width 127 height 25
click at [627, 257] on li "Basic Clean and Service $250.00" at bounding box center [678, 254] width 173 height 44
type textarea "basic clean and service, balance chems, repair minor leaks at equipment, etc"
type input "250"
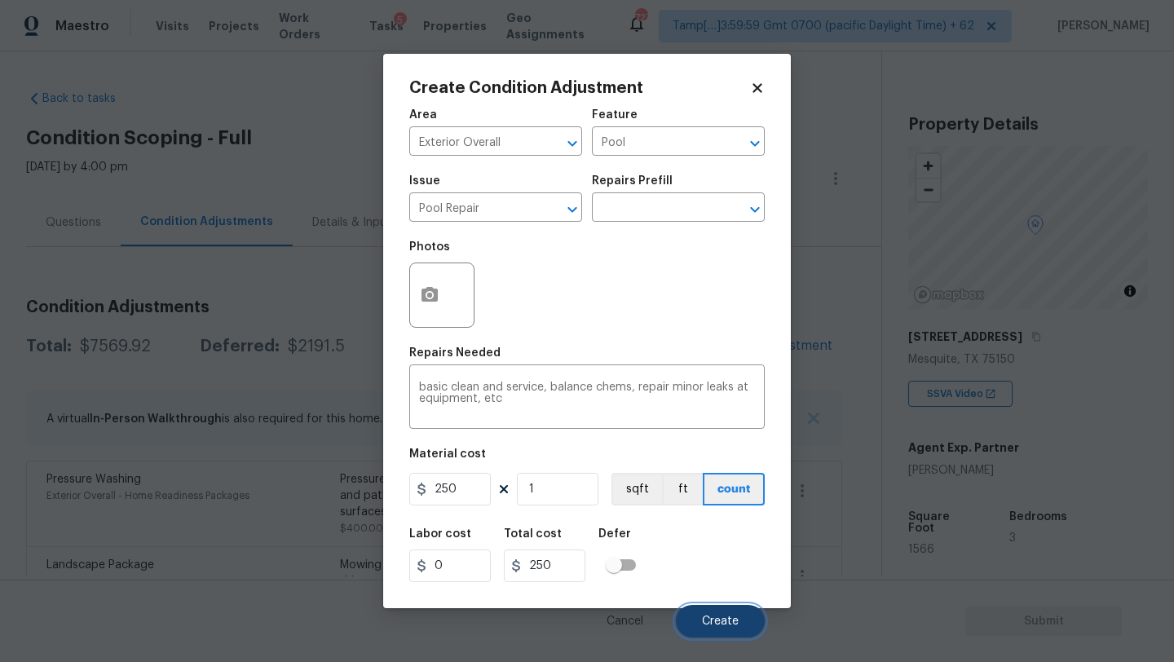
click at [695, 613] on button "Create" at bounding box center [720, 621] width 89 height 33
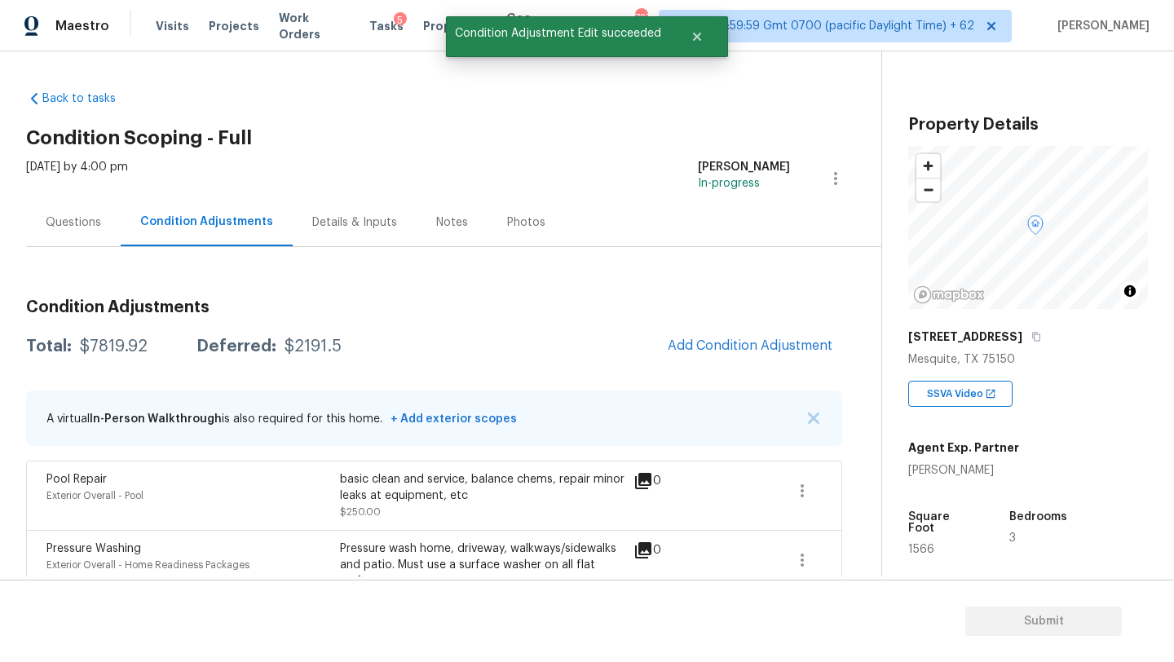
click at [91, 211] on div "Questions" at bounding box center [73, 222] width 95 height 48
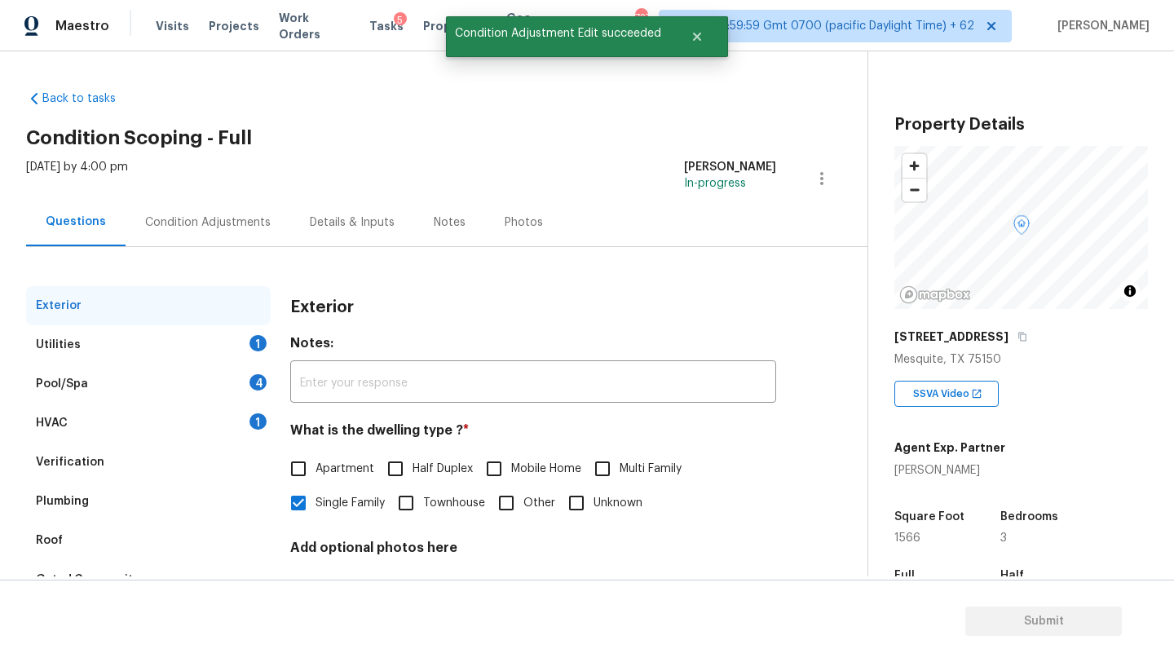
click at [91, 391] on div "Pool/Spa 4" at bounding box center [148, 383] width 245 height 39
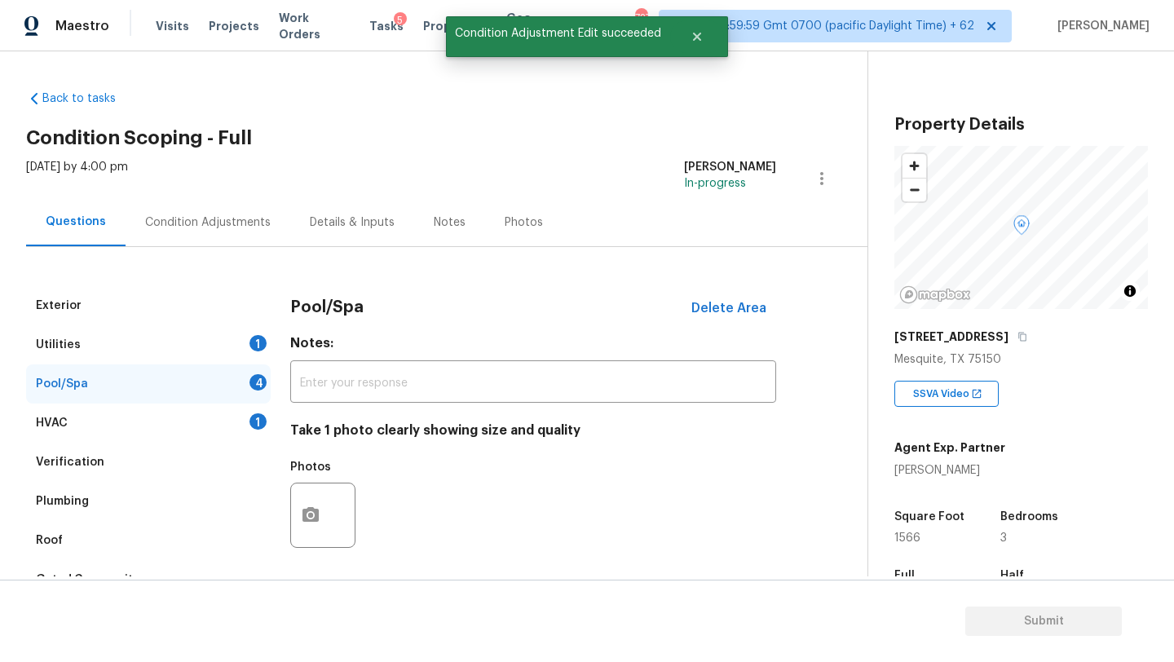
scroll to position [208, 0]
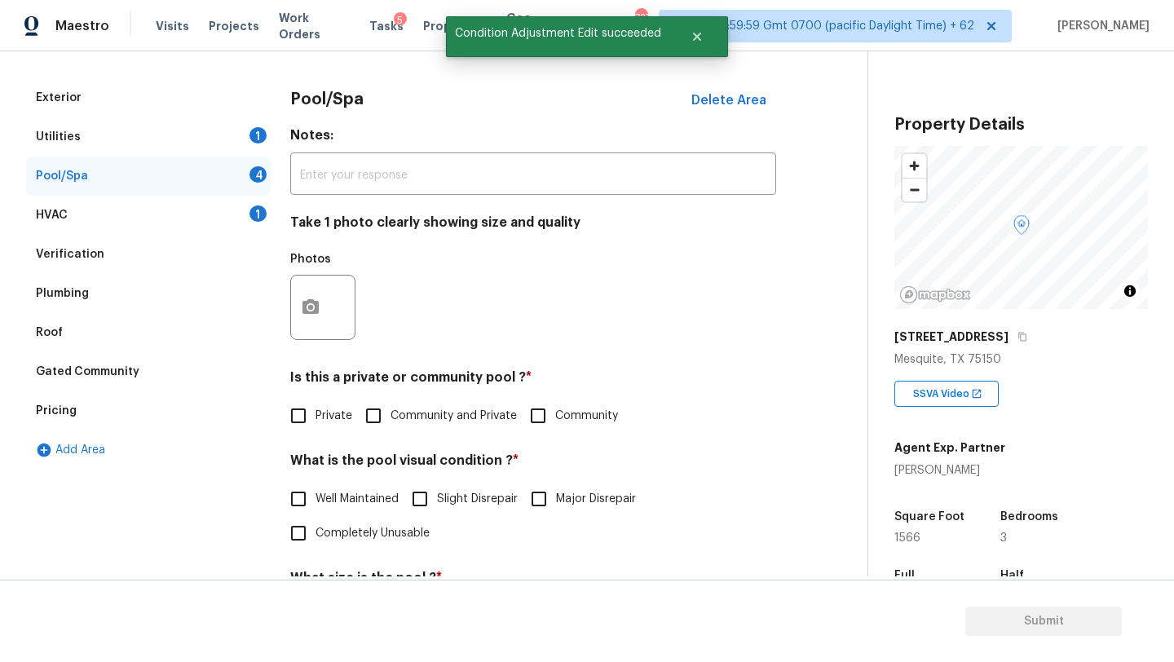
click at [333, 416] on span "Private" at bounding box center [333, 416] width 37 height 17
click at [315, 416] on input "Private" at bounding box center [298, 416] width 34 height 34
checkbox input "true"
click at [346, 501] on span "Well Maintained" at bounding box center [356, 500] width 83 height 17
click at [315, 501] on input "Well Maintained" at bounding box center [298, 500] width 34 height 34
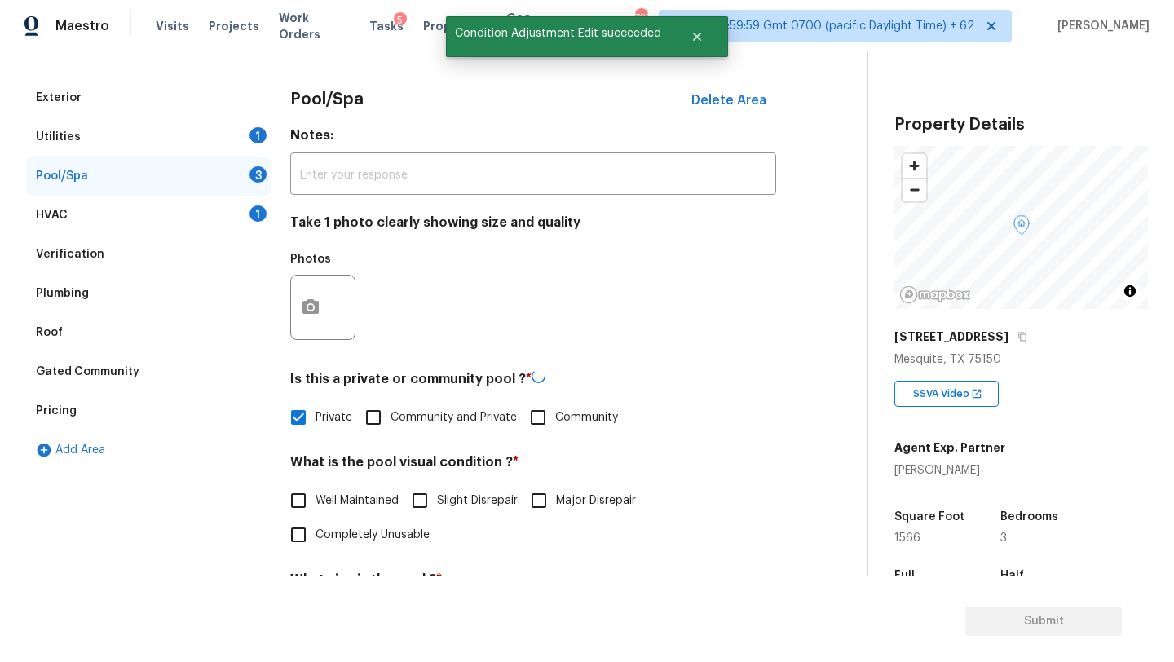
checkbox input "true"
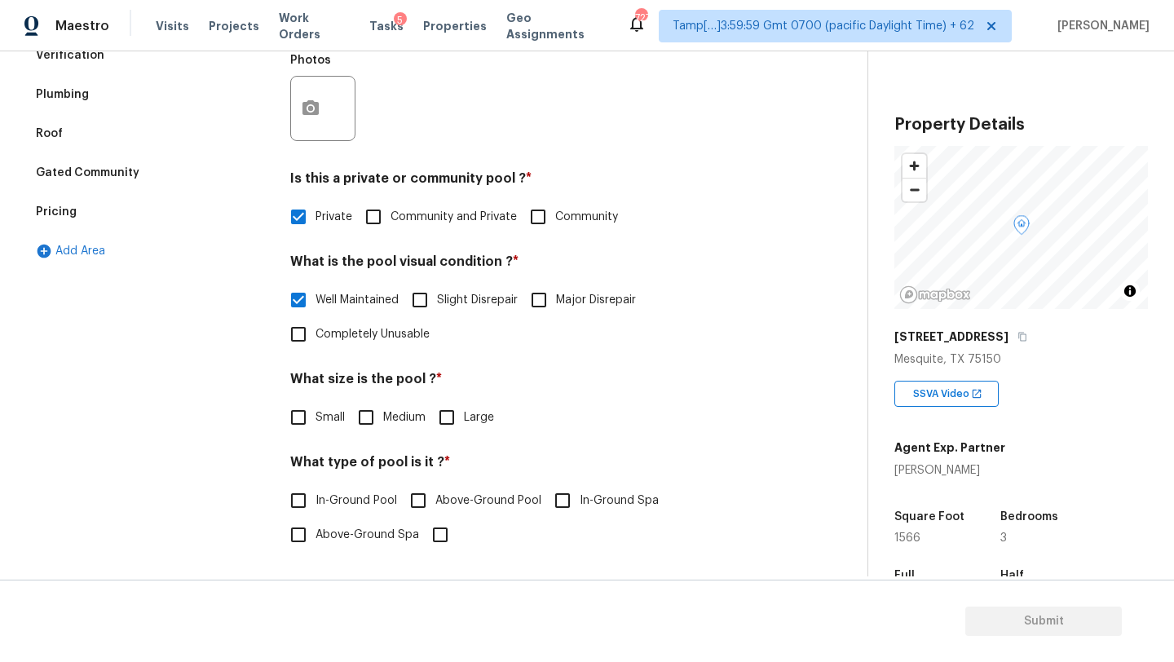
click at [372, 419] on input "Medium" at bounding box center [366, 417] width 34 height 34
checkbox input "true"
click at [364, 505] on span "In-Ground Pool" at bounding box center [356, 500] width 82 height 17
click at [315, 505] on input "In-Ground Pool" at bounding box center [298, 500] width 34 height 34
checkbox input "true"
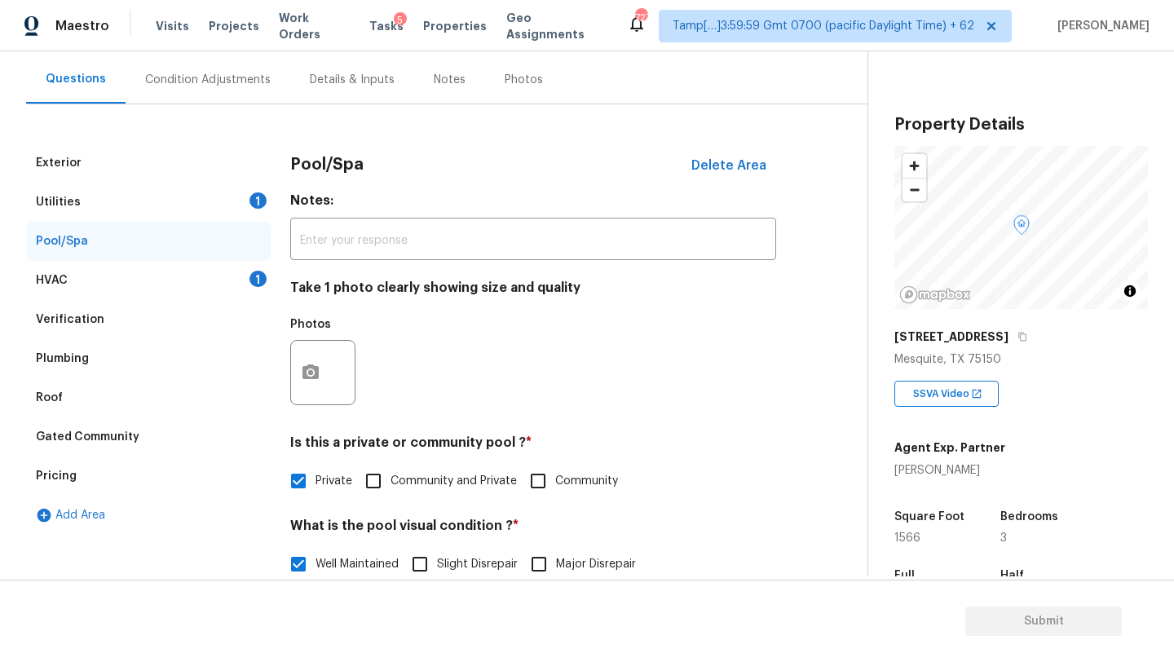
scroll to position [0, 0]
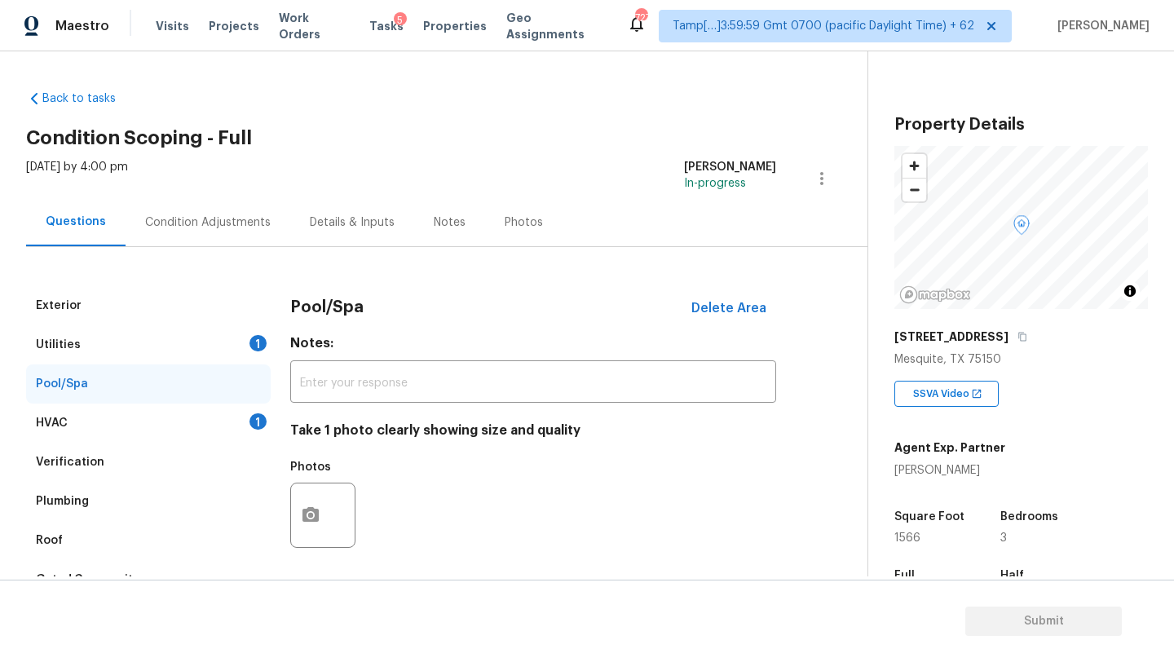
click at [219, 208] on div "Condition Adjustments" at bounding box center [208, 222] width 165 height 48
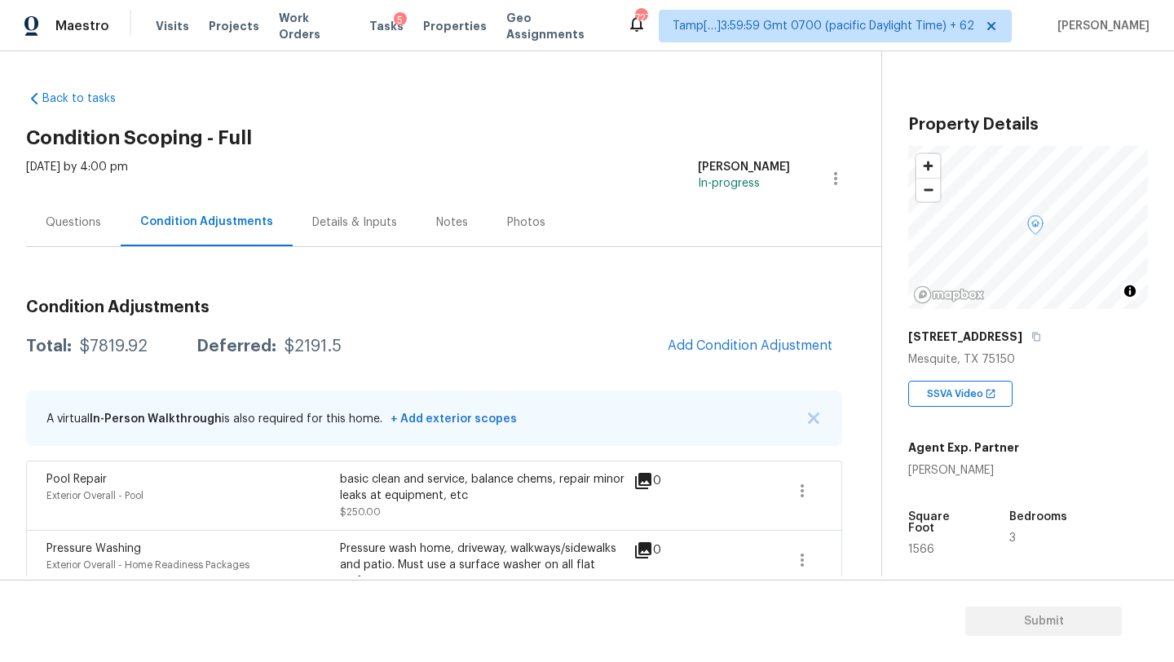
click at [71, 223] on div "Questions" at bounding box center [73, 222] width 55 height 16
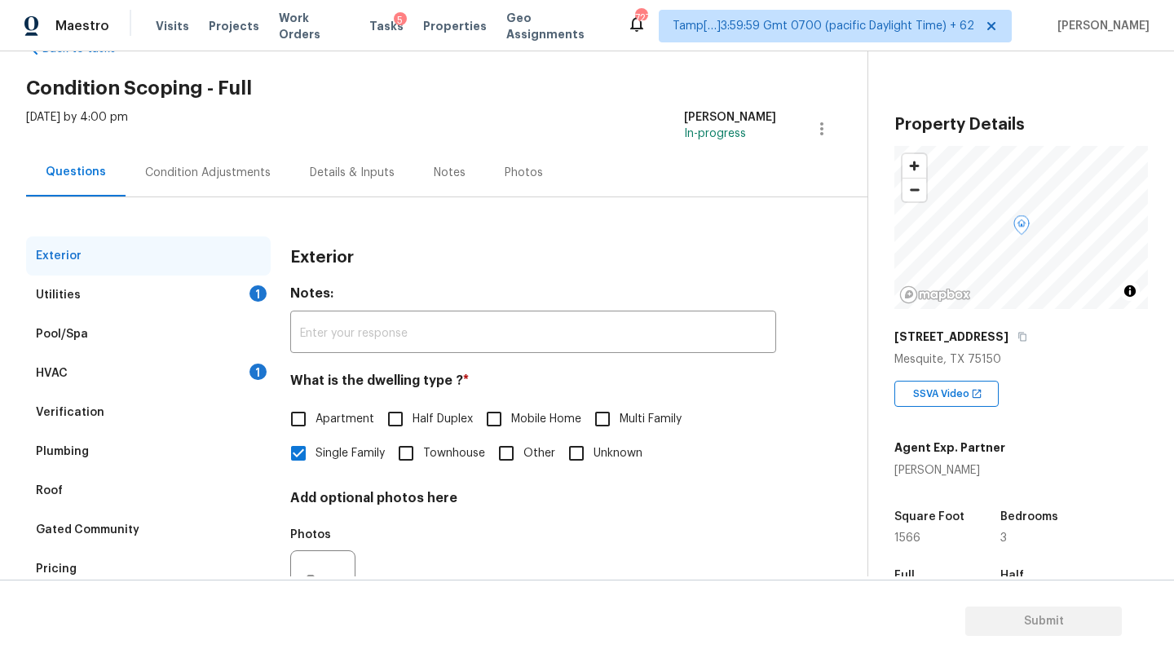
scroll to position [92, 0]
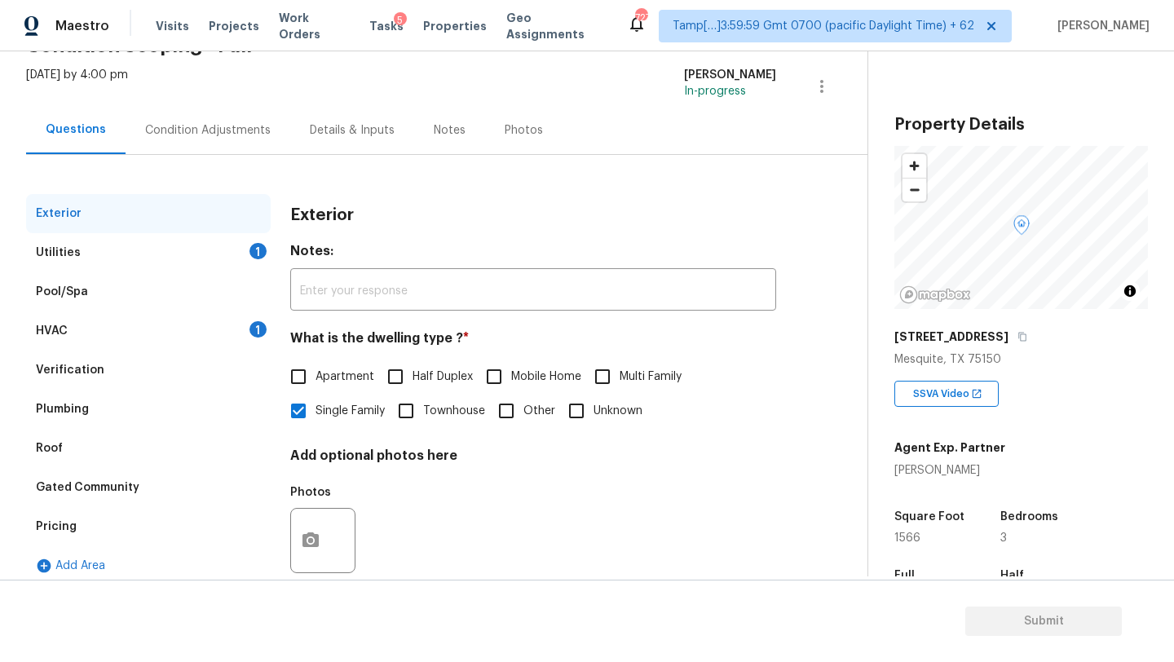
click at [84, 528] on div "Pricing" at bounding box center [148, 526] width 245 height 39
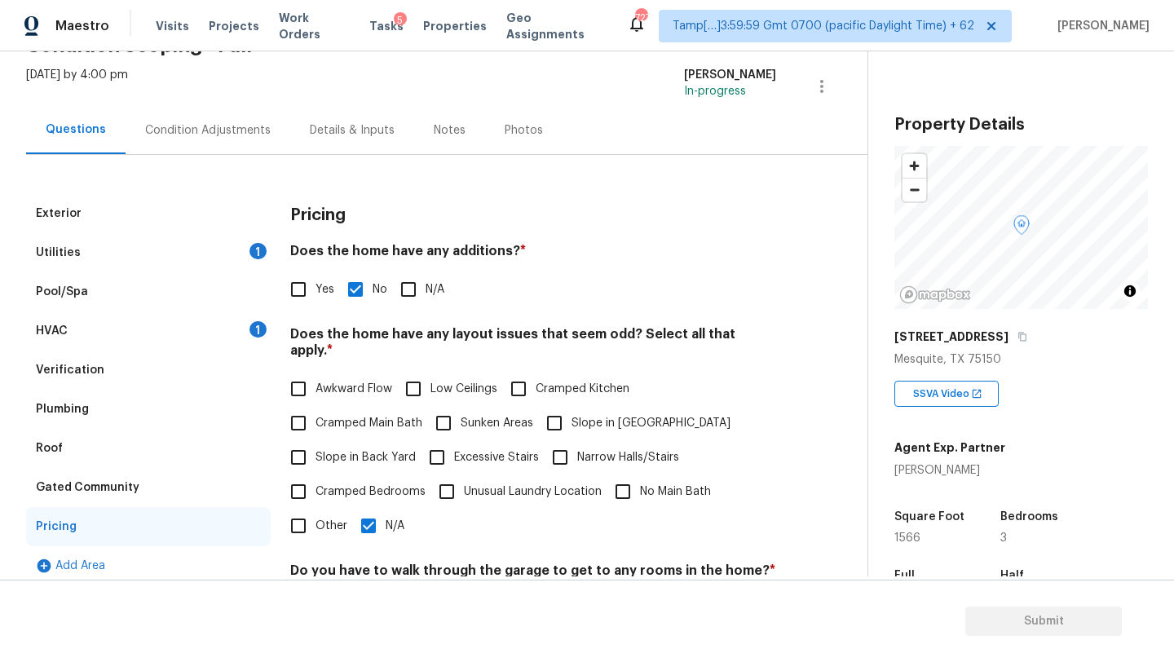
scroll to position [201, 0]
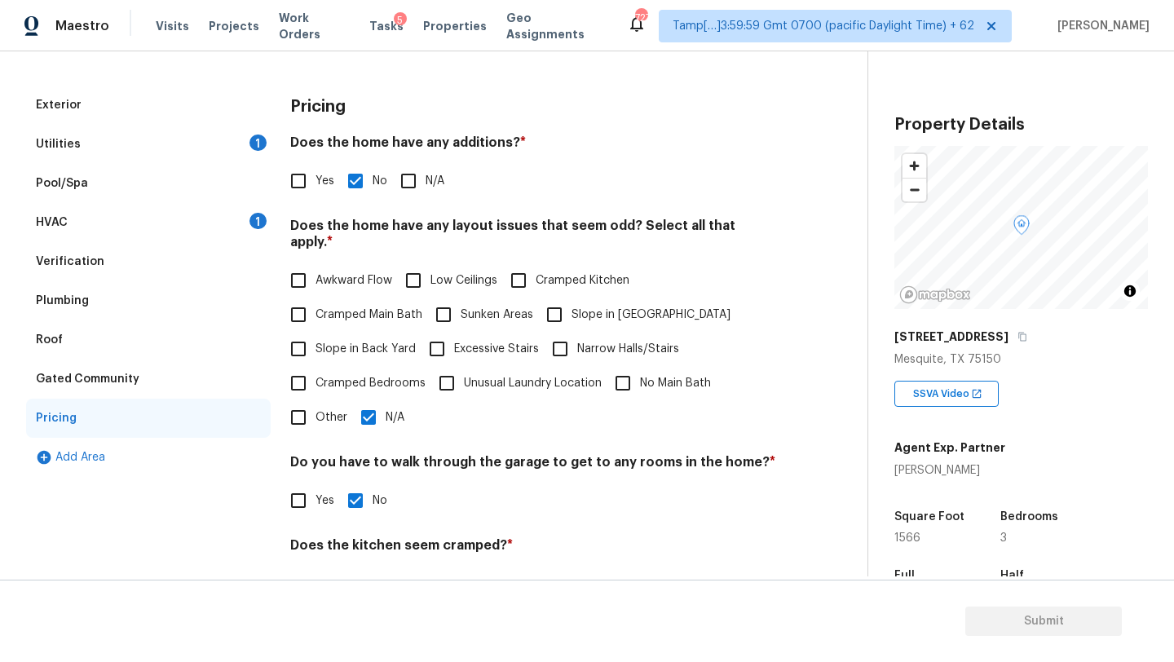
click at [436, 298] on input "Sunken Areas" at bounding box center [443, 315] width 34 height 34
checkbox input "true"
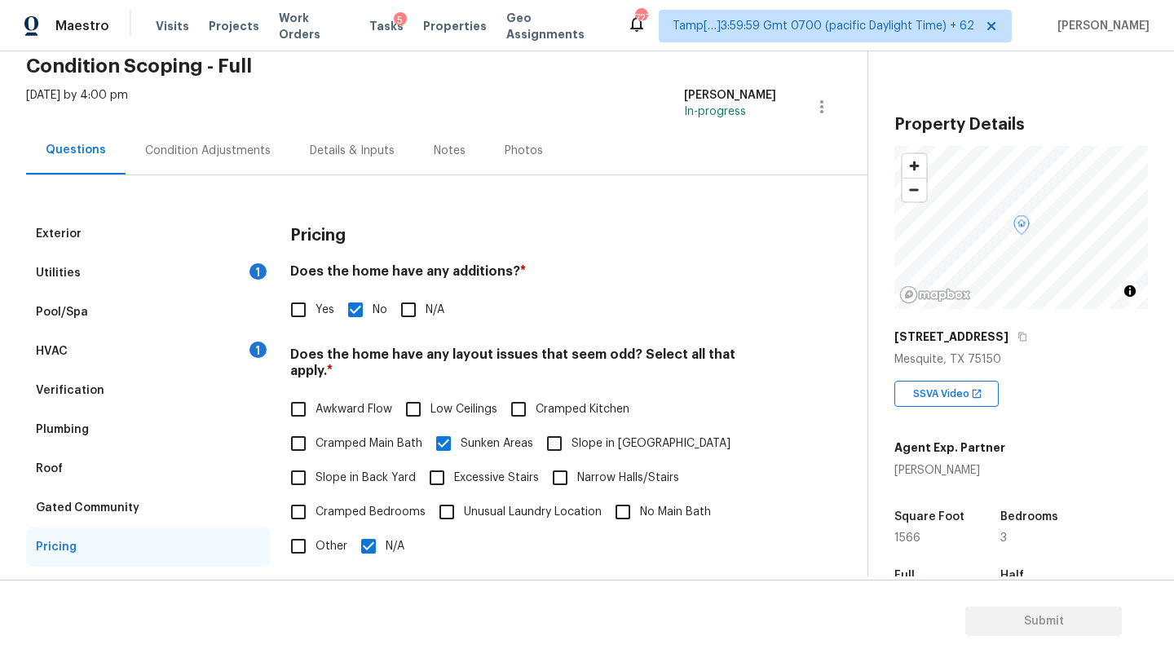
click at [204, 121] on div "Thu, Oct 09 2025 by 4:00 pm Rajesh M In-progress" at bounding box center [446, 106] width 841 height 39
click at [207, 135] on div "Condition Adjustments" at bounding box center [208, 150] width 165 height 48
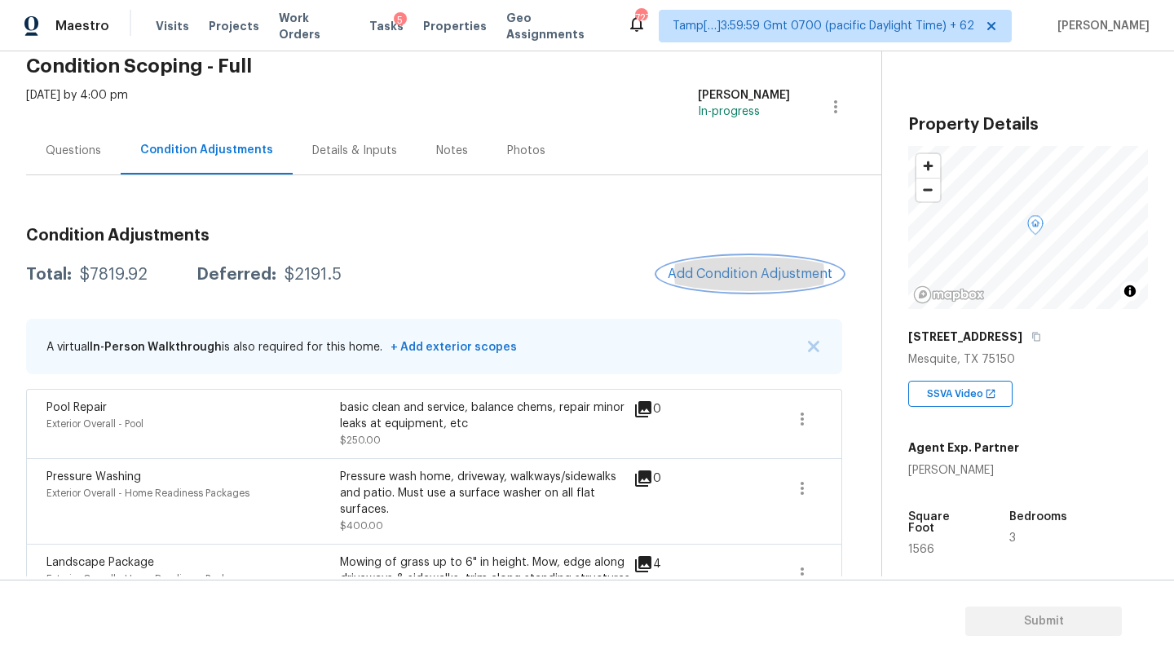
click at [750, 271] on span "Add Condition Adjustment" at bounding box center [750, 274] width 165 height 15
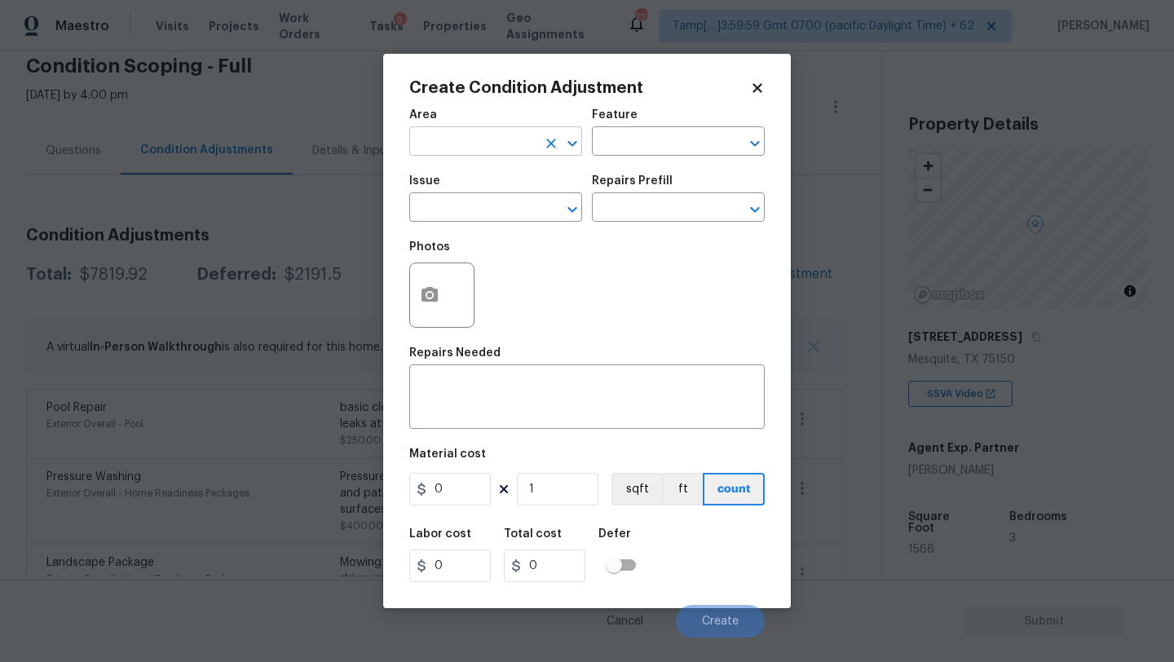
click at [463, 143] on input "text" at bounding box center [472, 142] width 127 height 25
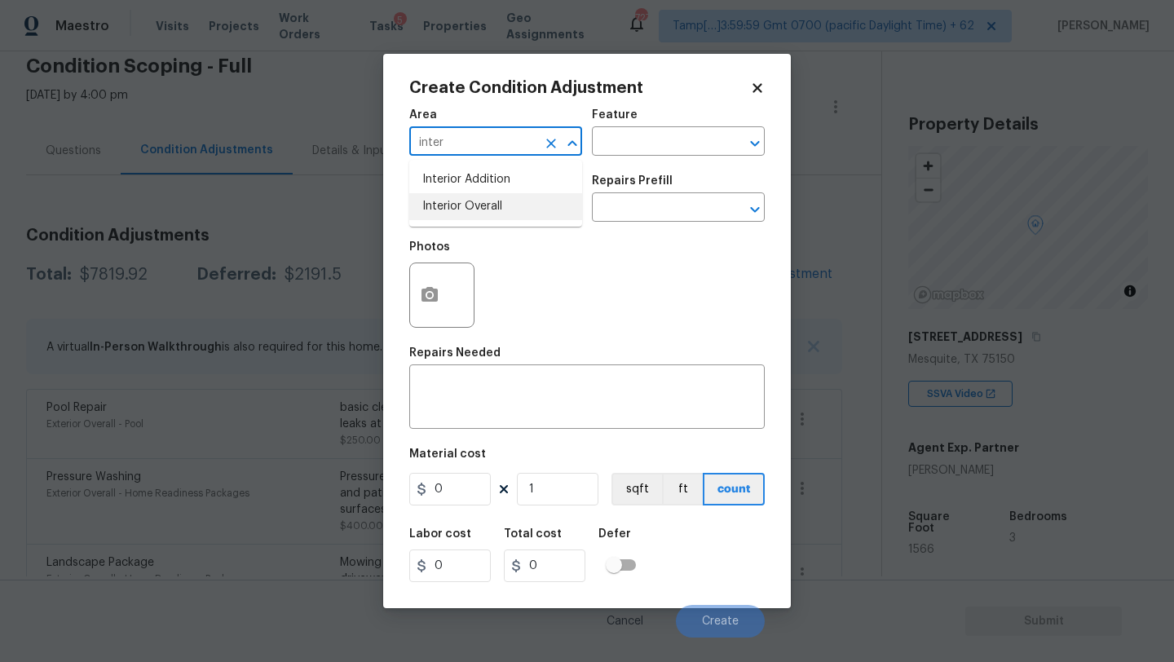
click at [496, 217] on li "Interior Overall" at bounding box center [495, 206] width 173 height 27
type input "Interior Overall"
click at [615, 140] on input "text" at bounding box center [655, 142] width 127 height 25
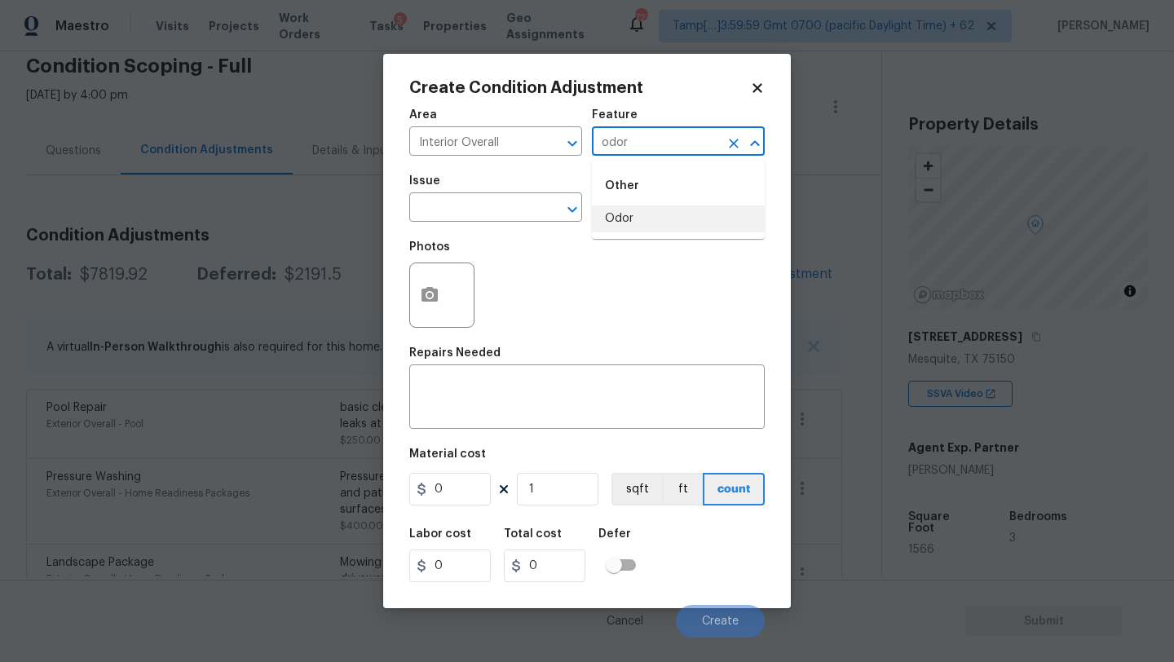
click at [637, 212] on li "Odor" at bounding box center [678, 218] width 173 height 27
type input "Odor"
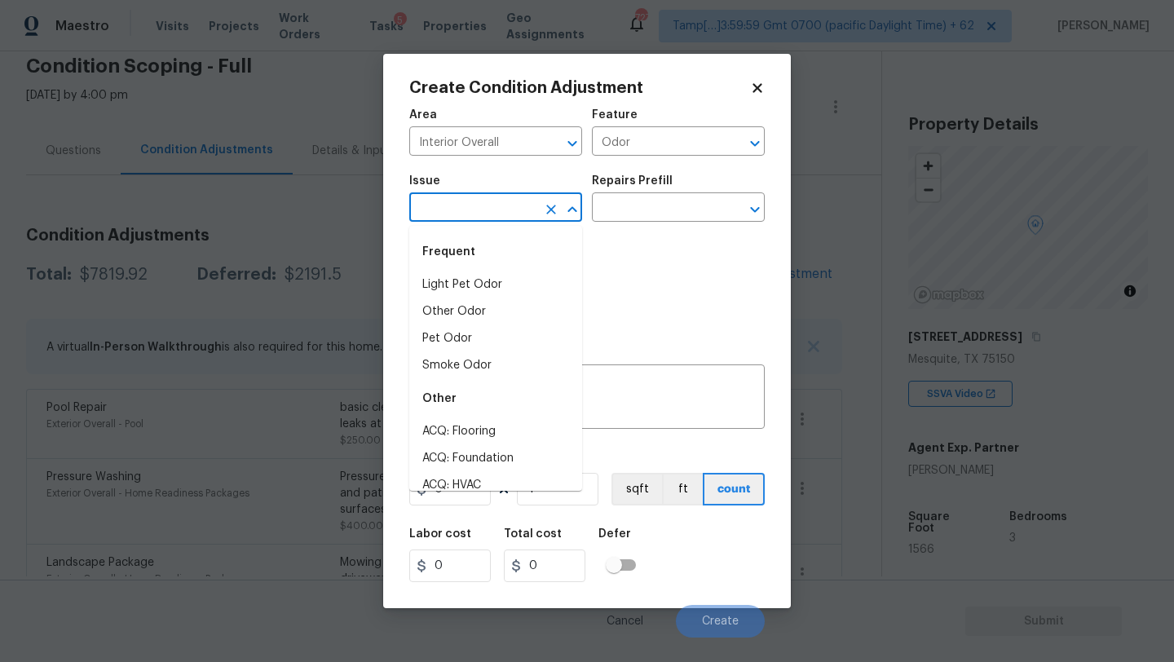
click at [513, 212] on input "text" at bounding box center [472, 208] width 127 height 25
click at [479, 291] on li "Light Pet Odor" at bounding box center [495, 284] width 173 height 27
type input "Light Pet Odor"
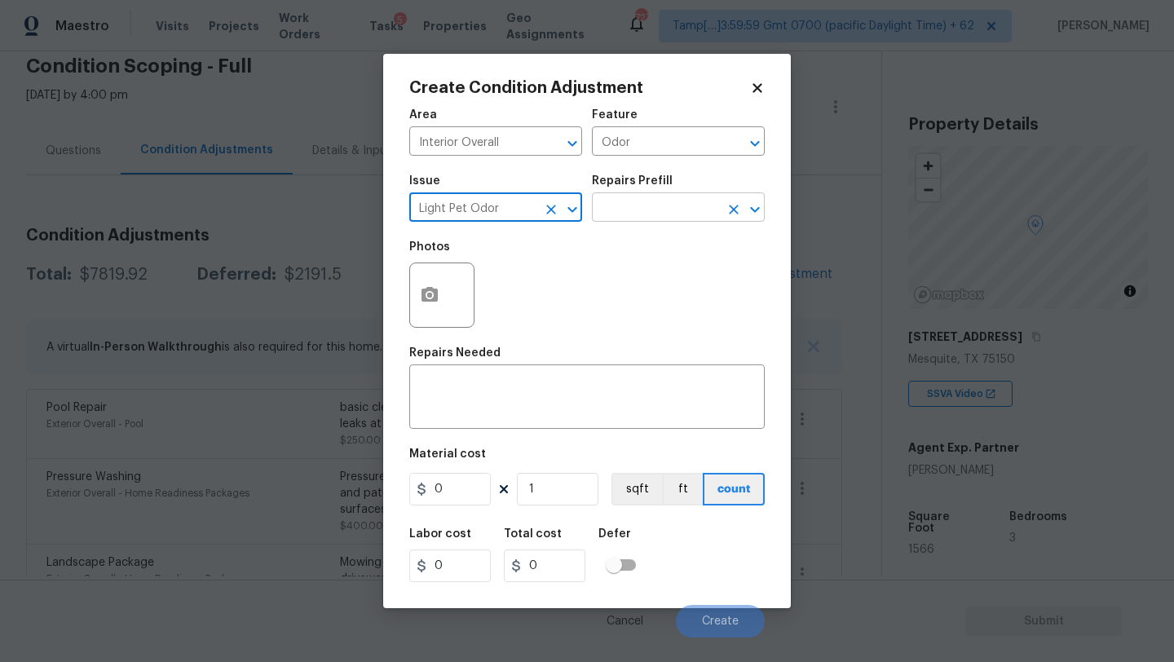
click at [625, 218] on input "text" at bounding box center [655, 208] width 127 height 25
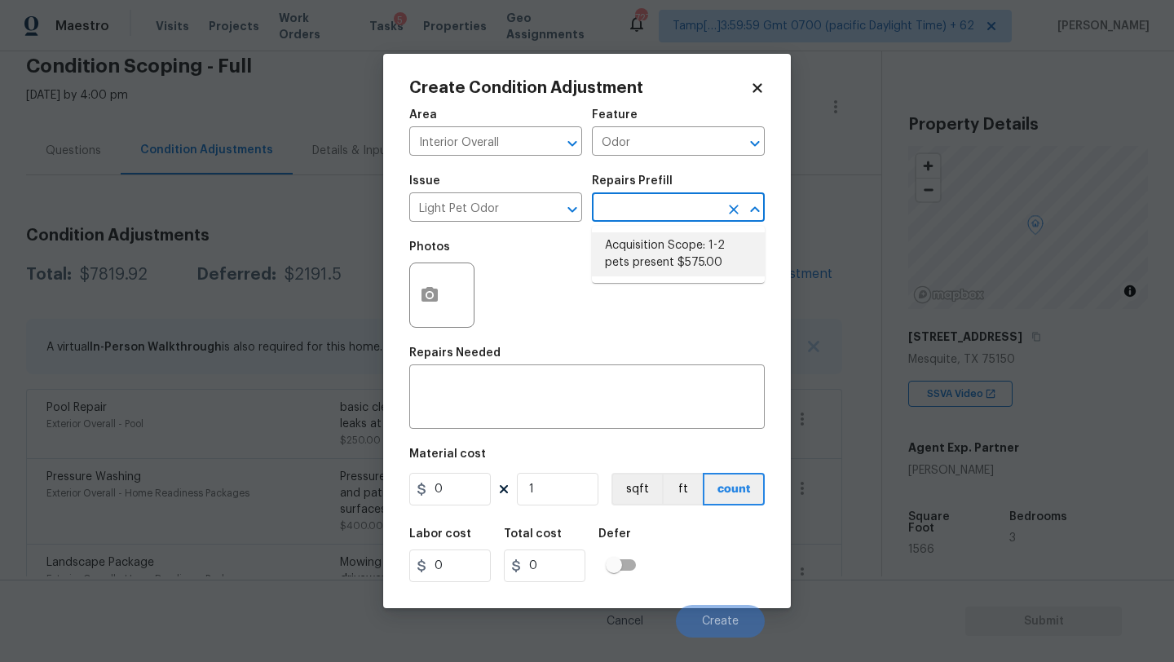
click at [625, 264] on li "Acquisition Scope: 1-2 pets present $575.00" at bounding box center [678, 254] width 173 height 44
type textarea "Acquisition Scope: 1-2 pets present"
type input "575"
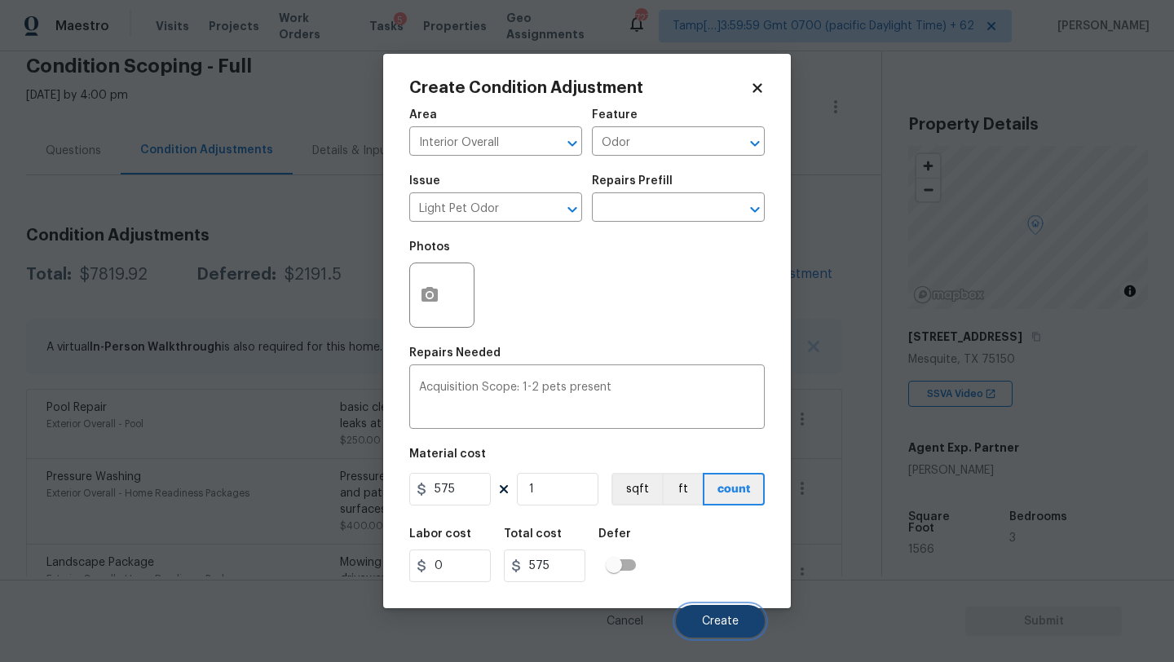
click at [700, 615] on button "Create" at bounding box center [720, 621] width 89 height 33
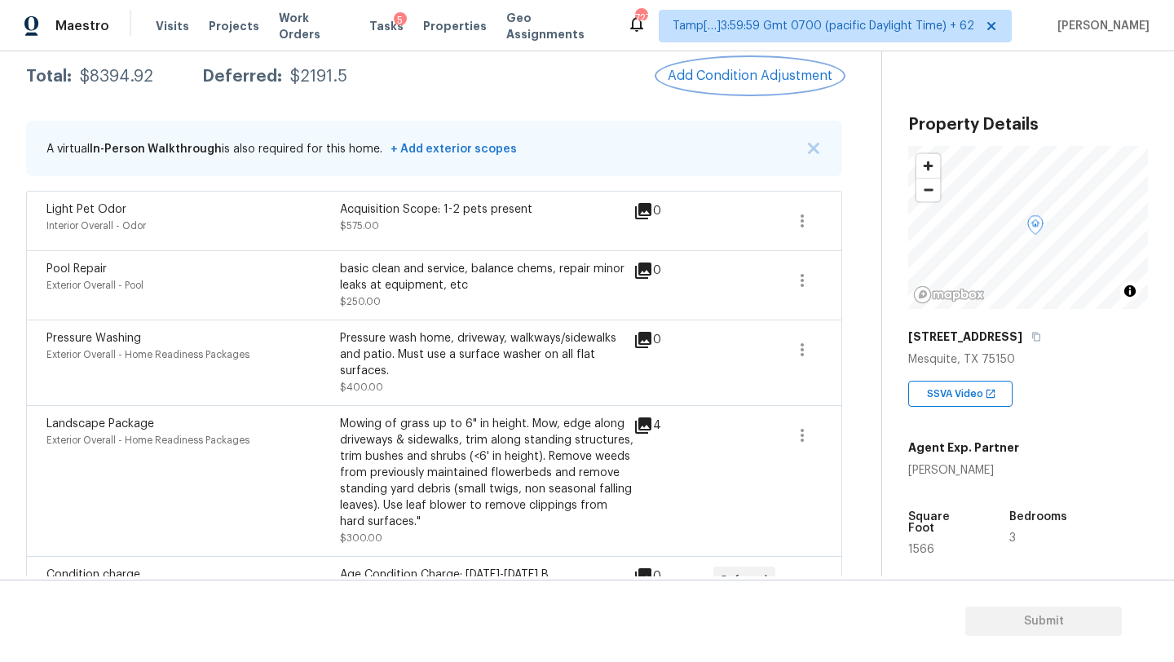
scroll to position [362, 0]
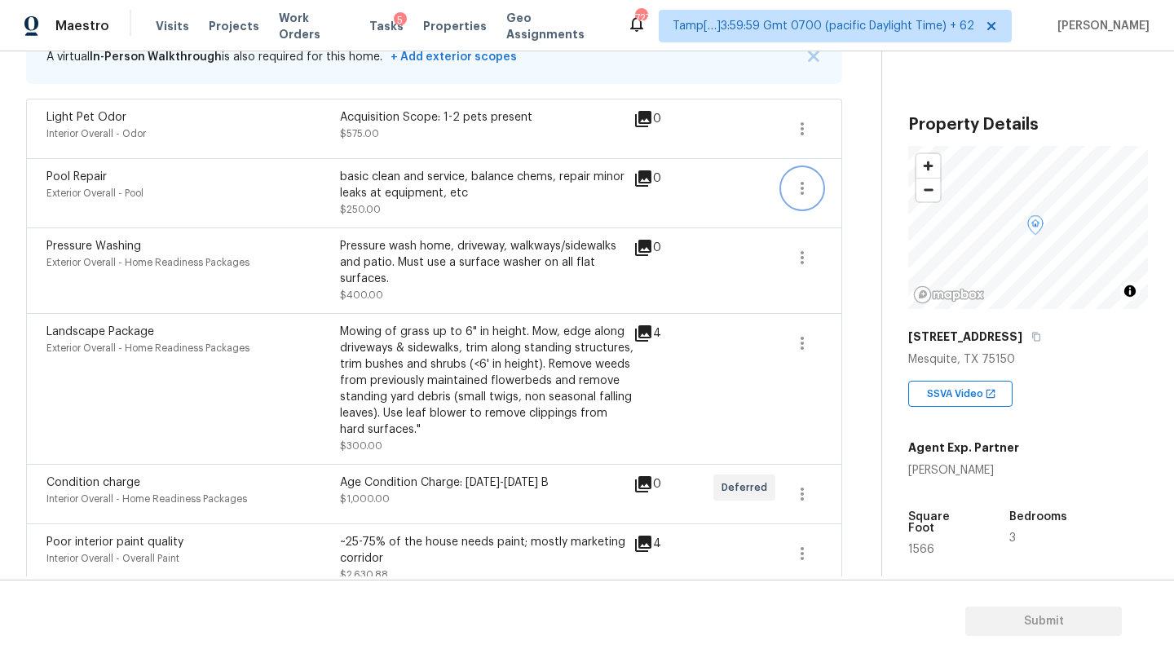
click at [808, 178] on button "button" at bounding box center [802, 188] width 39 height 39
click at [847, 193] on link "Edit" at bounding box center [895, 185] width 139 height 24
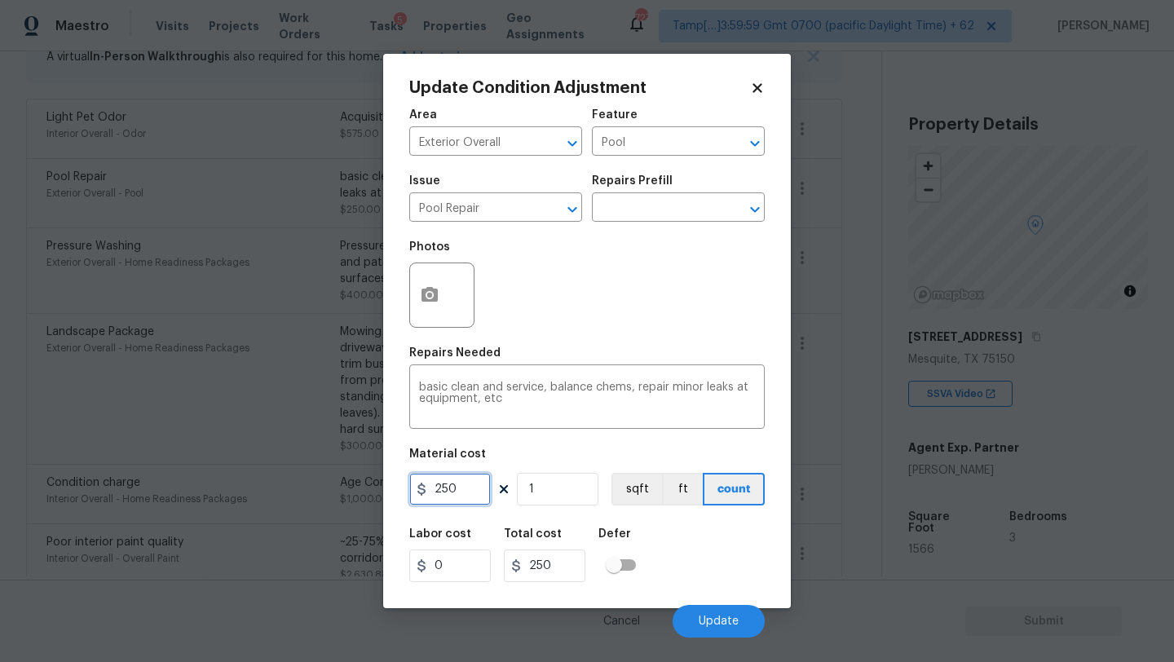
click at [465, 477] on input "250" at bounding box center [450, 489] width 82 height 33
type input "500"
click at [718, 607] on button "Update" at bounding box center [719, 621] width 92 height 33
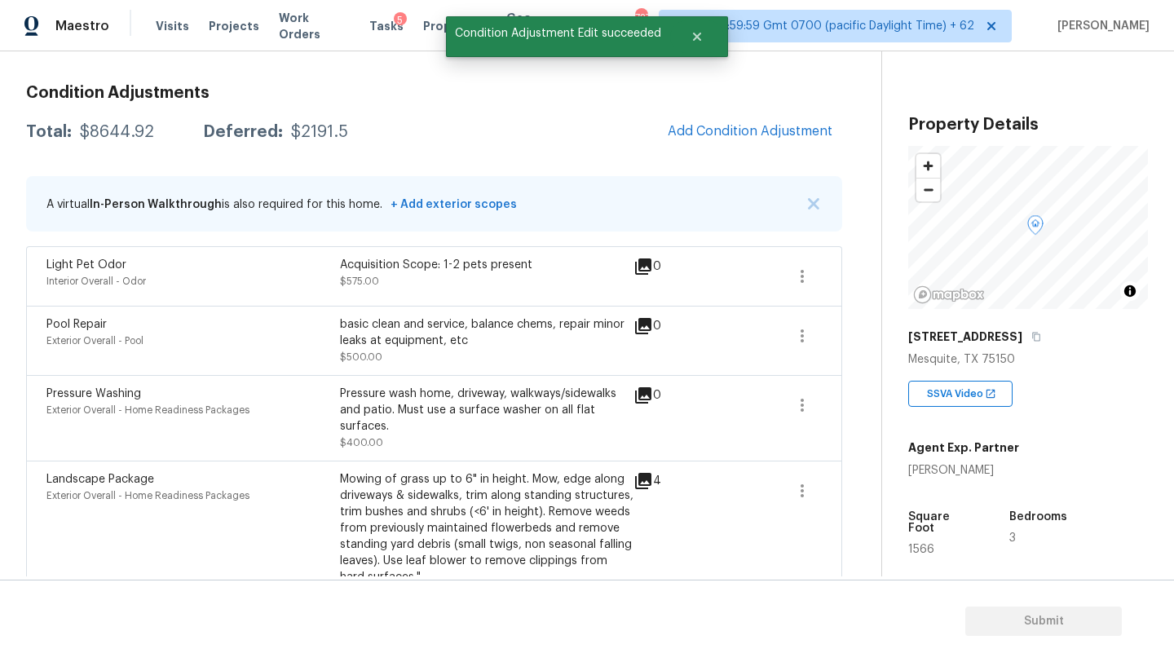
scroll to position [128, 0]
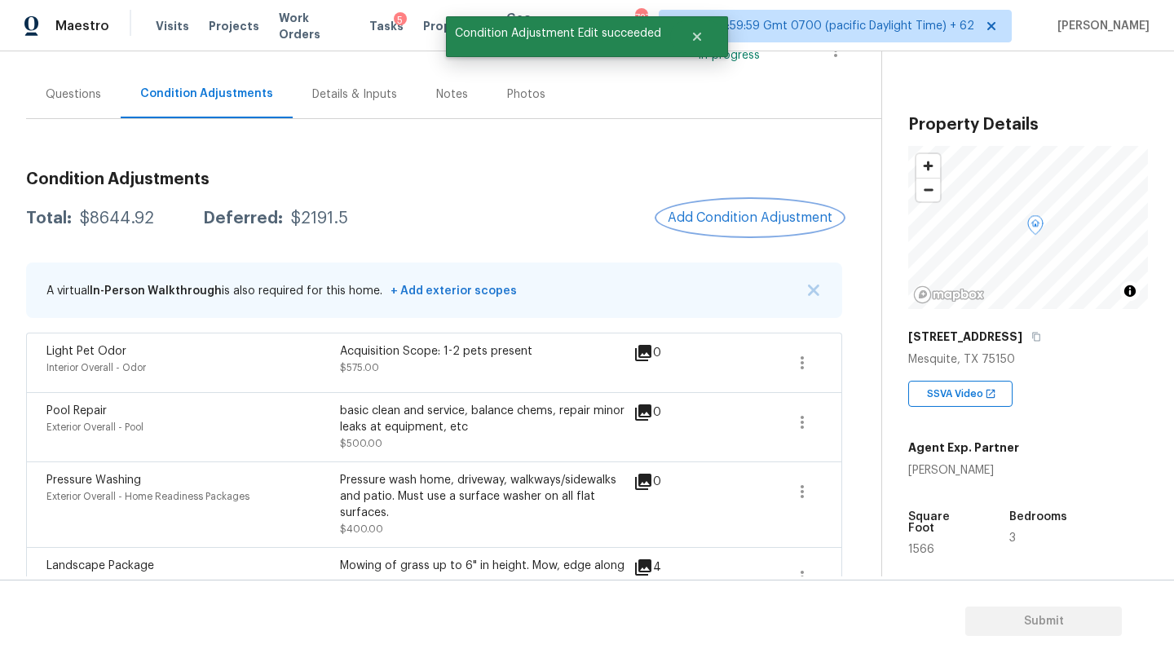
click at [738, 214] on span "Add Condition Adjustment" at bounding box center [750, 217] width 165 height 15
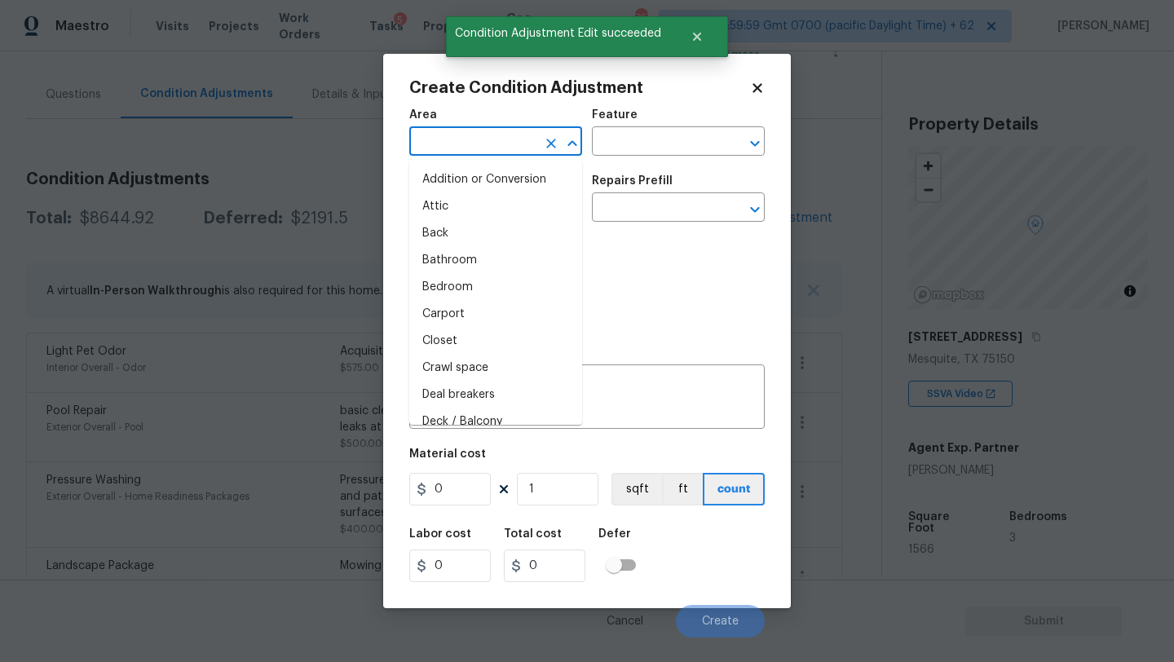
click at [476, 154] on input "text" at bounding box center [472, 142] width 127 height 25
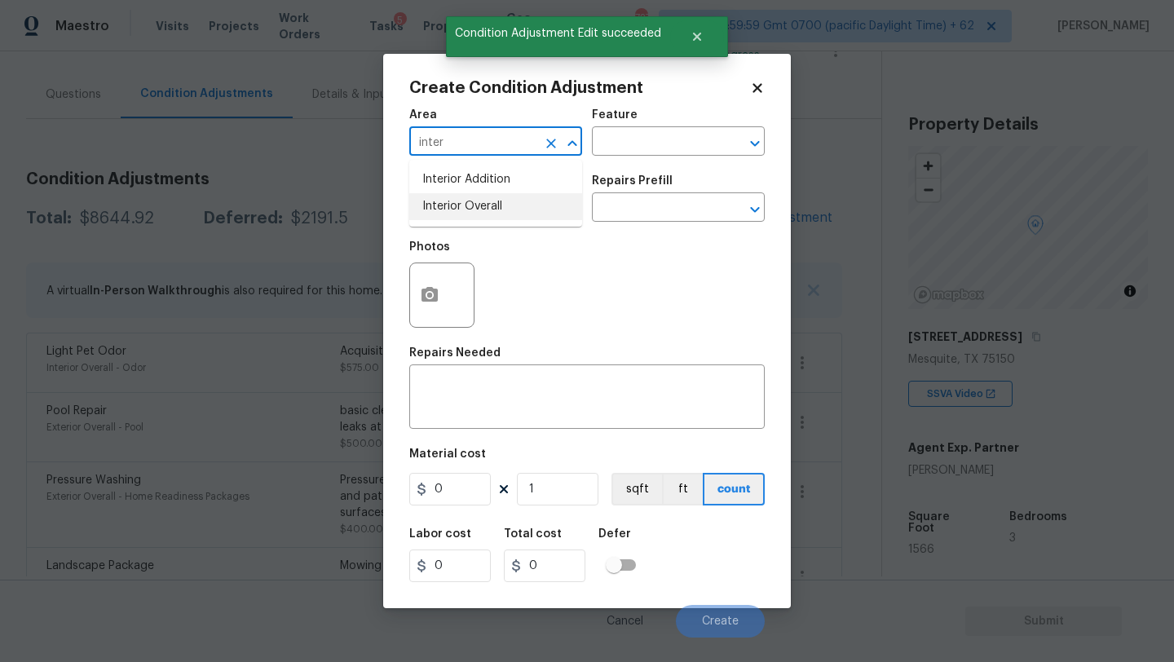
click at [497, 220] on ul "Interior Addition Interior Overall" at bounding box center [495, 193] width 173 height 67
click at [554, 199] on li "Interior Overall" at bounding box center [495, 206] width 173 height 27
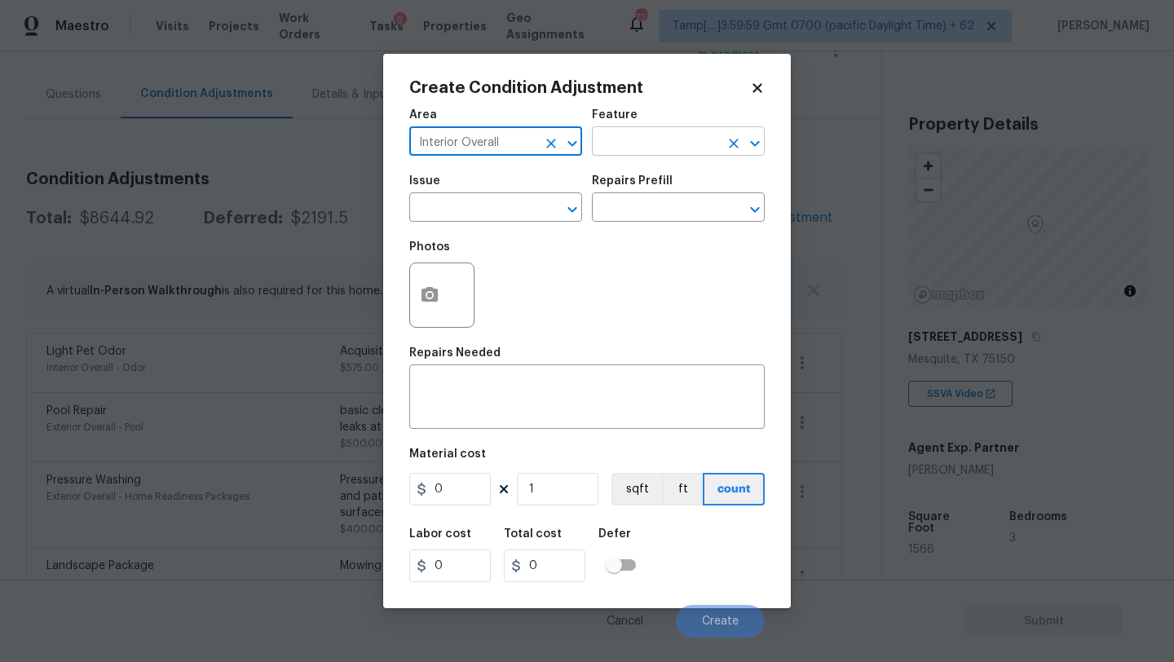
type input "Interior Overall"
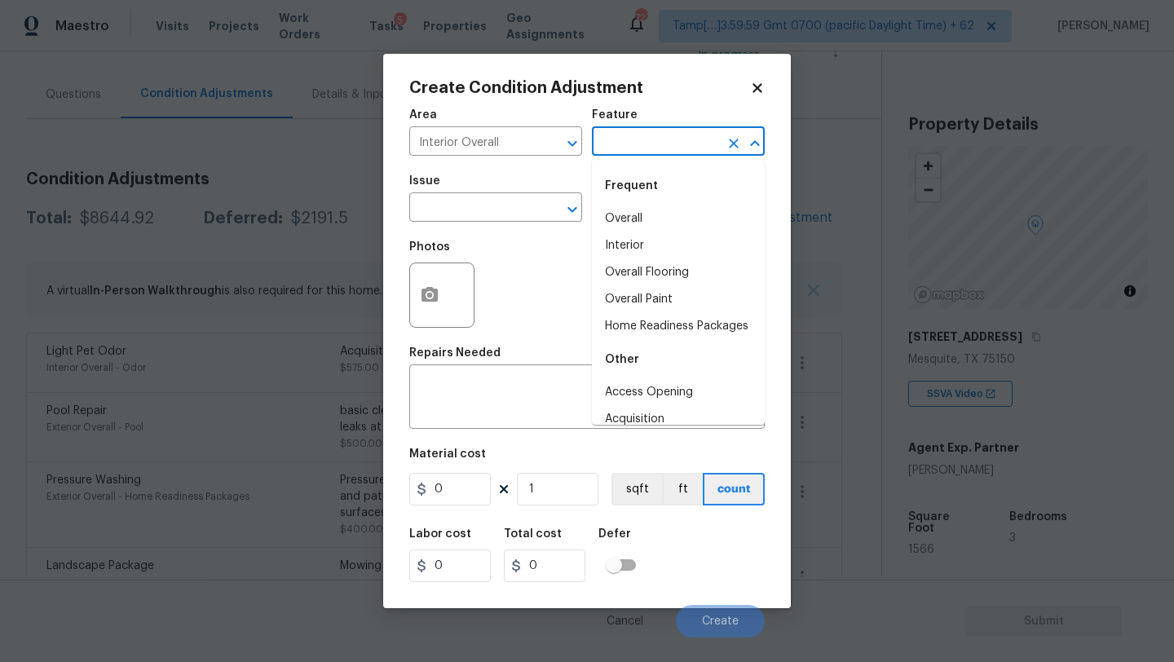
click at [626, 152] on input "text" at bounding box center [655, 142] width 127 height 25
click at [626, 265] on li "Overall Flooring" at bounding box center [678, 272] width 173 height 27
type input "Overall Flooring"
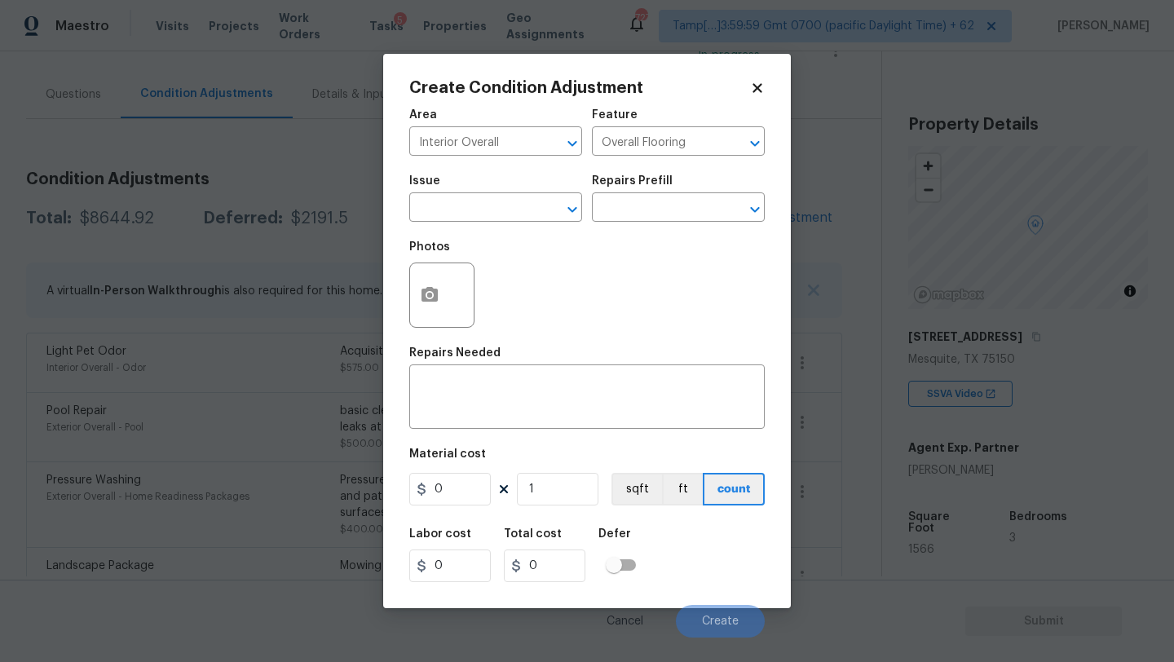
click at [500, 225] on span "Issue ​" at bounding box center [495, 198] width 173 height 66
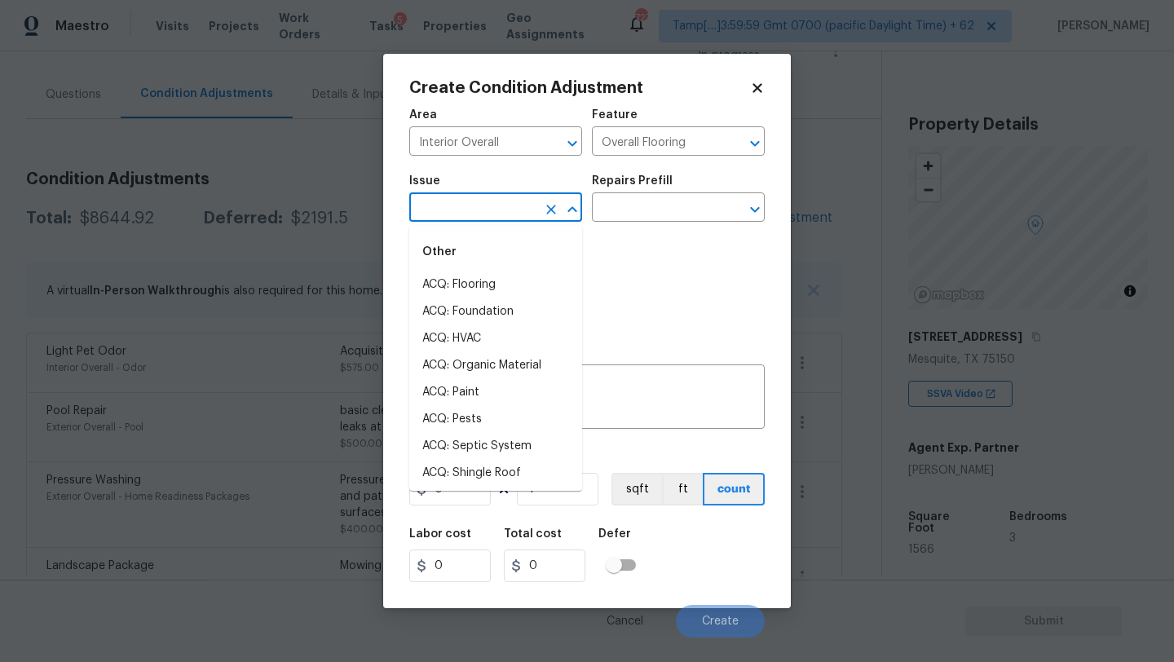
click at [500, 216] on input "text" at bounding box center [472, 208] width 127 height 25
click at [500, 291] on li "ACQ: Flooring" at bounding box center [495, 284] width 173 height 27
type input "ACQ: Flooring"
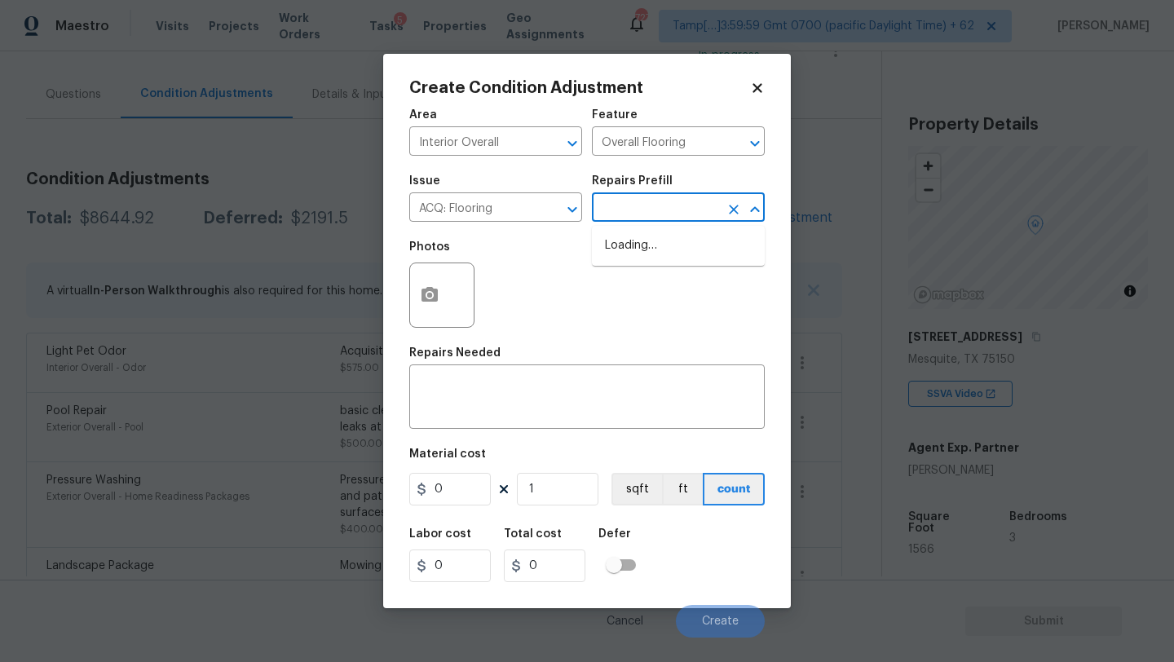
click at [602, 221] on input "text" at bounding box center [655, 208] width 127 height 25
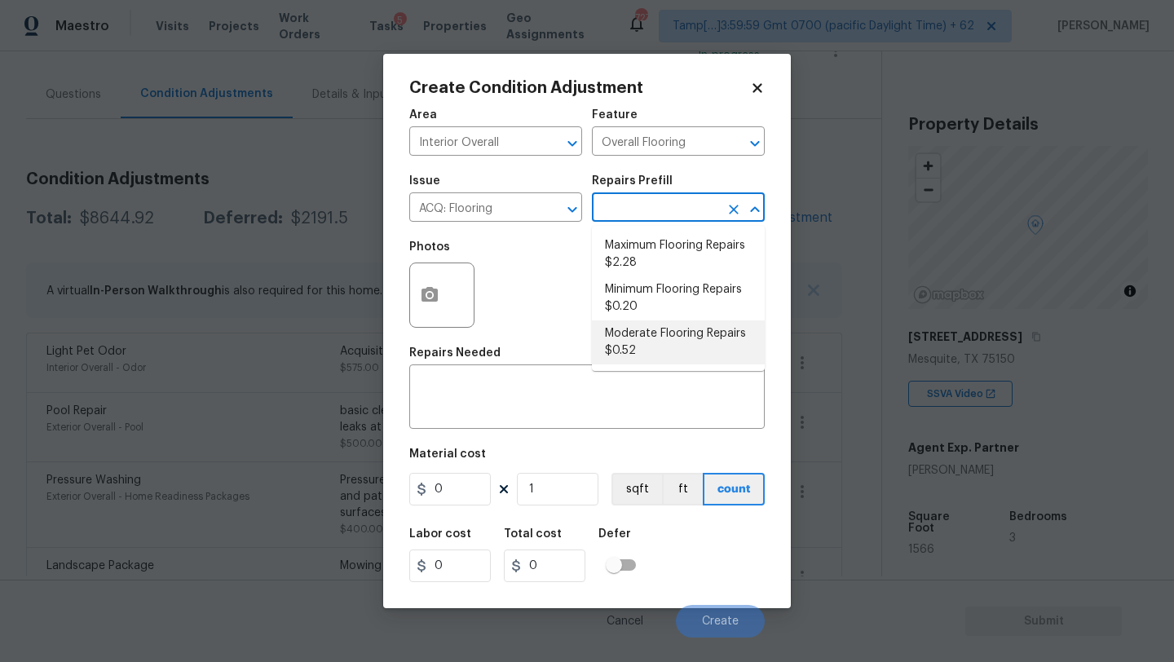
click at [629, 346] on li "Moderate Flooring Repairs $0.52" at bounding box center [678, 342] width 173 height 44
type input "Acquisition"
type textarea "Acquisition Scope: Moderate flooring repairs"
type input "0.52"
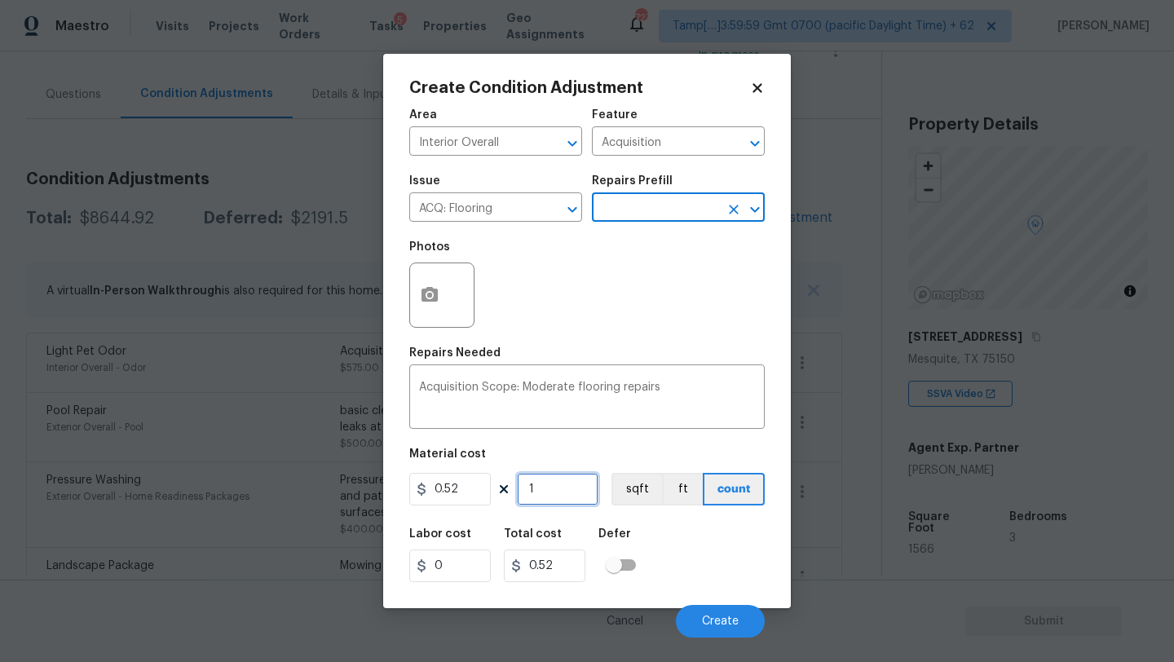
click at [559, 491] on input "1" at bounding box center [558, 489] width 82 height 33
type input "15"
type input "7.8"
type input "156"
type input "81.12"
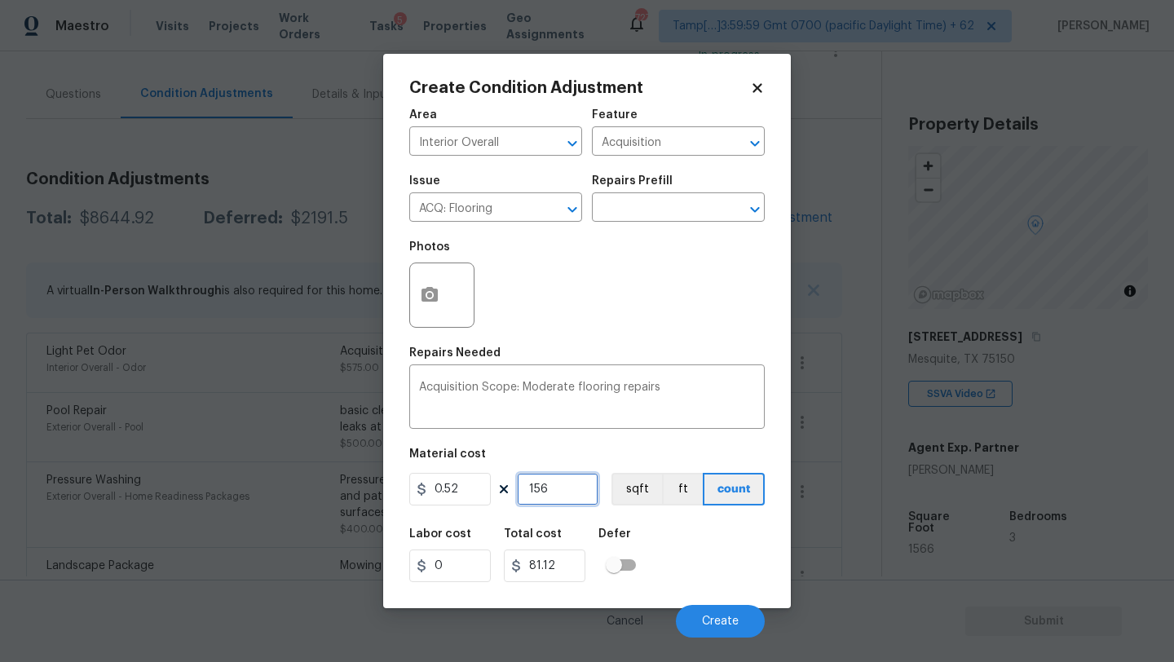
type input "1566"
type input "814.32"
type input "1566"
click at [430, 302] on icon "button" at bounding box center [430, 295] width 20 height 20
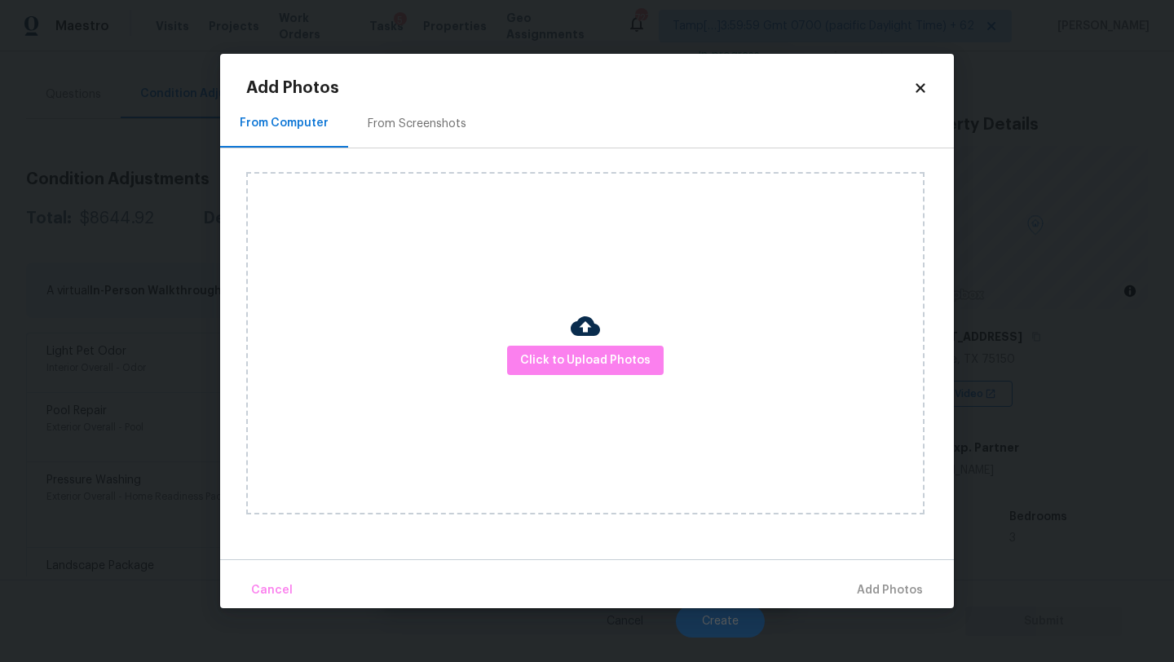
click at [420, 141] on div "From Screenshots" at bounding box center [417, 123] width 138 height 48
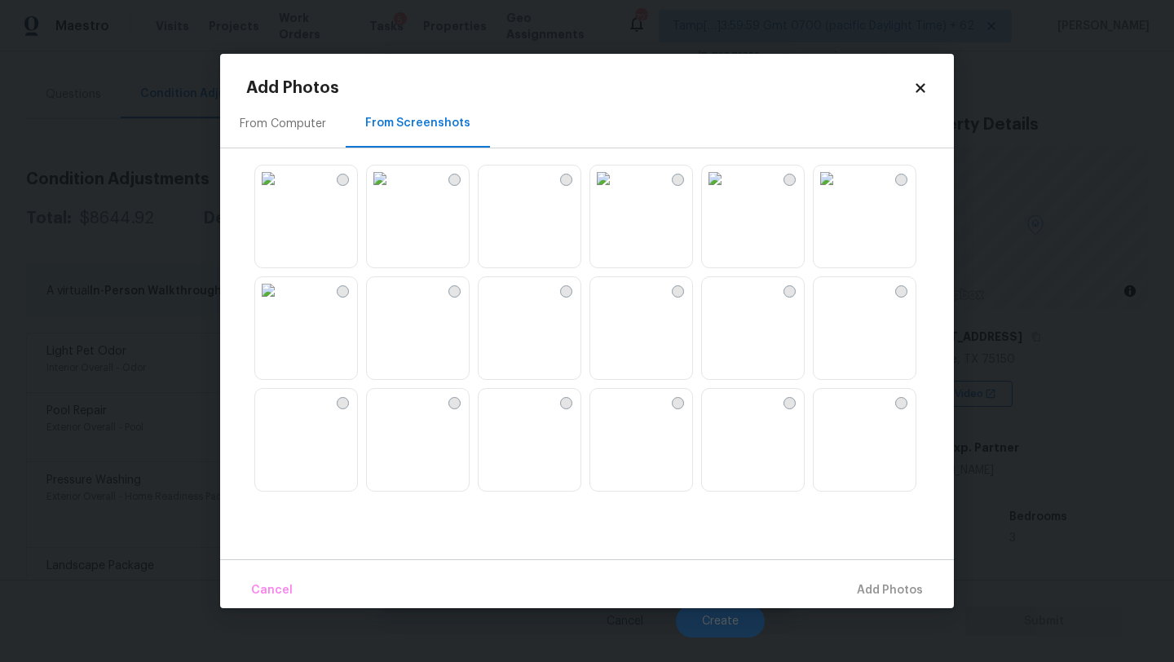
click at [281, 192] on img at bounding box center [268, 178] width 26 height 26
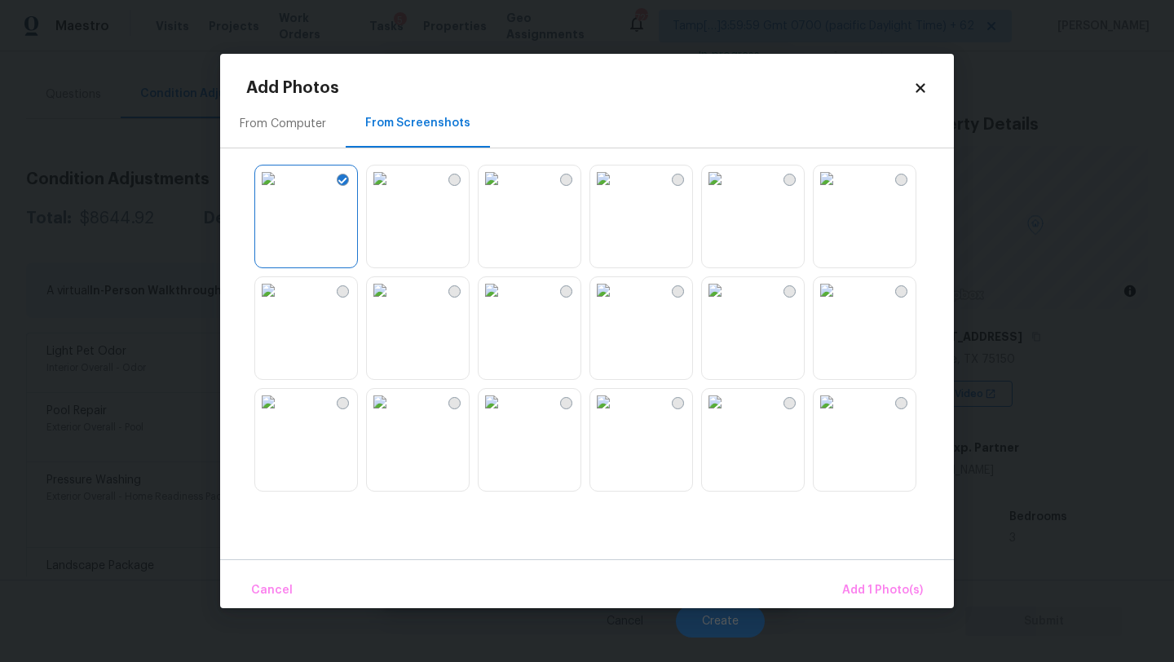
click at [728, 192] on img at bounding box center [715, 178] width 26 height 26
drag, startPoint x: 854, startPoint y: 240, endPoint x: 836, endPoint y: 240, distance: 17.9
click at [840, 192] on img at bounding box center [827, 178] width 26 height 26
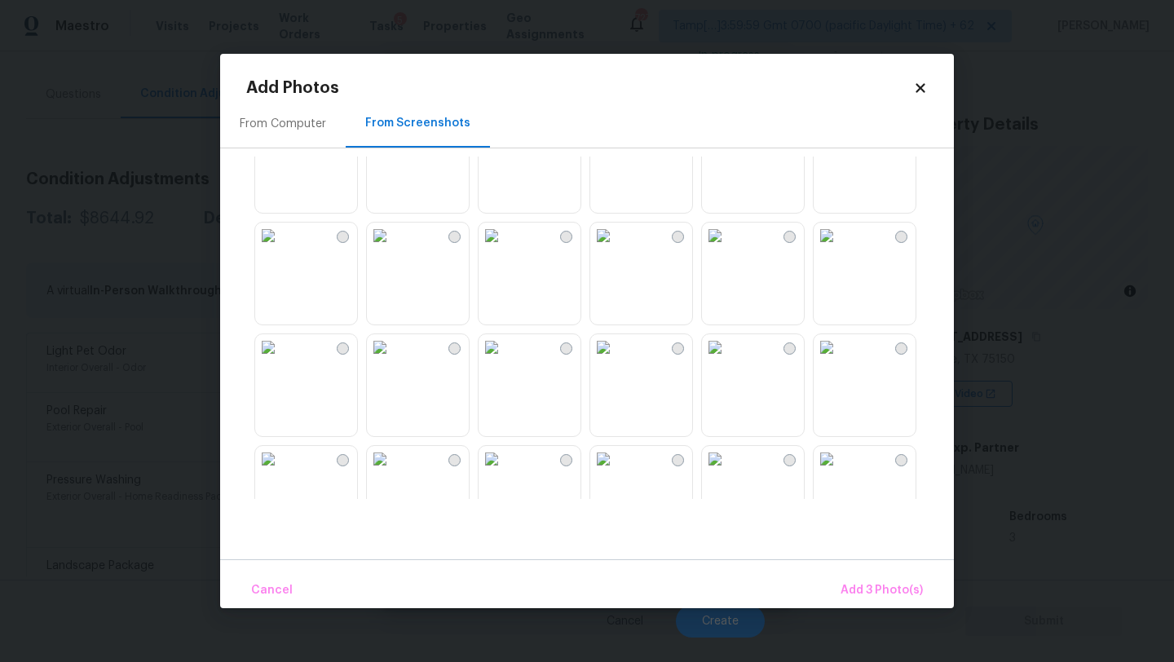
scroll to position [290, 0]
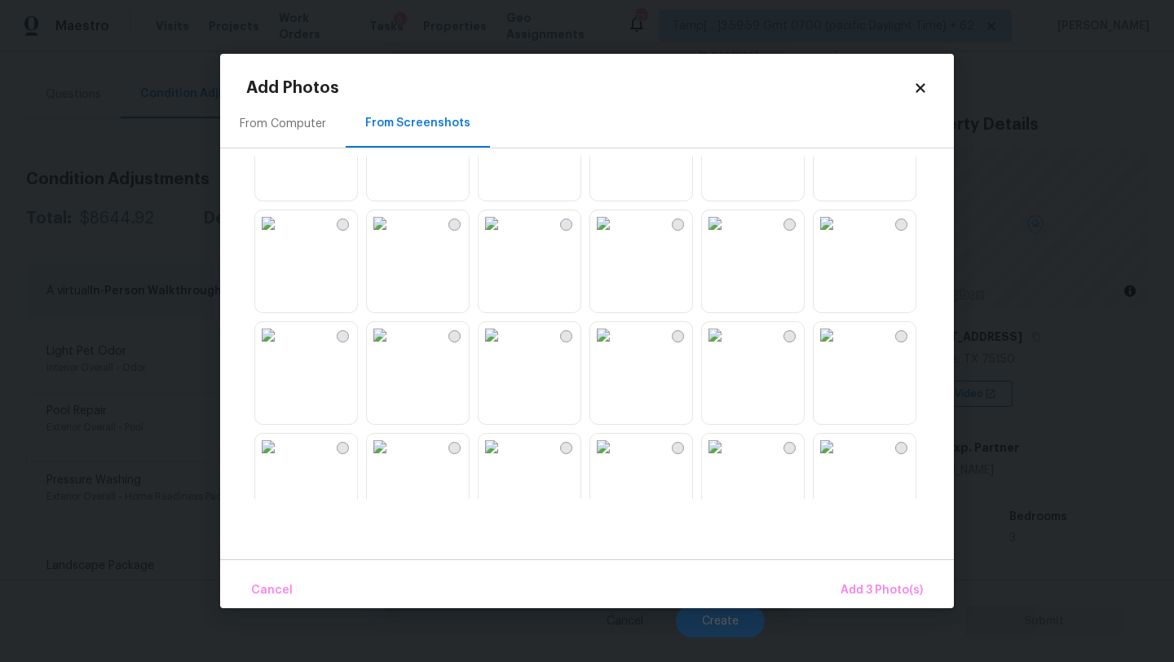
click at [728, 236] on img at bounding box center [715, 223] width 26 height 26
click at [840, 236] on img at bounding box center [827, 223] width 26 height 26
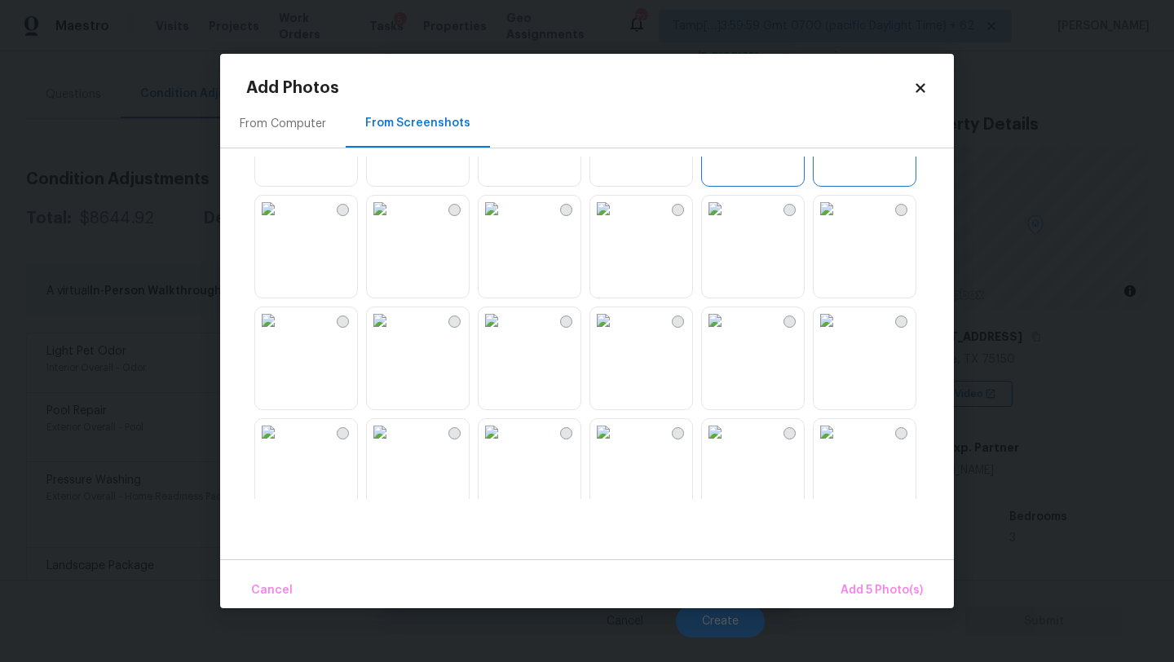
scroll to position [459, 0]
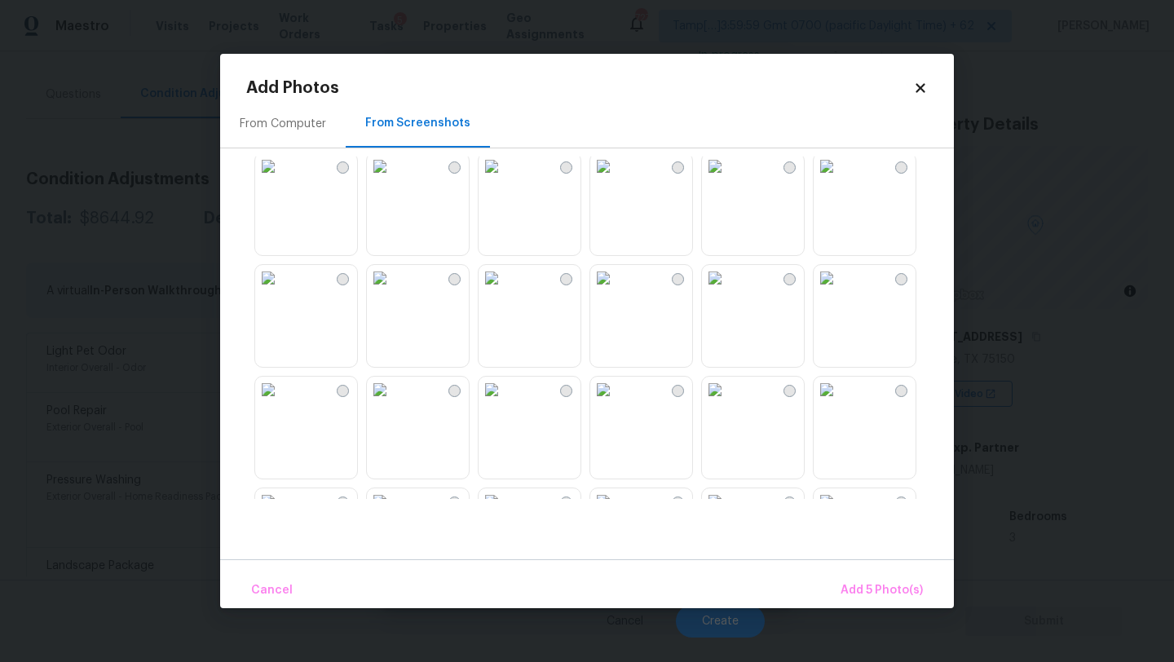
click at [840, 403] on img at bounding box center [827, 390] width 26 height 26
click at [281, 403] on img at bounding box center [268, 390] width 26 height 26
click at [379, 403] on img at bounding box center [380, 390] width 26 height 26
click at [393, 291] on img at bounding box center [380, 278] width 26 height 26
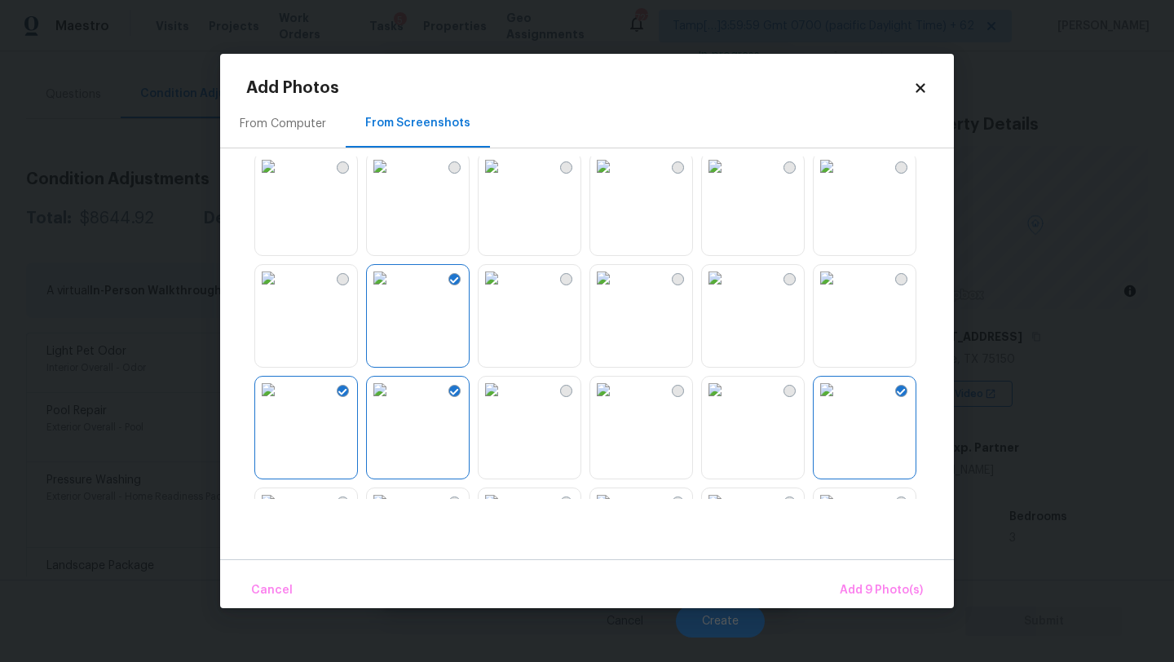
click at [281, 291] on img at bounding box center [268, 278] width 26 height 26
click at [281, 179] on img at bounding box center [268, 166] width 26 height 26
click at [393, 179] on img at bounding box center [380, 166] width 26 height 26
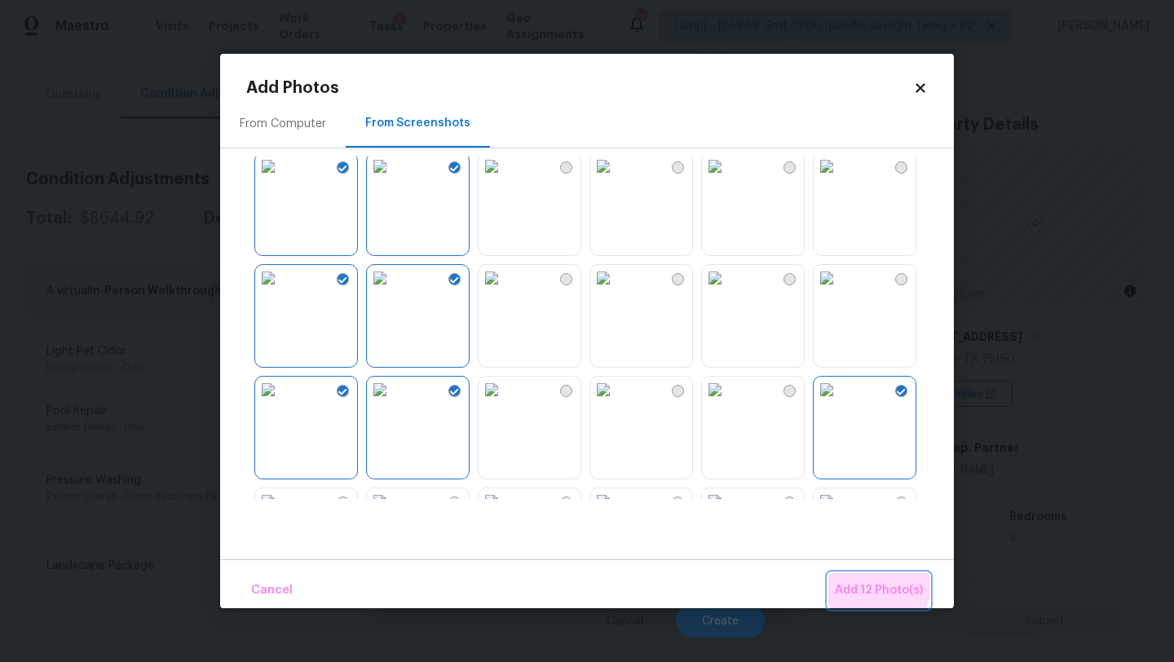
click at [860, 581] on span "Add 12 Photo(s)" at bounding box center [879, 590] width 88 height 20
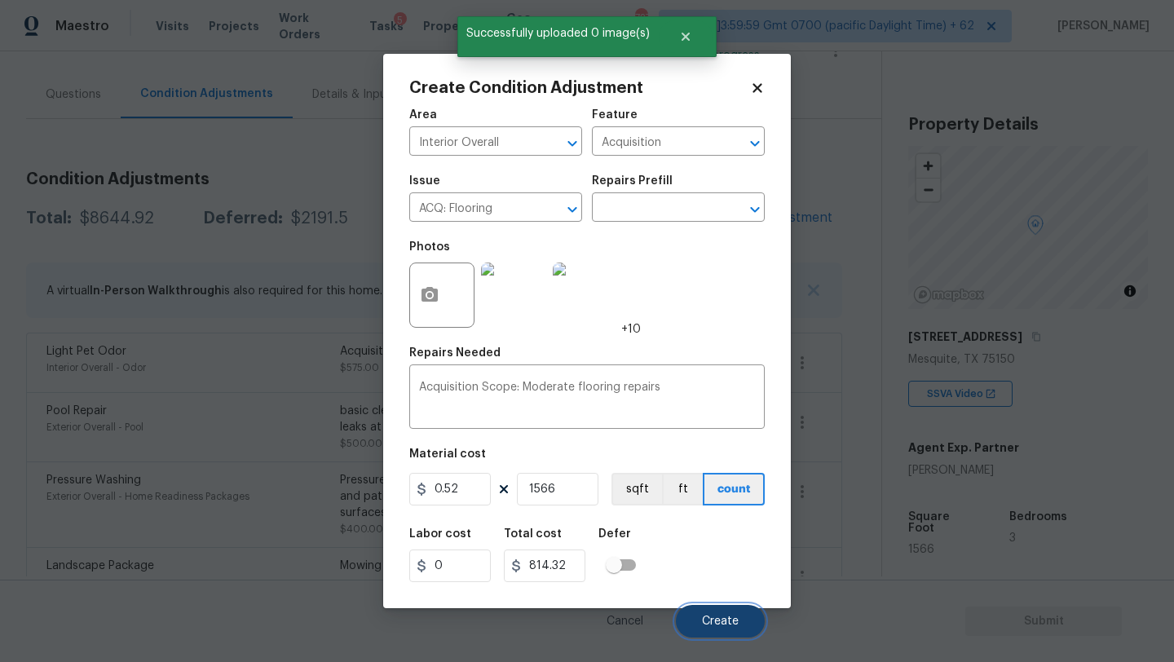
click at [733, 608] on button "Create" at bounding box center [720, 621] width 89 height 33
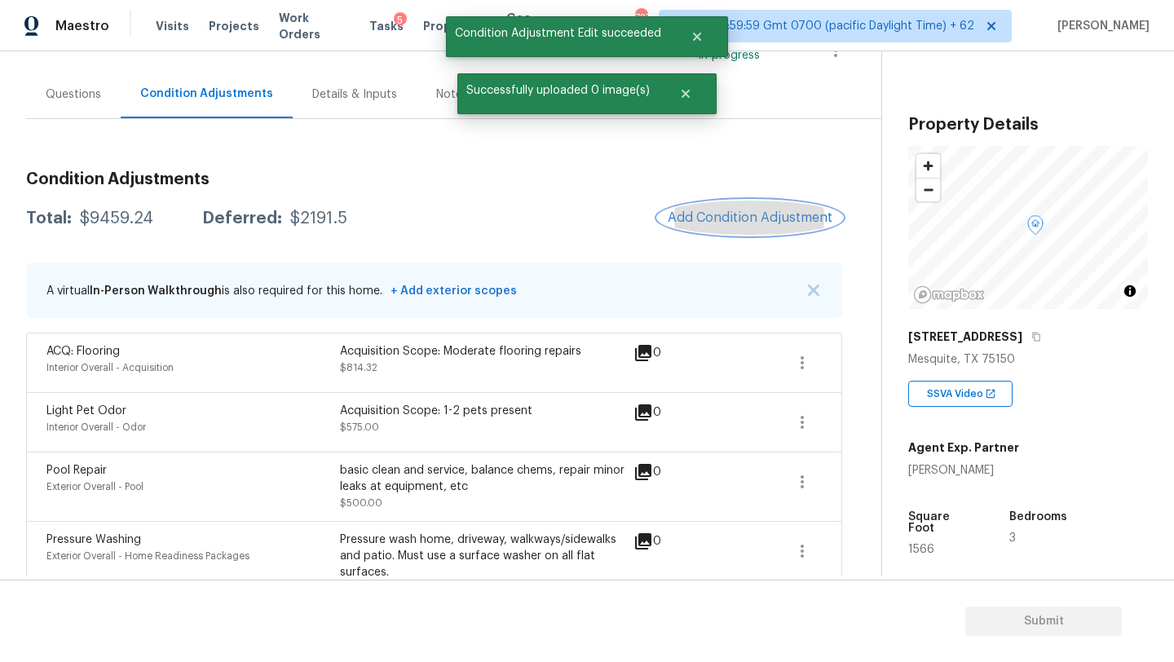
click at [728, 218] on span "Add Condition Adjustment" at bounding box center [750, 217] width 165 height 15
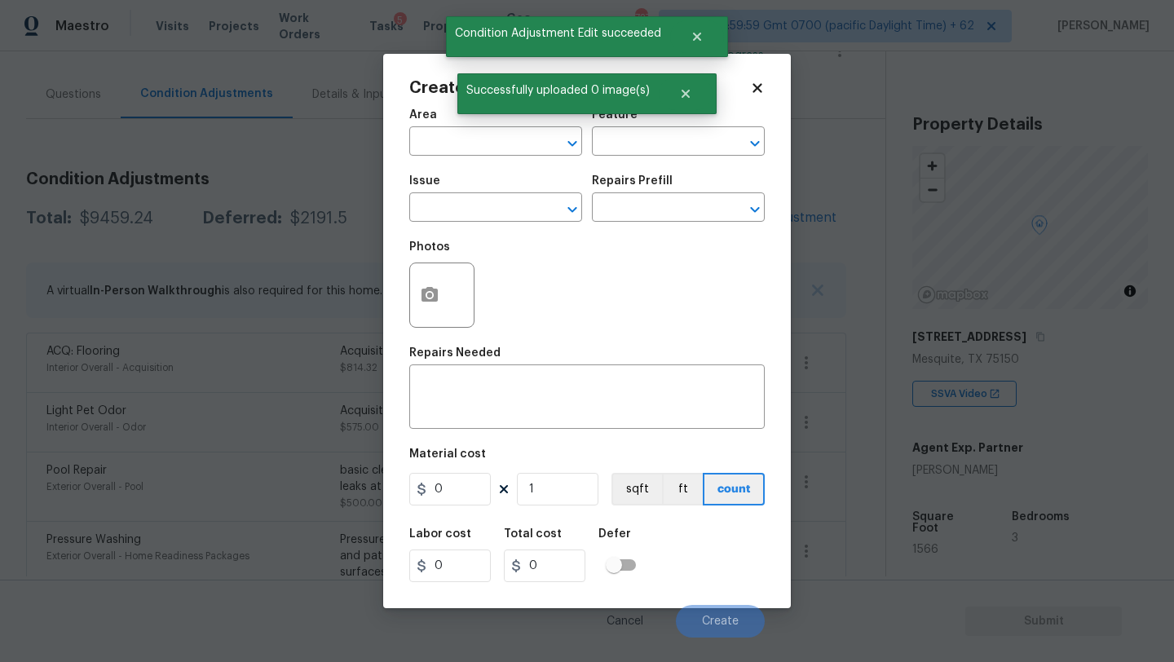
click at [417, 126] on div "Area" at bounding box center [495, 119] width 173 height 21
click at [418, 129] on div "Area" at bounding box center [495, 119] width 173 height 21
click at [428, 140] on input "text" at bounding box center [472, 142] width 127 height 25
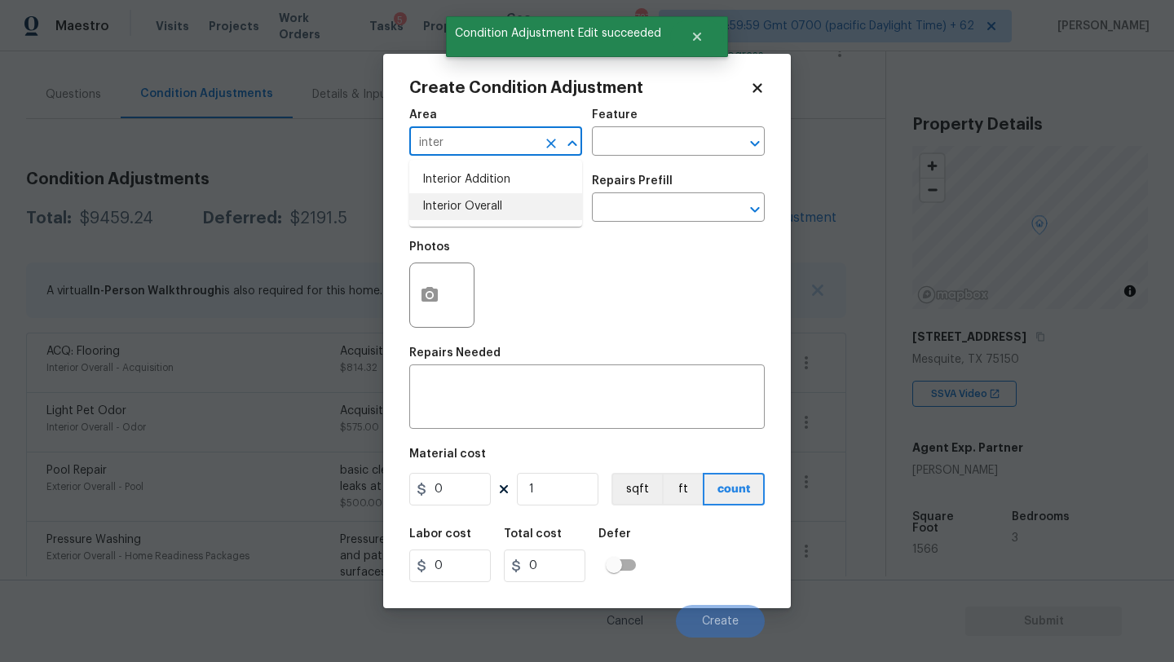
click at [461, 206] on li "Interior Overall" at bounding box center [495, 206] width 173 height 27
type input "Interior Overall"
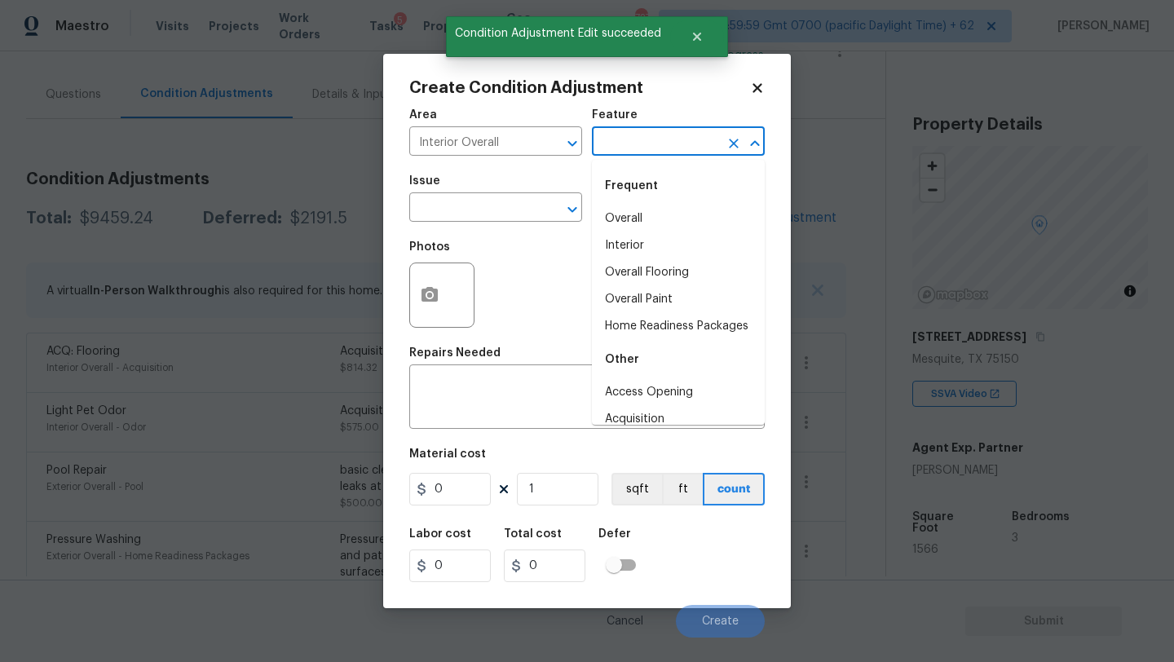
click at [643, 139] on input "text" at bounding box center [655, 142] width 127 height 25
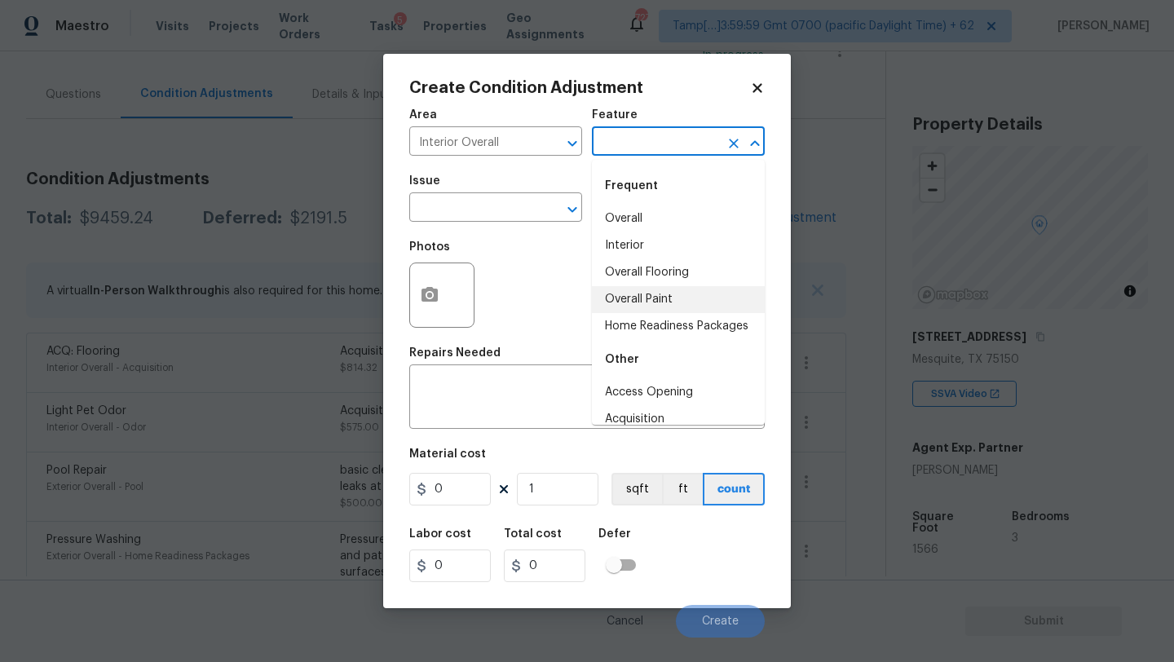
click at [644, 298] on li "Overall Paint" at bounding box center [678, 299] width 173 height 27
type input "Overall Paint"
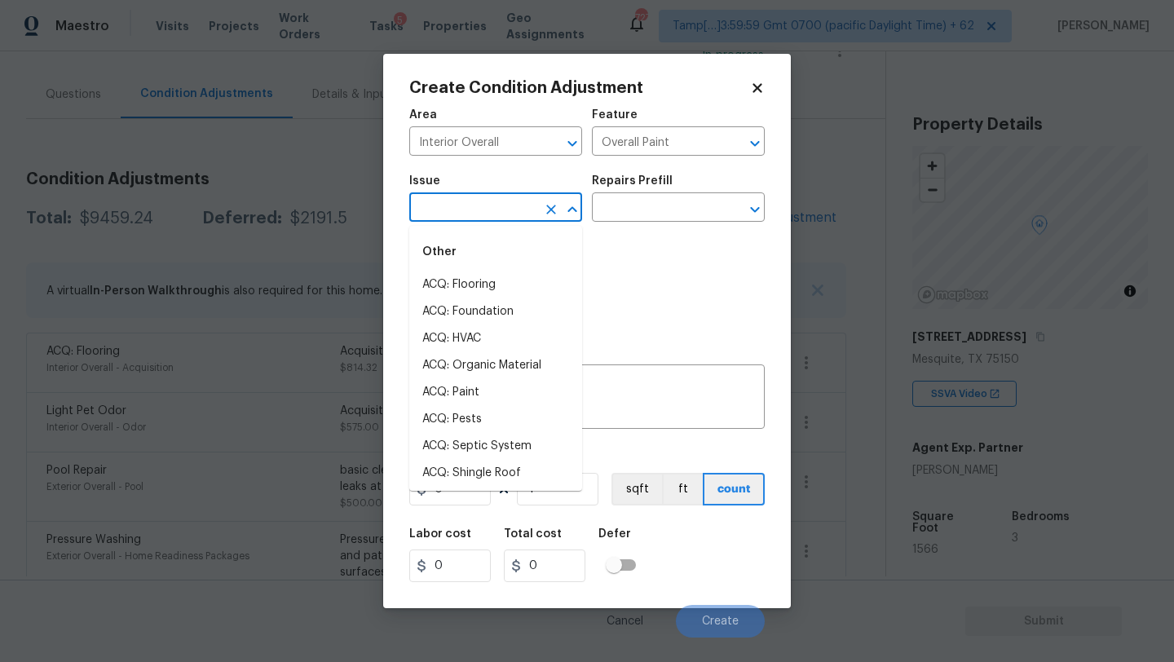
click at [471, 216] on input "text" at bounding box center [472, 208] width 127 height 25
click at [472, 390] on li "ACQ: Paint" at bounding box center [495, 392] width 173 height 27
type input "ACQ: Paint"
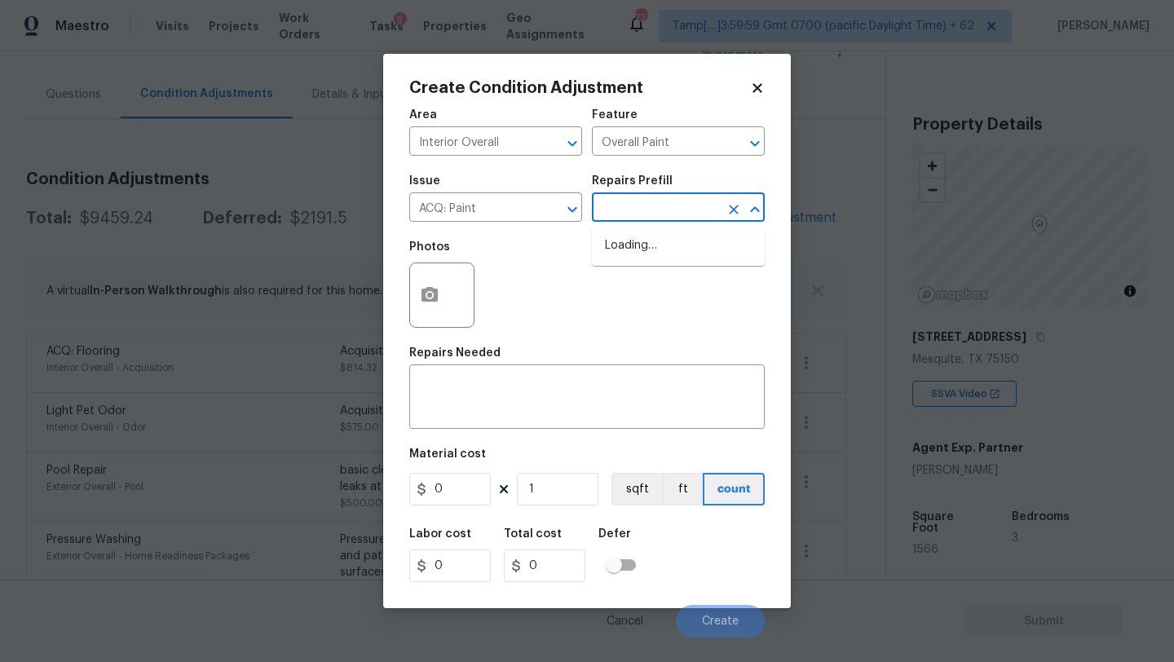
click at [643, 215] on input "text" at bounding box center [655, 208] width 127 height 25
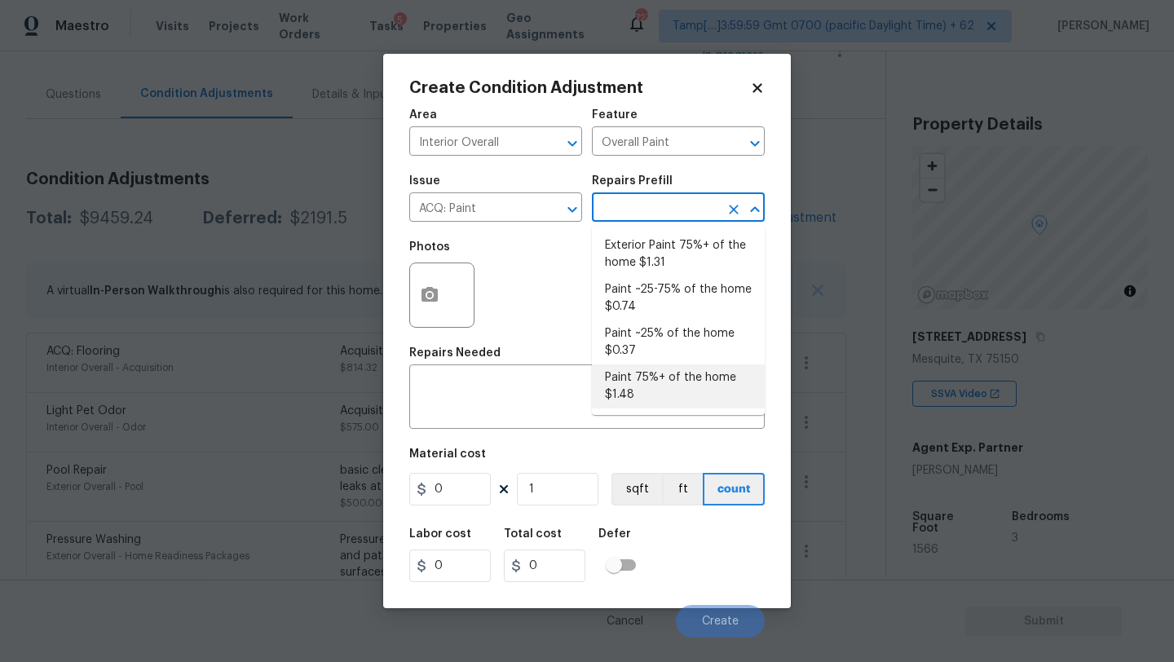
click at [644, 399] on li "Paint 75%+ of the home $1.48" at bounding box center [678, 386] width 173 height 44
type input "Acquisition"
type textarea "Acquisition Scope: 75%+ of the home will likely require interior paint"
type input "1.48"
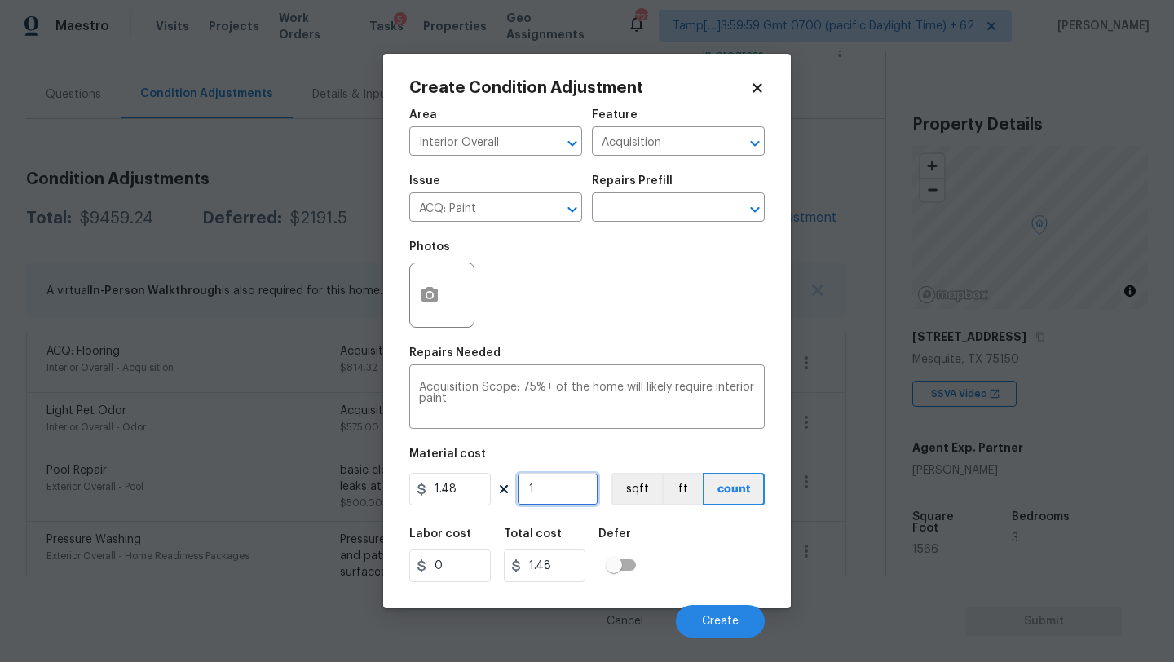
click at [555, 488] on input "1" at bounding box center [558, 489] width 82 height 33
type input "15"
type input "22.2"
type input "156"
type input "230.88"
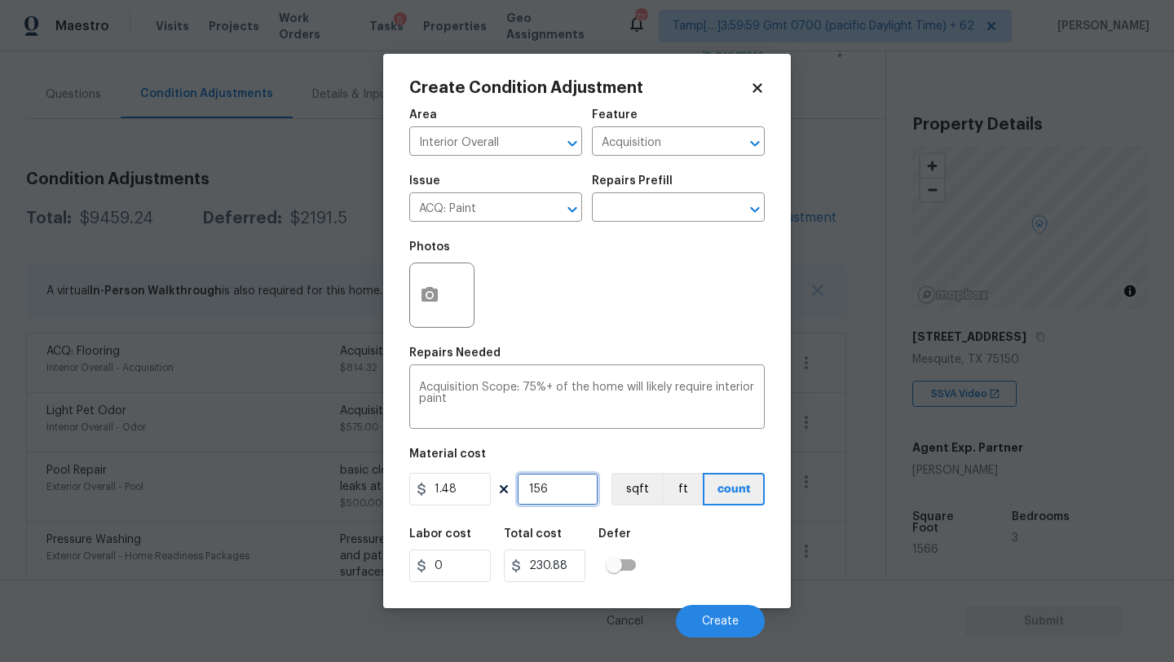
type input "1566"
type input "2317.68"
type input "1566"
click at [430, 292] on icon "button" at bounding box center [430, 295] width 20 height 20
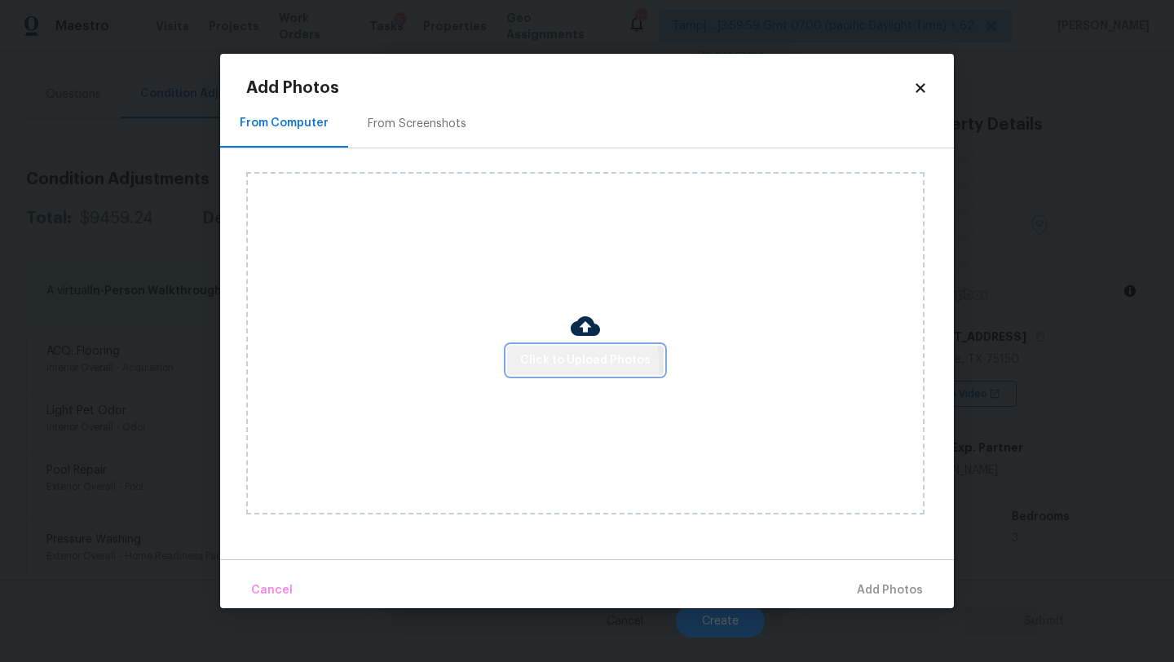
click at [534, 371] on button "Click to Upload Photos" at bounding box center [585, 361] width 157 height 30
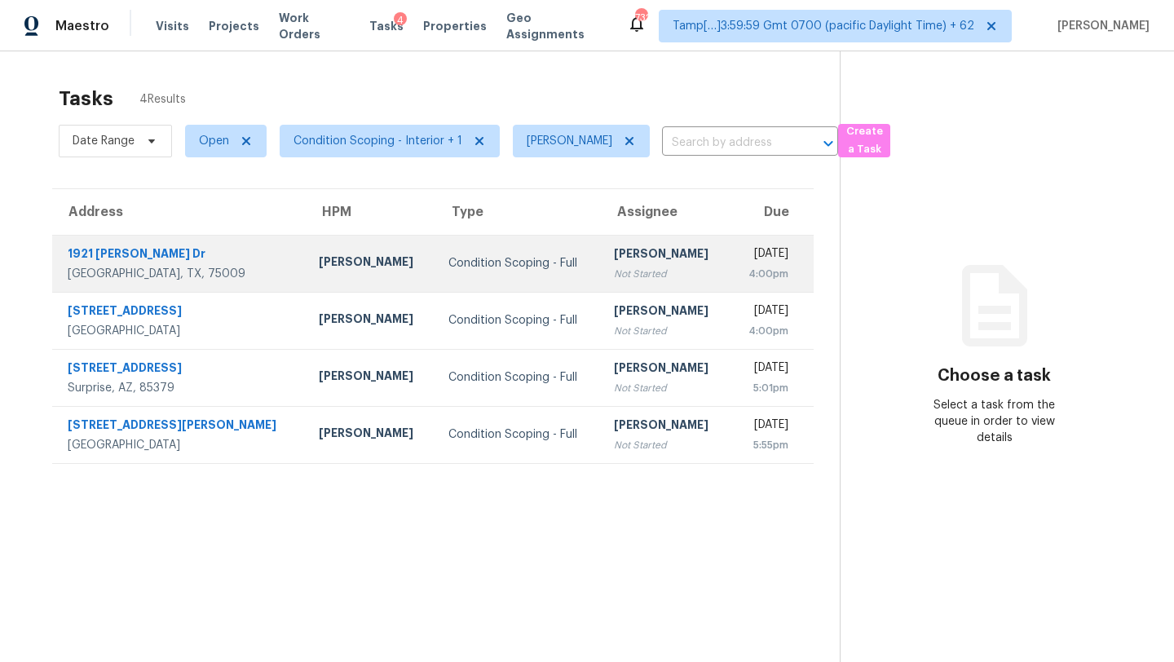
click at [541, 276] on td "Condition Scoping - Full" at bounding box center [517, 263] width 165 height 57
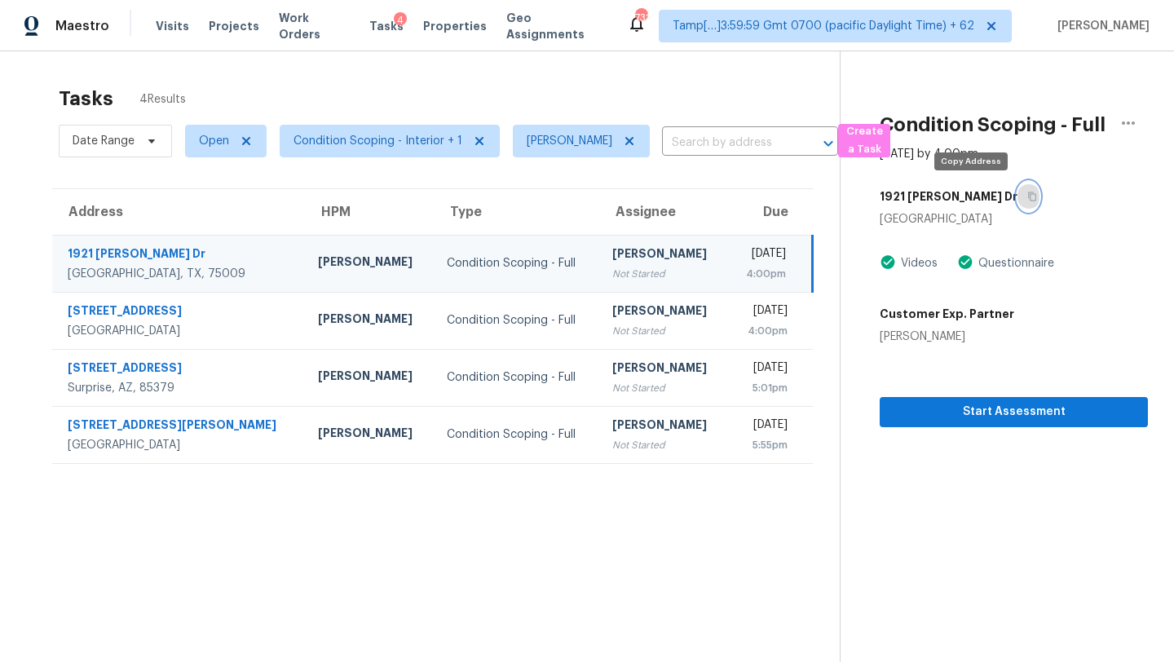
click at [1028, 196] on icon "button" at bounding box center [1032, 196] width 8 height 9
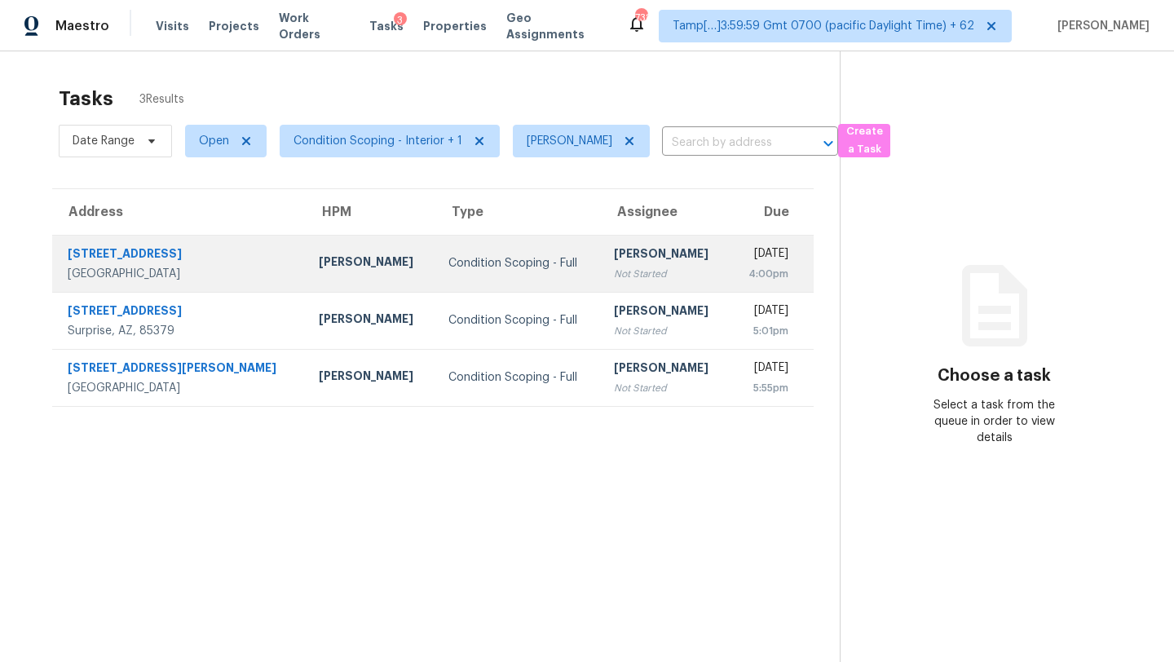
click at [647, 255] on td "[PERSON_NAME] Not Started" at bounding box center [665, 263] width 129 height 57
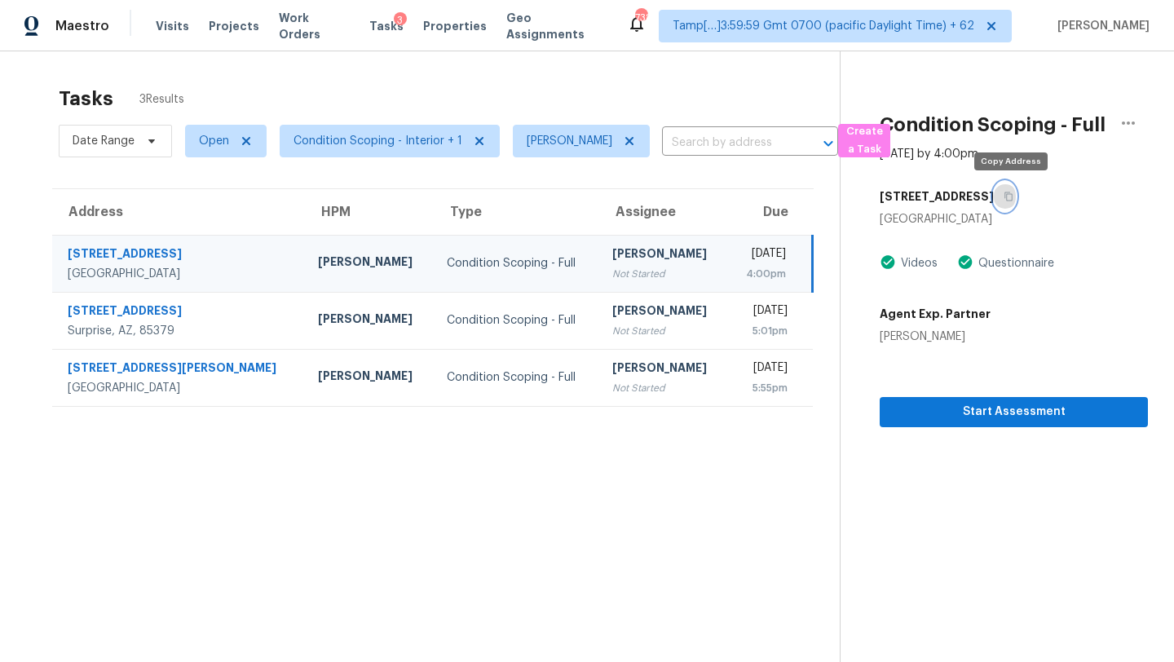
click at [1008, 189] on button "button" at bounding box center [1005, 196] width 22 height 29
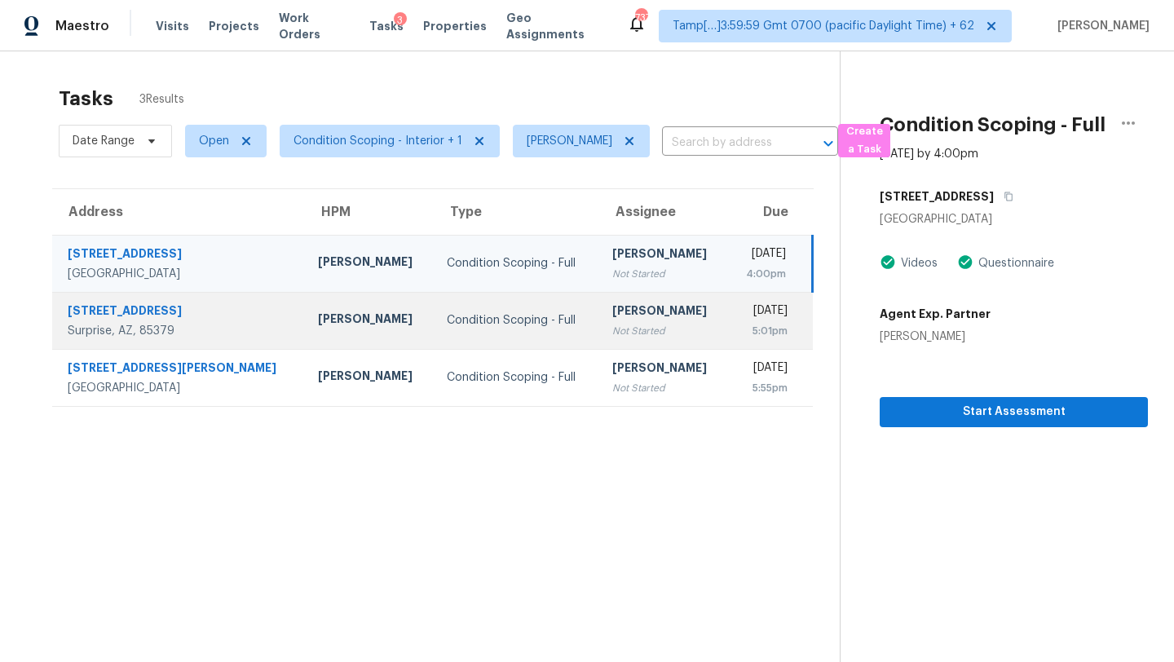
click at [599, 339] on td "[PERSON_NAME] Not Started" at bounding box center [663, 320] width 129 height 57
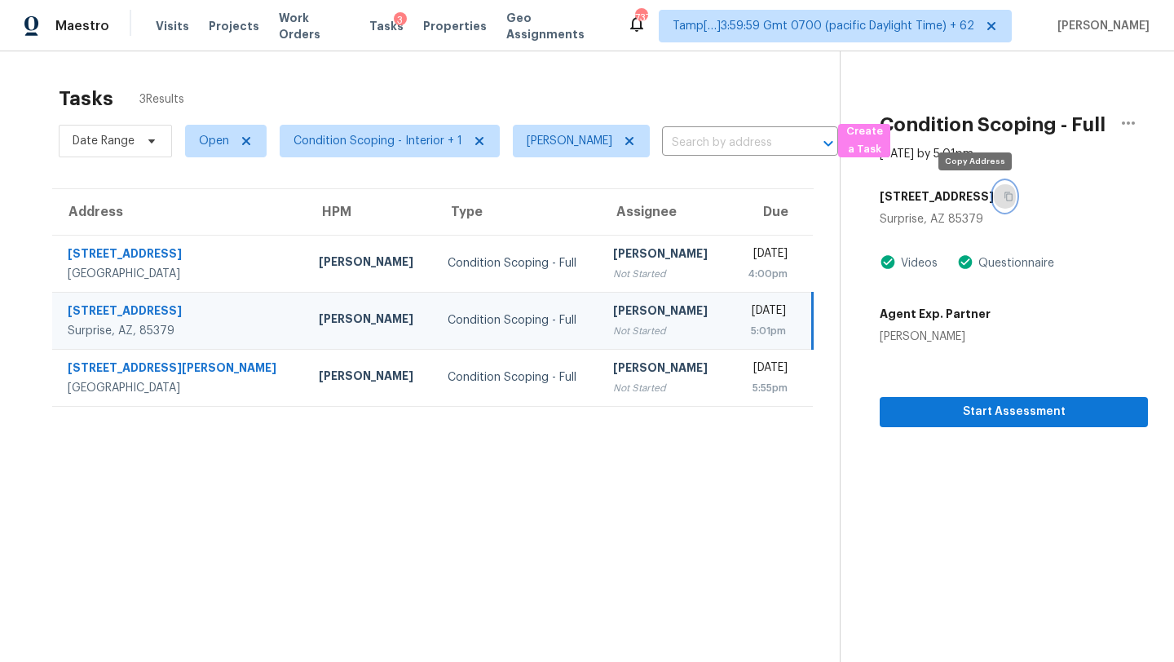
click at [994, 196] on button "button" at bounding box center [1005, 196] width 22 height 29
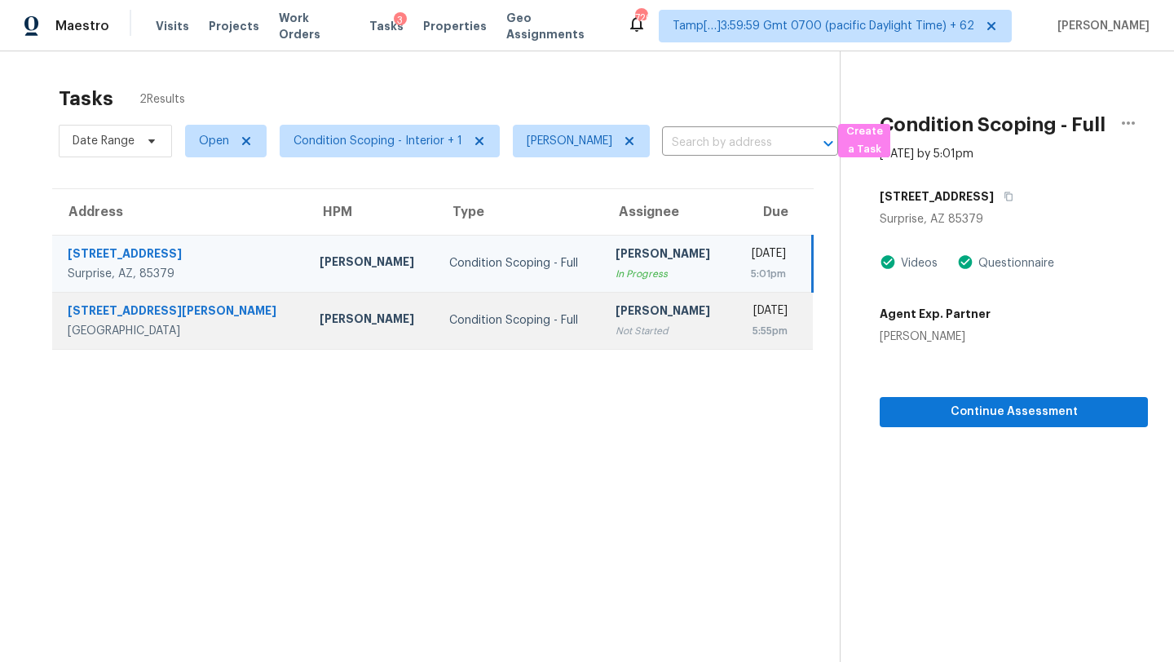
click at [615, 318] on div "[PERSON_NAME]" at bounding box center [667, 312] width 104 height 20
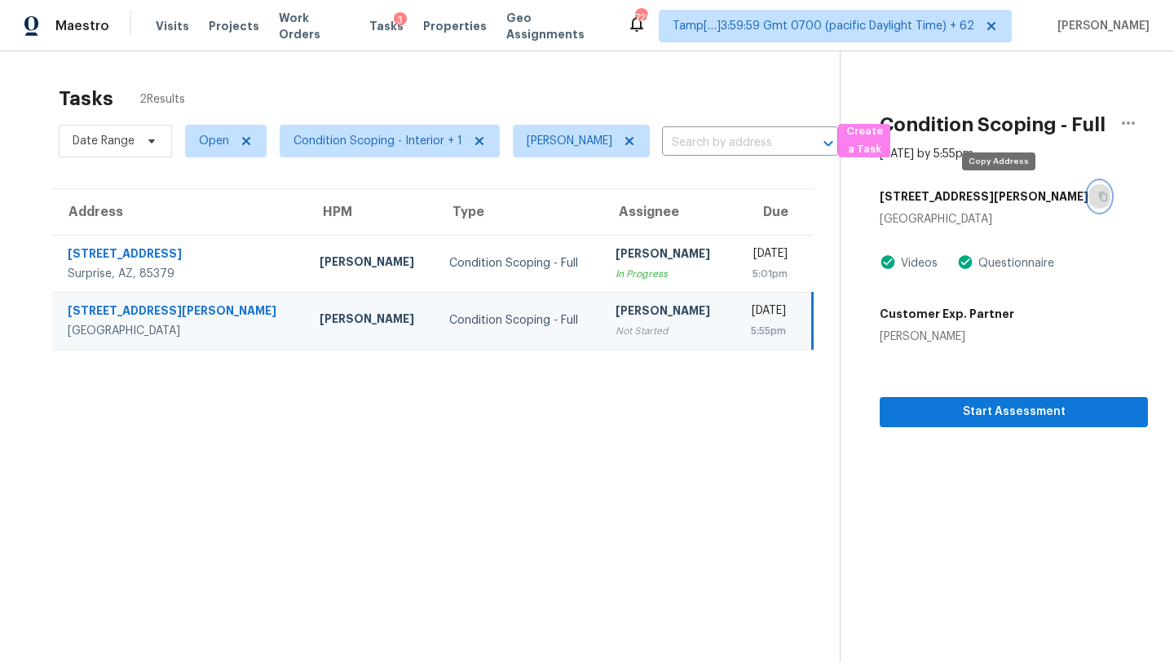
click at [1098, 199] on icon "button" at bounding box center [1103, 197] width 10 height 10
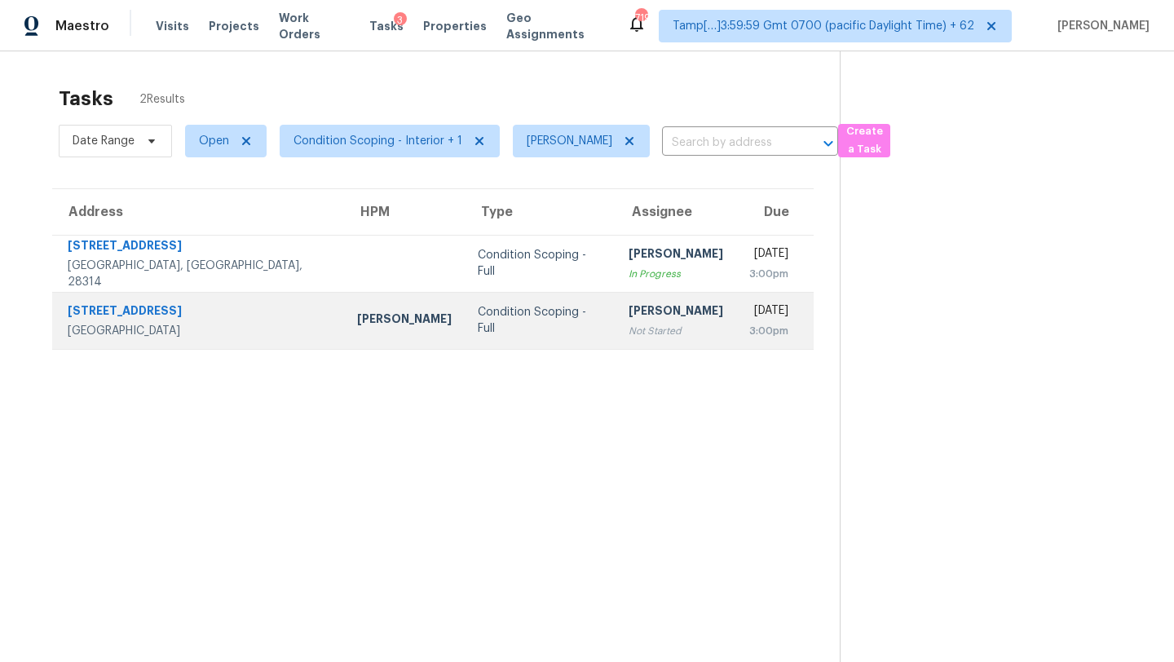
click at [478, 315] on div "Condition Scoping - Full" at bounding box center [540, 320] width 125 height 33
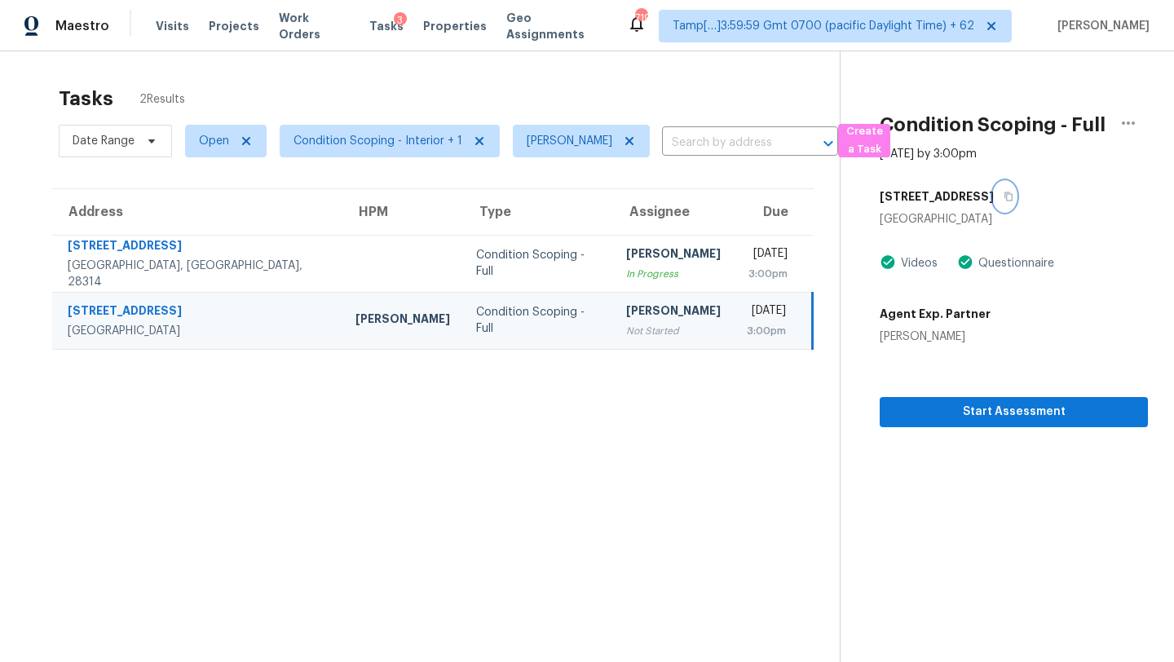
drag, startPoint x: 1011, startPoint y: 196, endPoint x: 904, endPoint y: -46, distance: 263.9
click at [904, 0] on html "Maestro Visits Projects Work Orders Tasks 3 Properties Geo Assignments 719 Tamp…" at bounding box center [587, 331] width 1174 height 662
click at [747, 311] on div "[DATE]" at bounding box center [766, 312] width 39 height 20
click at [1013, 197] on button "button" at bounding box center [1005, 196] width 22 height 29
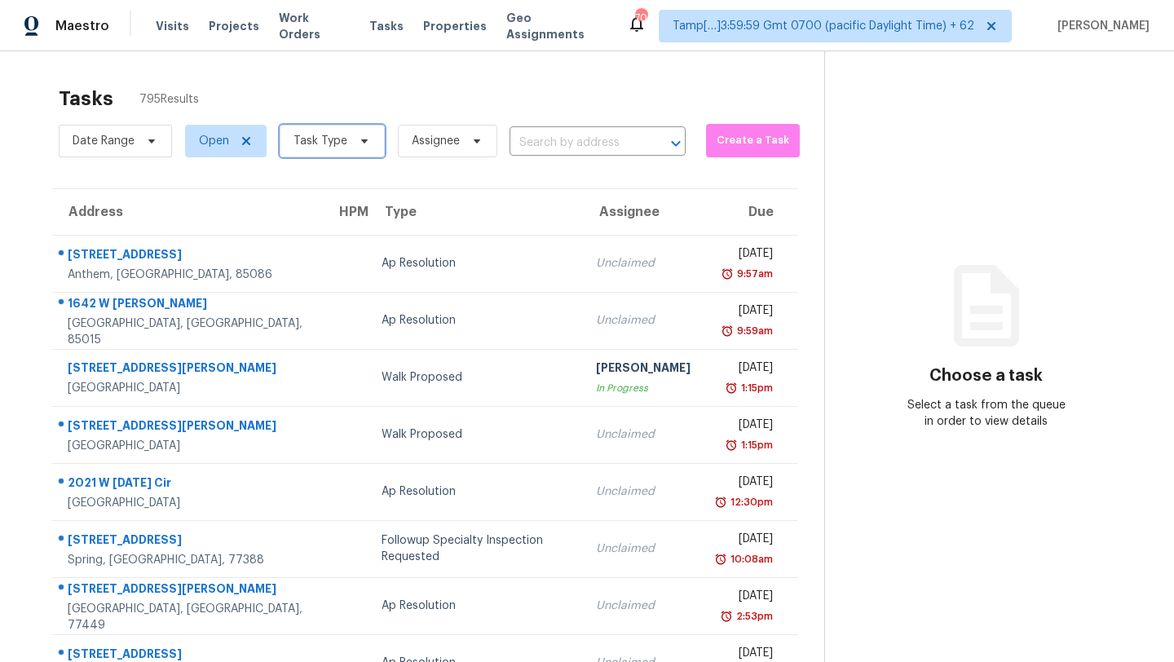
click at [316, 131] on span "Task Type" at bounding box center [332, 141] width 105 height 33
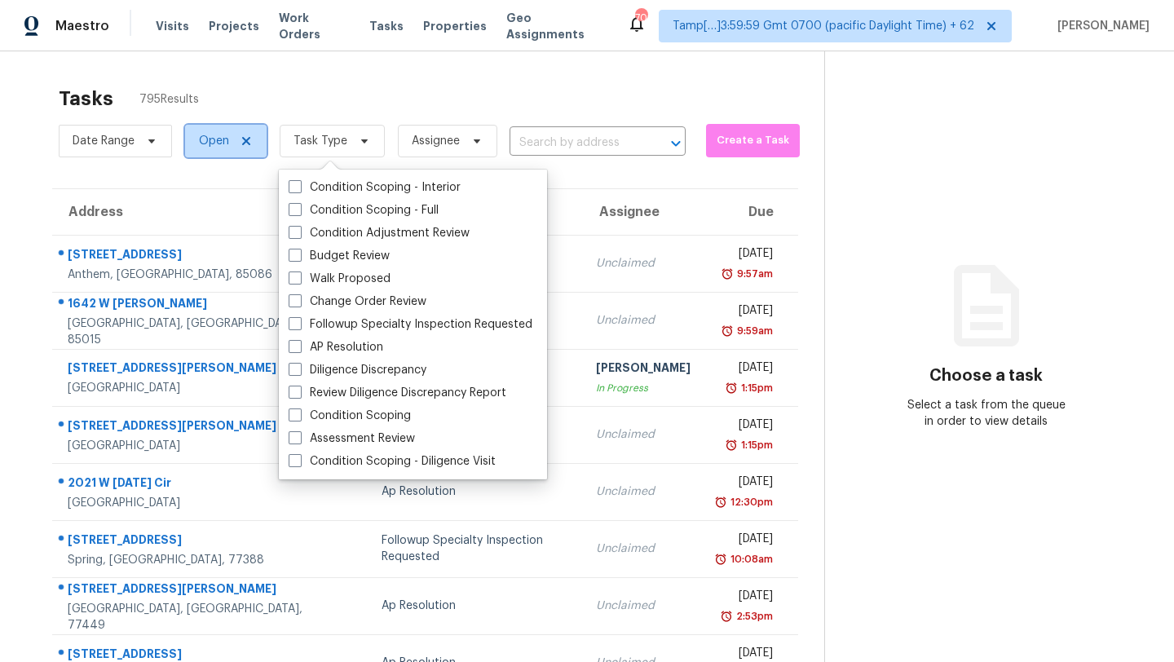
click at [218, 148] on span "Open" at bounding box center [214, 141] width 30 height 16
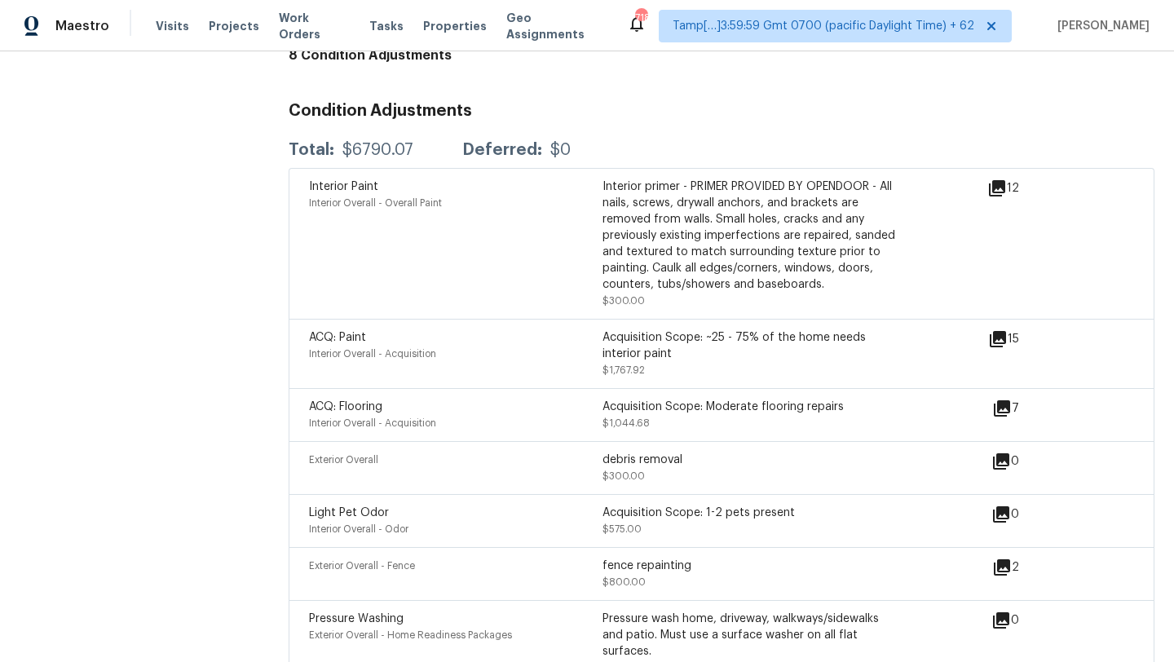
scroll to position [1977, 0]
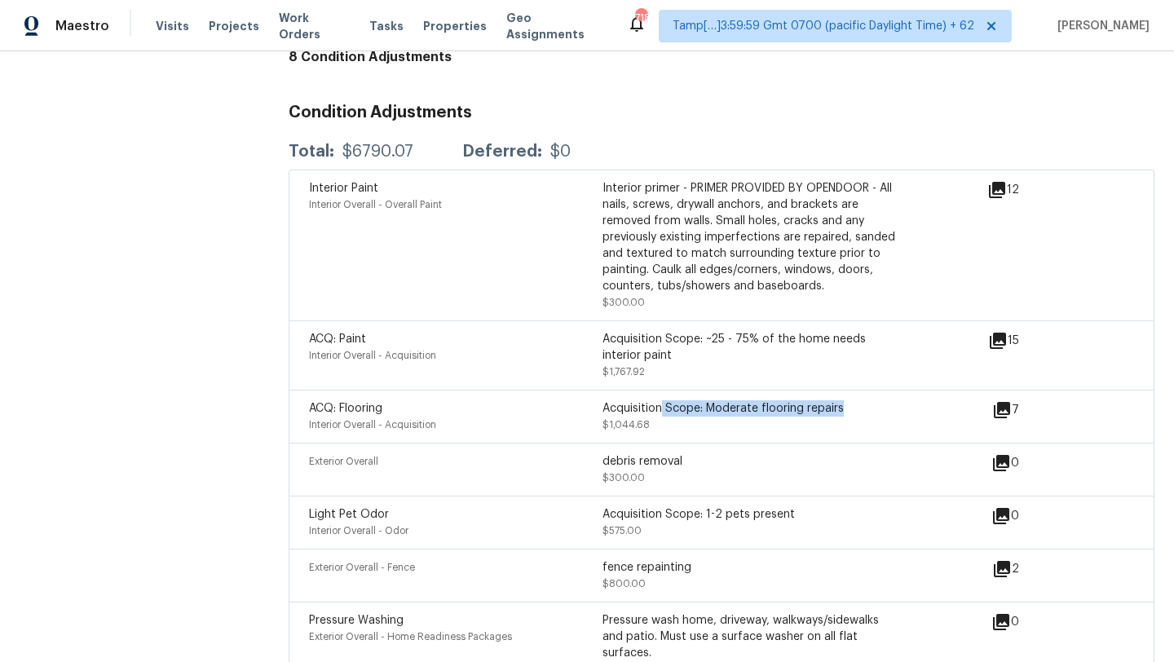
drag, startPoint x: 661, startPoint y: 393, endPoint x: 908, endPoint y: 404, distance: 247.2
click at [908, 404] on div "ACQ: Flooring Interior Overall - Acquisition Acquisition Scope: Moderate floori…" at bounding box center [650, 416] width 683 height 33
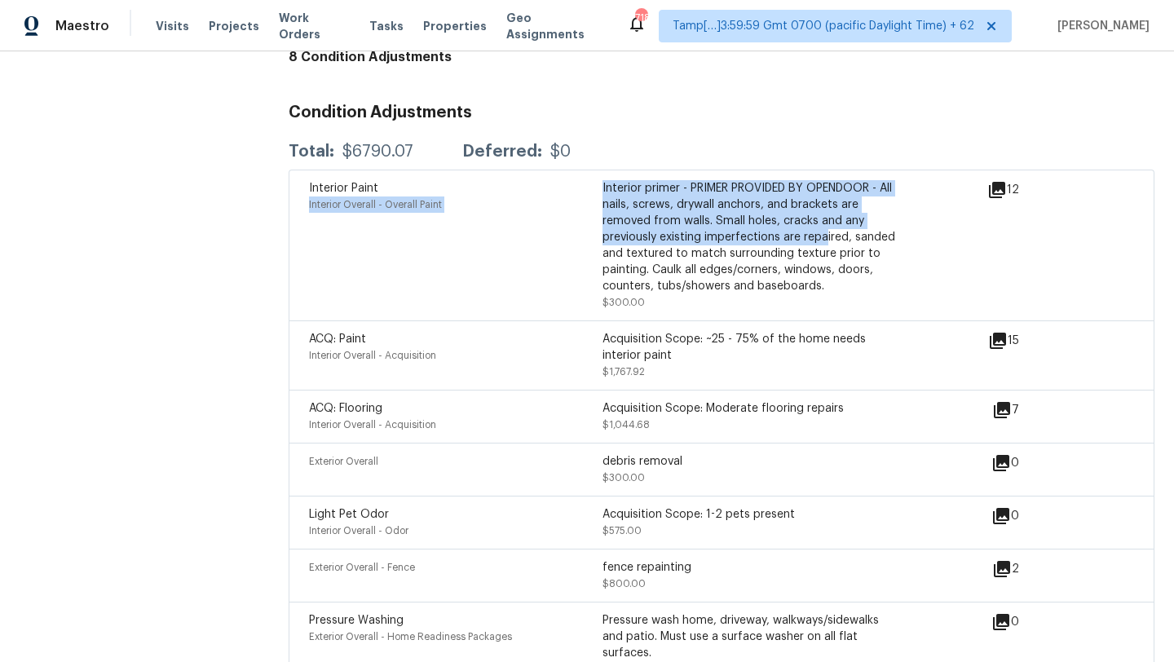
drag, startPoint x: 599, startPoint y: 174, endPoint x: 822, endPoint y: 224, distance: 228.0
click at [823, 224] on div "Interior Paint Interior Overall - Overall Paint Interior primer - PRIMER PROVID…" at bounding box center [602, 245] width 587 height 130
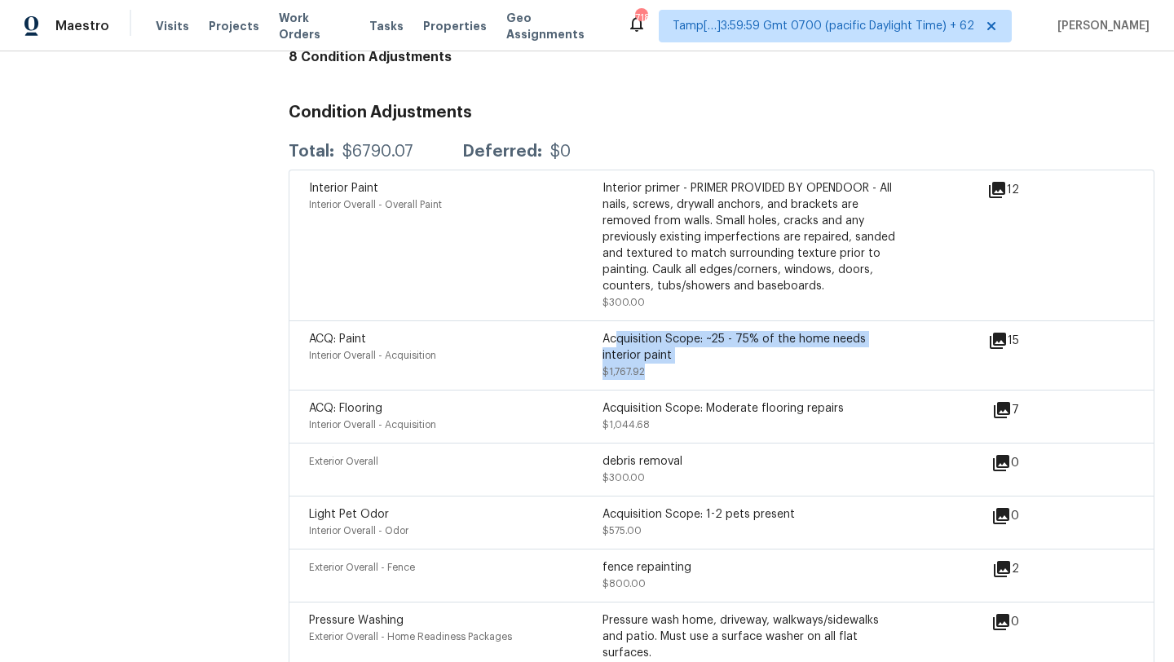
drag, startPoint x: 615, startPoint y: 326, endPoint x: 709, endPoint y: 353, distance: 97.5
click at [709, 353] on div "Acquisition Scope: ~25 - 75% of the home needs interior paint $1,767.92" at bounding box center [748, 355] width 293 height 49
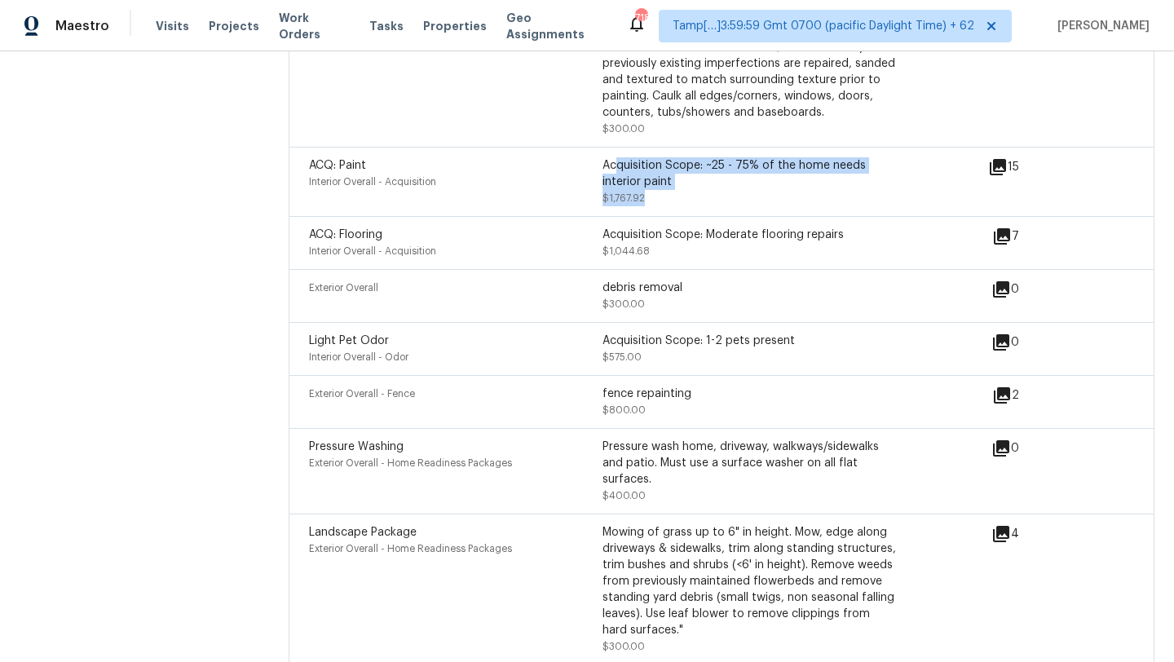
scroll to position [2162, 0]
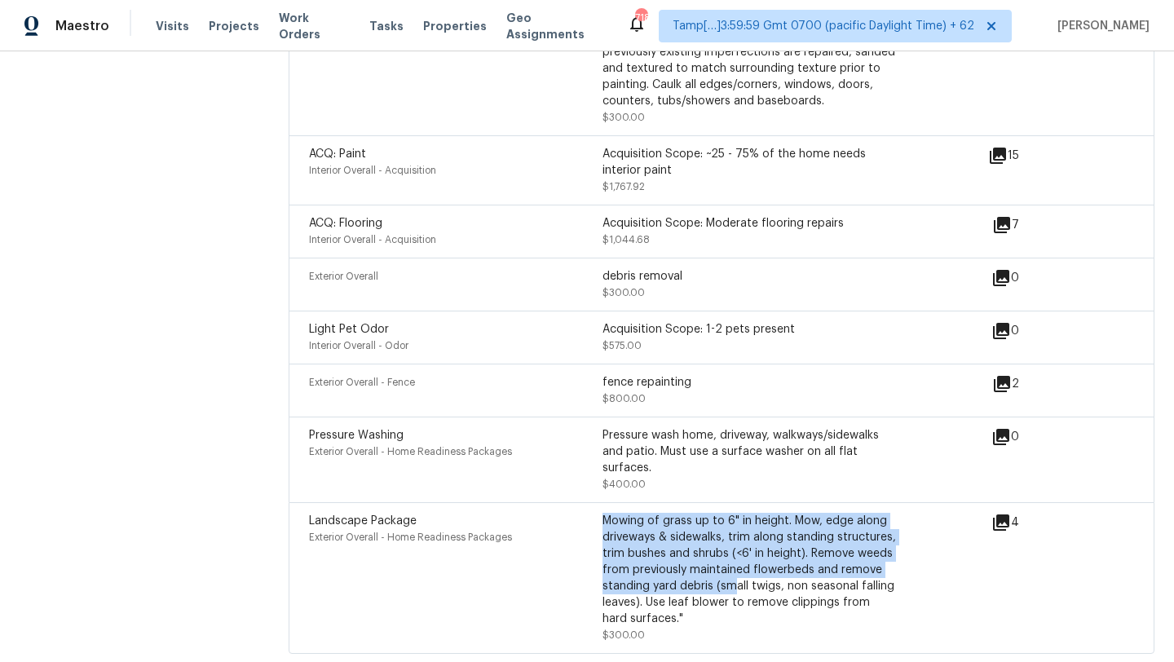
drag, startPoint x: 604, startPoint y: 512, endPoint x: 729, endPoint y: 576, distance: 140.4
click at [729, 576] on div "Mowing of grass up to 6" in height. Mow, edge along driveways & sidewalks, trim…" at bounding box center [748, 570] width 293 height 114
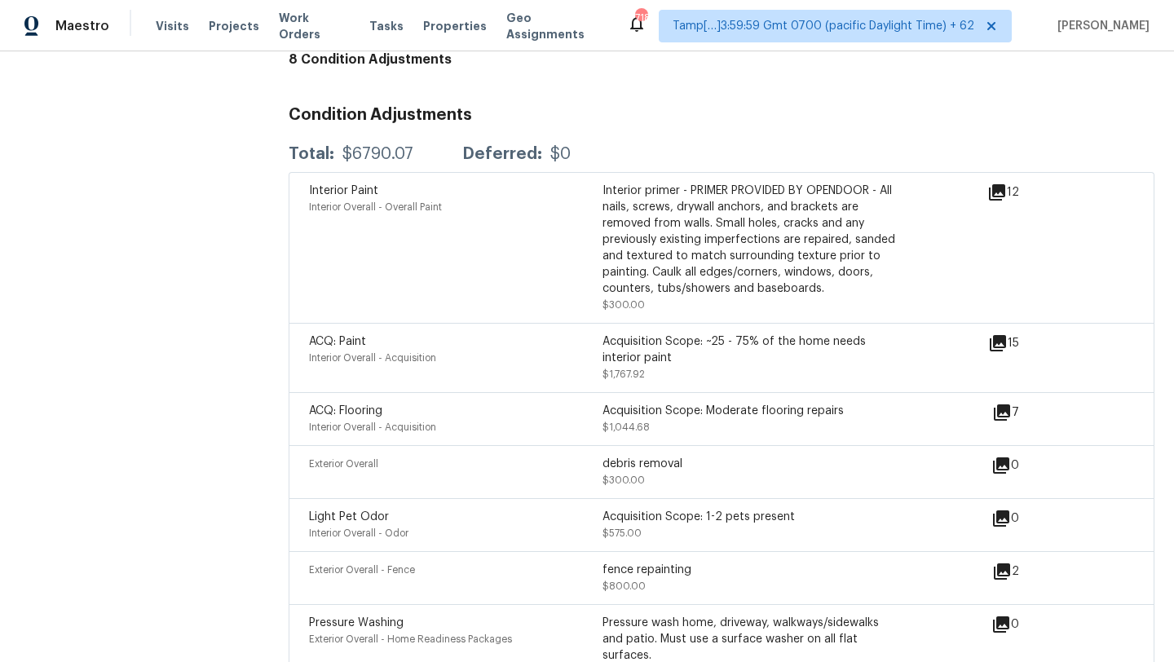
scroll to position [1926, 0]
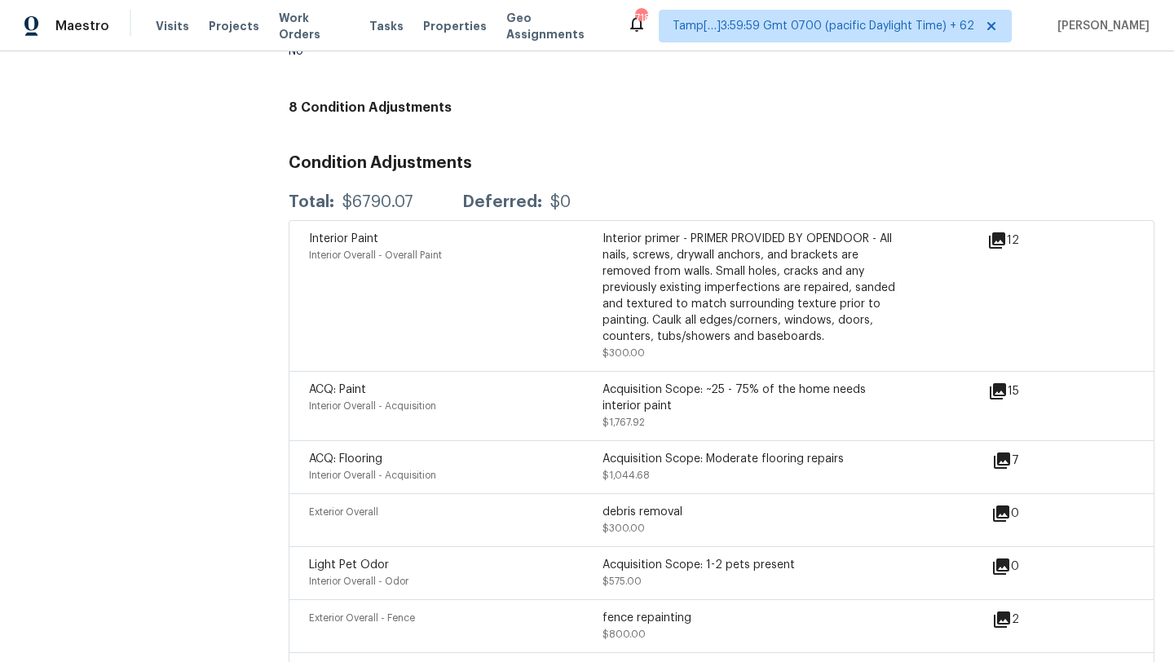
drag, startPoint x: 310, startPoint y: 227, endPoint x: 380, endPoint y: 375, distance: 163.4
click at [382, 412] on div "Interior Paint Interior Overall - Overall Paint Interior primer - PRIMER PROVID…" at bounding box center [722, 554] width 866 height 669
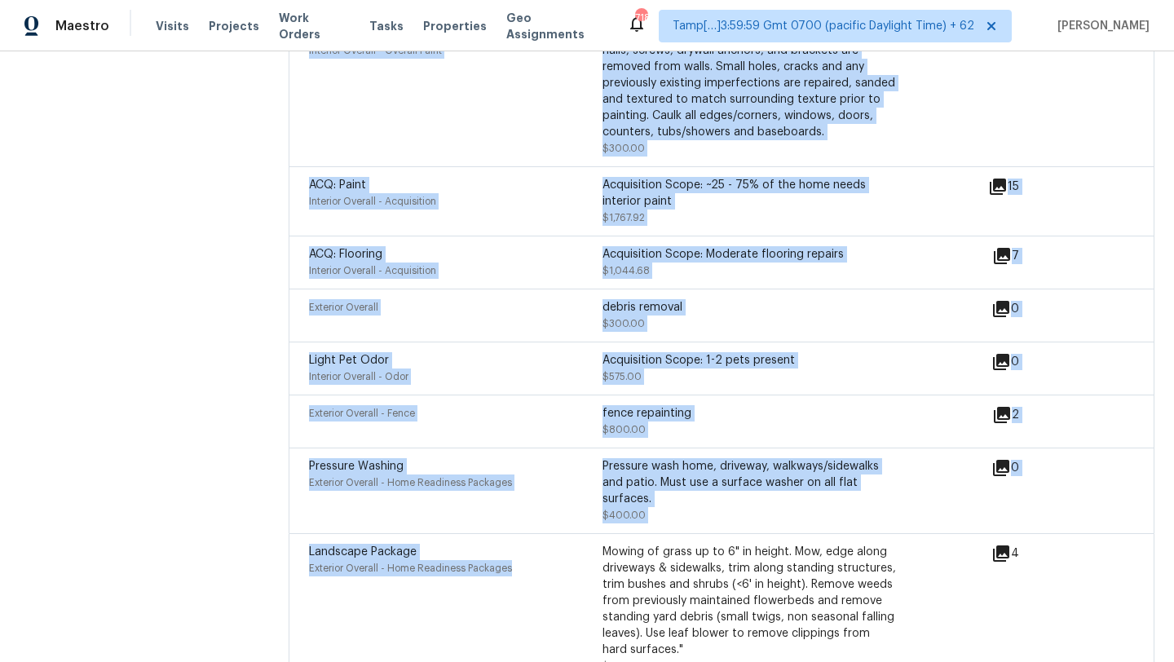
scroll to position [2162, 0]
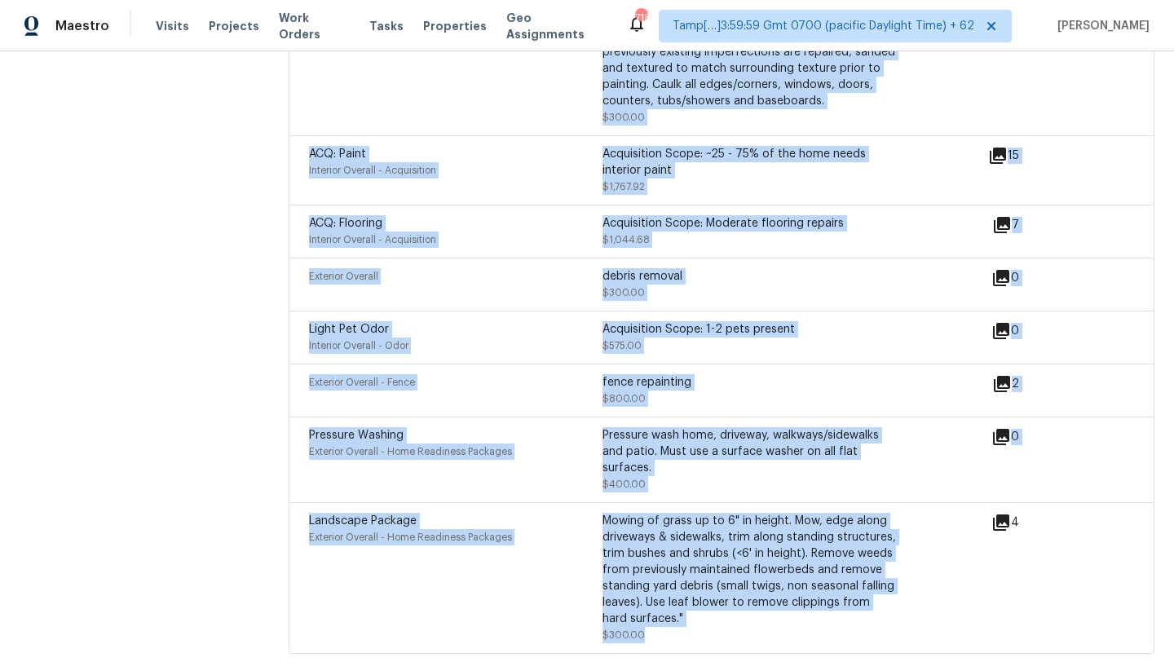
drag, startPoint x: 309, startPoint y: 225, endPoint x: 884, endPoint y: 657, distance: 719.7
copy div "Interior Paint Interior Overall - Overall Paint Interior primer - PRIMER PROVID…"
